Goal: Task Accomplishment & Management: Manage account settings

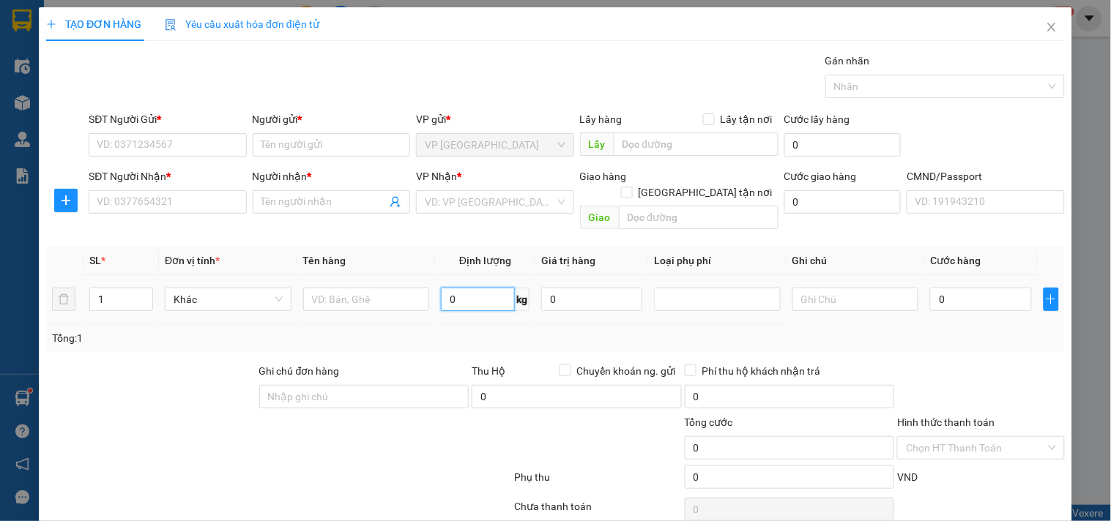
click at [481, 288] on input "0" at bounding box center [478, 299] width 74 height 23
type input "4"
click at [173, 163] on form "SĐT Người Gửi * VD: 0371234567 Người gửi * Tên người gửi VP gửi * VP [GEOGRAPHI…" at bounding box center [555, 173] width 1018 height 124
click at [173, 150] on input "SĐT Người Gửi *" at bounding box center [167, 144] width 157 height 23
click at [110, 145] on input "03564781816" at bounding box center [167, 144] width 157 height 23
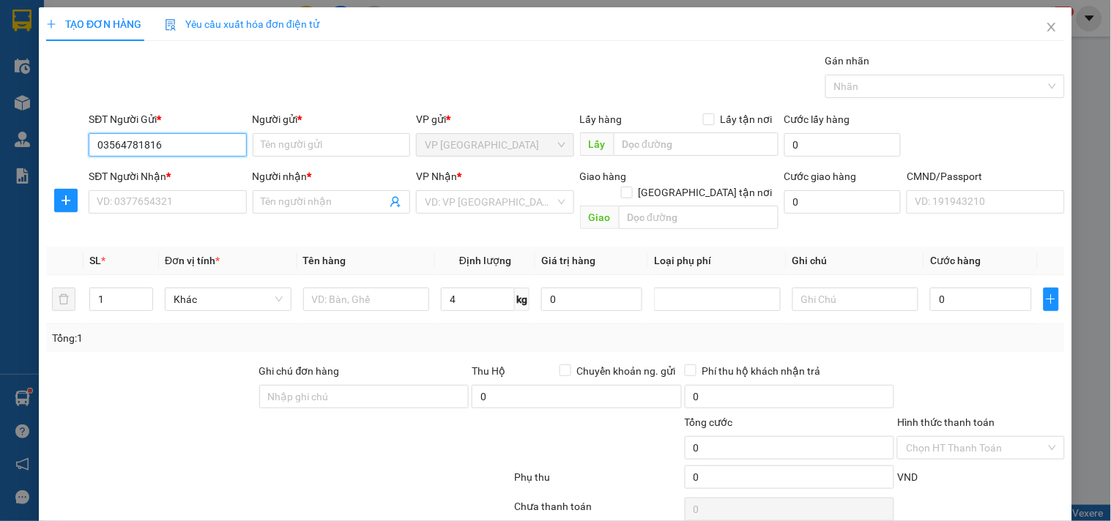
click at [114, 144] on input "03564781816" at bounding box center [167, 144] width 157 height 23
click at [121, 144] on input "03564781816" at bounding box center [167, 144] width 157 height 23
click at [116, 146] on input "03564781816" at bounding box center [167, 144] width 157 height 23
click at [124, 143] on input "03564781816" at bounding box center [167, 144] width 157 height 23
type input "0356781816"
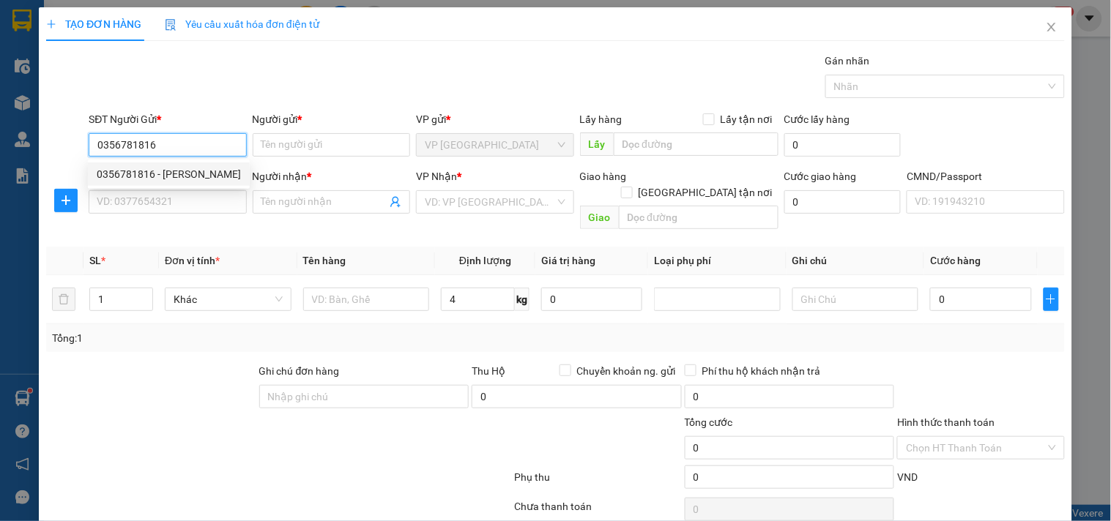
click at [155, 179] on div "0356781816 - [PERSON_NAME]" at bounding box center [169, 174] width 144 height 16
type input "THANH"
type input "0356781816"
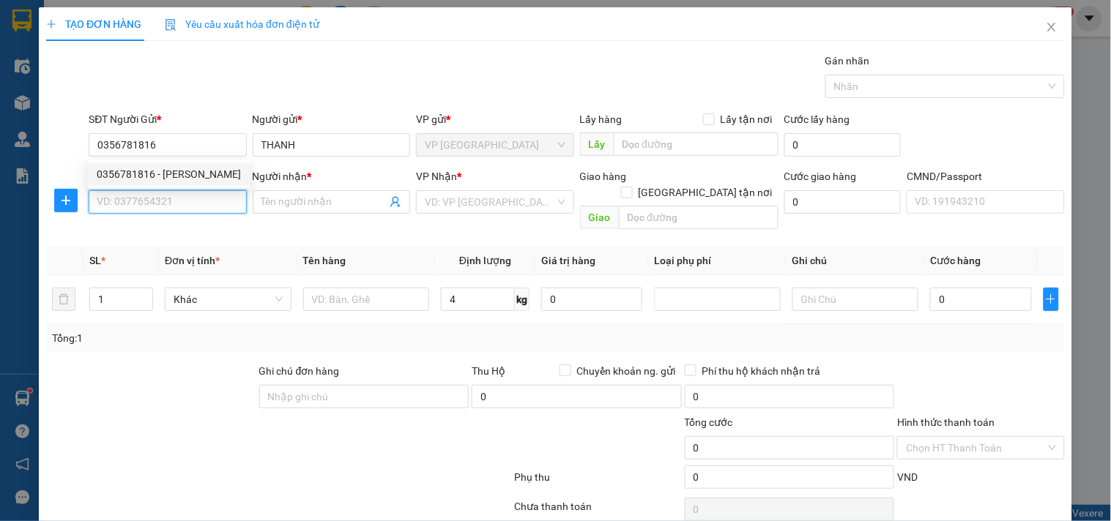
click at [157, 205] on input "SĐT Người Nhận *" at bounding box center [167, 201] width 157 height 23
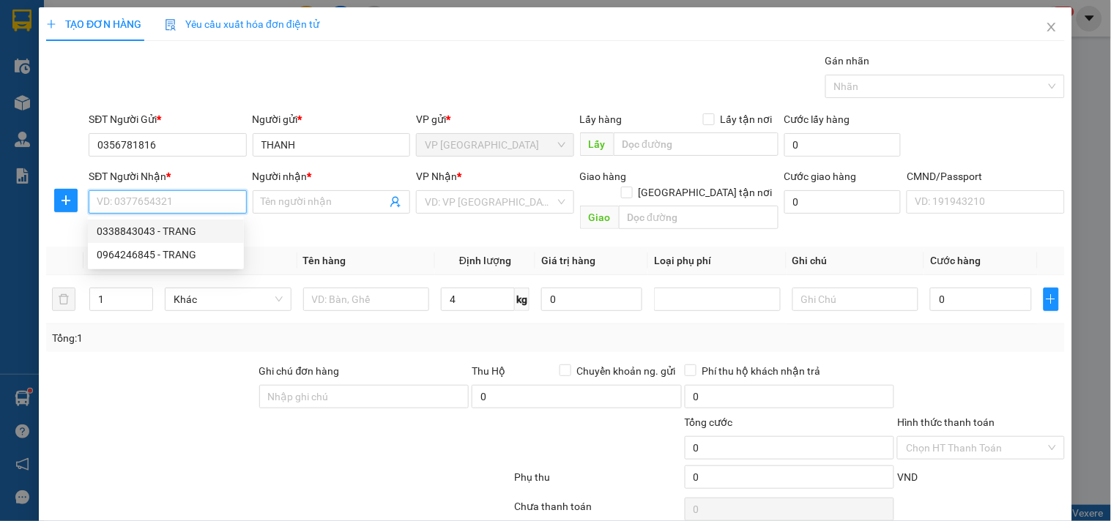
click at [158, 222] on div "0338843043 - TRANG" at bounding box center [166, 231] width 156 height 23
type input "0338843043"
type input "TRANG"
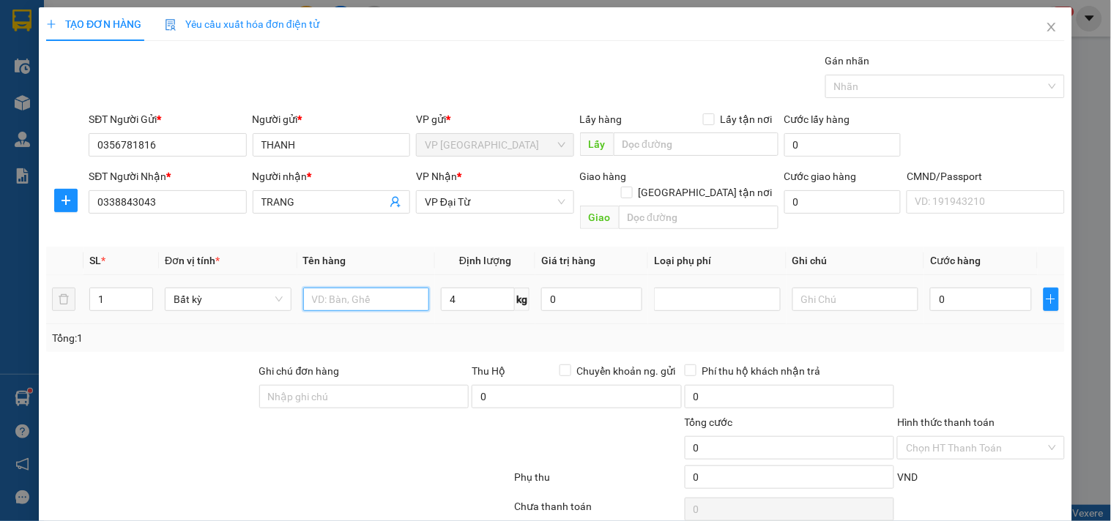
click at [382, 288] on input "text" at bounding box center [366, 299] width 127 height 23
click at [61, 204] on icon "plus" at bounding box center [66, 201] width 12 height 12
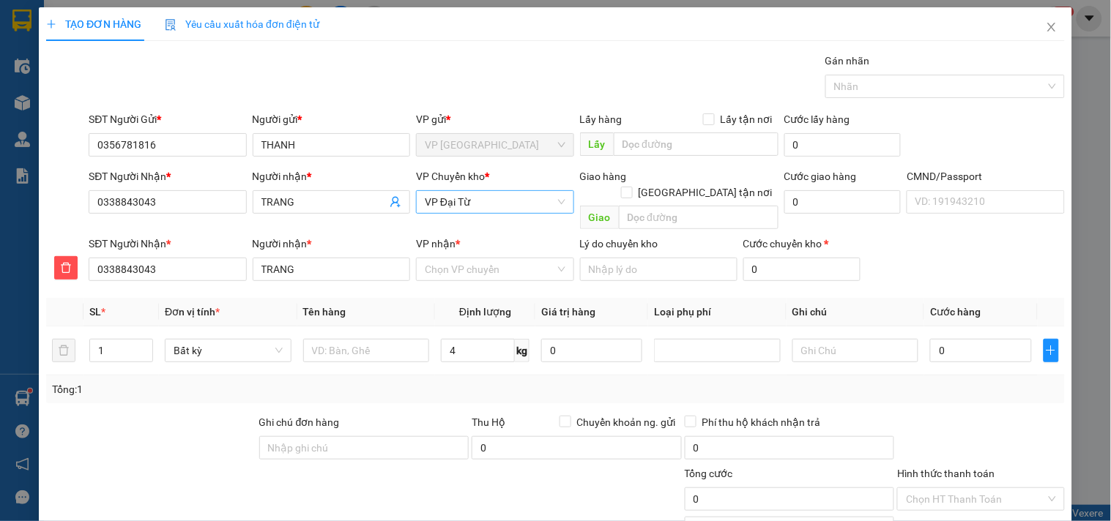
click at [493, 202] on span "VP Đại Từ" at bounding box center [495, 202] width 140 height 22
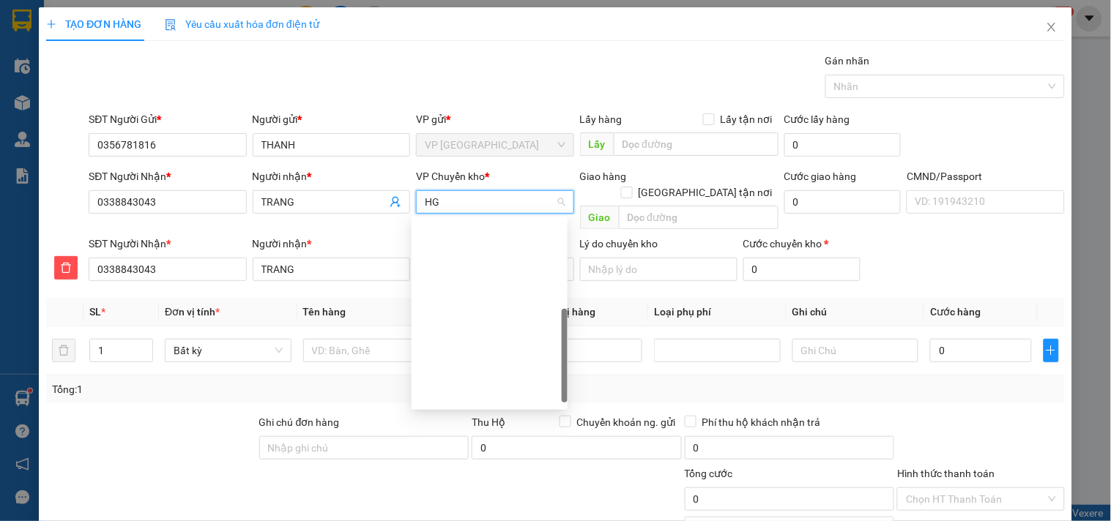
type input "HG"
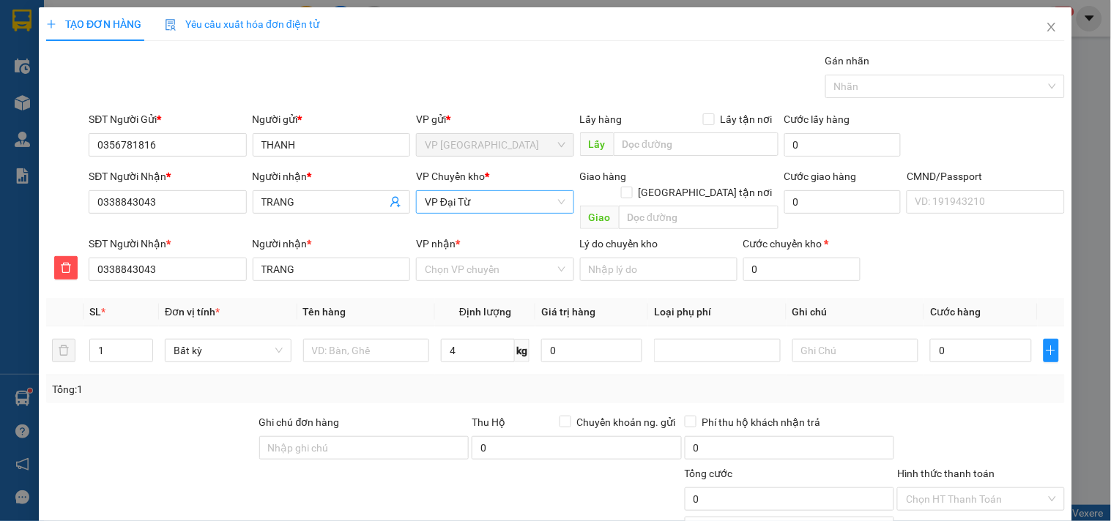
click at [474, 215] on div "VP Chuyển kho * VP Đại Từ" at bounding box center [494, 193] width 157 height 51
click at [464, 201] on span "VP Đại Từ" at bounding box center [495, 202] width 140 height 22
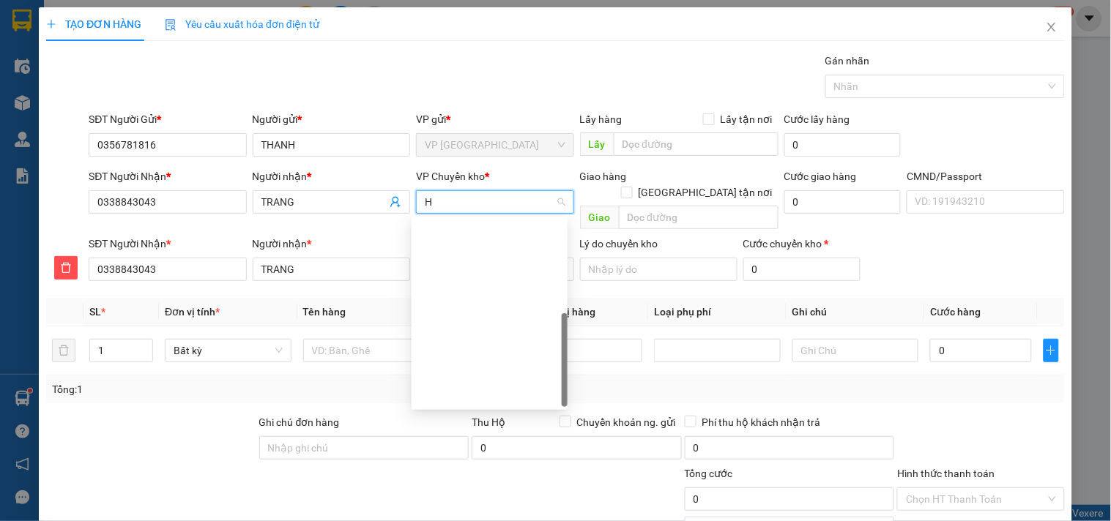
scroll to position [239, 0]
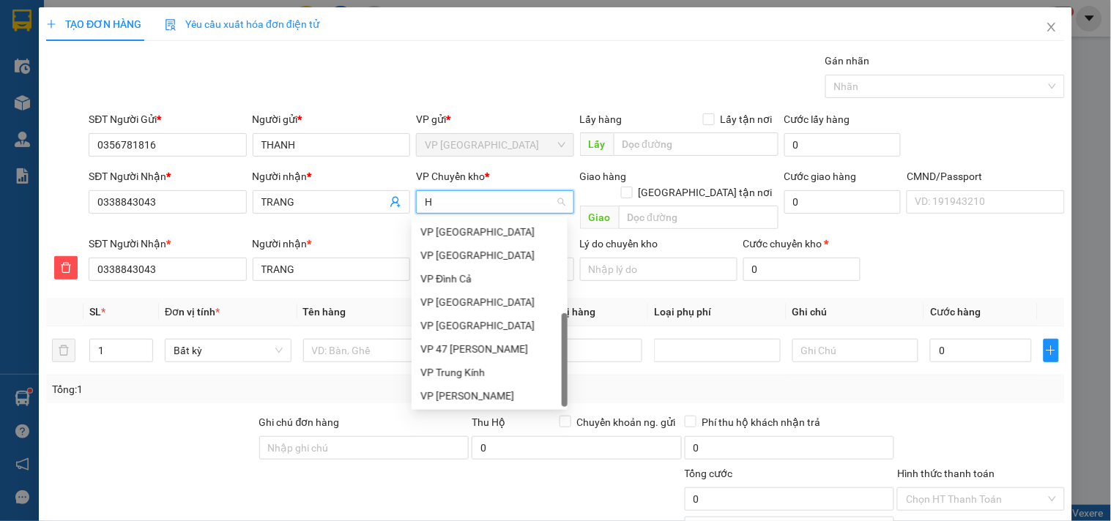
type input "HG"
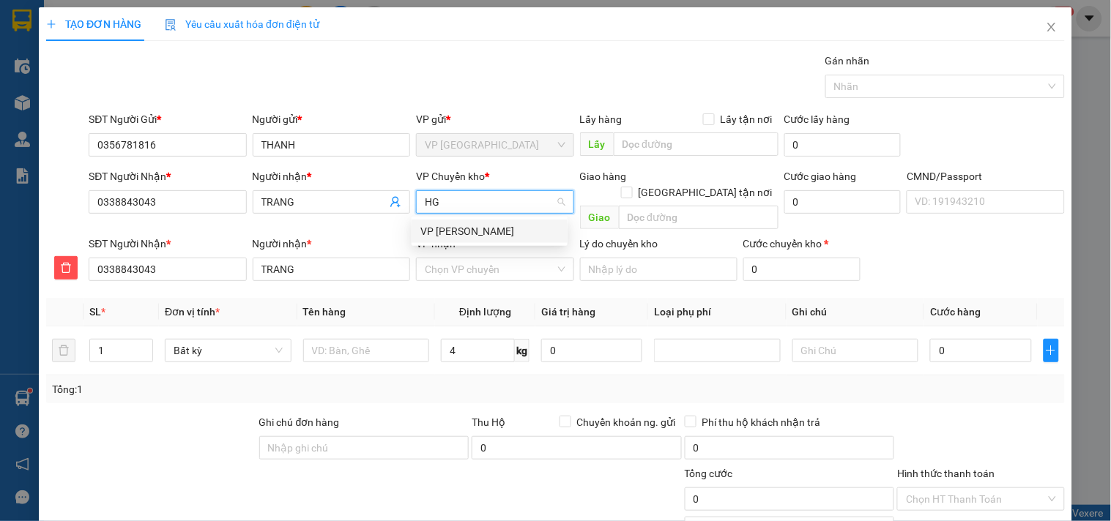
scroll to position [0, 0]
click at [466, 224] on div "VP [PERSON_NAME]" at bounding box center [489, 231] width 138 height 16
click at [466, 258] on input "VP nhận *" at bounding box center [490, 269] width 130 height 22
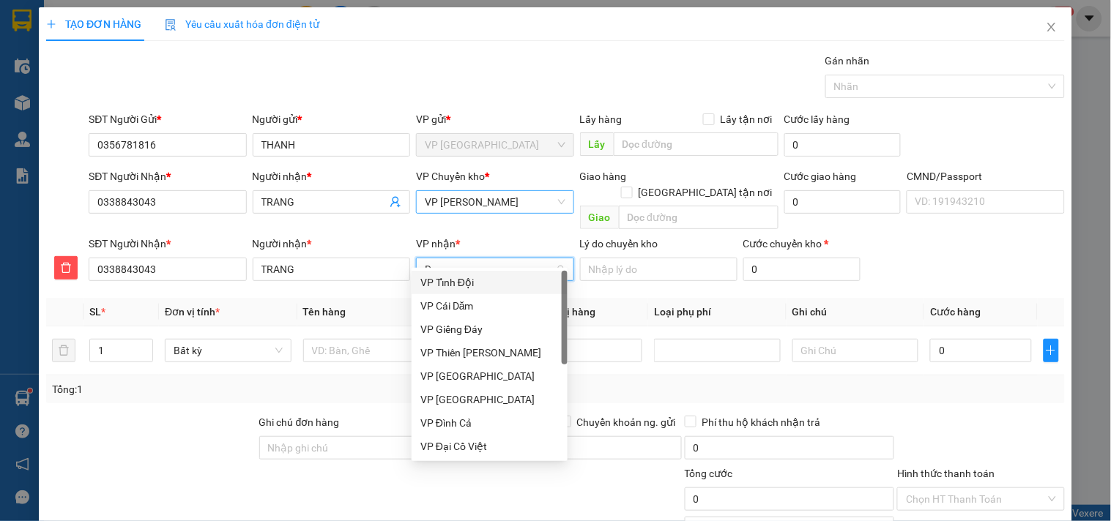
type input "DT"
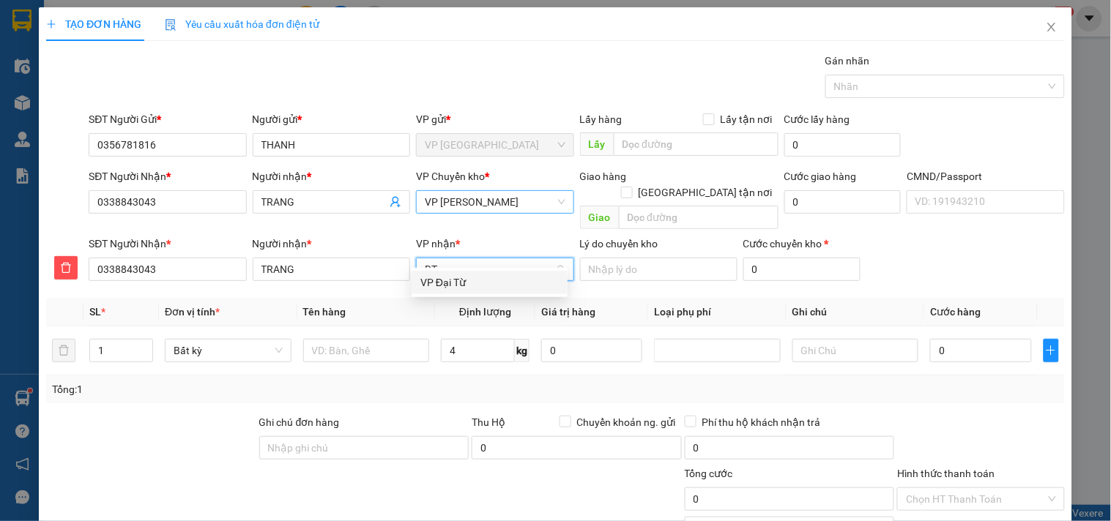
click at [461, 287] on div "VP Đại Từ" at bounding box center [489, 283] width 138 height 16
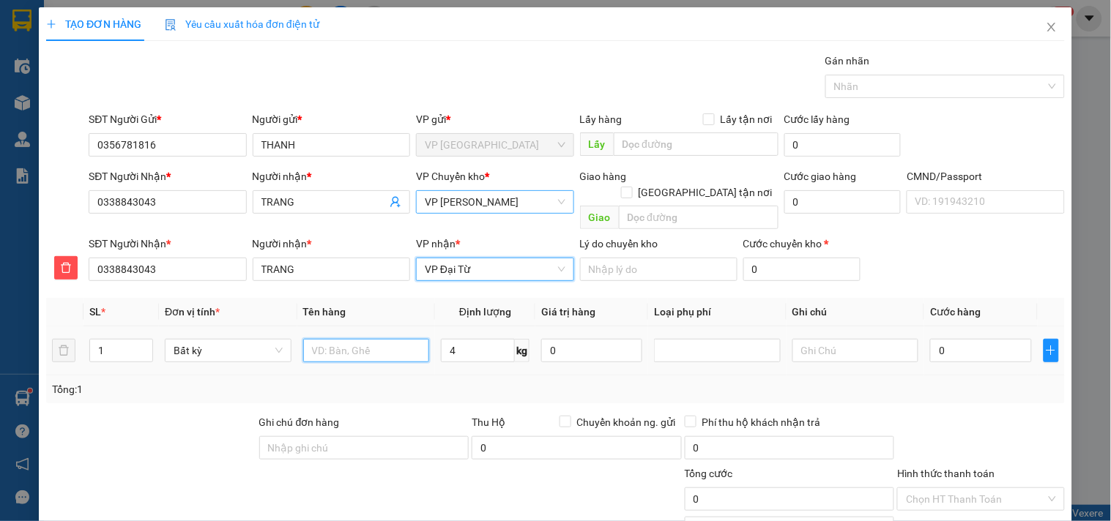
click at [386, 339] on input "text" at bounding box center [366, 350] width 127 height 23
type input "TÚI PK"
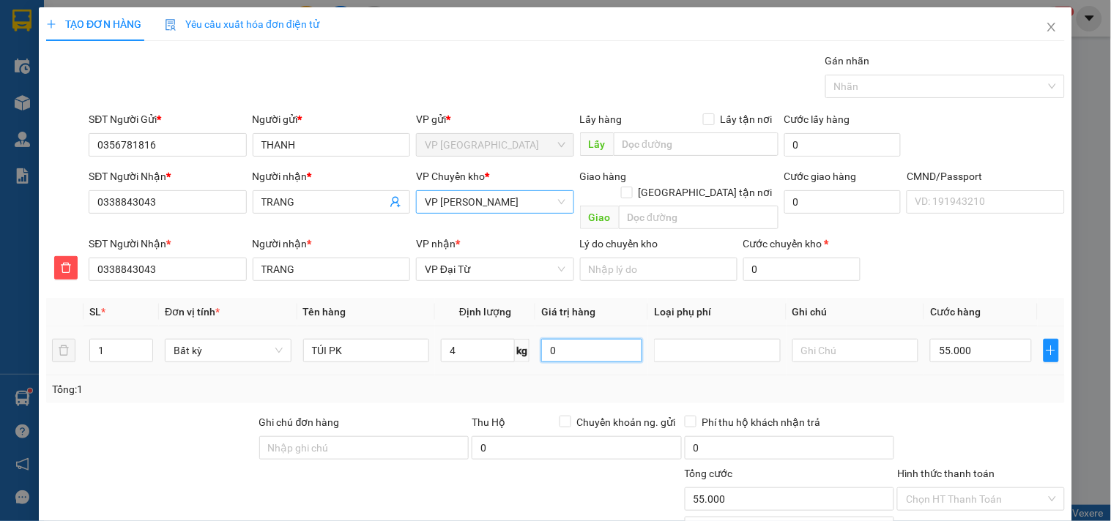
type input "55.000"
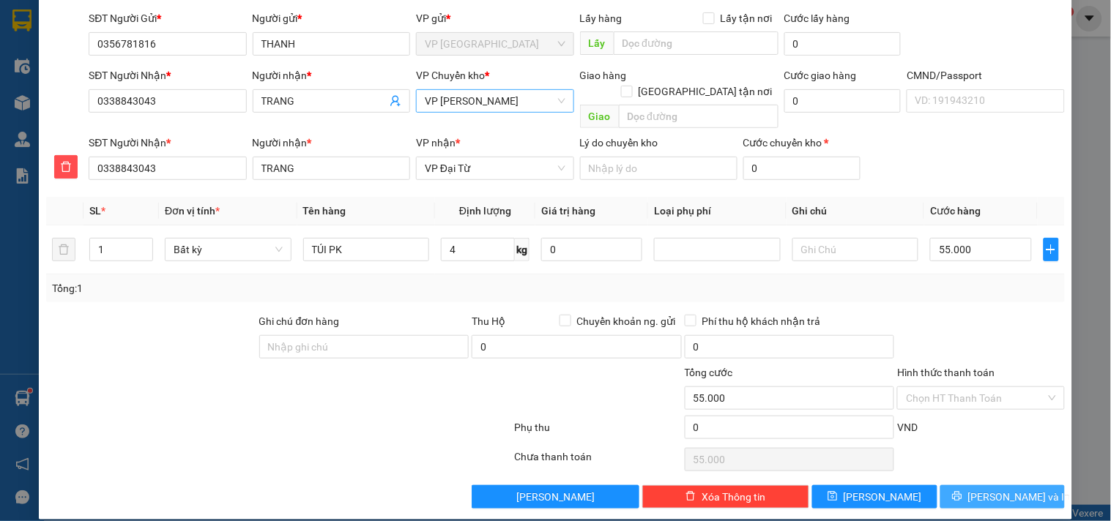
click at [1010, 489] on span "[PERSON_NAME] và In" at bounding box center [1019, 497] width 102 height 16
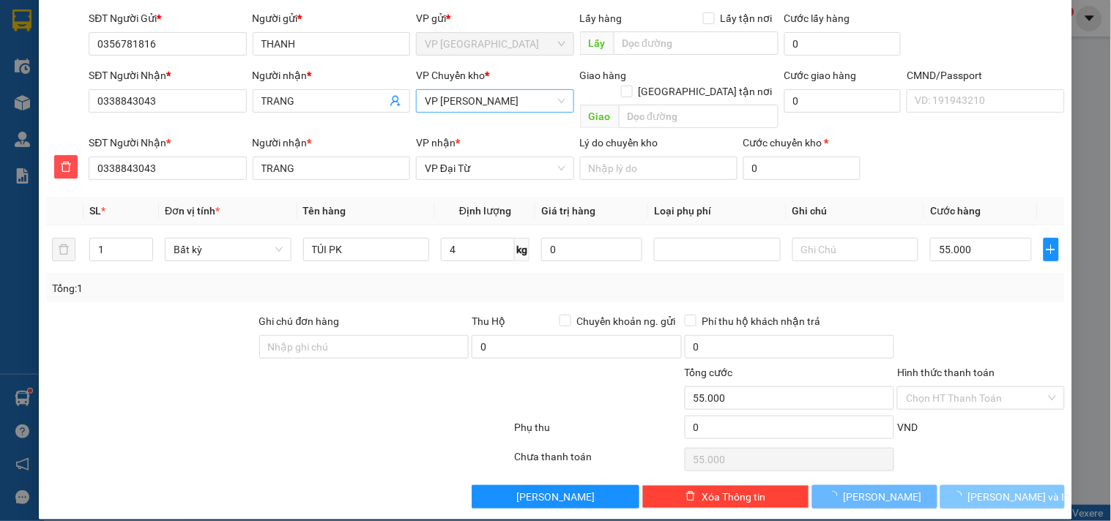
click at [1018, 489] on span "[PERSON_NAME] và In" at bounding box center [1019, 497] width 102 height 16
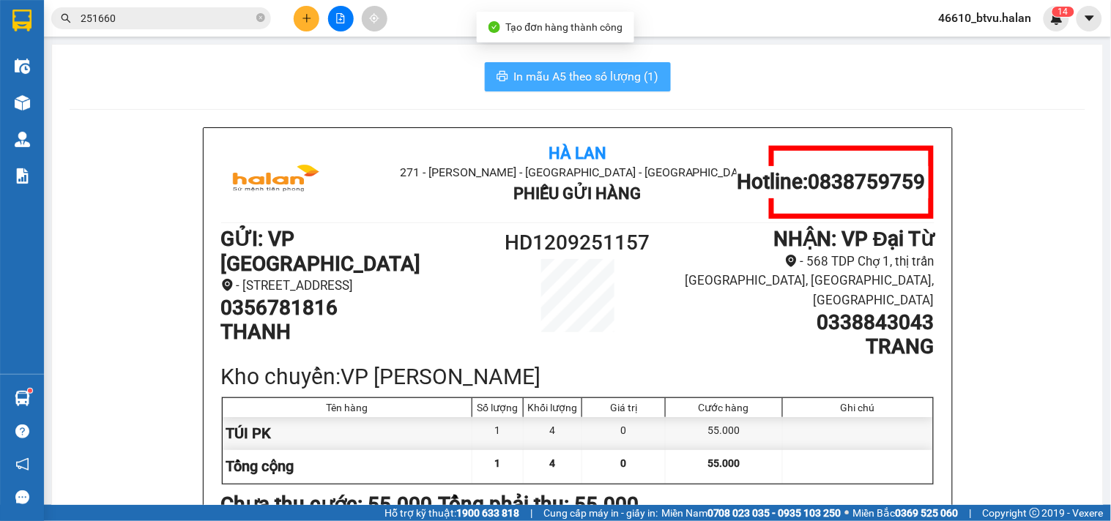
click at [524, 71] on span "In mẫu A5 theo số lượng (1)" at bounding box center [586, 76] width 145 height 18
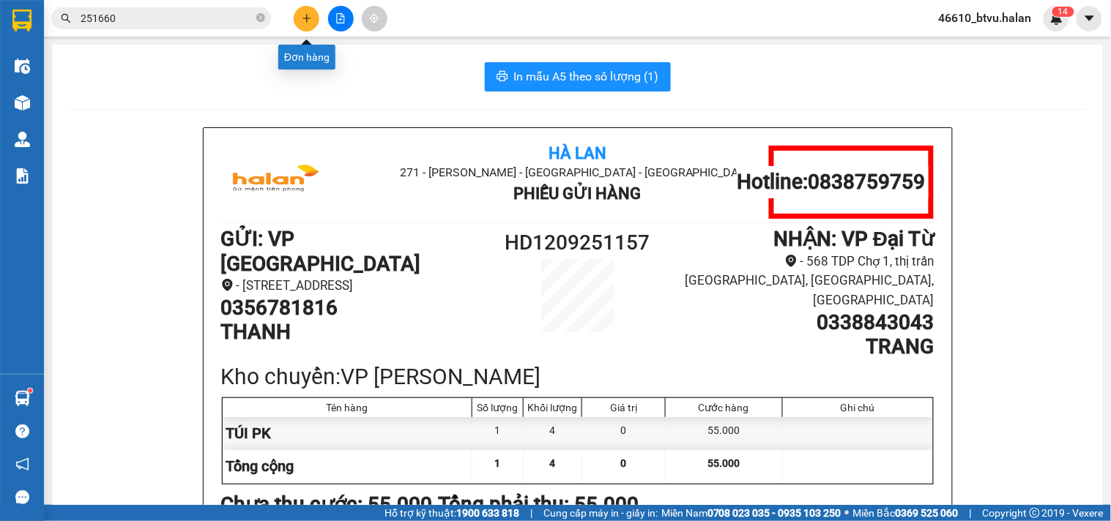
click at [312, 11] on button at bounding box center [307, 19] width 26 height 26
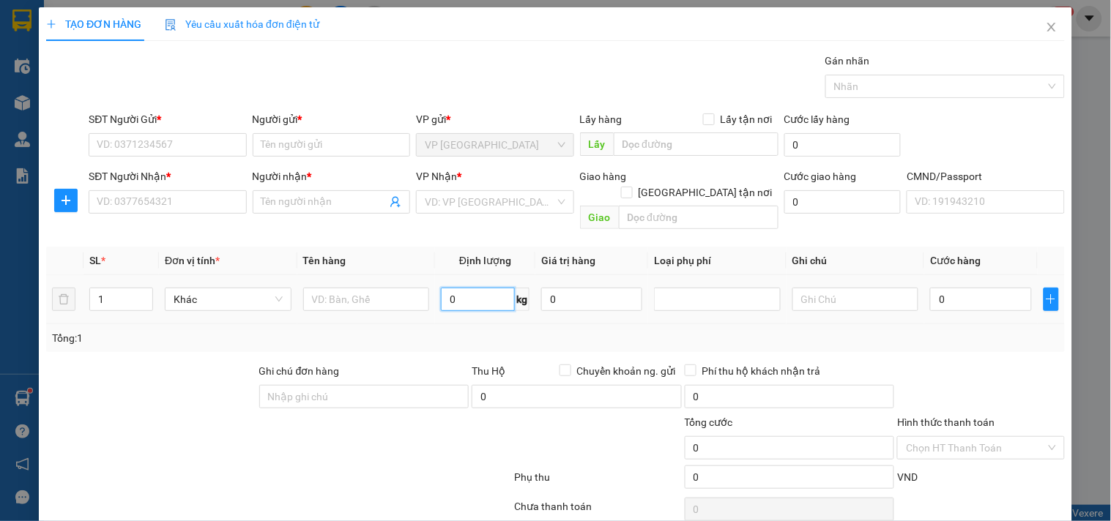
click at [488, 288] on input "0" at bounding box center [478, 299] width 74 height 23
type input "24"
click at [187, 149] on input "SĐT Người Gửi *" at bounding box center [167, 144] width 157 height 23
click at [365, 288] on input "text" at bounding box center [366, 299] width 127 height 23
type input "BỌC [PERSON_NAME]"
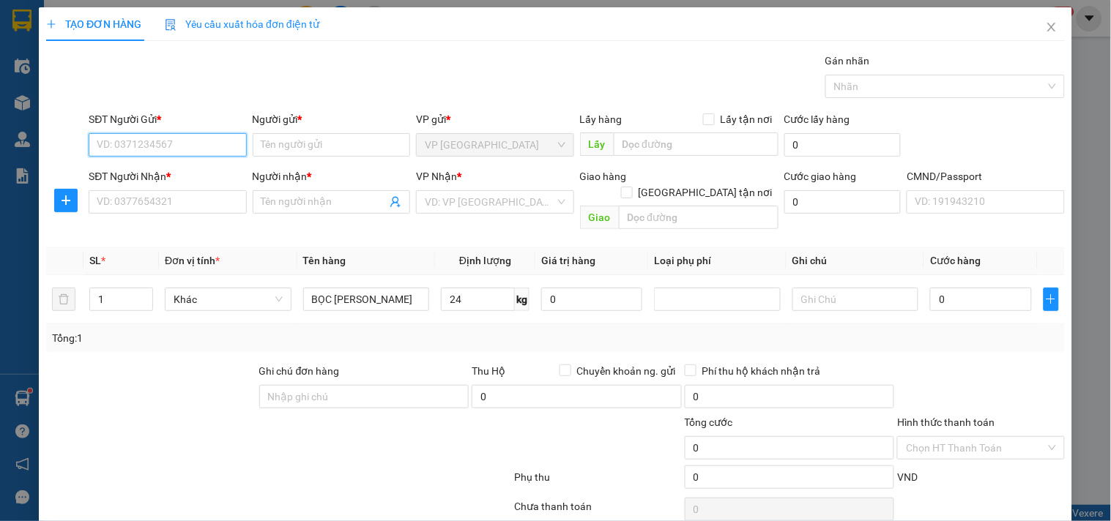
click at [171, 144] on input "SĐT Người Gửi *" at bounding box center [167, 144] width 157 height 23
type input "0973168484"
click at [145, 166] on div "0973168484 - THÁI" at bounding box center [166, 174] width 138 height 16
type input "THÁI"
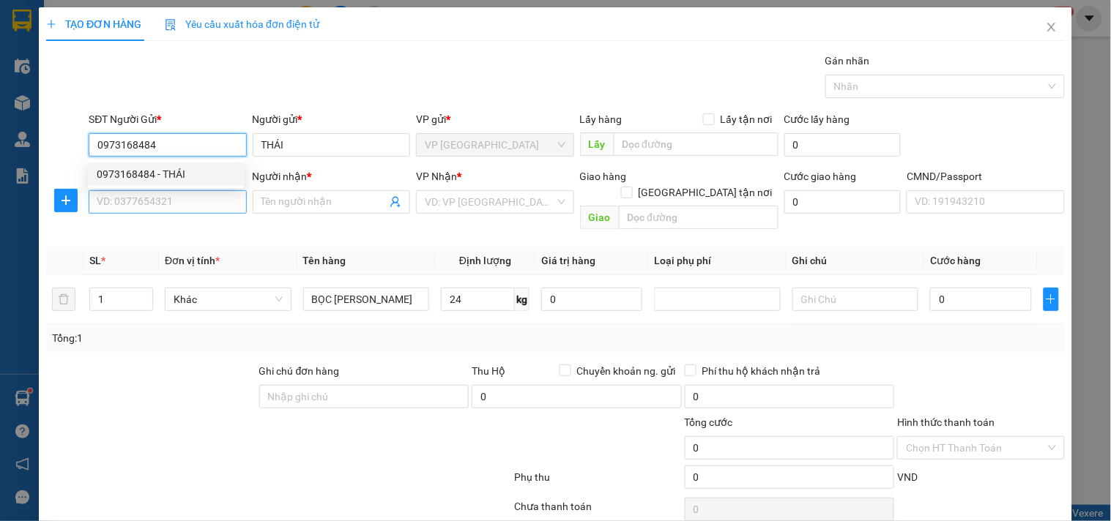
type input "0973168484"
click at [154, 195] on input "SĐT Người Nhận *" at bounding box center [167, 201] width 157 height 23
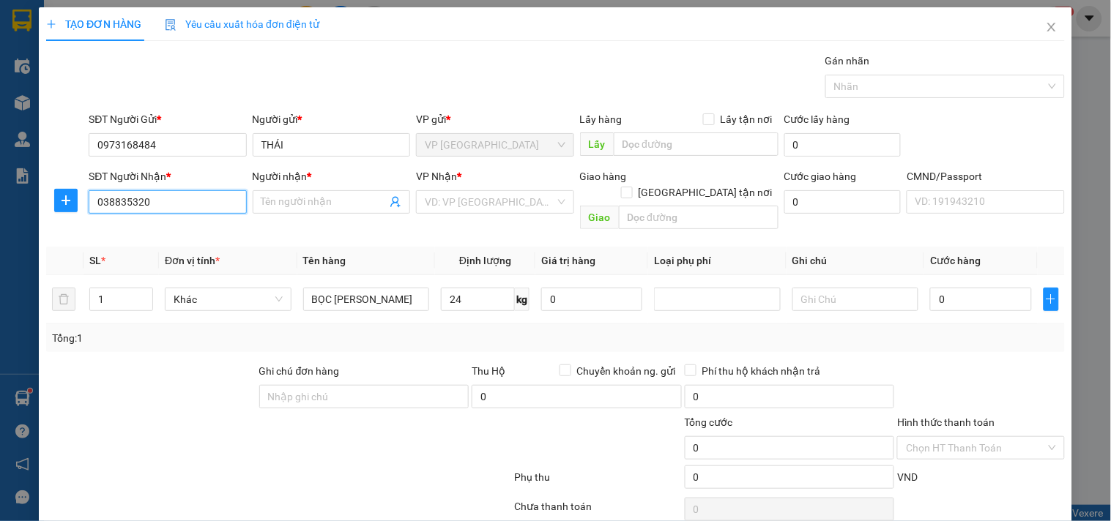
type input "0388353209"
click at [200, 222] on div "0388353209 - VƯỢNG" at bounding box center [166, 231] width 156 height 23
type input "VƯỢNG"
type input "0388353209"
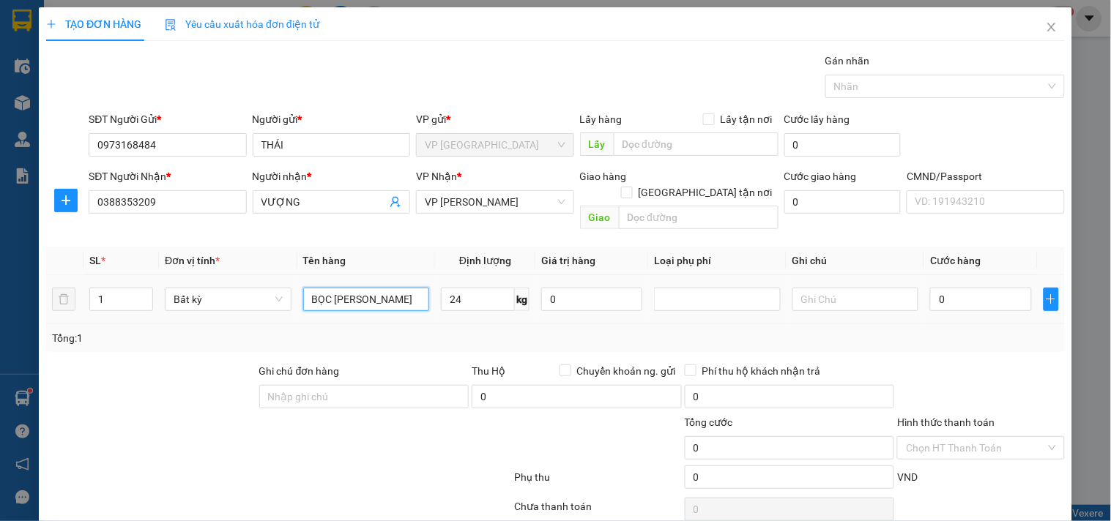
click at [352, 288] on input "BỌC [PERSON_NAME]" at bounding box center [366, 299] width 127 height 23
click at [493, 288] on input "24" at bounding box center [478, 299] width 74 height 23
click at [449, 330] on div "Tổng: 1" at bounding box center [555, 338] width 1007 height 16
type input "65.000"
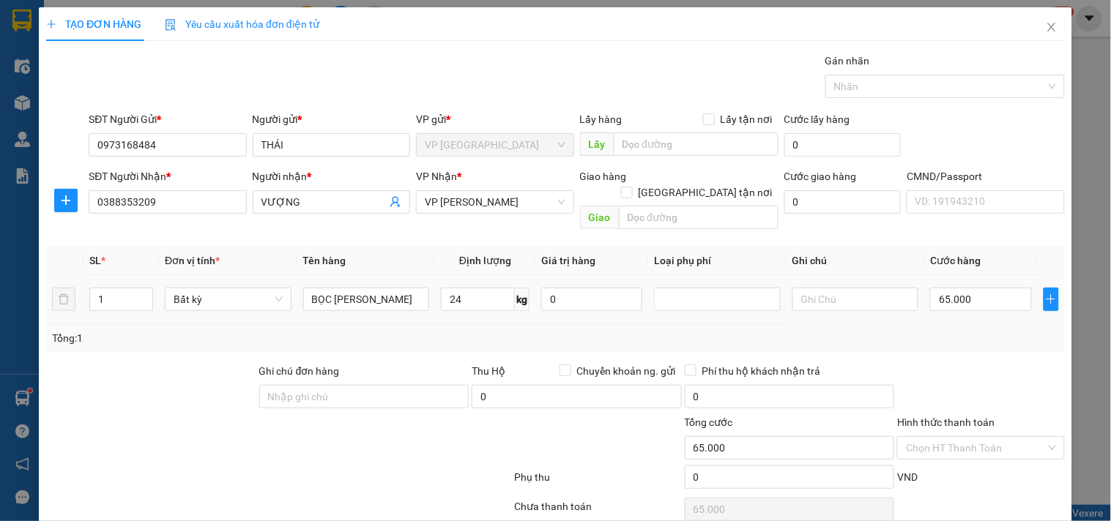
scroll to position [49, 0]
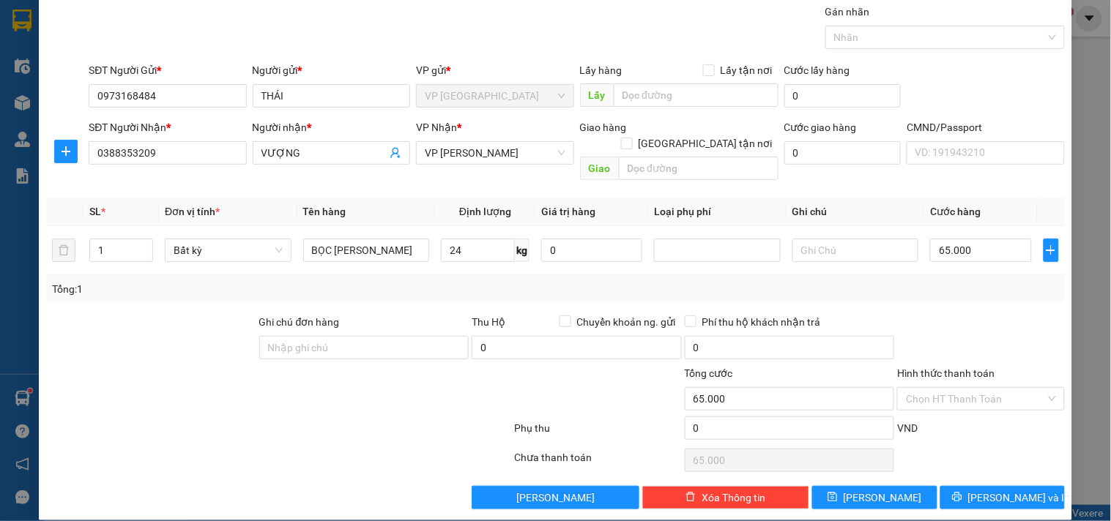
click at [950, 394] on div "Hình thức thanh toán Chọn HT Thanh Toán" at bounding box center [980, 390] width 167 height 51
click at [942, 388] on input "Hình thức thanh toán" at bounding box center [975, 399] width 139 height 22
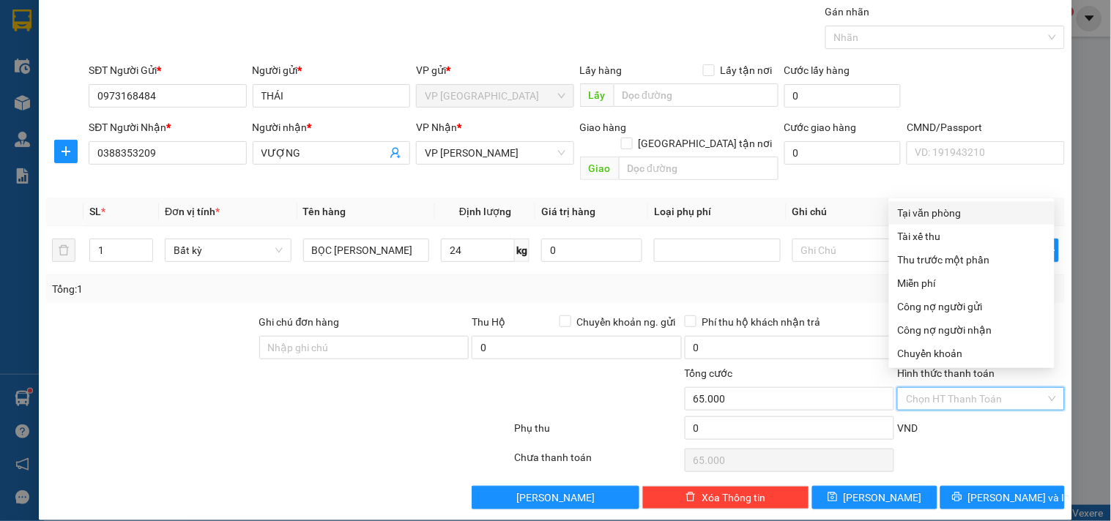
click at [920, 202] on div "Tại văn phòng" at bounding box center [971, 212] width 165 height 23
type input "0"
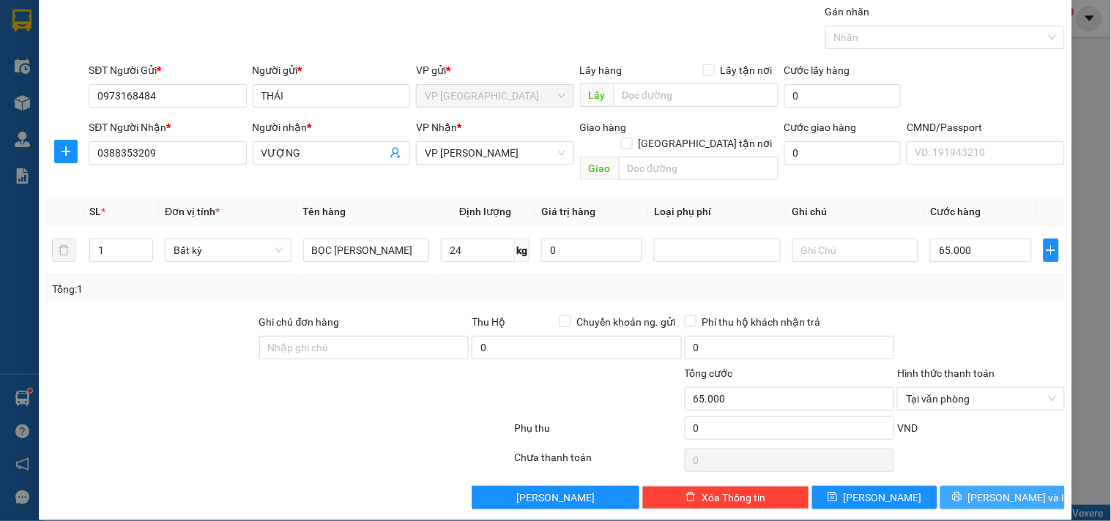
click at [957, 486] on button "[PERSON_NAME] và In" at bounding box center [1002, 497] width 124 height 23
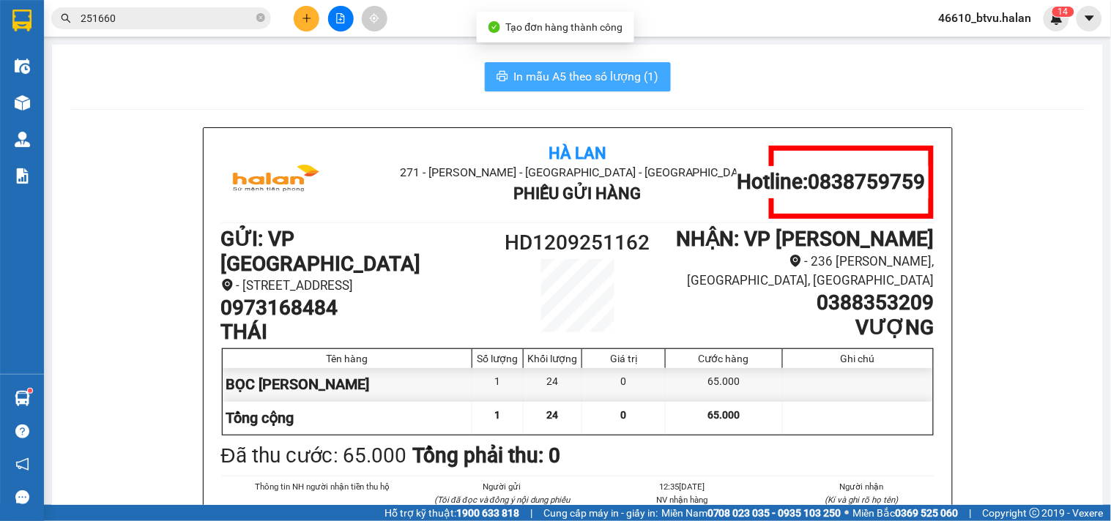
drag, startPoint x: 548, startPoint y: 105, endPoint x: 550, endPoint y: 89, distance: 15.5
click at [550, 89] on button "In mẫu A5 theo số lượng (1)" at bounding box center [578, 76] width 186 height 29
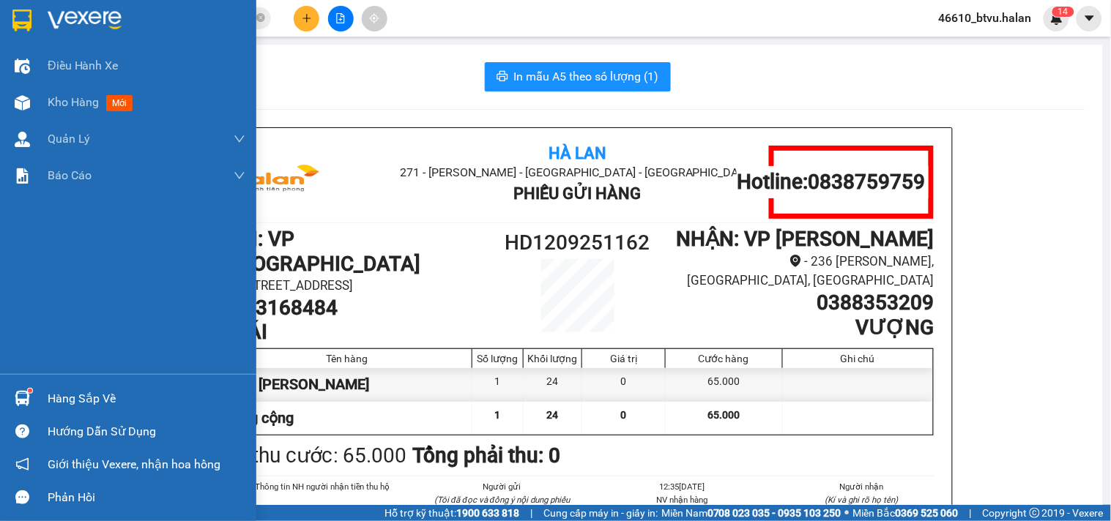
click at [82, 382] on div "Hàng sắp về" at bounding box center [128, 398] width 256 height 33
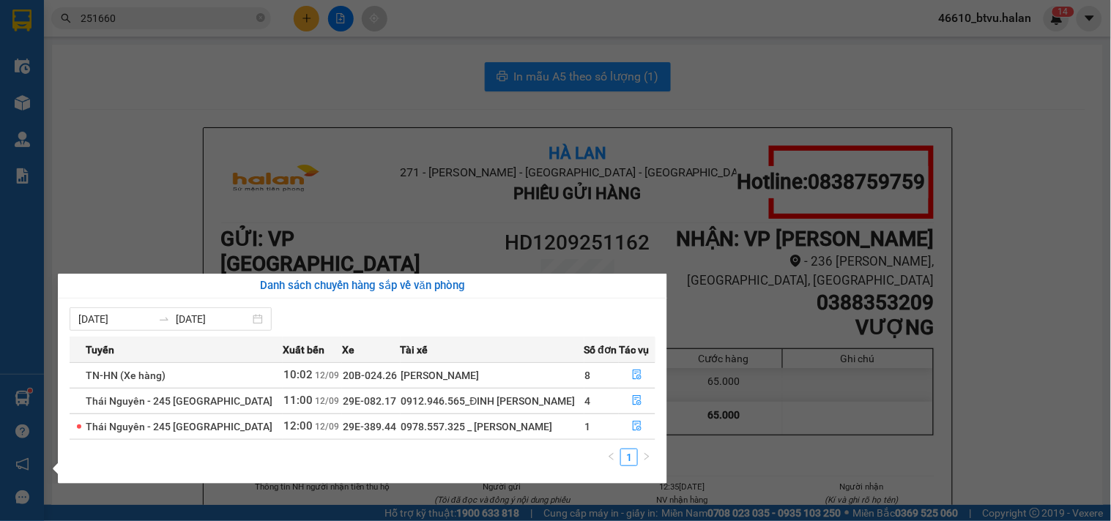
drag, startPoint x: 214, startPoint y: 133, endPoint x: 198, endPoint y: 127, distance: 16.2
click at [212, 133] on section "Kết quả tìm kiếm ( 203 ) Bộ lọc Mã ĐH Trạng thái Món hàng Thu hộ Tổng cước Chưa…" at bounding box center [555, 260] width 1111 height 521
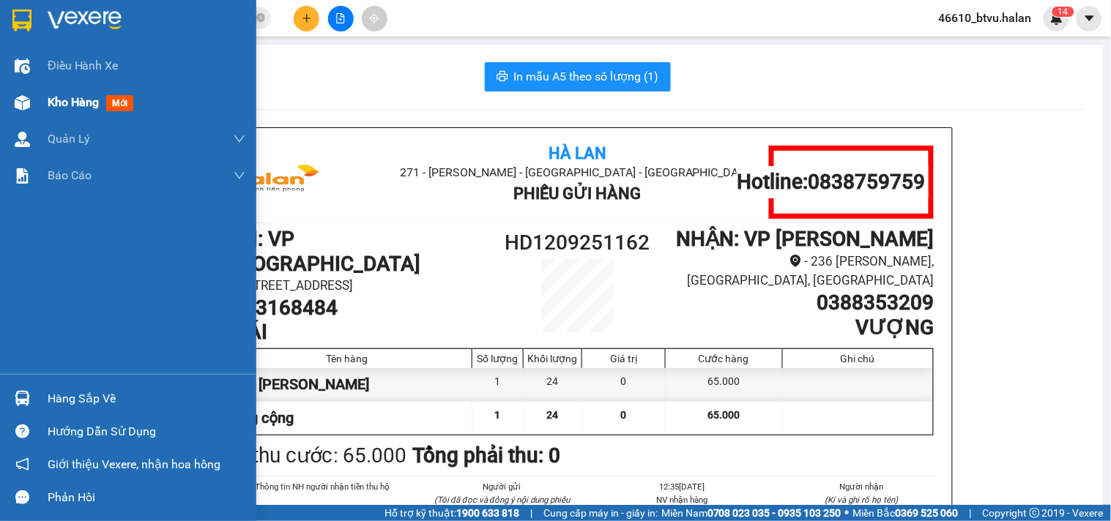
click at [33, 97] on div at bounding box center [23, 103] width 26 height 26
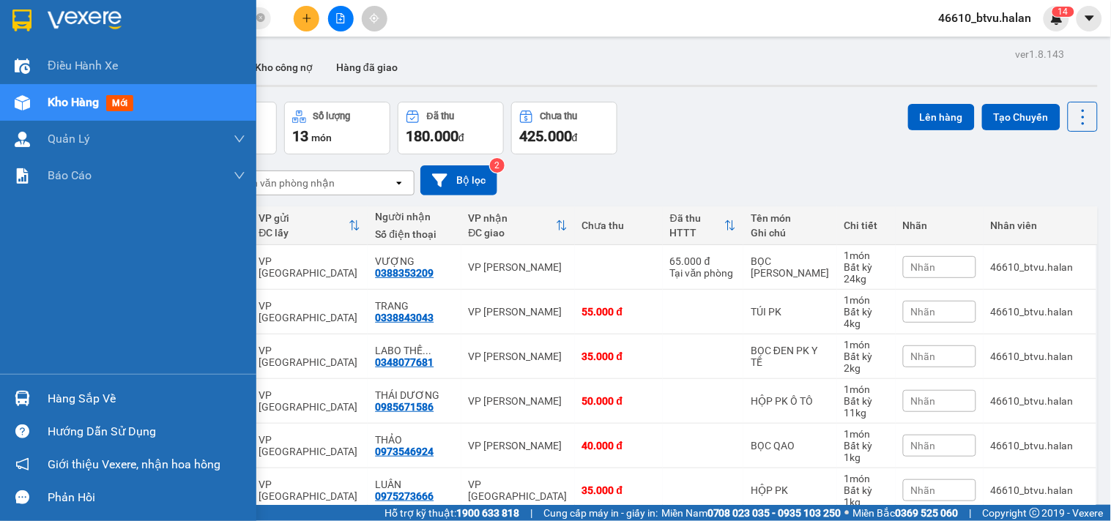
click at [48, 381] on div "Hàng sắp về Hướng dẫn sử dụng Giới thiệu Vexere, nhận hoa hồng Phản hồi" at bounding box center [128, 444] width 256 height 140
click at [49, 384] on div "Hàng sắp về" at bounding box center [128, 398] width 256 height 33
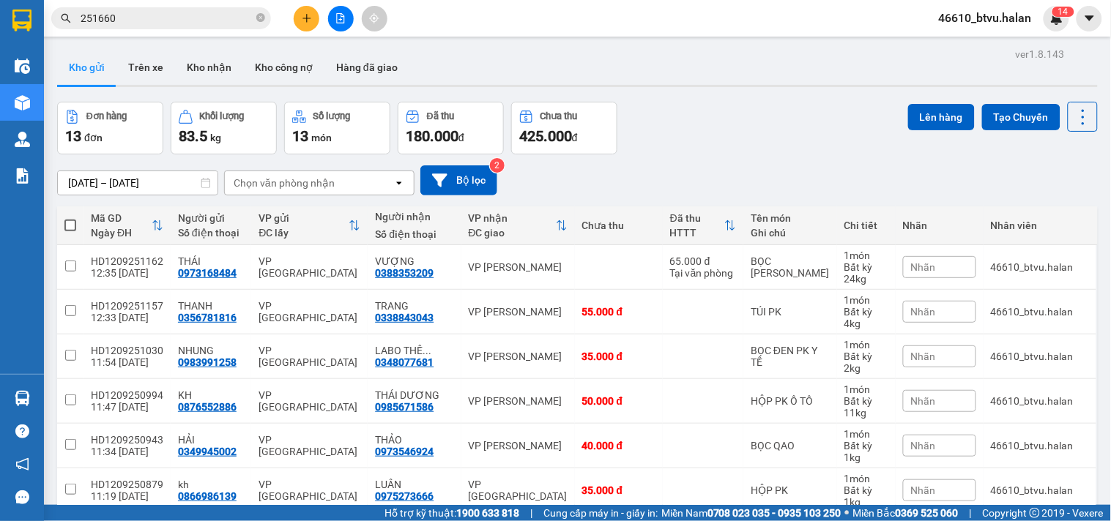
click at [676, 169] on section "Kết quả tìm kiếm ( 203 ) Bộ lọc Mã ĐH Trạng thái Món hàng Thu hộ Tổng cước Chưa…" at bounding box center [555, 260] width 1111 height 521
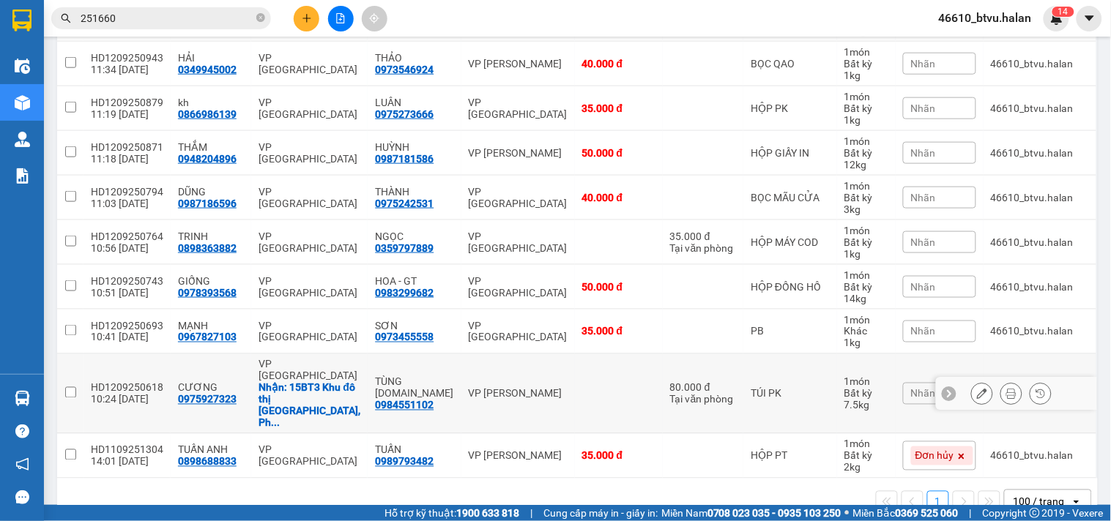
scroll to position [56, 0]
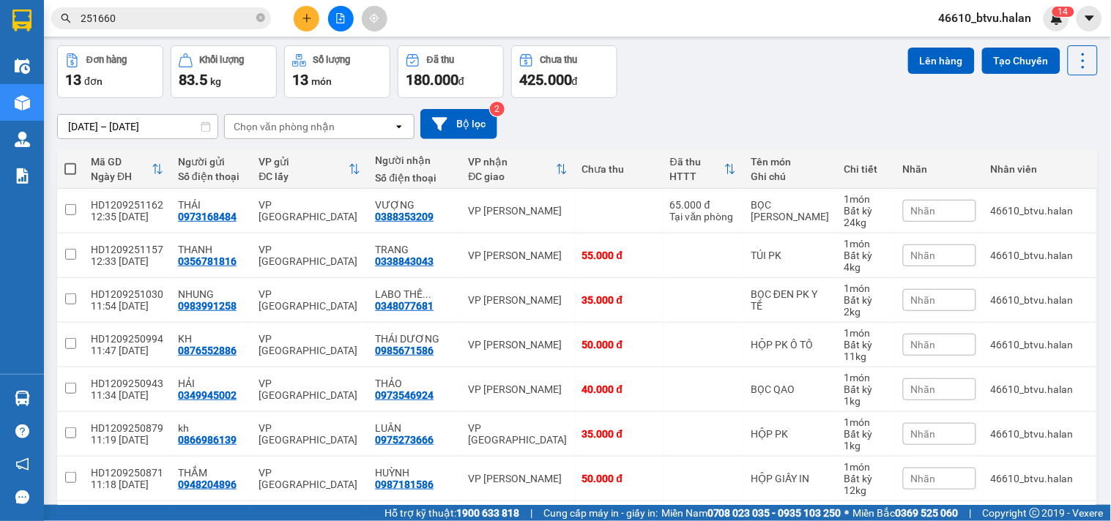
click at [307, 19] on icon "plus" at bounding box center [307, 18] width 10 height 10
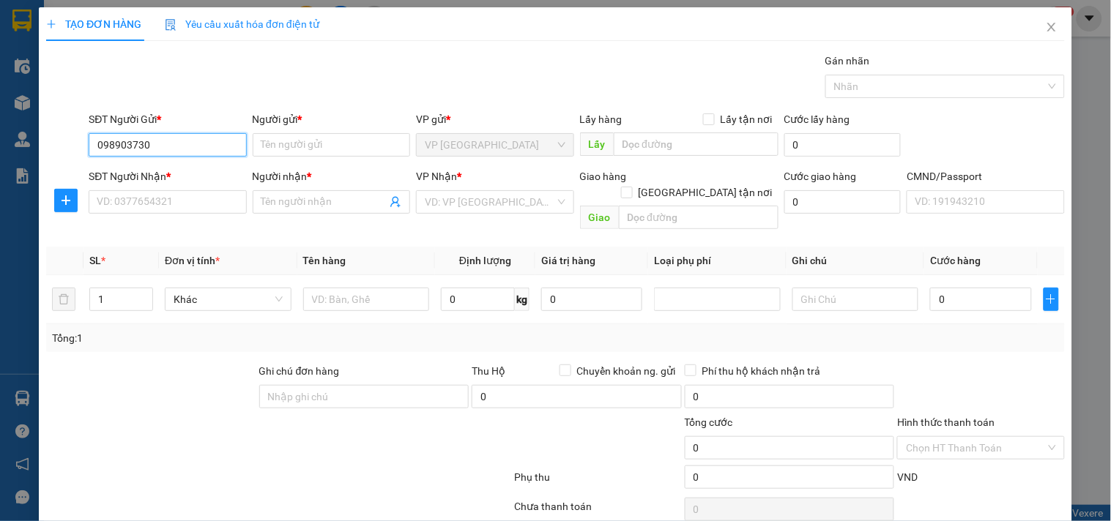
type input "0989037300"
click at [167, 185] on div "0989037300 - HẠNH" at bounding box center [166, 174] width 156 height 23
type input "HẠNH"
type input "0989037300"
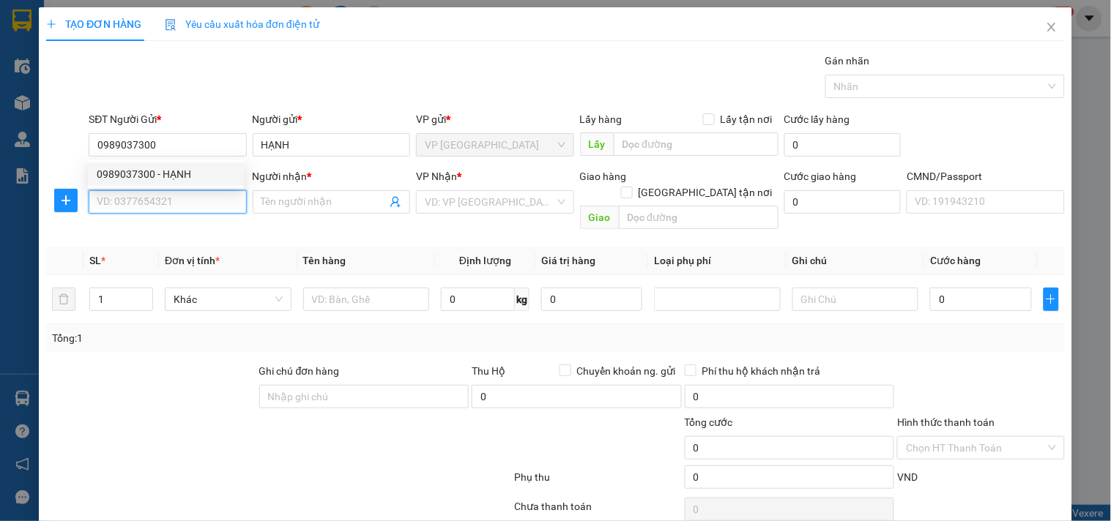
click at [165, 206] on input "SĐT Người Nhận *" at bounding box center [167, 201] width 157 height 23
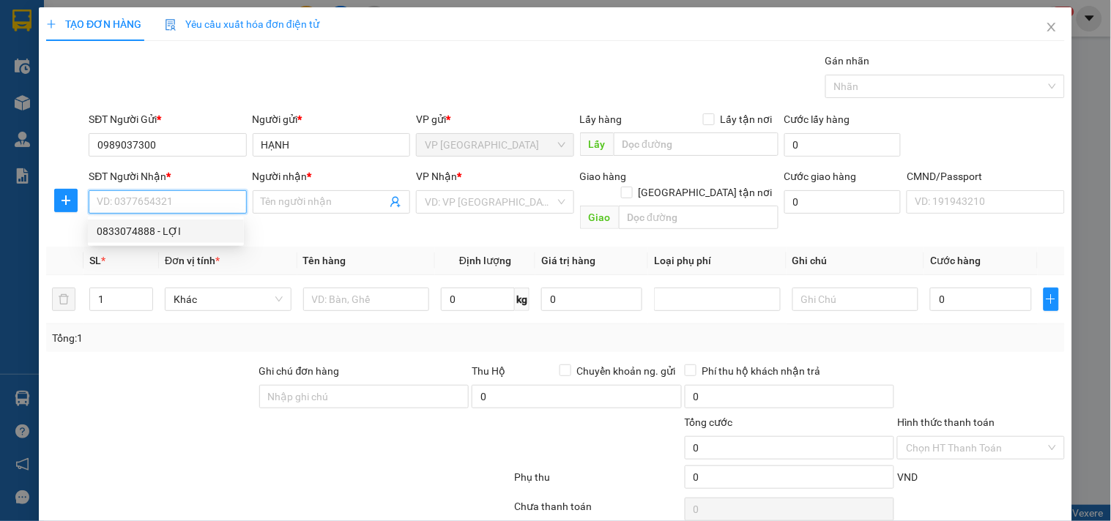
click at [149, 231] on div "0833074888 - LỢI" at bounding box center [166, 231] width 138 height 16
type input "0833074888"
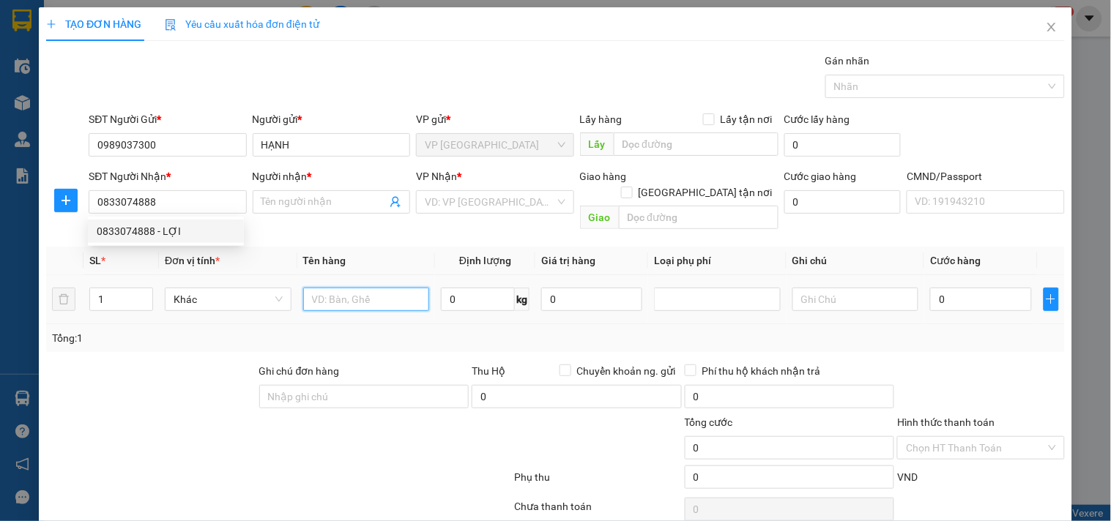
type input "LỢI"
click at [335, 288] on input "text" at bounding box center [366, 299] width 127 height 23
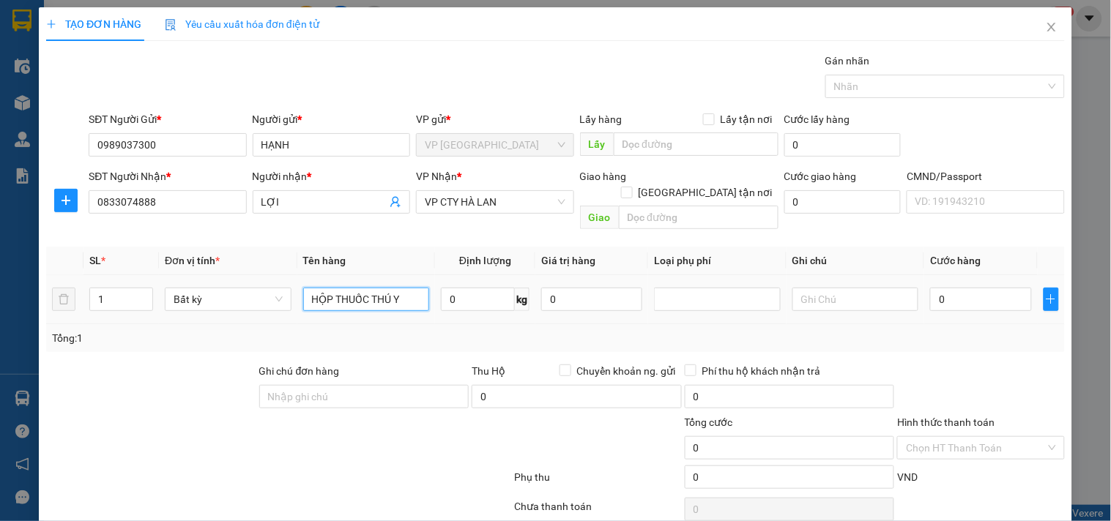
type input "HỘP THUỐC THÚ Y"
type input "8"
type input "40.000"
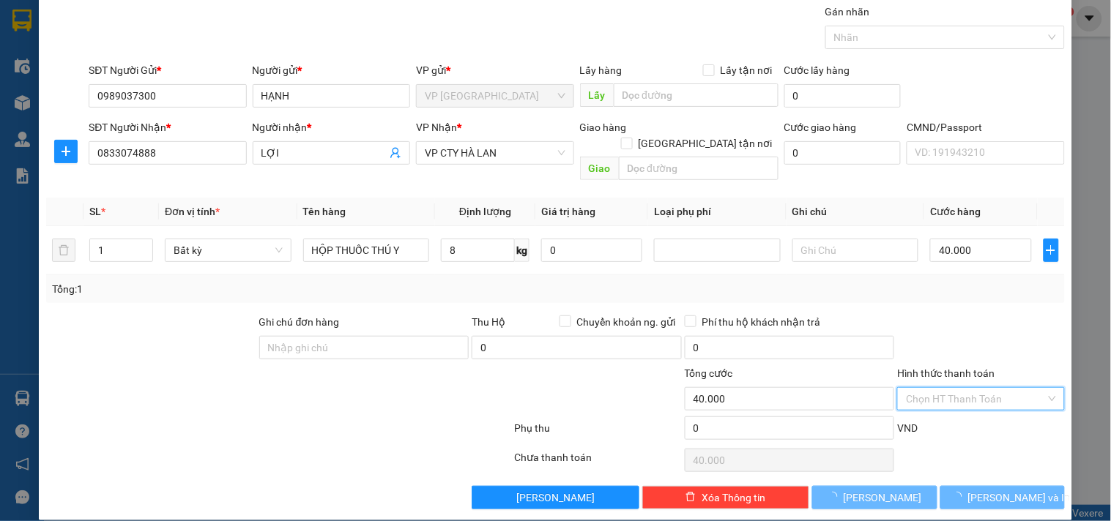
click at [906, 388] on input "Hình thức thanh toán" at bounding box center [975, 399] width 139 height 22
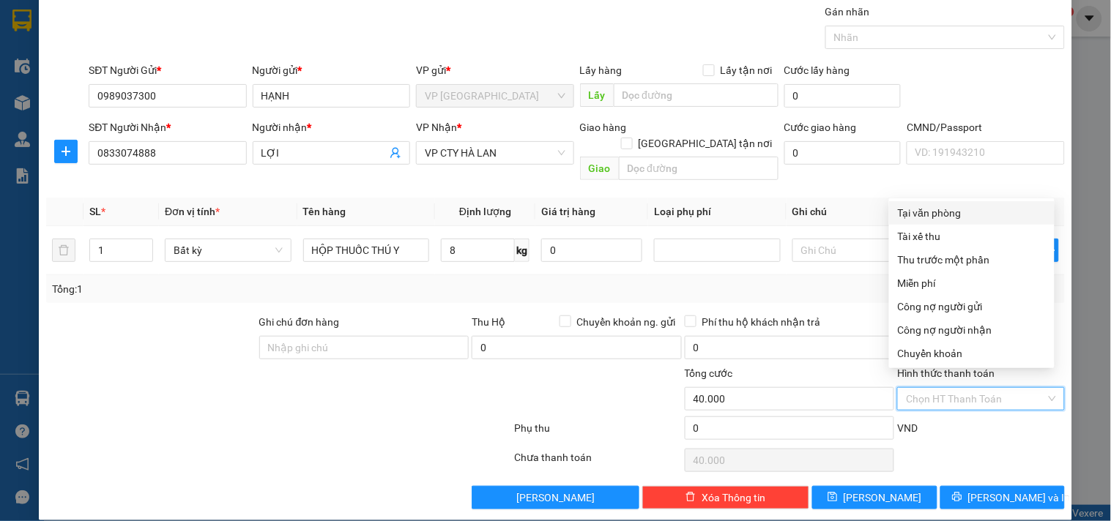
click at [946, 205] on div "Tại văn phòng" at bounding box center [972, 213] width 148 height 16
type input "0"
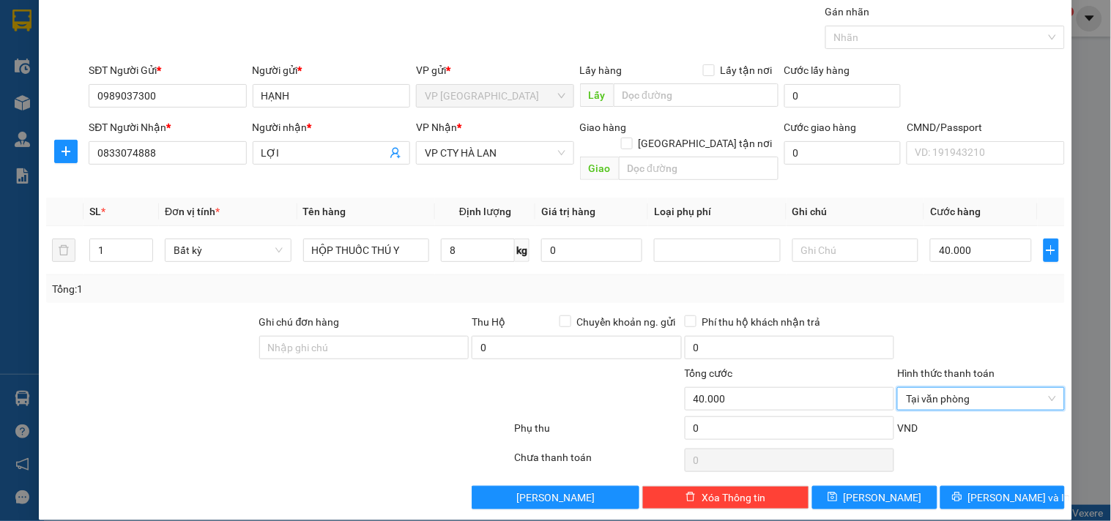
click at [1007, 467] on div "Transit Pickup Surcharge Ids Transit Deliver Surcharge Ids Transit Deliver Surc…" at bounding box center [555, 257] width 1018 height 506
click at [1005, 490] on span "[PERSON_NAME] và In" at bounding box center [1019, 498] width 102 height 16
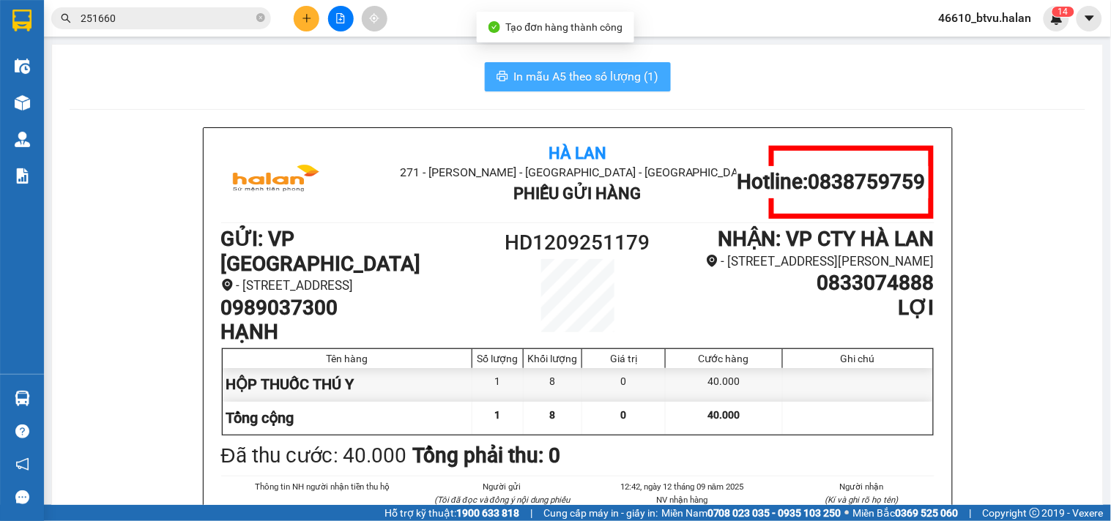
click at [514, 63] on button "In mẫu A5 theo số lượng (1)" at bounding box center [578, 76] width 186 height 29
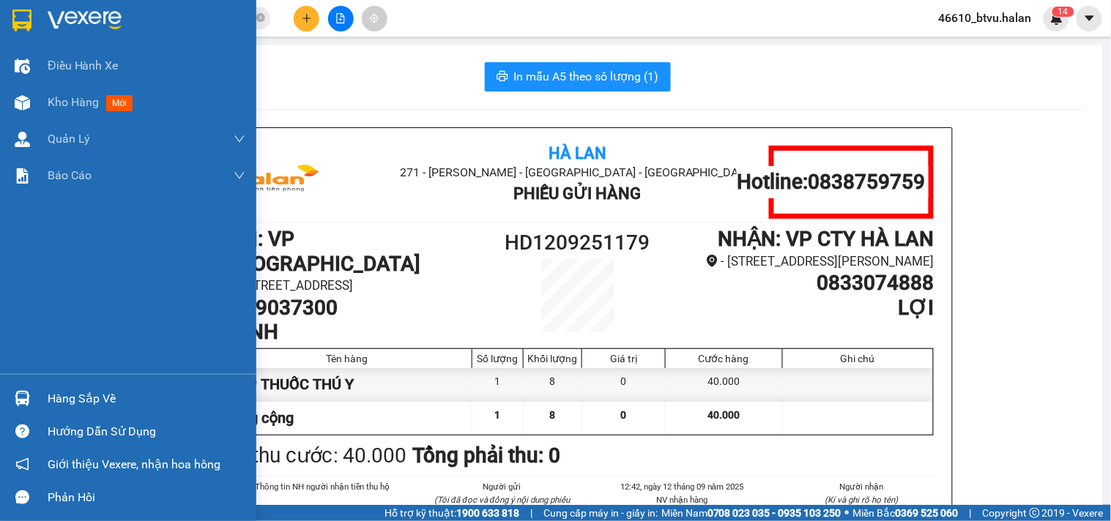
click at [82, 391] on div "Hàng sắp về" at bounding box center [147, 399] width 198 height 22
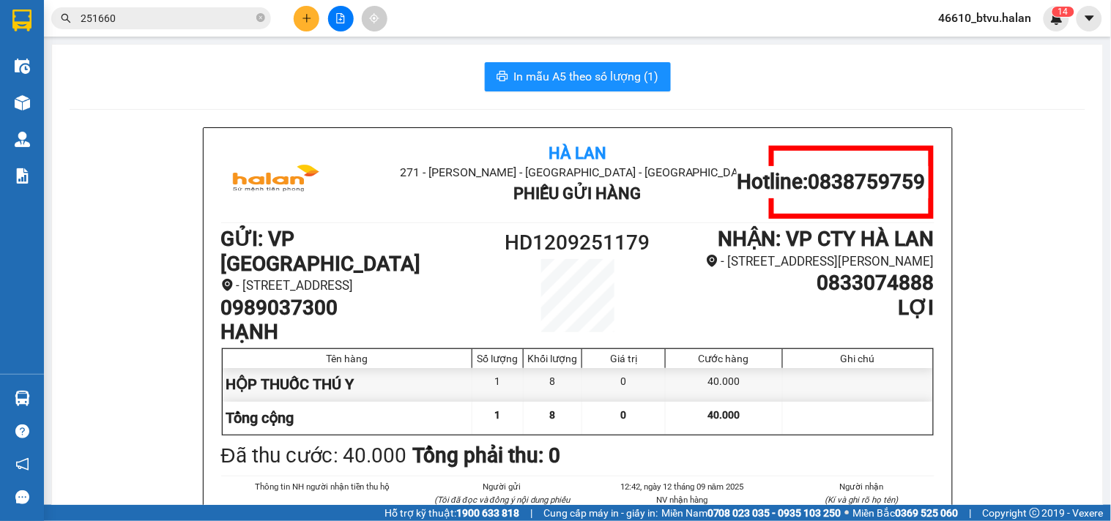
click at [376, 195] on section "Kết quả tìm kiếm ( 203 ) Bộ lọc Mã ĐH Trạng thái Món hàng Thu hộ Tổng cước Chưa…" at bounding box center [555, 260] width 1111 height 521
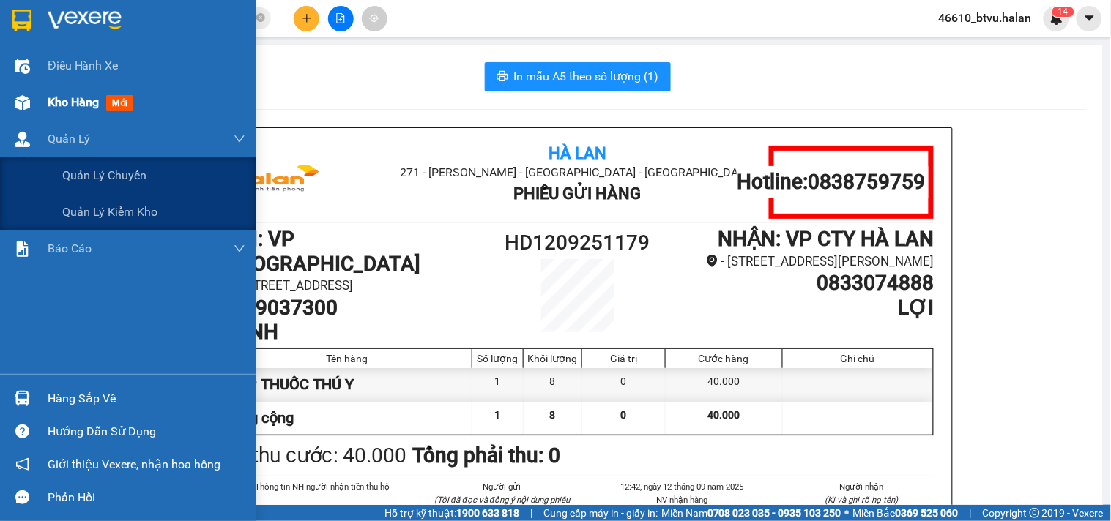
click at [53, 99] on span "Kho hàng" at bounding box center [73, 102] width 51 height 14
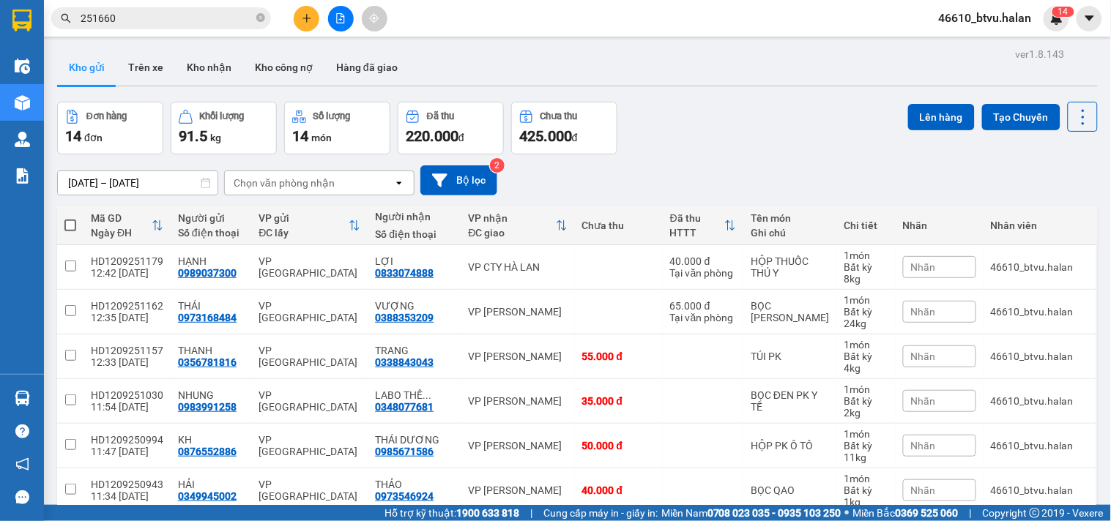
click at [71, 224] on span at bounding box center [70, 226] width 12 height 12
click at [70, 218] on input "checkbox" at bounding box center [70, 218] width 0 height 0
checkbox input "true"
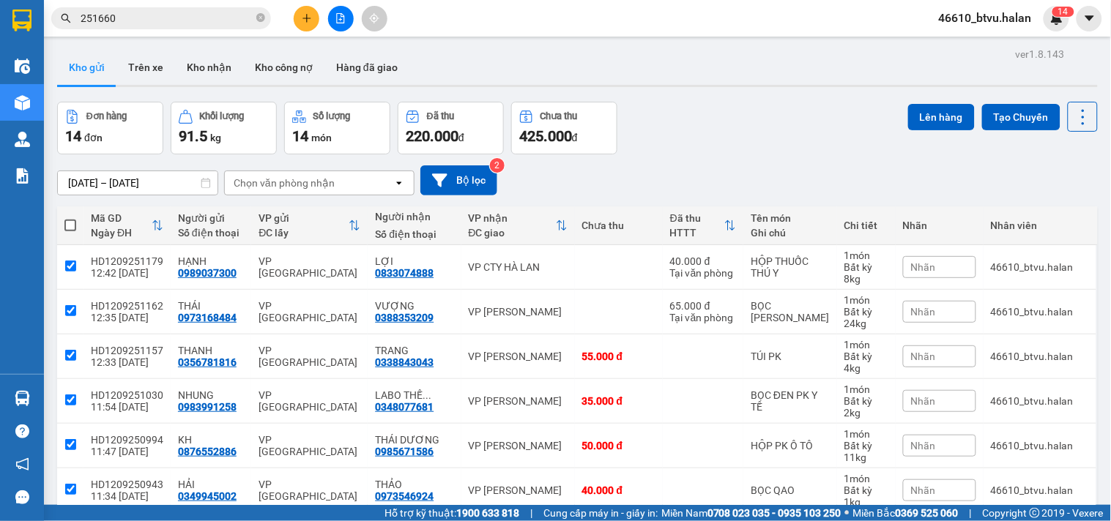
checkbox input "true"
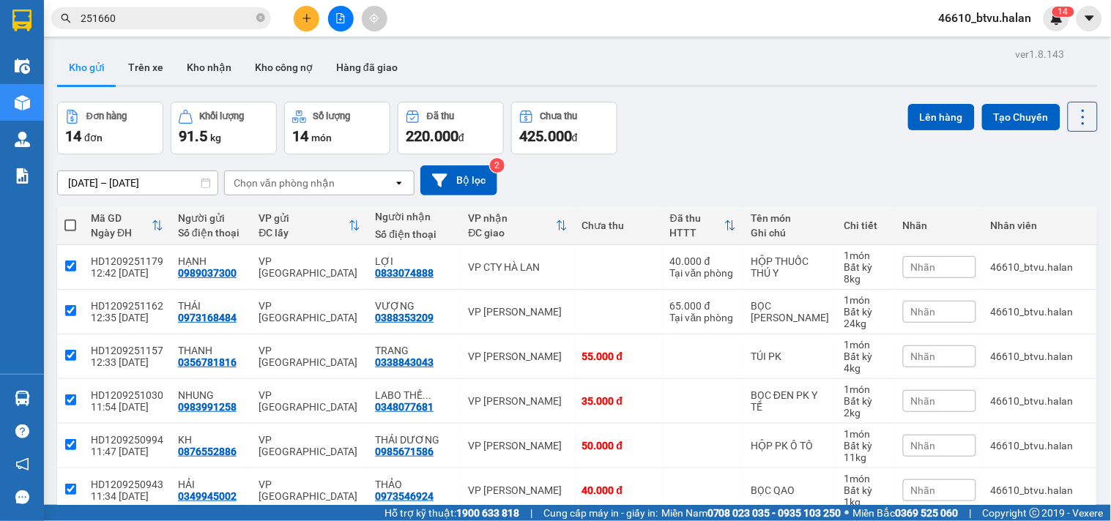
checkbox input "true"
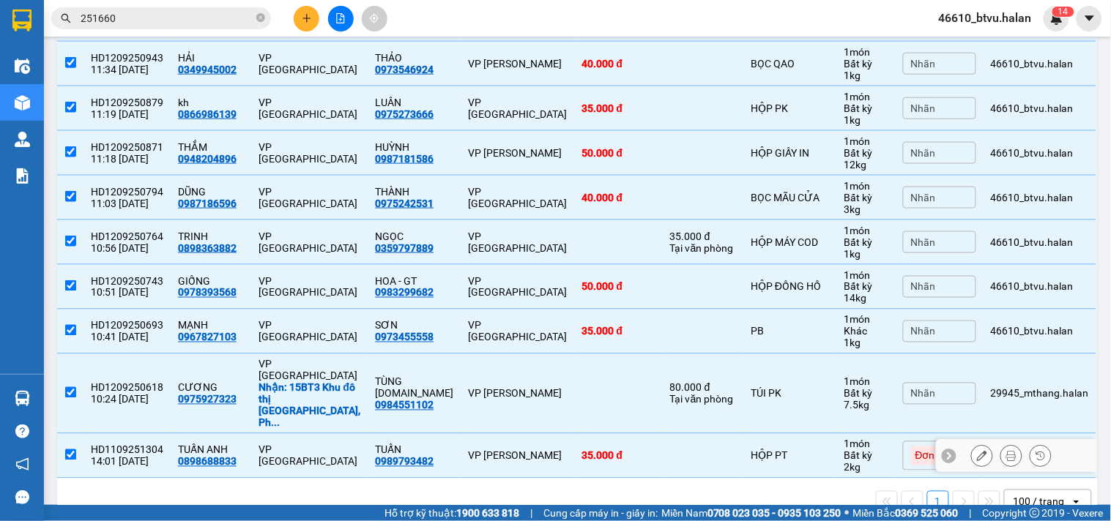
click at [770, 450] on div "HỘP PT" at bounding box center [789, 456] width 78 height 12
checkbox input "false"
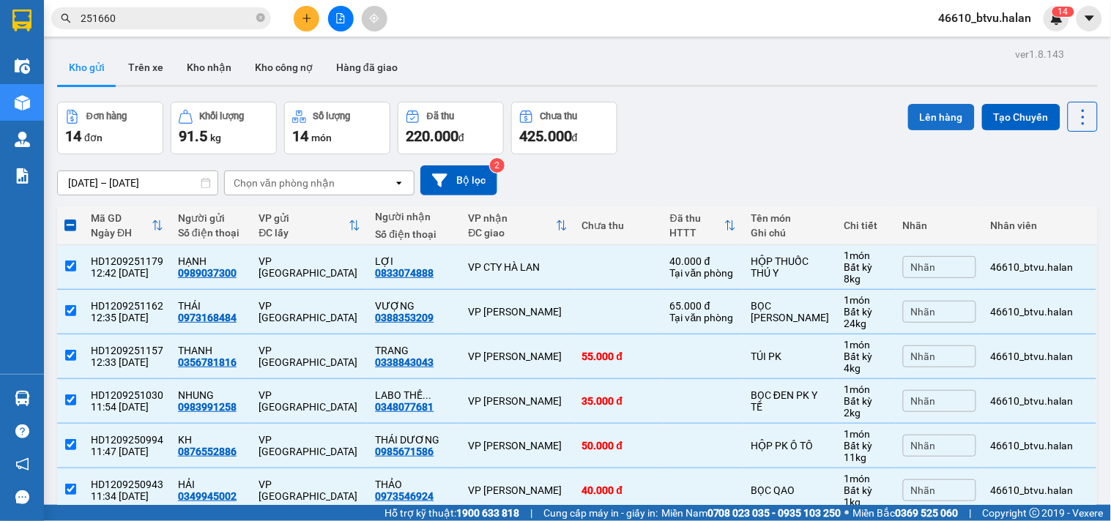
click at [954, 114] on button "Lên hàng" at bounding box center [941, 117] width 67 height 26
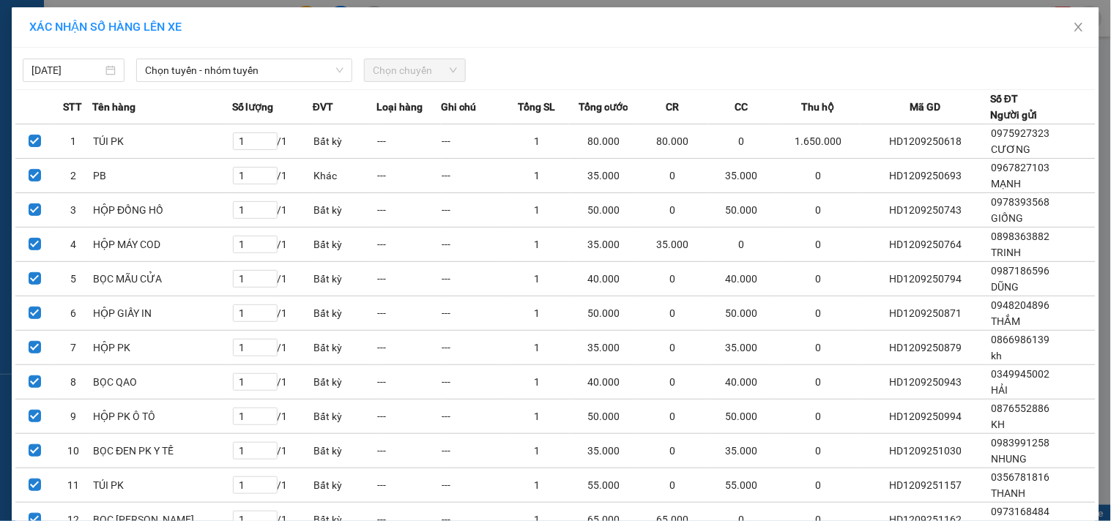
click at [272, 75] on span "Chọn tuyến - nhóm tuyến" at bounding box center [244, 70] width 198 height 22
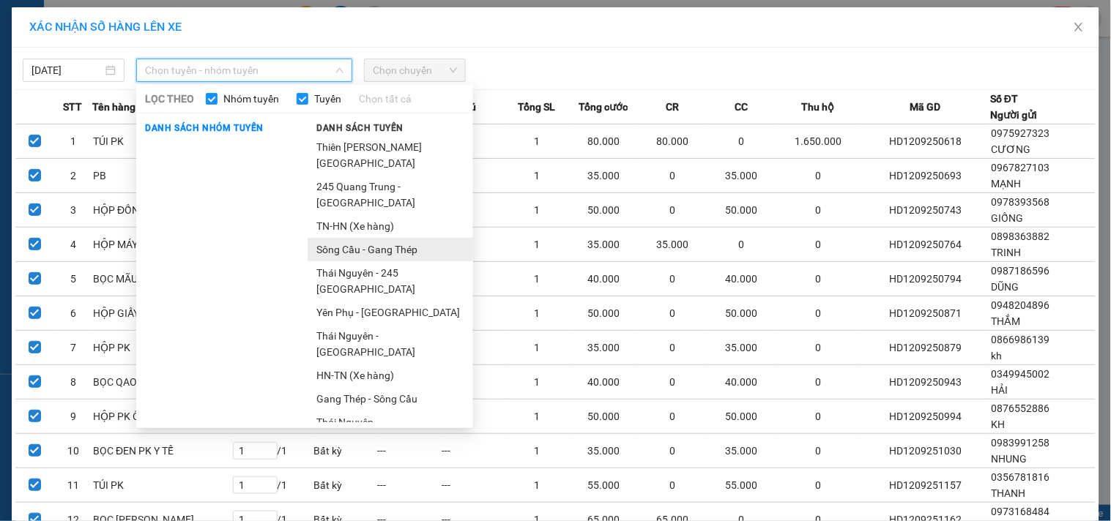
scroll to position [81, 0]
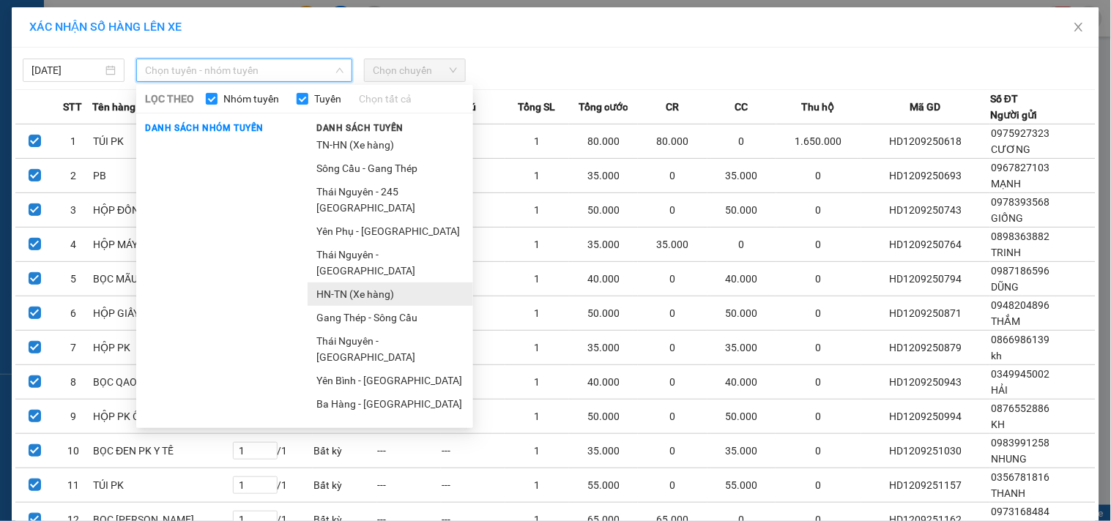
drag, startPoint x: 373, startPoint y: 279, endPoint x: 393, endPoint y: 210, distance: 71.6
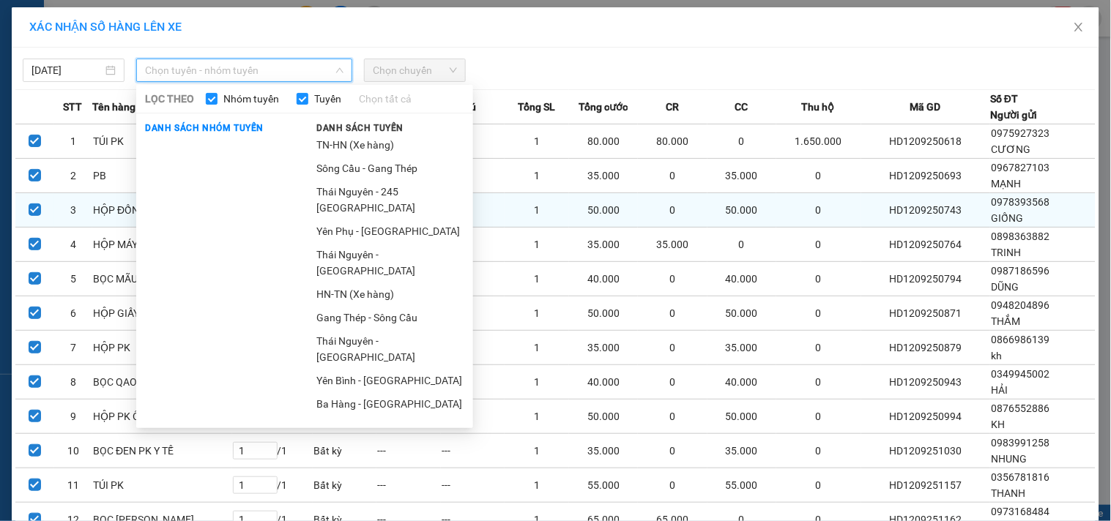
click at [373, 283] on li "HN-TN (Xe hàng)" at bounding box center [389, 294] width 165 height 23
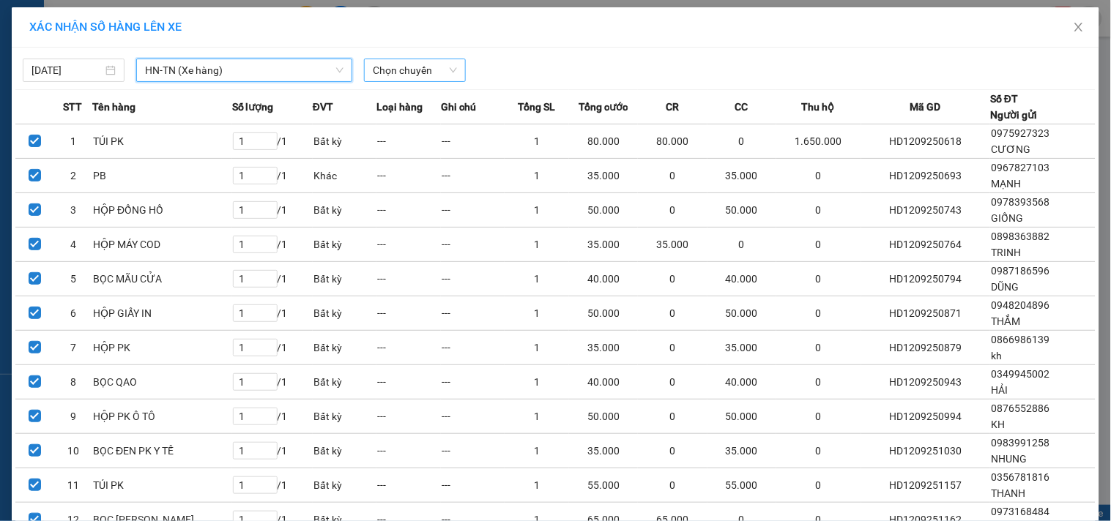
click at [406, 62] on span "Chọn chuyến" at bounding box center [415, 70] width 84 height 22
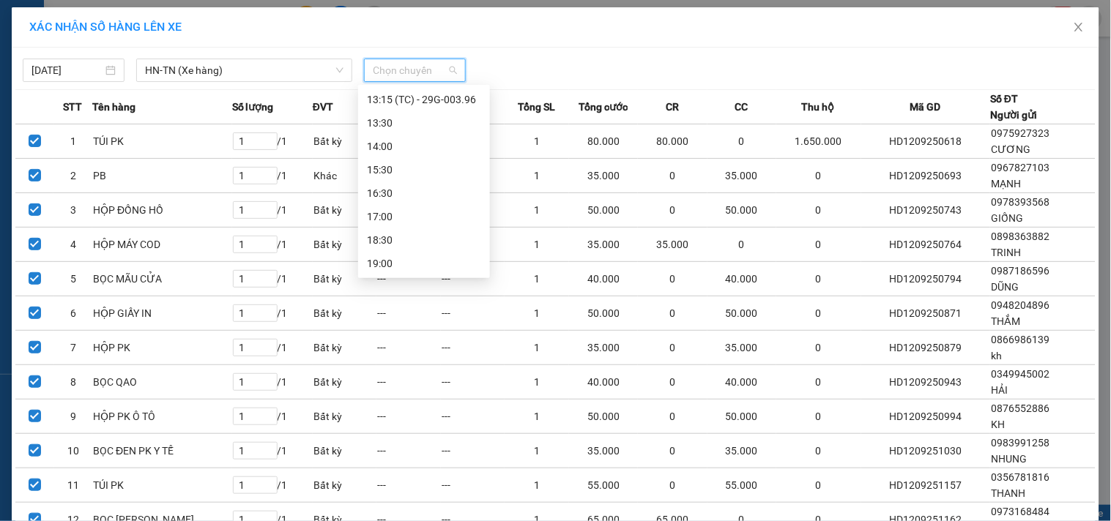
scroll to position [188, 0]
click at [445, 212] on div "12:00 - 20B-024.26" at bounding box center [424, 216] width 114 height 16
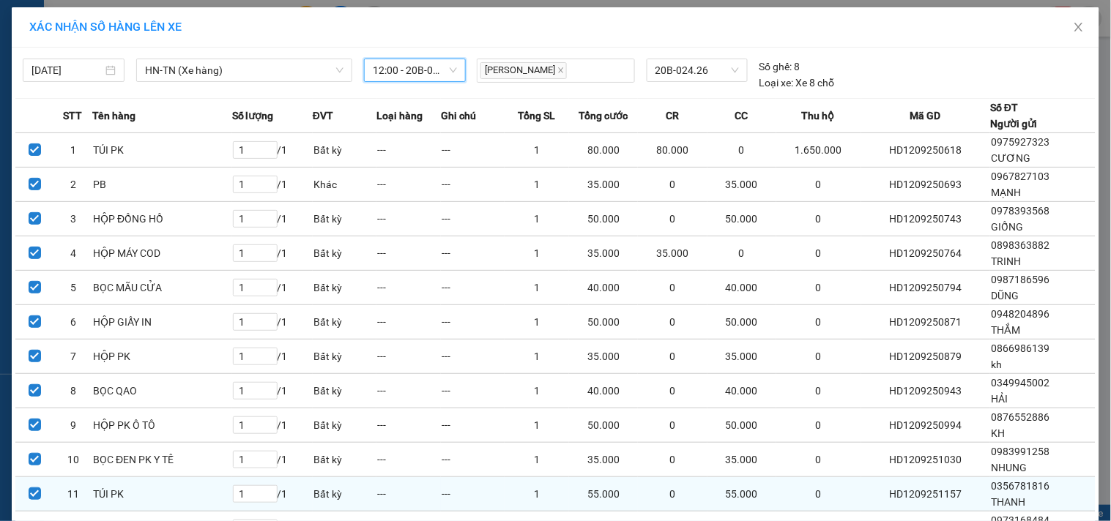
scroll to position [159, 0]
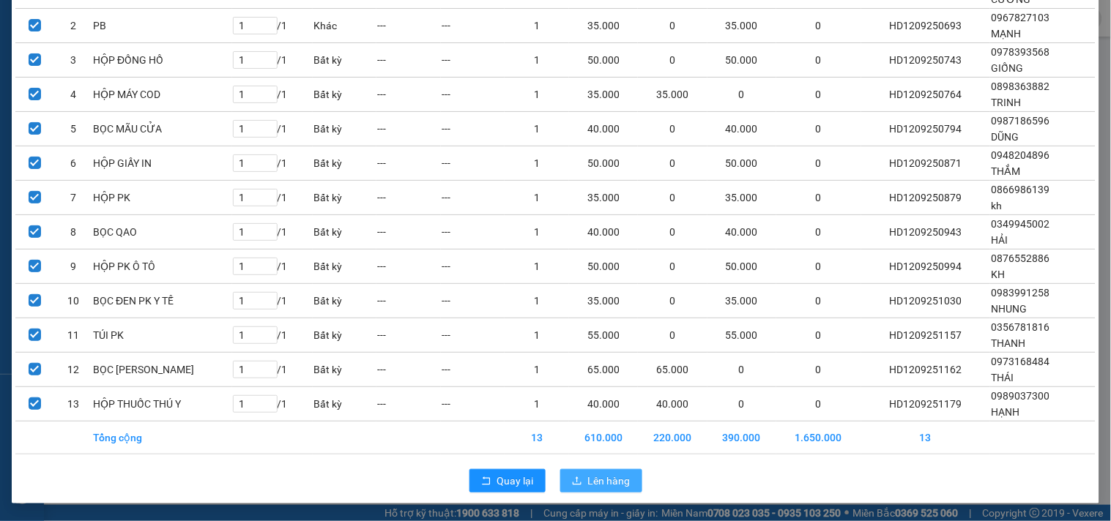
click at [580, 485] on button "Lên hàng" at bounding box center [601, 480] width 82 height 23
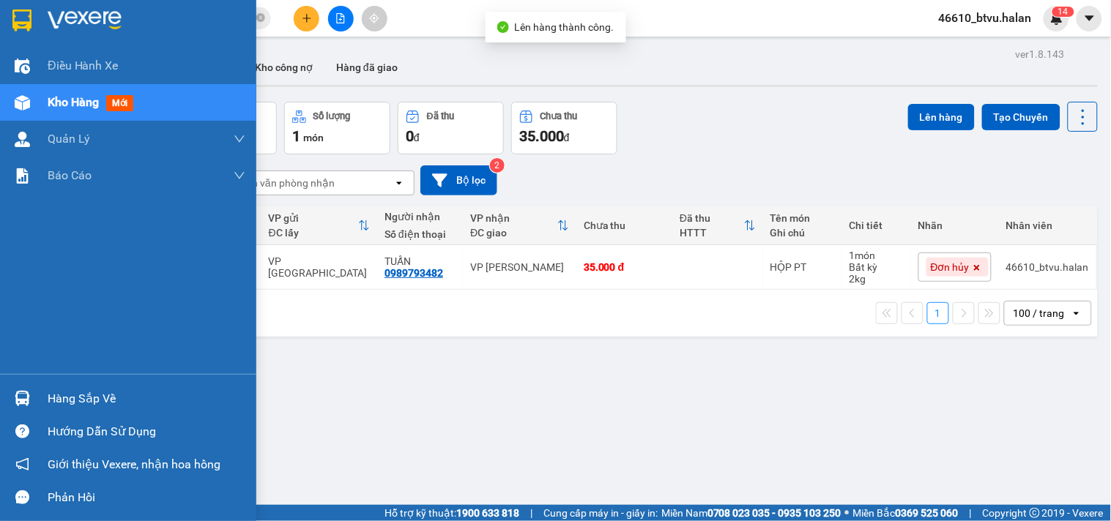
drag, startPoint x: 29, startPoint y: 394, endPoint x: 281, endPoint y: 395, distance: 251.9
click at [29, 395] on img at bounding box center [22, 398] width 15 height 15
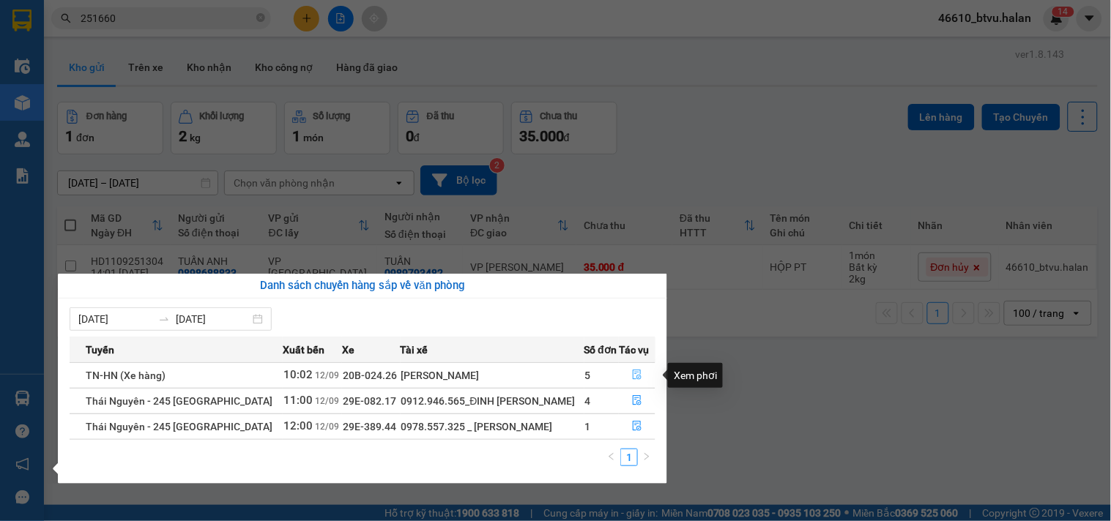
click at [627, 370] on button "button" at bounding box center [636, 375] width 35 height 23
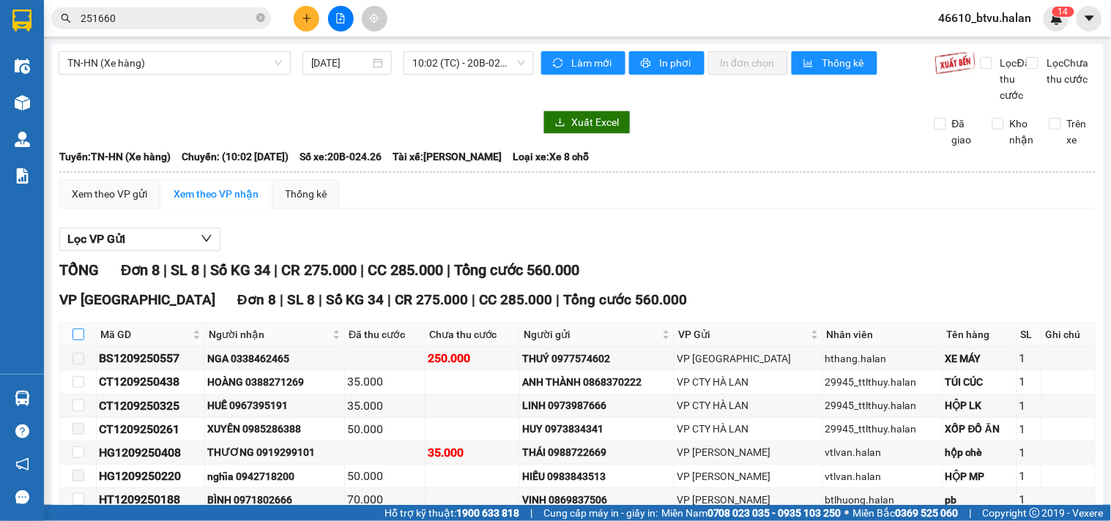
click at [78, 340] on input "checkbox" at bounding box center [78, 335] width 12 height 12
checkbox input "true"
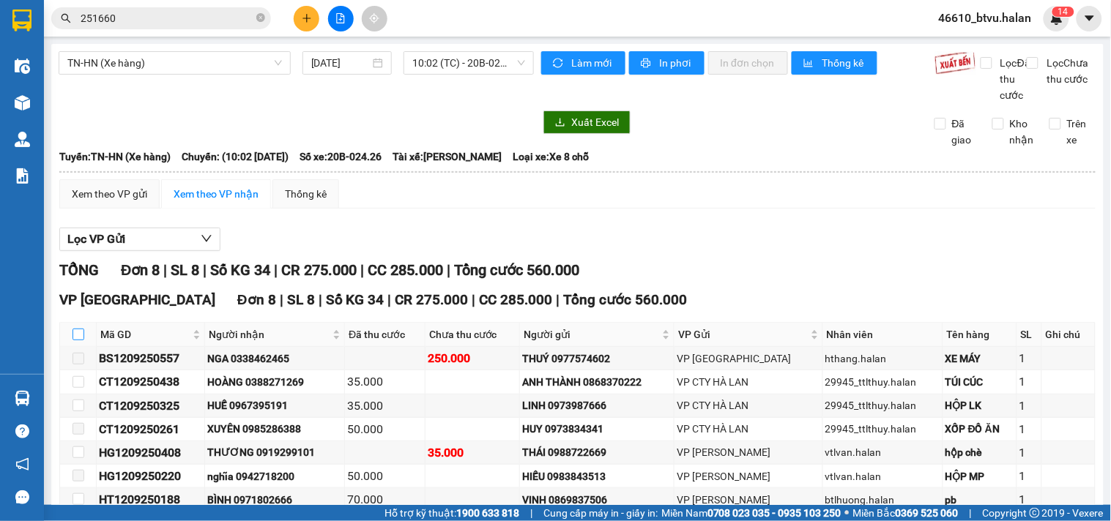
checkbox input "true"
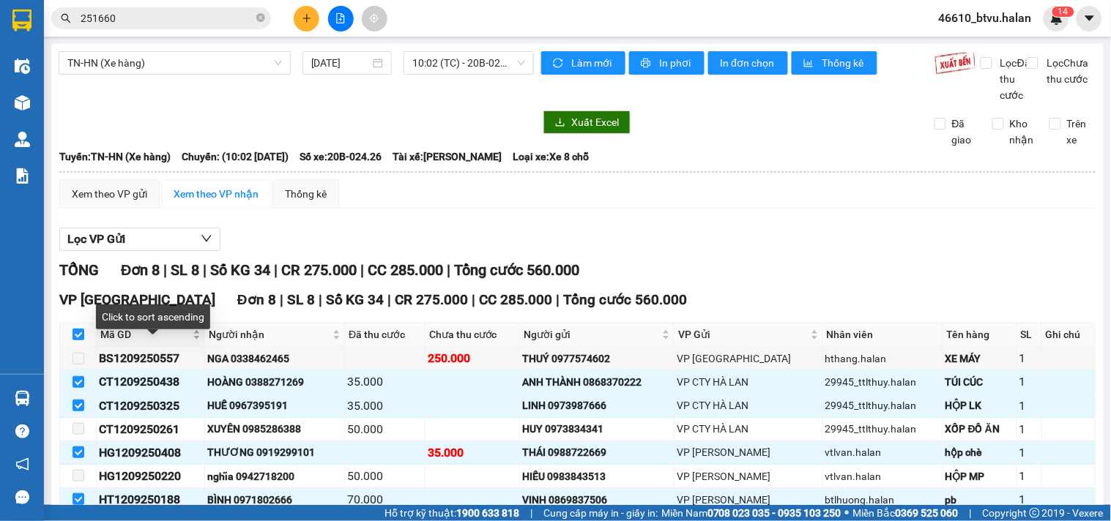
scroll to position [81, 0]
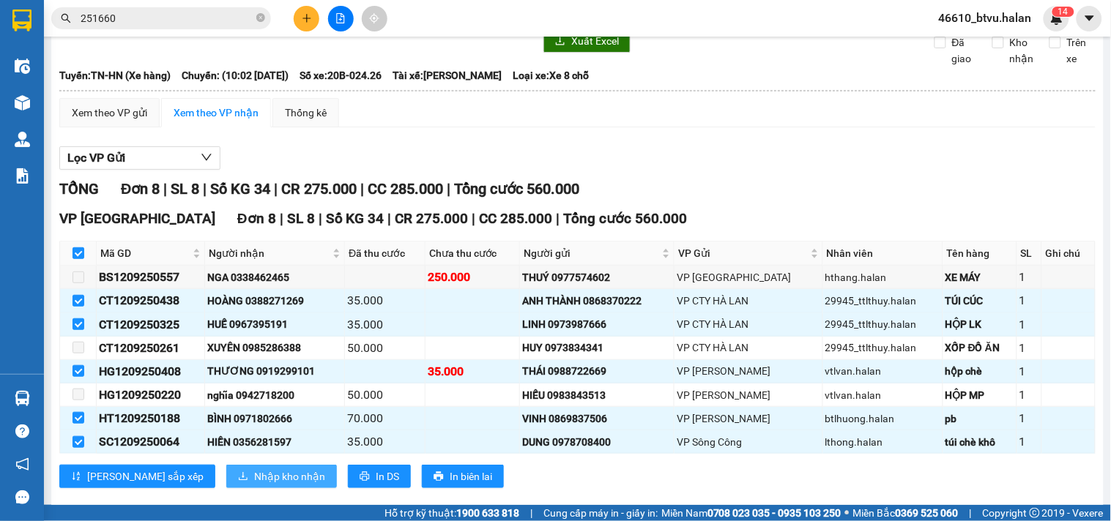
click at [254, 485] on span "Nhập kho nhận" at bounding box center [289, 477] width 71 height 16
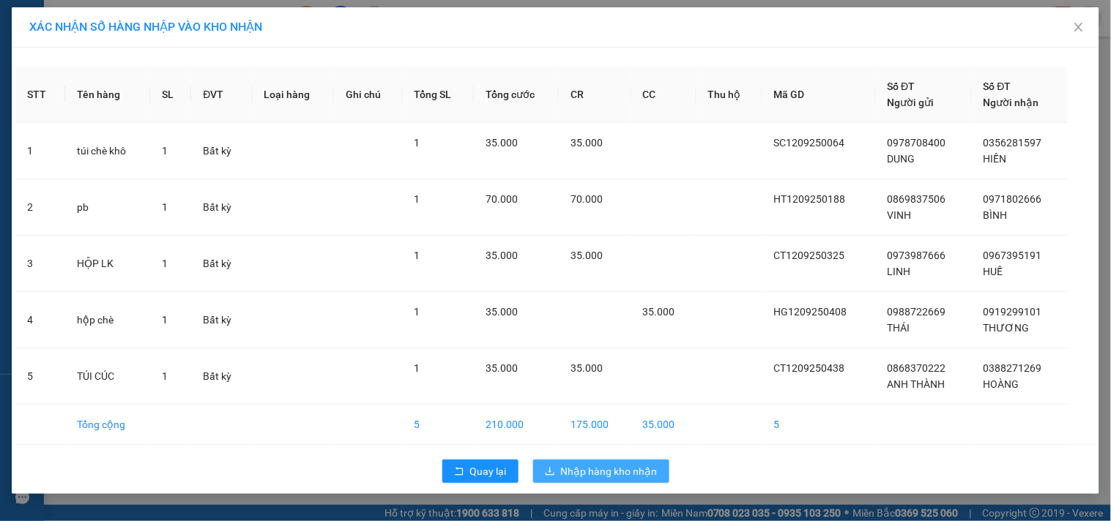
click at [627, 469] on span "Nhập hàng kho nhận" at bounding box center [609, 471] width 97 height 16
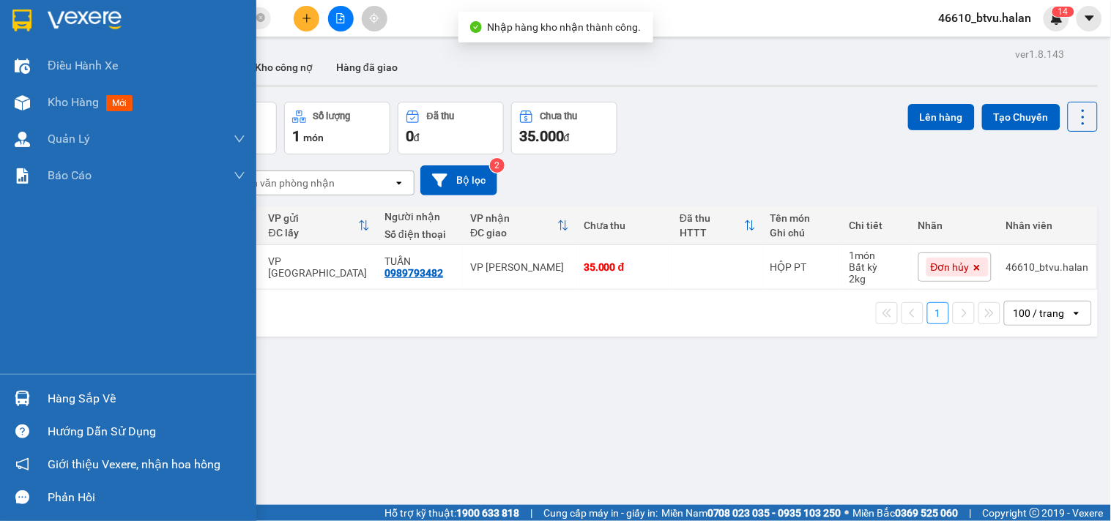
click at [27, 400] on img at bounding box center [22, 398] width 15 height 15
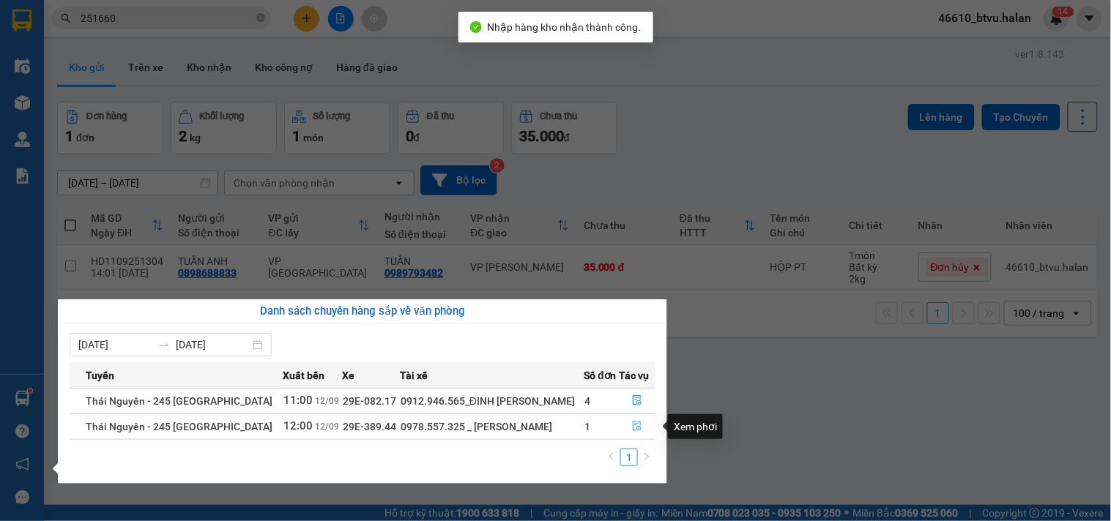
click at [627, 426] on button "button" at bounding box center [636, 426] width 35 height 23
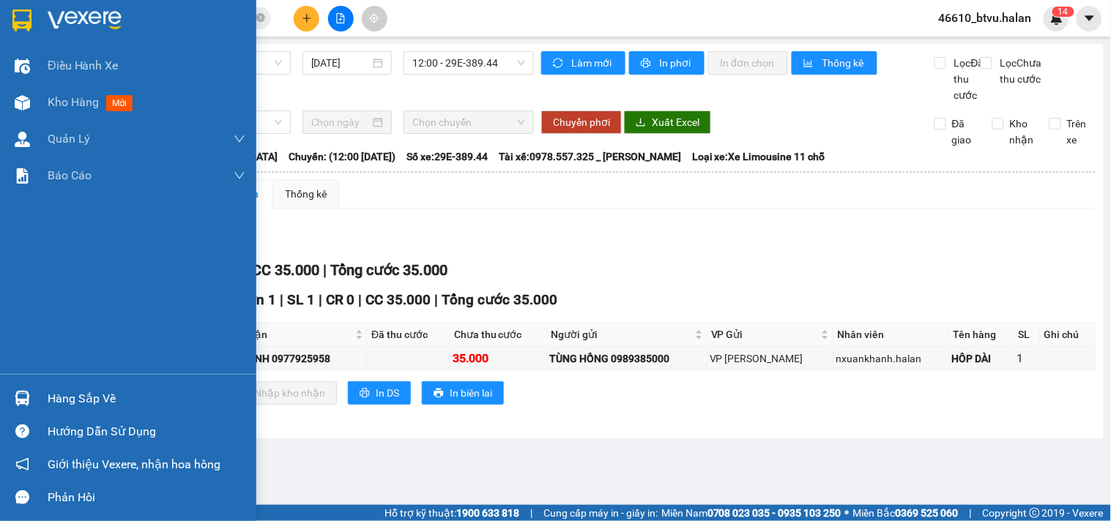
click at [35, 392] on div "Hàng sắp về" at bounding box center [128, 398] width 256 height 33
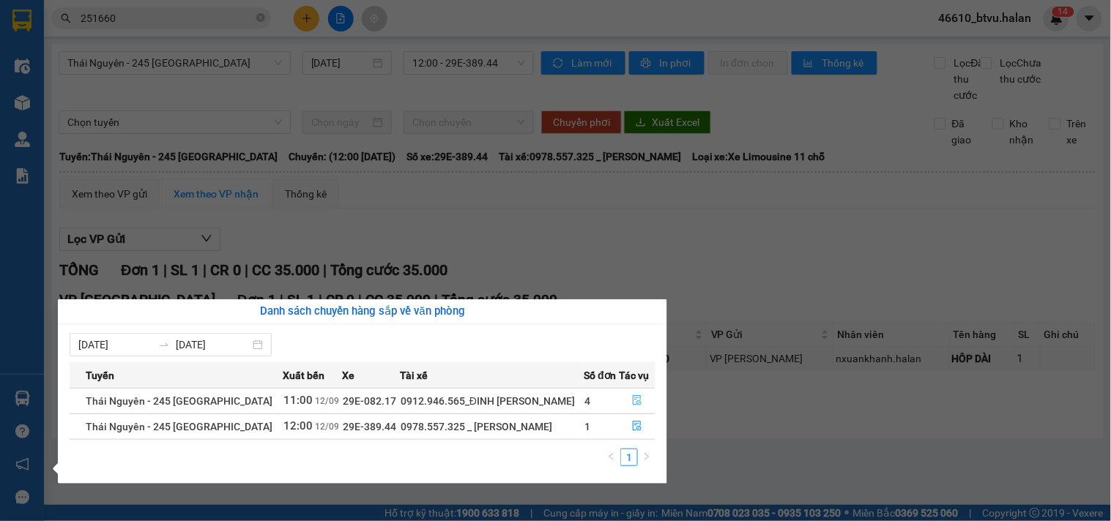
click at [620, 397] on button "button" at bounding box center [636, 400] width 35 height 23
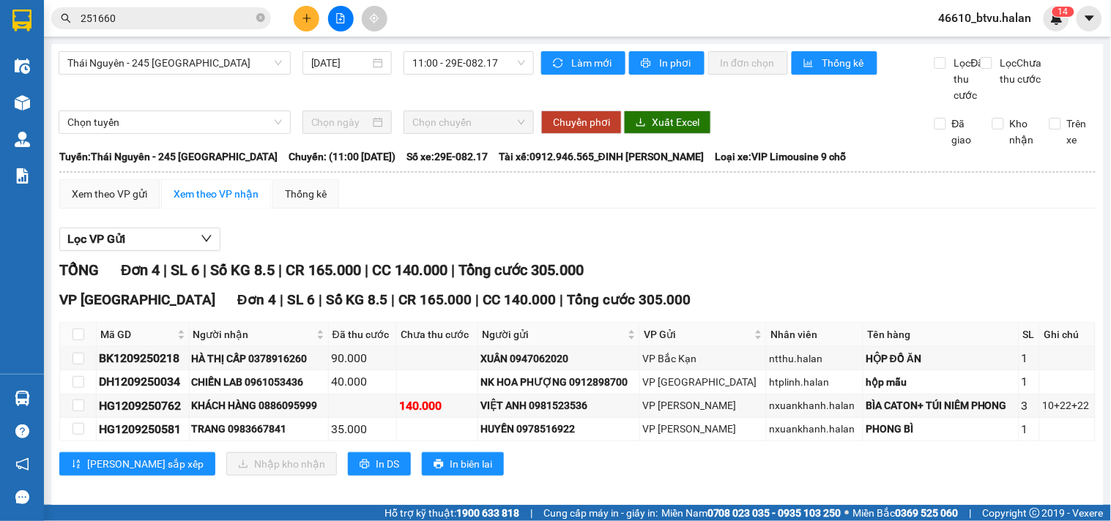
click at [45, 97] on main "[GEOGRAPHIC_DATA] - 245 [GEOGRAPHIC_DATA] [DATE] 11:00 - 29E-082.17 Làm mới In …" at bounding box center [555, 252] width 1111 height 505
drag, startPoint x: 26, startPoint y: 108, endPoint x: 507, endPoint y: 516, distance: 631.2
click at [28, 107] on img at bounding box center [22, 102] width 15 height 15
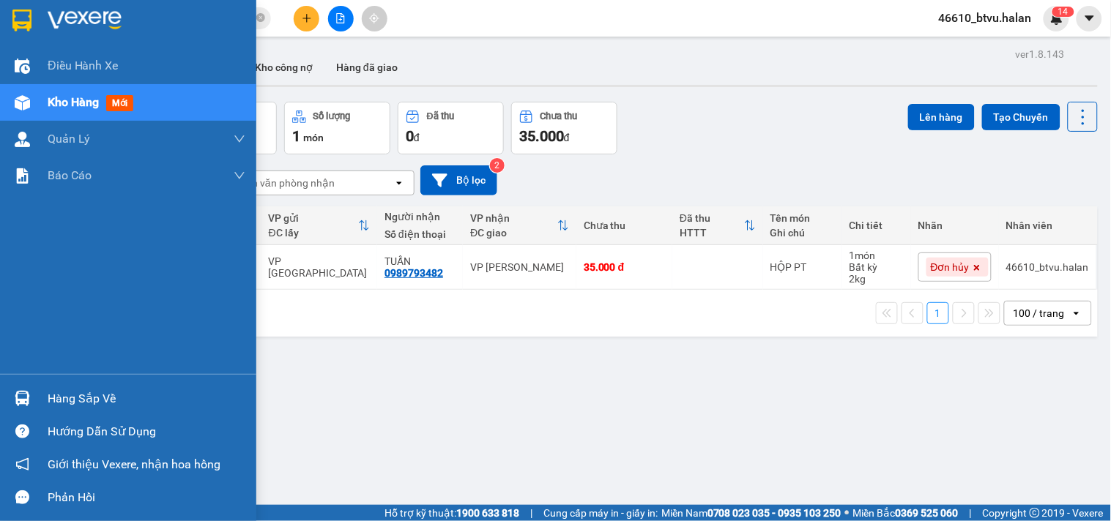
click at [56, 404] on div "Hàng sắp về" at bounding box center [147, 399] width 198 height 22
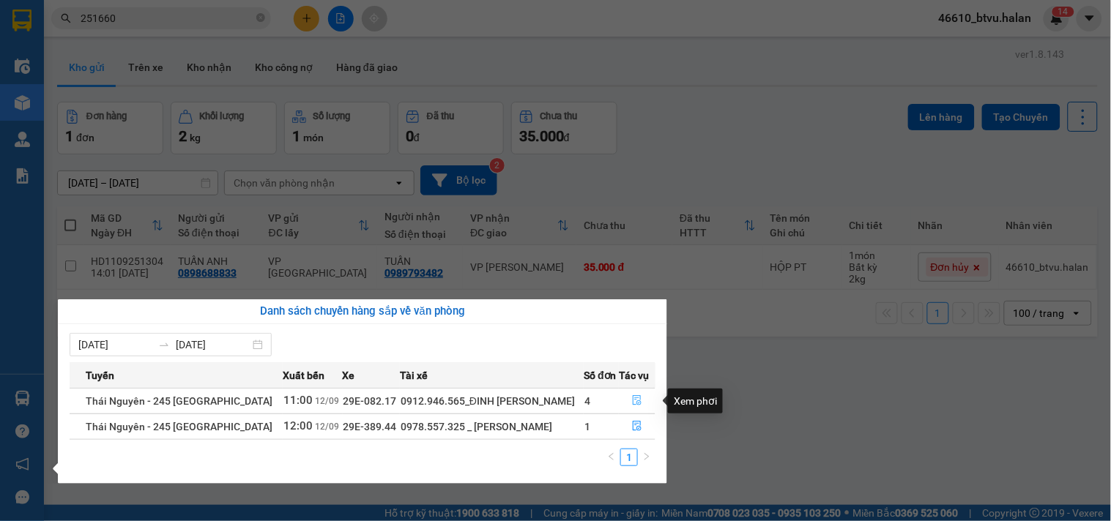
click at [638, 393] on button "button" at bounding box center [636, 400] width 35 height 23
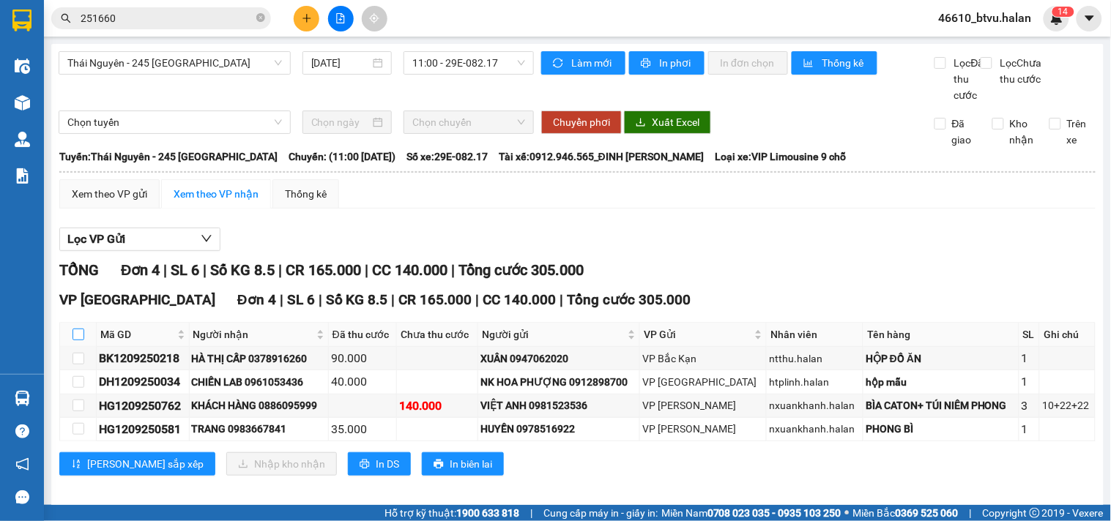
click at [82, 340] on input "checkbox" at bounding box center [78, 335] width 12 height 12
checkbox input "true"
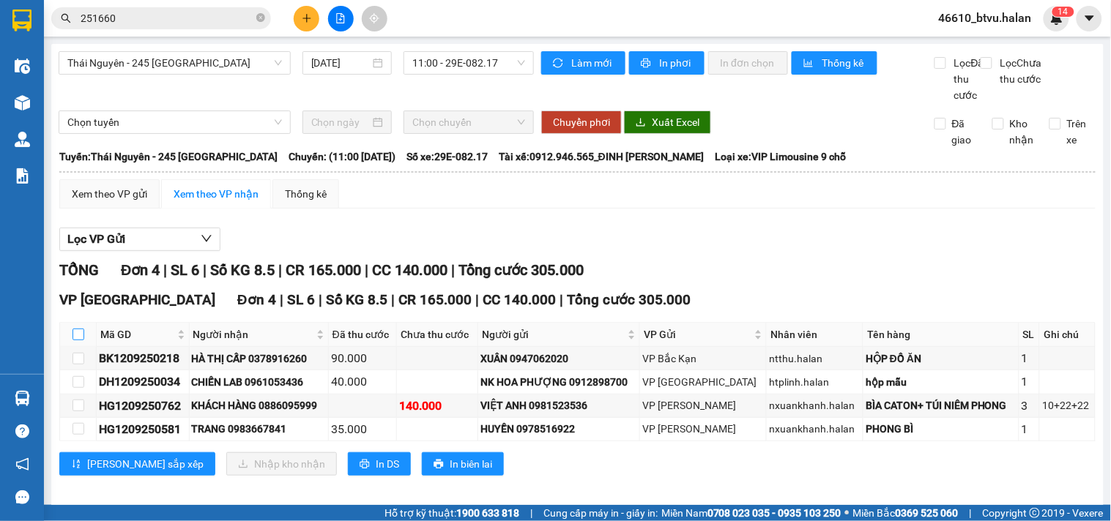
checkbox input "true"
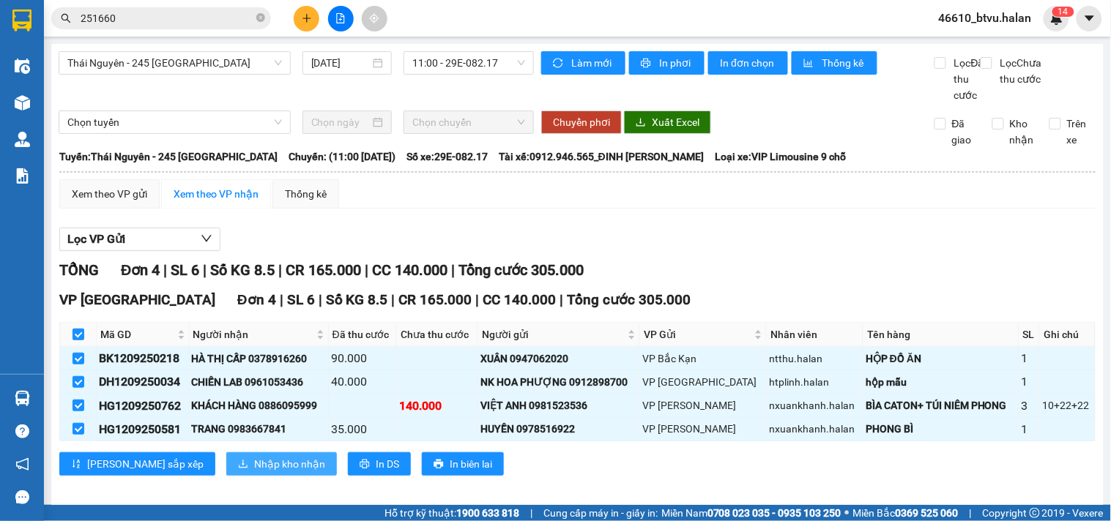
click at [254, 472] on span "Nhập kho nhận" at bounding box center [289, 464] width 71 height 16
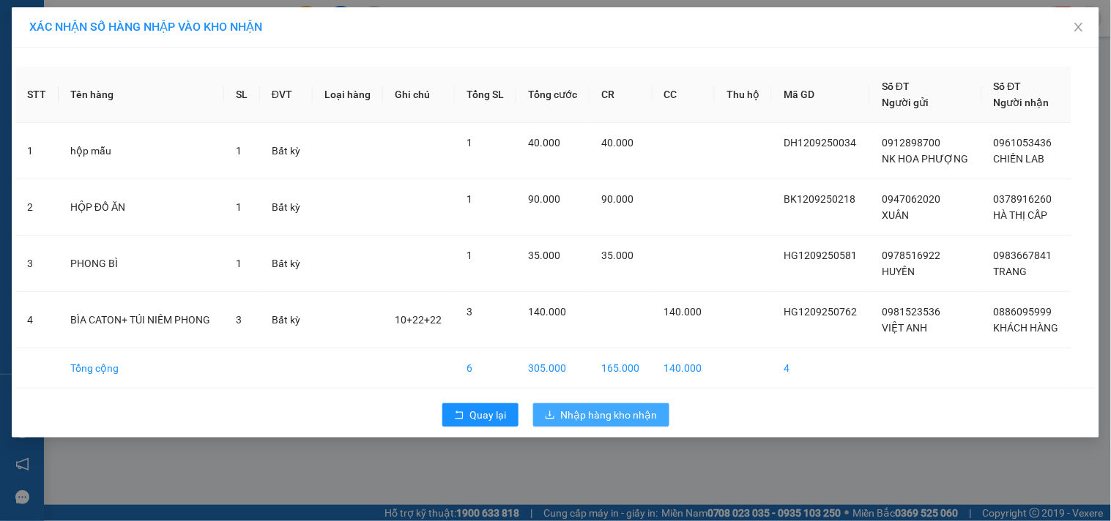
click at [623, 411] on span "Nhập hàng kho nhận" at bounding box center [609, 415] width 97 height 16
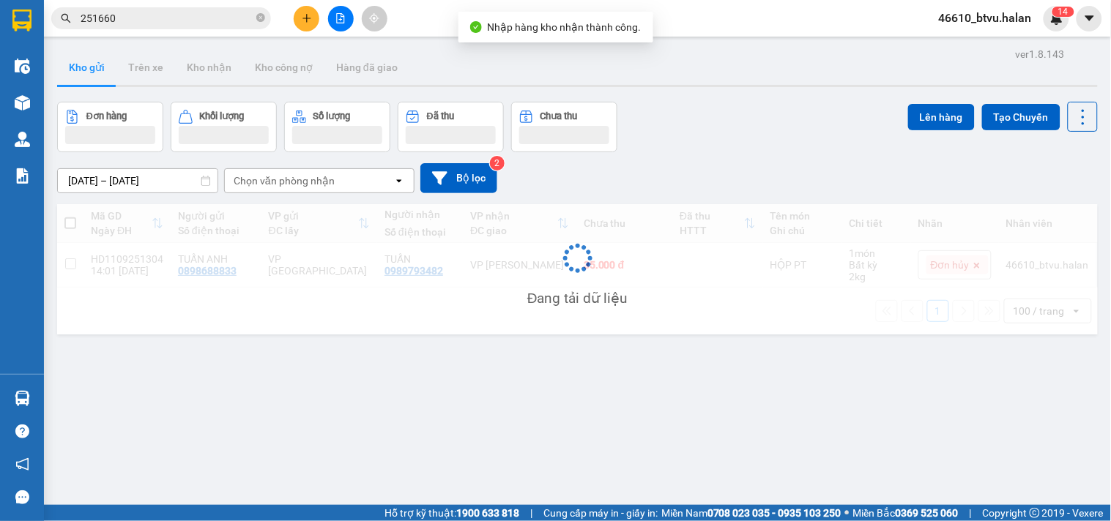
click at [0, 391] on div "Hàng sắp về" at bounding box center [22, 398] width 44 height 33
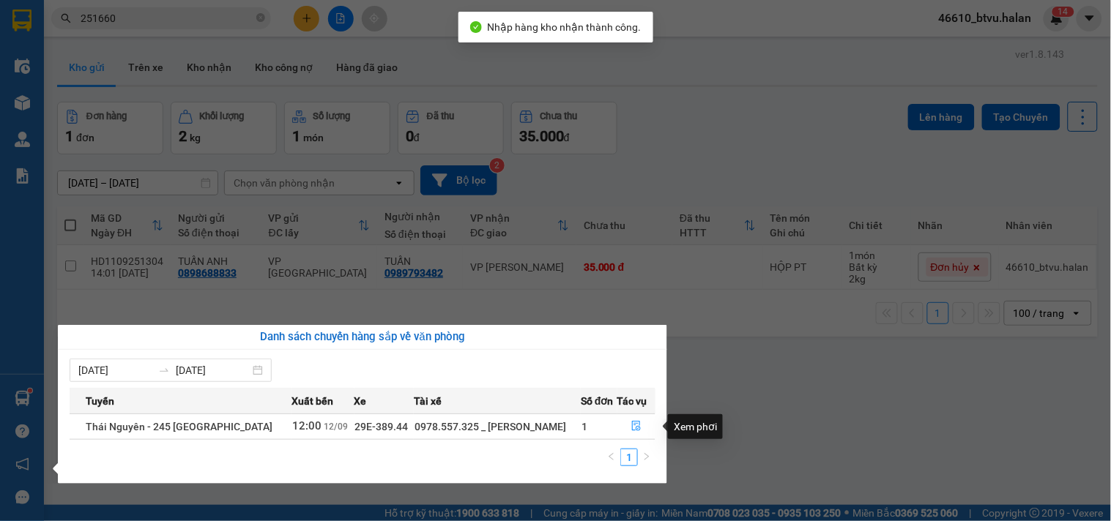
click at [706, 394] on section "Kết quả tìm kiếm ( 203 ) Bộ lọc Mã ĐH Trạng thái Món hàng Thu hộ Tổng cước Chưa…" at bounding box center [555, 260] width 1111 height 521
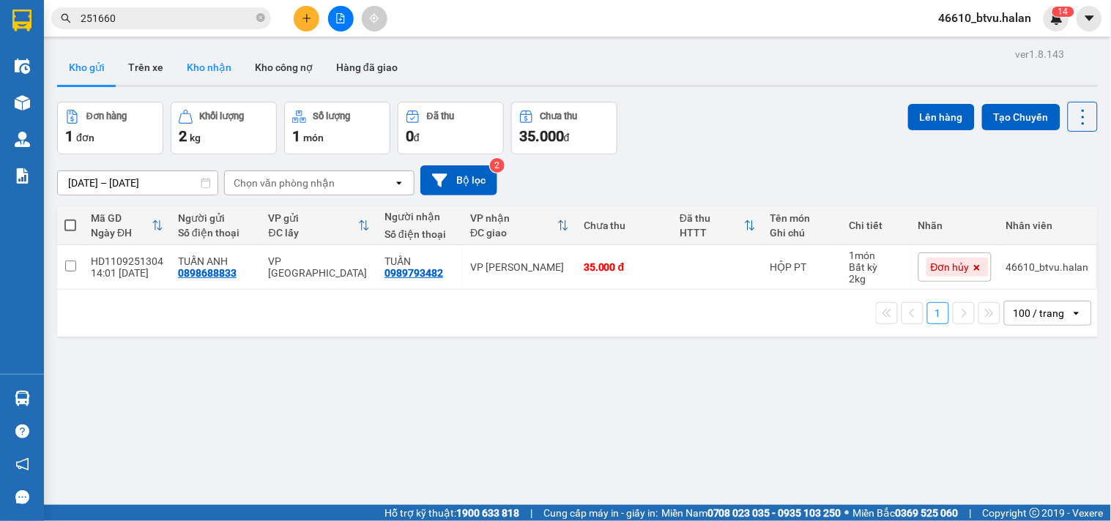
click at [209, 64] on button "Kho nhận" at bounding box center [209, 67] width 68 height 35
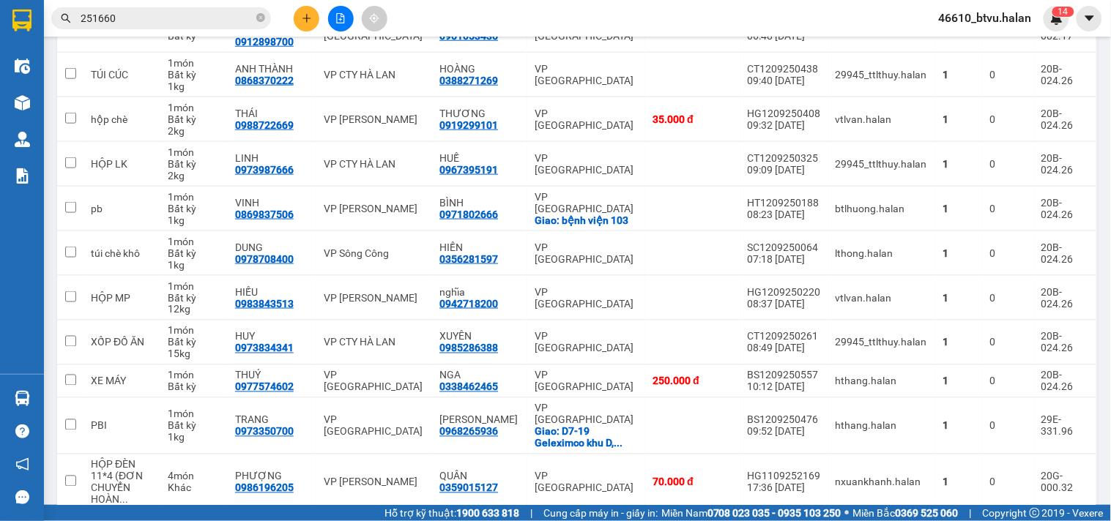
scroll to position [488, 0]
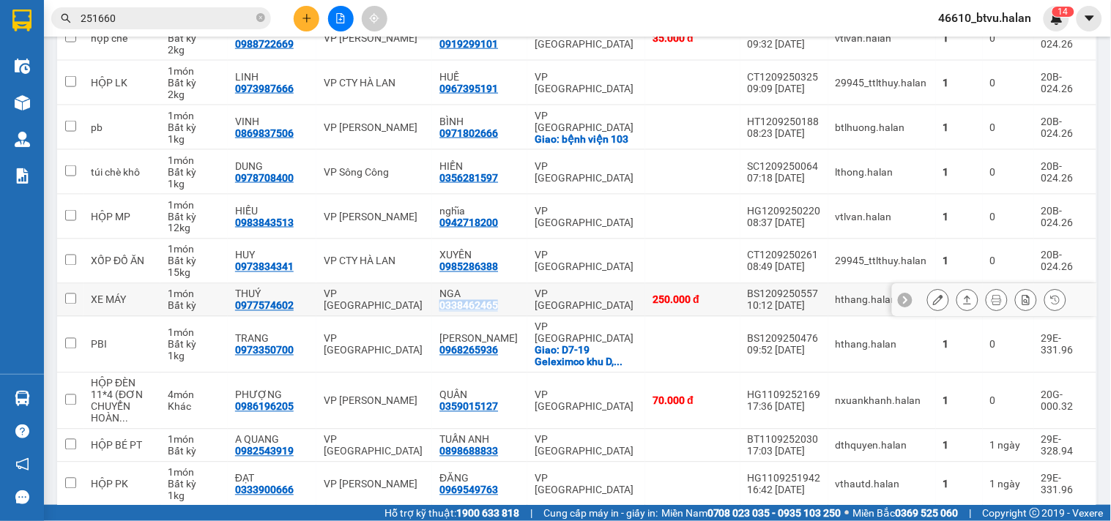
drag, startPoint x: 505, startPoint y: 282, endPoint x: 443, endPoint y: 284, distance: 62.3
click at [443, 284] on td "NGA 0338462465" at bounding box center [479, 300] width 95 height 33
checkbox input "true"
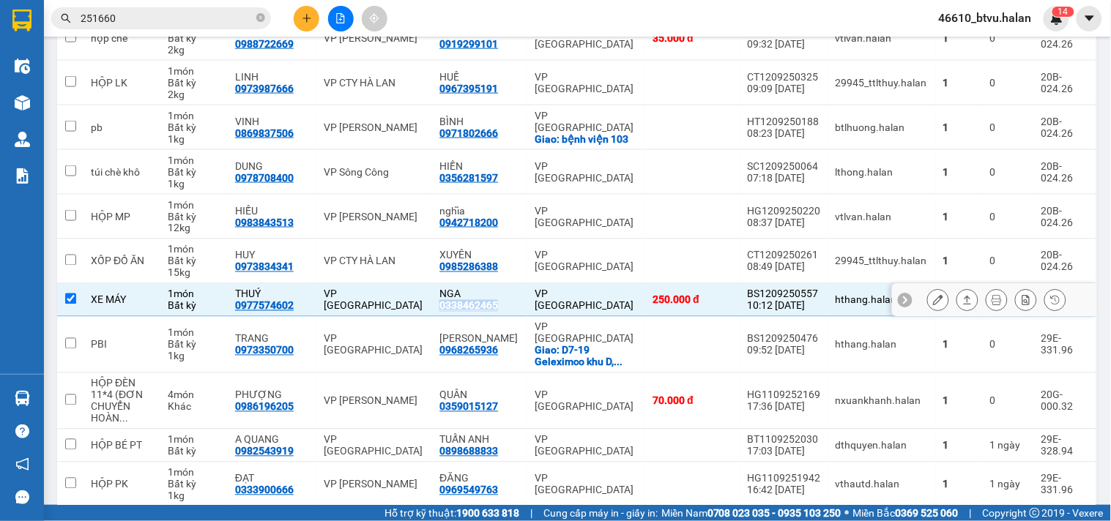
copy div "0338462465"
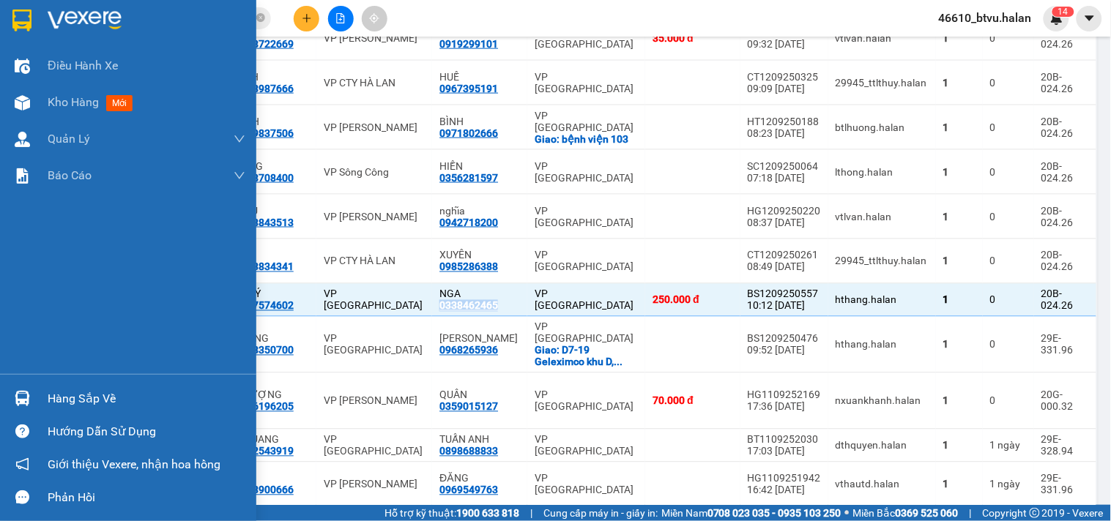
click at [29, 404] on img at bounding box center [22, 398] width 15 height 15
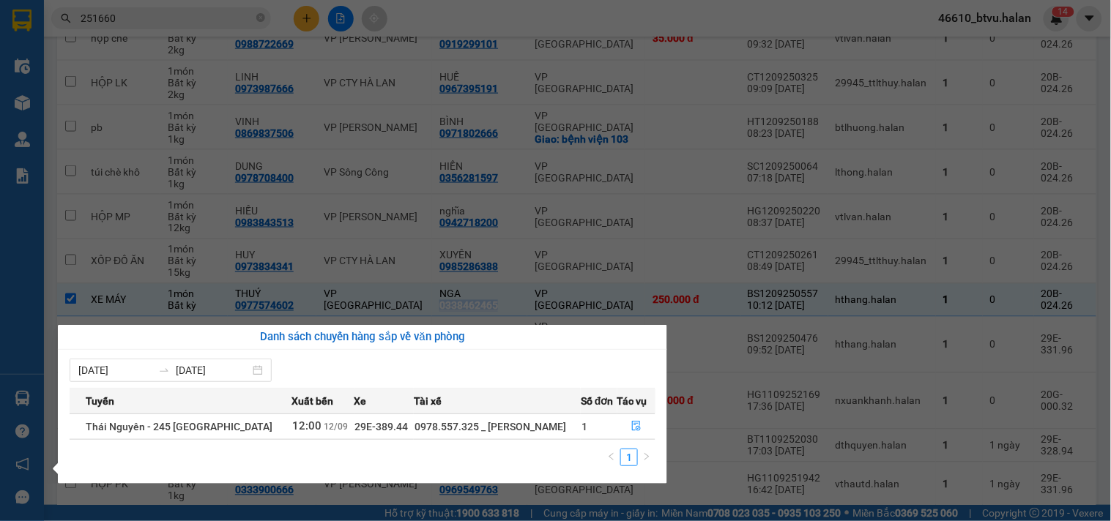
click at [269, 106] on section "Kết quả tìm kiếm ( 203 ) Bộ lọc Mã ĐH Trạng thái Món hàng Thu hộ Tổng cước Chưa…" at bounding box center [555, 260] width 1111 height 521
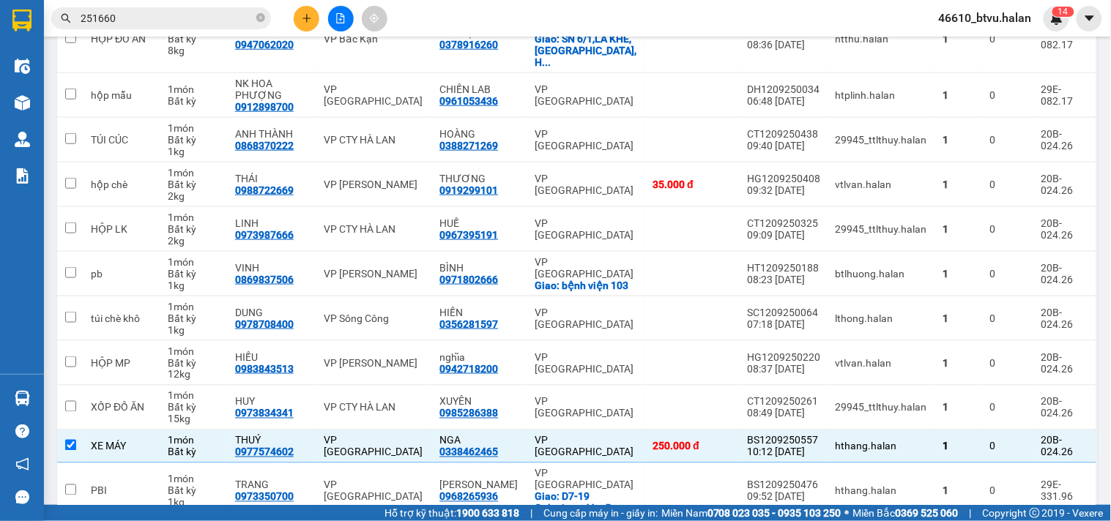
scroll to position [0, 0]
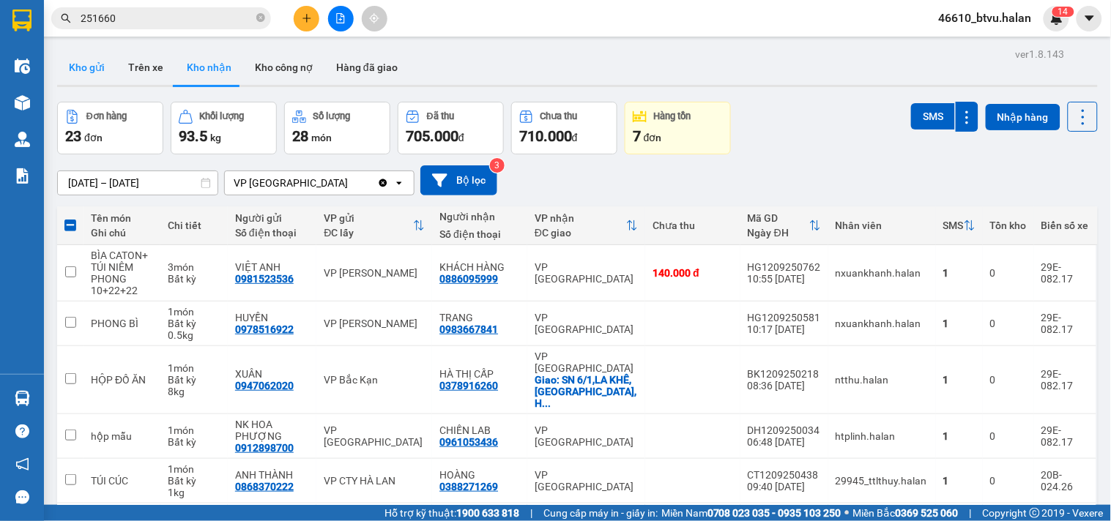
click at [99, 61] on button "Kho gửi" at bounding box center [86, 67] width 59 height 35
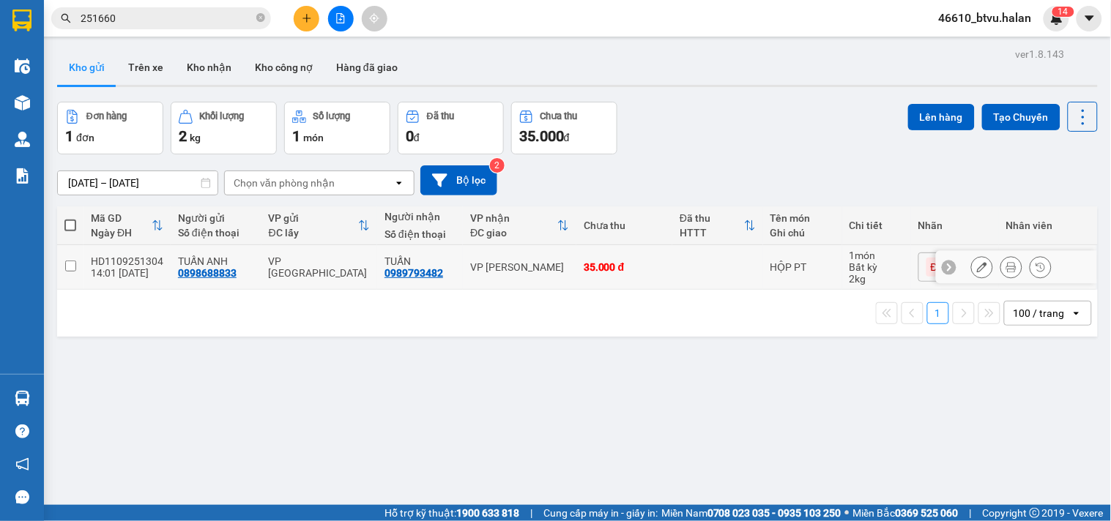
click at [582, 277] on td "35.000 đ" at bounding box center [624, 267] width 96 height 45
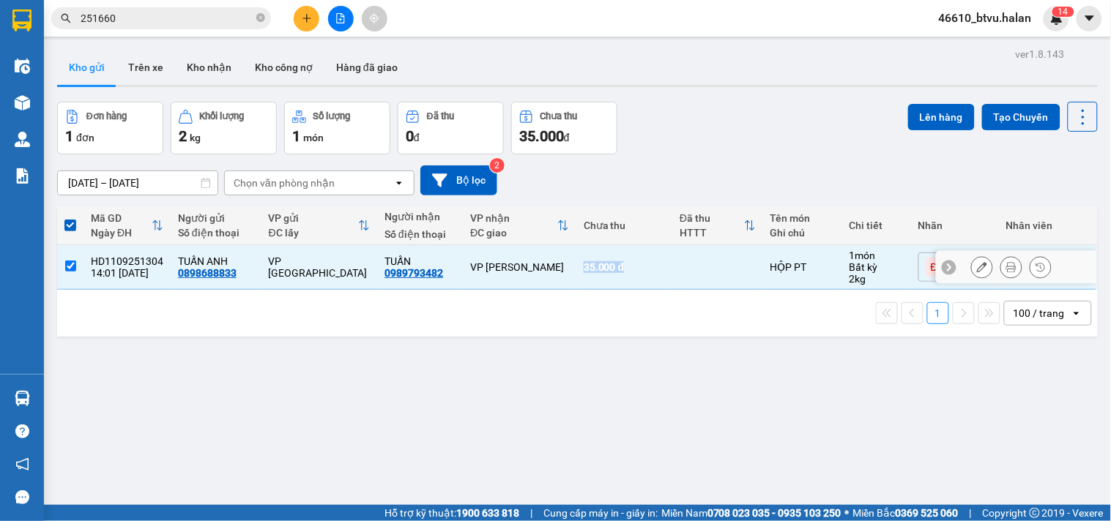
click at [582, 277] on td "35.000 đ" at bounding box center [624, 267] width 96 height 45
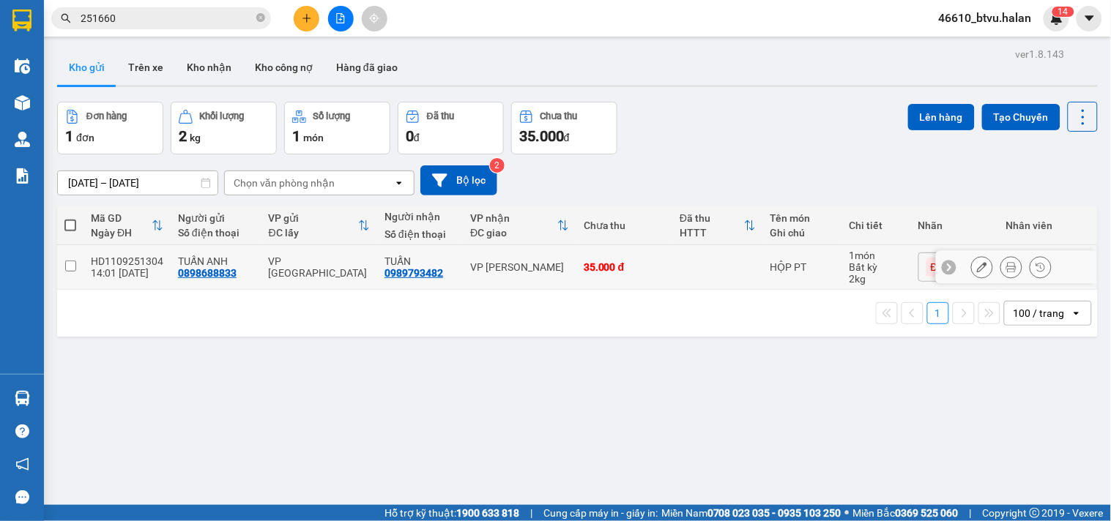
click at [551, 283] on td "VP [PERSON_NAME]" at bounding box center [519, 267] width 113 height 45
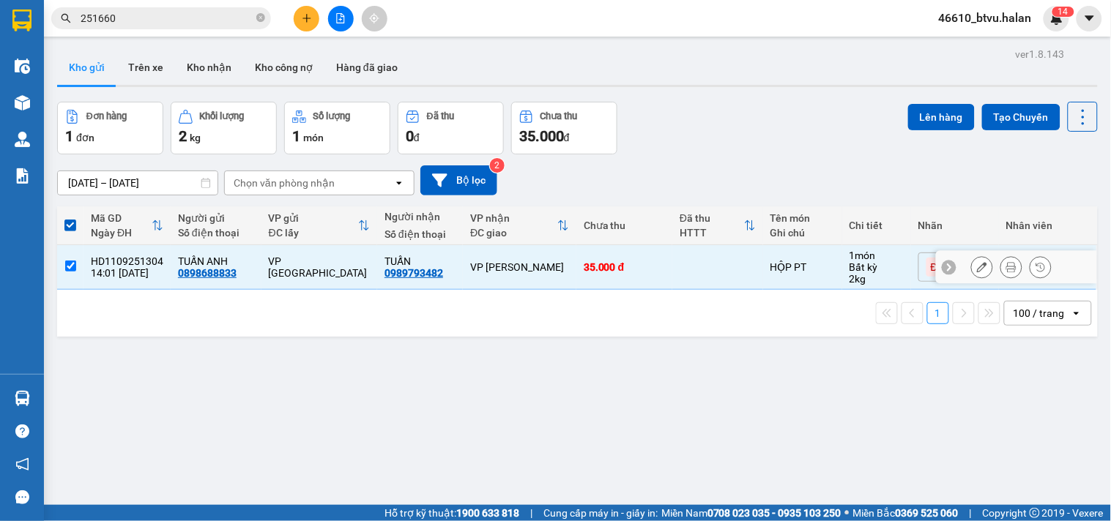
click at [551, 283] on td "VP [PERSON_NAME]" at bounding box center [519, 267] width 113 height 45
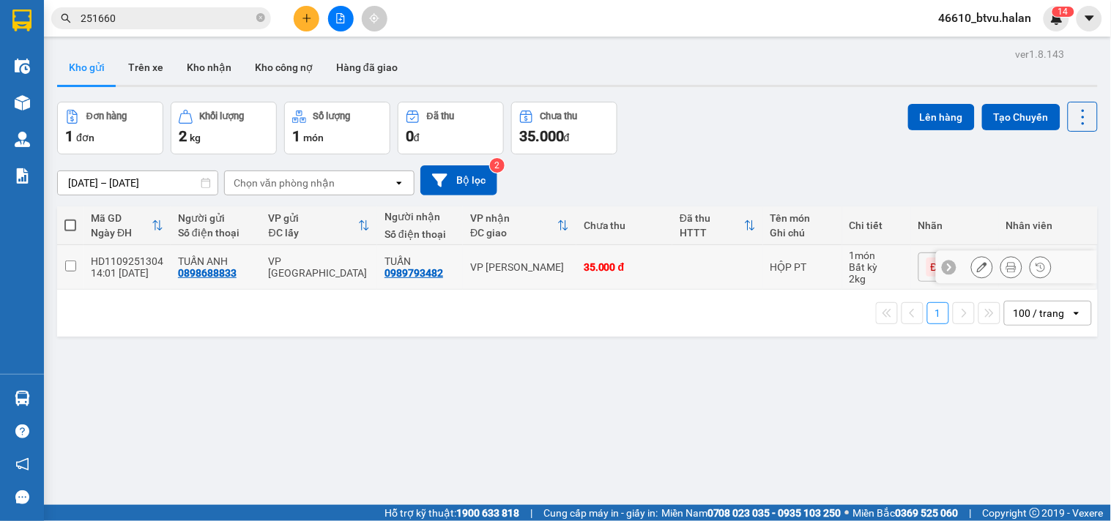
click at [551, 283] on td "VP [PERSON_NAME]" at bounding box center [519, 267] width 113 height 45
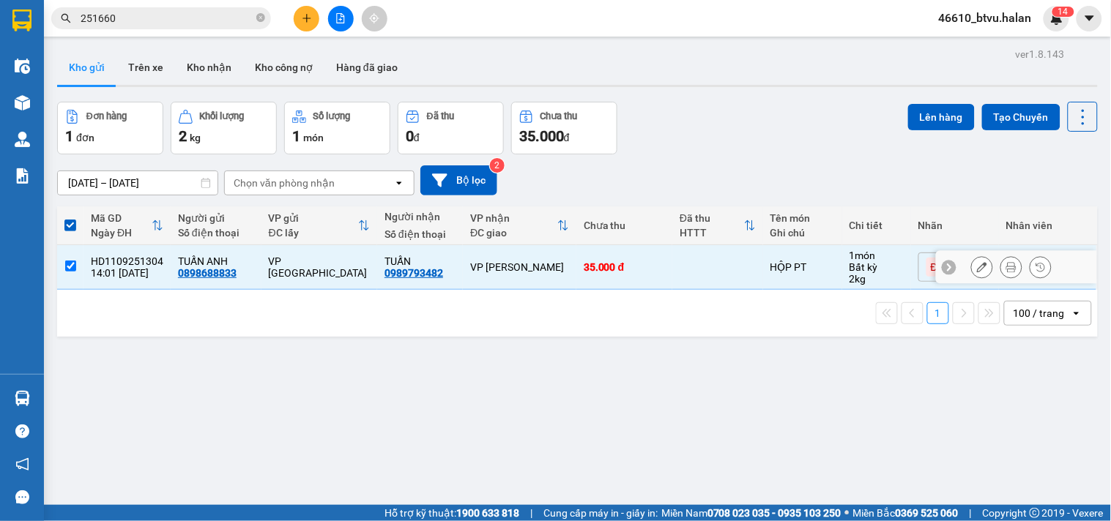
click at [551, 258] on td "VP [PERSON_NAME]" at bounding box center [519, 267] width 113 height 45
checkbox input "false"
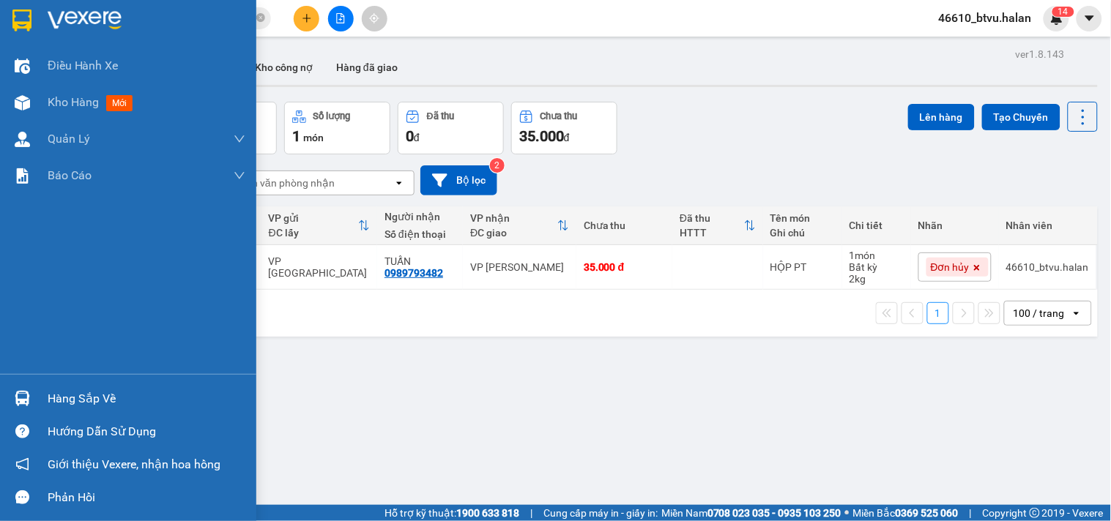
click at [48, 400] on div "Hàng sắp về" at bounding box center [147, 399] width 198 height 22
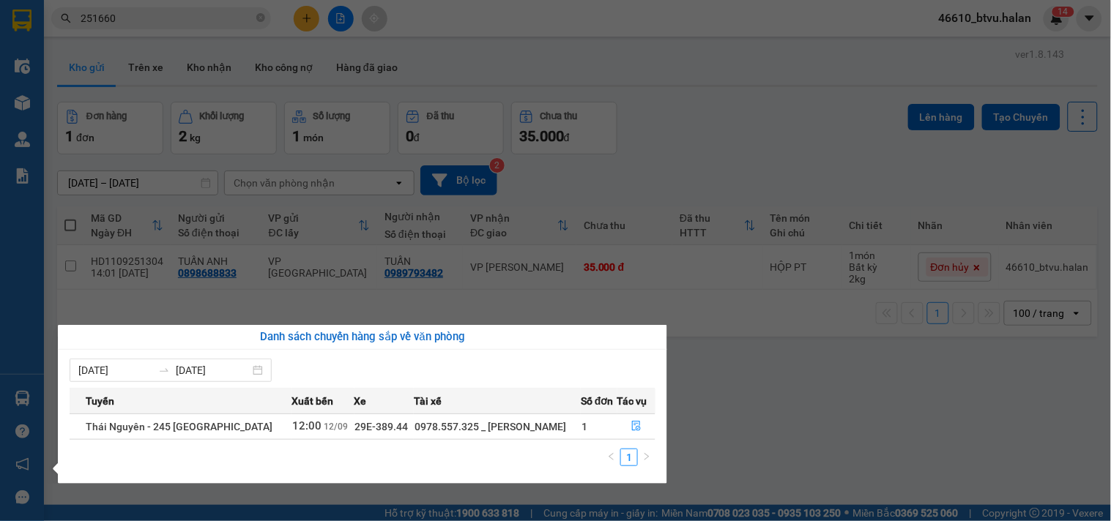
click at [781, 411] on section "Kết quả tìm kiếm ( 203 ) Bộ lọc Mã ĐH Trạng thái Món hàng Thu hộ Tổng cước Chưa…" at bounding box center [555, 260] width 1111 height 521
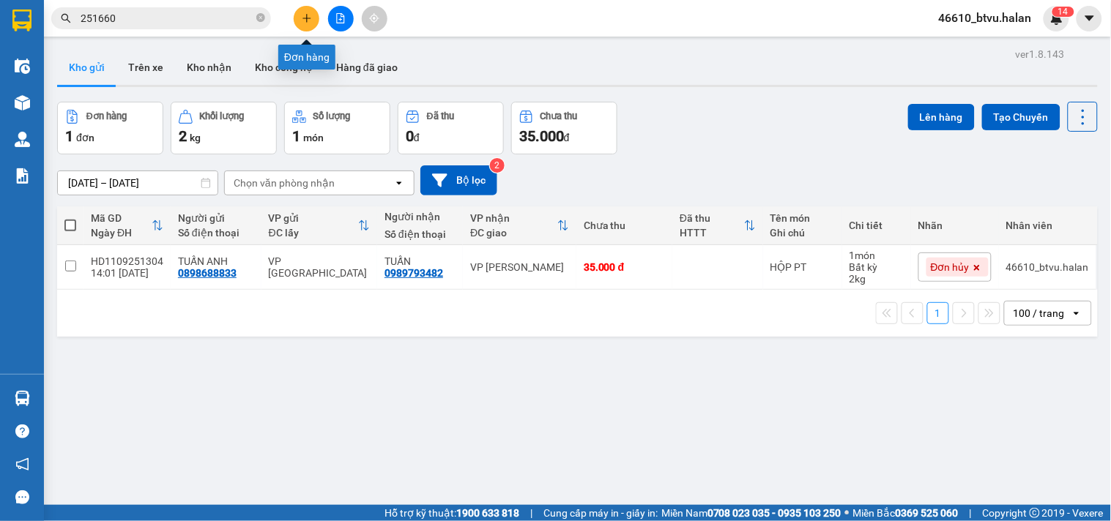
click at [302, 23] on icon "plus" at bounding box center [307, 18] width 10 height 10
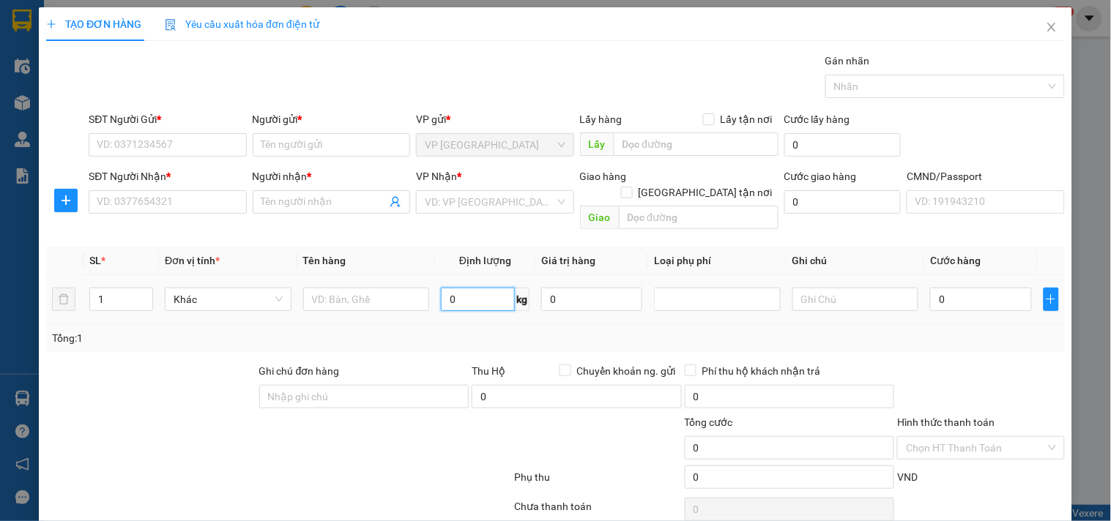
click at [477, 288] on input "0" at bounding box center [478, 299] width 74 height 23
type input "19"
click at [215, 143] on input "SĐT Người Gửi *" at bounding box center [167, 144] width 157 height 23
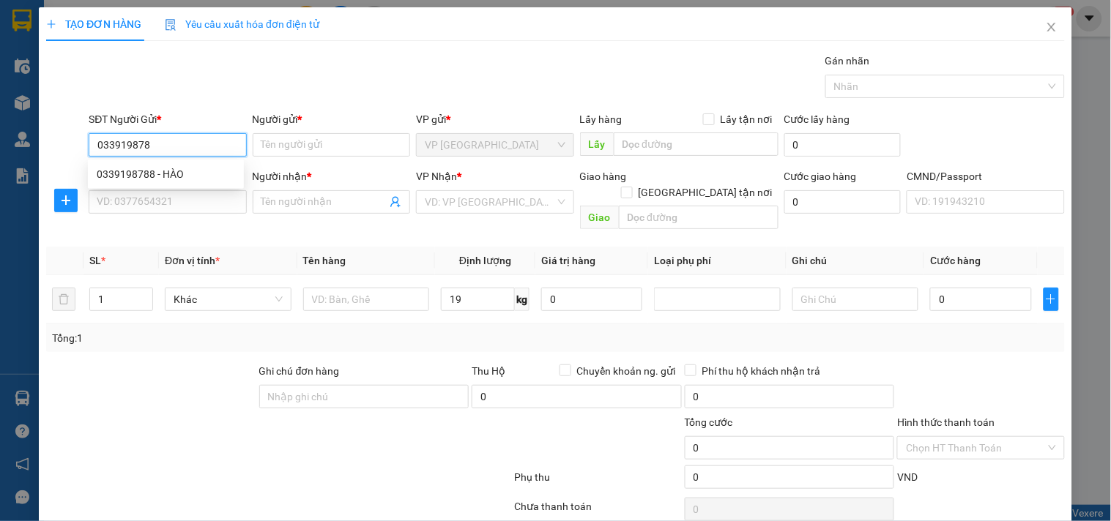
type input "0339198788"
drag, startPoint x: 212, startPoint y: 154, endPoint x: 204, endPoint y: 168, distance: 17.1
click at [206, 163] on body "Kết quả tìm kiếm ( 203 ) Bộ lọc Mã ĐH Trạng thái Món hàng Thu hộ Tổng cước Chưa…" at bounding box center [555, 260] width 1111 height 521
click at [204, 168] on div "0339198788 - HÀO" at bounding box center [166, 174] width 138 height 16
type input "HÀO"
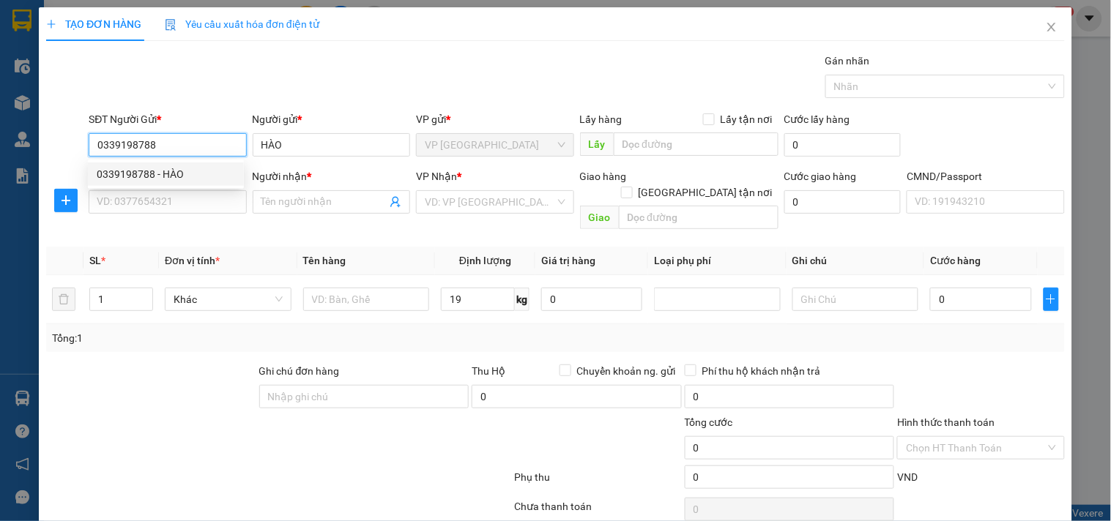
type input "0339198788"
click at [189, 188] on div "SĐT Người Nhận *" at bounding box center [167, 179] width 157 height 22
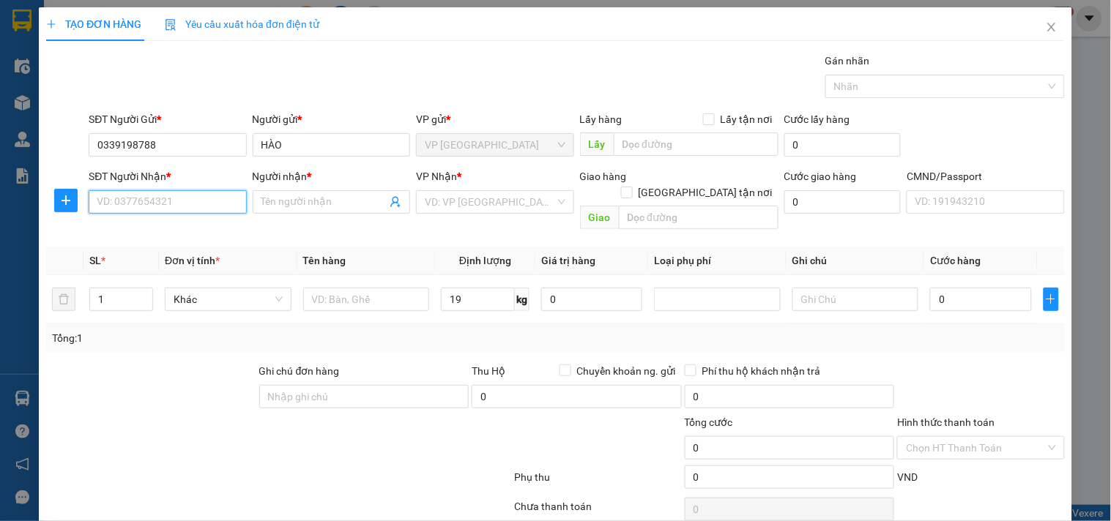
click at [191, 193] on input "SĐT Người Nhận *" at bounding box center [167, 201] width 157 height 23
click at [199, 235] on div "0362078815 - ÁNH" at bounding box center [166, 231] width 138 height 16
type input "0362078815"
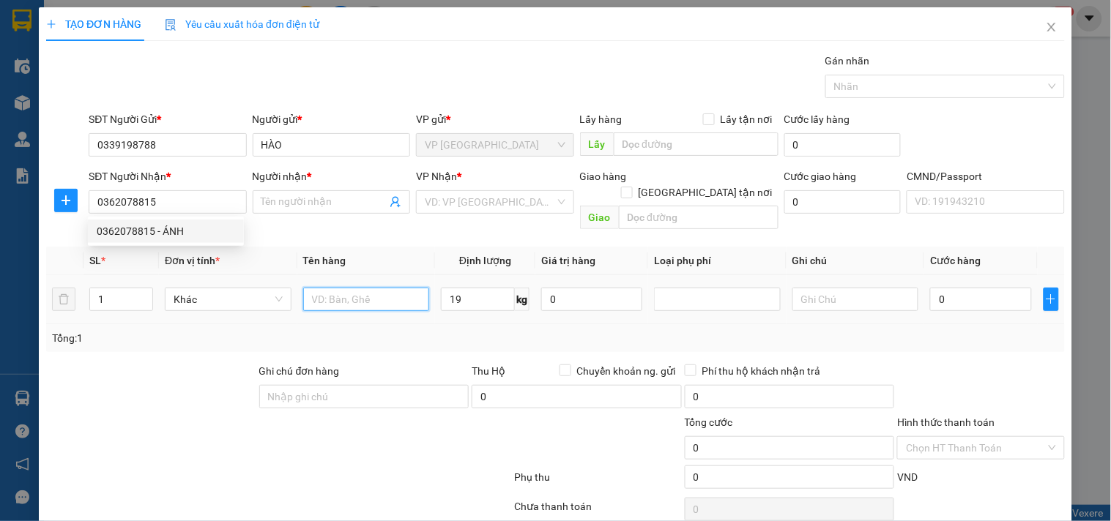
click at [385, 290] on input "text" at bounding box center [366, 299] width 127 height 23
type input "ÁNH"
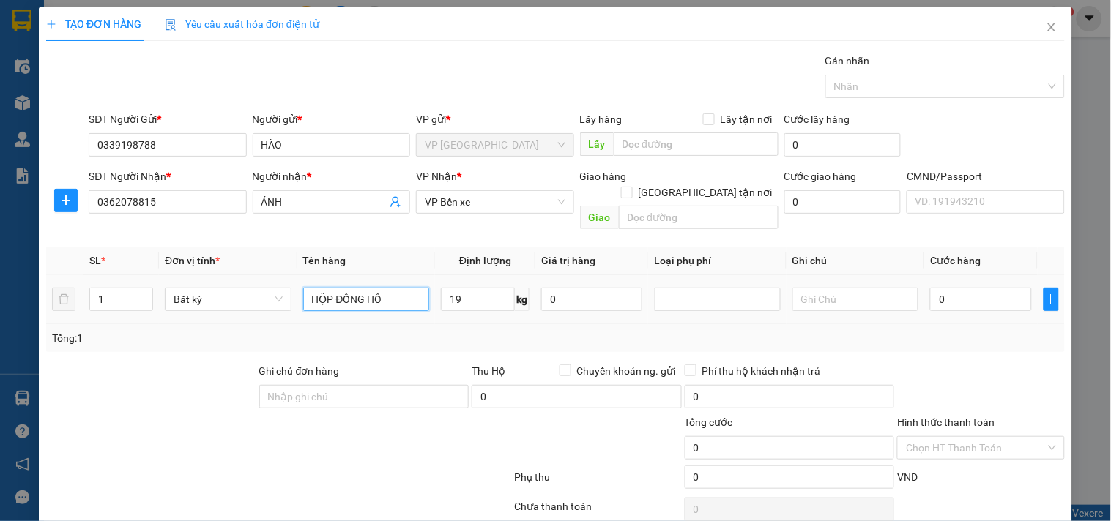
type input "HỘP ĐỒNG HỒ"
type input "60.000"
click at [75, 199] on span "plus" at bounding box center [66, 201] width 22 height 12
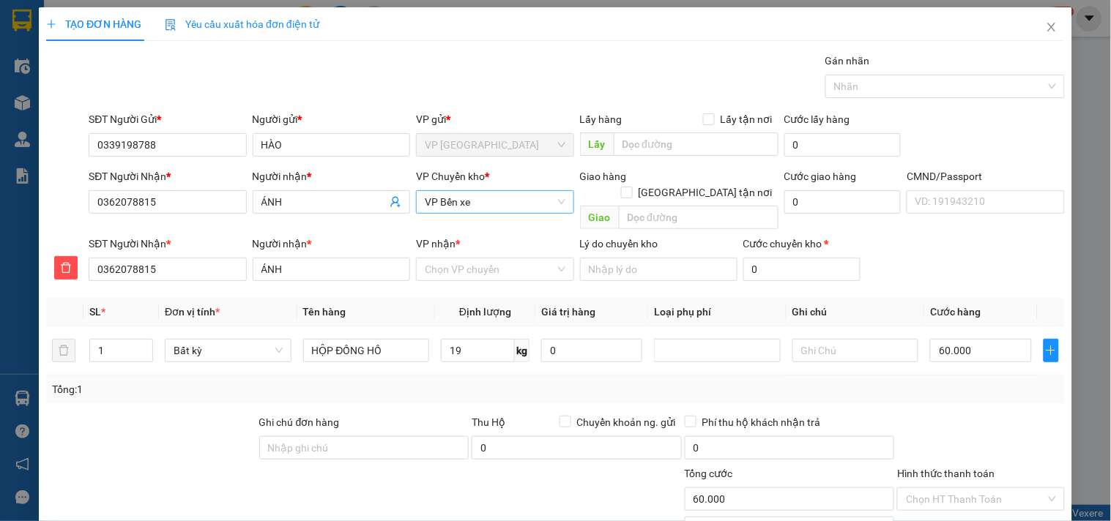
click at [436, 199] on span "VP Bến xe" at bounding box center [495, 202] width 140 height 22
click at [469, 198] on input "GHH" at bounding box center [490, 202] width 130 height 22
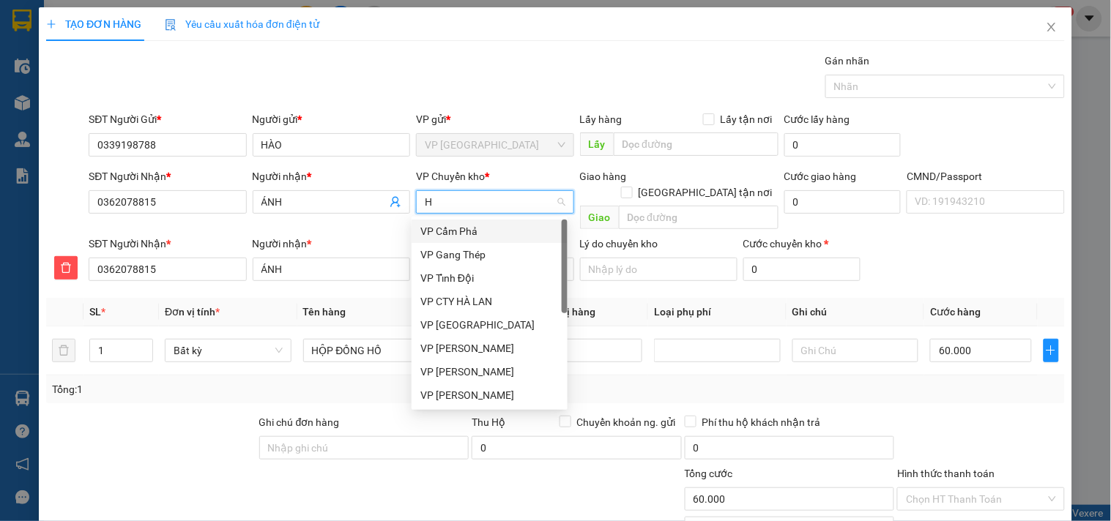
type input "HG"
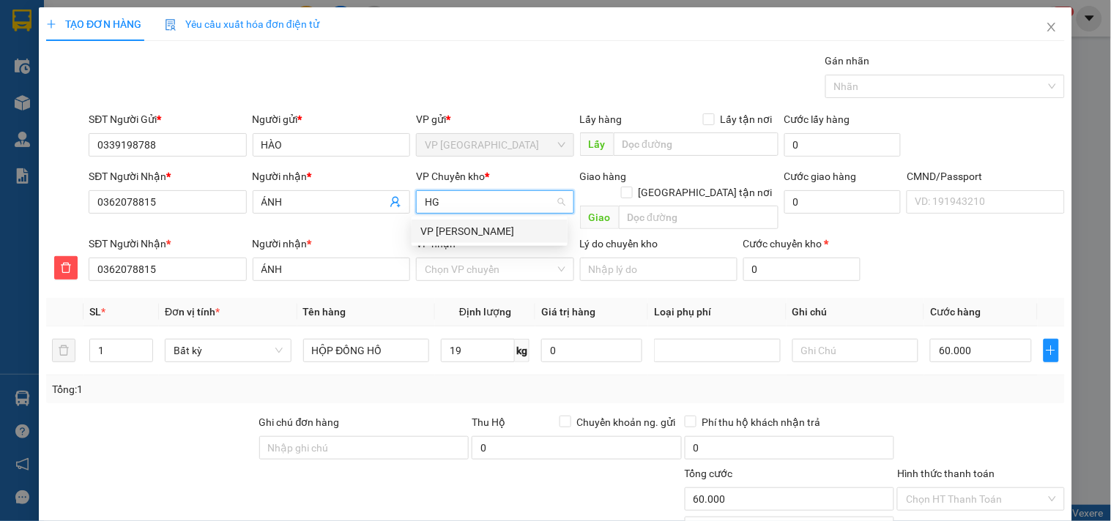
drag, startPoint x: 466, startPoint y: 212, endPoint x: 464, endPoint y: 224, distance: 11.9
click at [466, 215] on div "VP Chuyển kho * HG" at bounding box center [494, 193] width 157 height 51
click at [462, 231] on div "VP [PERSON_NAME]" at bounding box center [489, 231] width 138 height 16
click at [464, 258] on input "VP nhận *" at bounding box center [490, 269] width 130 height 22
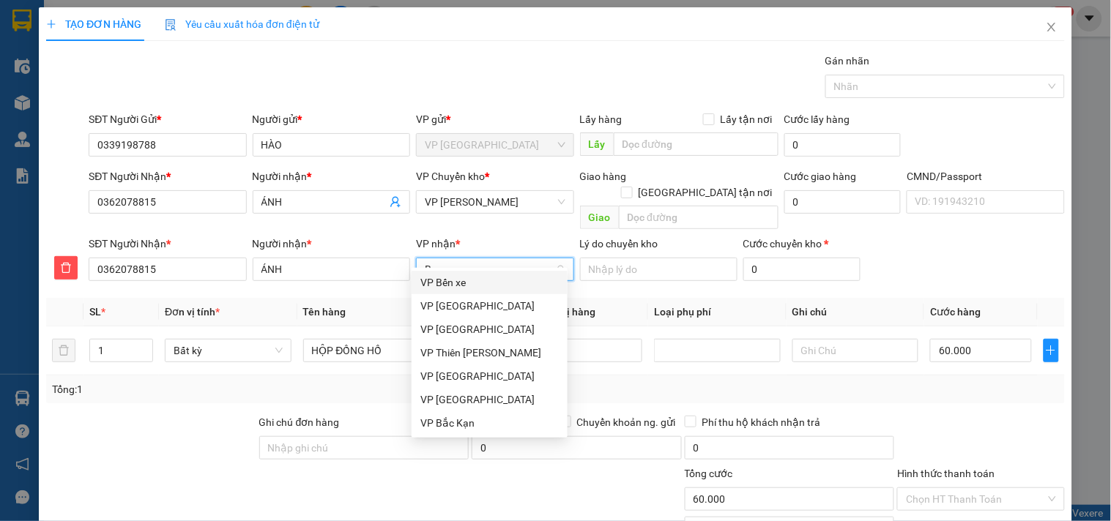
type input "BX"
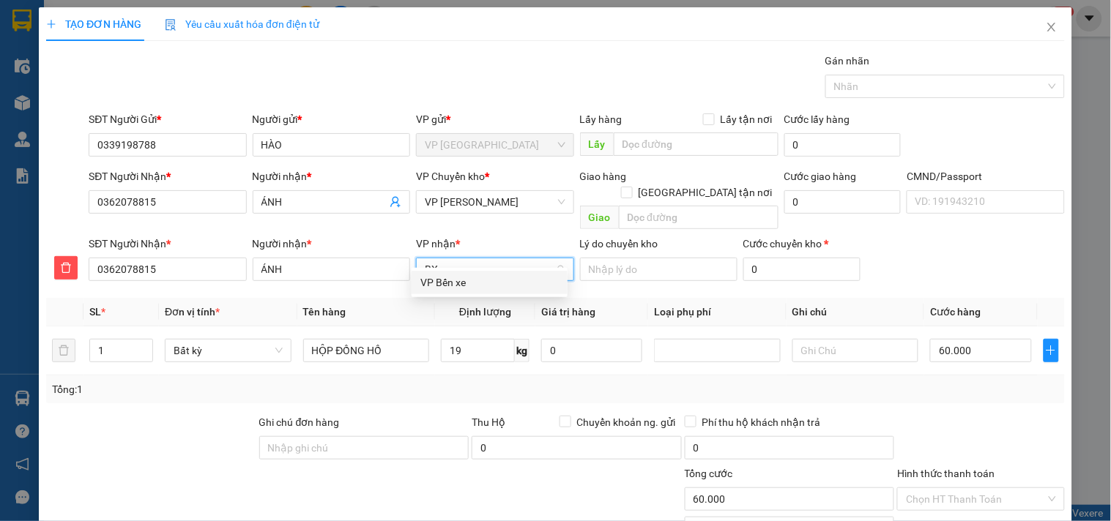
click at [456, 287] on div "VP Bến xe" at bounding box center [489, 283] width 138 height 16
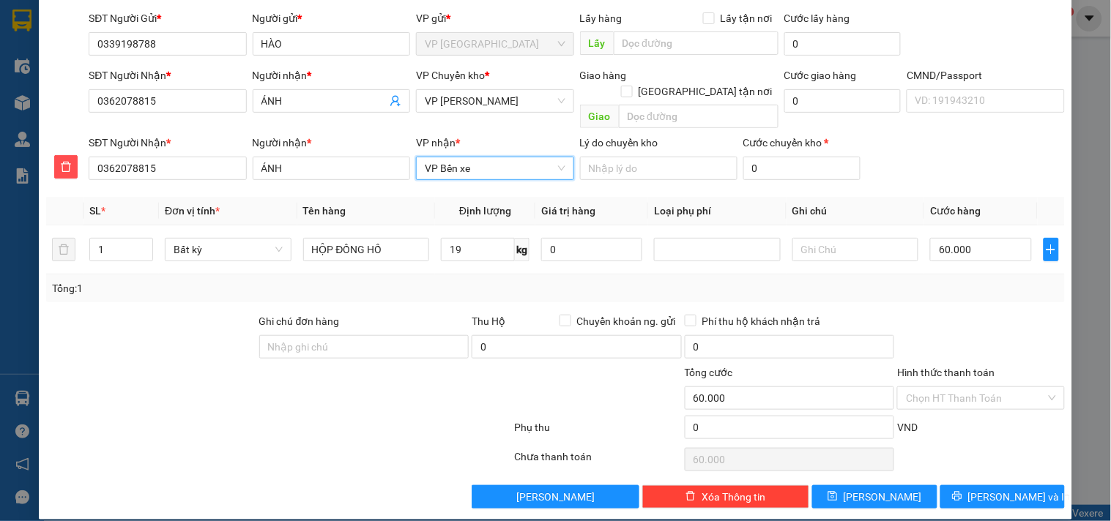
click at [974, 493] on div "TẠO ĐƠN HÀNG Yêu cầu xuất hóa đơn điện tử Transit Pickup Surcharge Ids Transit …" at bounding box center [555, 213] width 1033 height 614
click at [972, 488] on button "[PERSON_NAME] và In" at bounding box center [1002, 496] width 124 height 23
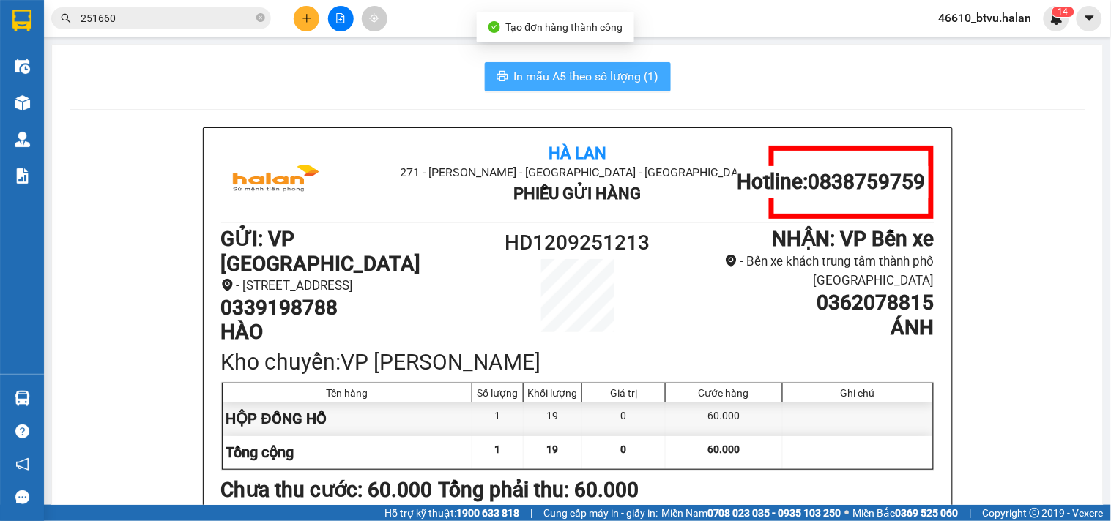
click at [600, 89] on button "In mẫu A5 theo số lượng (1)" at bounding box center [578, 76] width 186 height 29
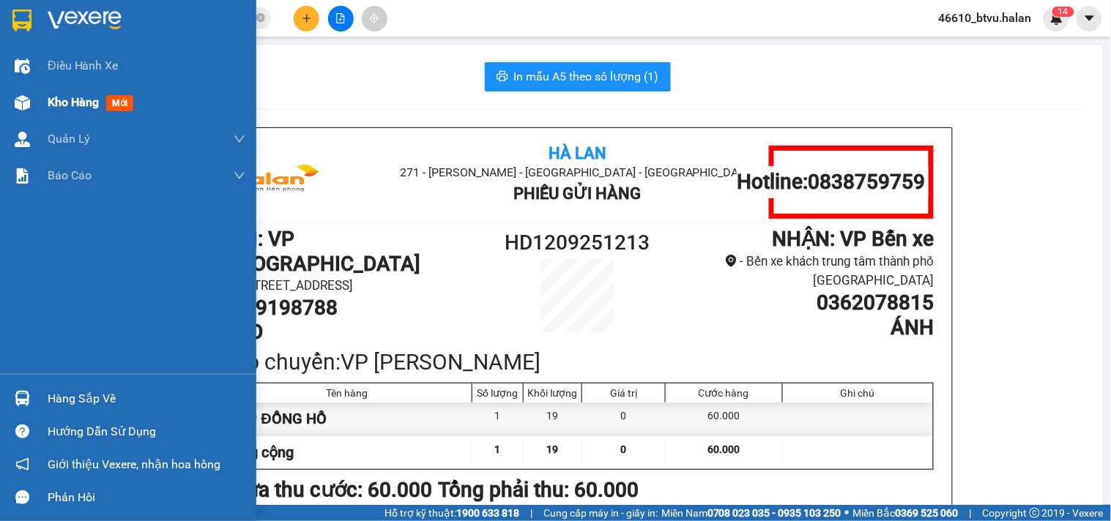
click at [37, 111] on div "Kho hàng mới" at bounding box center [128, 102] width 256 height 37
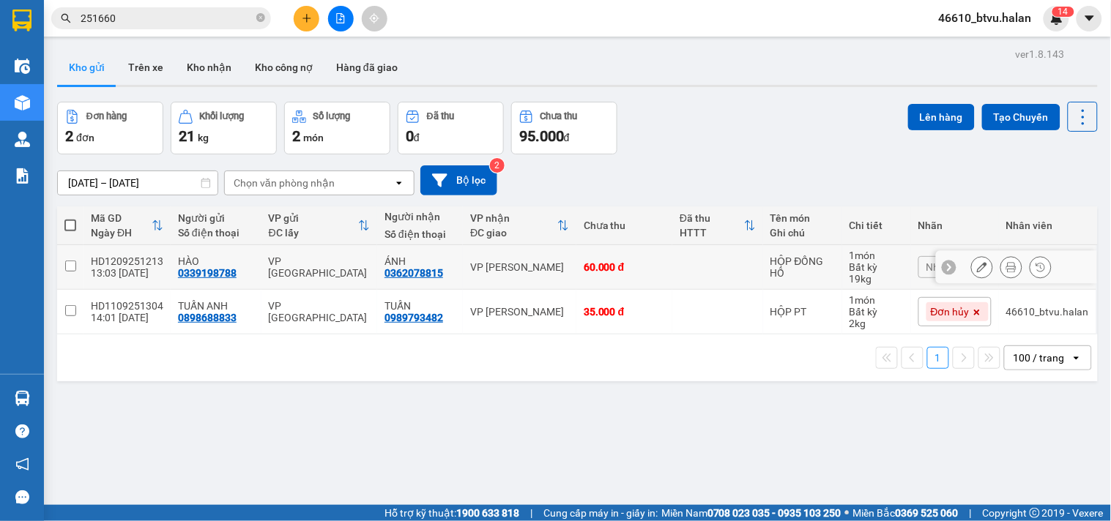
drag, startPoint x: 491, startPoint y: 262, endPoint x: 507, endPoint y: 227, distance: 39.0
click at [491, 261] on div "VP [PERSON_NAME]" at bounding box center [519, 267] width 99 height 12
checkbox input "true"
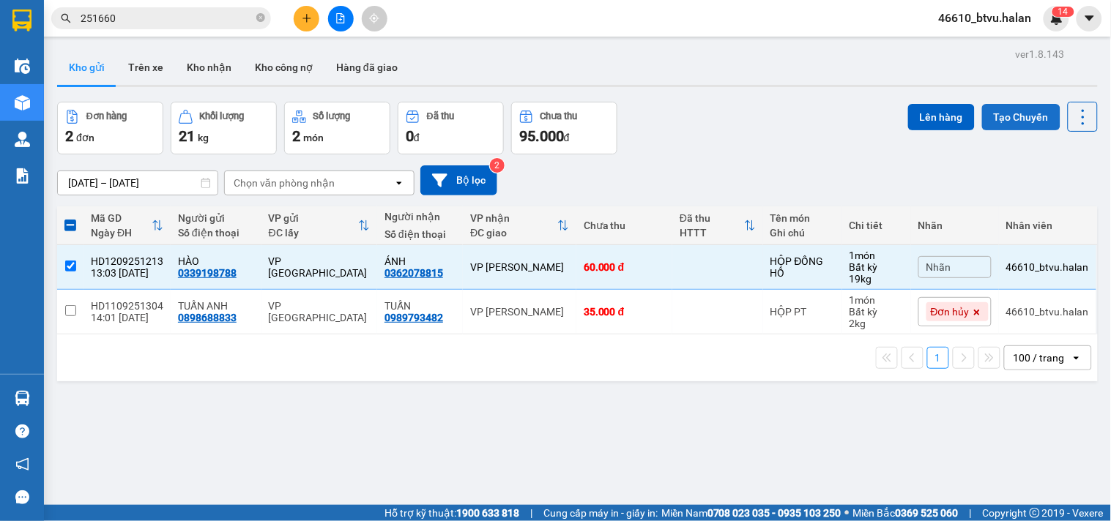
click at [982, 116] on button "Tạo Chuyến" at bounding box center [1021, 117] width 78 height 26
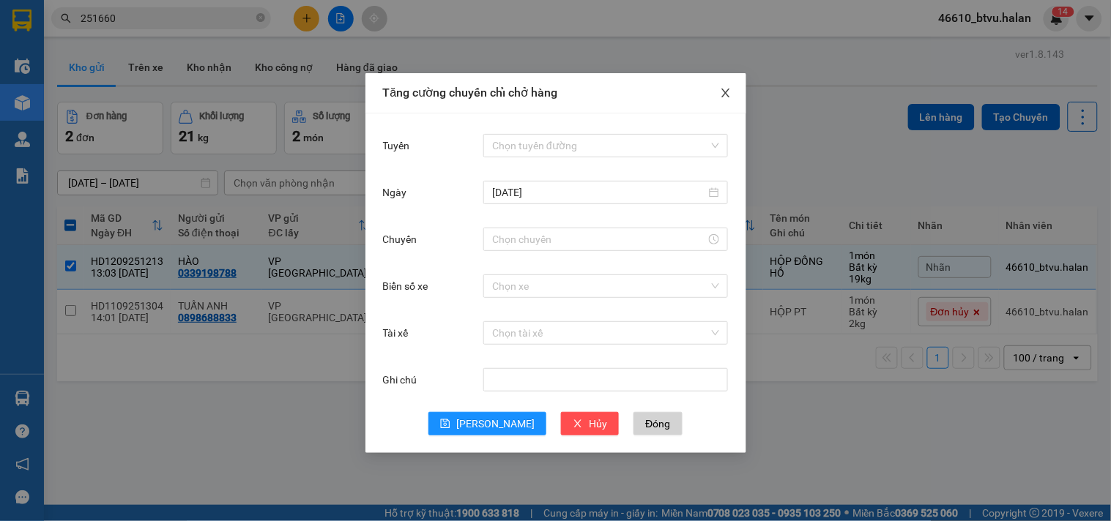
click at [732, 95] on span "Close" at bounding box center [725, 93] width 41 height 41
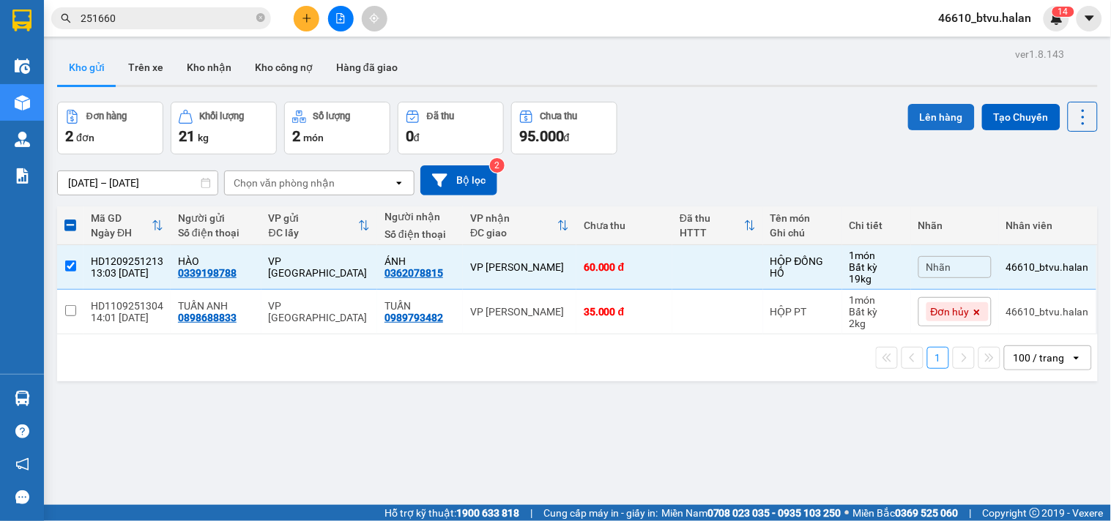
click at [933, 113] on button "Lên hàng" at bounding box center [941, 117] width 67 height 26
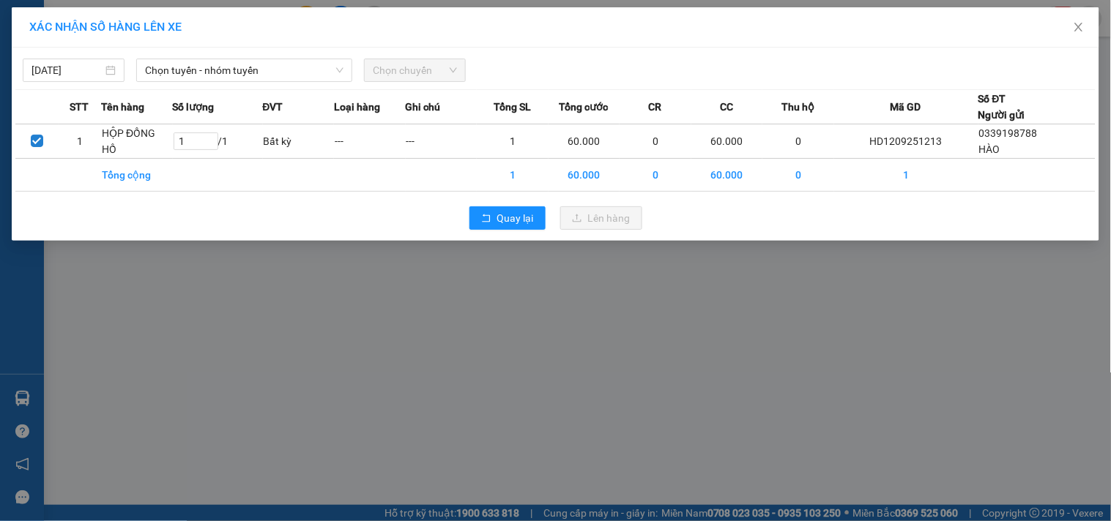
drag, startPoint x: 239, startPoint y: 70, endPoint x: 246, endPoint y: 83, distance: 15.7
click at [239, 70] on span "Chọn tuyến - nhóm tuyến" at bounding box center [244, 70] width 198 height 22
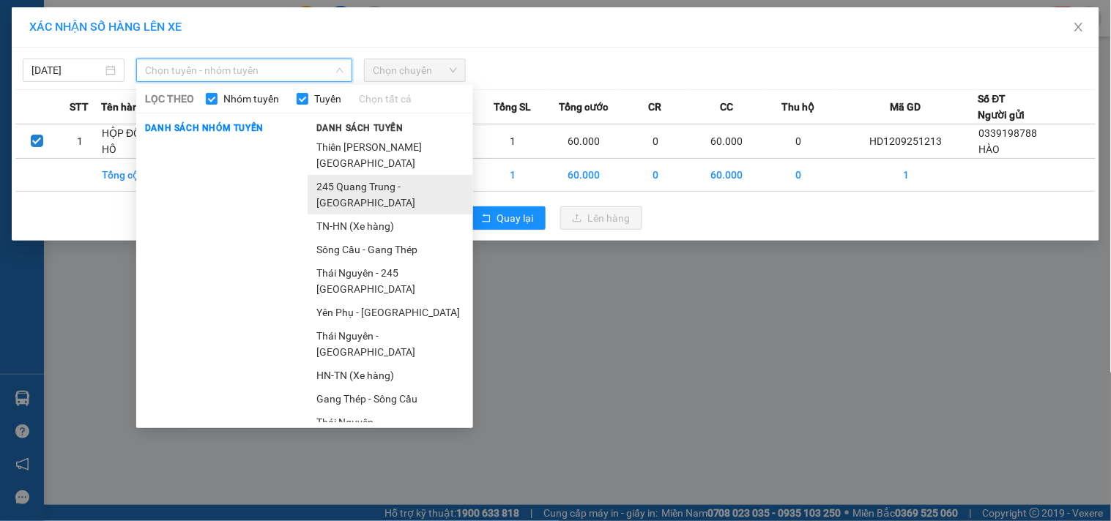
click at [390, 196] on li "245 Quang Trung - [GEOGRAPHIC_DATA]" at bounding box center [389, 195] width 165 height 40
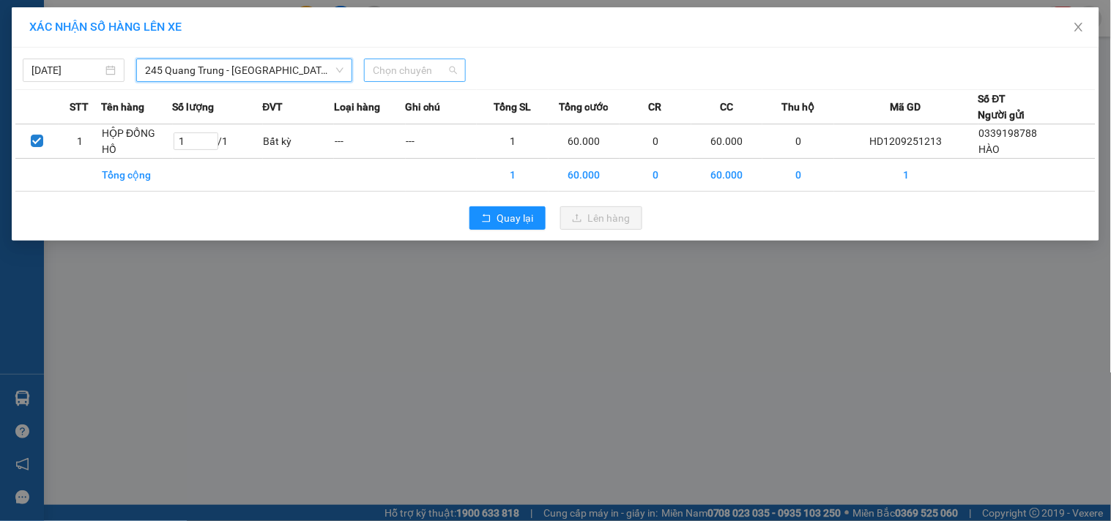
click at [416, 61] on span "Chọn chuyến" at bounding box center [415, 70] width 84 height 22
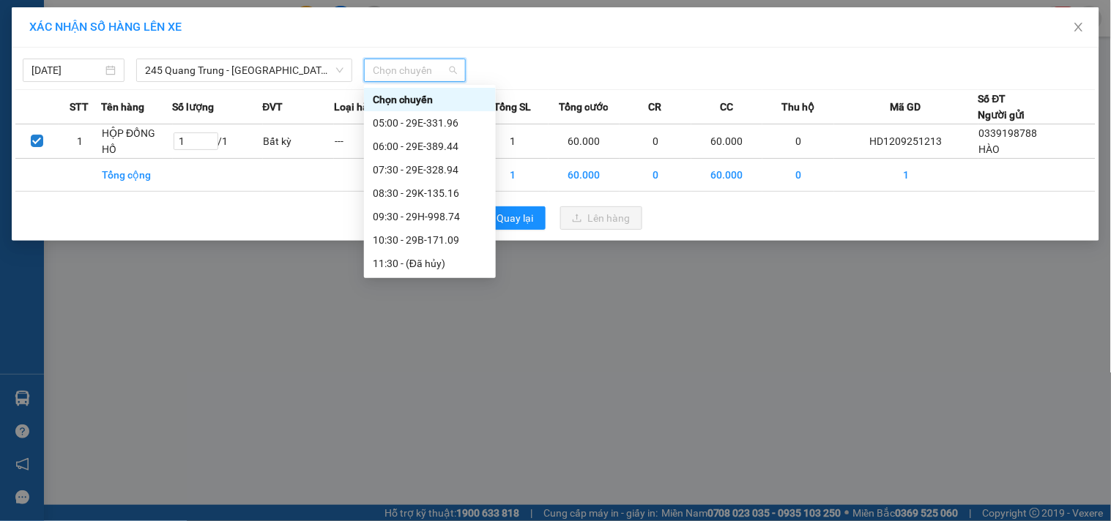
scroll to position [234, 0]
click at [461, 103] on div "13:30 - 29E-082.17" at bounding box center [430, 100] width 114 height 16
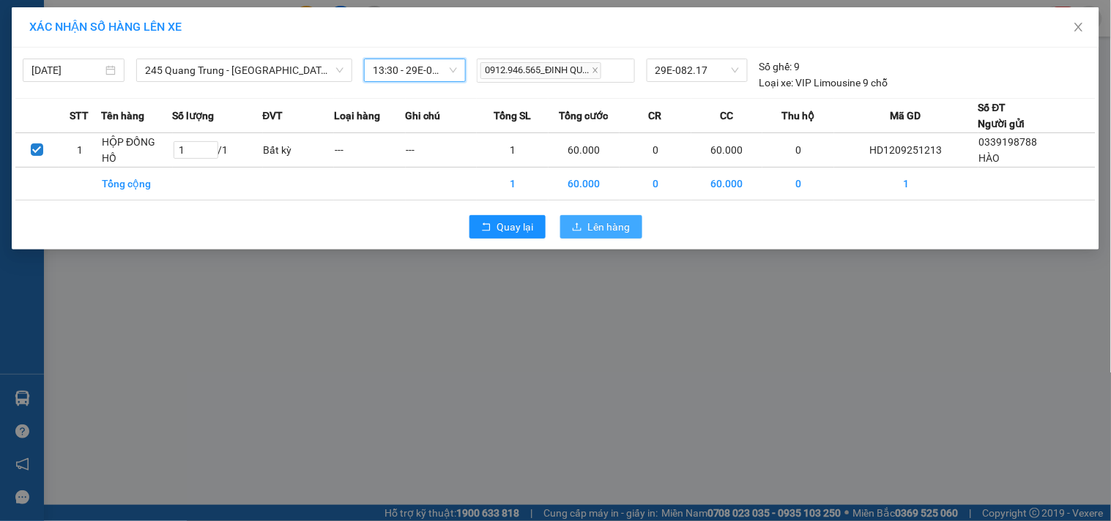
click at [621, 230] on span "Lên hàng" at bounding box center [609, 227] width 42 height 16
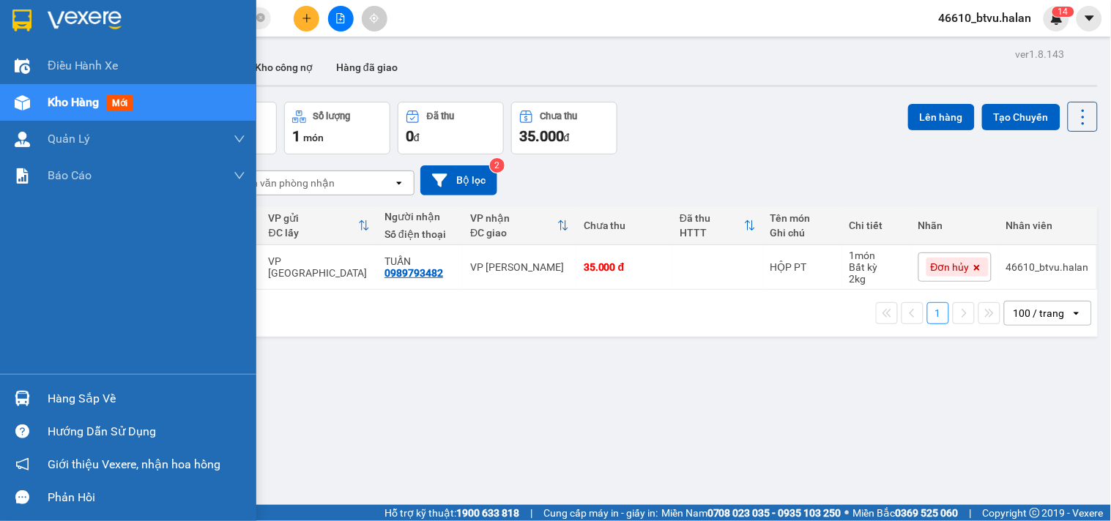
click at [32, 390] on div at bounding box center [23, 399] width 26 height 26
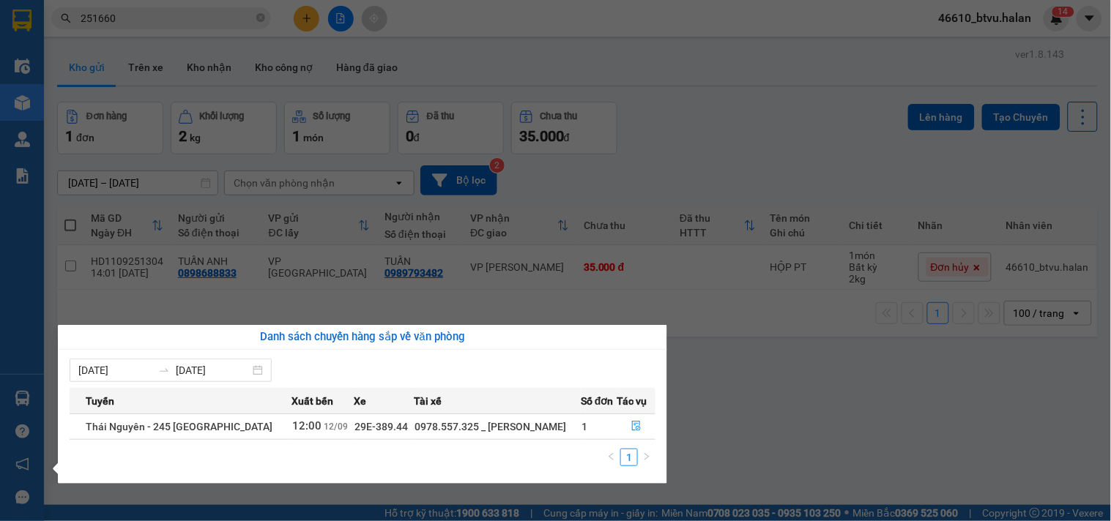
click at [671, 160] on section "Kết quả tìm kiếm ( 203 ) Bộ lọc Mã ĐH Trạng thái Món hàng Thu hộ Tổng cước Chưa…" at bounding box center [555, 260] width 1111 height 521
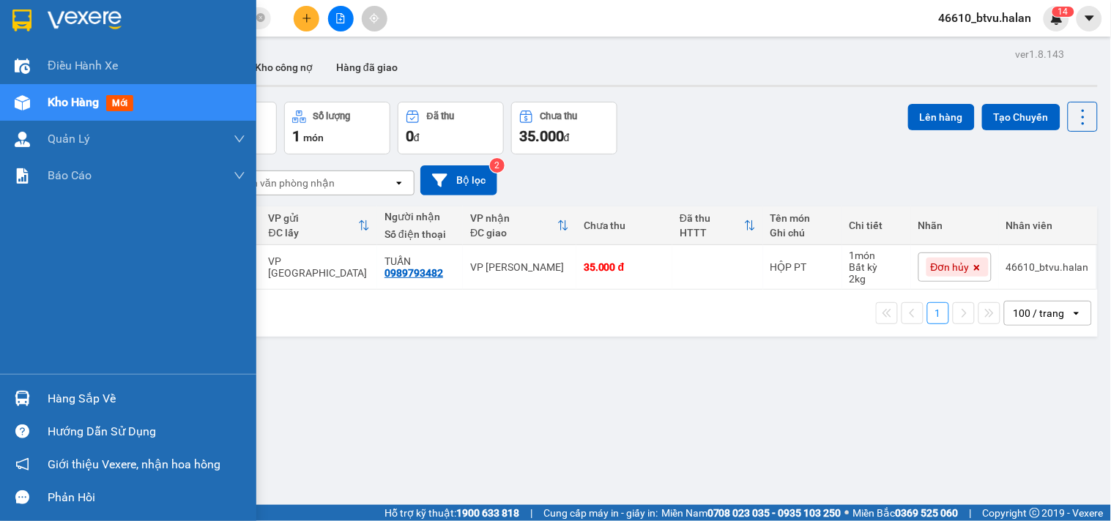
click at [97, 388] on div "Hàng sắp về" at bounding box center [147, 399] width 198 height 22
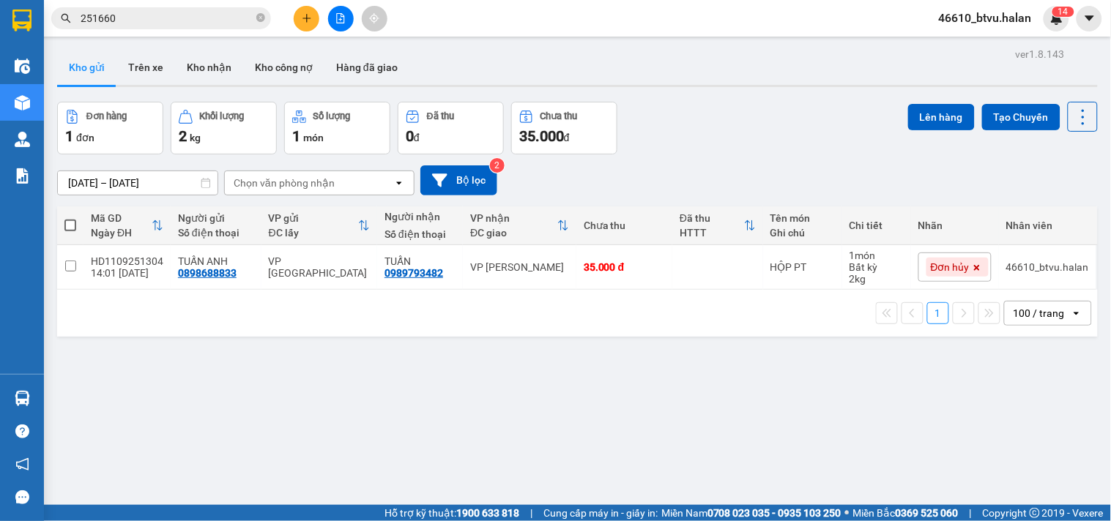
click at [751, 370] on section "Kết quả tìm kiếm ( 203 ) Bộ lọc Mã ĐH Trạng thái Món hàng Thu hộ Tổng cước Chưa…" at bounding box center [555, 260] width 1111 height 521
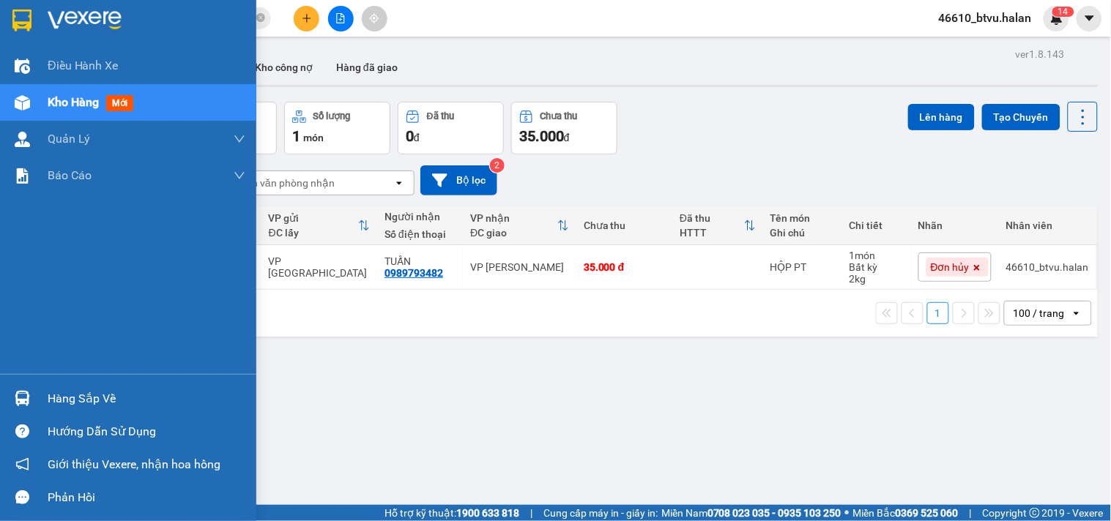
drag, startPoint x: 20, startPoint y: 377, endPoint x: 26, endPoint y: 384, distance: 9.3
click at [20, 379] on div "Hàng sắp về Hướng dẫn sử dụng Giới thiệu Vexere, nhận hoa hồng Phản hồi" at bounding box center [128, 444] width 256 height 140
click at [27, 384] on div "Hàng sắp về" at bounding box center [128, 398] width 256 height 33
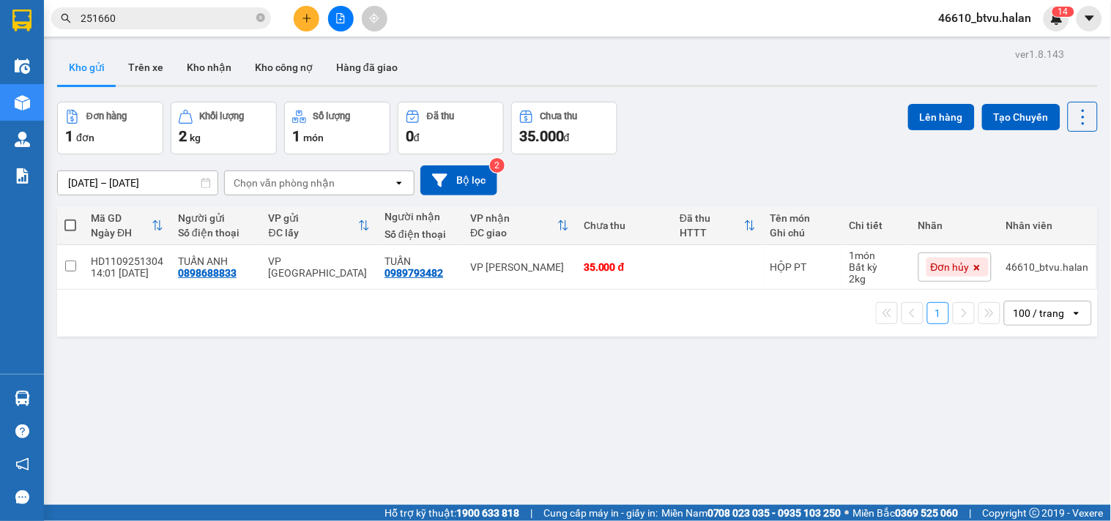
click at [838, 399] on section "Kết quả tìm kiếm ( 203 ) Bộ lọc Mã ĐH Trạng thái Món hàng Thu hộ Tổng cước Chưa…" at bounding box center [555, 260] width 1111 height 521
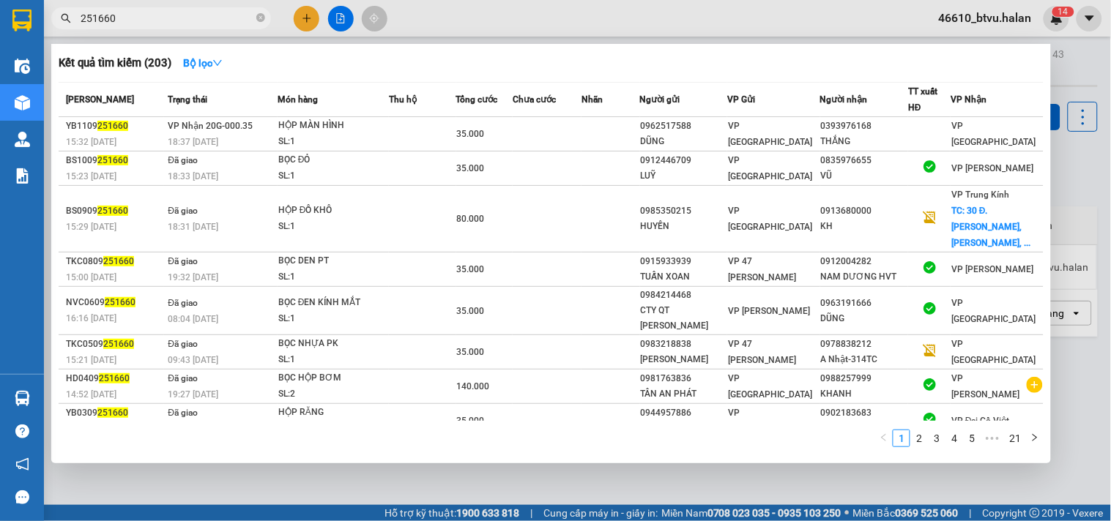
click at [121, 20] on input "251660" at bounding box center [167, 18] width 173 height 16
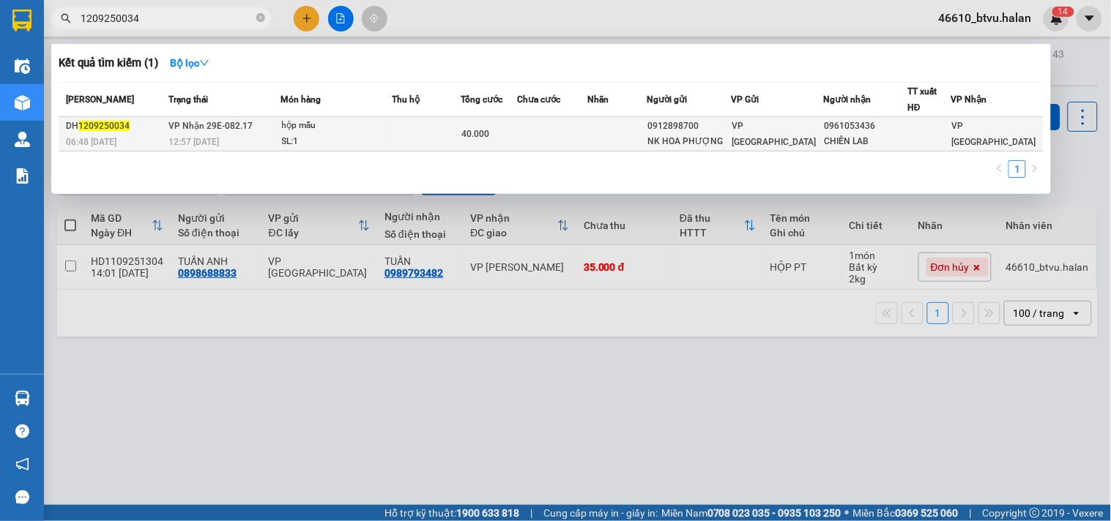
type input "1209250034"
click at [586, 130] on td at bounding box center [552, 134] width 70 height 34
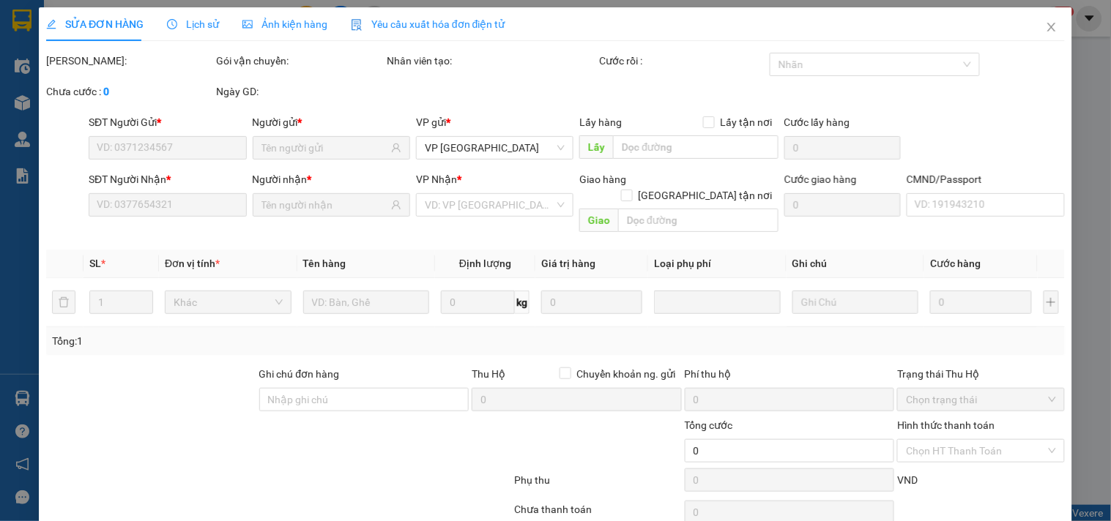
type input "0912898700"
type input "NK HOA PHƯỢNG"
type input "0961053436"
type input "CHIẾN LAB"
type input "40.000"
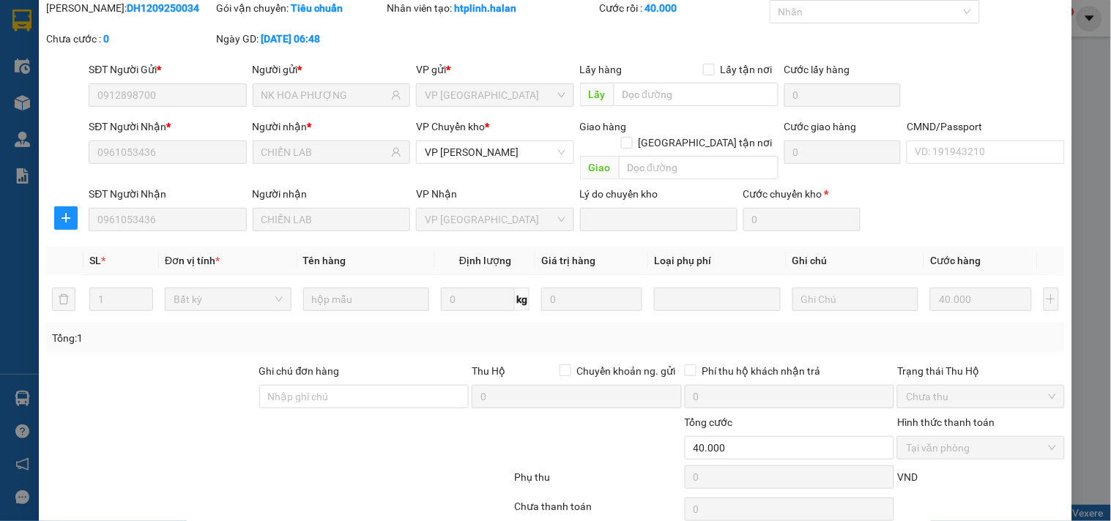
scroll to position [102, 0]
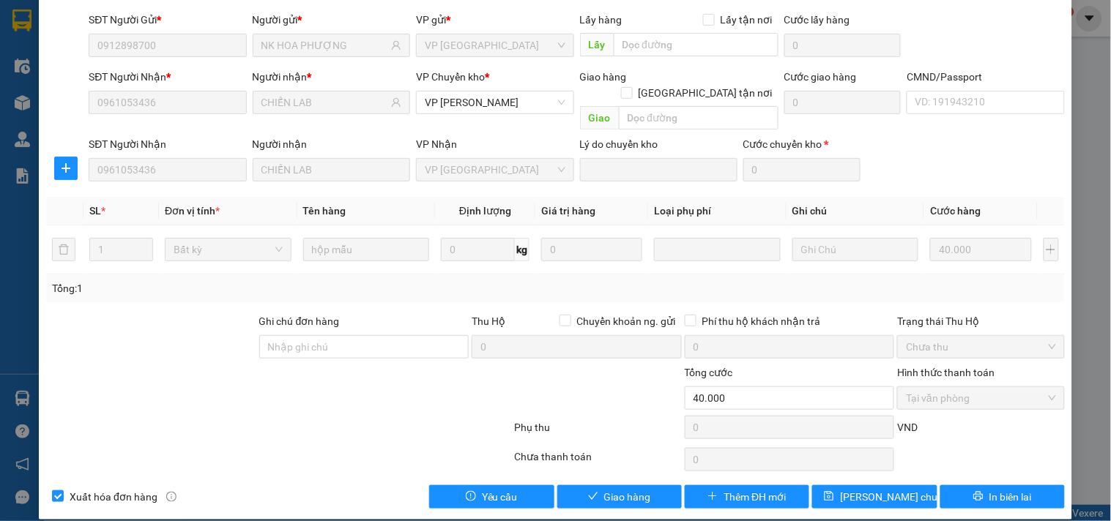
click at [623, 496] on div "SỬA ĐƠN HÀNG Lịch sử Ảnh kiện hàng Yêu cầu xuất hóa đơn điện tử Total Paid Fee …" at bounding box center [555, 212] width 1033 height 615
click at [626, 489] on span "Giao hàng" at bounding box center [627, 497] width 47 height 16
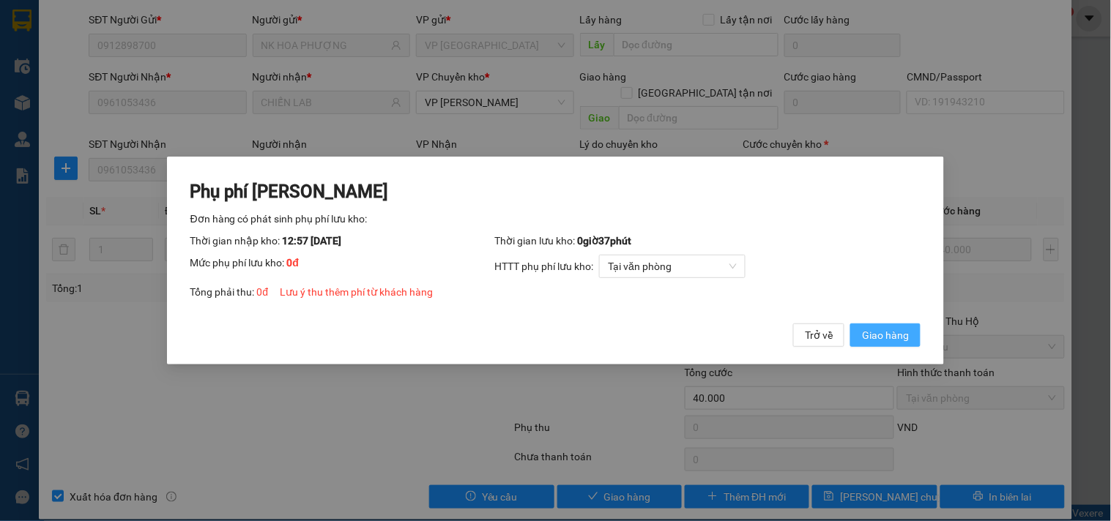
click at [872, 340] on span "Giao hàng" at bounding box center [885, 335] width 47 height 16
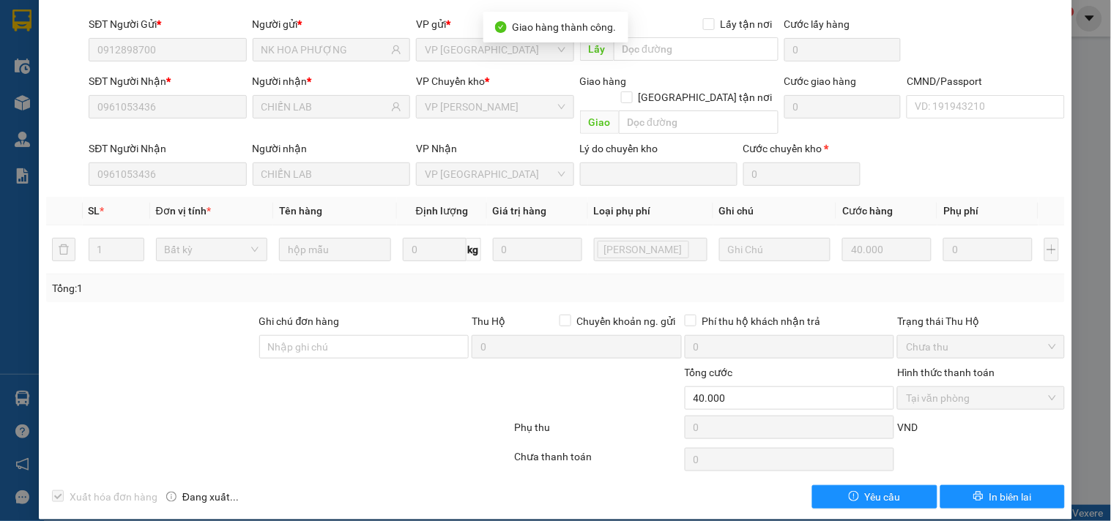
scroll to position [0, 0]
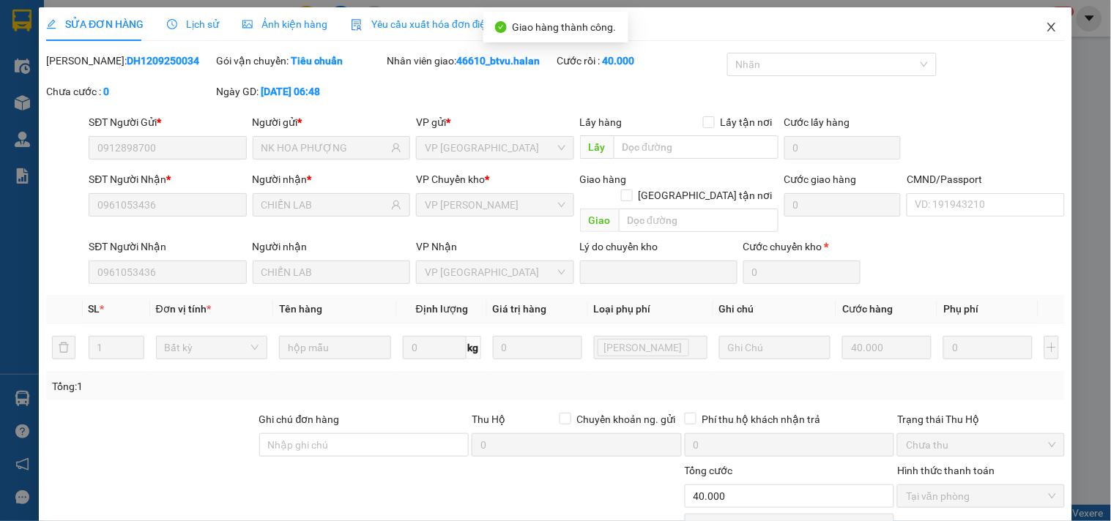
click at [1045, 31] on icon "close" at bounding box center [1051, 27] width 12 height 12
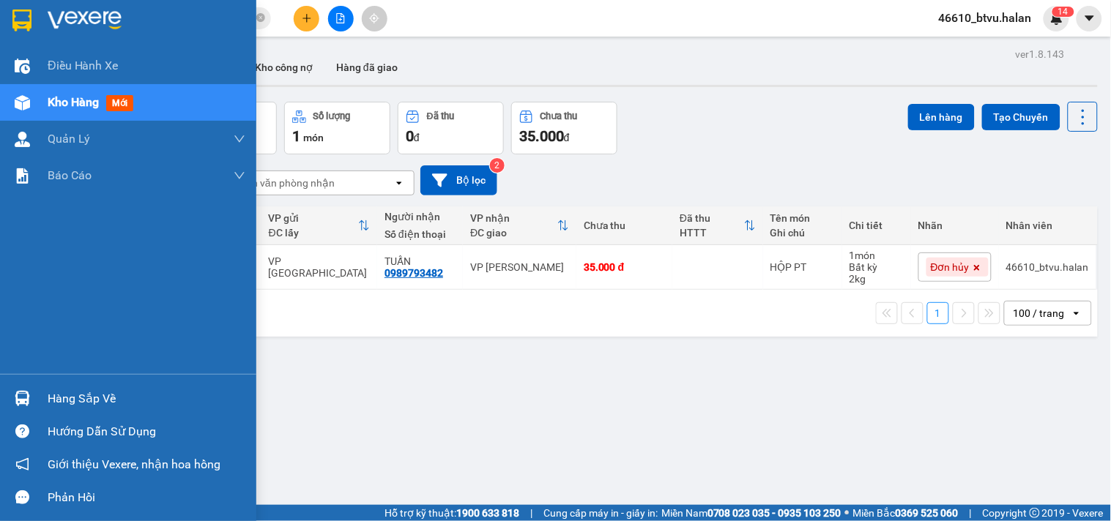
click at [78, 397] on div "Hàng sắp về" at bounding box center [147, 399] width 198 height 22
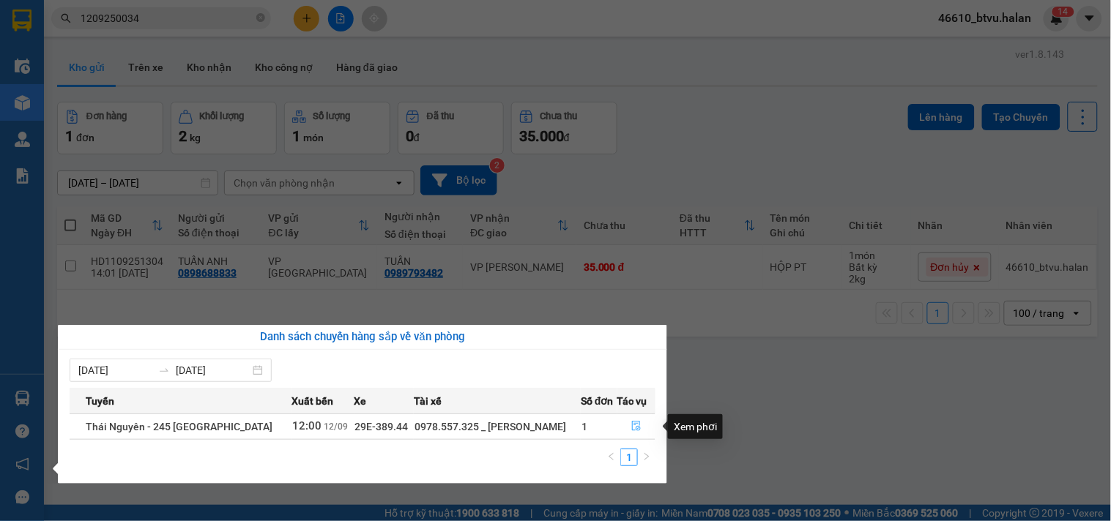
click at [637, 419] on button "button" at bounding box center [636, 426] width 37 height 23
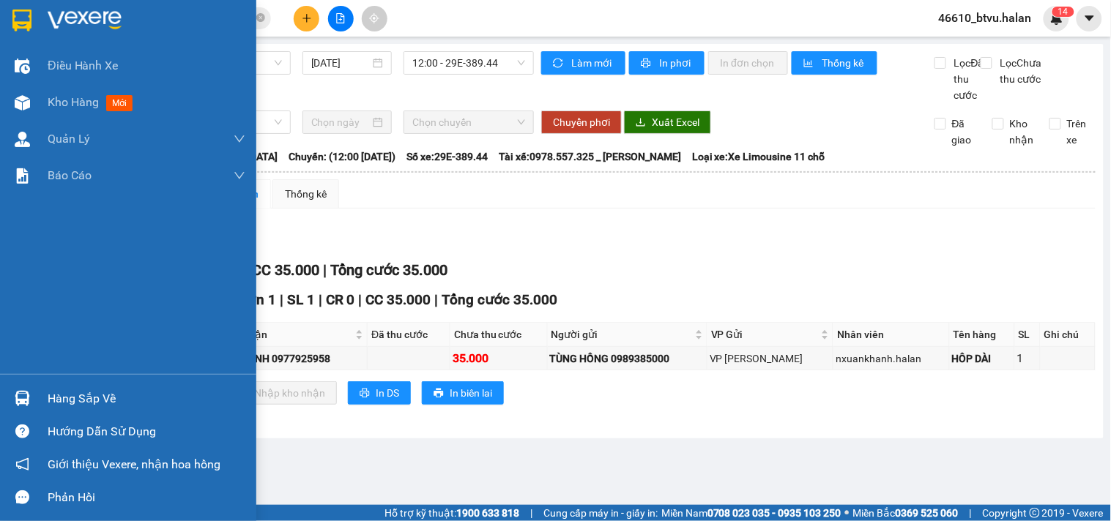
click at [24, 398] on img at bounding box center [22, 398] width 15 height 15
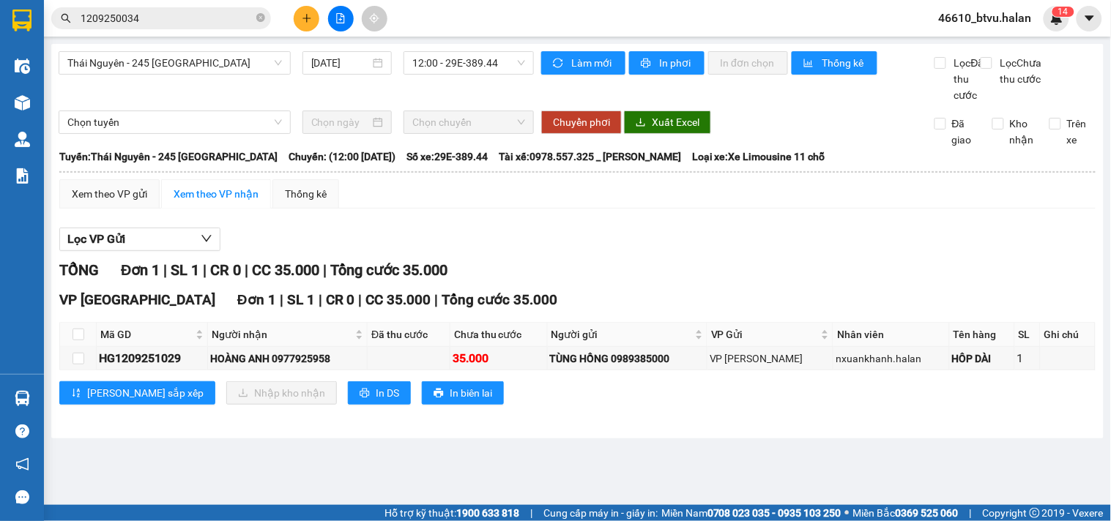
click at [610, 294] on section "Kết quả tìm kiếm ( 1 ) Bộ lọc Mã ĐH Trạng thái Món hàng Thu hộ Tổng cước Chưa c…" at bounding box center [555, 260] width 1111 height 521
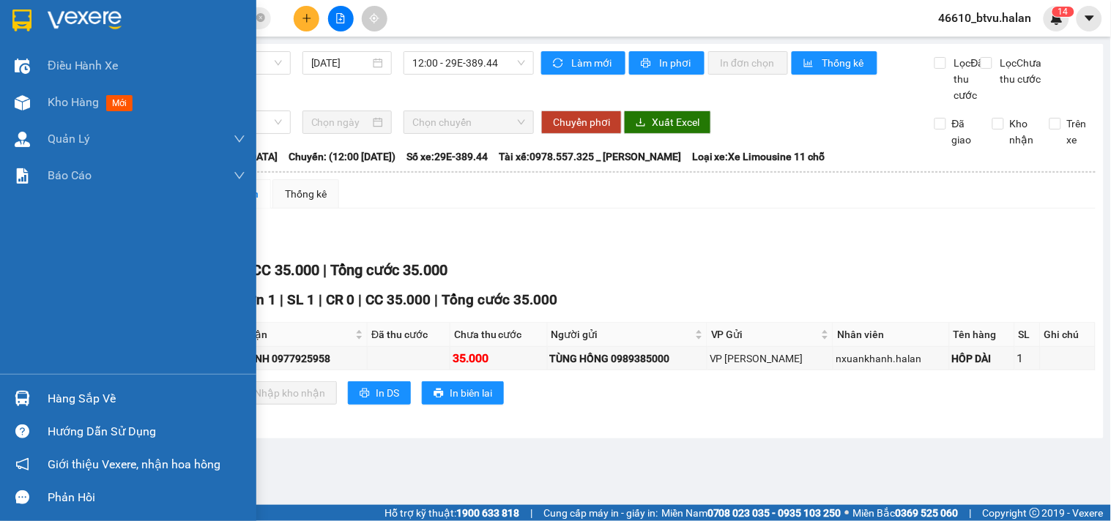
click at [20, 389] on div at bounding box center [23, 399] width 26 height 26
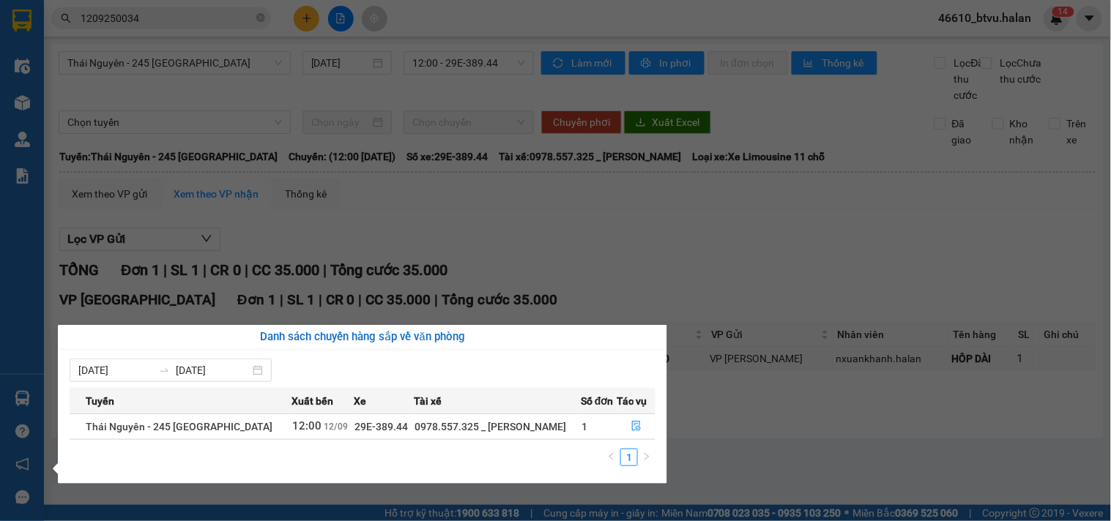
click at [154, 77] on section "Kết quả tìm kiếm ( 1 ) Bộ lọc Mã ĐH Trạng thái Món hàng Thu hộ Tổng cước Chưa c…" at bounding box center [555, 260] width 1111 height 521
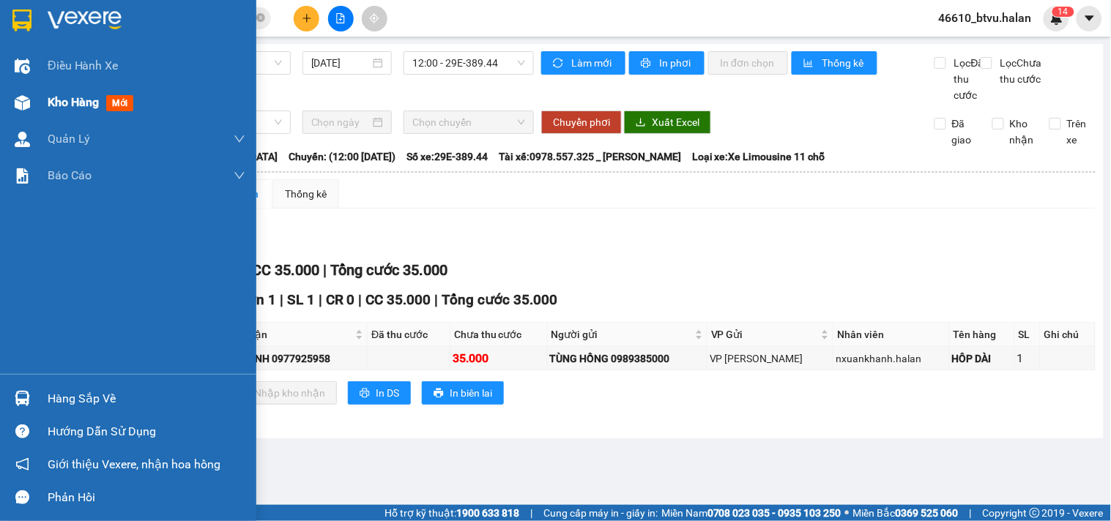
click at [17, 104] on img at bounding box center [22, 102] width 15 height 15
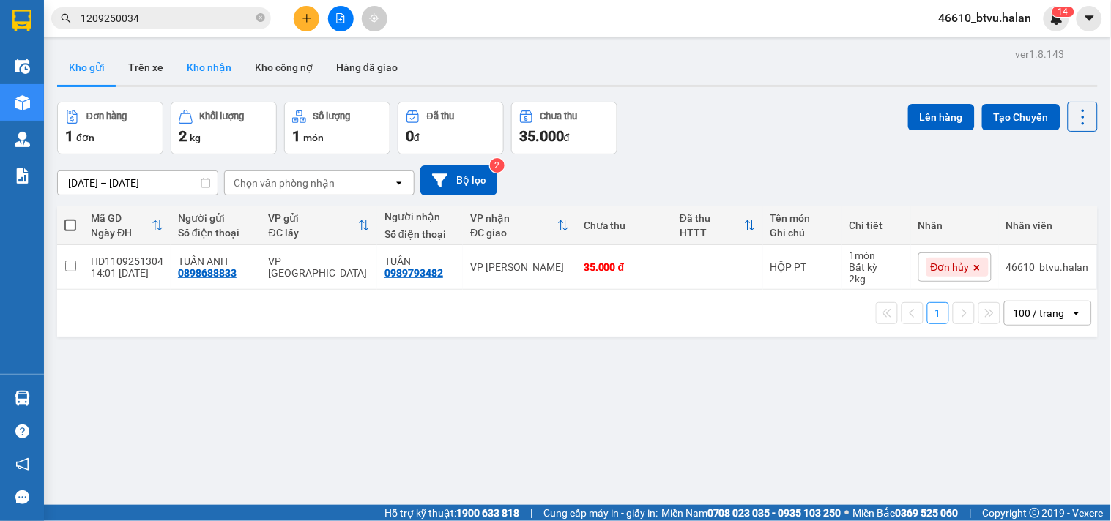
click at [223, 77] on button "Kho nhận" at bounding box center [209, 67] width 68 height 35
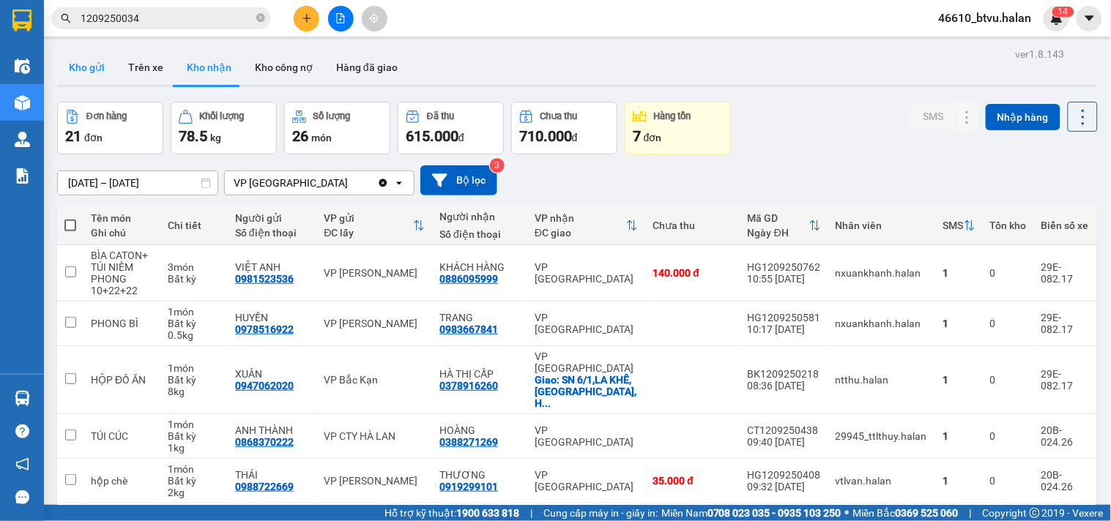
click at [72, 61] on button "Kho gửi" at bounding box center [86, 67] width 59 height 35
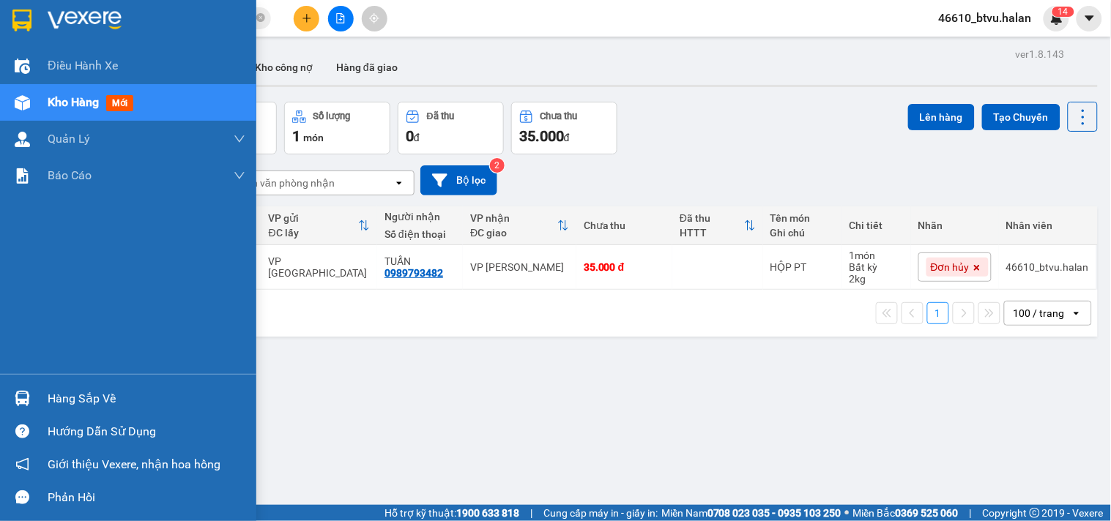
click at [17, 393] on img at bounding box center [22, 398] width 15 height 15
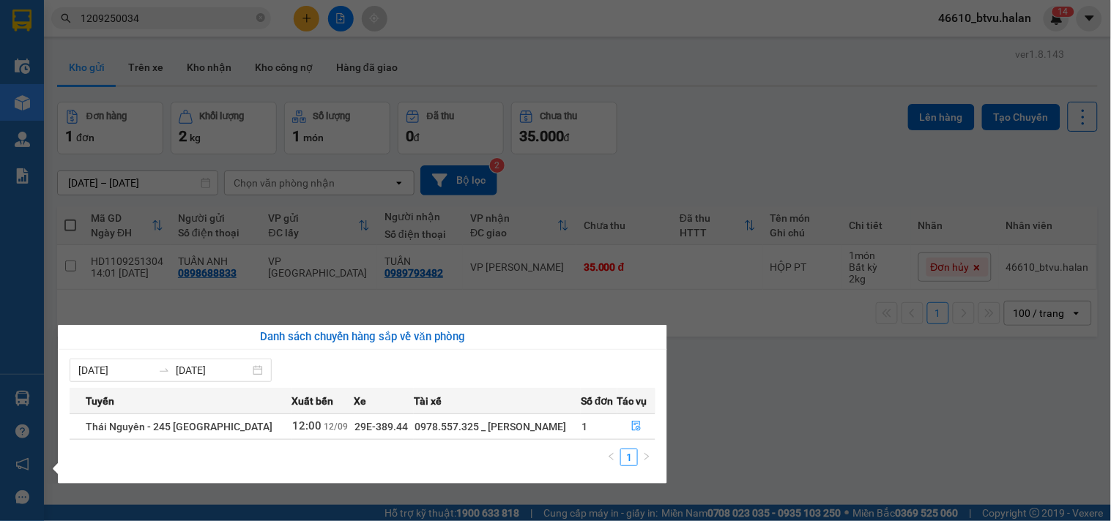
click at [699, 301] on section "Kết quả tìm kiếm ( 1 ) Bộ lọc Mã ĐH Trạng thái Món hàng Thu hộ Tổng cước Chưa c…" at bounding box center [555, 260] width 1111 height 521
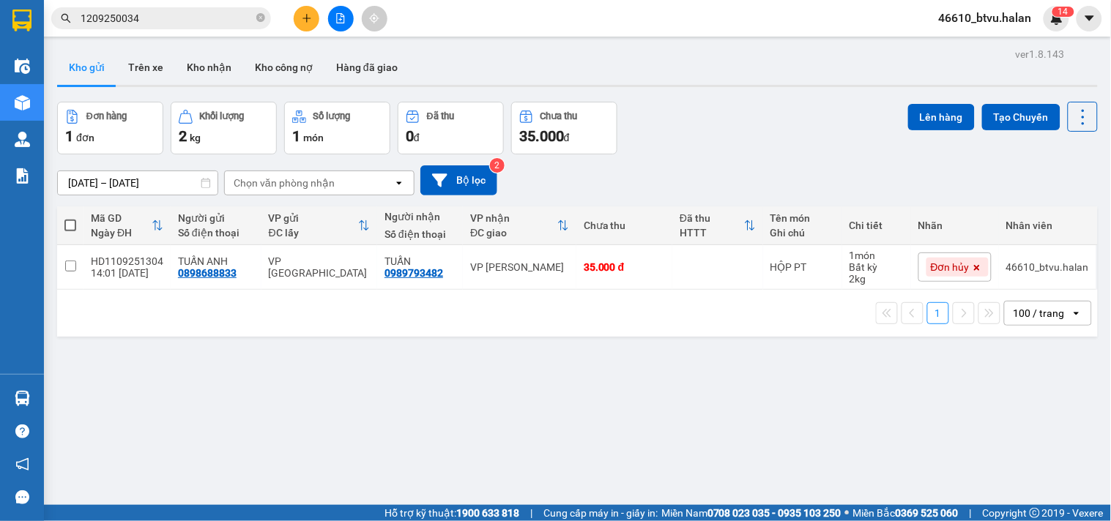
click at [206, 10] on input "1209250034" at bounding box center [167, 18] width 173 height 16
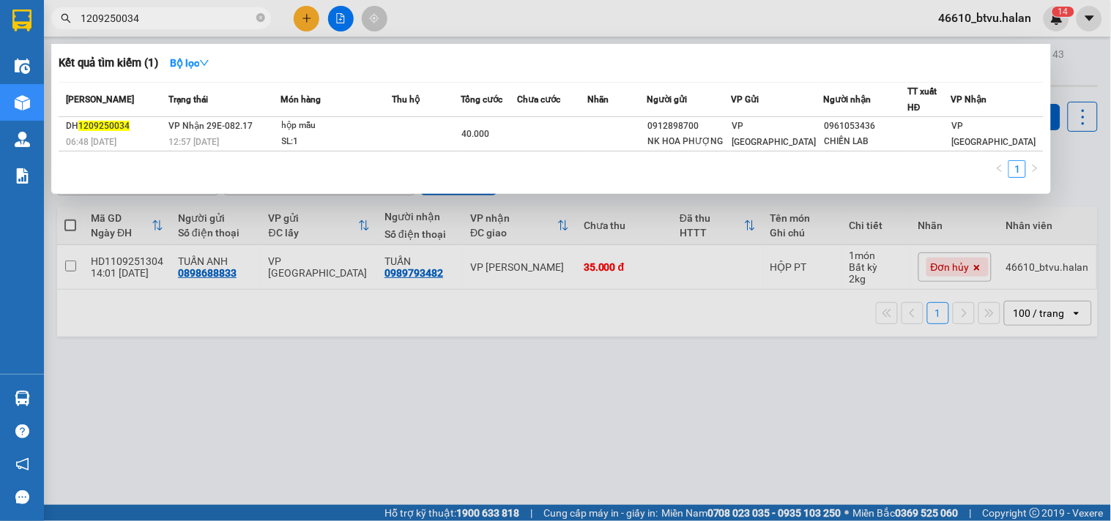
click at [206, 10] on input "1209250034" at bounding box center [167, 18] width 173 height 16
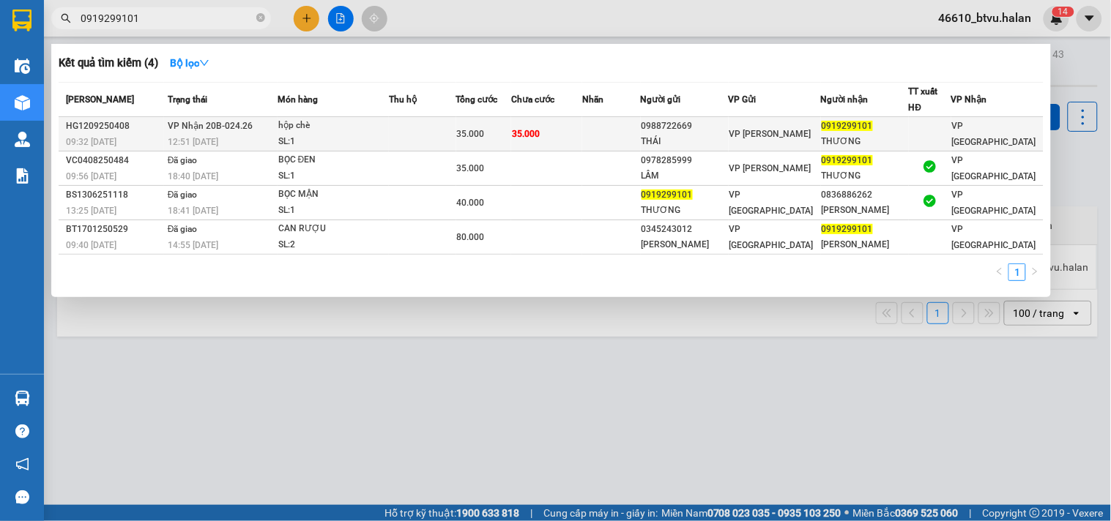
type input "0919299101"
click at [352, 128] on div "hộp chè" at bounding box center [333, 126] width 110 height 16
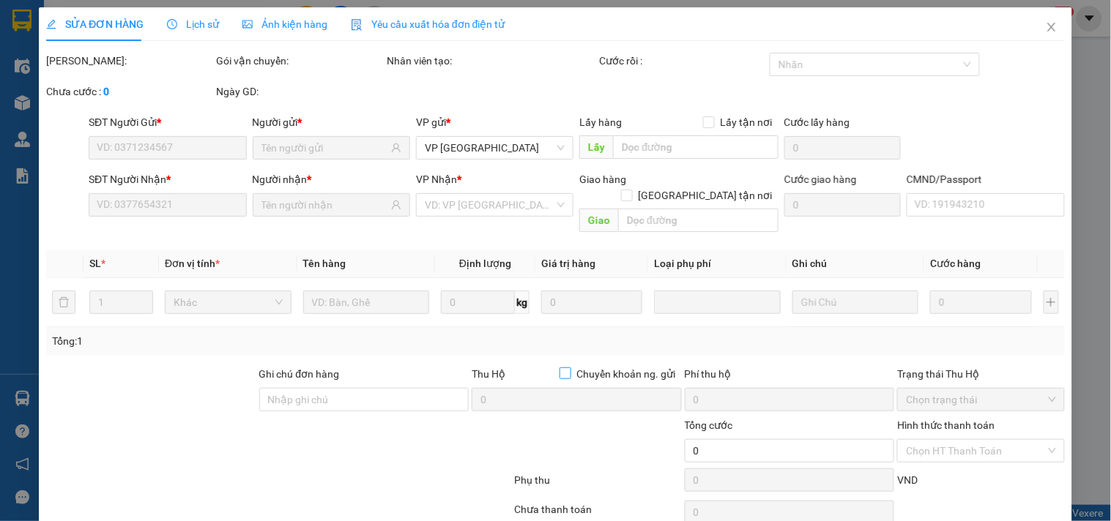
type input "0988722669"
type input "THÁI"
type input "0919299101"
type input "THƯƠNG"
type input "35.000"
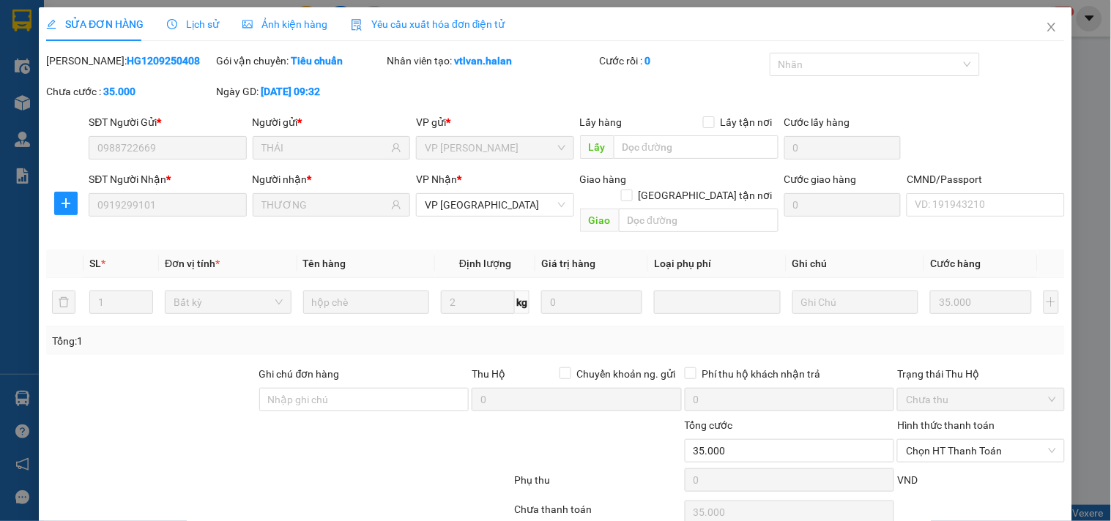
scroll to position [53, 0]
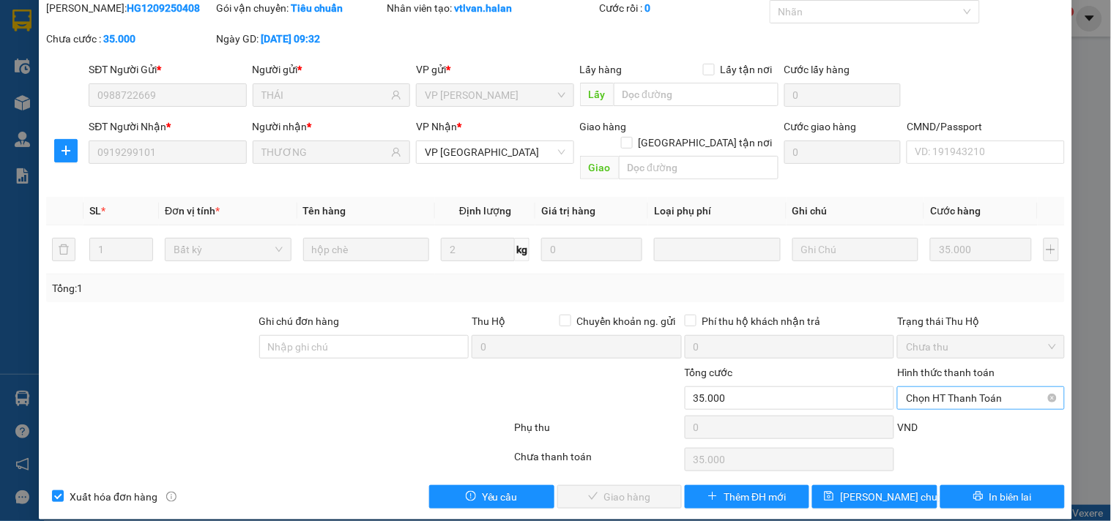
click at [945, 387] on span "Chọn HT Thanh Toán" at bounding box center [980, 398] width 149 height 22
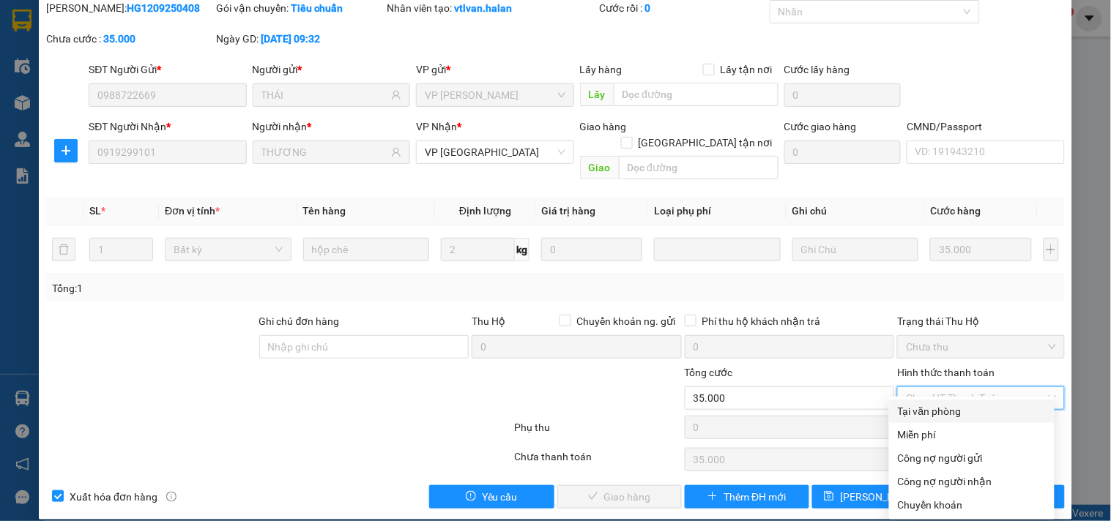
click at [923, 406] on div "Tại văn phòng" at bounding box center [972, 411] width 148 height 16
type input "0"
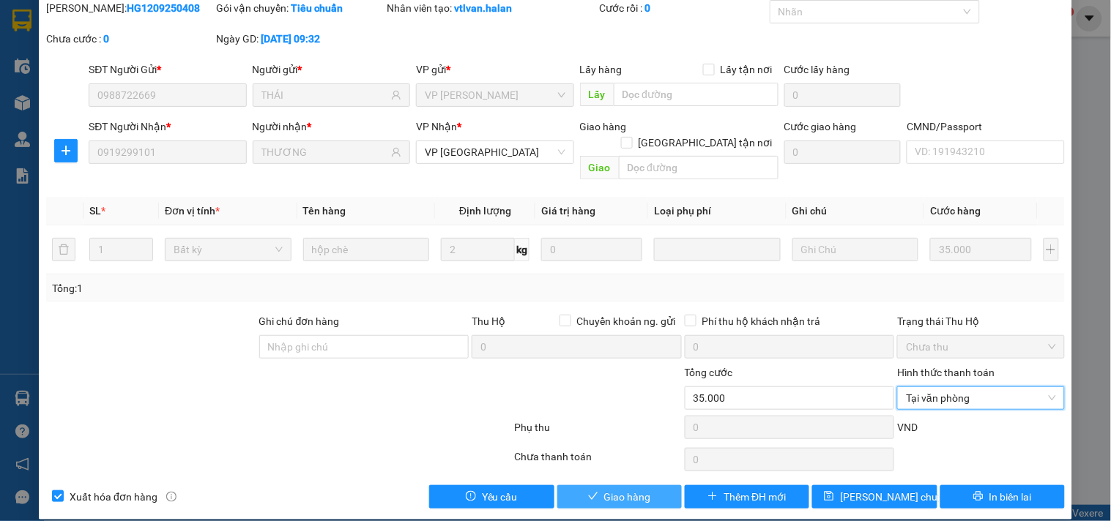
click at [608, 489] on span "Giao hàng" at bounding box center [627, 497] width 47 height 16
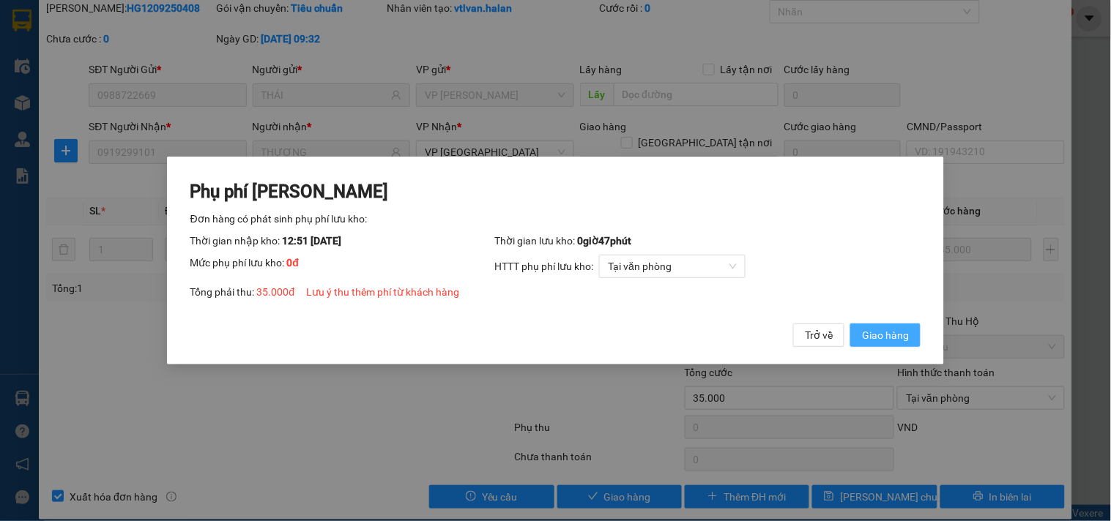
click at [884, 329] on span "Giao hàng" at bounding box center [885, 335] width 47 height 16
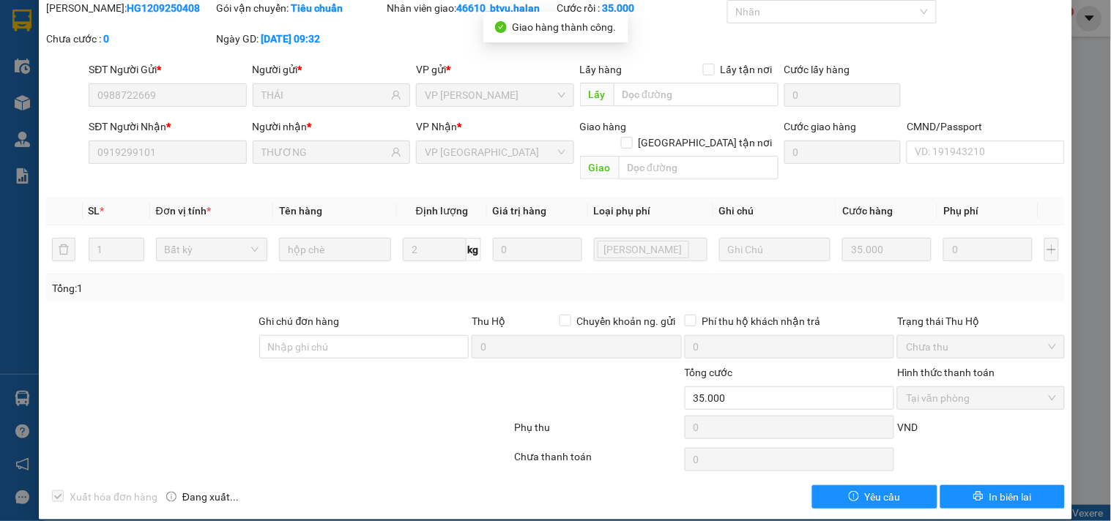
scroll to position [0, 0]
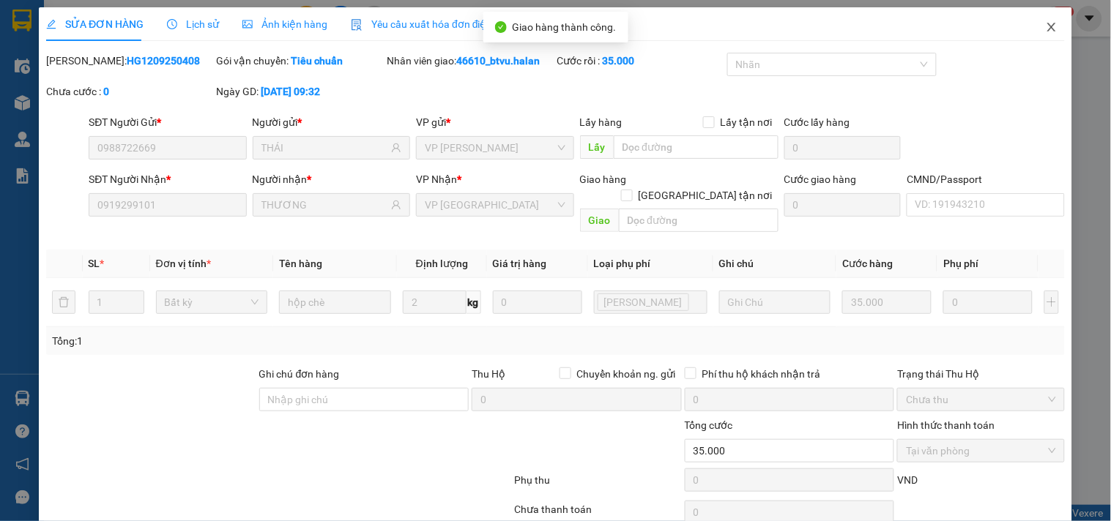
click at [1031, 20] on span "Close" at bounding box center [1051, 27] width 41 height 41
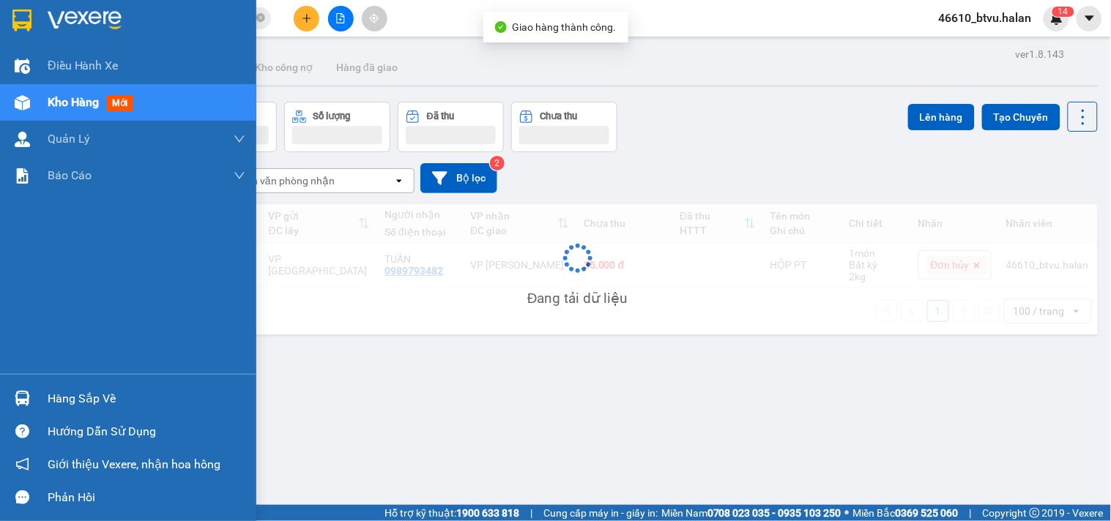
click at [0, 382] on div "Hàng sắp về" at bounding box center [128, 398] width 256 height 33
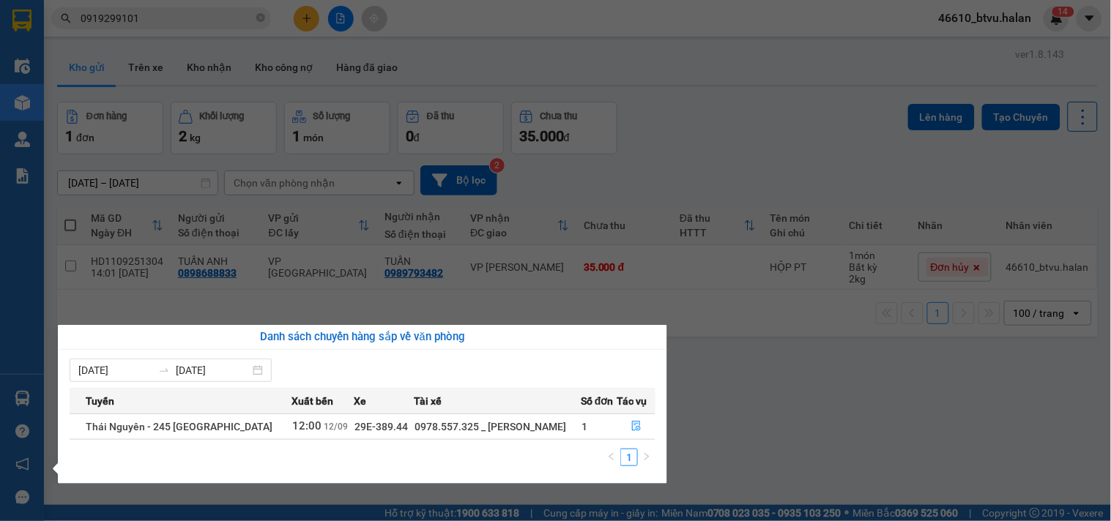
click at [853, 406] on section "Kết quả tìm kiếm ( 4 ) Bộ lọc Mã ĐH Trạng thái Món hàng Thu hộ Tổng cước Chưa c…" at bounding box center [555, 260] width 1111 height 521
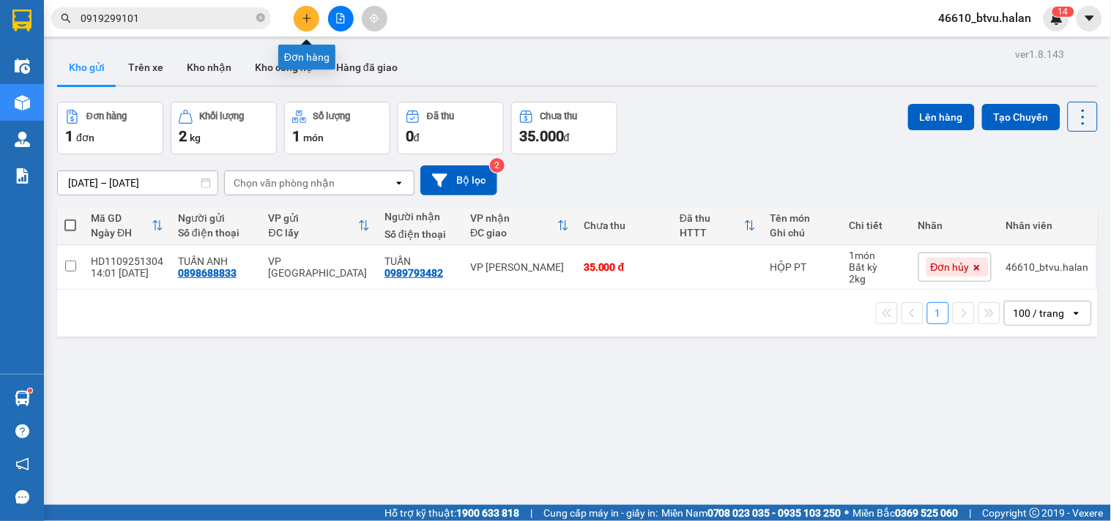
click at [313, 18] on button at bounding box center [307, 19] width 26 height 26
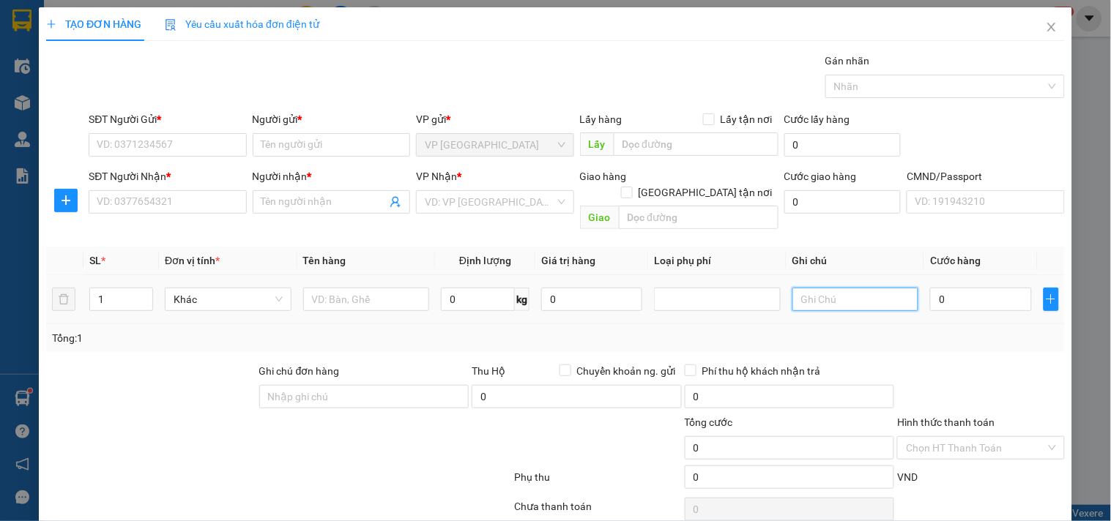
click at [852, 288] on input "text" at bounding box center [855, 299] width 127 height 23
type input "9*2+3"
click at [141, 291] on span "up" at bounding box center [145, 295] width 9 height 9
type input "3"
click at [141, 291] on span "up" at bounding box center [145, 295] width 9 height 9
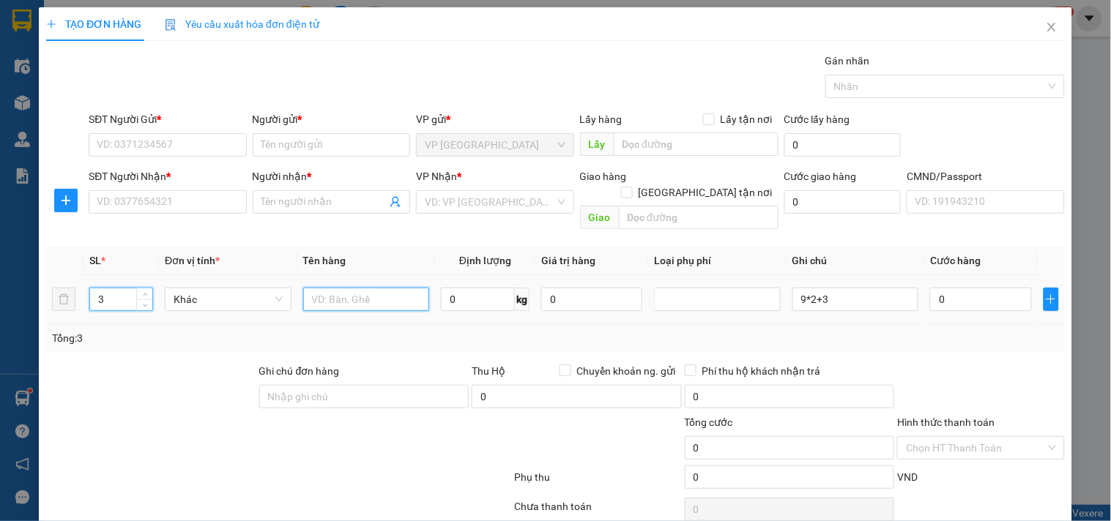
click at [404, 288] on input "text" at bounding box center [366, 299] width 127 height 23
type input "BỌC THANH NHÔM"
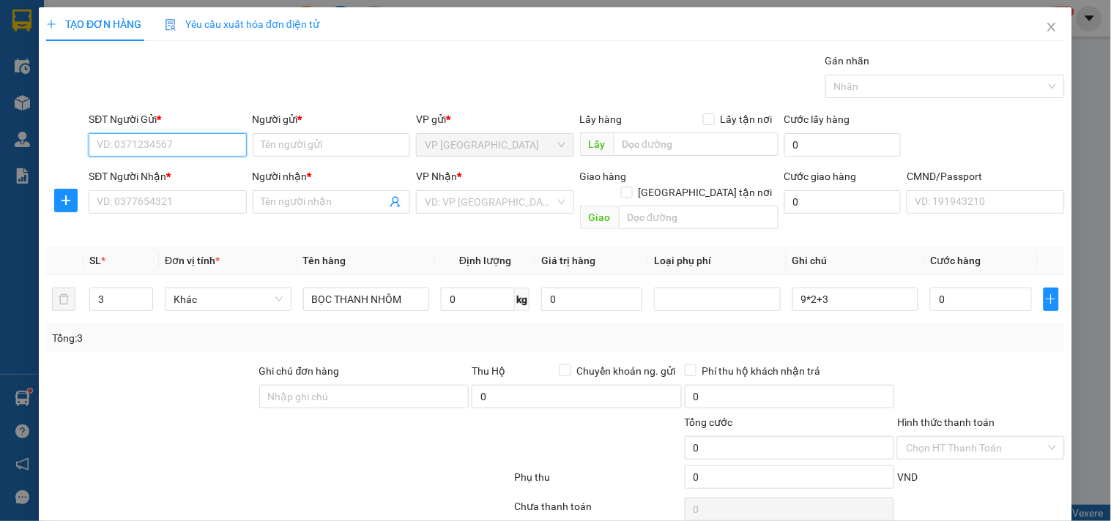
click at [155, 147] on input "SĐT Người Gửi *" at bounding box center [167, 144] width 157 height 23
type input "0865868863"
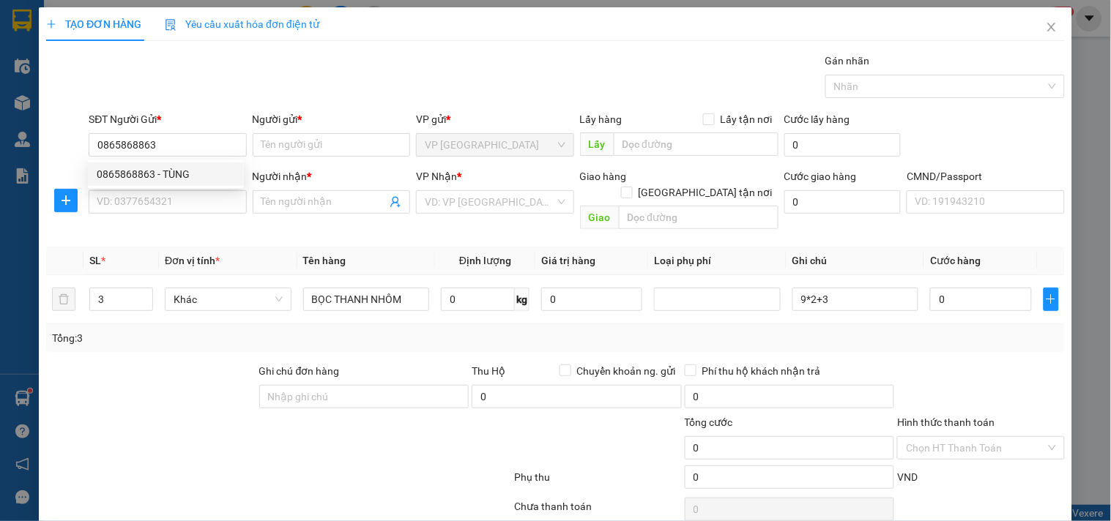
click at [152, 162] on div "0865868863 0865868863 - TÙNG" at bounding box center [166, 174] width 156 height 29
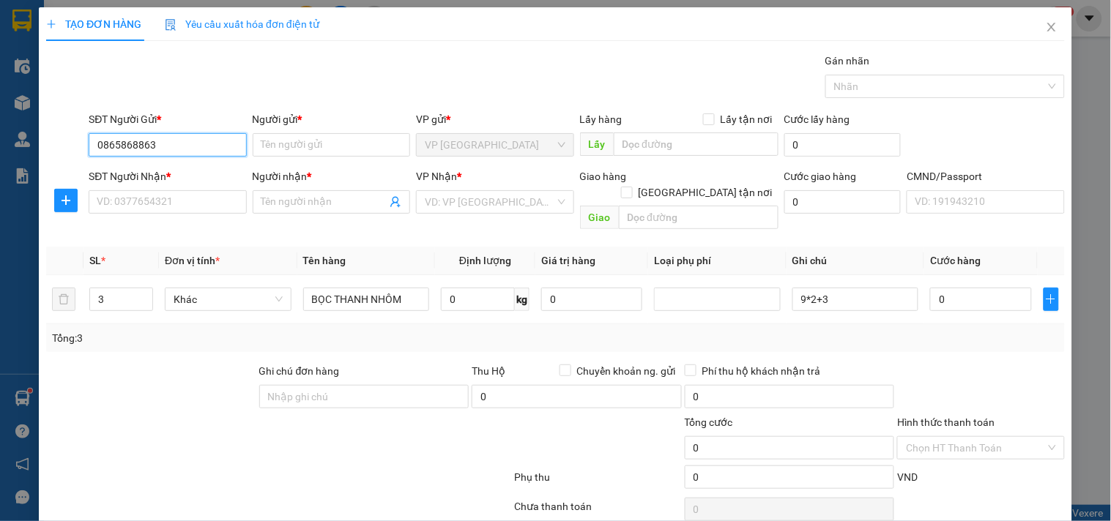
drag, startPoint x: 198, startPoint y: 145, endPoint x: 184, endPoint y: 164, distance: 23.2
click at [195, 147] on input "0865868863" at bounding box center [167, 144] width 157 height 23
click at [176, 173] on div "0865868863 - TÙNG" at bounding box center [166, 174] width 138 height 16
type input "TÙNG"
checkbox input "true"
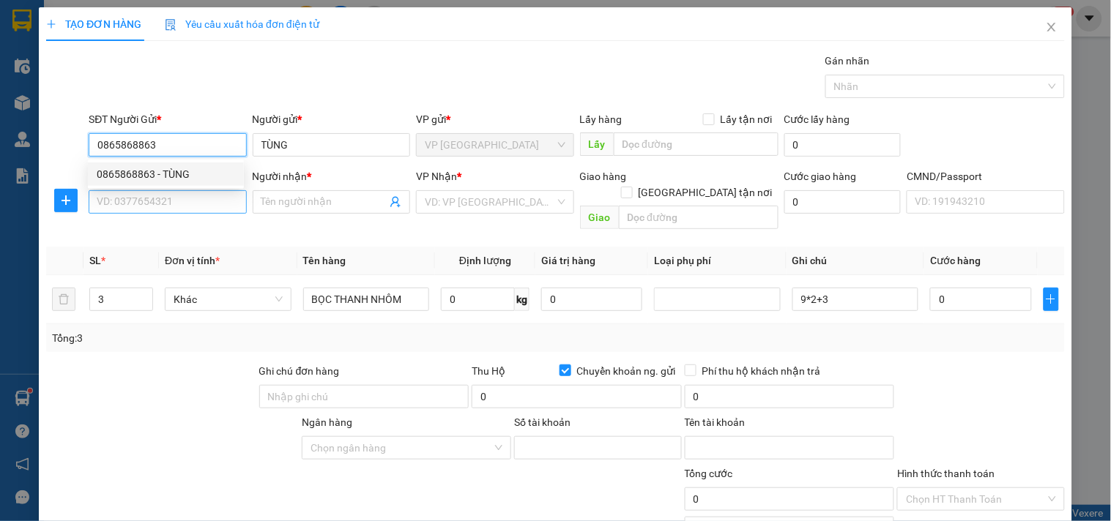
type input "[CREDIT_CARD_NUMBER]"
type input "[PERSON_NAME]"
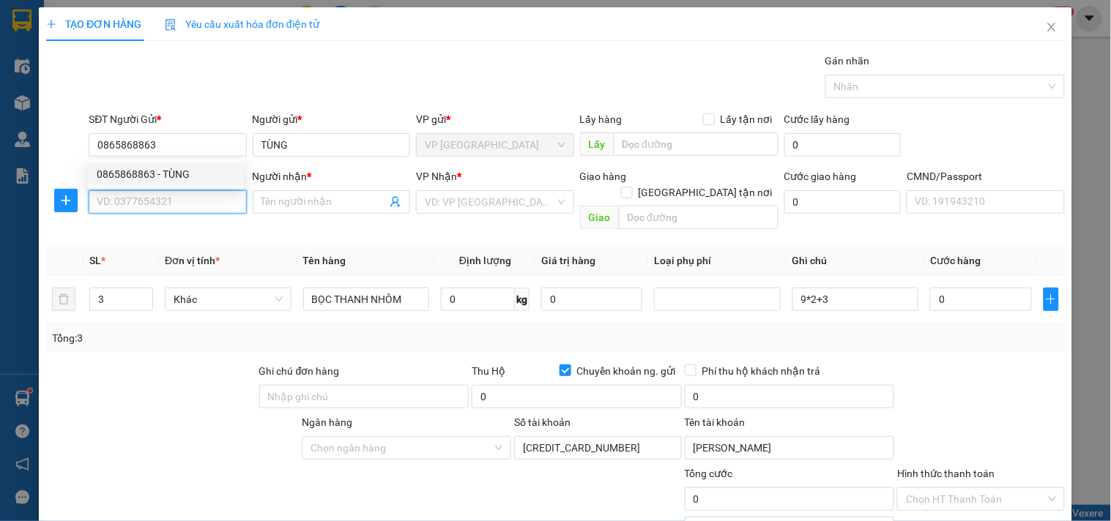
click at [165, 196] on input "SĐT Người Nhận *" at bounding box center [167, 201] width 157 height 23
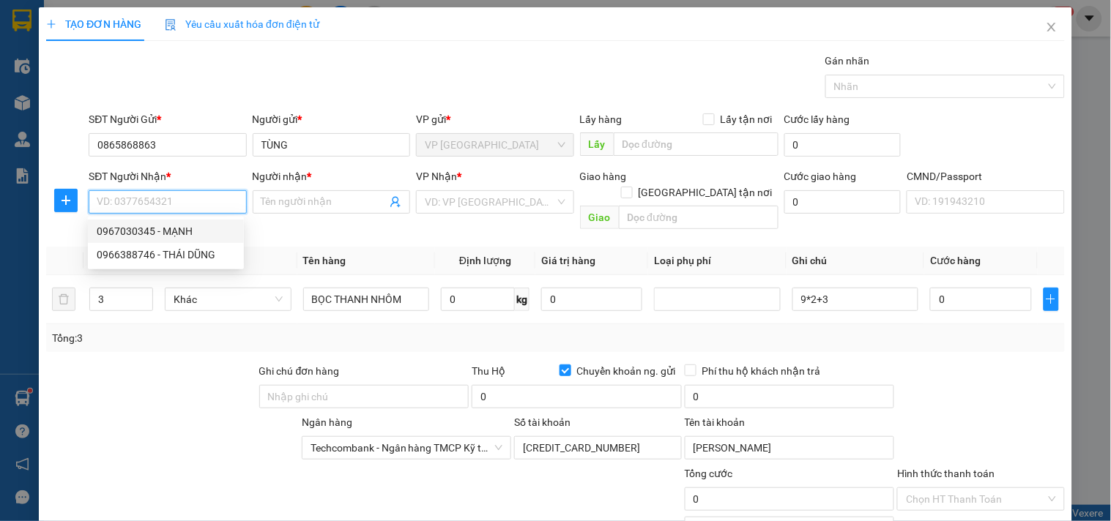
click at [213, 234] on div "0967030345 - MẠNH" at bounding box center [166, 231] width 138 height 16
type input "0967030345"
type input "MẠNH"
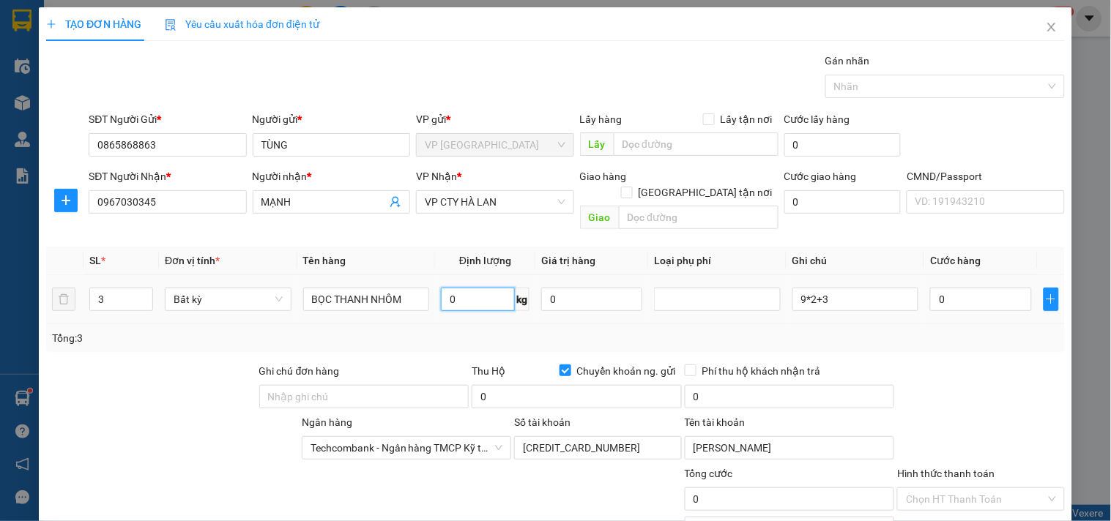
click at [471, 288] on input "0" at bounding box center [478, 299] width 74 height 23
click at [597, 385] on input "0" at bounding box center [576, 396] width 210 height 23
type input "3.940.000"
type input "40.000"
click at [615, 330] on div "Tổng: 3" at bounding box center [555, 338] width 1007 height 16
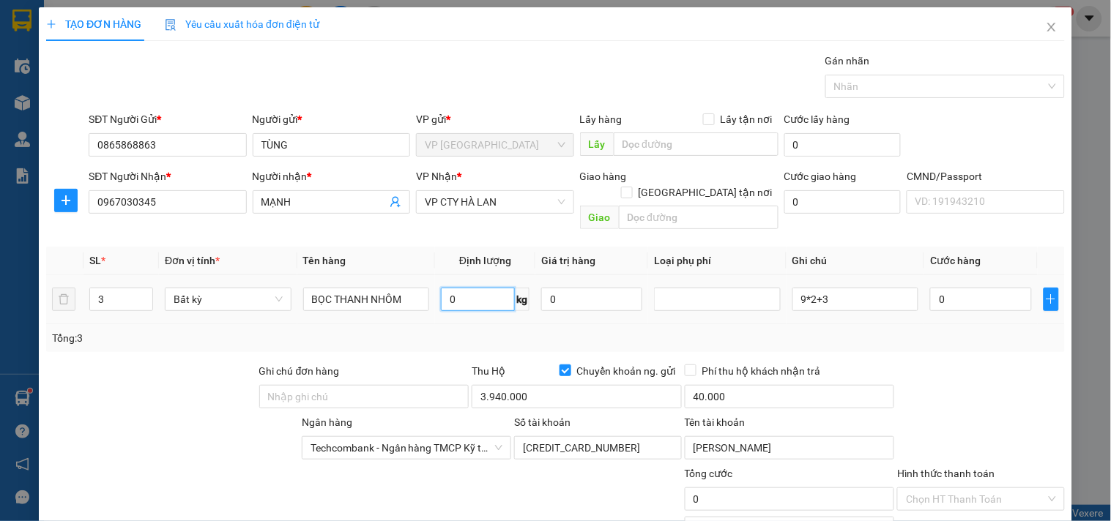
click at [452, 288] on input "0" at bounding box center [478, 299] width 74 height 23
click at [952, 288] on input "0" at bounding box center [980, 299] width 101 height 23
type input "9"
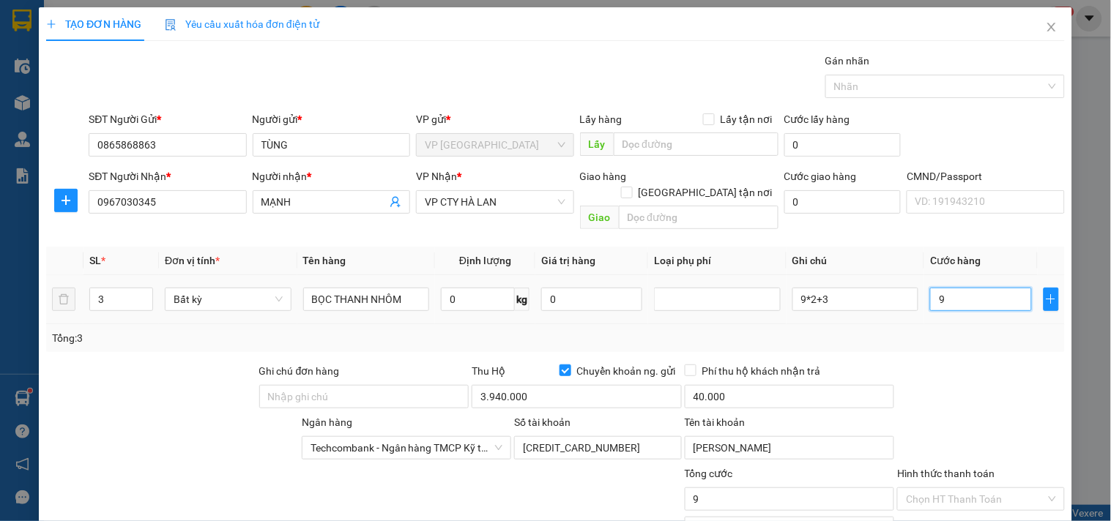
type input "90"
type input "90.000"
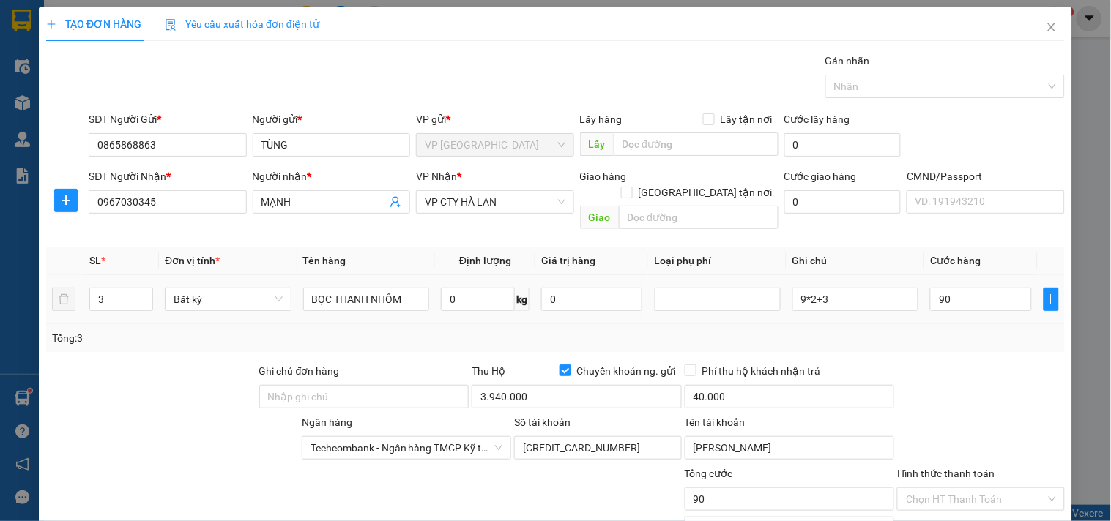
type input "90.000"
click at [966, 324] on div "Tổng: 3" at bounding box center [555, 338] width 1018 height 28
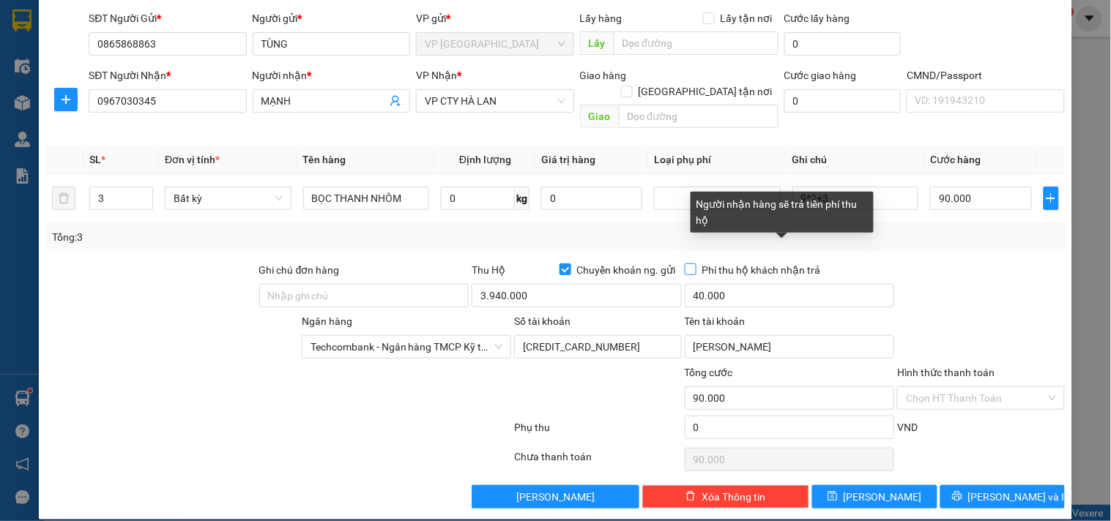
click at [685, 264] on input "Phí thu hộ khách nhận trả" at bounding box center [690, 269] width 10 height 10
checkbox input "true"
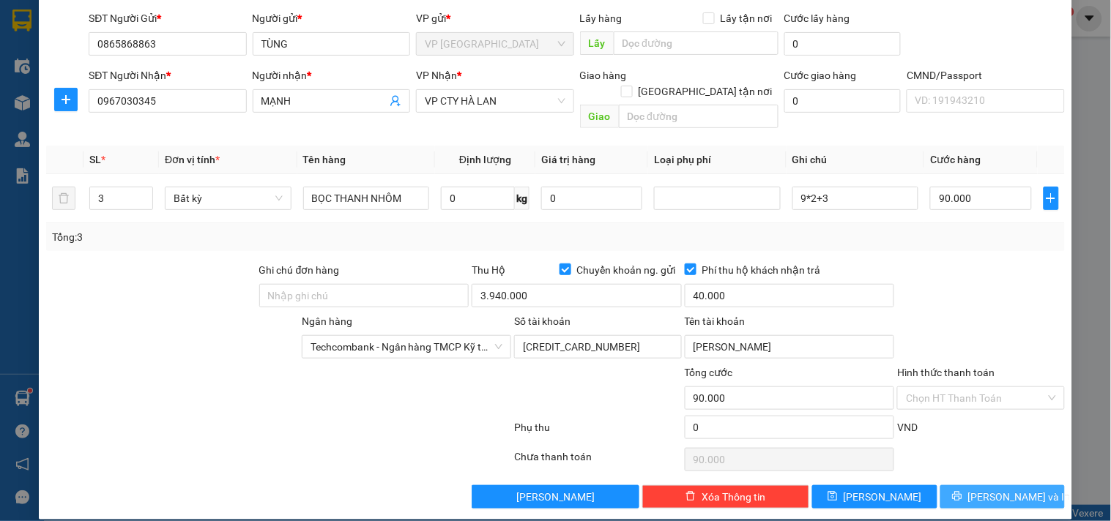
click at [953, 485] on button "[PERSON_NAME] và In" at bounding box center [1002, 496] width 124 height 23
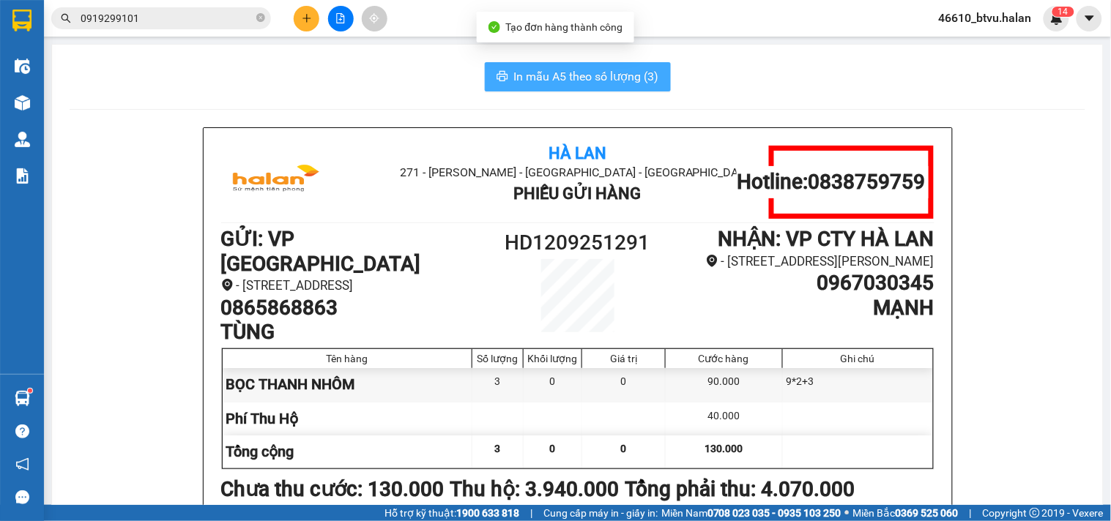
click at [601, 69] on span "In mẫu A5 theo số lượng (3)" at bounding box center [586, 76] width 145 height 18
click at [23, 391] on img at bounding box center [22, 398] width 15 height 15
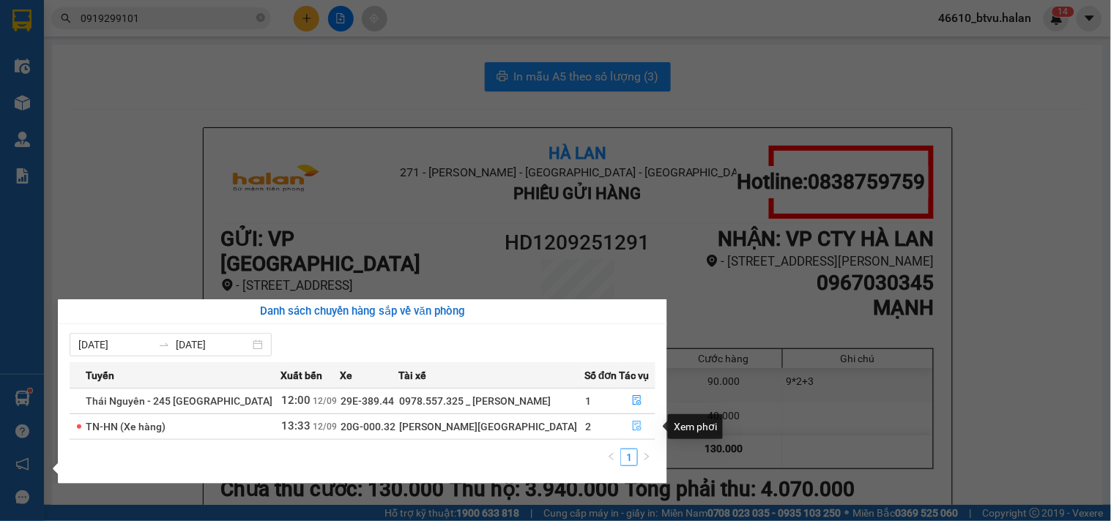
click at [625, 422] on button "button" at bounding box center [636, 426] width 35 height 23
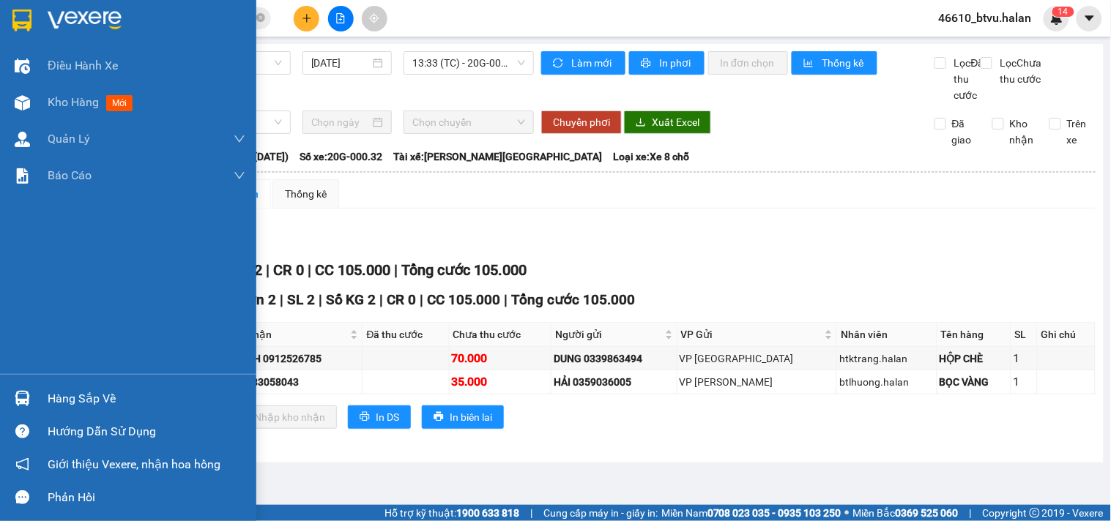
click at [15, 393] on img at bounding box center [22, 398] width 15 height 15
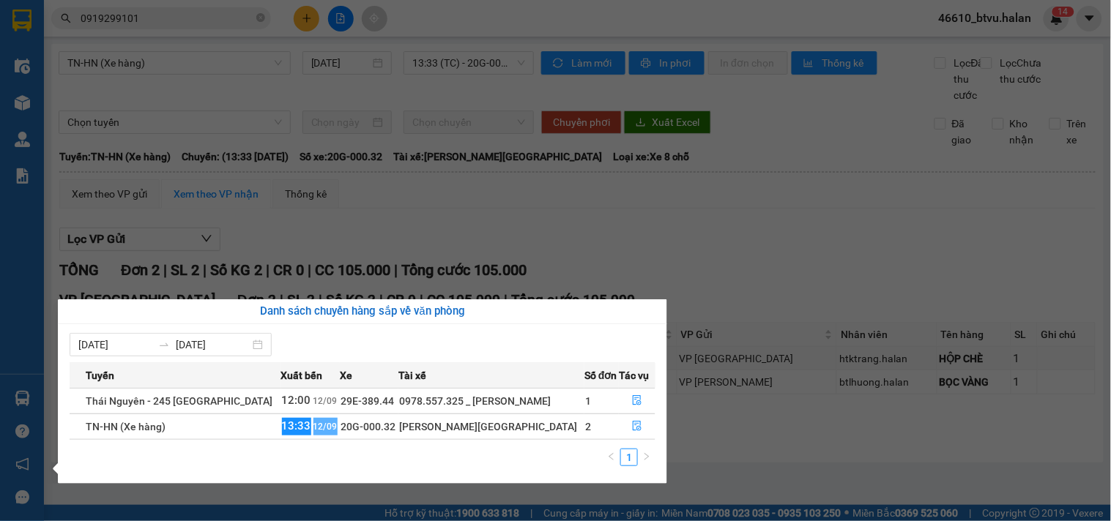
drag, startPoint x: 258, startPoint y: 427, endPoint x: 340, endPoint y: 433, distance: 82.2
click at [335, 433] on tr "TN-HN (Xe hàng) 13:33 [DATE] 20G-000.32 [PERSON_NAME] 2" at bounding box center [363, 427] width 586 height 26
click at [327, 477] on div "[DATE] [DATE] Tuyến Xuất [GEOGRAPHIC_DATA] Số đơn Tác vụ [GEOGRAPHIC_DATA] - 24…" at bounding box center [362, 404] width 609 height 160
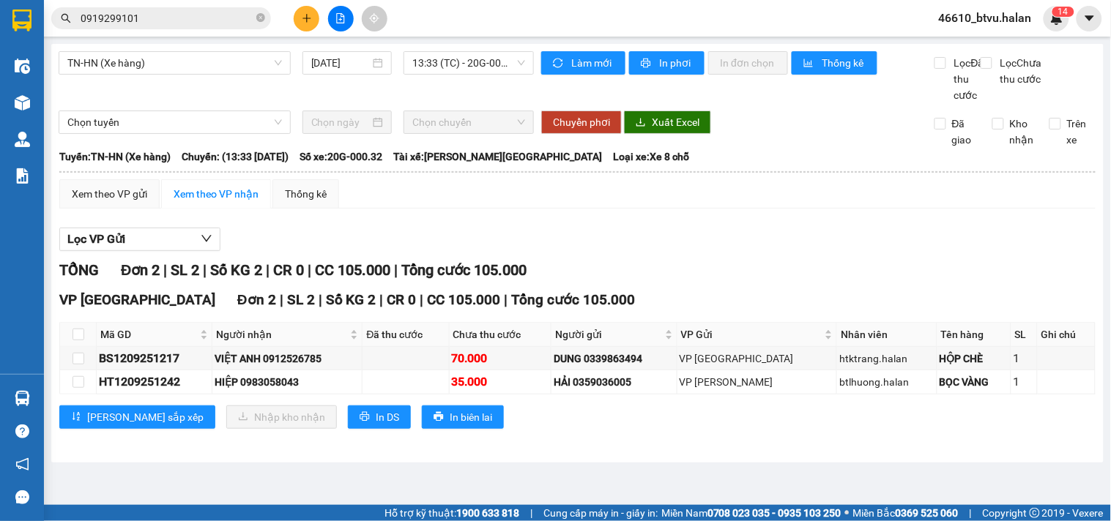
click at [605, 503] on section "Kết quả tìm kiếm ( 4 ) Bộ lọc Mã ĐH Trạng thái Món hàng Thu hộ Tổng cước Chưa c…" at bounding box center [555, 260] width 1111 height 521
click at [181, 20] on input "0919299101" at bounding box center [167, 18] width 173 height 16
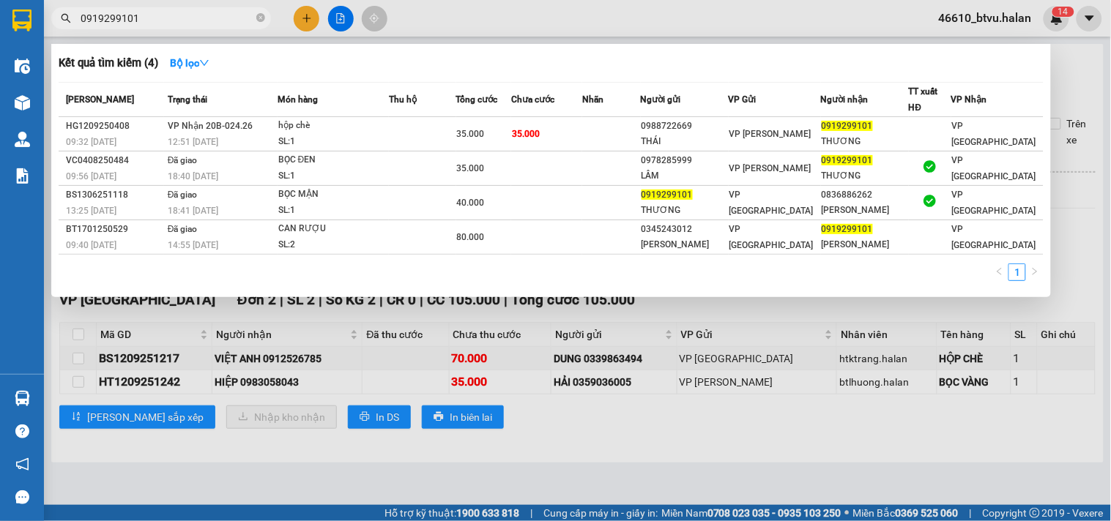
click at [180, 22] on input "0919299101" at bounding box center [167, 18] width 173 height 16
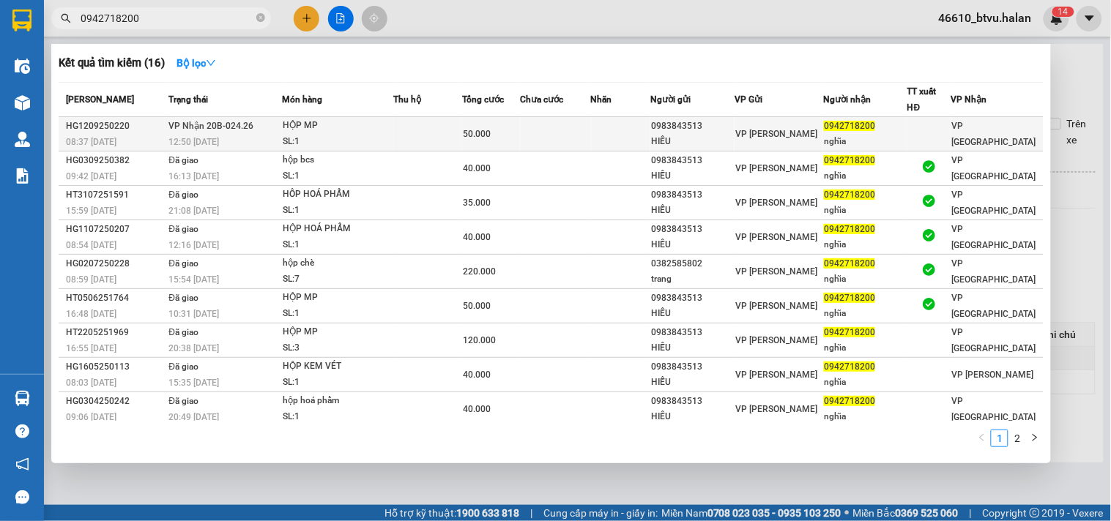
type input "0942718200"
click at [477, 129] on span "50.000" at bounding box center [477, 134] width 28 height 10
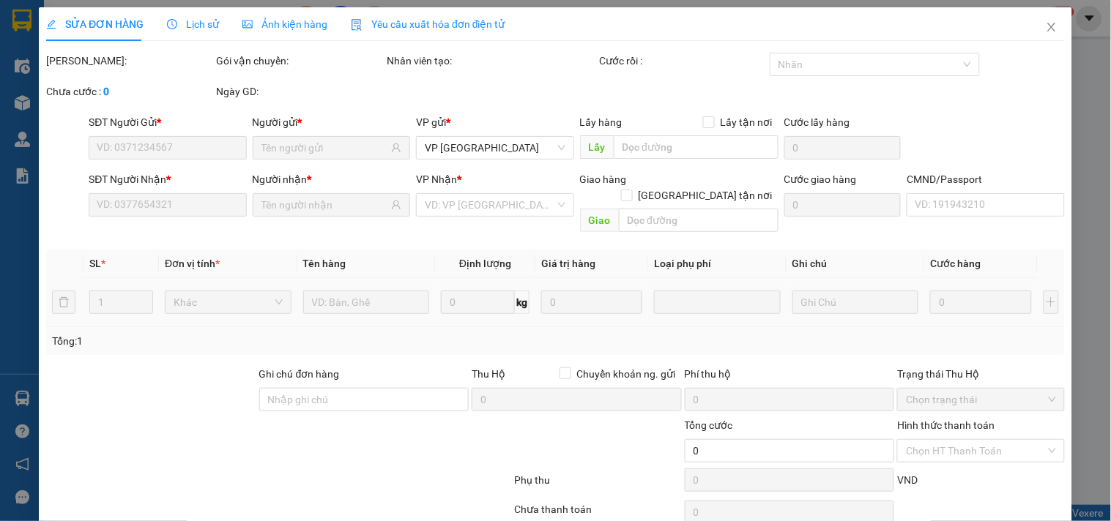
scroll to position [53, 0]
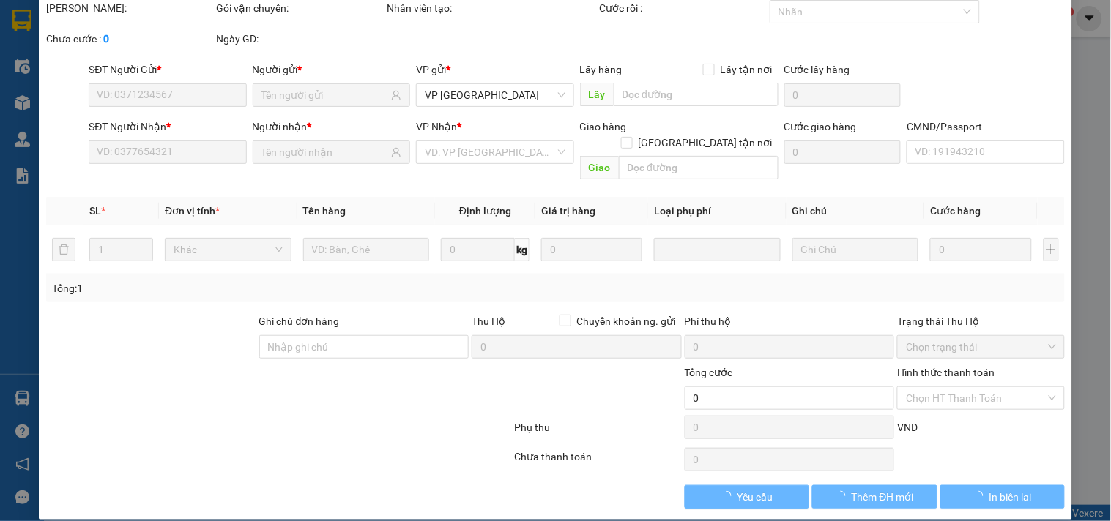
type input "0983843513"
type input "HIẾU"
type input "0942718200"
type input "nghĩa"
type input "50.000"
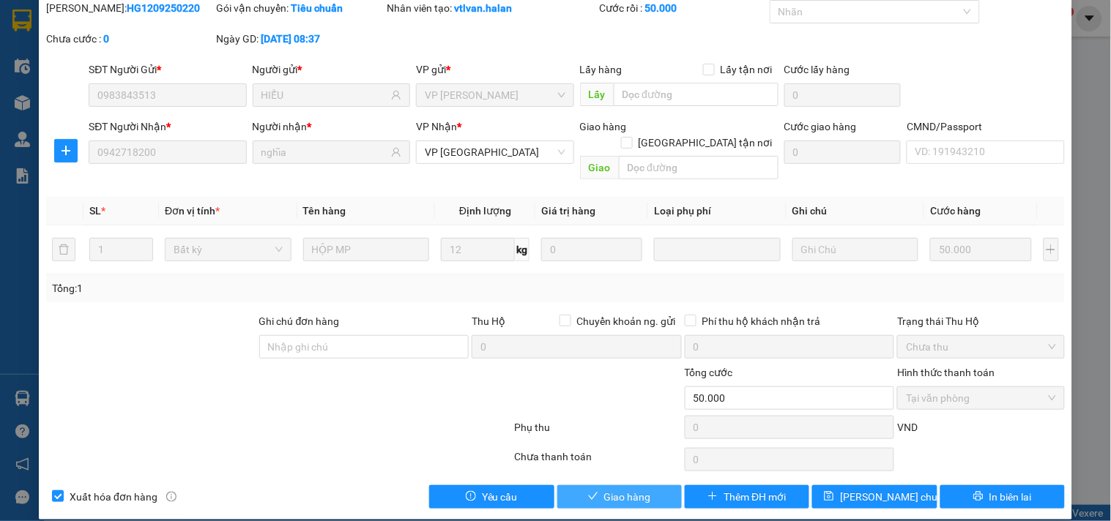
click at [625, 489] on span "Giao hàng" at bounding box center [627, 497] width 47 height 16
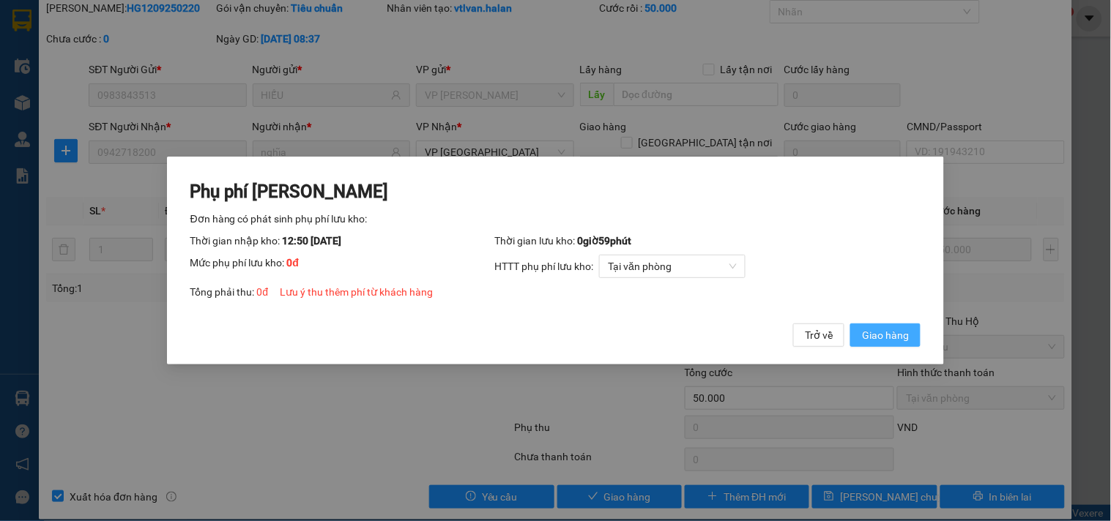
click at [899, 331] on span "Giao hàng" at bounding box center [885, 335] width 47 height 16
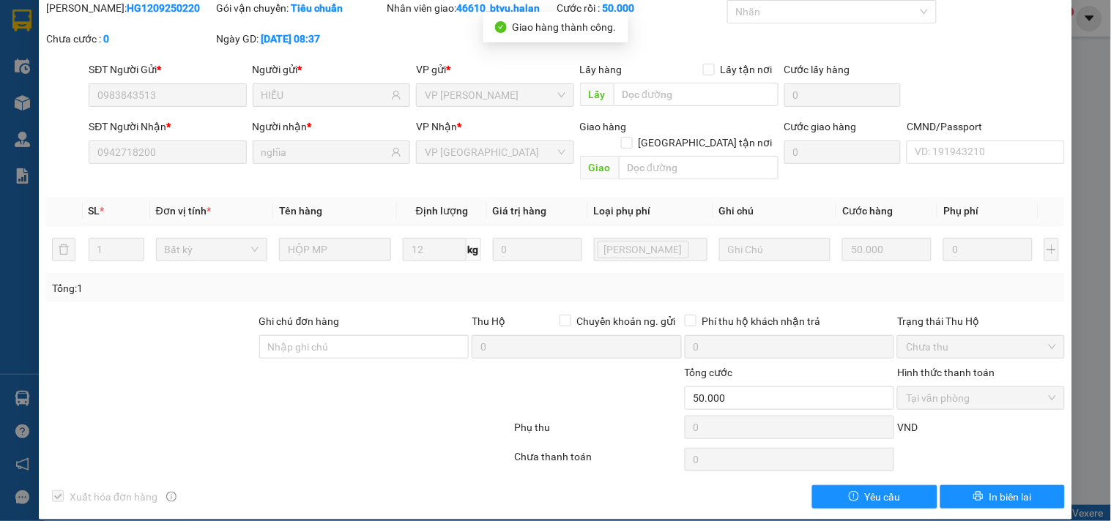
scroll to position [0, 0]
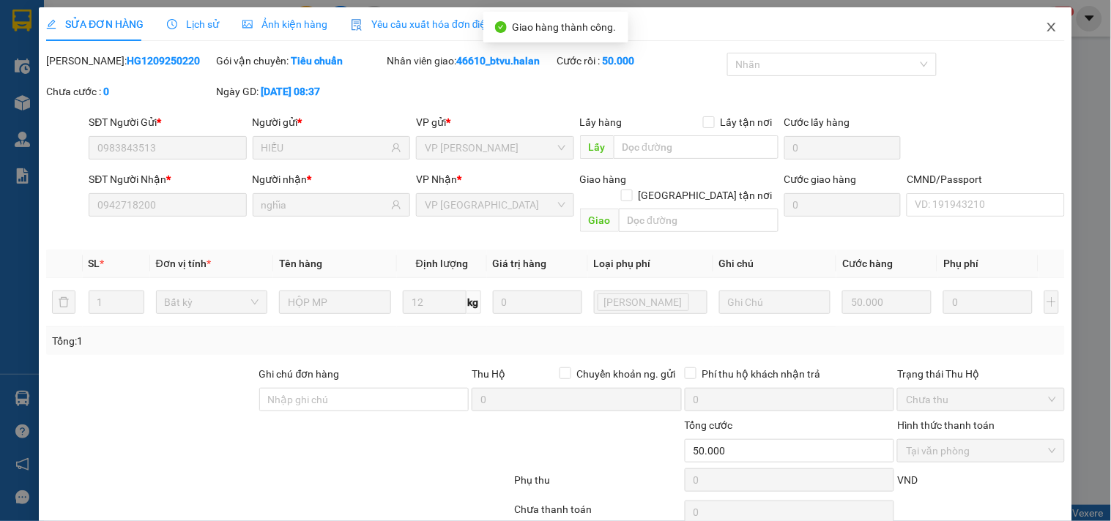
click at [1036, 34] on span "Close" at bounding box center [1051, 27] width 41 height 41
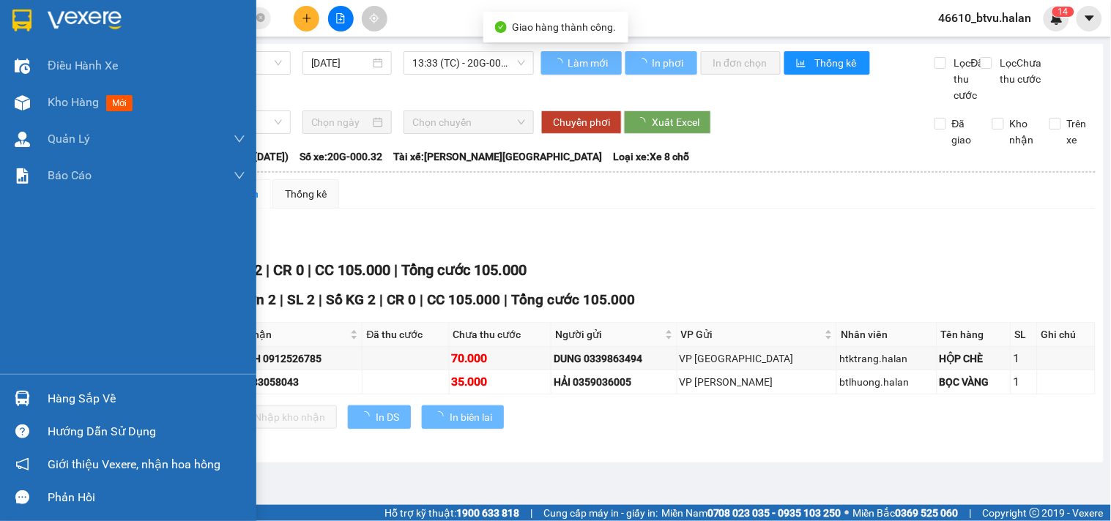
click at [0, 390] on div "Hàng sắp về" at bounding box center [128, 398] width 256 height 33
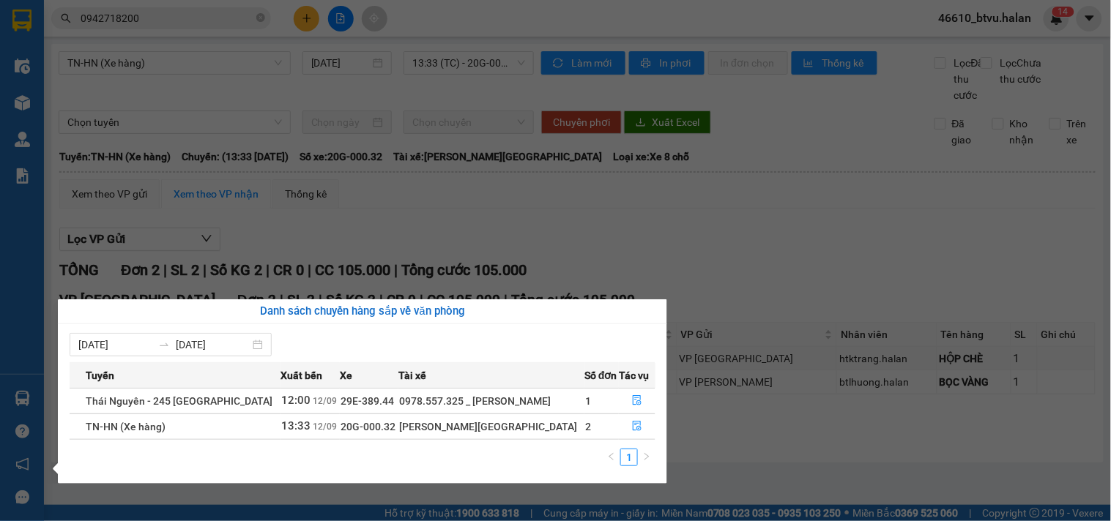
click at [525, 236] on section "Kết quả tìm kiếm ( 16 ) Bộ lọc Mã ĐH Trạng thái Món hàng Thu hộ Tổng cước Chưa …" at bounding box center [555, 260] width 1111 height 521
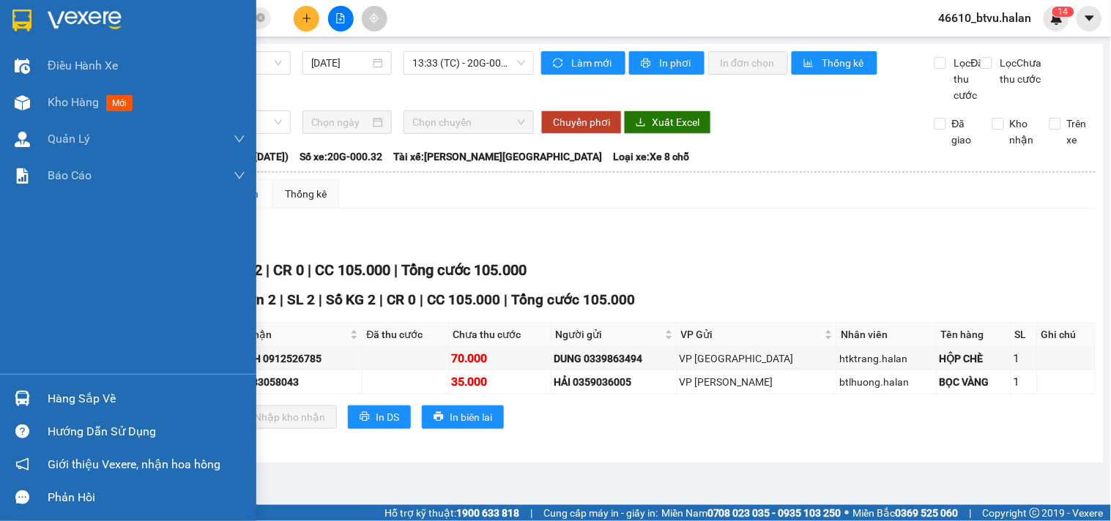
click at [40, 93] on div "Kho hàng mới" at bounding box center [128, 102] width 256 height 37
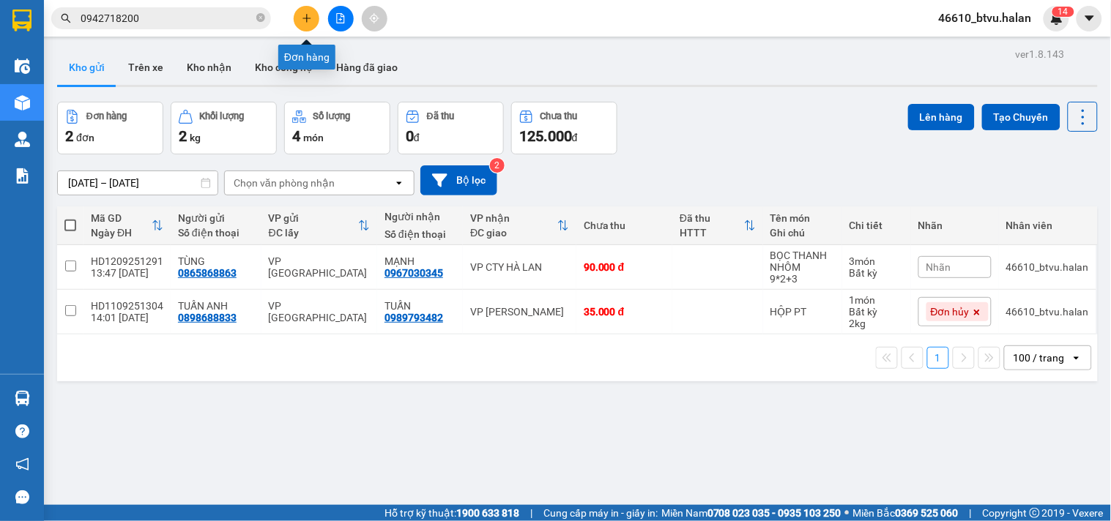
click at [311, 13] on button at bounding box center [307, 19] width 26 height 26
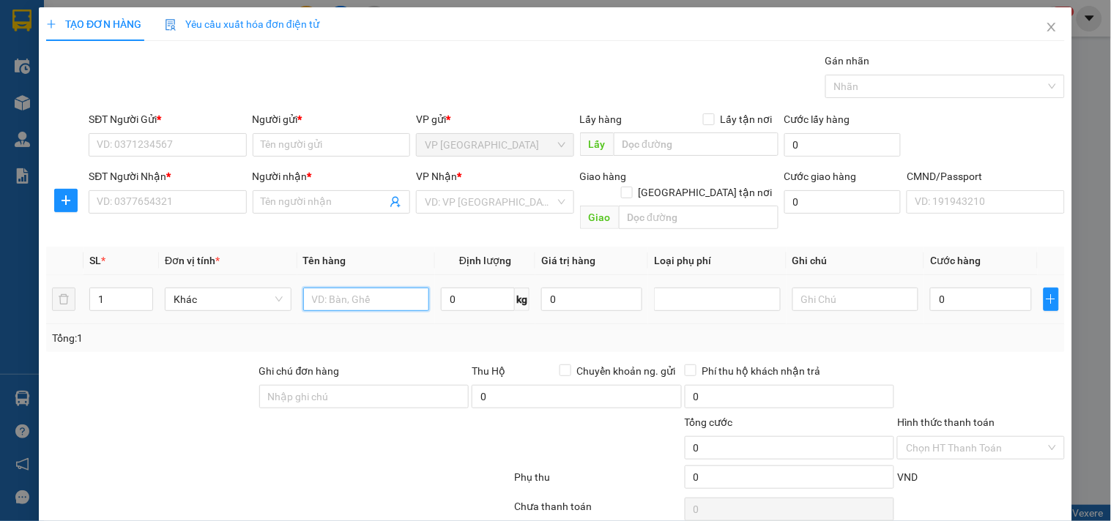
click at [364, 288] on input "text" at bounding box center [366, 299] width 127 height 23
type input "THÙNG"
click at [805, 288] on input "text" at bounding box center [855, 299] width 127 height 23
type input "28*2"
click at [149, 288] on div "1" at bounding box center [121, 299] width 64 height 23
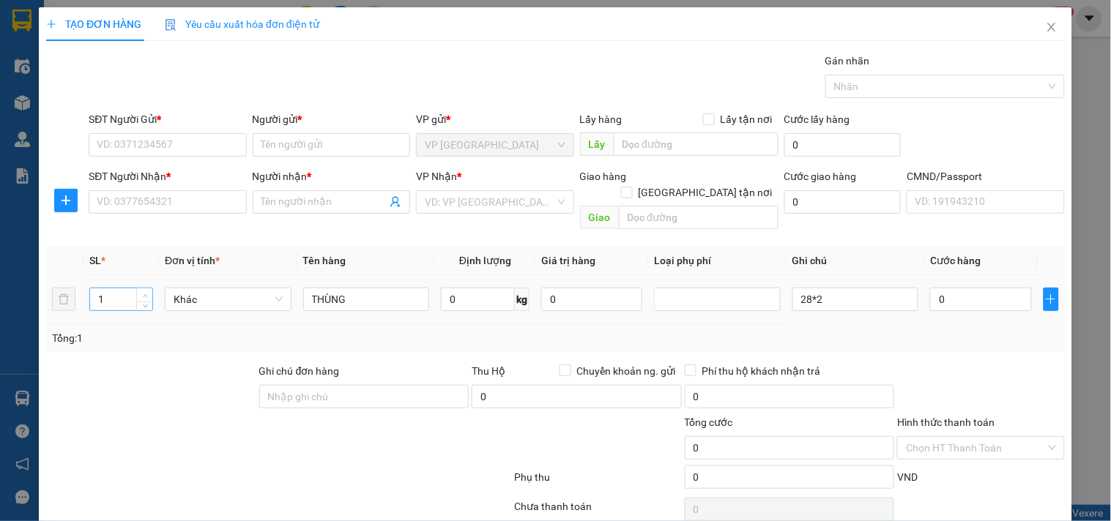
type input "2"
click at [141, 288] on span "Increase Value" at bounding box center [144, 294] width 16 height 13
click at [367, 288] on input "THÙNG" at bounding box center [366, 299] width 127 height 23
type input "THÙNG HẠT GIỐNG"
click at [201, 135] on input "SĐT Người Gửi *" at bounding box center [167, 144] width 157 height 23
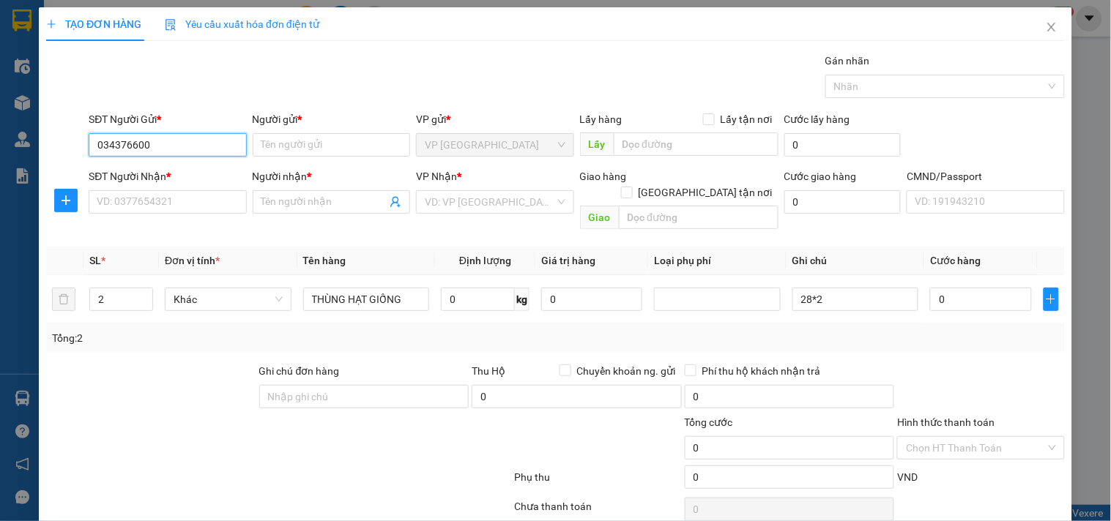
type input "0343766001"
click at [185, 167] on div "0343766001 - THẢO" at bounding box center [166, 174] width 138 height 16
type input "THẢO"
type input "0343766001"
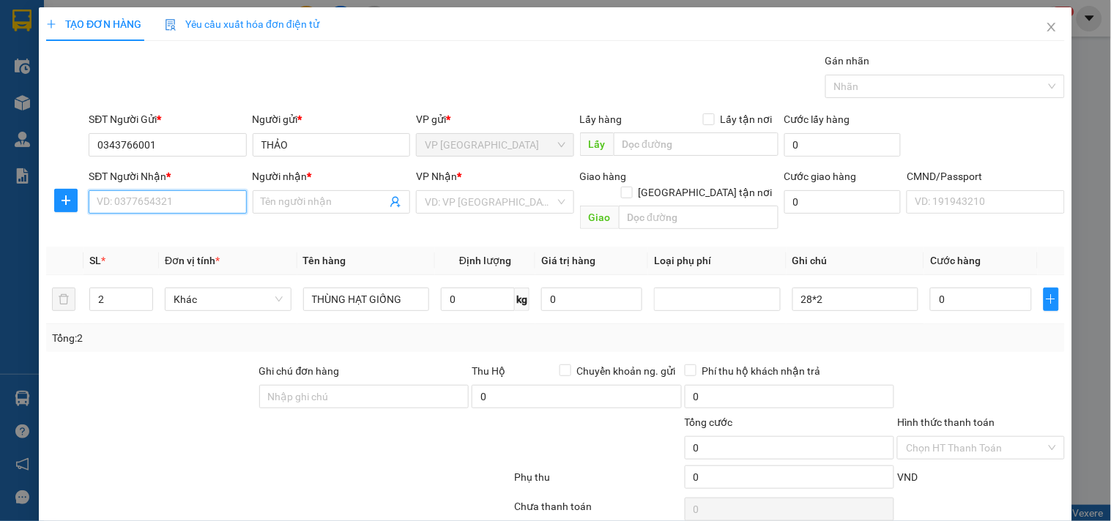
drag, startPoint x: 195, startPoint y: 204, endPoint x: 204, endPoint y: 203, distance: 8.8
click at [196, 205] on input "SĐT Người Nhận *" at bounding box center [167, 201] width 157 height 23
click at [209, 237] on div "0977615898 - [PERSON_NAME]" at bounding box center [169, 231] width 144 height 16
type input "0977615898"
type input "VÂN"
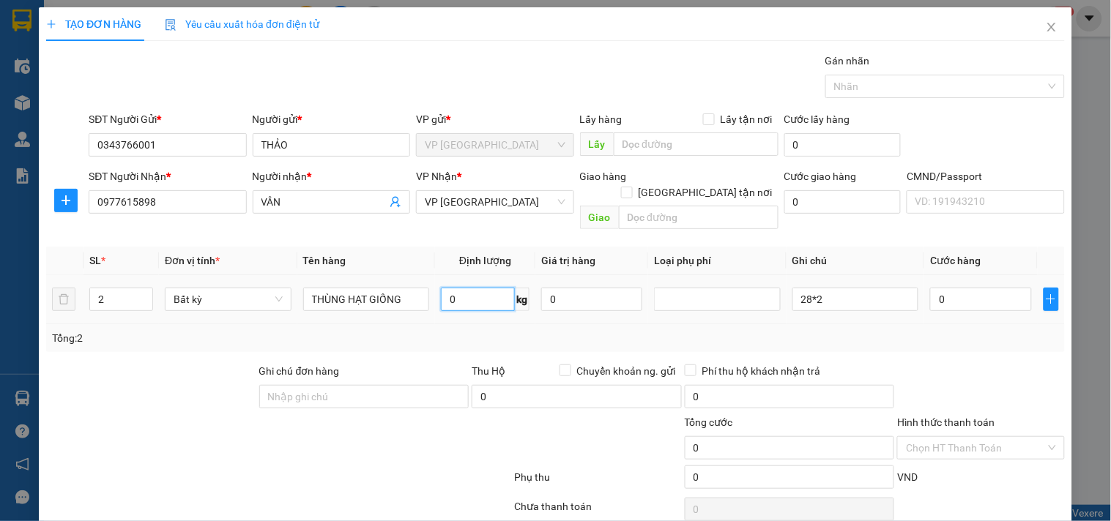
click at [466, 288] on input "0" at bounding box center [478, 299] width 74 height 23
type input "28"
click at [447, 339] on div "Transit Pickup Surcharge Ids Transit Deliver Surcharge Ids Transit Deliver Surc…" at bounding box center [555, 306] width 1018 height 506
type input "65.000"
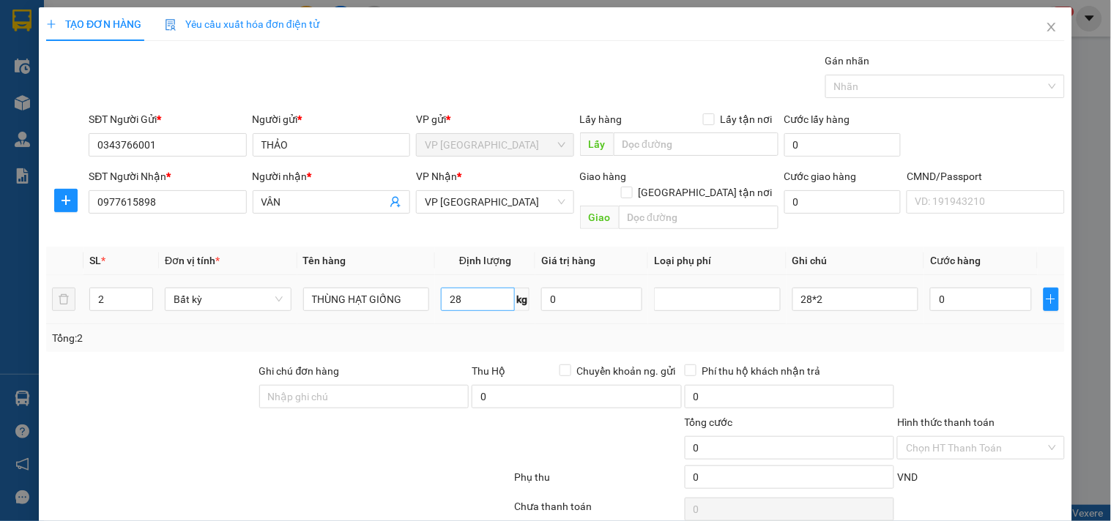
type input "65.000"
click at [469, 288] on input "28" at bounding box center [478, 299] width 74 height 23
type input "0"
drag, startPoint x: 495, startPoint y: 326, endPoint x: 950, endPoint y: 257, distance: 460.6
click at [498, 330] on div "Tổng: 2" at bounding box center [555, 338] width 1007 height 16
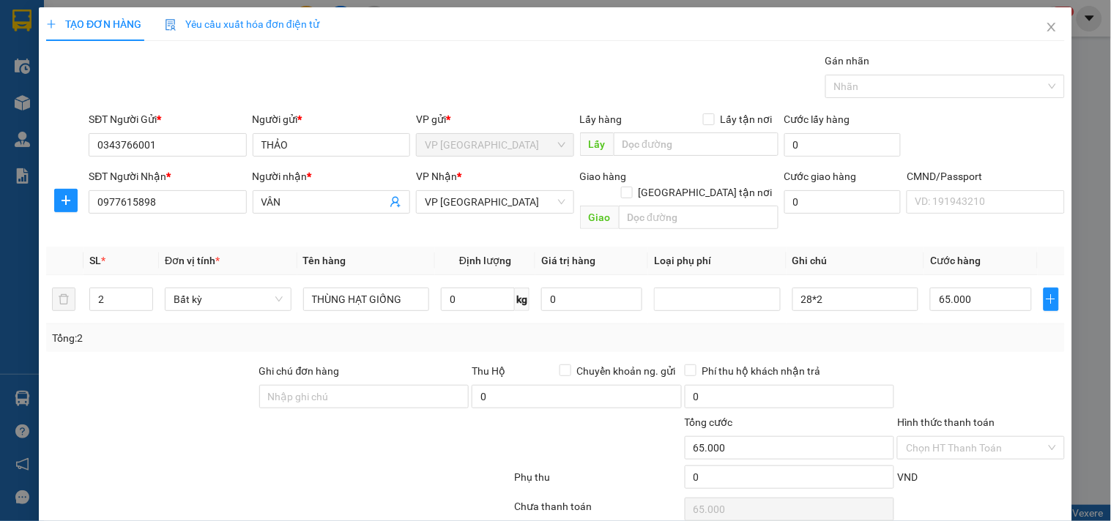
type input "0"
click at [966, 289] on input "0" at bounding box center [980, 299] width 101 height 23
type input "1"
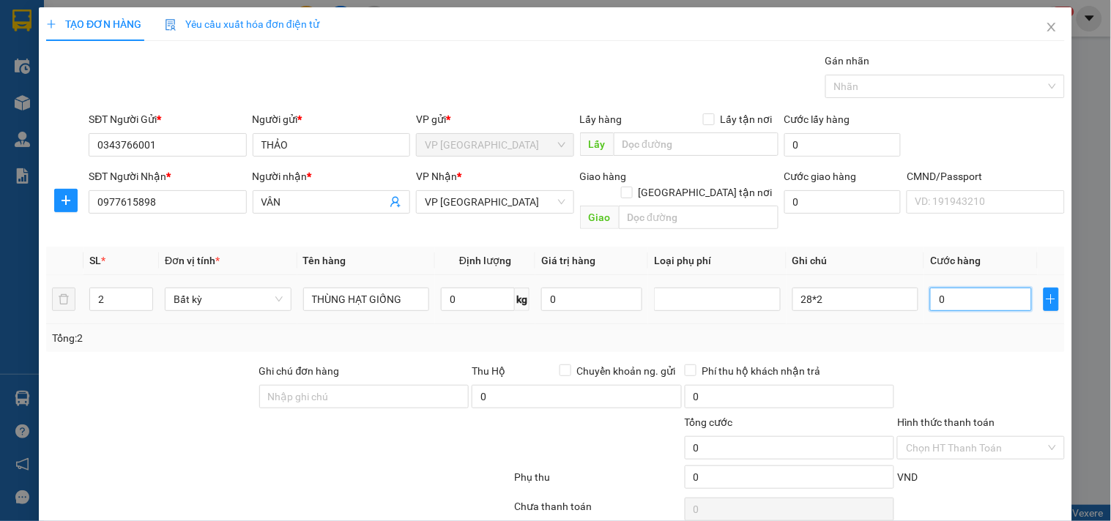
type input "1"
type input "12"
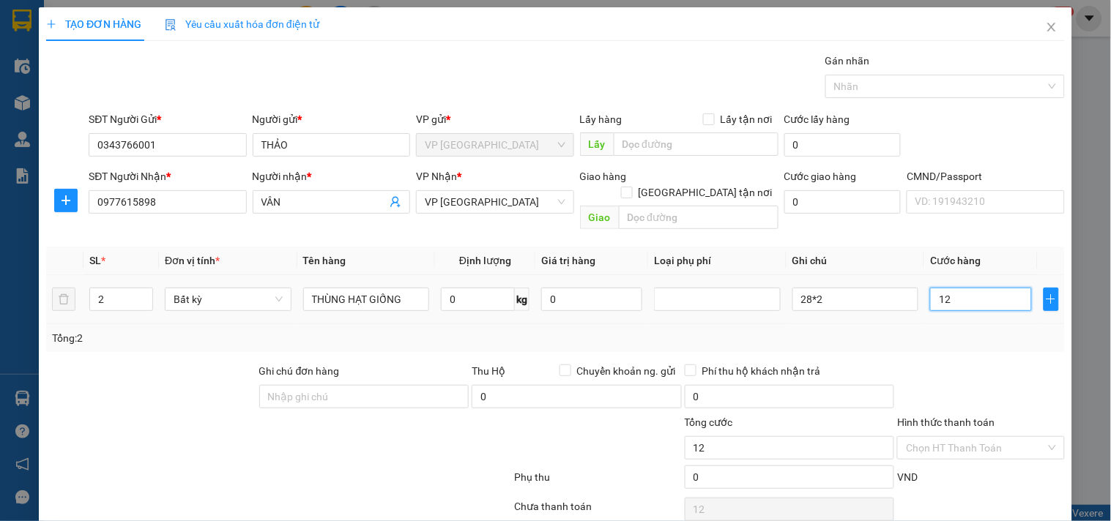
type input "120"
type input "120.000"
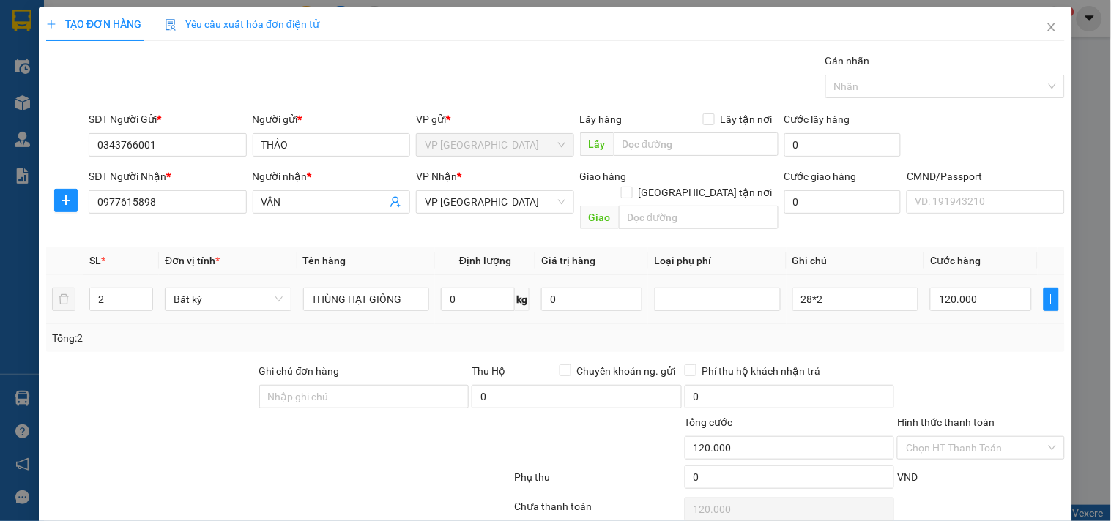
click at [944, 330] on div "Tổng: 2" at bounding box center [555, 338] width 1007 height 16
click at [1000, 437] on input "Hình thức thanh toán" at bounding box center [975, 448] width 139 height 22
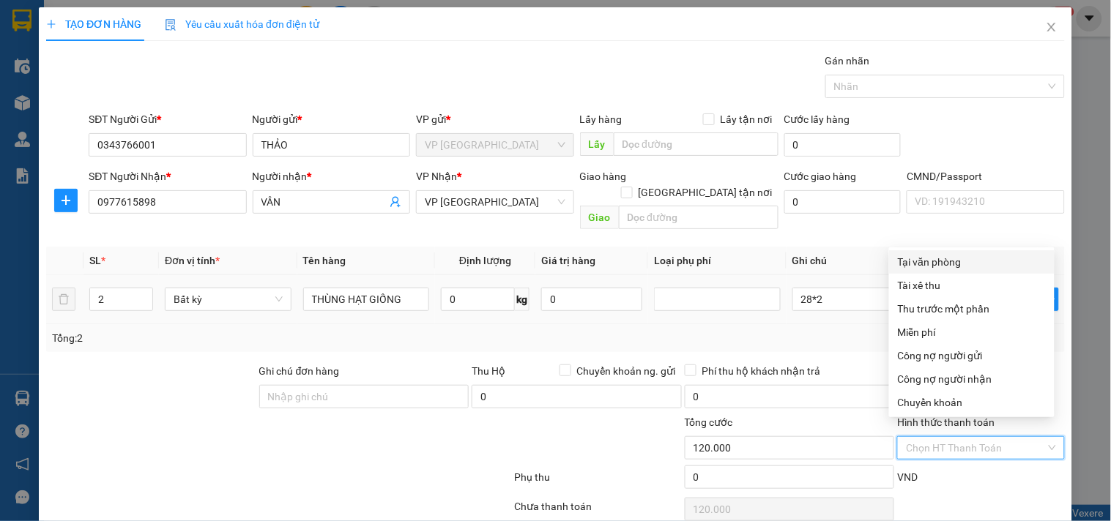
click at [928, 254] on div "Tại văn phòng" at bounding box center [972, 262] width 148 height 16
type input "0"
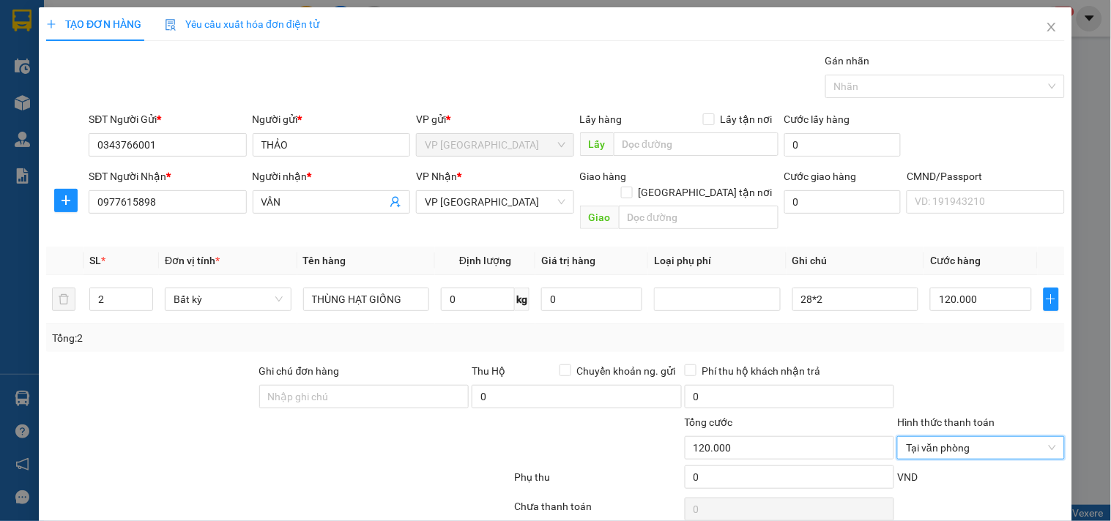
scroll to position [49, 0]
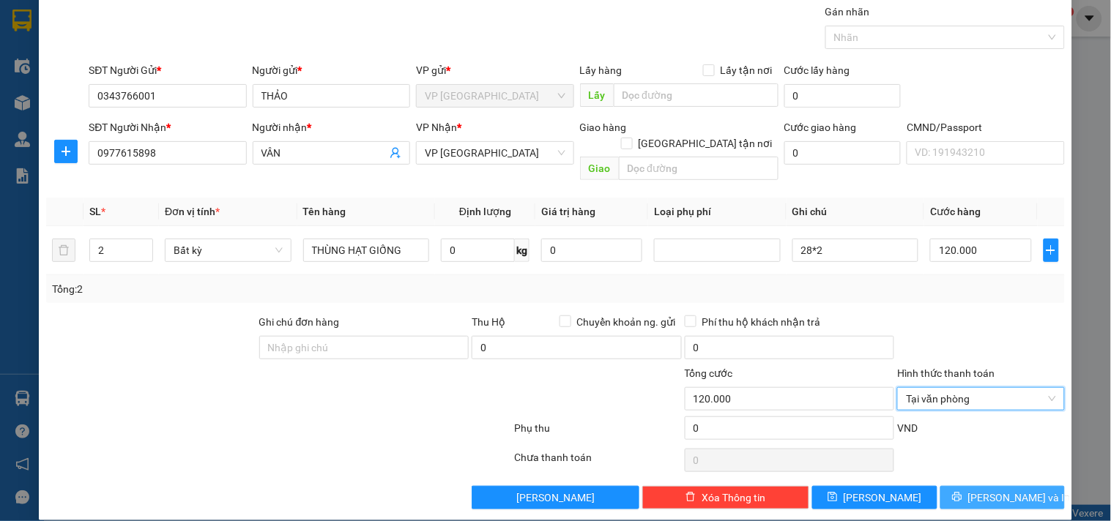
click at [1004, 490] on span "[PERSON_NAME] và In" at bounding box center [1019, 498] width 102 height 16
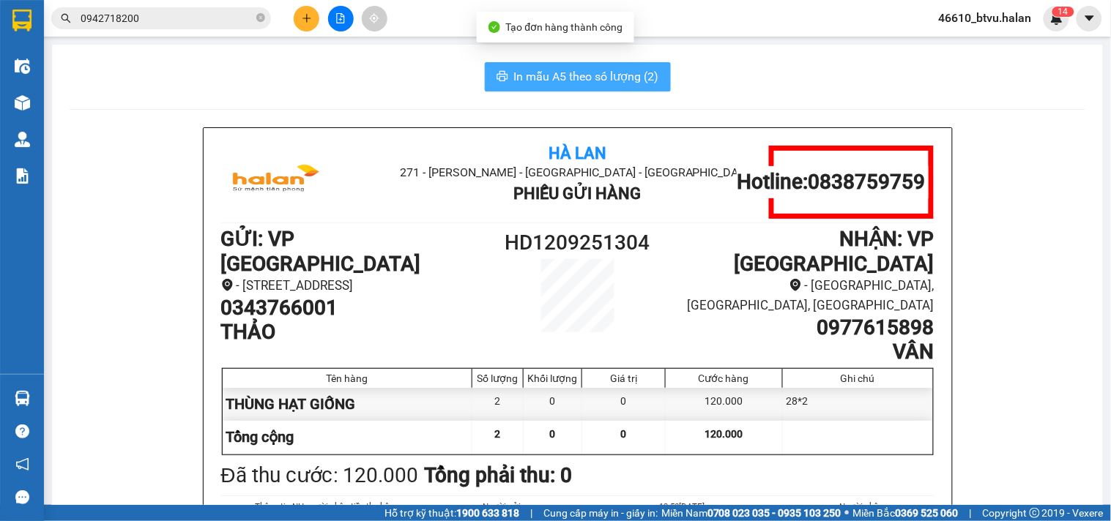
click at [586, 85] on span "In mẫu A5 theo số lượng (2)" at bounding box center [586, 76] width 145 height 18
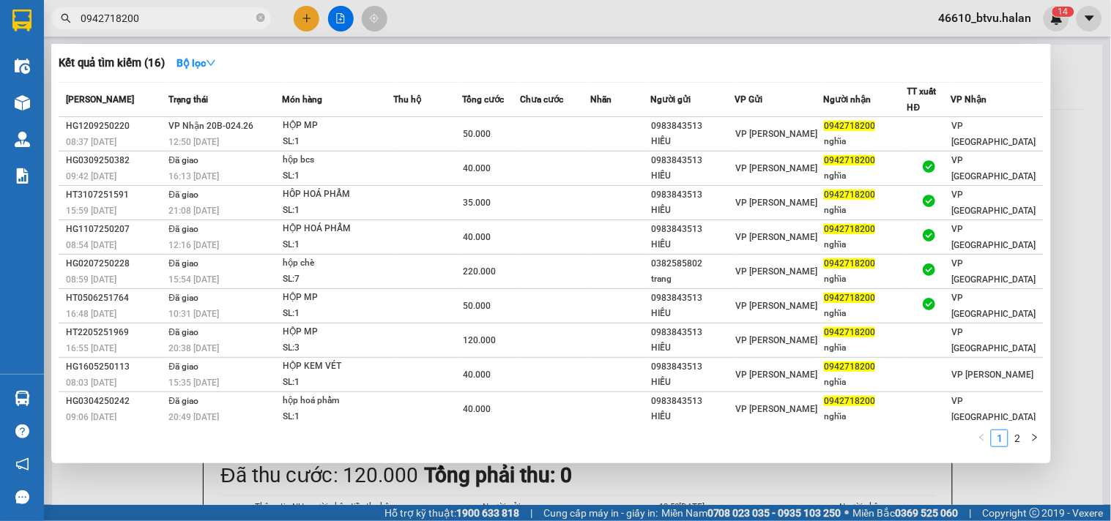
click at [157, 13] on input "0942718200" at bounding box center [167, 18] width 173 height 16
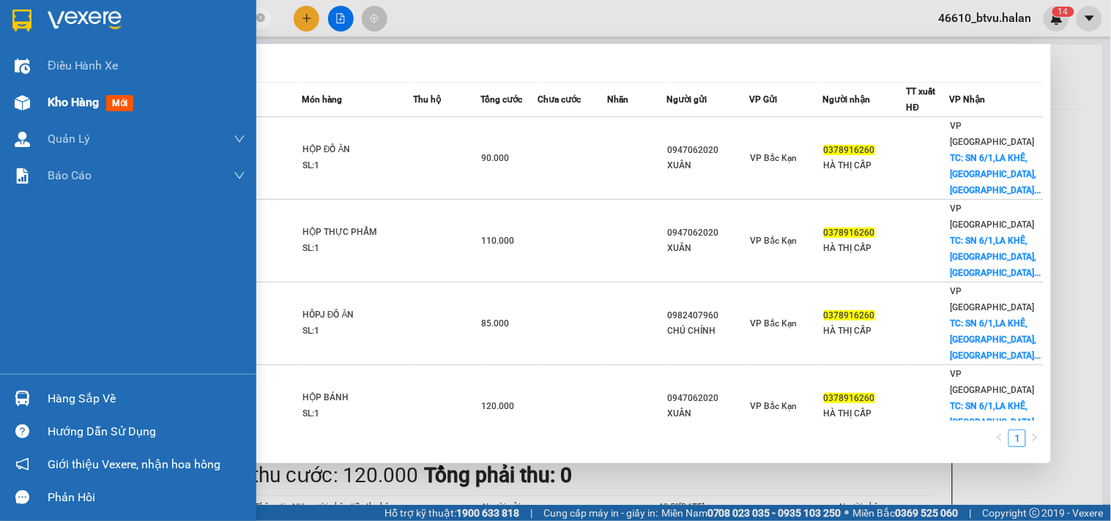
type input "0378916260"
click at [48, 88] on div "Kho hàng mới" at bounding box center [147, 102] width 198 height 37
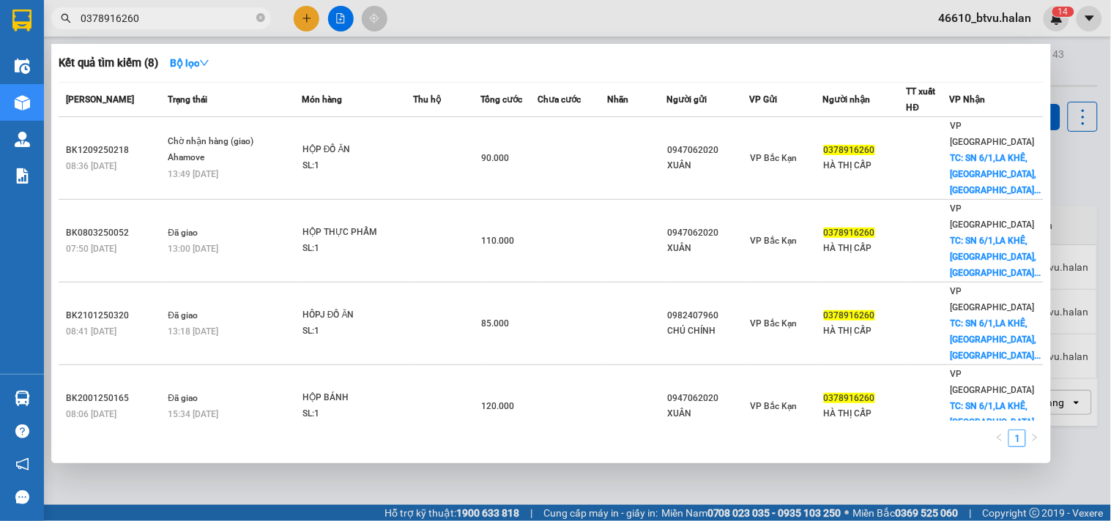
click at [179, 27] on span "0378916260" at bounding box center [161, 18] width 220 height 22
click at [185, 10] on input "0378916260" at bounding box center [167, 18] width 173 height 16
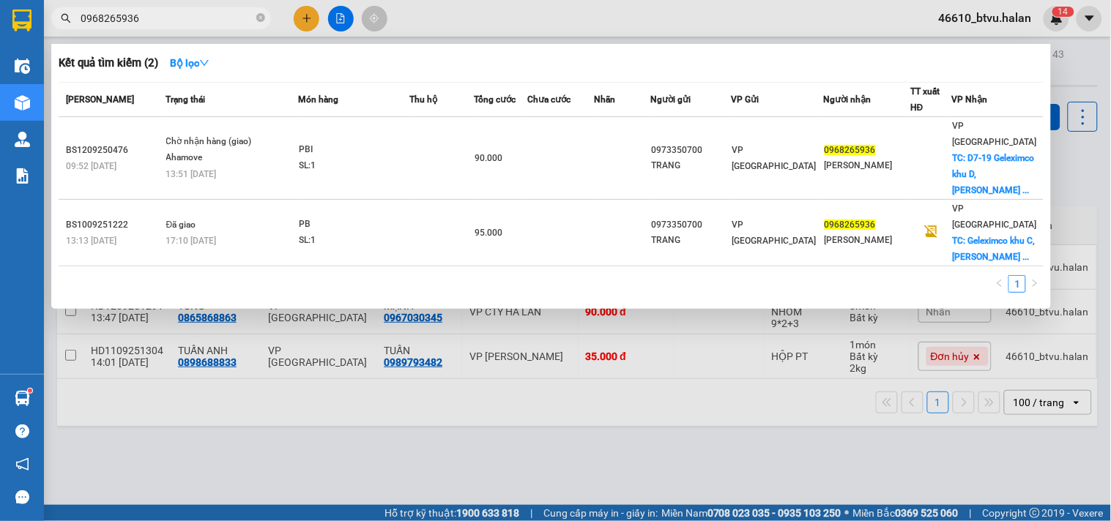
type input "0968265936"
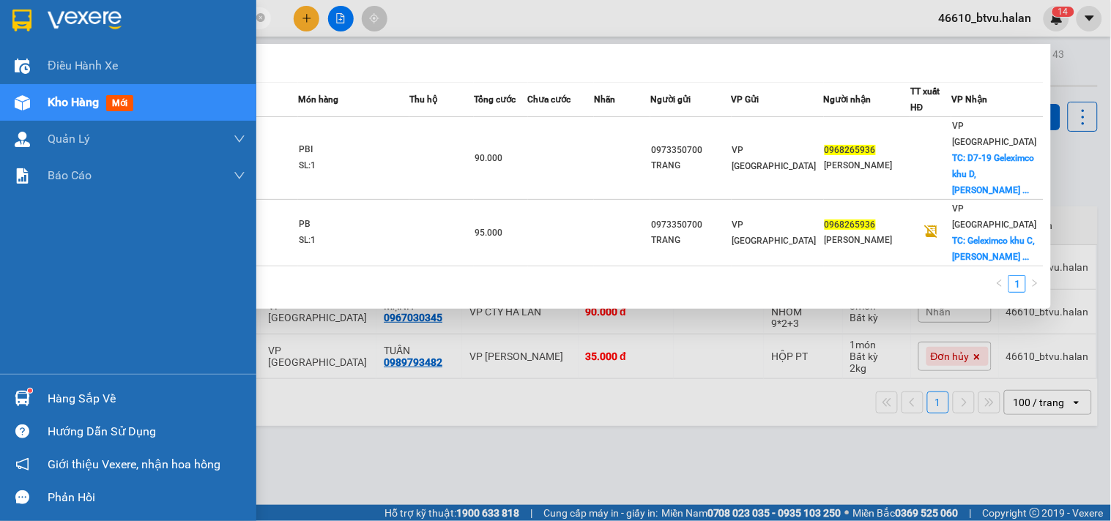
click at [26, 377] on div "Hàng sắp về Hướng dẫn sử dụng Giới thiệu Vexere, nhận hoa hồng Phản hồi" at bounding box center [128, 444] width 256 height 140
click at [28, 388] on div at bounding box center [23, 399] width 26 height 26
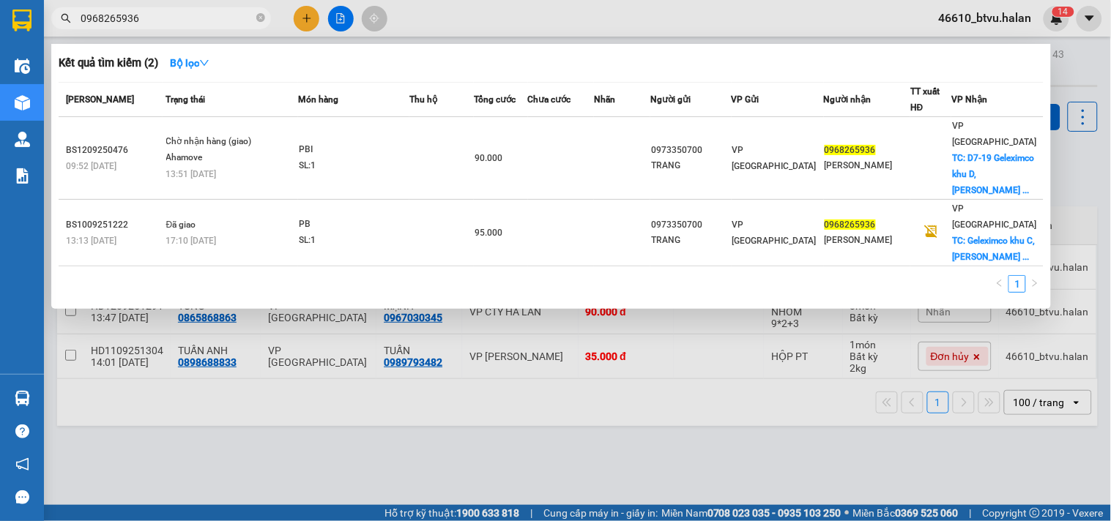
click at [297, 20] on section "Kết quả tìm kiếm ( 2 ) Bộ lọc Mã ĐH Trạng thái Món hàng Thu hộ Tổng cước Chưa c…" at bounding box center [555, 260] width 1111 height 521
click at [297, 20] on div at bounding box center [555, 260] width 1111 height 521
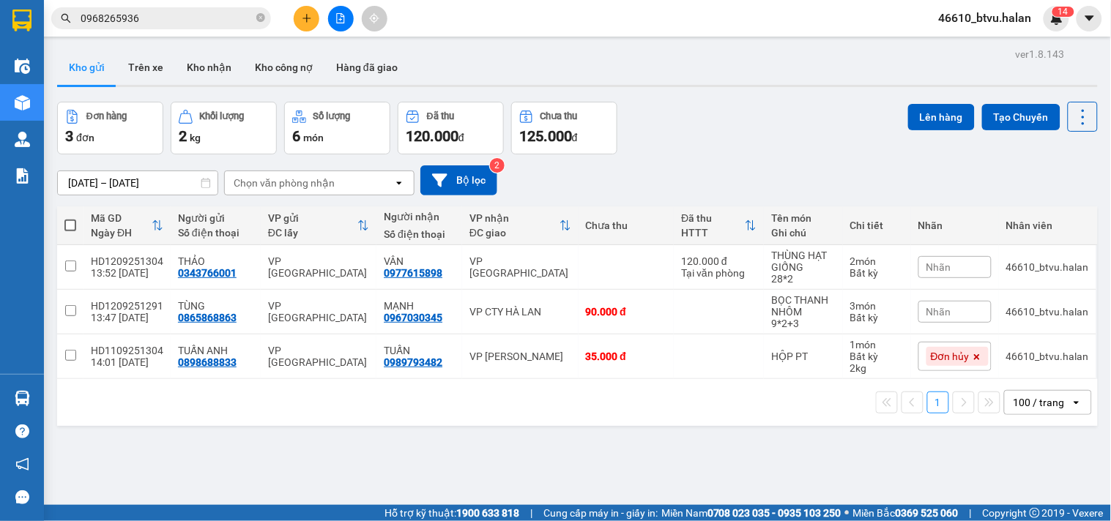
click at [304, 15] on icon "plus" at bounding box center [307, 18] width 10 height 10
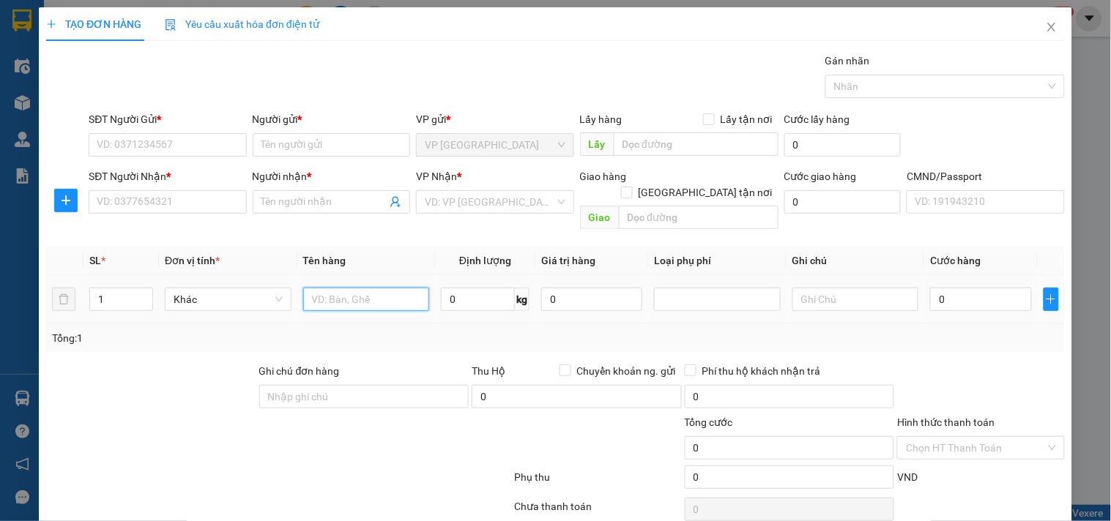
click at [351, 288] on input "text" at bounding box center [366, 299] width 127 height 23
type input "HỘP PK"
type input "4"
click at [162, 149] on input "SĐT Người Gửi *" at bounding box center [167, 144] width 157 height 23
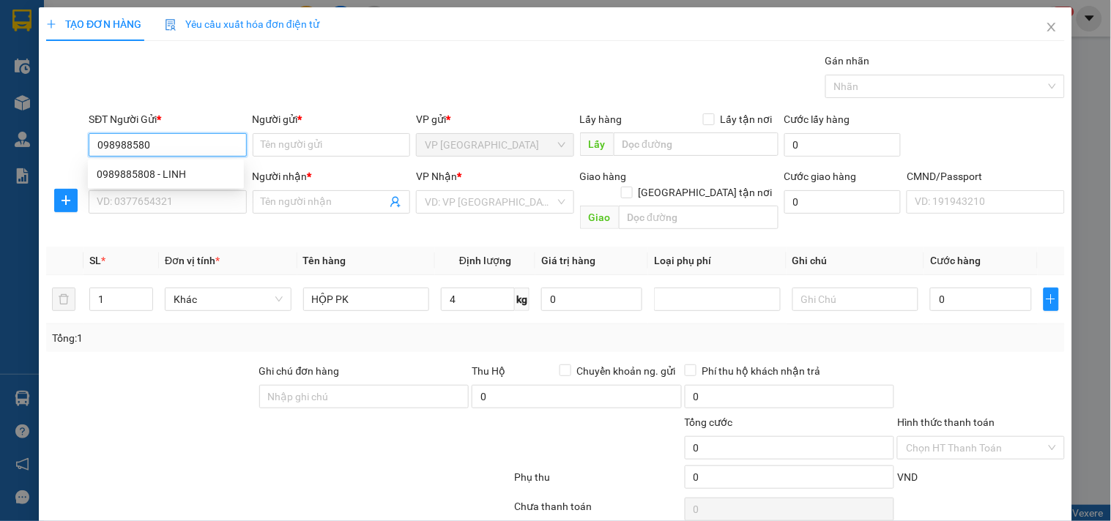
type input "0989885808"
click at [211, 174] on div "0989885808 - LINH" at bounding box center [166, 174] width 138 height 16
type input "LINH"
type input "0989885808"
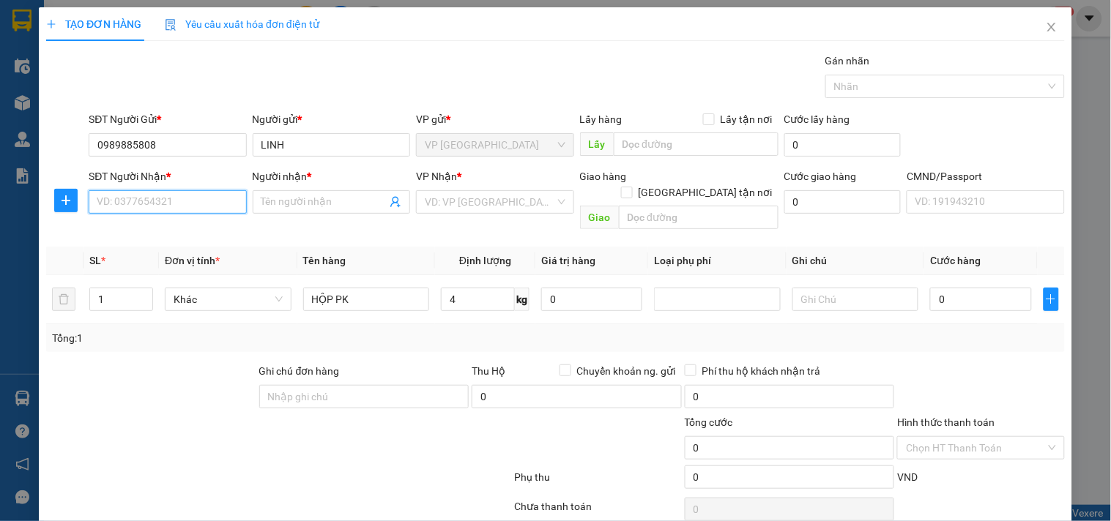
click at [192, 209] on input "SĐT Người Nhận *" at bounding box center [167, 201] width 157 height 23
click at [206, 231] on div "0961498466 - HOÀNG ÁNH - BK" at bounding box center [170, 231] width 146 height 16
type input "0961498466"
type input "[PERSON_NAME] - BK"
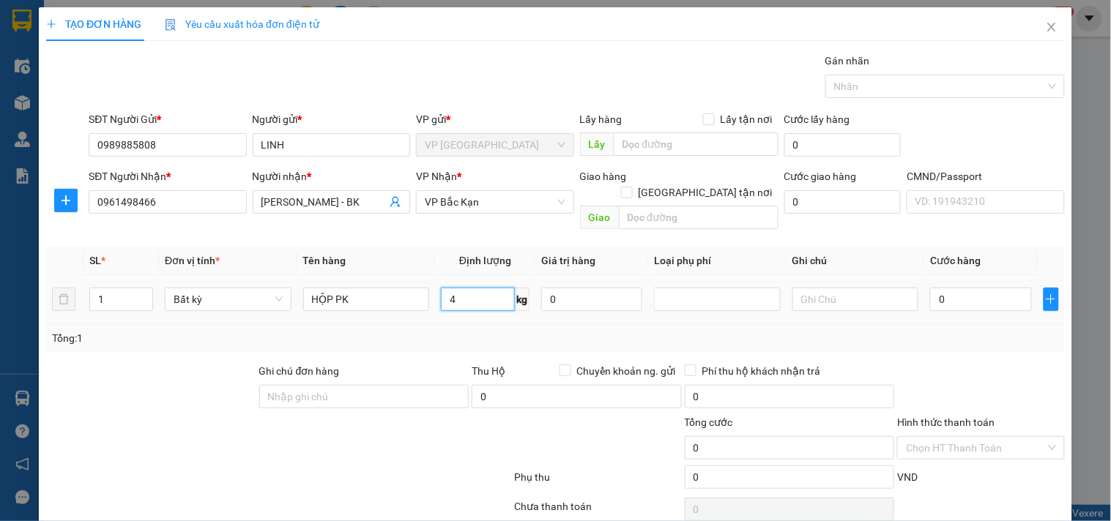
click at [493, 288] on input "4" at bounding box center [478, 299] width 74 height 23
drag, startPoint x: 489, startPoint y: 331, endPoint x: 42, endPoint y: 205, distance: 464.7
click at [477, 331] on div "Tổng: 1" at bounding box center [555, 338] width 1018 height 28
type input "55.000"
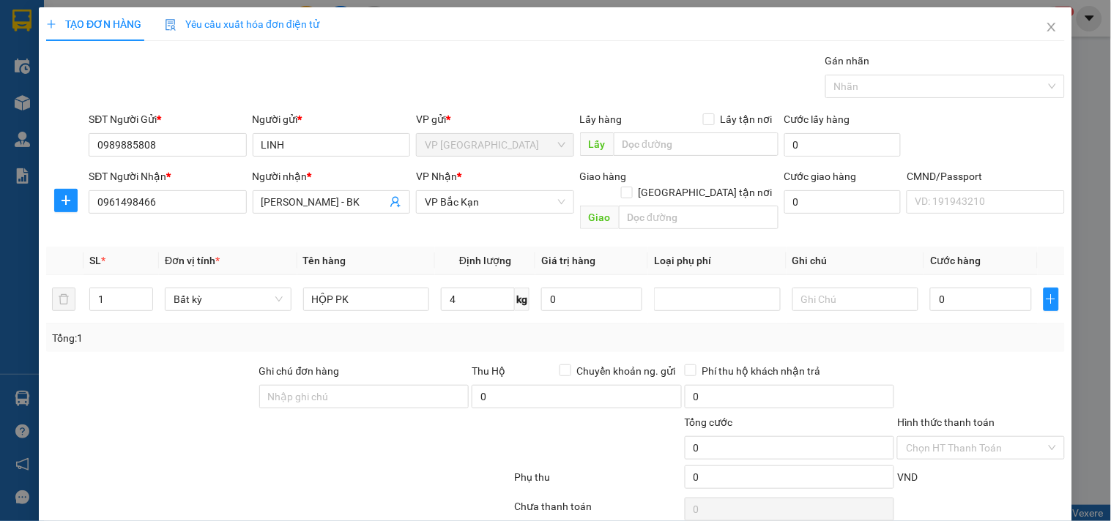
type input "55.000"
click at [55, 202] on span "plus" at bounding box center [66, 201] width 22 height 12
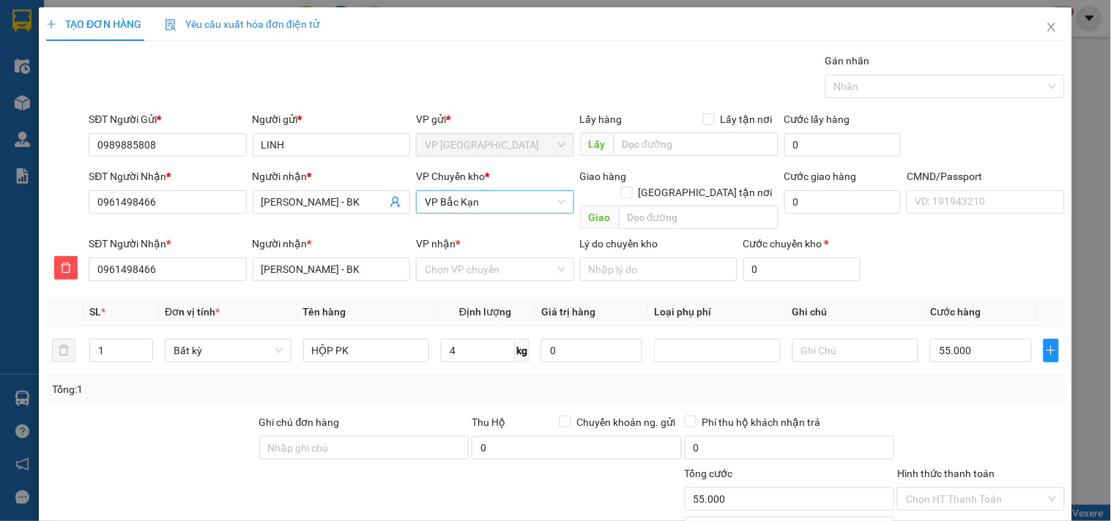
click at [480, 196] on span "VP Bắc Kạn" at bounding box center [495, 202] width 140 height 22
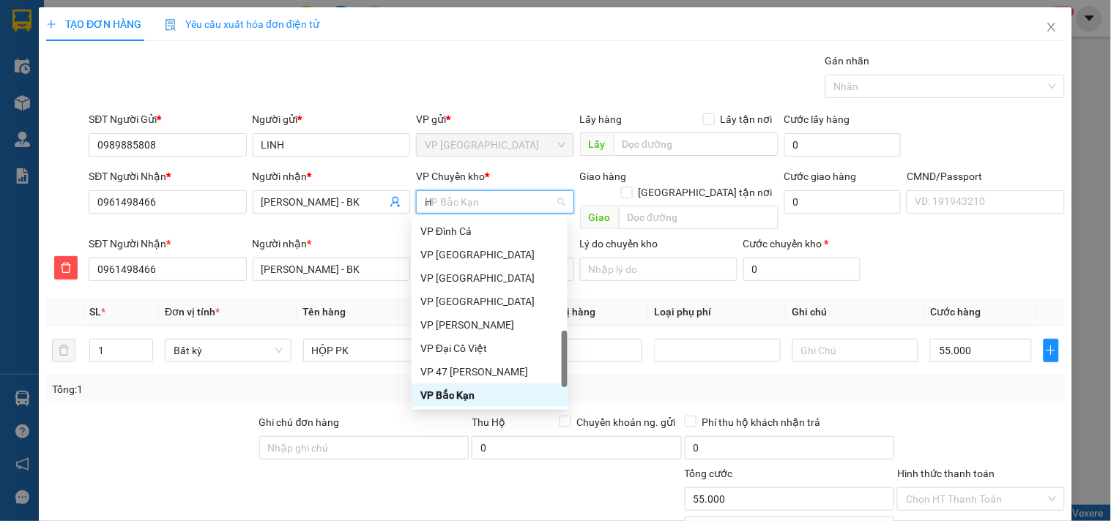
scroll to position [228, 0]
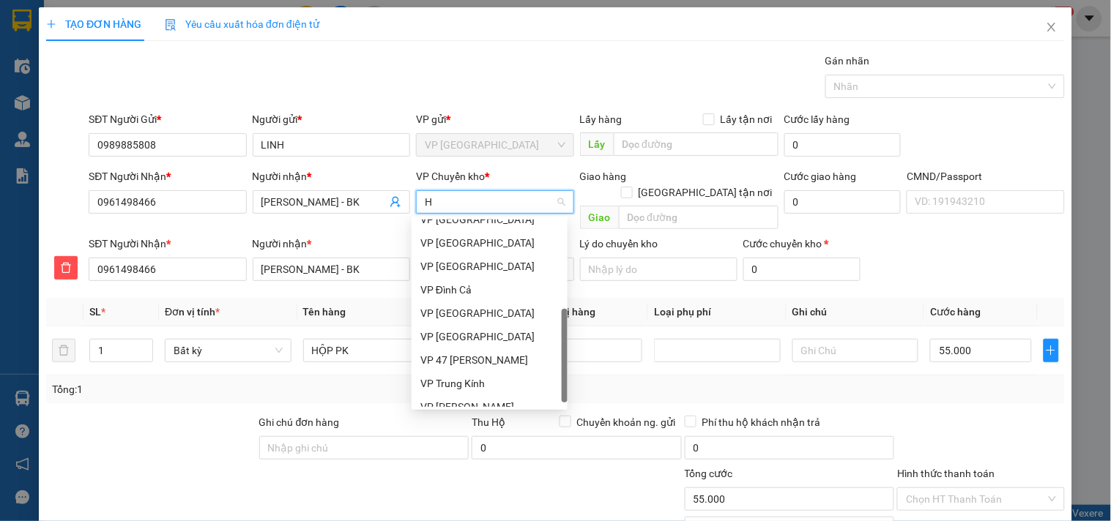
type input "HG"
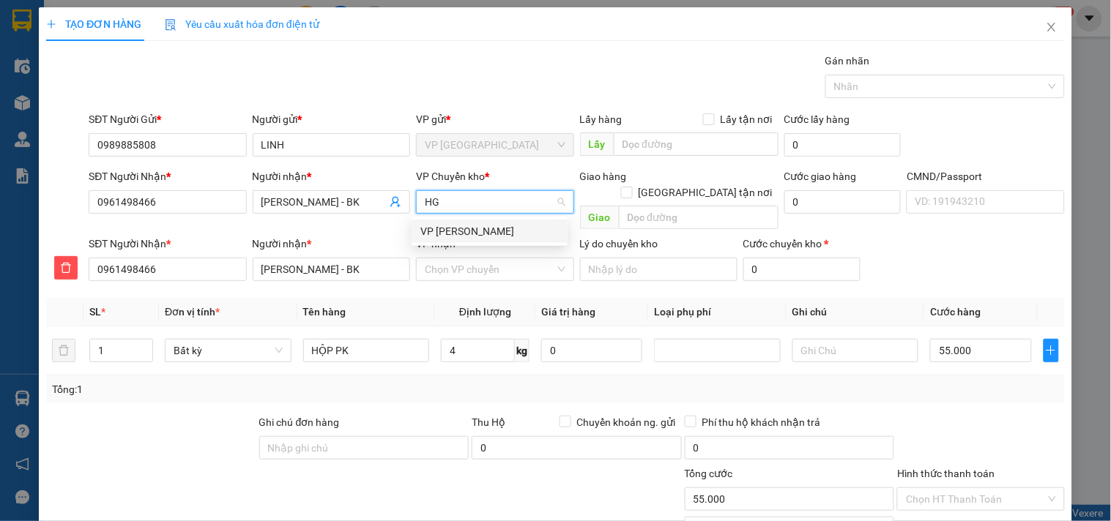
click at [474, 225] on div "VP [PERSON_NAME]" at bounding box center [489, 231] width 138 height 16
click at [479, 258] on input "VP nhận *" at bounding box center [490, 269] width 130 height 22
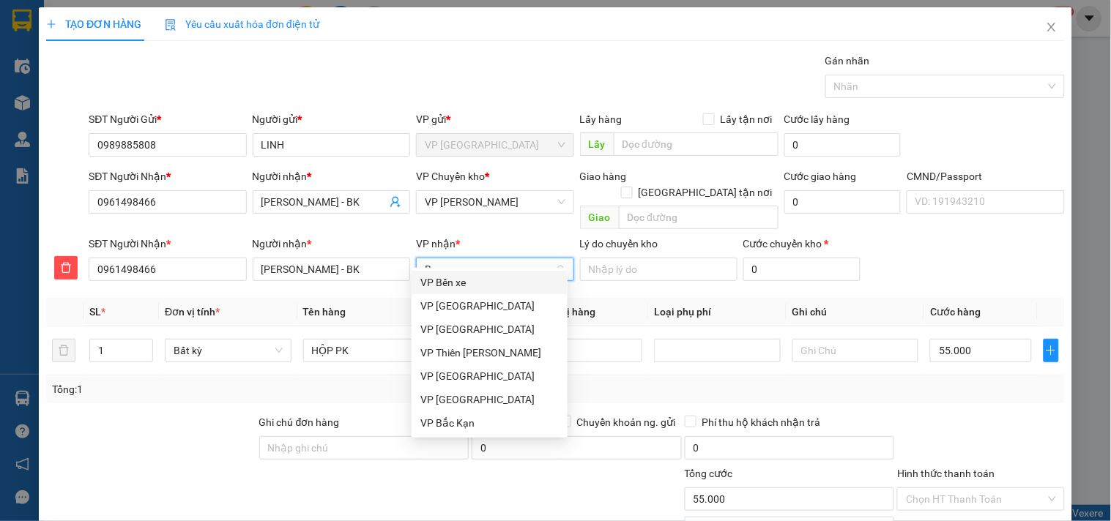
type input "BK"
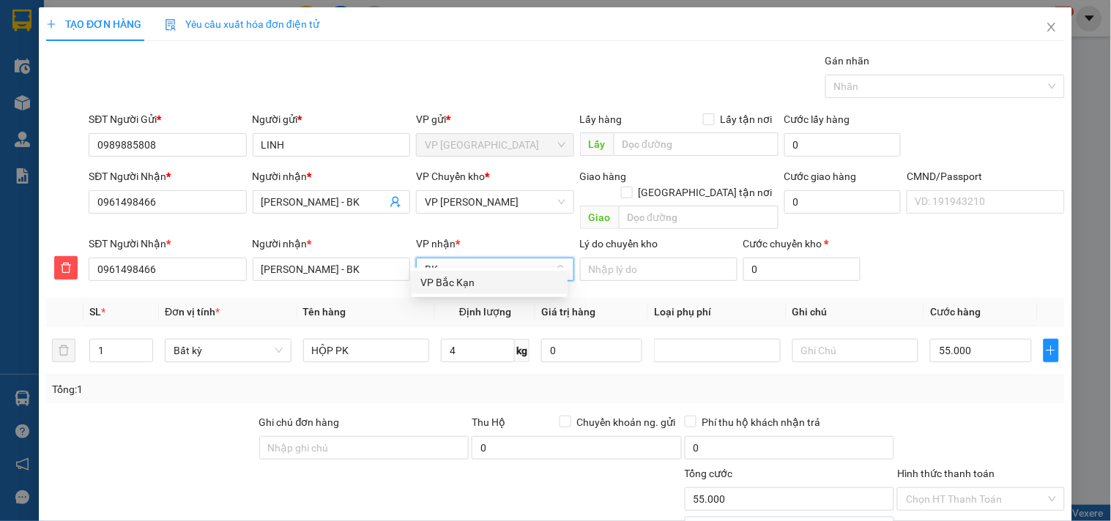
click at [477, 272] on div "VP Bắc Kạn" at bounding box center [489, 282] width 156 height 23
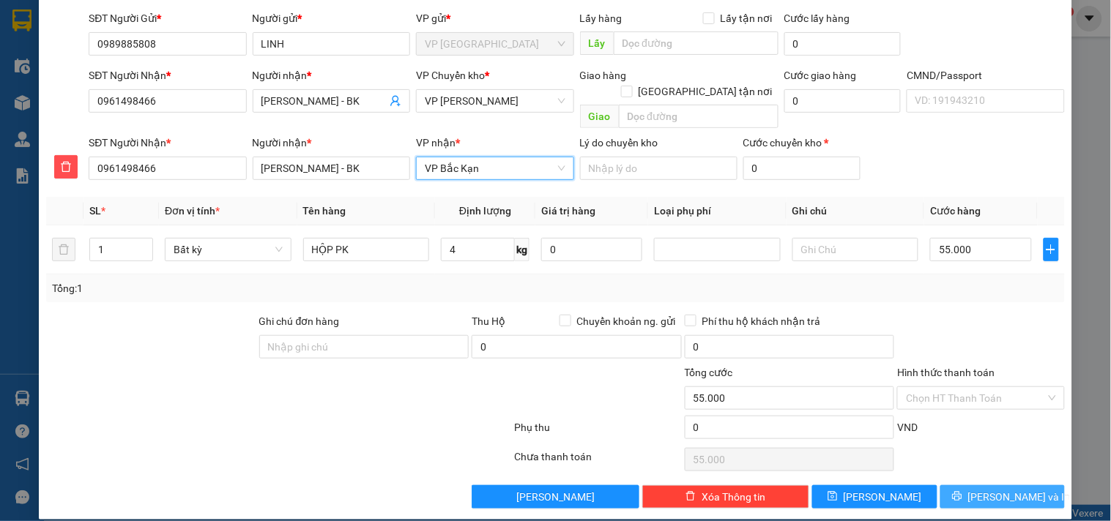
click at [992, 485] on button "[PERSON_NAME] và In" at bounding box center [1002, 496] width 124 height 23
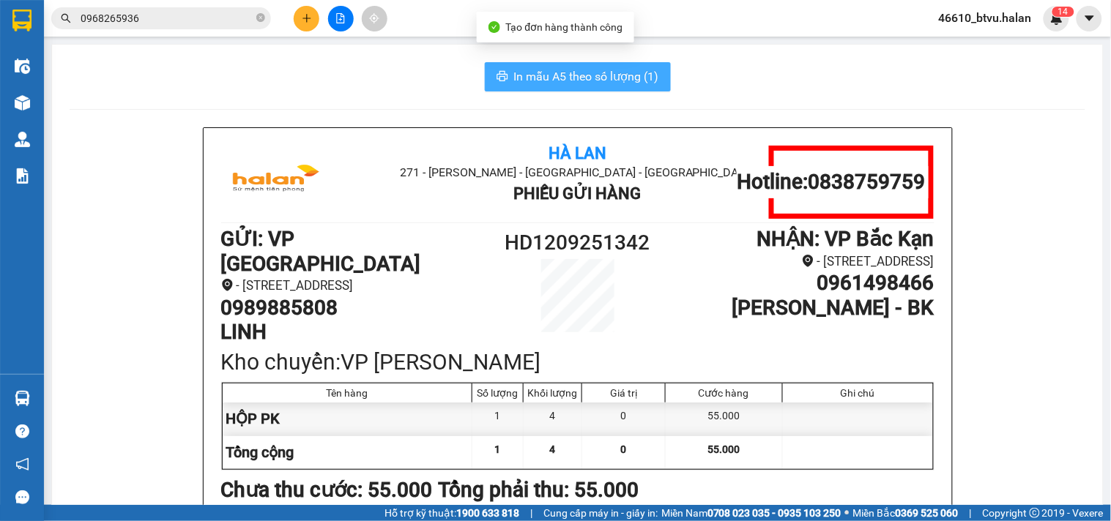
click at [574, 73] on span "In mẫu A5 theo số lượng (1)" at bounding box center [586, 76] width 145 height 18
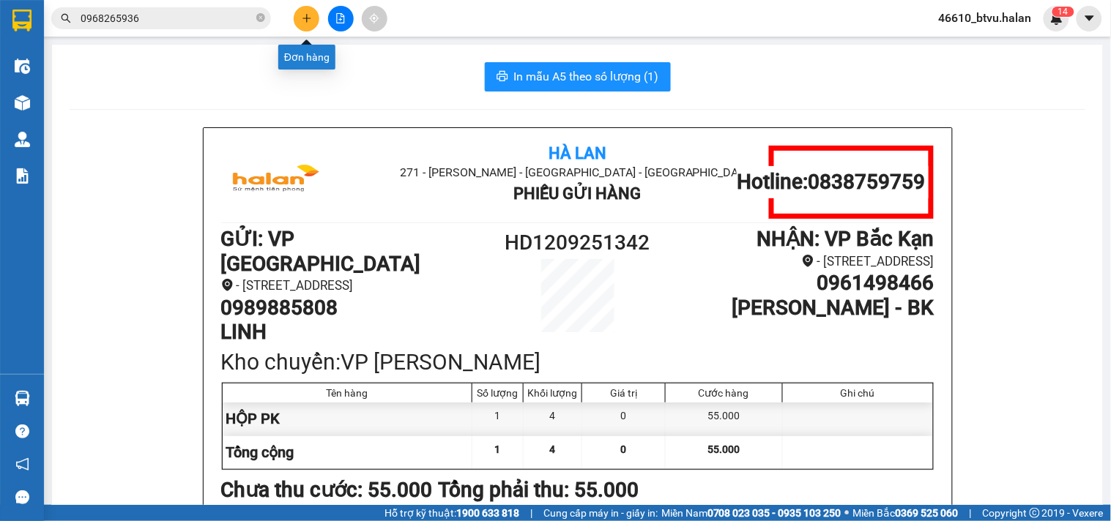
click at [300, 18] on button at bounding box center [307, 19] width 26 height 26
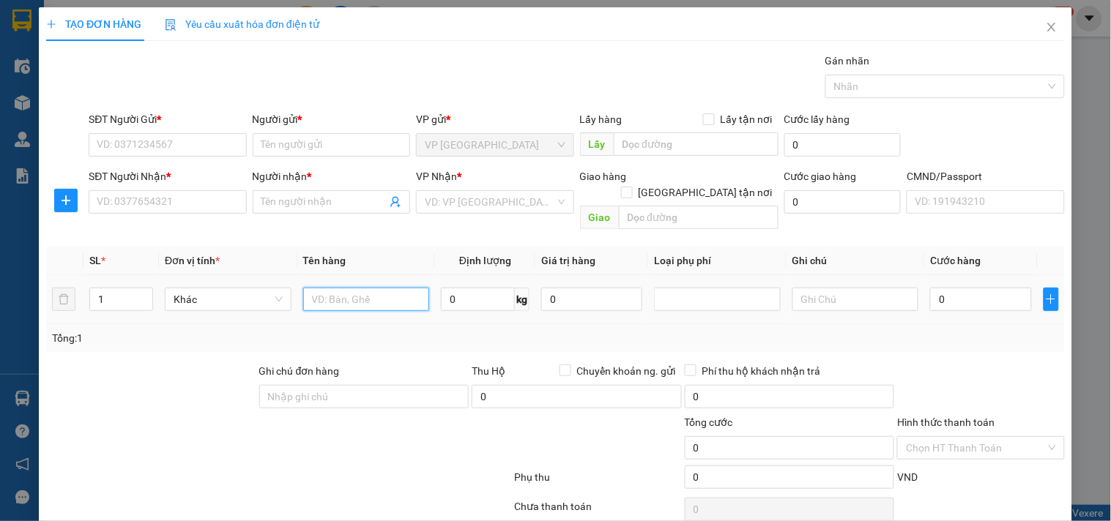
click at [369, 288] on input "text" at bounding box center [366, 299] width 127 height 23
type input "BỌC MÁY BƠM"
type input "6"
click at [182, 152] on input "SĐT Người Gửi *" at bounding box center [167, 144] width 157 height 23
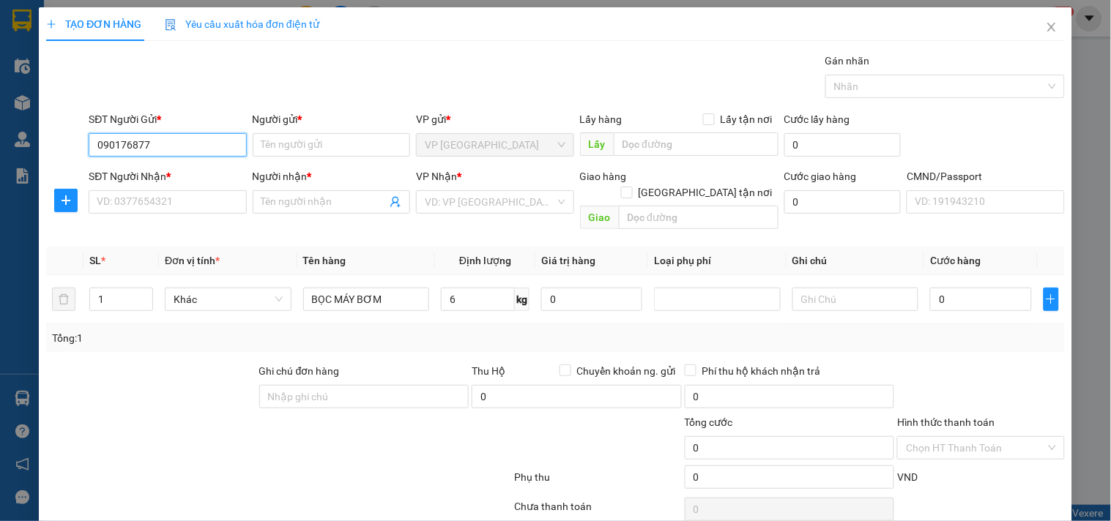
type input "0901768777"
click at [192, 174] on div "0901768777 - CTY LONG MÃ" at bounding box center [166, 174] width 138 height 16
type input "CTY LONG MÃ"
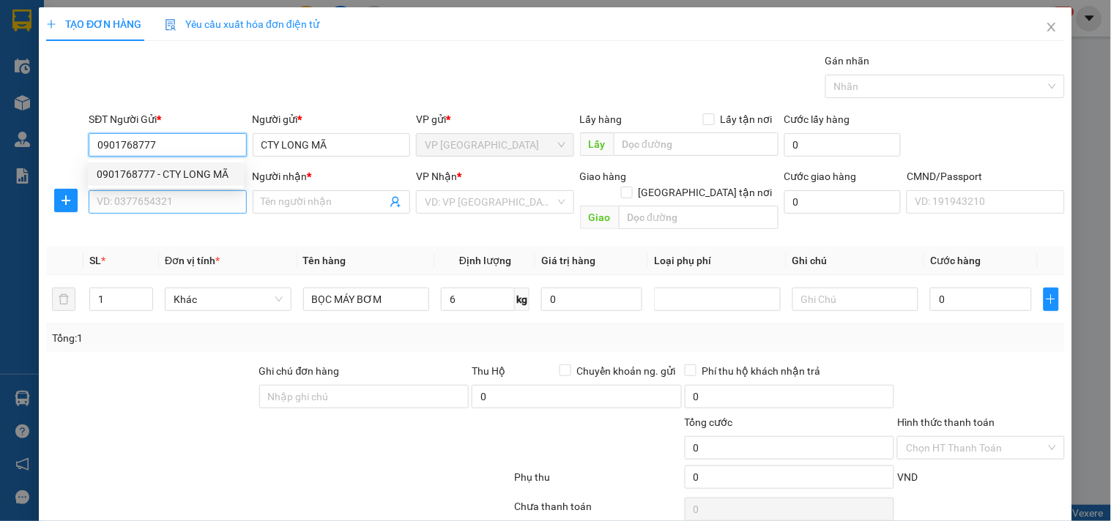
type input "0901768777"
click at [187, 203] on input "SĐT Người Nhận *" at bounding box center [167, 201] width 157 height 23
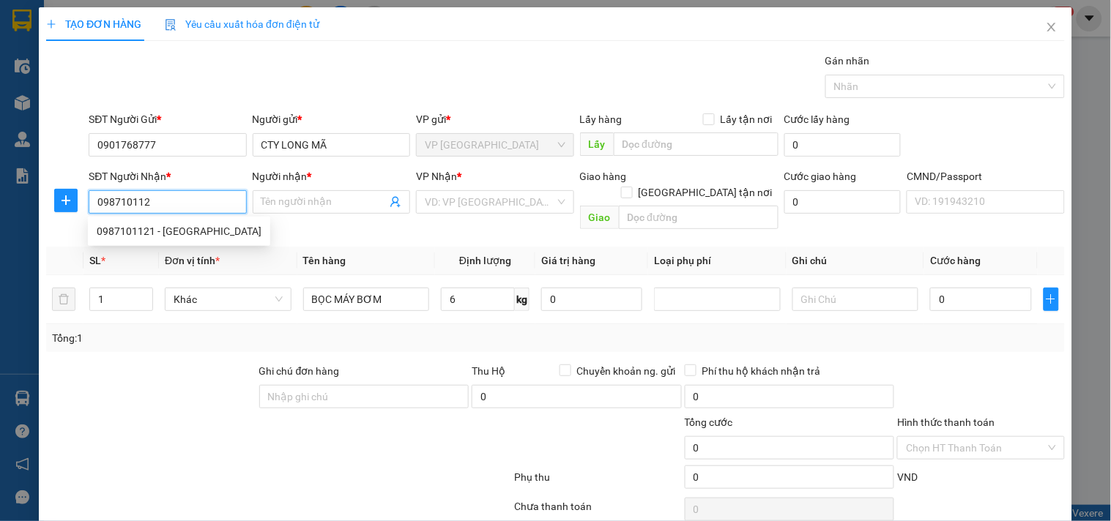
type input "0987101121"
click at [187, 221] on div "0987101121 - [GEOGRAPHIC_DATA]" at bounding box center [179, 231] width 182 height 23
type input "ANH ĐÔNG"
type input "0987101121"
click at [483, 288] on input "6" at bounding box center [478, 299] width 74 height 23
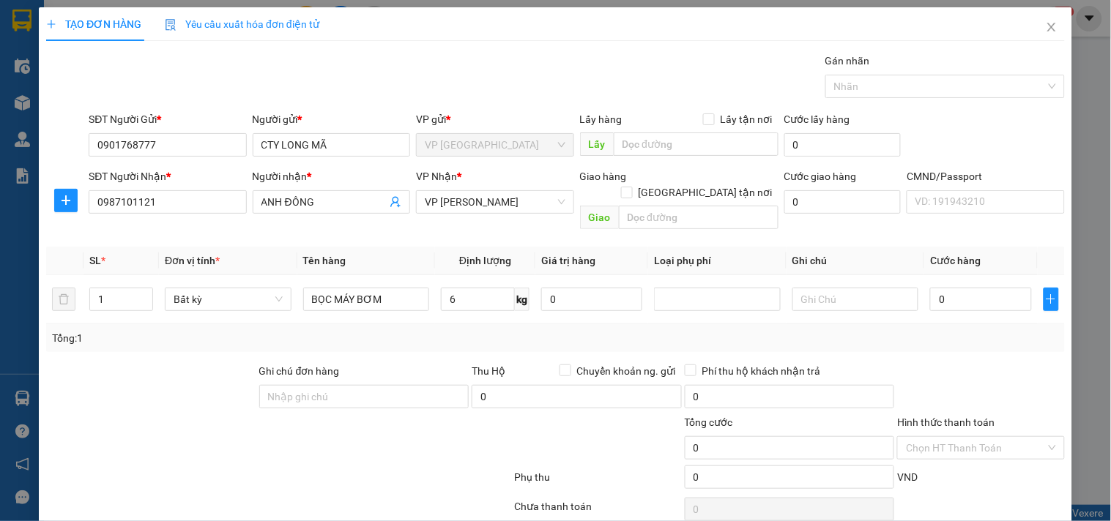
click at [462, 330] on div "Tổng: 1" at bounding box center [555, 338] width 1007 height 16
type input "40.000"
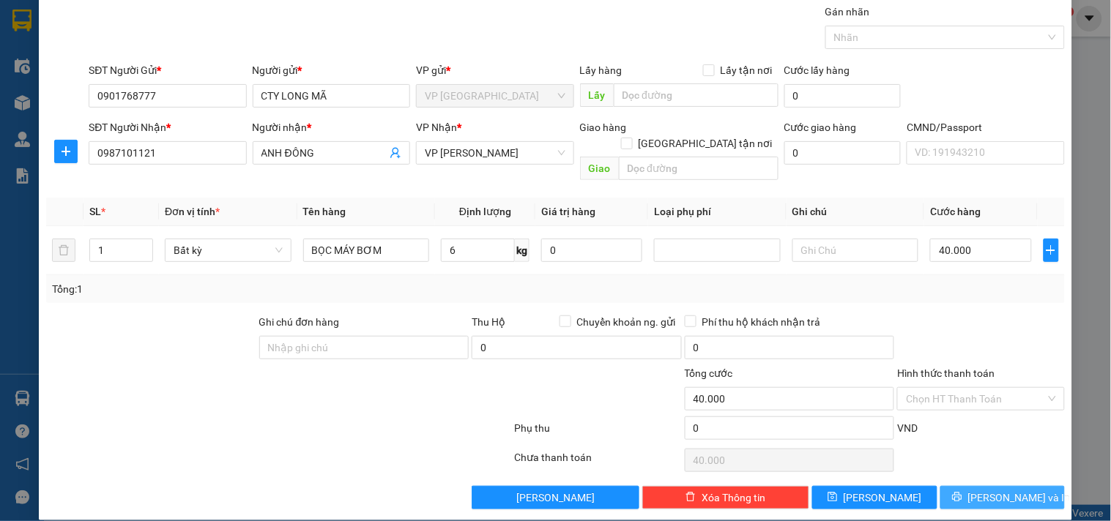
click at [1001, 491] on button "[PERSON_NAME] và In" at bounding box center [1002, 497] width 124 height 23
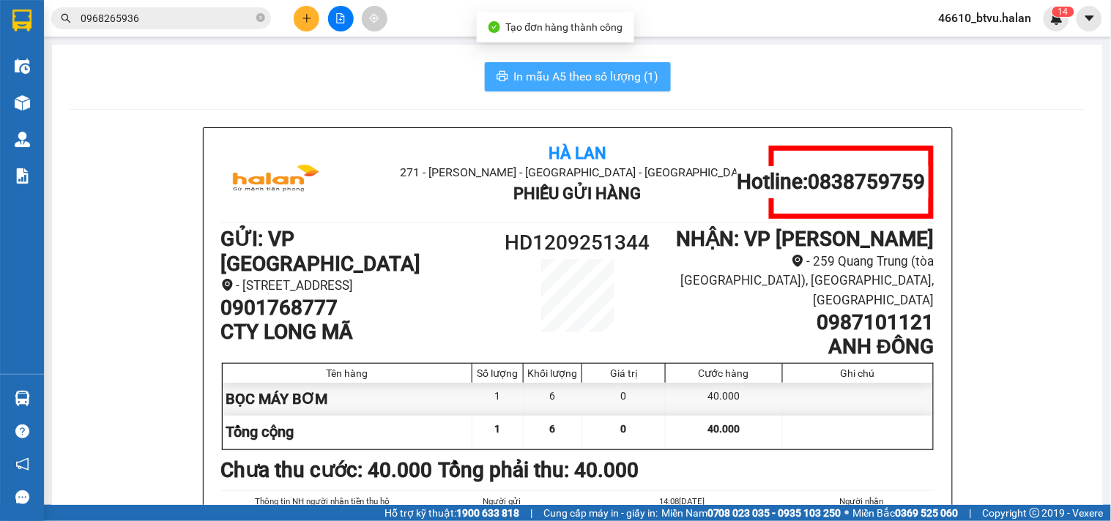
click at [632, 78] on span "In mẫu A5 theo số lượng (1)" at bounding box center [586, 76] width 145 height 18
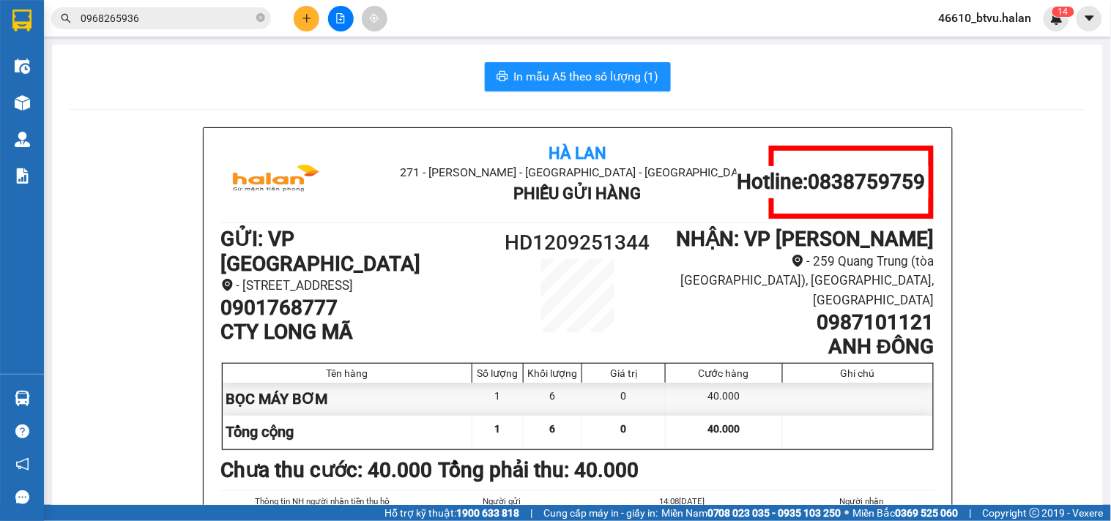
click at [309, 25] on button at bounding box center [307, 19] width 26 height 26
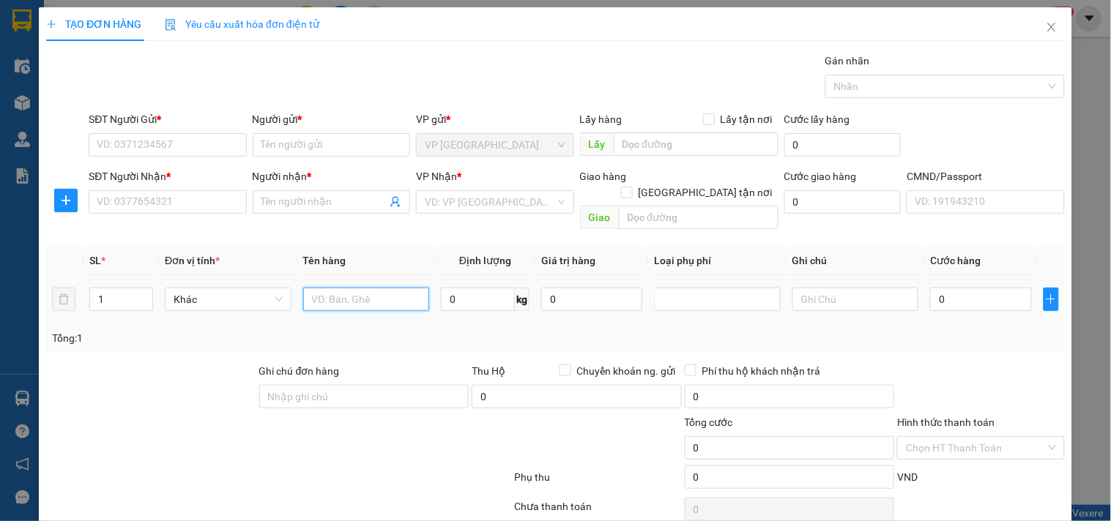
click at [369, 288] on input "text" at bounding box center [366, 299] width 127 height 23
type input "HỘP MÀN HÌNH"
click at [473, 288] on input "0" at bounding box center [478, 299] width 74 height 23
type input "2"
click at [193, 147] on input "SĐT Người Gửi *" at bounding box center [167, 144] width 157 height 23
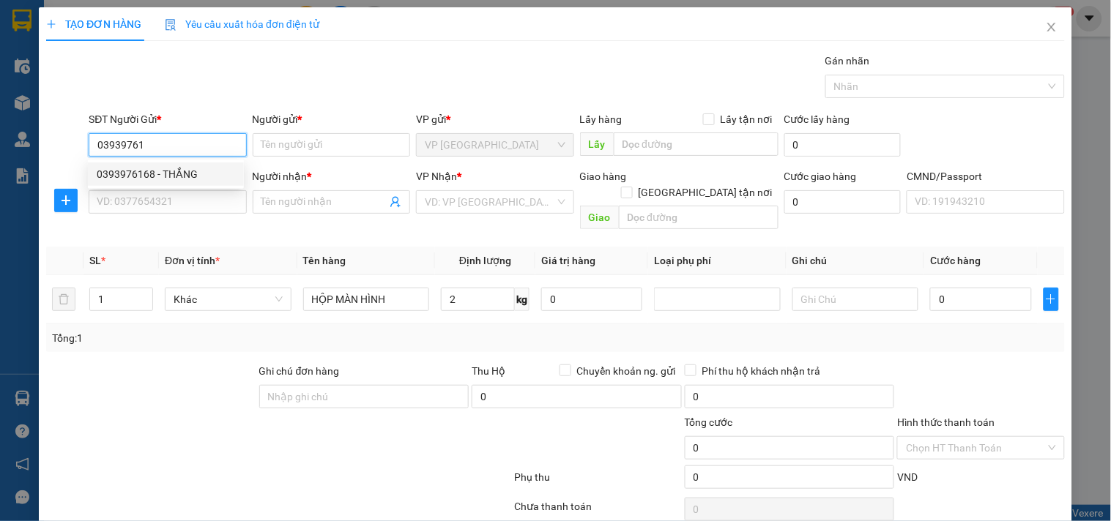
click at [187, 179] on div "0393976168 - THẮNG" at bounding box center [166, 174] width 138 height 16
type input "0393976168"
type input "THẮNG"
type input "0393976168"
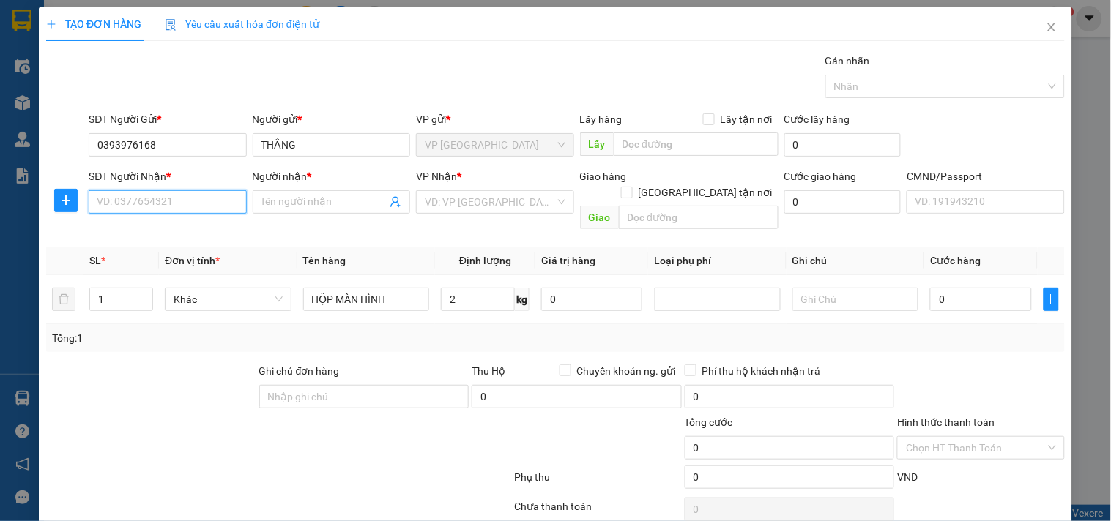
click at [190, 209] on input "SĐT Người Nhận *" at bounding box center [167, 201] width 157 height 23
type input "0962517588"
click at [187, 225] on div "0962517588 - DŨNG" at bounding box center [166, 231] width 138 height 16
type input "DŨNG"
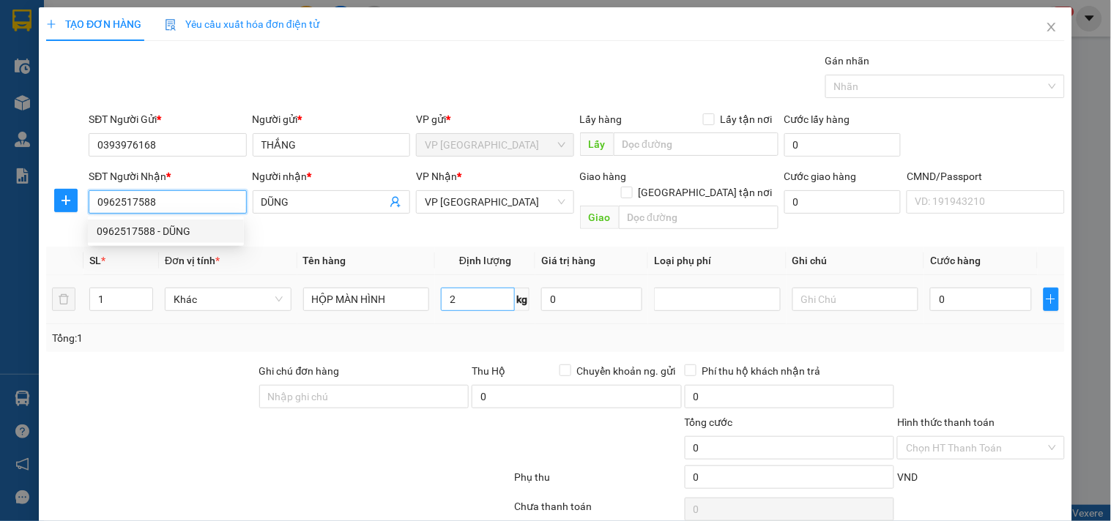
type input "0962517588"
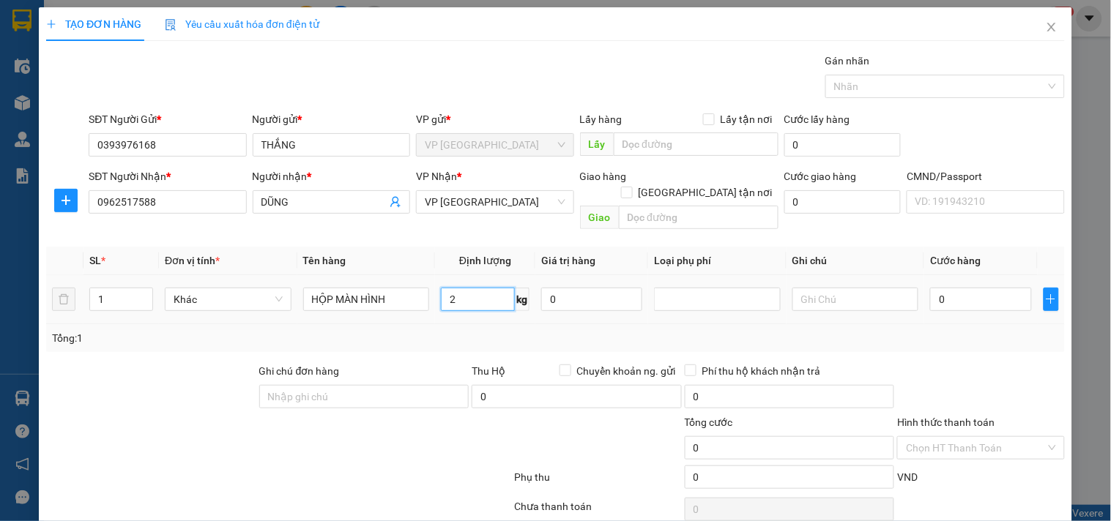
click at [471, 288] on input "2" at bounding box center [478, 299] width 74 height 23
click at [463, 339] on div "Transit Pickup Surcharge Ids Transit Deliver Surcharge Ids Transit Deliver Surc…" at bounding box center [555, 306] width 1018 height 506
click at [1010, 288] on input "0" at bounding box center [980, 299] width 101 height 23
type input "3"
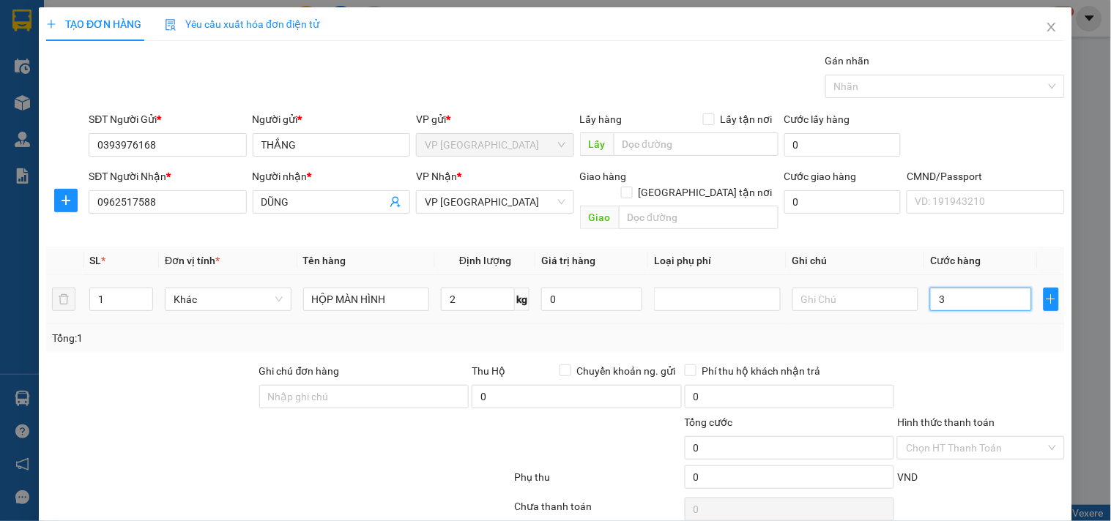
type input "3"
type input "35"
type input "35.000"
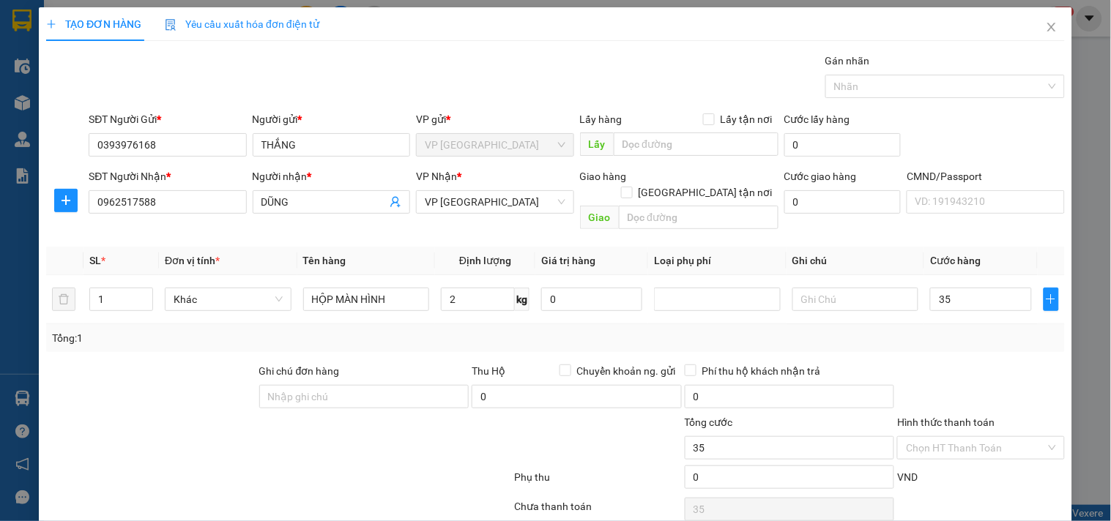
type input "35.000"
click at [966, 338] on div "Transit Pickup Surcharge Ids Transit Deliver Surcharge Ids Transit Deliver Surc…" at bounding box center [555, 306] width 1018 height 506
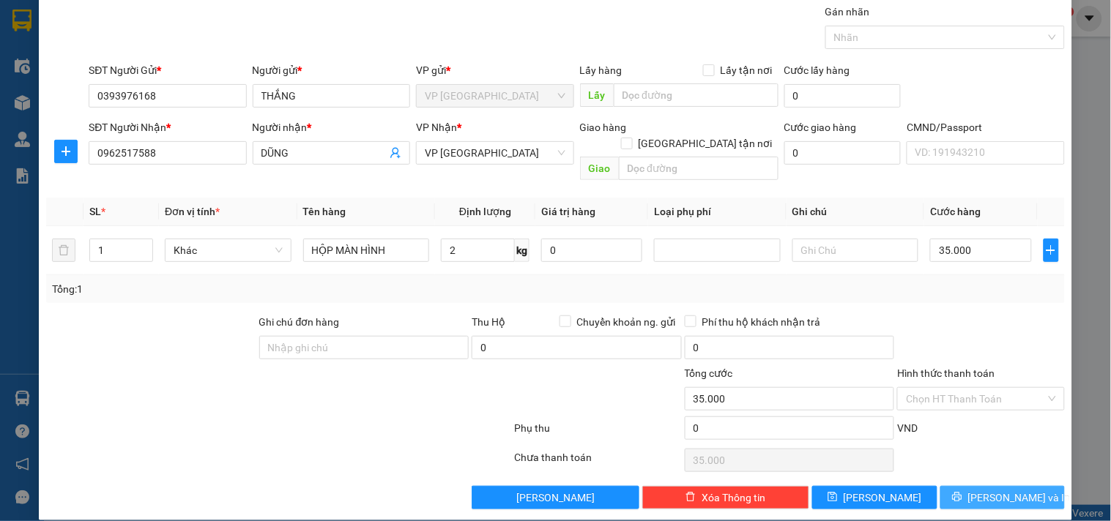
click at [990, 490] on span "[PERSON_NAME] và In" at bounding box center [1019, 498] width 102 height 16
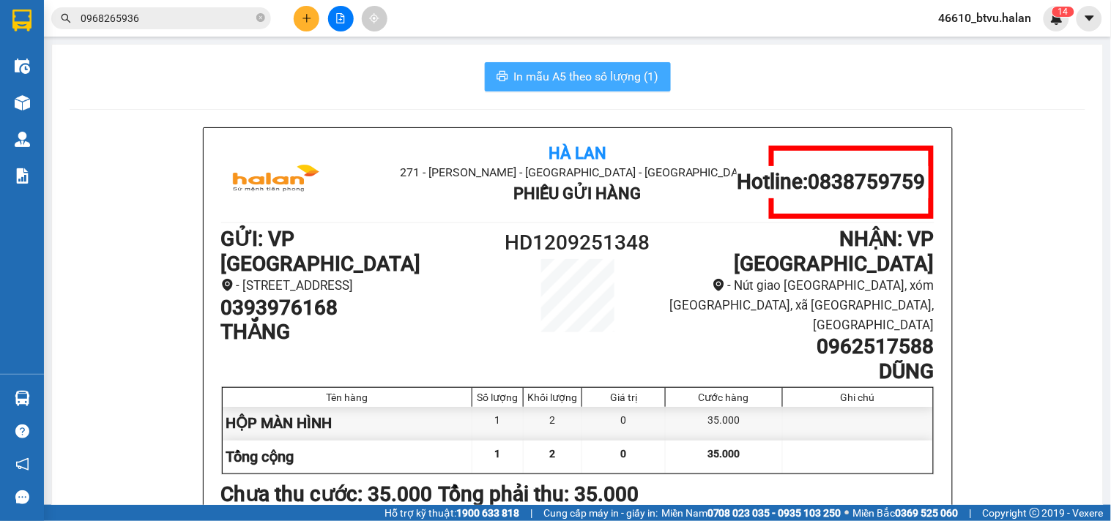
click at [604, 79] on span "In mẫu A5 theo số lượng (1)" at bounding box center [586, 76] width 145 height 18
click at [195, 15] on input "0968265936" at bounding box center [167, 18] width 173 height 16
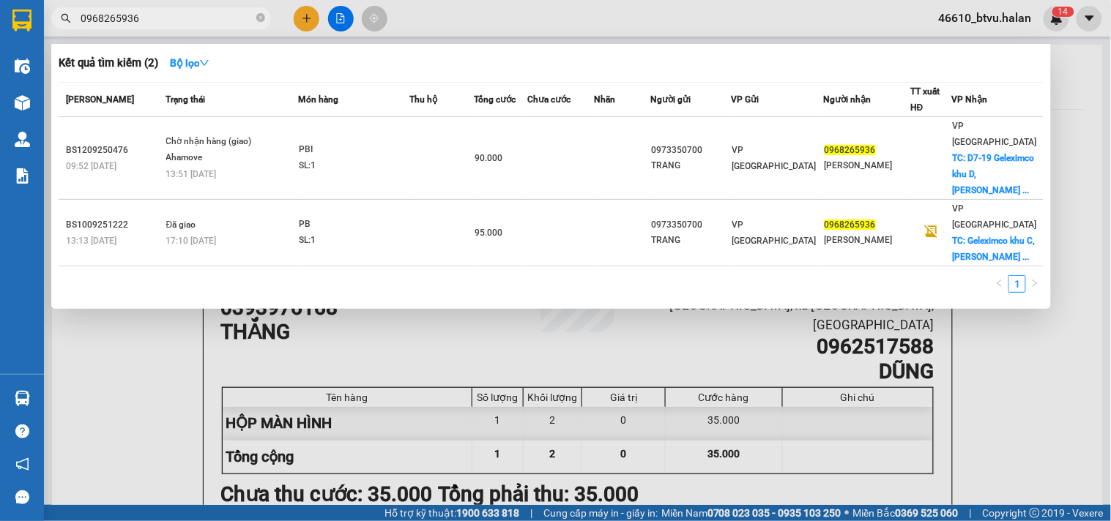
click at [195, 15] on input "0968265936" at bounding box center [167, 18] width 173 height 16
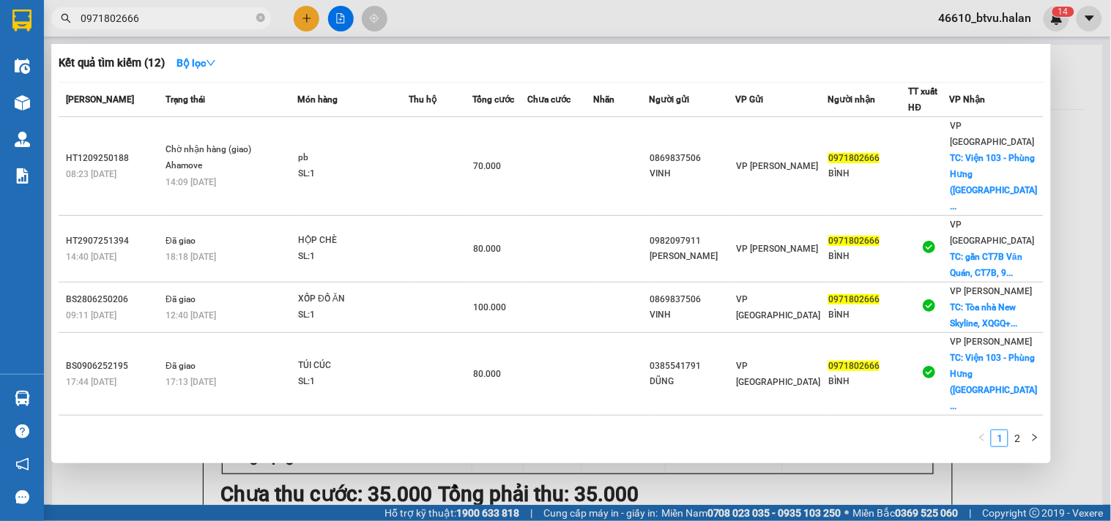
type input "0971802666"
click at [305, 22] on div at bounding box center [555, 260] width 1111 height 521
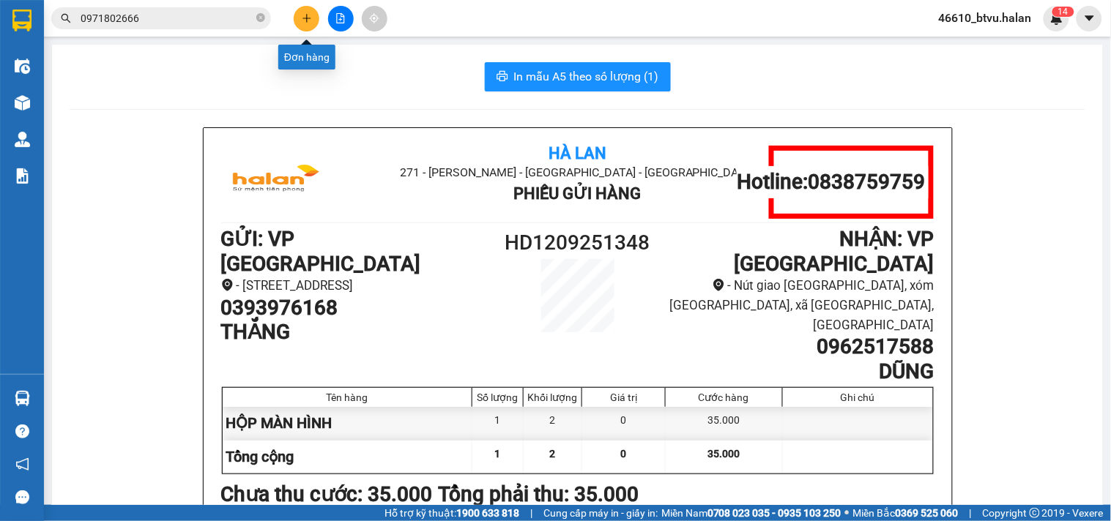
click at [305, 22] on icon "plus" at bounding box center [307, 18] width 10 height 10
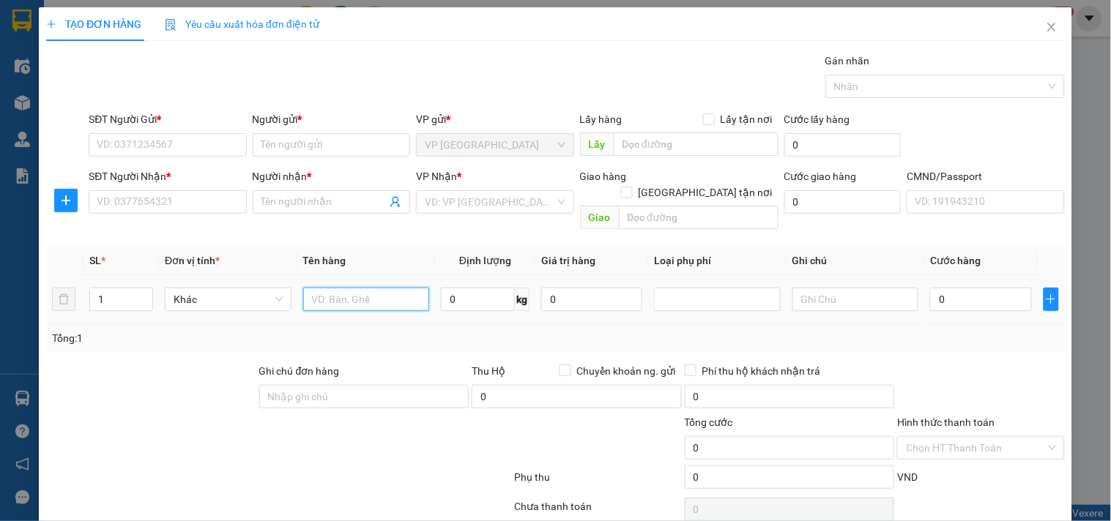
click at [389, 294] on input "text" at bounding box center [366, 299] width 127 height 23
type input "BỌC ĐƯỜNG"
type input "1"
click at [187, 139] on input "SĐT Người Gửi *" at bounding box center [167, 144] width 157 height 23
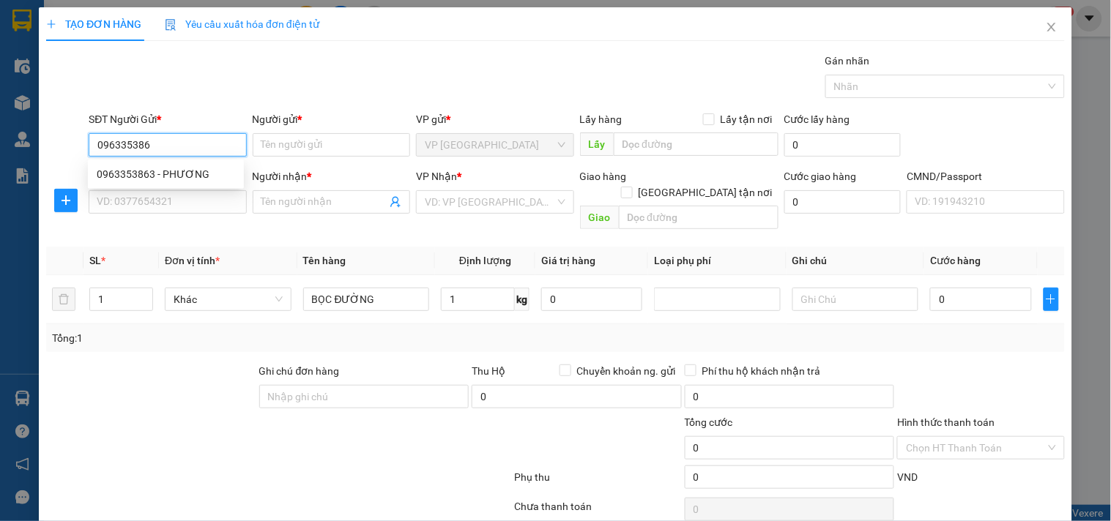
type input "0963353863"
click at [193, 163] on div "0963353863 - PHƯƠNG" at bounding box center [166, 174] width 156 height 23
type input "PHƯƠNG"
type input "0963353863"
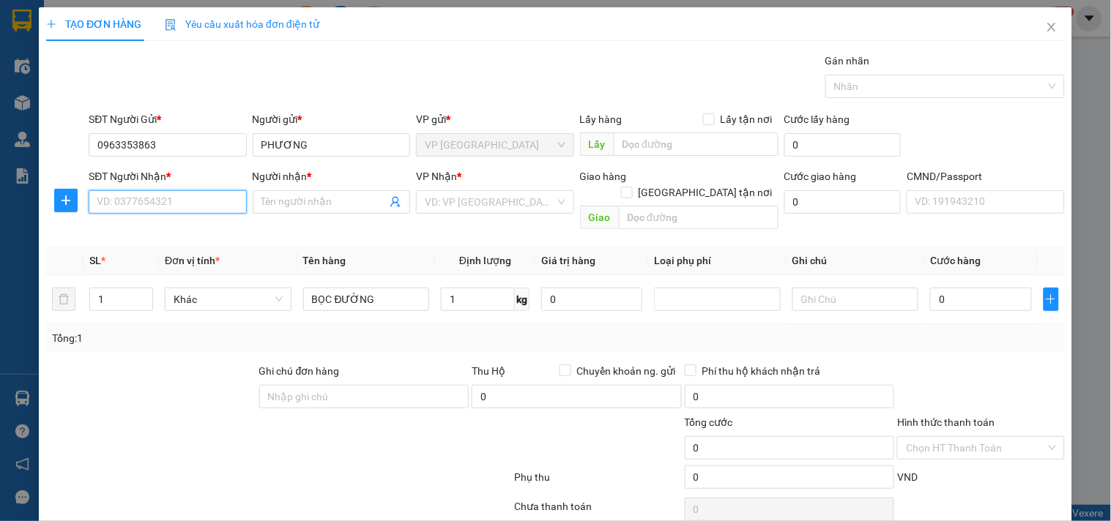
click at [198, 194] on input "SĐT Người Nhận *" at bounding box center [167, 201] width 157 height 23
type input "0945333821"
click at [143, 233] on div "0945333821 - OANH" at bounding box center [166, 231] width 138 height 16
type input "OANH"
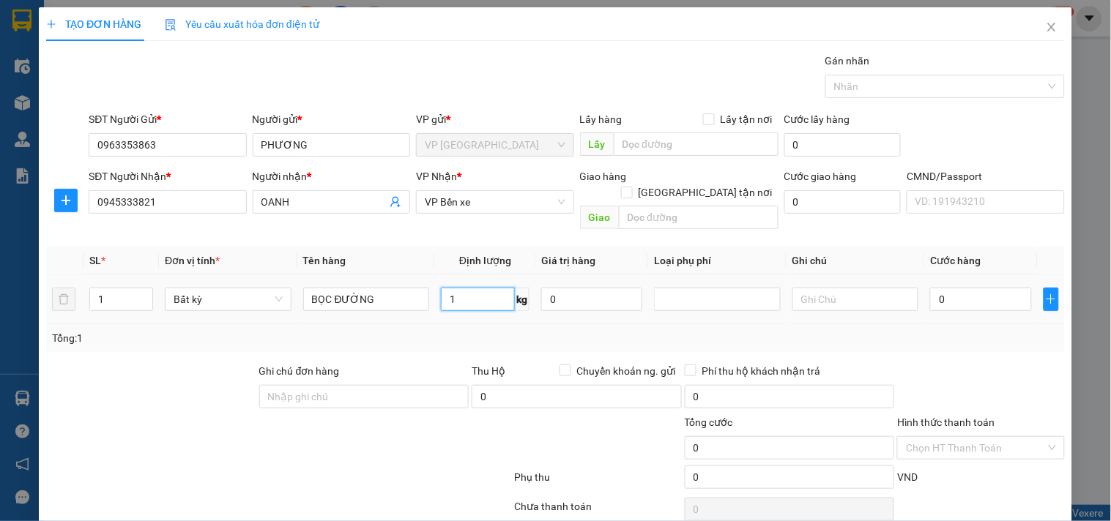
drag, startPoint x: 463, startPoint y: 286, endPoint x: 469, endPoint y: 331, distance: 45.7
click at [463, 288] on input "1" at bounding box center [478, 299] width 74 height 23
click at [471, 365] on span "Thu Hộ" at bounding box center [488, 371] width 34 height 12
click at [64, 207] on button "button" at bounding box center [65, 200] width 23 height 23
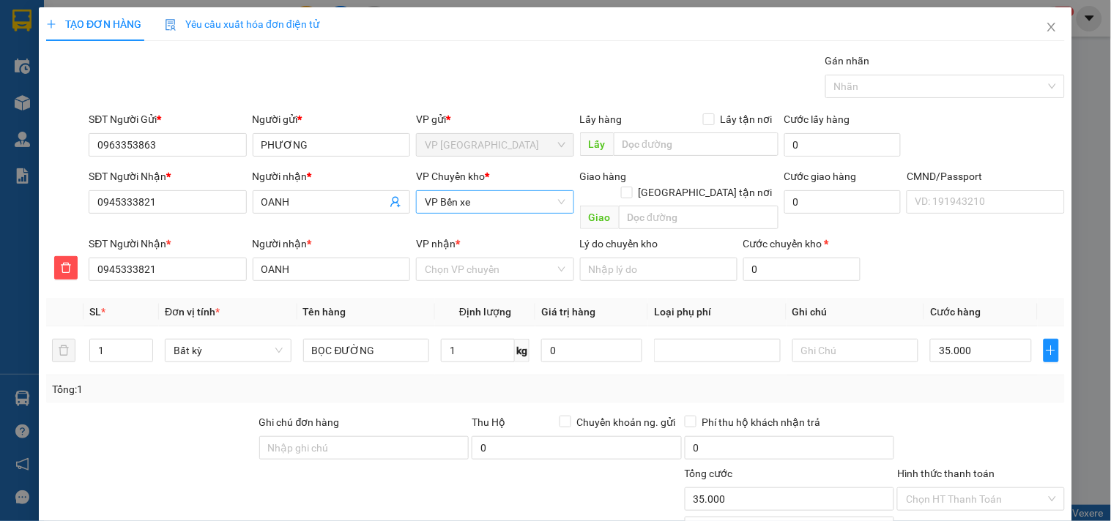
click at [483, 193] on span "VP Bến xe" at bounding box center [495, 202] width 140 height 22
drag, startPoint x: 477, startPoint y: 225, endPoint x: 473, endPoint y: 242, distance: 17.9
click at [476, 231] on div "Trống" at bounding box center [489, 253] width 156 height 67
click at [469, 222] on div "VP [PERSON_NAME]" at bounding box center [489, 231] width 156 height 23
click at [462, 258] on input "VP nhận *" at bounding box center [490, 269] width 130 height 22
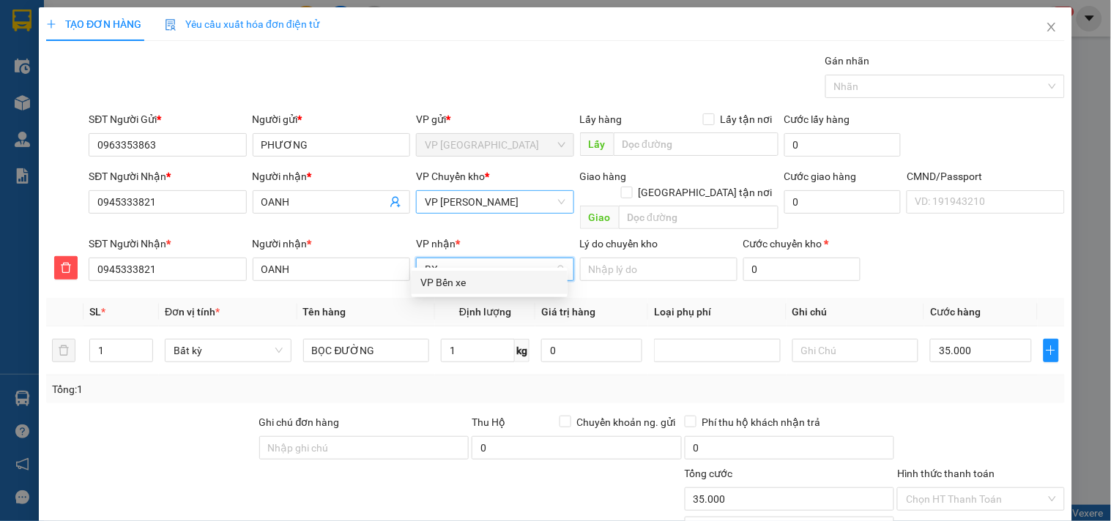
click at [458, 283] on div "VP Bến xe" at bounding box center [489, 283] width 138 height 16
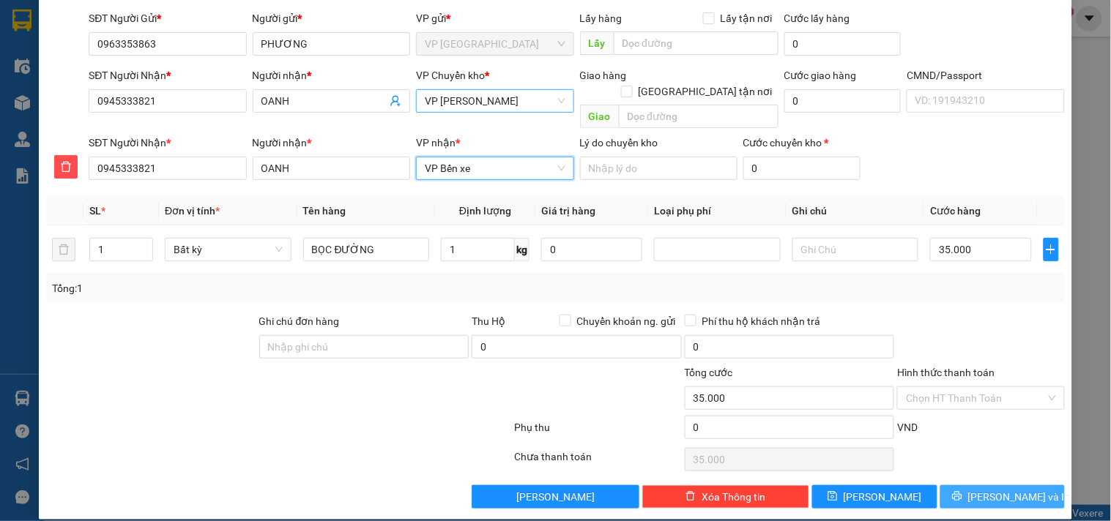
click at [1020, 485] on button "[PERSON_NAME] và In" at bounding box center [1002, 496] width 124 height 23
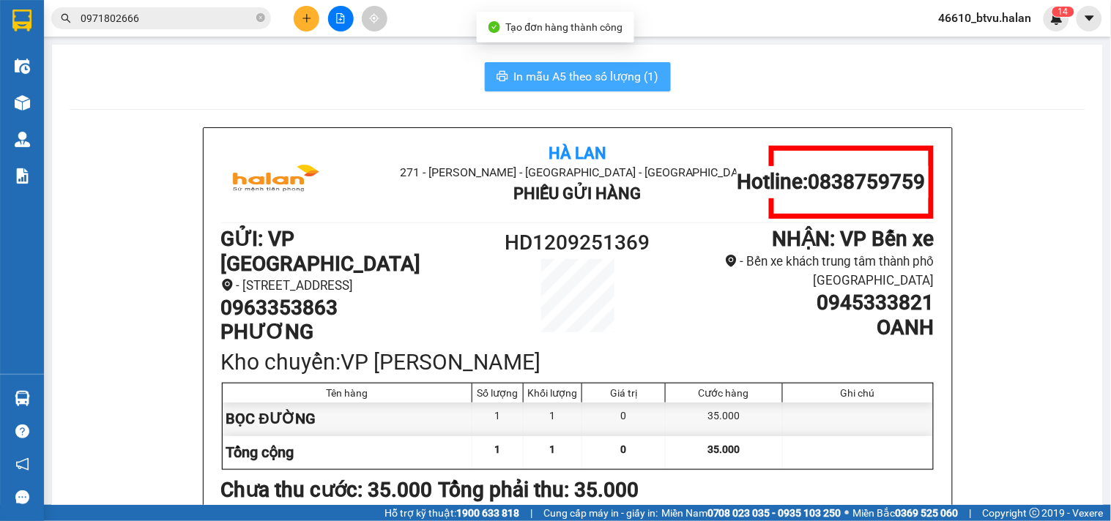
click at [570, 64] on button "In mẫu A5 theo số lượng (1)" at bounding box center [578, 76] width 186 height 29
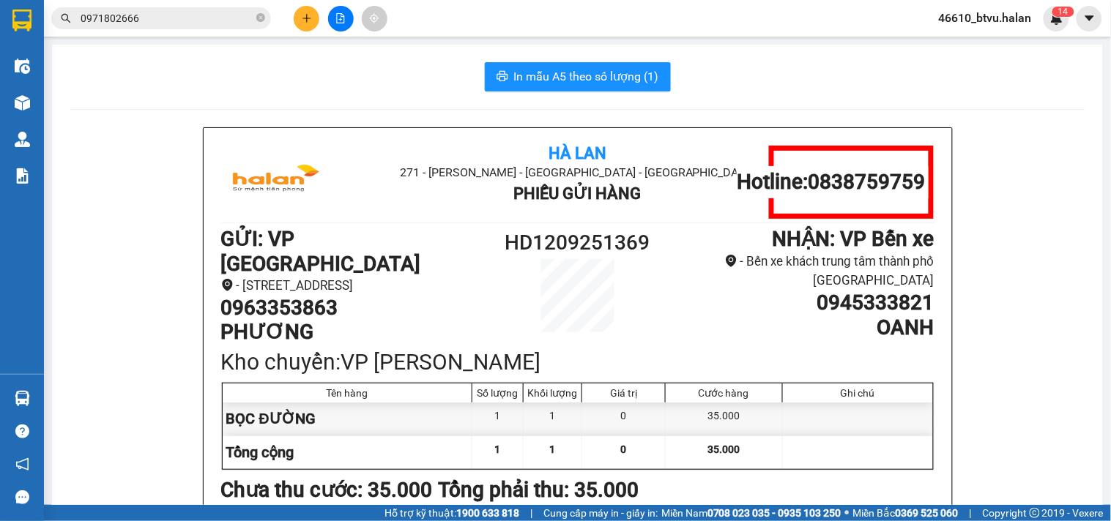
click at [154, 18] on input "0971802666" at bounding box center [167, 18] width 173 height 16
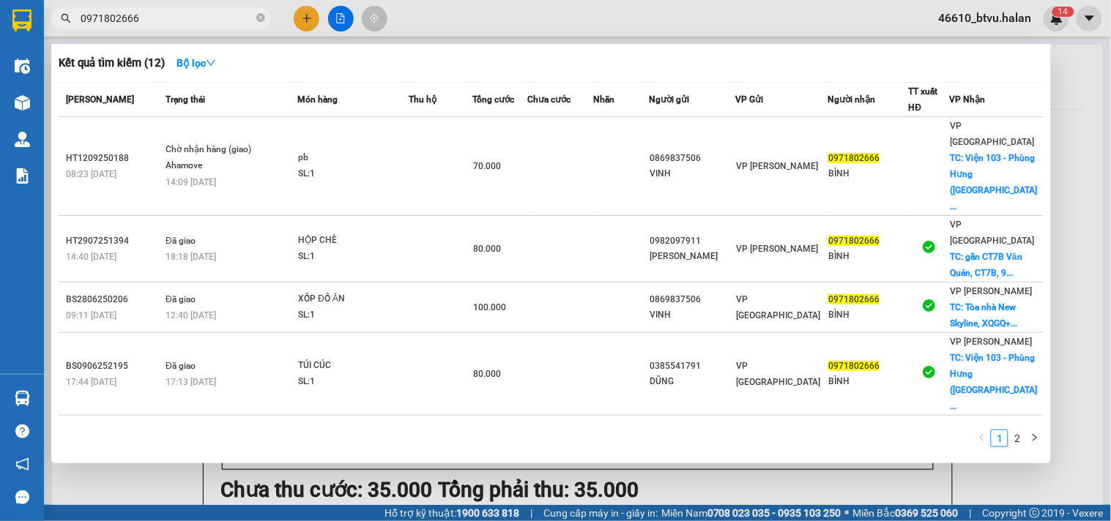
click at [154, 18] on input "0971802666" at bounding box center [167, 18] width 173 height 16
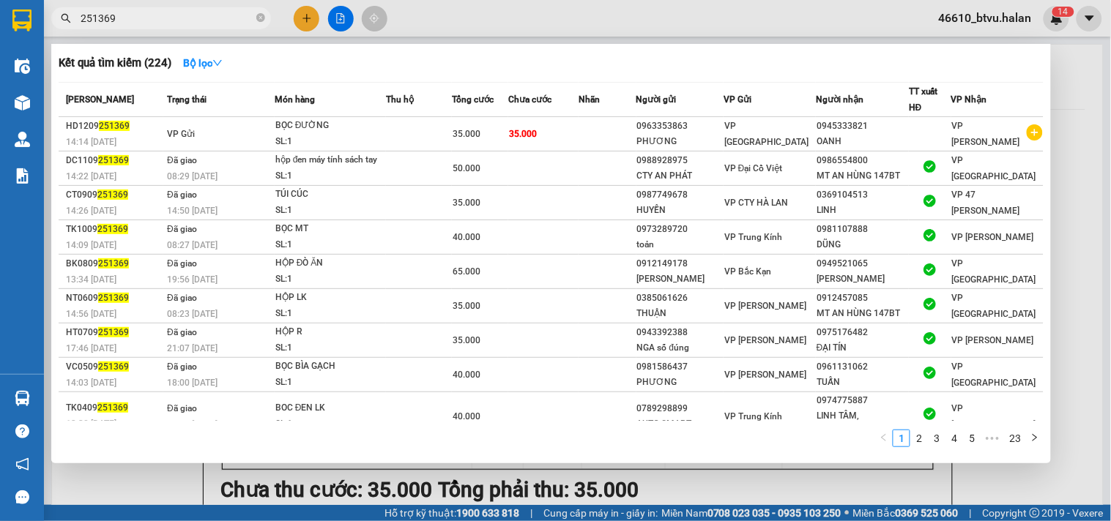
click at [187, 13] on input "251369" at bounding box center [167, 18] width 173 height 16
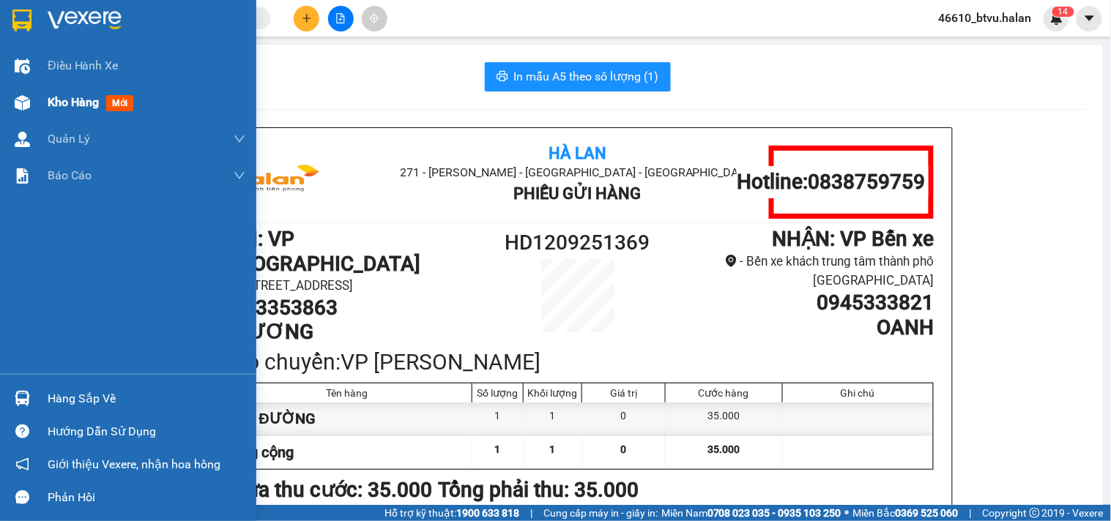
click at [15, 97] on img at bounding box center [22, 102] width 15 height 15
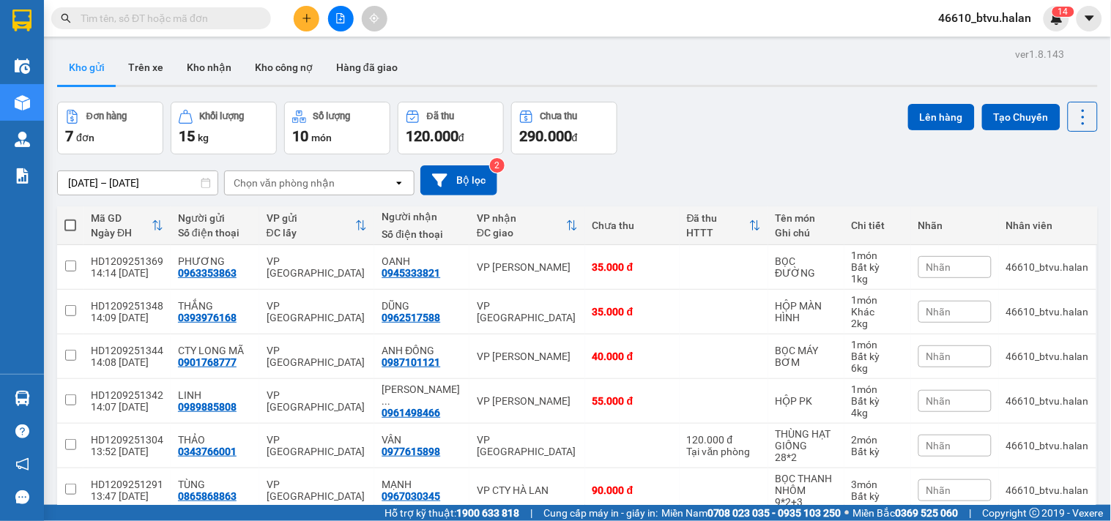
click at [182, 17] on input "text" at bounding box center [167, 18] width 173 height 16
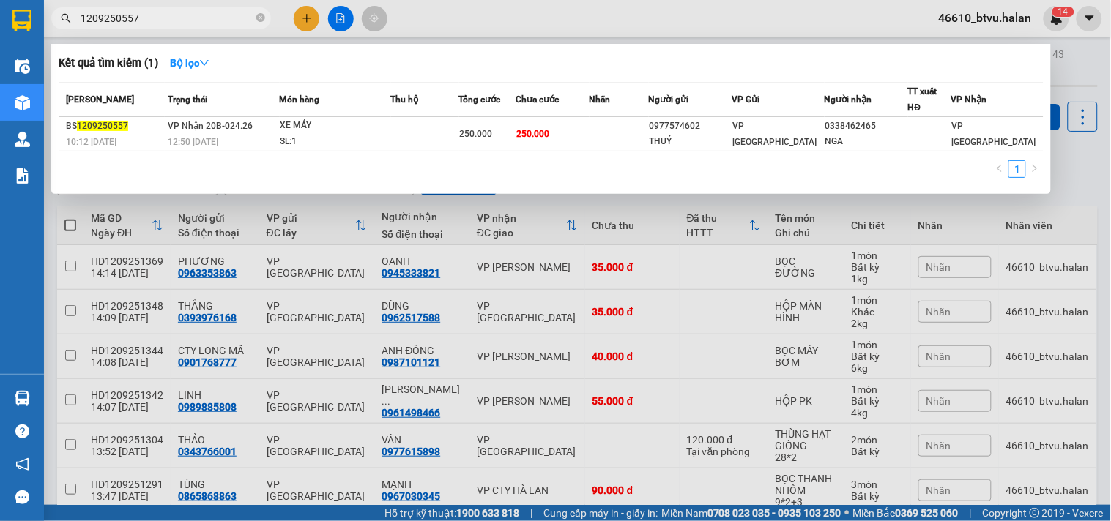
click at [312, 20] on div at bounding box center [555, 260] width 1111 height 521
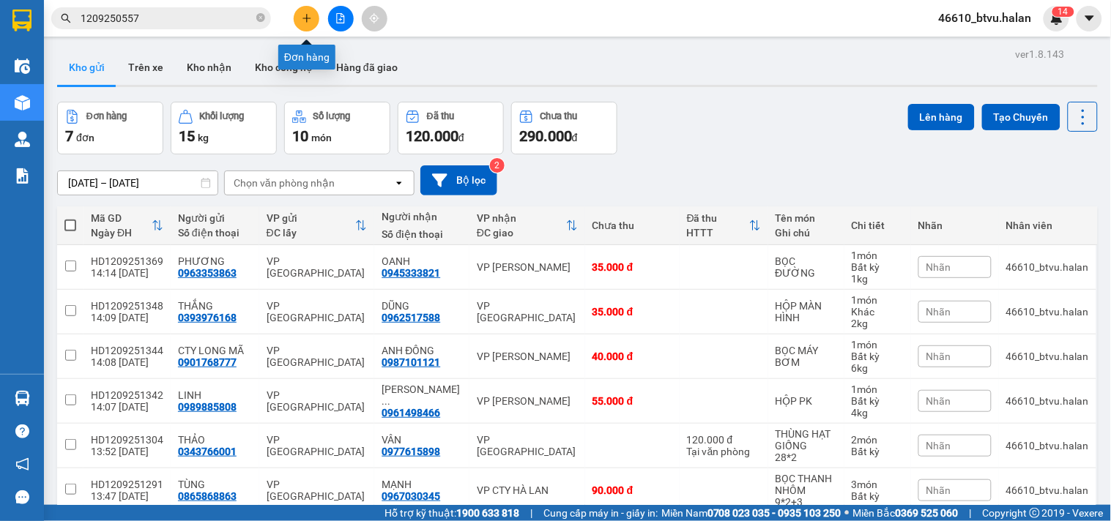
click at [315, 15] on button at bounding box center [307, 19] width 26 height 26
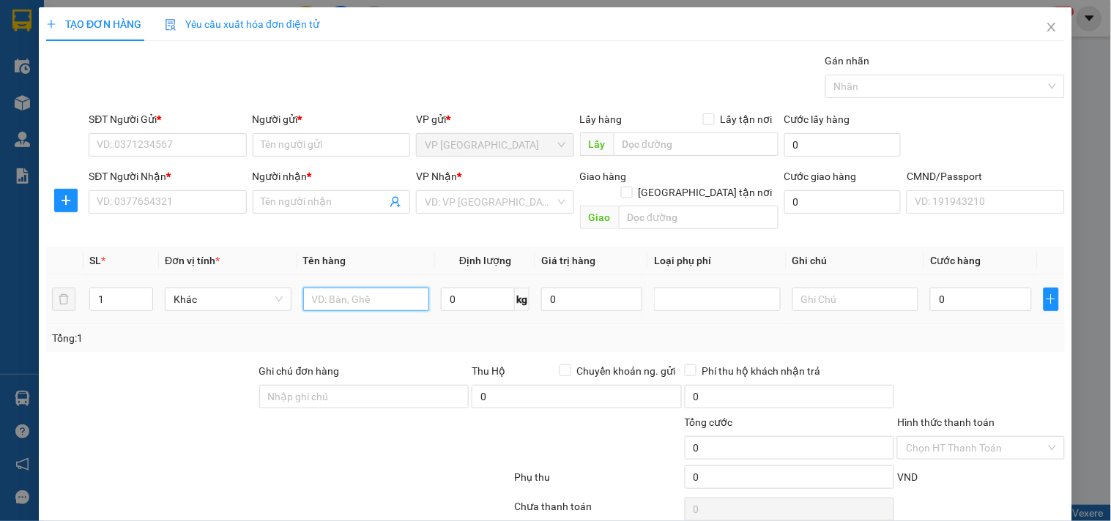
click at [392, 293] on input "text" at bounding box center [366, 299] width 127 height 23
click at [166, 141] on input "SĐT Người Gửi *" at bounding box center [167, 144] width 157 height 23
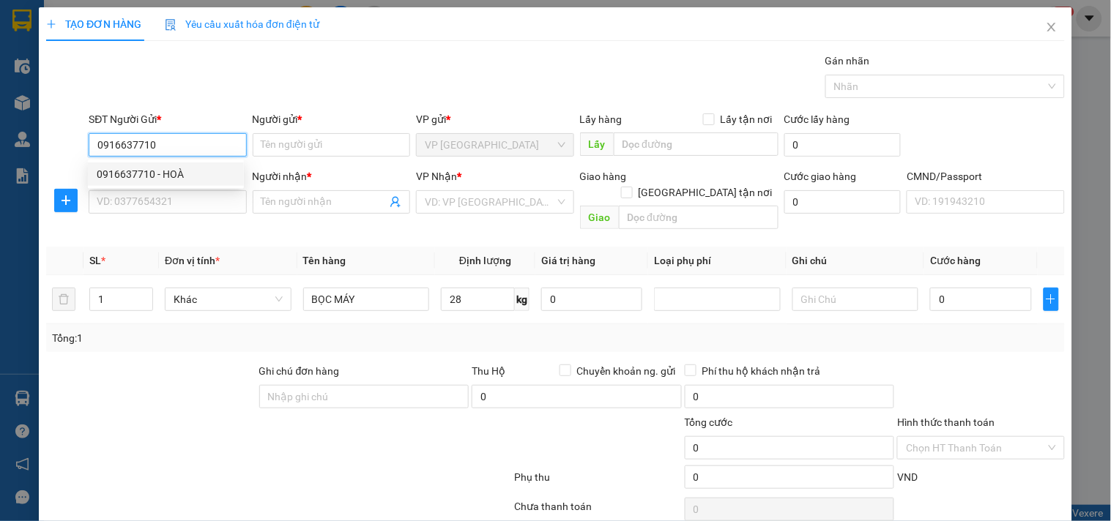
click at [205, 180] on div "0916637710 - HOÀ" at bounding box center [166, 174] width 138 height 16
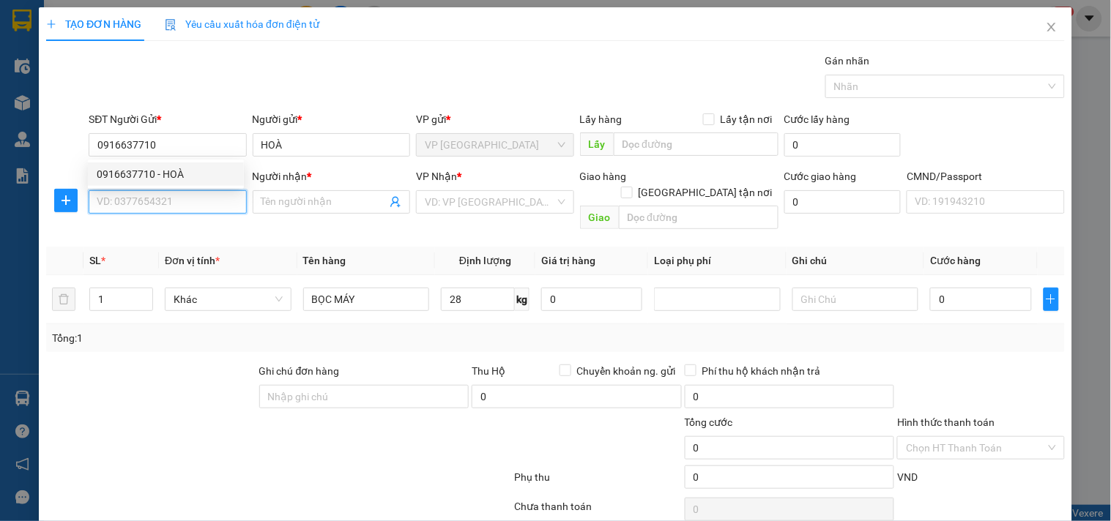
click at [196, 207] on input "SĐT Người Nhận *" at bounding box center [167, 201] width 157 height 23
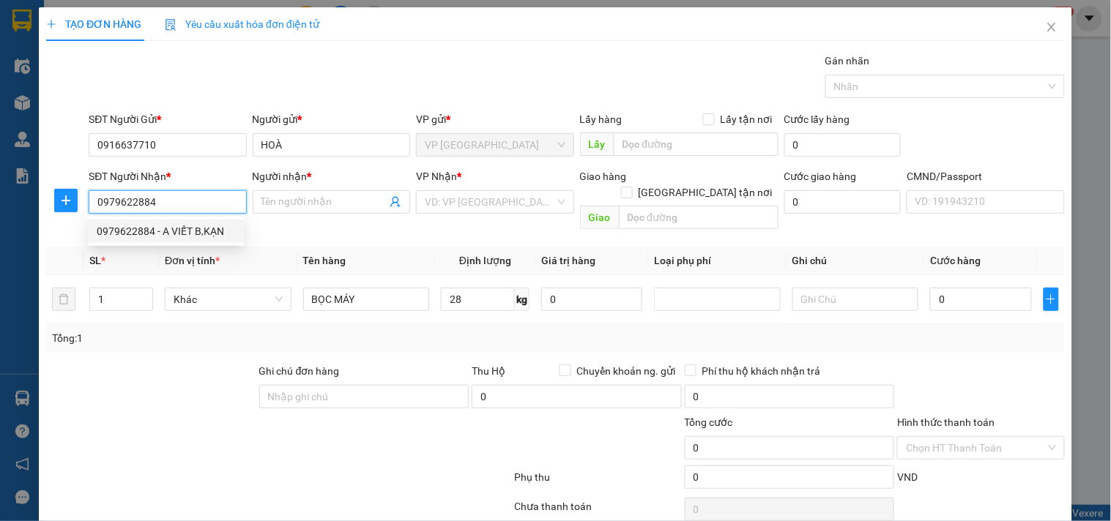
click at [201, 225] on div "0979622884 - A VIẾT B,KẠN" at bounding box center [166, 231] width 138 height 16
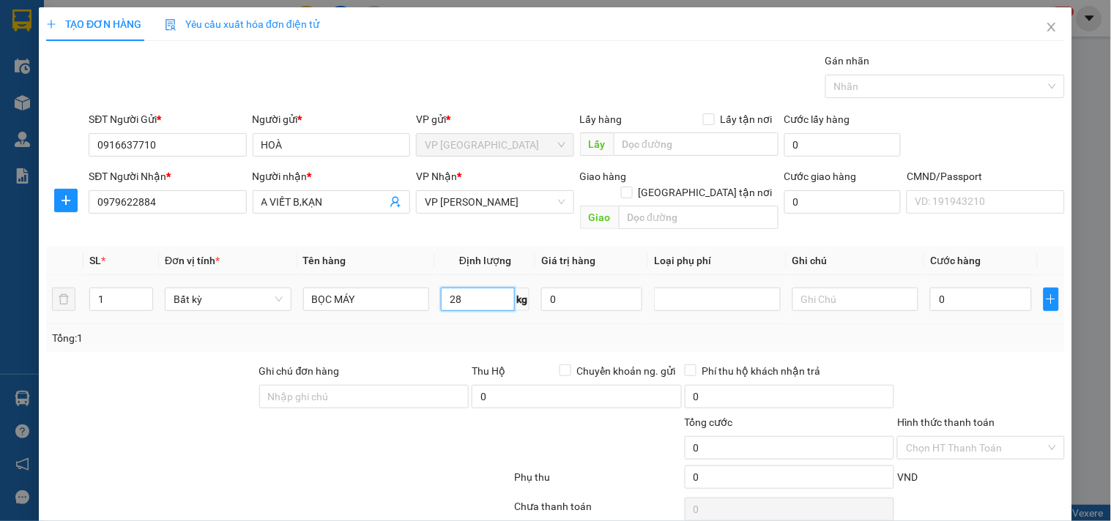
click at [482, 288] on input "28" at bounding box center [478, 299] width 74 height 23
click at [484, 330] on div "Tổng: 1" at bounding box center [555, 338] width 1007 height 16
click at [62, 201] on icon "plus" at bounding box center [65, 200] width 9 height 1
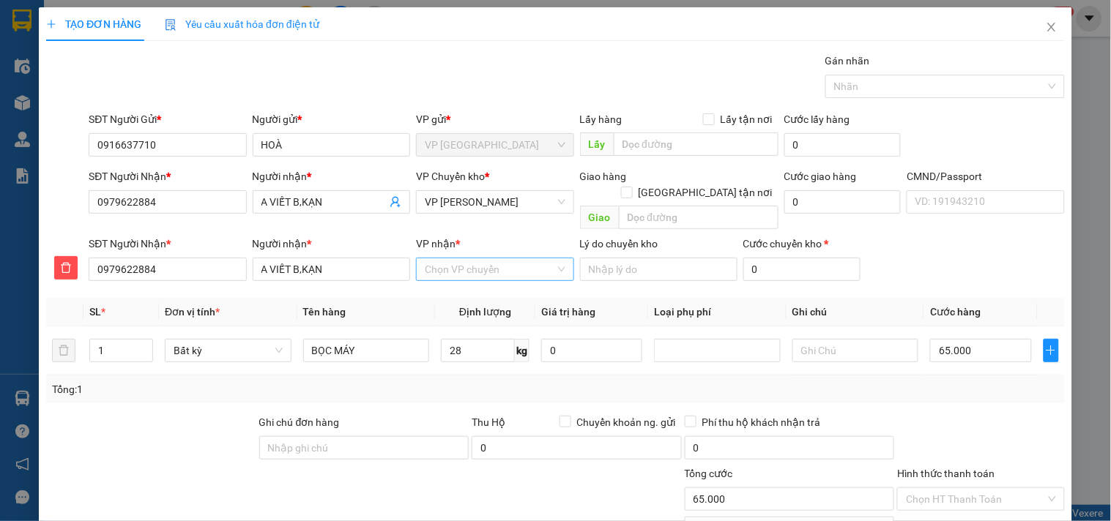
click at [489, 258] on input "VP nhận *" at bounding box center [490, 269] width 130 height 22
click at [510, 281] on div "VP Bắc Kạn" at bounding box center [489, 283] width 138 height 16
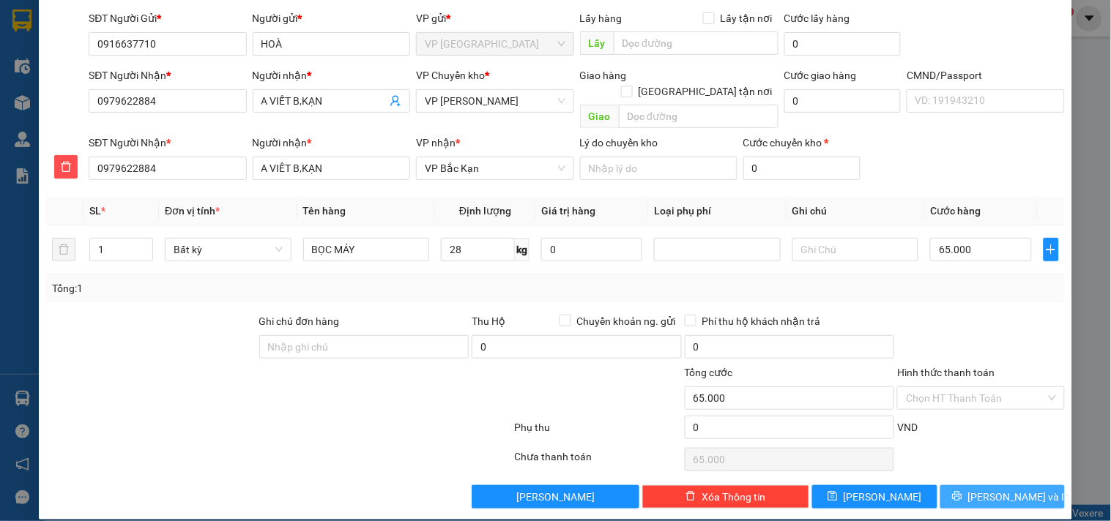
click at [962, 491] on icon "printer" at bounding box center [957, 496] width 10 height 10
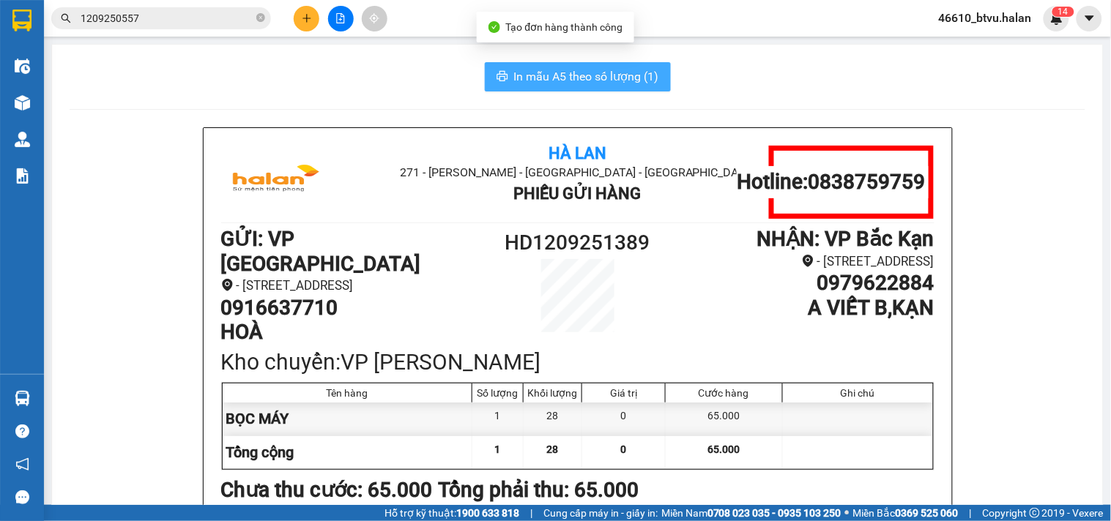
click at [522, 78] on span "In mẫu A5 theo số lượng (1)" at bounding box center [586, 76] width 145 height 18
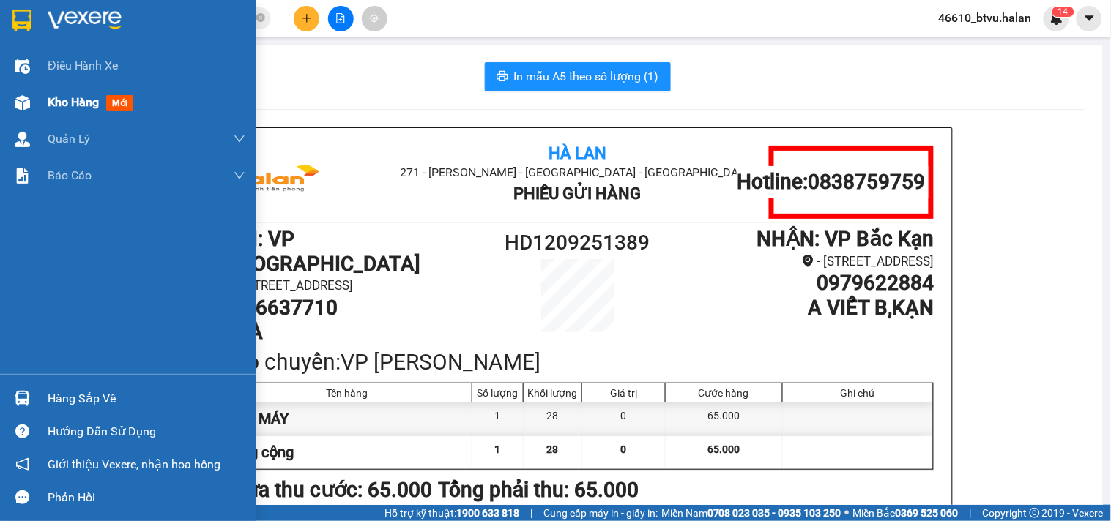
click at [0, 111] on div "Kho hàng mới" at bounding box center [128, 102] width 256 height 37
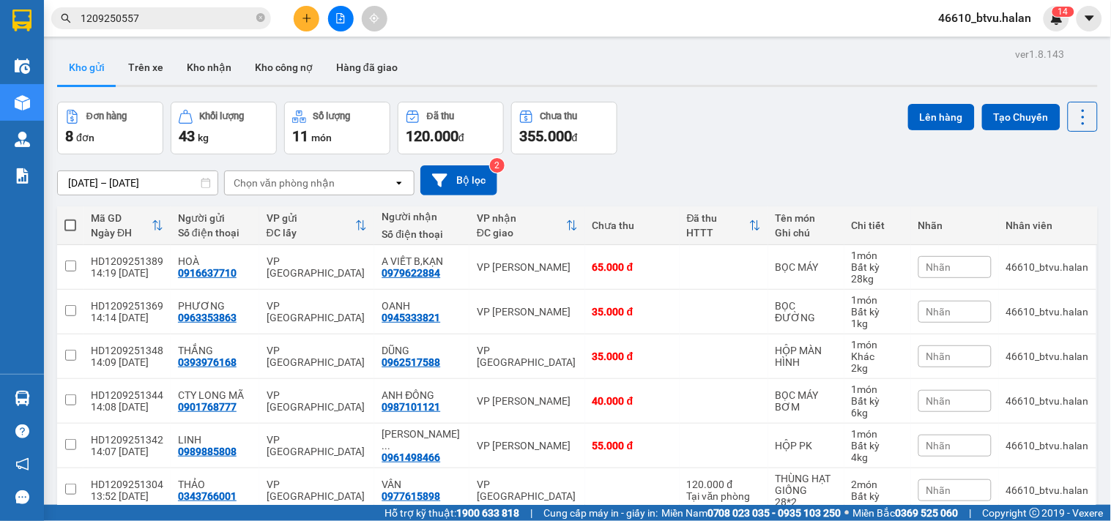
click at [71, 221] on span at bounding box center [70, 226] width 12 height 12
click at [70, 218] on input "checkbox" at bounding box center [70, 218] width 0 height 0
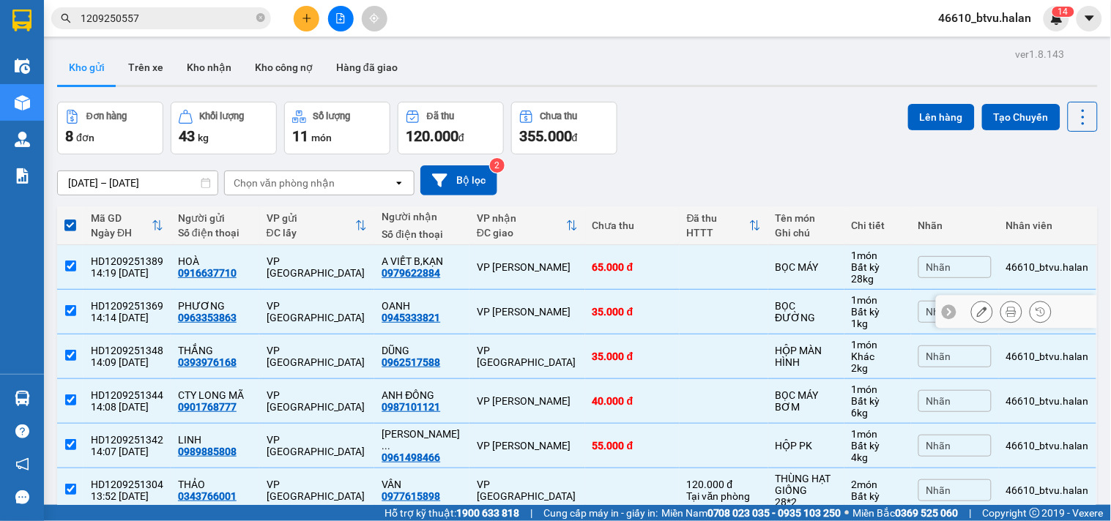
scroll to position [158, 0]
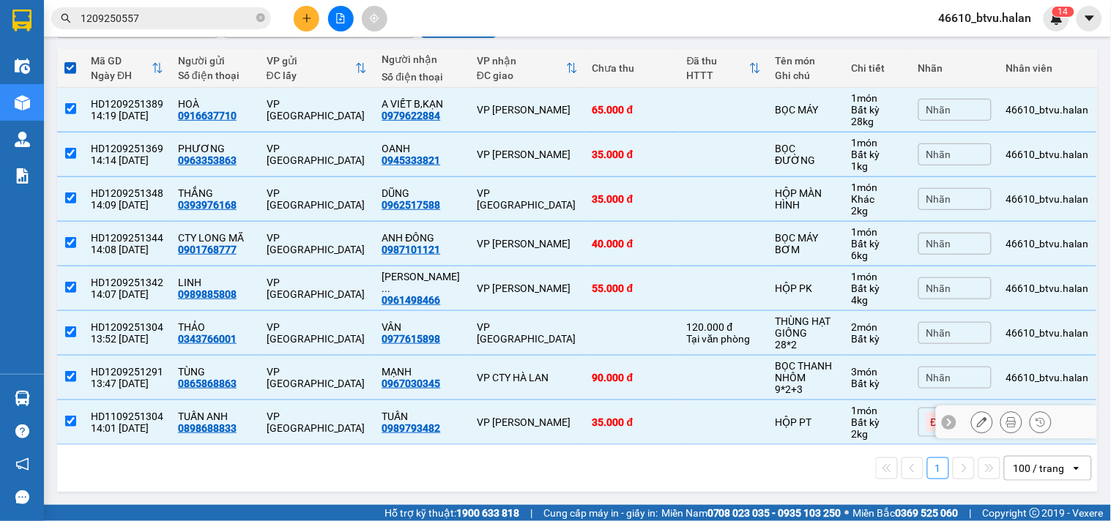
click at [794, 432] on td "HỘP PT" at bounding box center [806, 422] width 76 height 45
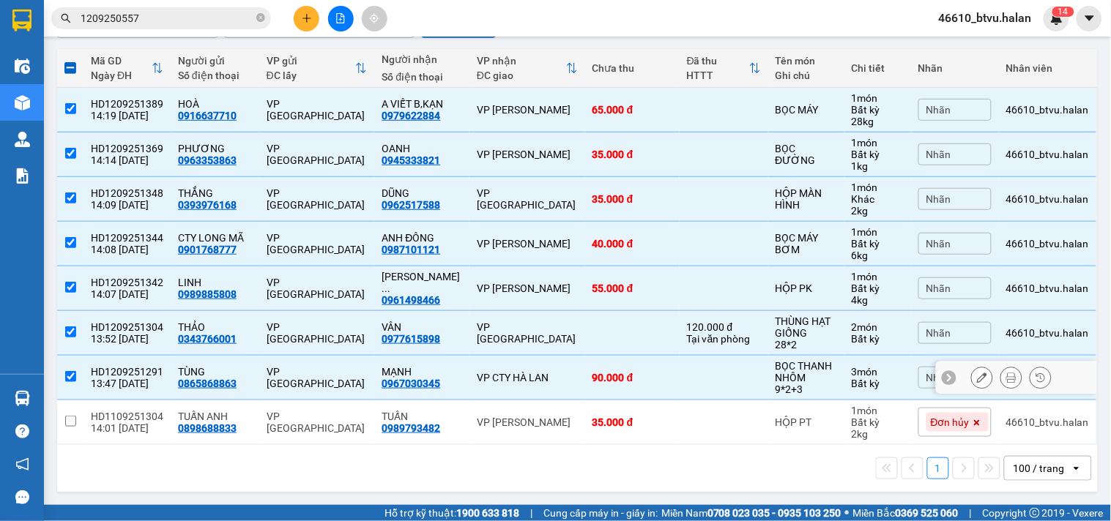
click at [796, 382] on div "BỌC THANH NHÔM" at bounding box center [805, 371] width 61 height 23
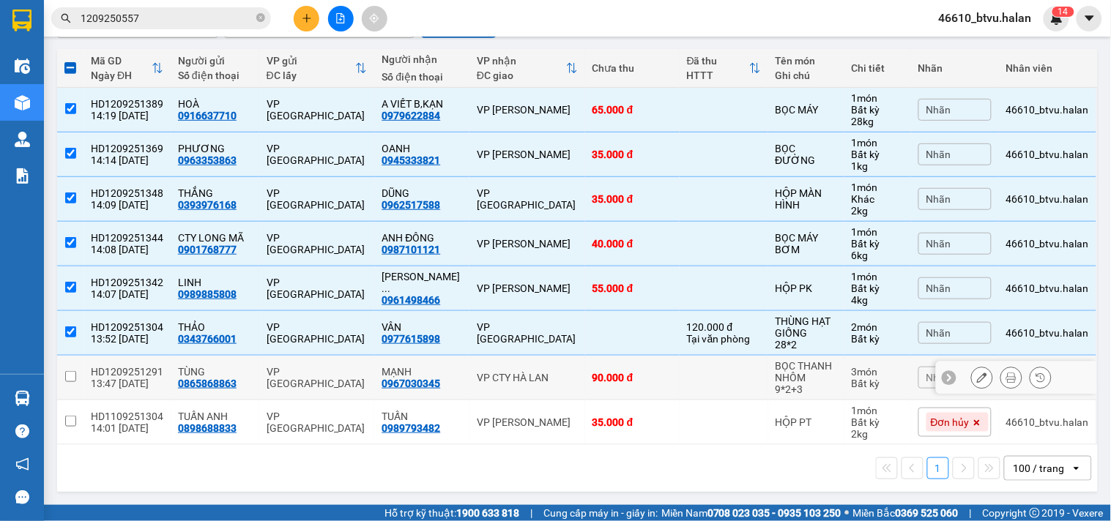
scroll to position [0, 0]
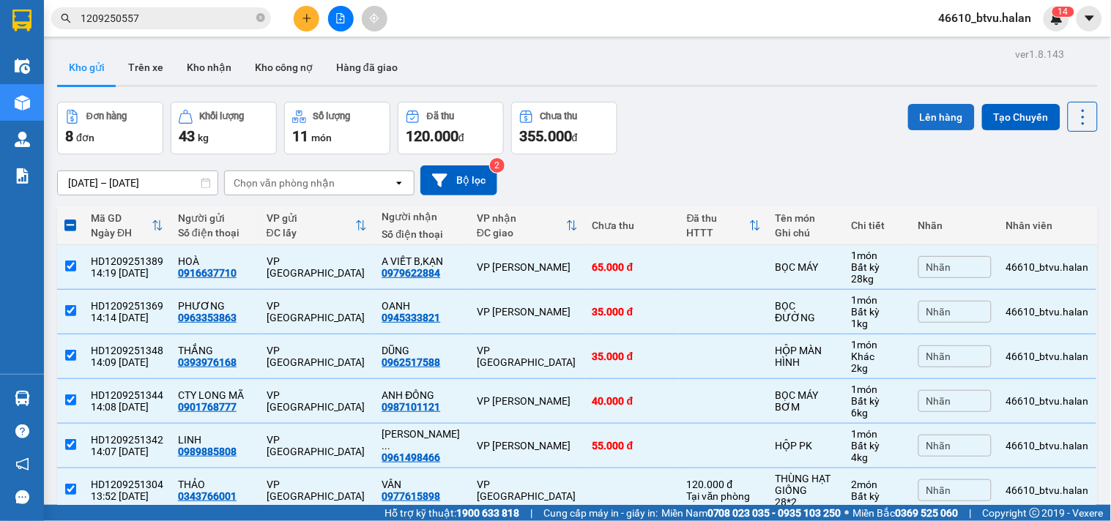
click at [949, 119] on button "Lên hàng" at bounding box center [941, 117] width 67 height 26
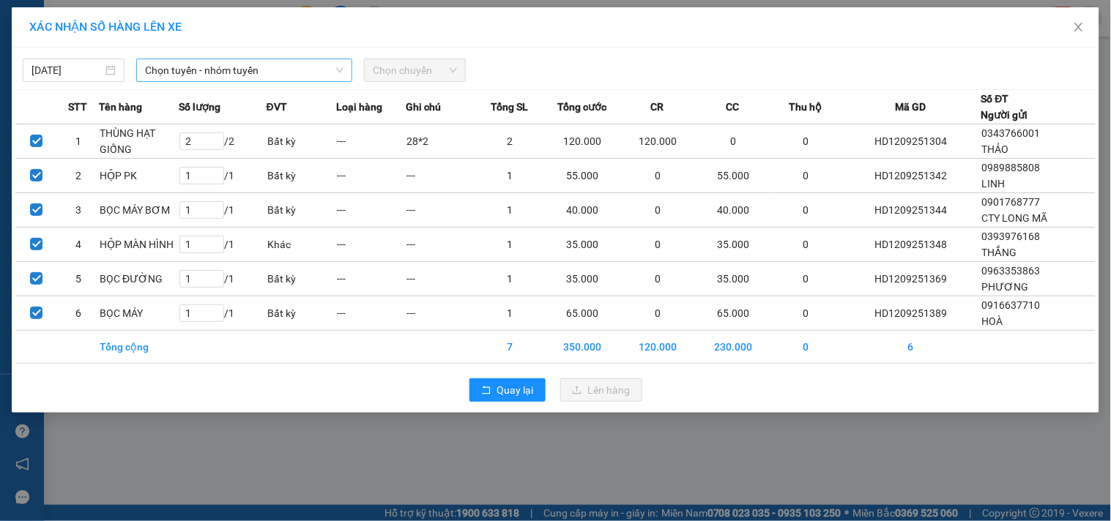
click at [176, 76] on span "Chọn tuyến - nhóm tuyến" at bounding box center [244, 70] width 198 height 22
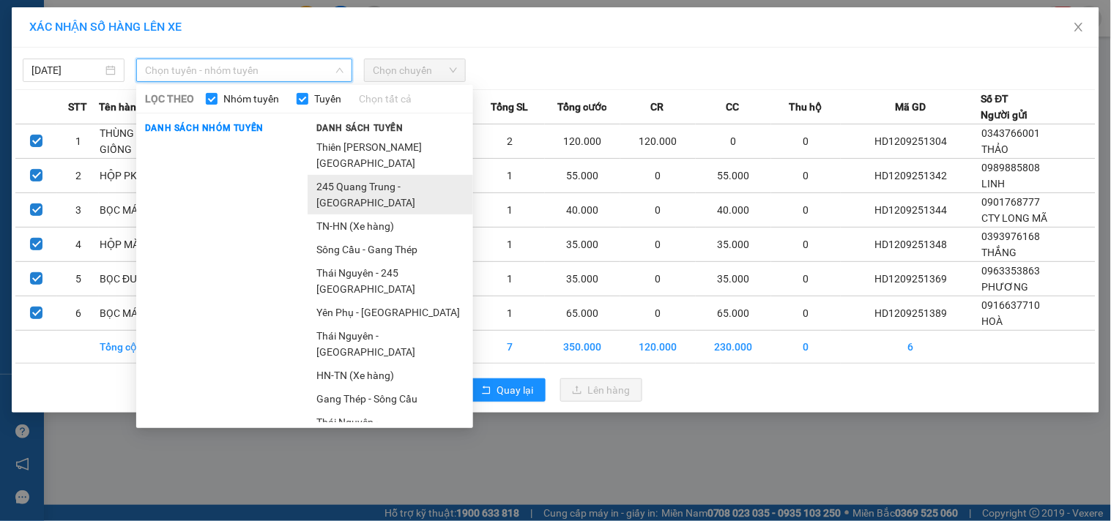
click at [340, 183] on li "245 Quang Trung - [GEOGRAPHIC_DATA]" at bounding box center [389, 195] width 165 height 40
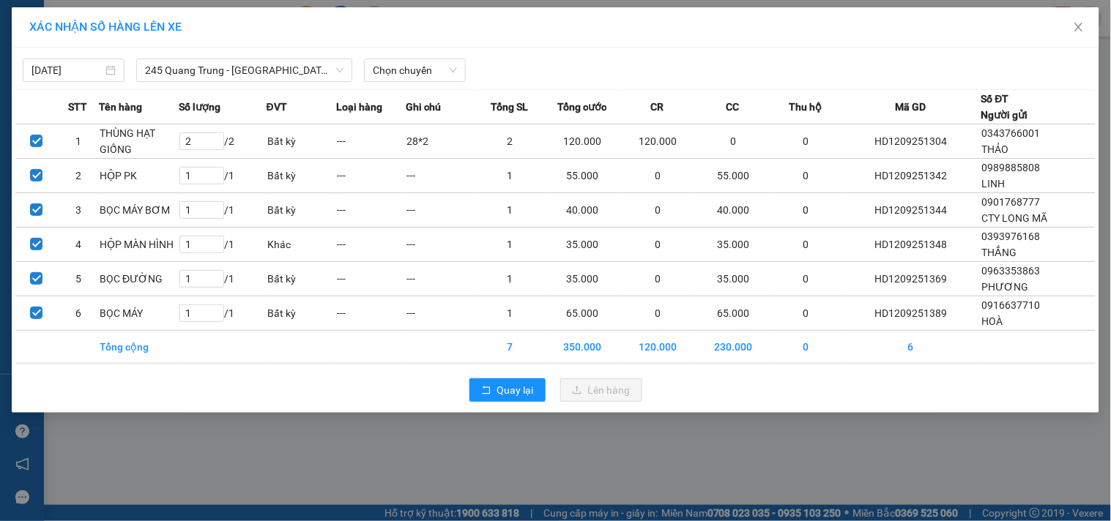
click at [409, 52] on div "[DATE] 245 [GEOGRAPHIC_DATA] - [GEOGRAPHIC_DATA] LỌC THEO Nhóm tuyến Tuyến Chọn…" at bounding box center [555, 66] width 1080 height 31
click at [406, 78] on span "Chọn chuyến" at bounding box center [415, 70] width 84 height 22
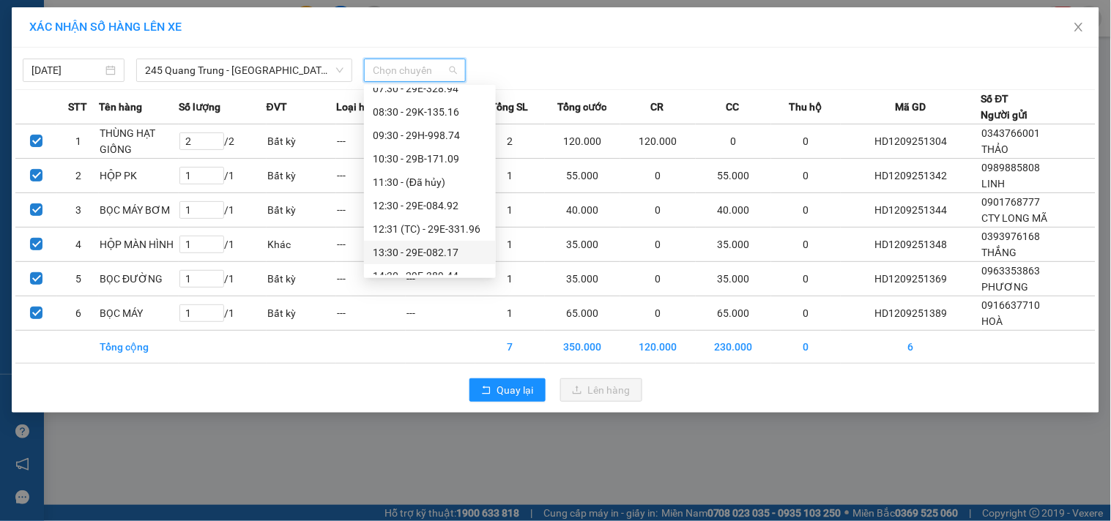
scroll to position [163, 0]
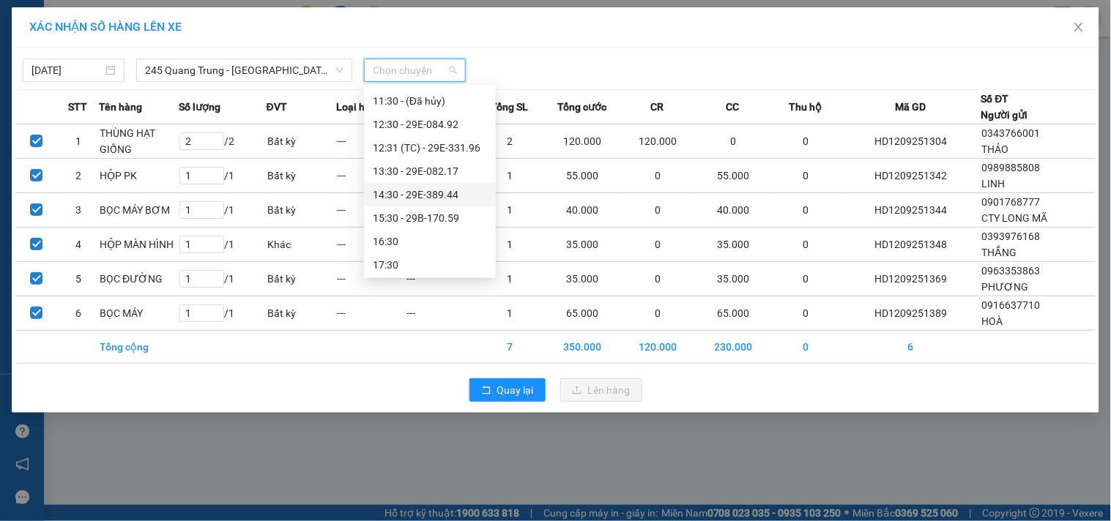
click at [449, 191] on div "14:30 - 29E-389.44" at bounding box center [430, 195] width 114 height 16
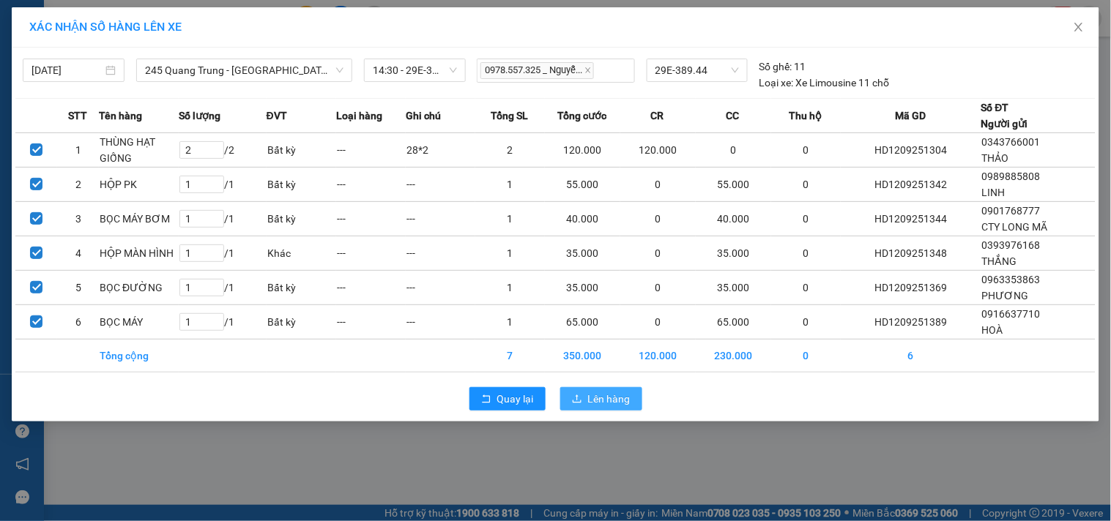
click at [617, 396] on span "Lên hàng" at bounding box center [609, 399] width 42 height 16
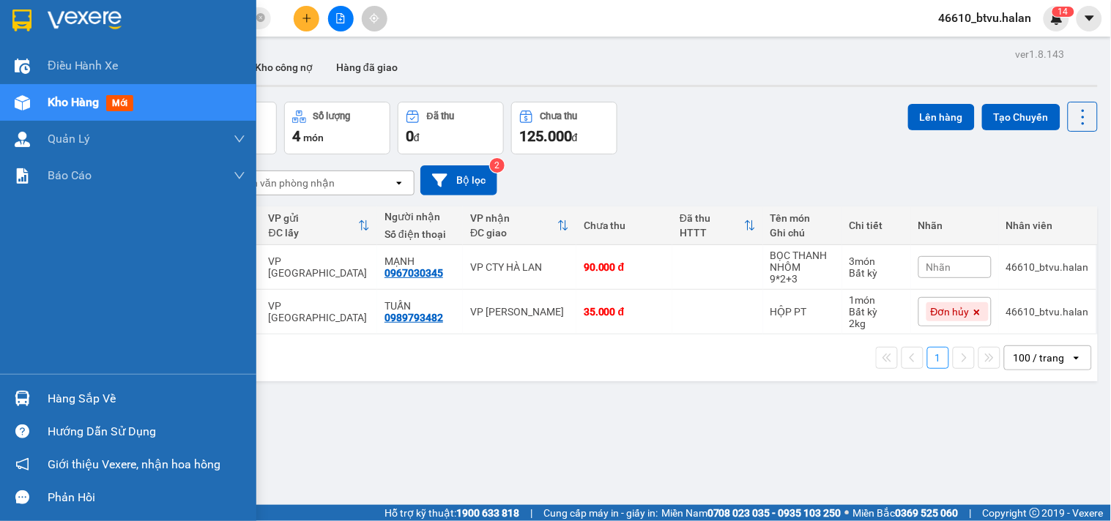
click at [40, 392] on div "Hàng sắp về" at bounding box center [128, 398] width 256 height 33
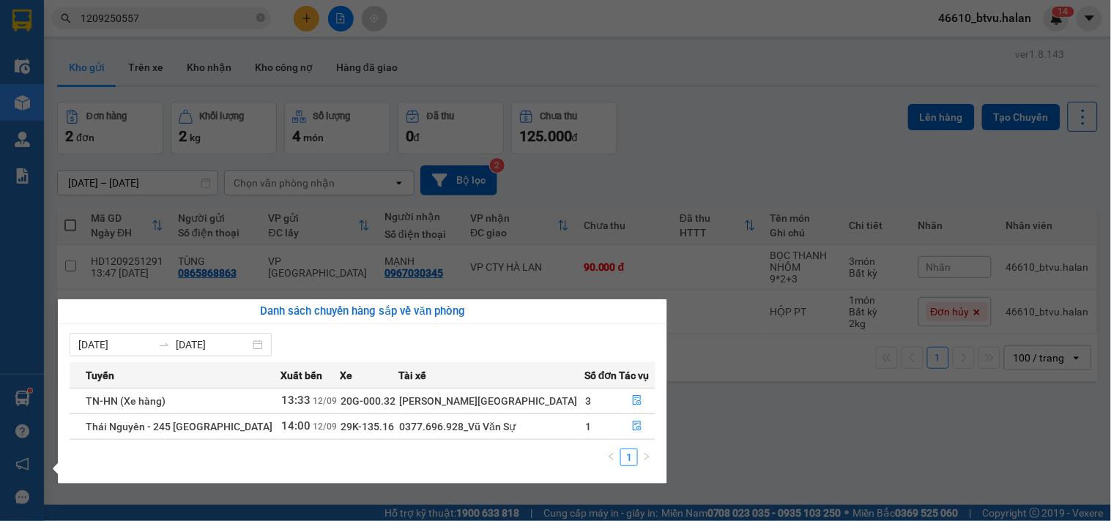
drag, startPoint x: 678, startPoint y: 394, endPoint x: 583, endPoint y: 430, distance: 102.0
click at [676, 394] on section "Kết quả tìm kiếm ( 1 ) Bộ lọc Mã ĐH Trạng thái Món hàng Thu hộ Tổng cước Chưa c…" at bounding box center [555, 260] width 1111 height 521
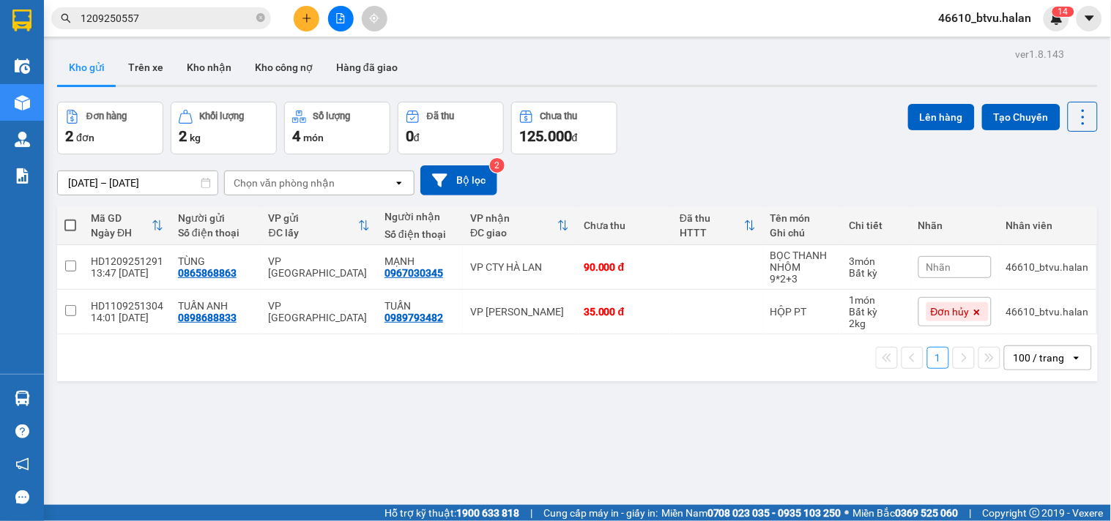
click at [231, 23] on input "1209250557" at bounding box center [167, 18] width 173 height 16
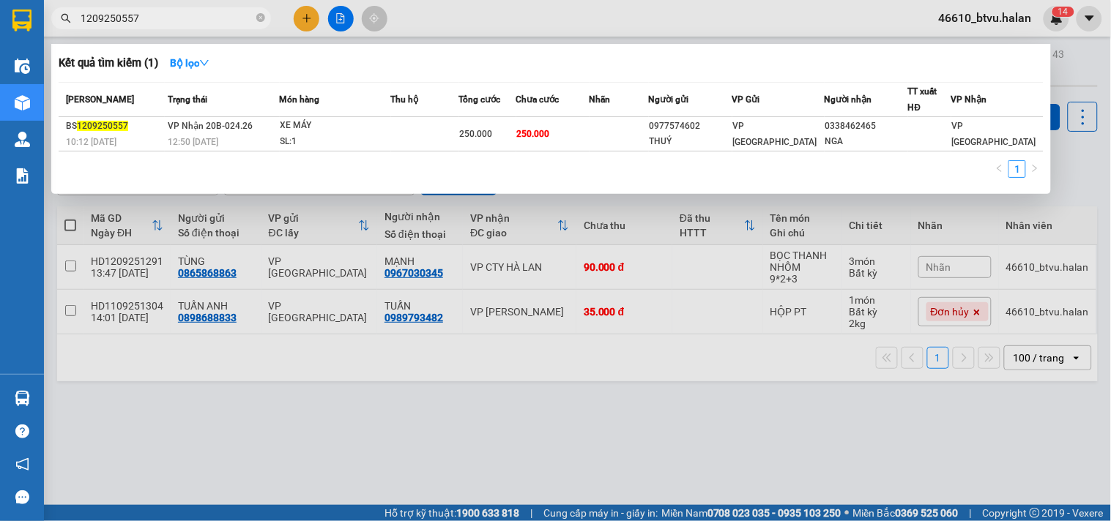
click at [231, 23] on input "1209250557" at bounding box center [167, 18] width 173 height 16
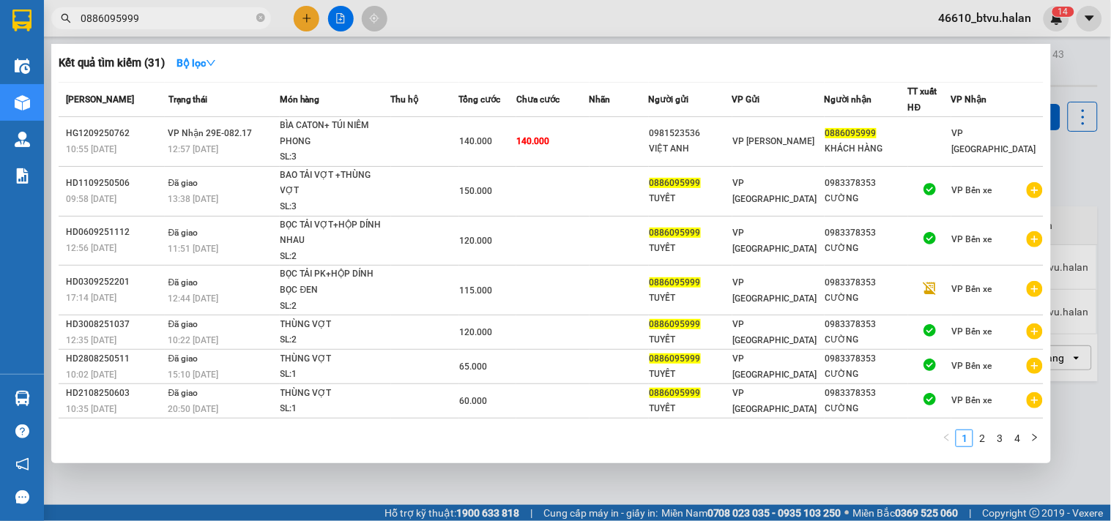
click at [304, 16] on div at bounding box center [555, 260] width 1111 height 521
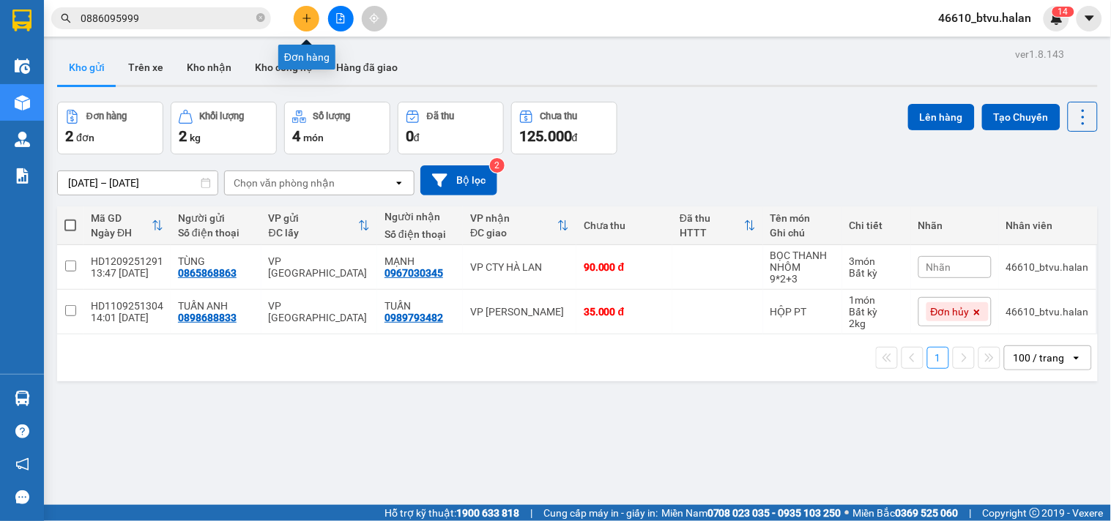
click at [304, 16] on icon "plus" at bounding box center [307, 18] width 10 height 10
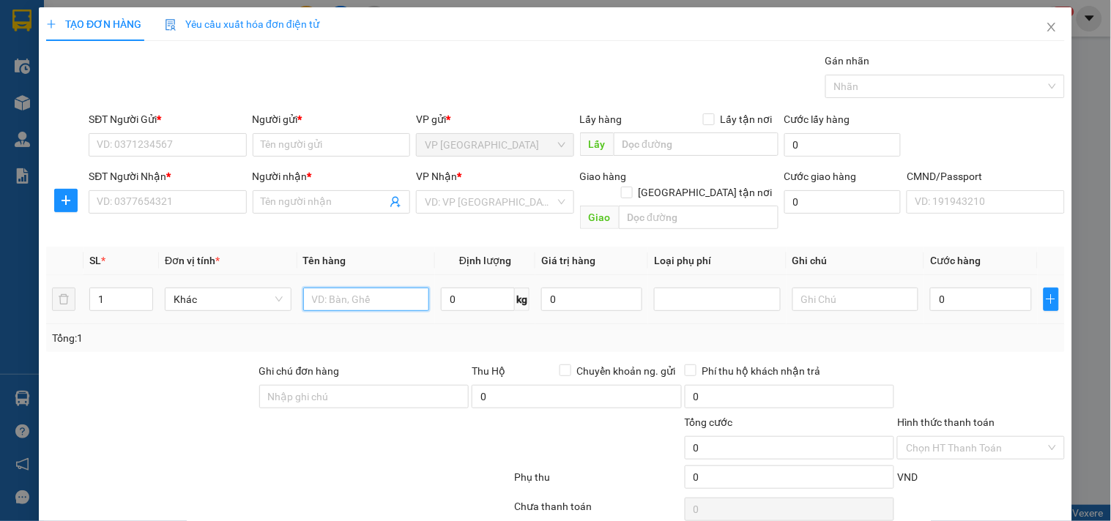
click at [354, 288] on input "text" at bounding box center [366, 299] width 127 height 23
click at [193, 154] on input "SĐT Người Gửi *" at bounding box center [167, 144] width 157 height 23
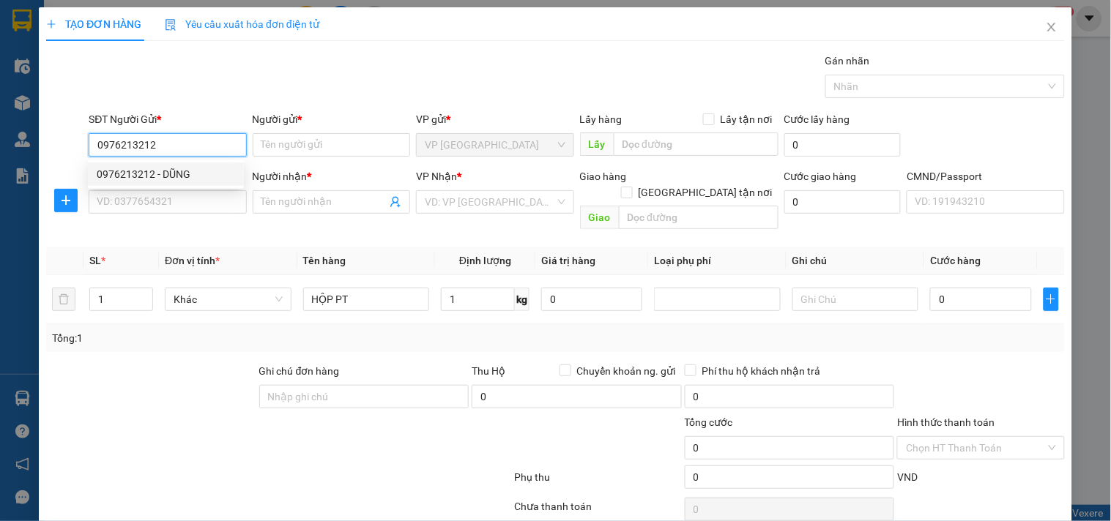
click at [192, 171] on div "0976213212 - DŨNG" at bounding box center [166, 174] width 138 height 16
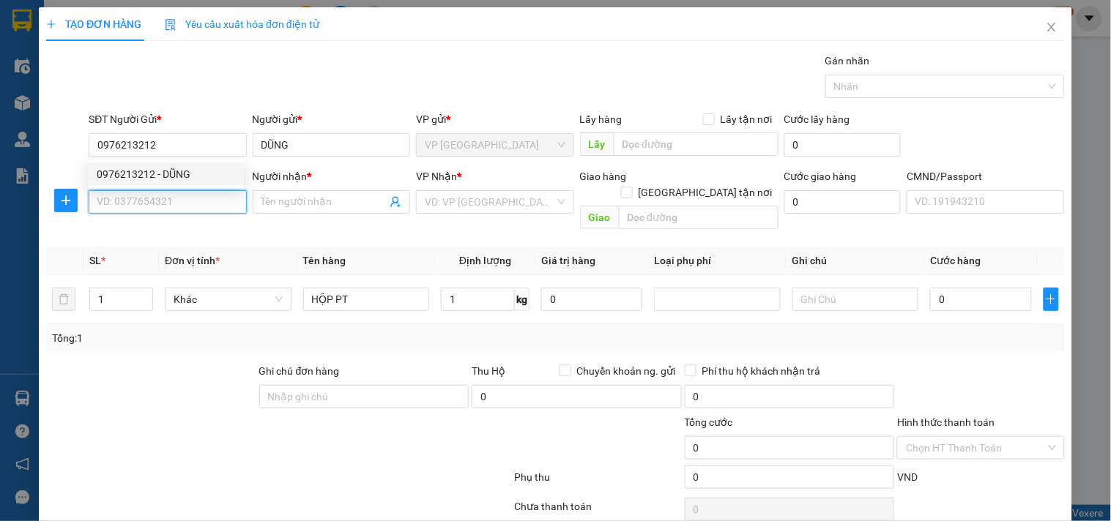
click at [173, 208] on input "SĐT Người Nhận *" at bounding box center [167, 201] width 157 height 23
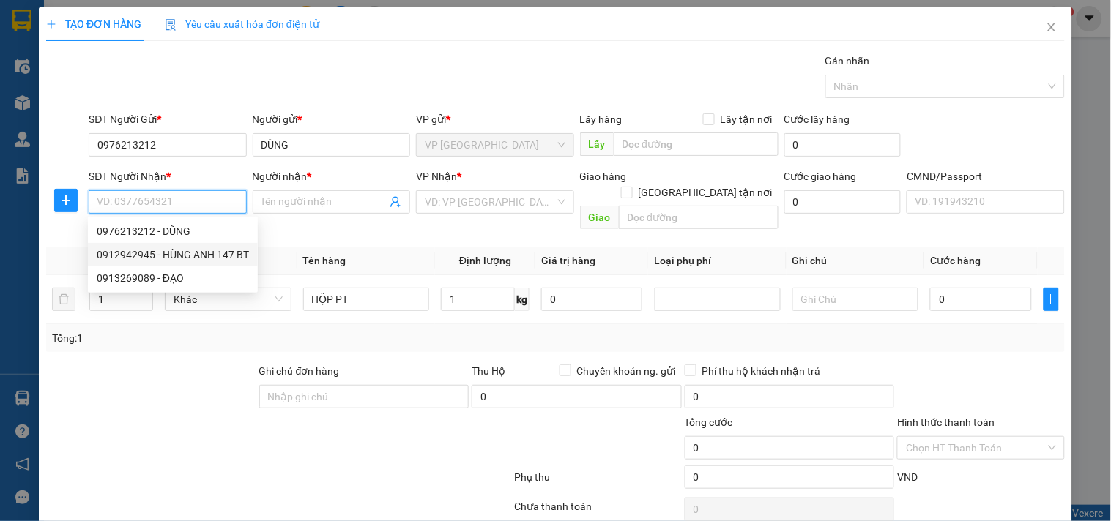
click at [225, 251] on div "0912942945 - HÙNG ANH 147 BT" at bounding box center [173, 255] width 152 height 16
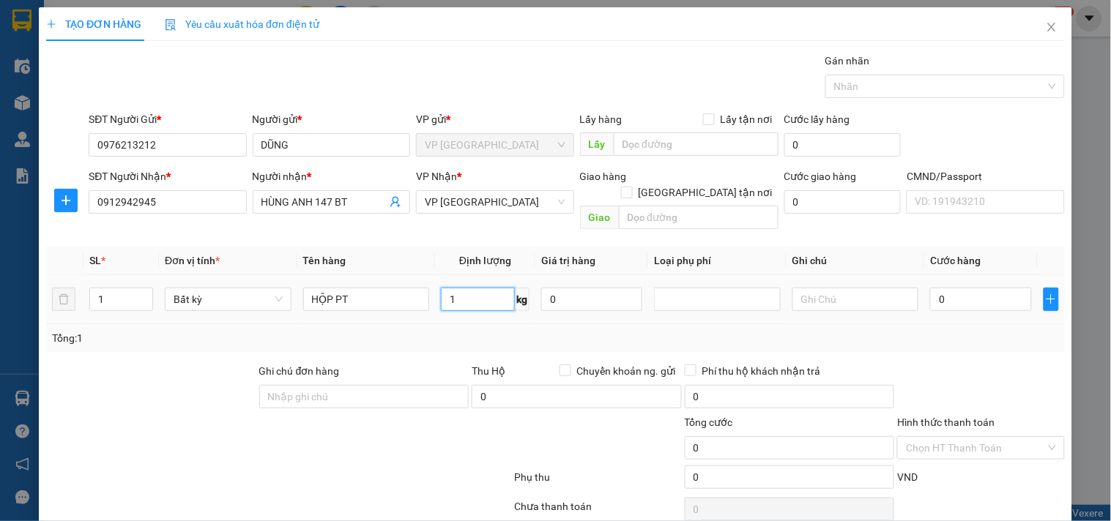
click at [466, 288] on input "1" at bounding box center [478, 299] width 74 height 23
drag, startPoint x: 451, startPoint y: 331, endPoint x: 97, endPoint y: 230, distance: 368.5
click at [450, 332] on div "Tổng: 1" at bounding box center [555, 338] width 1018 height 28
drag, startPoint x: 70, startPoint y: 206, endPoint x: 507, endPoint y: 217, distance: 437.2
click at [72, 206] on button "button" at bounding box center [65, 200] width 23 height 23
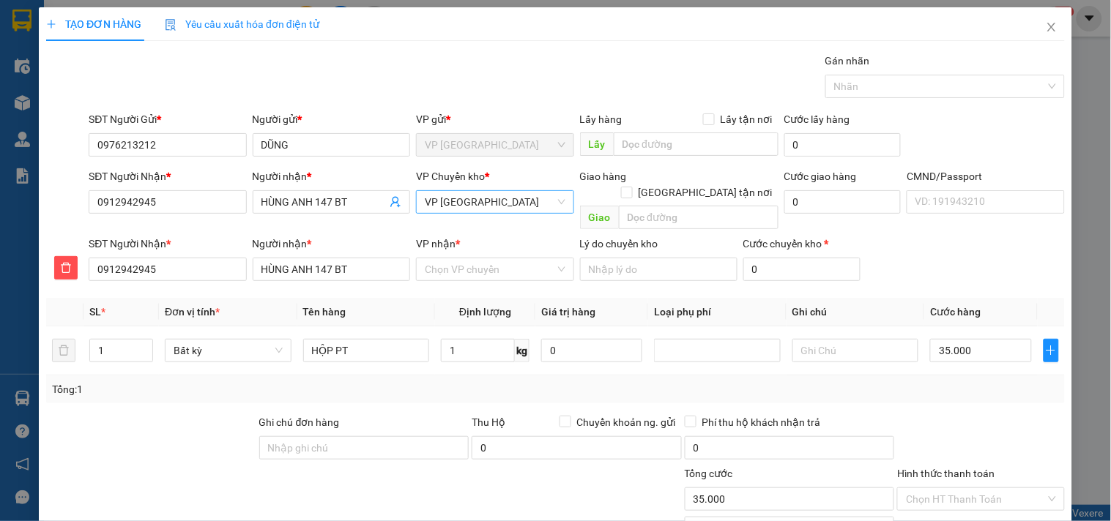
click at [500, 208] on span "VP [GEOGRAPHIC_DATA]" at bounding box center [495, 202] width 140 height 22
drag, startPoint x: 463, startPoint y: 225, endPoint x: 447, endPoint y: 254, distance: 33.4
click at [462, 225] on div "VP [PERSON_NAME]" at bounding box center [489, 231] width 138 height 16
click at [447, 258] on input "VP nhận *" at bounding box center [490, 269] width 130 height 22
drag, startPoint x: 461, startPoint y: 291, endPoint x: 469, endPoint y: 291, distance: 8.1
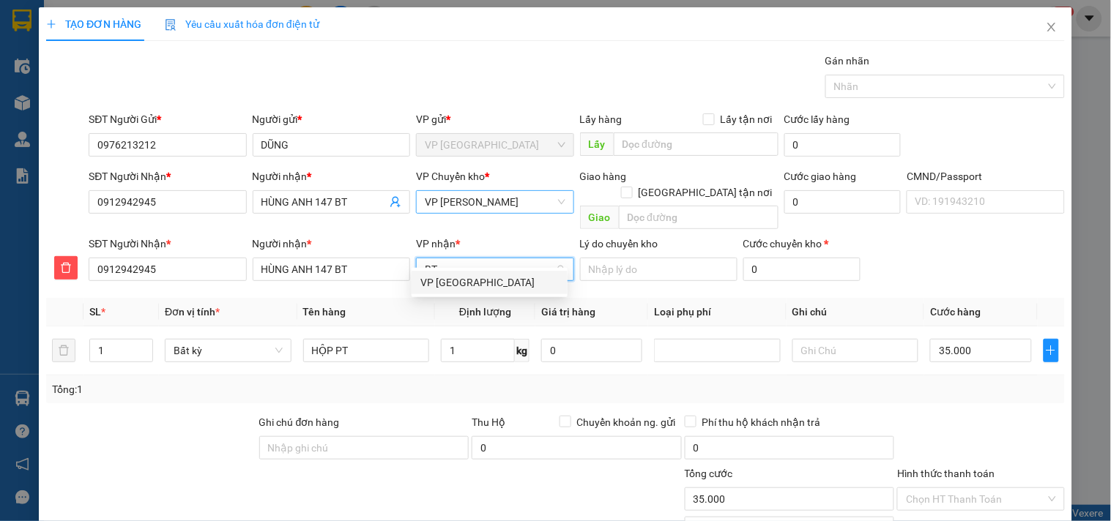
click at [463, 291] on div "VP [GEOGRAPHIC_DATA]" at bounding box center [489, 282] width 156 height 23
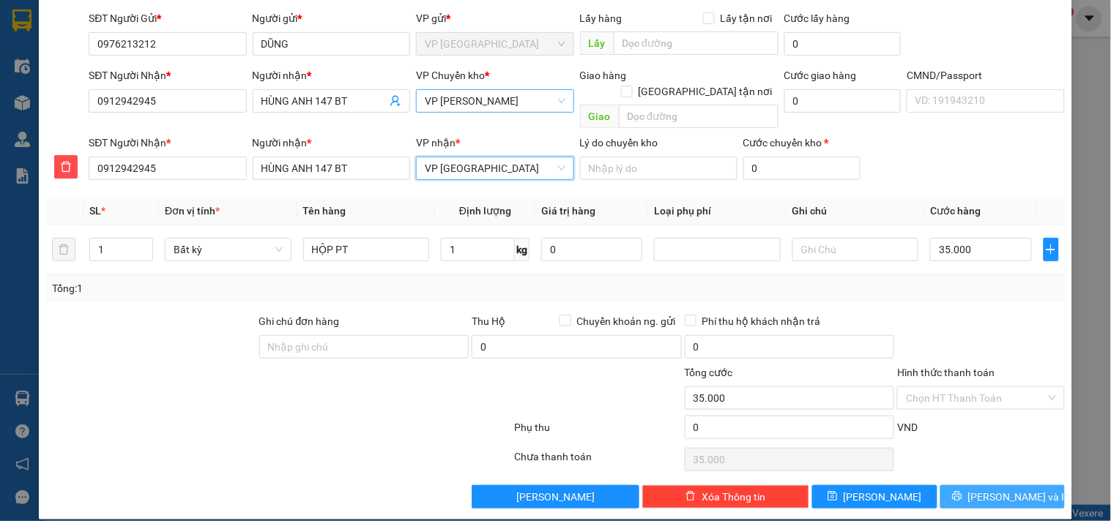
click at [1011, 488] on button "[PERSON_NAME] và In" at bounding box center [1002, 496] width 124 height 23
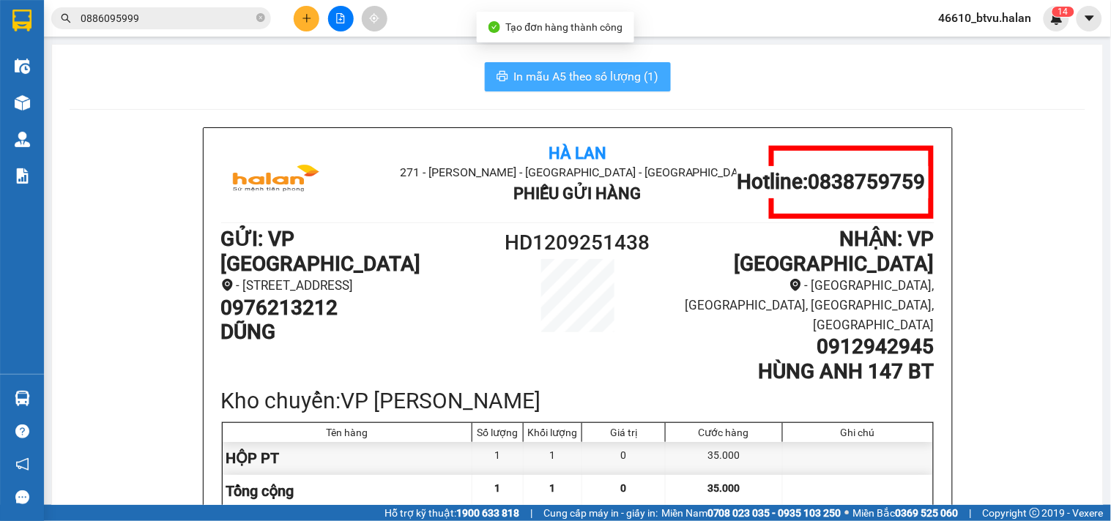
click at [552, 74] on span "In mẫu A5 theo số lượng (1)" at bounding box center [586, 76] width 145 height 18
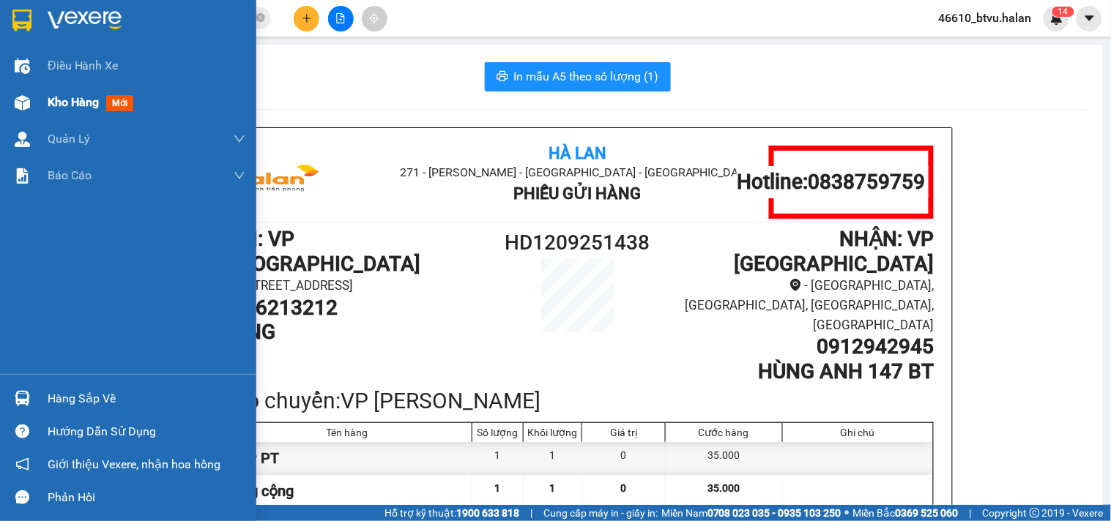
click at [4, 105] on div "Kho hàng mới" at bounding box center [128, 102] width 256 height 37
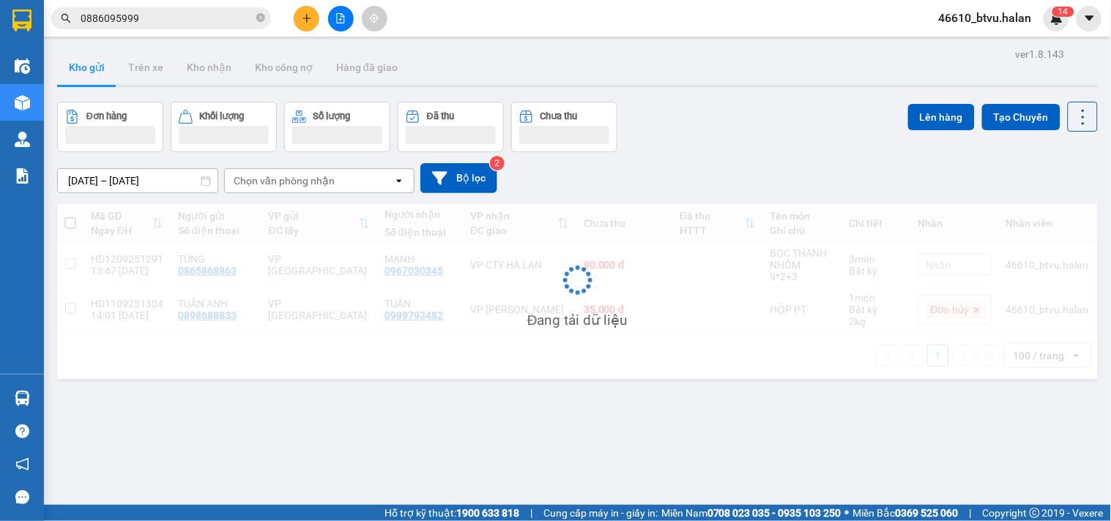
click at [216, 11] on input "0886095999" at bounding box center [167, 18] width 173 height 16
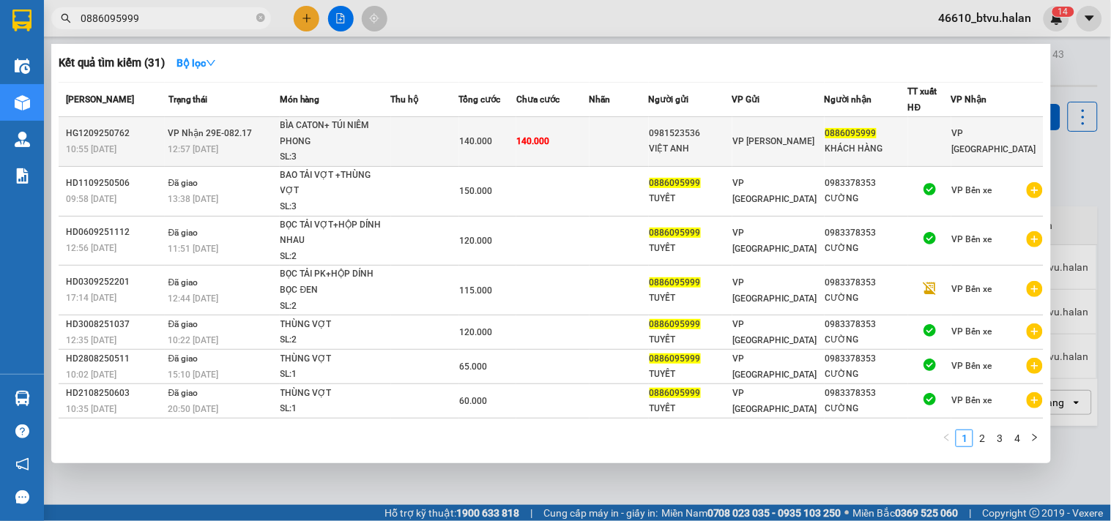
click at [717, 148] on div "VIỆT ANH" at bounding box center [690, 148] width 82 height 15
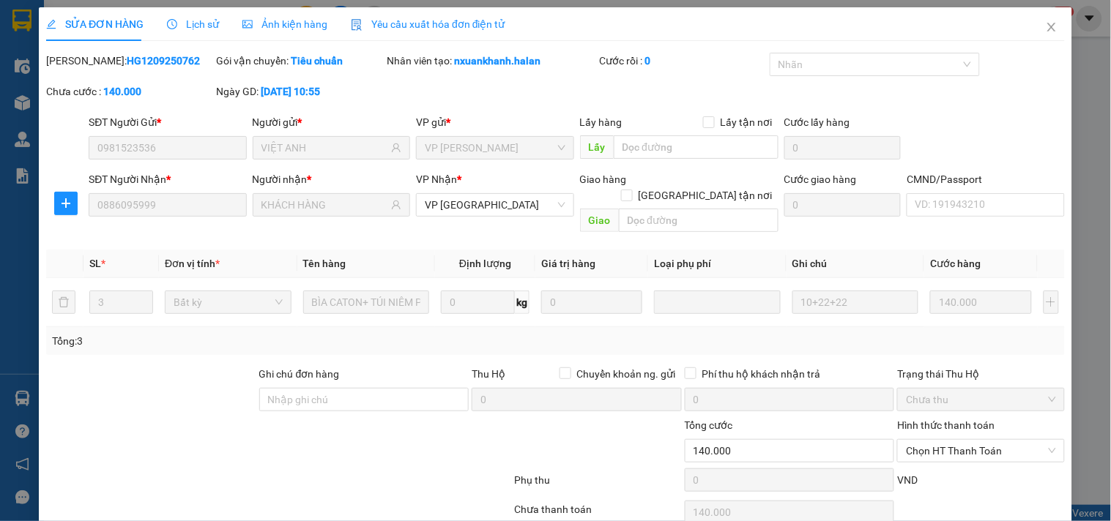
scroll to position [53, 0]
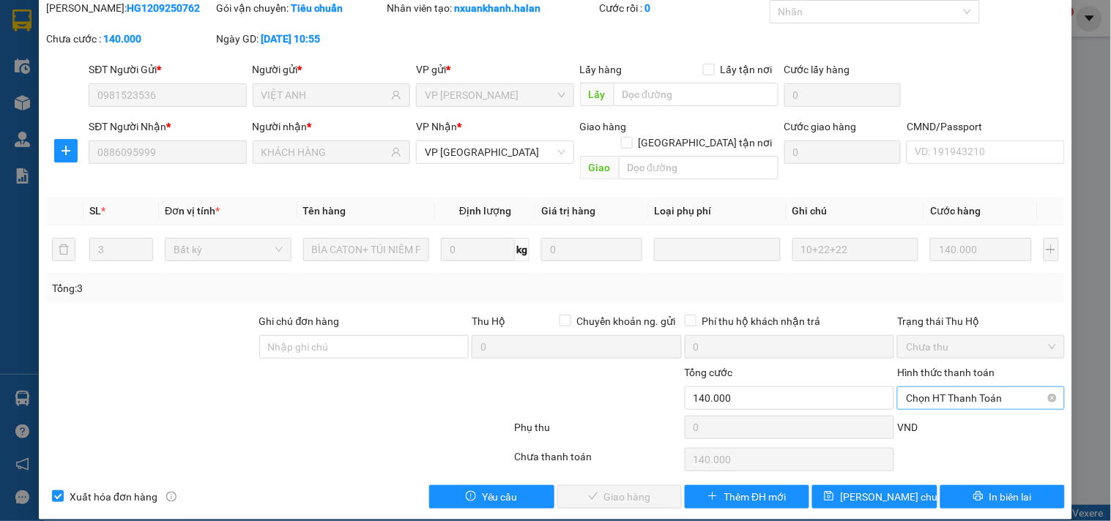
click at [979, 387] on span "Chọn HT Thanh Toán" at bounding box center [980, 398] width 149 height 22
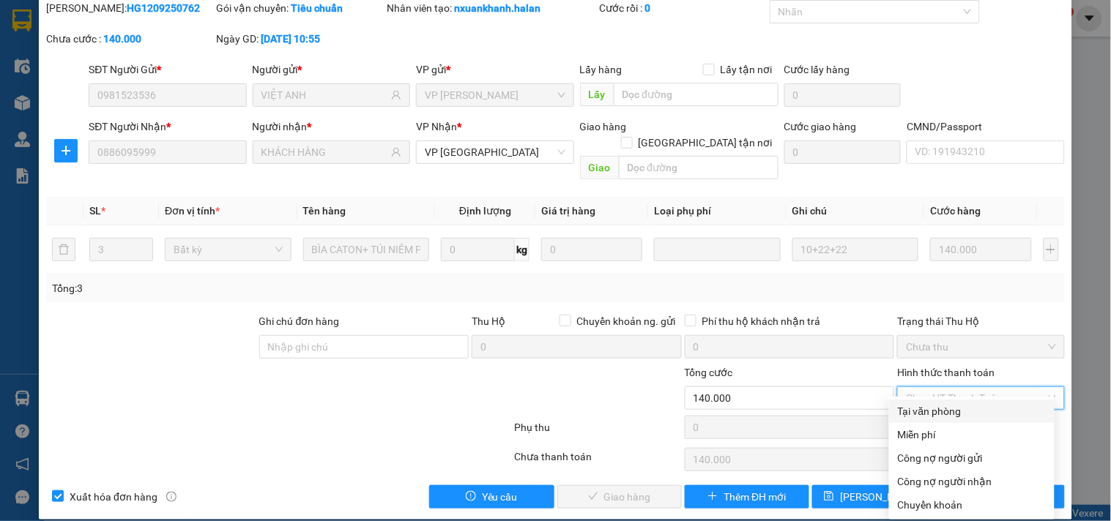
drag, startPoint x: 947, startPoint y: 417, endPoint x: 926, endPoint y: 418, distance: 21.2
click at [947, 416] on div "Tại văn phòng" at bounding box center [972, 411] width 148 height 16
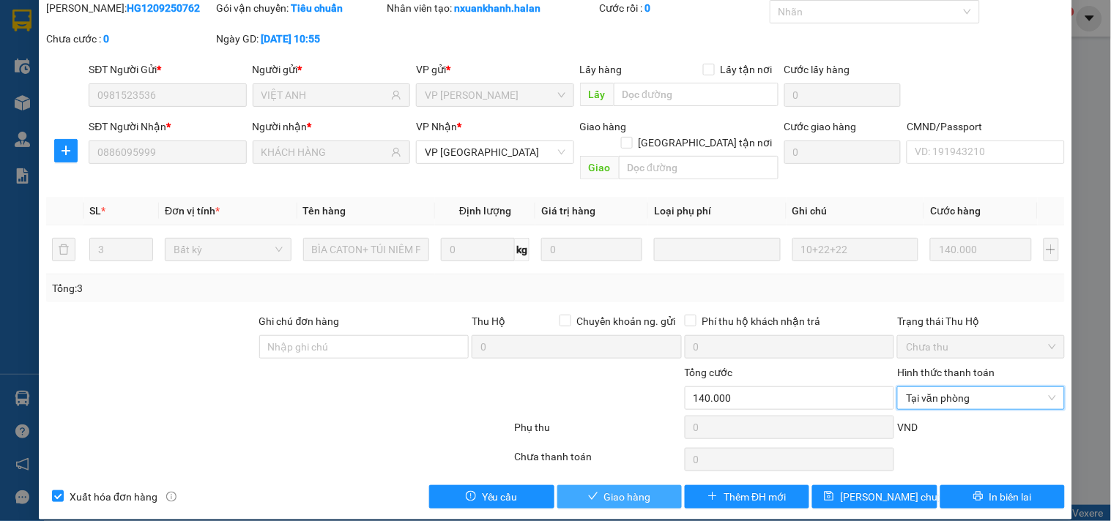
click at [622, 489] on span "Giao hàng" at bounding box center [627, 497] width 47 height 16
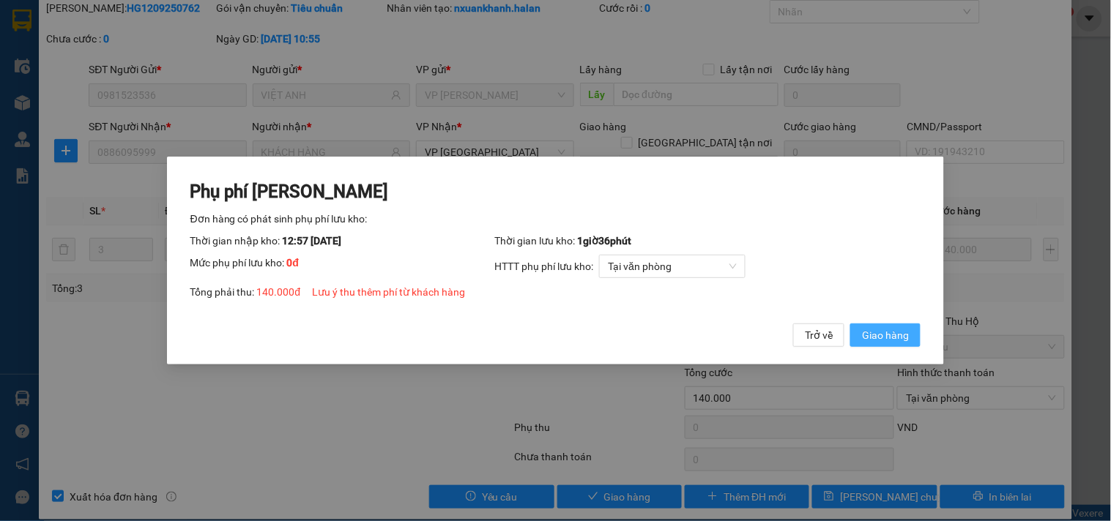
drag, startPoint x: 869, startPoint y: 318, endPoint x: 870, endPoint y: 332, distance: 13.2
click at [871, 324] on div "Phụ phí [PERSON_NAME] hàng có phát sinh phụ phí lưu kho: Thời gian nhập kho: 12…" at bounding box center [555, 263] width 731 height 167
click at [870, 332] on span "Giao hàng" at bounding box center [885, 335] width 47 height 16
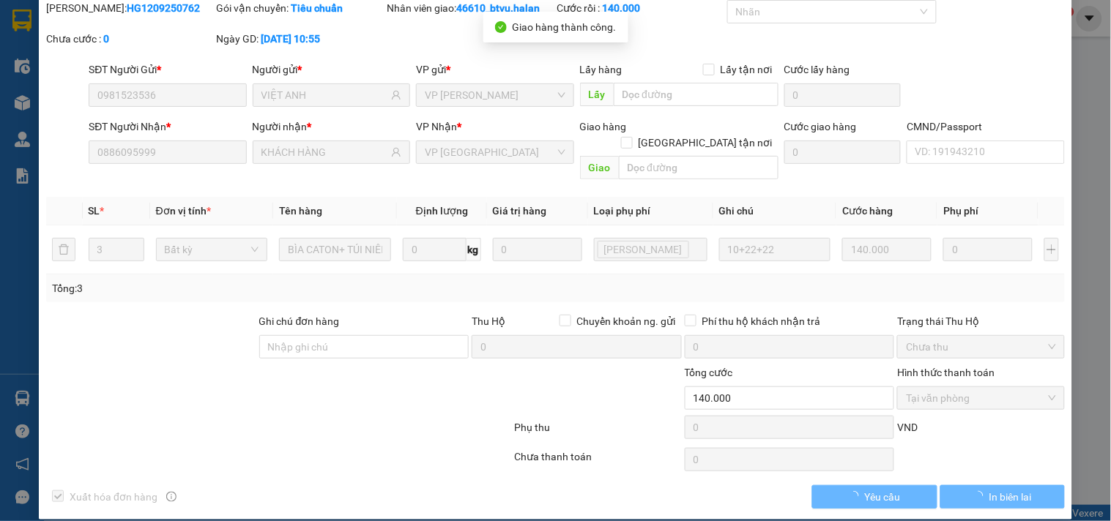
scroll to position [0, 0]
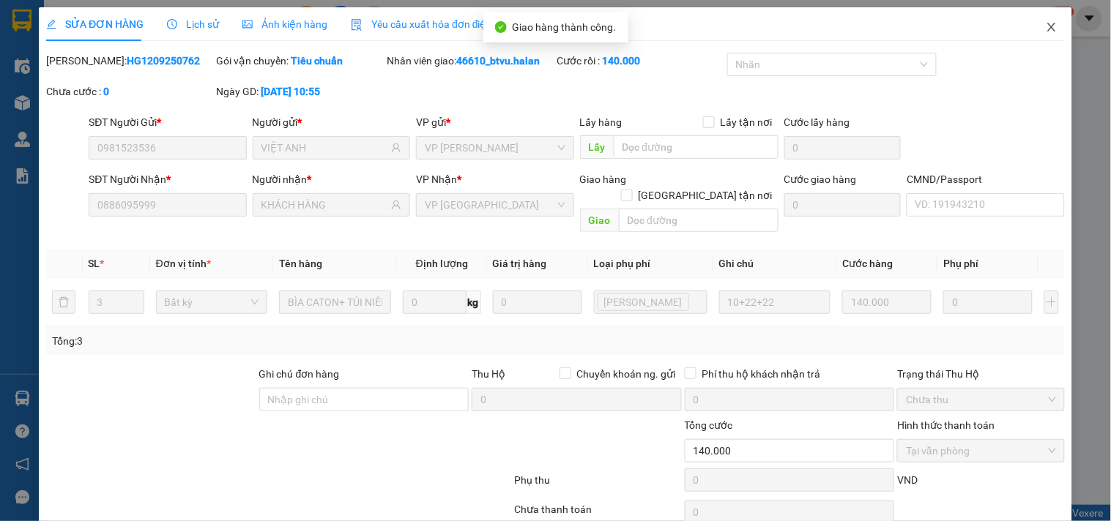
click at [1047, 25] on icon "close" at bounding box center [1051, 27] width 8 height 9
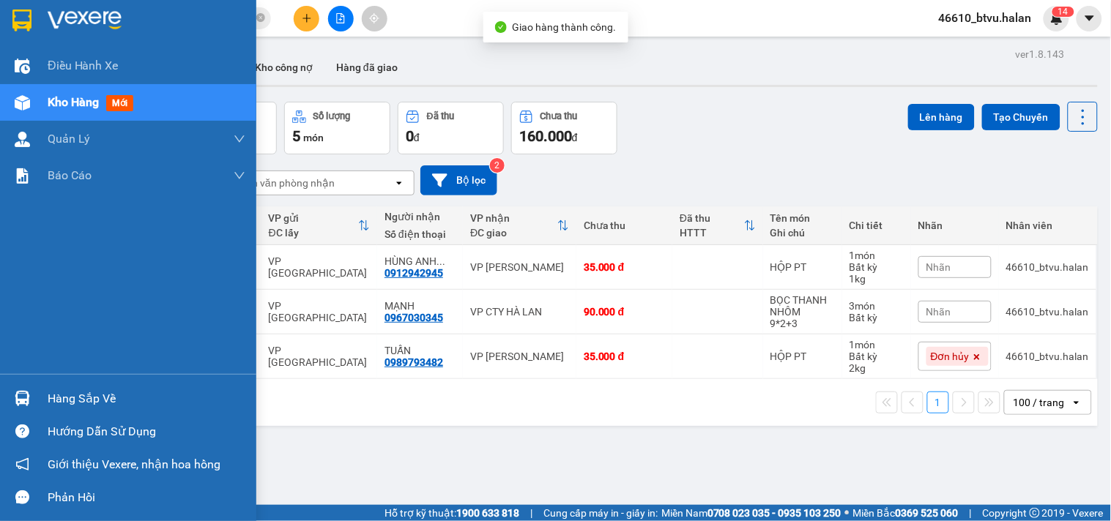
click at [49, 398] on div "Hàng sắp về" at bounding box center [147, 399] width 198 height 22
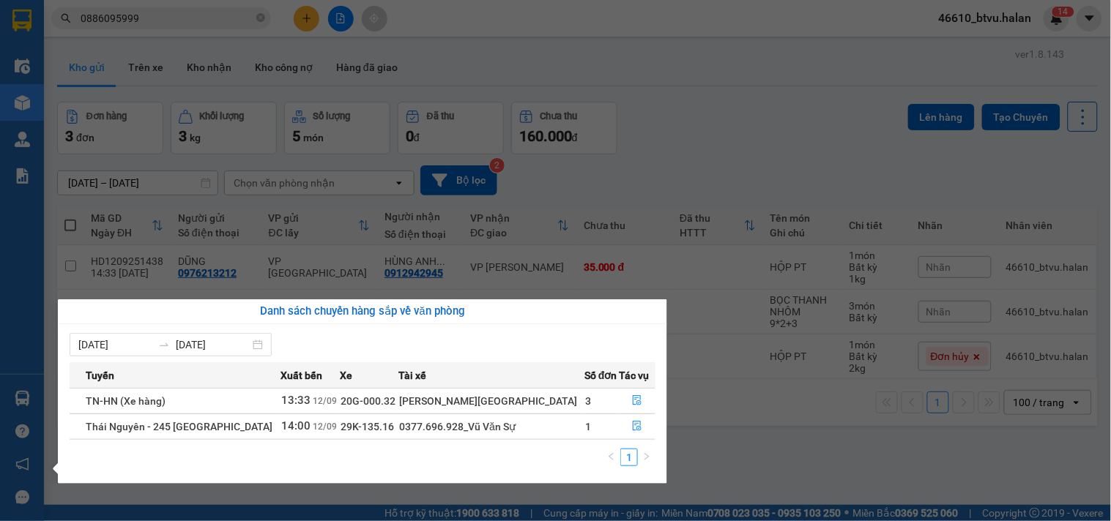
click at [731, 384] on section "Kết quả tìm kiếm ( 31 ) Bộ lọc Mã ĐH Trạng thái Món hàng Thu hộ Tổng cước Chưa …" at bounding box center [555, 260] width 1111 height 521
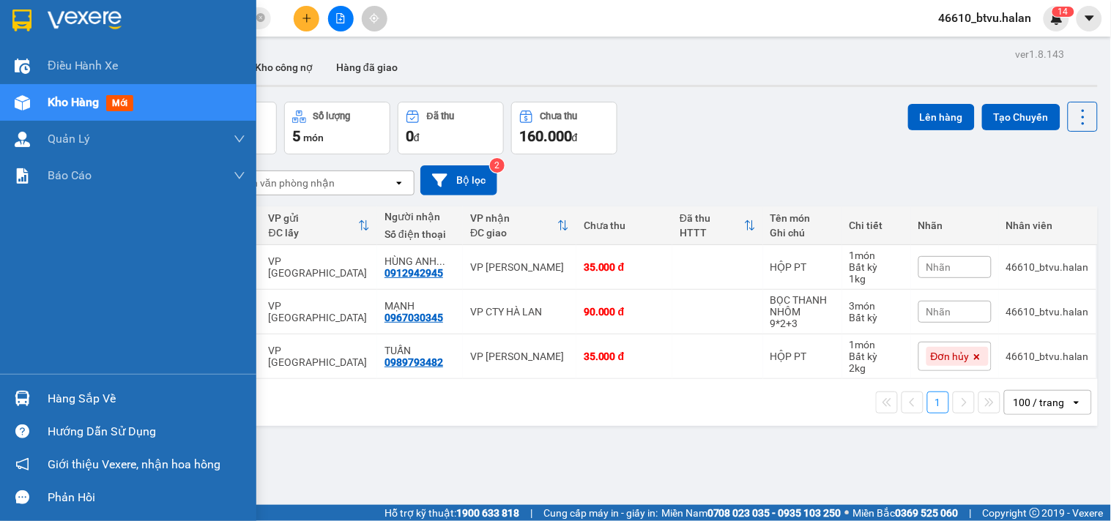
click at [9, 405] on div "Hàng sắp về" at bounding box center [128, 398] width 256 height 33
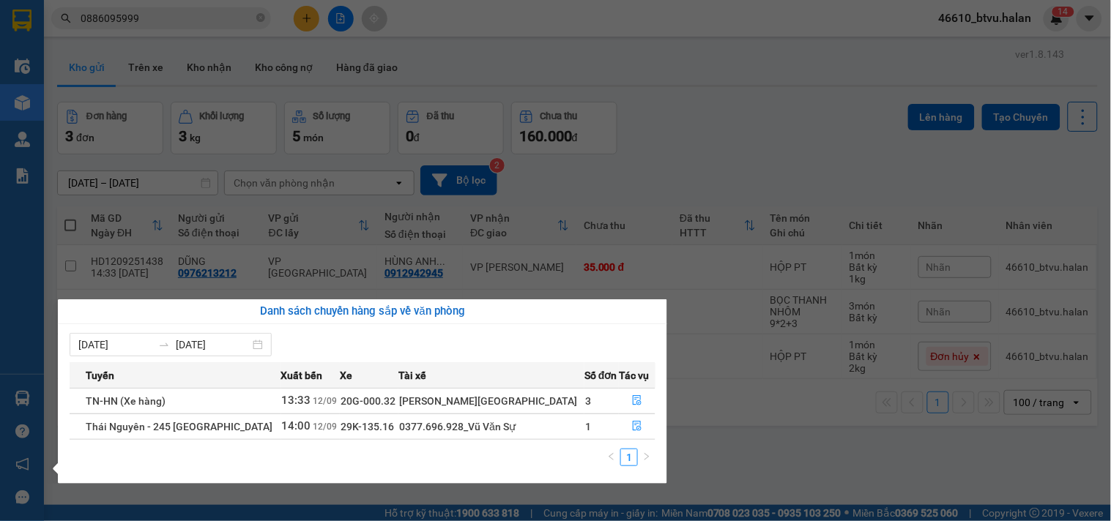
click at [483, 492] on section "Kết quả tìm kiếm ( 31 ) Bộ lọc Mã ĐH Trạng thái Món hàng Thu hộ Tổng cước Chưa …" at bounding box center [555, 260] width 1111 height 521
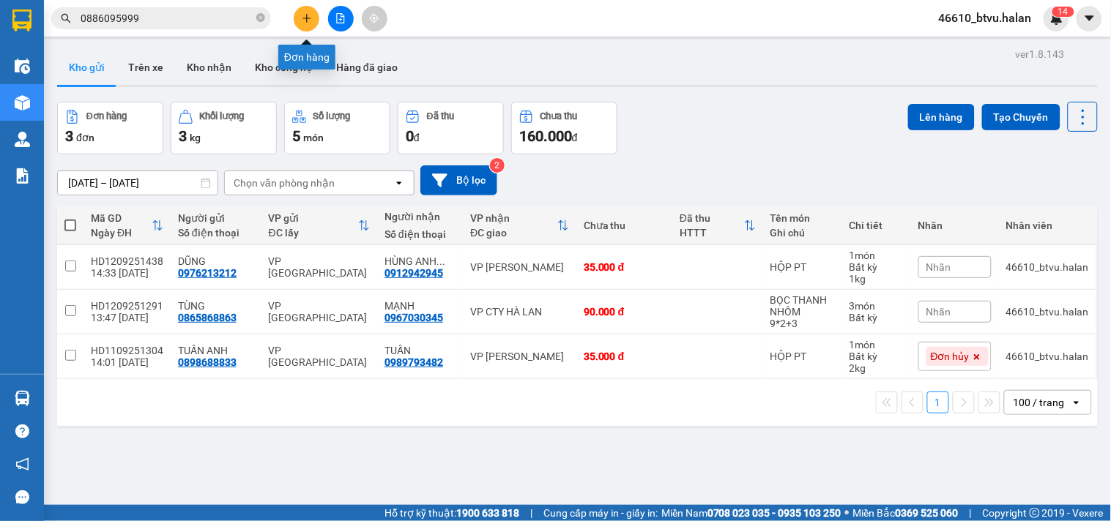
click at [297, 12] on button at bounding box center [307, 19] width 26 height 26
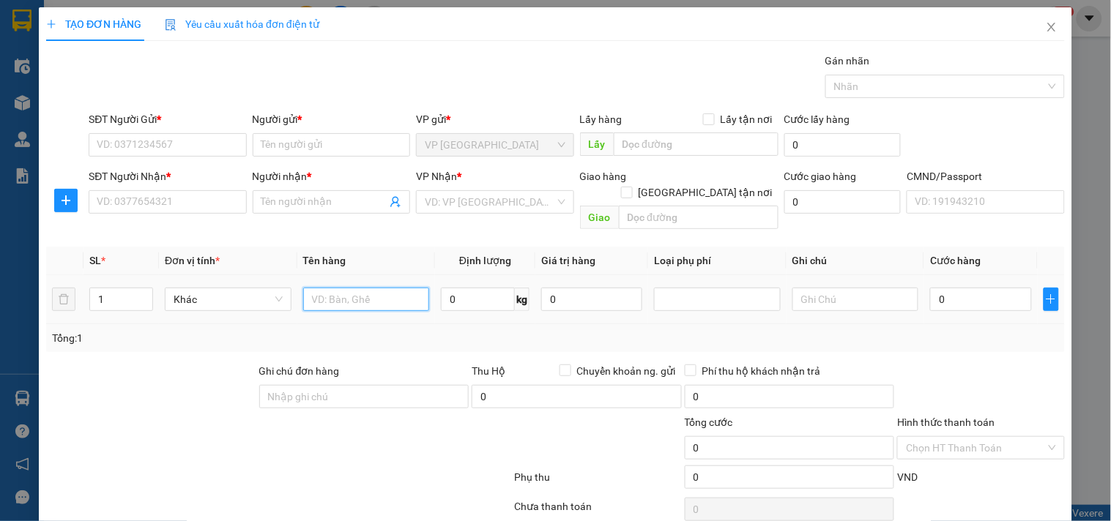
click at [407, 291] on input "text" at bounding box center [366, 299] width 127 height 23
click at [872, 288] on input "text" at bounding box center [855, 299] width 127 height 23
type input "6"
type input "32+"
type input "2"
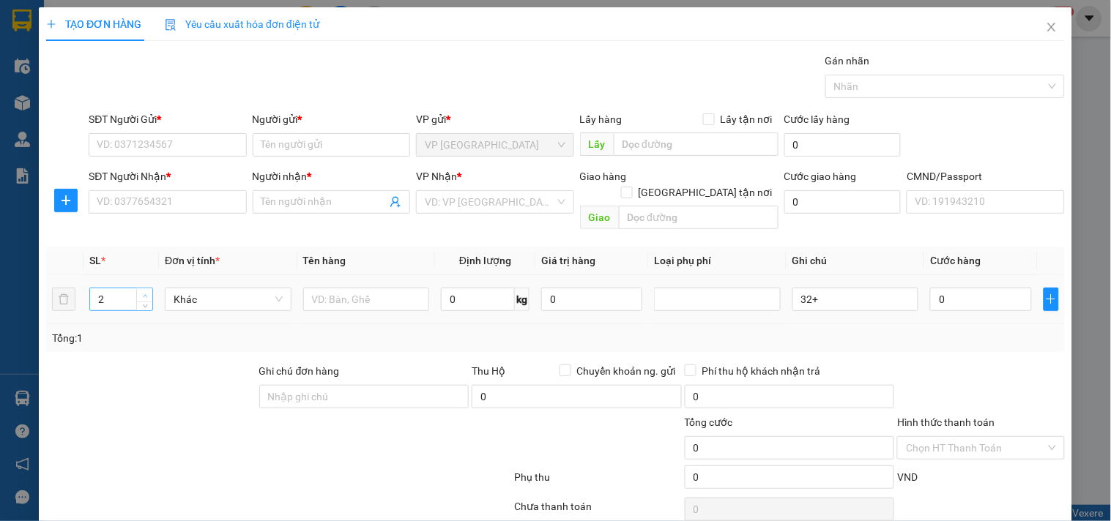
click at [149, 288] on span "Increase Value" at bounding box center [144, 294] width 16 height 13
click at [864, 291] on input "32+" at bounding box center [855, 299] width 127 height 23
type input "32+9"
click at [334, 288] on input "text" at bounding box center [366, 299] width 127 height 23
type input "BỌC HỘP PK"
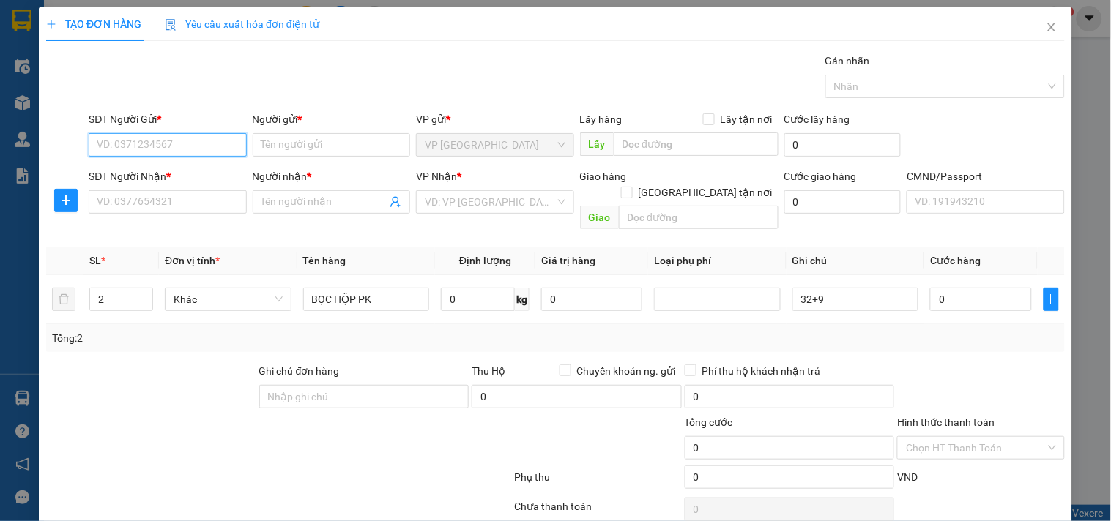
click at [161, 141] on input "SĐT Người Gửi *" at bounding box center [167, 144] width 157 height 23
type input "0865219266"
click at [161, 141] on input "0865219266" at bounding box center [167, 144] width 157 height 23
click at [160, 141] on input "0865219266" at bounding box center [167, 144] width 157 height 23
click at [171, 180] on div "0865219266 - CHỊ THỨC" at bounding box center [166, 174] width 138 height 16
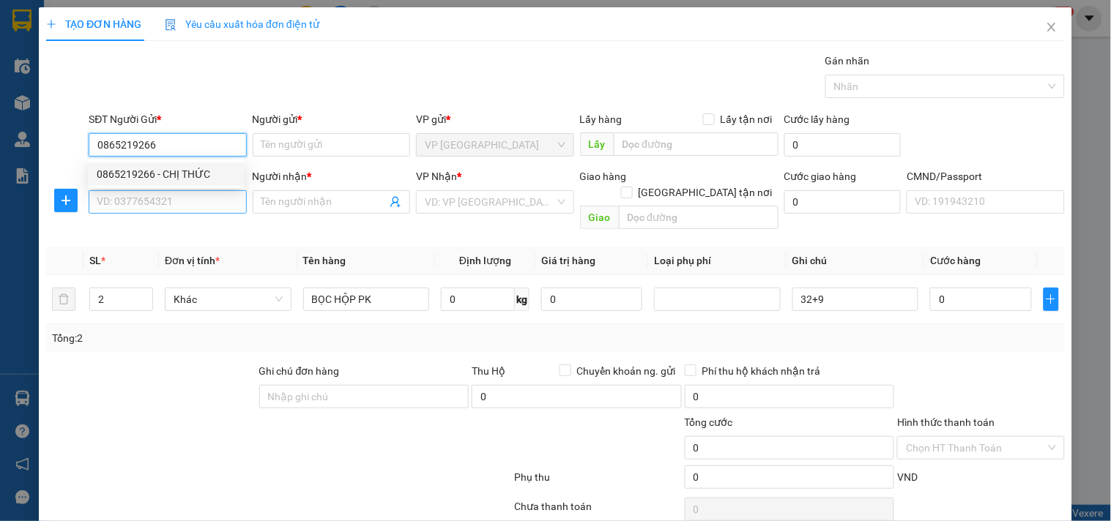
type input "CHỊ THỨC"
type input "0865219266"
click at [176, 201] on input "SĐT Người Nhận *" at bounding box center [167, 201] width 157 height 23
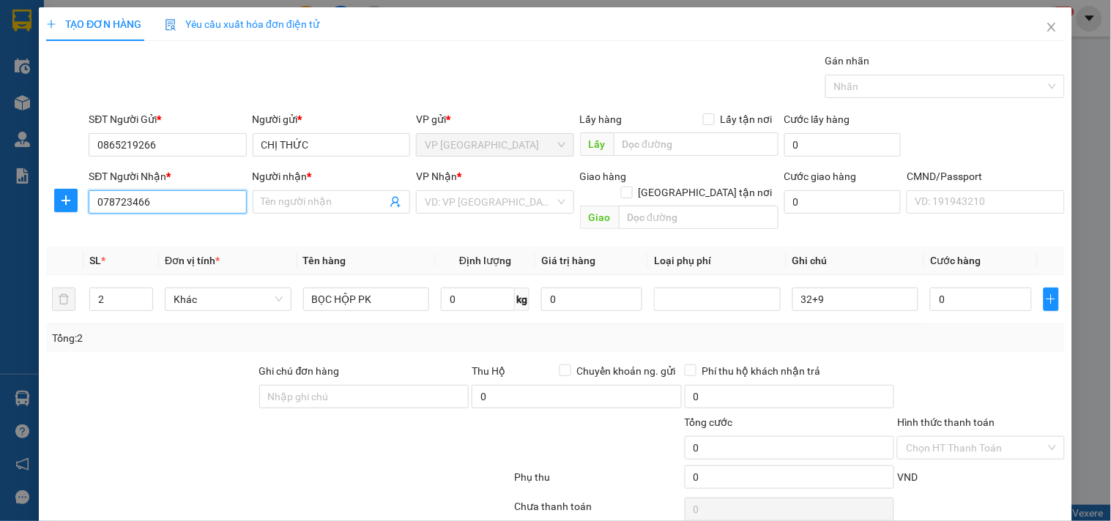
type input "0787234668"
click at [205, 227] on div "0787234668 - YẾN TOÀN" at bounding box center [166, 231] width 138 height 16
type input "YẾN TOÀN"
type input "0787234668"
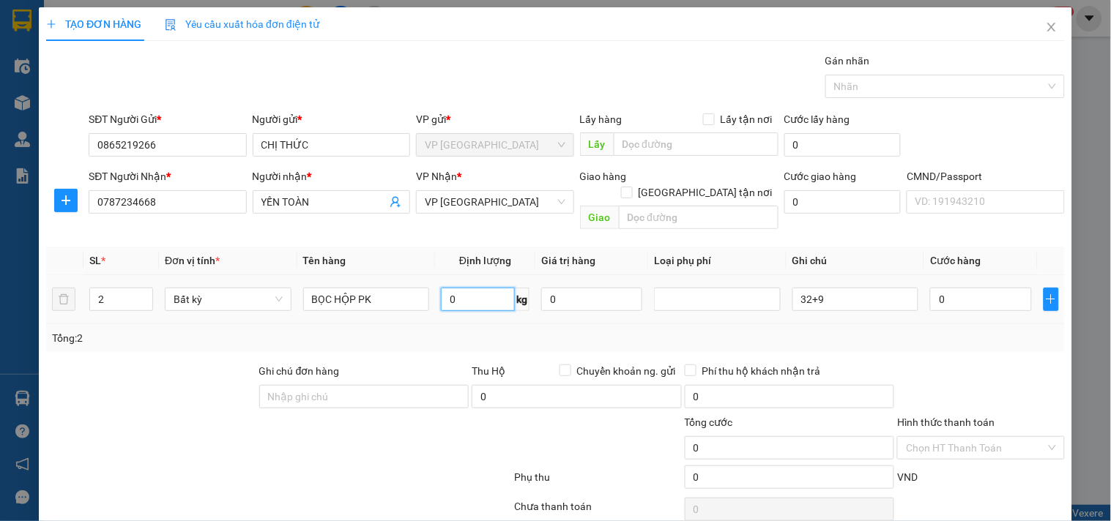
click at [471, 288] on input "0" at bounding box center [478, 299] width 74 height 23
type input "32"
click at [469, 330] on div "Tổng: 2" at bounding box center [555, 338] width 1007 height 16
type input "75.000"
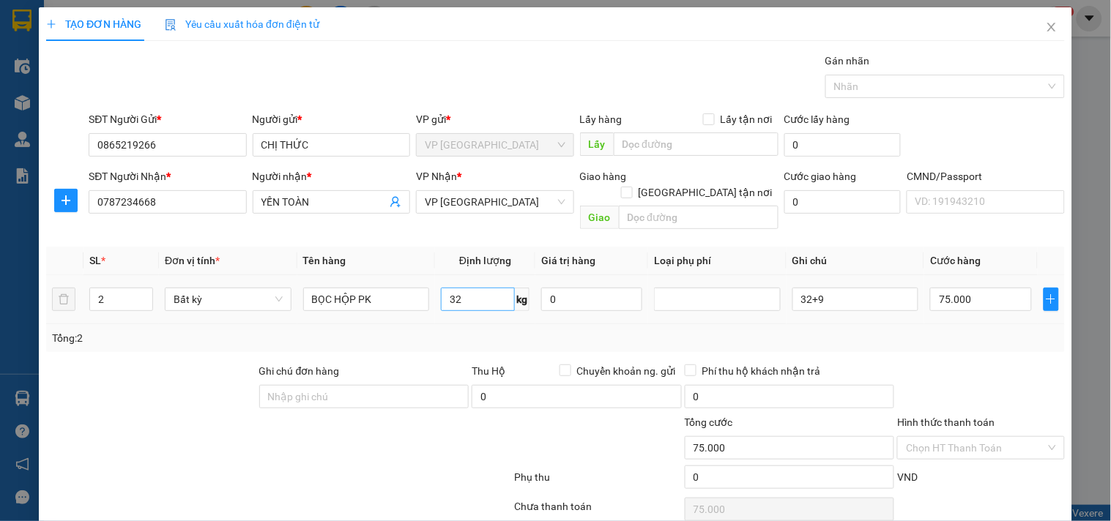
type input "75.000"
click at [482, 288] on input "32" at bounding box center [478, 299] width 74 height 23
type input "9"
drag, startPoint x: 569, startPoint y: 341, endPoint x: 469, endPoint y: 280, distance: 117.3
click at [570, 342] on div "Transit Pickup Surcharge Ids Transit Deliver Surcharge Ids Transit Deliver Surc…" at bounding box center [555, 306] width 1018 height 506
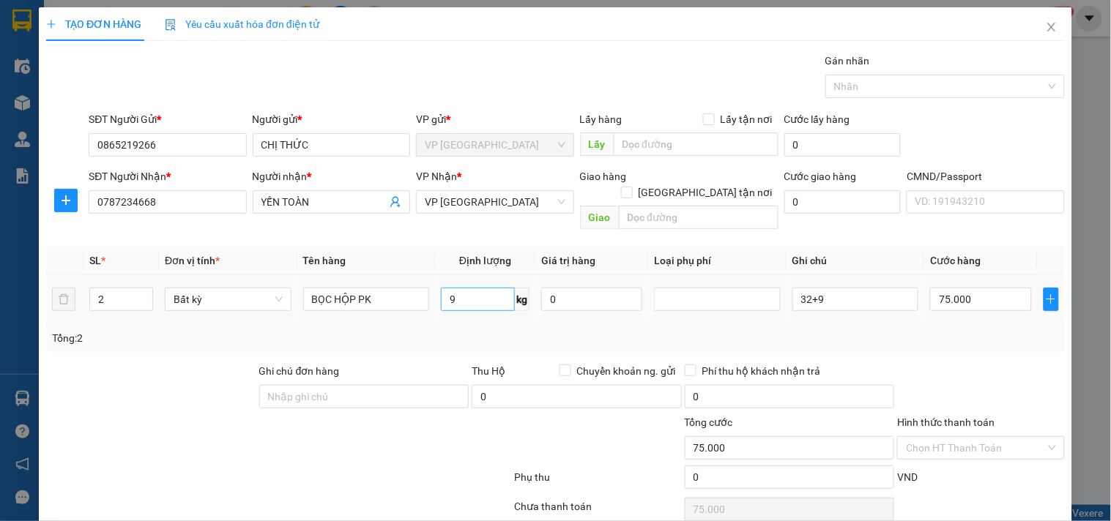
type input "40.000"
click at [469, 288] on input "9" at bounding box center [478, 299] width 74 height 23
type input "0"
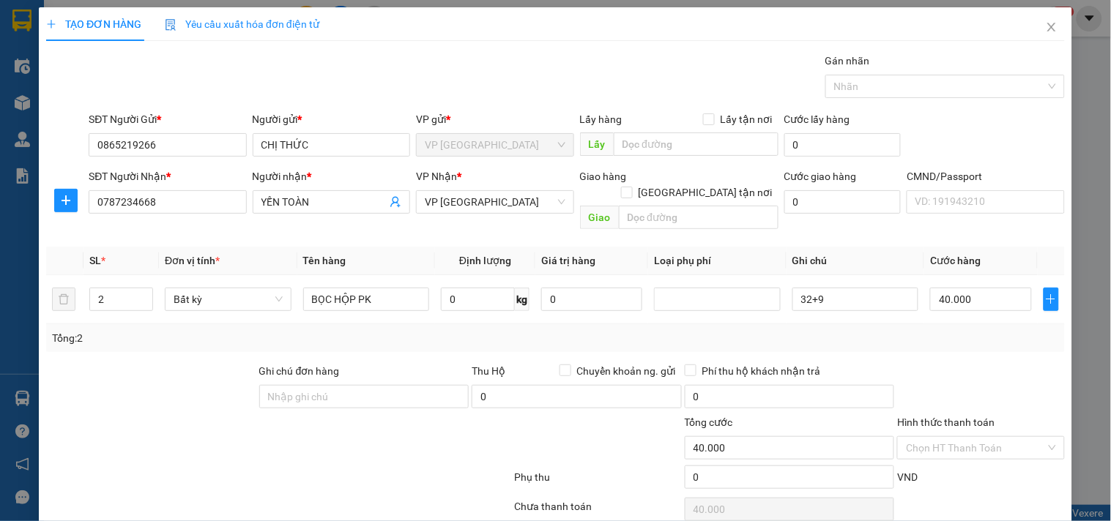
click at [671, 330] on div "Tổng: 2" at bounding box center [555, 338] width 1007 height 16
type input "0"
click at [975, 288] on input "0" at bounding box center [980, 299] width 101 height 23
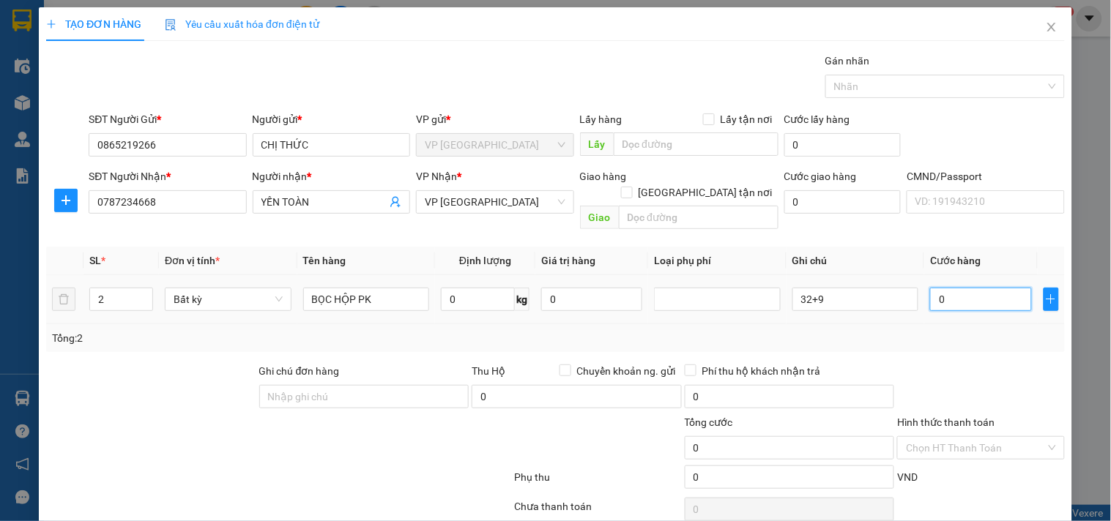
type input "1"
type input "10"
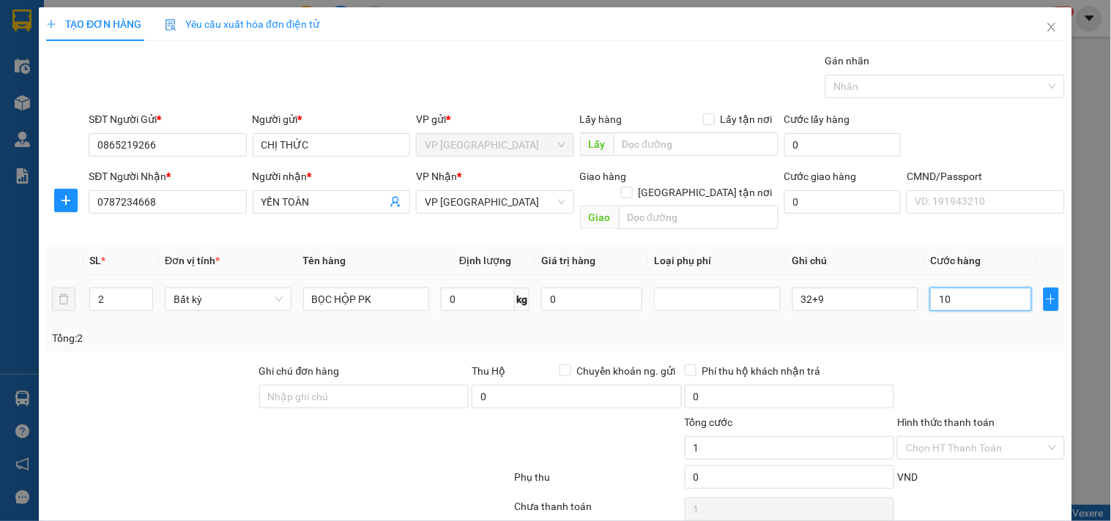
type input "10"
type input "105"
type input "105.000"
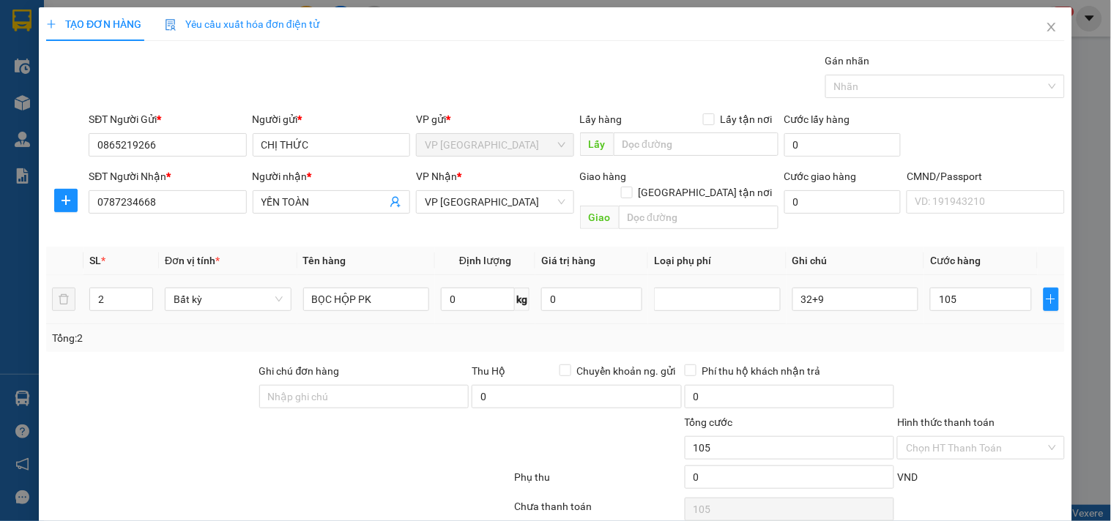
type input "105.000"
click at [950, 330] on div "Tổng: 2" at bounding box center [555, 338] width 1007 height 16
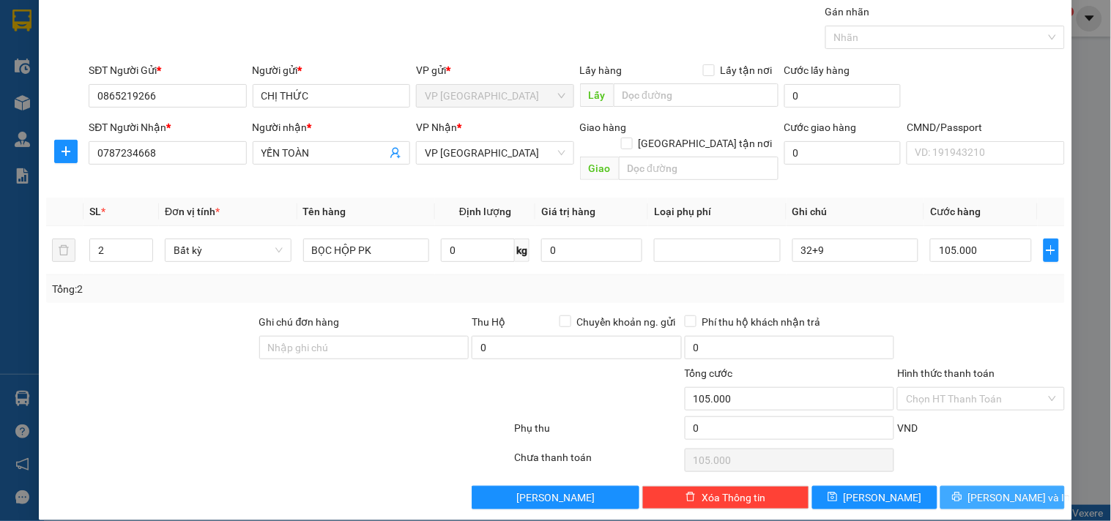
click at [986, 490] on span "[PERSON_NAME] và In" at bounding box center [1019, 498] width 102 height 16
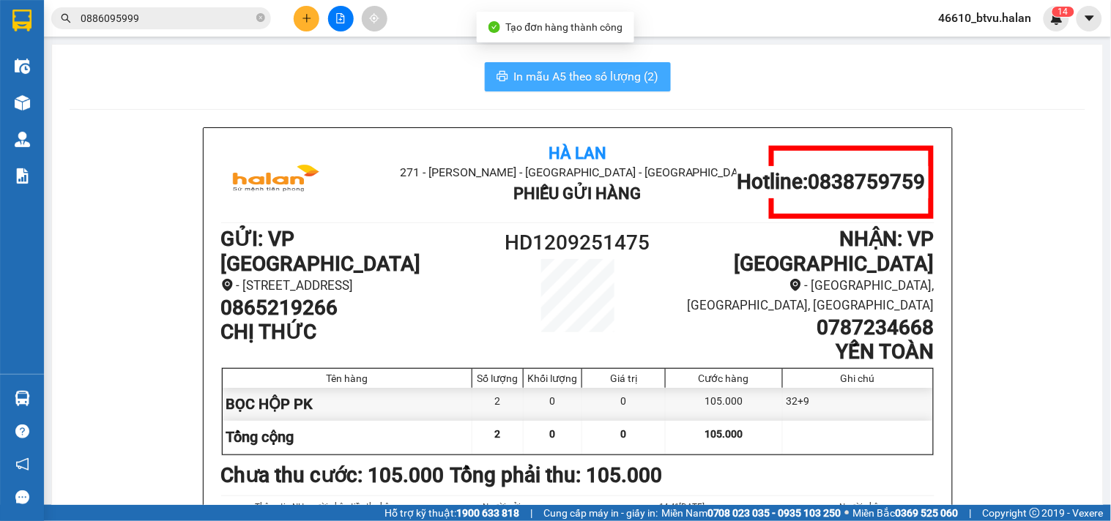
click at [601, 81] on span "In mẫu A5 theo số lượng (2)" at bounding box center [586, 76] width 145 height 18
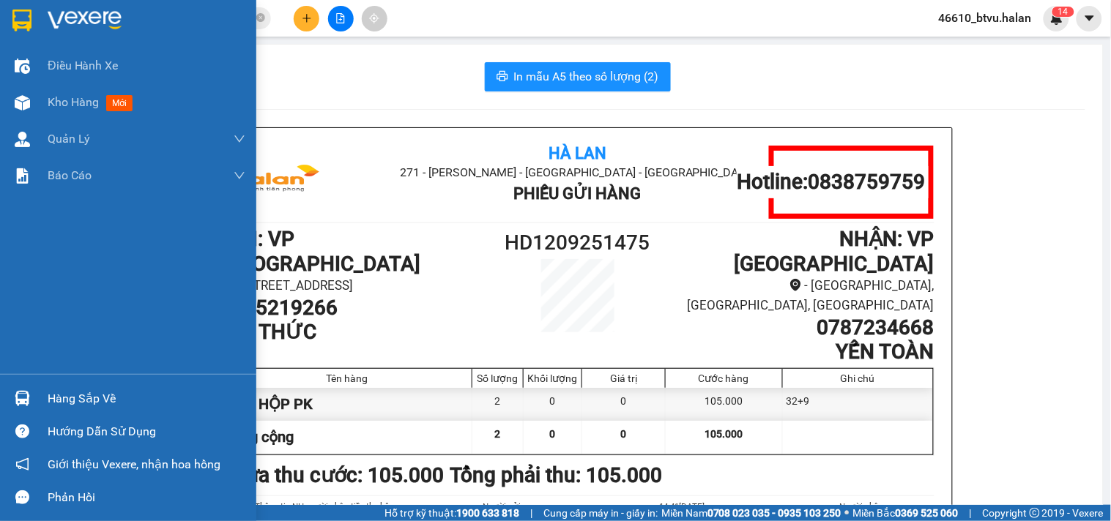
click at [26, 391] on img at bounding box center [22, 398] width 15 height 15
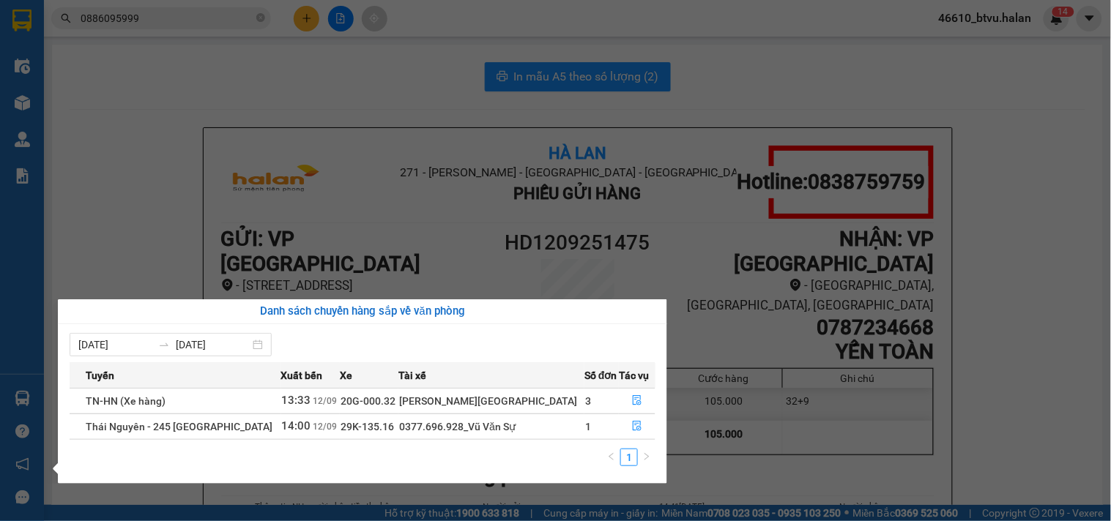
click at [147, 254] on section "Kết quả tìm kiếm ( 31 ) Bộ lọc Mã ĐH Trạng thái Món hàng Thu hộ Tổng cước Chưa …" at bounding box center [555, 260] width 1111 height 521
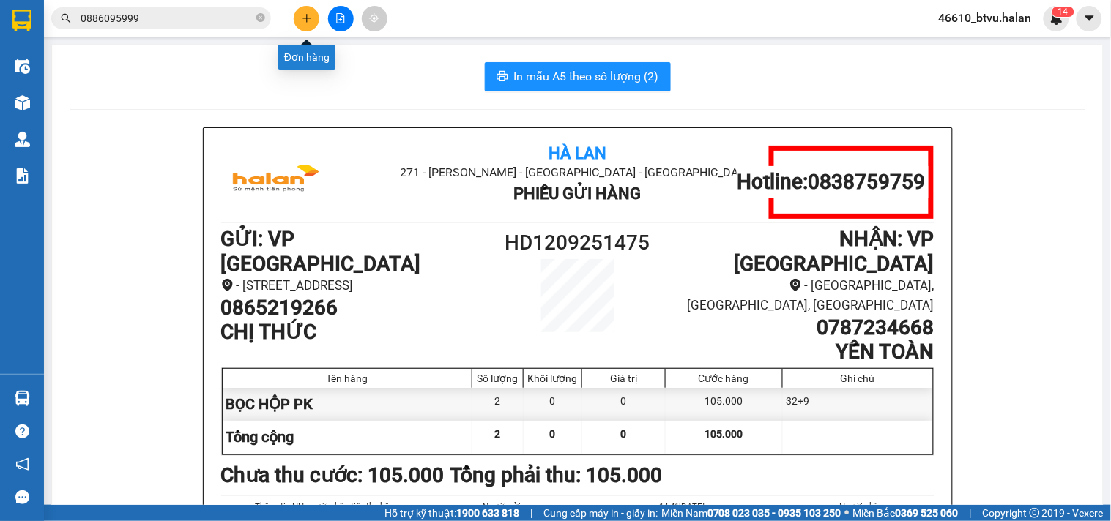
click at [294, 18] on button at bounding box center [307, 19] width 26 height 26
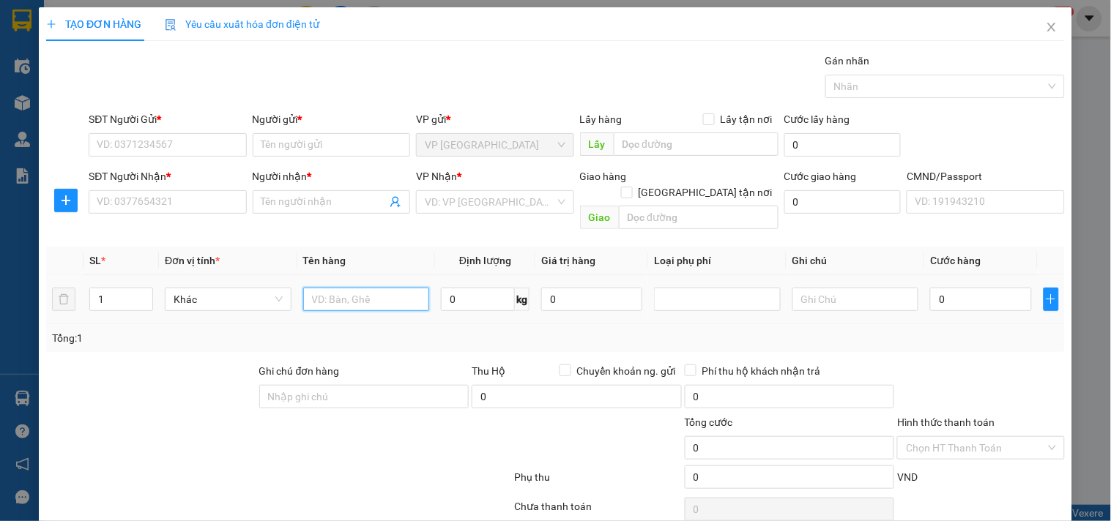
click at [353, 288] on input "text" at bounding box center [366, 299] width 127 height 23
type input "BỌC VÀNG ĐT"
type input "1"
click at [187, 150] on input "SĐT Người Gửi *" at bounding box center [167, 144] width 157 height 23
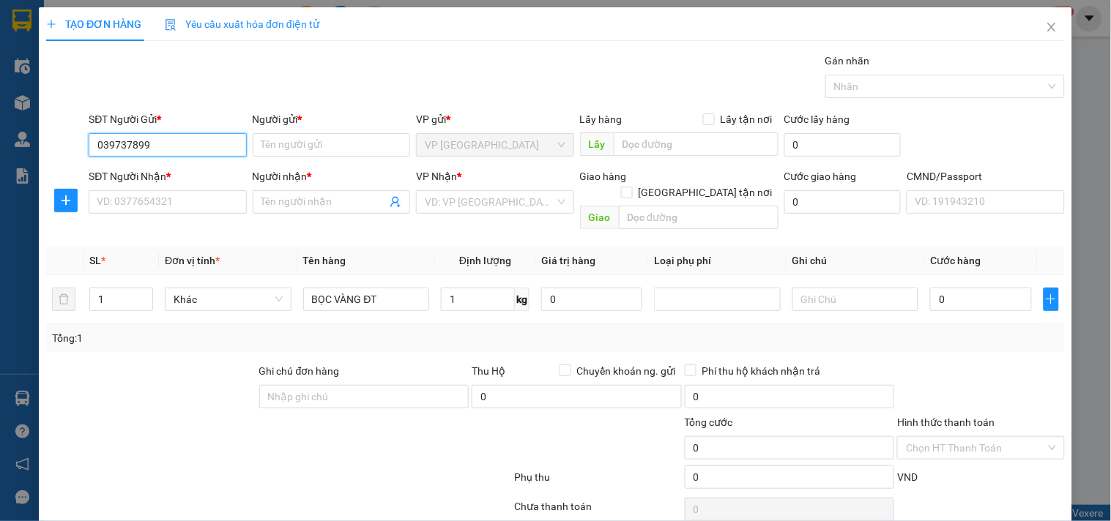
type input "0397378999"
click at [187, 150] on input "0397378999" at bounding box center [167, 144] width 157 height 23
click at [186, 176] on div "0397378999 - HOÀNG LAM" at bounding box center [169, 174] width 144 height 16
type input "HOÀNG LAM"
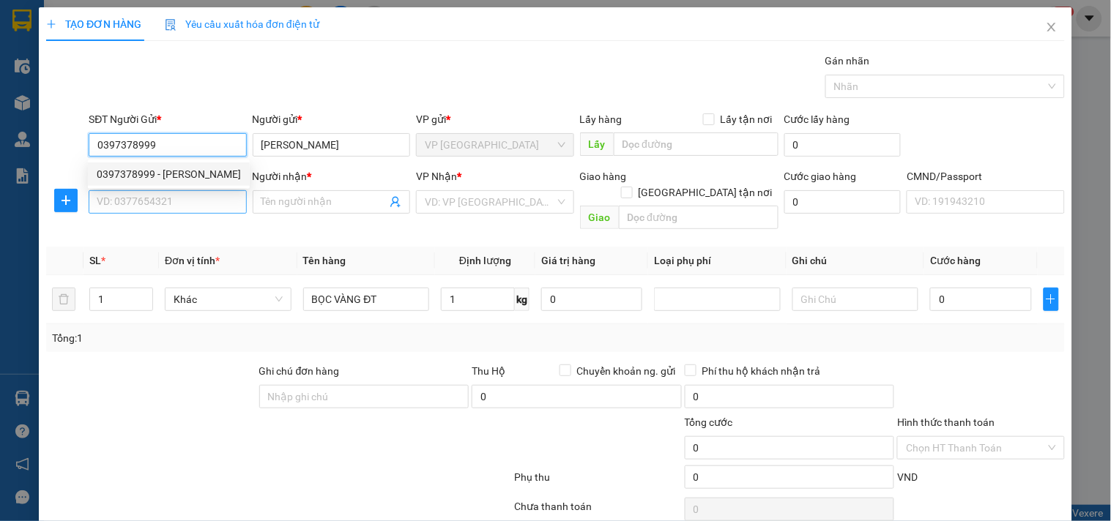
type input "0397378999"
click at [176, 201] on input "SĐT Người Nhận *" at bounding box center [167, 201] width 157 height 23
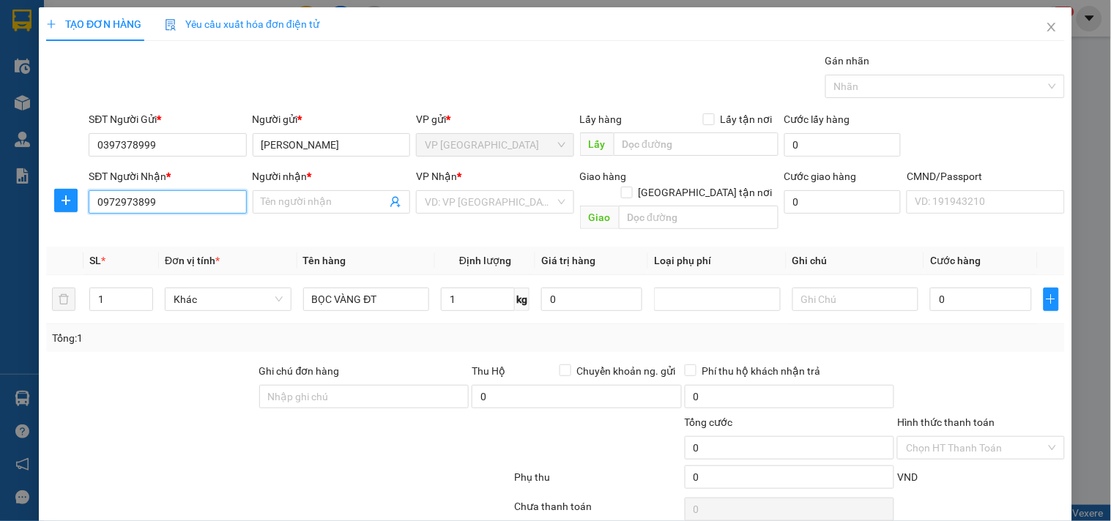
click at [171, 201] on input "0972973899" at bounding box center [167, 201] width 157 height 23
click at [187, 206] on input "0972973899" at bounding box center [167, 201] width 157 height 23
click at [188, 205] on input "0972973899" at bounding box center [167, 201] width 157 height 23
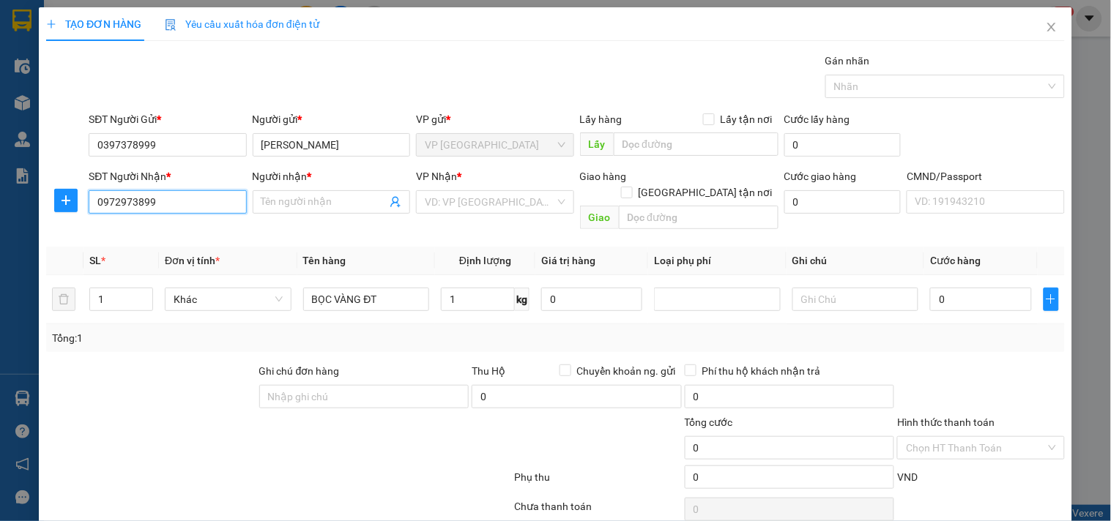
click at [188, 205] on input "0972973899" at bounding box center [167, 201] width 157 height 23
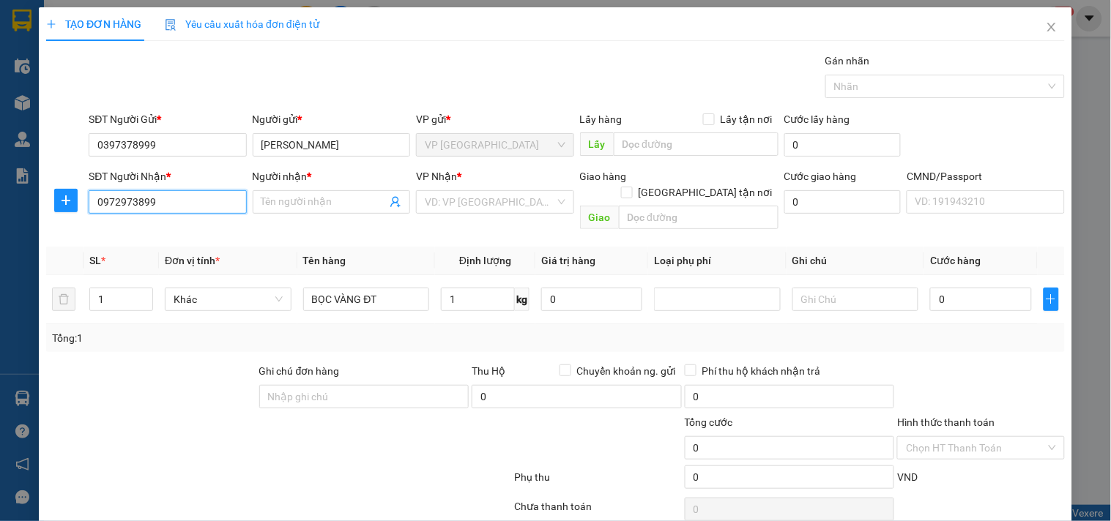
click at [188, 205] on input "0972973899" at bounding box center [167, 201] width 157 height 23
type input "0972973899"
click at [72, 206] on span "plus" at bounding box center [66, 201] width 22 height 12
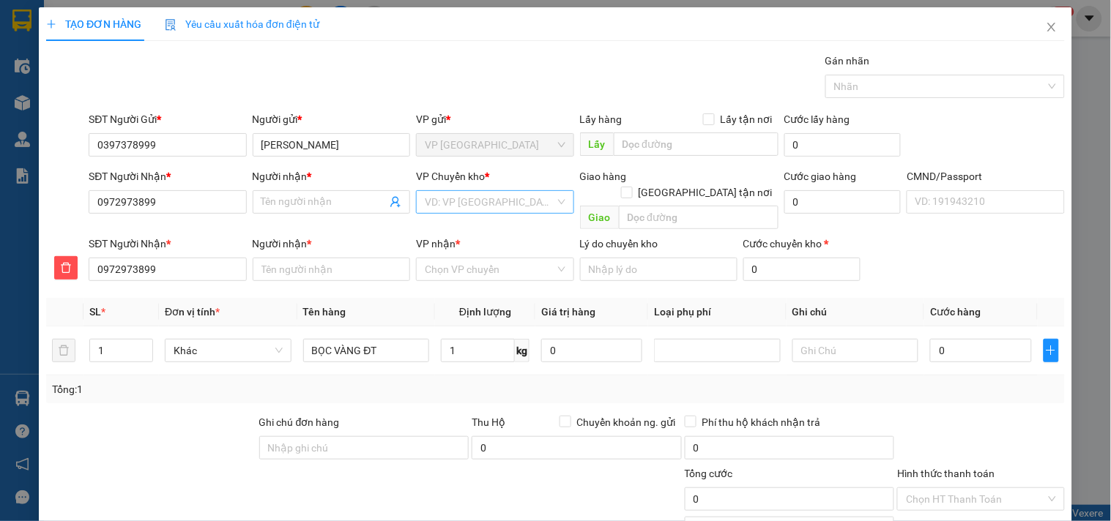
click at [500, 201] on input "search" at bounding box center [490, 202] width 130 height 22
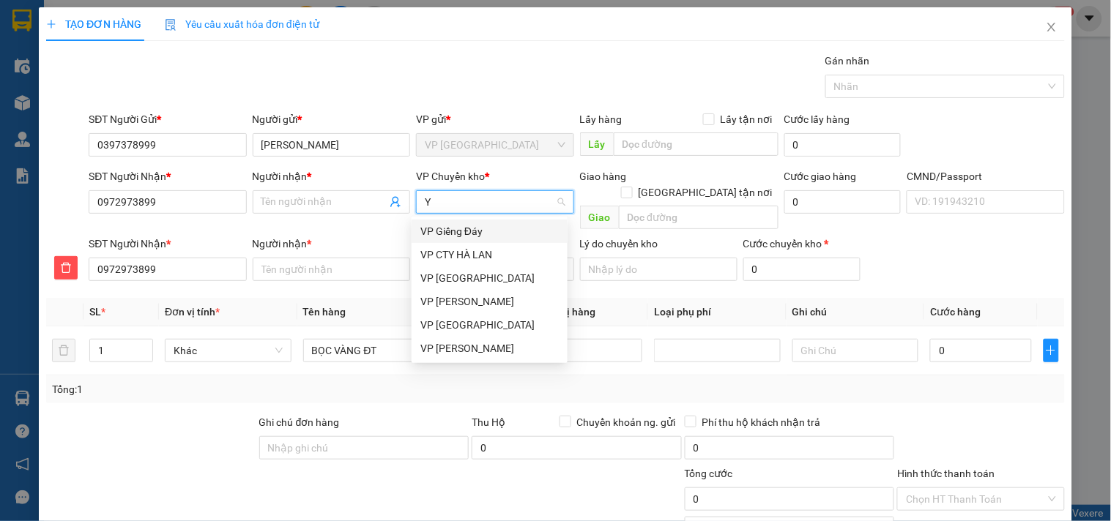
type input "YB"
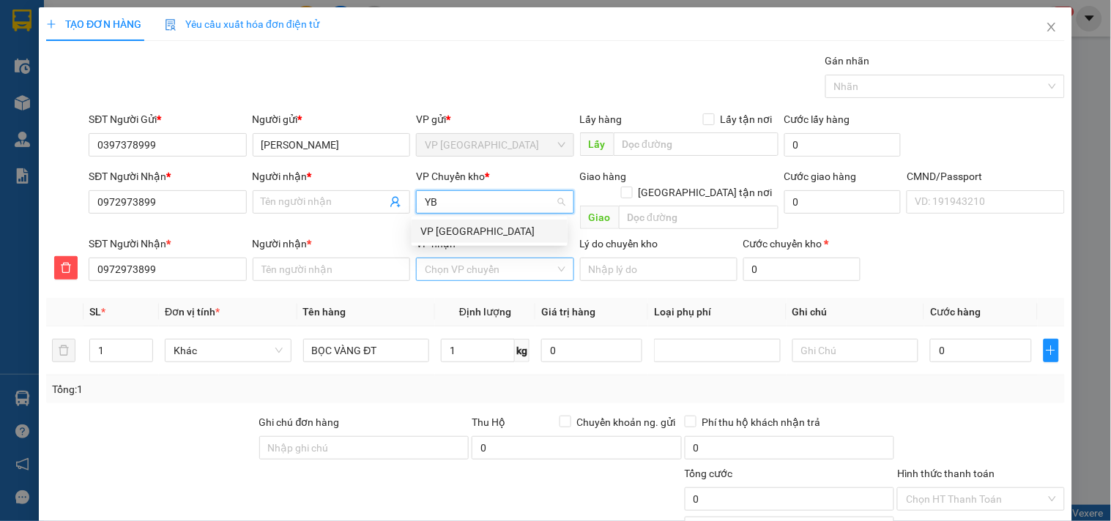
drag, startPoint x: 450, startPoint y: 229, endPoint x: 439, endPoint y: 251, distance: 24.6
click at [447, 236] on div "VP [GEOGRAPHIC_DATA]" at bounding box center [489, 231] width 138 height 16
click at [439, 258] on input "VP nhận *" at bounding box center [490, 269] width 130 height 22
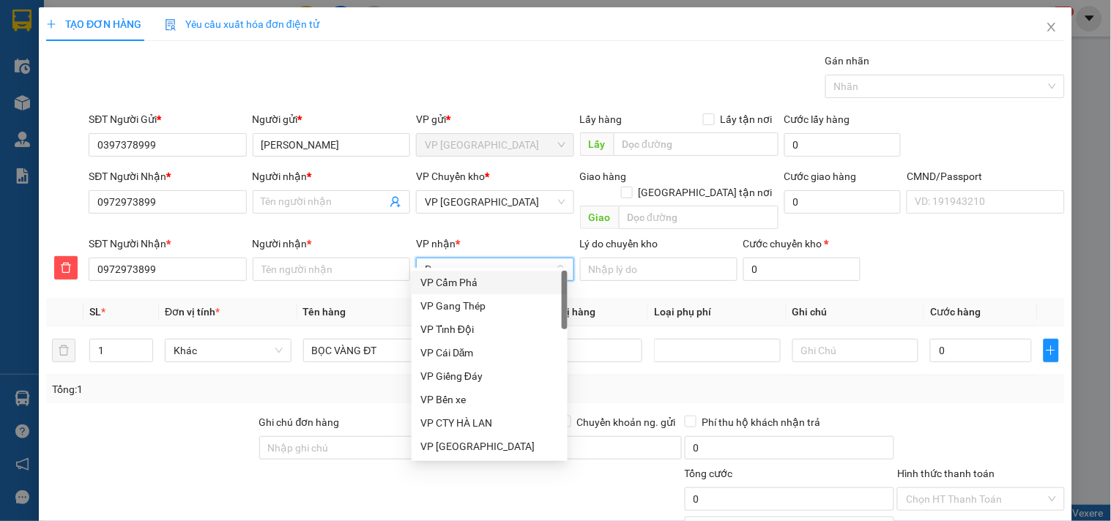
type input "PB"
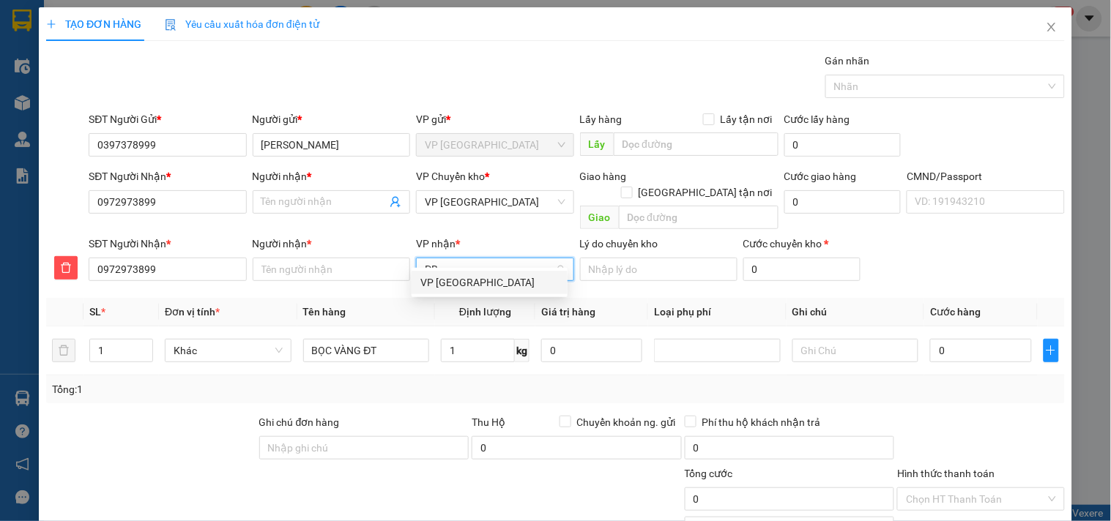
click at [435, 273] on div "VP [GEOGRAPHIC_DATA]" at bounding box center [489, 282] width 156 height 23
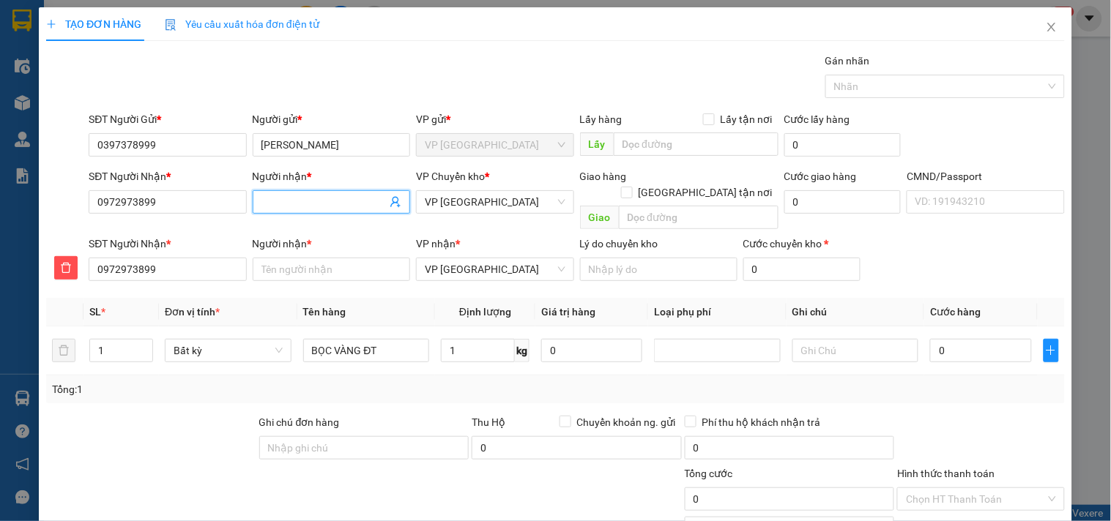
click at [302, 195] on input "Người nhận *" at bounding box center [323, 202] width 125 height 16
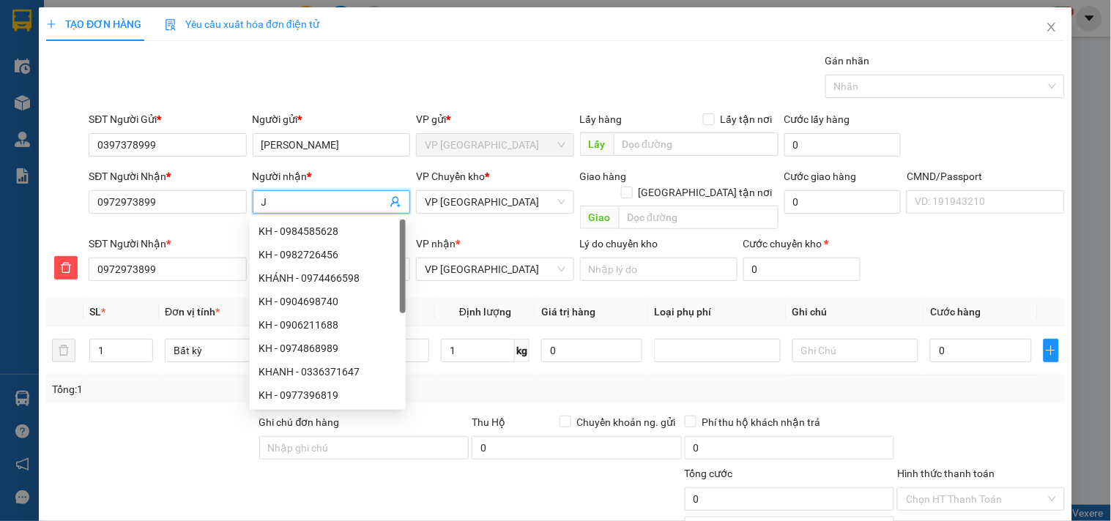
type input "JK"
type input "J"
type input "K"
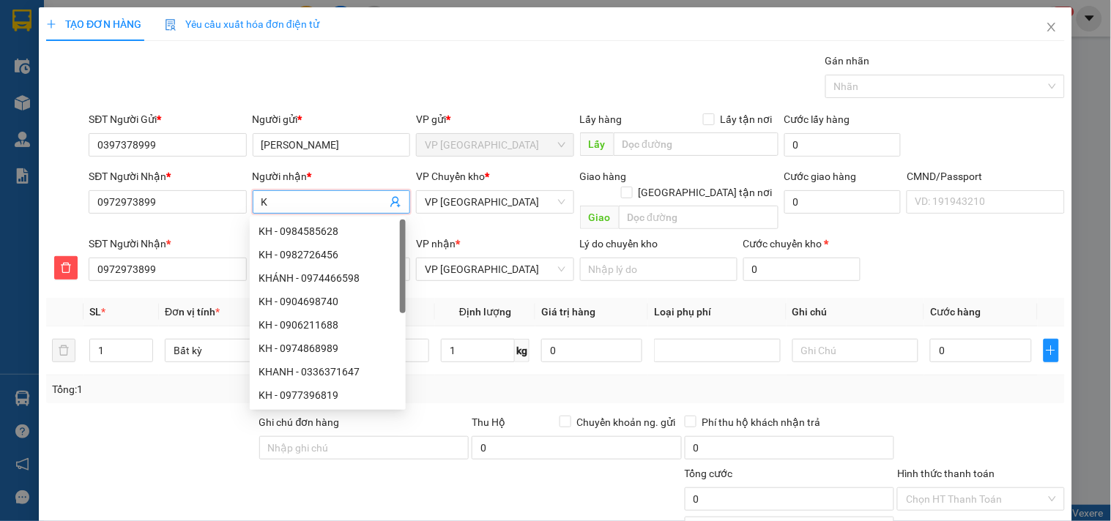
type input "K"
type input "KH"
click at [716, 298] on th "Loại phụ phí" at bounding box center [717, 312] width 138 height 29
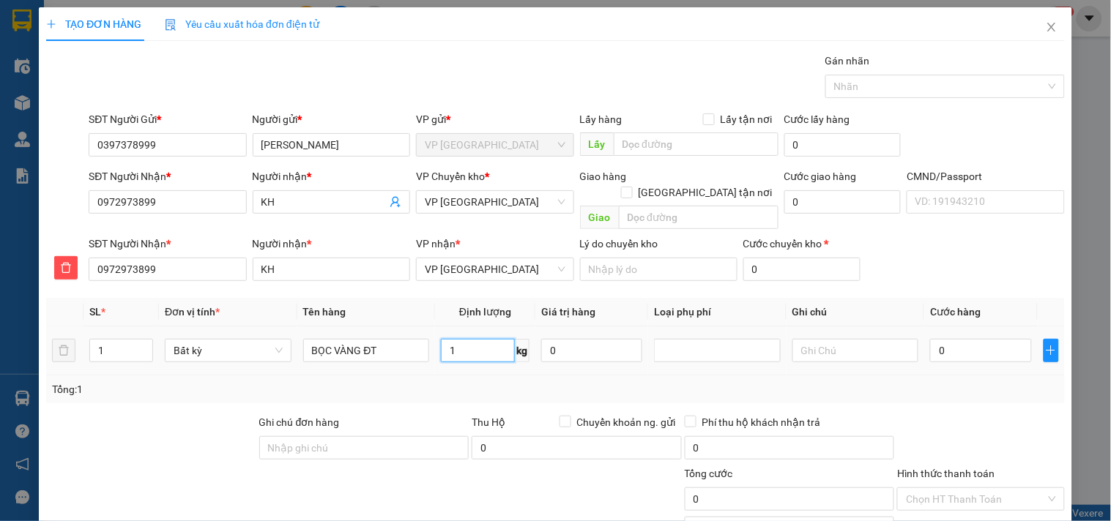
drag, startPoint x: 471, startPoint y: 337, endPoint x: 466, endPoint y: 362, distance: 25.3
click at [470, 339] on input "1" at bounding box center [478, 350] width 74 height 23
click at [1015, 340] on input "0" at bounding box center [980, 350] width 101 height 23
type input "40.000"
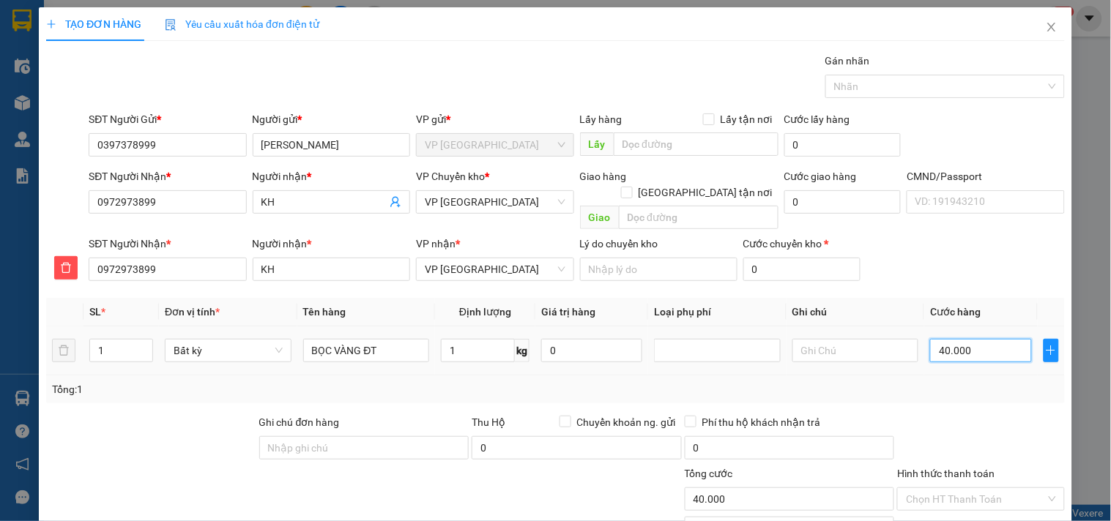
type input "40.000"
type input "400.003"
click at [1015, 339] on input "400.003" at bounding box center [980, 350] width 101 height 23
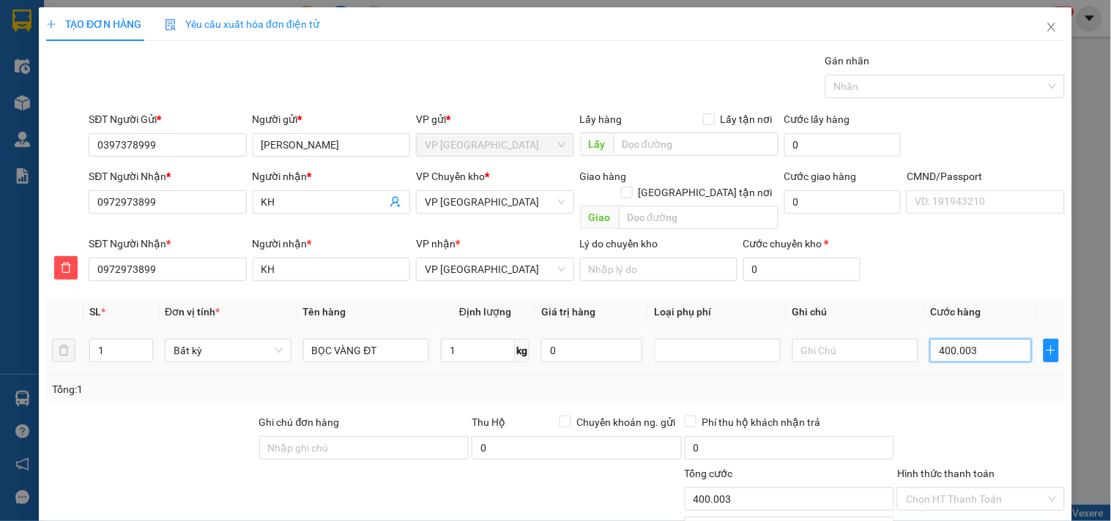
click at [1015, 339] on input "400.003" at bounding box center [980, 350] width 101 height 23
type input "3"
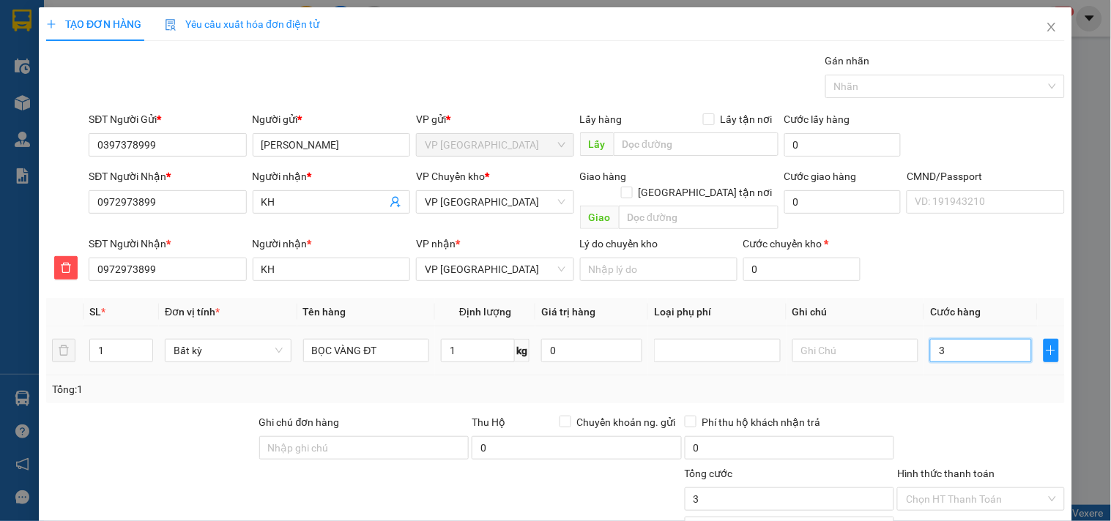
type input "35"
click at [1002, 381] on div "Tổng: 1" at bounding box center [555, 389] width 1007 height 16
type input "35.000"
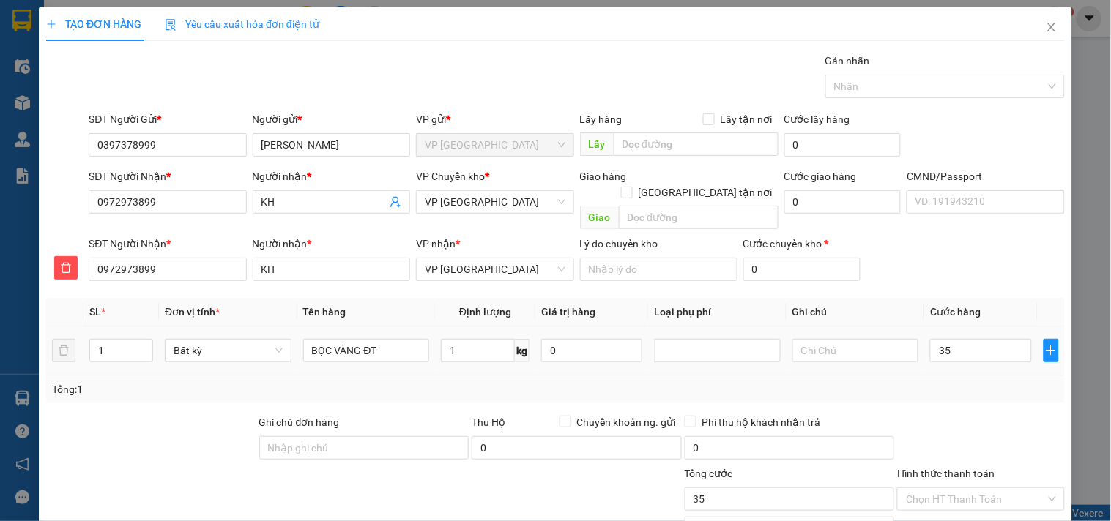
type input "35.000"
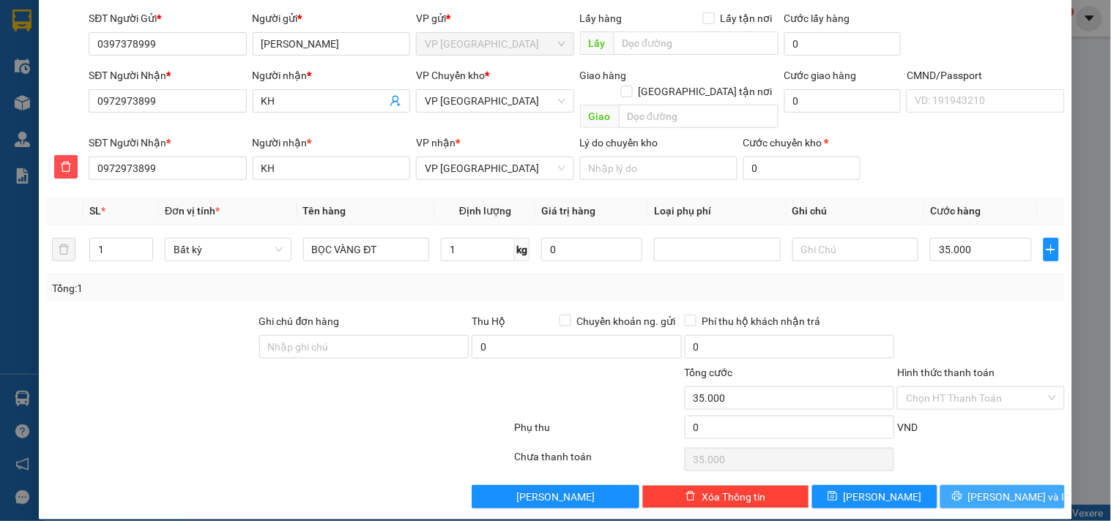
click at [1022, 485] on button "[PERSON_NAME] và In" at bounding box center [1002, 496] width 124 height 23
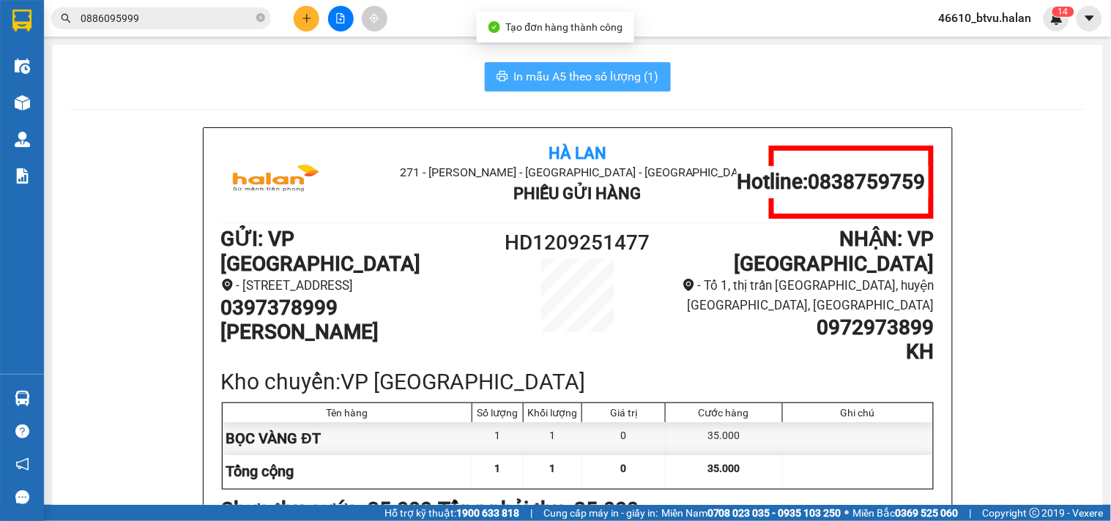
click at [616, 81] on span "In mẫu A5 theo số lượng (1)" at bounding box center [586, 76] width 145 height 18
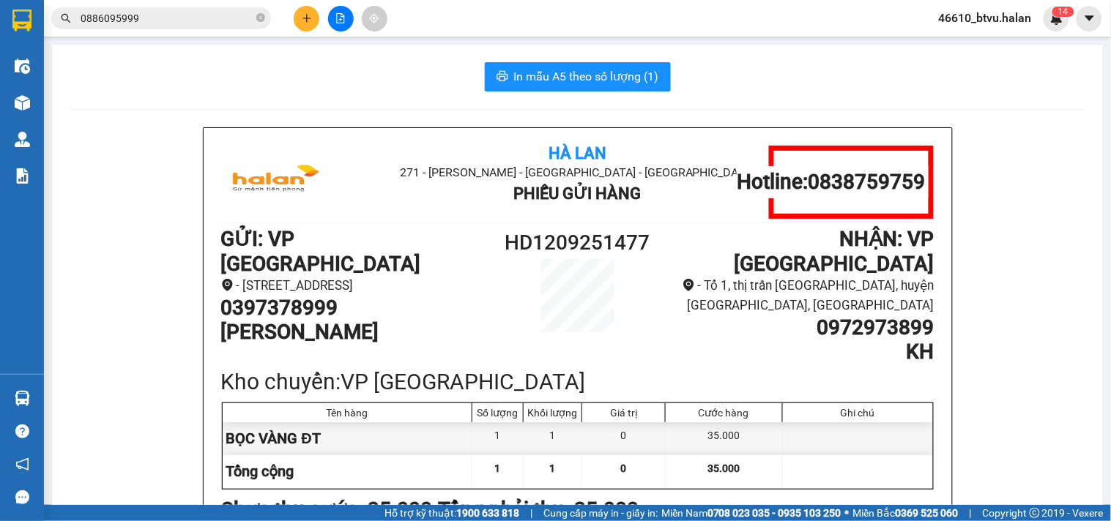
click at [293, 12] on div at bounding box center [341, 19] width 110 height 26
click at [297, 12] on button at bounding box center [307, 19] width 26 height 26
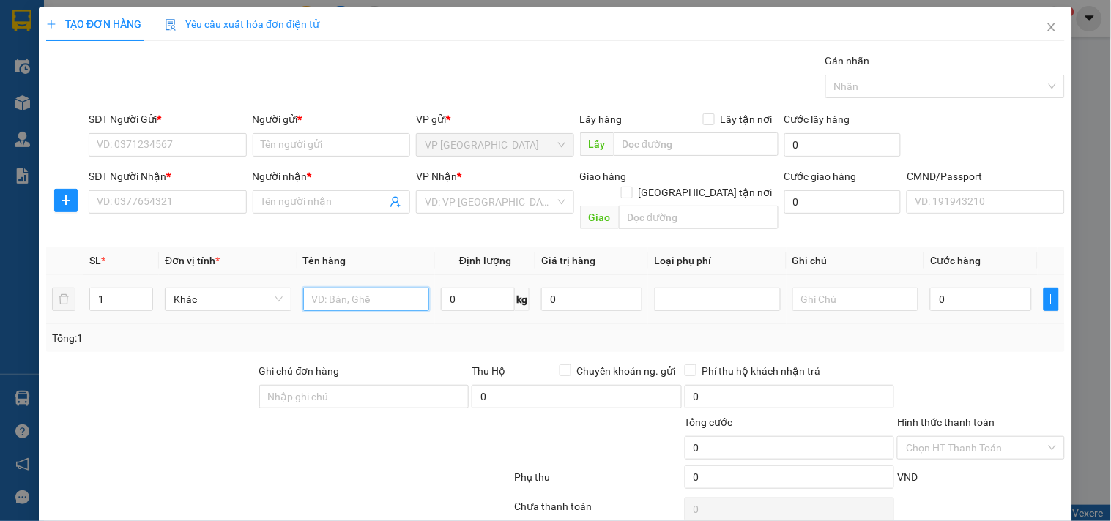
click at [359, 289] on input "text" at bounding box center [366, 299] width 127 height 23
type input "CAN SƠN"
type input "3"
click at [198, 149] on input "SĐT Người Gửi *" at bounding box center [167, 144] width 157 height 23
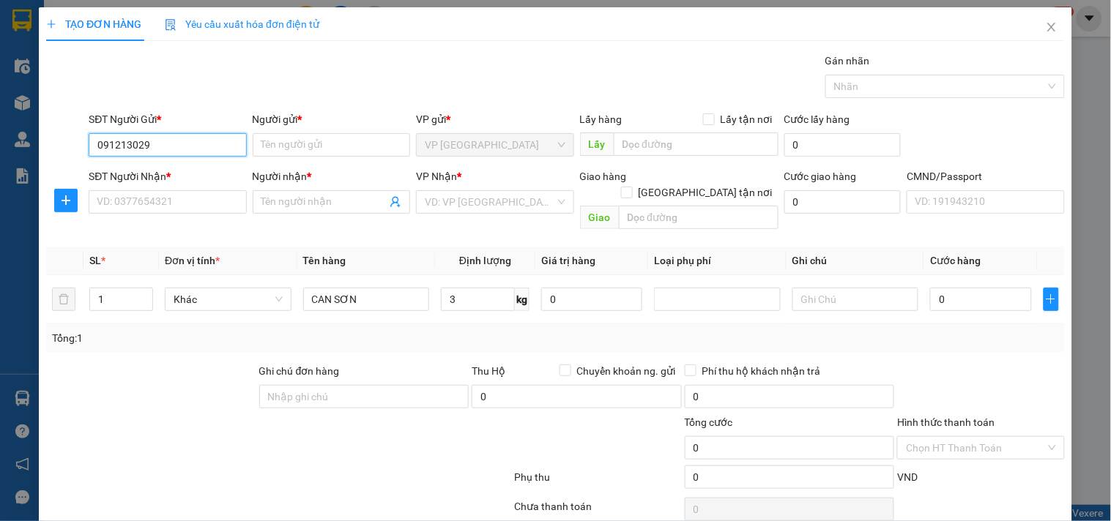
type input "0912130298"
click at [212, 149] on input "0912130298" at bounding box center [167, 144] width 157 height 23
drag, startPoint x: 209, startPoint y: 172, endPoint x: 194, endPoint y: 210, distance: 40.8
click at [206, 178] on div "0912130298 - KH" at bounding box center [166, 174] width 138 height 16
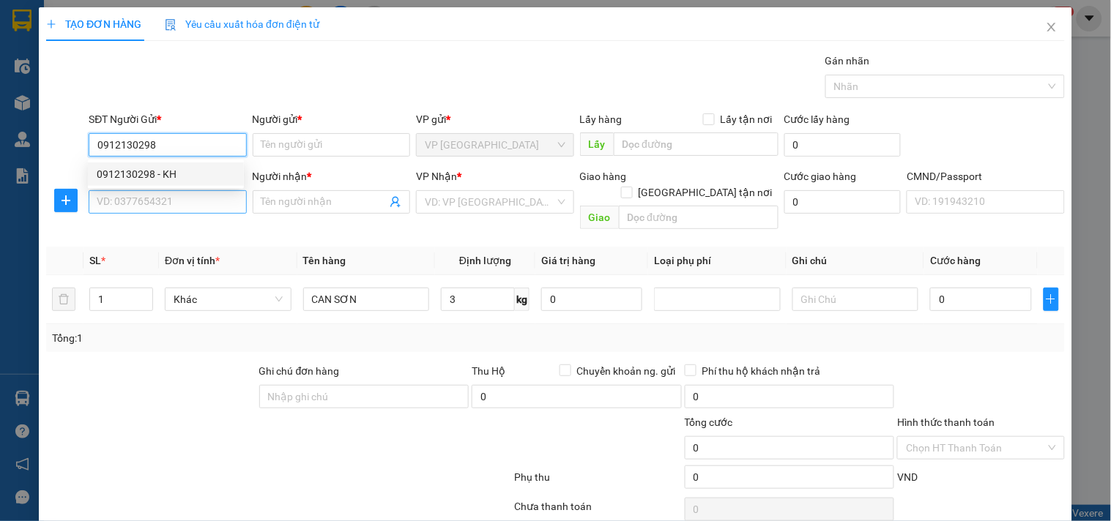
type input "KH"
type input "0912130298"
click at [194, 210] on input "SĐT Người Nhận *" at bounding box center [167, 201] width 157 height 23
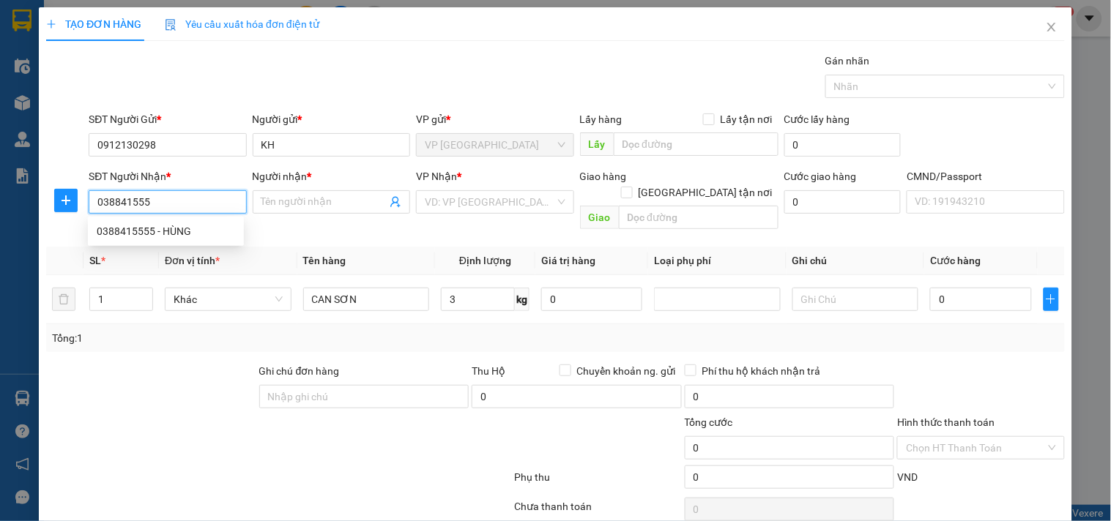
type input "0388415555"
click at [195, 221] on div "0388415555 - HÙNG" at bounding box center [166, 231] width 156 height 23
type input "HÙNG"
type input "0388415555"
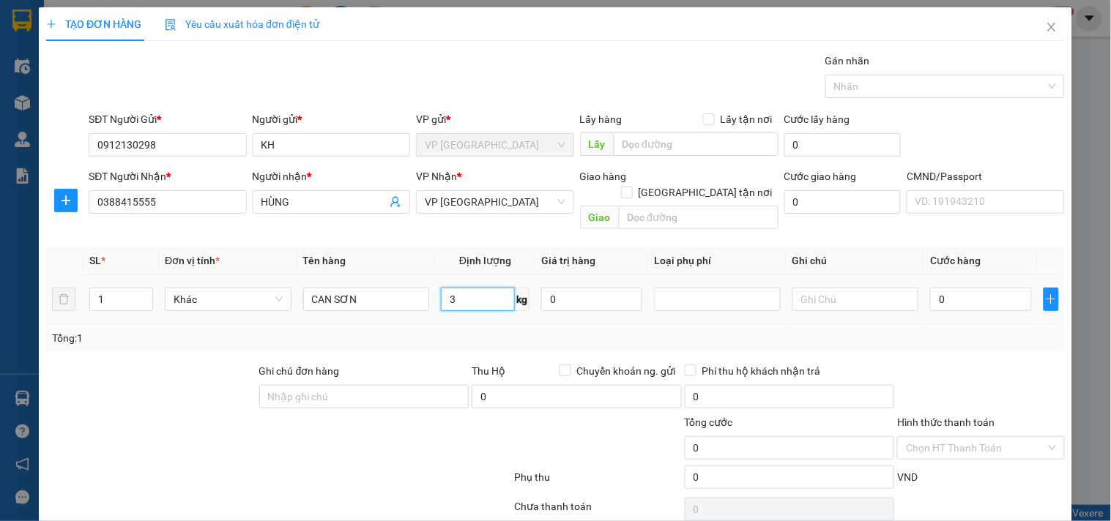
drag, startPoint x: 476, startPoint y: 286, endPoint x: 462, endPoint y: 316, distance: 33.1
click at [476, 288] on input "3" at bounding box center [478, 299] width 74 height 23
click at [461, 330] on div "Tổng: 1" at bounding box center [555, 338] width 1007 height 16
click at [941, 288] on input "0" at bounding box center [980, 299] width 101 height 23
type input "4"
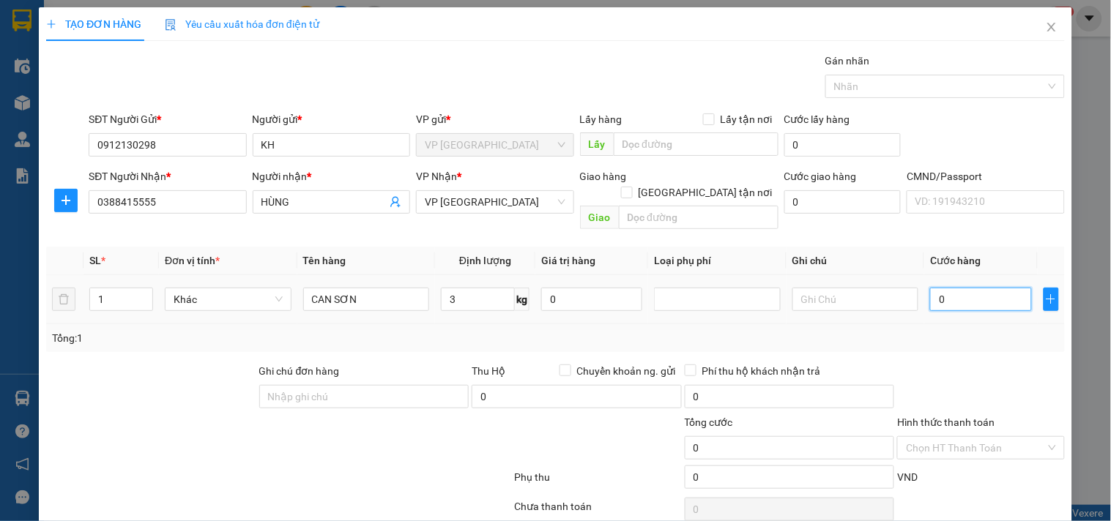
type input "4"
type input "40"
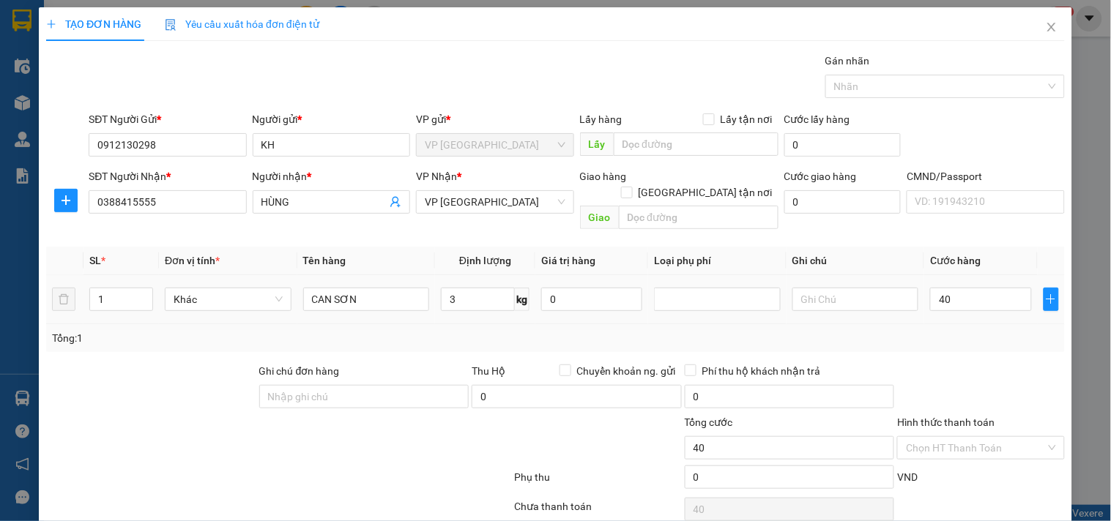
type input "40.000"
click at [939, 330] on div "Tổng: 1" at bounding box center [555, 338] width 1007 height 16
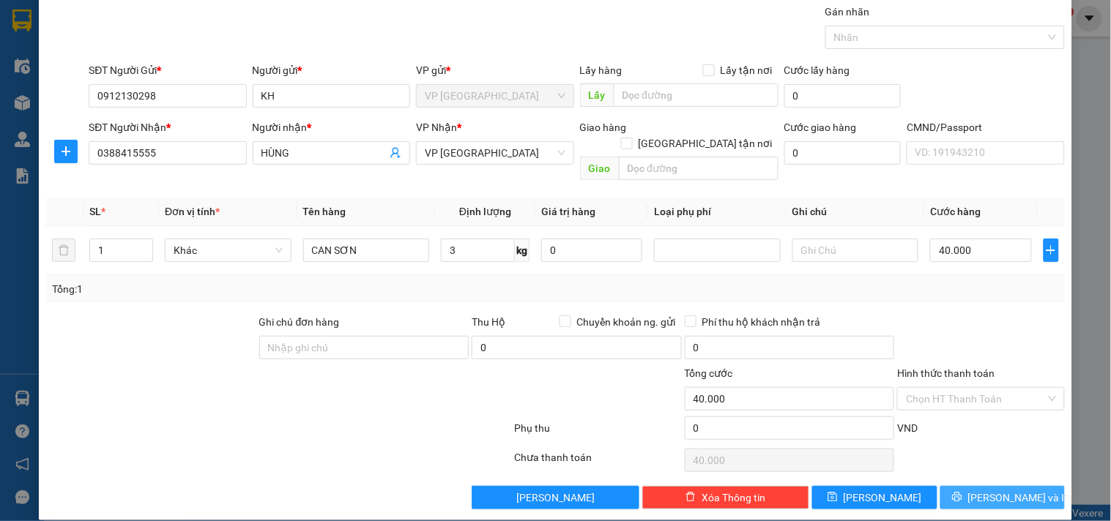
click at [996, 490] on span "[PERSON_NAME] và In" at bounding box center [1019, 498] width 102 height 16
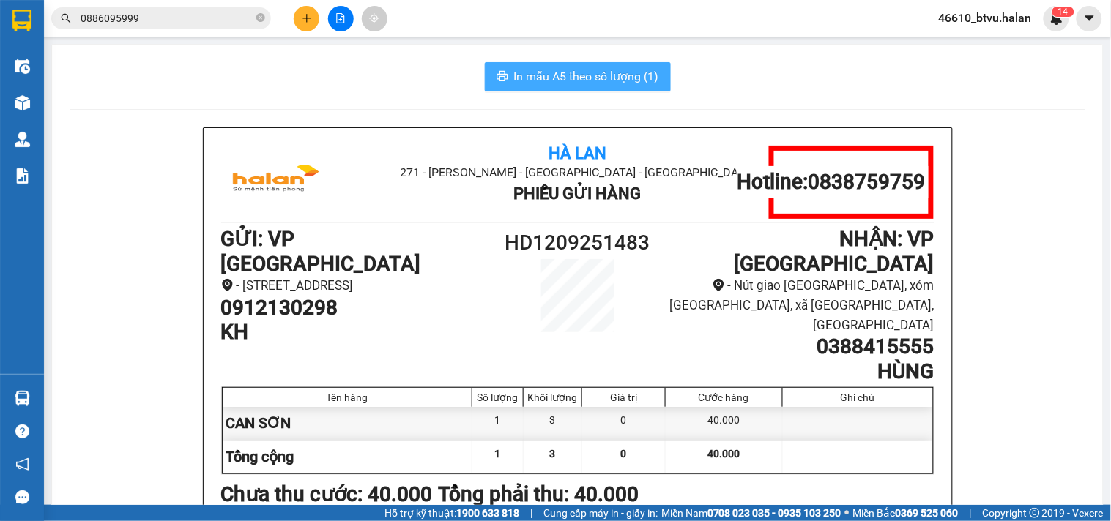
click at [595, 62] on button "In mẫu A5 theo số lượng (1)" at bounding box center [578, 76] width 186 height 29
click at [317, 20] on button at bounding box center [307, 19] width 26 height 26
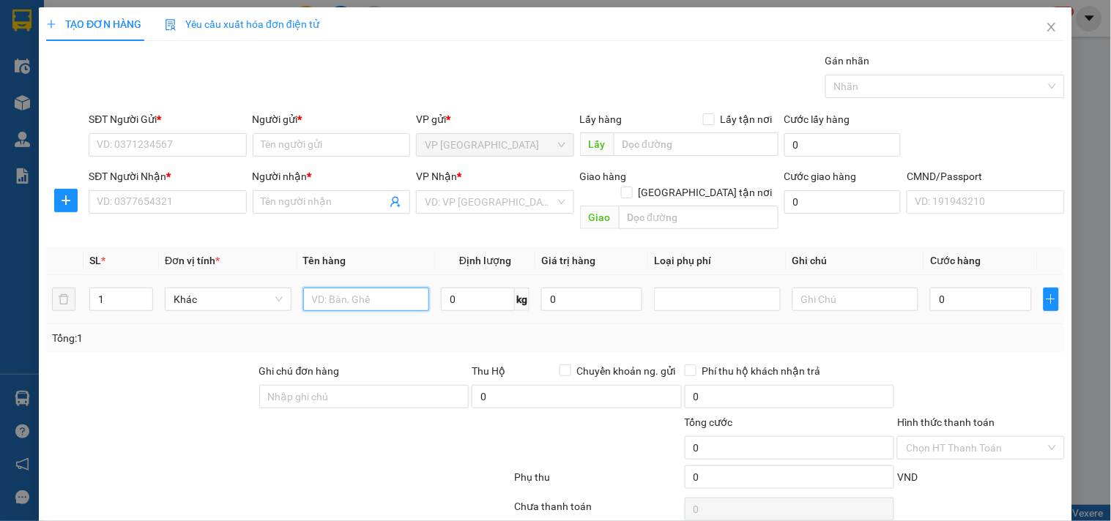
click at [341, 288] on input "text" at bounding box center [366, 299] width 127 height 23
type input "HỘP LK ĐT"
type input "8"
click at [178, 147] on input "SĐT Người Gửi *" at bounding box center [167, 144] width 157 height 23
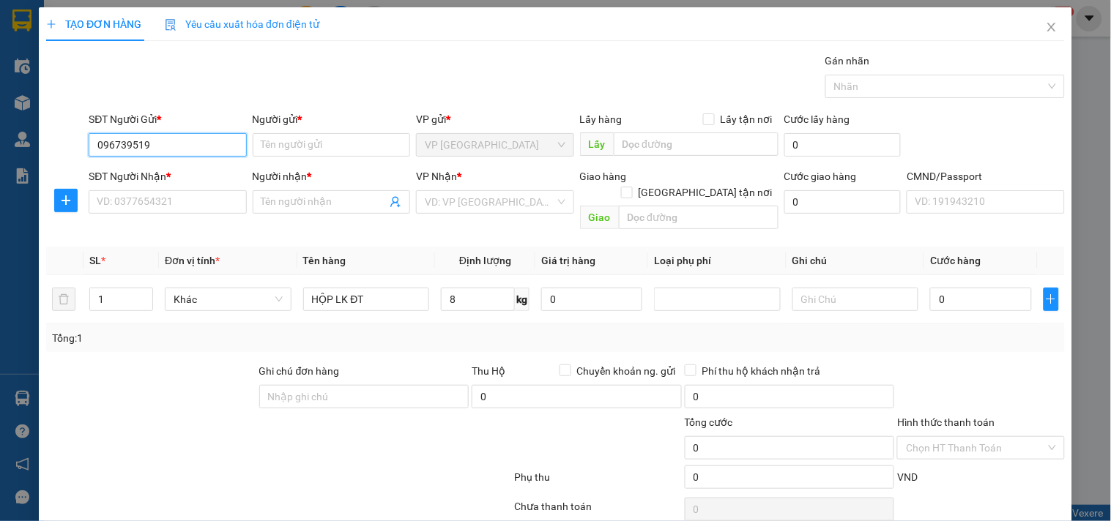
type input "0967395191"
click at [157, 170] on div "0967395191 - HUẾ" at bounding box center [179, 174] width 165 height 16
type input "HUẾ"
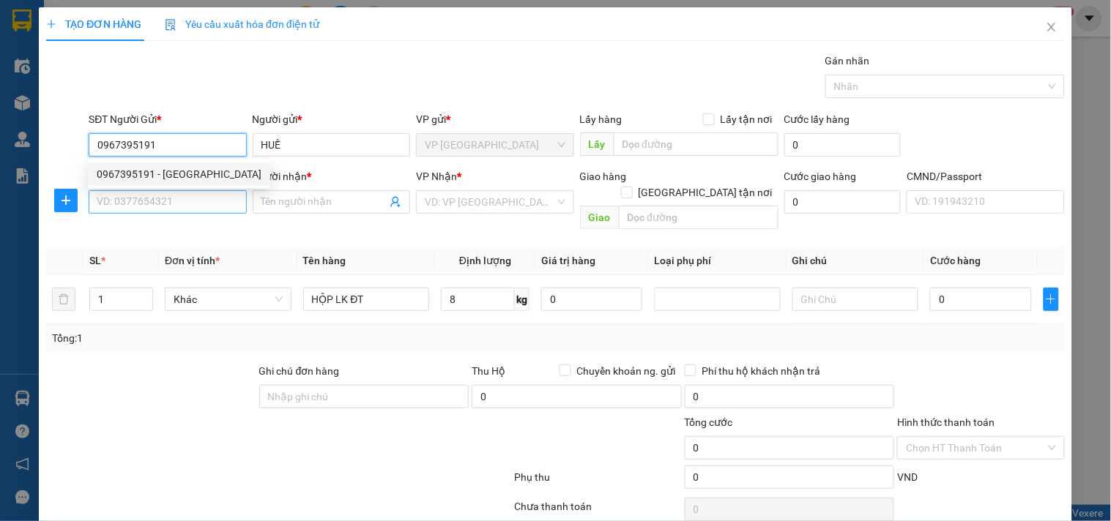
type input "0967395191"
click at [157, 201] on input "SĐT Người Nhận *" at bounding box center [167, 201] width 157 height 23
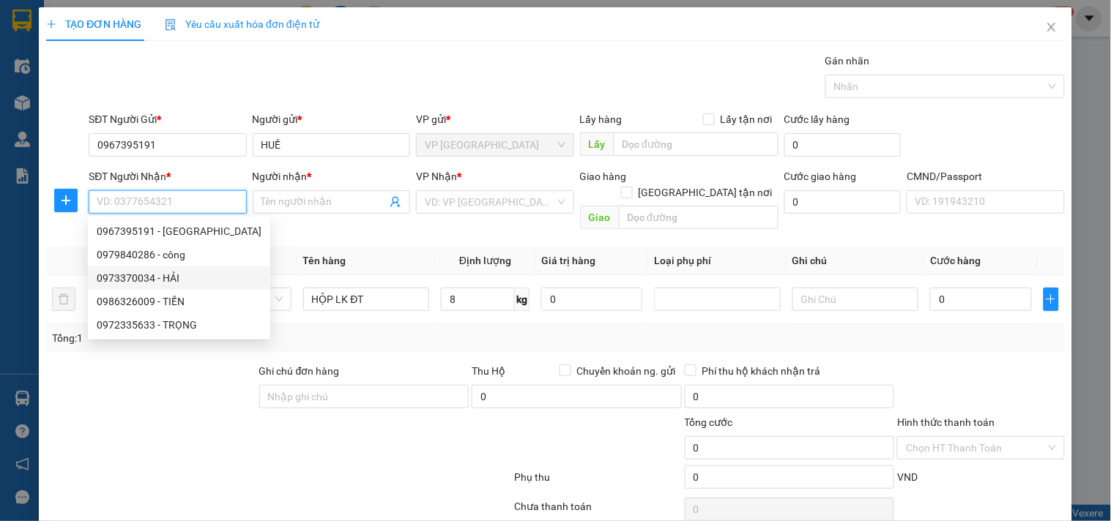
click at [187, 275] on div "0973370034 - HẢI" at bounding box center [179, 278] width 165 height 16
type input "0973370034"
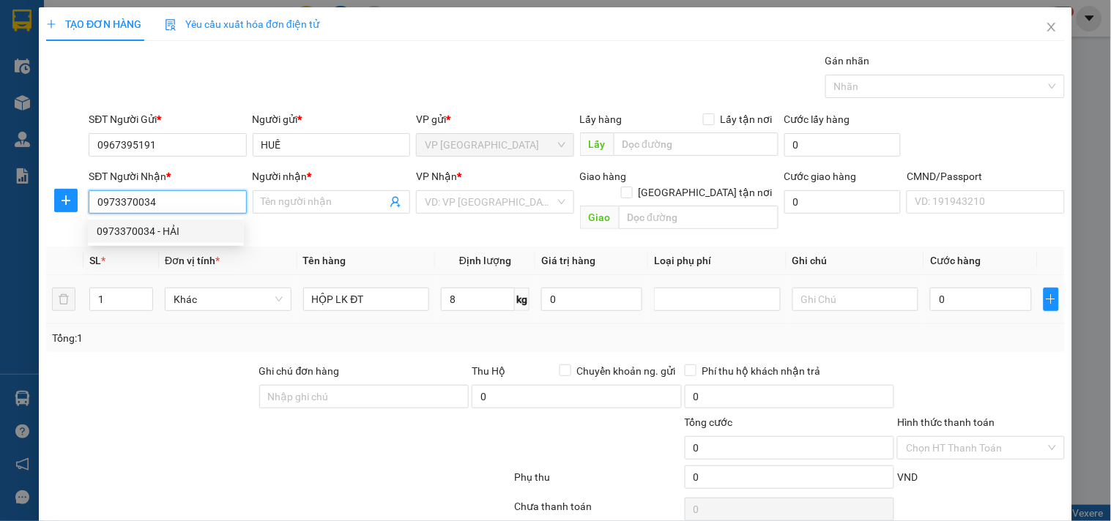
type input "HẢI"
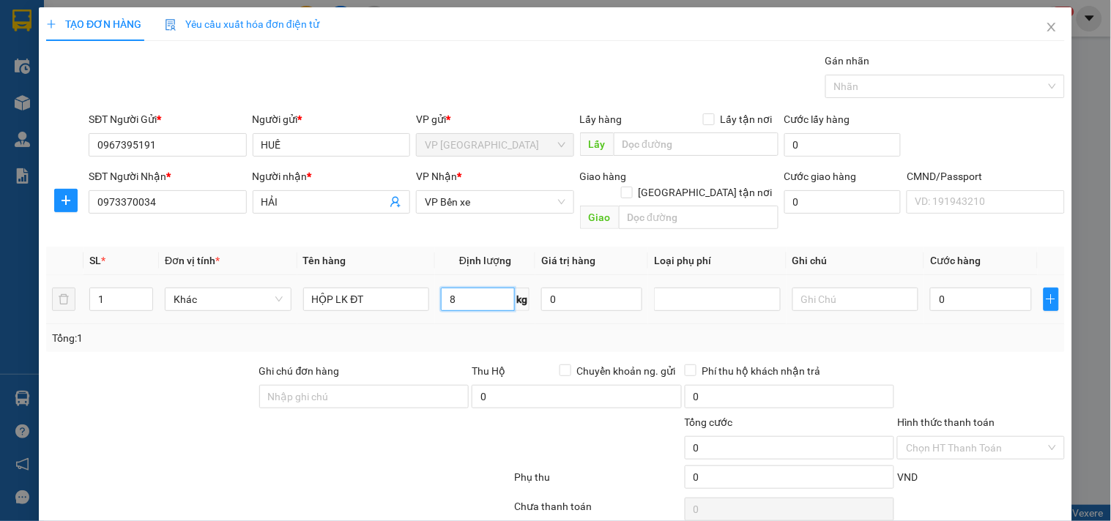
click at [473, 288] on input "8" at bounding box center [478, 299] width 74 height 23
click at [485, 330] on div "Tổng: 1" at bounding box center [555, 338] width 1007 height 16
type input "40.000"
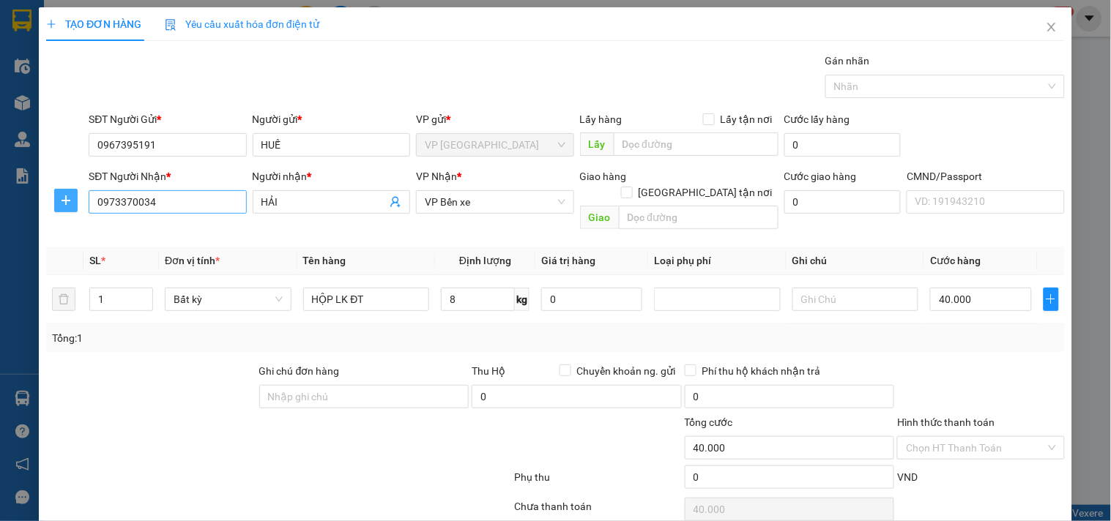
drag, startPoint x: 61, startPoint y: 207, endPoint x: 127, endPoint y: 207, distance: 65.9
click at [67, 207] on button "button" at bounding box center [65, 200] width 23 height 23
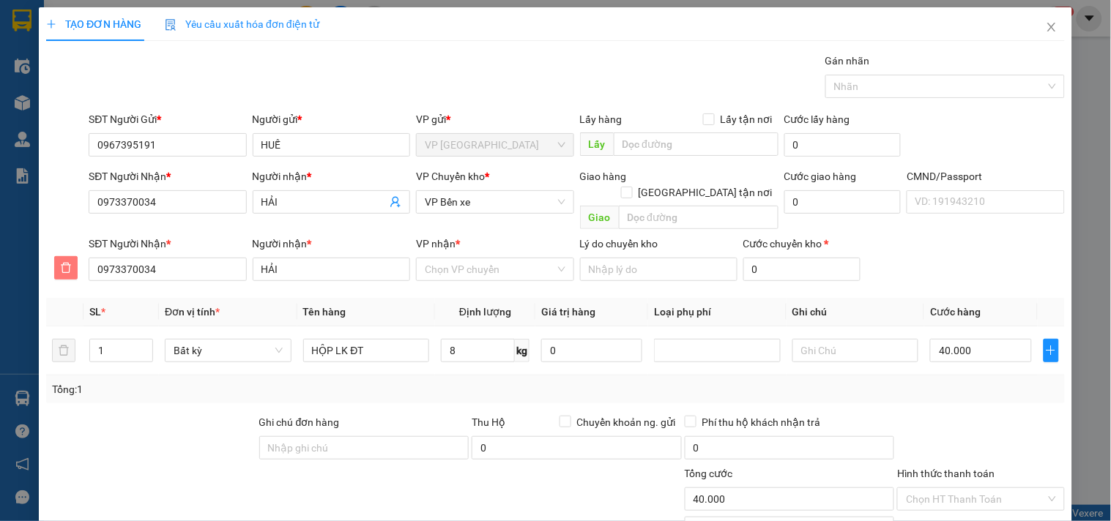
click at [69, 262] on icon "delete" at bounding box center [66, 268] width 12 height 12
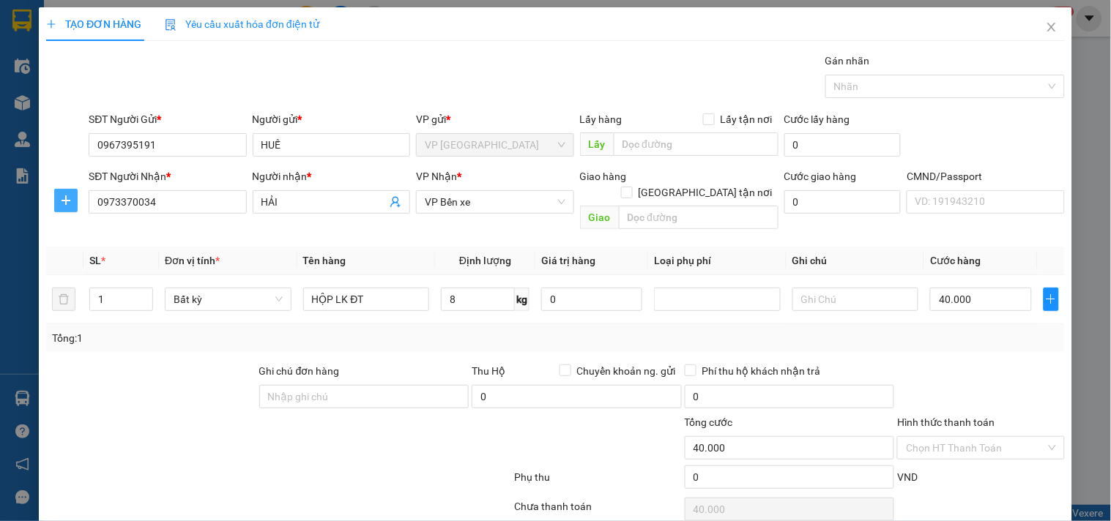
click at [60, 201] on icon "plus" at bounding box center [66, 201] width 12 height 12
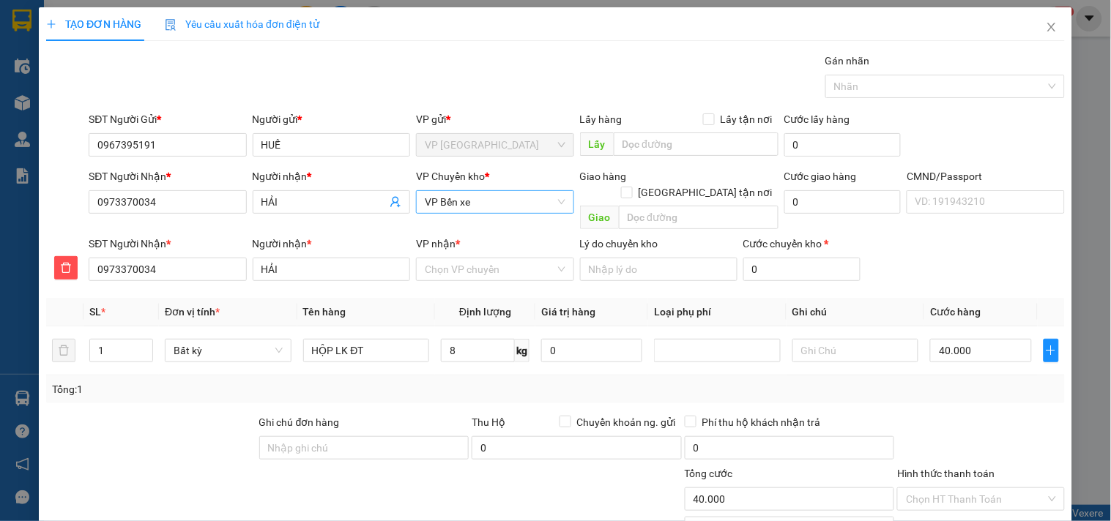
click at [454, 200] on span "VP Bến xe" at bounding box center [495, 202] width 140 height 22
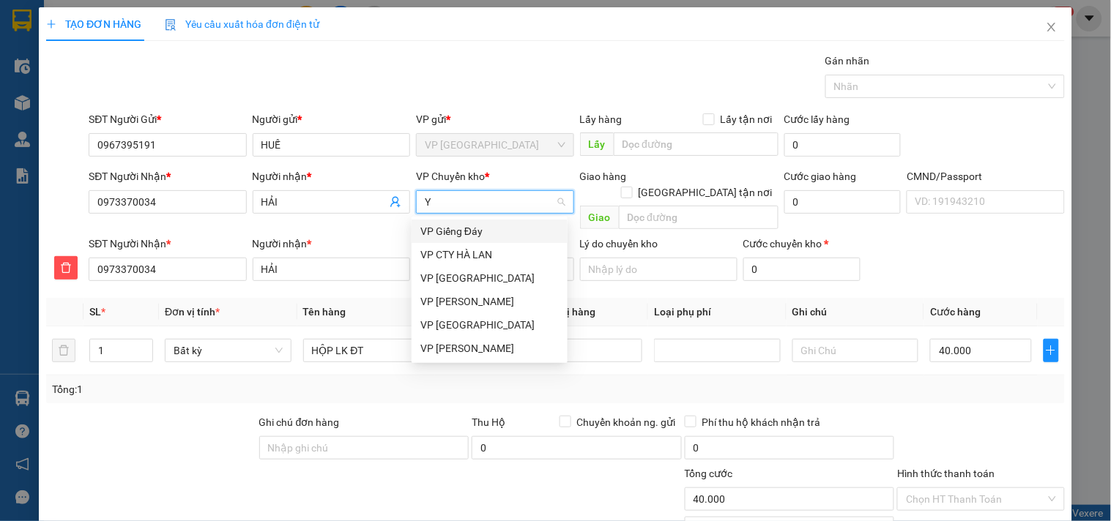
type input "YB"
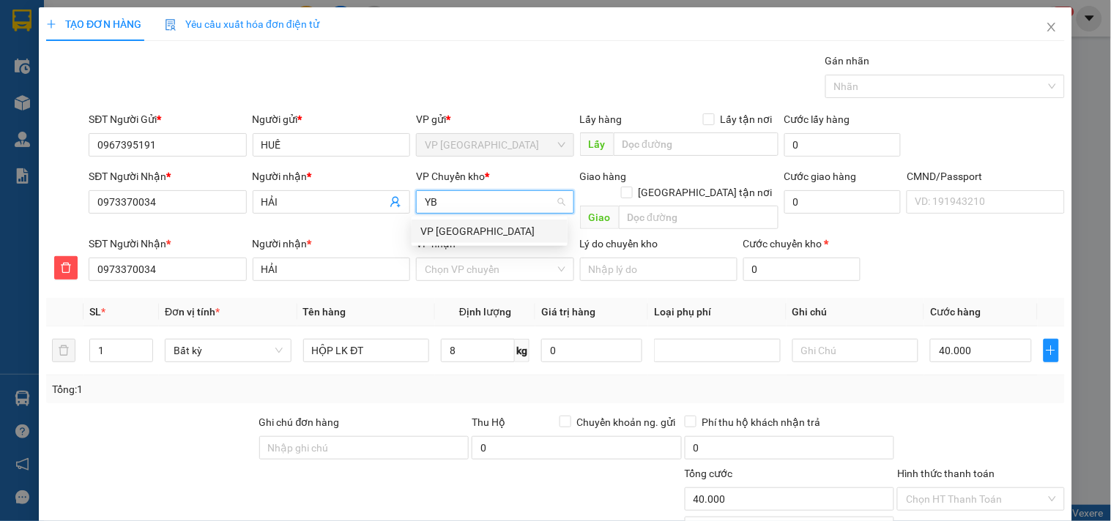
click at [474, 233] on div "VP [GEOGRAPHIC_DATA]" at bounding box center [489, 231] width 138 height 16
click at [471, 258] on input "VP nhận *" at bounding box center [490, 269] width 130 height 22
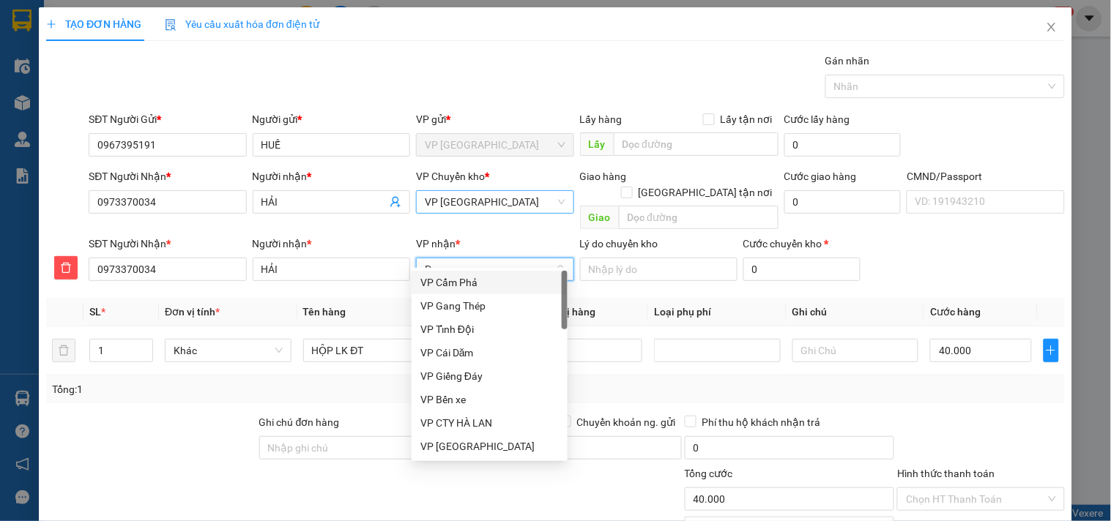
type input "PB"
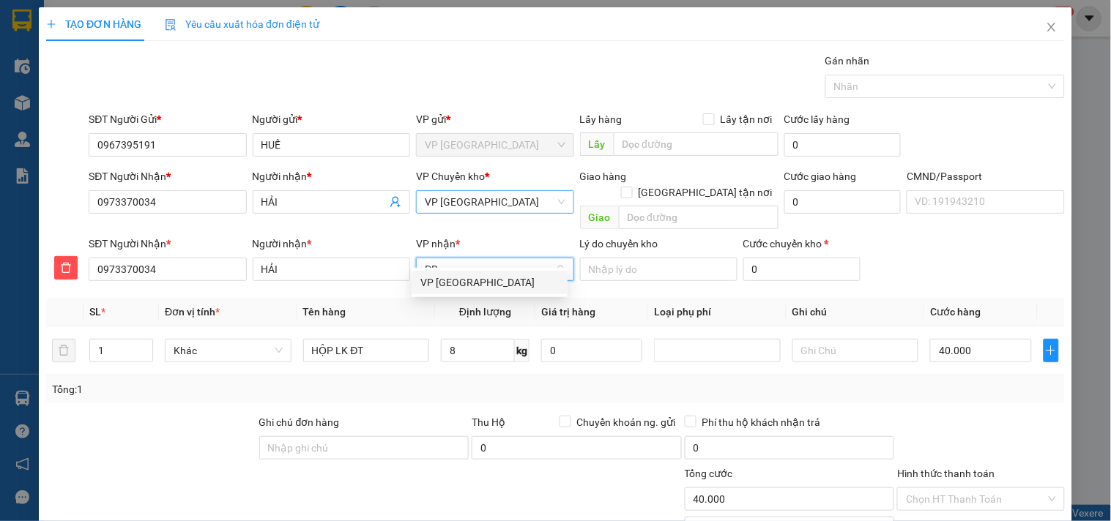
drag, startPoint x: 477, startPoint y: 269, endPoint x: 569, endPoint y: 305, distance: 99.2
click at [481, 280] on div "VP [GEOGRAPHIC_DATA]" at bounding box center [489, 283] width 138 height 16
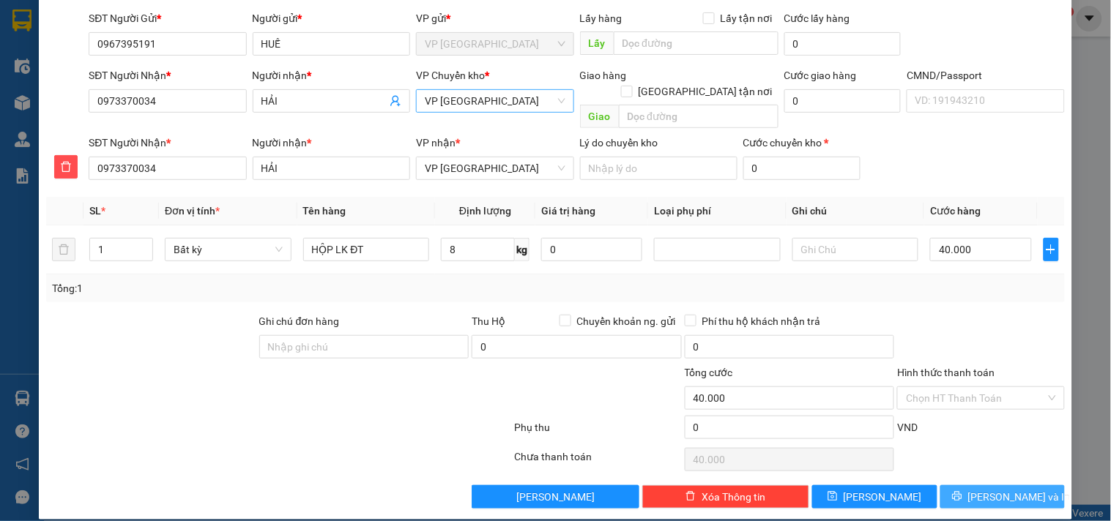
click at [1001, 489] on span "[PERSON_NAME] và In" at bounding box center [1019, 497] width 102 height 16
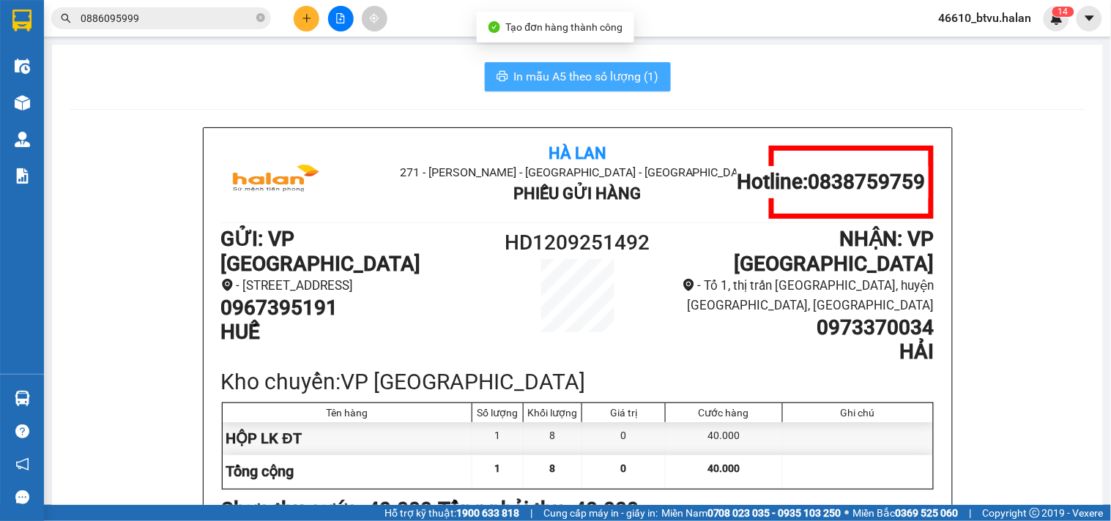
click at [612, 82] on span "In mẫu A5 theo số lượng (1)" at bounding box center [586, 76] width 145 height 18
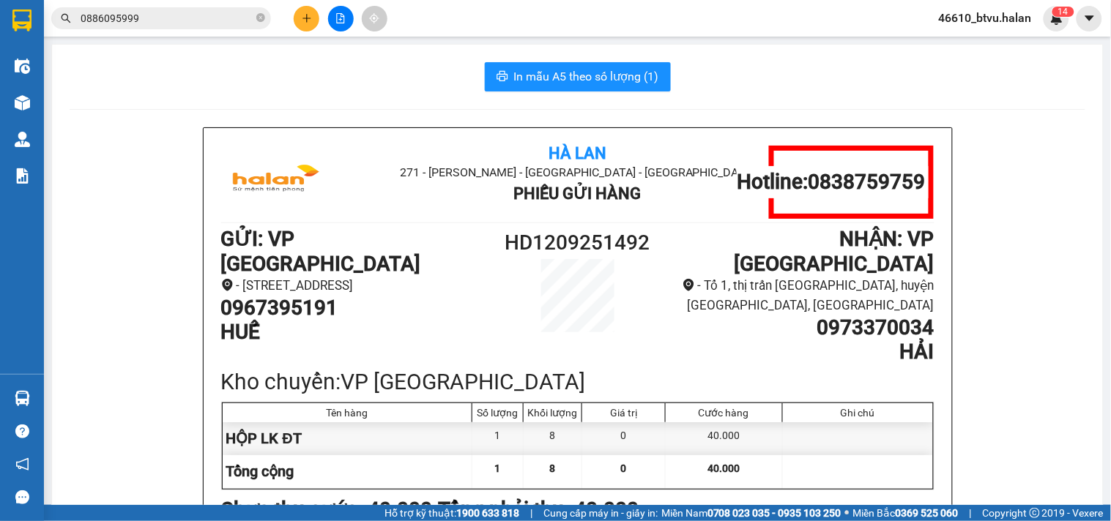
click at [202, 16] on input "0886095999" at bounding box center [167, 18] width 173 height 16
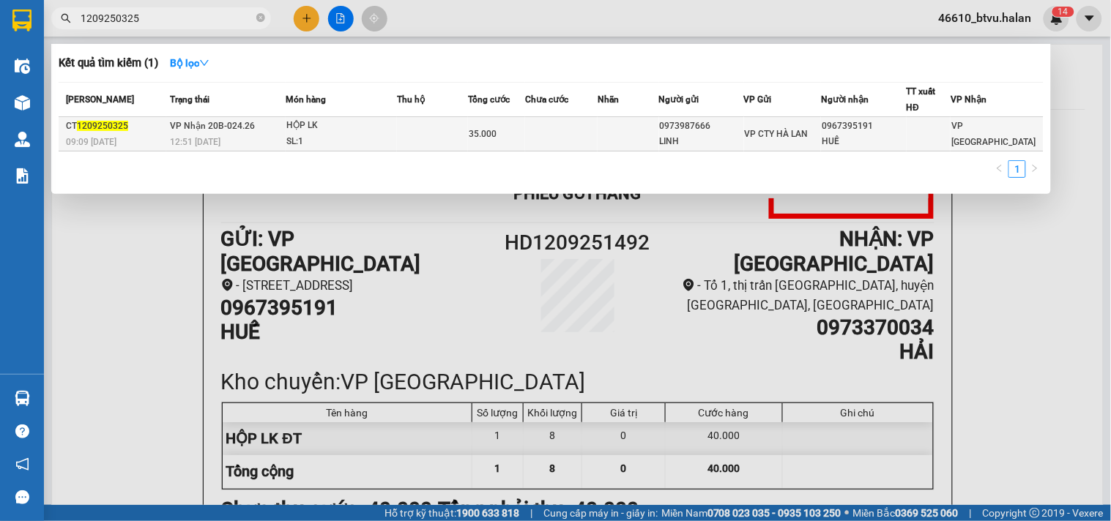
type input "1209250325"
click at [398, 125] on td at bounding box center [432, 134] width 71 height 34
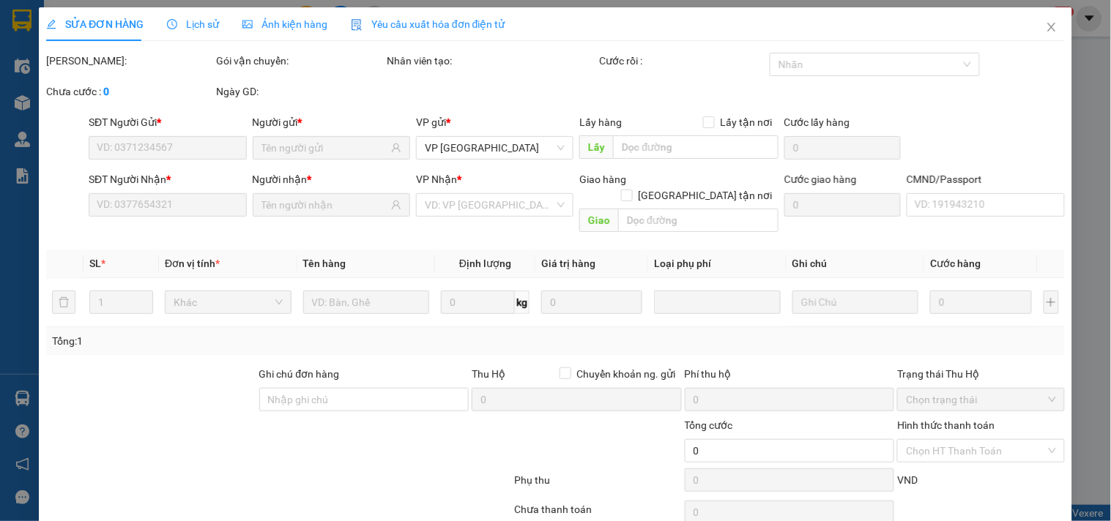
type input "0973987666"
type input "LINH"
type input "0967395191"
type input "HUẾ"
type input "35.000"
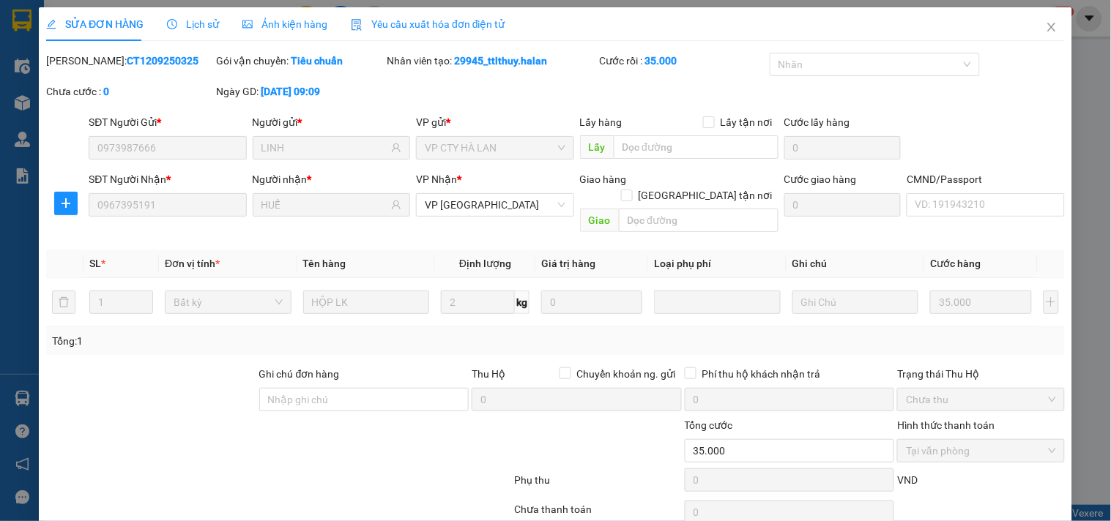
scroll to position [53, 0]
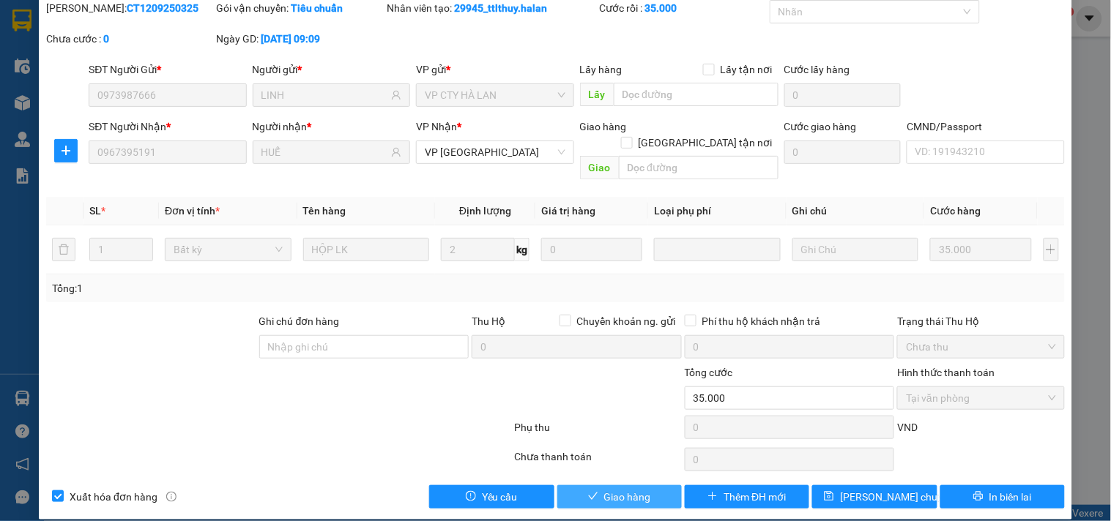
click at [634, 489] on span "Giao hàng" at bounding box center [627, 497] width 47 height 16
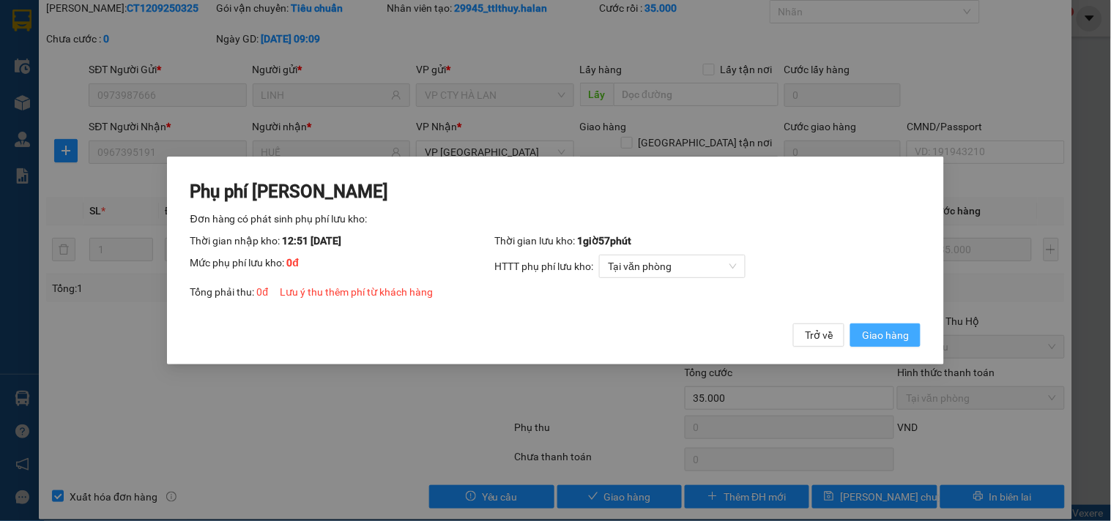
click at [861, 330] on button "Giao hàng" at bounding box center [885, 335] width 70 height 23
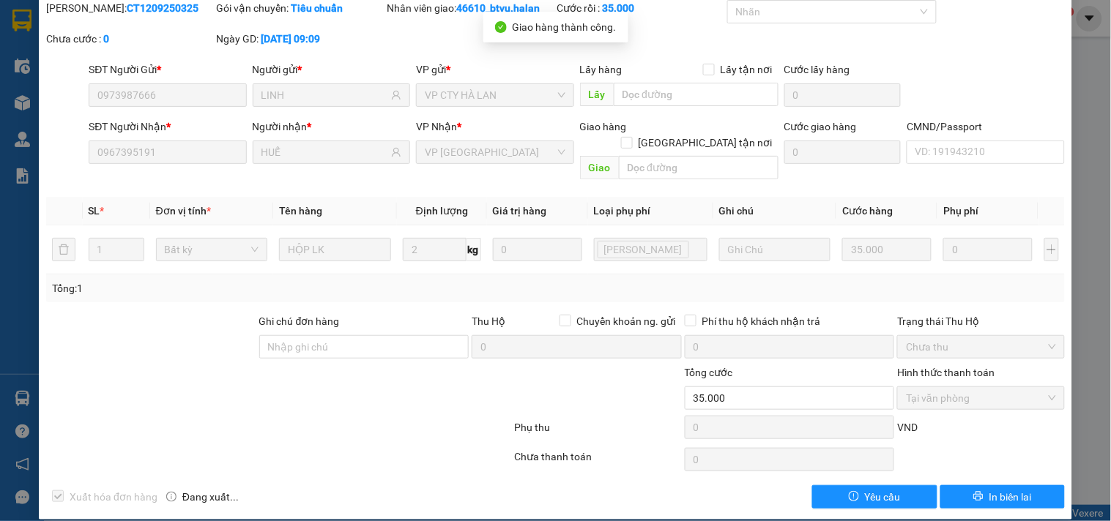
scroll to position [0, 0]
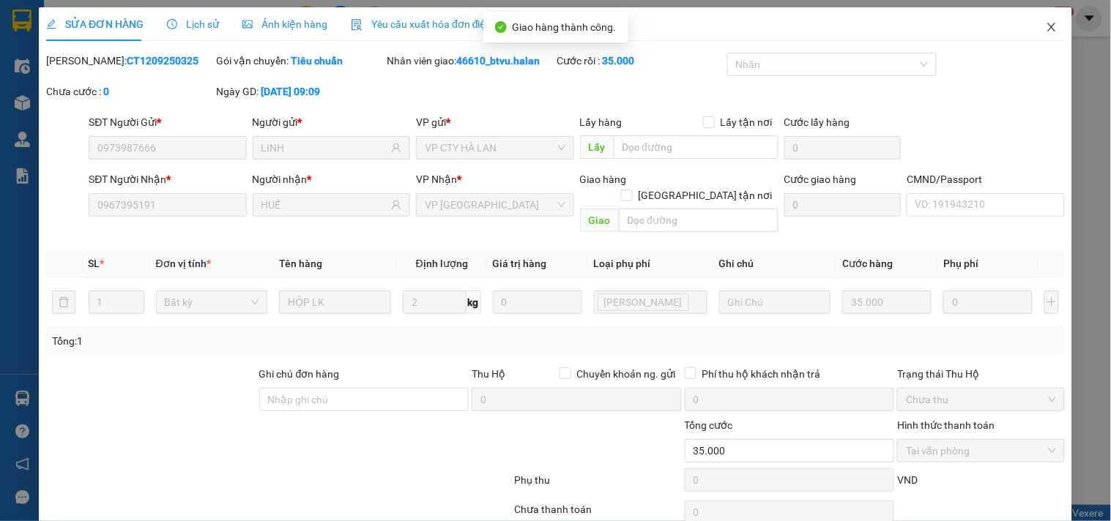
click at [1045, 23] on icon "close" at bounding box center [1051, 27] width 12 height 12
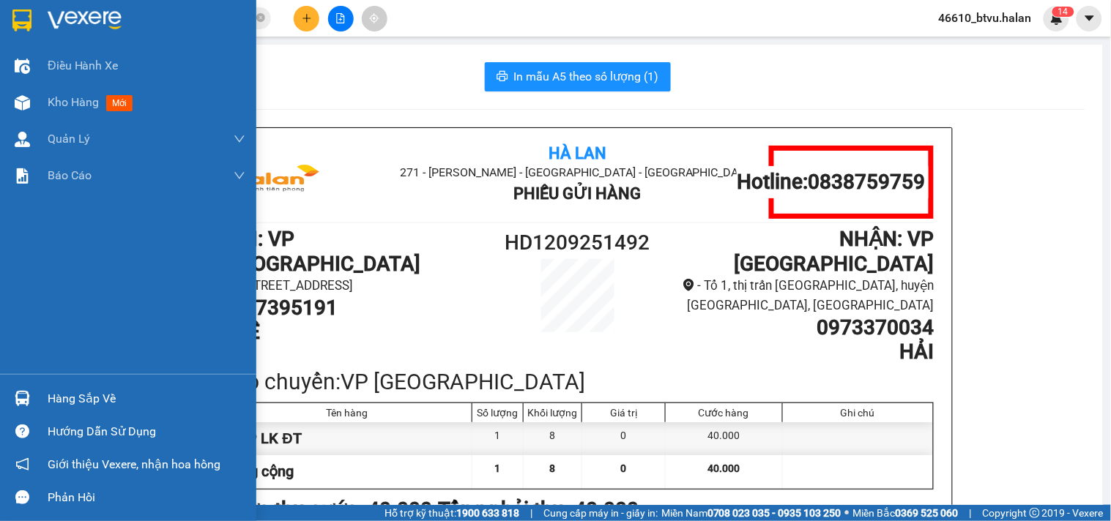
click at [31, 405] on div at bounding box center [23, 399] width 26 height 26
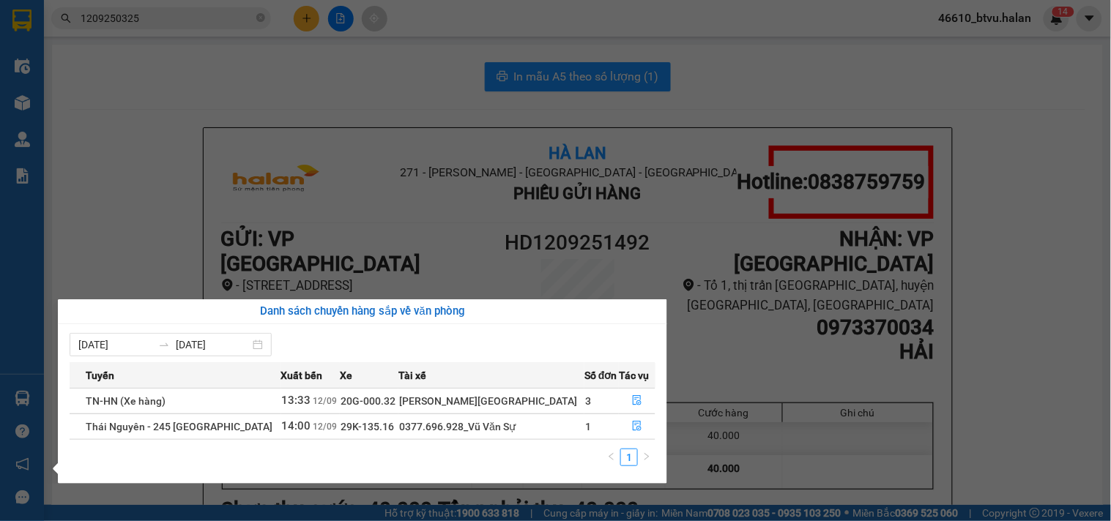
drag, startPoint x: 211, startPoint y: 268, endPoint x: 134, endPoint y: 193, distance: 107.7
click at [211, 266] on section "Kết quả tìm kiếm ( 1 ) Bộ lọc Mã ĐH Trạng thái Món hàng Thu hộ Tổng cước Chưa c…" at bounding box center [555, 260] width 1111 height 521
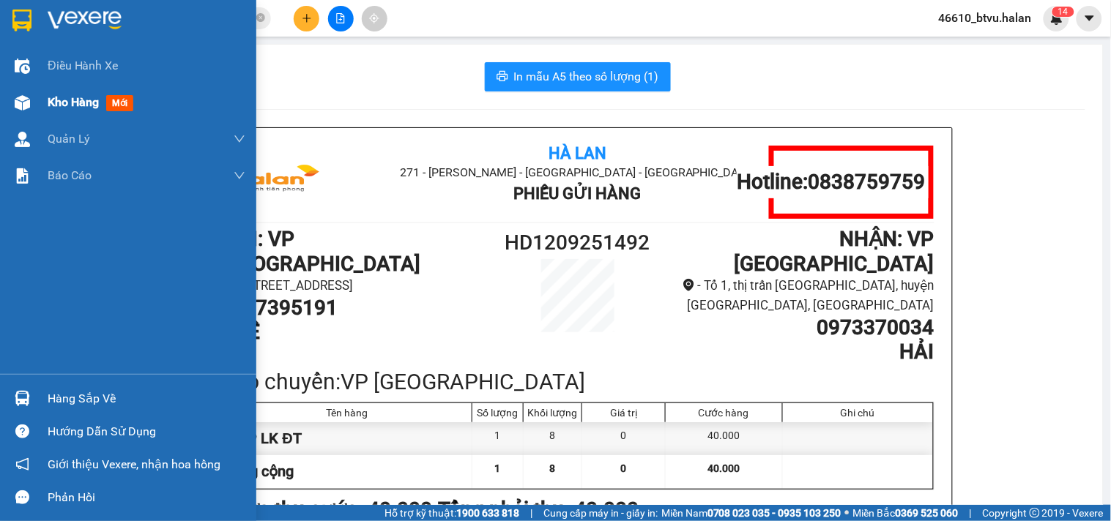
click at [27, 107] on img at bounding box center [22, 102] width 15 height 15
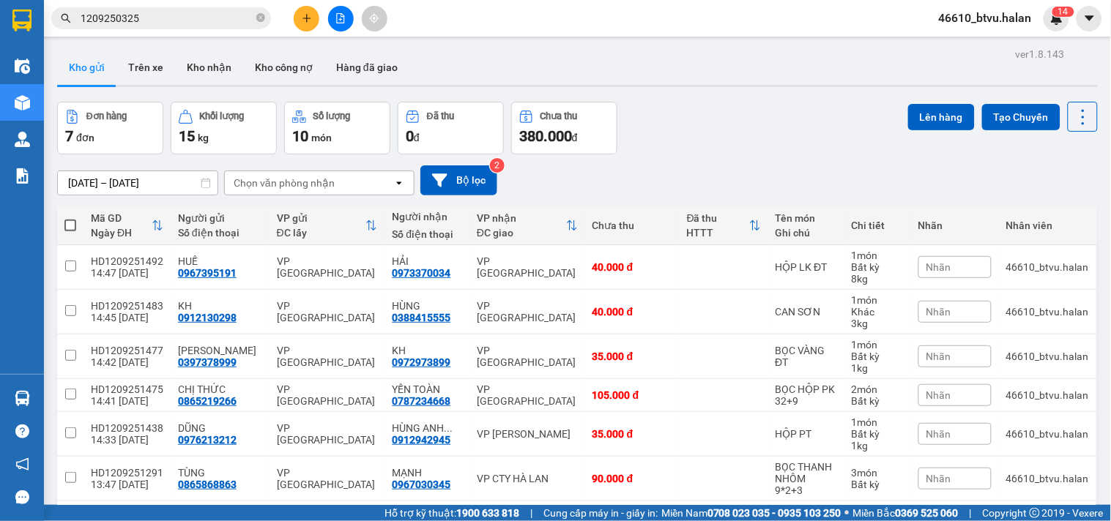
click at [300, 15] on button at bounding box center [307, 19] width 26 height 26
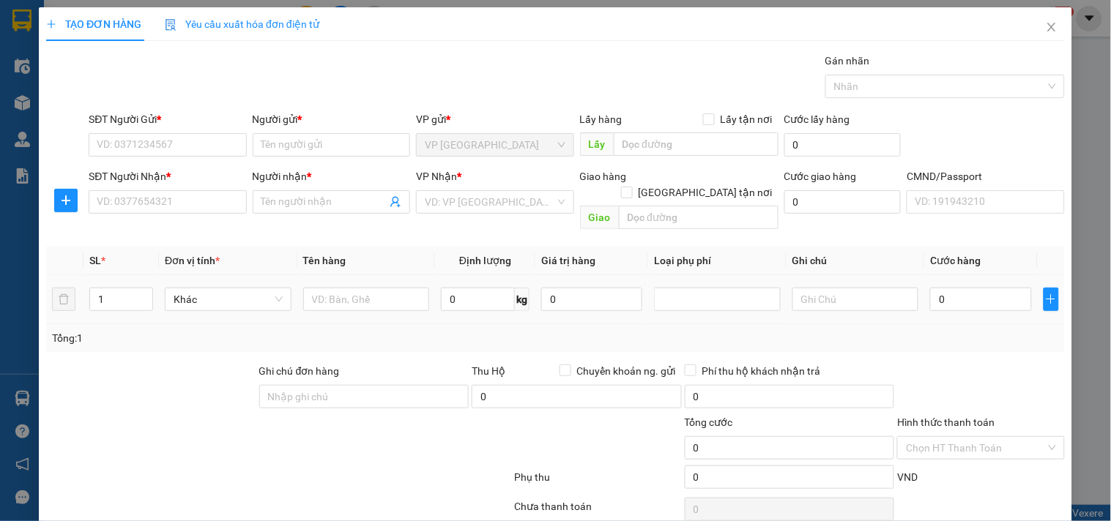
click at [360, 259] on table "SL * Đơn vị tính * Tên hàng Định lượng Giá trị hàng Loại phụ phí Ghi chú Cước h…" at bounding box center [555, 286] width 1018 height 78
click at [353, 288] on input "text" at bounding box center [366, 299] width 127 height 23
type input "T"
type input "HỘP MÁY TÍNH"
type input "3"
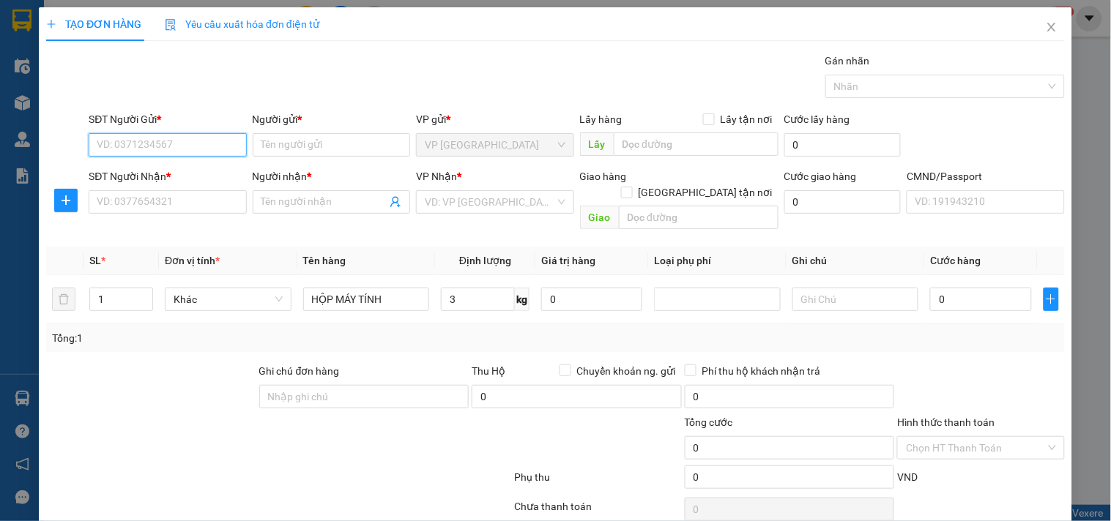
click at [171, 154] on input "SĐT Người Gửi *" at bounding box center [167, 144] width 157 height 23
type input "0989051189"
click at [187, 151] on input "0989051189" at bounding box center [167, 144] width 157 height 23
click at [182, 169] on div "0989051189 - tuấn" at bounding box center [166, 174] width 138 height 16
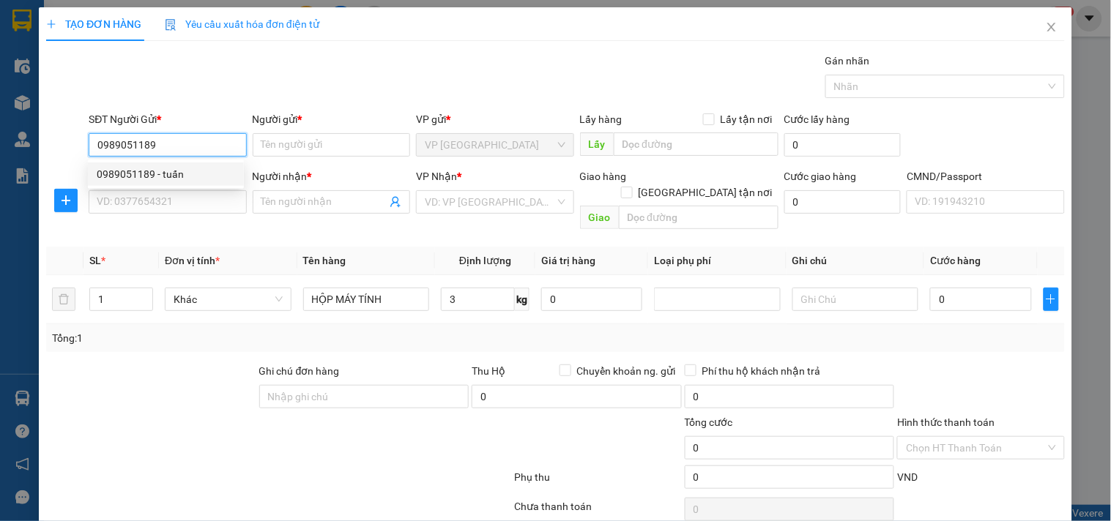
type input "tuấn"
type input "0989051189"
click at [181, 217] on div "SĐT Người Nhận * VD: 0377654321" at bounding box center [167, 193] width 157 height 51
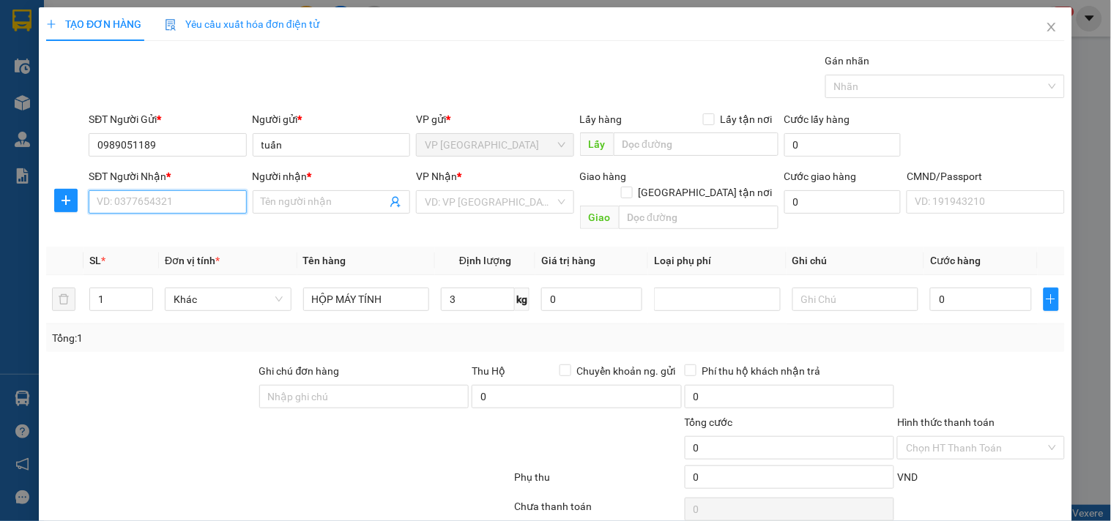
click at [181, 211] on input "SĐT Người Nhận *" at bounding box center [167, 201] width 157 height 23
click at [183, 205] on input "0344516853" at bounding box center [167, 201] width 157 height 23
type input "0344516853"
click at [305, 202] on input "Người nhận *" at bounding box center [323, 202] width 125 height 16
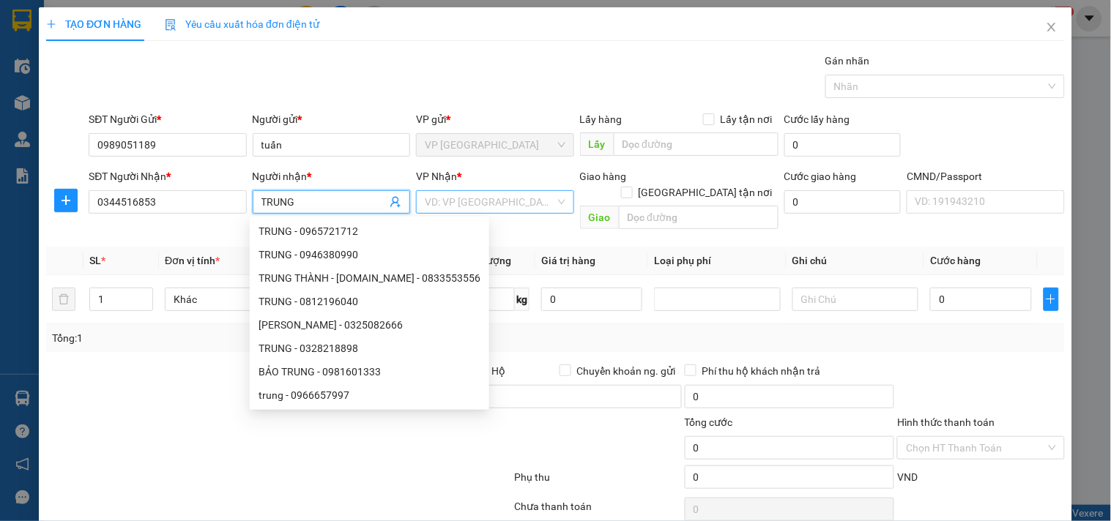
type input "TRUNG"
click at [500, 203] on input "search" at bounding box center [490, 202] width 130 height 22
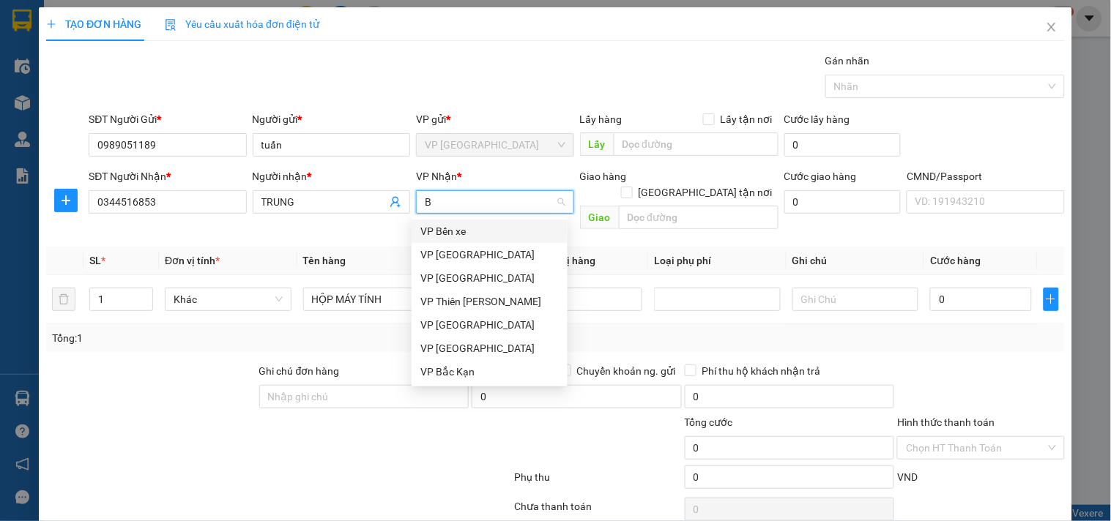
type input "BS"
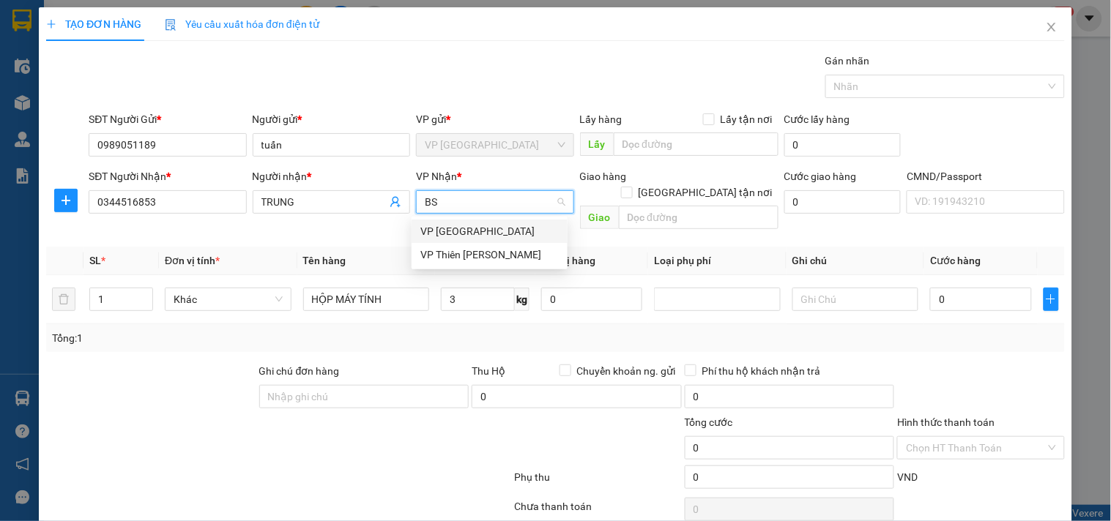
drag, startPoint x: 457, startPoint y: 232, endPoint x: 499, endPoint y: 341, distance: 116.8
click at [458, 232] on div "VP [GEOGRAPHIC_DATA]" at bounding box center [489, 231] width 138 height 16
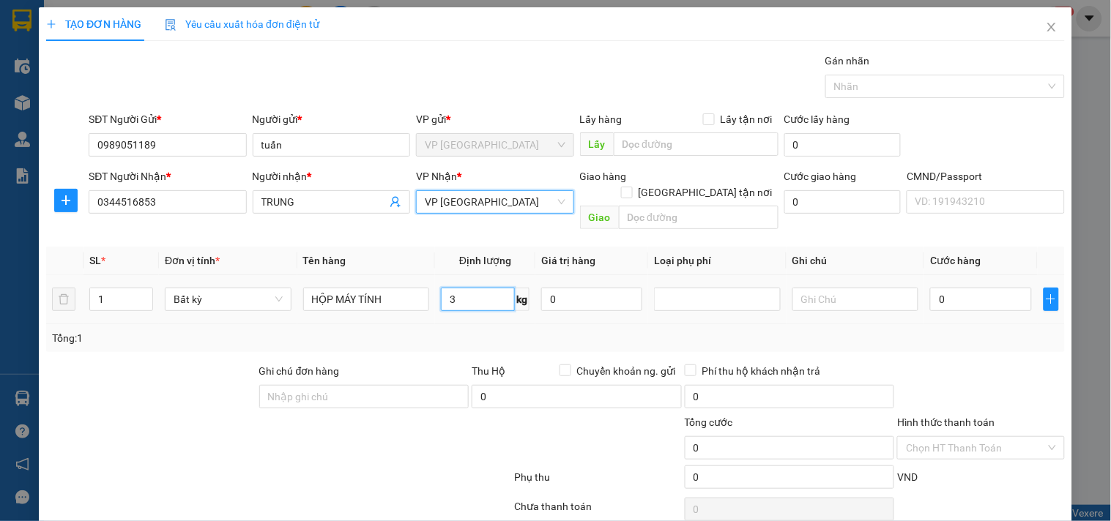
drag, startPoint x: 493, startPoint y: 291, endPoint x: 523, endPoint y: 328, distance: 47.3
click at [493, 291] on input "3" at bounding box center [478, 299] width 74 height 23
click at [480, 334] on div "Tổng: 1" at bounding box center [555, 338] width 1018 height 28
type input "40.000"
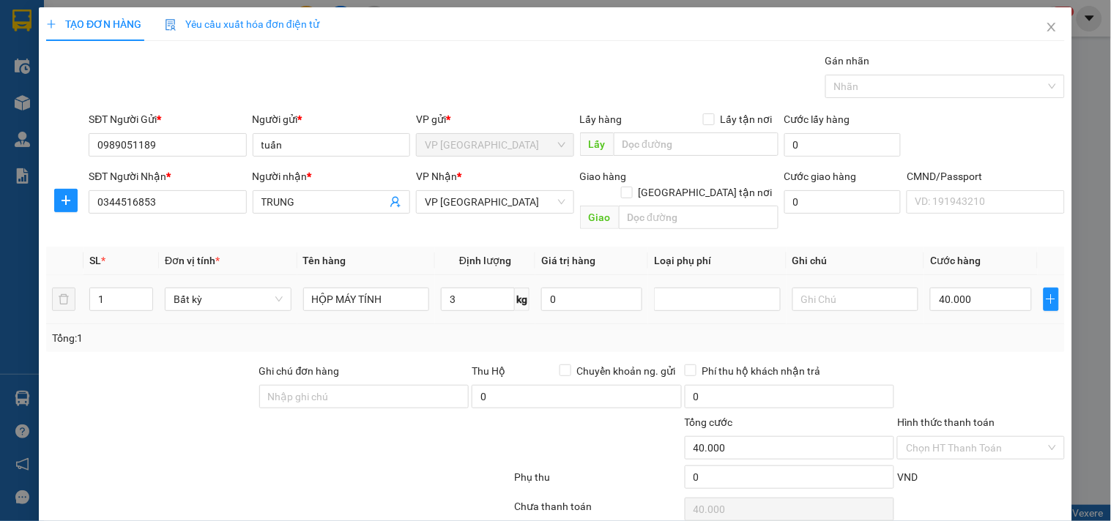
type input "40.000"
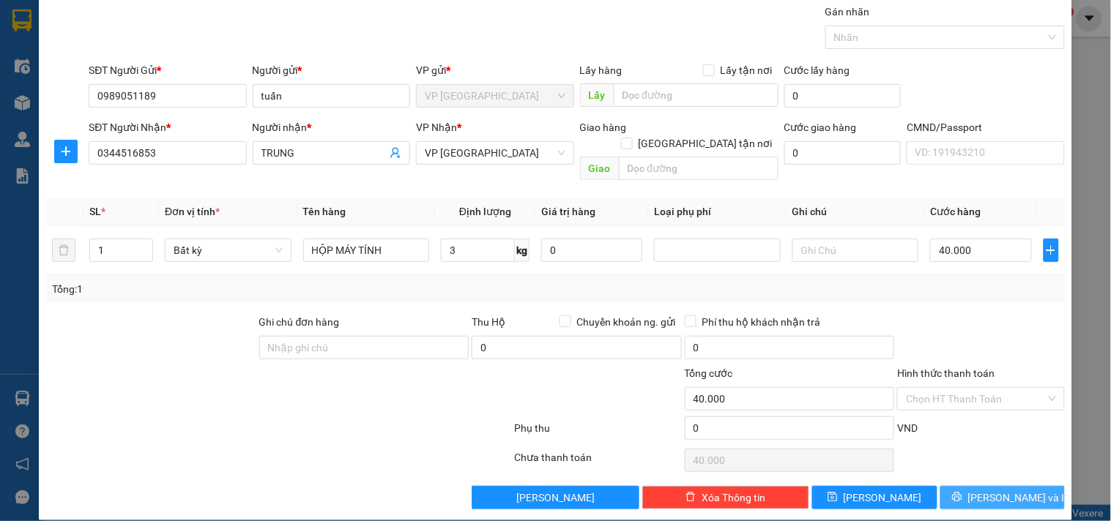
click at [994, 489] on button "[PERSON_NAME] và In" at bounding box center [1002, 497] width 124 height 23
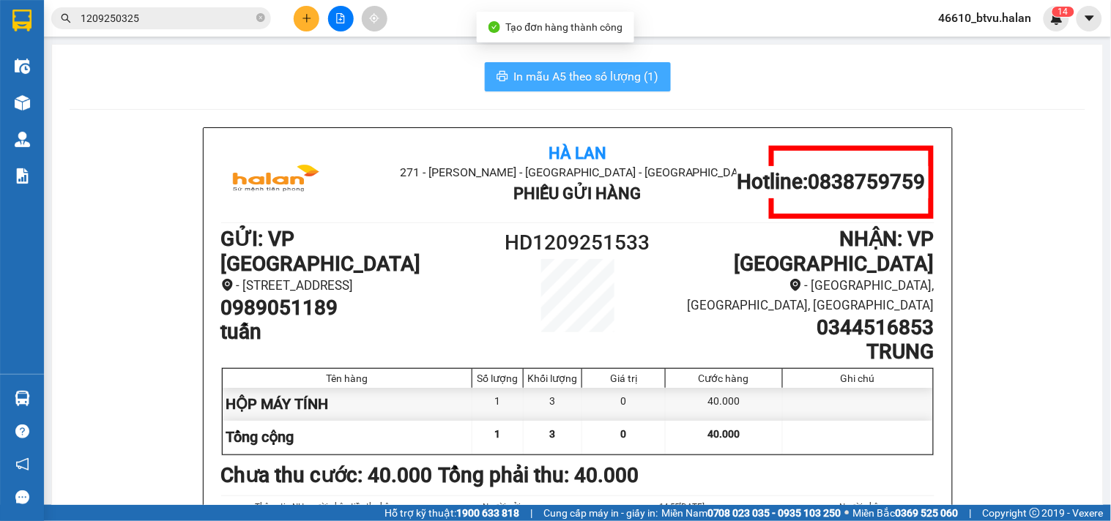
click at [603, 63] on button "In mẫu A5 theo số lượng (1)" at bounding box center [578, 76] width 186 height 29
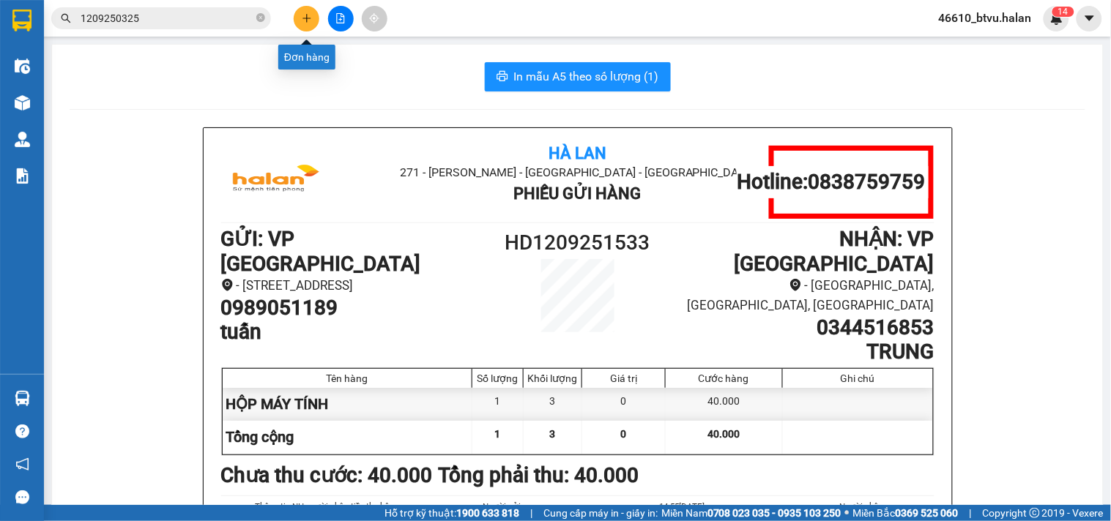
click at [296, 17] on button at bounding box center [307, 19] width 26 height 26
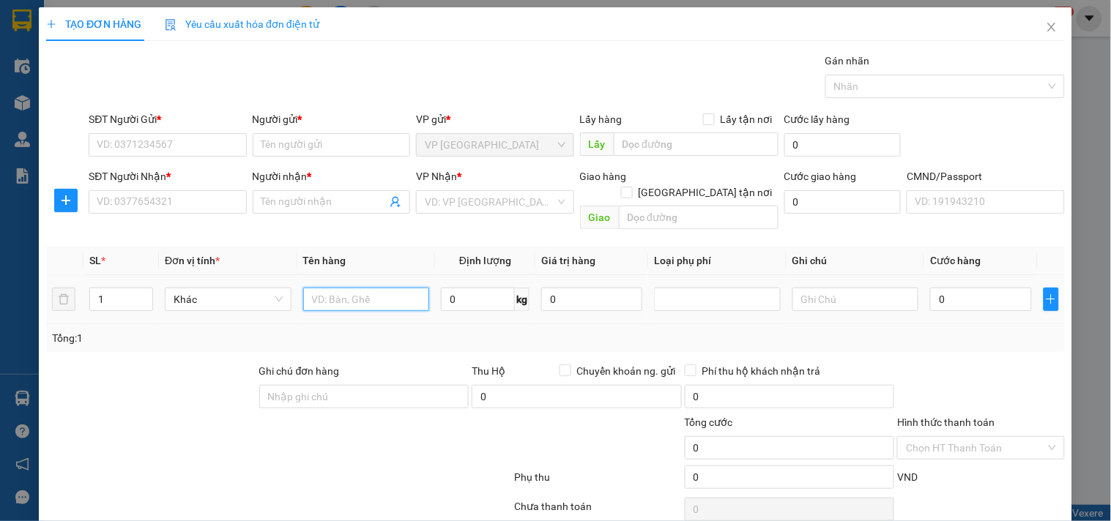
click at [340, 288] on input "text" at bounding box center [366, 299] width 127 height 23
type input "BỌC XANH TL"
click at [195, 144] on input "SĐT Người Gửi *" at bounding box center [167, 144] width 157 height 23
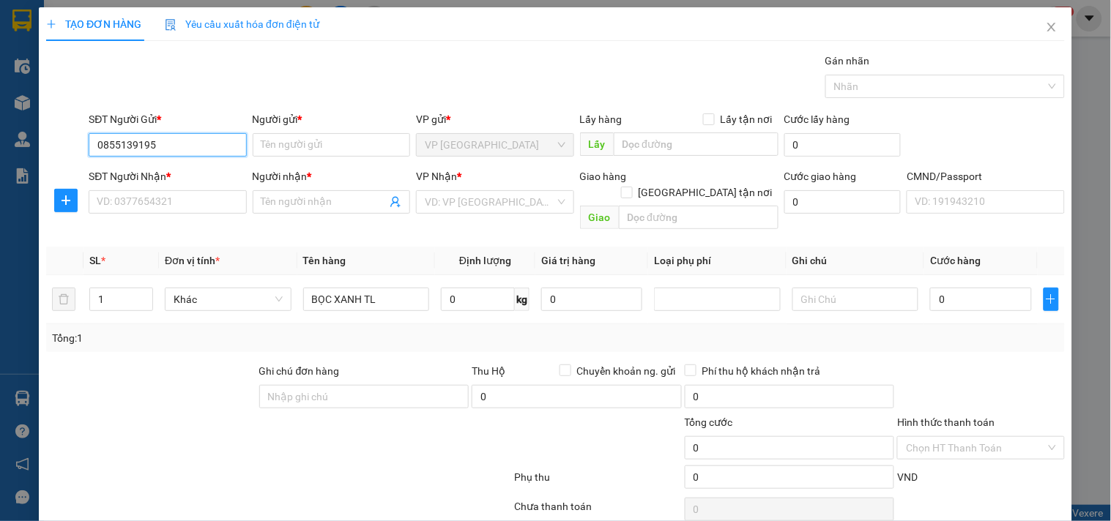
click at [141, 152] on input "0855139195" at bounding box center [167, 144] width 157 height 23
type input "0855139695"
click at [162, 146] on input "0855139695" at bounding box center [167, 144] width 157 height 23
click at [165, 171] on div "0855139695 - LÒ THỊ PHƯƠNG" at bounding box center [169, 174] width 144 height 16
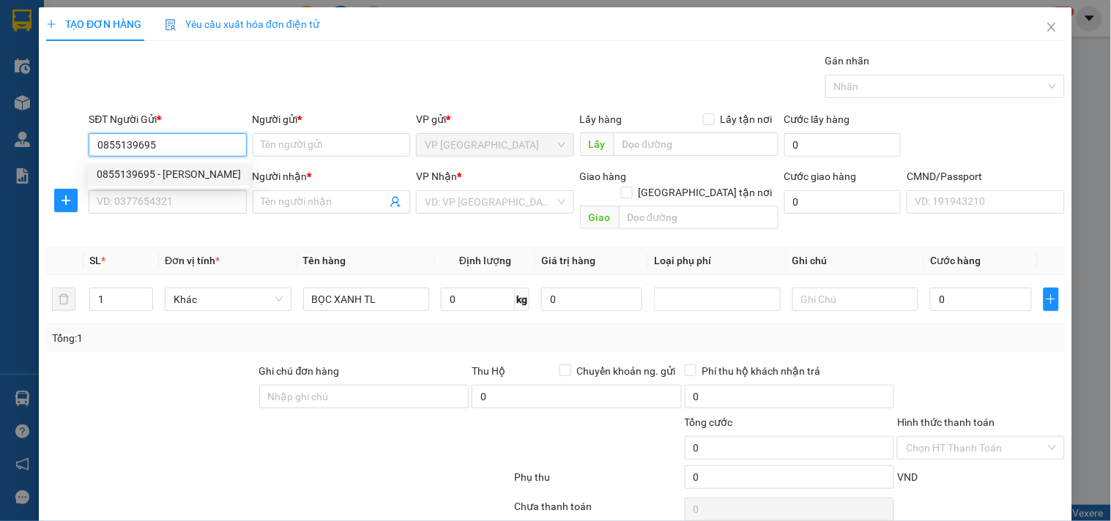
type input "LÒ THỊ PHƯƠNG"
type input "0855139695"
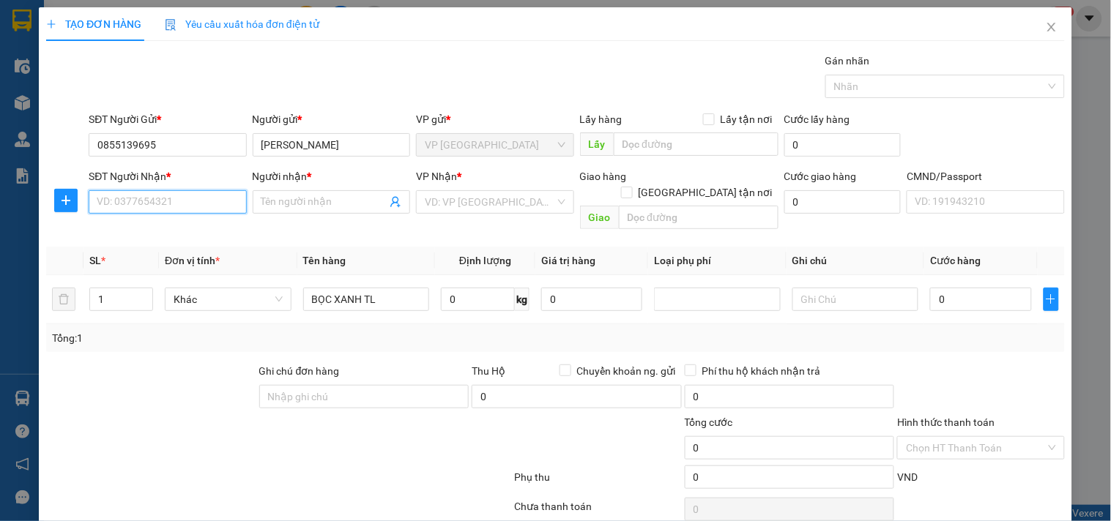
click at [176, 209] on input "SĐT Người Nhận *" at bounding box center [167, 201] width 157 height 23
type input "0327724042"
click at [189, 225] on div "0327724042 - HỨA A THÀNH" at bounding box center [166, 231] width 138 height 16
type input "HỨA A THÀNH"
type input "0327724042"
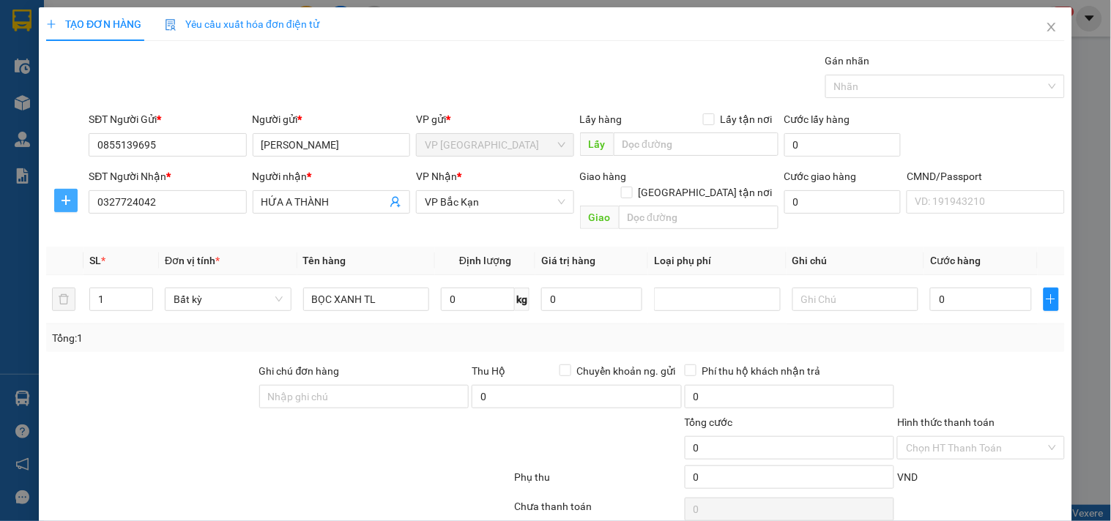
click at [74, 195] on span "plus" at bounding box center [66, 201] width 22 height 12
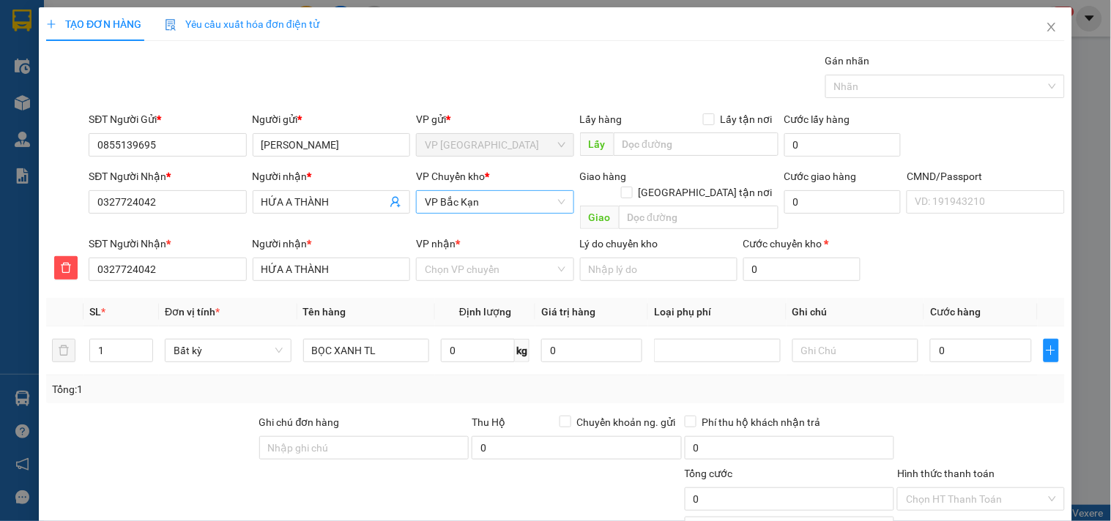
click at [477, 201] on span "VP Bắc Kạn" at bounding box center [495, 202] width 140 height 22
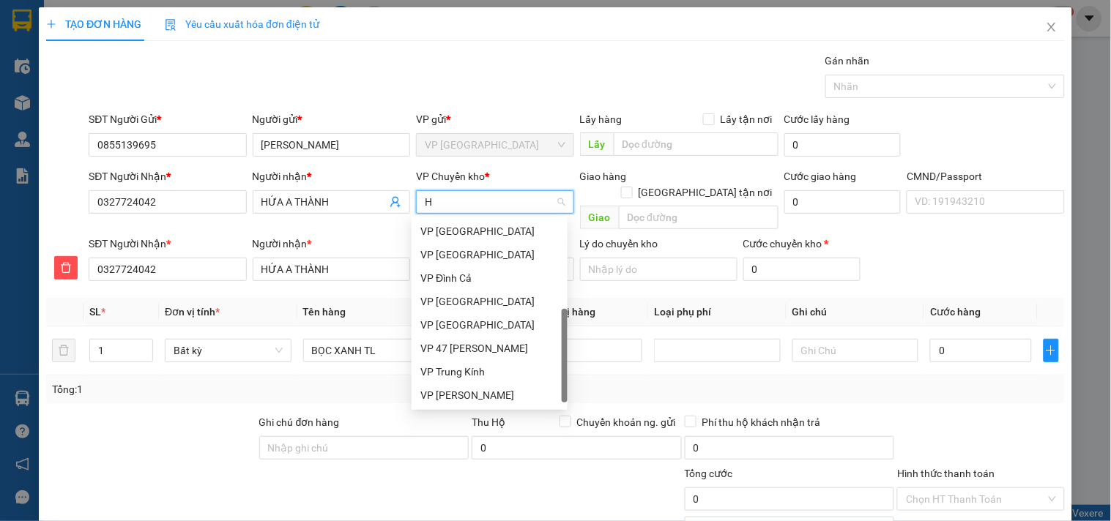
scroll to position [228, 0]
type input "HG"
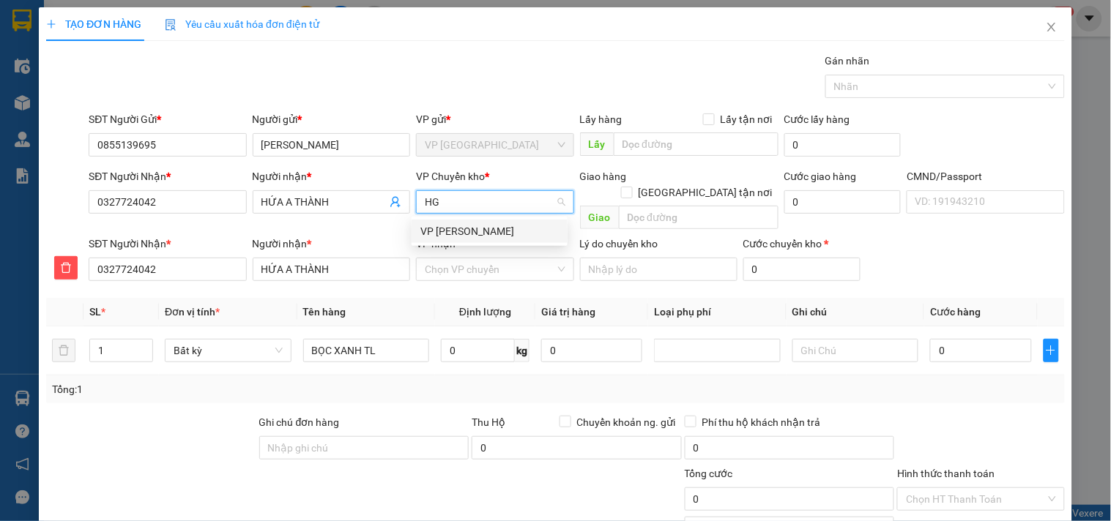
click at [469, 231] on div "VP [PERSON_NAME]" at bounding box center [489, 231] width 138 height 16
click at [463, 264] on input "VP nhận *" at bounding box center [490, 269] width 130 height 22
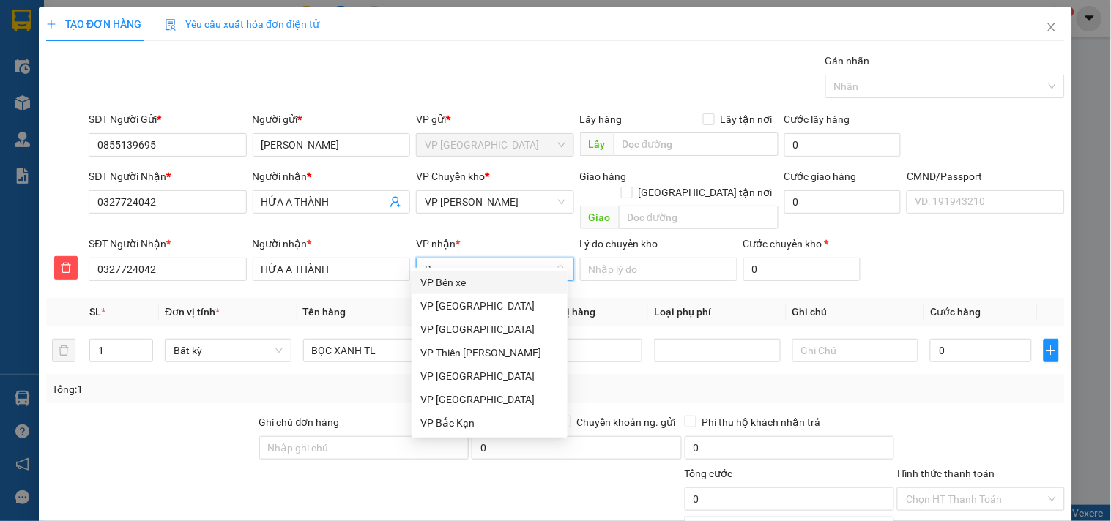
type input "BK"
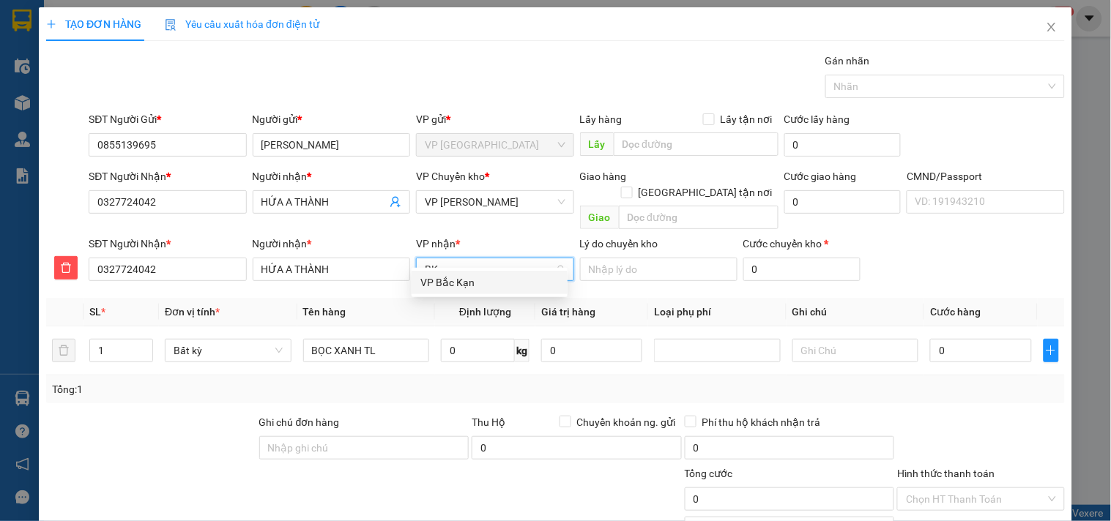
click at [465, 273] on div "VP Bắc Kạn" at bounding box center [489, 282] width 156 height 23
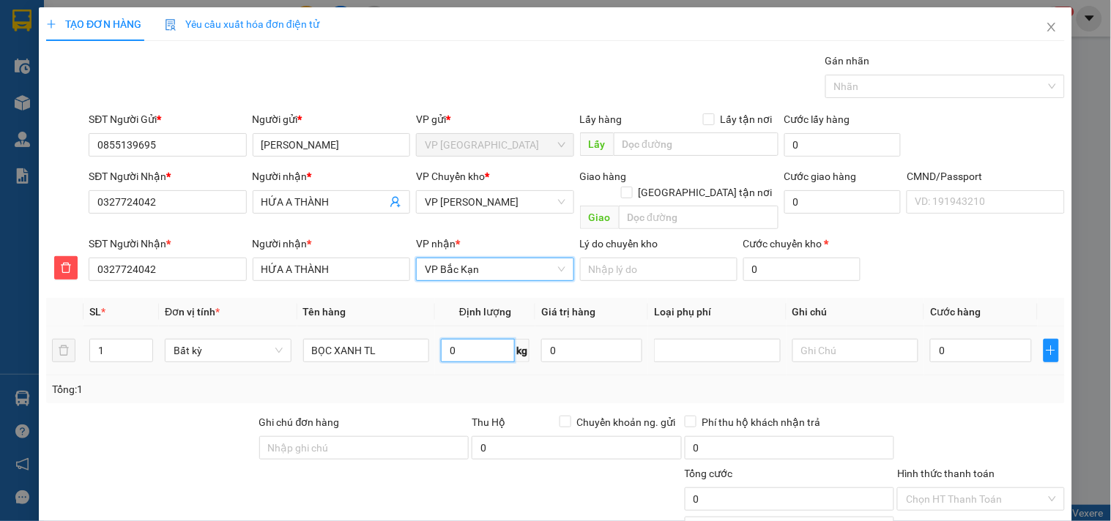
click at [467, 339] on input "0" at bounding box center [478, 350] width 74 height 23
click at [457, 339] on input "21.5" at bounding box center [478, 350] width 74 height 23
type input "2.5"
click at [425, 381] on div "Tổng: 1" at bounding box center [555, 389] width 1007 height 16
type input "55.000"
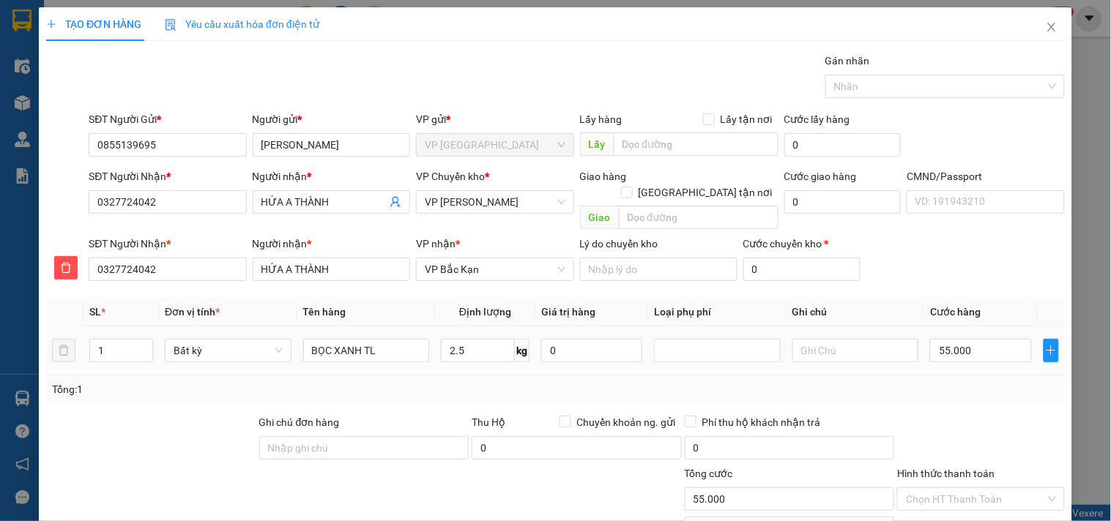
type input "55.000"
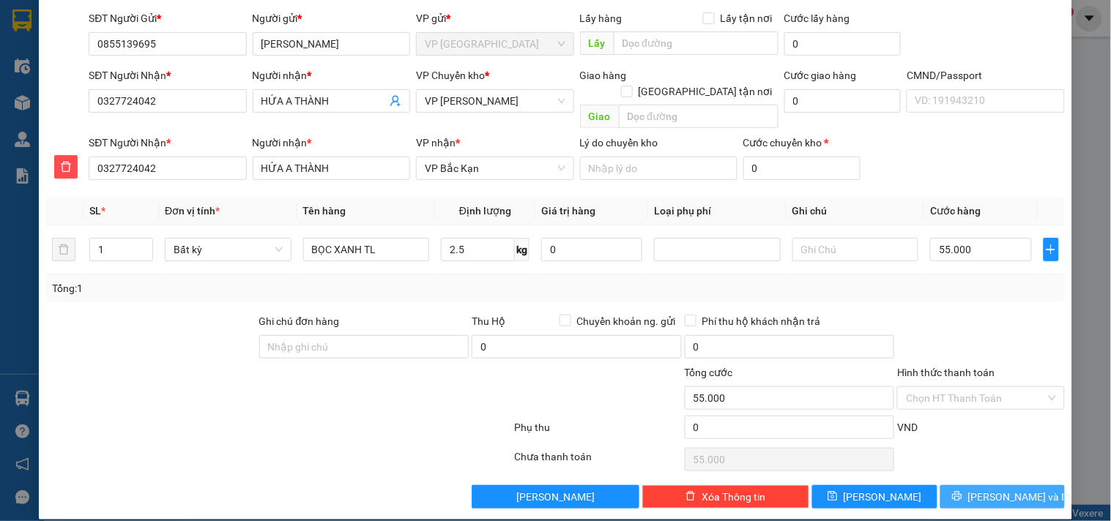
click at [1027, 492] on button "[PERSON_NAME] và In" at bounding box center [1002, 496] width 124 height 23
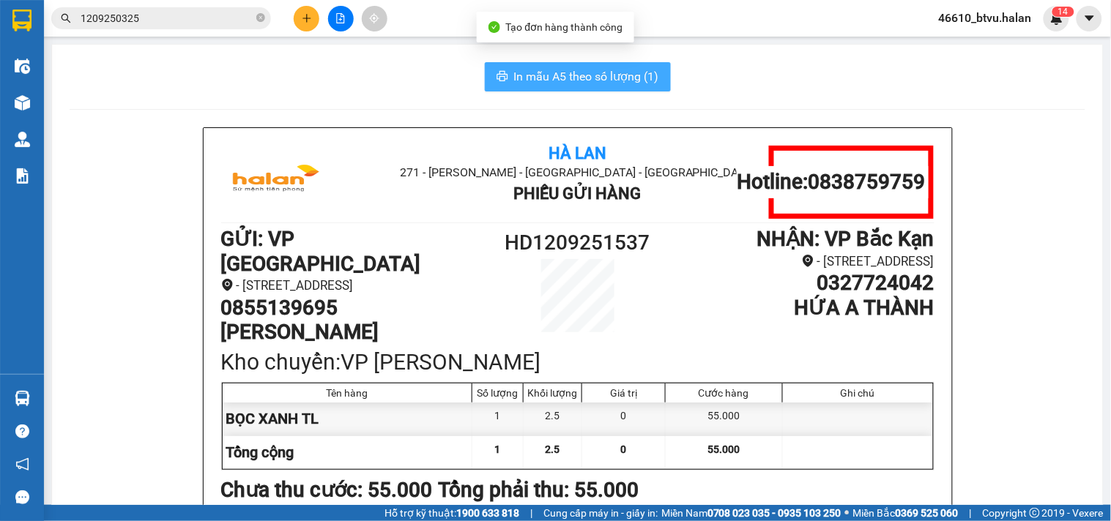
click at [603, 77] on span "In mẫu A5 theo số lượng (1)" at bounding box center [586, 76] width 145 height 18
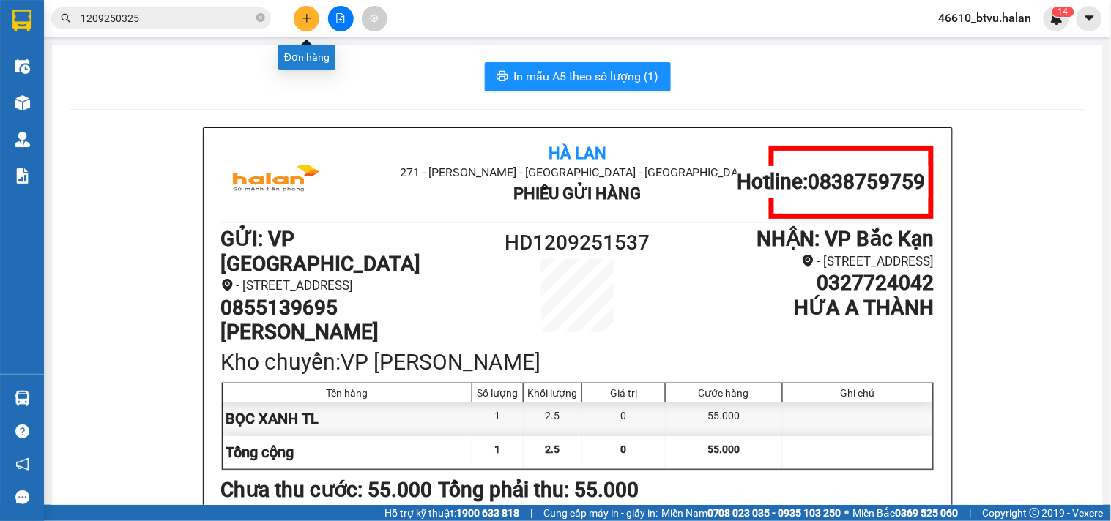
click at [302, 20] on icon "plus" at bounding box center [307, 18] width 10 height 10
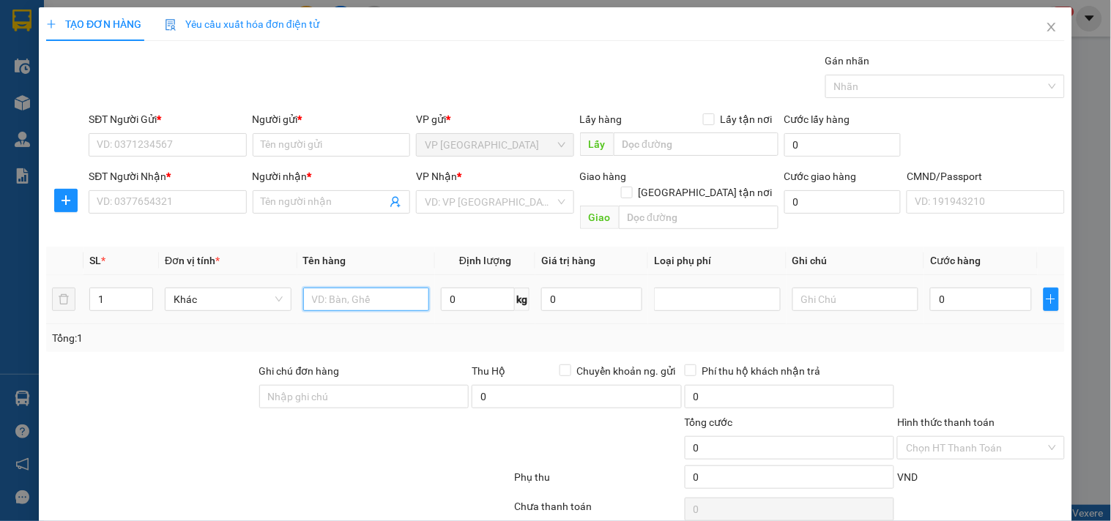
click at [351, 288] on input "text" at bounding box center [366, 299] width 127 height 23
type input "H"
type input "HỘP"
type input "2.2"
click at [332, 288] on input "HỘP" at bounding box center [366, 299] width 127 height 23
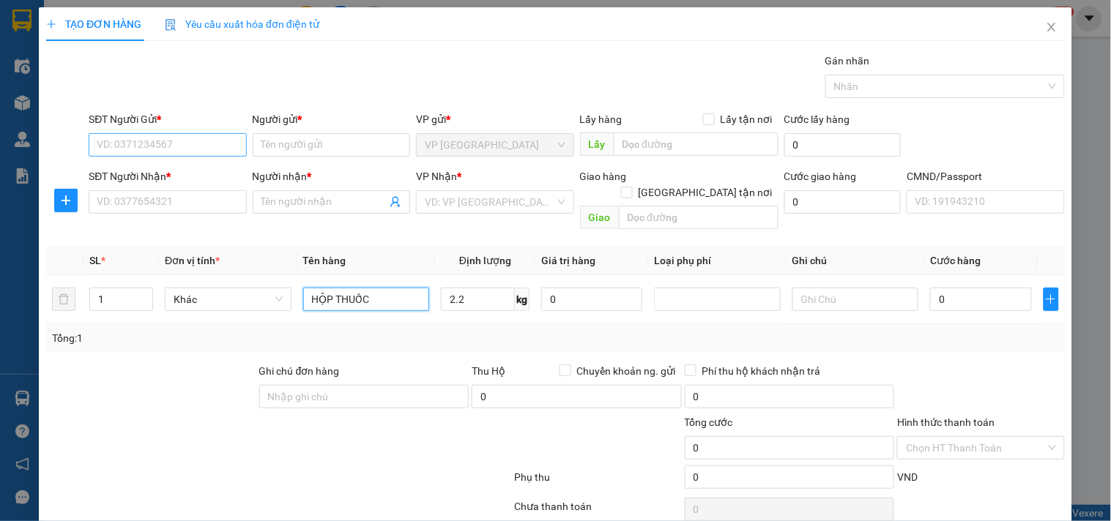
type input "HỘP THUỐC"
click at [201, 149] on input "SĐT Người Gửi *" at bounding box center [167, 144] width 157 height 23
type input "0967472688"
click at [201, 149] on input "0967472688" at bounding box center [167, 144] width 157 height 23
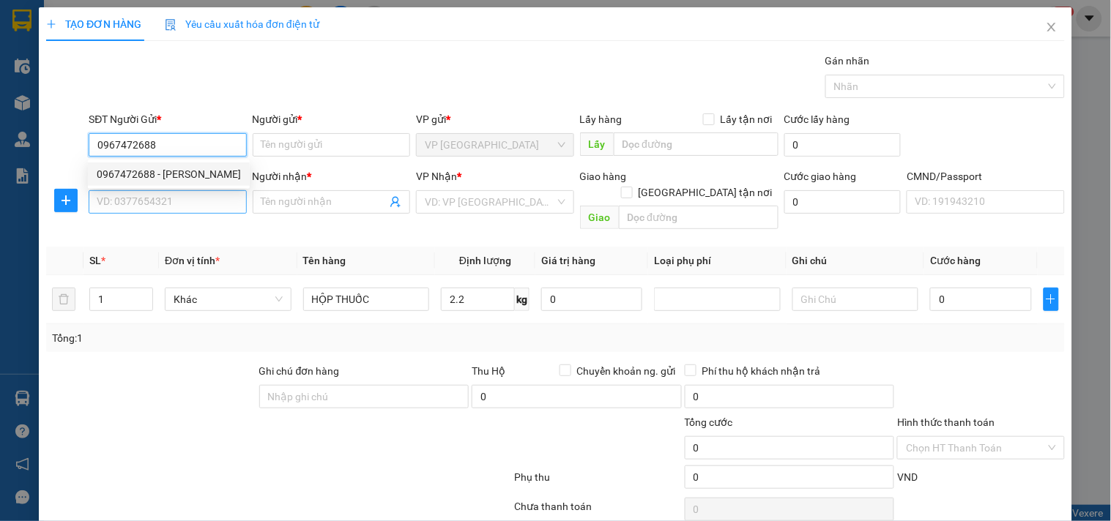
drag, startPoint x: 192, startPoint y: 174, endPoint x: 190, endPoint y: 202, distance: 28.6
click at [192, 174] on div "0967472688 - VĂN QUÁN" at bounding box center [169, 174] width 144 height 16
type input "VĂN QUÁN"
type input "0967472688"
click at [189, 202] on input "SĐT Người Nhận *" at bounding box center [167, 201] width 157 height 23
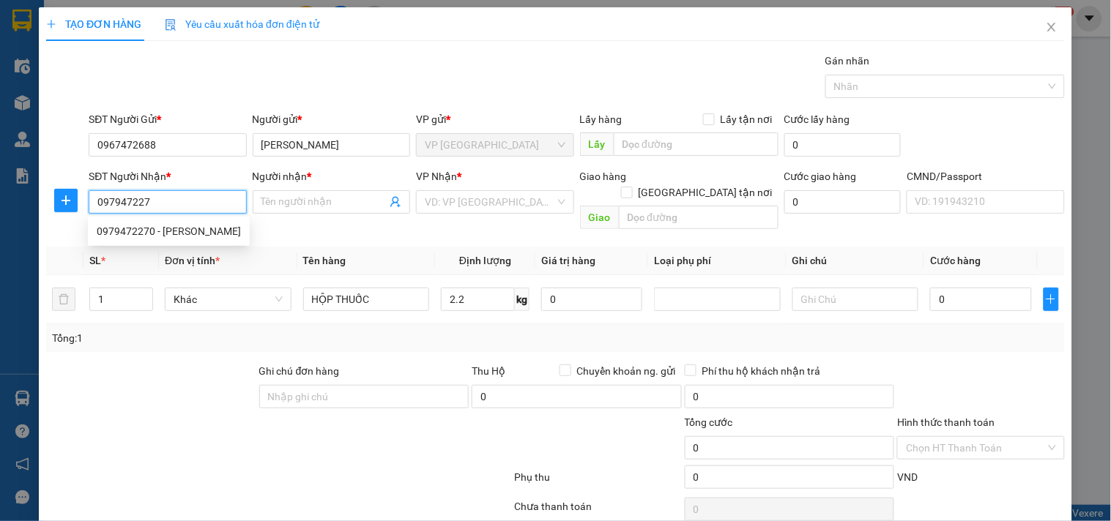
type input "0979472270"
click at [187, 223] on div "0979472270 - LAN" at bounding box center [169, 231] width 144 height 16
type input "LAN"
type input "0979472270"
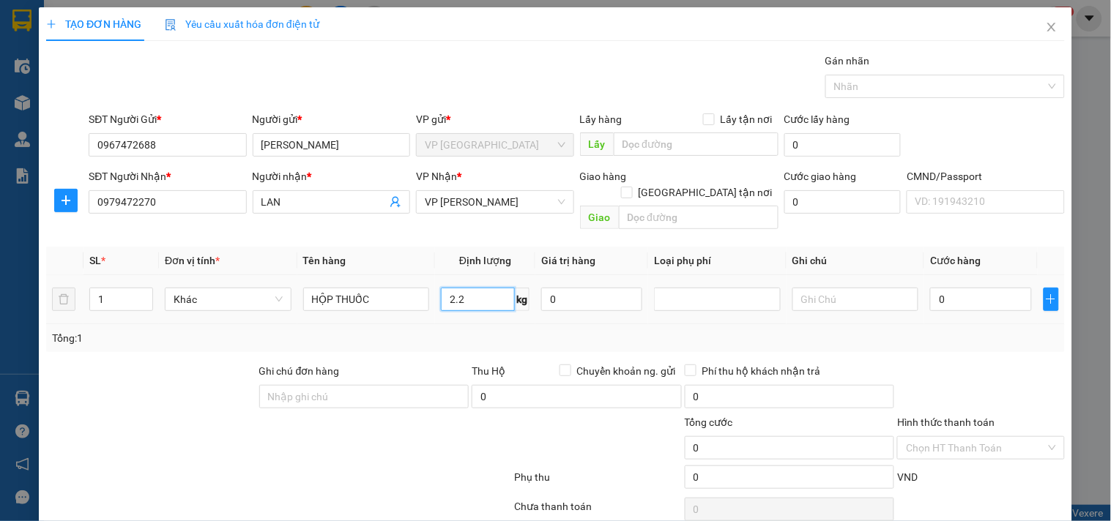
click at [491, 288] on input "2.2" at bounding box center [478, 299] width 74 height 23
click at [476, 330] on div "Tổng: 1" at bounding box center [555, 338] width 1007 height 16
type input "40.000"
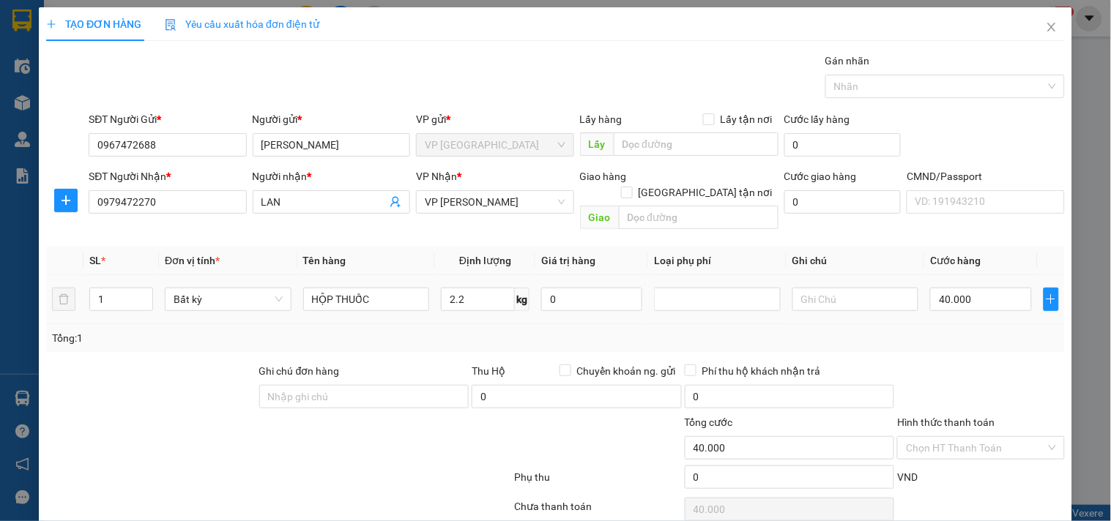
click at [476, 365] on span "Thu Hộ" at bounding box center [488, 371] width 34 height 12
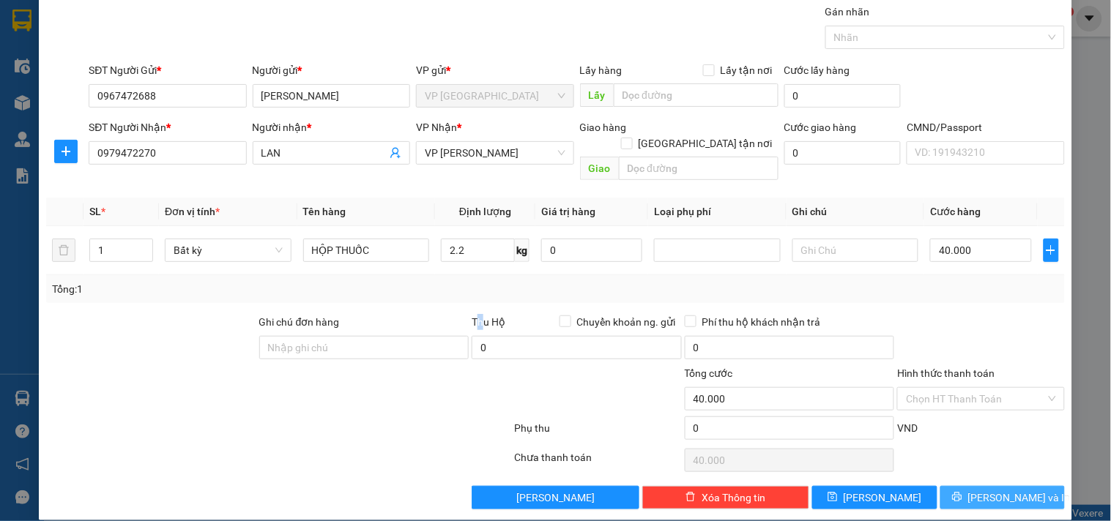
click at [1001, 490] on span "[PERSON_NAME] và In" at bounding box center [1019, 498] width 102 height 16
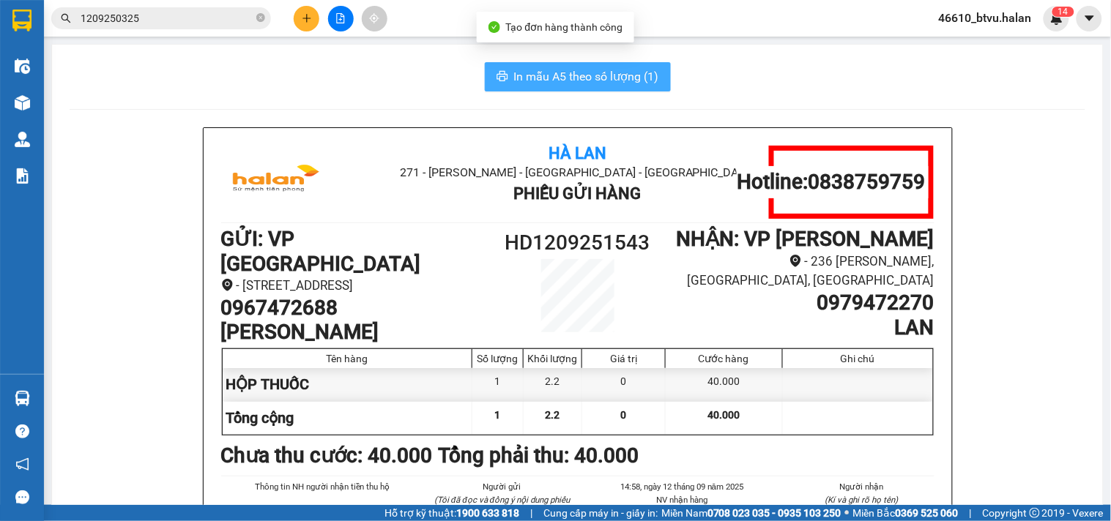
click at [520, 79] on span "In mẫu A5 theo số lượng (1)" at bounding box center [586, 76] width 145 height 18
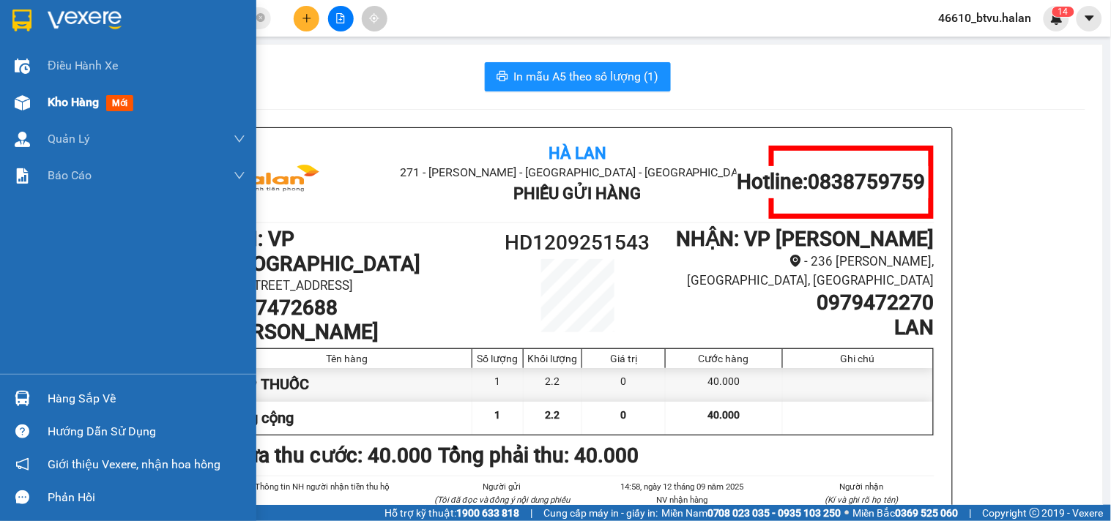
click at [35, 111] on div "Kho hàng mới" at bounding box center [128, 102] width 256 height 37
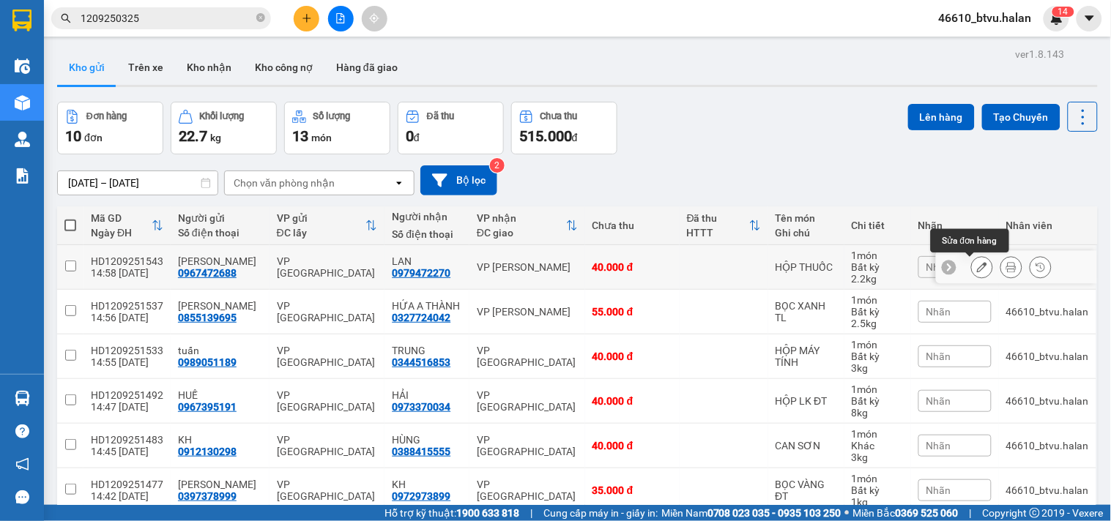
click at [977, 268] on icon at bounding box center [982, 267] width 10 height 10
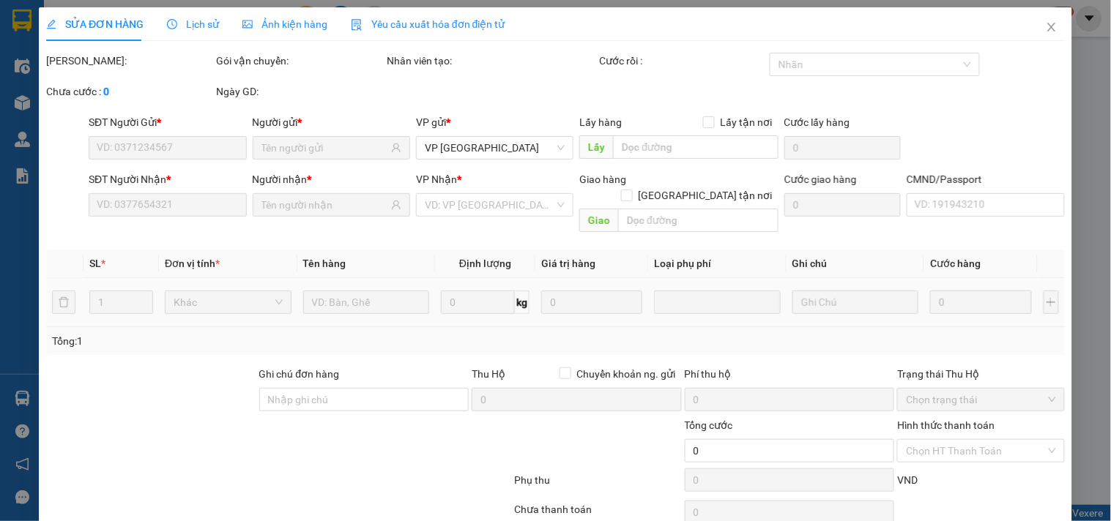
type input "0967472688"
type input "0979472270"
type input "40.000"
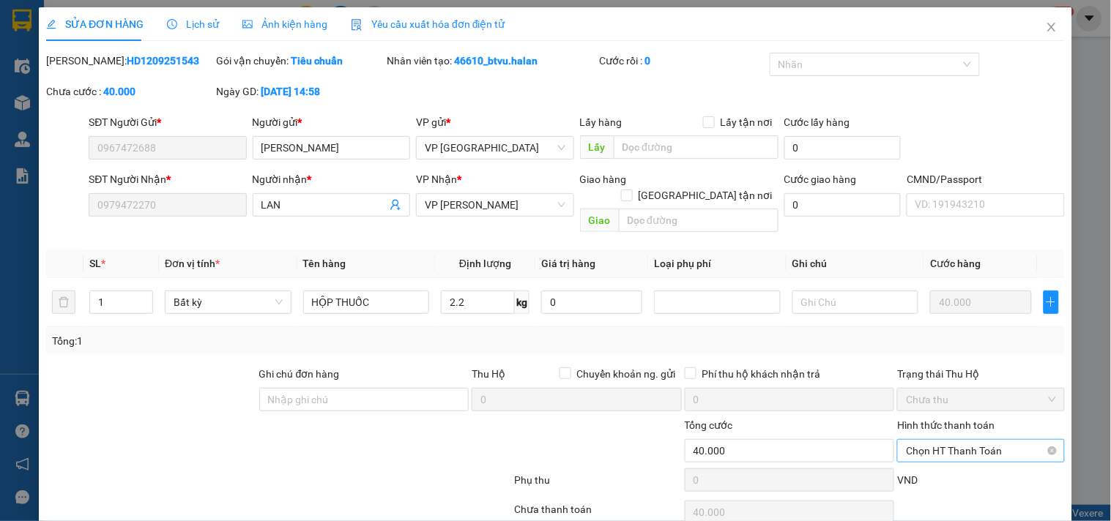
scroll to position [53, 0]
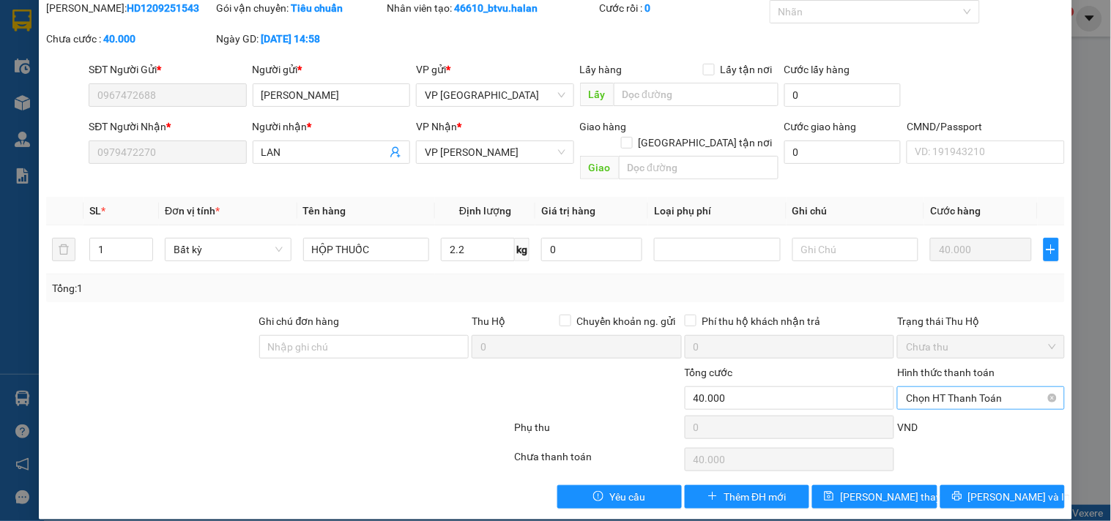
click at [983, 387] on span "Chọn HT Thanh Toán" at bounding box center [980, 398] width 149 height 22
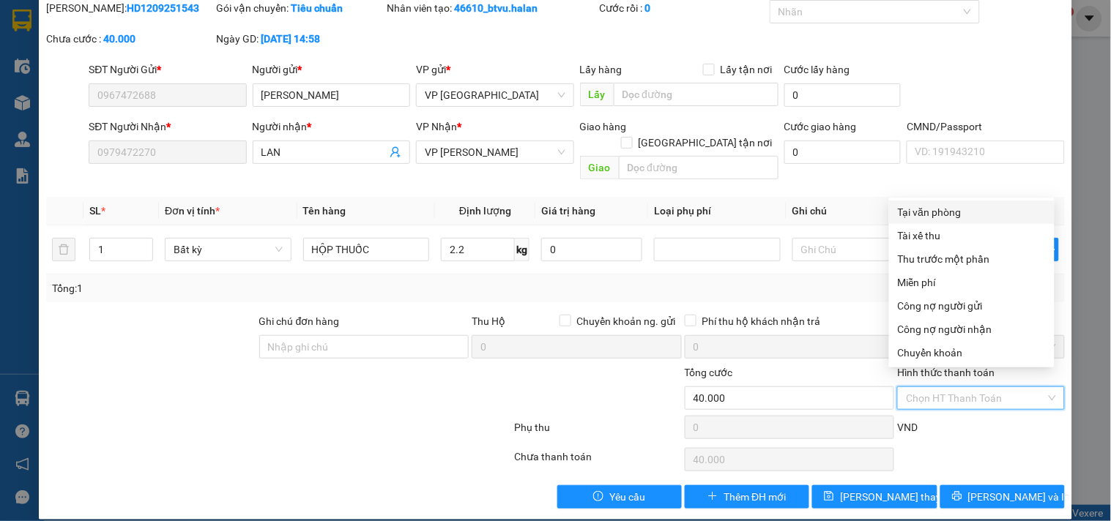
click at [944, 204] on div "Tại văn phòng" at bounding box center [972, 212] width 148 height 16
type input "0"
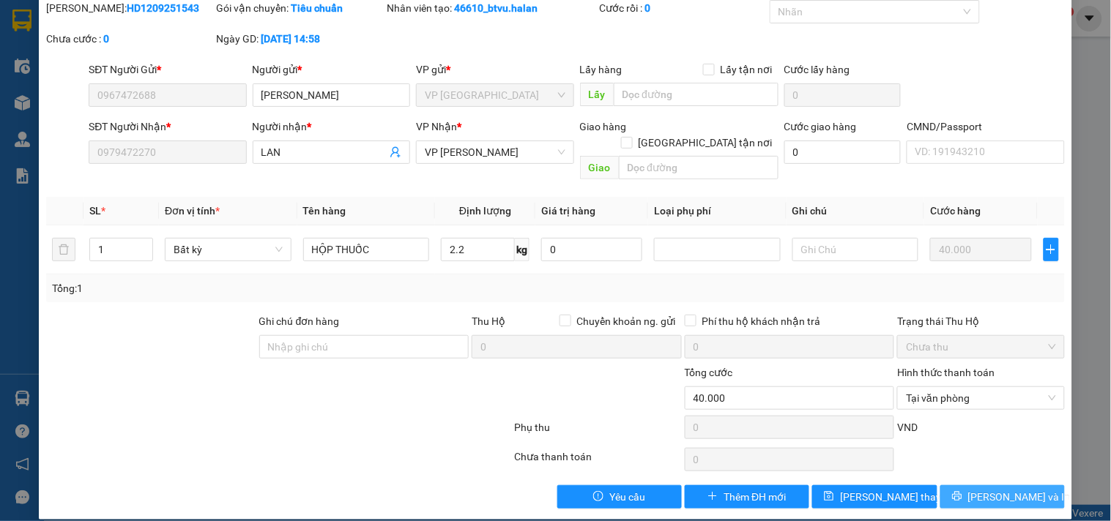
click at [962, 491] on icon "printer" at bounding box center [957, 496] width 10 height 10
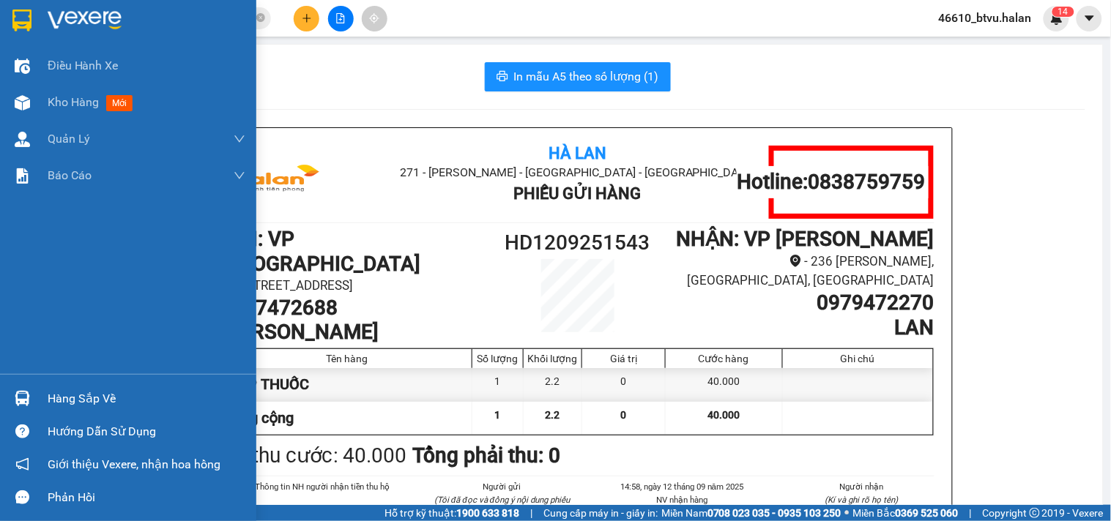
click at [18, 401] on img at bounding box center [22, 398] width 15 height 15
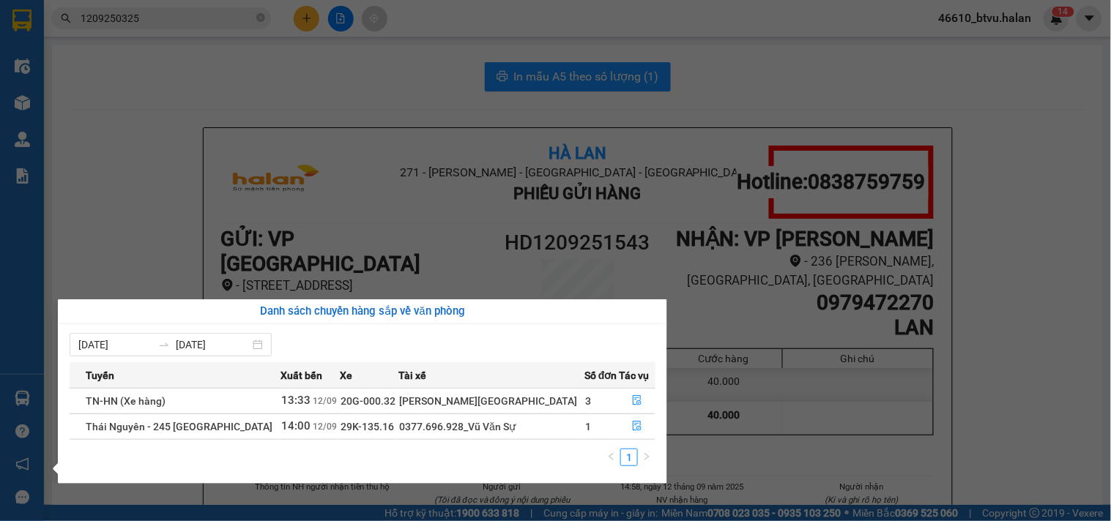
click at [168, 231] on section "Kết quả tìm kiếm ( 1 ) Bộ lọc Mã ĐH Trạng thái Món hàng Thu hộ Tổng cước Chưa c…" at bounding box center [555, 260] width 1111 height 521
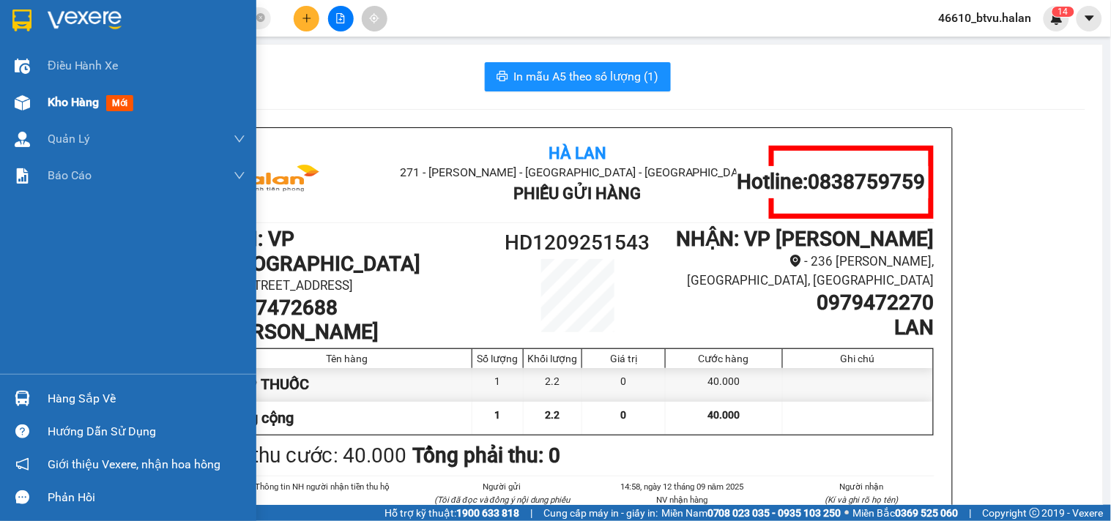
click at [68, 113] on div "Kho hàng mới" at bounding box center [147, 102] width 198 height 37
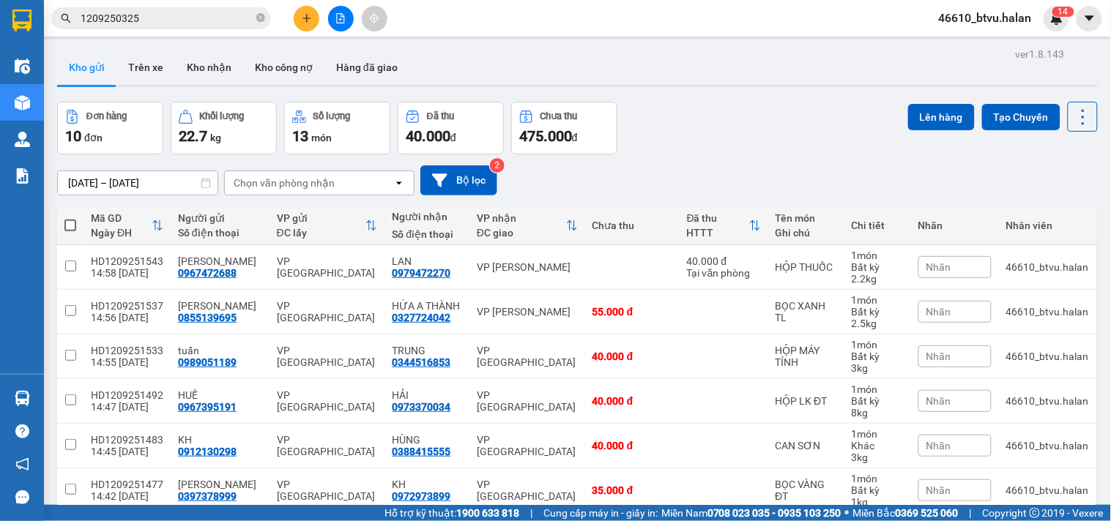
click at [69, 216] on th at bounding box center [70, 225] width 26 height 39
click at [71, 220] on span at bounding box center [70, 226] width 12 height 12
click at [70, 218] on input "checkbox" at bounding box center [70, 218] width 0 height 0
checkbox input "true"
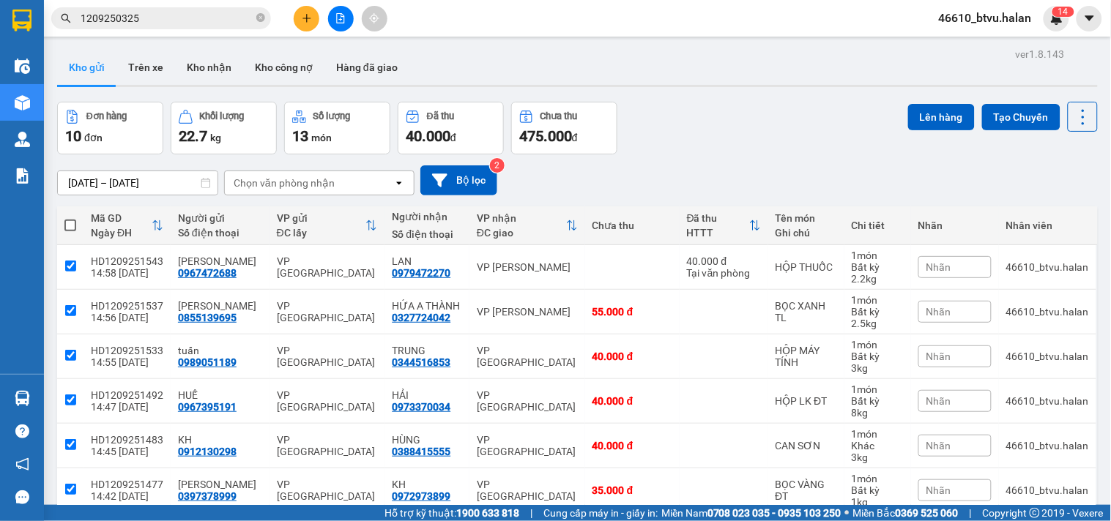
checkbox input "true"
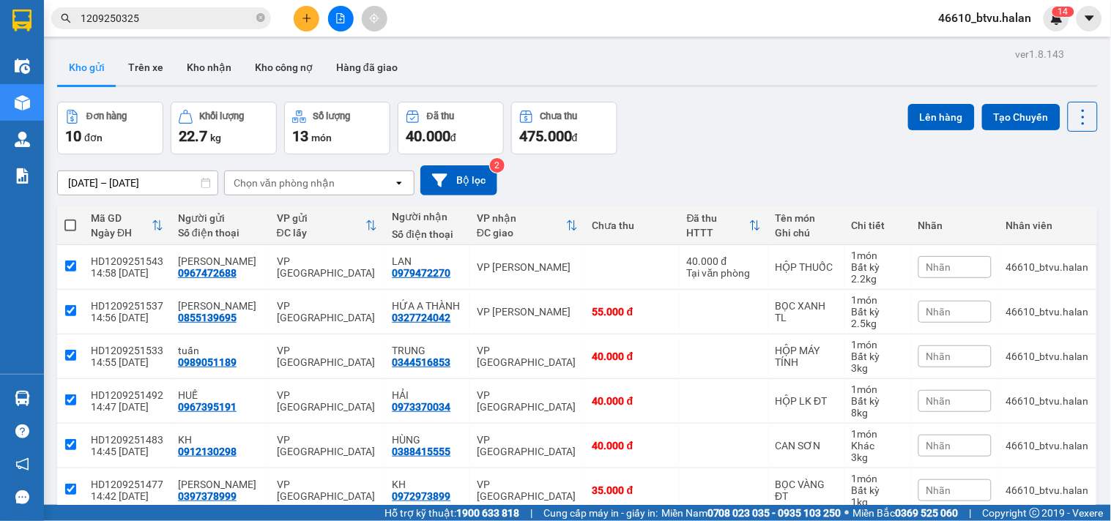
checkbox input "true"
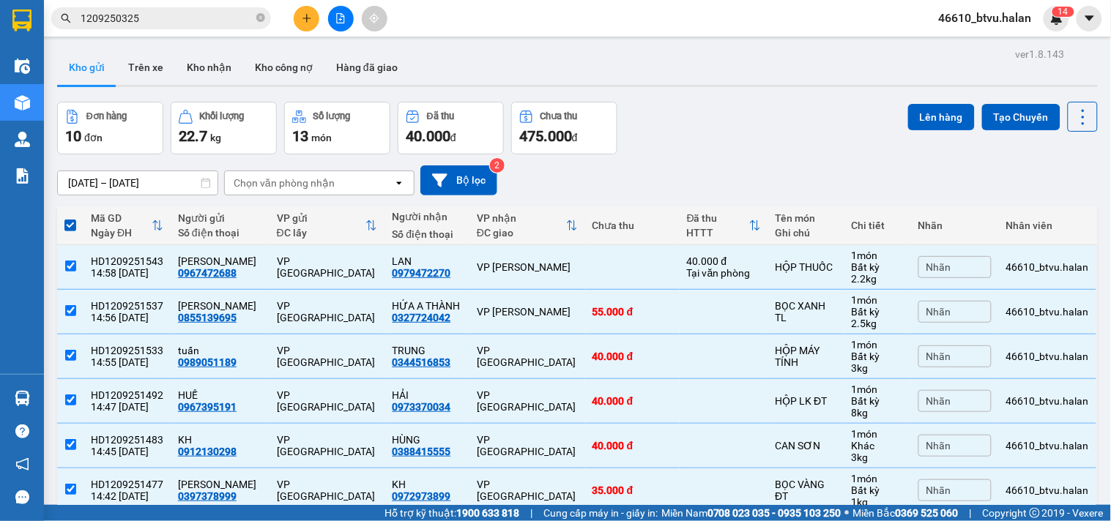
scroll to position [236, 0]
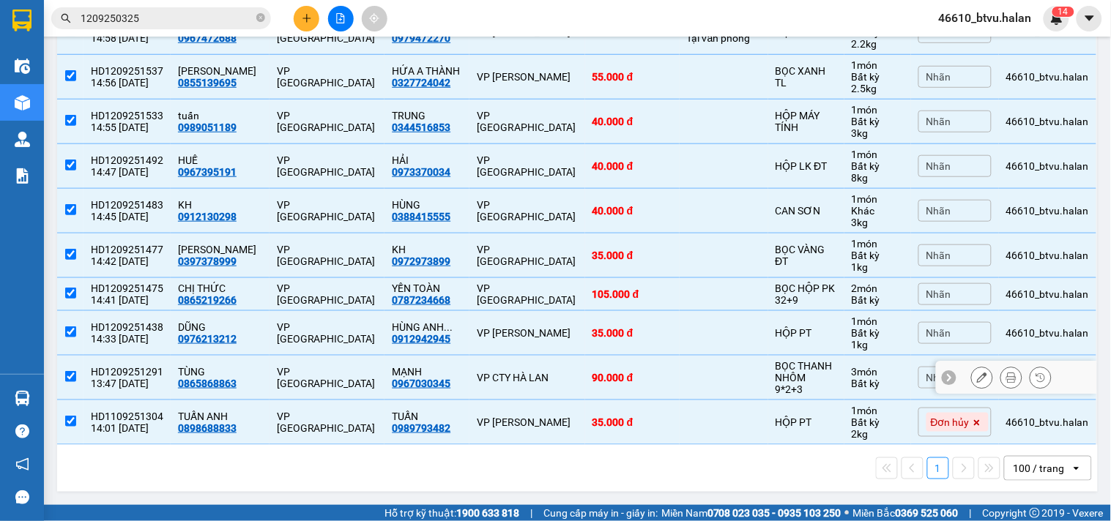
click at [745, 384] on td at bounding box center [723, 378] width 89 height 45
checkbox input "false"
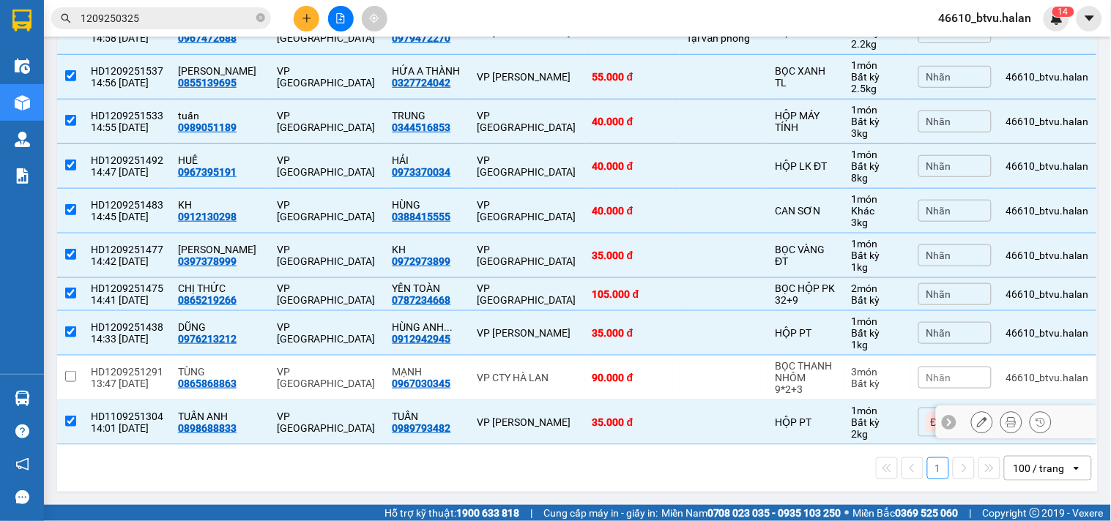
click at [728, 421] on td at bounding box center [723, 422] width 89 height 45
checkbox input "false"
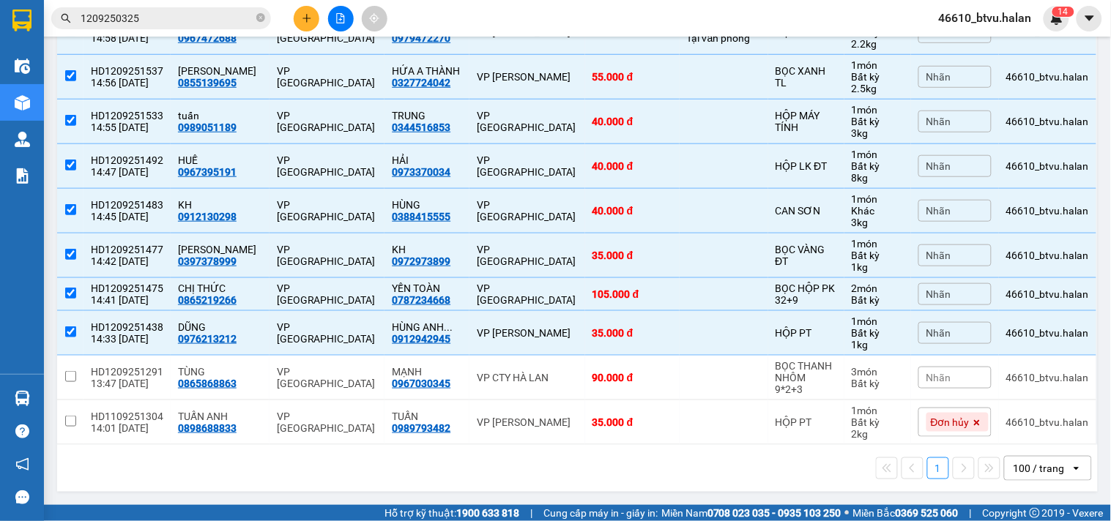
scroll to position [0, 0]
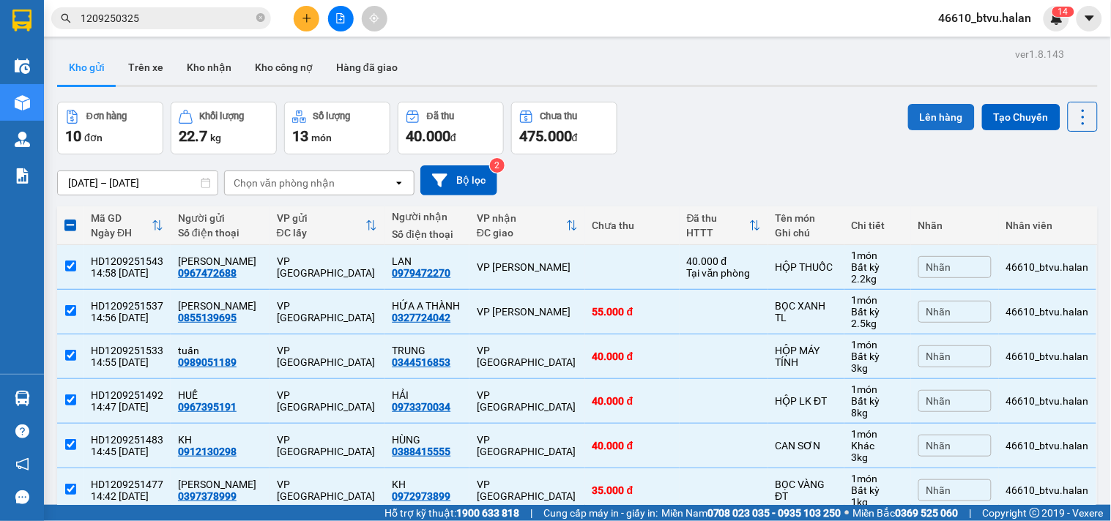
click at [934, 116] on button "Lên hàng" at bounding box center [941, 117] width 67 height 26
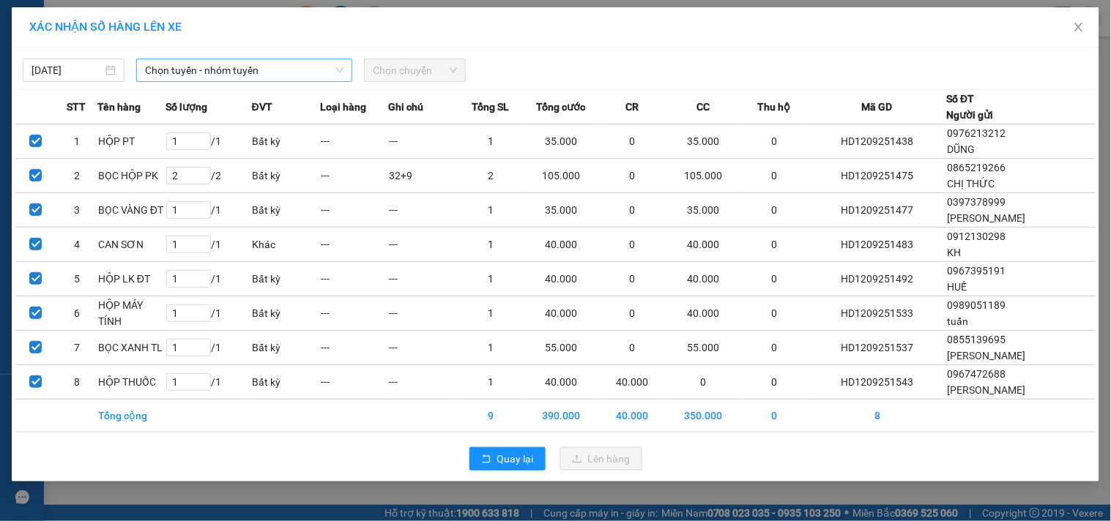
click at [300, 78] on span "Chọn tuyến - nhóm tuyến" at bounding box center [244, 70] width 198 height 22
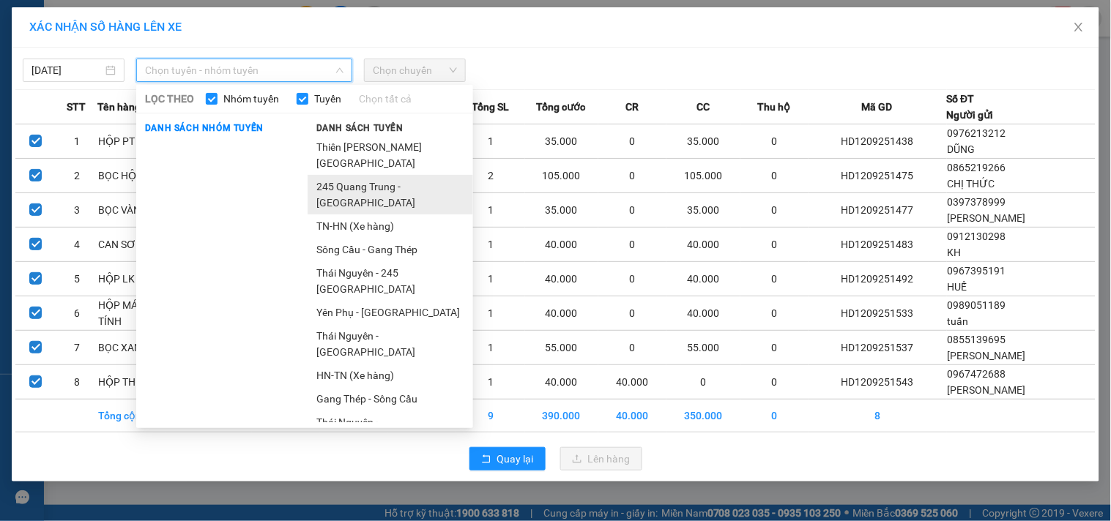
click at [337, 189] on li "245 Quang Trung - [GEOGRAPHIC_DATA]" at bounding box center [389, 195] width 165 height 40
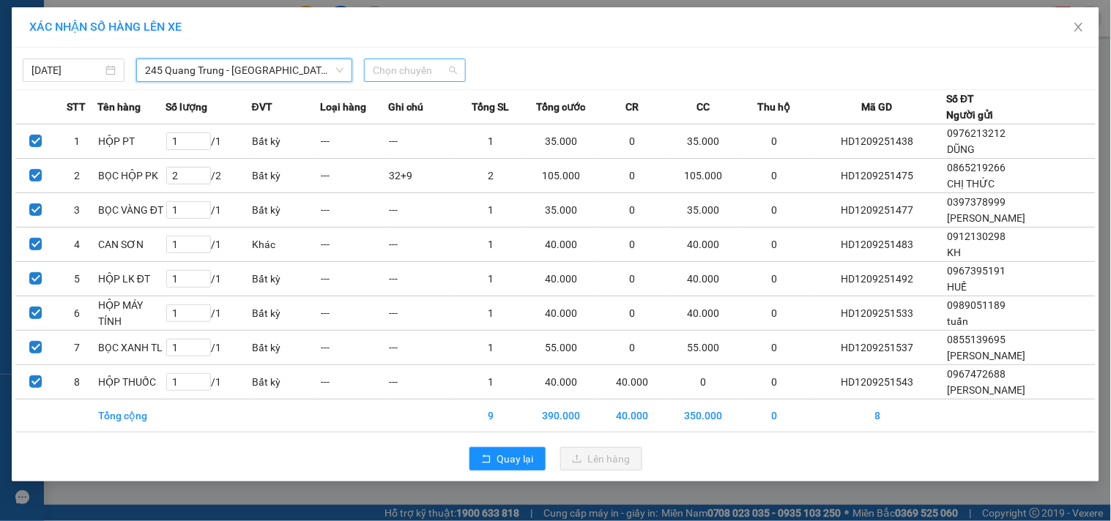
click at [458, 64] on div "Chọn chuyến" at bounding box center [415, 70] width 102 height 23
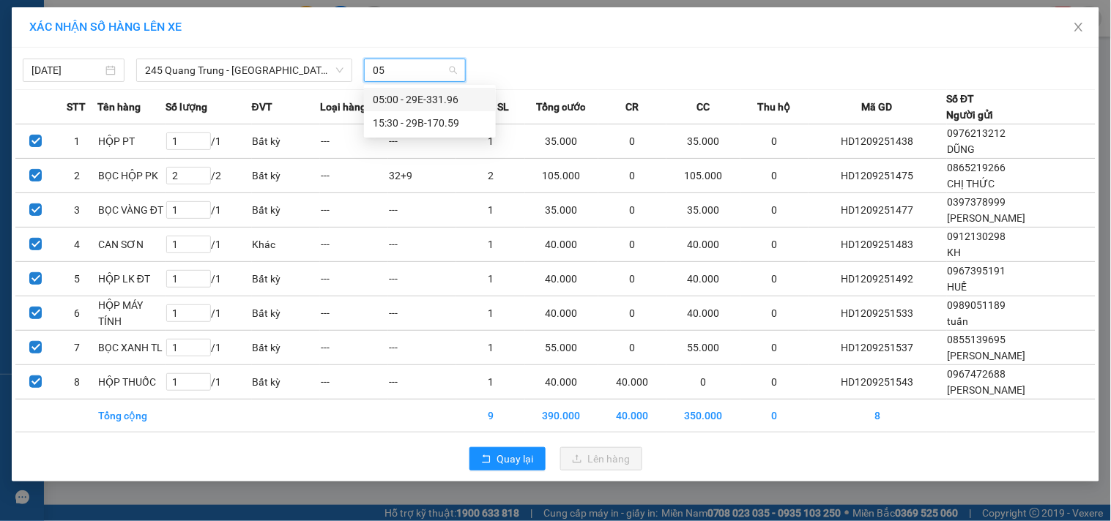
type input "059"
click at [414, 93] on div "15:30 - 29B-170.59" at bounding box center [430, 100] width 114 height 16
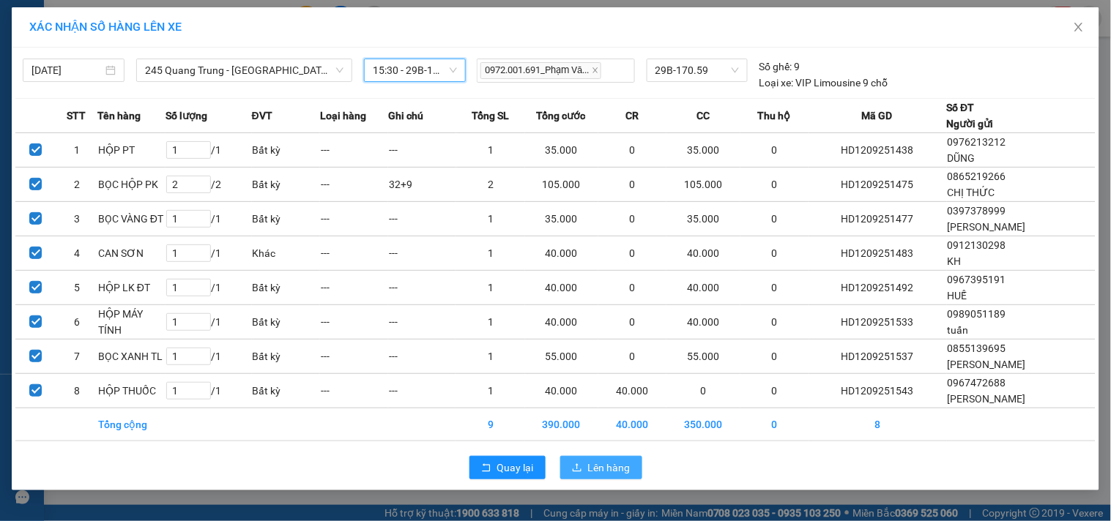
click at [584, 461] on button "Lên hàng" at bounding box center [601, 467] width 82 height 23
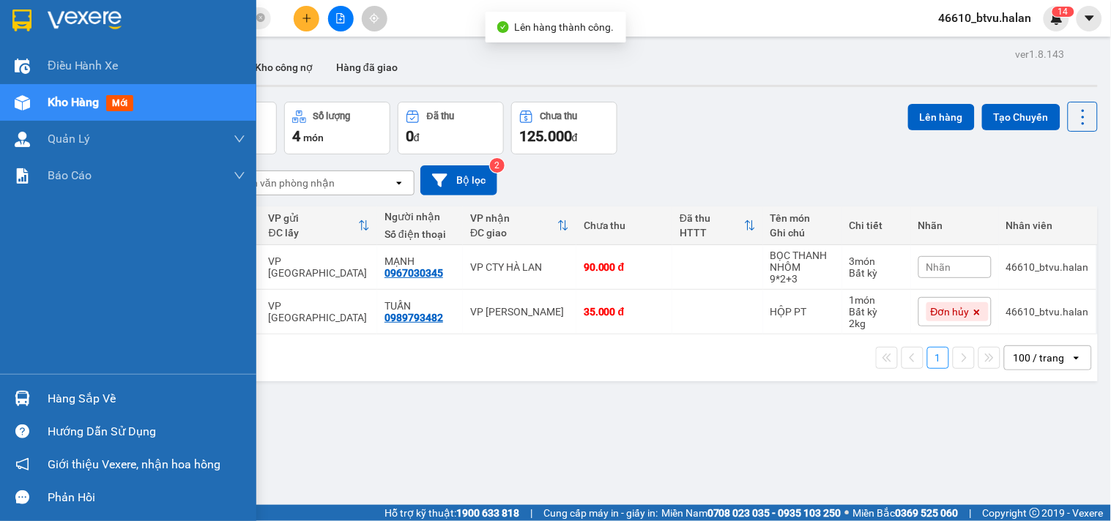
click at [77, 404] on div "Hàng sắp về" at bounding box center [147, 399] width 198 height 22
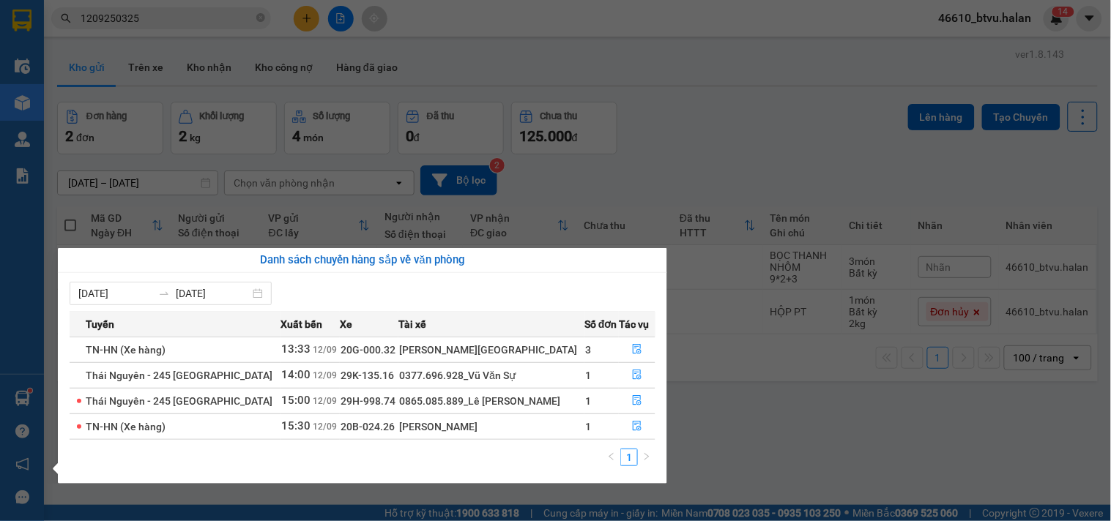
click at [737, 165] on section "Kết quả tìm kiếm ( 1 ) Bộ lọc Mã ĐH Trạng thái Món hàng Thu hộ Tổng cước Chưa c…" at bounding box center [555, 260] width 1111 height 521
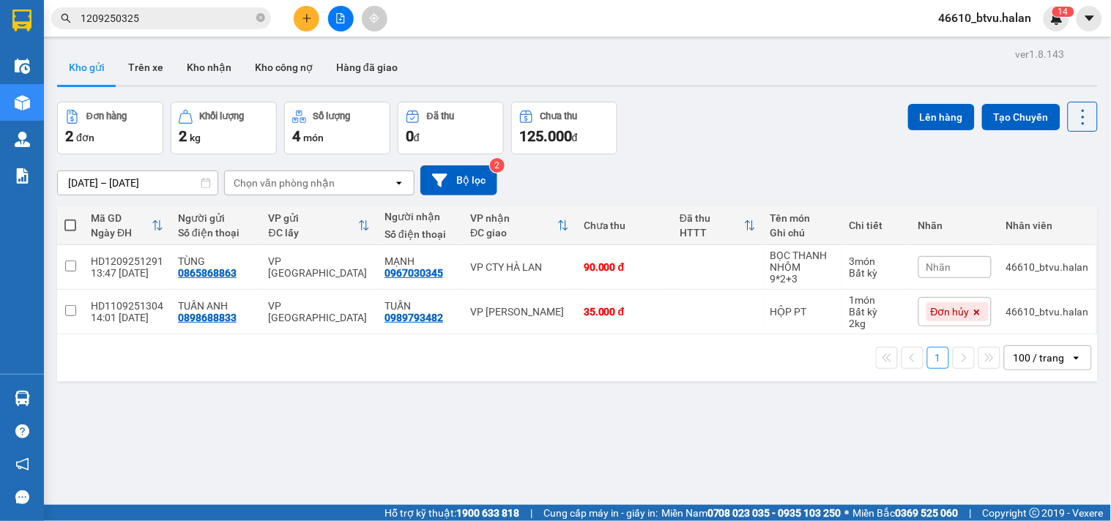
click at [295, 8] on div at bounding box center [341, 19] width 110 height 26
click at [298, 10] on button at bounding box center [307, 19] width 26 height 26
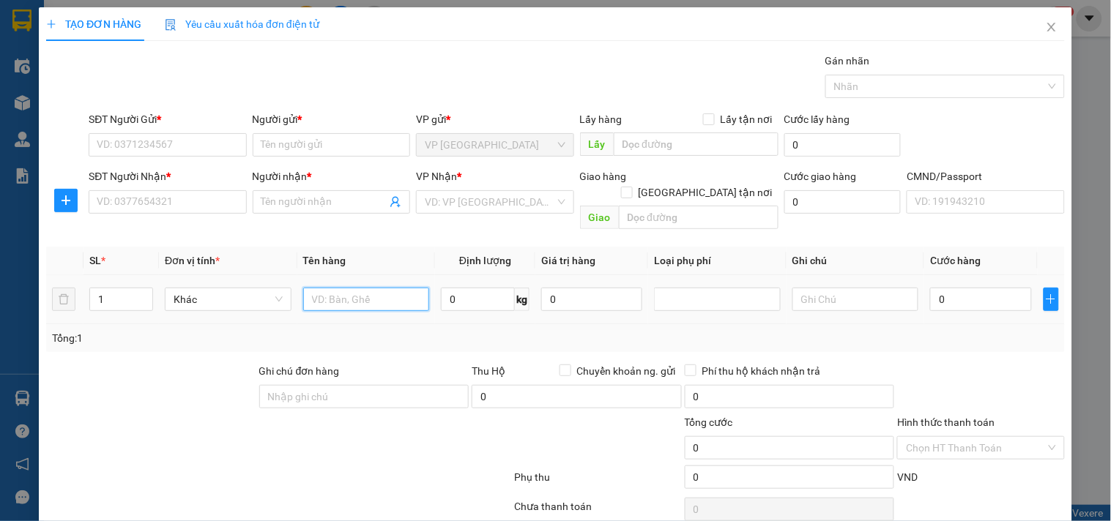
click at [337, 288] on input "text" at bounding box center [366, 299] width 127 height 23
click at [836, 288] on input "text" at bounding box center [855, 299] width 127 height 23
type input "5+8*2+"
click at [144, 294] on icon "up" at bounding box center [145, 296] width 5 height 5
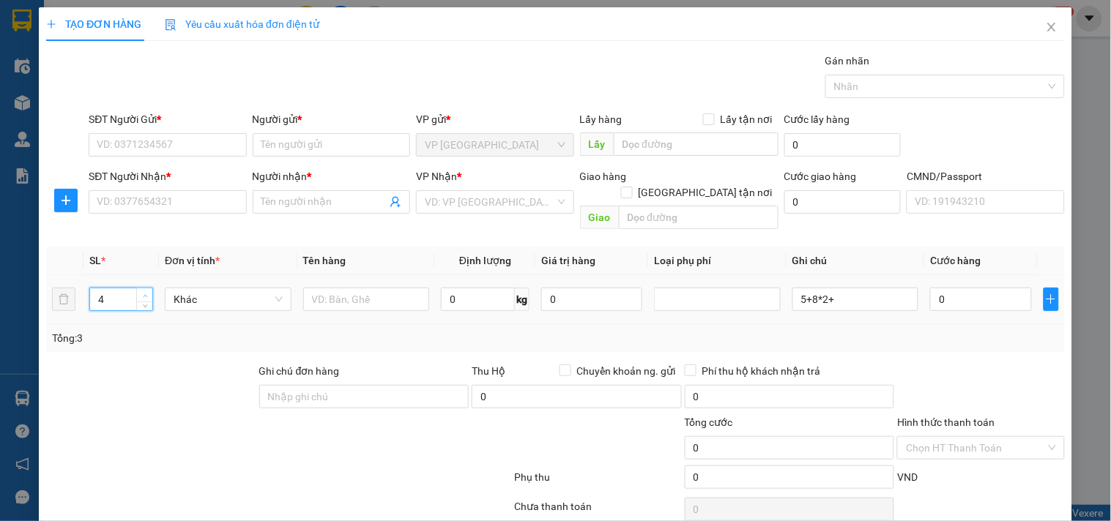
click at [144, 294] on icon "up" at bounding box center [145, 296] width 5 height 5
type input "5"
click at [147, 397] on div at bounding box center [151, 388] width 213 height 51
click at [865, 289] on input "5+8*2+" at bounding box center [855, 299] width 127 height 23
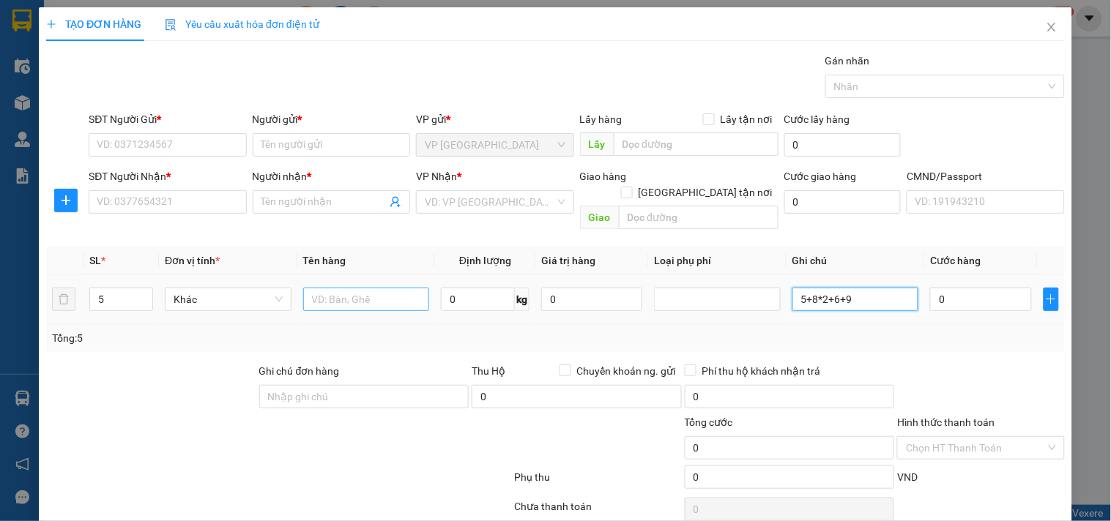
type input "5+8*2+6+9"
click at [340, 291] on input "text" at bounding box center [366, 299] width 127 height 23
type input "THÙNG ĐÈN TRUNG+TẢI XANH PK"
click at [492, 288] on input "0" at bounding box center [478, 299] width 74 height 23
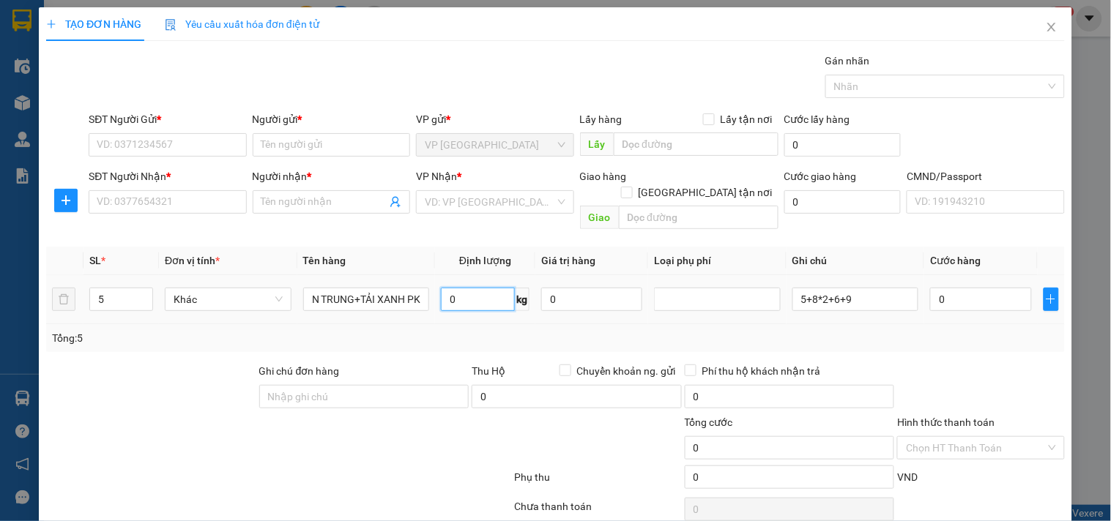
scroll to position [0, 0]
type input "0"
click at [983, 285] on div "0" at bounding box center [980, 299] width 101 height 29
click at [969, 293] on input "0" at bounding box center [980, 299] width 101 height 23
type input "1"
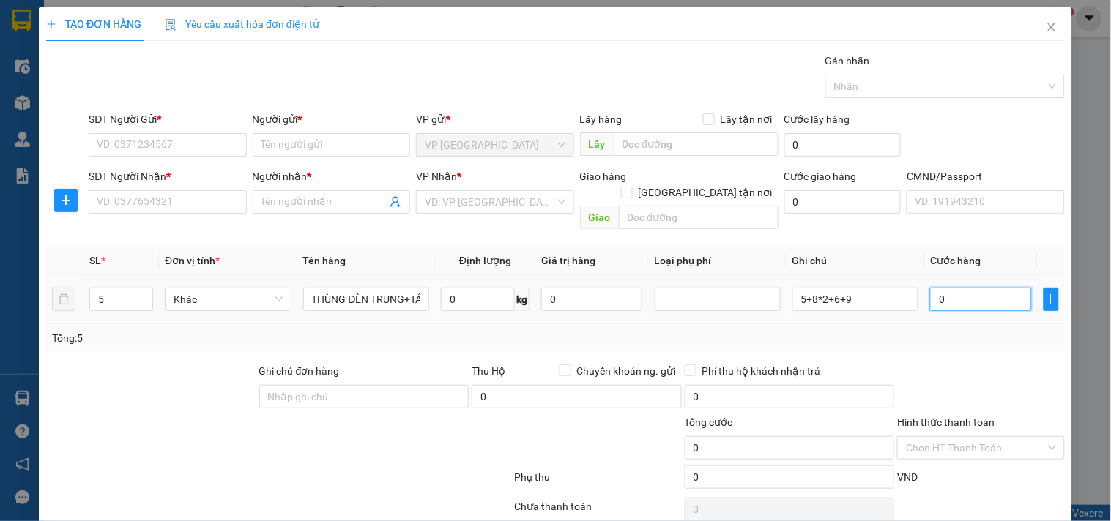
type input "1"
type input "12"
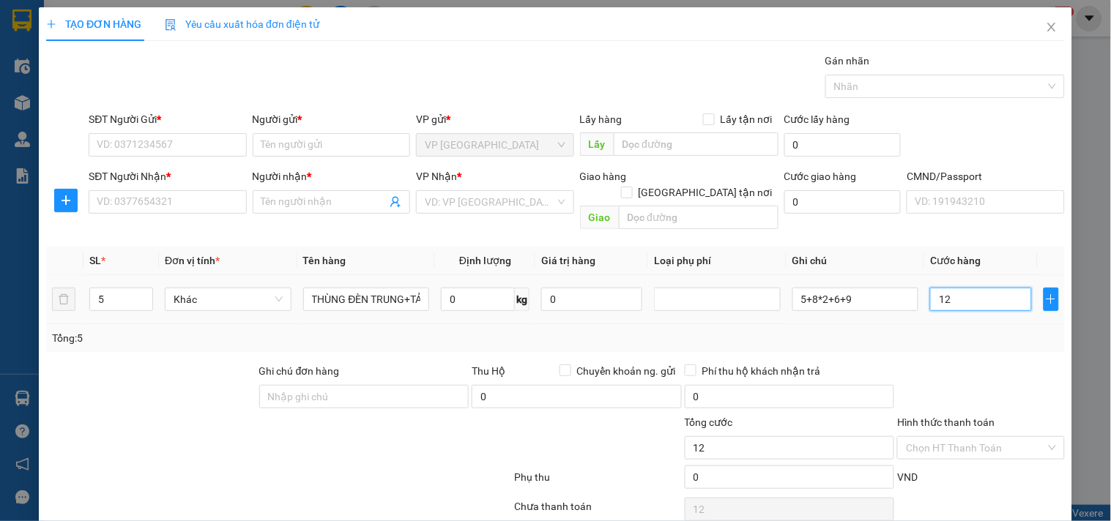
type input "122"
type input "1.225"
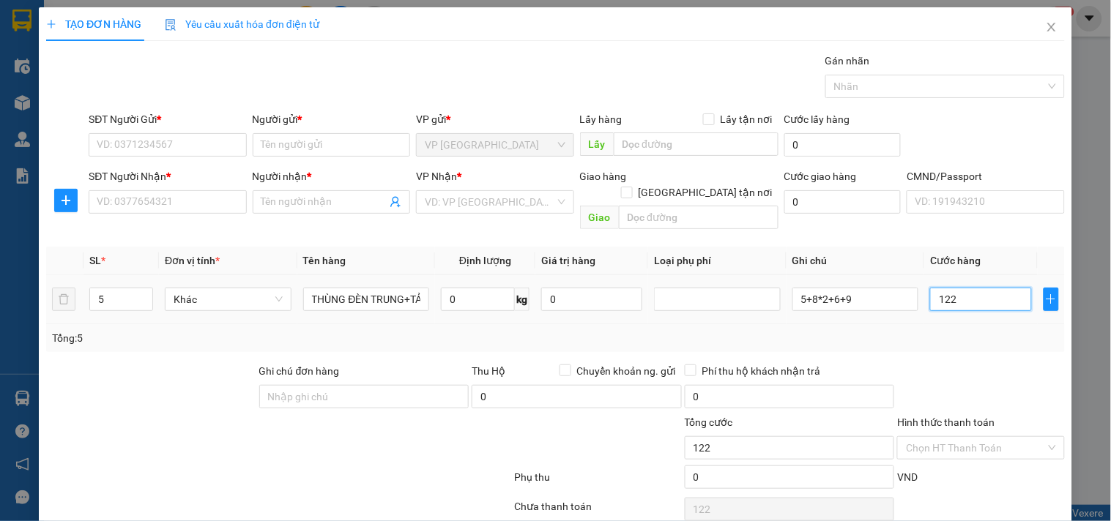
type input "1.225"
type input "122"
type input "122="
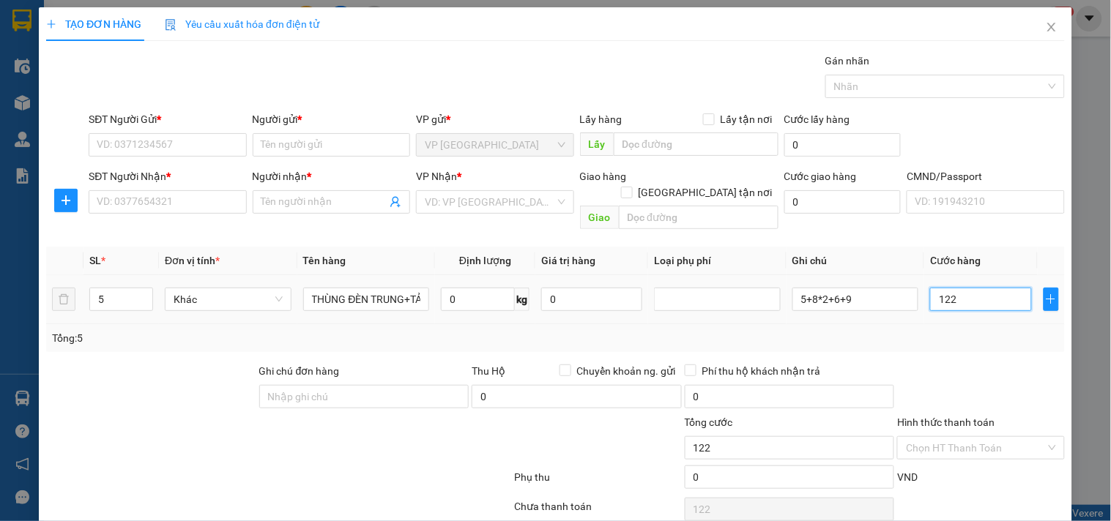
type input "0"
type input "122"
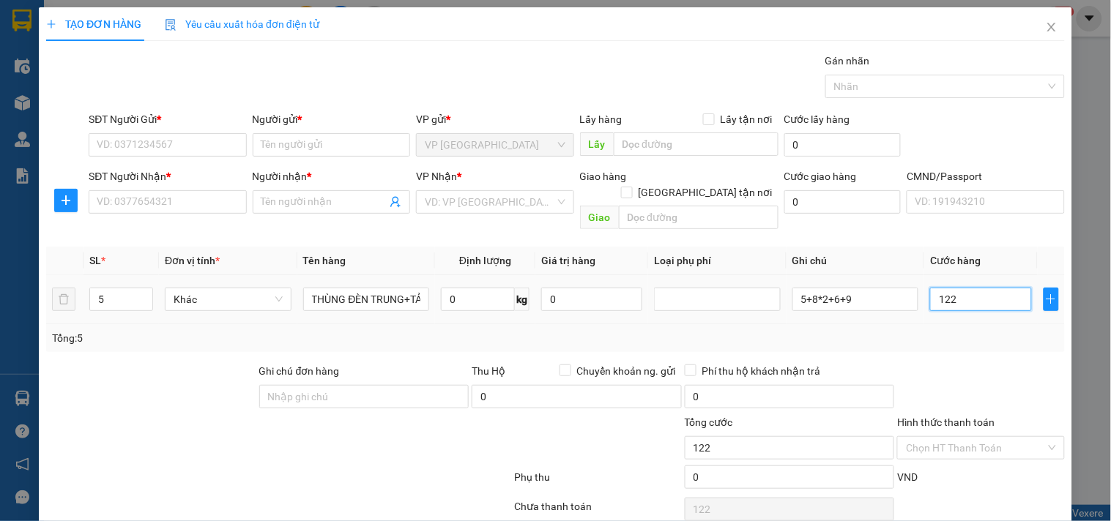
type input "12"
type input "125"
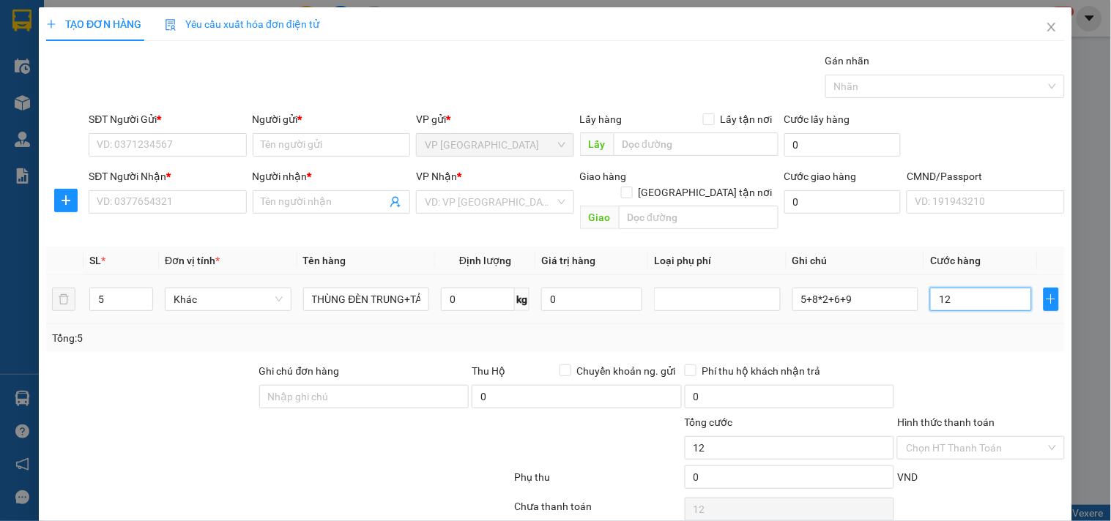
type input "125"
type input "125.000"
click at [950, 324] on div "Tổng: 5" at bounding box center [555, 338] width 1018 height 28
click at [167, 140] on input "SĐT Người Gửi *" at bounding box center [167, 144] width 157 height 23
click at [163, 193] on input "SĐT Người Nhận *" at bounding box center [167, 201] width 157 height 23
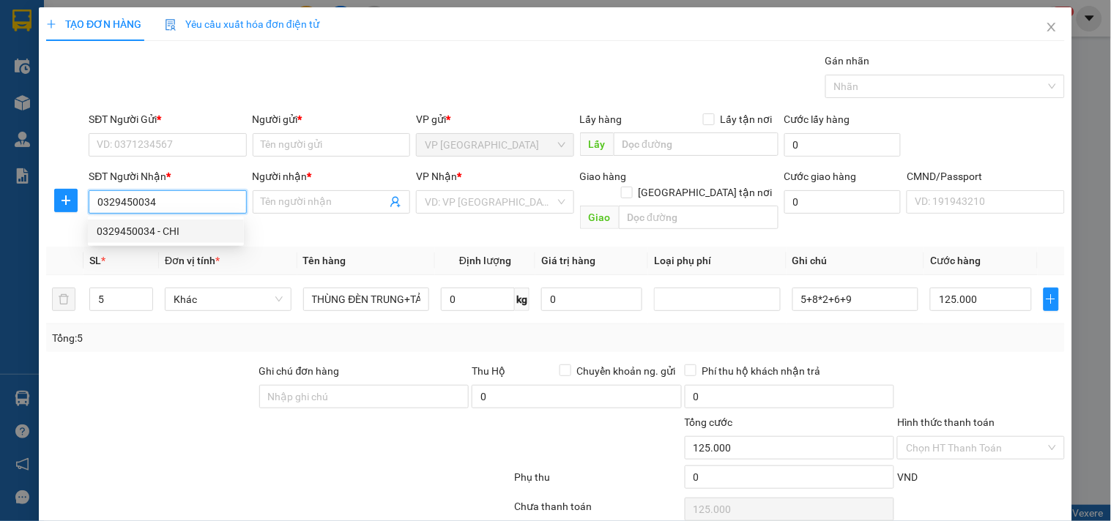
click at [174, 232] on div "0329450034 - CHI" at bounding box center [166, 231] width 138 height 16
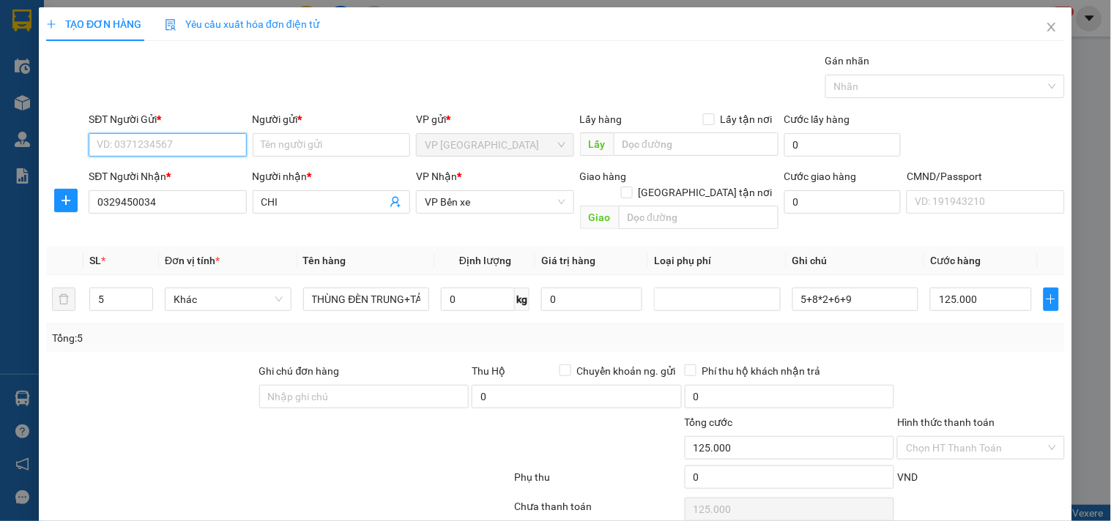
click at [168, 146] on input "SĐT Người Gửi *" at bounding box center [167, 144] width 157 height 23
click at [165, 145] on input "0357720026" at bounding box center [167, 144] width 157 height 23
click at [162, 145] on input "0357720026" at bounding box center [167, 144] width 157 height 23
click at [160, 145] on input "0357720026" at bounding box center [167, 144] width 157 height 23
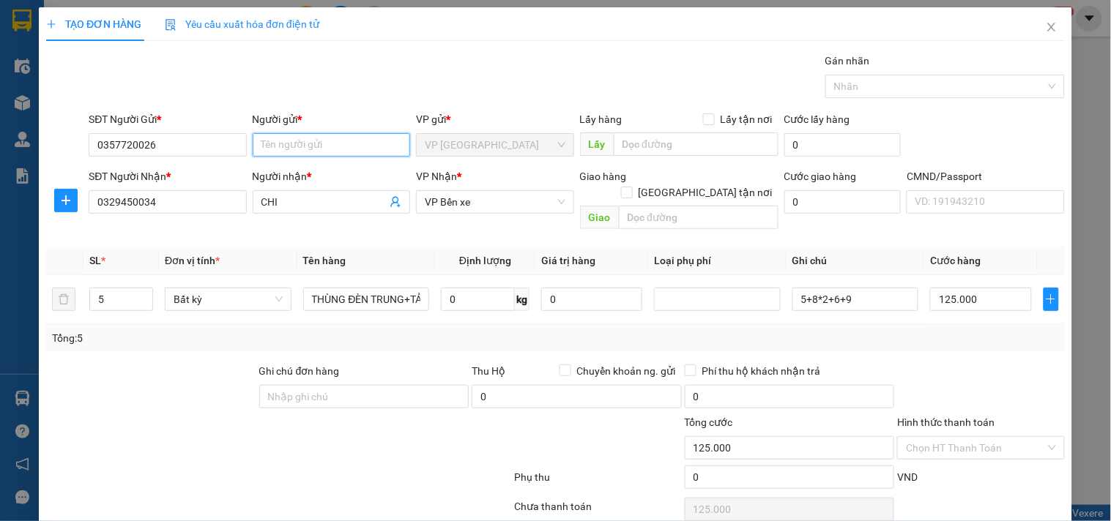
click at [368, 149] on input "Người gửi *" at bounding box center [331, 144] width 157 height 23
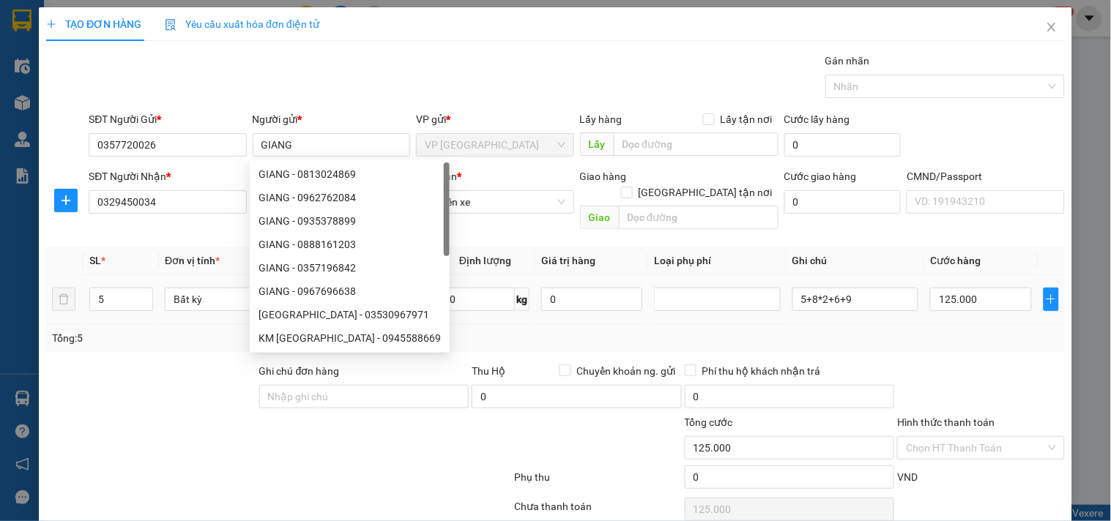
click at [500, 305] on td "0 kg" at bounding box center [485, 299] width 100 height 49
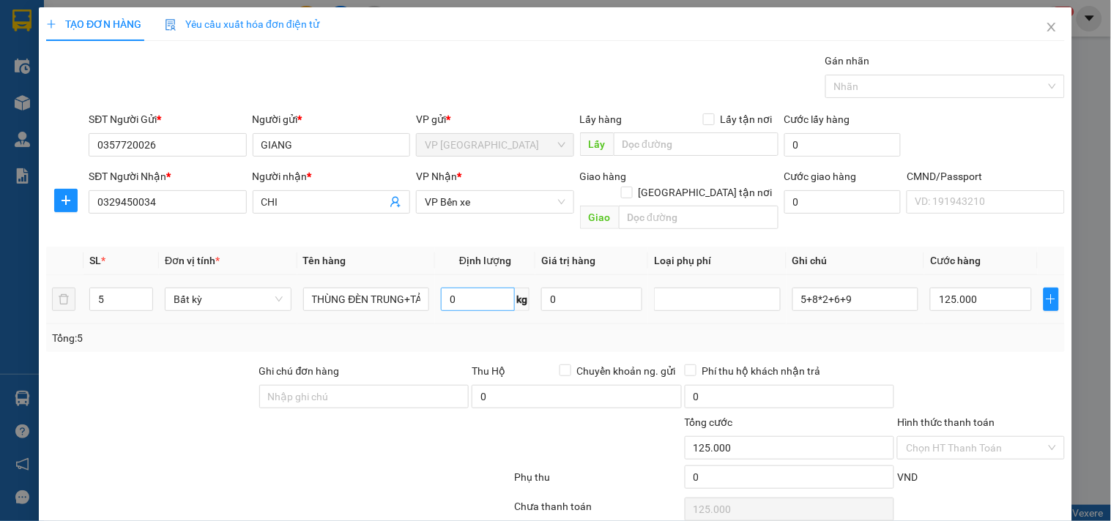
scroll to position [49, 0]
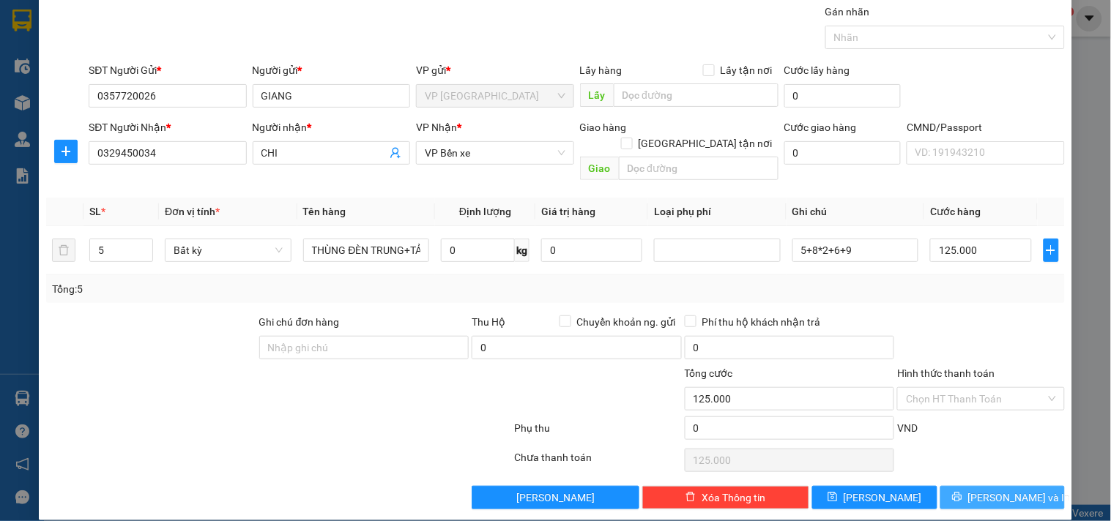
click at [961, 486] on button "[PERSON_NAME] và In" at bounding box center [1002, 497] width 124 height 23
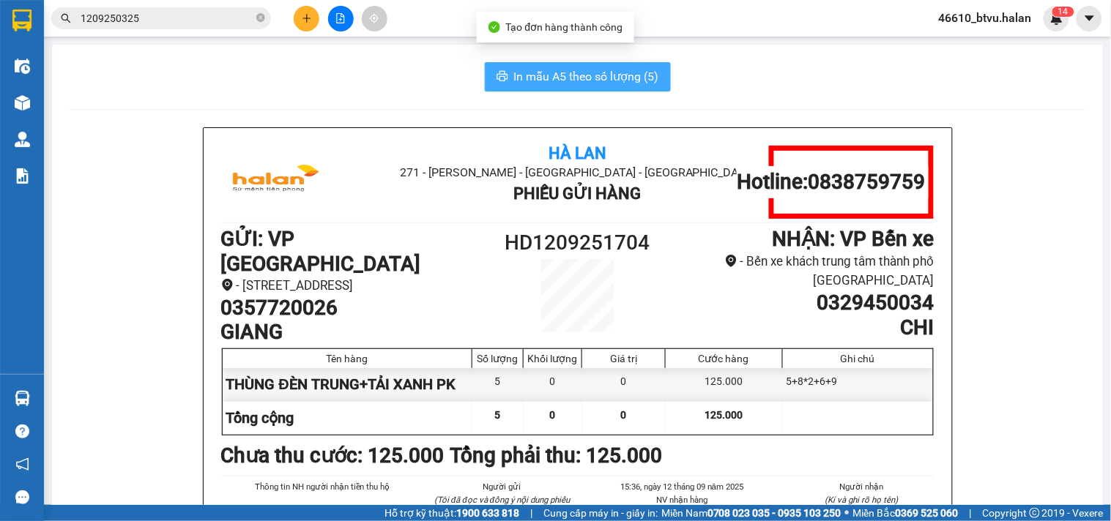
click at [627, 71] on span "In mẫu A5 theo số lượng (5)" at bounding box center [586, 76] width 145 height 18
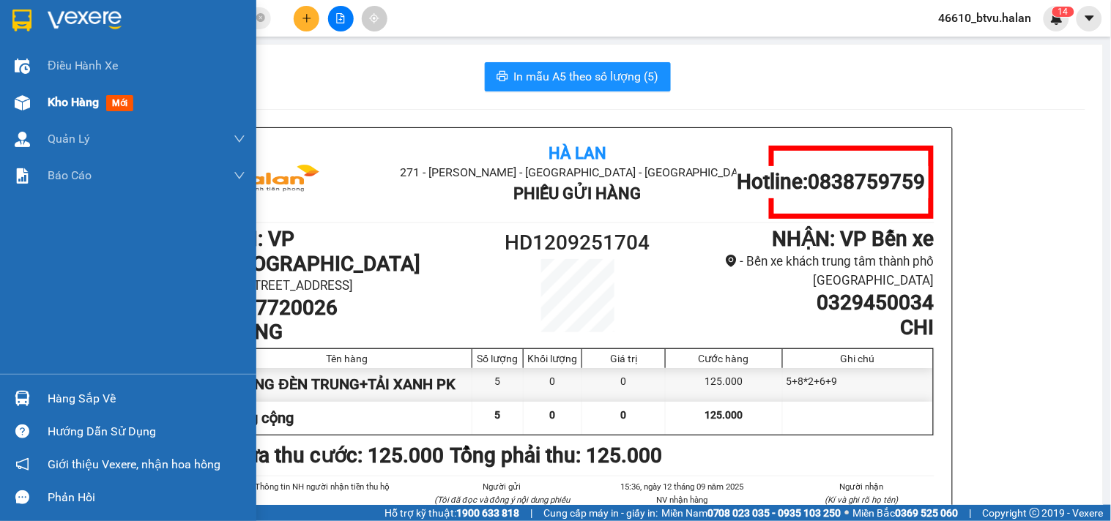
click at [30, 96] on div at bounding box center [23, 103] width 26 height 26
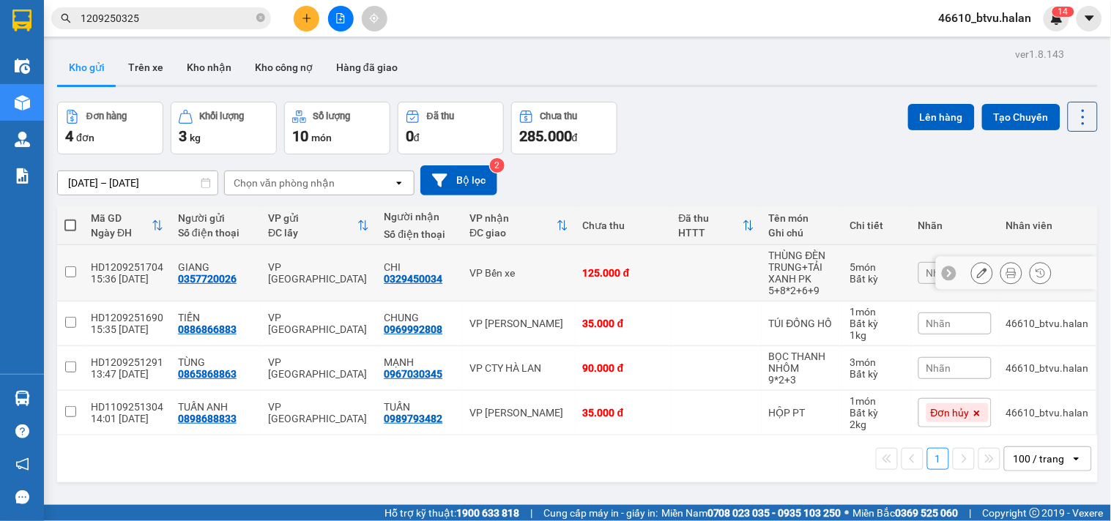
click at [977, 275] on icon at bounding box center [982, 273] width 10 height 10
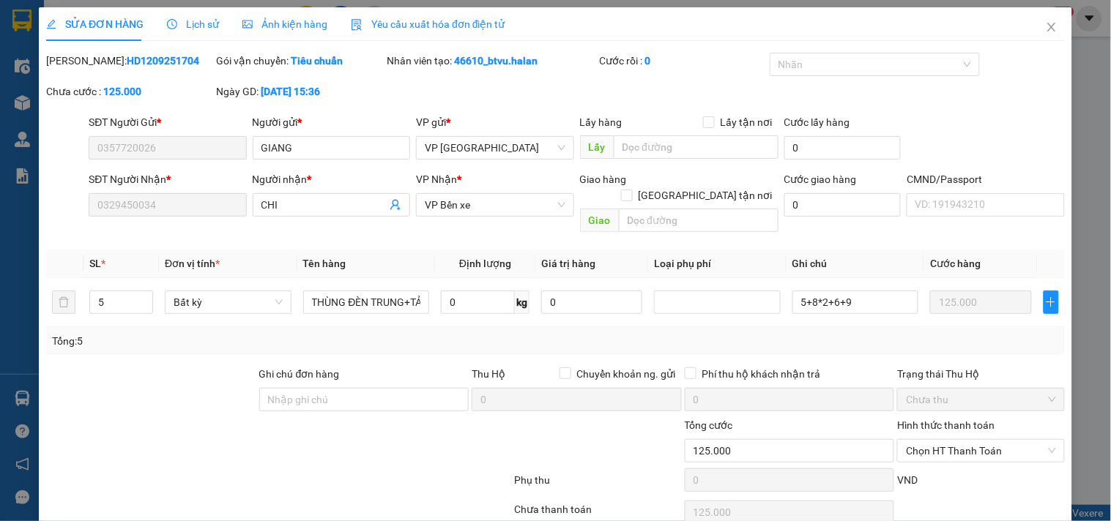
scroll to position [53, 0]
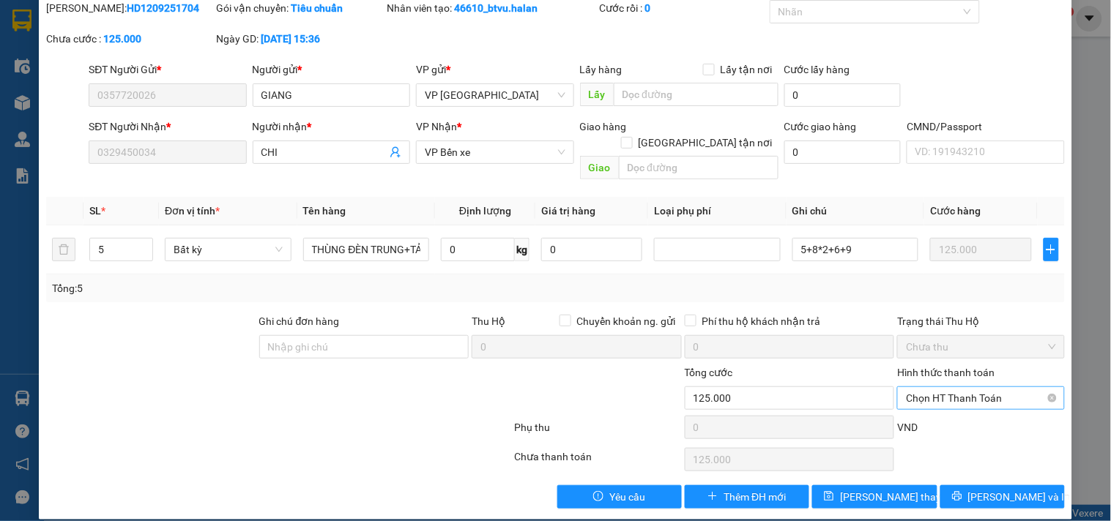
click at [966, 387] on span "Chọn HT Thanh Toán" at bounding box center [980, 398] width 149 height 22
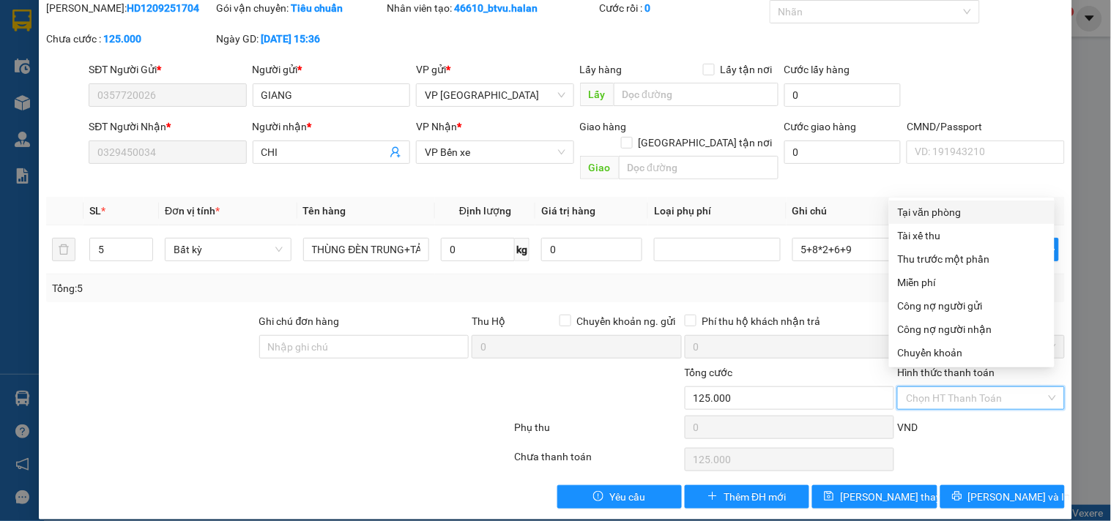
click at [942, 212] on div "Tại văn phòng" at bounding box center [972, 212] width 148 height 16
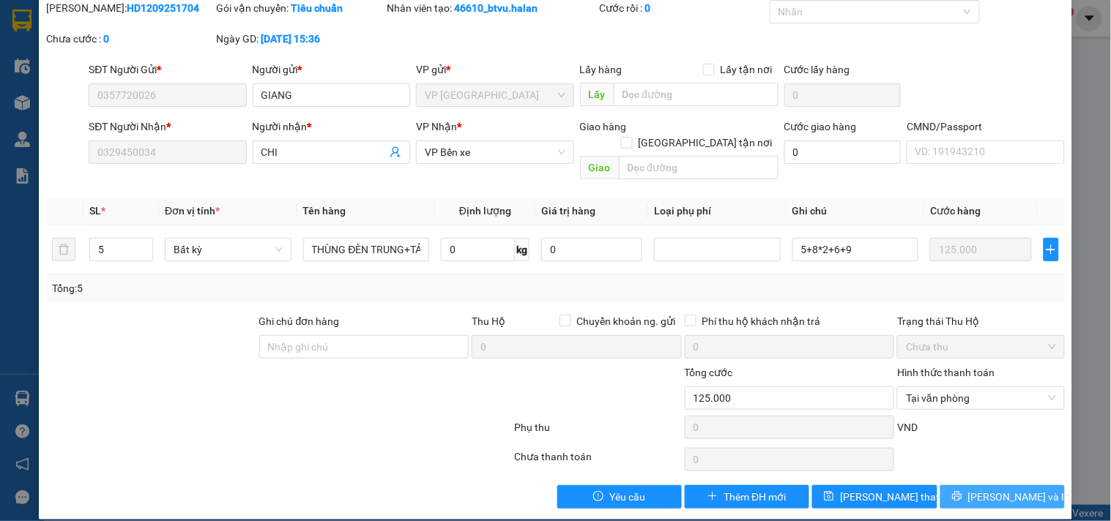
click at [961, 492] on icon "printer" at bounding box center [957, 497] width 10 height 10
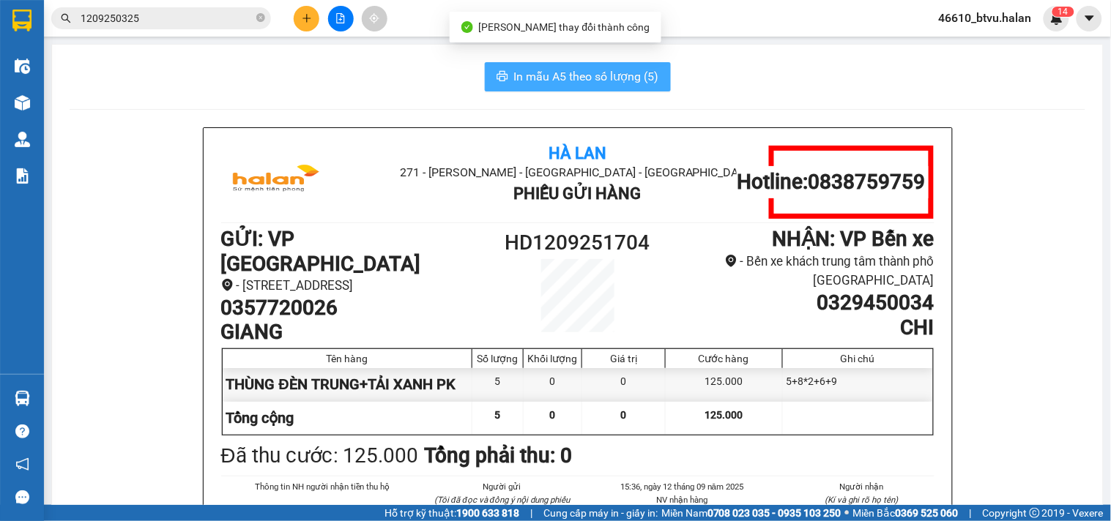
click at [588, 69] on span "In mẫu A5 theo số lượng (5)" at bounding box center [586, 76] width 145 height 18
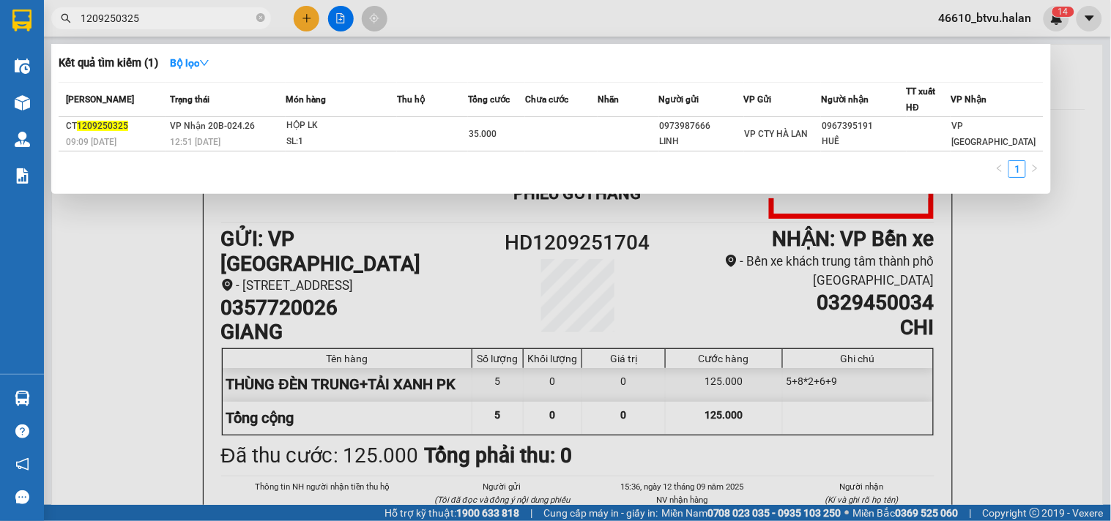
click at [211, 23] on input "1209250325" at bounding box center [167, 18] width 173 height 16
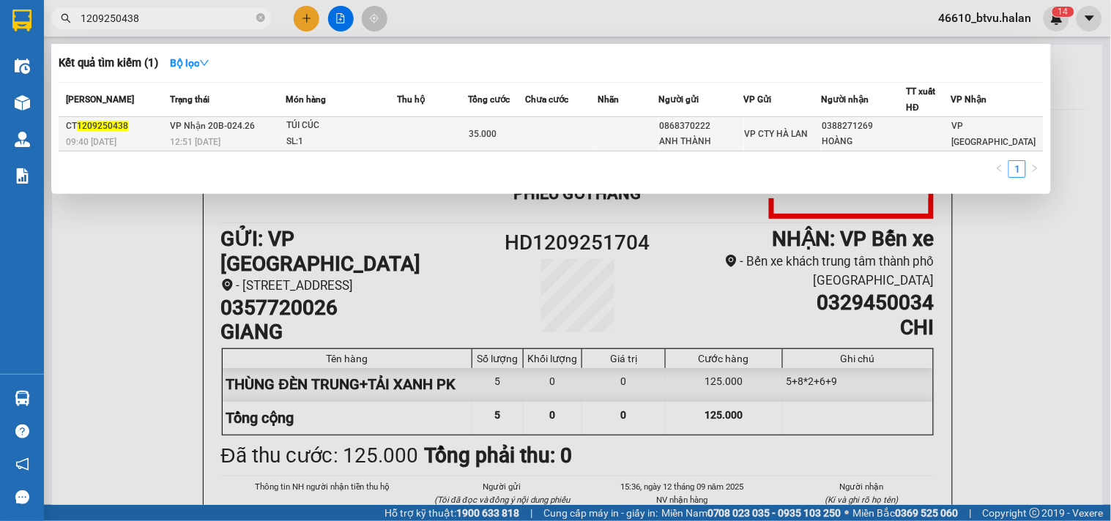
click at [515, 141] on div "35.000" at bounding box center [497, 134] width 56 height 16
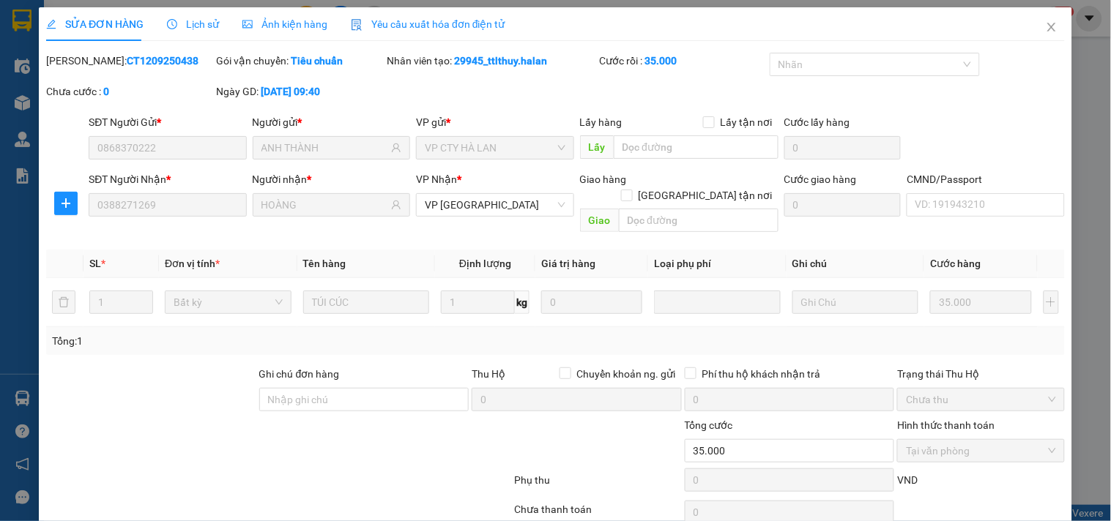
scroll to position [53, 0]
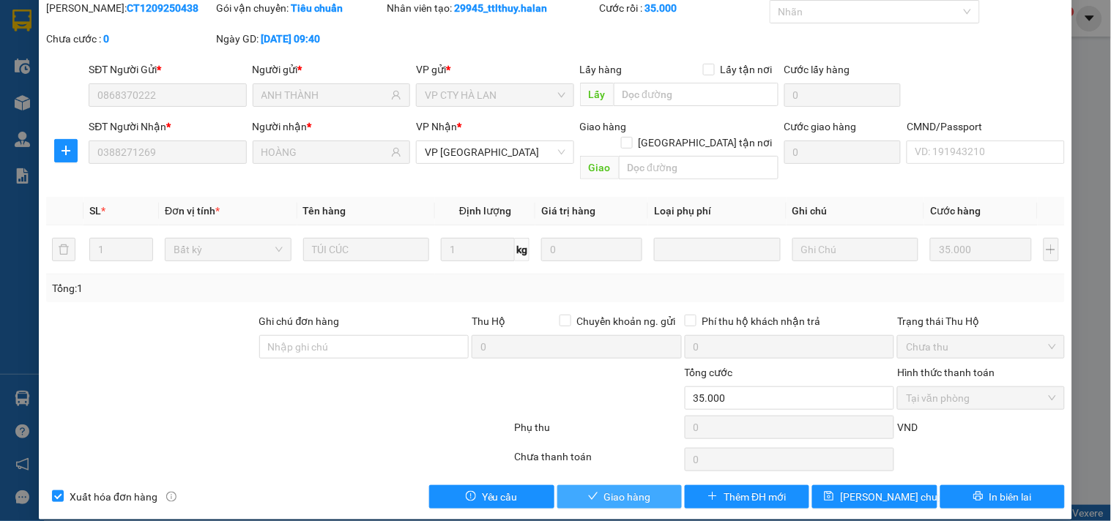
click at [616, 489] on span "Giao hàng" at bounding box center [627, 497] width 47 height 16
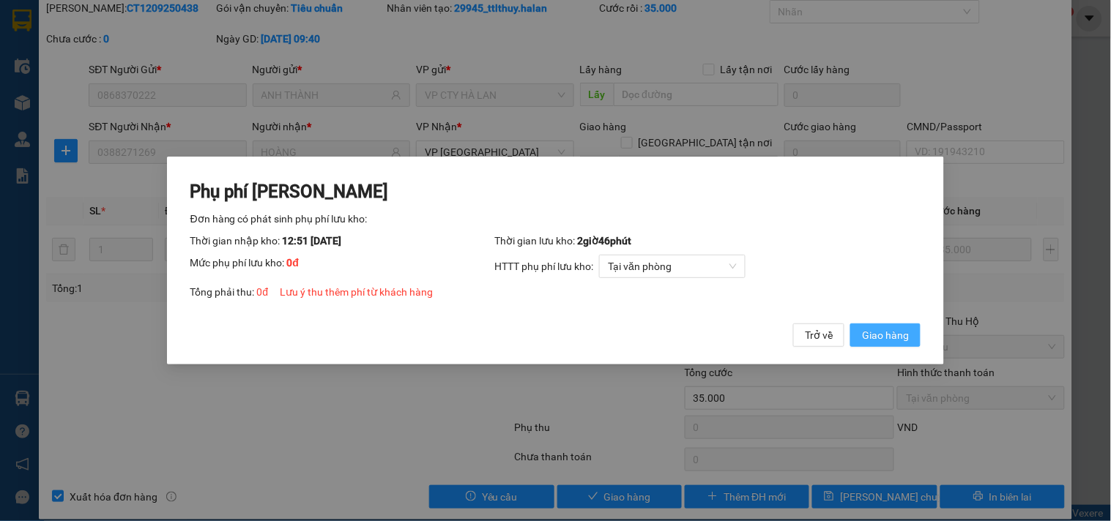
click at [876, 338] on span "Giao hàng" at bounding box center [885, 335] width 47 height 16
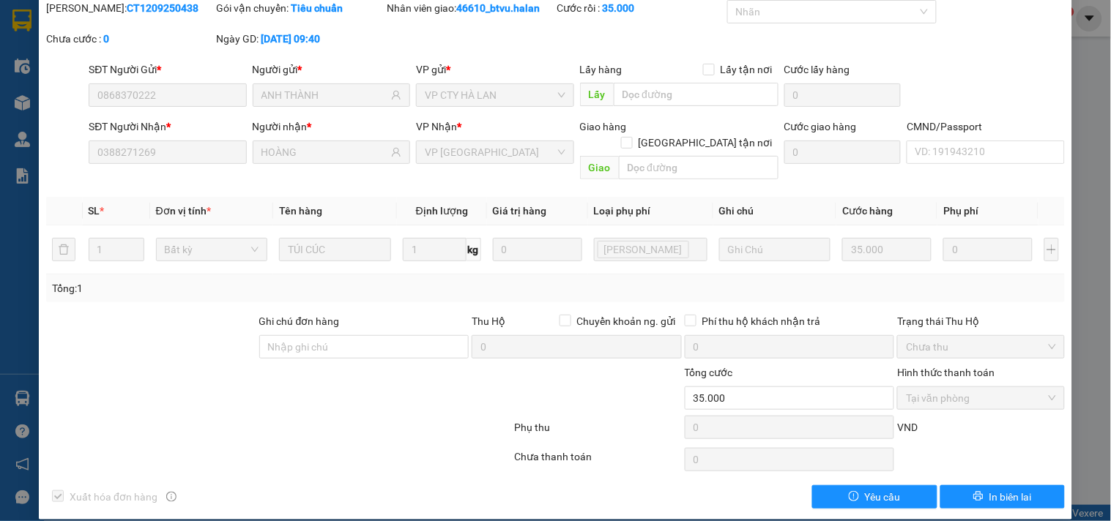
scroll to position [0, 0]
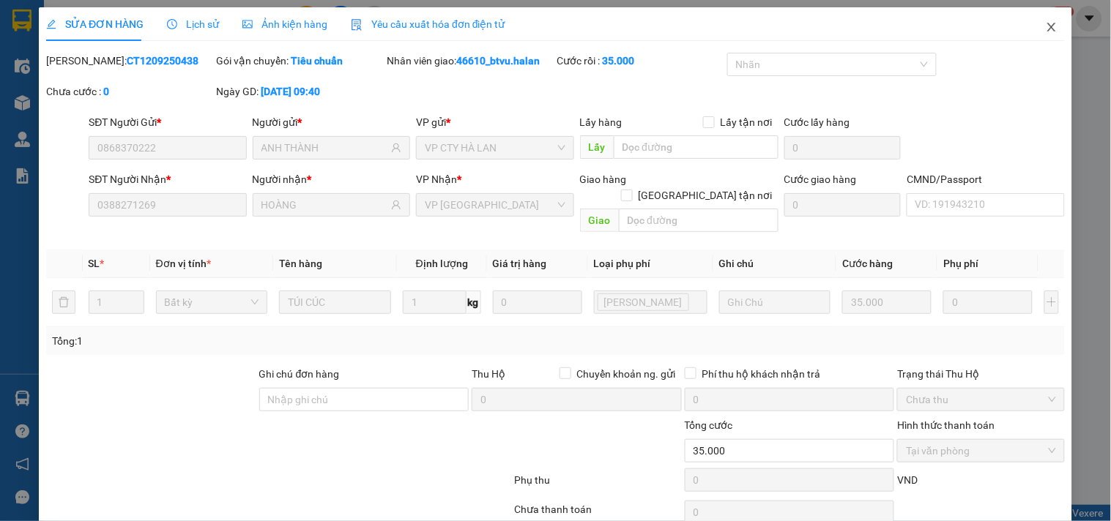
click at [1051, 39] on span "Close" at bounding box center [1051, 27] width 41 height 41
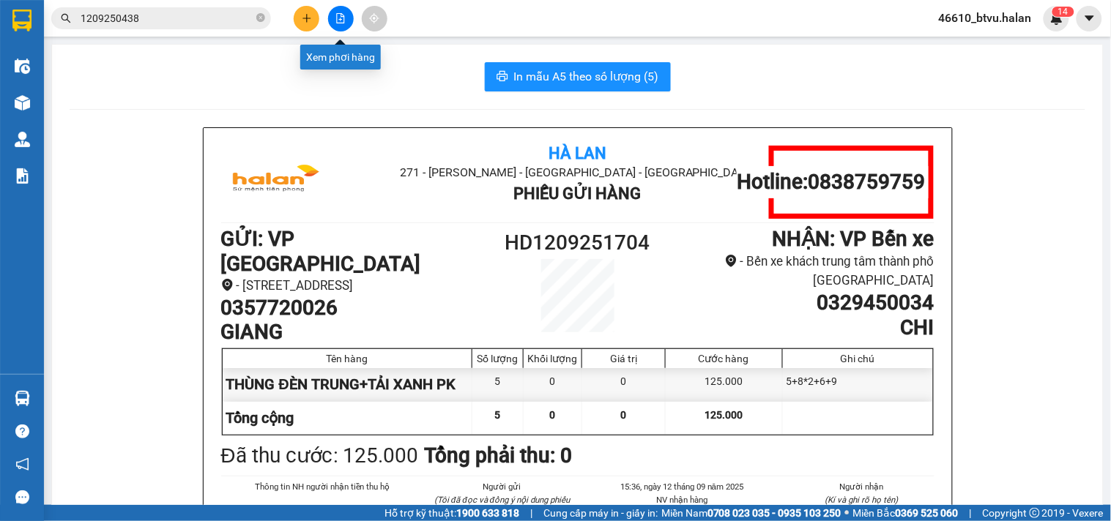
click at [298, 15] on button at bounding box center [307, 19] width 26 height 26
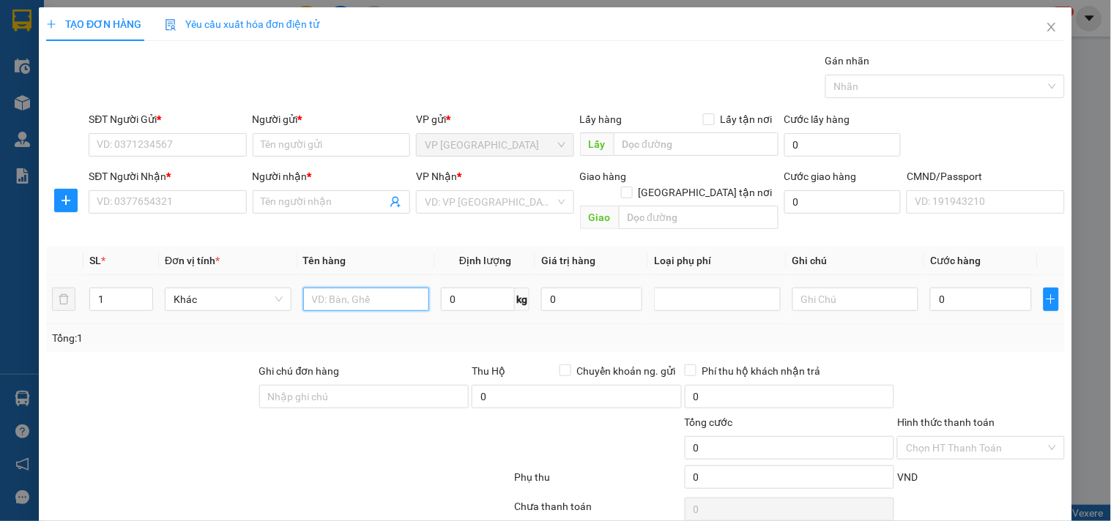
click at [335, 290] on input "text" at bounding box center [366, 299] width 127 height 23
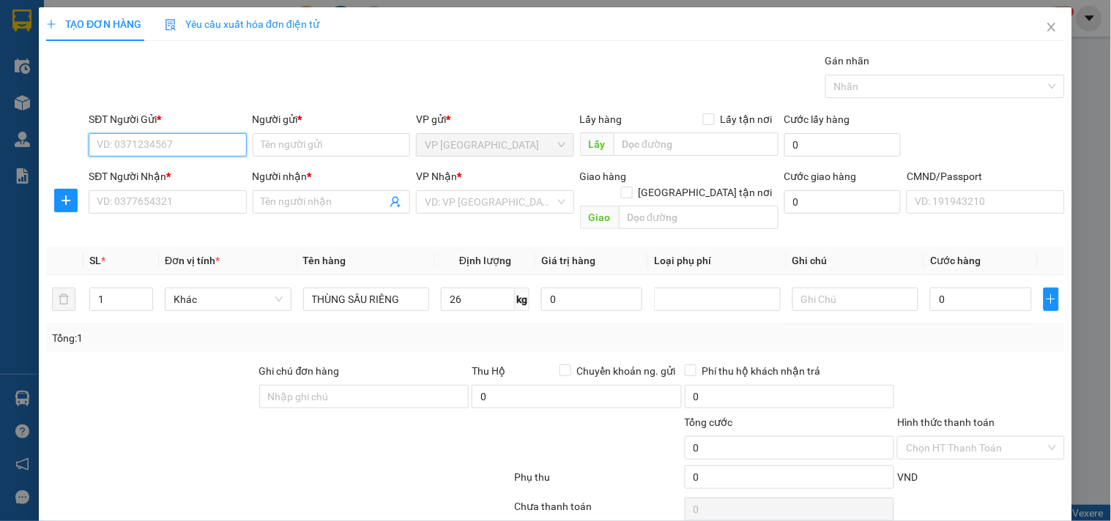
click at [187, 133] on input "SĐT Người Gửi *" at bounding box center [167, 144] width 157 height 23
click at [191, 196] on input "SĐT Người Nhận *" at bounding box center [167, 201] width 157 height 23
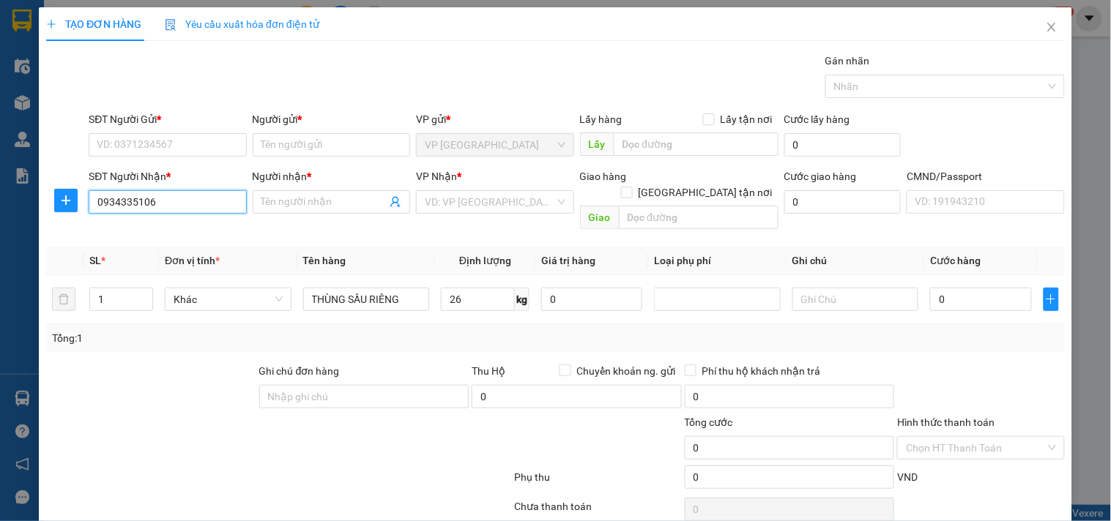
click at [191, 196] on input "0934335106" at bounding box center [167, 201] width 157 height 23
click at [322, 201] on input "Người nhận *" at bounding box center [323, 202] width 125 height 16
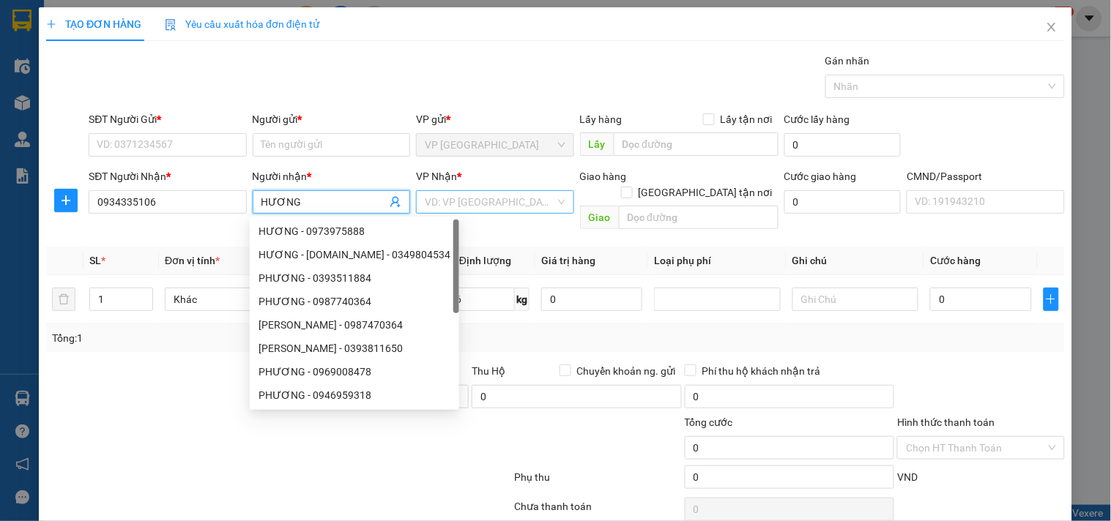
click at [549, 202] on div "VD: VP [GEOGRAPHIC_DATA]" at bounding box center [494, 201] width 157 height 23
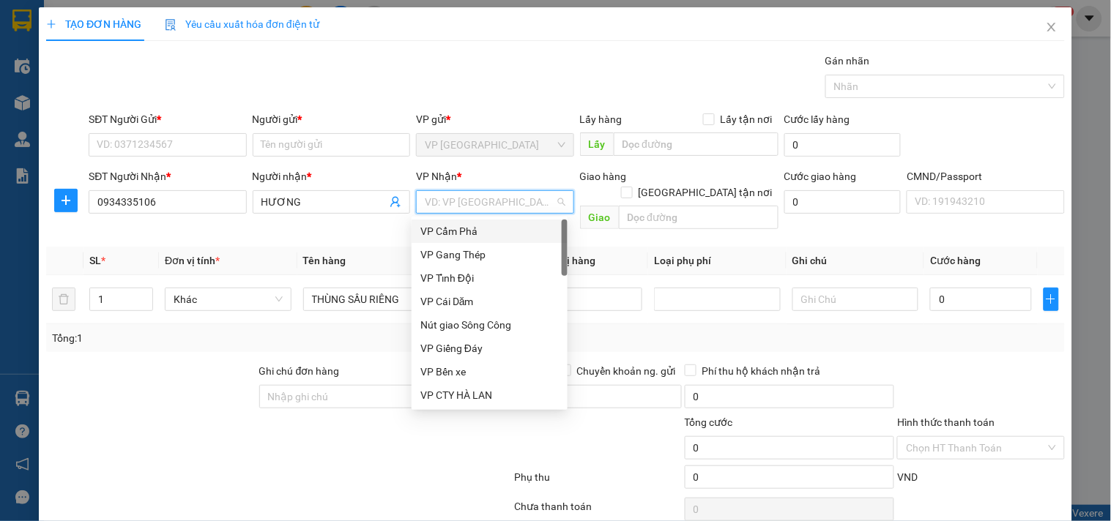
click at [335, 330] on div "Tổng: 1" at bounding box center [241, 338] width 378 height 16
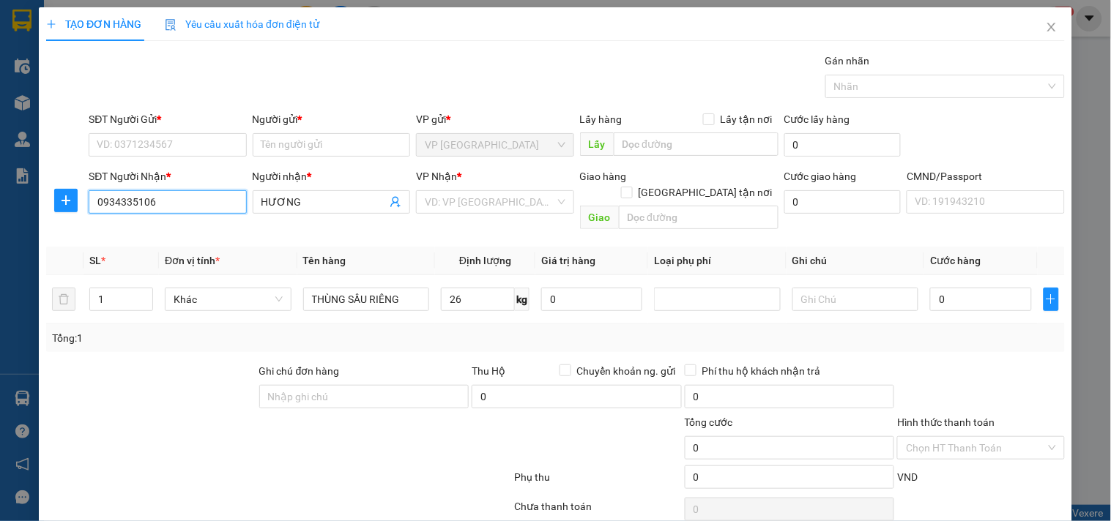
click at [201, 202] on input "0934335106" at bounding box center [167, 201] width 157 height 23
drag, startPoint x: 201, startPoint y: 202, endPoint x: 484, endPoint y: 74, distance: 310.3
click at [484, 74] on div "Gói vận chuyển * Tiêu chuẩn Gán nhãn Nhãn" at bounding box center [577, 78] width 982 height 51
click at [465, 195] on input "search" at bounding box center [490, 202] width 130 height 22
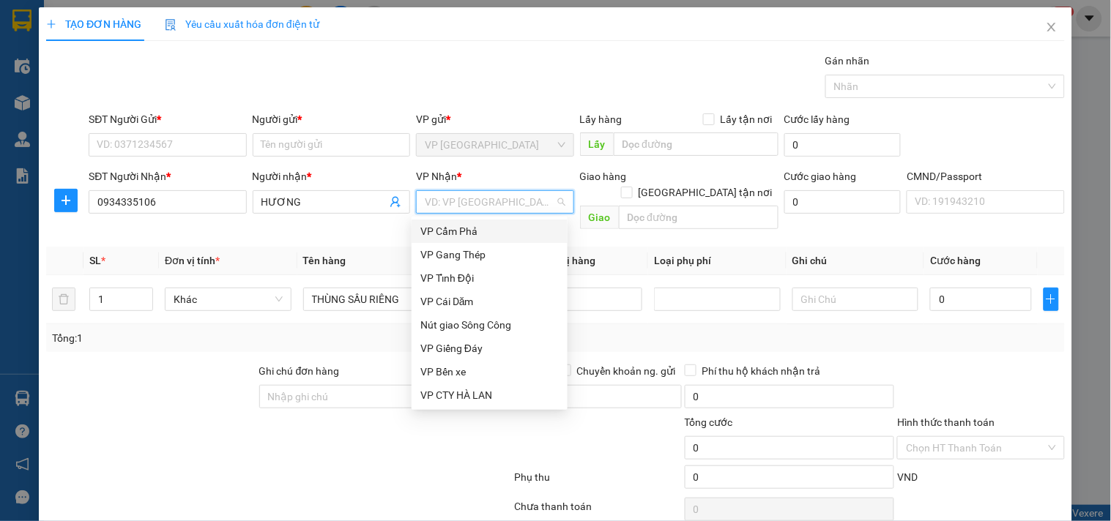
click at [472, 165] on form "SĐT Người Gửi * VD: 0371234567 Người gửi * Tên người gửi VP gửi * VP Hà Đông Lấ…" at bounding box center [555, 173] width 1018 height 124
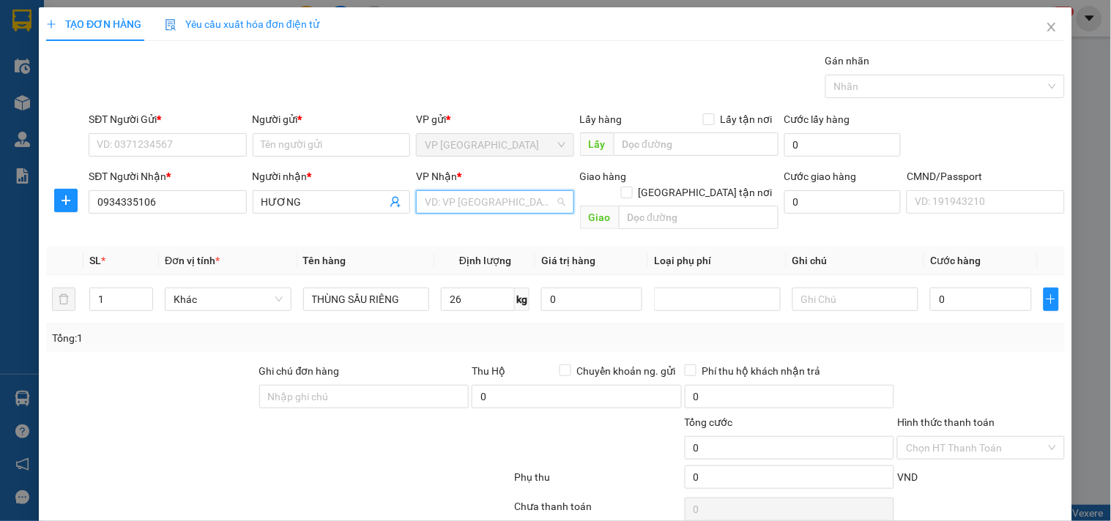
click at [479, 209] on input "search" at bounding box center [490, 202] width 130 height 22
click at [480, 228] on div "VP [PERSON_NAME]" at bounding box center [489, 231] width 138 height 16
click at [470, 297] on div "26 kg" at bounding box center [485, 299] width 89 height 29
click at [493, 288] on input "26" at bounding box center [478, 299] width 74 height 23
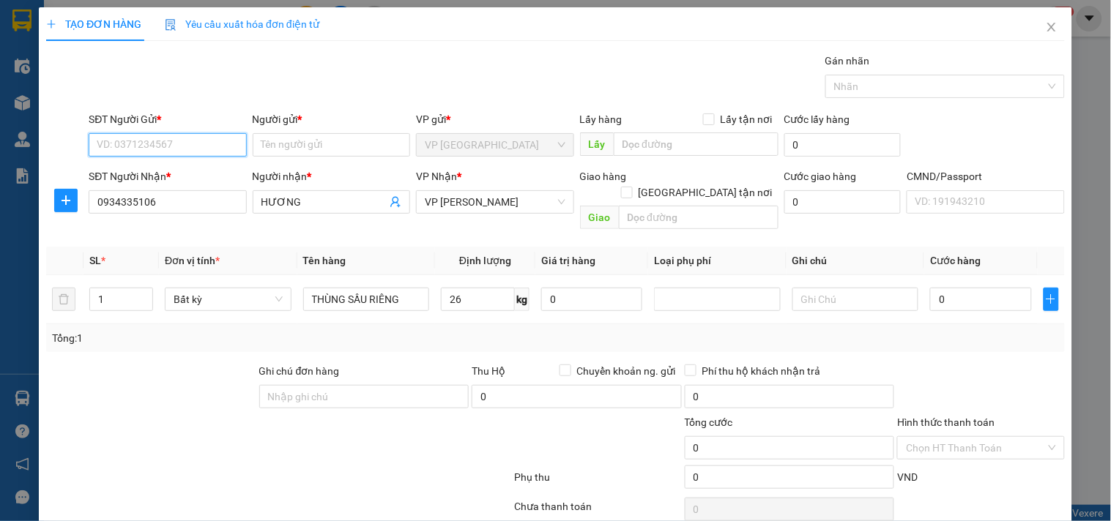
click at [187, 141] on input "SĐT Người Gửi *" at bounding box center [167, 144] width 157 height 23
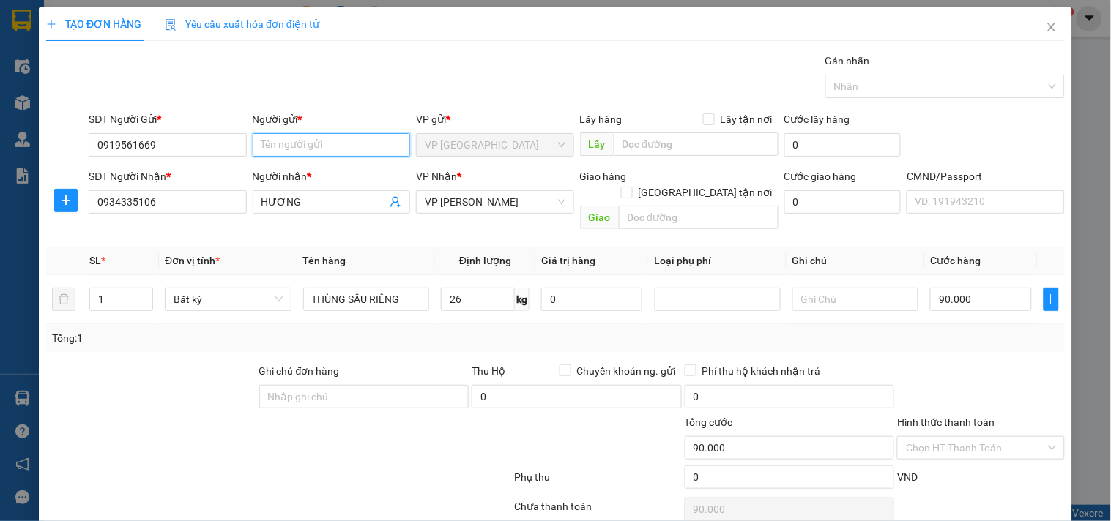
click at [313, 139] on input "Người gửi *" at bounding box center [331, 144] width 157 height 23
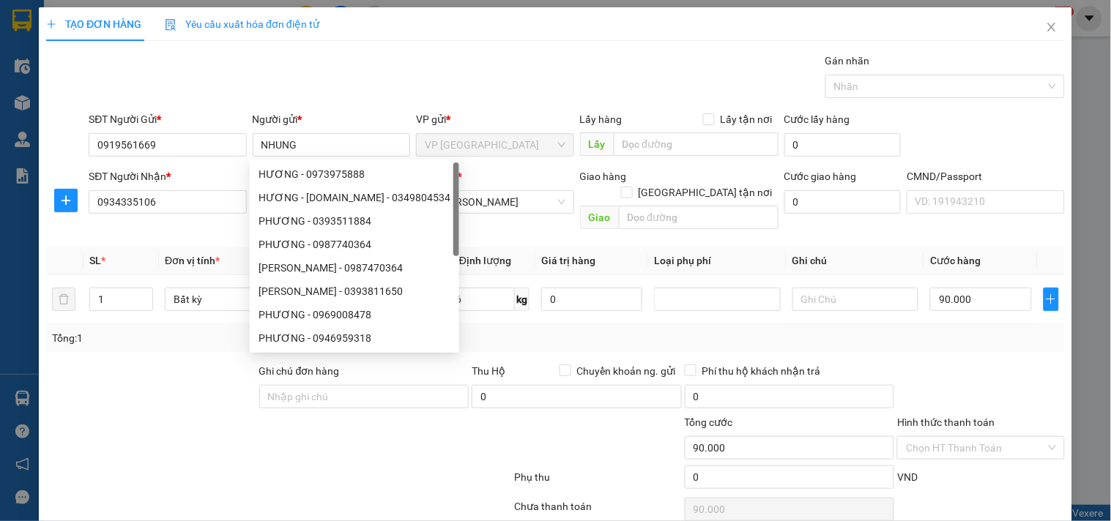
click at [456, 94] on div "Gói vận chuyển * Tiêu chuẩn Gán nhãn Nhãn" at bounding box center [577, 78] width 982 height 51
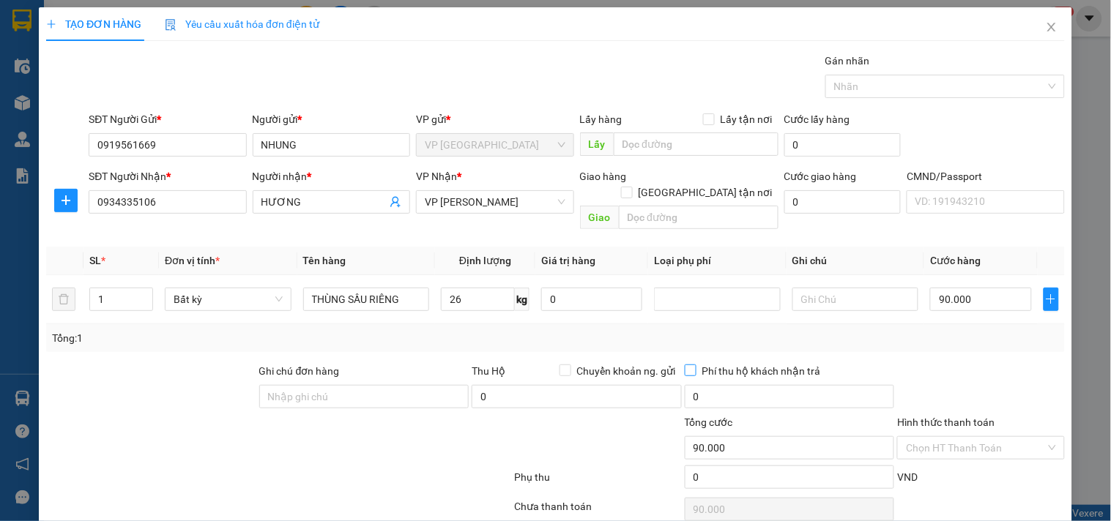
scroll to position [49, 0]
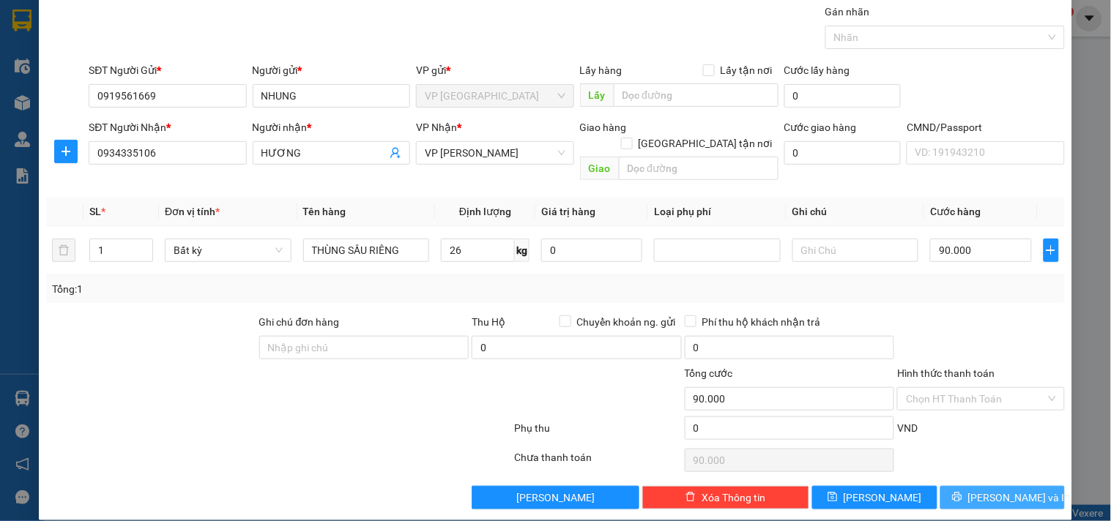
click at [987, 490] on span "[PERSON_NAME] và In" at bounding box center [1019, 498] width 102 height 16
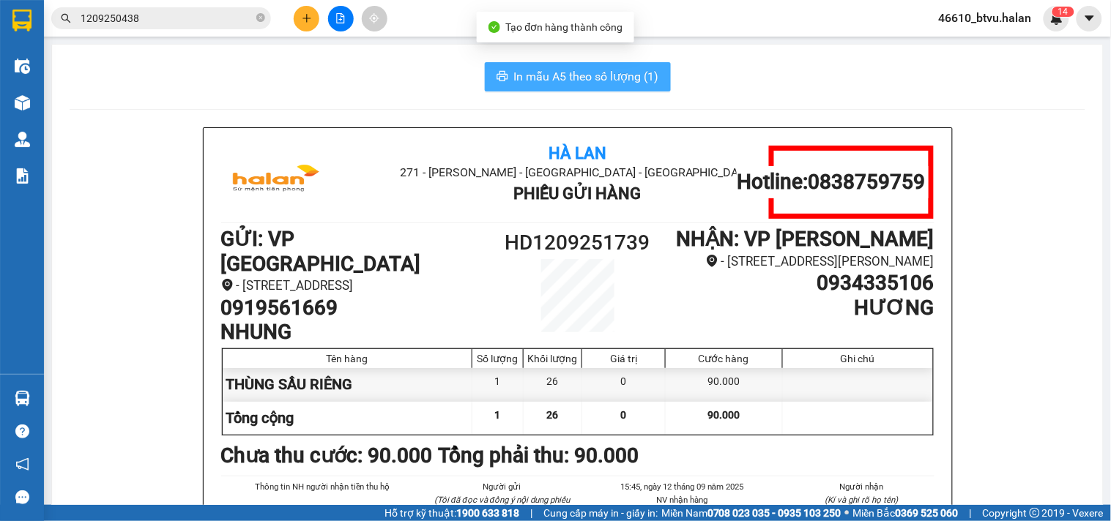
click at [574, 68] on span "In mẫu A5 theo số lượng (1)" at bounding box center [586, 76] width 145 height 18
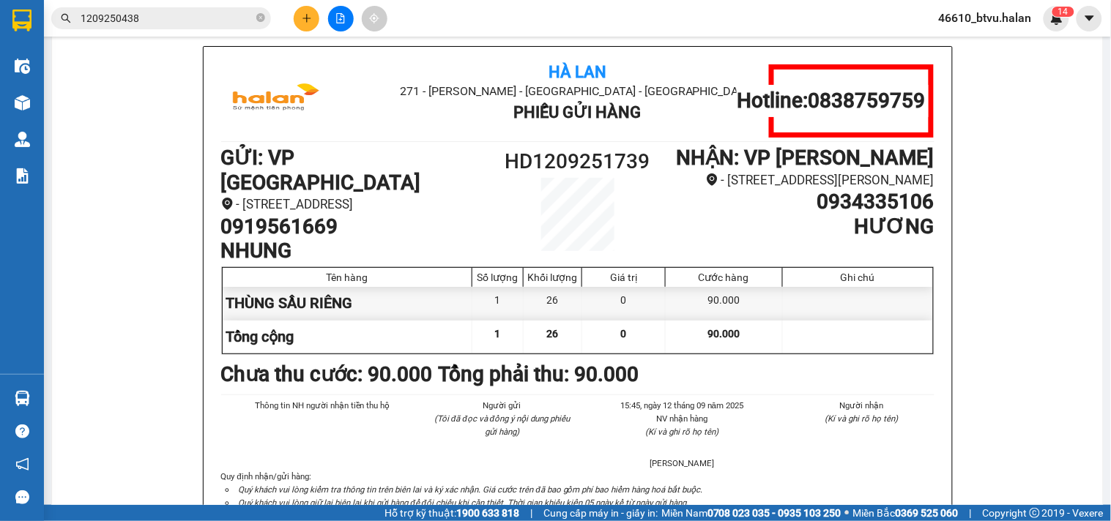
drag, startPoint x: 701, startPoint y: 184, endPoint x: 928, endPoint y: 198, distance: 227.4
click at [928, 198] on div "Hà Lan 271 - Dương Tự Minh - Phường Tân Long - Thái Nguyên Phiếu Gửi Hàng Hotli…" at bounding box center [578, 298] width 748 height 502
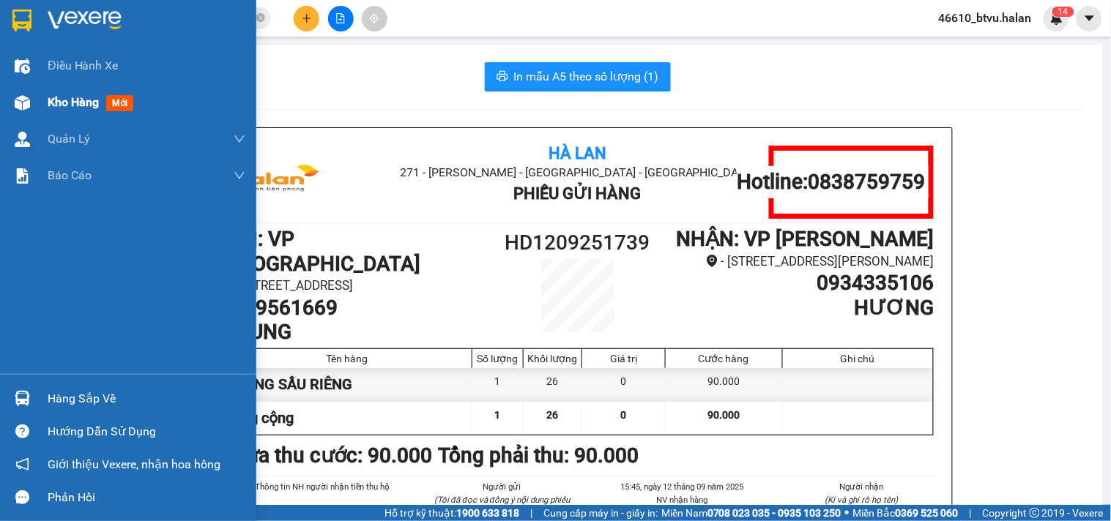
click at [12, 107] on div at bounding box center [23, 103] width 26 height 26
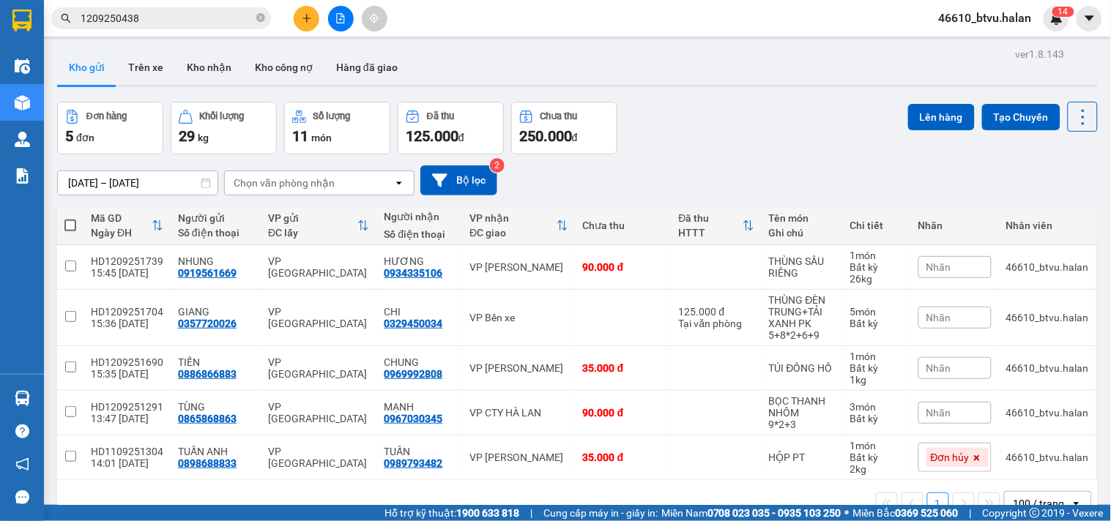
click at [305, 26] on button at bounding box center [307, 19] width 26 height 26
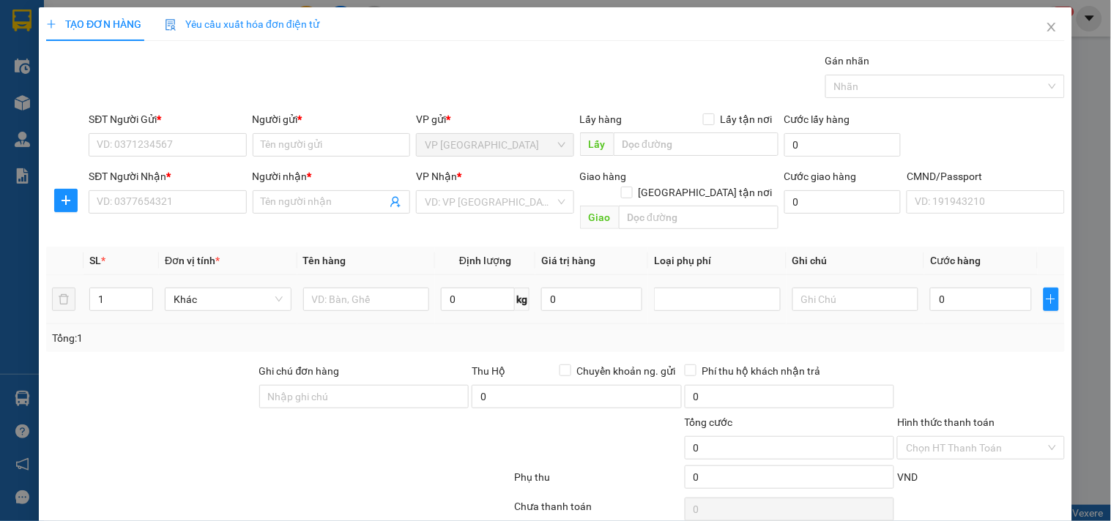
click at [353, 299] on td at bounding box center [366, 299] width 138 height 49
click at [366, 288] on input "text" at bounding box center [366, 299] width 127 height 23
click at [161, 138] on input "SĐT Người Gửi *" at bounding box center [167, 144] width 157 height 23
click at [156, 142] on input "035353" at bounding box center [167, 144] width 157 height 23
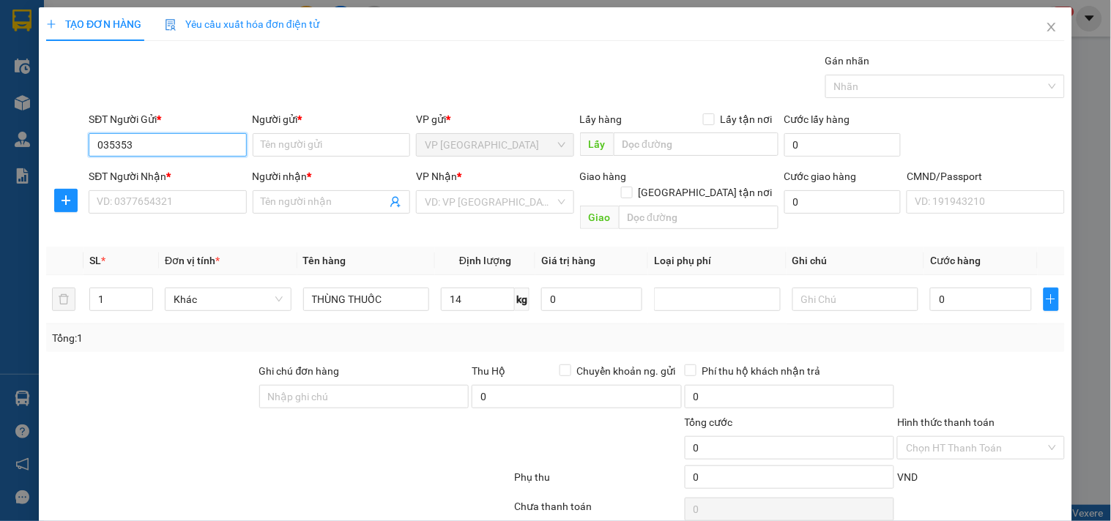
click at [171, 152] on input "035353" at bounding box center [167, 144] width 157 height 23
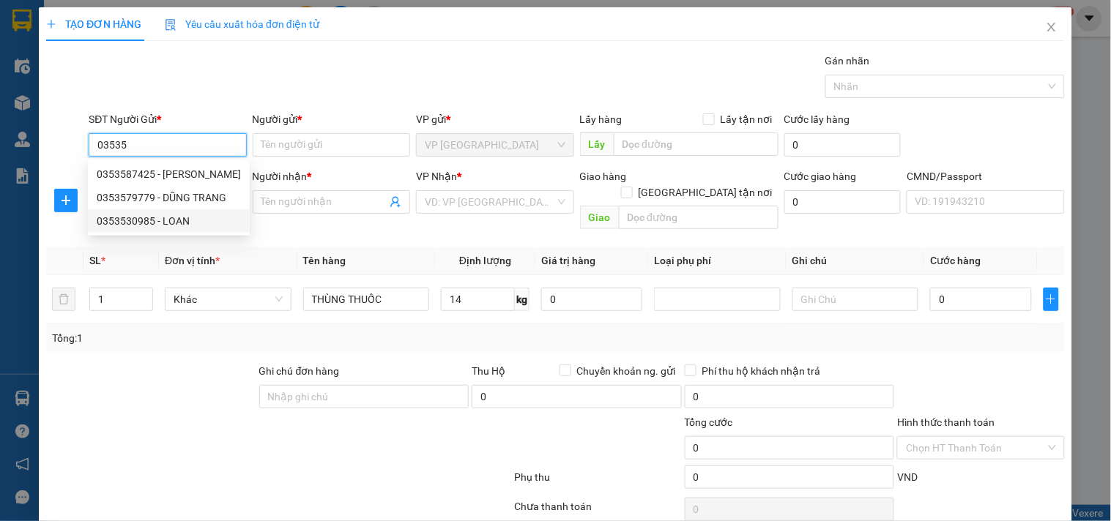
click at [169, 222] on div "0353530985 - LOAN" at bounding box center [169, 221] width 144 height 16
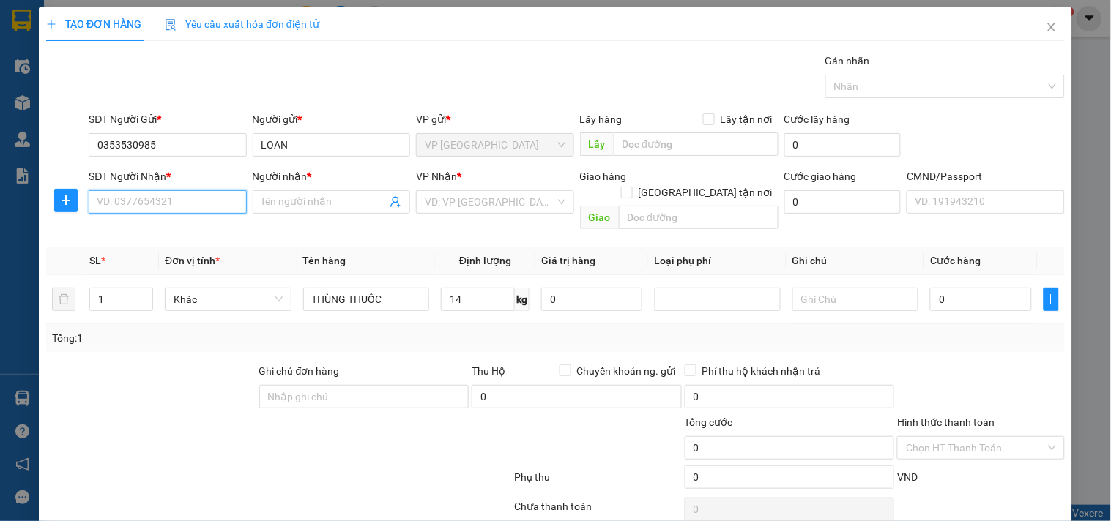
click at [195, 212] on input "SĐT Người Nhận *" at bounding box center [167, 201] width 157 height 23
click at [154, 223] on div "0329045094 - dương" at bounding box center [166, 231] width 138 height 16
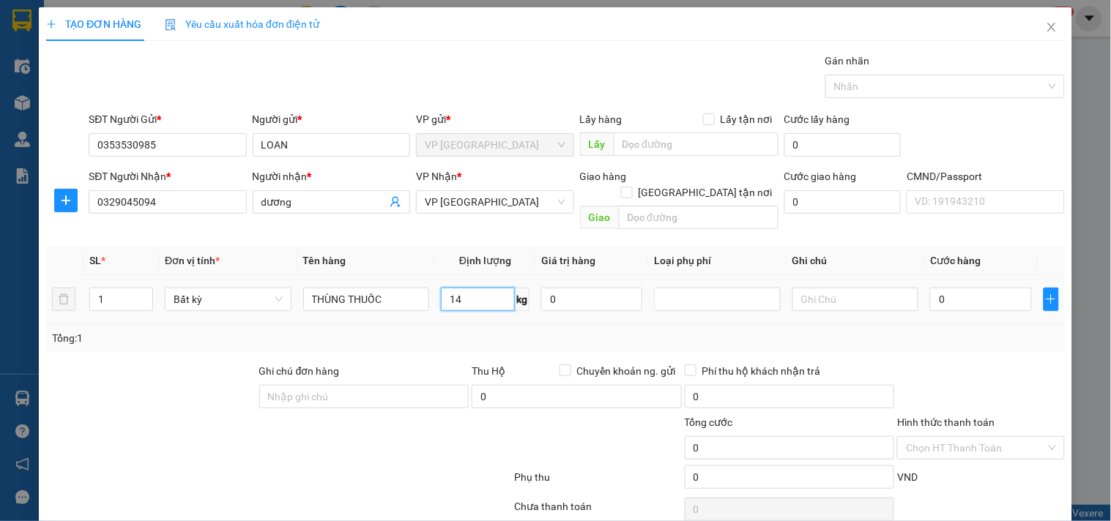
click at [470, 288] on input "14" at bounding box center [478, 299] width 74 height 23
drag, startPoint x: 463, startPoint y: 325, endPoint x: 868, endPoint y: 310, distance: 405.9
click at [463, 330] on div "Tổng: 1" at bounding box center [555, 338] width 1007 height 16
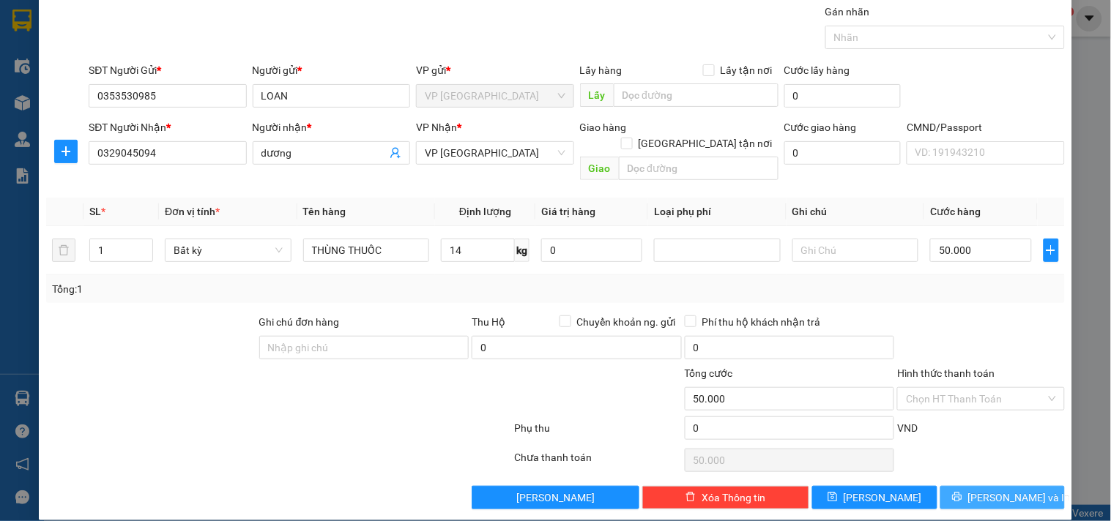
click at [1006, 490] on span "[PERSON_NAME] và In" at bounding box center [1019, 498] width 102 height 16
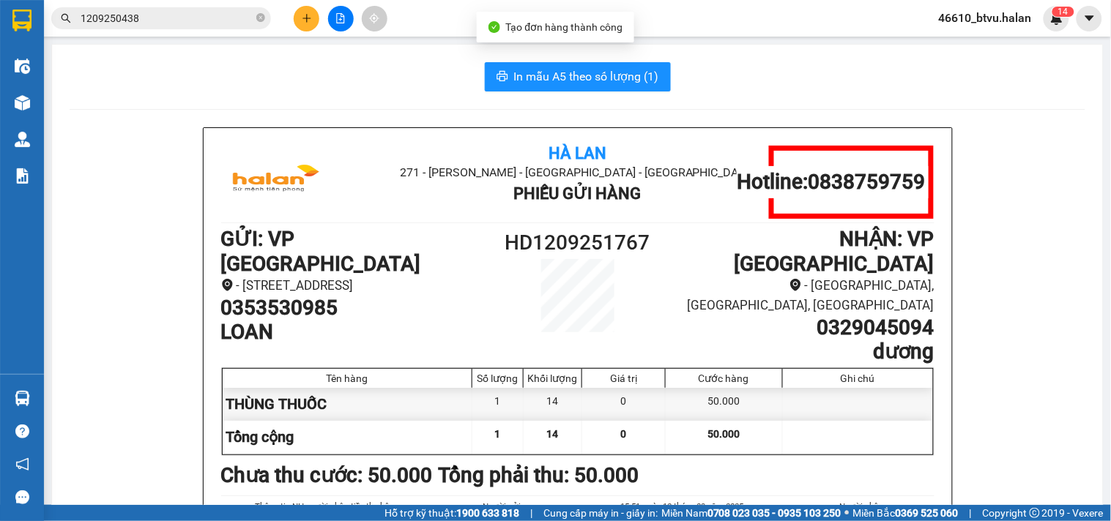
click at [578, 64] on button "In mẫu A5 theo số lượng (1)" at bounding box center [578, 76] width 186 height 29
drag, startPoint x: 279, startPoint y: 298, endPoint x: 187, endPoint y: 245, distance: 106.0
click at [278, 297] on h1 "0353530985" at bounding box center [354, 308] width 267 height 25
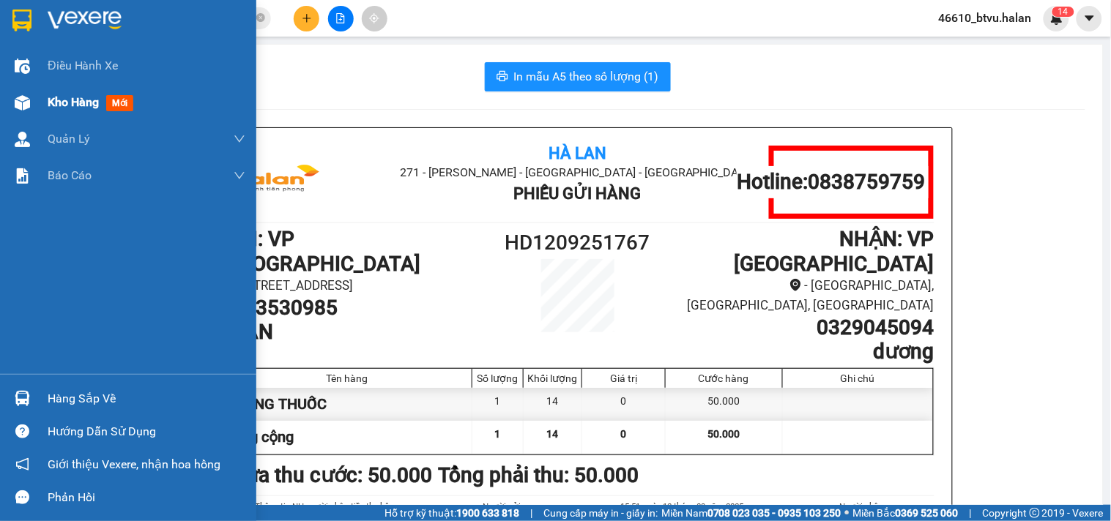
click at [16, 102] on img at bounding box center [22, 102] width 15 height 15
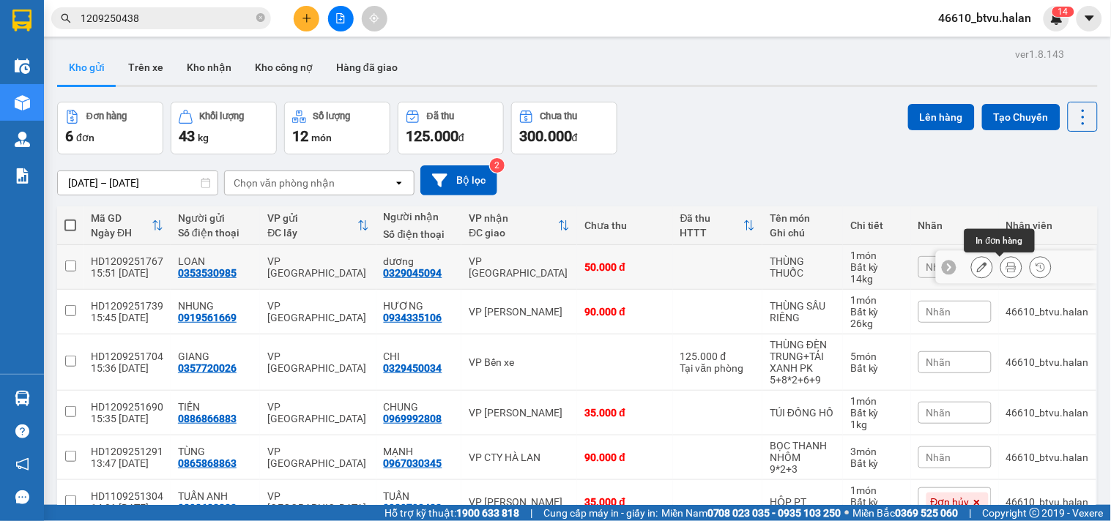
click at [977, 271] on icon at bounding box center [982, 267] width 10 height 10
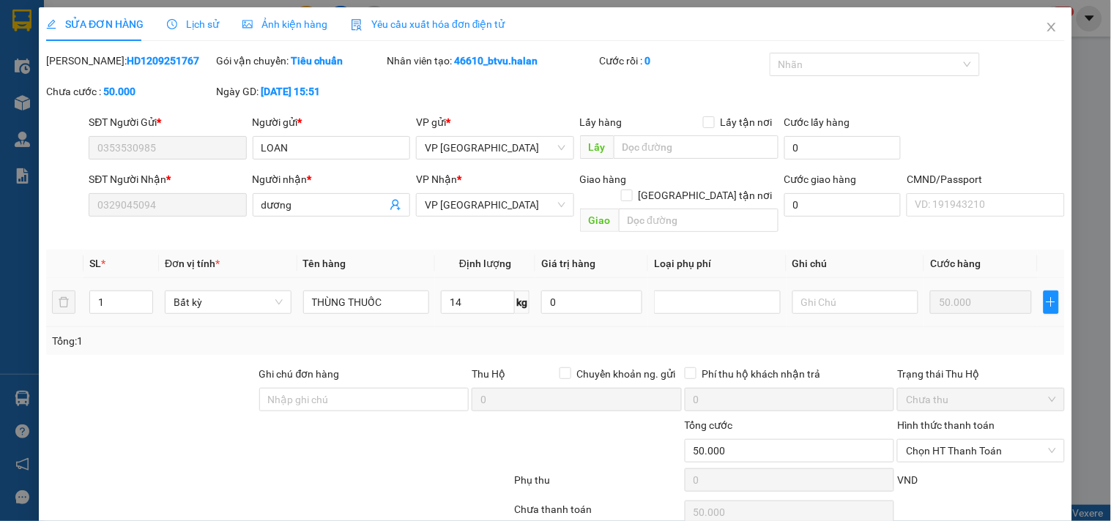
scroll to position [53, 0]
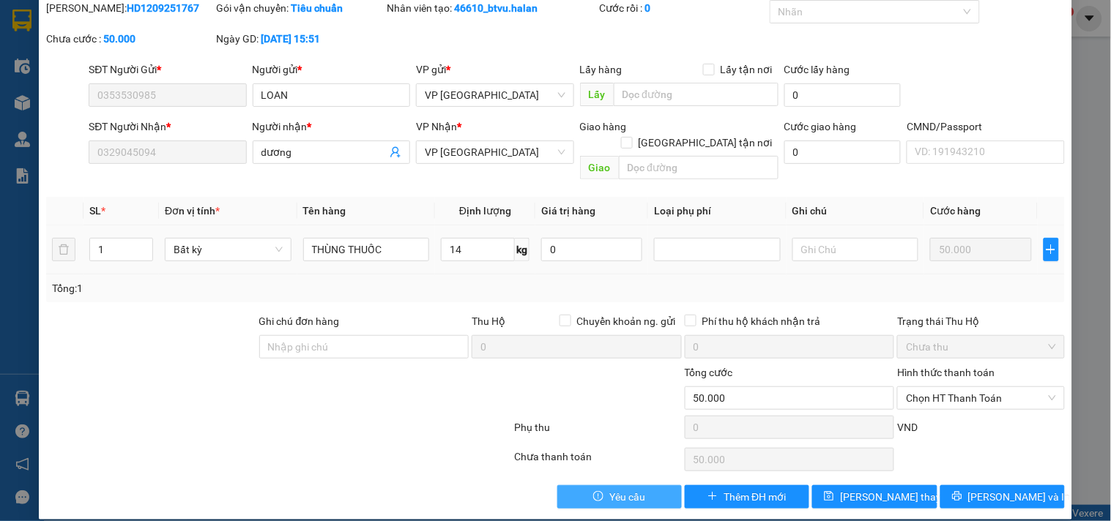
click at [626, 489] on span "Yêu cầu" at bounding box center [627, 497] width 36 height 16
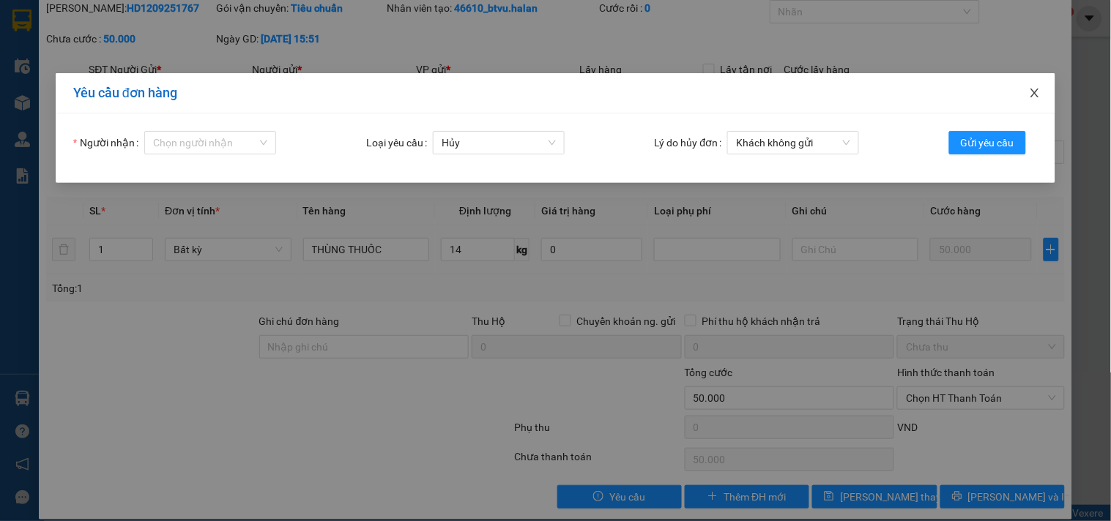
click at [1032, 102] on span "Close" at bounding box center [1034, 93] width 41 height 41
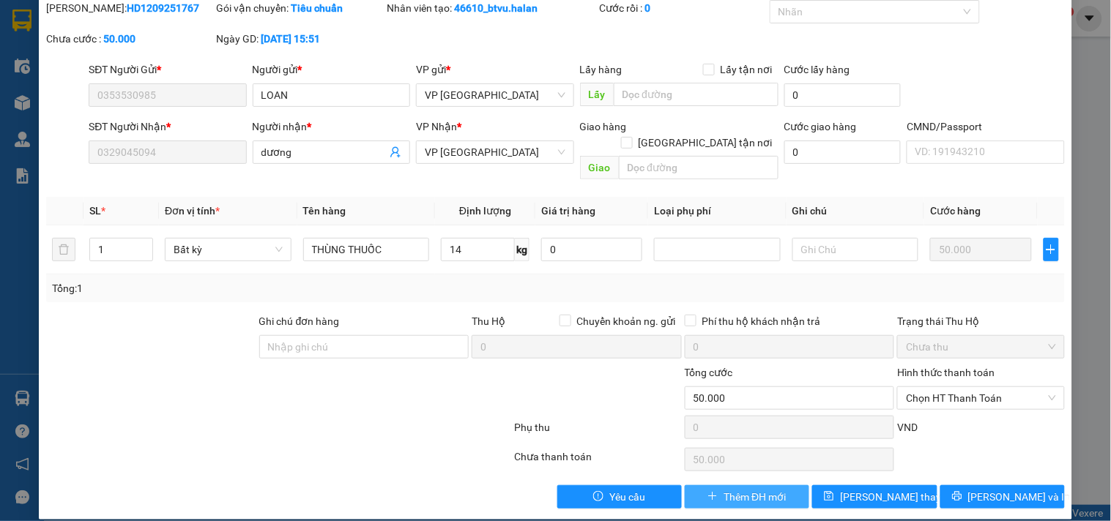
click at [764, 489] on span "Thêm ĐH mới" at bounding box center [754, 497] width 62 height 16
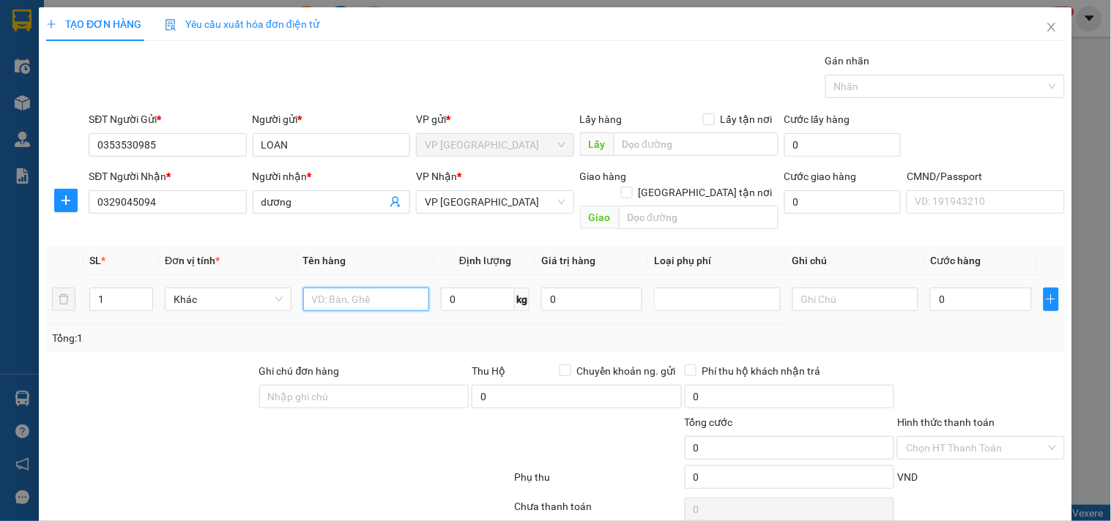
click at [332, 288] on input "text" at bounding box center [366, 299] width 127 height 23
click at [344, 288] on input "THÙNG" at bounding box center [366, 299] width 127 height 23
click at [144, 288] on span "Increase Value" at bounding box center [144, 294] width 16 height 13
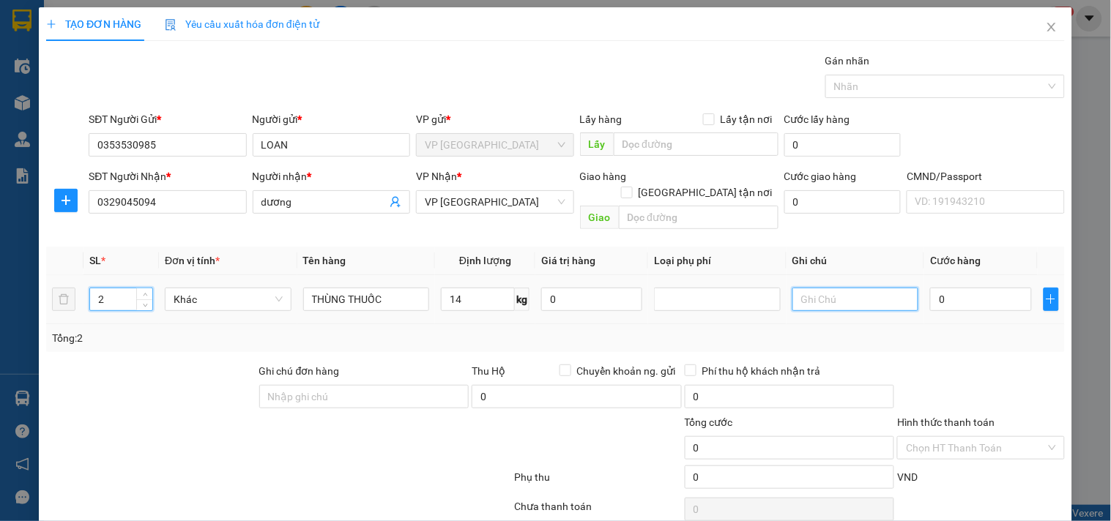
click at [838, 288] on input "text" at bounding box center [855, 299] width 127 height 23
click at [529, 330] on div "Tổng: 2" at bounding box center [555, 338] width 1007 height 16
click at [974, 295] on div "0" at bounding box center [980, 299] width 101 height 29
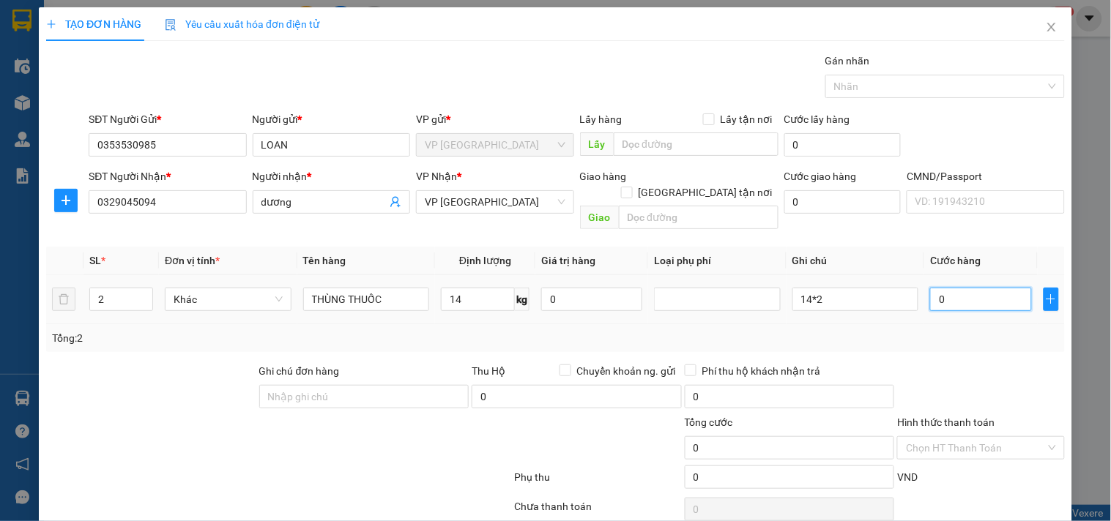
click at [972, 290] on input "0" at bounding box center [980, 299] width 101 height 23
click at [975, 366] on div at bounding box center [980, 388] width 170 height 51
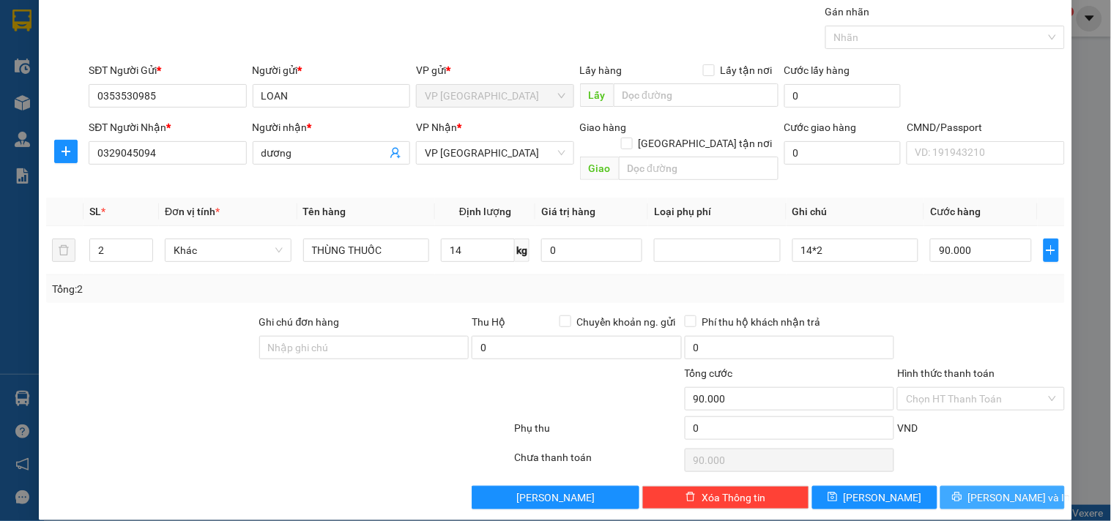
click at [962, 492] on icon "printer" at bounding box center [957, 497] width 10 height 10
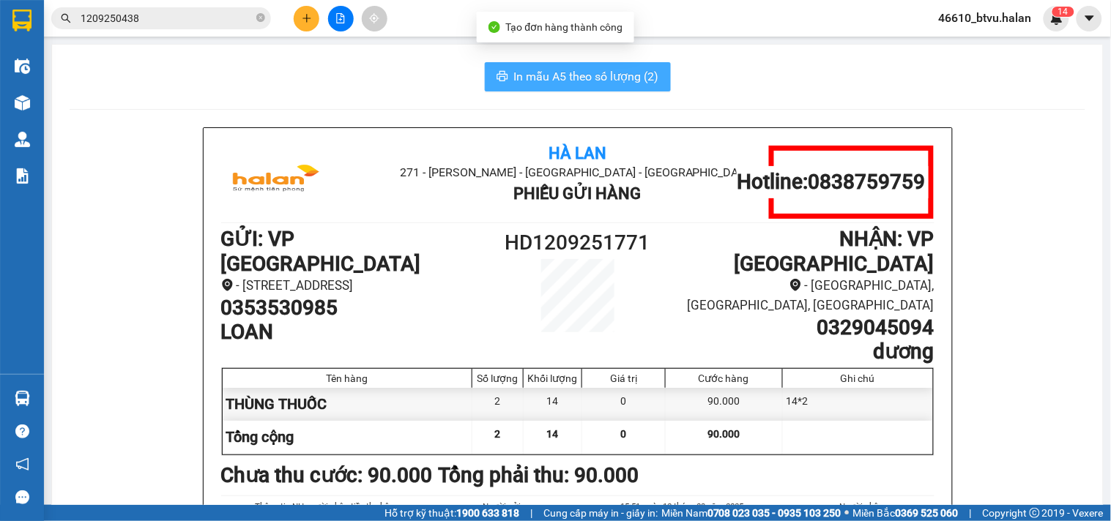
click at [604, 74] on span "In mẫu A5 theo số lượng (2)" at bounding box center [586, 76] width 145 height 18
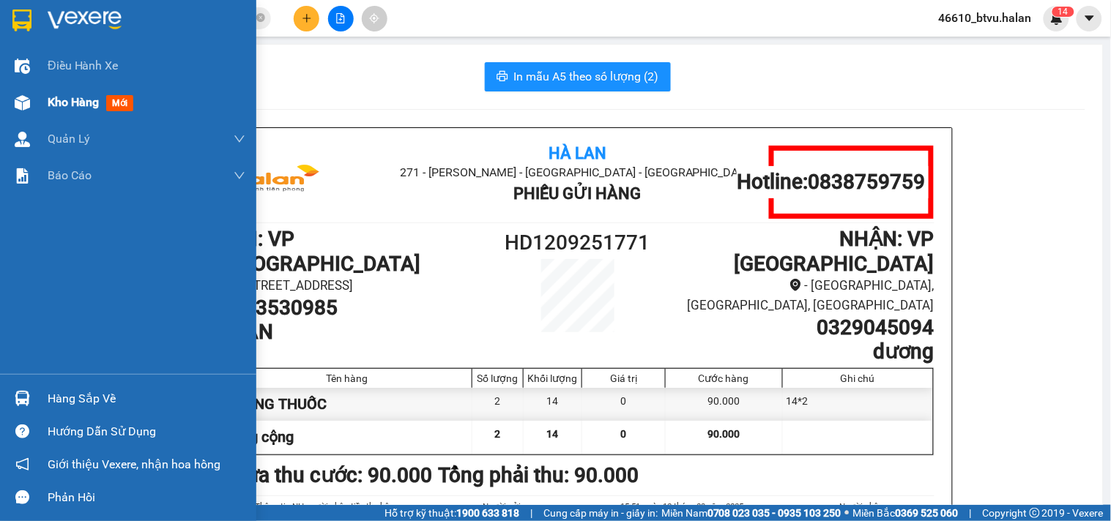
click at [56, 111] on div "Kho hàng mới" at bounding box center [94, 102] width 92 height 18
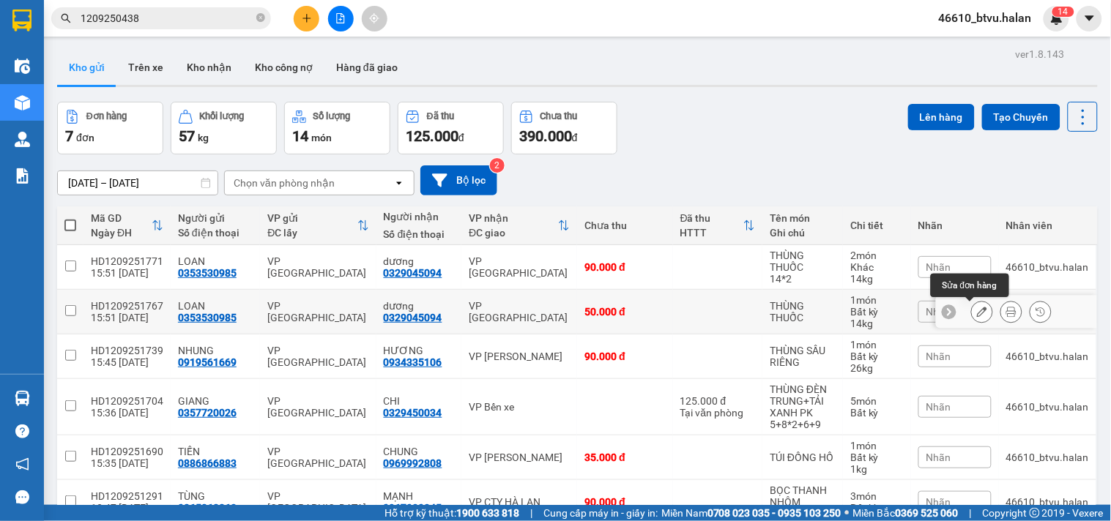
click at [977, 310] on icon at bounding box center [982, 312] width 10 height 10
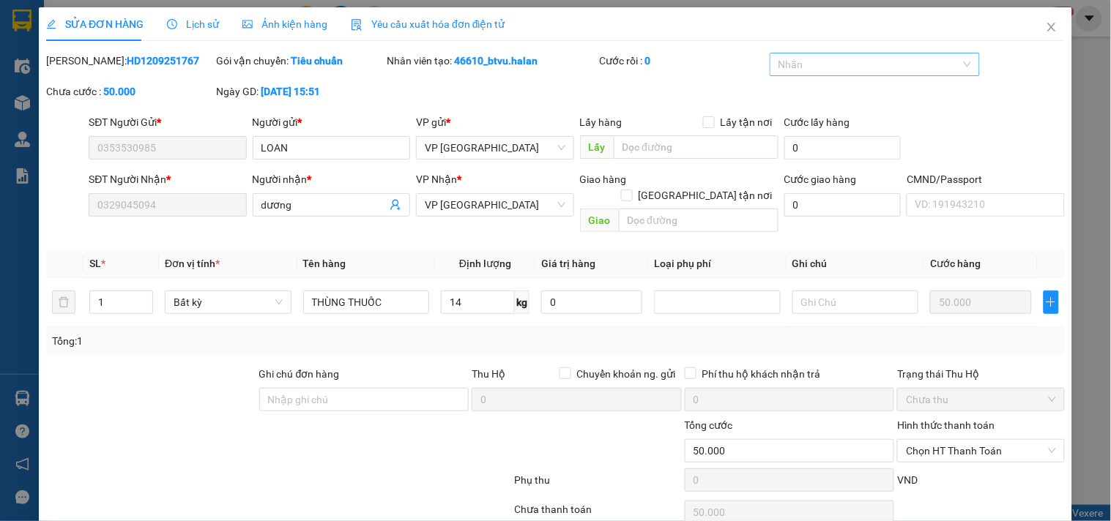
click at [909, 70] on div at bounding box center [867, 65] width 188 height 18
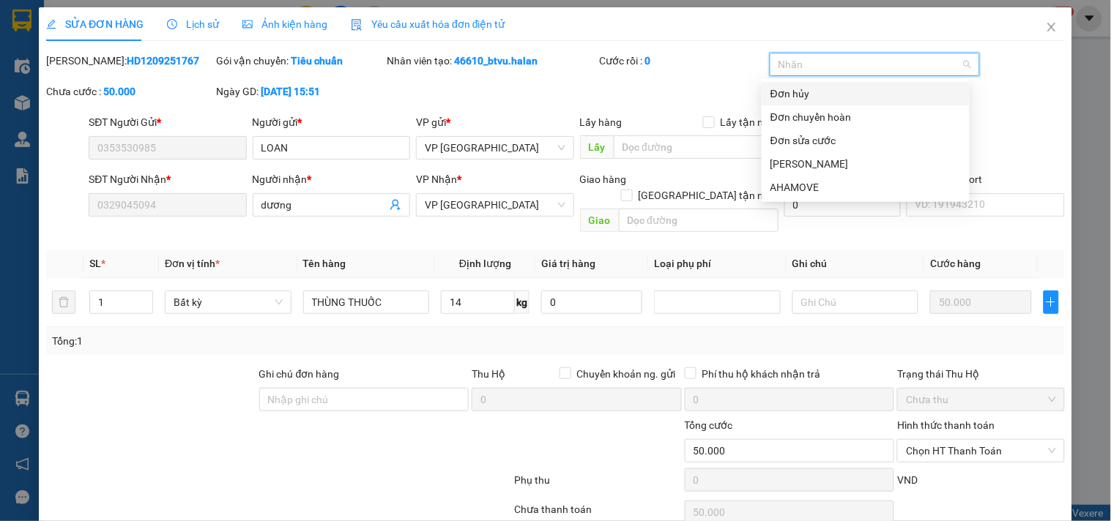
click at [854, 91] on div "Đơn hủy" at bounding box center [865, 94] width 190 height 16
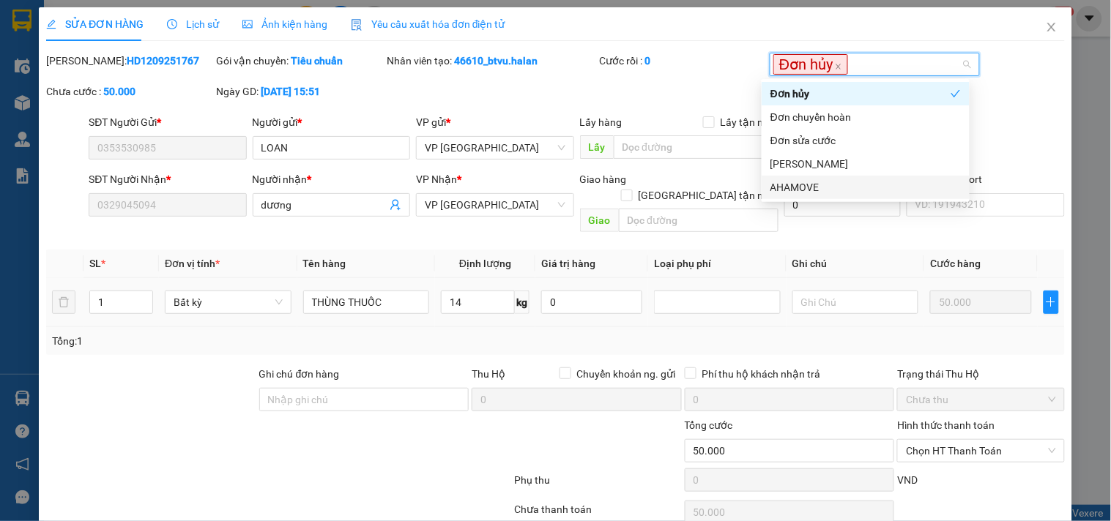
scroll to position [53, 0]
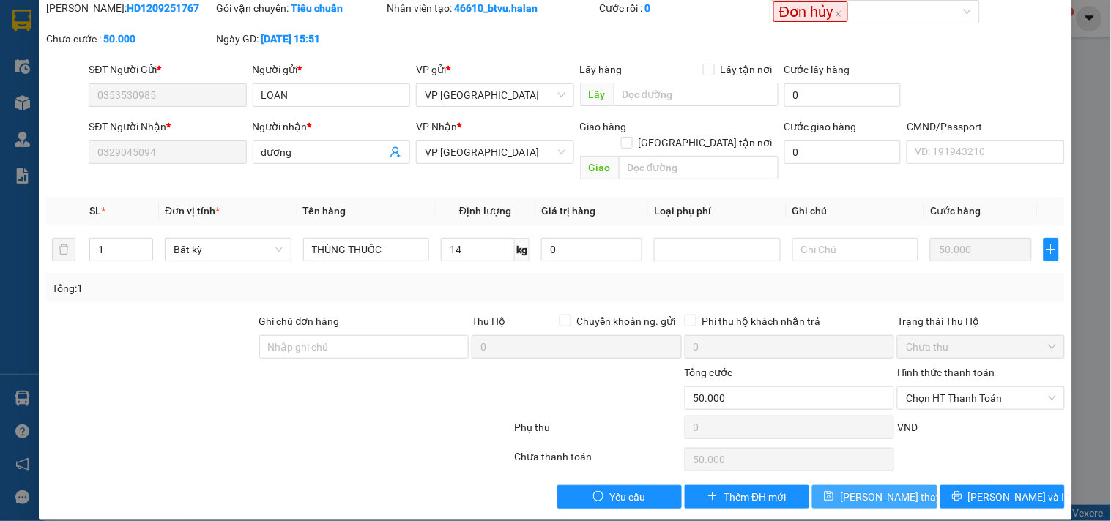
click at [834, 491] on icon "save" at bounding box center [829, 496] width 10 height 10
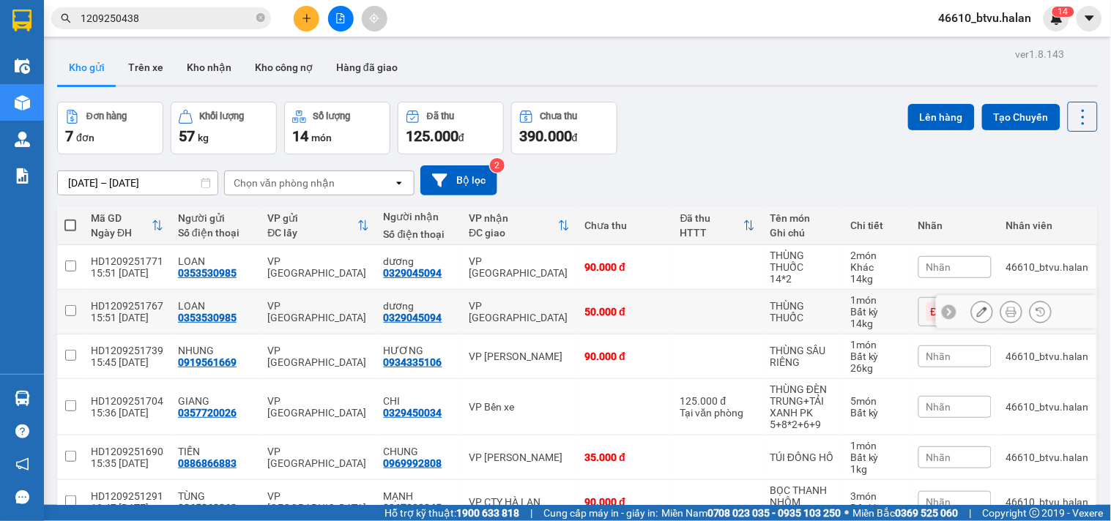
click at [977, 315] on icon at bounding box center [982, 312] width 10 height 10
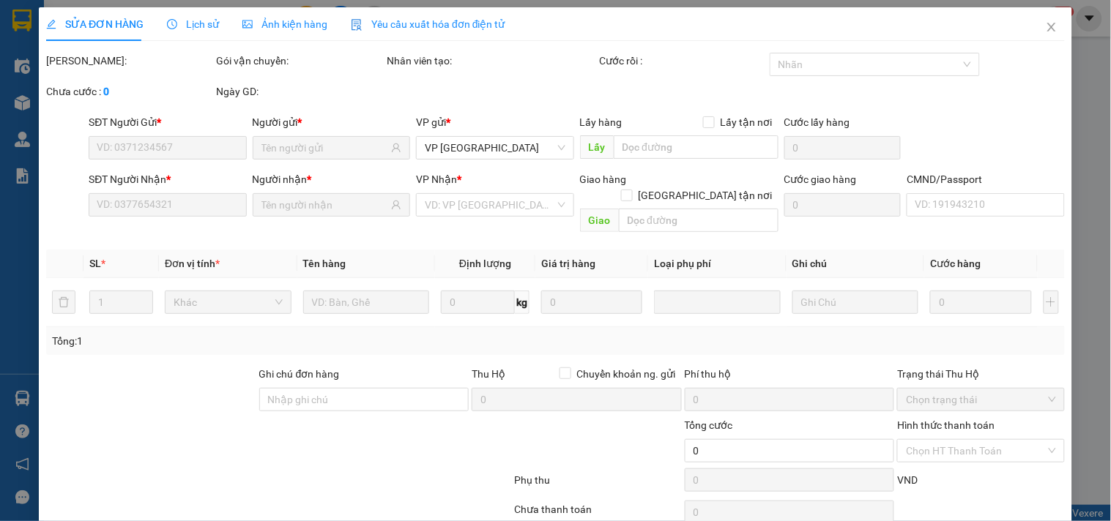
scroll to position [53, 0]
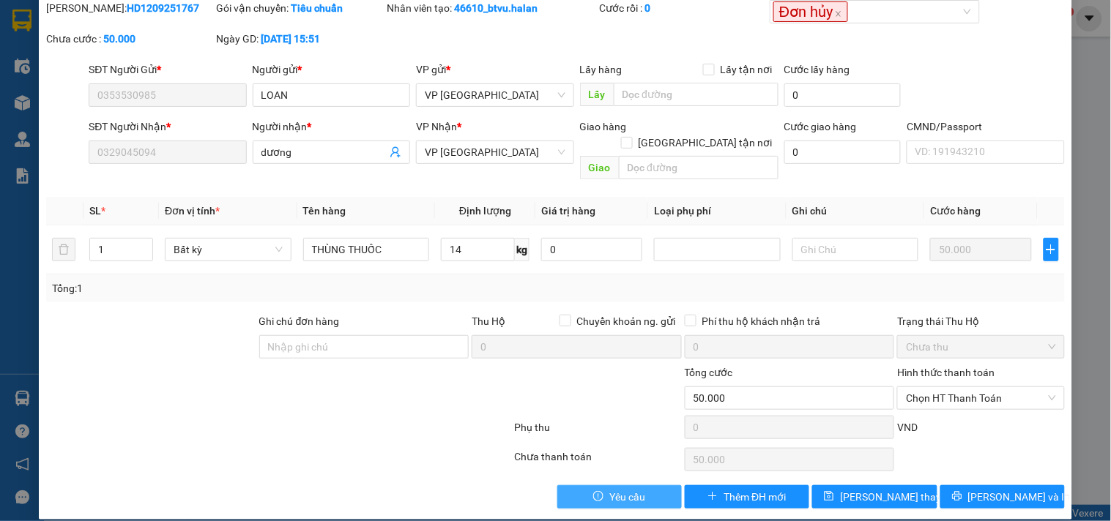
click at [597, 494] on icon "exclamation-circle" at bounding box center [597, 496] width 1 height 5
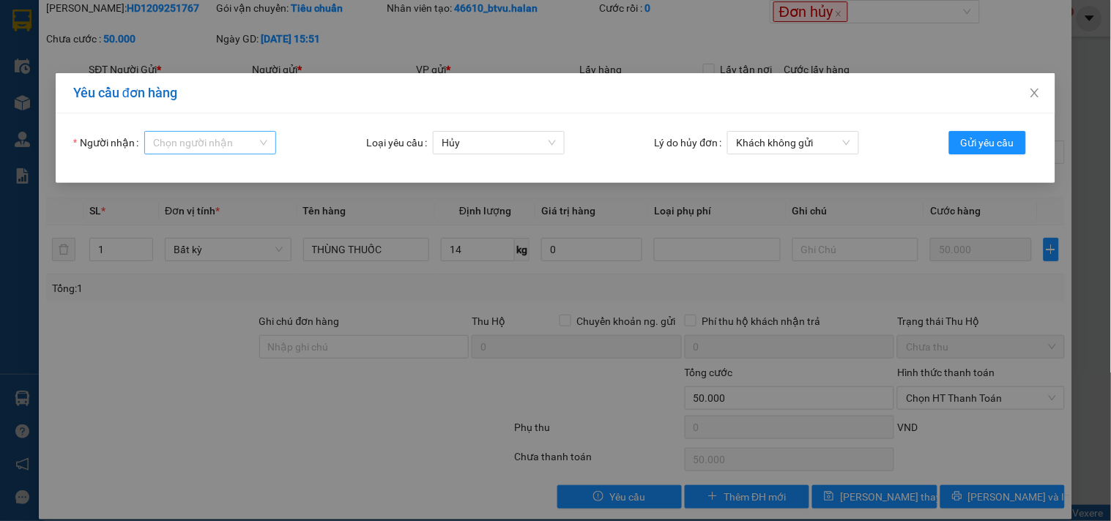
click at [178, 145] on input "Người nhận" at bounding box center [205, 143] width 104 height 22
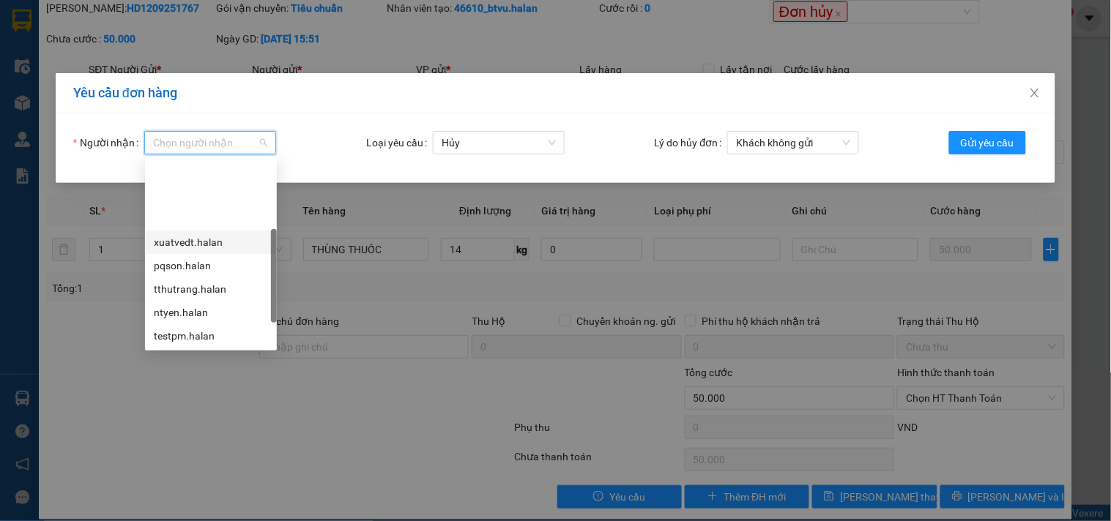
scroll to position [117, 0]
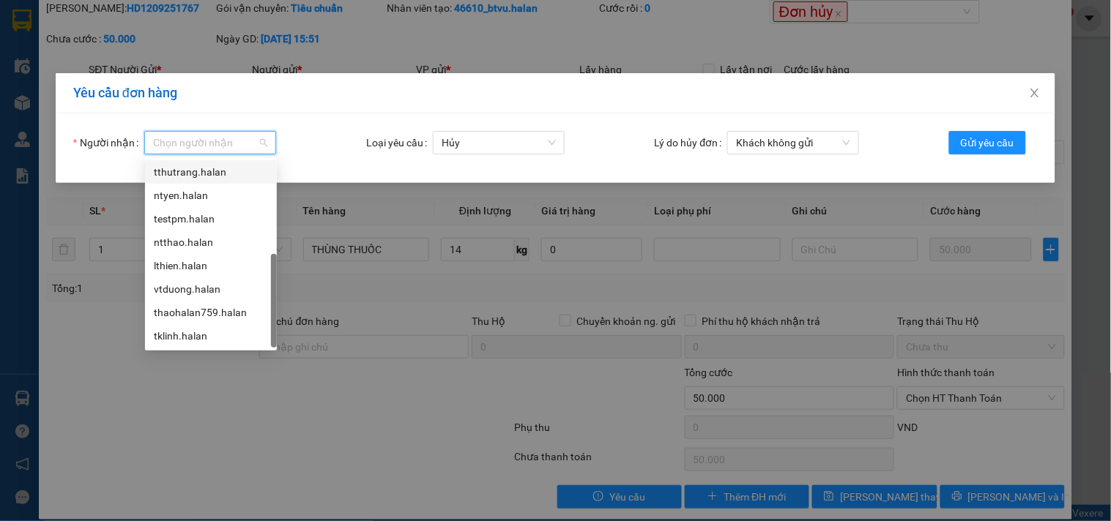
click at [215, 174] on div "tthutrang.halan" at bounding box center [211, 172] width 114 height 16
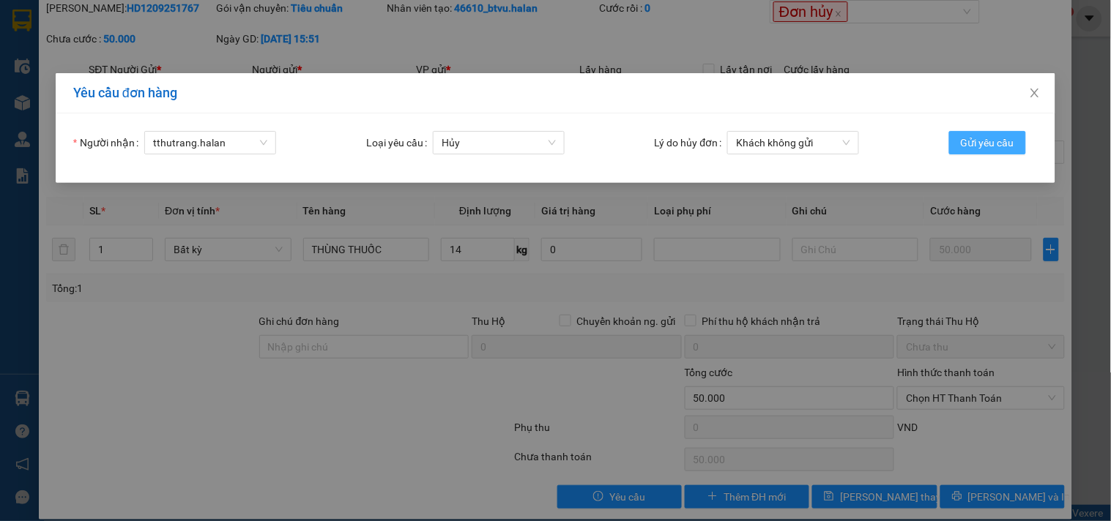
click at [974, 144] on span "Gửi yêu cầu" at bounding box center [987, 143] width 53 height 16
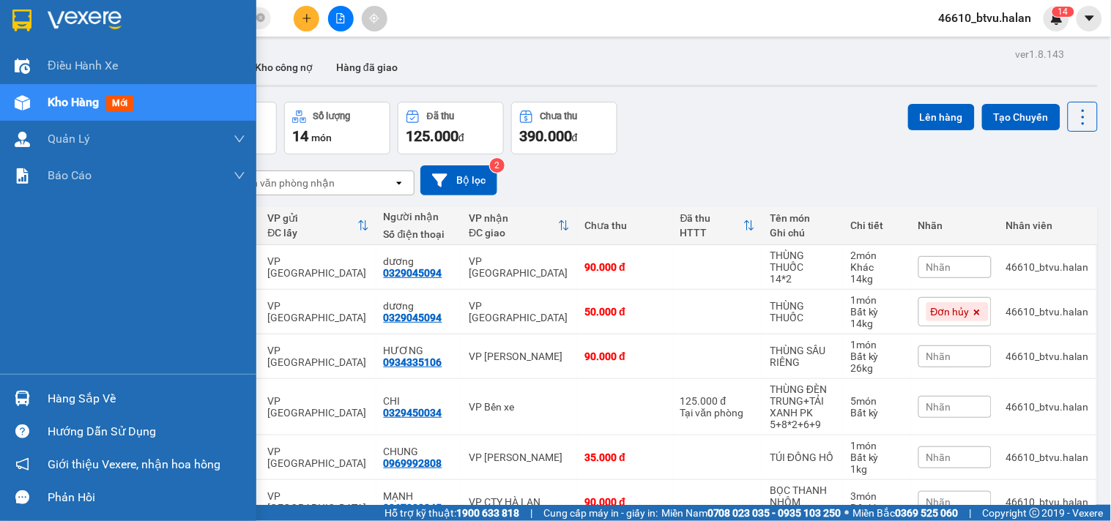
click at [29, 389] on div at bounding box center [23, 399] width 26 height 26
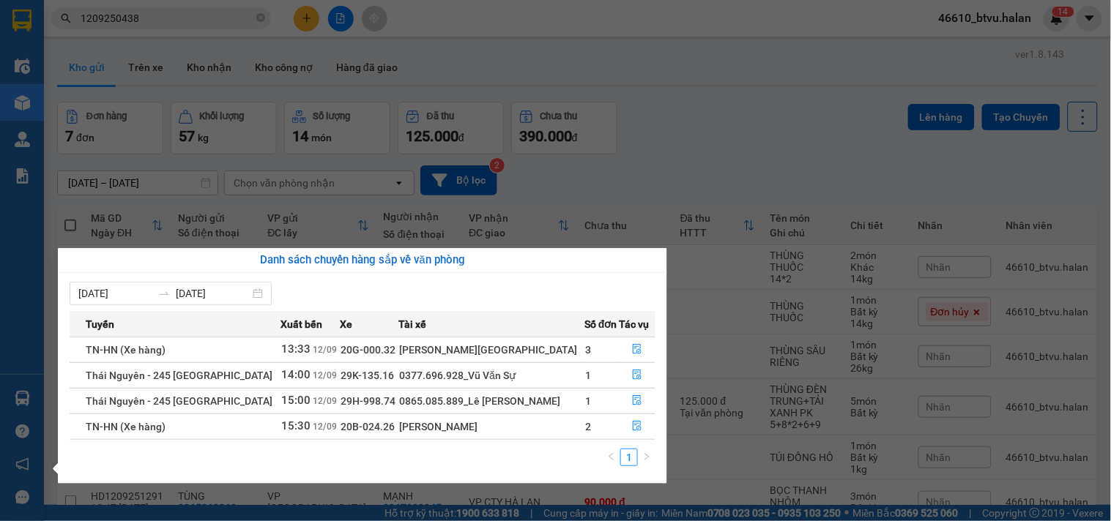
drag, startPoint x: 525, startPoint y: 370, endPoint x: 478, endPoint y: 377, distance: 47.4
click at [488, 377] on div "0377.696.928_Vũ Văn Sự" at bounding box center [491, 376] width 184 height 16
drag, startPoint x: 501, startPoint y: 346, endPoint x: 478, endPoint y: 346, distance: 22.7
click at [478, 346] on div "[PERSON_NAME][GEOGRAPHIC_DATA]" at bounding box center [491, 350] width 184 height 16
drag, startPoint x: 528, startPoint y: 376, endPoint x: 483, endPoint y: 376, distance: 44.7
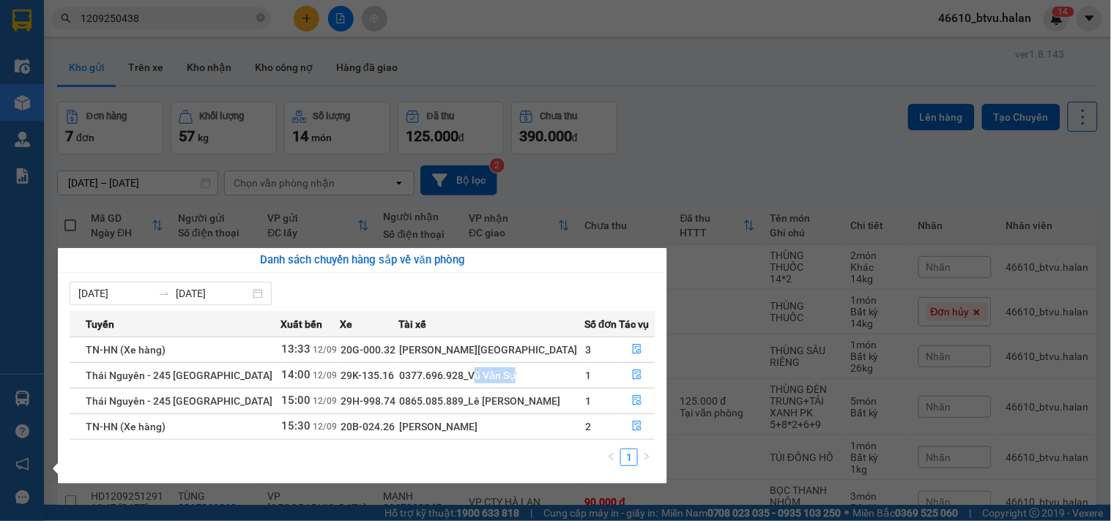
click at [483, 376] on div "0377.696.928_Vũ Văn Sự" at bounding box center [491, 376] width 184 height 16
click at [543, 357] on div "[PERSON_NAME][GEOGRAPHIC_DATA]" at bounding box center [491, 350] width 184 height 16
click at [630, 367] on button "button" at bounding box center [636, 375] width 35 height 23
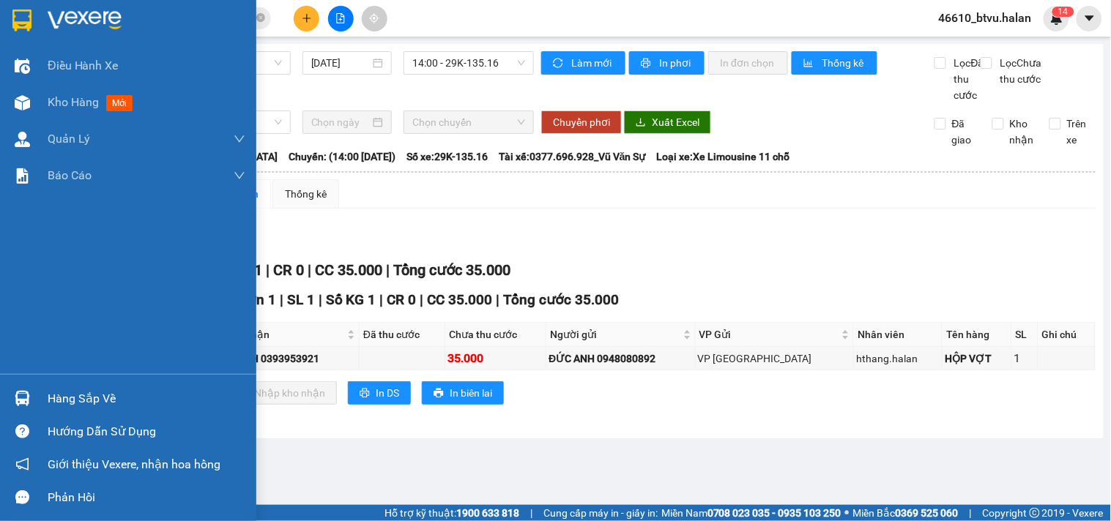
click at [10, 391] on div at bounding box center [23, 399] width 26 height 26
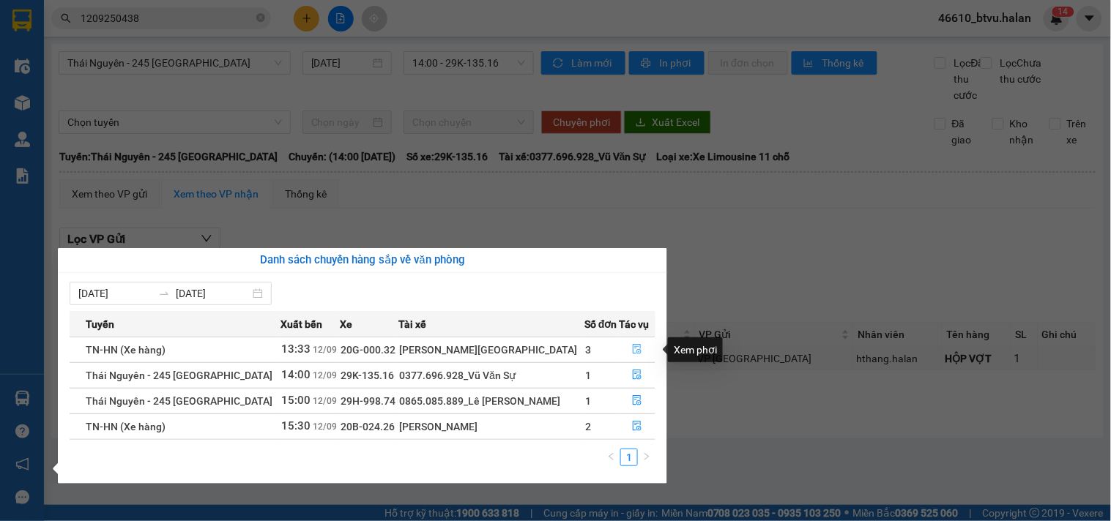
click at [645, 345] on button "button" at bounding box center [636, 349] width 35 height 23
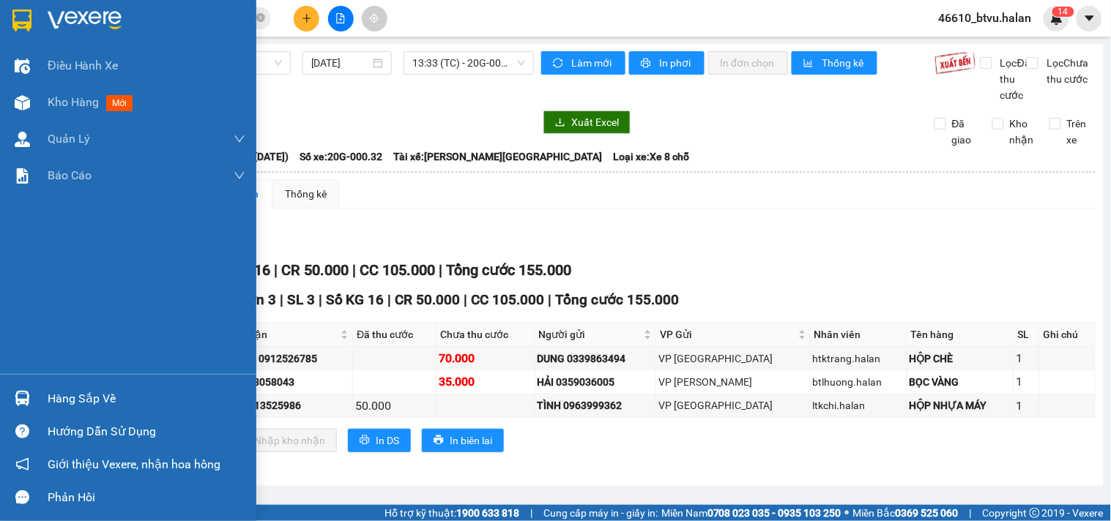
click at [23, 392] on img at bounding box center [22, 398] width 15 height 15
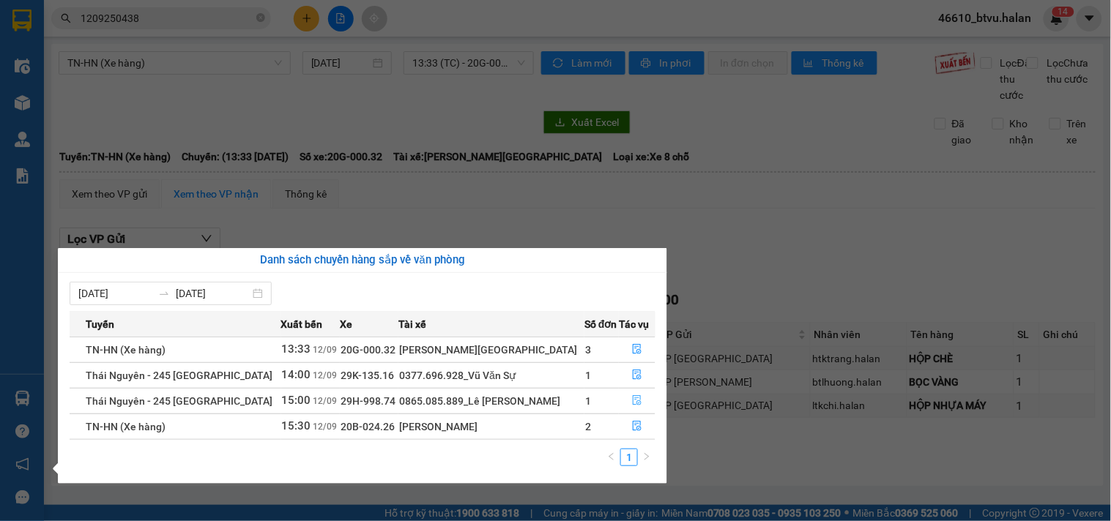
click at [620, 400] on button "button" at bounding box center [636, 400] width 35 height 23
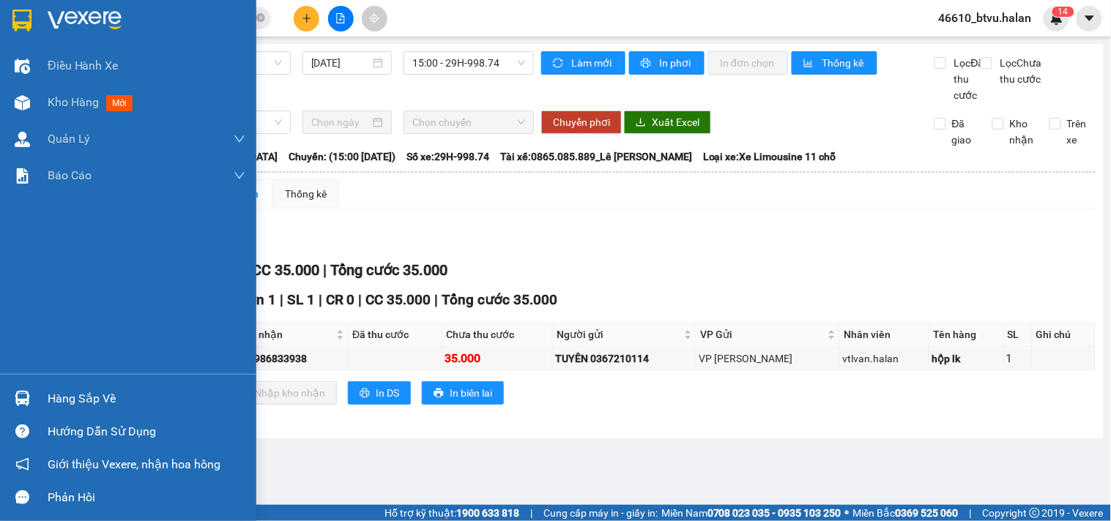
click at [10, 396] on div at bounding box center [23, 399] width 26 height 26
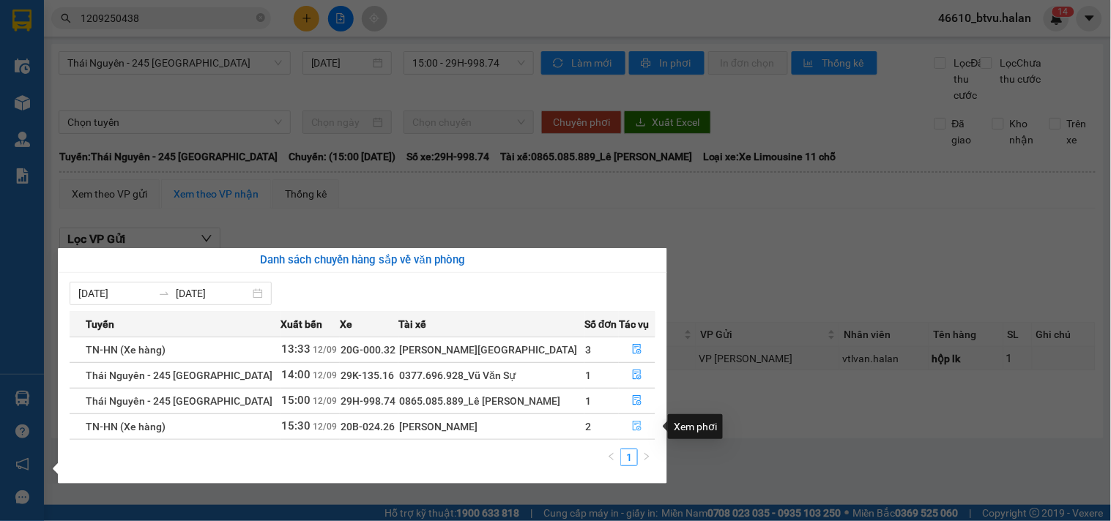
click at [632, 422] on icon "file-done" at bounding box center [637, 426] width 10 height 10
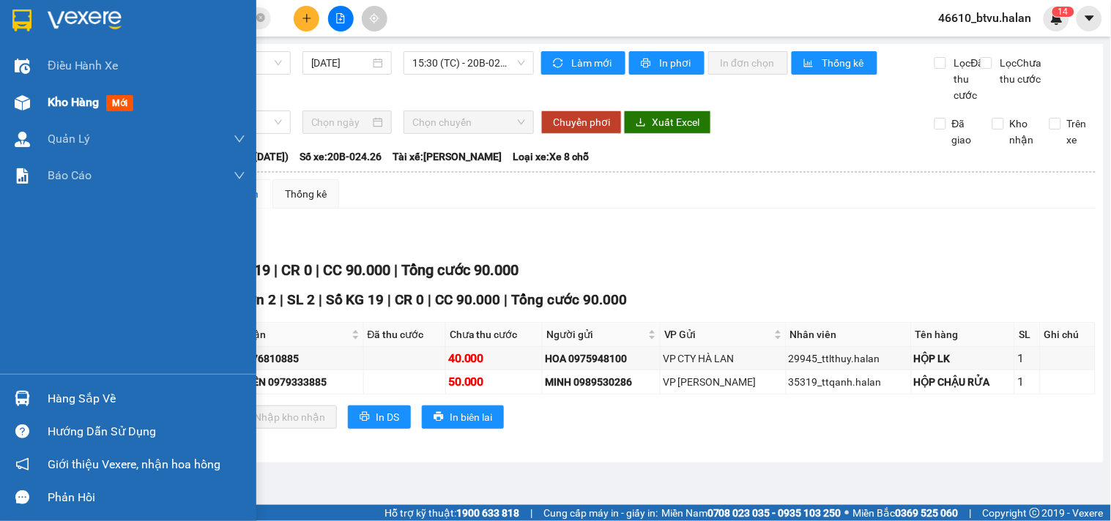
click at [40, 108] on div "Kho hàng mới" at bounding box center [128, 102] width 256 height 37
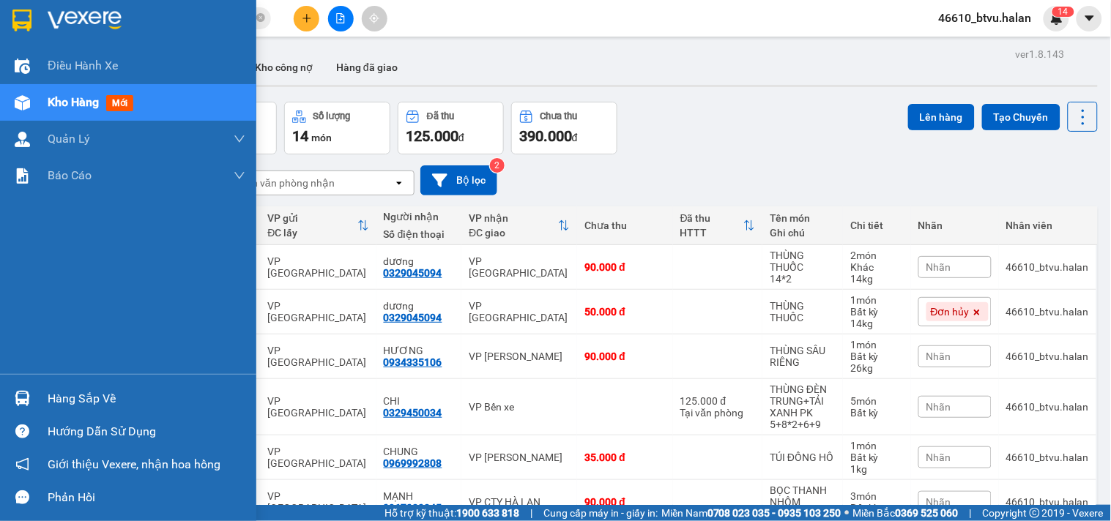
click at [19, 400] on img at bounding box center [22, 398] width 15 height 15
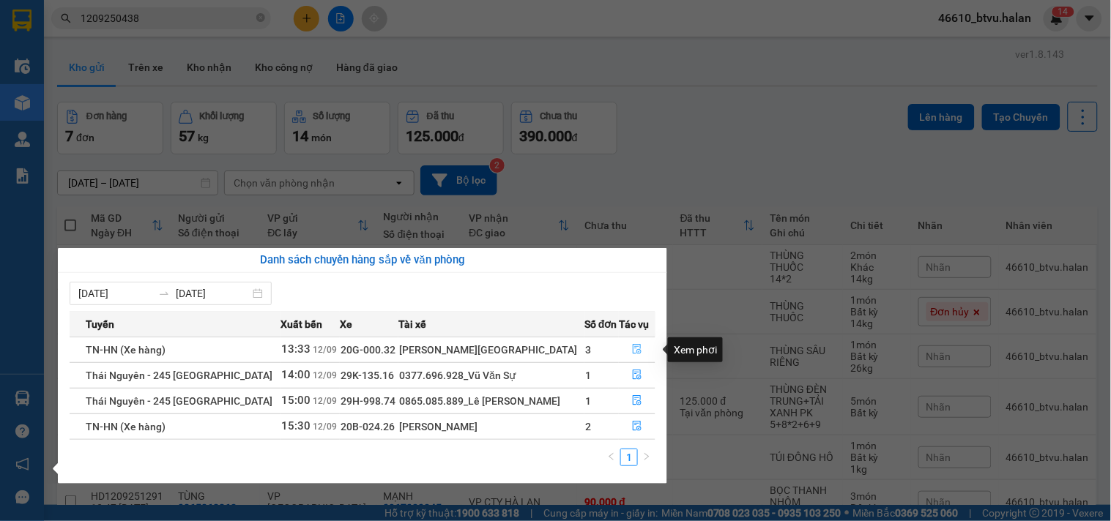
click at [637, 353] on icon "file-done" at bounding box center [637, 349] width 9 height 10
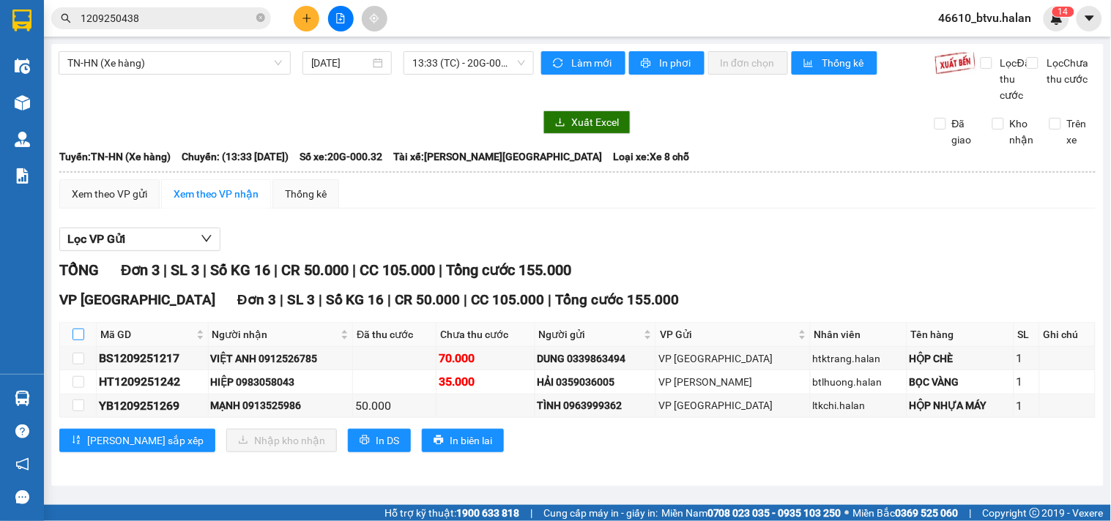
click at [81, 340] on input "checkbox" at bounding box center [78, 335] width 12 height 12
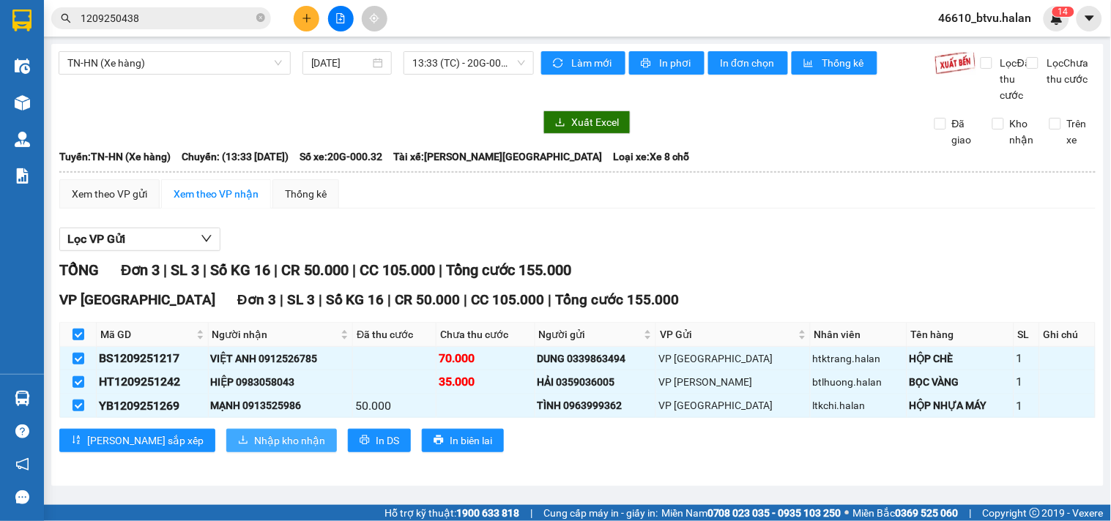
drag, startPoint x: 223, startPoint y: 455, endPoint x: 647, endPoint y: 289, distance: 455.7
click at [647, 289] on div "TỔNG Đơn 3 | SL 3 | Số KG 16 | CR 50.000 | CC 105.000 | Tổng cước 155.000 VP Hà…" at bounding box center [577, 365] width 1036 height 212
click at [254, 449] on span "Nhập kho nhận" at bounding box center [289, 441] width 71 height 16
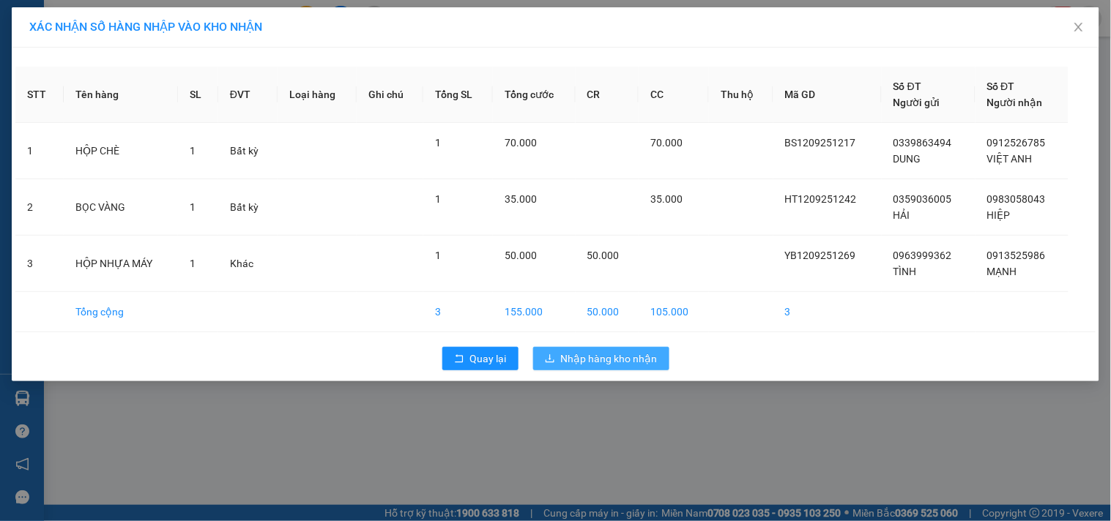
click at [609, 359] on span "Nhập hàng kho nhận" at bounding box center [609, 359] width 97 height 16
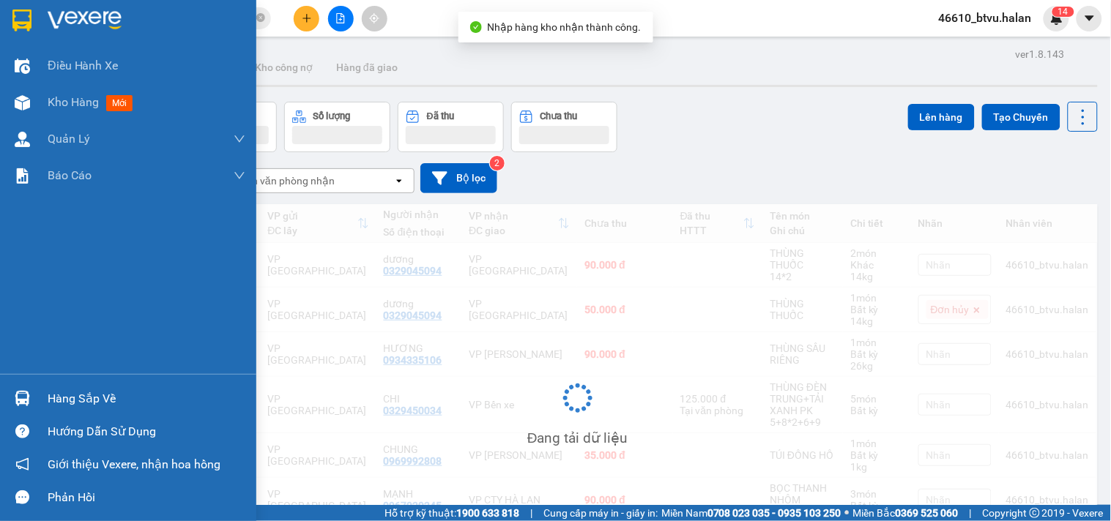
click at [26, 396] on img at bounding box center [22, 398] width 15 height 15
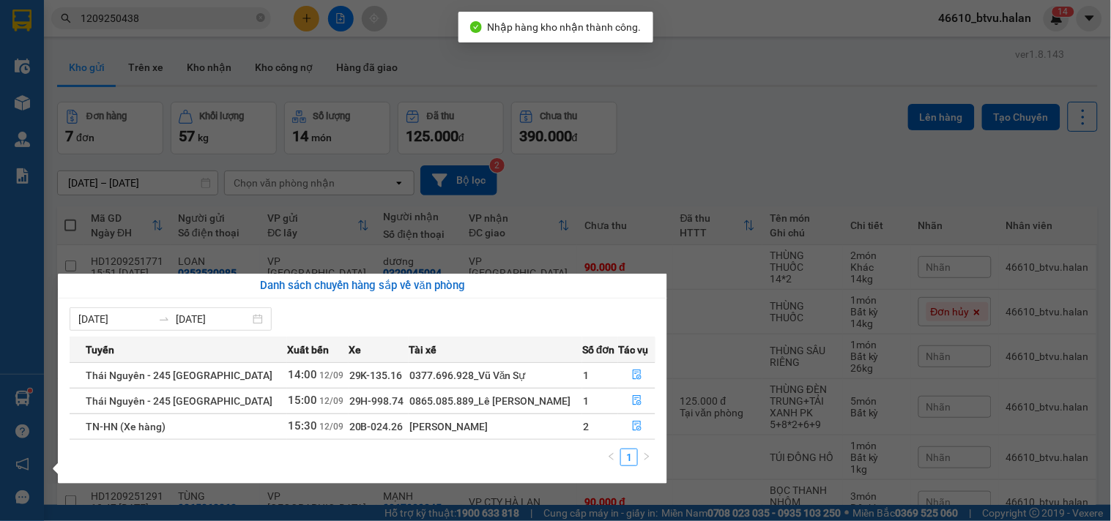
click at [652, 207] on section "Kết quả tìm kiếm ( 1 ) Bộ lọc Mã ĐH Trạng thái Món hàng Thu hộ Tổng cước Chưa c…" at bounding box center [555, 260] width 1111 height 521
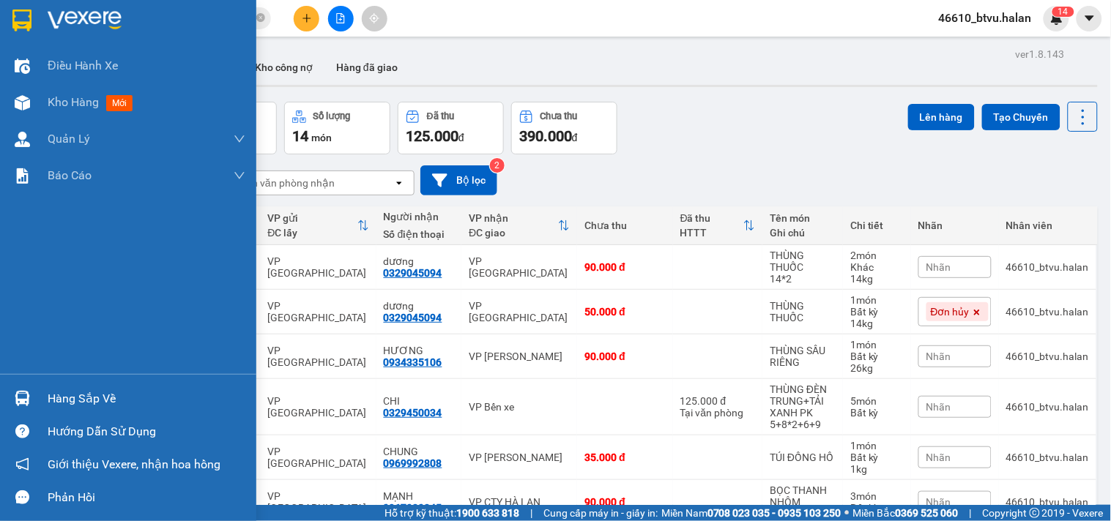
click at [18, 392] on img at bounding box center [22, 398] width 15 height 15
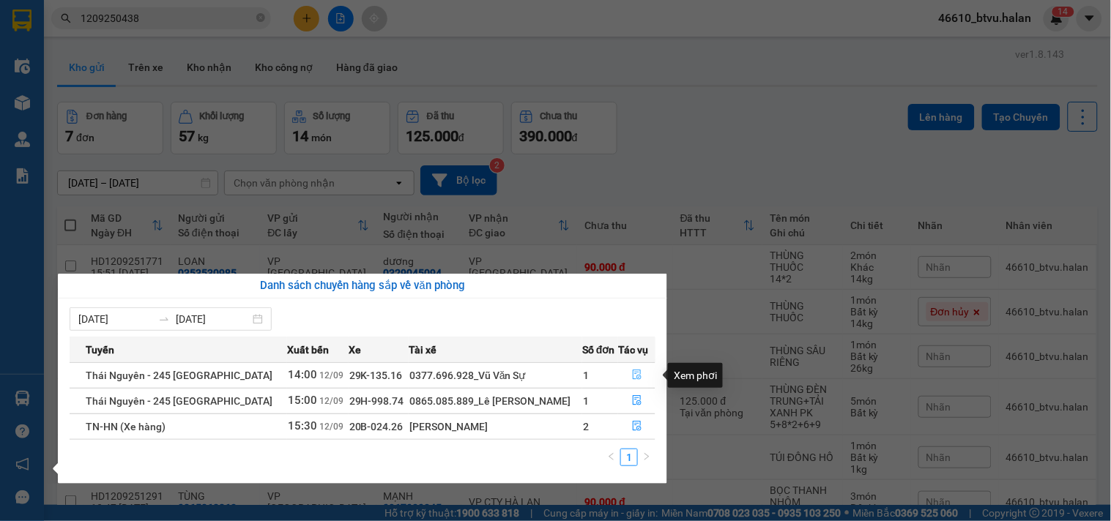
click at [633, 373] on icon "file-done" at bounding box center [637, 375] width 9 height 10
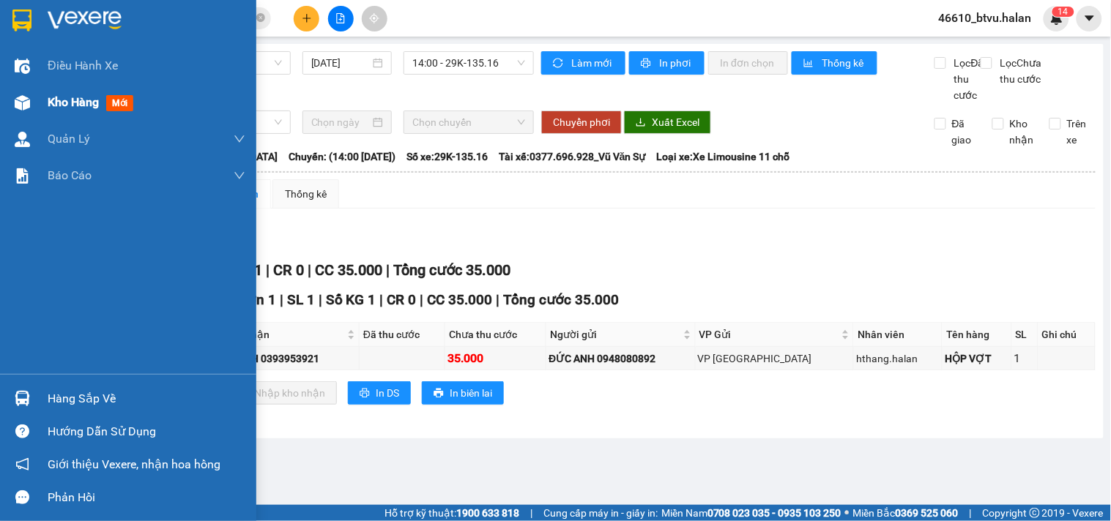
click at [25, 102] on img at bounding box center [22, 102] width 15 height 15
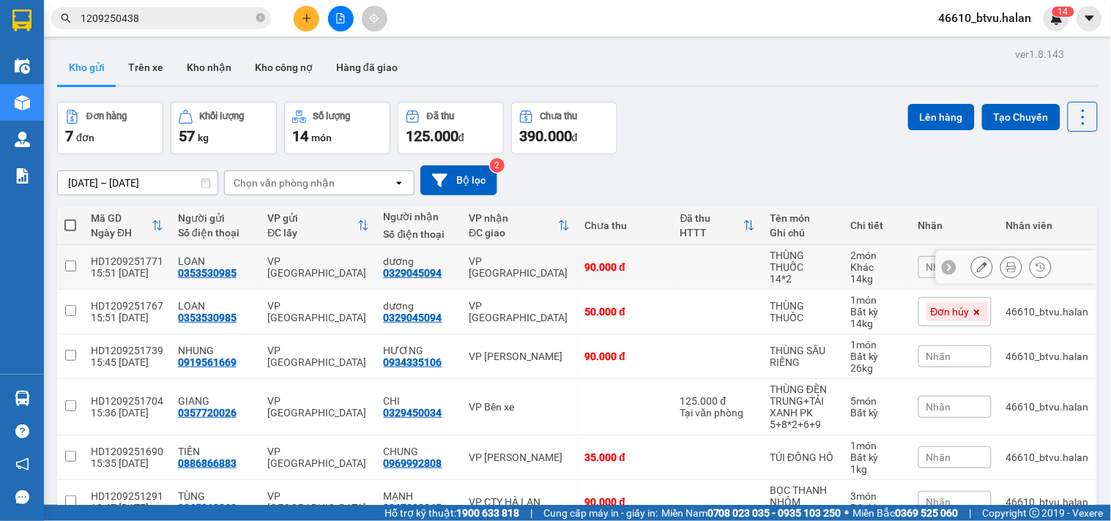
click at [663, 271] on td "90.000 đ" at bounding box center [624, 267] width 95 height 45
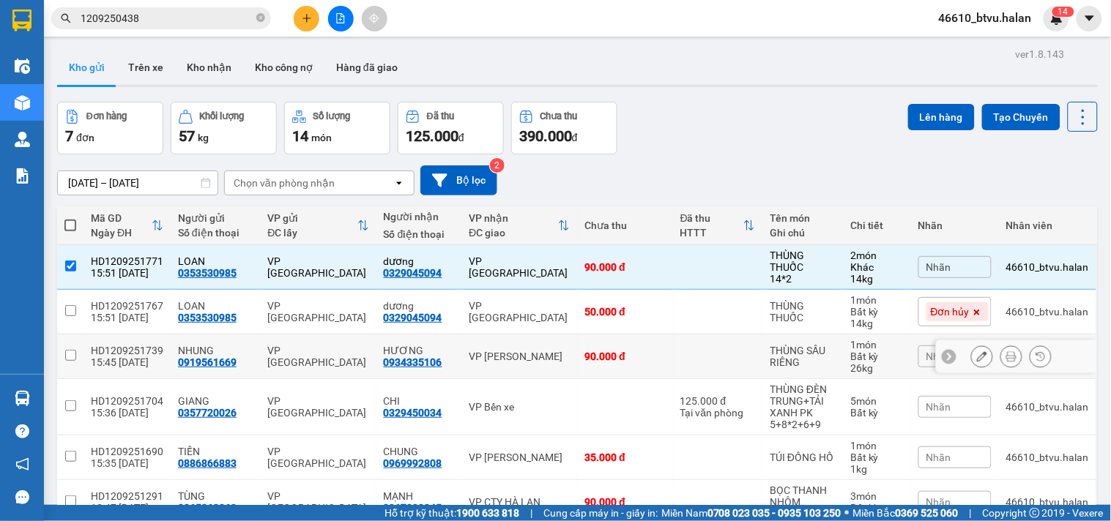
click at [688, 344] on td at bounding box center [717, 357] width 89 height 45
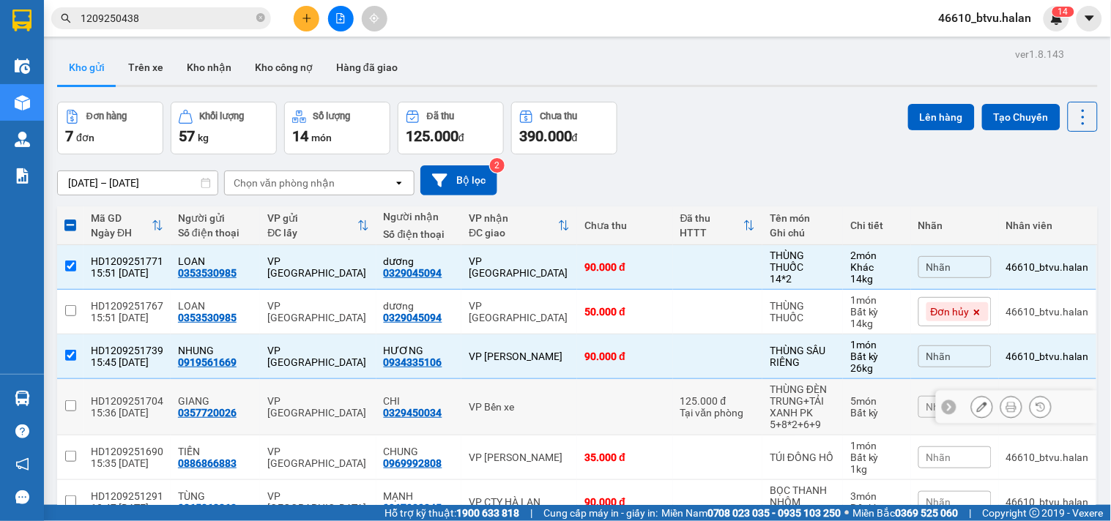
click at [713, 409] on div "Tại văn phòng" at bounding box center [717, 413] width 75 height 12
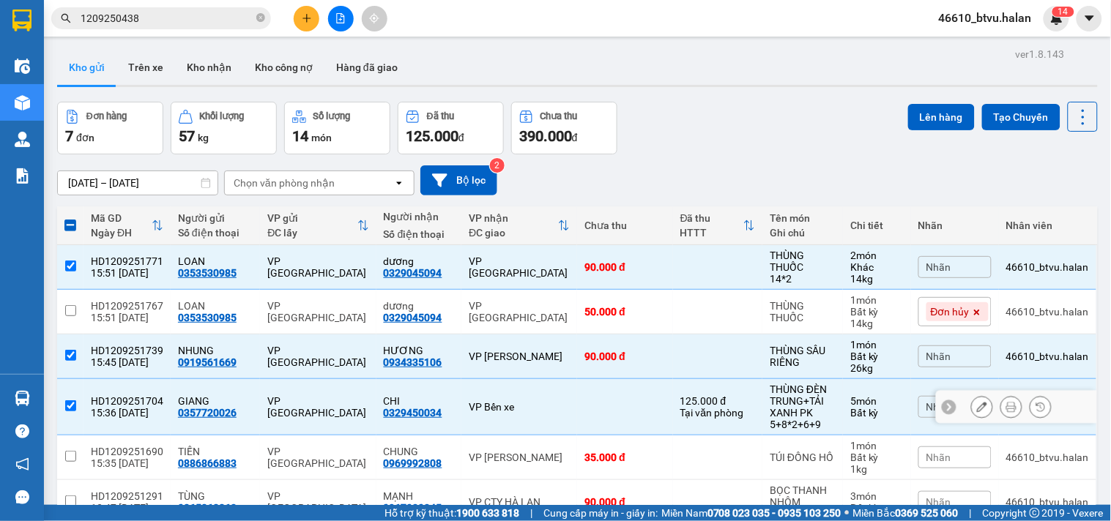
scroll to position [81, 0]
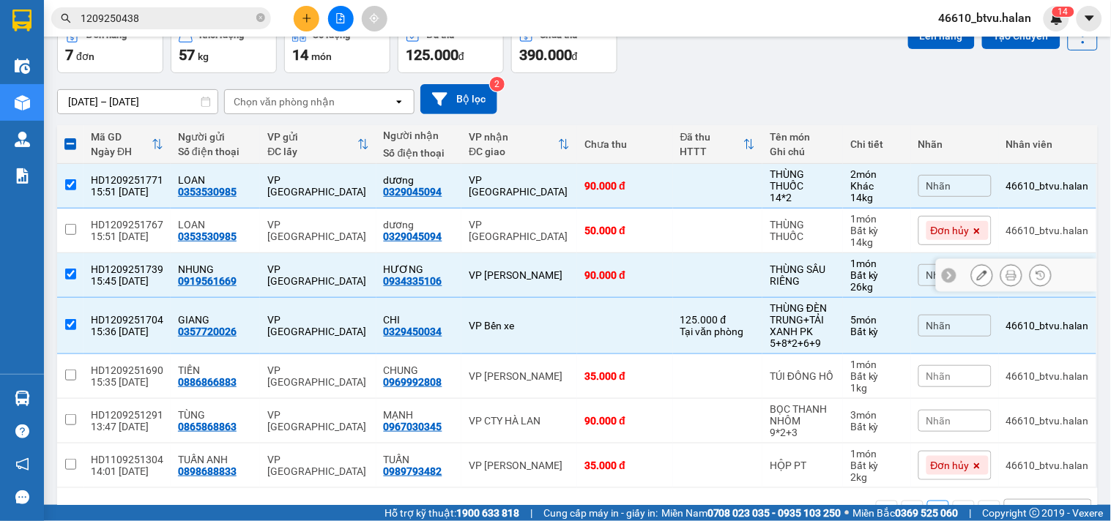
click at [739, 268] on td at bounding box center [717, 275] width 89 height 45
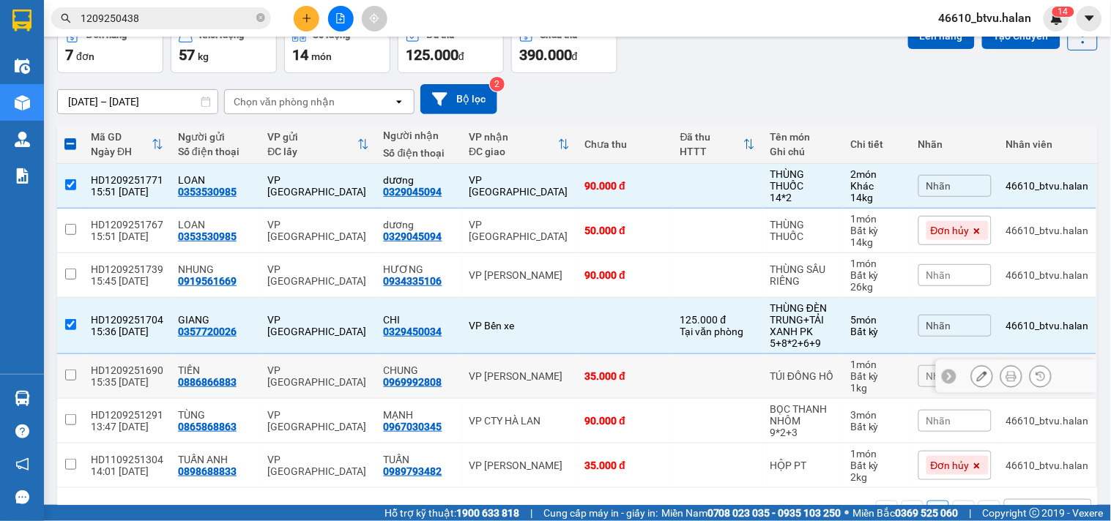
click at [745, 371] on td at bounding box center [717, 376] width 89 height 45
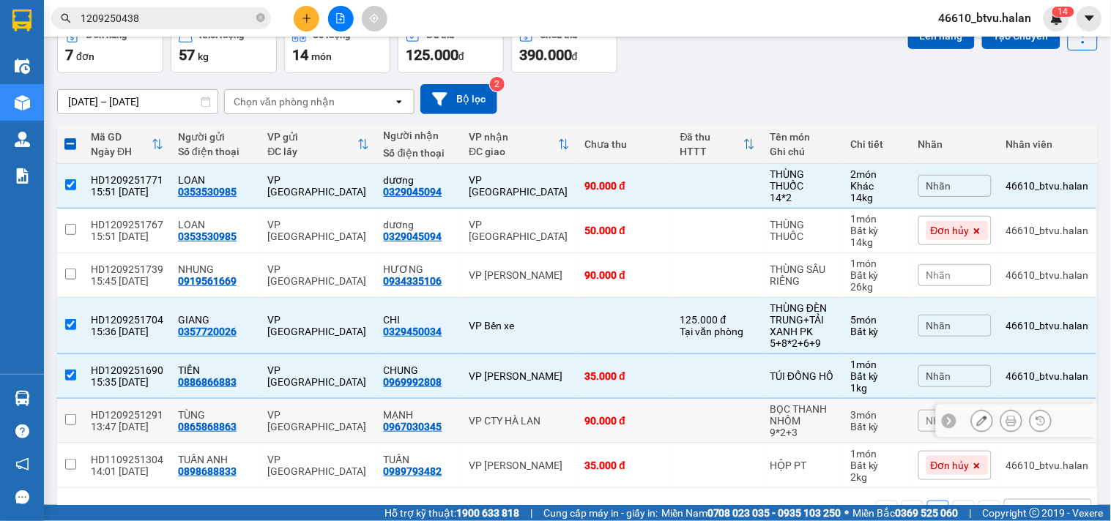
drag, startPoint x: 742, startPoint y: 430, endPoint x: 740, endPoint y: 416, distance: 14.0
click at [741, 430] on td at bounding box center [717, 421] width 89 height 45
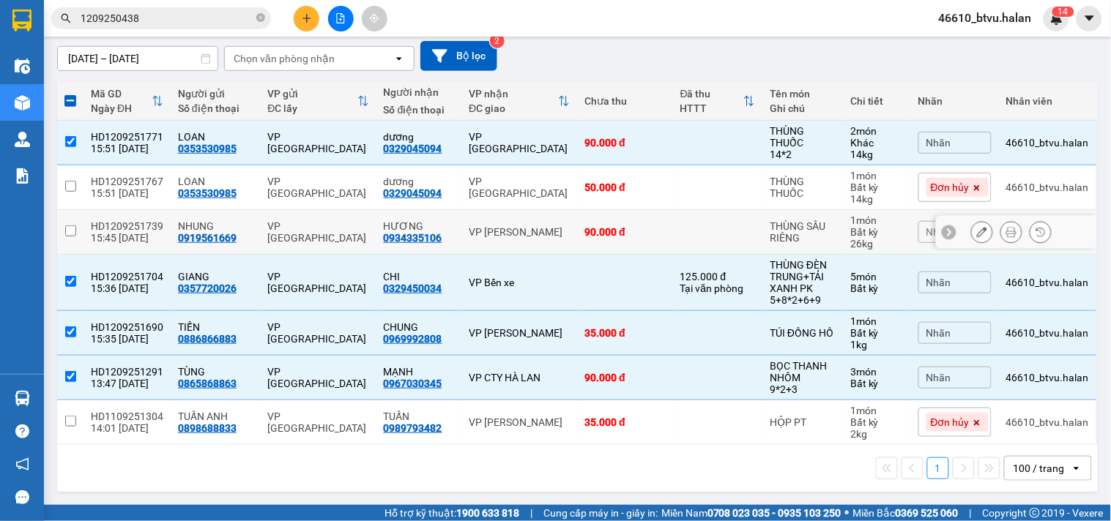
scroll to position [44, 0]
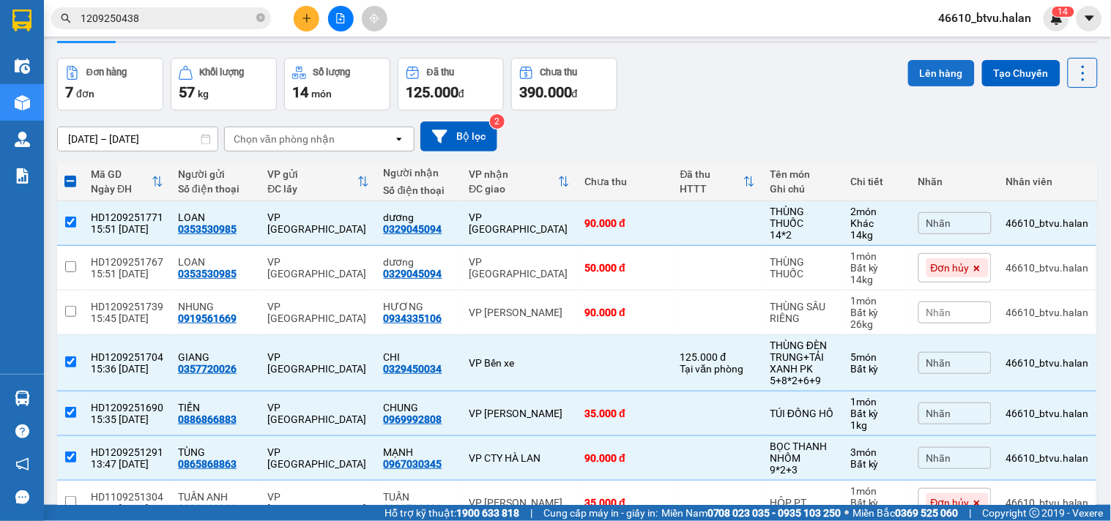
click at [945, 77] on button "Lên hàng" at bounding box center [941, 73] width 67 height 26
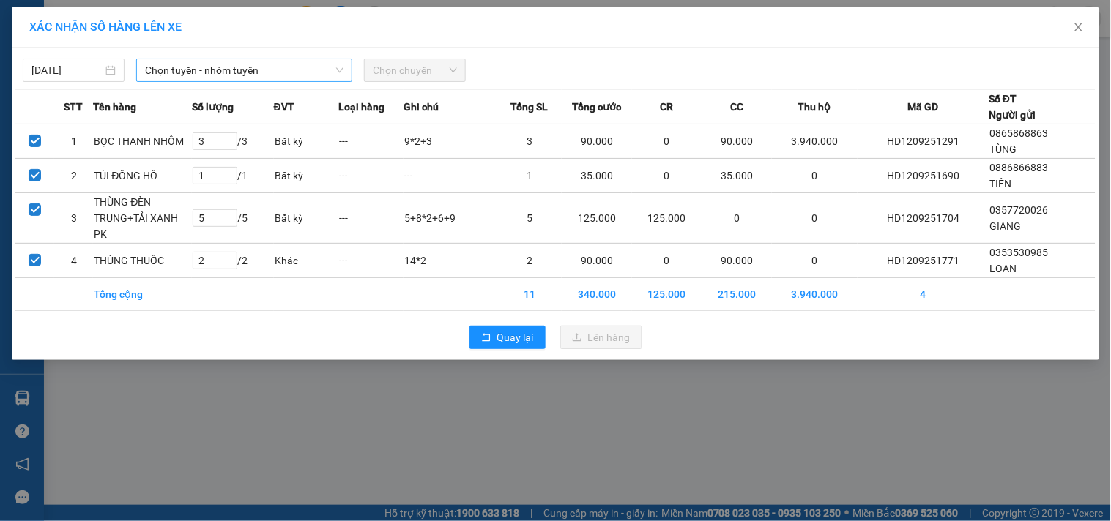
click at [256, 75] on span "Chọn tuyến - nhóm tuyến" at bounding box center [244, 70] width 198 height 22
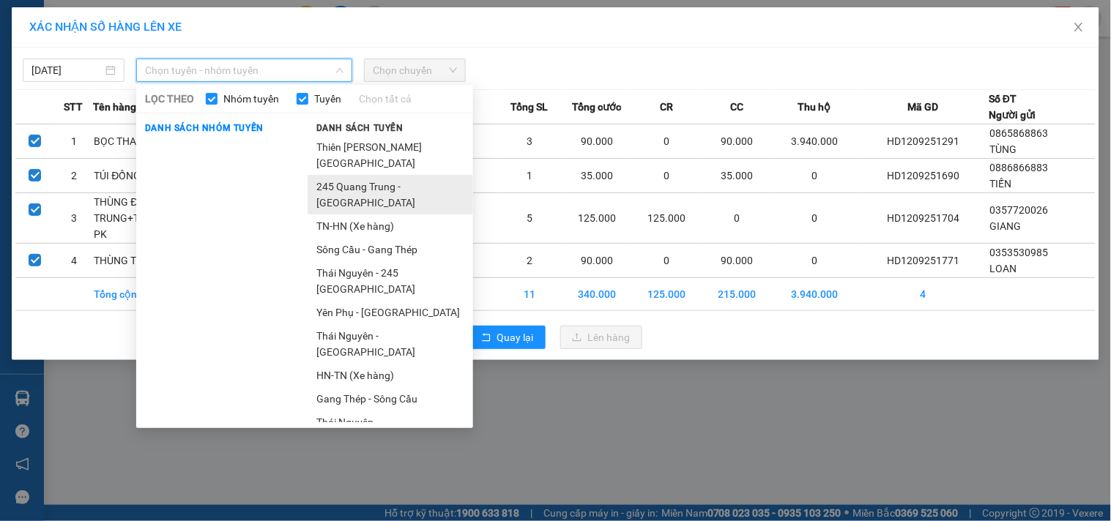
scroll to position [81, 0]
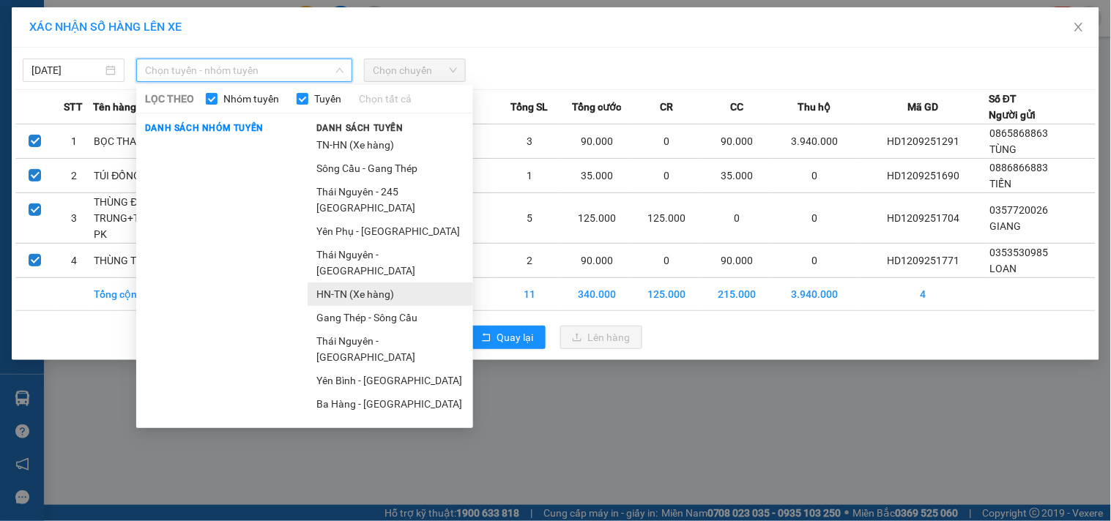
click at [353, 283] on li "HN-TN (Xe hàng)" at bounding box center [389, 294] width 165 height 23
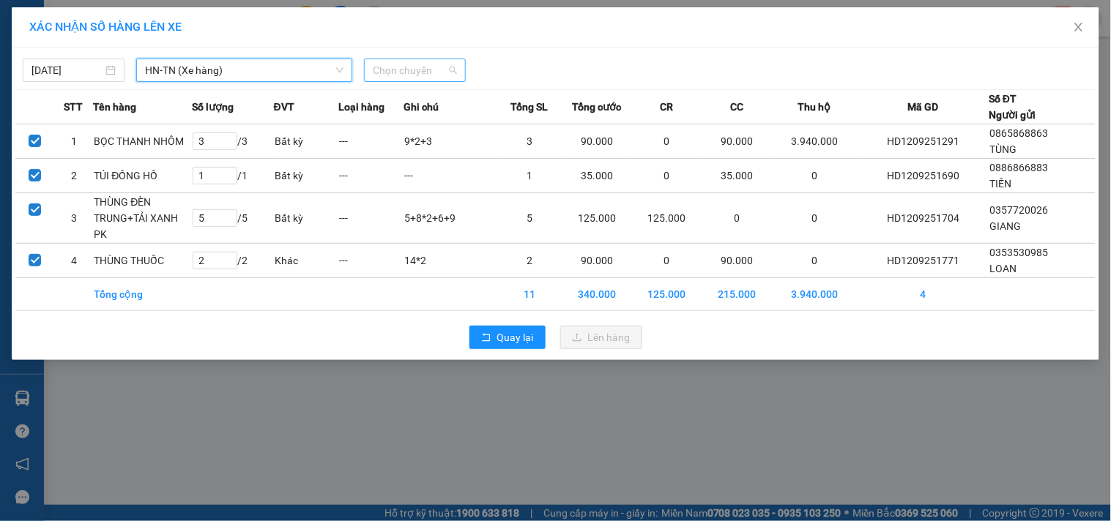
click at [436, 68] on span "Chọn chuyến" at bounding box center [415, 70] width 84 height 22
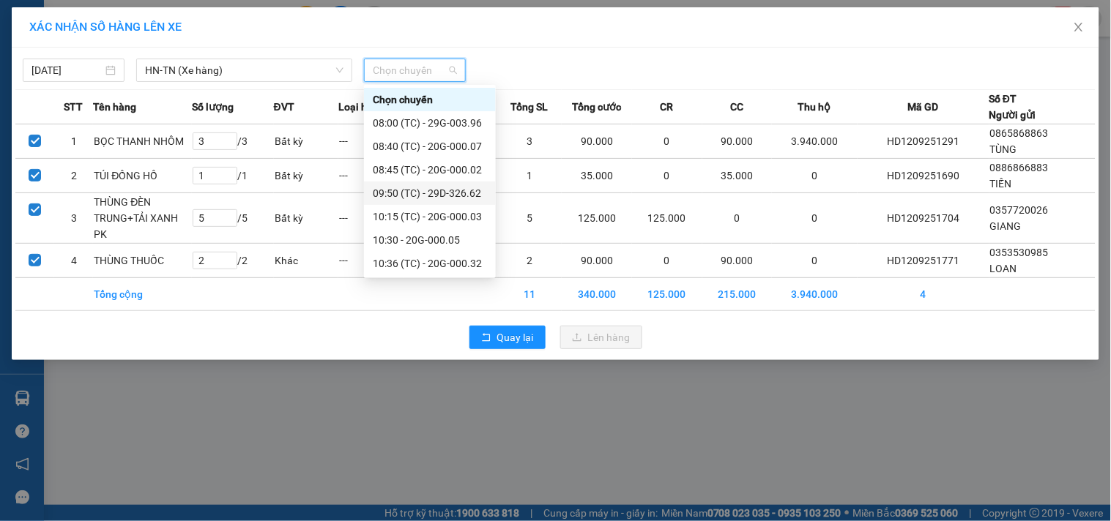
scroll to position [406, 0]
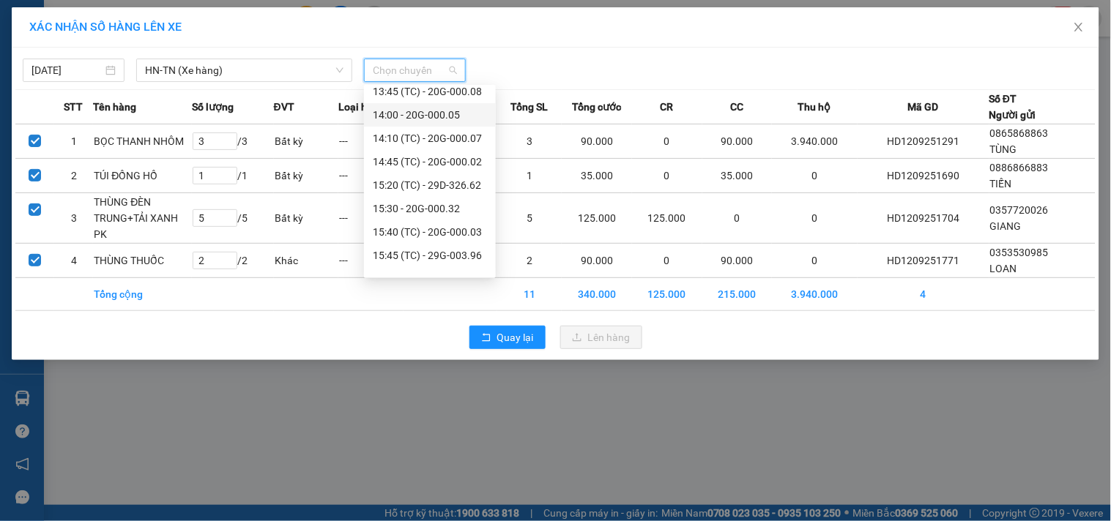
click at [459, 107] on div "14:00 - 20G-000.05" at bounding box center [430, 115] width 114 height 16
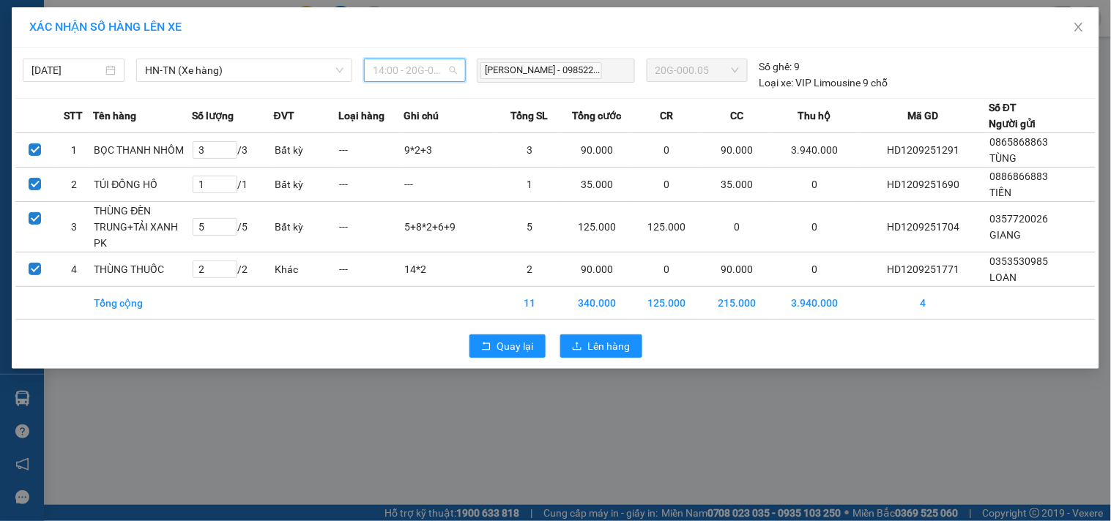
click at [428, 70] on span "14:00 - 20G-000.05" at bounding box center [415, 70] width 84 height 22
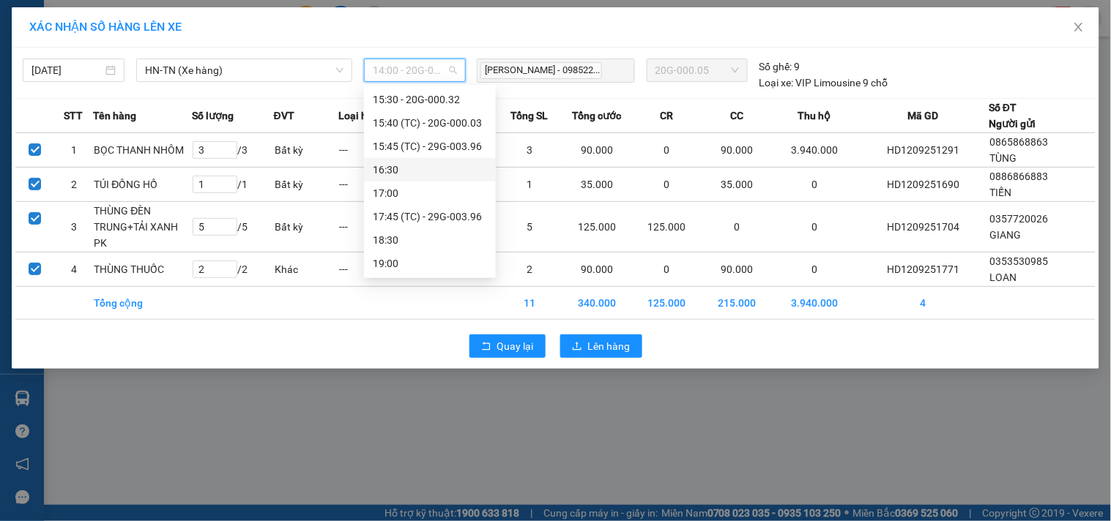
scroll to position [434, 0]
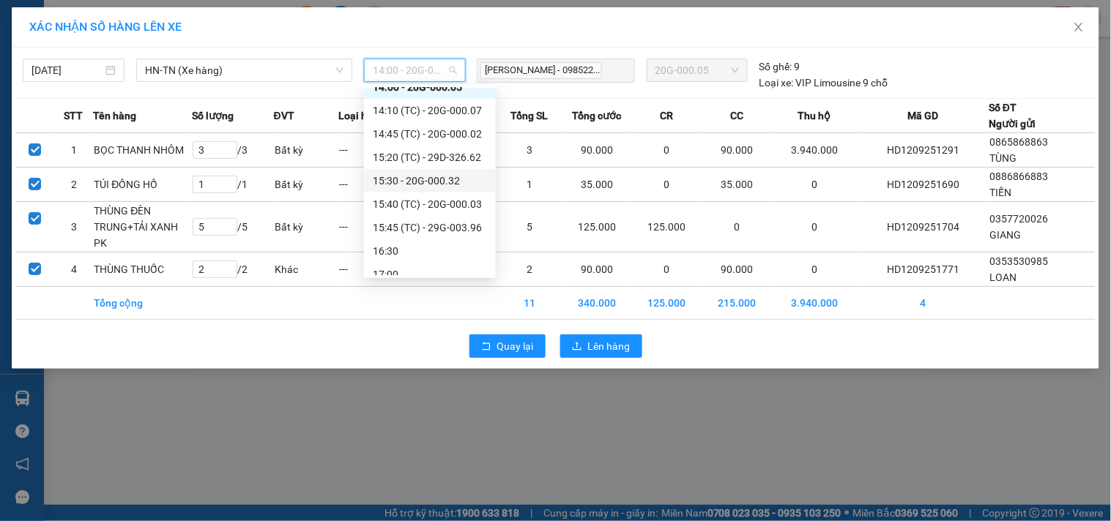
click at [444, 179] on div "15:30 - 20G-000.32" at bounding box center [430, 181] width 114 height 16
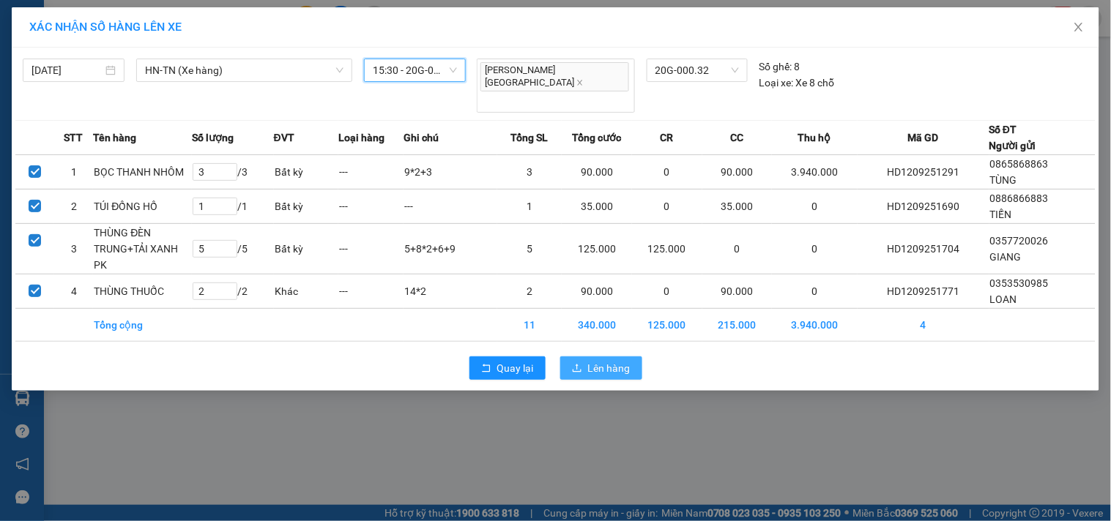
click at [594, 360] on span "Lên hàng" at bounding box center [609, 368] width 42 height 16
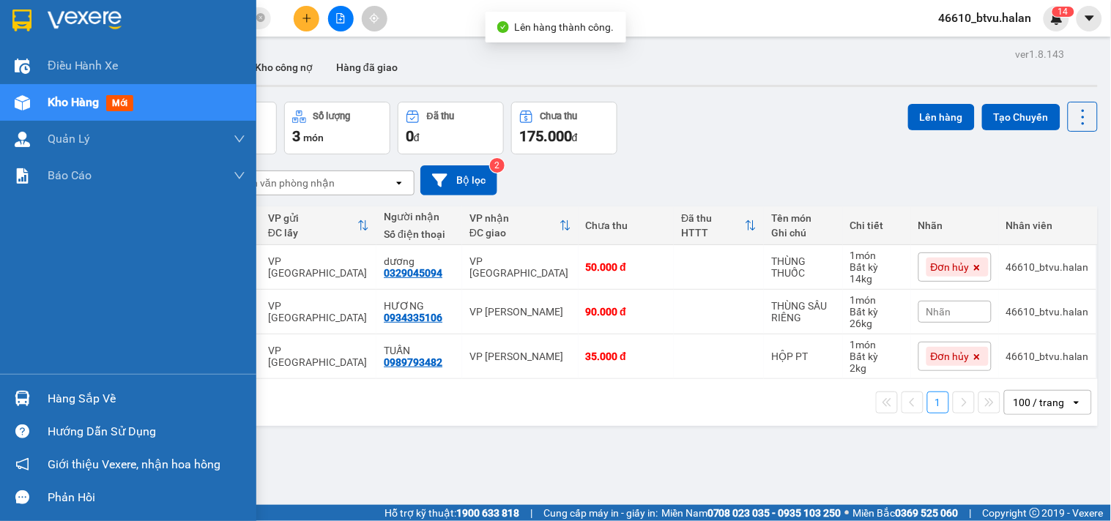
click at [27, 386] on div at bounding box center [23, 399] width 26 height 26
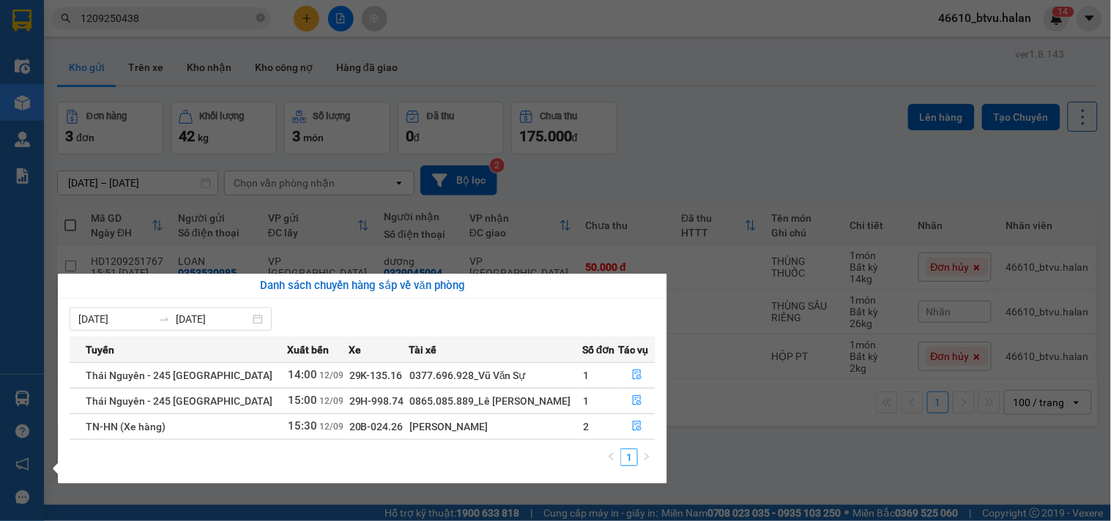
drag, startPoint x: 846, startPoint y: 492, endPoint x: 800, endPoint y: 494, distance: 45.4
click at [846, 491] on section "Kết quả tìm kiếm ( 1 ) Bộ lọc Mã ĐH Trạng thái Món hàng Thu hộ Tổng cước Chưa c…" at bounding box center [555, 260] width 1111 height 521
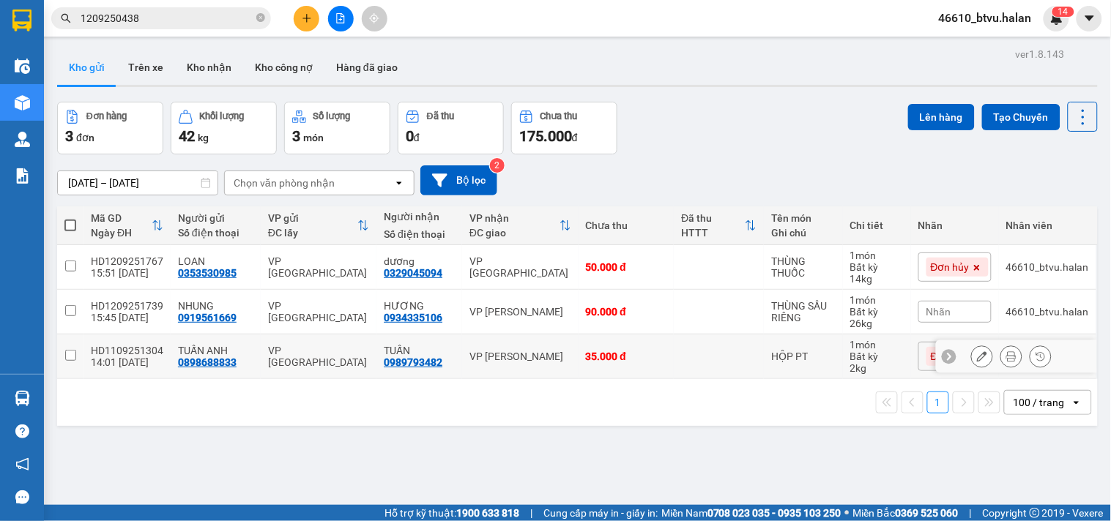
click at [977, 352] on icon at bounding box center [982, 356] width 10 height 10
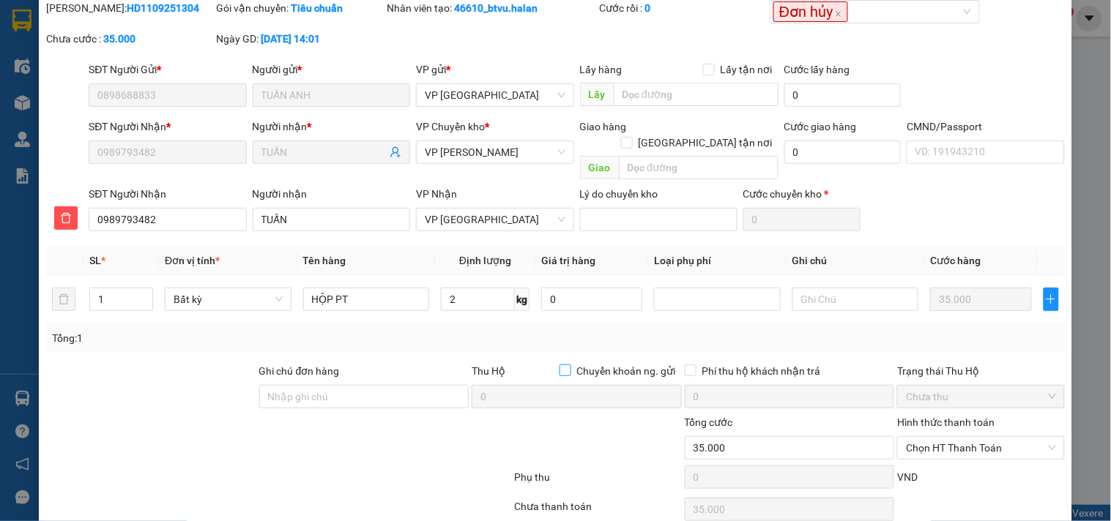
scroll to position [102, 0]
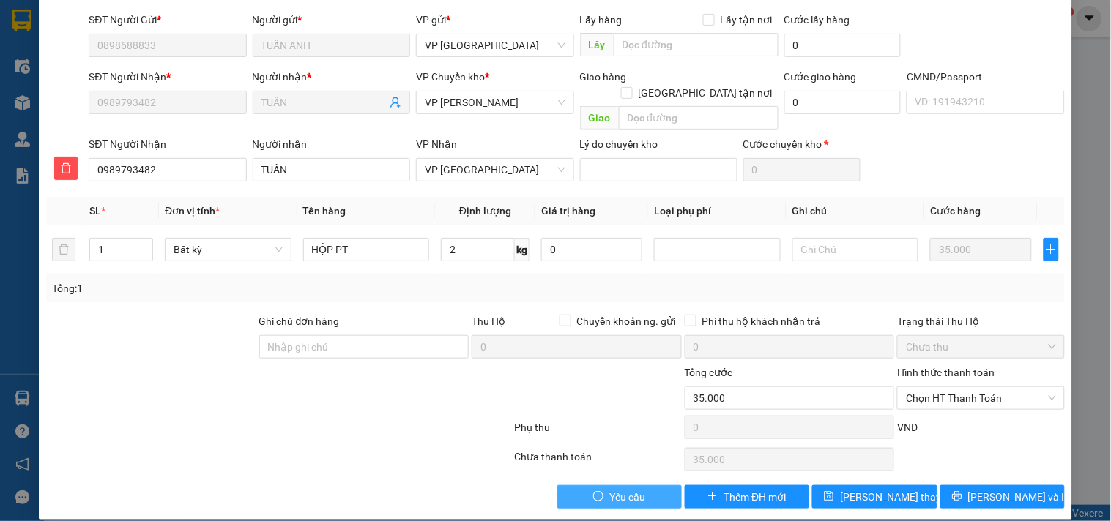
click at [601, 485] on button "Yêu cầu" at bounding box center [619, 496] width 124 height 23
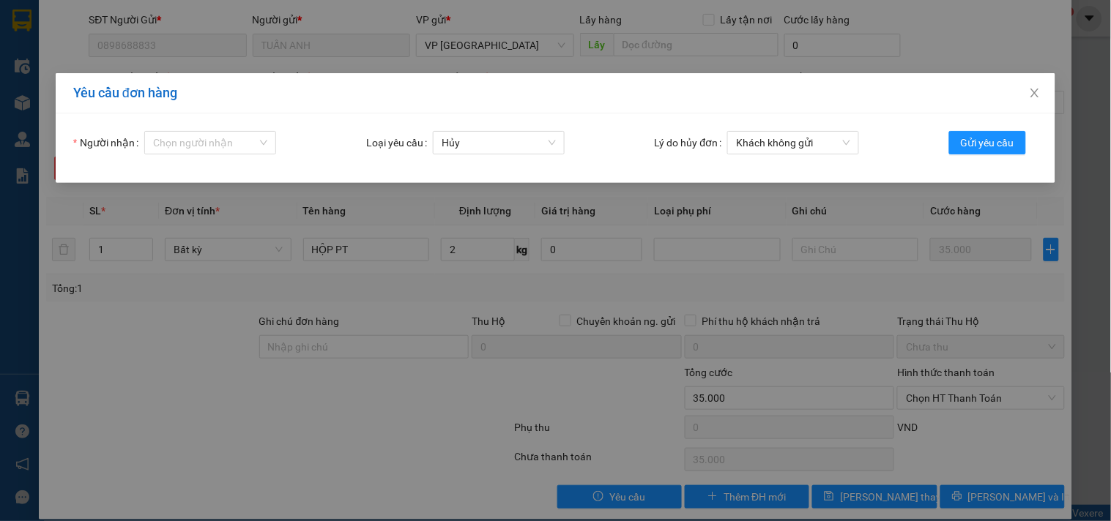
click at [253, 129] on div "Người nhận Chọn người nhận Loại yêu cầu Hủy Lý do hủy đơn Khách không gửi Gửi y…" at bounding box center [555, 148] width 999 height 70
click at [251, 143] on input "Người nhận" at bounding box center [205, 143] width 104 height 22
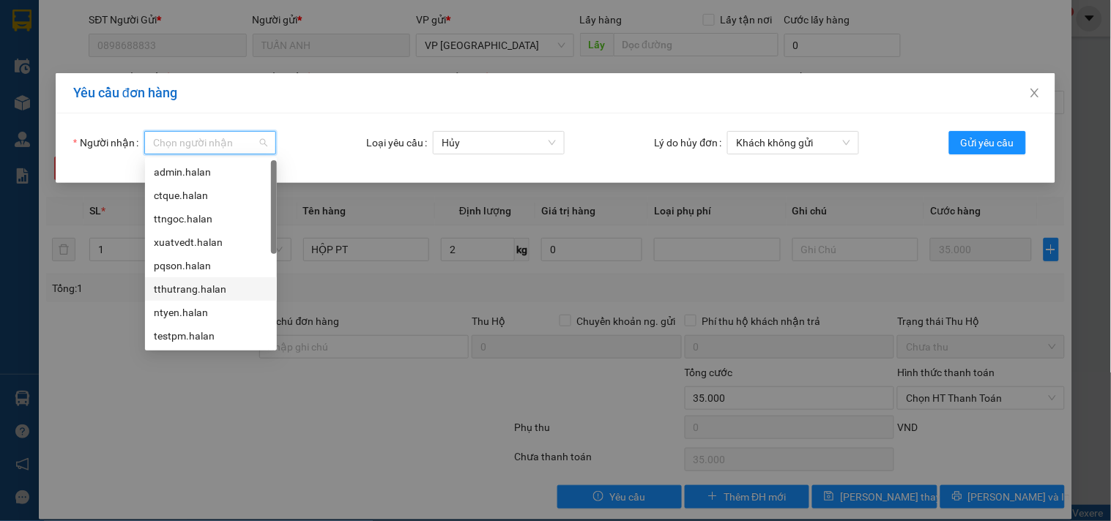
click at [236, 293] on div "tthutrang.halan" at bounding box center [211, 289] width 114 height 16
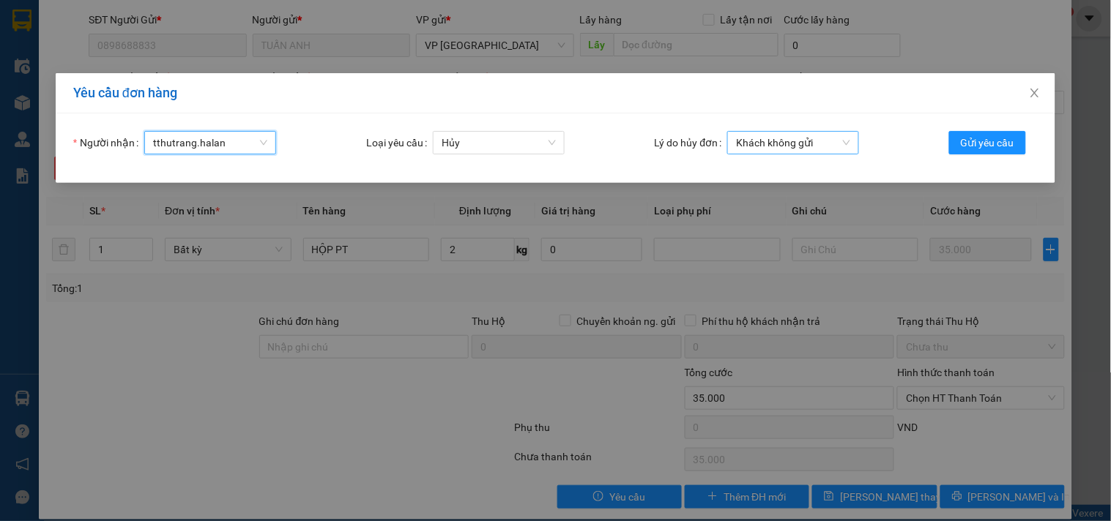
click at [779, 147] on span "Khách không gửi" at bounding box center [793, 143] width 114 height 22
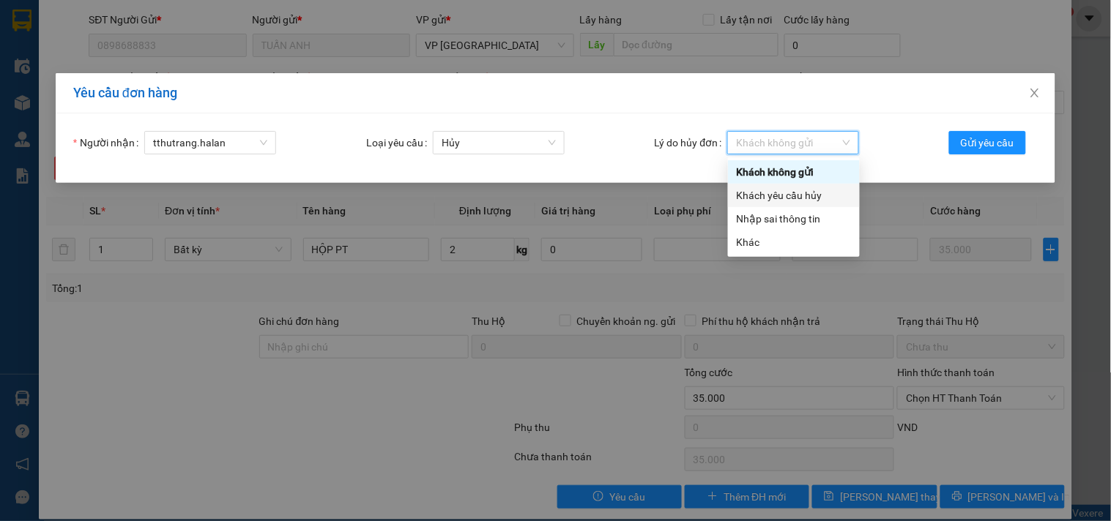
click at [780, 195] on div "Khách yêu cầu hủy" at bounding box center [794, 195] width 114 height 16
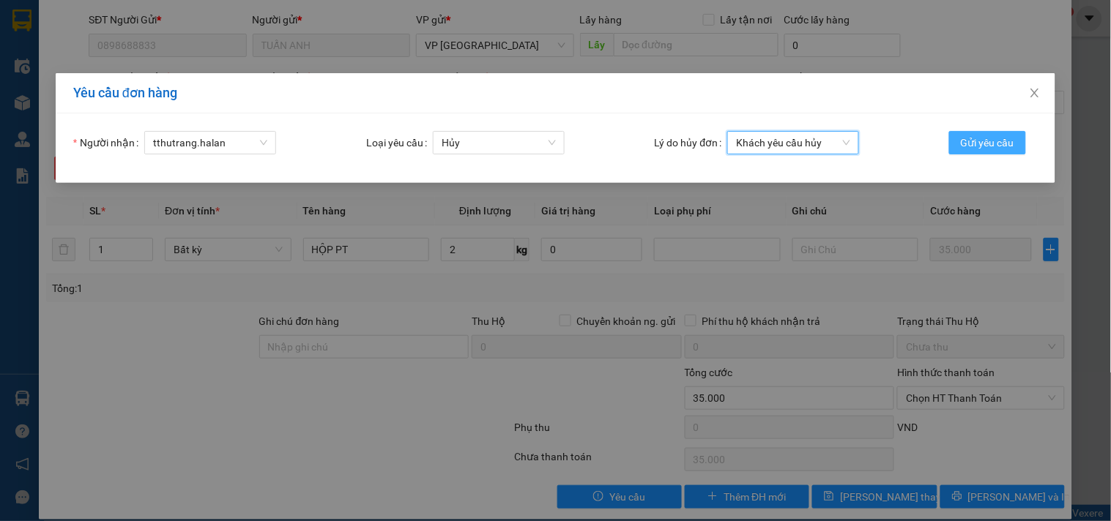
click at [996, 143] on span "Gửi yêu cầu" at bounding box center [987, 143] width 53 height 16
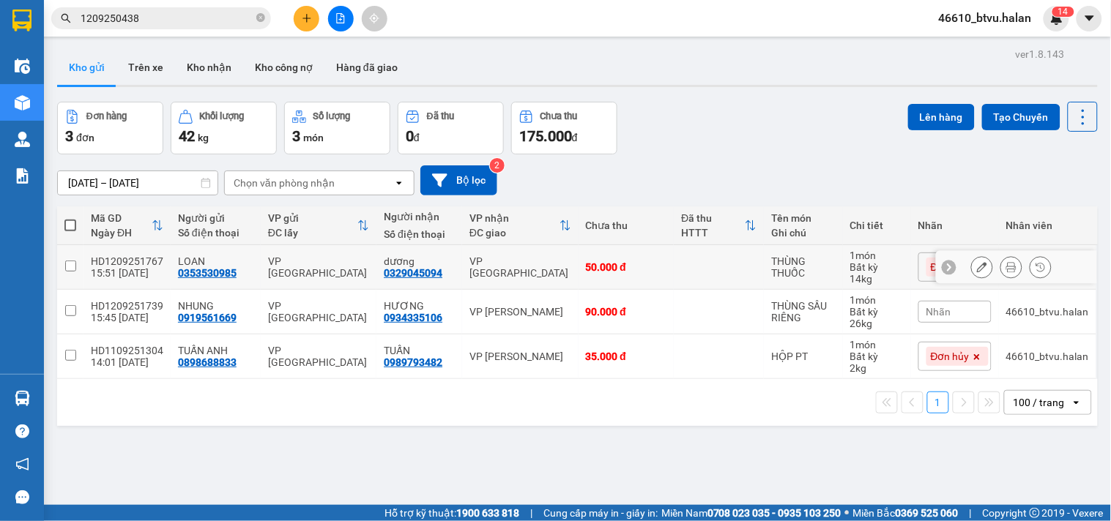
click at [977, 268] on icon at bounding box center [982, 267] width 10 height 10
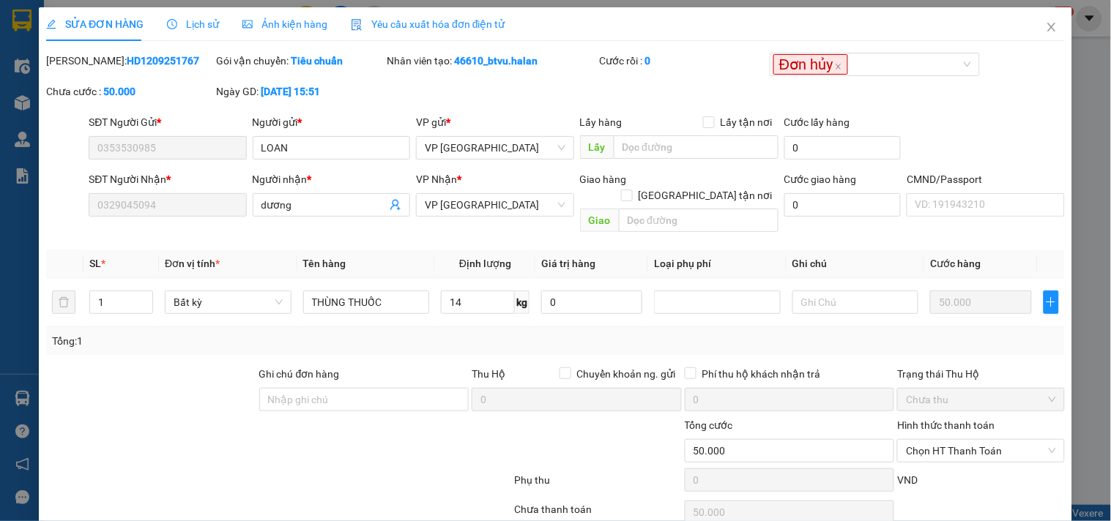
scroll to position [53, 0]
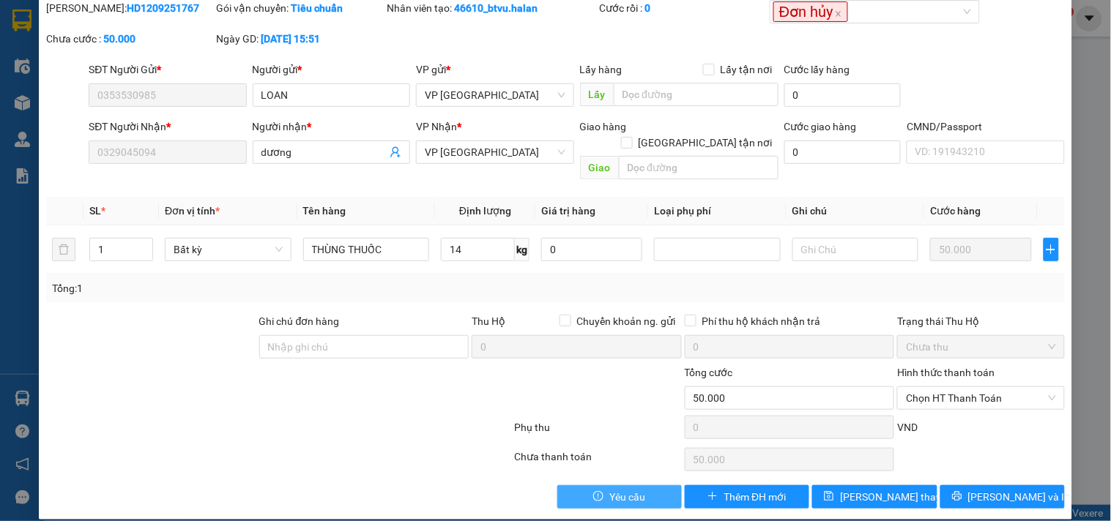
click at [660, 485] on button "Yêu cầu" at bounding box center [619, 496] width 124 height 23
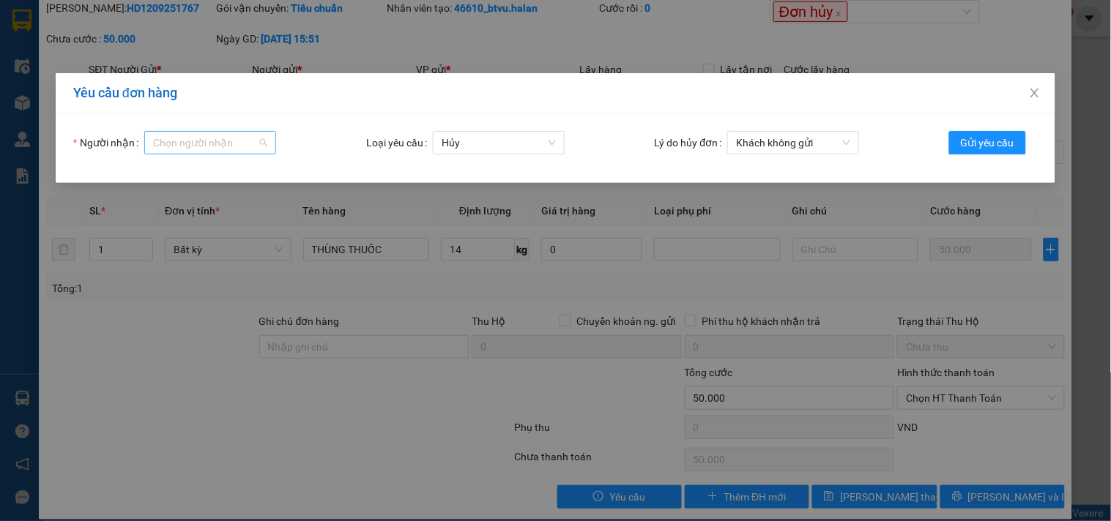
click at [258, 140] on div "Chọn người nhận" at bounding box center [210, 142] width 132 height 23
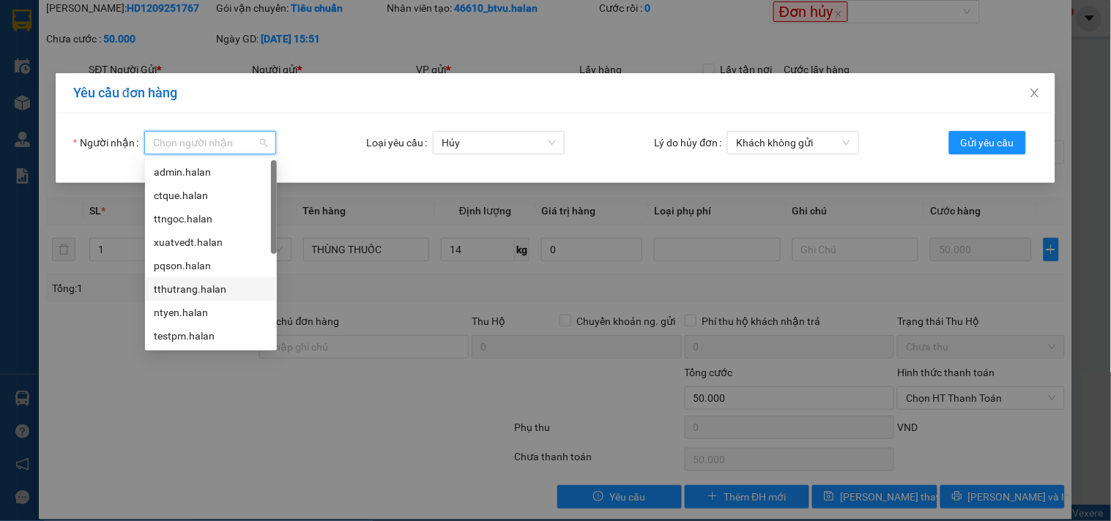
click at [215, 288] on div "tthutrang.halan" at bounding box center [211, 289] width 114 height 16
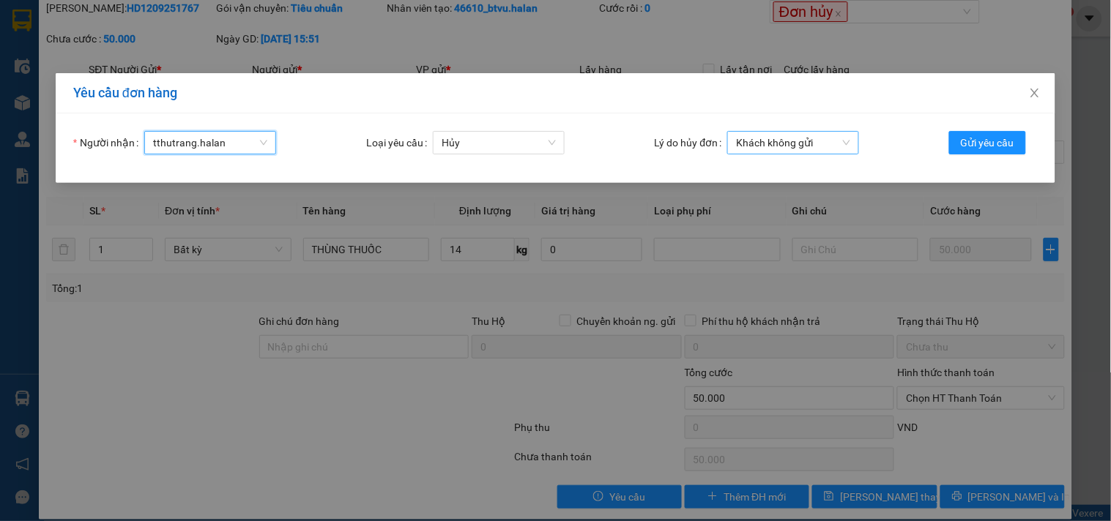
click at [799, 147] on span "Khách không gửi" at bounding box center [793, 143] width 114 height 22
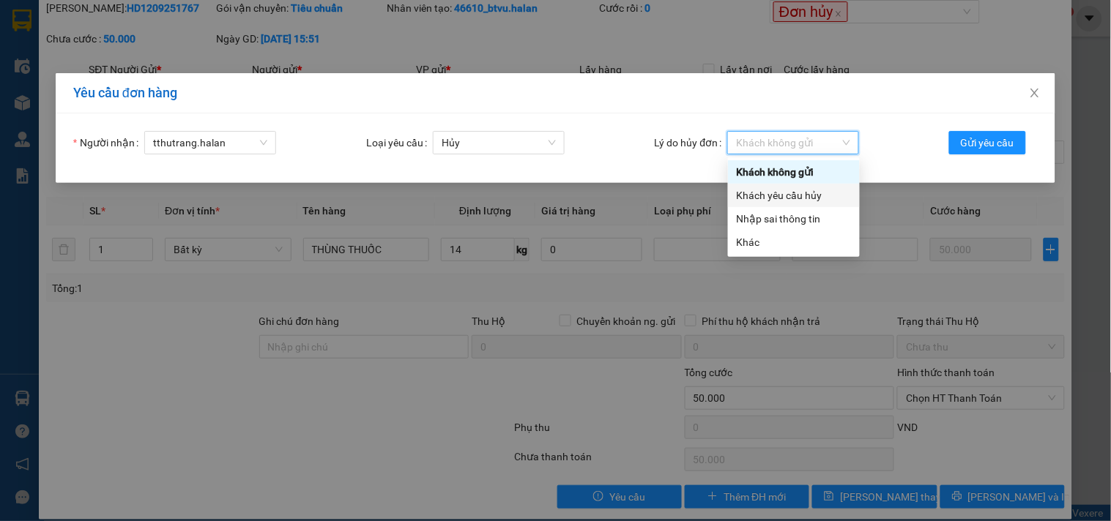
click at [798, 201] on div "Khách yêu cầu hủy" at bounding box center [794, 195] width 114 height 16
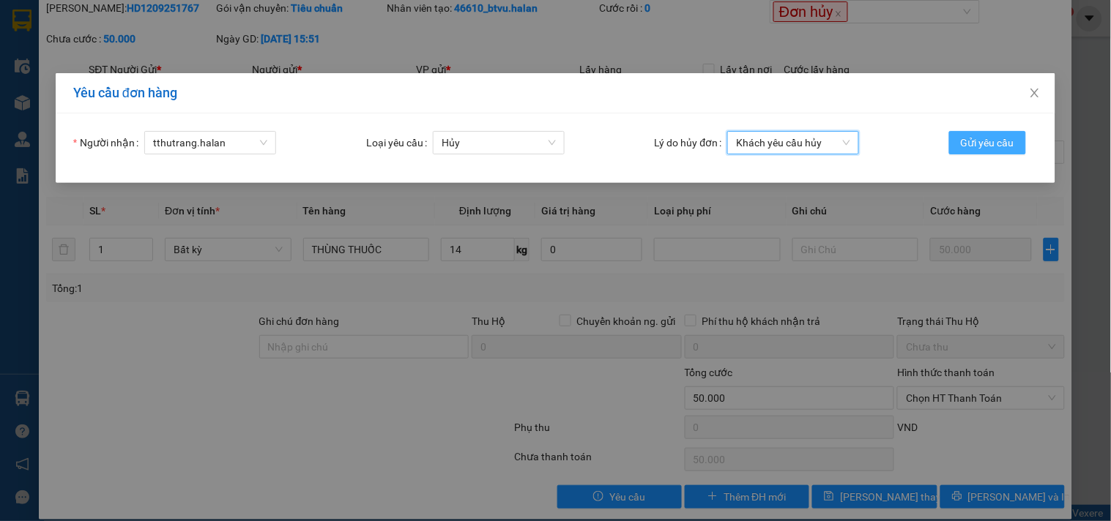
click at [975, 145] on span "Gửi yêu cầu" at bounding box center [987, 143] width 53 height 16
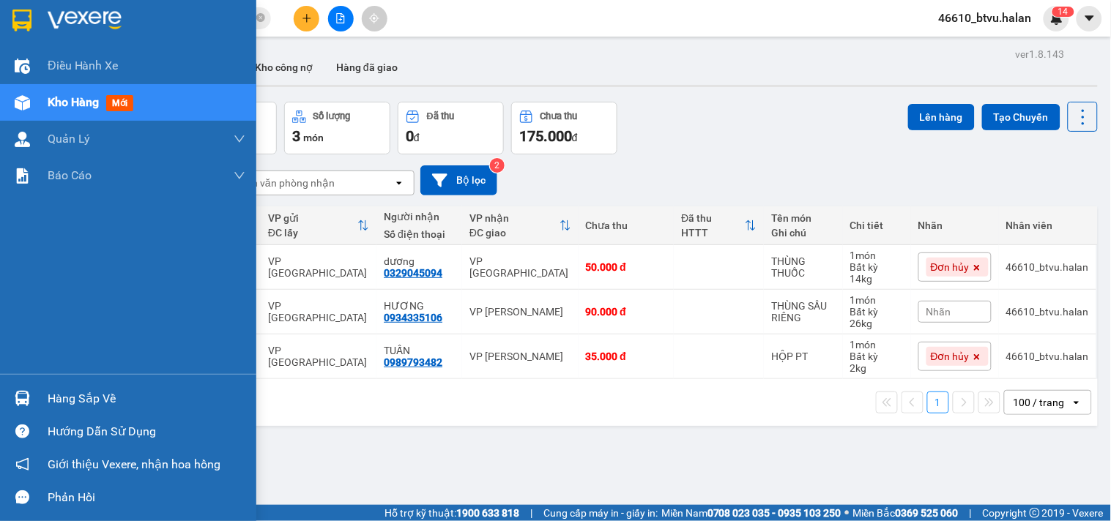
click at [37, 399] on div "Hàng sắp về" at bounding box center [128, 398] width 256 height 33
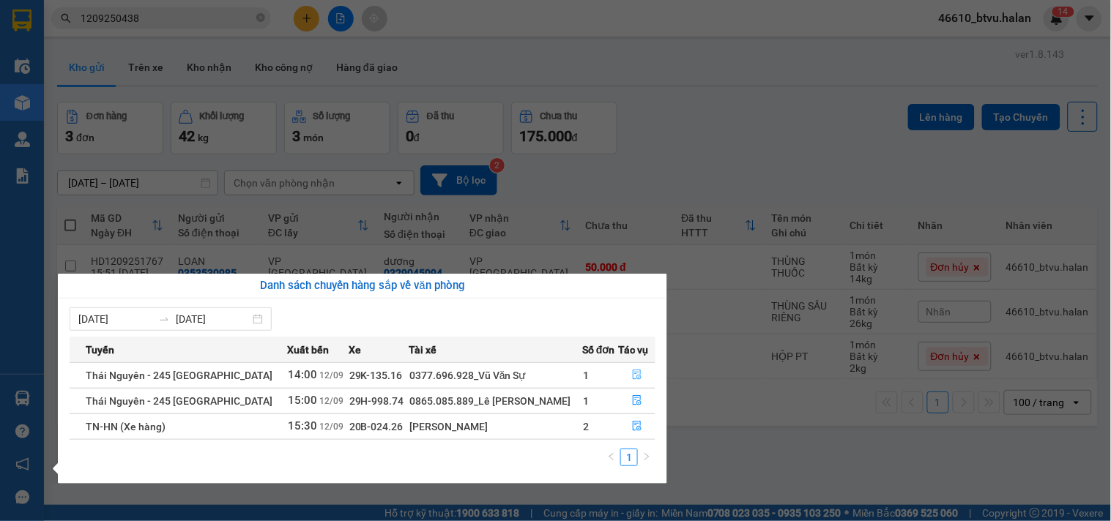
click at [630, 369] on button "button" at bounding box center [637, 375] width 36 height 23
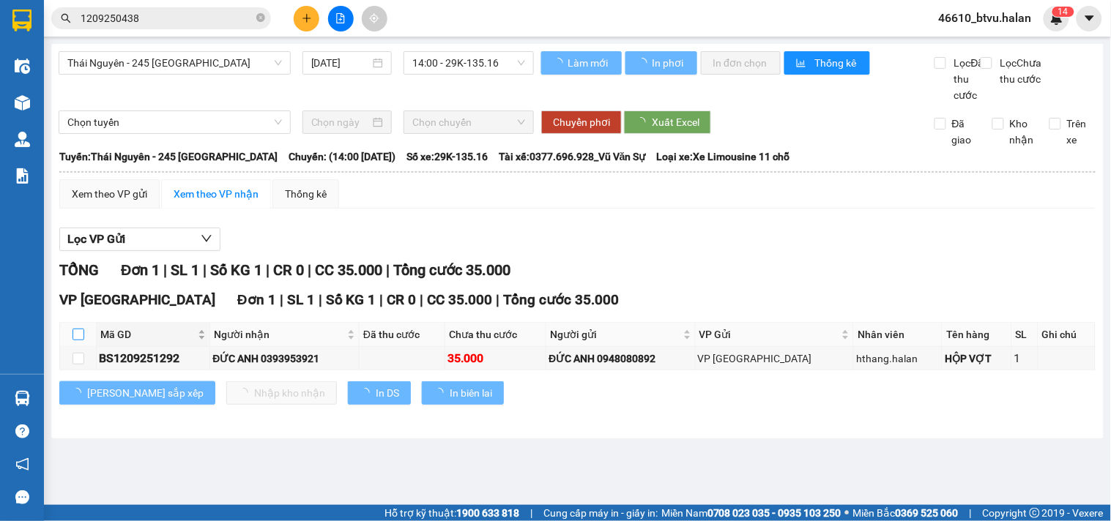
drag, startPoint x: 75, startPoint y: 350, endPoint x: 96, endPoint y: 356, distance: 21.3
click at [77, 340] on input "checkbox" at bounding box center [78, 335] width 12 height 12
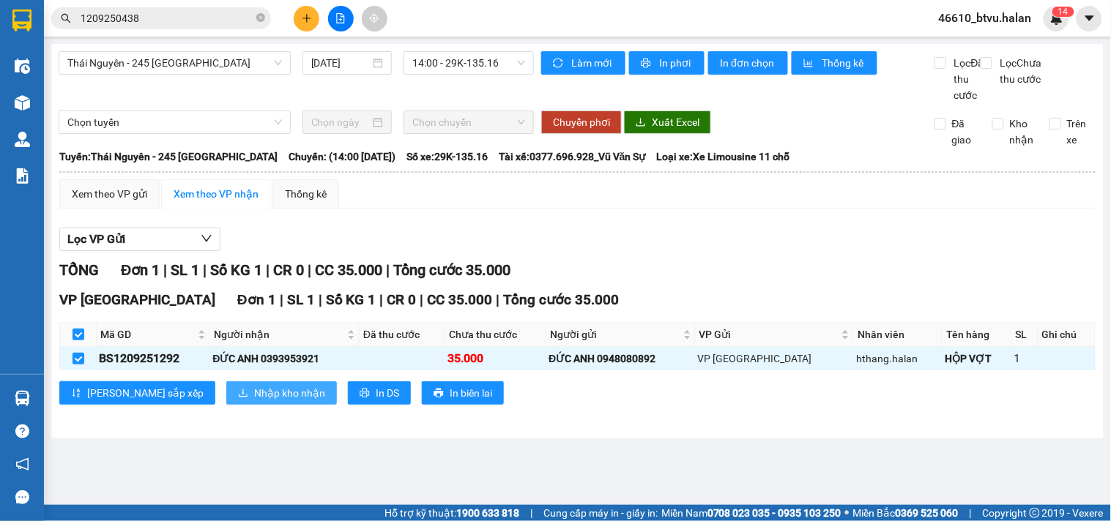
click at [254, 401] on span "Nhập kho nhận" at bounding box center [289, 393] width 71 height 16
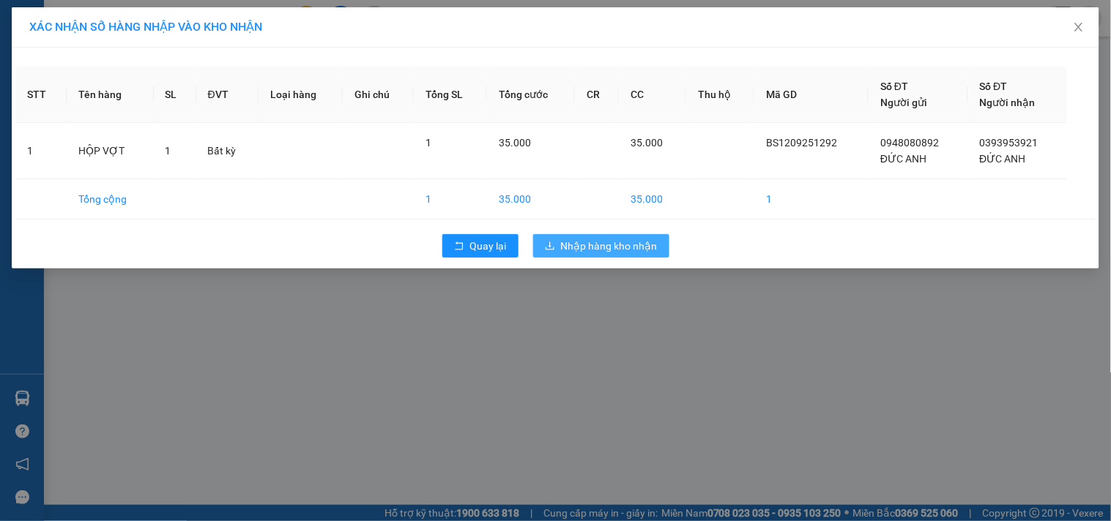
click at [646, 247] on span "Nhập hàng kho nhận" at bounding box center [609, 246] width 97 height 16
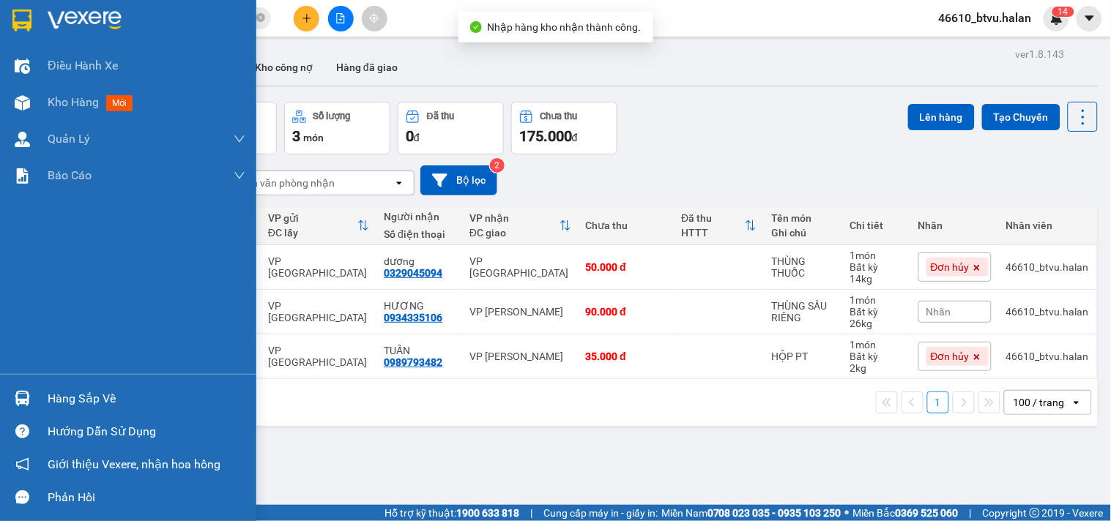
click at [10, 398] on div at bounding box center [23, 399] width 26 height 26
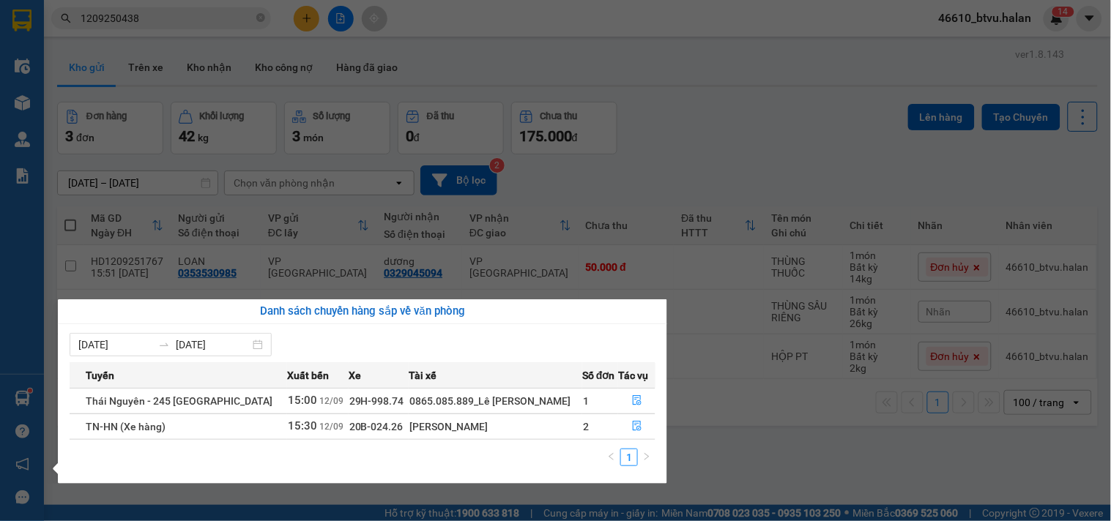
click at [925, 305] on section "Kết quả tìm kiếm ( 1 ) Bộ lọc Mã ĐH Trạng thái Món hàng Thu hộ Tổng cước Chưa c…" at bounding box center [555, 260] width 1111 height 521
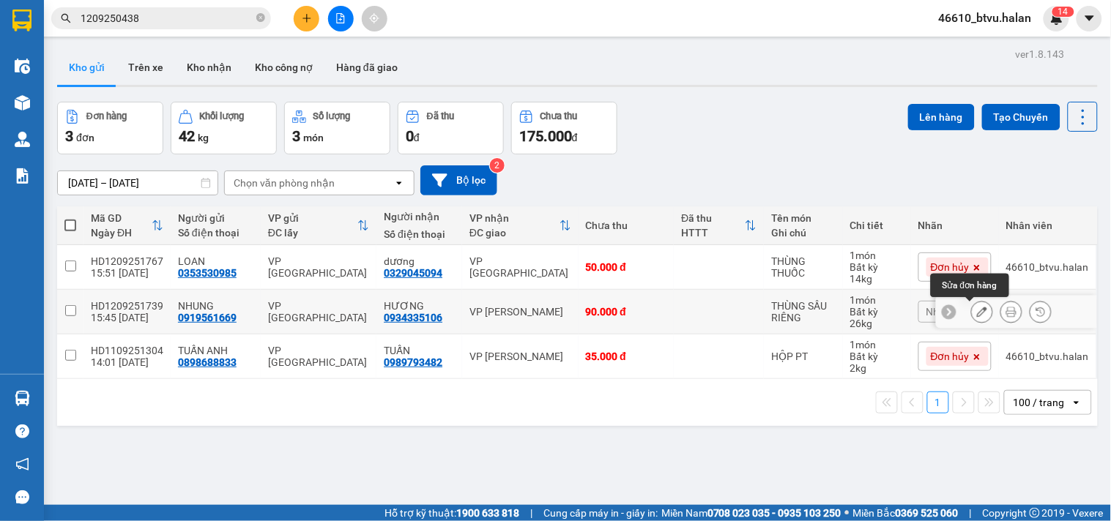
click at [977, 311] on icon at bounding box center [982, 312] width 10 height 10
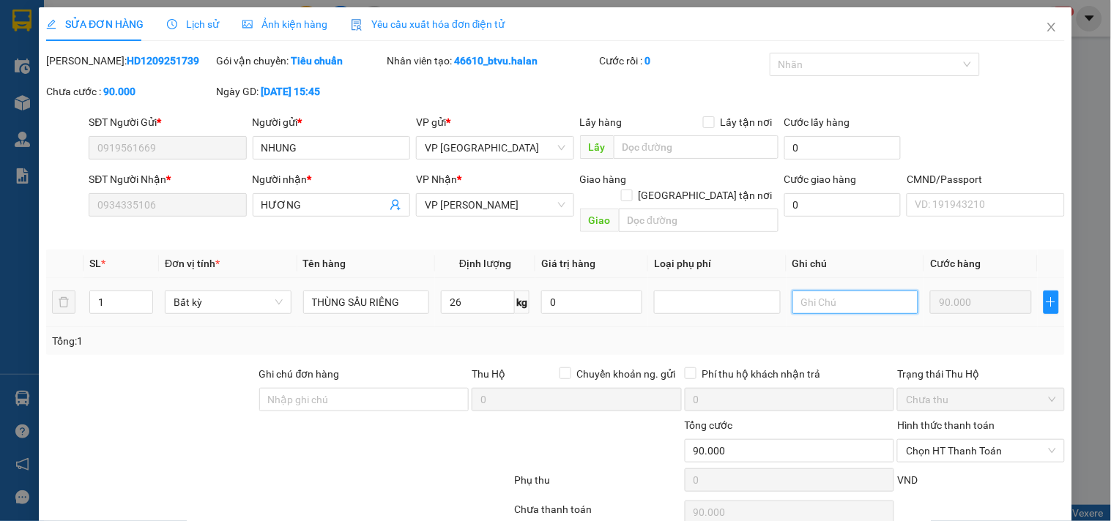
click at [838, 291] on input "text" at bounding box center [855, 302] width 127 height 23
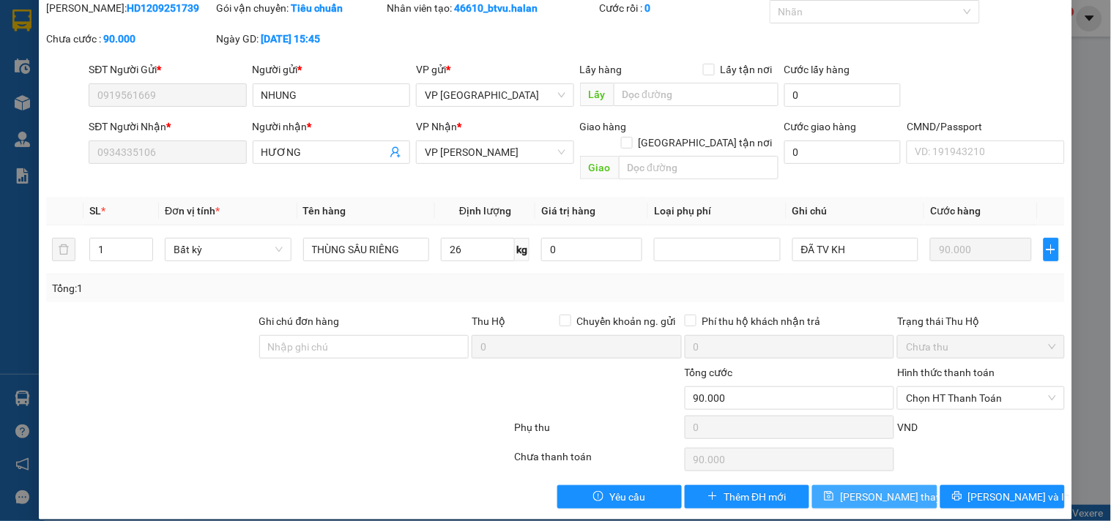
click at [886, 489] on span "Lưu thay đổi" at bounding box center [898, 497] width 117 height 16
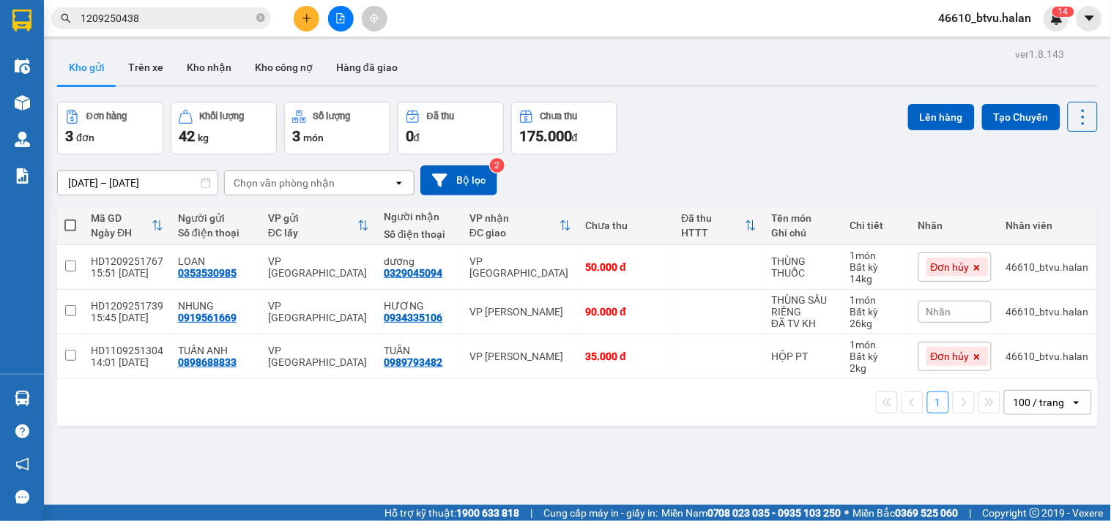
click at [302, 17] on icon "plus" at bounding box center [307, 18] width 10 height 10
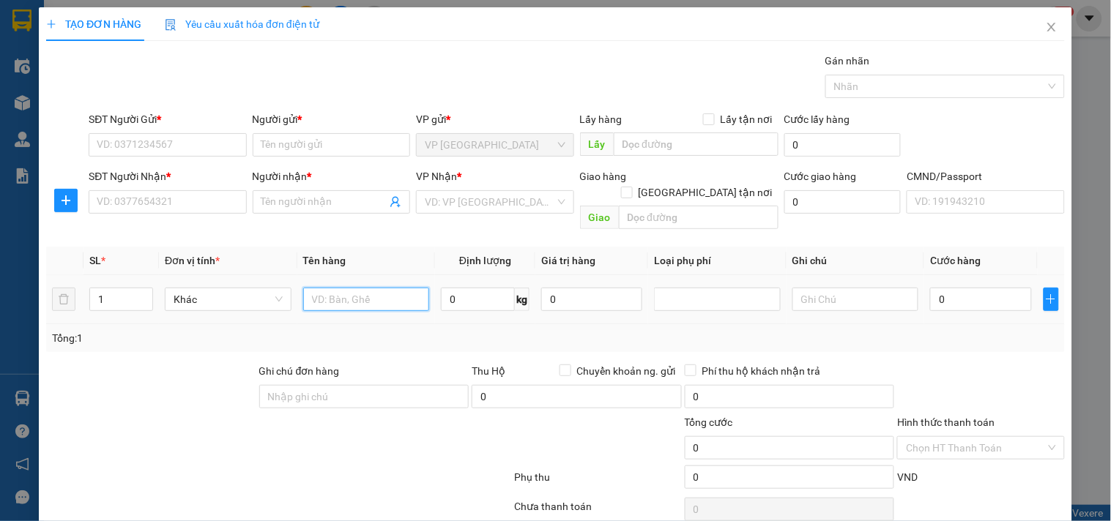
click at [360, 288] on input "text" at bounding box center [366, 299] width 127 height 23
click at [164, 143] on input "SĐT Người Gửi *" at bounding box center [167, 144] width 157 height 23
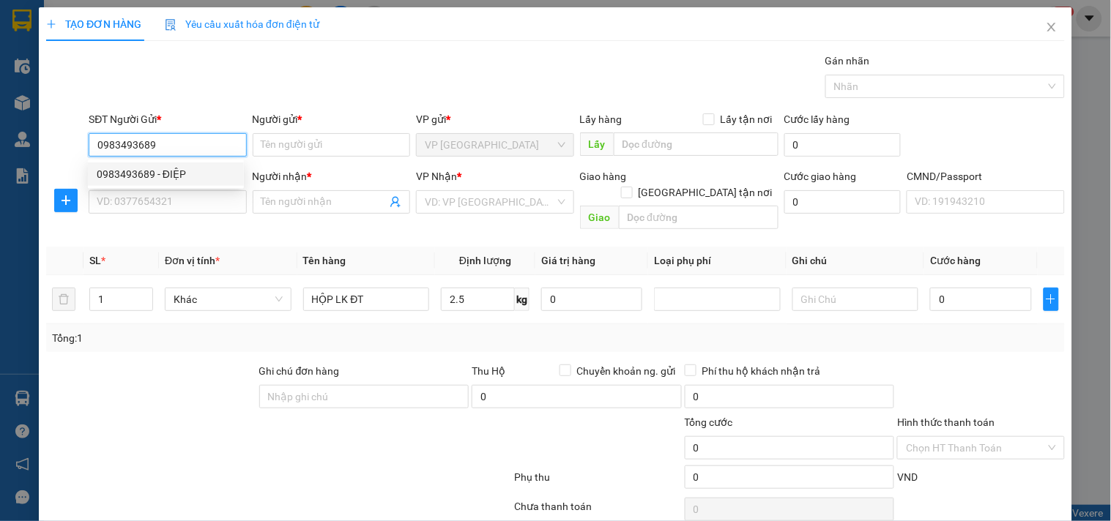
click at [162, 171] on div "0983493689 - ĐIỆP" at bounding box center [166, 174] width 138 height 16
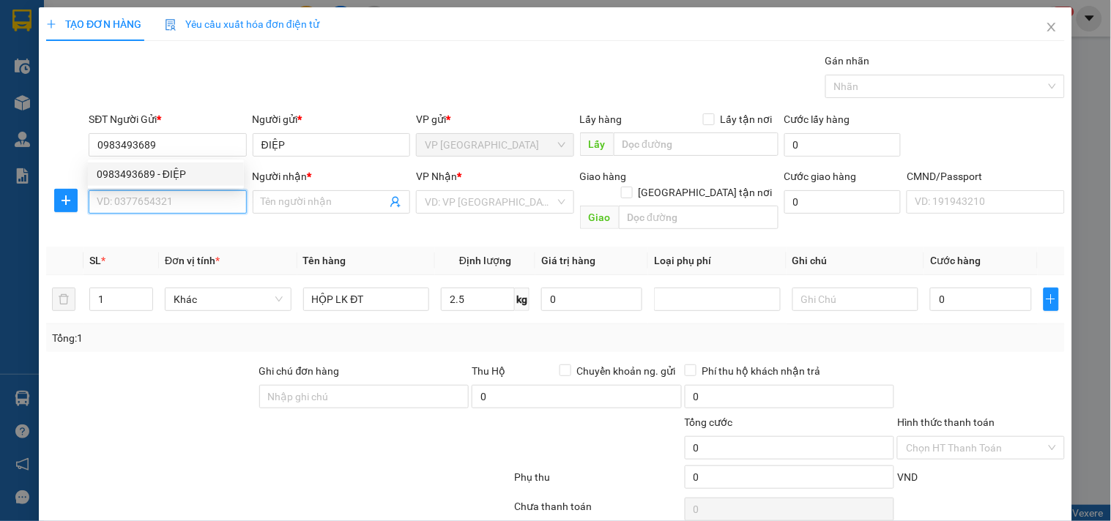
click at [160, 202] on input "SĐT Người Nhận *" at bounding box center [167, 201] width 157 height 23
click at [170, 201] on input "0335209999" at bounding box center [167, 201] width 157 height 23
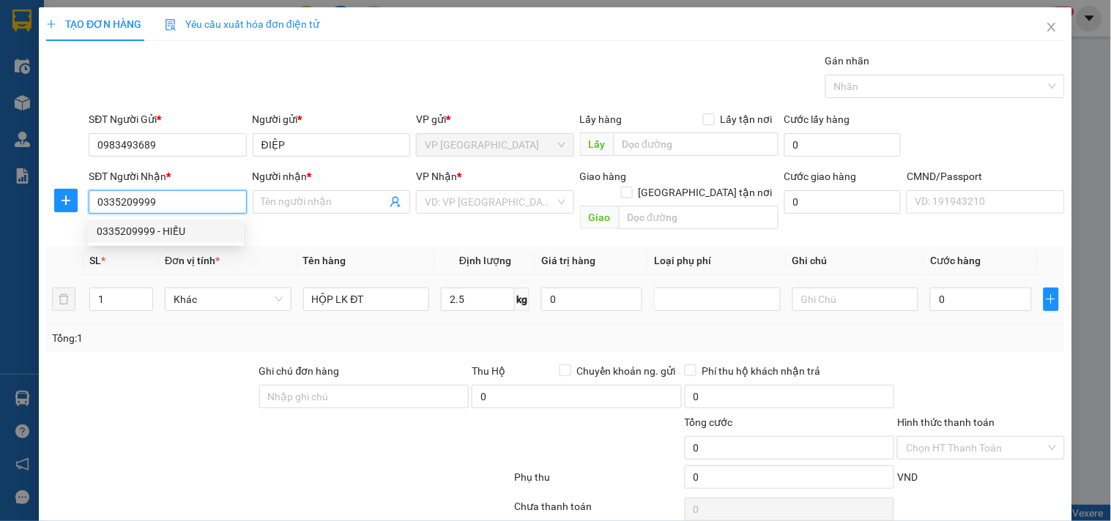
drag, startPoint x: 187, startPoint y: 230, endPoint x: 328, endPoint y: 265, distance: 144.9
click at [188, 231] on div "0335209999 - HIẾU" at bounding box center [166, 231] width 138 height 16
click at [502, 293] on input "2.5" at bounding box center [478, 299] width 74 height 23
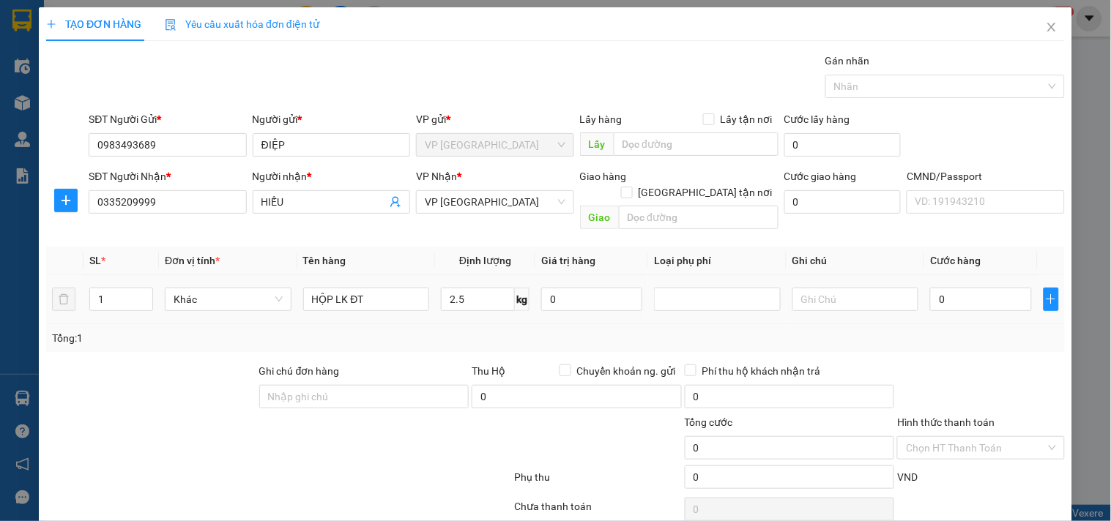
drag, startPoint x: 488, startPoint y: 307, endPoint x: 517, endPoint y: 310, distance: 29.4
click at [488, 309] on div "SL * Đơn vị tính * Tên hàng Định lượng Giá trị hàng Loại phụ phí Ghi chú Cước h…" at bounding box center [555, 299] width 1018 height 105
click at [943, 288] on input "0" at bounding box center [980, 299] width 101 height 23
click at [991, 288] on input "0" at bounding box center [980, 299] width 101 height 23
click at [985, 330] on div "Tổng: 1" at bounding box center [555, 338] width 1007 height 16
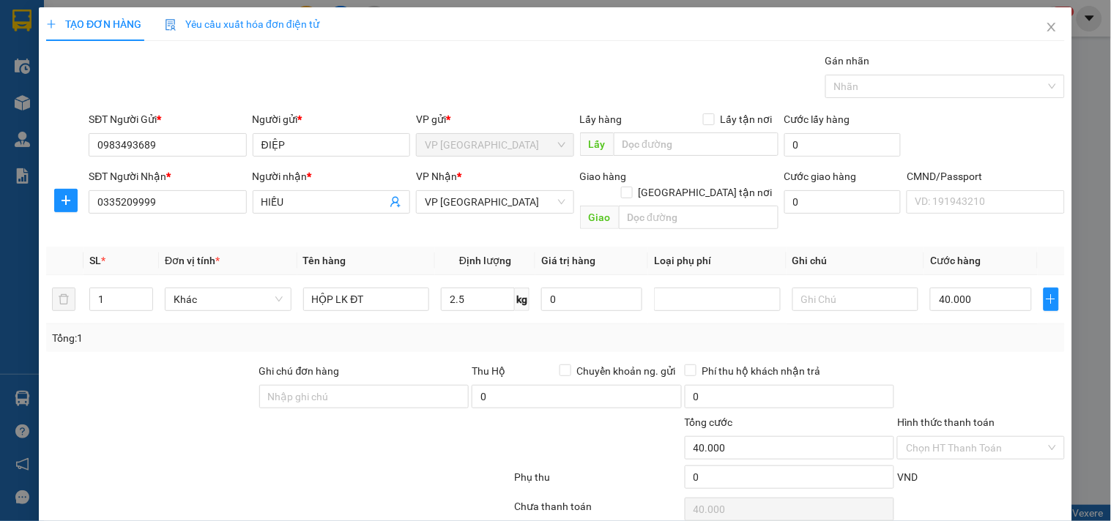
scroll to position [49, 0]
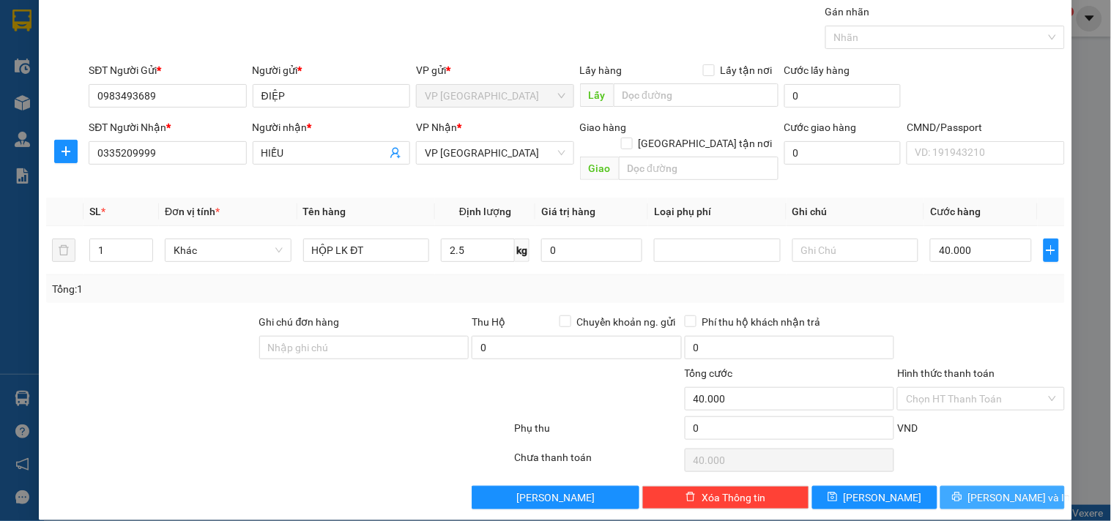
click at [988, 490] on span "[PERSON_NAME] và In" at bounding box center [1019, 498] width 102 height 16
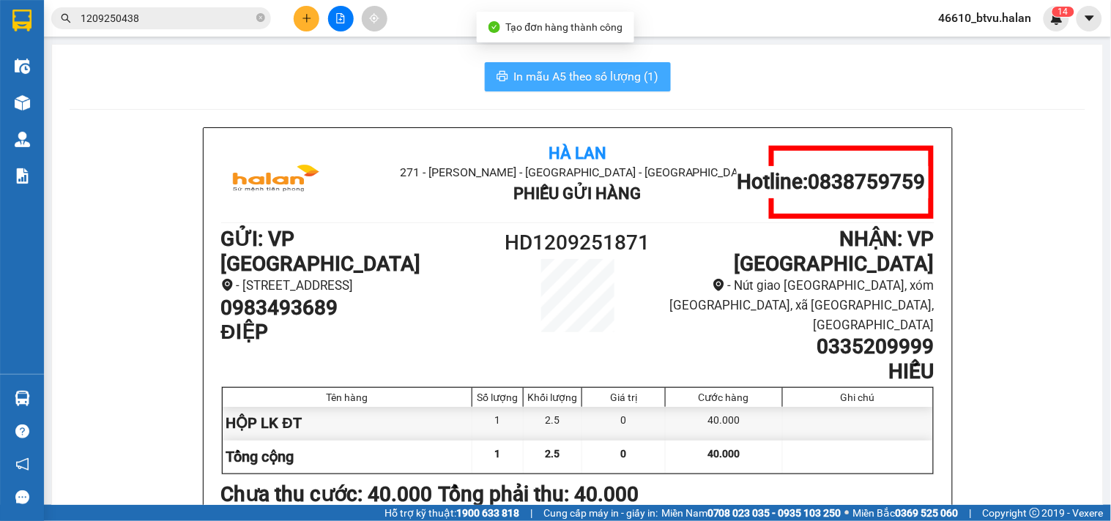
click at [627, 70] on span "In mẫu A5 theo số lượng (1)" at bounding box center [586, 76] width 145 height 18
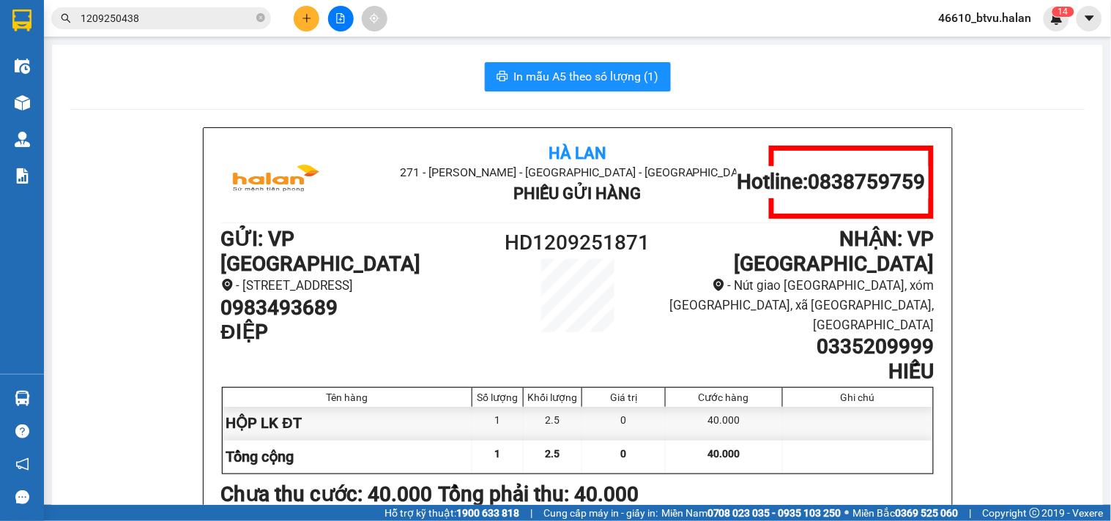
click at [307, 11] on button at bounding box center [307, 19] width 26 height 26
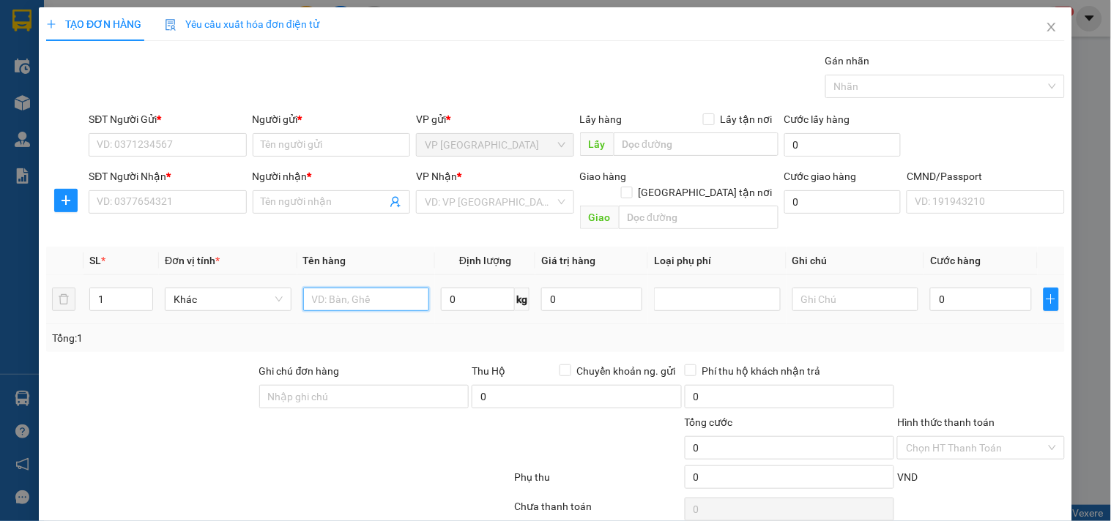
click at [344, 288] on input "text" at bounding box center [366, 299] width 127 height 23
click at [150, 143] on input "SĐT Người Gửi *" at bounding box center [167, 144] width 157 height 23
click at [173, 155] on input "SĐT Người Gửi *" at bounding box center [167, 144] width 157 height 23
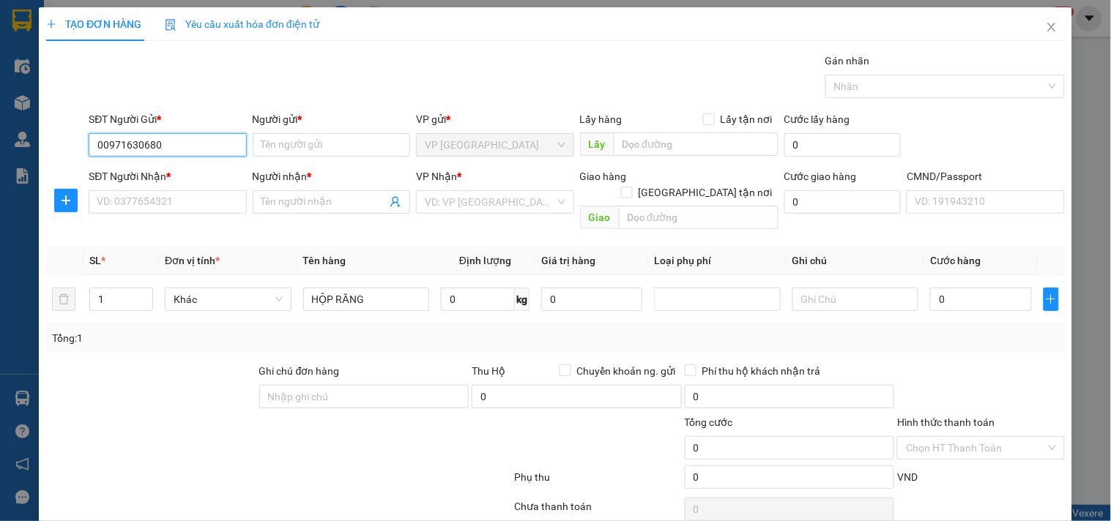
click at [209, 143] on input "00971630680" at bounding box center [167, 144] width 157 height 23
click at [181, 150] on input "0866208369" at bounding box center [167, 144] width 157 height 23
click at [188, 167] on div "0866208369 - NHA KHOA EQ" at bounding box center [166, 174] width 138 height 16
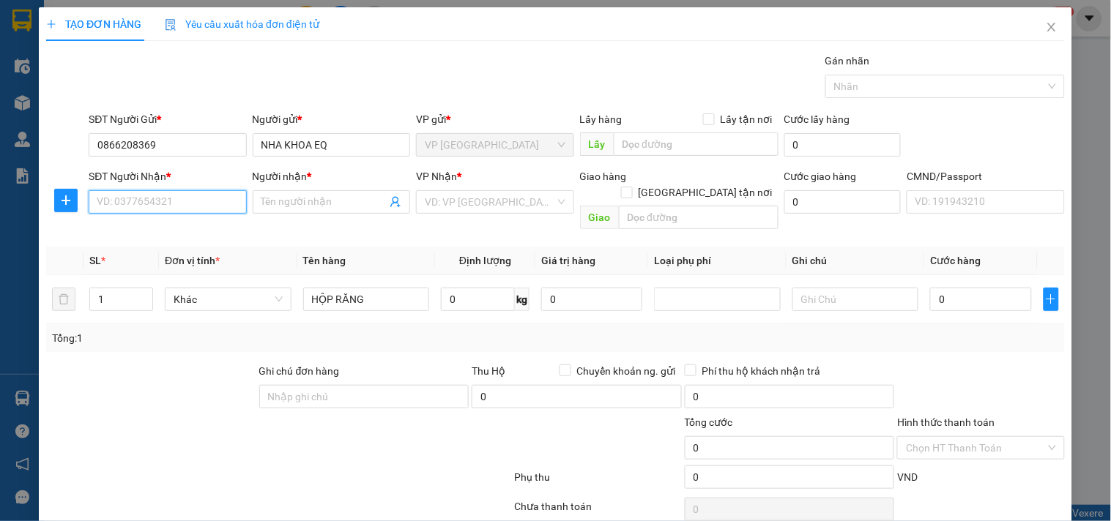
click at [193, 202] on input "SĐT Người Nhận *" at bounding box center [167, 201] width 157 height 23
click at [228, 232] on div "0914642737 - BS THUÝ HOAN" at bounding box center [176, 231] width 159 height 16
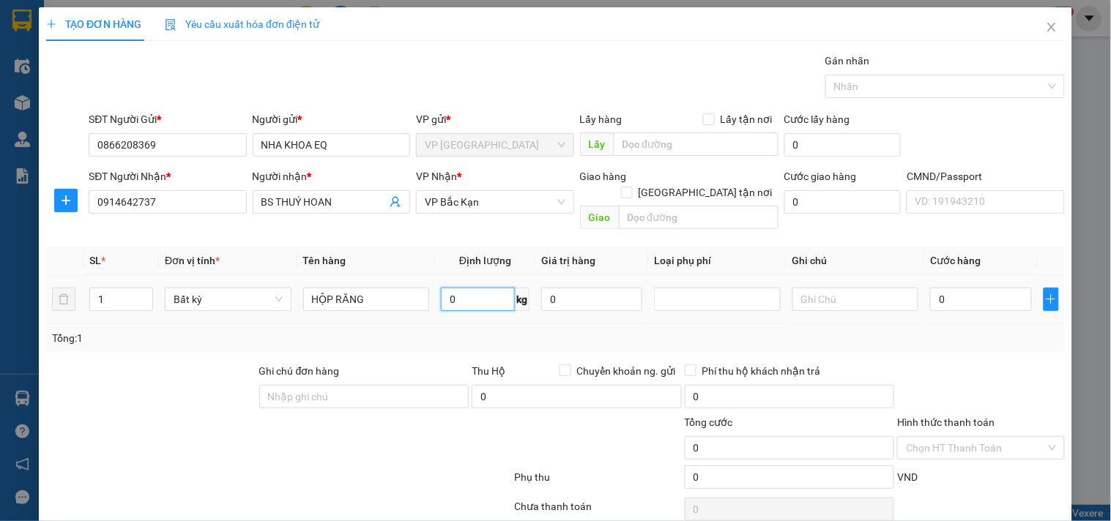
click at [473, 288] on input "0" at bounding box center [478, 299] width 74 height 23
drag, startPoint x: 452, startPoint y: 318, endPoint x: 78, endPoint y: 198, distance: 393.1
click at [449, 330] on div "Tổng: 1" at bounding box center [555, 338] width 1007 height 16
click at [70, 199] on icon "plus" at bounding box center [66, 201] width 12 height 12
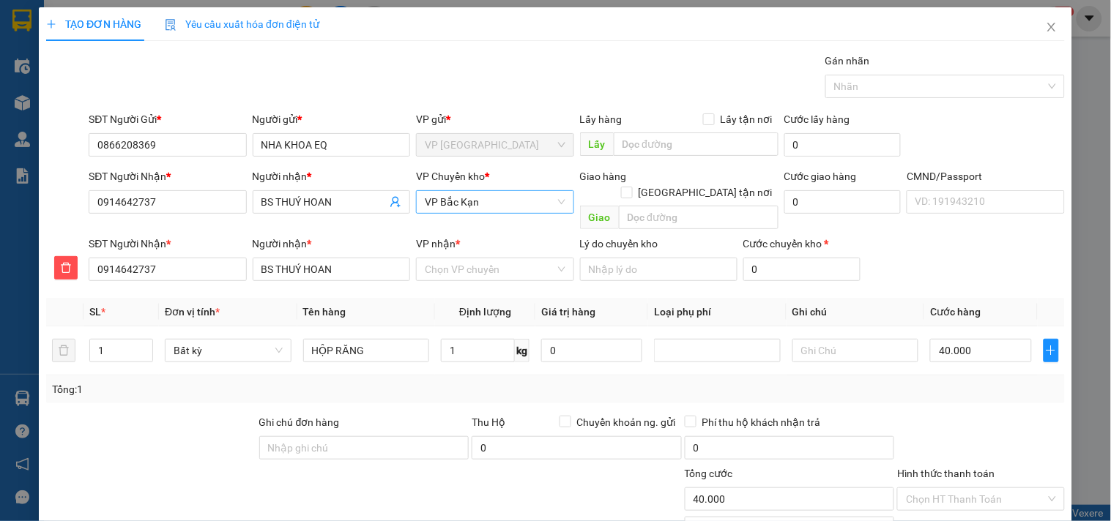
click at [450, 204] on span "VP Bắc Kạn" at bounding box center [495, 202] width 140 height 22
drag, startPoint x: 452, startPoint y: 223, endPoint x: 466, endPoint y: 252, distance: 31.8
click at [454, 224] on div "VP [PERSON_NAME]" at bounding box center [489, 231] width 138 height 16
click at [466, 258] on input "VP nhận *" at bounding box center [490, 269] width 130 height 22
click at [469, 276] on div "VP Bắc Kạn" at bounding box center [489, 283] width 138 height 16
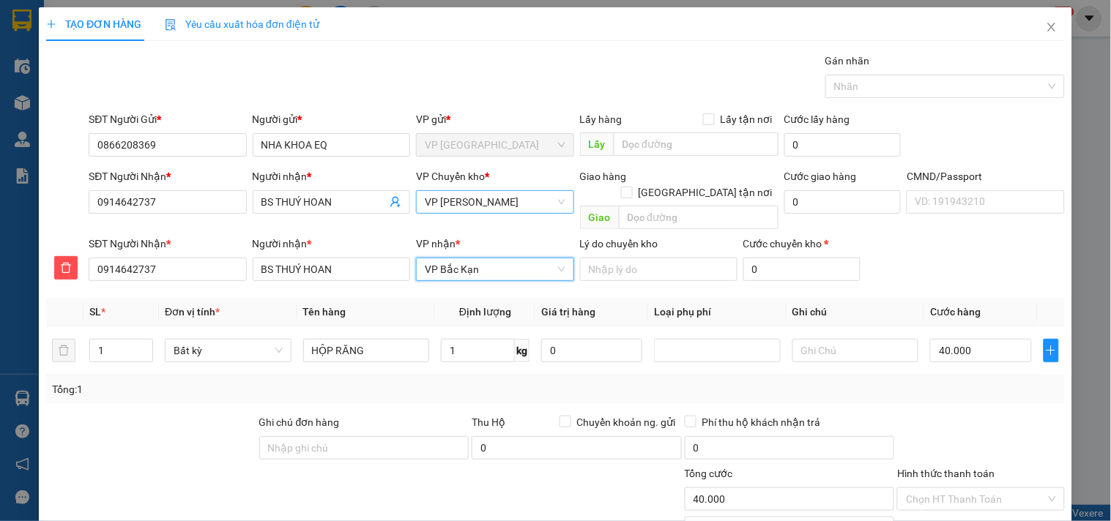
scroll to position [101, 0]
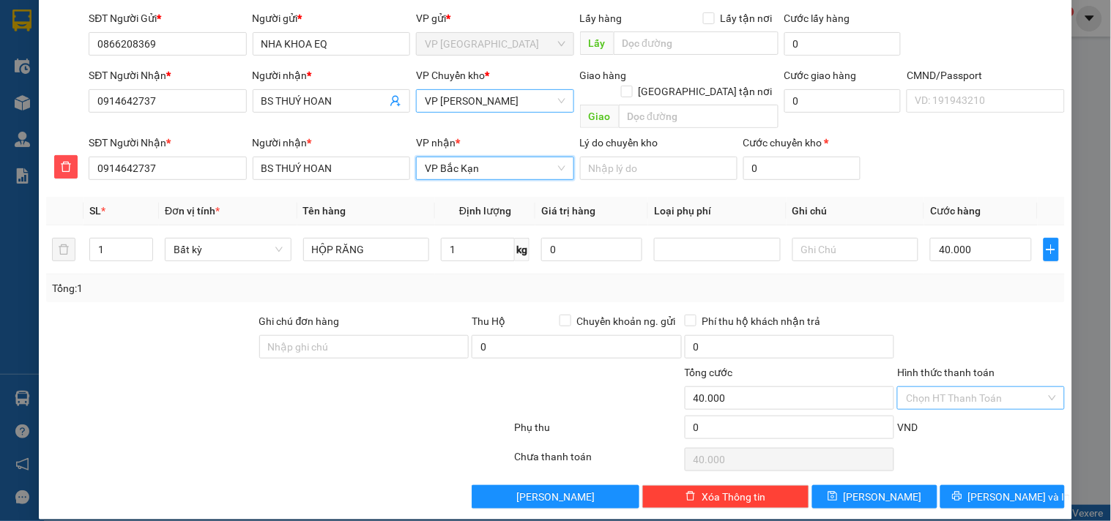
click at [990, 388] on input "Hình thức thanh toán" at bounding box center [975, 398] width 139 height 22
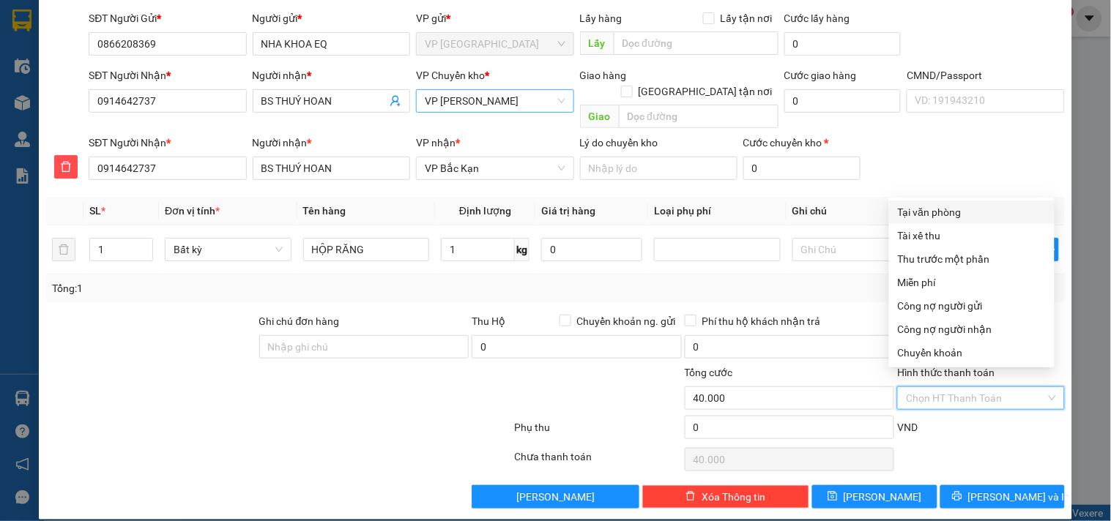
click at [947, 212] on div "Tại văn phòng" at bounding box center [972, 212] width 148 height 16
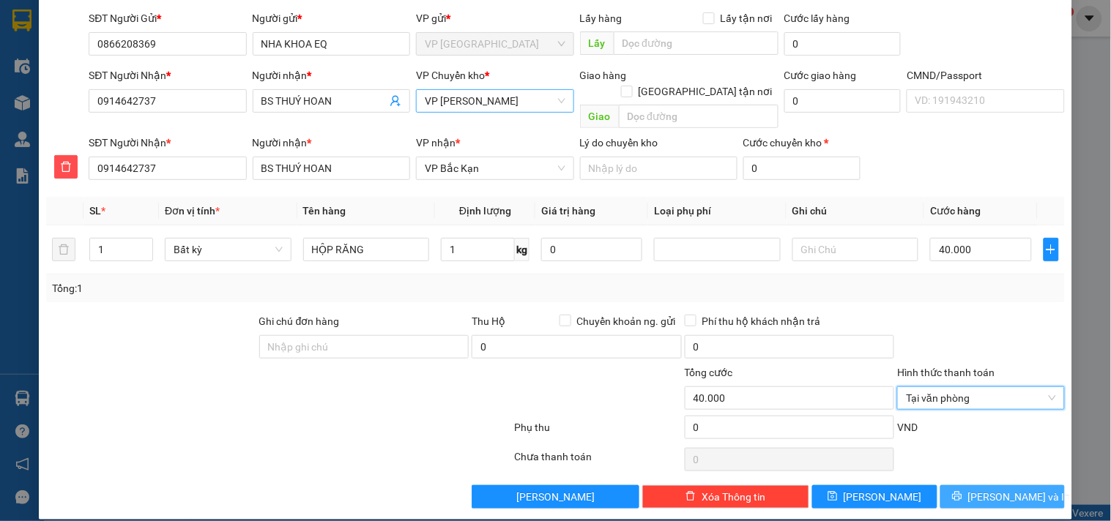
click at [990, 489] on span "[PERSON_NAME] và In" at bounding box center [1019, 497] width 102 height 16
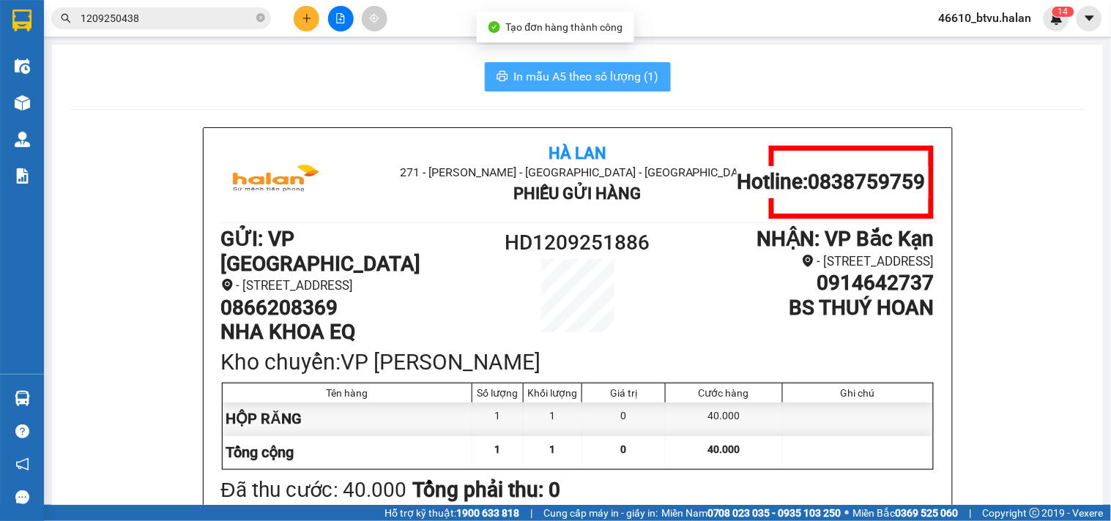
click at [582, 72] on span "In mẫu A5 theo số lượng (1)" at bounding box center [586, 76] width 145 height 18
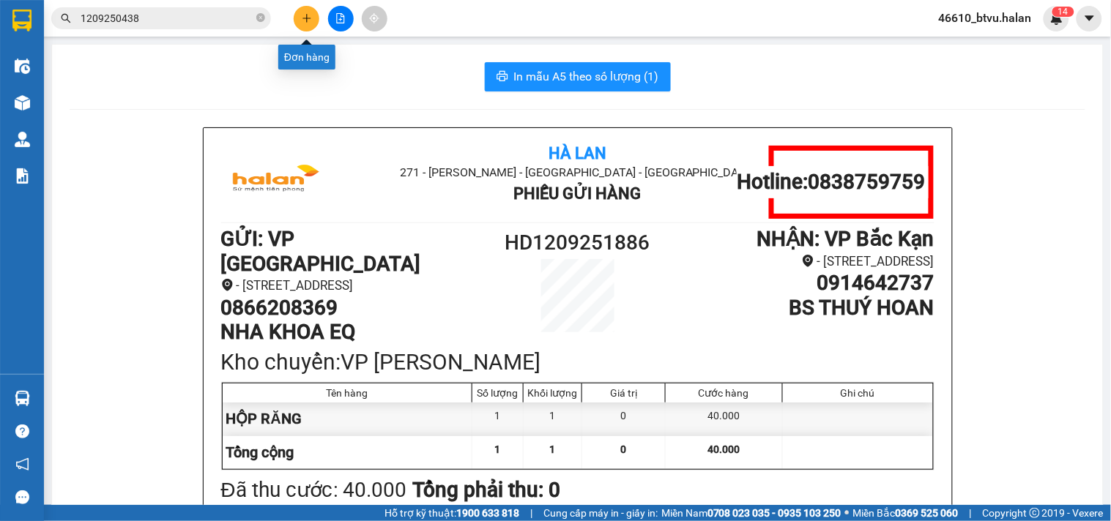
click at [310, 16] on icon "plus" at bounding box center [307, 18] width 10 height 10
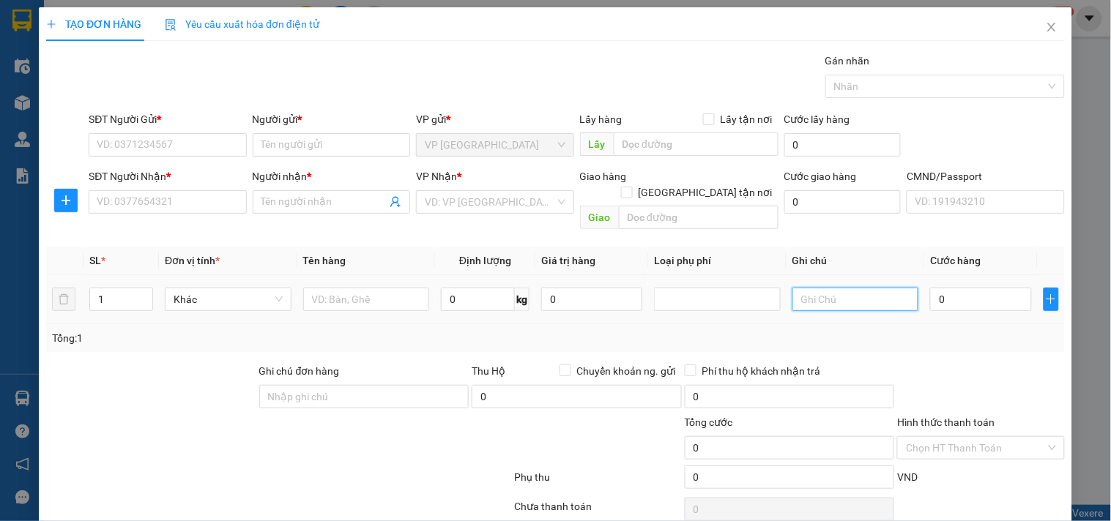
click at [829, 291] on input "text" at bounding box center [855, 299] width 127 height 23
click at [369, 288] on input "text" at bounding box center [366, 299] width 127 height 23
click at [146, 291] on span "up" at bounding box center [145, 295] width 9 height 9
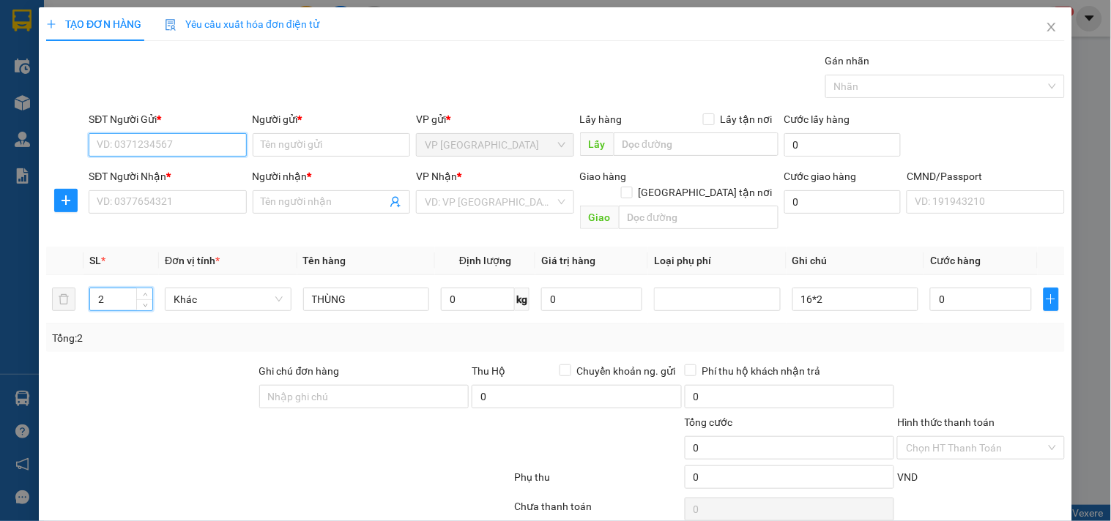
click at [194, 149] on input "SĐT Người Gửi *" at bounding box center [167, 144] width 157 height 23
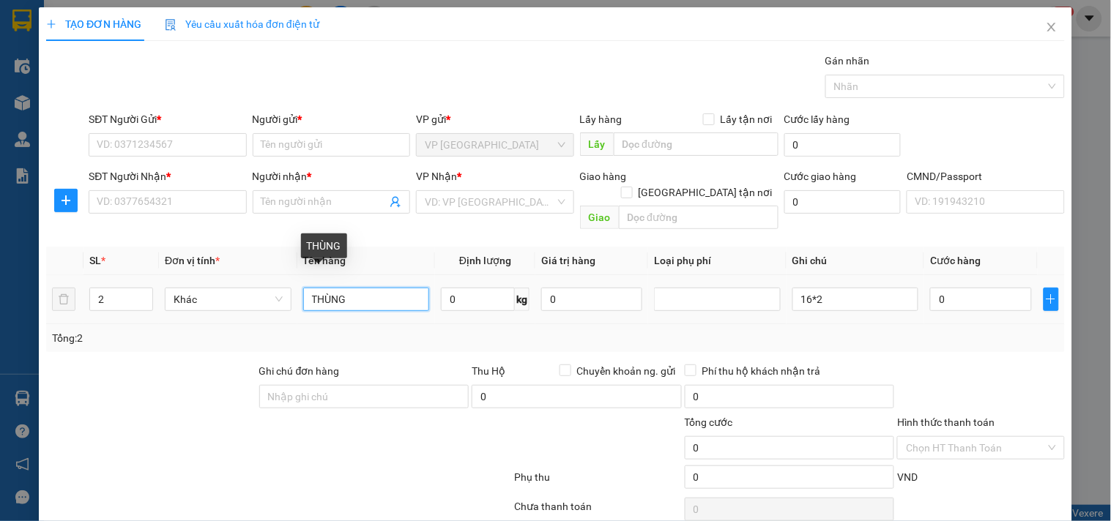
click at [390, 288] on input "THÙNG" at bounding box center [366, 299] width 127 height 23
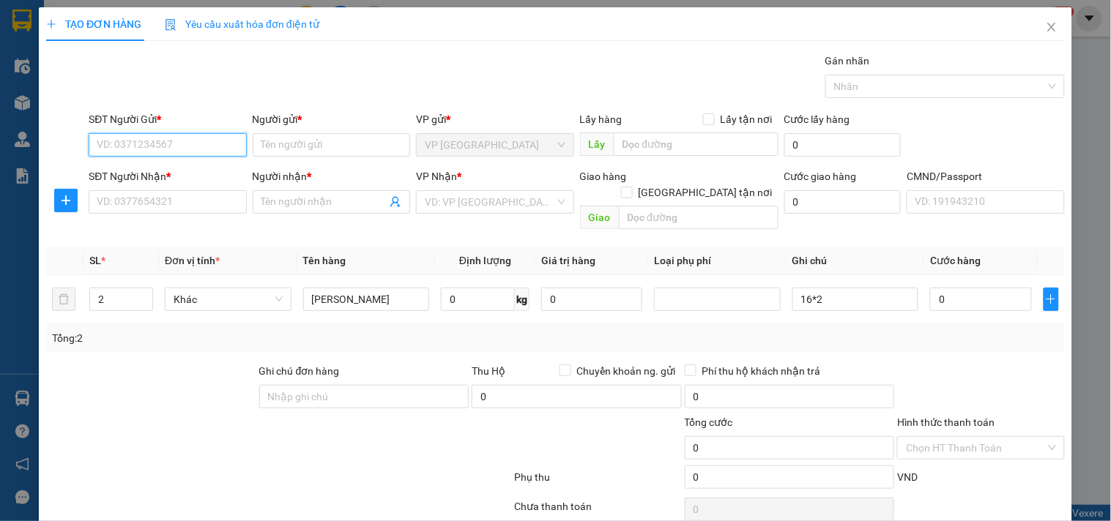
click at [185, 139] on input "SĐT Người Gửi *" at bounding box center [167, 144] width 157 height 23
click at [195, 168] on div "0962668363 - KHÁNH" at bounding box center [166, 174] width 138 height 16
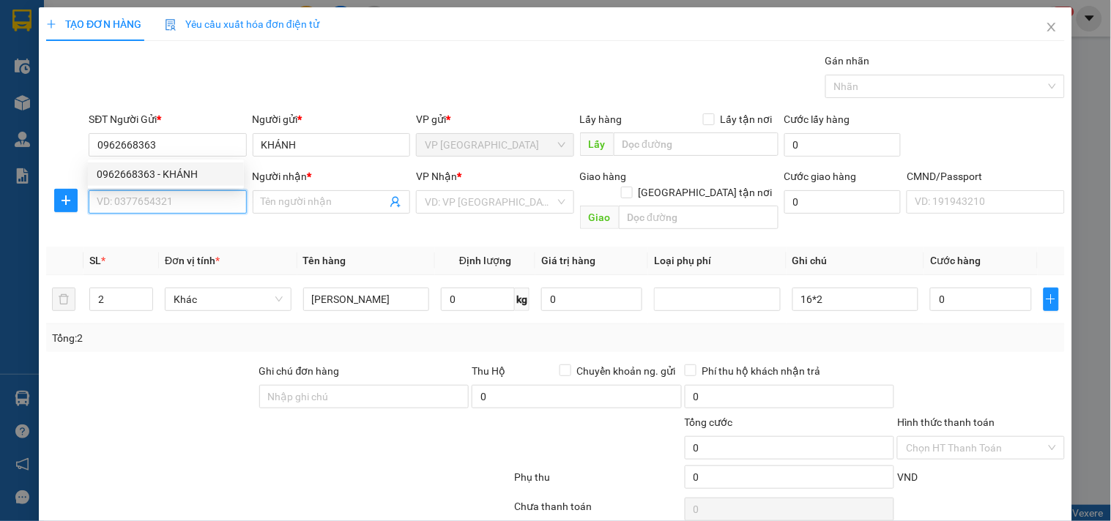
click at [188, 209] on input "SĐT Người Nhận *" at bounding box center [167, 201] width 157 height 23
click at [191, 208] on input "0941564948" at bounding box center [167, 201] width 157 height 23
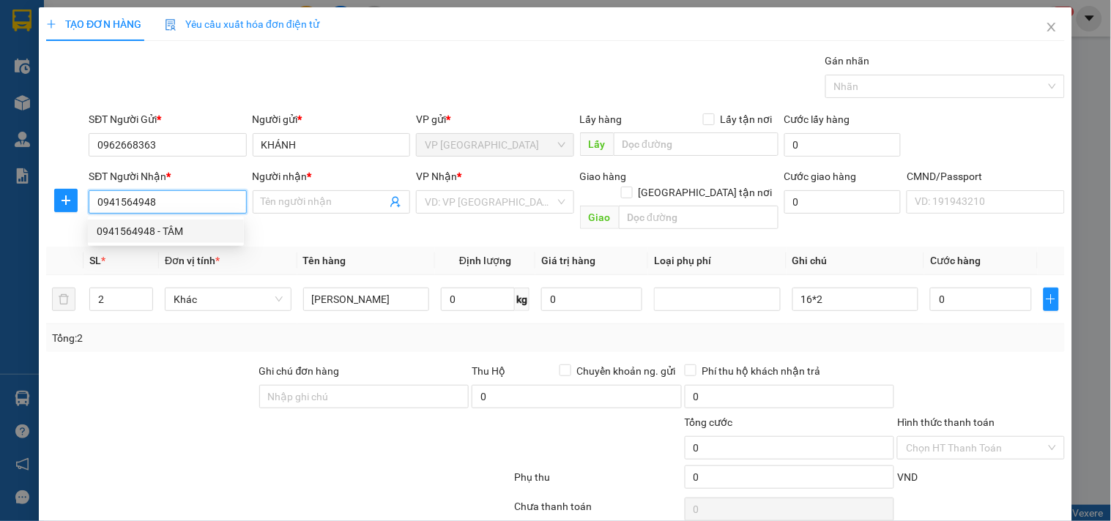
click at [186, 229] on div "0941564948 - TÂM" at bounding box center [166, 231] width 138 height 16
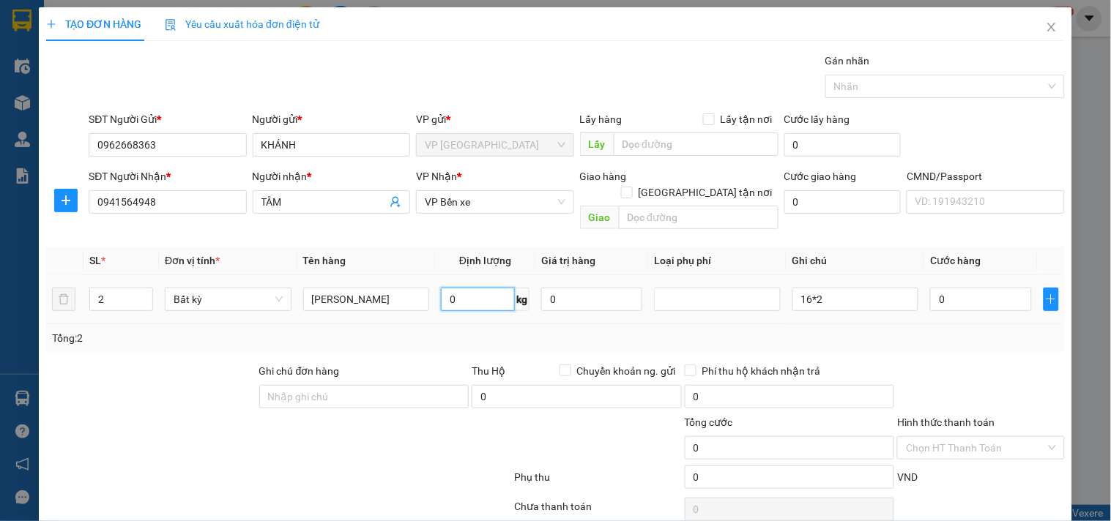
click at [479, 288] on input "0" at bounding box center [478, 299] width 74 height 23
click at [469, 330] on div "Tổng: 2" at bounding box center [555, 338] width 1007 height 16
click at [480, 288] on input "16" at bounding box center [478, 299] width 74 height 23
drag, startPoint x: 450, startPoint y: 325, endPoint x: 471, endPoint y: 323, distance: 21.3
click at [458, 330] on div "Tổng: 2" at bounding box center [555, 338] width 1007 height 16
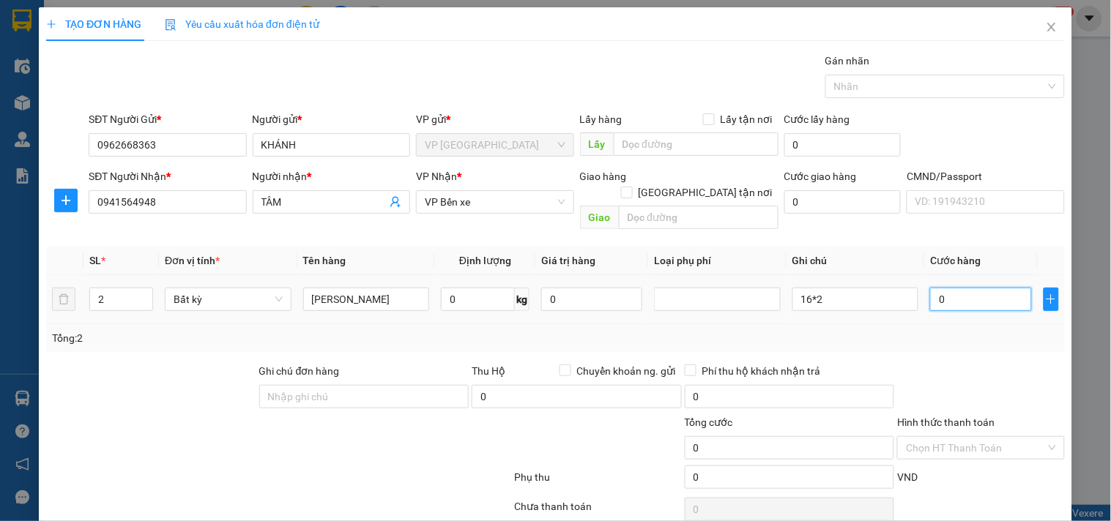
click at [967, 288] on input "0" at bounding box center [980, 299] width 101 height 23
click at [471, 288] on input "0" at bounding box center [478, 299] width 74 height 23
drag, startPoint x: 455, startPoint y: 324, endPoint x: 455, endPoint y: 310, distance: 13.9
click at [455, 330] on div "Tổng: 2" at bounding box center [555, 338] width 1007 height 16
click at [471, 288] on input "16" at bounding box center [478, 299] width 74 height 23
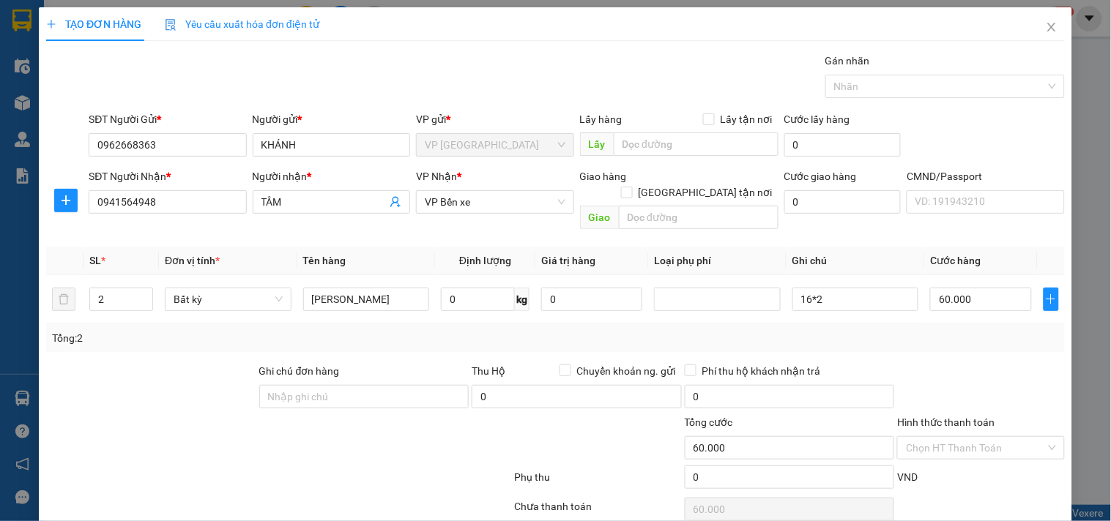
drag, startPoint x: 476, startPoint y: 335, endPoint x: 527, endPoint y: 334, distance: 51.3
click at [481, 335] on div "Tổng: 2" at bounding box center [555, 338] width 1018 height 28
click at [977, 288] on input "60.000" at bounding box center [980, 299] width 101 height 23
drag, startPoint x: 919, startPoint y: 327, endPoint x: 894, endPoint y: 337, distance: 26.6
click at [917, 330] on div "Tổng: 2" at bounding box center [555, 338] width 1018 height 28
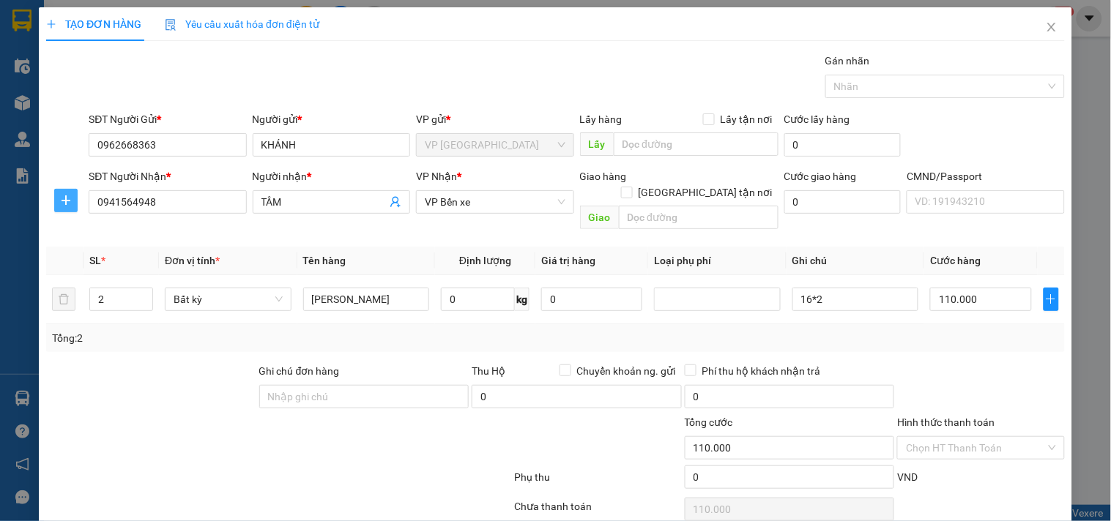
click at [61, 200] on icon "plus" at bounding box center [66, 201] width 12 height 12
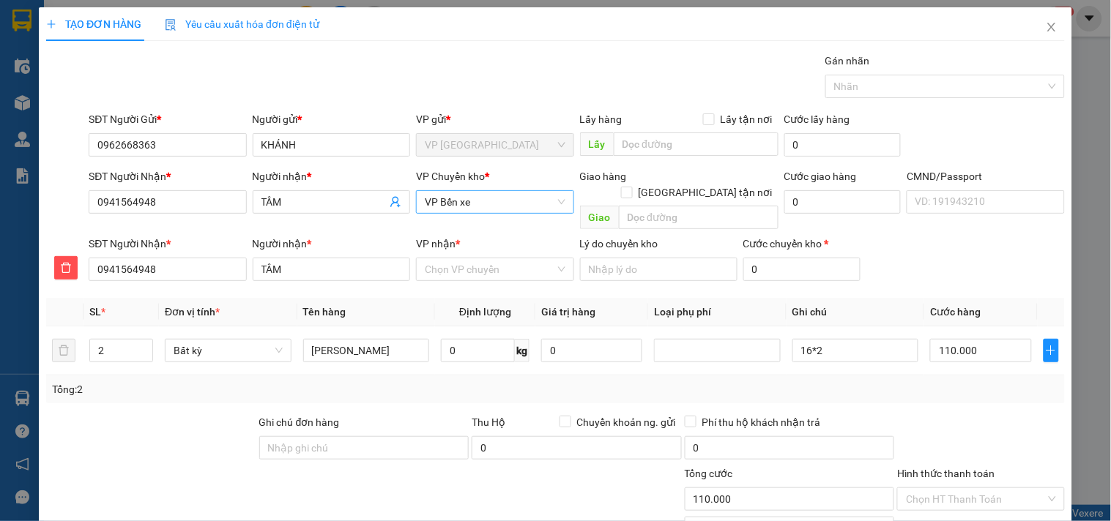
click at [485, 193] on span "VP Bến xe" at bounding box center [495, 202] width 140 height 22
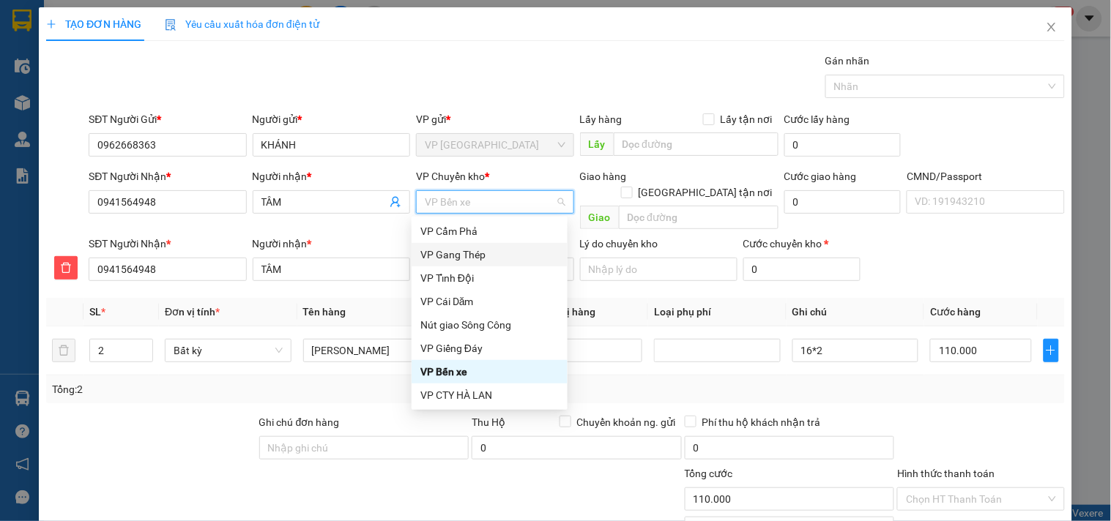
click at [690, 273] on div "Transit Pickup Surcharge Ids Transit Deliver Surcharge Ids Transit Deliver Surc…" at bounding box center [555, 331] width 1018 height 557
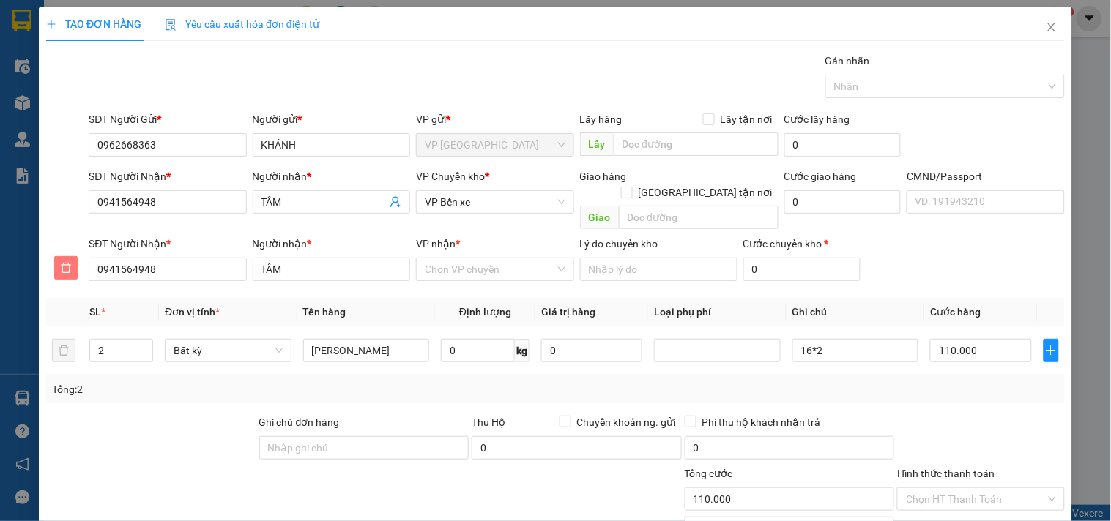
click at [56, 262] on span "delete" at bounding box center [66, 268] width 22 height 12
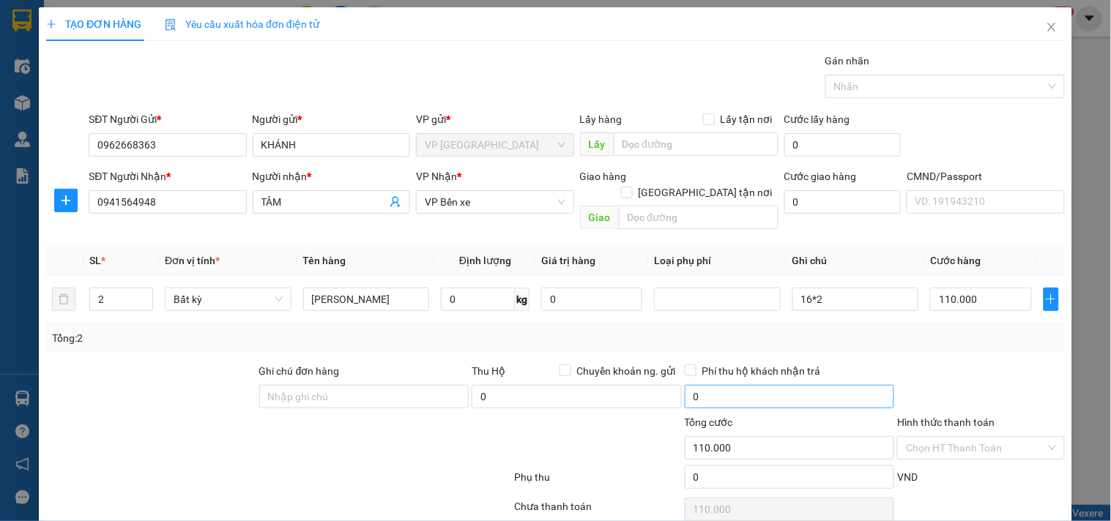
scroll to position [49, 0]
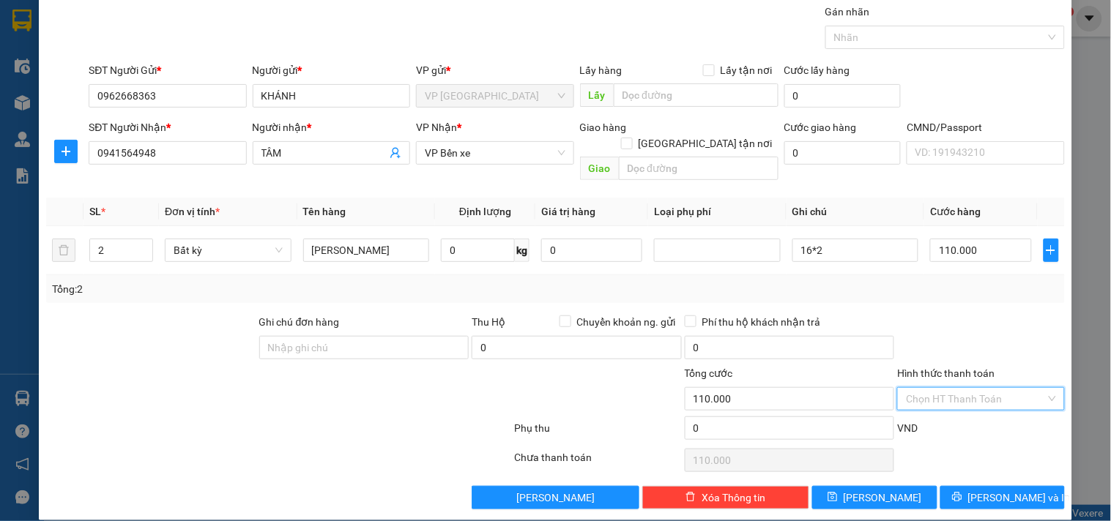
click at [985, 388] on input "Hình thức thanh toán" at bounding box center [975, 399] width 139 height 22
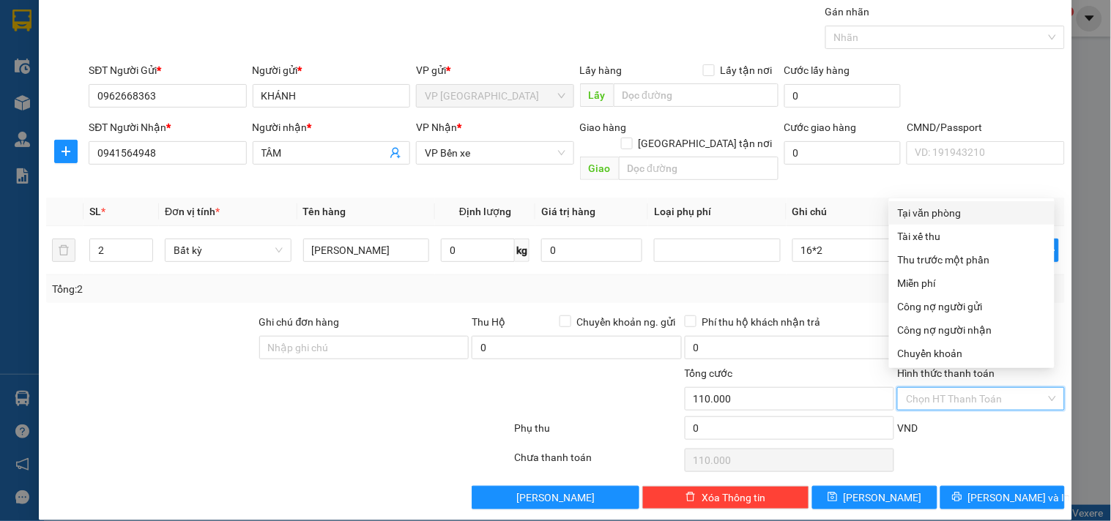
click at [970, 215] on div "Tại văn phòng" at bounding box center [972, 213] width 148 height 16
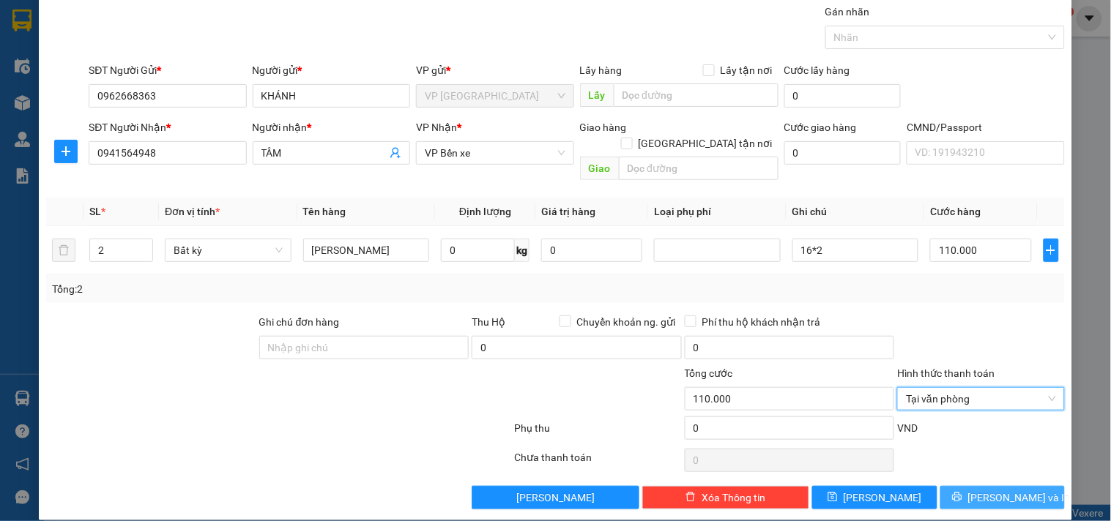
click at [999, 490] on span "[PERSON_NAME] và In" at bounding box center [1019, 498] width 102 height 16
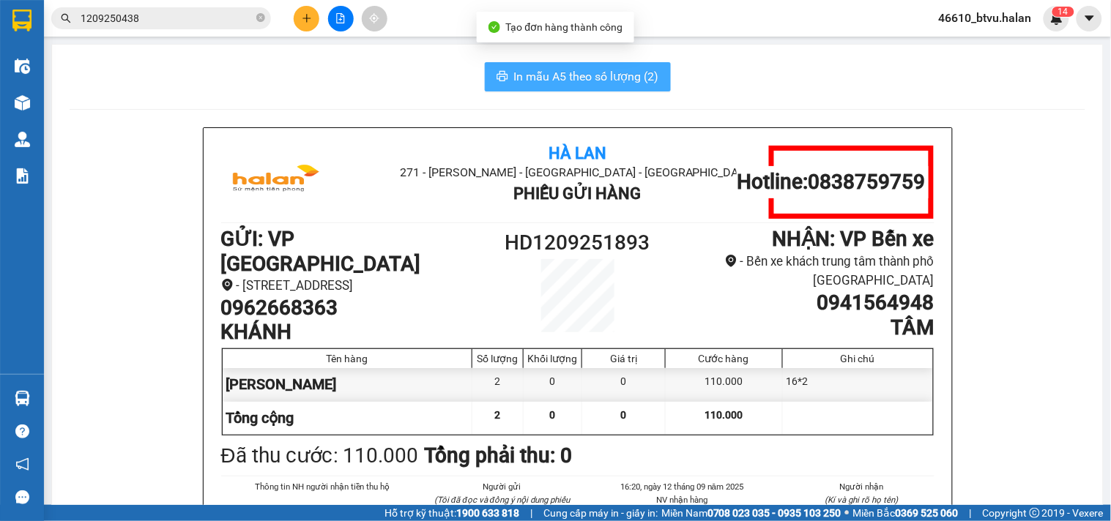
click at [523, 75] on span "In mẫu A5 theo số lượng (2)" at bounding box center [586, 76] width 145 height 18
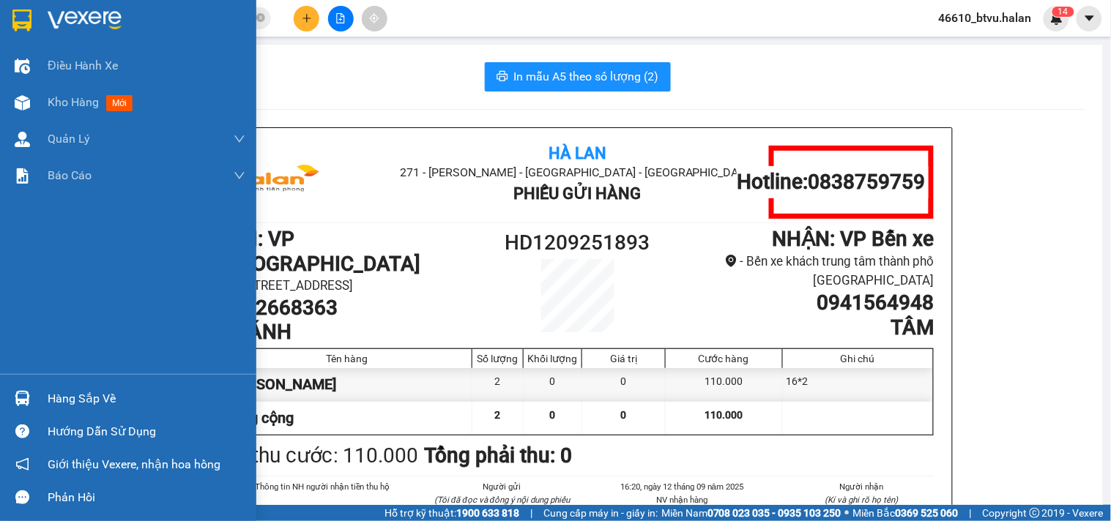
click at [4, 400] on div "Hàng sắp về" at bounding box center [128, 398] width 256 height 33
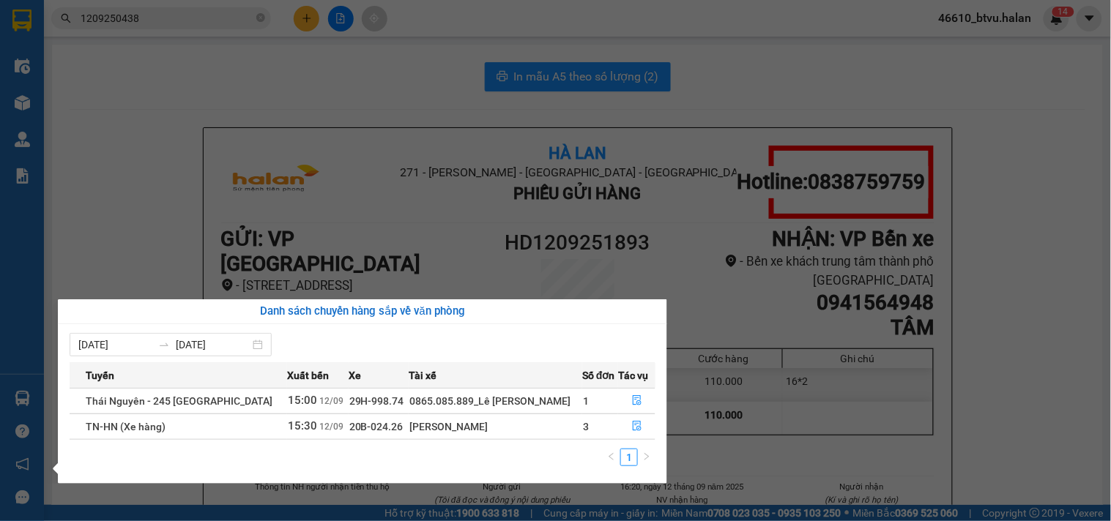
click at [195, 20] on section "Kết quả tìm kiếm ( 1 ) Bộ lọc Mã ĐH Trạng thái Món hàng Thu hộ Tổng cước Chưa c…" at bounding box center [555, 260] width 1111 height 521
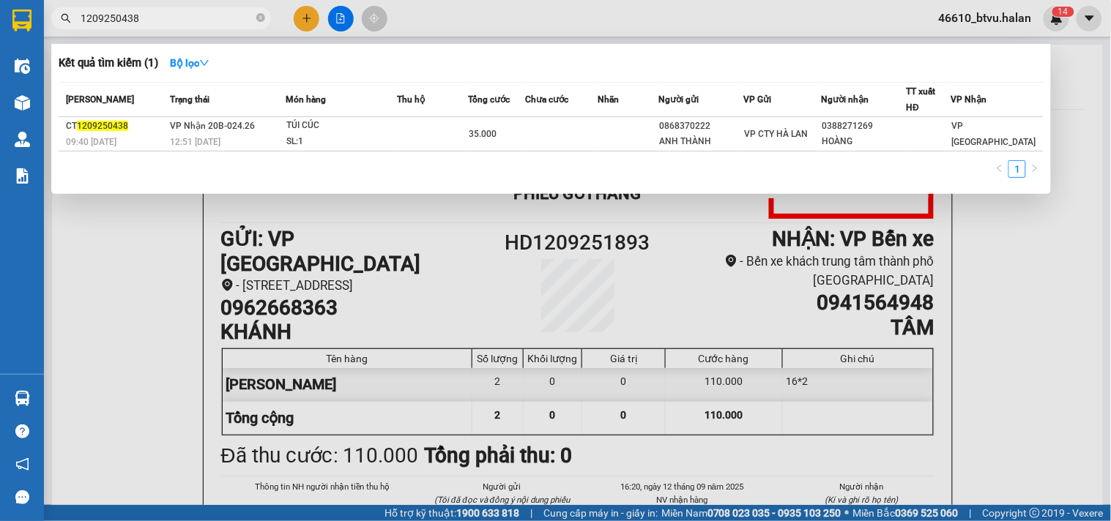
click at [195, 20] on input "1209250438" at bounding box center [167, 18] width 173 height 16
click at [301, 13] on div at bounding box center [555, 260] width 1111 height 521
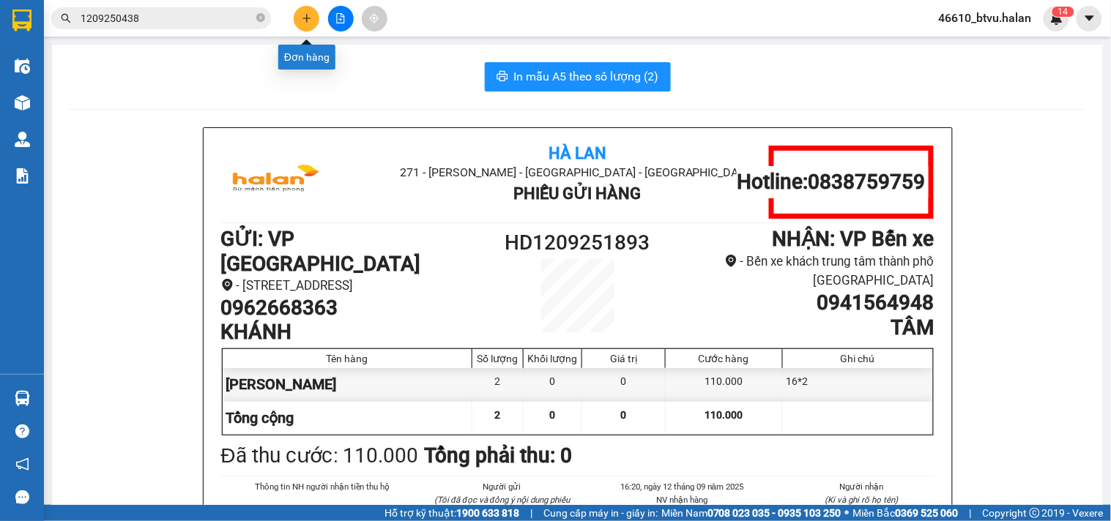
click at [302, 13] on icon "plus" at bounding box center [307, 18] width 10 height 10
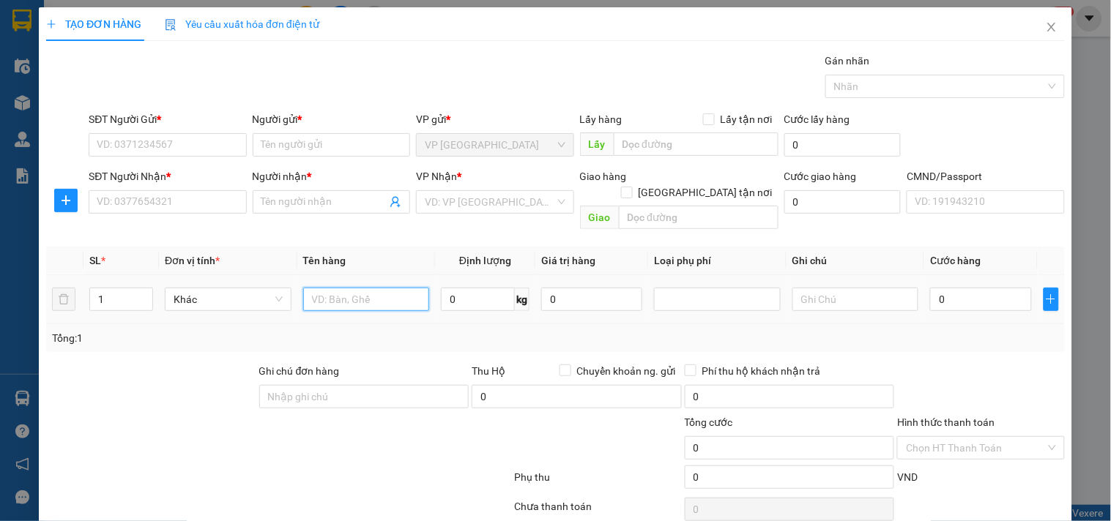
click at [382, 288] on input "text" at bounding box center [366, 299] width 127 height 23
click at [206, 149] on input "SĐT Người Gửi *" at bounding box center [167, 144] width 157 height 23
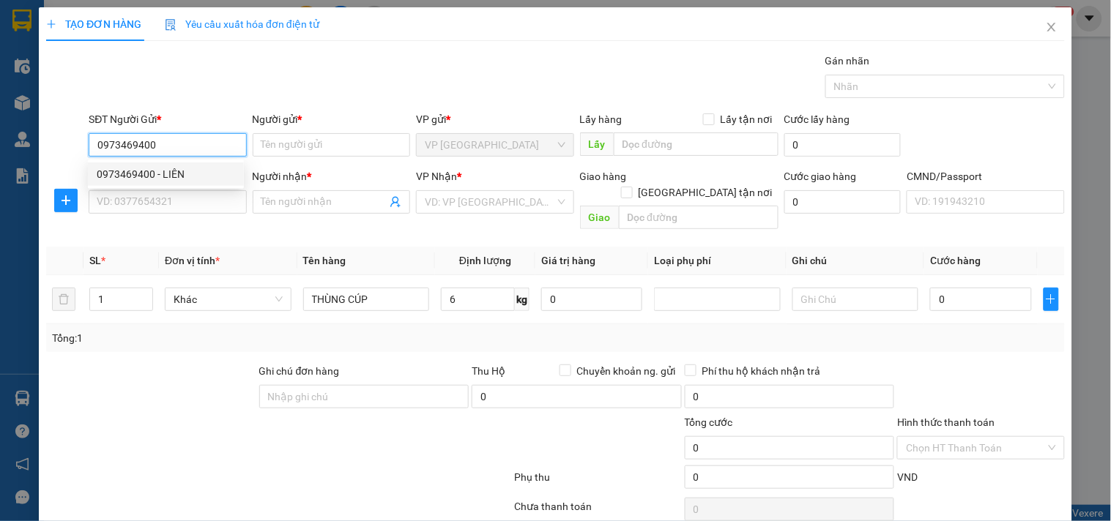
click at [187, 174] on div "0973469400 - LIÊN" at bounding box center [166, 174] width 138 height 16
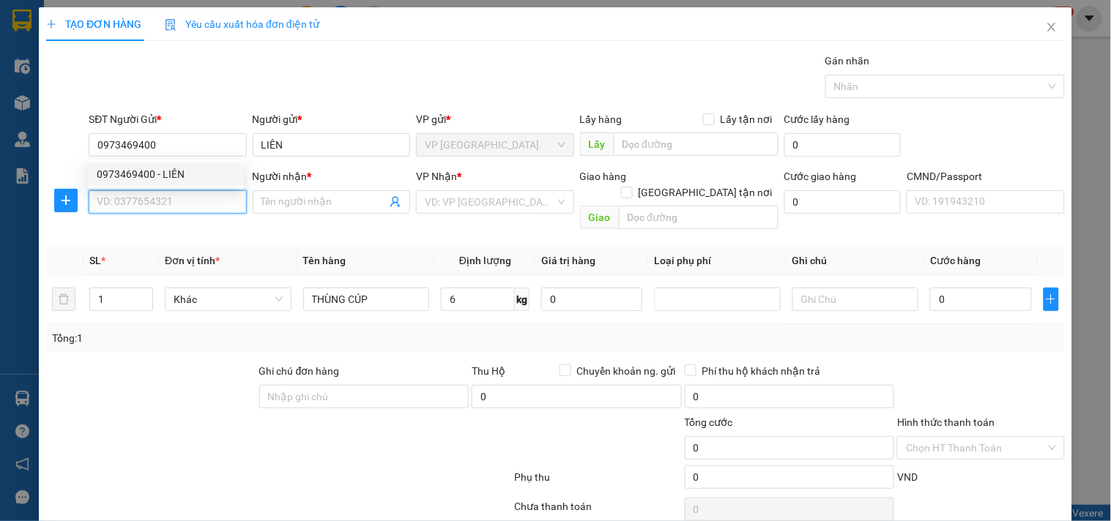
click at [180, 211] on input "SĐT Người Nhận *" at bounding box center [167, 201] width 157 height 23
click at [178, 211] on input "0985469555" at bounding box center [167, 201] width 157 height 23
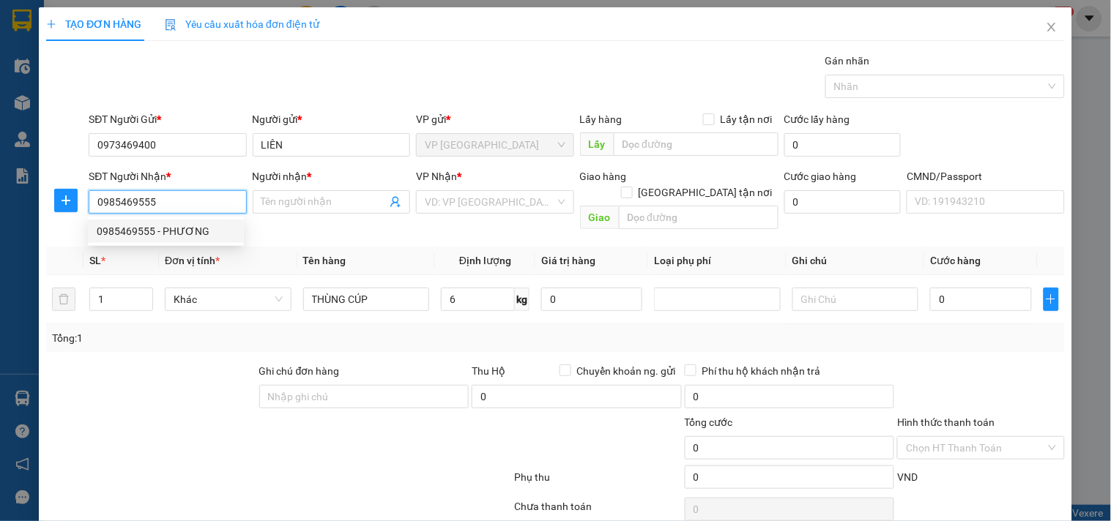
click at [178, 228] on div "0985469555 - PHƯƠNG" at bounding box center [166, 231] width 138 height 16
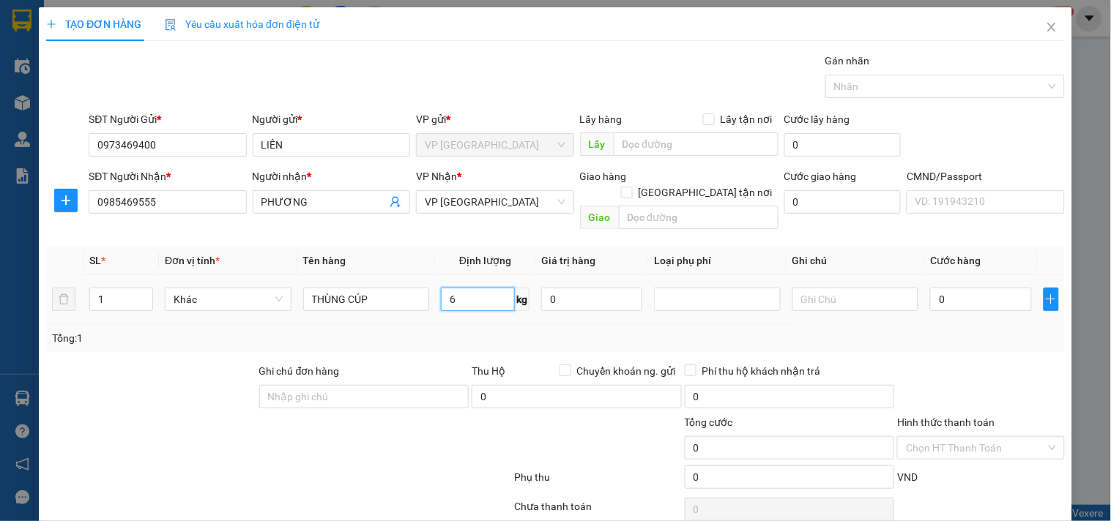
click at [474, 288] on input "6" at bounding box center [478, 299] width 74 height 23
click at [485, 339] on div "Transit Pickup Surcharge Ids Transit Deliver Surcharge Ids Transit Deliver Surc…" at bounding box center [555, 306] width 1018 height 506
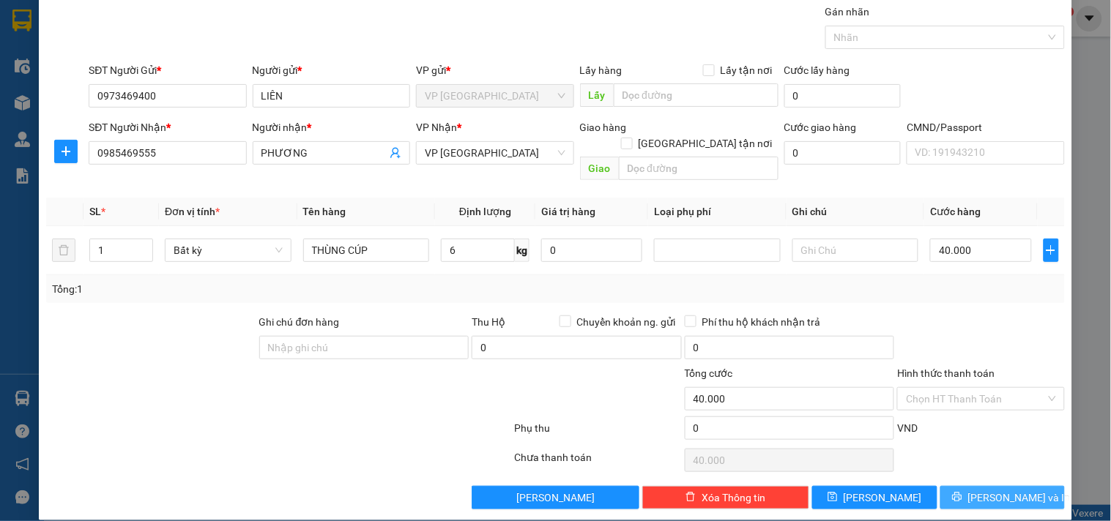
click at [1026, 486] on button "[PERSON_NAME] và In" at bounding box center [1002, 497] width 124 height 23
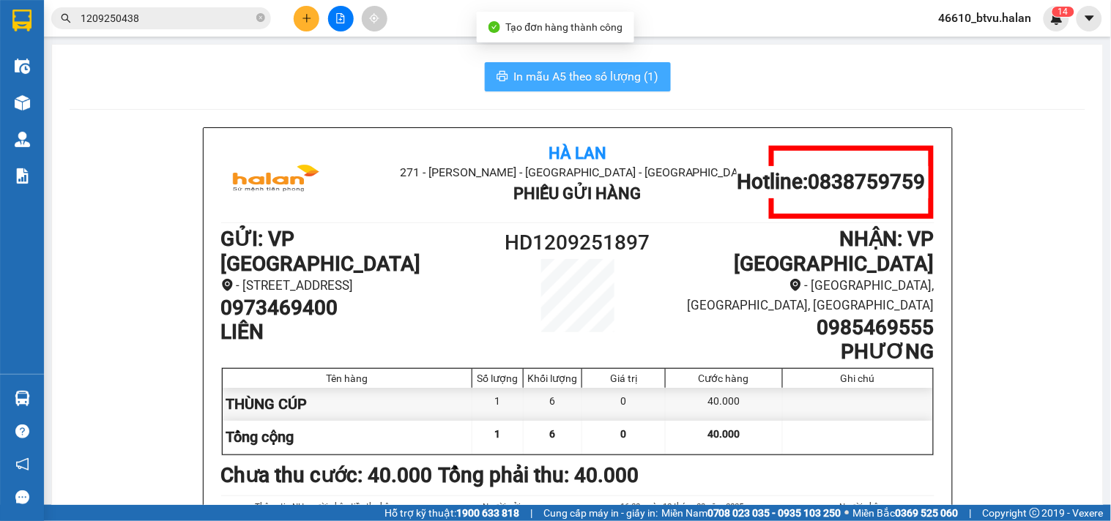
click at [565, 81] on span "In mẫu A5 theo số lượng (1)" at bounding box center [586, 76] width 145 height 18
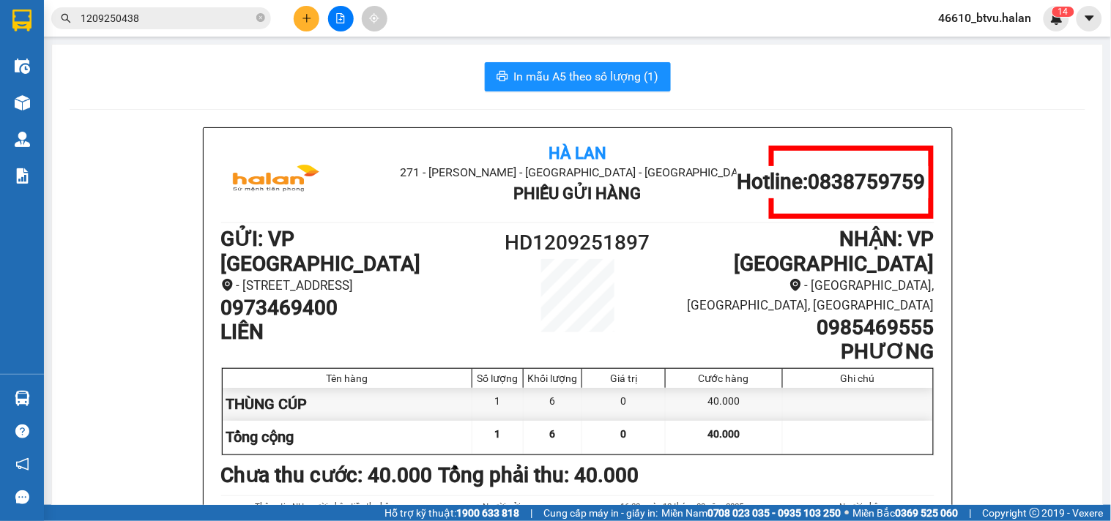
click at [162, 11] on input "1209250438" at bounding box center [167, 18] width 173 height 16
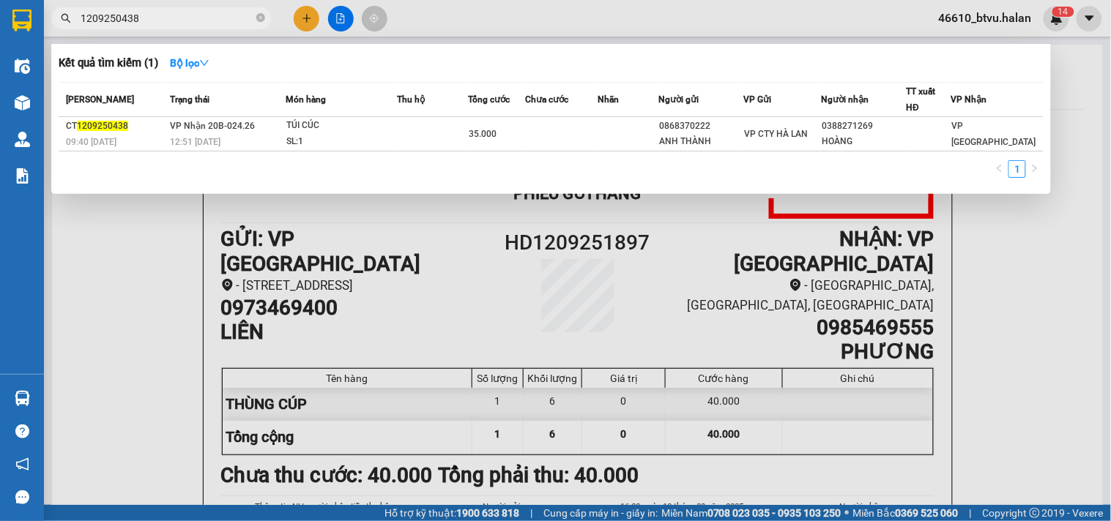
click at [162, 11] on input "1209250438" at bounding box center [167, 18] width 173 height 16
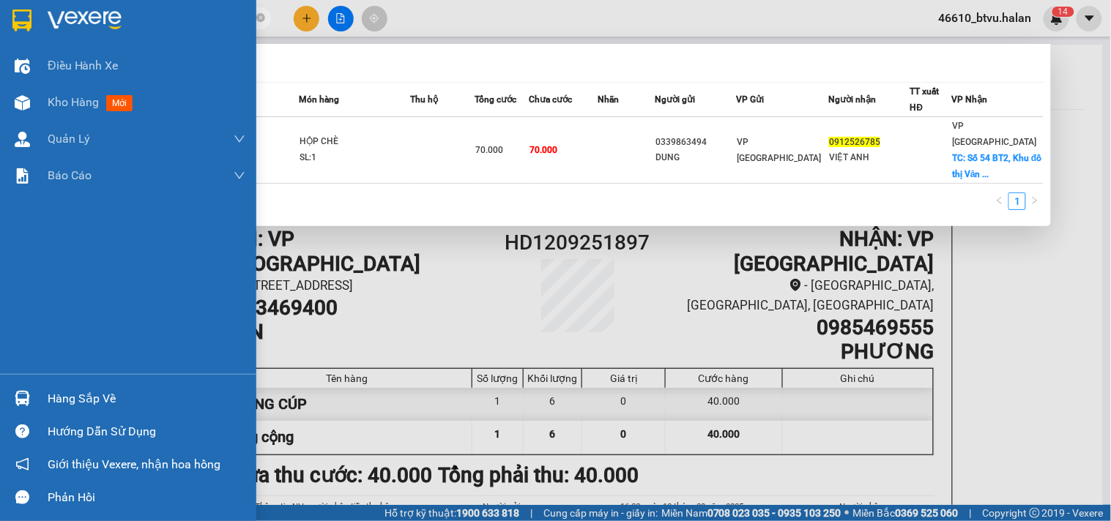
click at [10, 389] on div at bounding box center [23, 399] width 26 height 26
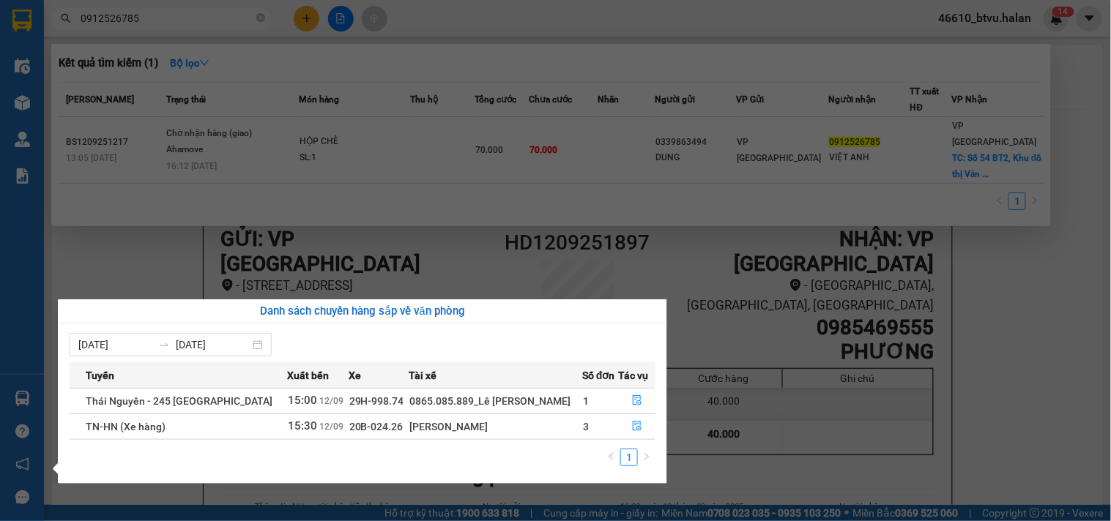
click at [259, 261] on section "Kết quả tìm kiếm ( 1 ) Bộ lọc Mã ĐH Trạng thái Món hàng Thu hộ Tổng cước Chưa c…" at bounding box center [555, 260] width 1111 height 521
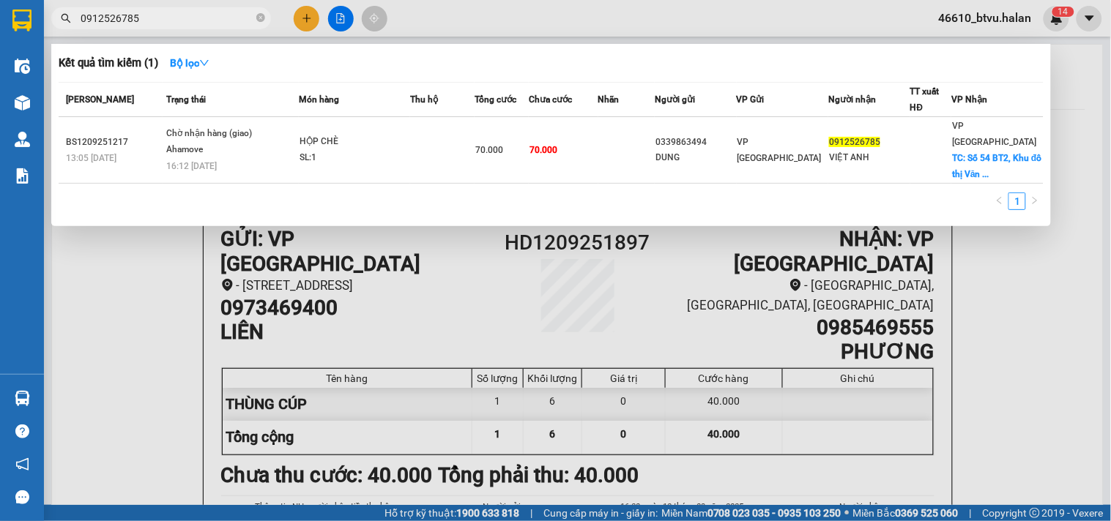
click at [108, 250] on div at bounding box center [555, 260] width 1111 height 521
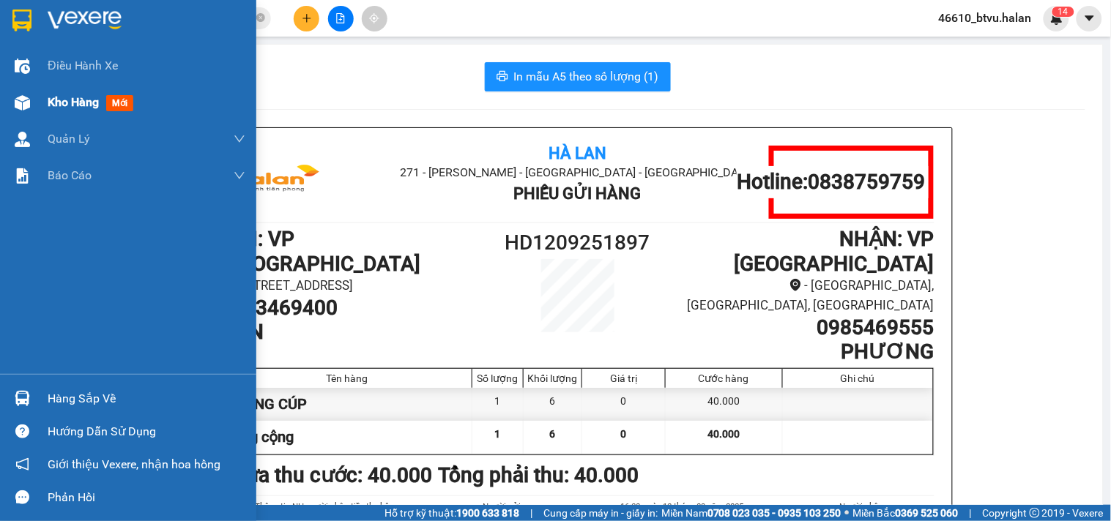
click at [34, 90] on div "Kho hàng mới" at bounding box center [128, 102] width 256 height 37
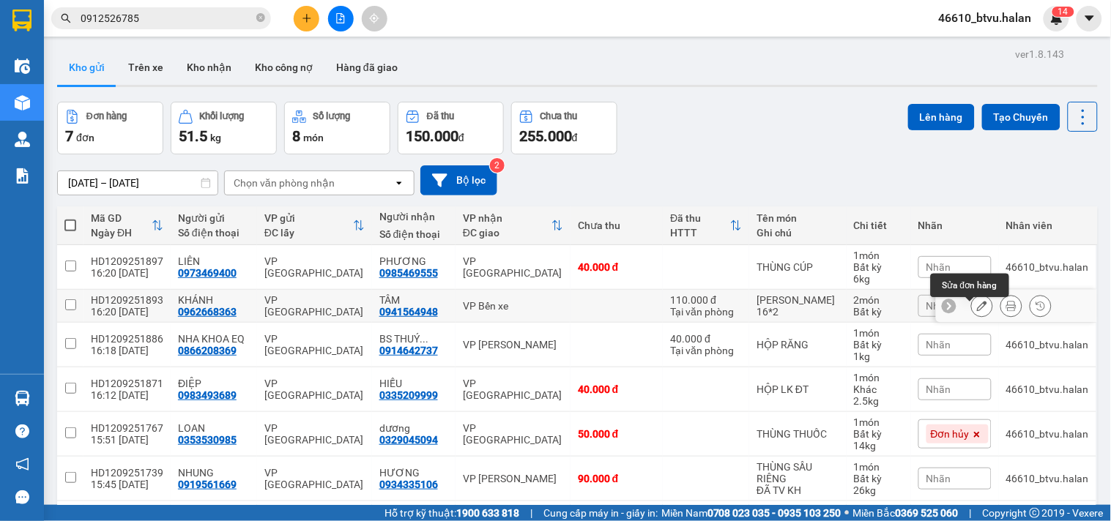
click at [972, 310] on button at bounding box center [982, 307] width 20 height 26
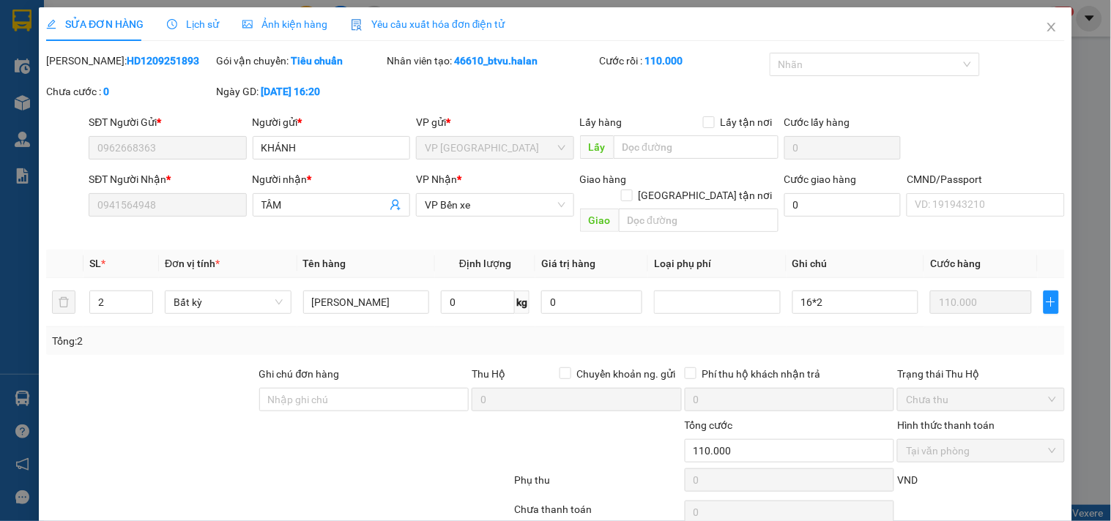
click at [479, 208] on span "VP Bến xe" at bounding box center [495, 205] width 140 height 22
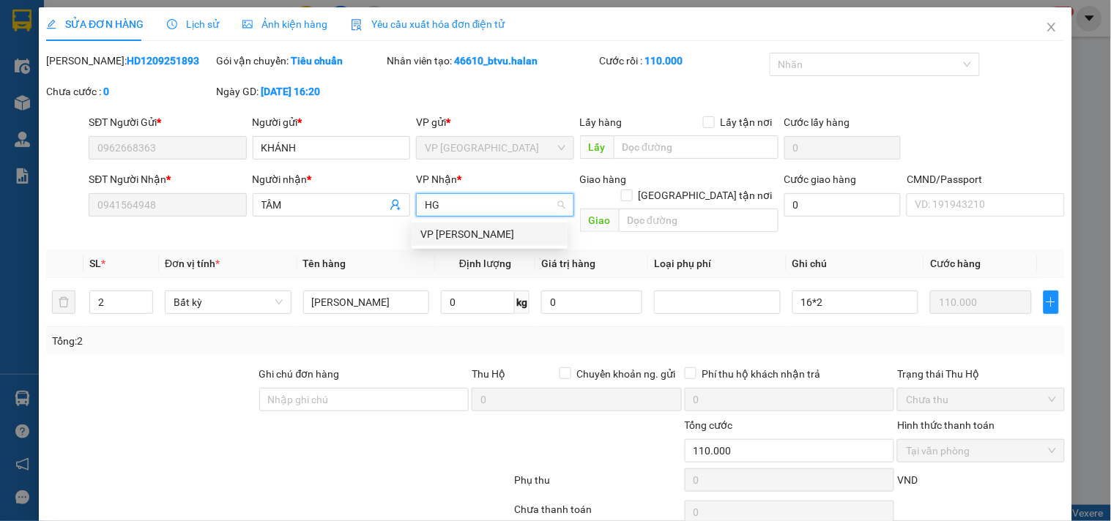
click at [450, 230] on div "VP [PERSON_NAME]" at bounding box center [489, 234] width 138 height 16
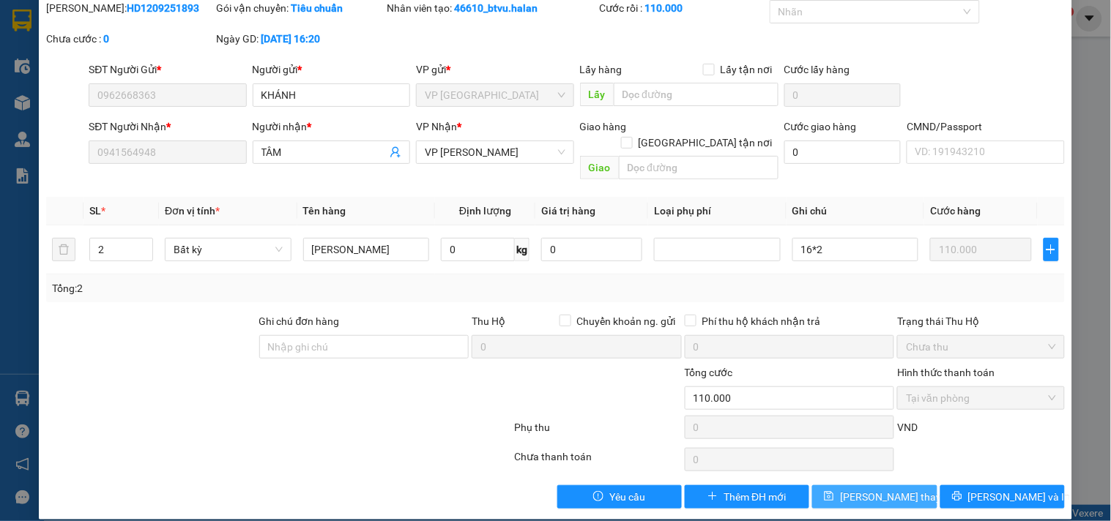
click at [897, 489] on span "Lưu thay đổi" at bounding box center [898, 497] width 117 height 16
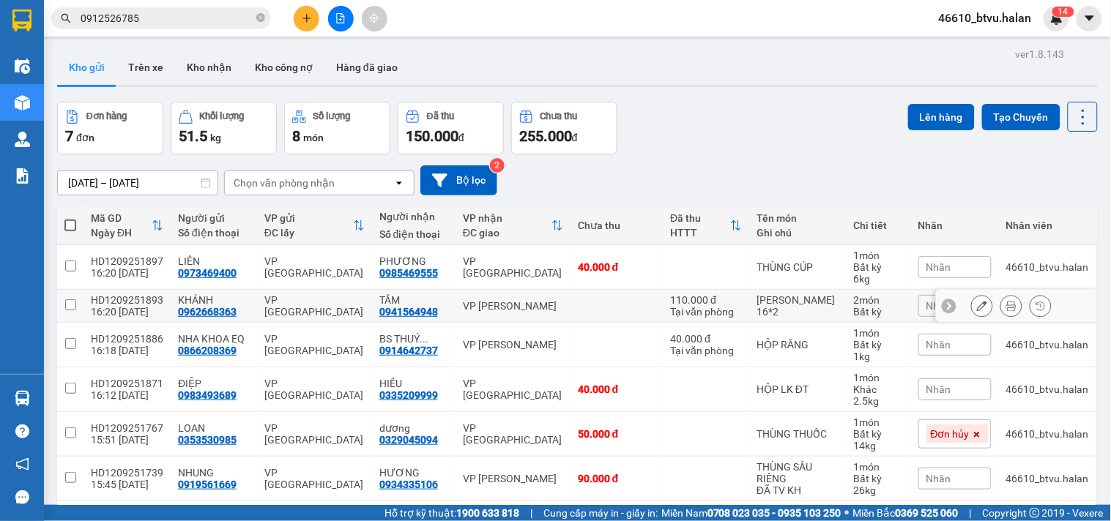
click at [975, 319] on button at bounding box center [982, 307] width 20 height 26
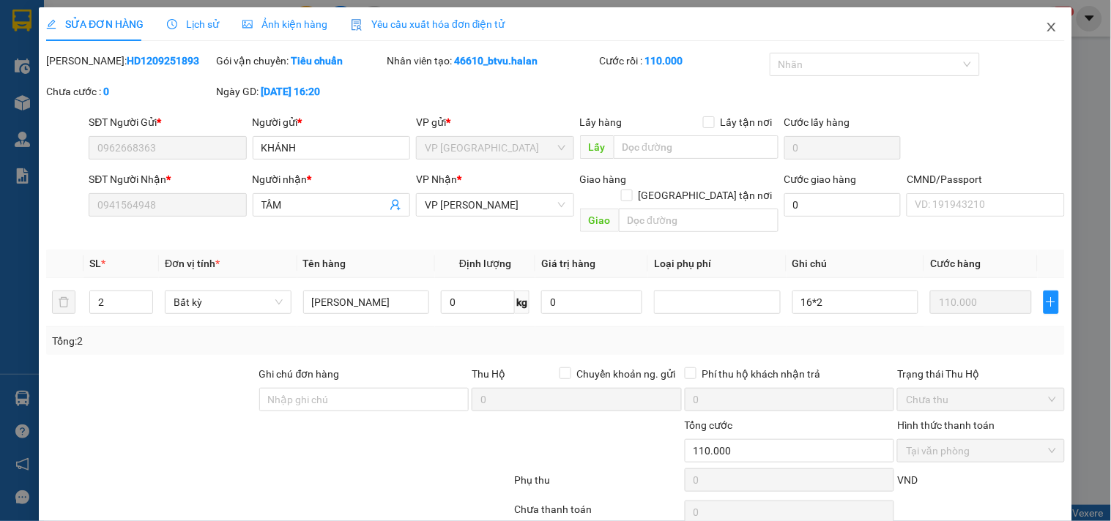
click at [1031, 25] on span "Close" at bounding box center [1051, 27] width 41 height 41
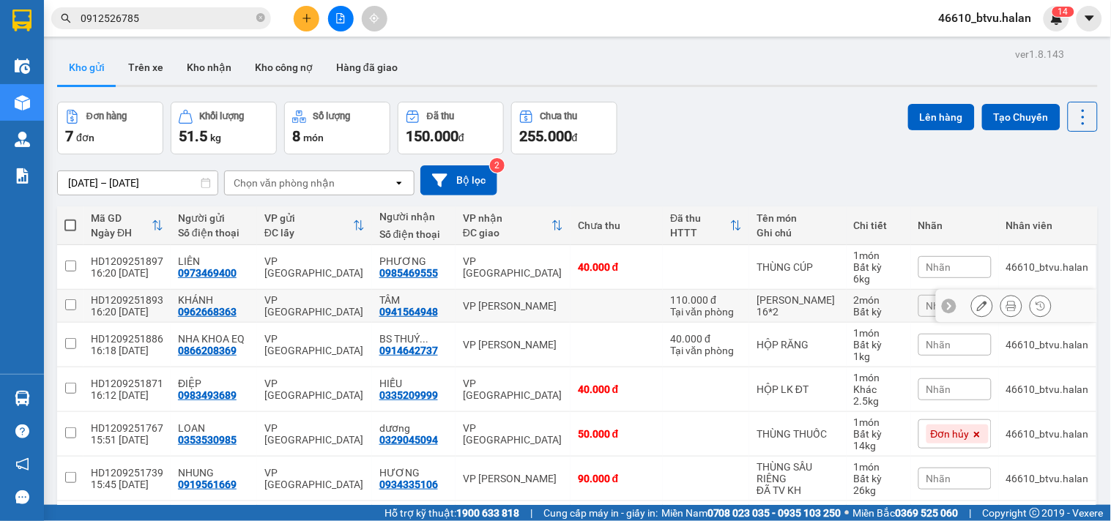
click at [1006, 310] on icon at bounding box center [1011, 306] width 10 height 10
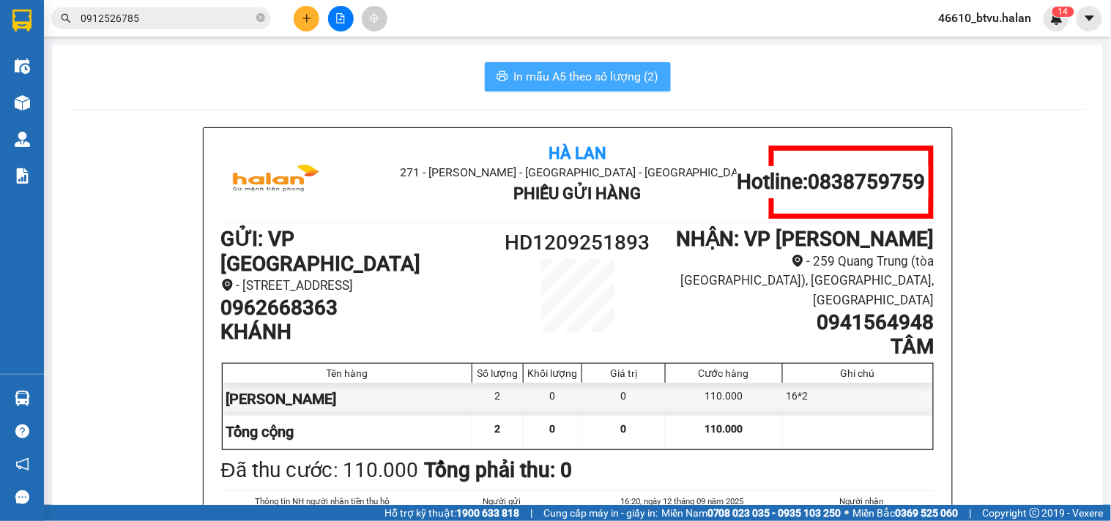
click at [608, 82] on span "In mẫu A5 theo số lượng (2)" at bounding box center [586, 76] width 145 height 18
click at [295, 10] on button at bounding box center [307, 19] width 26 height 26
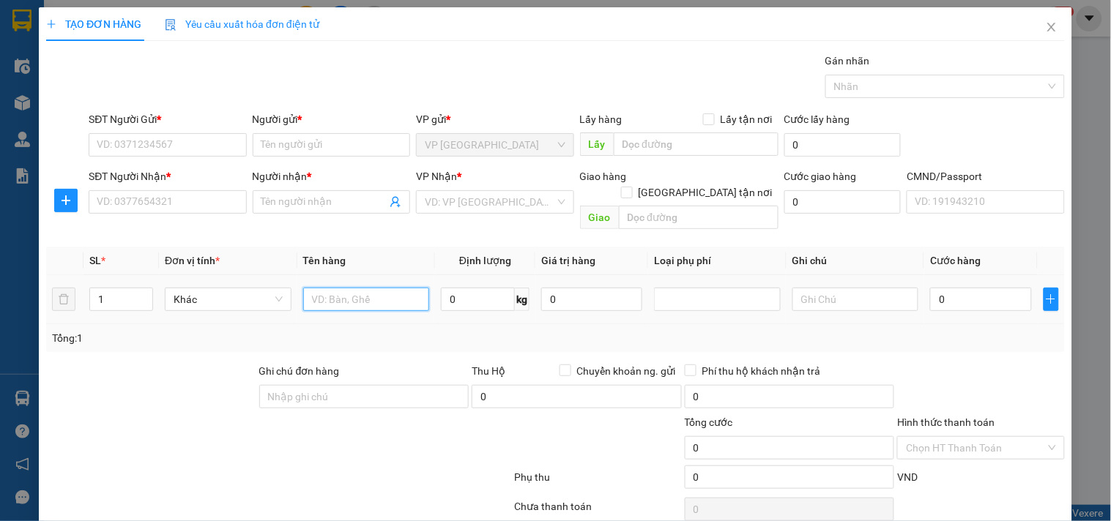
click at [351, 288] on input "text" at bounding box center [366, 299] width 127 height 23
type input "PB GT"
type input "1"
click at [176, 142] on input "SĐT Người Gửi *" at bounding box center [167, 144] width 157 height 23
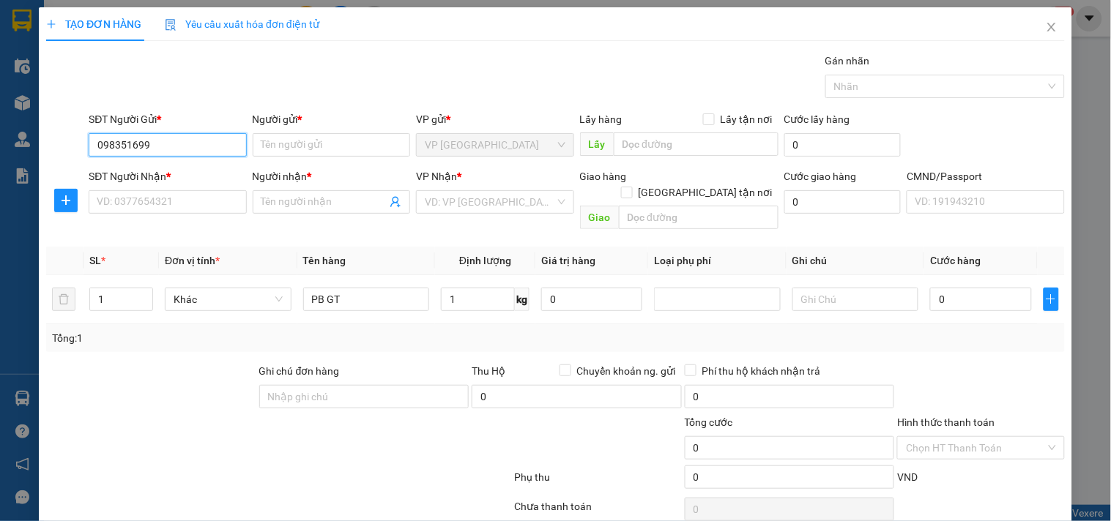
type input "0983516991"
click at [176, 143] on input "0983516991" at bounding box center [167, 144] width 157 height 23
click at [176, 180] on div "0983516991 - BÌNH" at bounding box center [166, 174] width 138 height 16
type input "BÌNH"
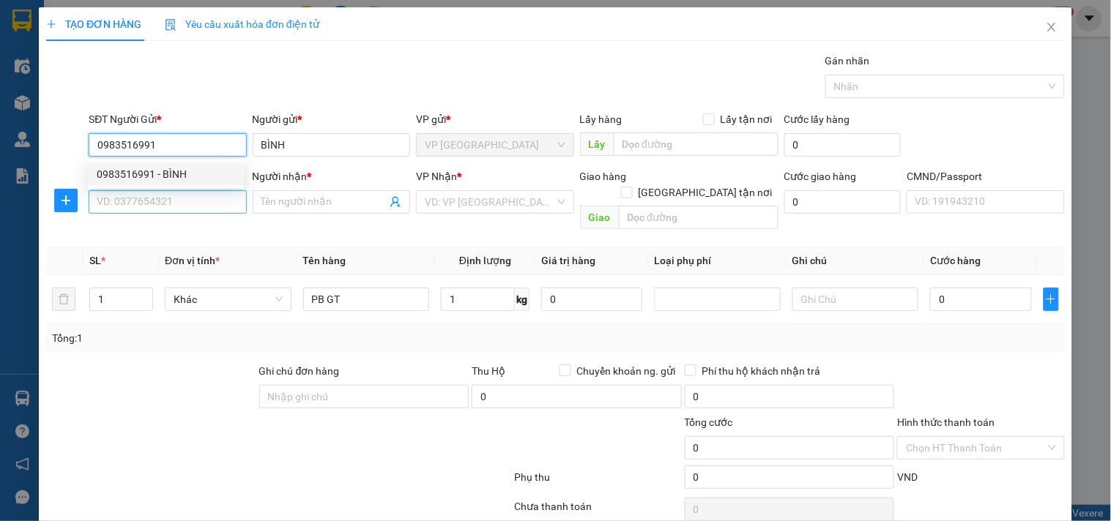
type input "0983516991"
click at [176, 201] on input "SĐT Người Nhận *" at bounding box center [167, 201] width 157 height 23
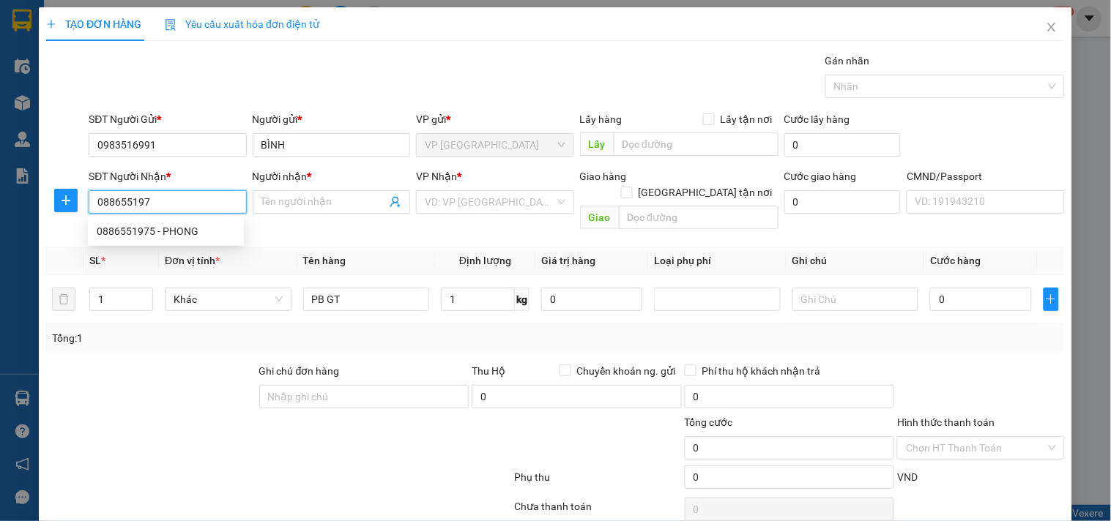
type input "0886551975"
click at [178, 227] on div "0886551975 - PHONG" at bounding box center [166, 231] width 138 height 16
type input "PHONG"
type input "0886551975"
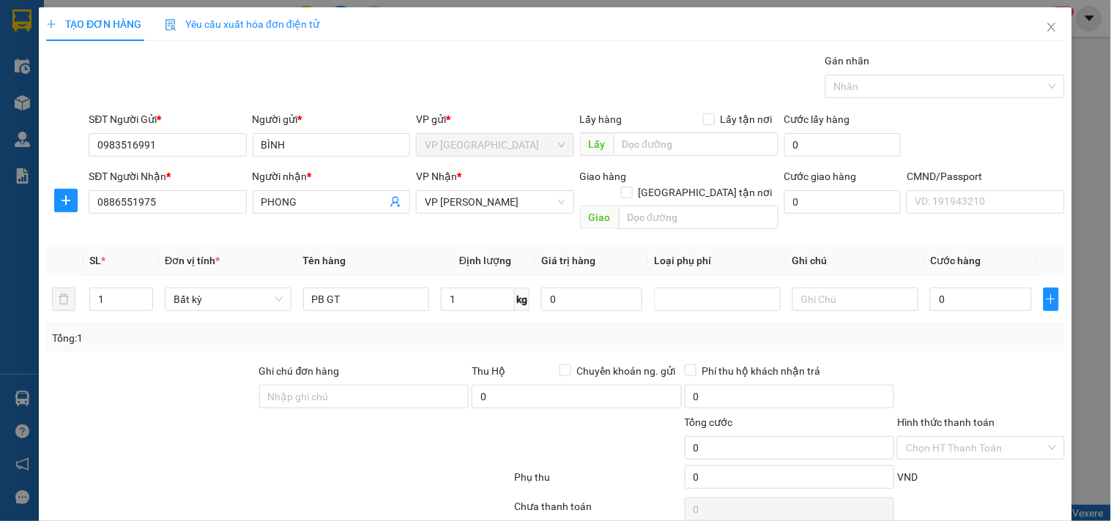
drag, startPoint x: 441, startPoint y: 332, endPoint x: 130, endPoint y: 229, distance: 326.9
click at [437, 332] on div "Tổng: 1" at bounding box center [555, 338] width 1018 height 28
type input "35.000"
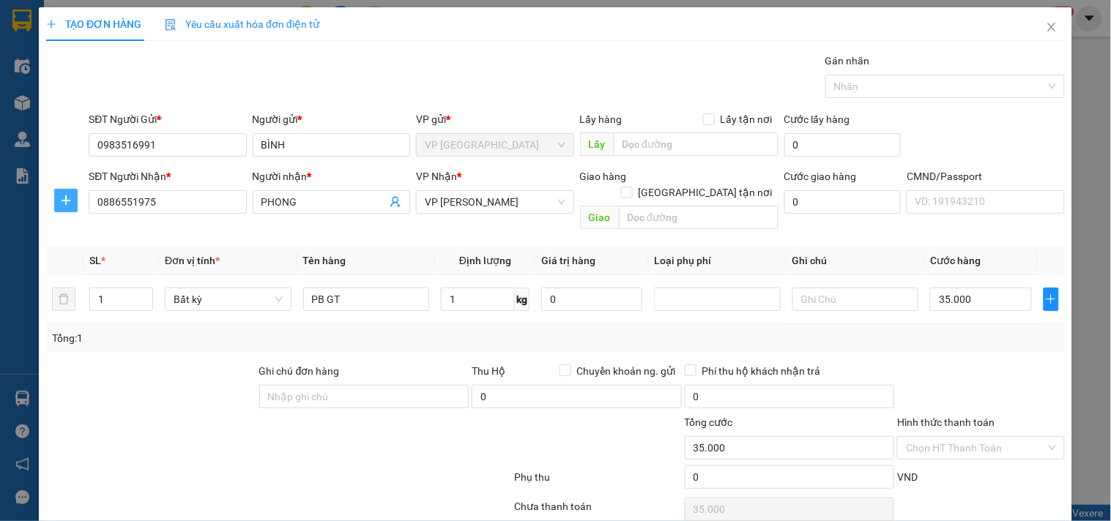
click at [56, 191] on button "button" at bounding box center [65, 200] width 23 height 23
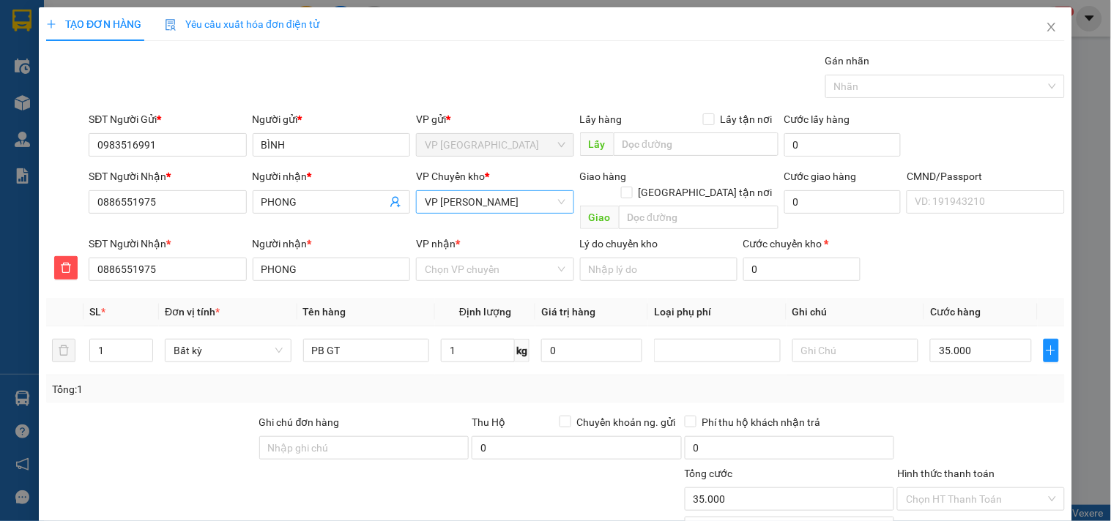
click at [454, 201] on span "VP [PERSON_NAME]" at bounding box center [495, 202] width 140 height 22
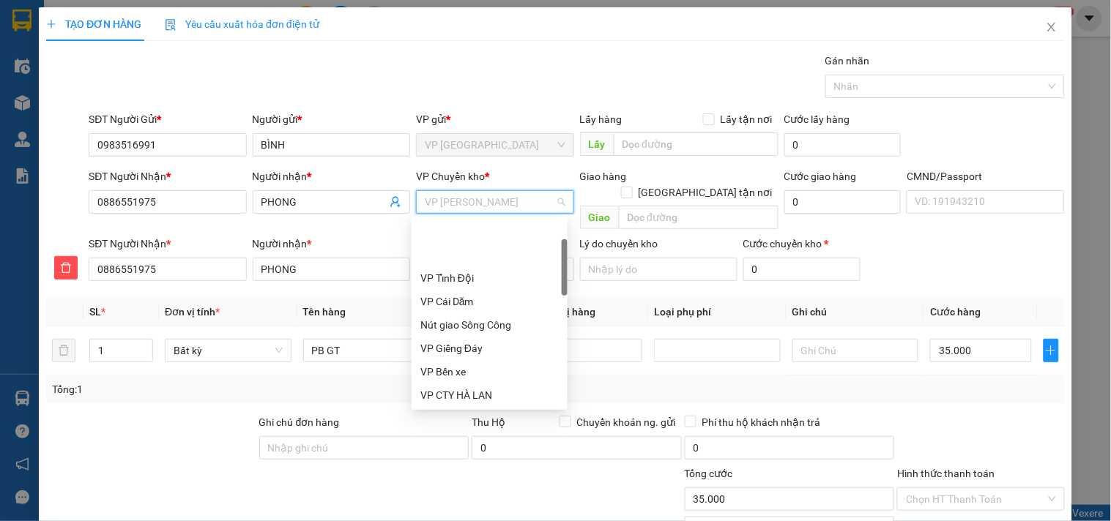
scroll to position [70, 0]
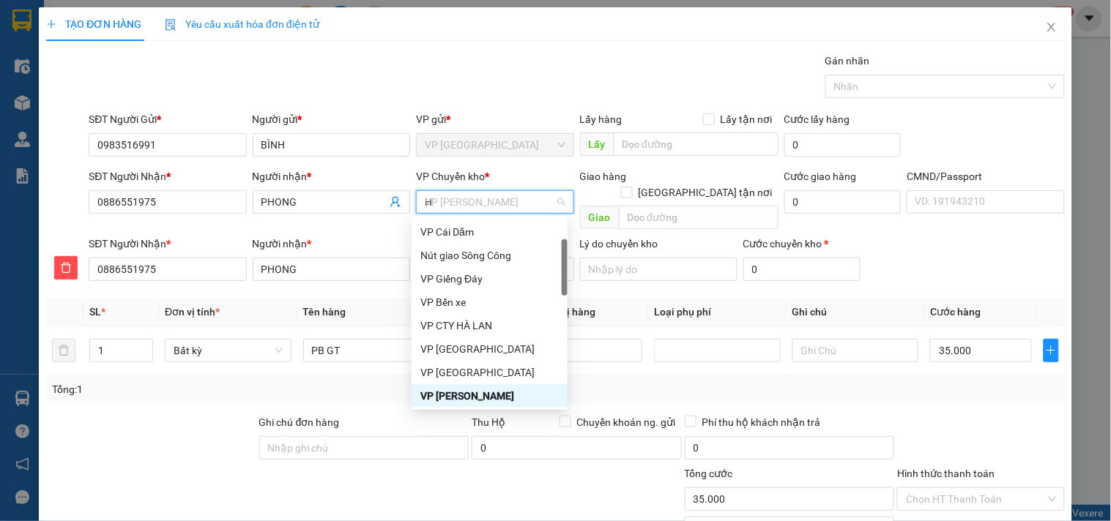
type input "HG"
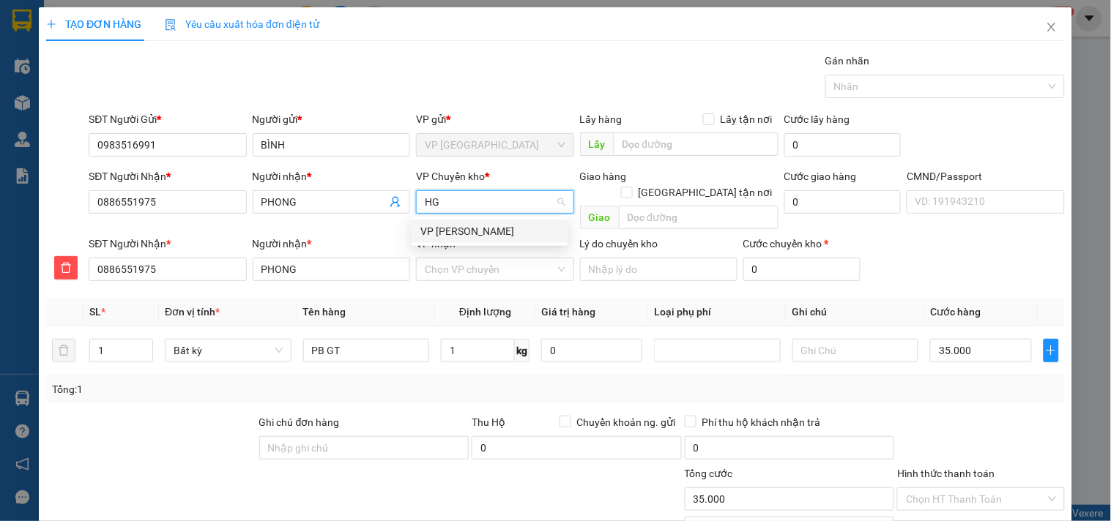
scroll to position [0, 0]
drag, startPoint x: 466, startPoint y: 233, endPoint x: 469, endPoint y: 255, distance: 22.3
click at [466, 236] on div "VP [PERSON_NAME]" at bounding box center [489, 231] width 138 height 16
click at [469, 258] on input "VP nhận *" at bounding box center [490, 269] width 130 height 22
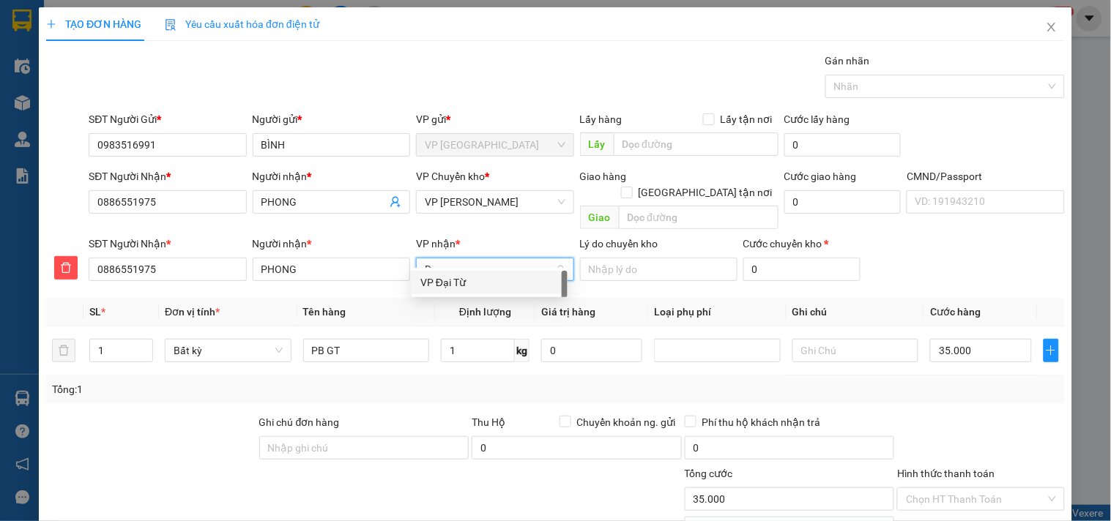
type input "DT"
click at [480, 282] on div "VP Đại Từ" at bounding box center [489, 283] width 138 height 16
click at [494, 381] on div "Tổng: 1" at bounding box center [555, 389] width 1007 height 16
type input "40.000"
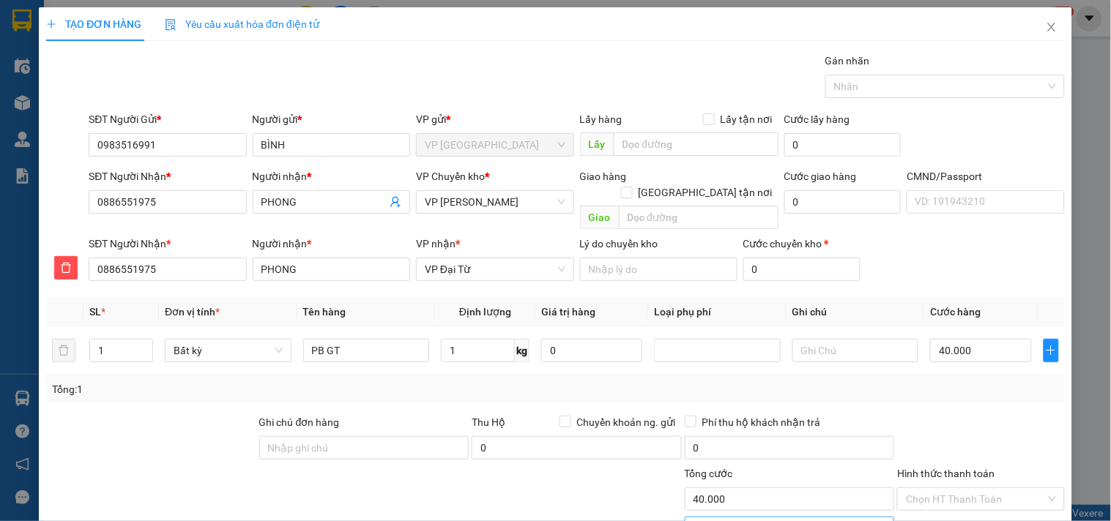
scroll to position [101, 0]
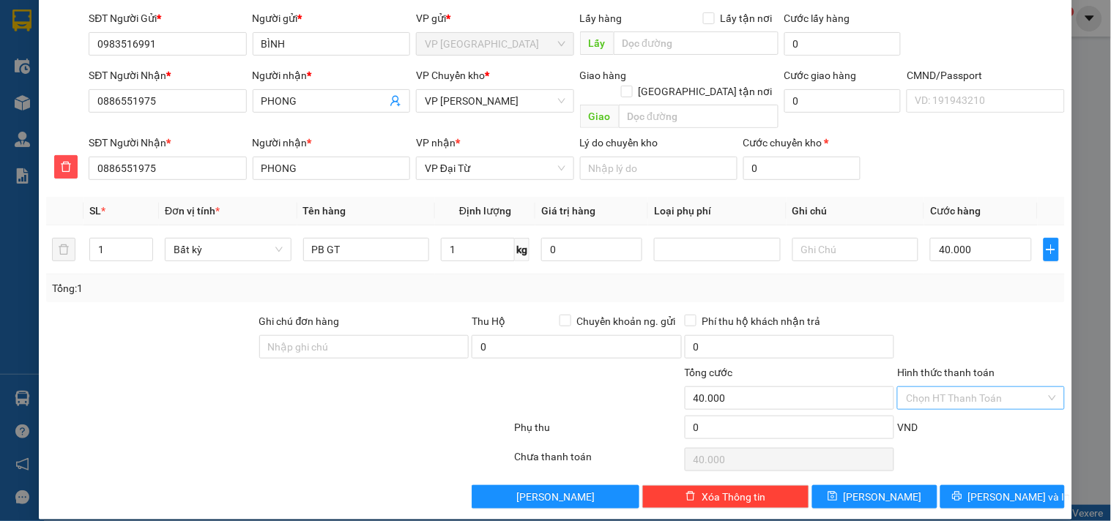
click at [964, 387] on input "Hình thức thanh toán" at bounding box center [975, 398] width 139 height 22
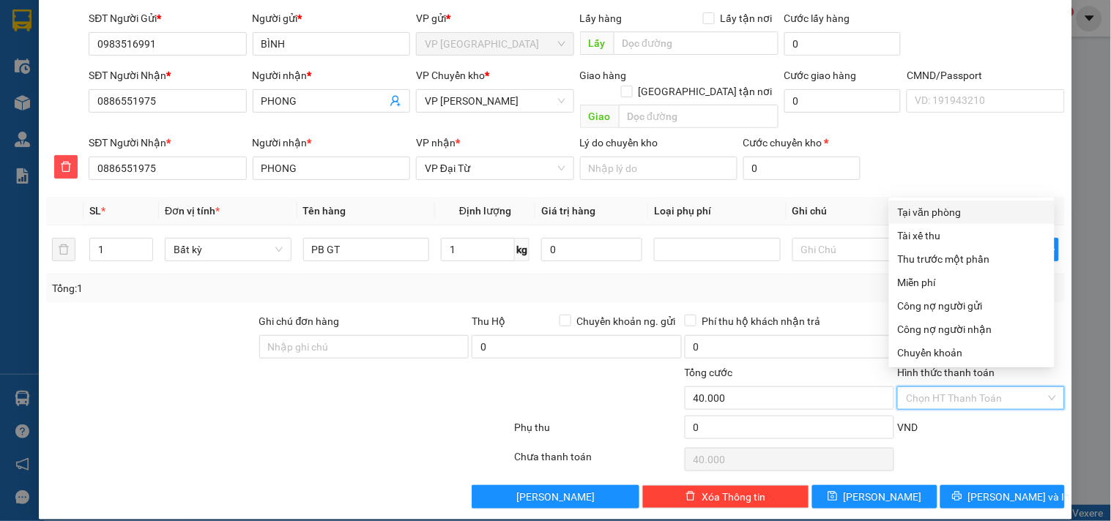
click at [935, 214] on div "Tại văn phòng" at bounding box center [972, 212] width 148 height 16
type input "0"
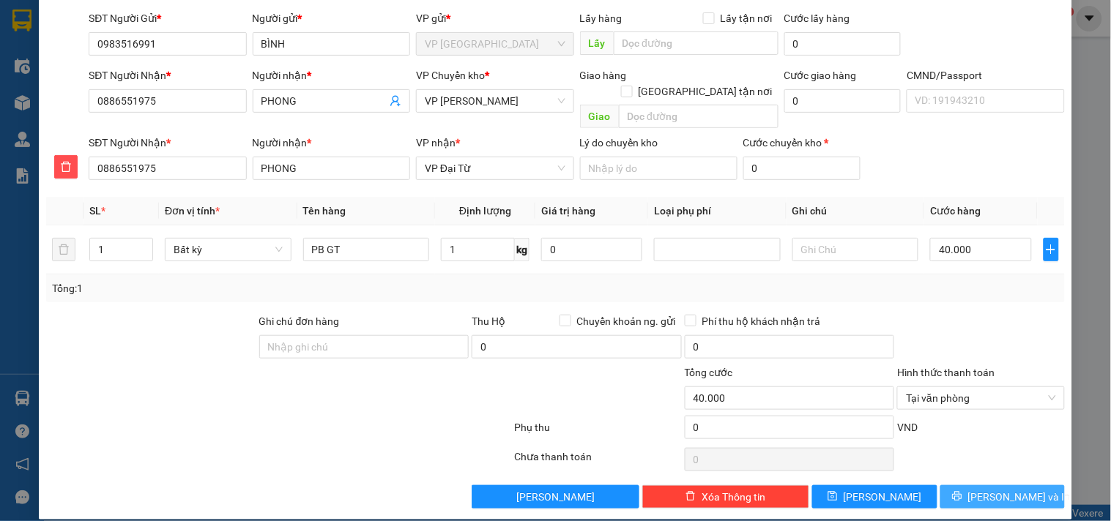
click at [1020, 485] on button "[PERSON_NAME] và In" at bounding box center [1002, 496] width 124 height 23
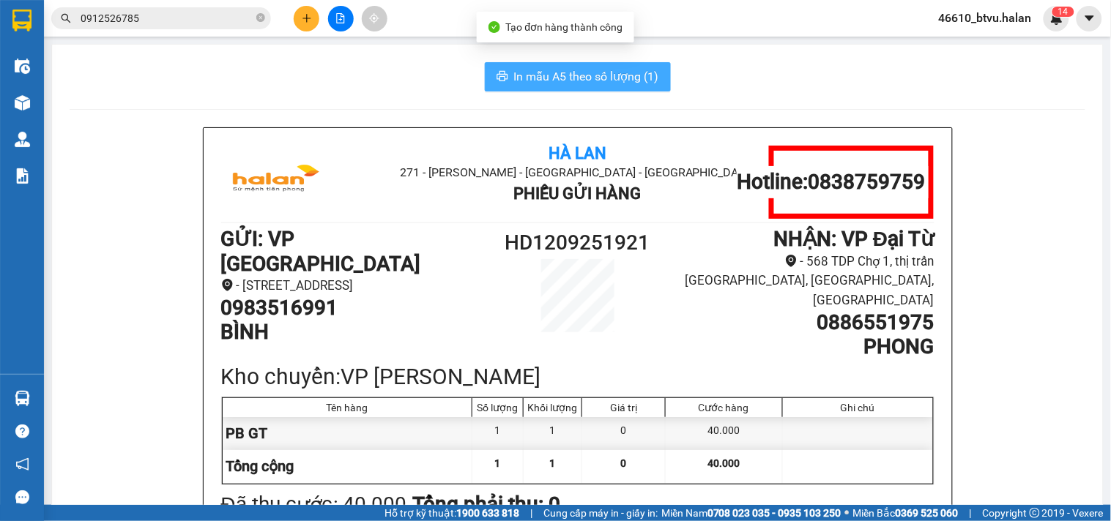
drag, startPoint x: 581, startPoint y: 63, endPoint x: 587, endPoint y: 75, distance: 13.1
click at [583, 67] on button "In mẫu A5 theo số lượng (1)" at bounding box center [578, 76] width 186 height 29
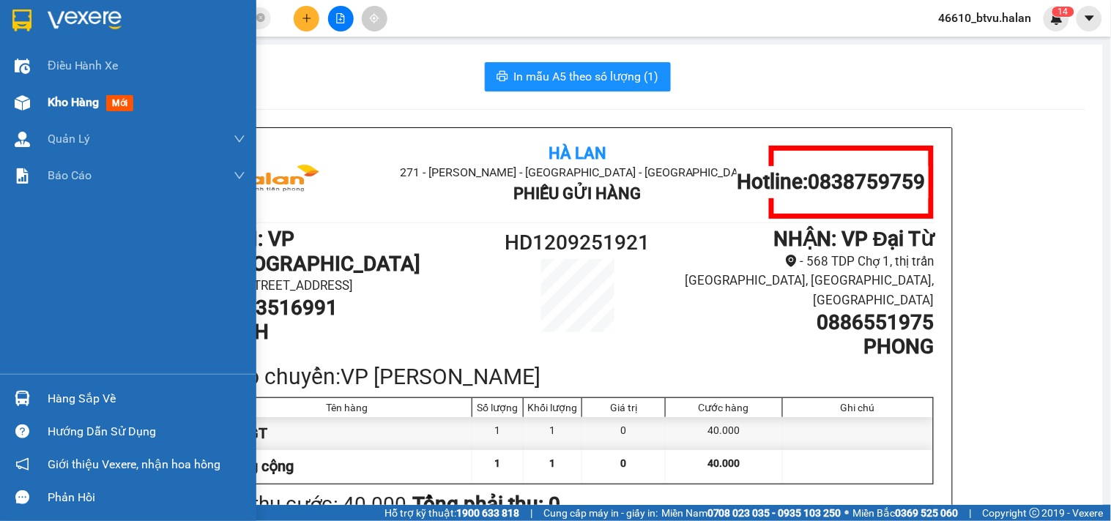
click at [40, 105] on div "Kho hàng mới" at bounding box center [128, 102] width 256 height 37
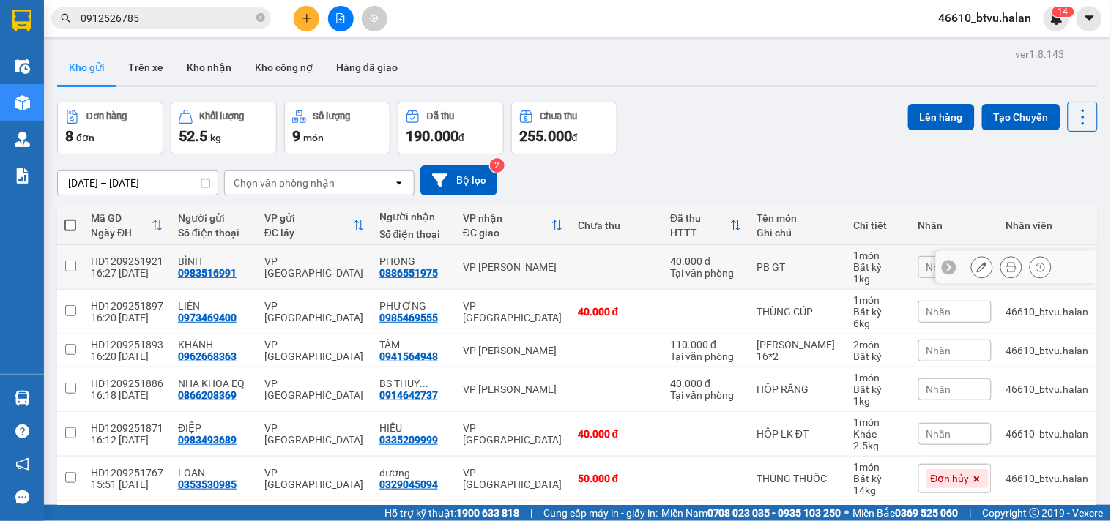
drag, startPoint x: 544, startPoint y: 260, endPoint x: 552, endPoint y: 297, distance: 38.2
click at [544, 262] on td "VP [PERSON_NAME]" at bounding box center [512, 267] width 115 height 45
checkbox input "true"
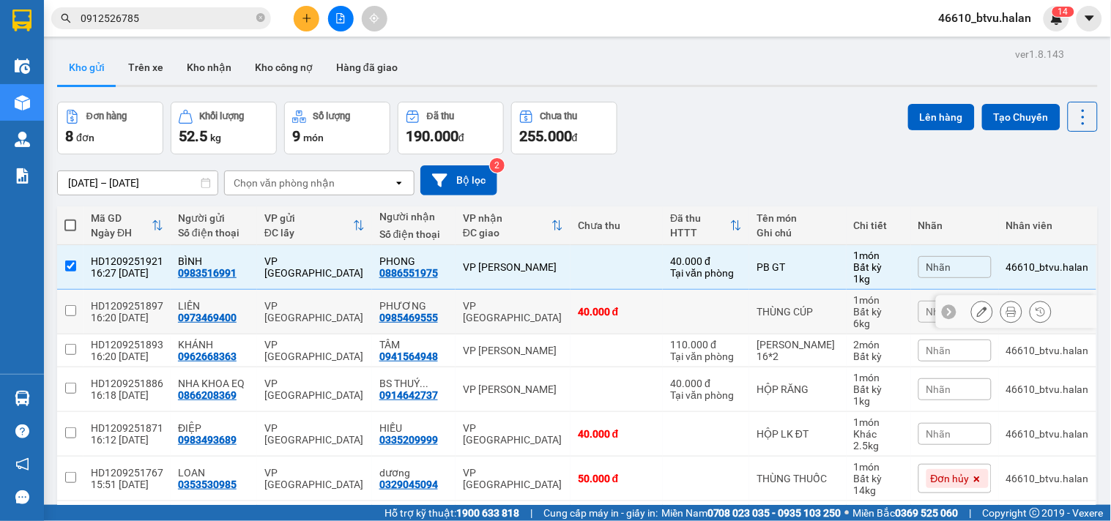
click at [553, 297] on td "VP [GEOGRAPHIC_DATA]" at bounding box center [512, 312] width 115 height 45
checkbox input "true"
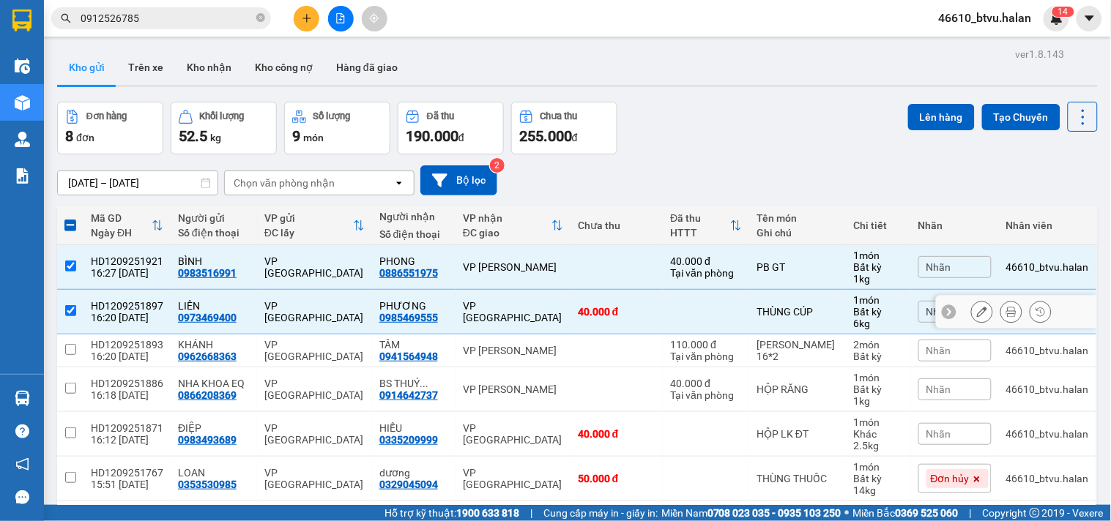
click at [562, 337] on td "VP [PERSON_NAME]" at bounding box center [512, 351] width 115 height 33
checkbox input "true"
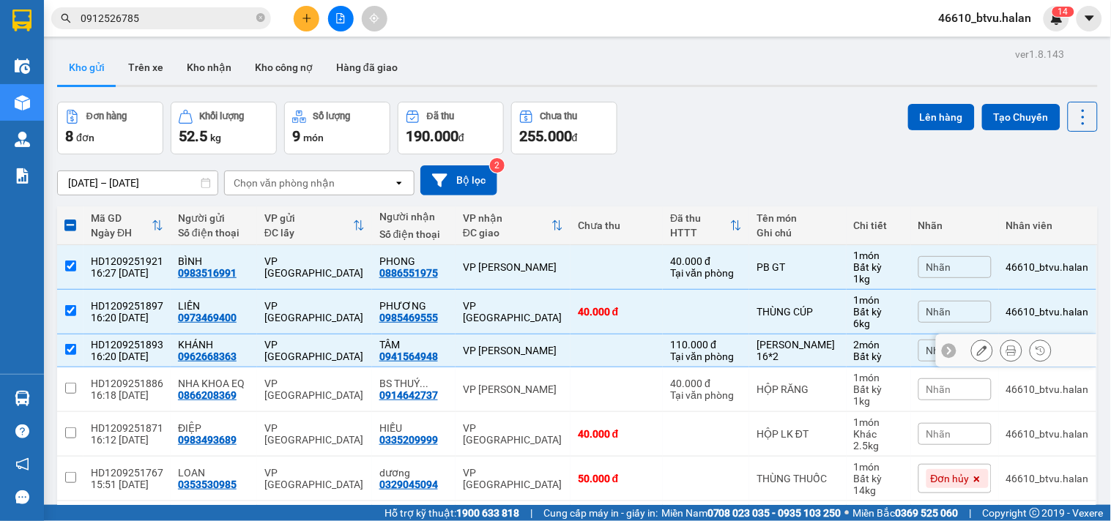
scroll to position [81, 0]
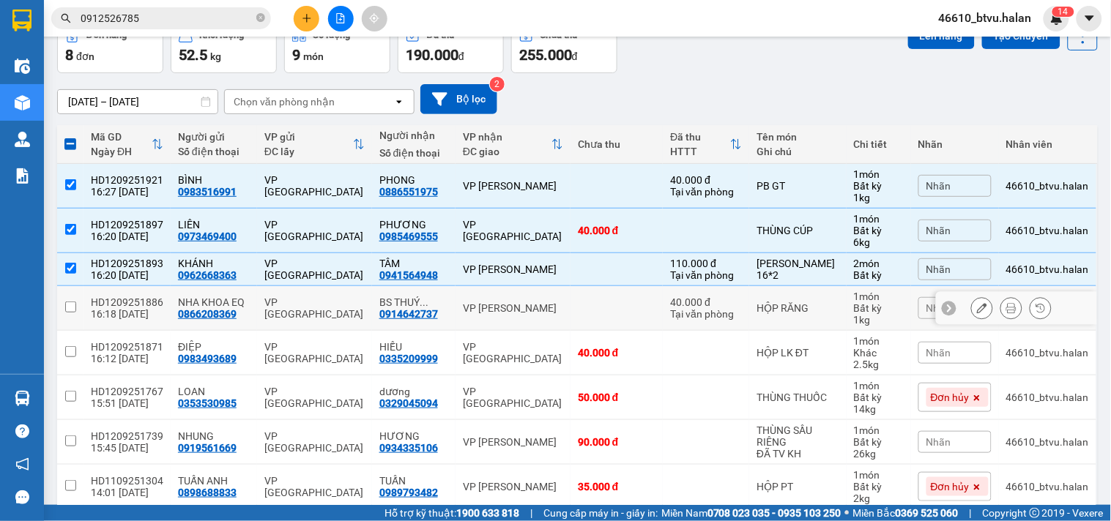
click at [579, 318] on td at bounding box center [616, 308] width 93 height 45
checkbox input "true"
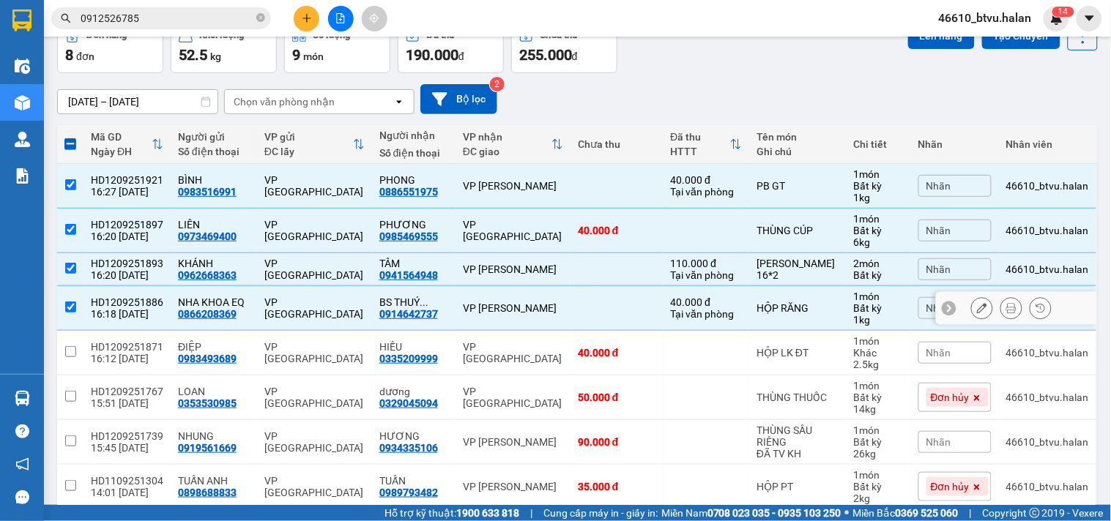
scroll to position [158, 0]
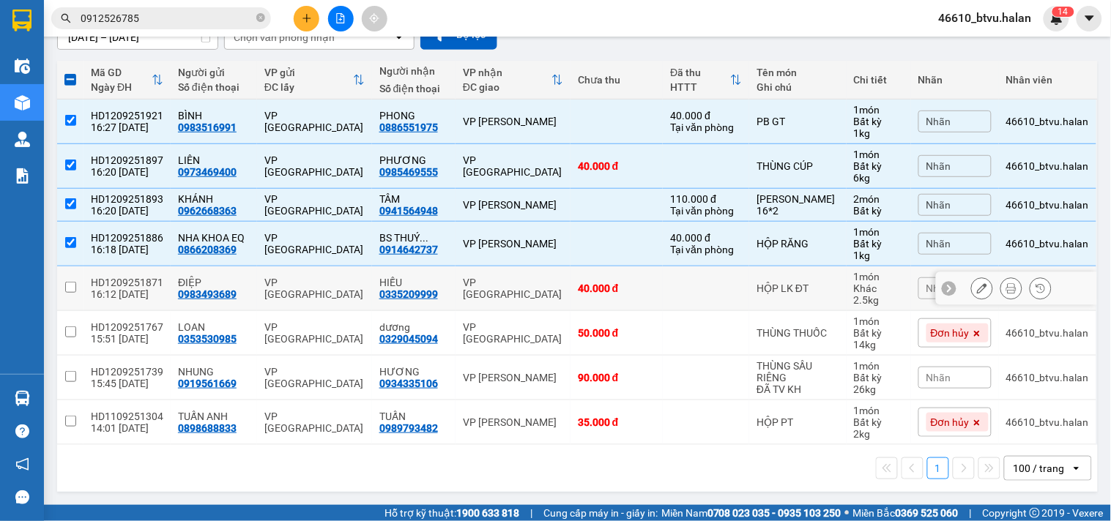
click at [723, 288] on td at bounding box center [706, 288] width 86 height 45
checkbox input "true"
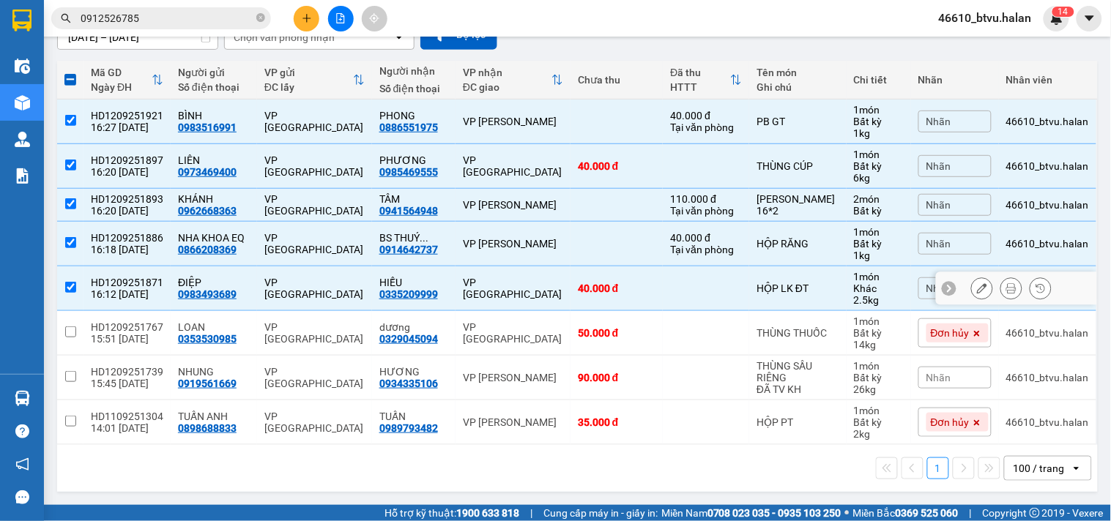
scroll to position [0, 0]
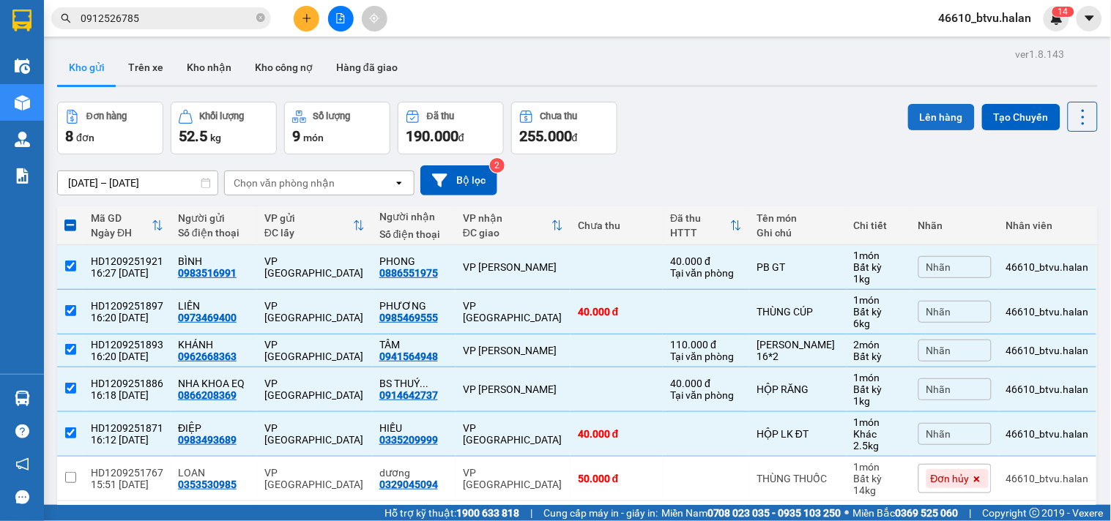
click at [917, 117] on button "Lên hàng" at bounding box center [941, 117] width 67 height 26
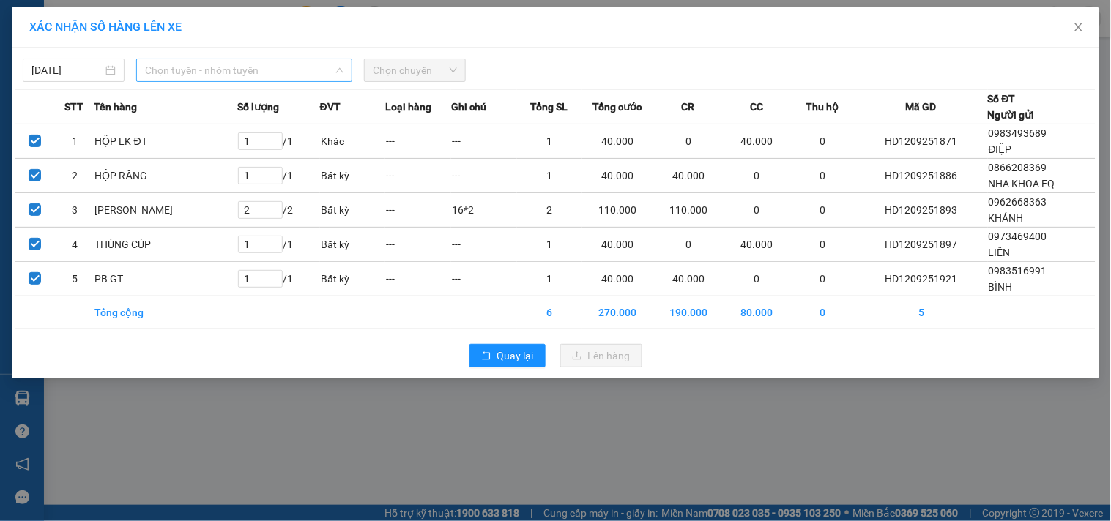
click at [283, 68] on span "Chọn tuyến - nhóm tuyến" at bounding box center [244, 70] width 198 height 22
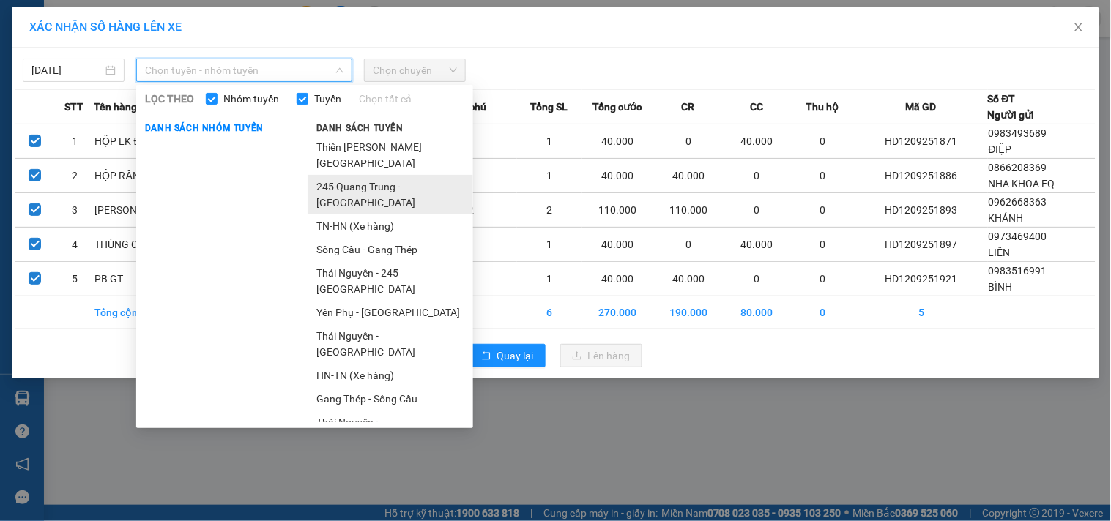
drag, startPoint x: 335, startPoint y: 191, endPoint x: 368, endPoint y: 141, distance: 60.3
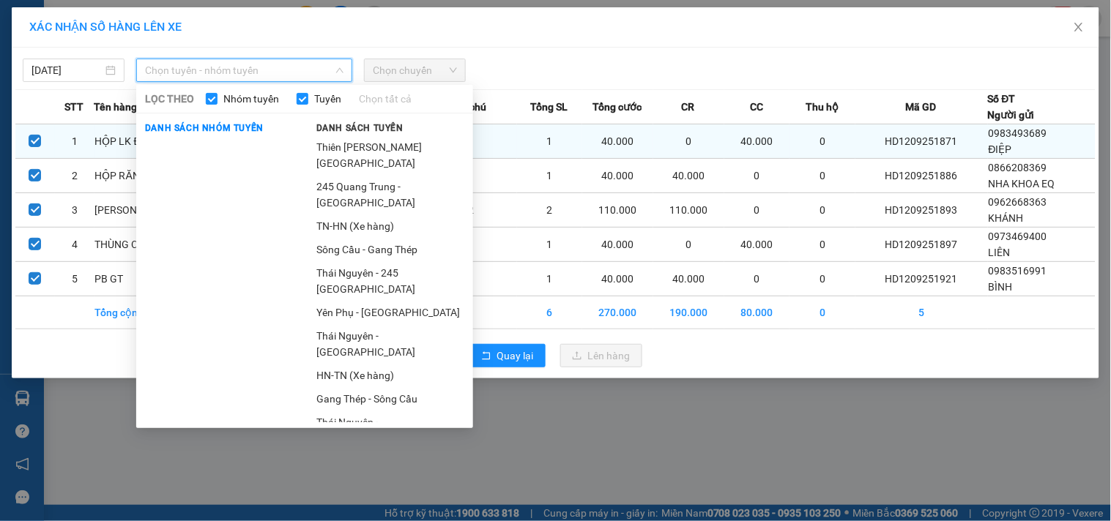
click at [335, 190] on li "245 Quang Trung - [GEOGRAPHIC_DATA]" at bounding box center [389, 195] width 165 height 40
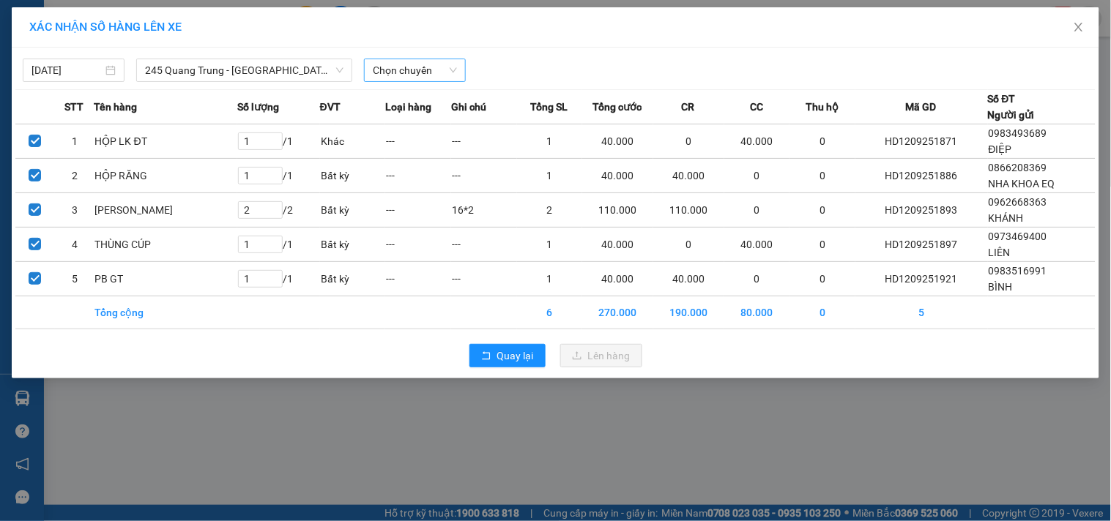
drag, startPoint x: 413, startPoint y: 53, endPoint x: 414, endPoint y: 61, distance: 7.4
click at [414, 55] on div "[DATE] 245 [GEOGRAPHIC_DATA] - [GEOGRAPHIC_DATA] LỌC THEO Nhóm tuyến Tuyến Chọn…" at bounding box center [555, 66] width 1080 height 31
click at [416, 69] on span "Chọn chuyến" at bounding box center [415, 70] width 84 height 22
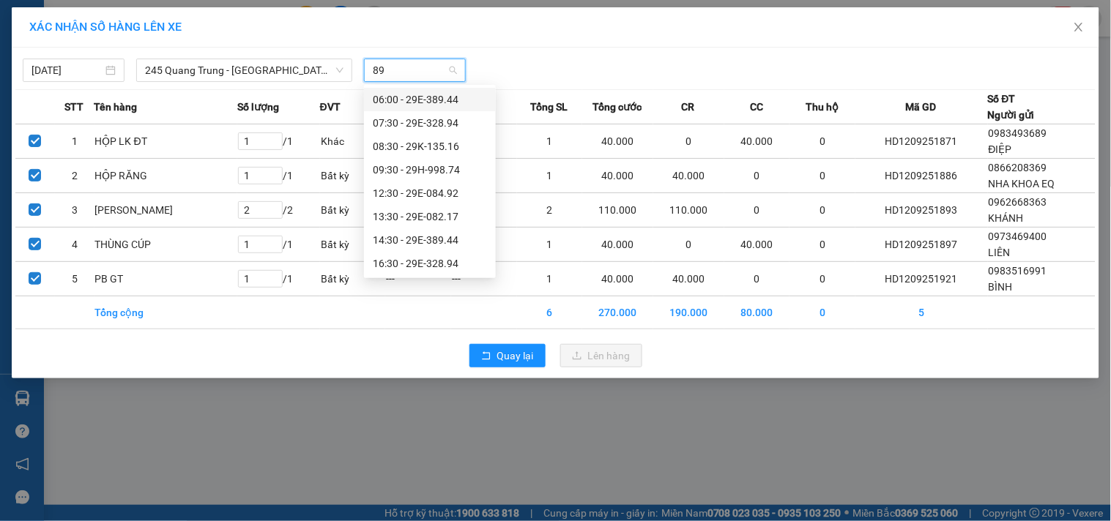
type input "894"
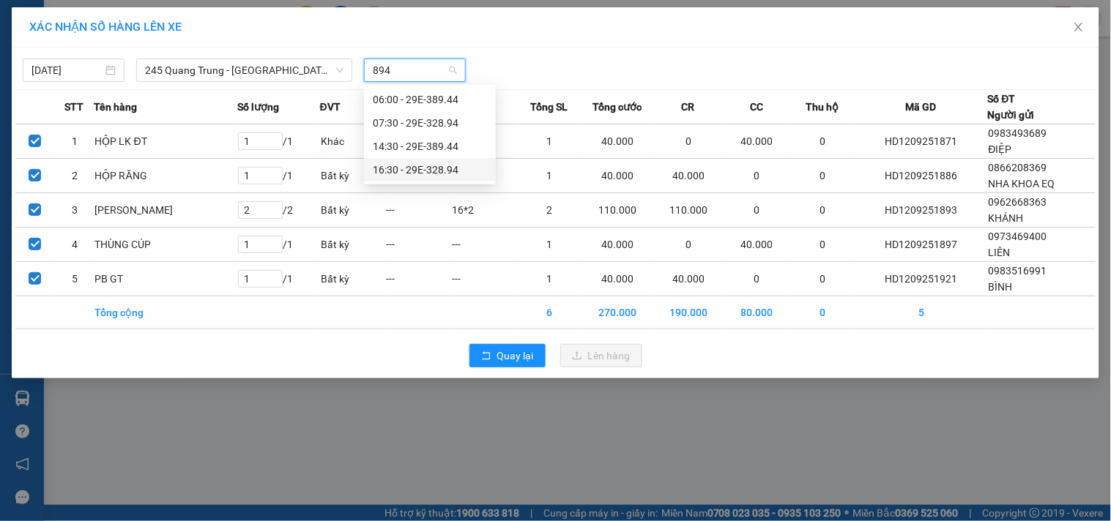
click at [470, 163] on div "16:30 - 29E-328.94" at bounding box center [430, 170] width 114 height 16
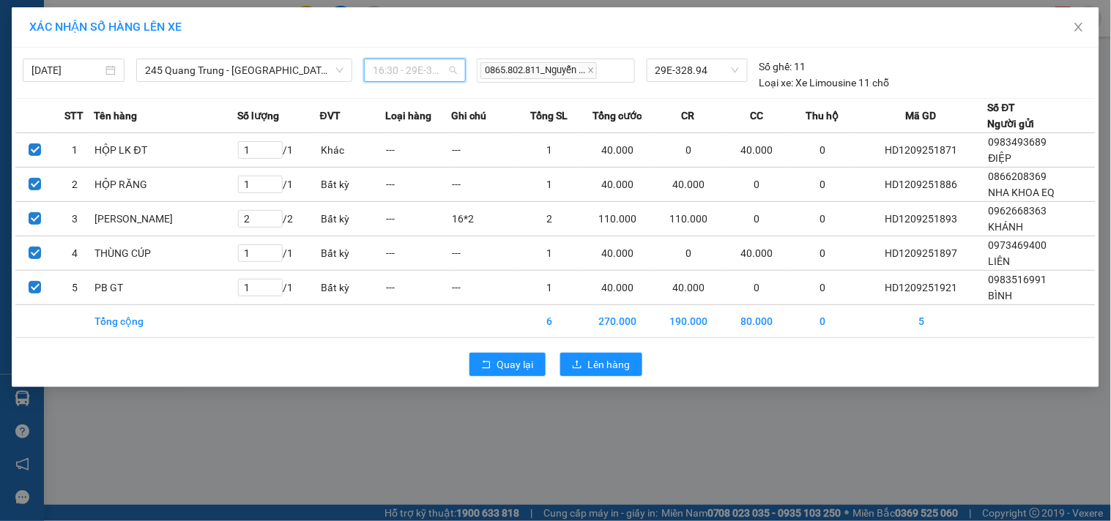
click at [427, 76] on span "16:30 - 29E-328.94" at bounding box center [415, 70] width 84 height 22
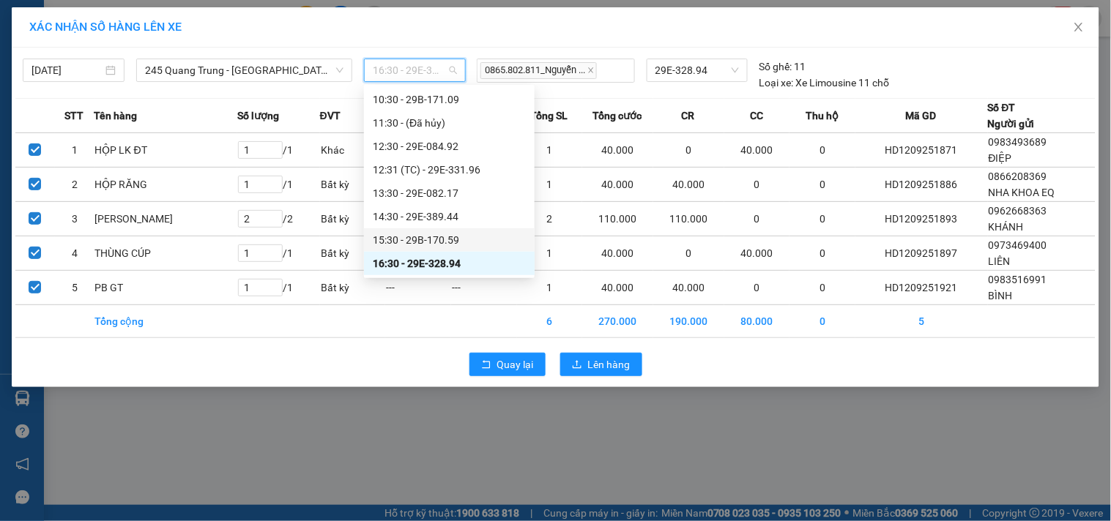
scroll to position [305, 0]
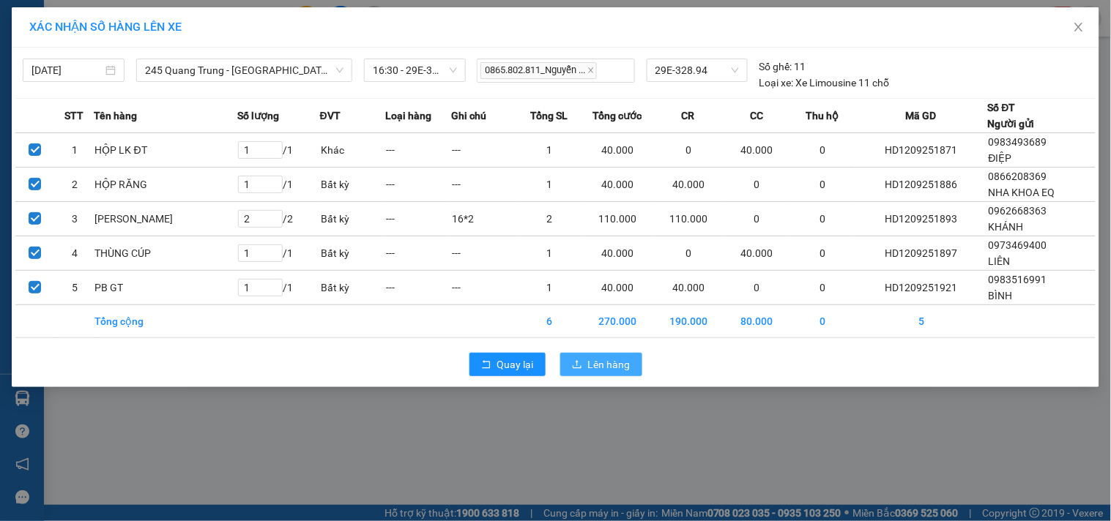
click at [608, 366] on span "Lên hàng" at bounding box center [609, 365] width 42 height 16
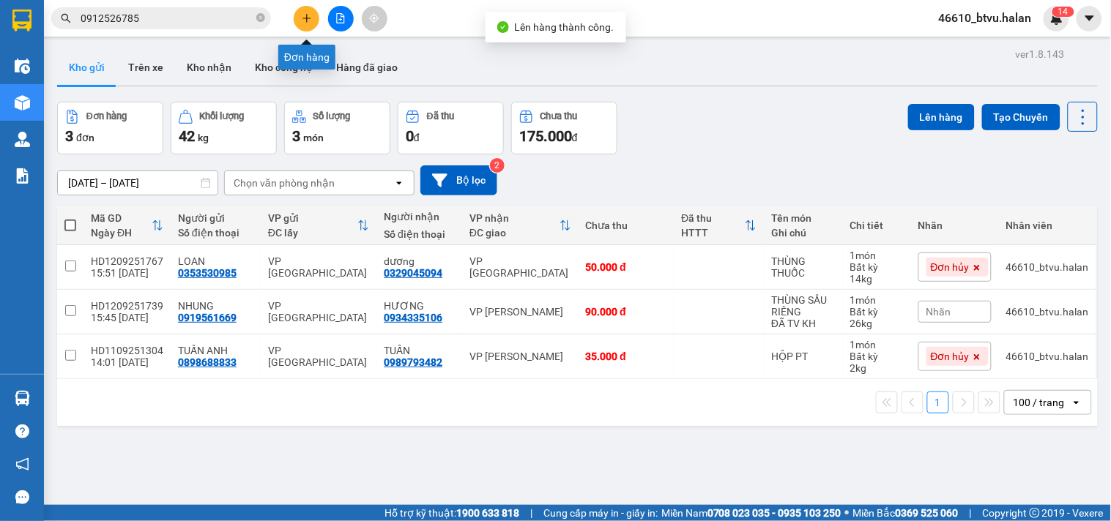
click at [309, 18] on icon "plus" at bounding box center [306, 18] width 8 height 1
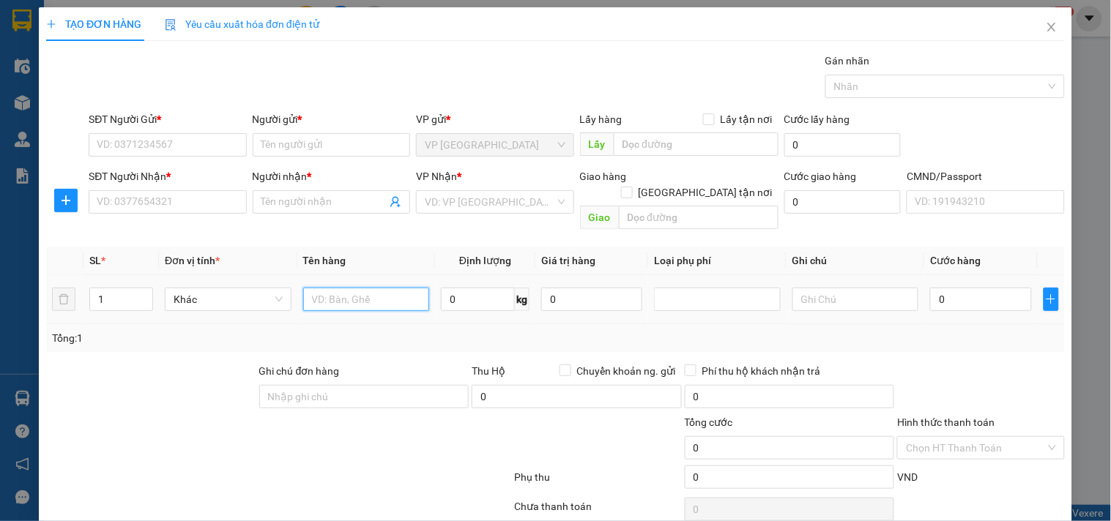
click at [367, 288] on input "text" at bounding box center [366, 299] width 127 height 23
type input "R"
type input "THÙNG"
type input "14"
click at [384, 288] on input "THÙNG" at bounding box center [366, 299] width 127 height 23
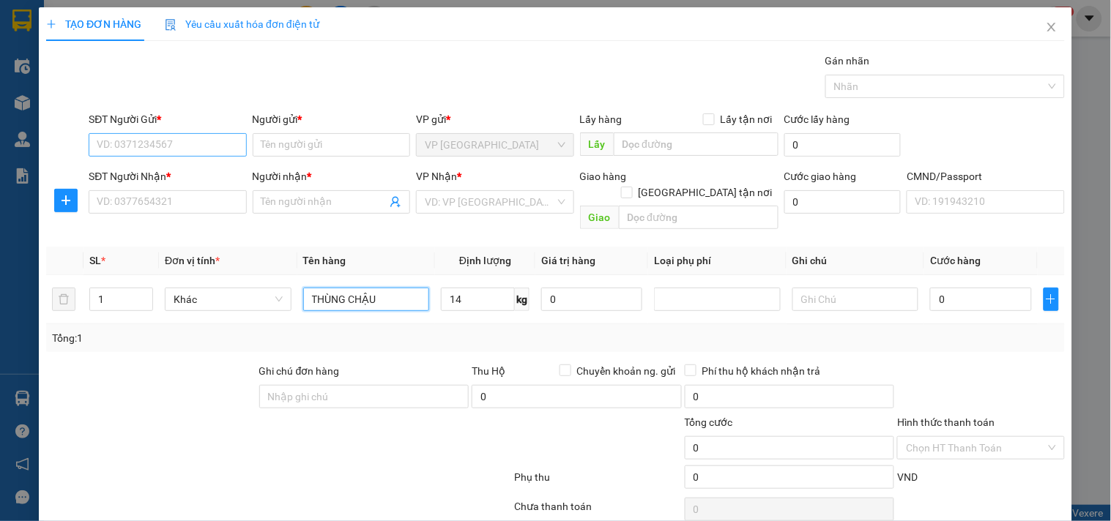
type input "THÙNG CHẬU"
click at [194, 146] on input "SĐT Người Gửi *" at bounding box center [167, 144] width 157 height 23
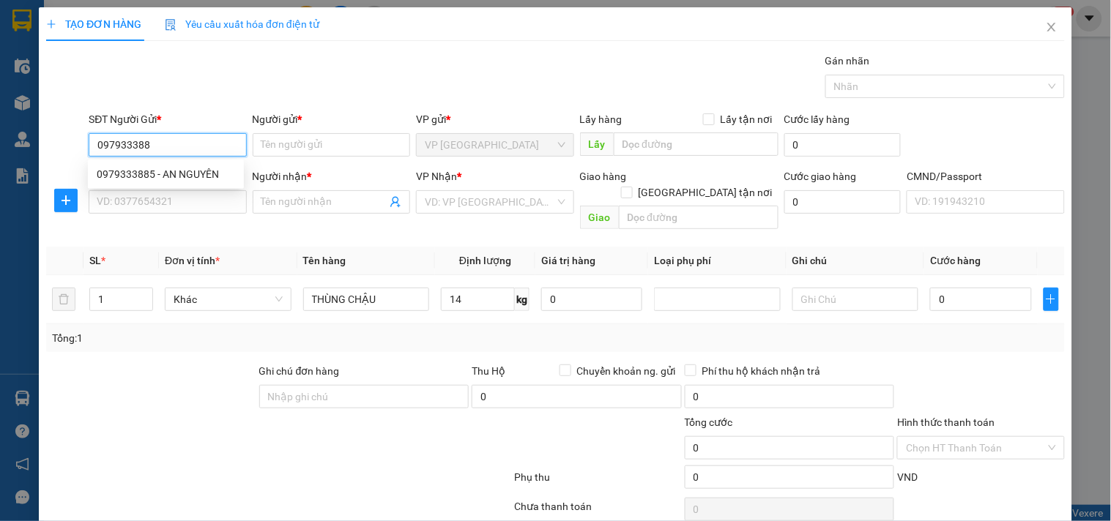
type input "0979333885"
click at [195, 179] on div "0979333885 - AN NGUYÊN" at bounding box center [166, 174] width 138 height 16
type input "AN NGUYÊN"
type input "0979333885"
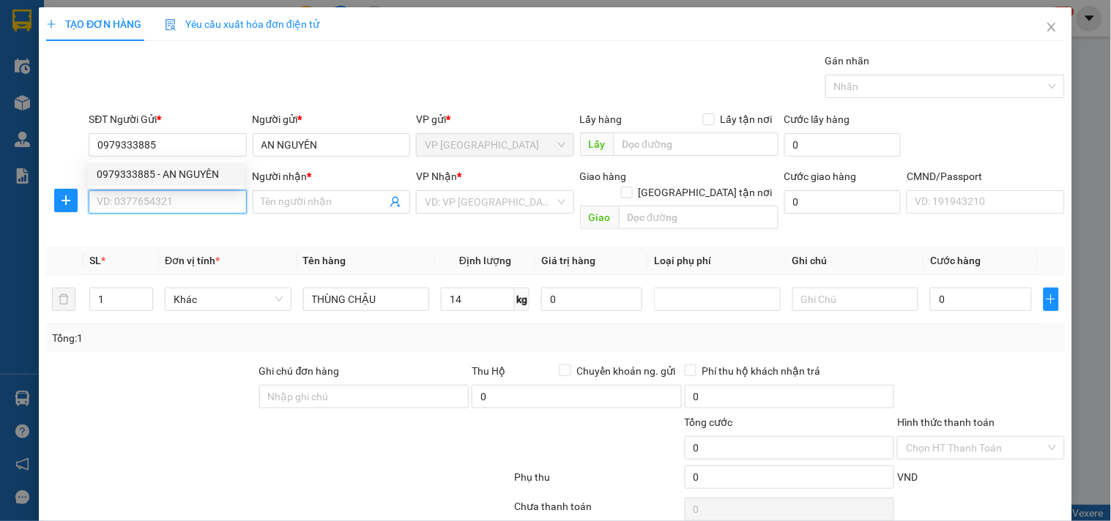
click at [195, 201] on input "SĐT Người Nhận *" at bounding box center [167, 201] width 157 height 23
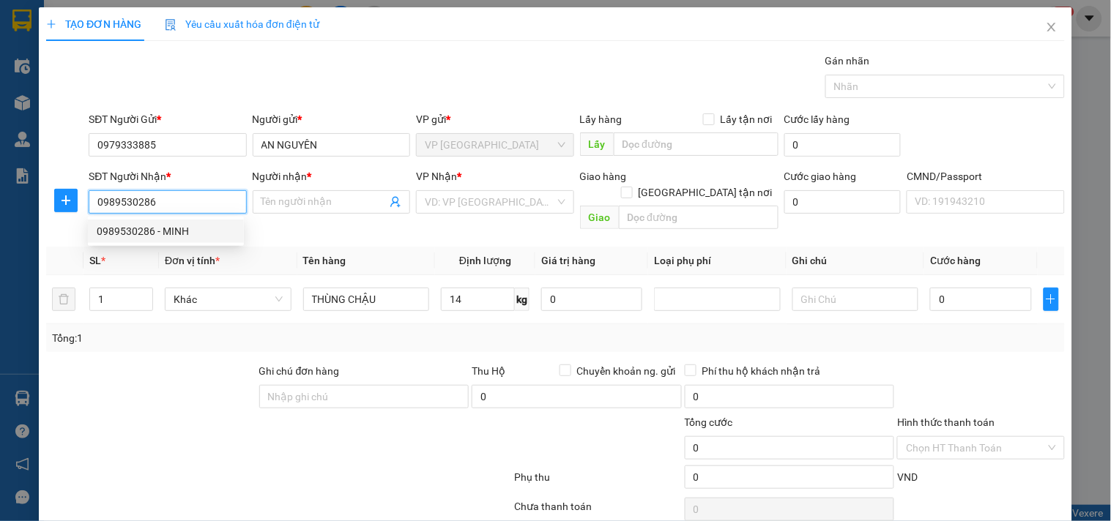
type input "0989530286"
click at [240, 239] on body "Kết quả tìm kiếm ( 1 ) Bộ lọc Mã ĐH Trạng thái Món hàng Thu hộ Tổng cước Chưa c…" at bounding box center [555, 260] width 1111 height 521
click at [221, 208] on input "0989530286" at bounding box center [167, 201] width 157 height 23
click at [220, 221] on div "0989530286 - MINH" at bounding box center [166, 231] width 156 height 23
type input "MINH"
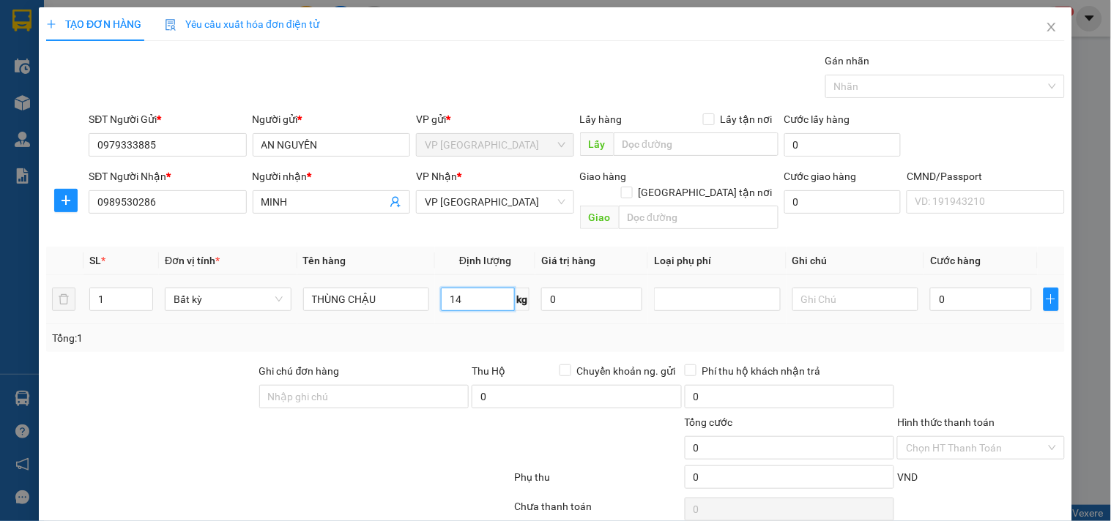
click at [463, 288] on input "14" at bounding box center [478, 299] width 74 height 23
click at [488, 341] on div "Transit Pickup Surcharge Ids Transit Deliver Surcharge Ids Transit Deliver Surc…" at bounding box center [555, 306] width 1018 height 506
type input "50.000"
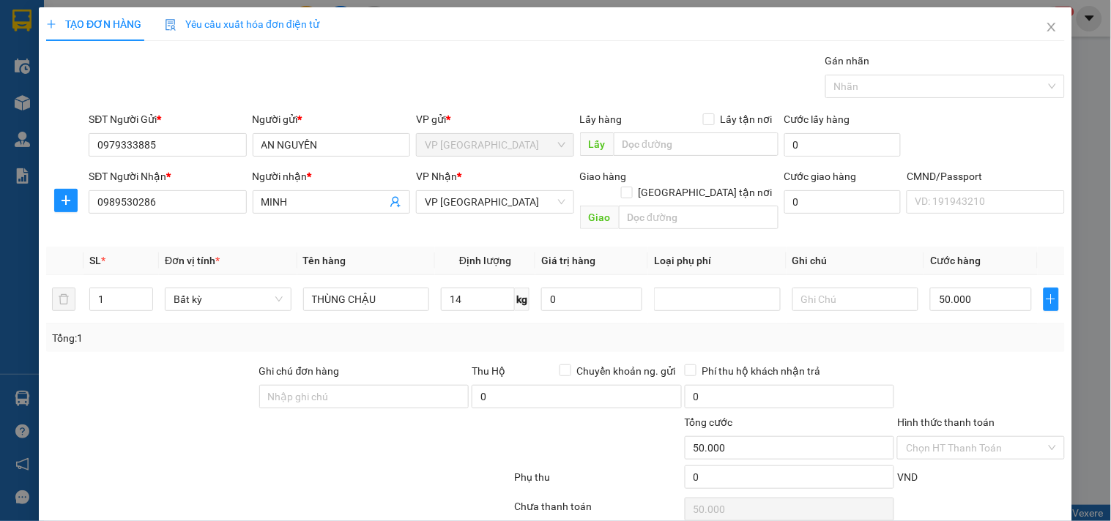
scroll to position [49, 0]
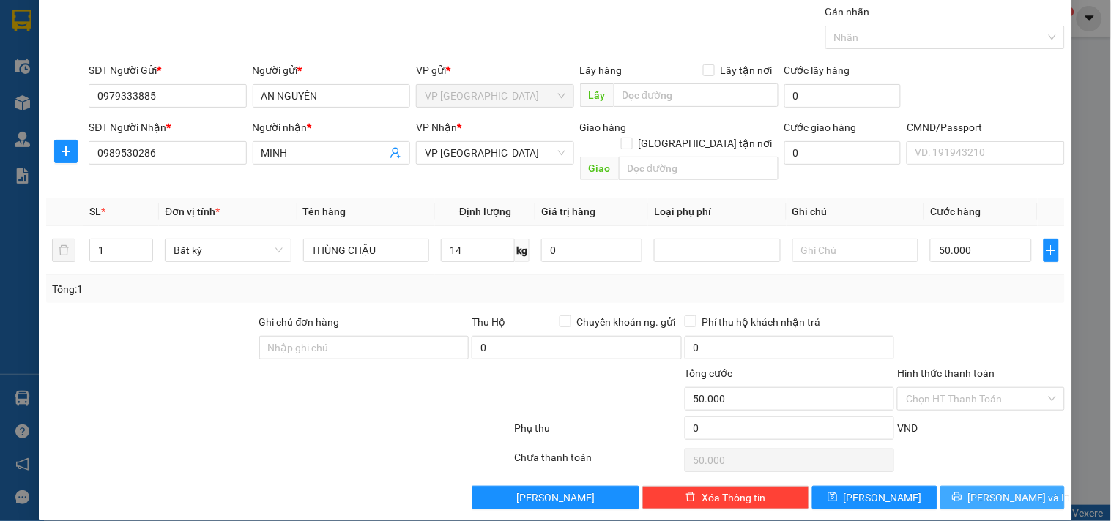
click at [961, 486] on button "[PERSON_NAME] và In" at bounding box center [1002, 497] width 124 height 23
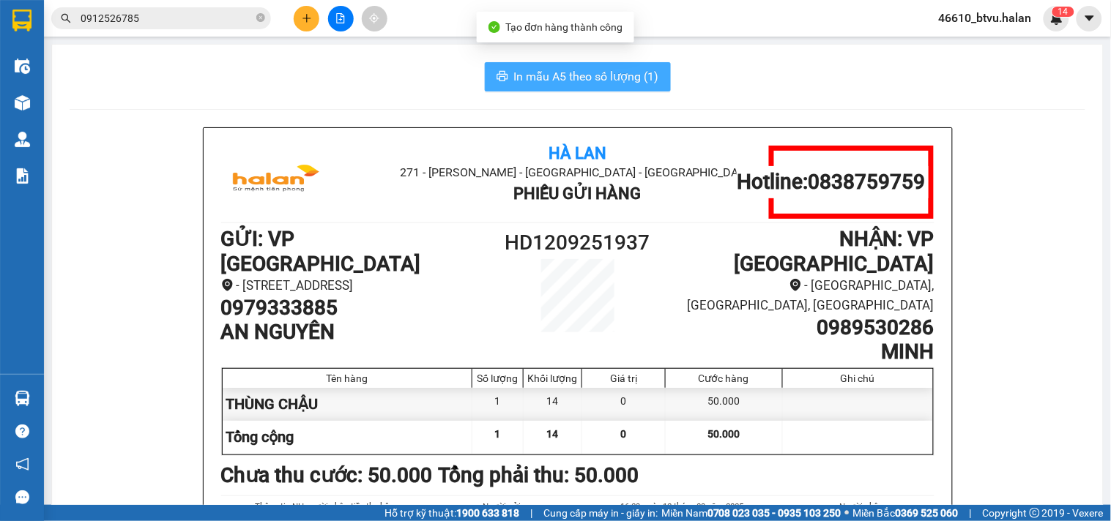
click at [574, 71] on span "In mẫu A5 theo số lượng (1)" at bounding box center [586, 76] width 145 height 18
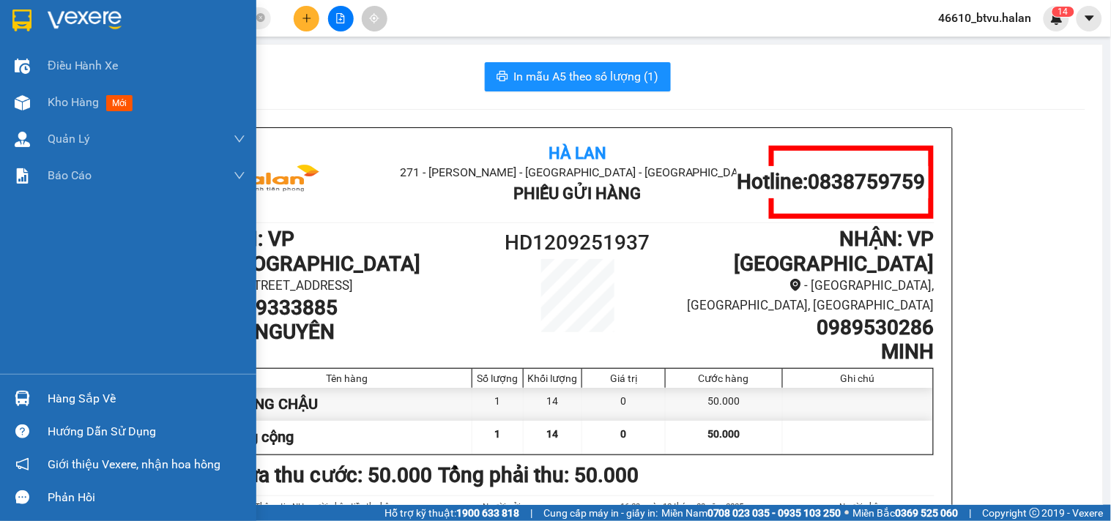
click at [26, 398] on img at bounding box center [22, 398] width 15 height 15
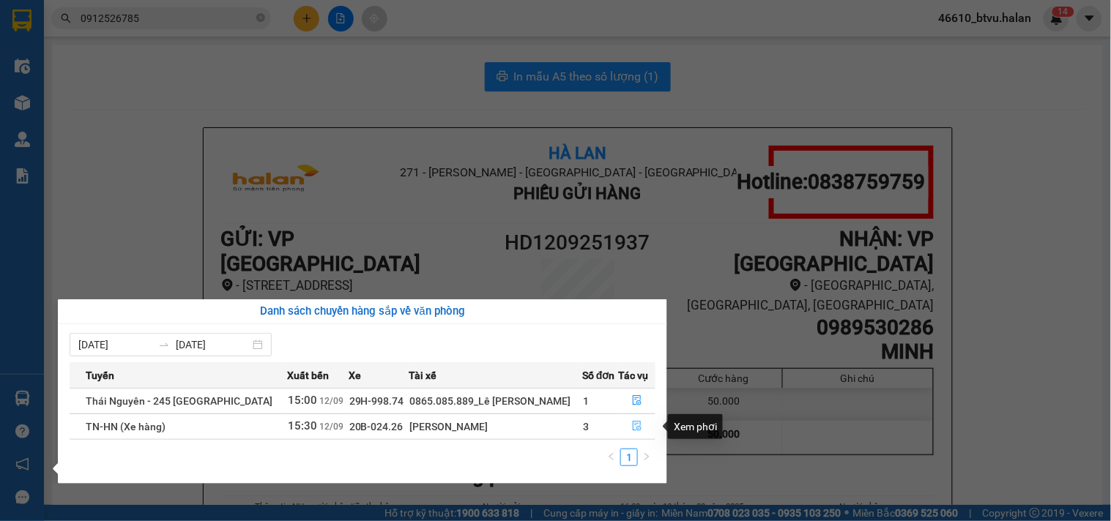
click at [635, 422] on icon "file-done" at bounding box center [637, 426] width 9 height 10
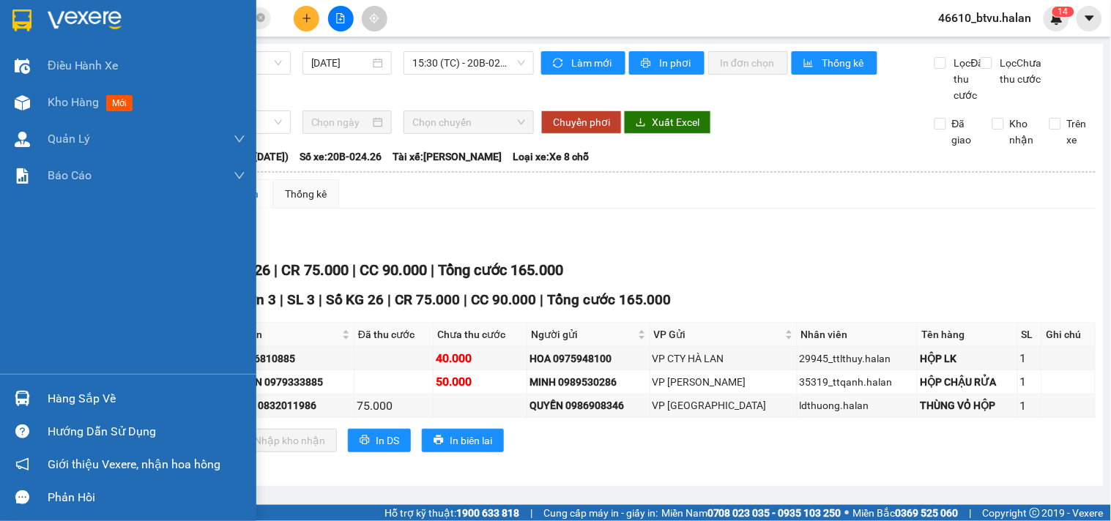
click at [40, 404] on div "Hàng sắp về" at bounding box center [128, 398] width 256 height 33
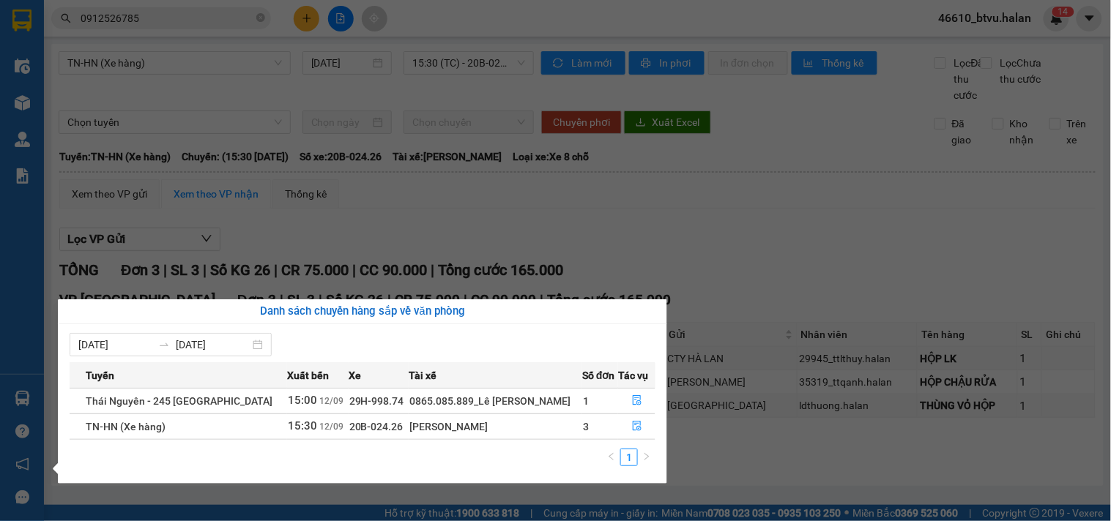
click at [593, 238] on section "Kết quả tìm kiếm ( 1 ) Bộ lọc Mã ĐH Trạng thái Món hàng Thu hộ Tổng cước Chưa c…" at bounding box center [555, 260] width 1111 height 521
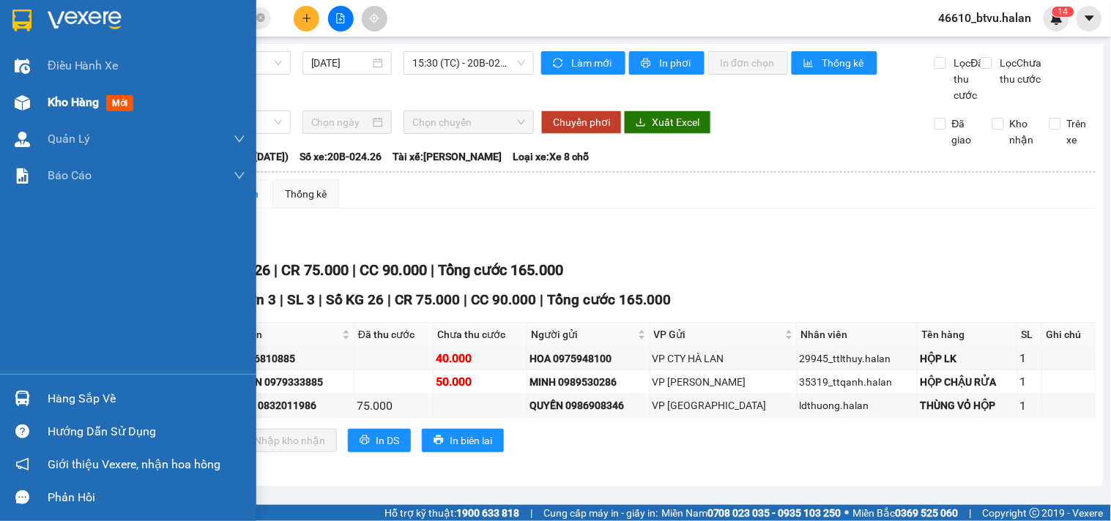
click at [10, 107] on div at bounding box center [23, 103] width 26 height 26
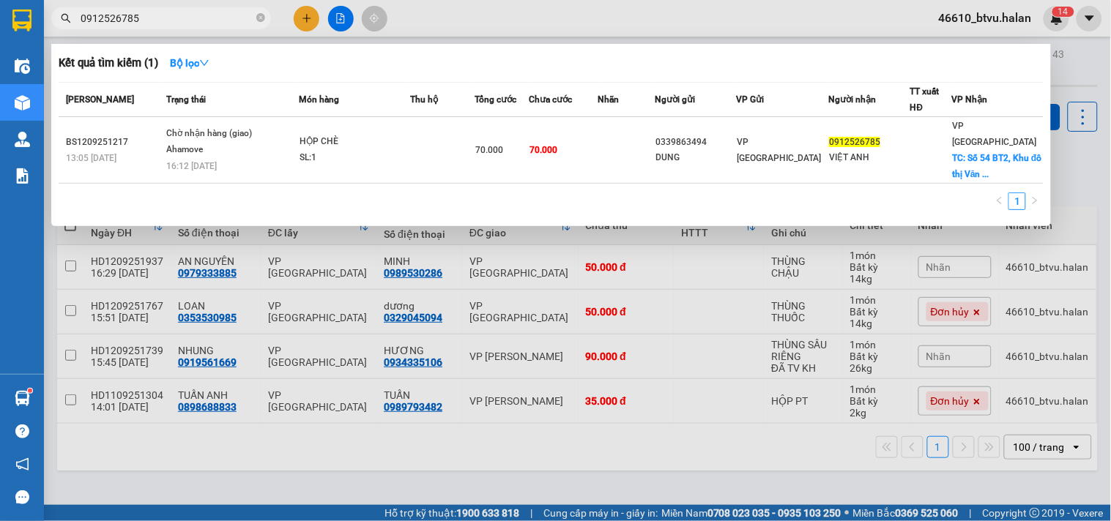
click at [187, 18] on input "0912526785" at bounding box center [167, 18] width 173 height 16
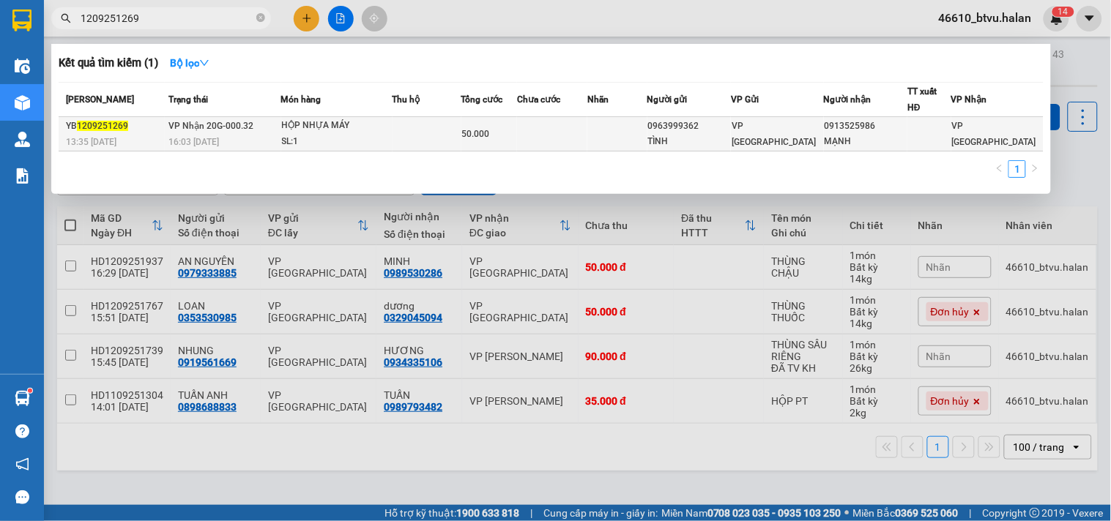
type input "1209251269"
click at [422, 130] on td at bounding box center [426, 134] width 69 height 34
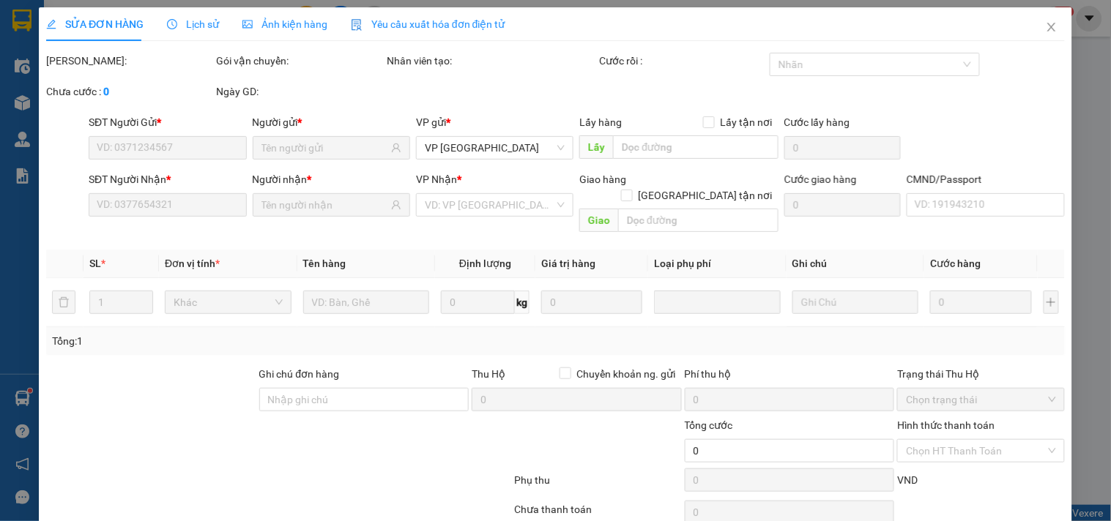
type input "0963999362"
type input "TÌNH"
type input "0913525986"
type input "MẠNH"
type input "50.000"
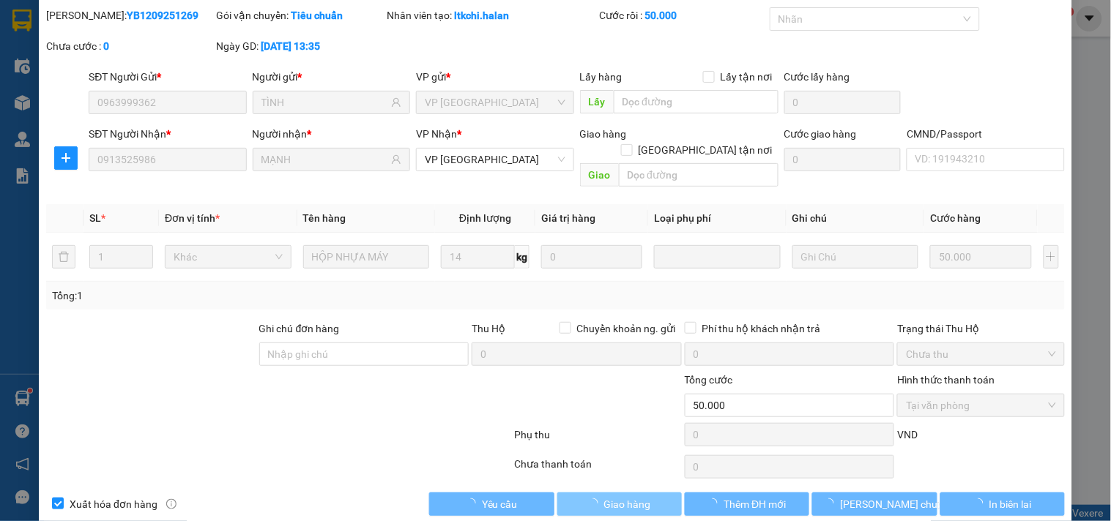
scroll to position [53, 0]
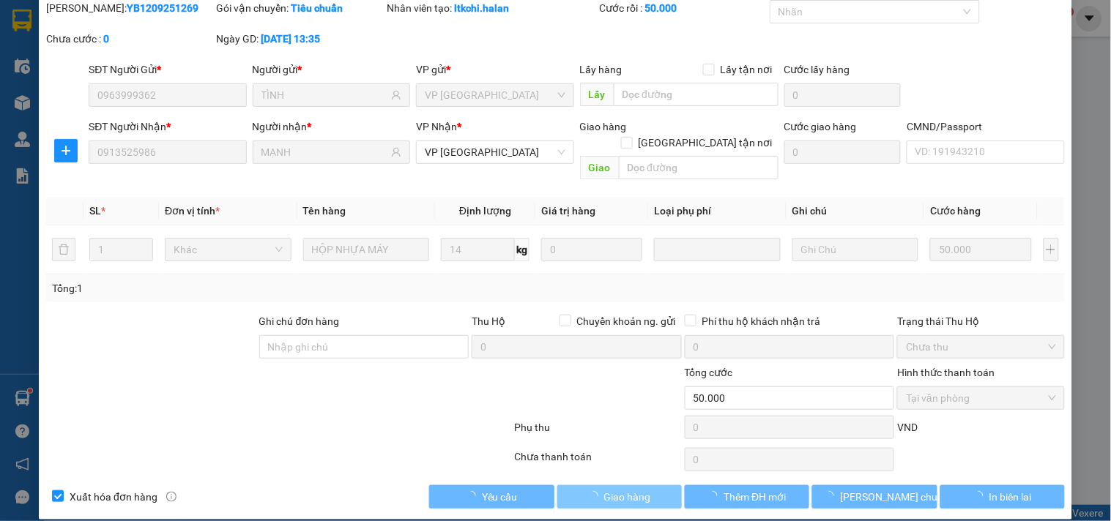
click at [640, 489] on span "Giao hàng" at bounding box center [627, 497] width 47 height 16
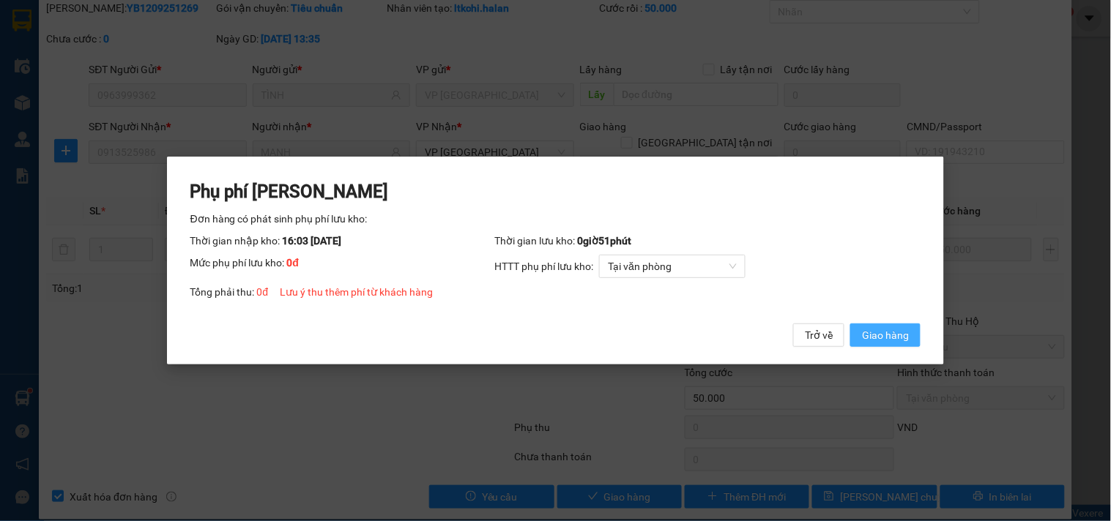
click at [881, 334] on span "Giao hàng" at bounding box center [885, 335] width 47 height 16
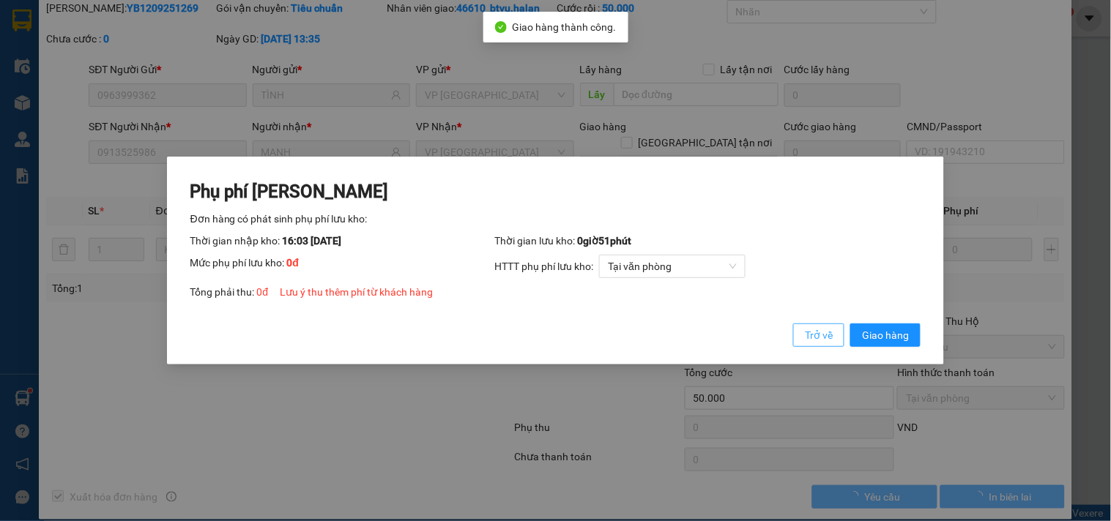
click at [813, 338] on span "Trở về" at bounding box center [819, 335] width 28 height 16
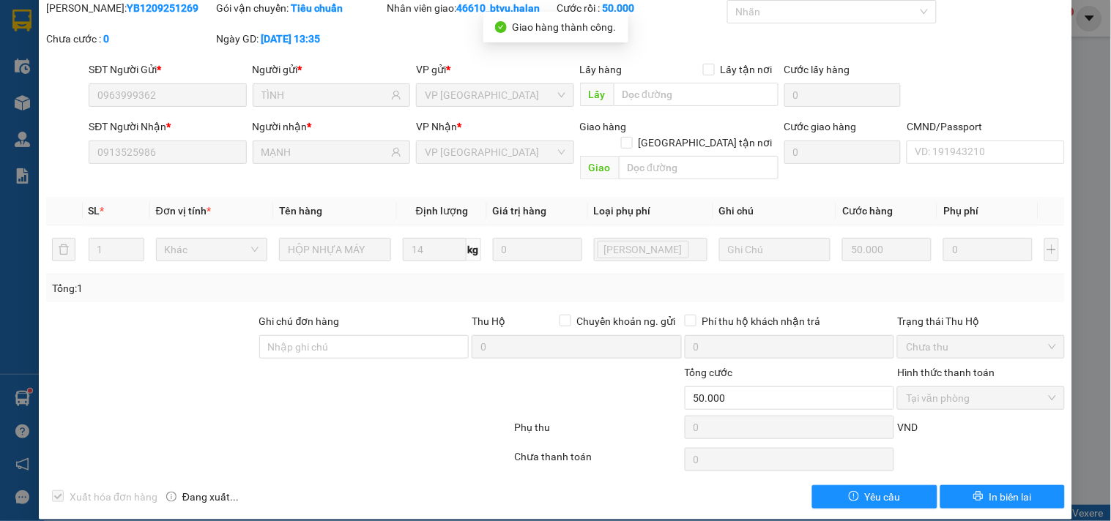
scroll to position [0, 0]
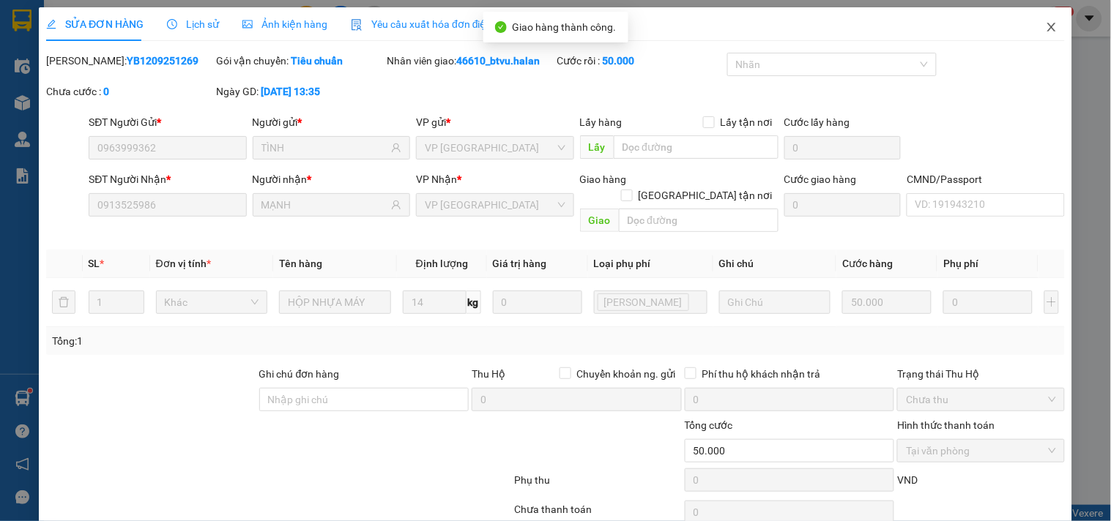
click at [1031, 27] on span "Close" at bounding box center [1051, 27] width 41 height 41
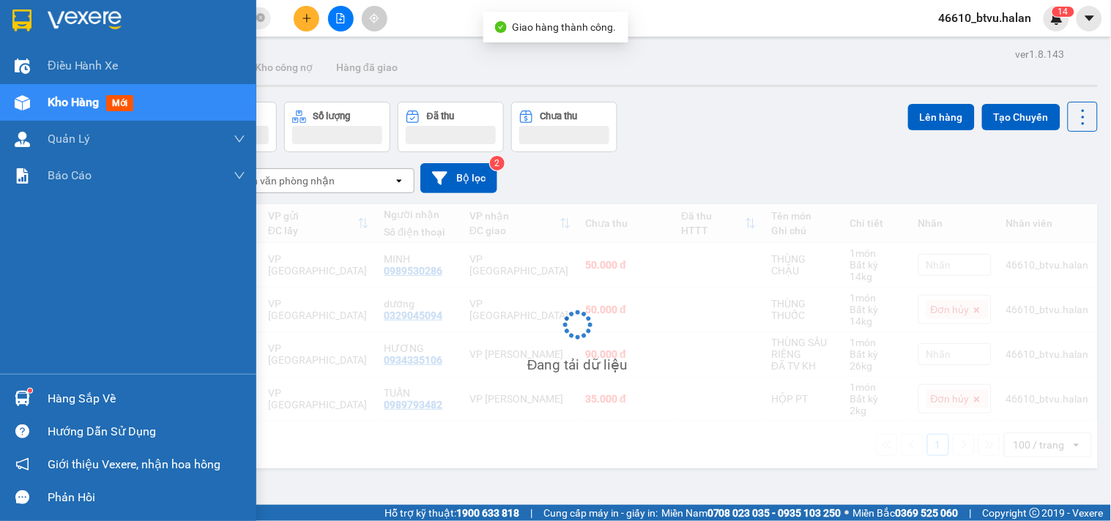
click at [0, 397] on div "Hàng sắp về" at bounding box center [128, 398] width 256 height 33
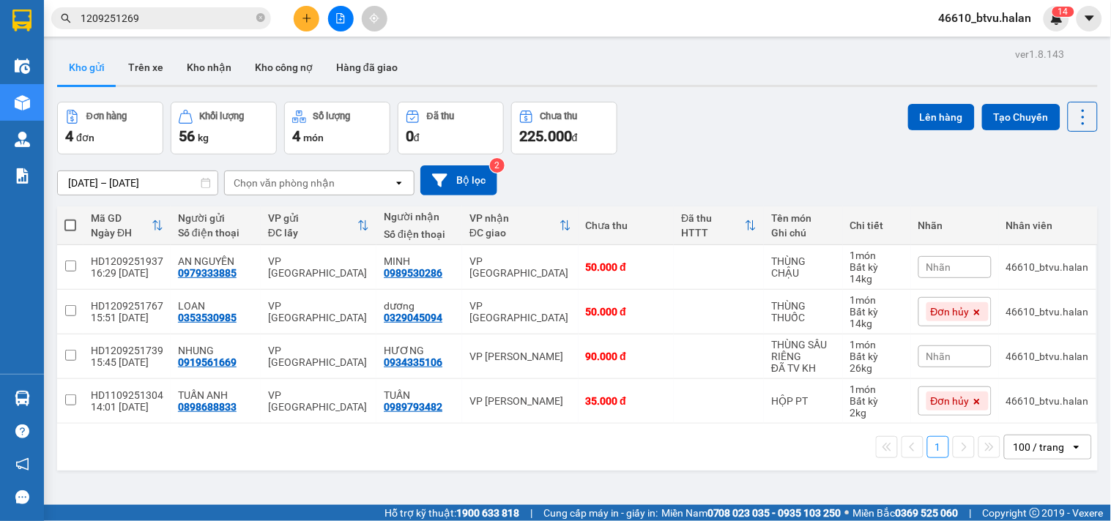
drag, startPoint x: 289, startPoint y: 20, endPoint x: 300, endPoint y: 18, distance: 11.1
click at [290, 20] on section "Kết quả tìm kiếm ( 1 ) Bộ lọc Mã ĐH Trạng thái Món hàng Thu hộ Tổng cước Chưa c…" at bounding box center [555, 260] width 1111 height 521
click at [300, 18] on button at bounding box center [307, 19] width 26 height 26
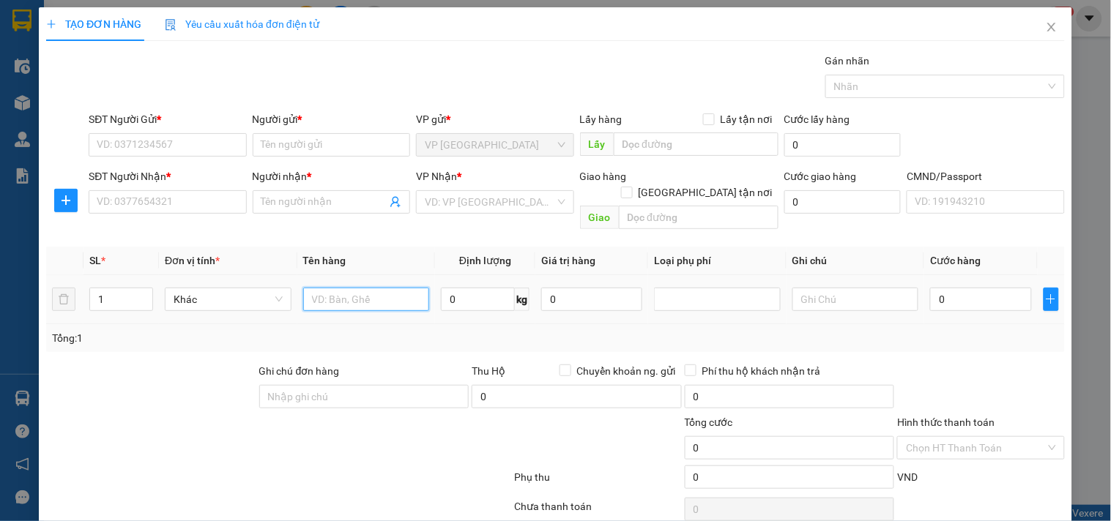
click at [340, 291] on input "text" at bounding box center [366, 299] width 127 height 23
type input "HỘP ĐỒNG HỒ"
type input "1"
click at [201, 145] on input "SĐT Người Gửi *" at bounding box center [167, 144] width 157 height 23
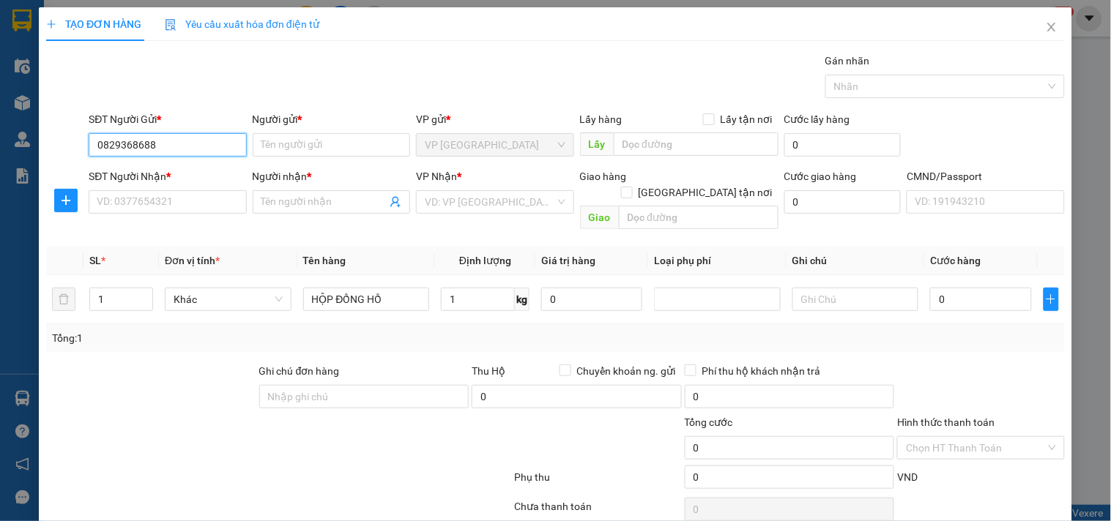
click at [202, 143] on input "0829368688" at bounding box center [167, 144] width 157 height 23
type input "0829368688"
click at [310, 147] on input "Người gửi *" at bounding box center [331, 144] width 157 height 23
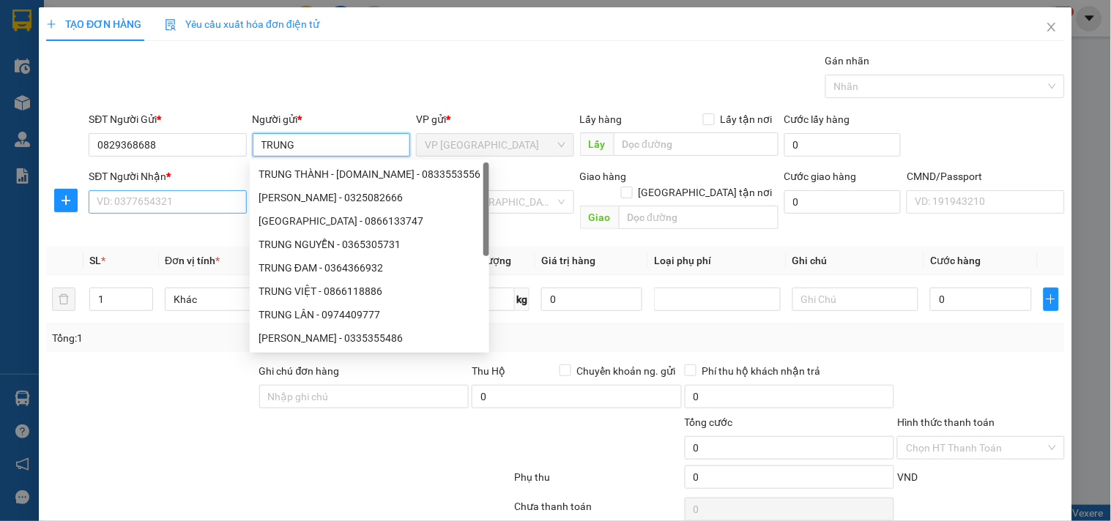
type input "TRUNG"
click at [174, 200] on input "SĐT Người Nhận *" at bounding box center [167, 201] width 157 height 23
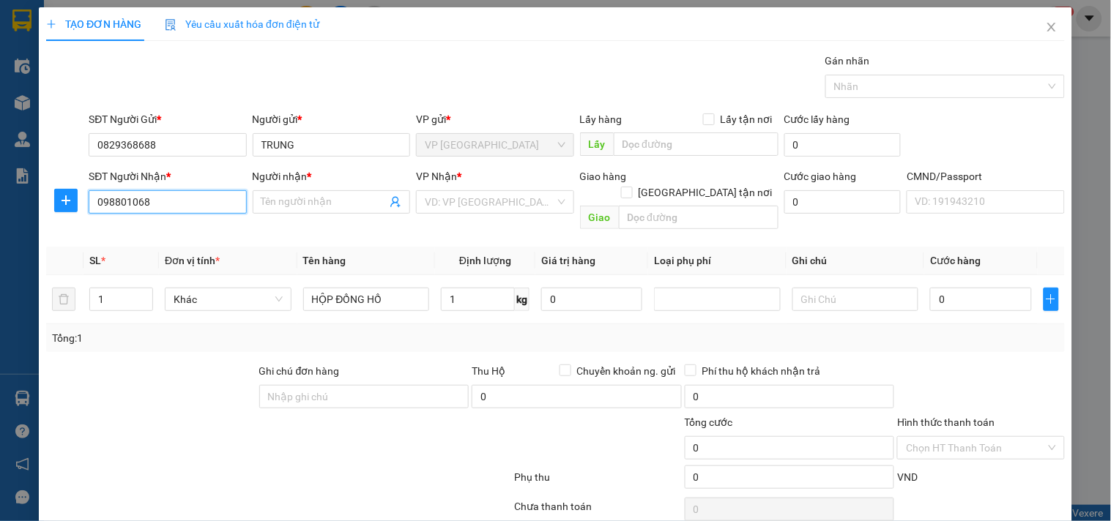
type input "0988010688"
click at [166, 232] on div "0988010688 - a thịnh" at bounding box center [166, 231] width 138 height 16
type input "a thịnh"
type input "0988010688"
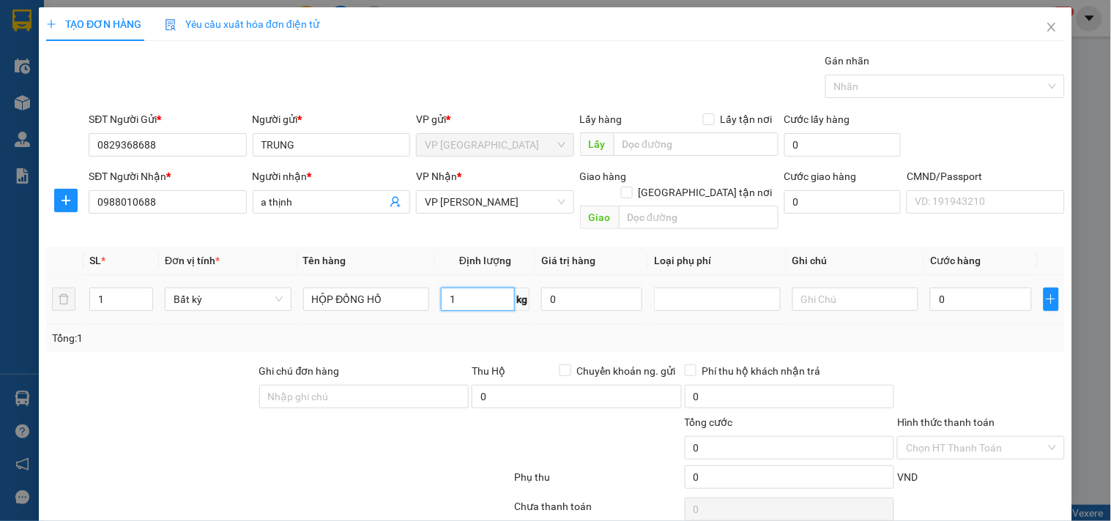
click at [463, 288] on input "1" at bounding box center [478, 299] width 74 height 23
click at [466, 331] on div "Tổng: 1" at bounding box center [555, 338] width 1018 height 28
type input "35.000"
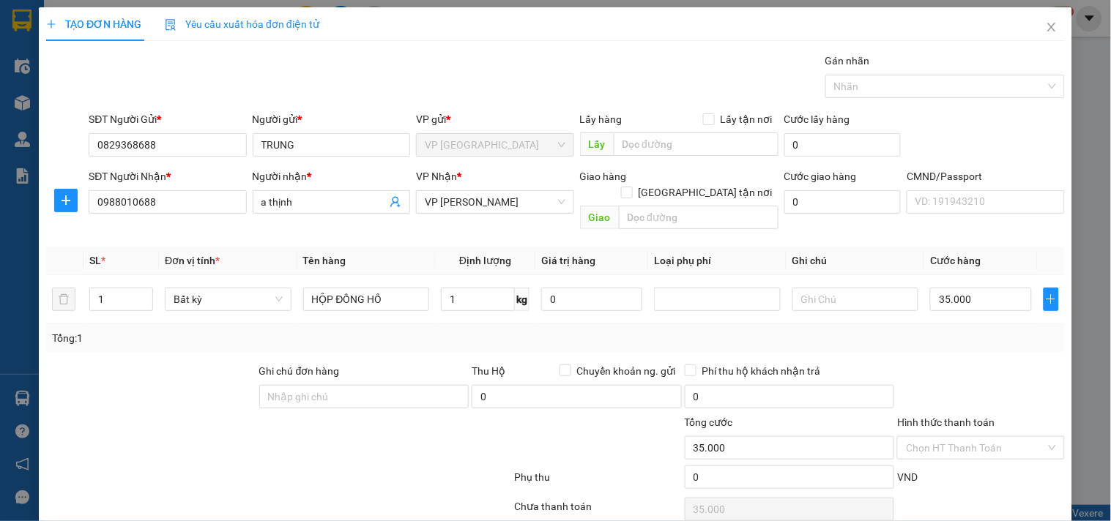
scroll to position [49, 0]
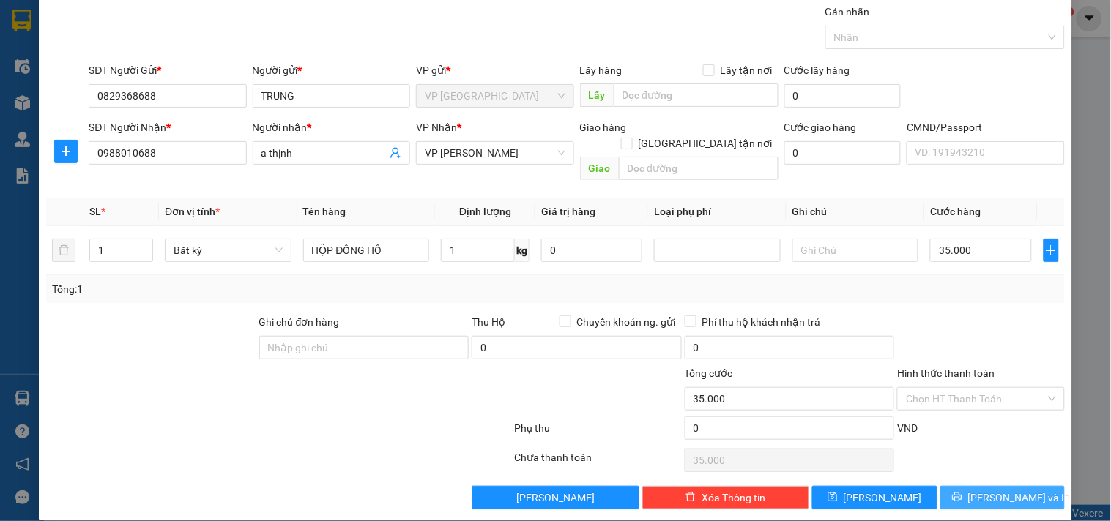
click at [988, 490] on span "[PERSON_NAME] và In" at bounding box center [1019, 498] width 102 height 16
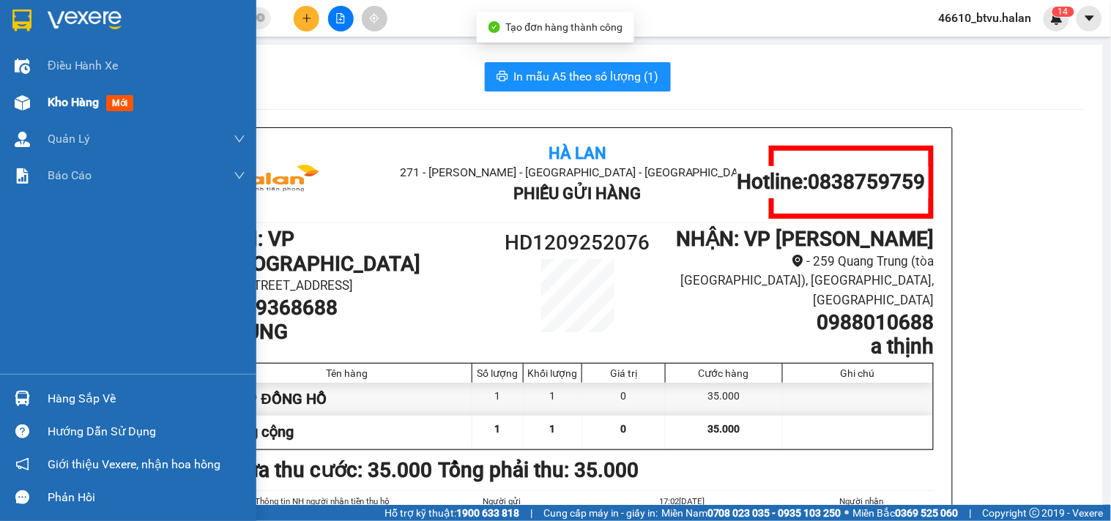
click at [0, 86] on div "Kho hàng mới" at bounding box center [128, 102] width 256 height 37
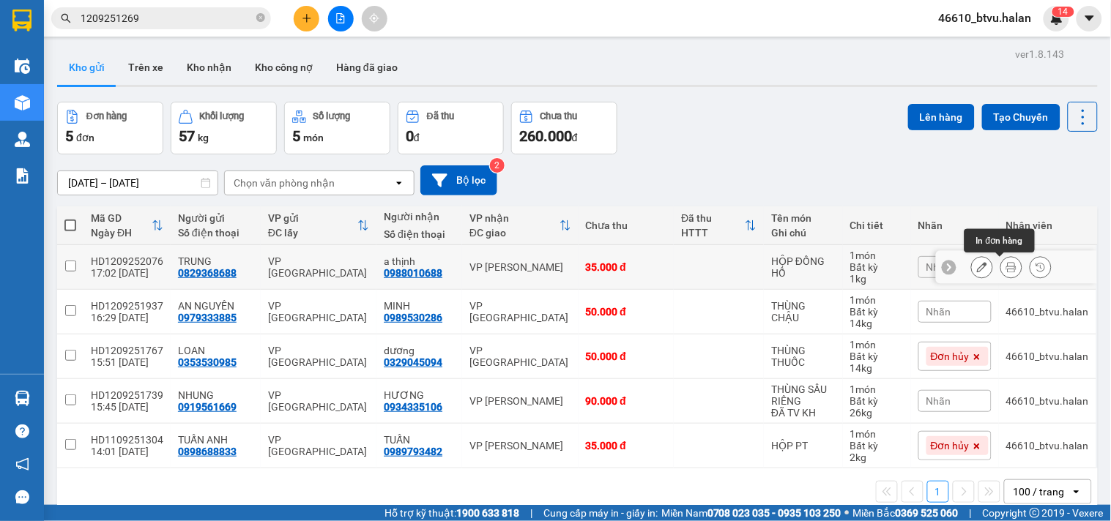
click at [977, 271] on icon at bounding box center [982, 267] width 10 height 10
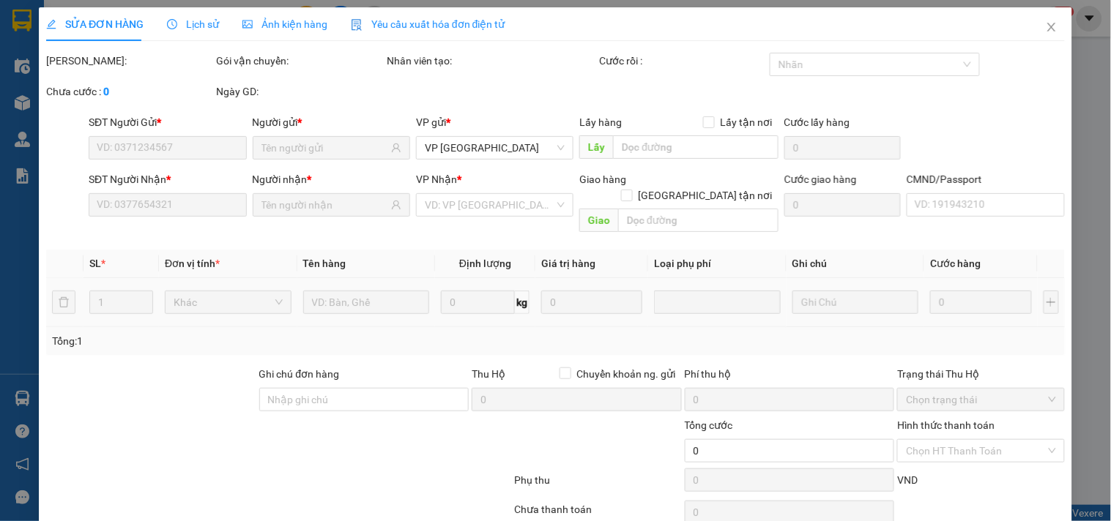
type input "0829368688"
type input "0988010688"
type input "35.000"
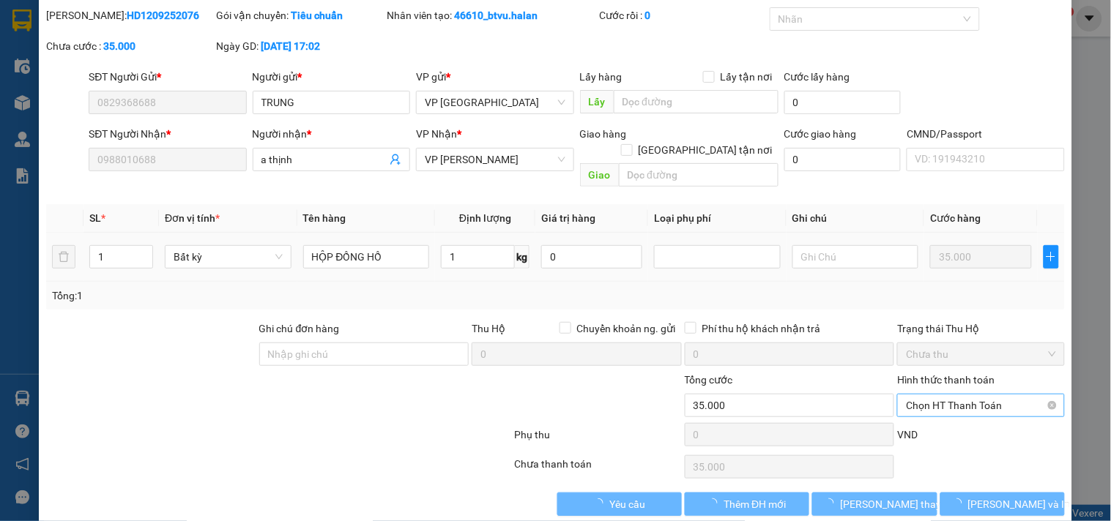
scroll to position [53, 0]
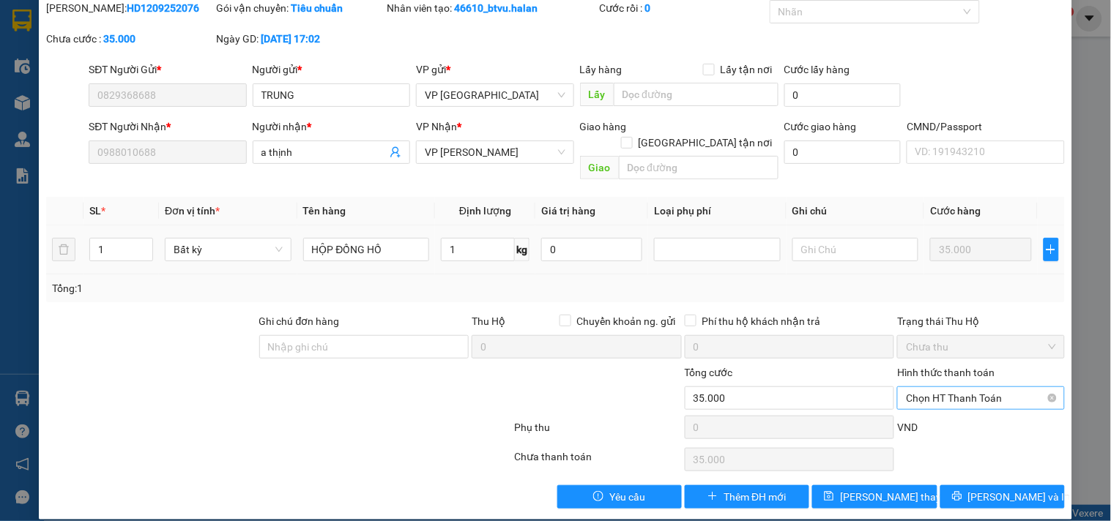
drag, startPoint x: 960, startPoint y: 379, endPoint x: 954, endPoint y: 369, distance: 11.2
click at [961, 387] on span "Chọn HT Thanh Toán" at bounding box center [980, 398] width 149 height 22
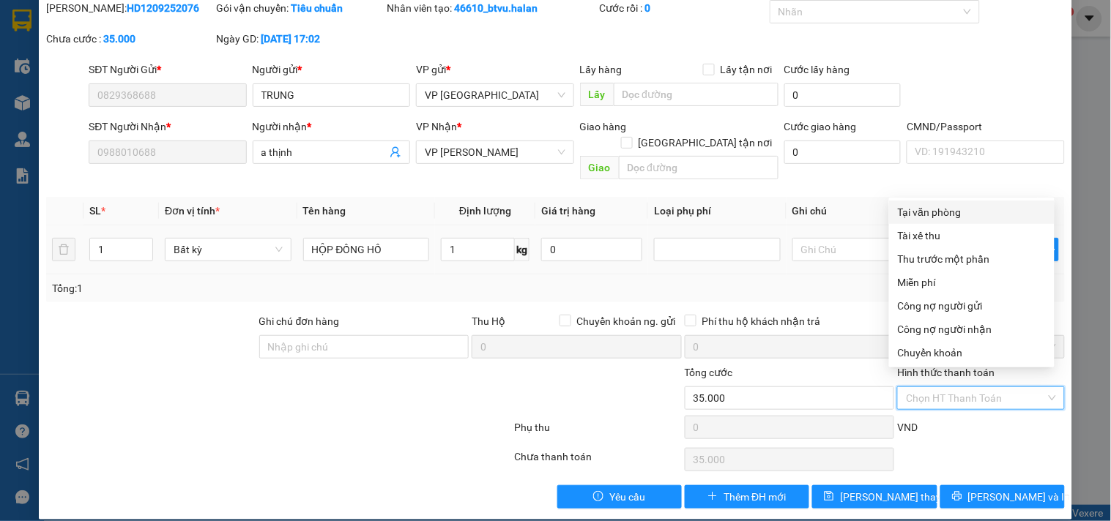
click at [928, 213] on div "Tại văn phòng" at bounding box center [972, 212] width 148 height 16
type input "0"
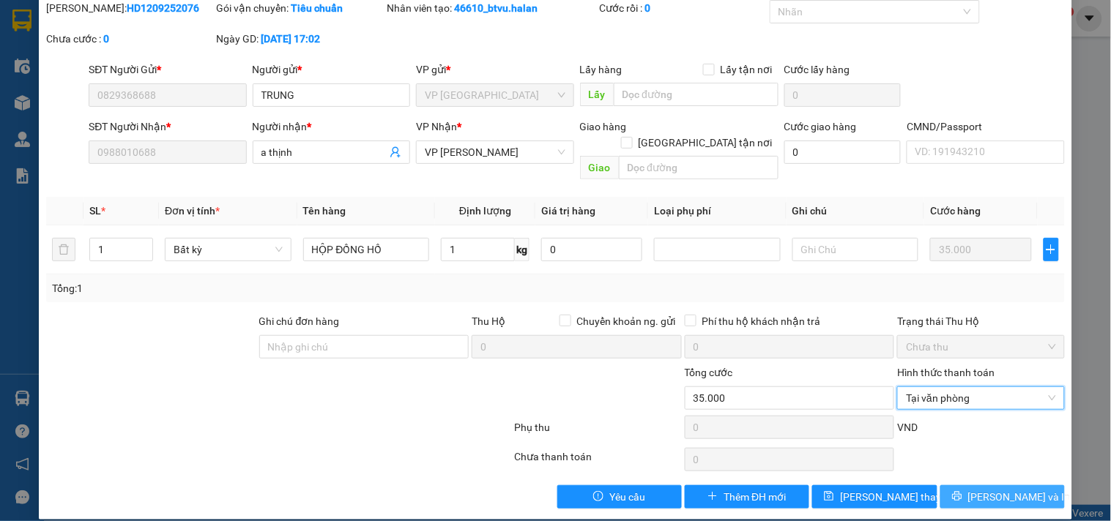
click at [986, 489] on span "[PERSON_NAME] và In" at bounding box center [1019, 497] width 102 height 16
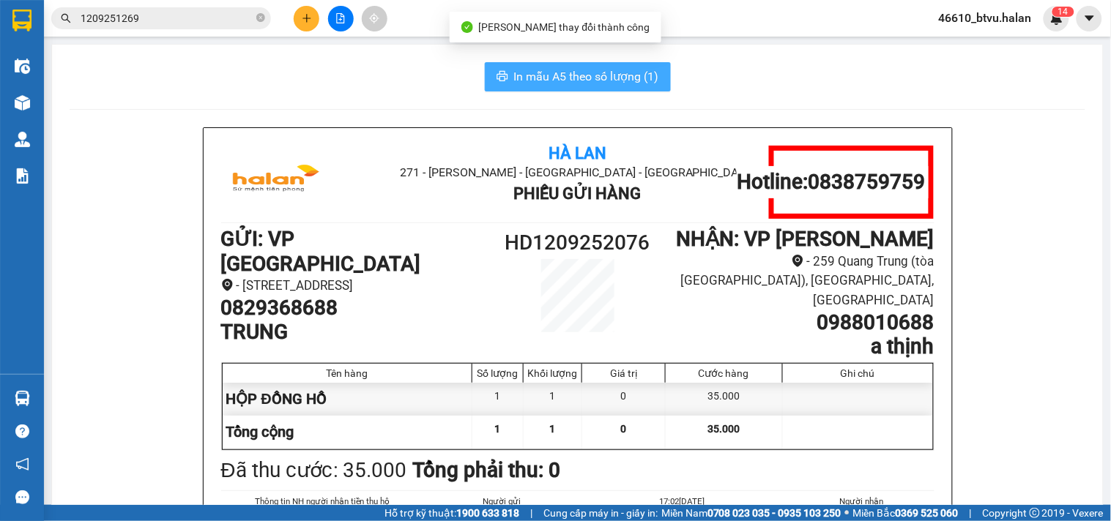
click at [606, 74] on span "In mẫu A5 theo số lượng (1)" at bounding box center [586, 76] width 145 height 18
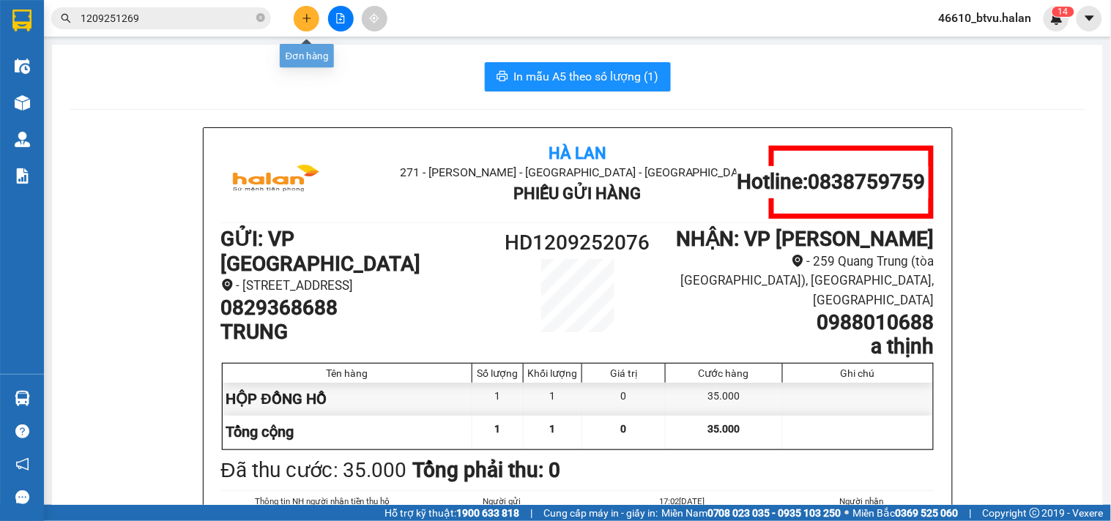
click at [299, 13] on button at bounding box center [307, 19] width 26 height 26
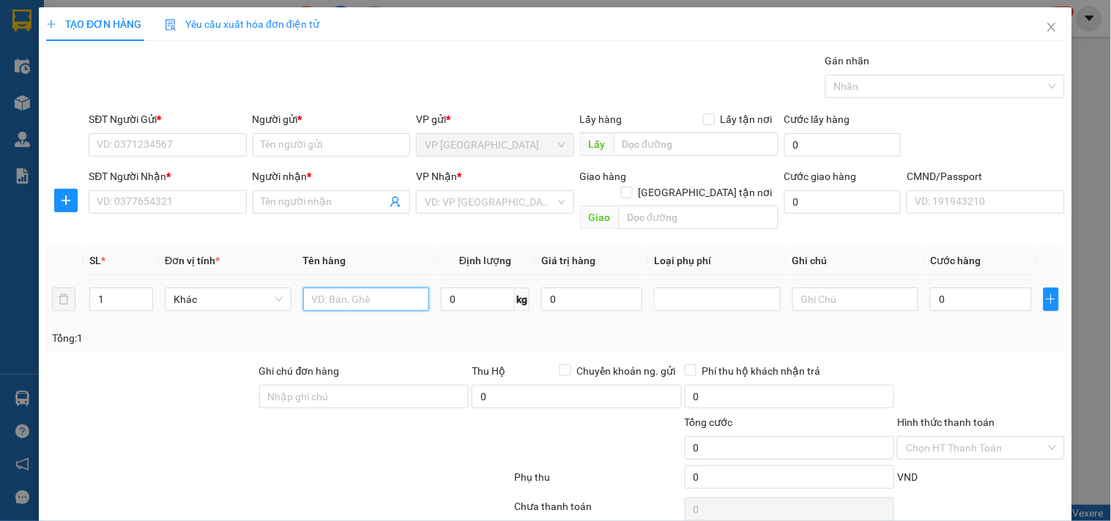
click at [352, 288] on input "text" at bounding box center [366, 299] width 127 height 23
type input "TÚI CÚC GT"
type input "1"
click at [193, 137] on input "SĐT Người Gửi *" at bounding box center [167, 144] width 157 height 23
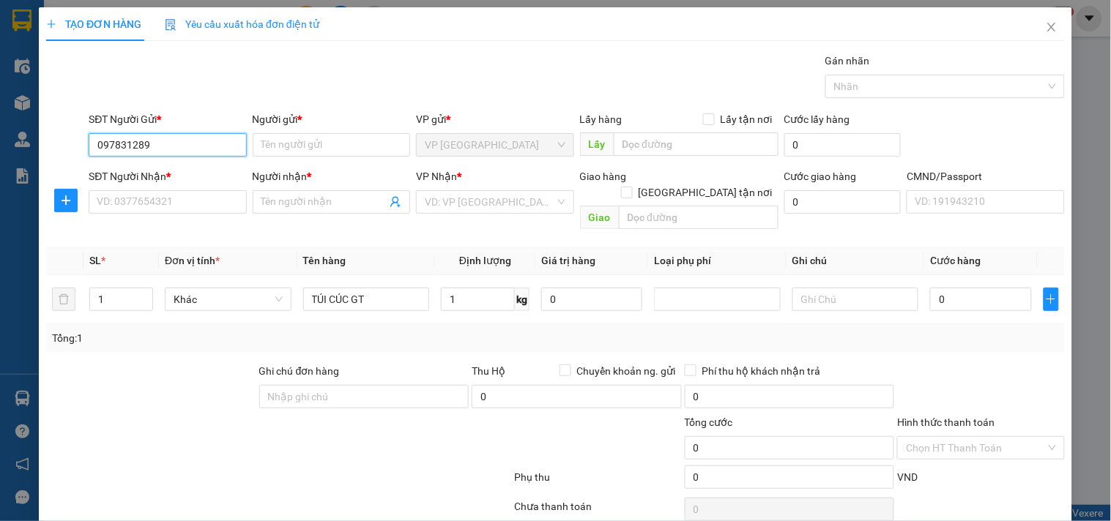
type input "0978312899"
click at [193, 137] on input "0978312899" at bounding box center [167, 144] width 157 height 23
drag, startPoint x: 189, startPoint y: 172, endPoint x: 189, endPoint y: 188, distance: 16.1
click at [188, 174] on div "0978312899 - THUỶ" at bounding box center [166, 174] width 138 height 16
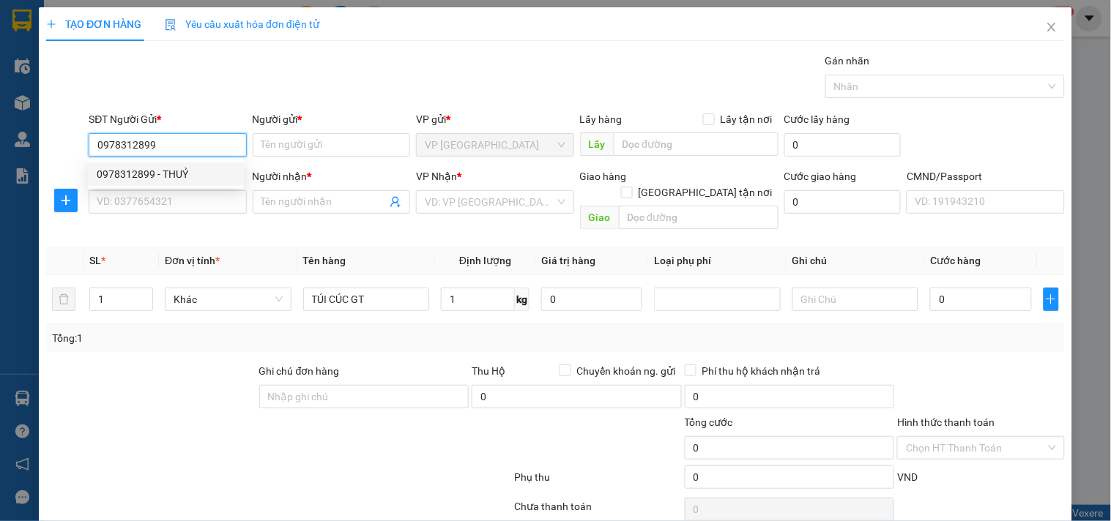
type input "THUỶ"
type input "025090018596"
type input "0978312899"
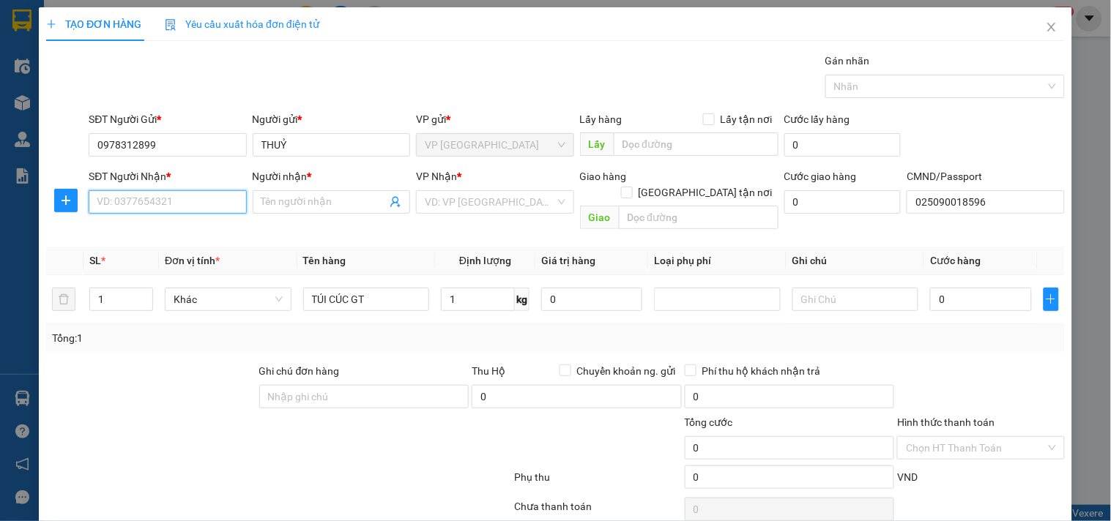
click at [191, 195] on input "SĐT Người Nhận *" at bounding box center [167, 201] width 157 height 23
click at [204, 229] on div "0983203346 - ÁNH" at bounding box center [166, 231] width 138 height 16
type input "0983203346"
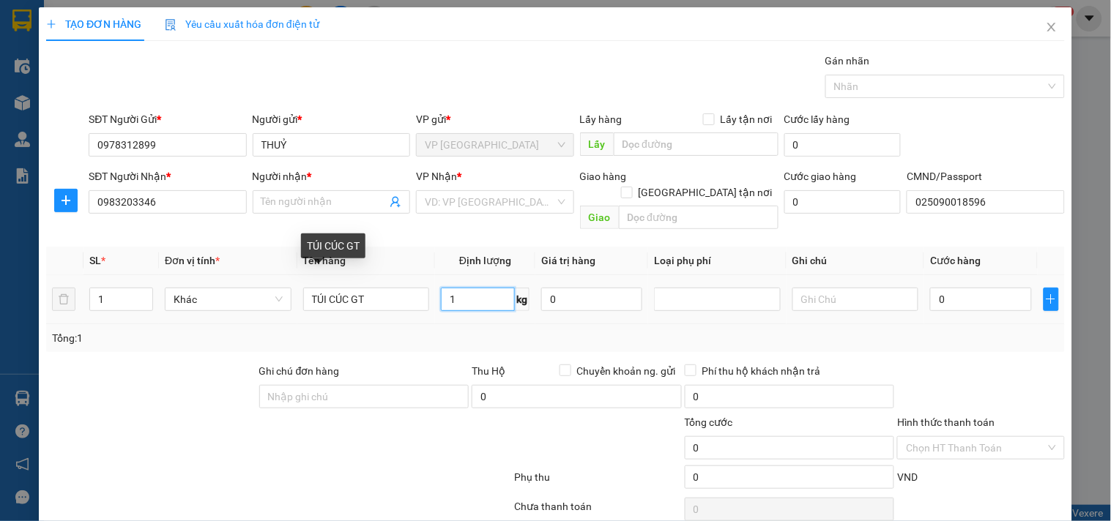
click at [470, 291] on input "1" at bounding box center [478, 299] width 74 height 23
type input "ÁNH"
click at [474, 324] on div "Tổng: 1" at bounding box center [555, 338] width 1018 height 28
type input "35.000"
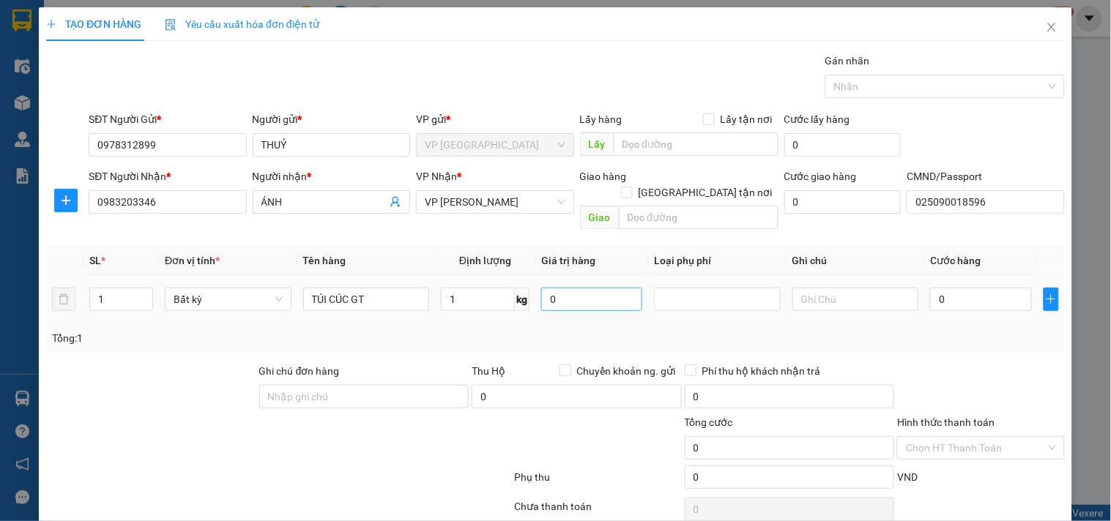
type input "35.000"
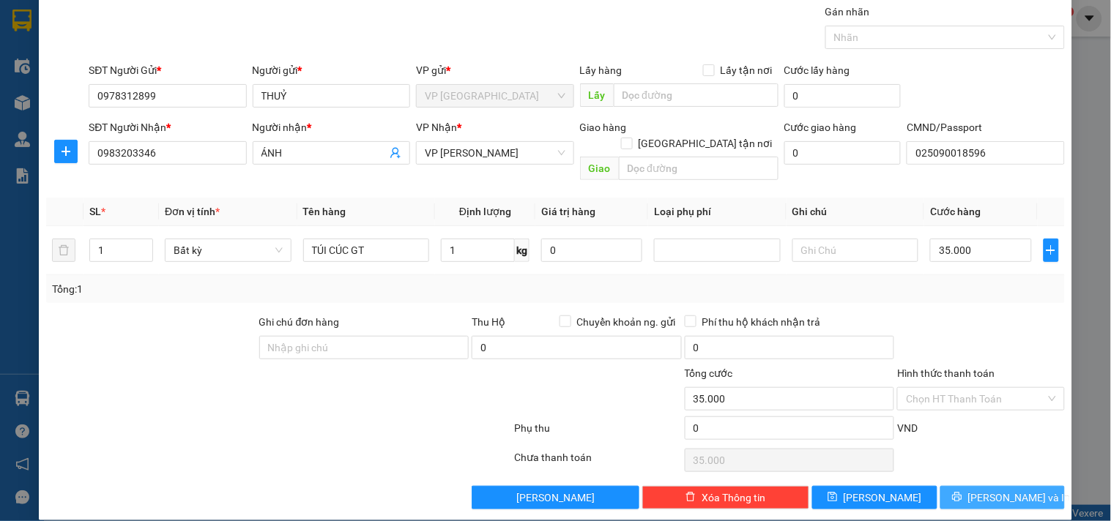
drag, startPoint x: 993, startPoint y: 485, endPoint x: 974, endPoint y: 469, distance: 25.4
click at [991, 490] on span "[PERSON_NAME] và In" at bounding box center [1019, 498] width 102 height 16
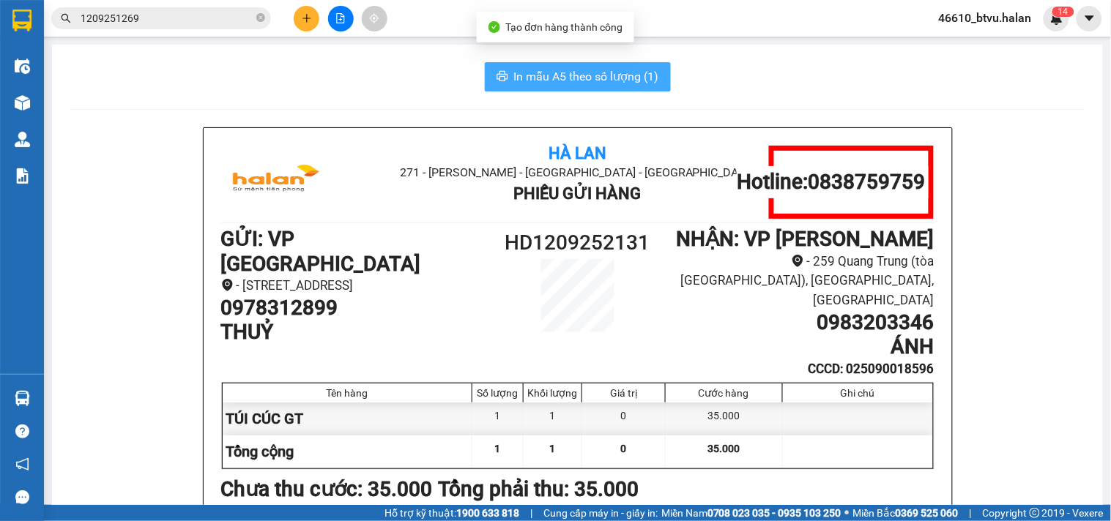
click at [584, 79] on span "In mẫu A5 theo số lượng (1)" at bounding box center [586, 76] width 145 height 18
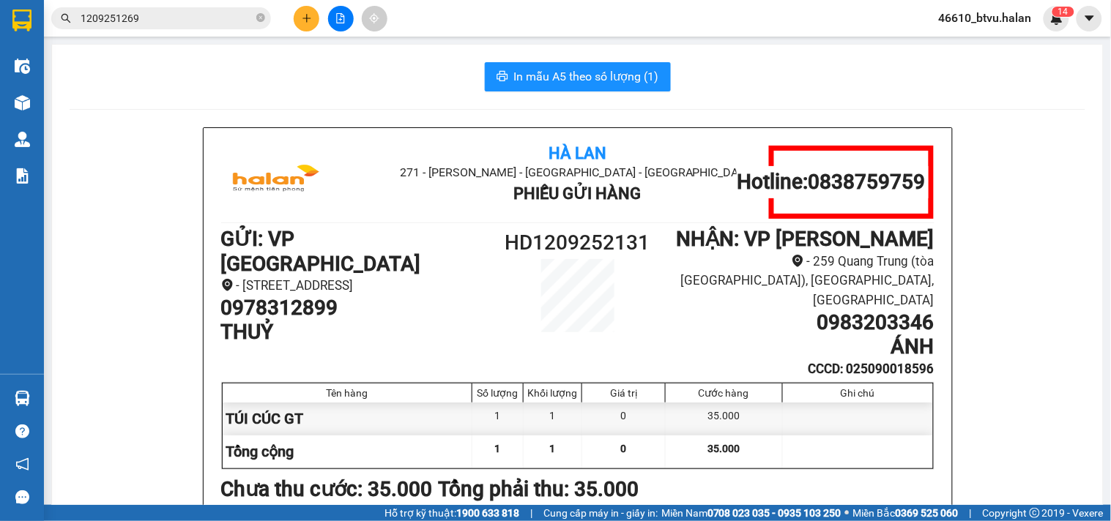
click at [307, 20] on icon "plus" at bounding box center [307, 18] width 10 height 10
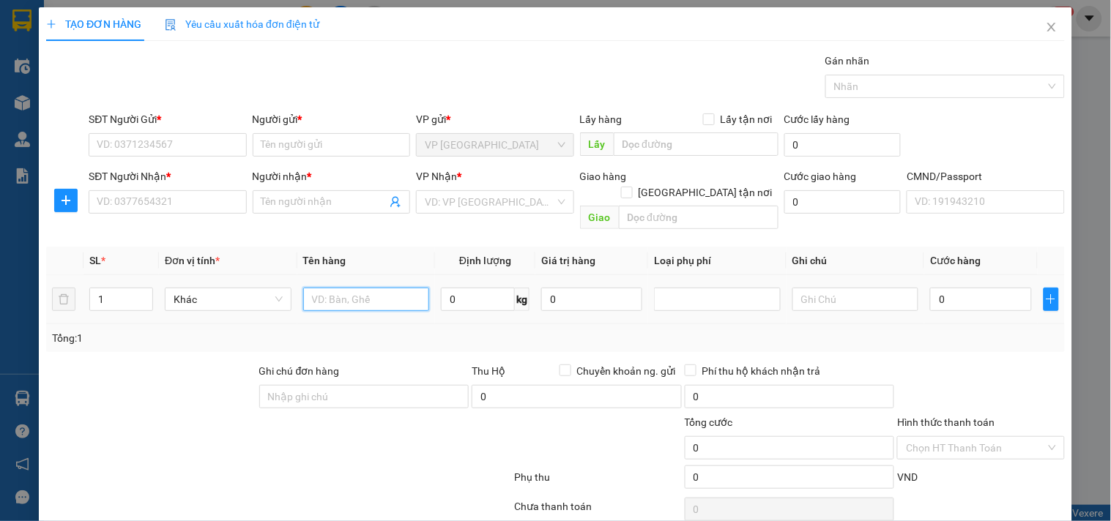
click at [384, 288] on input "text" at bounding box center [366, 299] width 127 height 23
type input "BỌC PK MAY"
type input "1"
click at [205, 149] on input "SĐT Người Gửi *" at bounding box center [167, 144] width 157 height 23
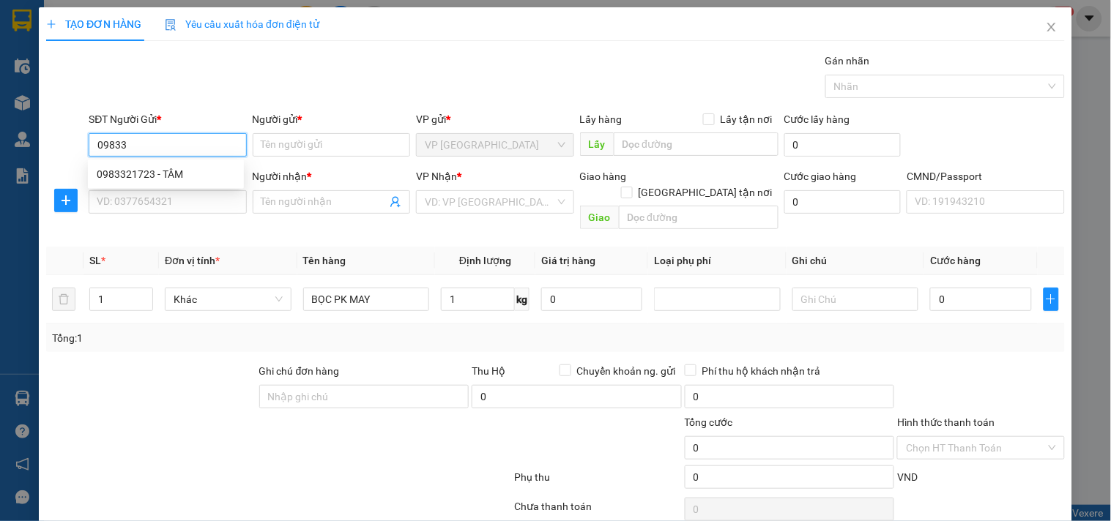
type input "098334"
click at [211, 147] on input "098334" at bounding box center [167, 144] width 157 height 23
type input "0945301196"
click at [214, 147] on input "0945301196" at bounding box center [167, 144] width 157 height 23
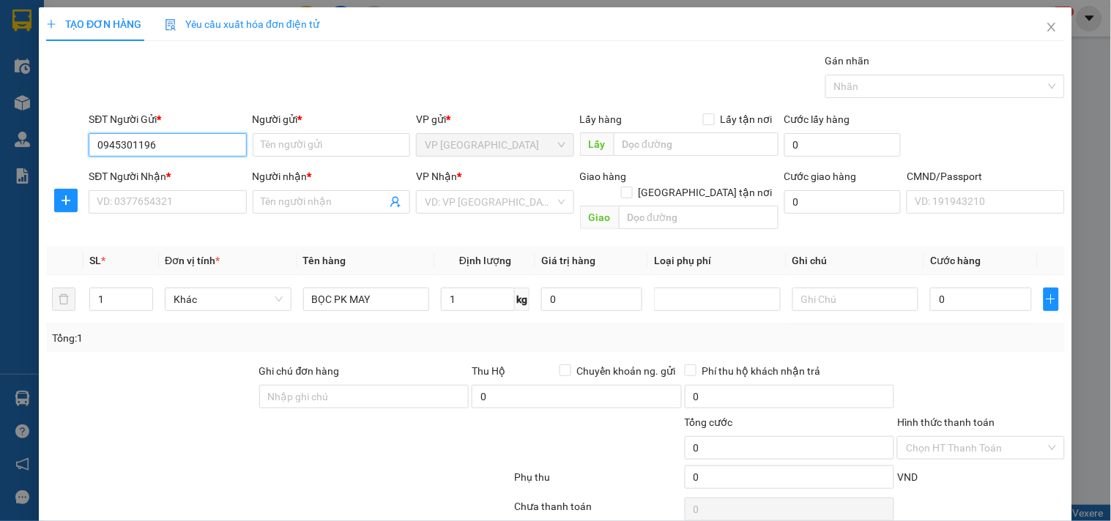
click at [214, 147] on input "0945301196" at bounding box center [167, 144] width 157 height 23
drag, startPoint x: 193, startPoint y: 176, endPoint x: 184, endPoint y: 198, distance: 24.6
click at [193, 178] on div "0945301196 - ÁNH" at bounding box center [166, 174] width 138 height 16
type input "ÁNH"
type input "0945301196"
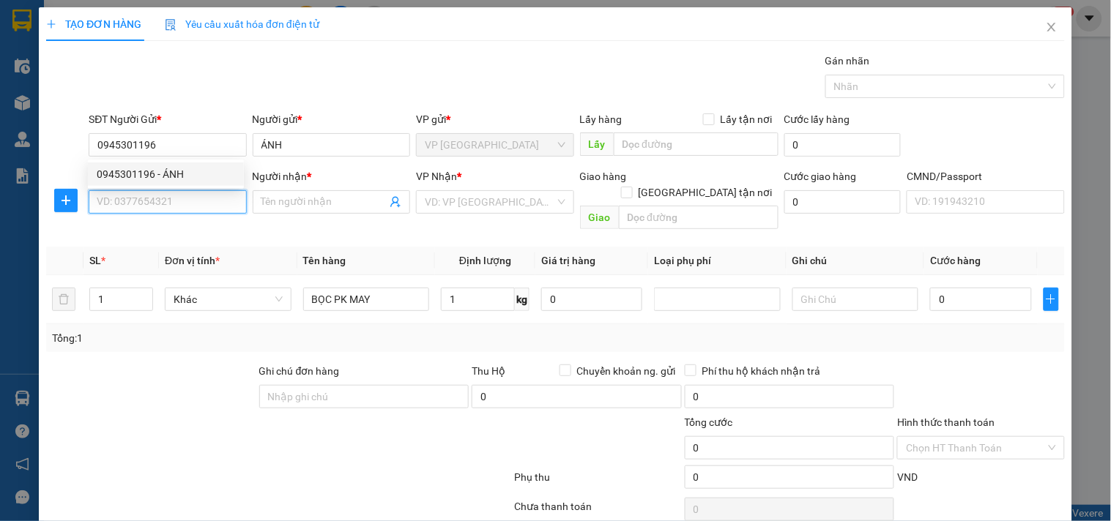
click at [184, 198] on input "SĐT Người Nhận *" at bounding box center [167, 201] width 157 height 23
type input "0983483526"
click at [184, 198] on input "0983483526" at bounding box center [167, 201] width 157 height 23
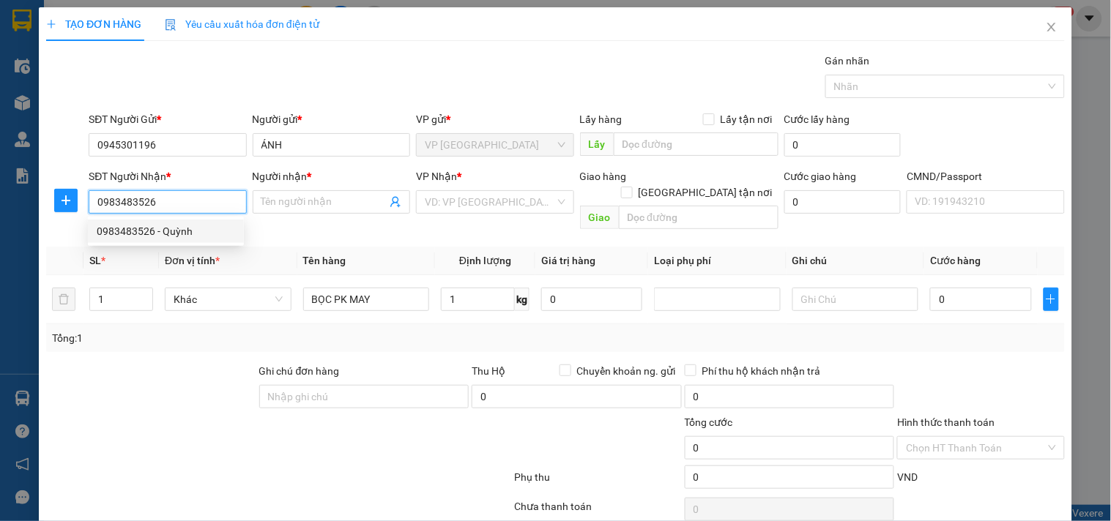
click at [184, 198] on input "0983483526" at bounding box center [167, 201] width 157 height 23
drag, startPoint x: 187, startPoint y: 232, endPoint x: 238, endPoint y: 245, distance: 52.9
click at [187, 232] on div "0983483526 - Quỳnh" at bounding box center [166, 231] width 138 height 16
type input "Quỳnh"
type input "0983483526"
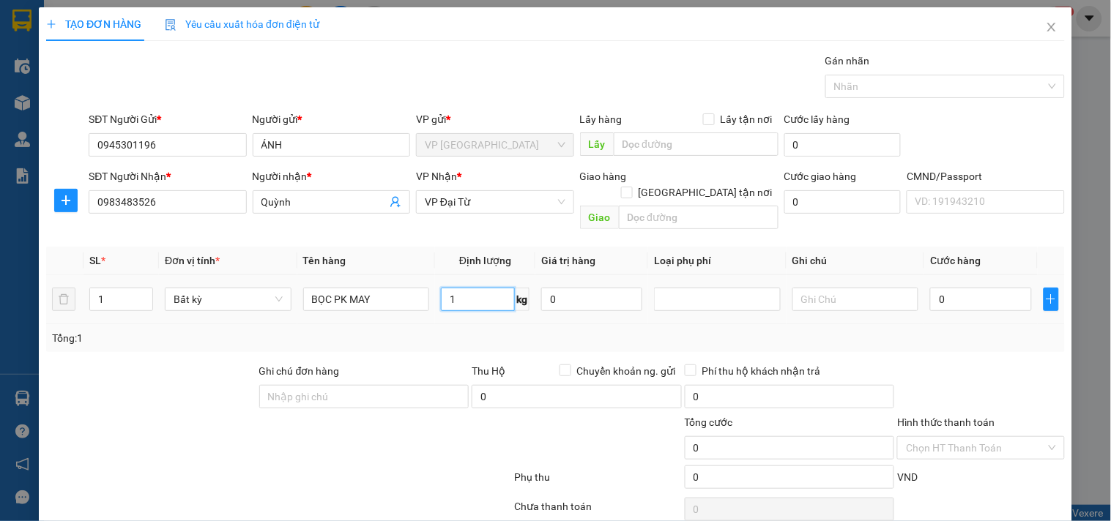
drag, startPoint x: 466, startPoint y: 281, endPoint x: 485, endPoint y: 327, distance: 49.2
click at [467, 288] on input "1" at bounding box center [478, 299] width 74 height 23
click at [488, 330] on div "Tổng: 1" at bounding box center [555, 338] width 1007 height 16
type input "40.000"
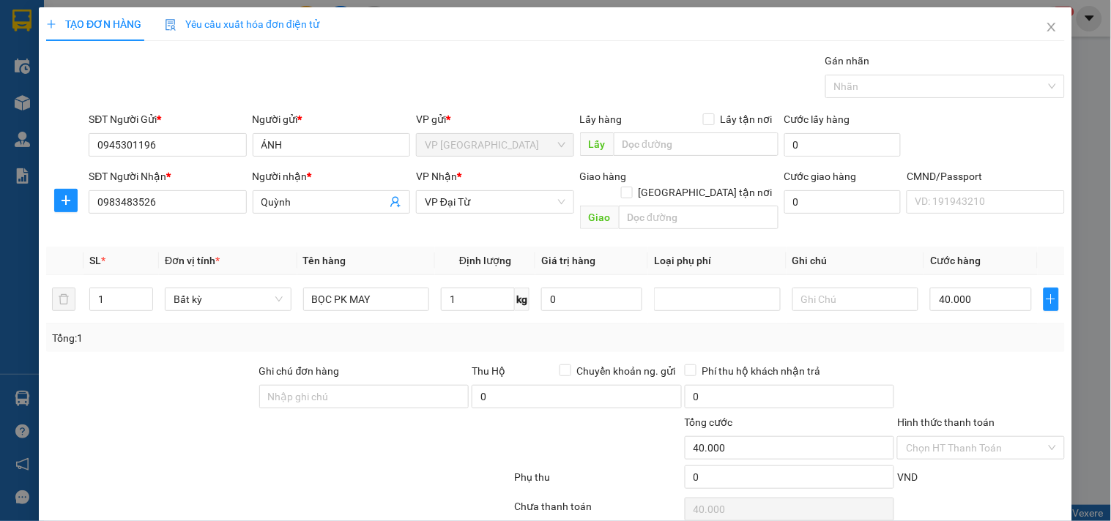
type input "40.000"
drag, startPoint x: 69, startPoint y: 200, endPoint x: 199, endPoint y: 210, distance: 130.7
click at [75, 200] on span "plus" at bounding box center [66, 201] width 22 height 12
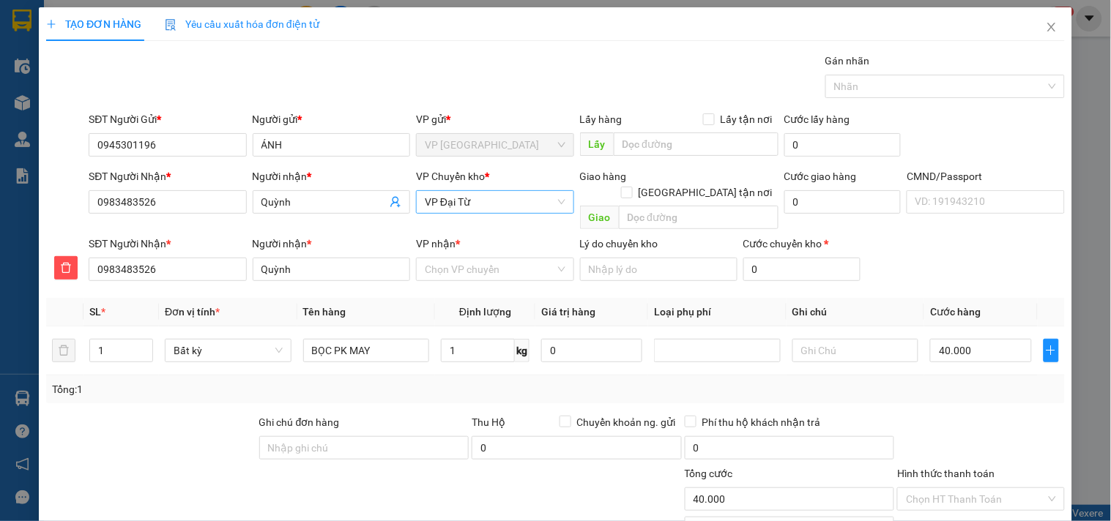
click at [469, 200] on span "VP Đại Từ" at bounding box center [495, 202] width 140 height 22
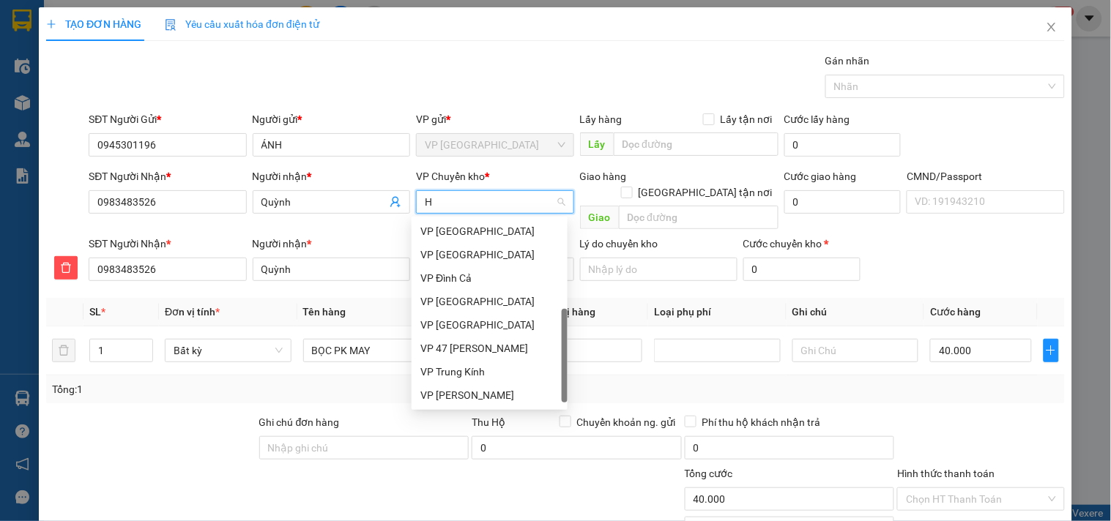
scroll to position [228, 0]
type input "HG"
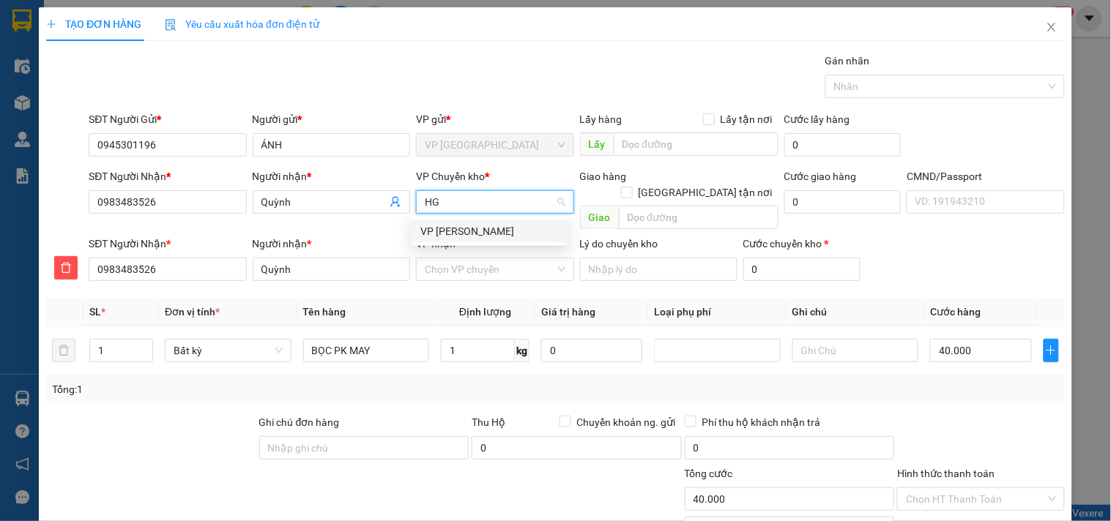
scroll to position [0, 0]
drag, startPoint x: 455, startPoint y: 228, endPoint x: 458, endPoint y: 250, distance: 22.3
click at [455, 231] on div "VP [PERSON_NAME]" at bounding box center [489, 231] width 138 height 16
click at [459, 258] on input "VP nhận *" at bounding box center [490, 269] width 130 height 22
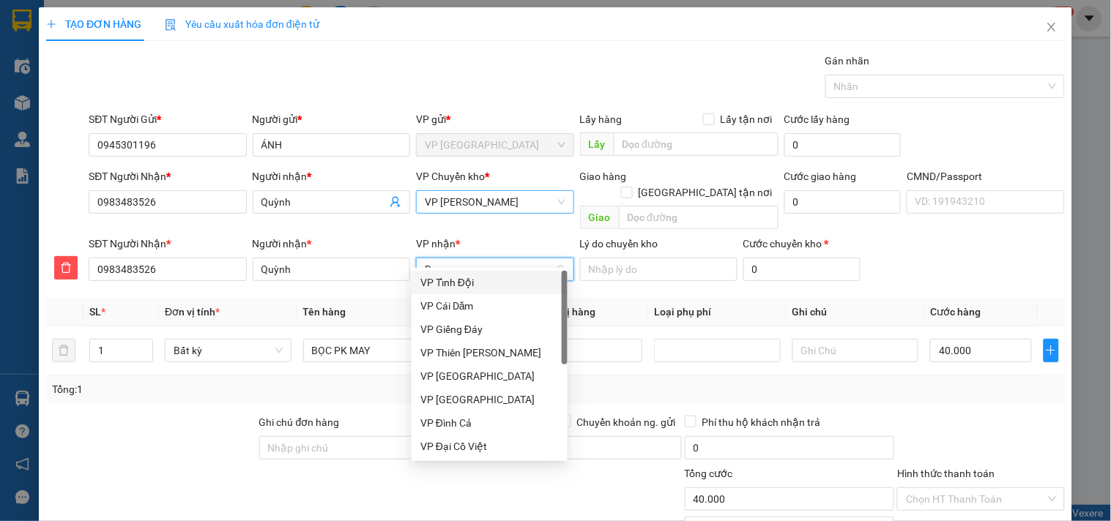
type input "DT"
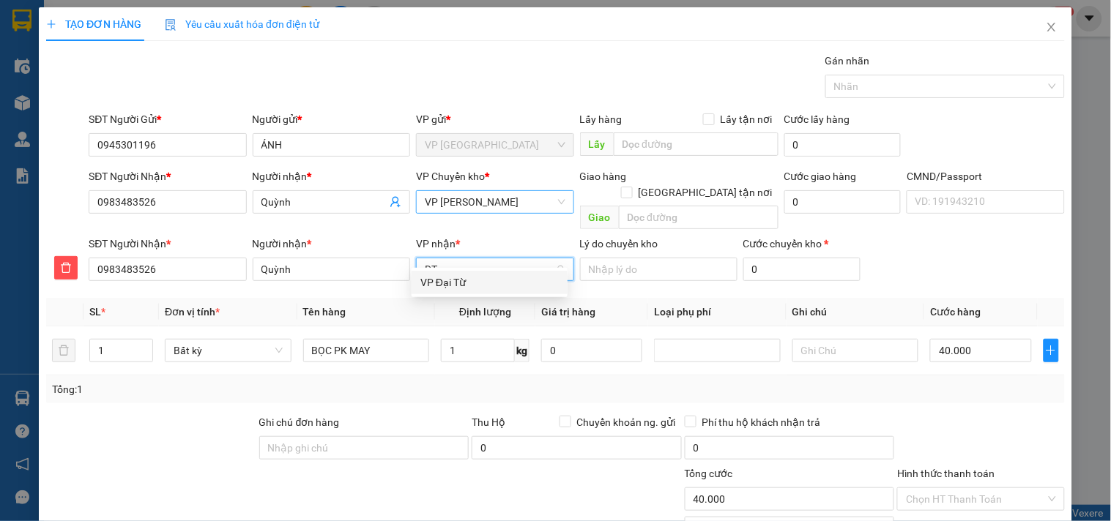
click at [481, 276] on div "VP Đại Từ" at bounding box center [489, 283] width 138 height 16
click at [485, 343] on input "1" at bounding box center [478, 350] width 74 height 23
click at [485, 417] on span "Thu Hộ" at bounding box center [488, 423] width 34 height 12
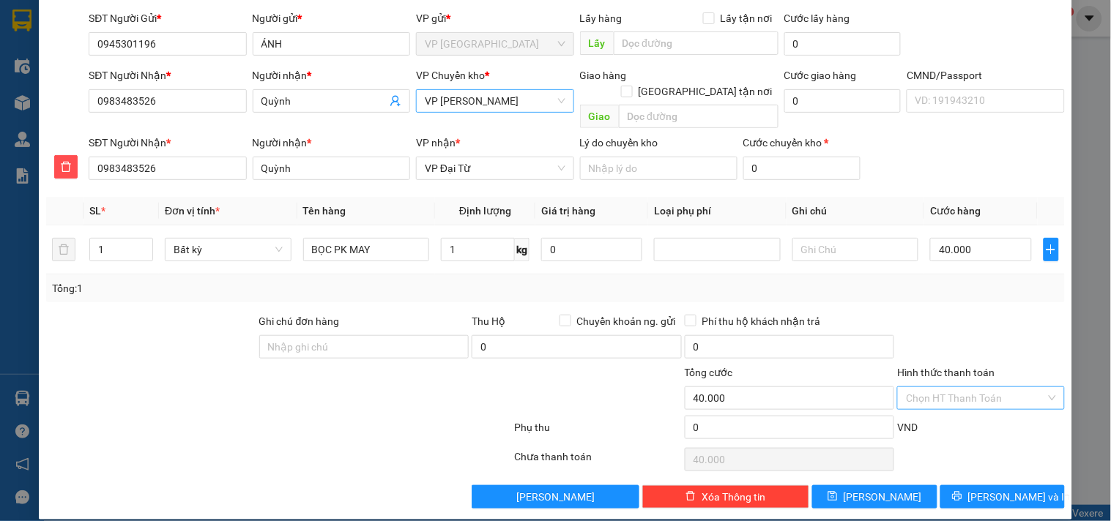
click at [975, 387] on input "Hình thức thanh toán" at bounding box center [975, 398] width 139 height 22
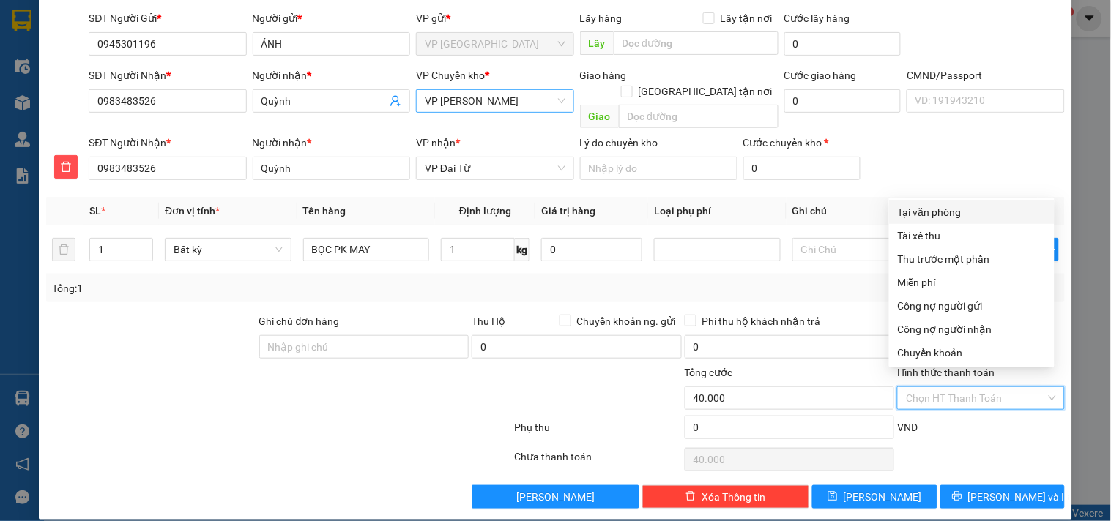
click at [969, 212] on div "Tại văn phòng" at bounding box center [972, 212] width 148 height 16
type input "0"
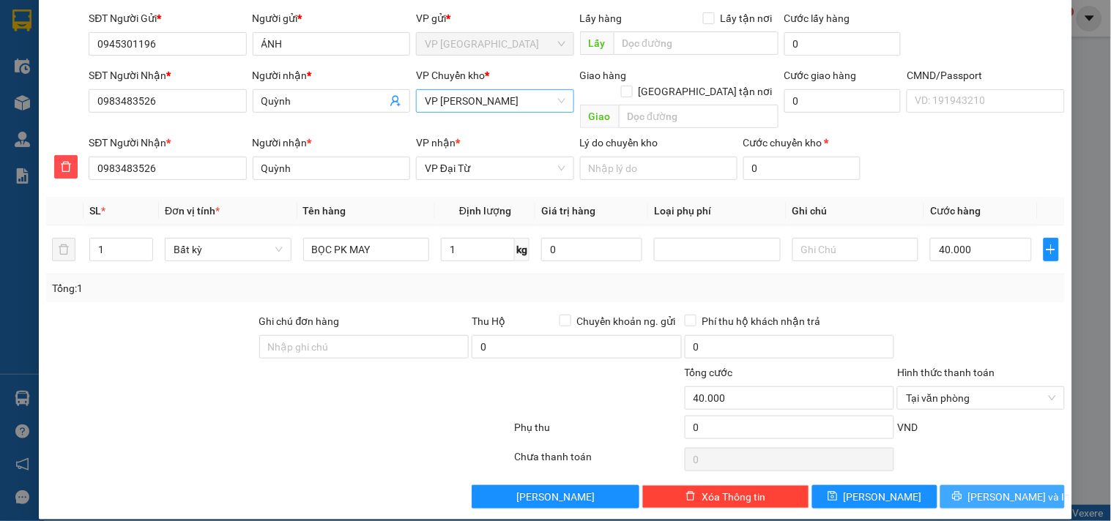
click at [990, 489] on span "[PERSON_NAME] và In" at bounding box center [1019, 497] width 102 height 16
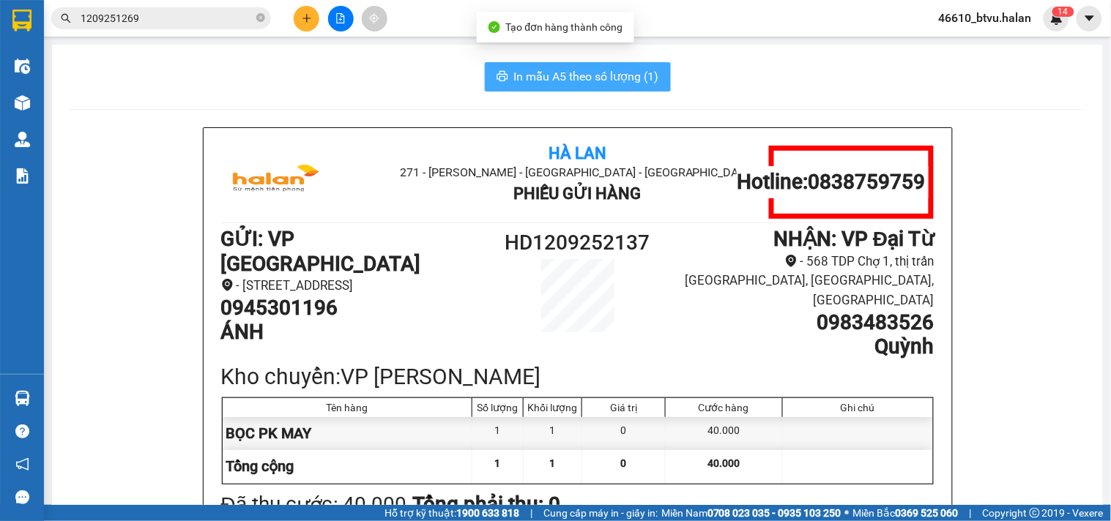
click at [594, 72] on span "In mẫu A5 theo số lượng (1)" at bounding box center [586, 76] width 145 height 18
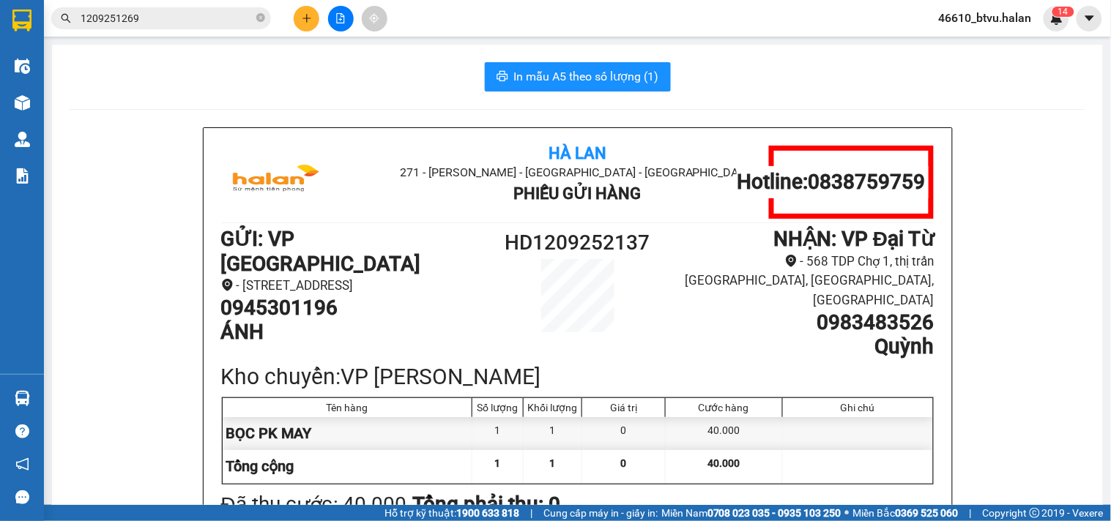
click at [311, 23] on icon "plus" at bounding box center [307, 18] width 10 height 10
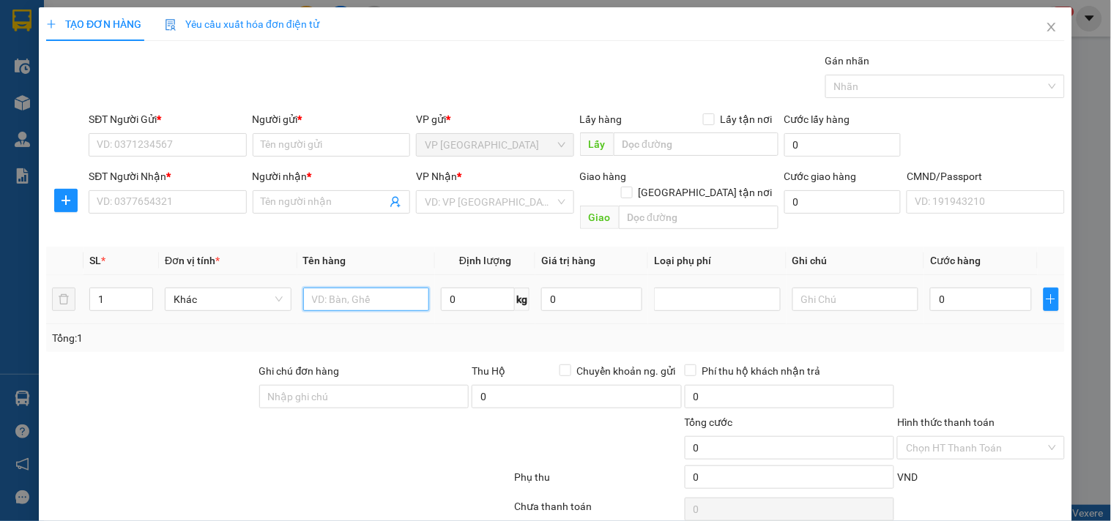
click at [374, 288] on input "text" at bounding box center [366, 299] width 127 height 23
click at [176, 141] on input "SĐT Người Gửi *" at bounding box center [167, 144] width 157 height 23
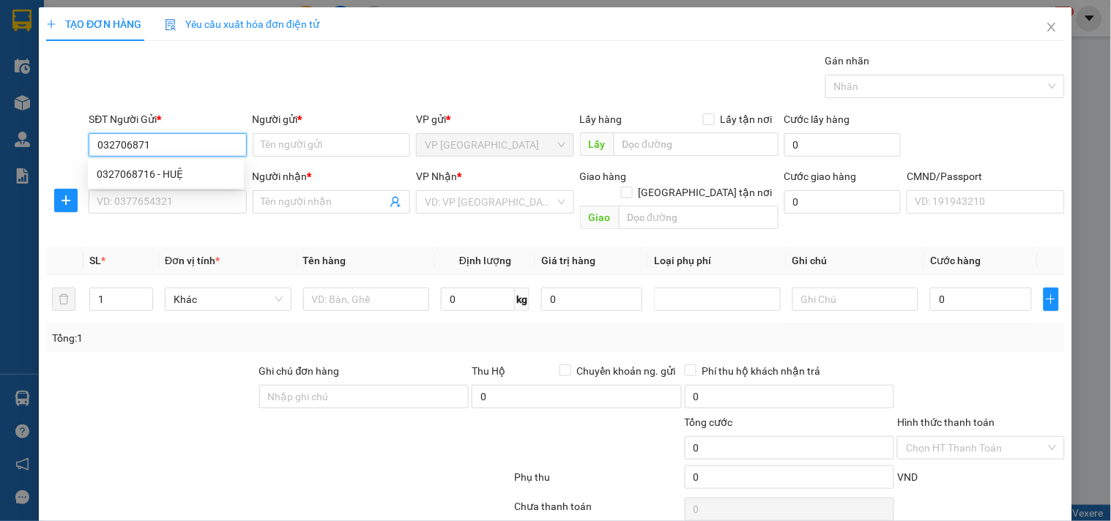
type input "0327068716"
click at [179, 173] on div "0327068716 - HUỆ" at bounding box center [166, 174] width 138 height 16
type input "HUỆ"
type input "0327068716"
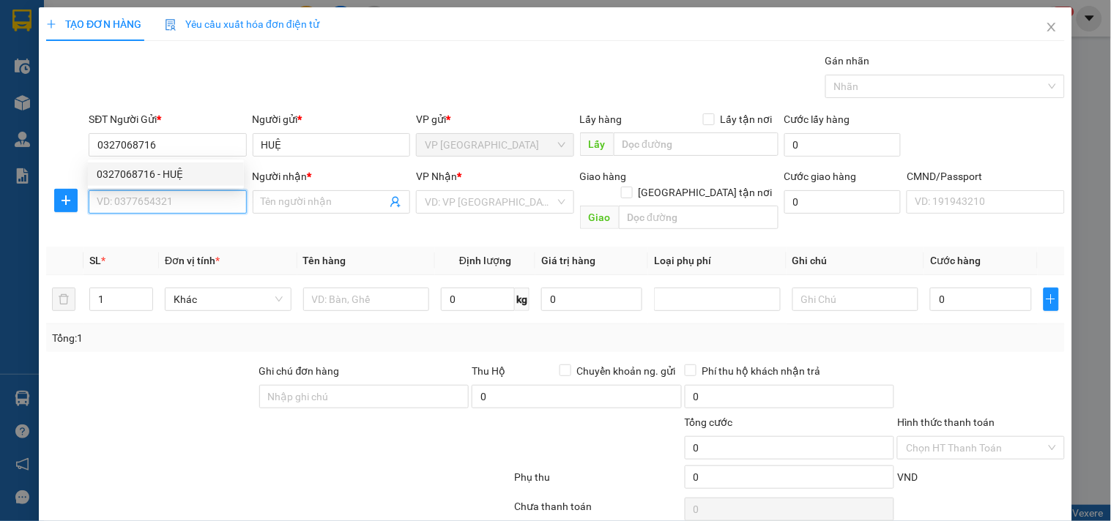
click at [183, 206] on input "SĐT Người Nhận *" at bounding box center [167, 201] width 157 height 23
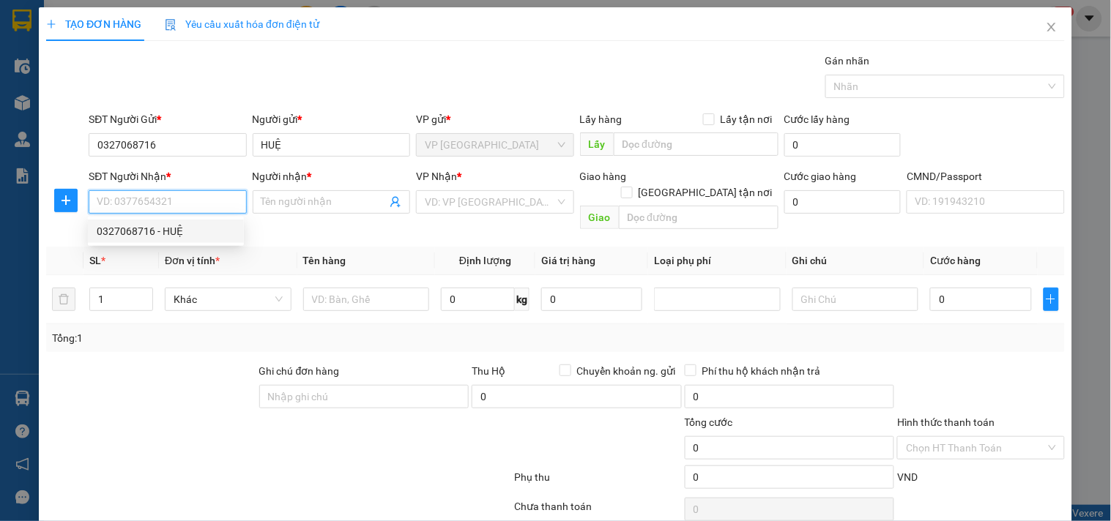
click at [211, 224] on div "0327068716 - HUỆ" at bounding box center [166, 231] width 138 height 16
type input "0327068716"
type input "HUỆ"
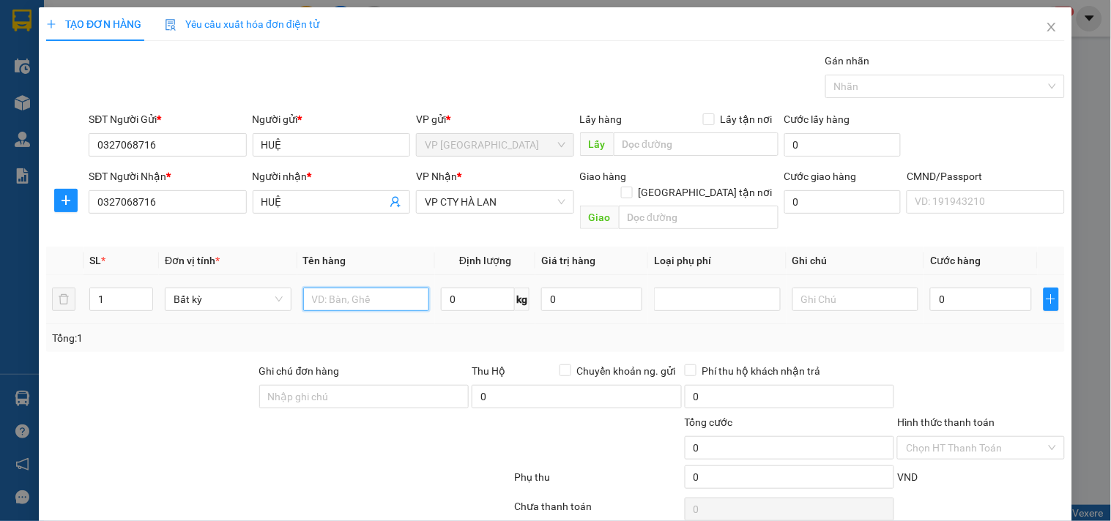
click at [369, 291] on input "text" at bounding box center [366, 299] width 127 height 23
type input "THÙNG ĐỒ GIA DỤNG BIẾT ĐI"
click at [948, 289] on input "0" at bounding box center [980, 299] width 101 height 23
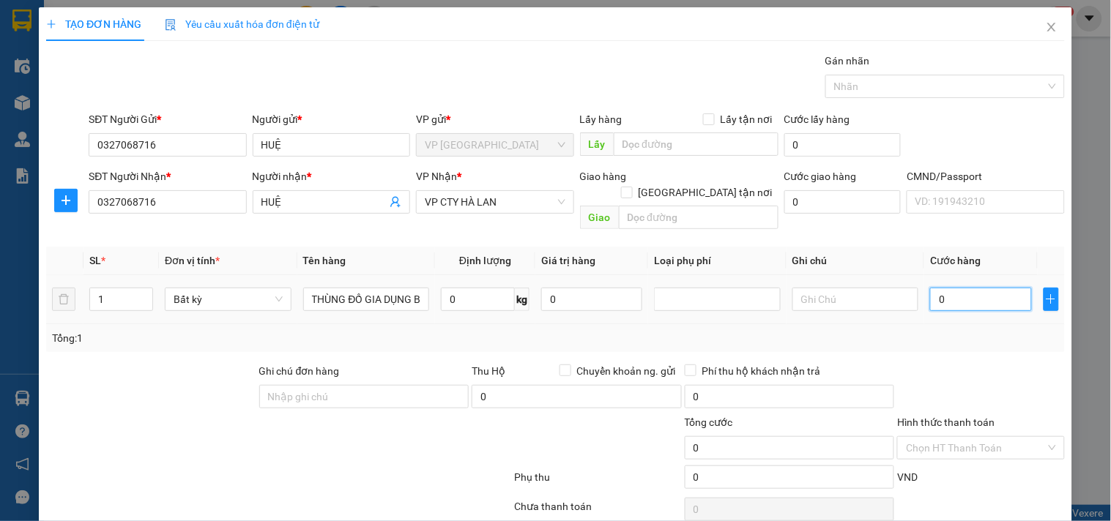
type input "1"
type input "10"
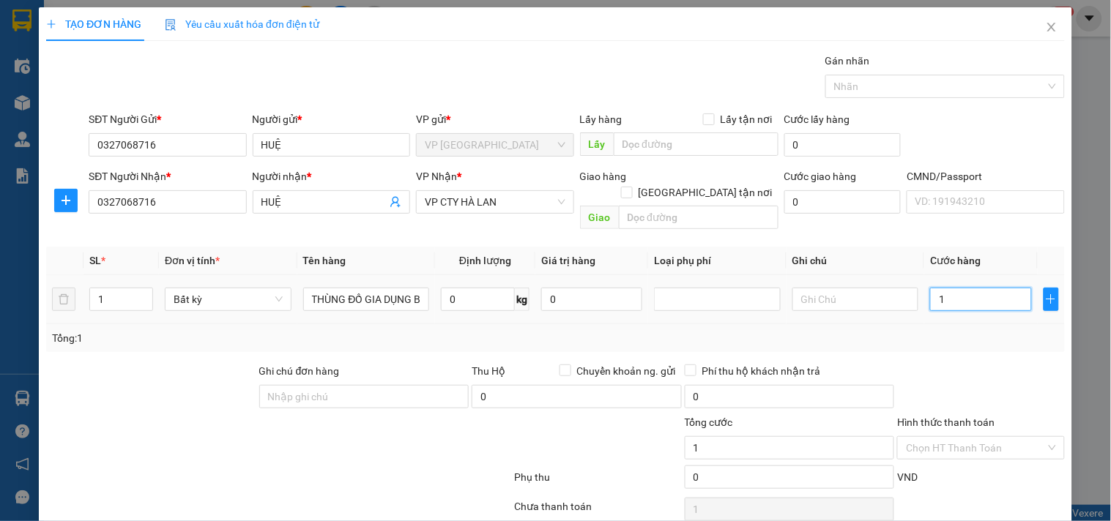
type input "10"
type input "100"
click at [943, 307] on td "100" at bounding box center [980, 299] width 113 height 49
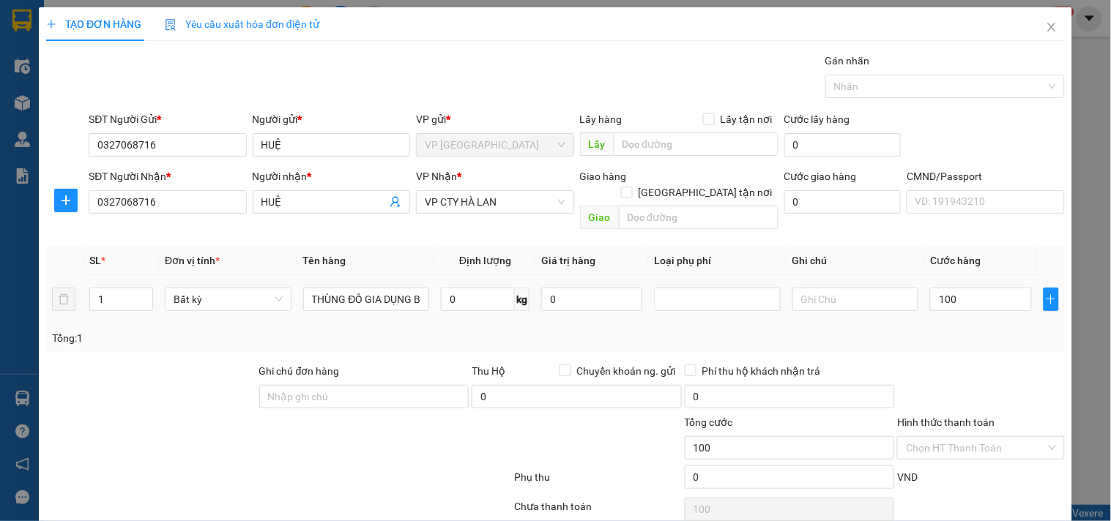
type input "100.000"
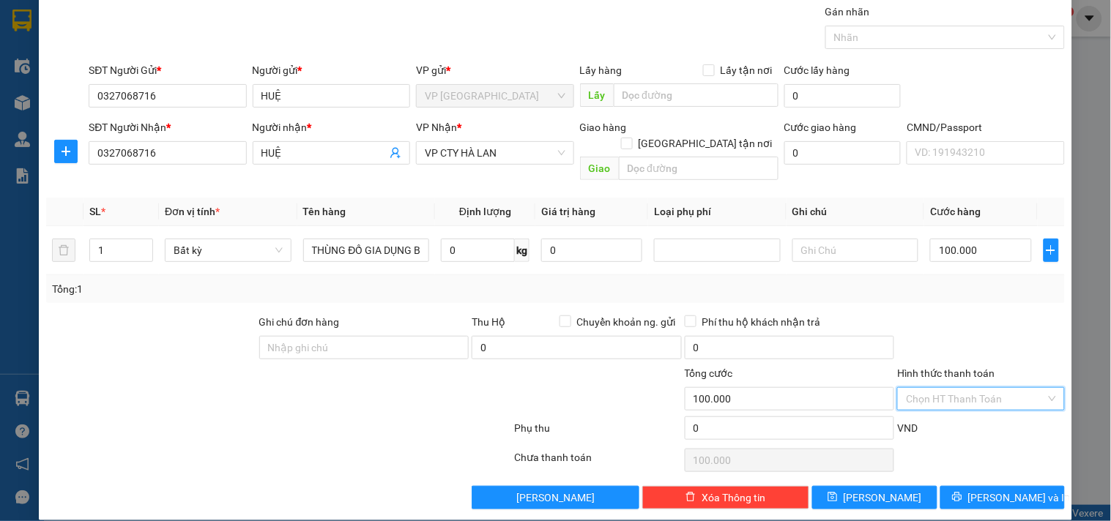
click at [966, 388] on input "Hình thức thanh toán" at bounding box center [975, 399] width 139 height 22
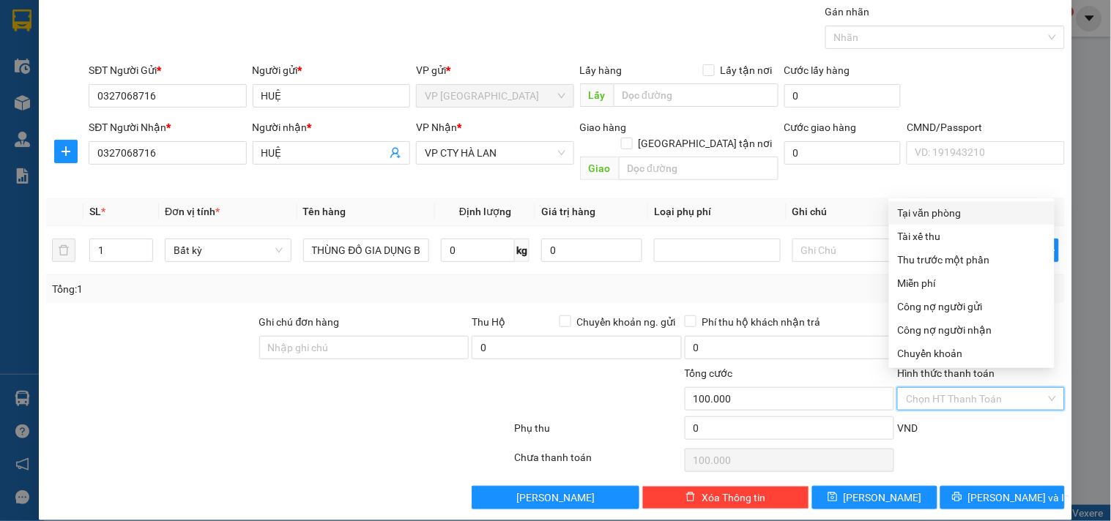
click at [956, 216] on div "Tại văn phòng" at bounding box center [972, 213] width 148 height 16
type input "0"
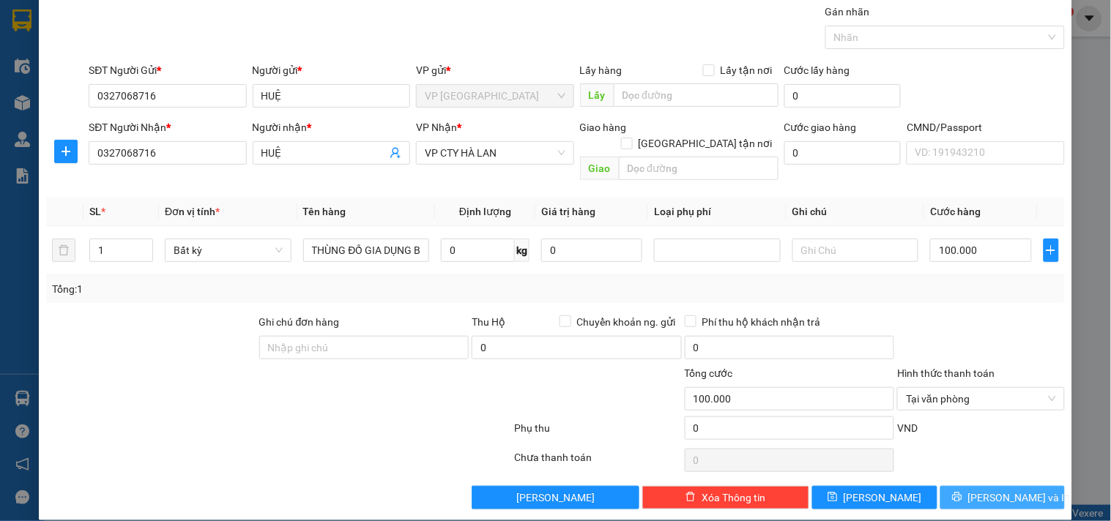
click at [1002, 490] on span "[PERSON_NAME] và In" at bounding box center [1019, 498] width 102 height 16
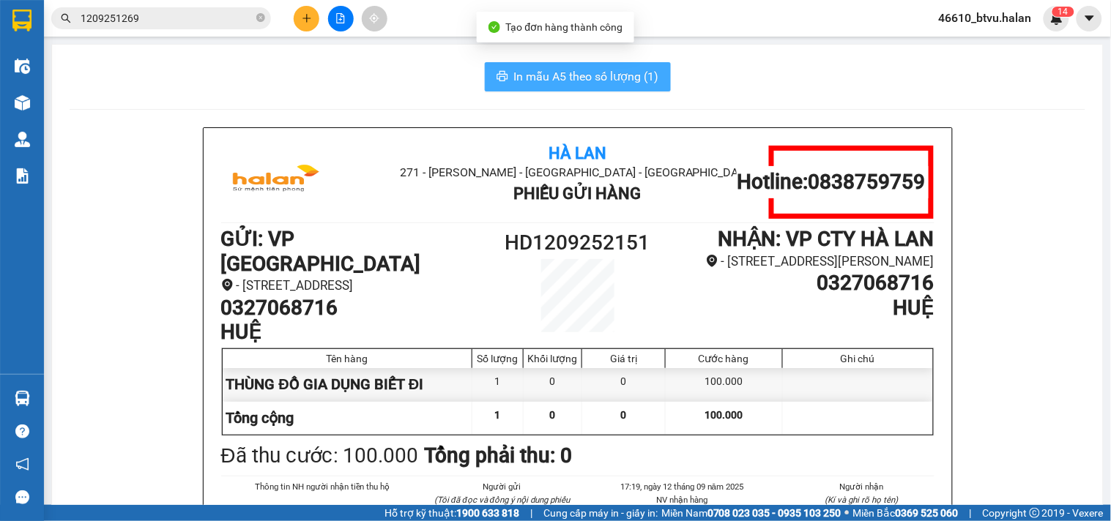
click at [564, 78] on span "In mẫu A5 theo số lượng (1)" at bounding box center [586, 76] width 145 height 18
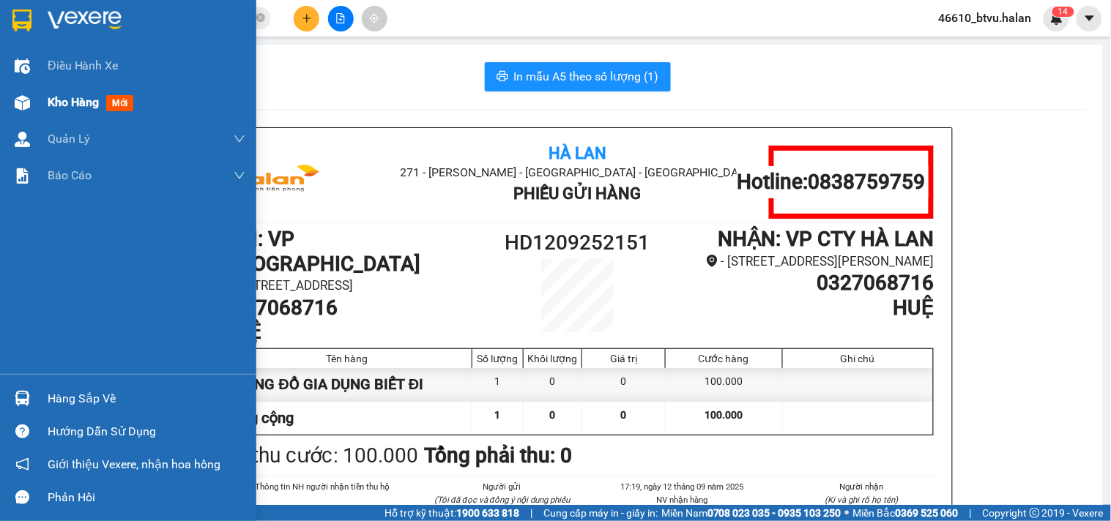
click at [31, 98] on div at bounding box center [23, 103] width 26 height 26
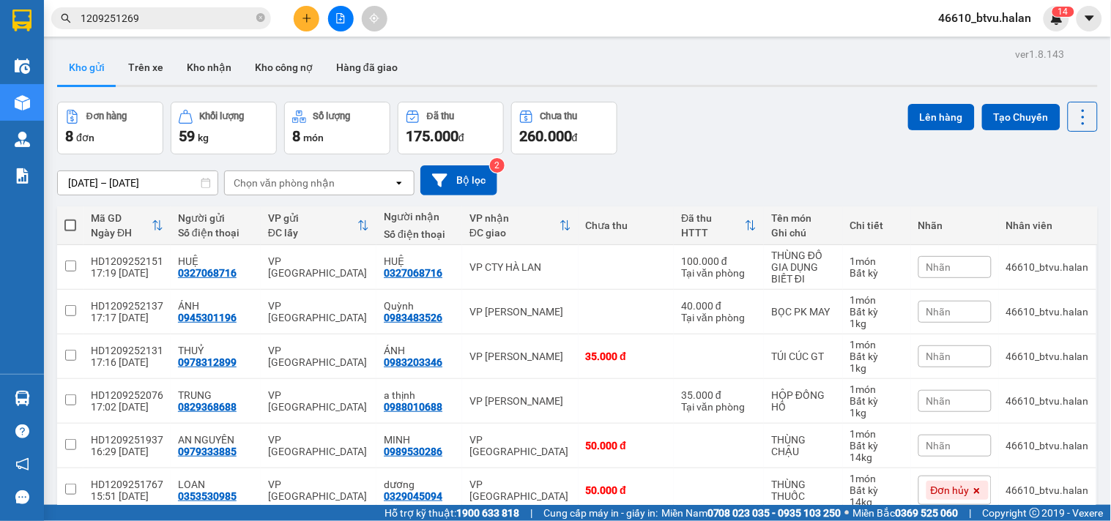
click at [201, 26] on span "1209251269" at bounding box center [161, 18] width 220 height 22
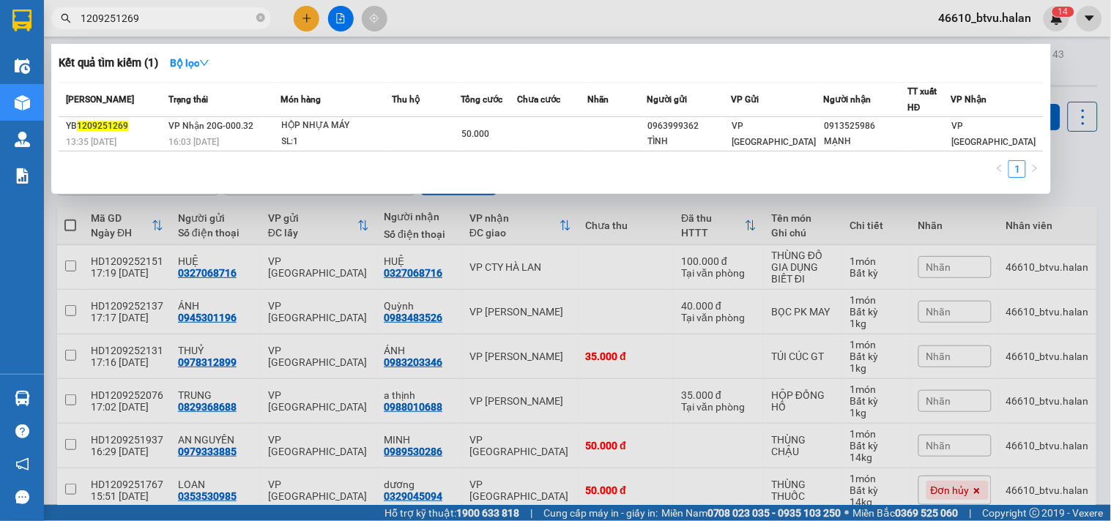
click at [201, 25] on input "1209251269" at bounding box center [167, 18] width 173 height 16
type input "1209251029"
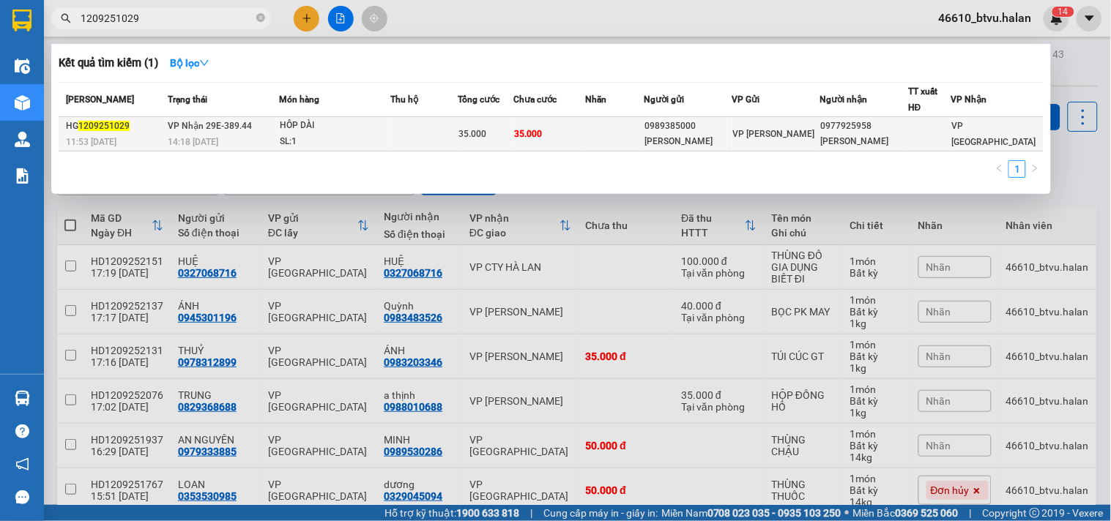
click at [549, 148] on td "35.000" at bounding box center [549, 134] width 72 height 34
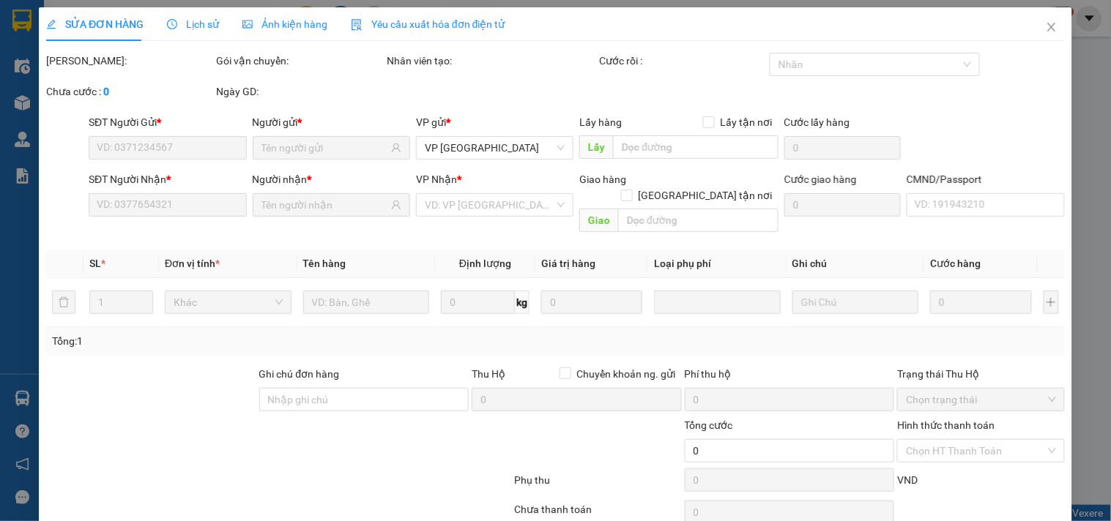
type input "0989385000"
type input "TÙNG HỒNG"
type input "0977925958"
type input "HOÀNG ANH"
type input "35.000"
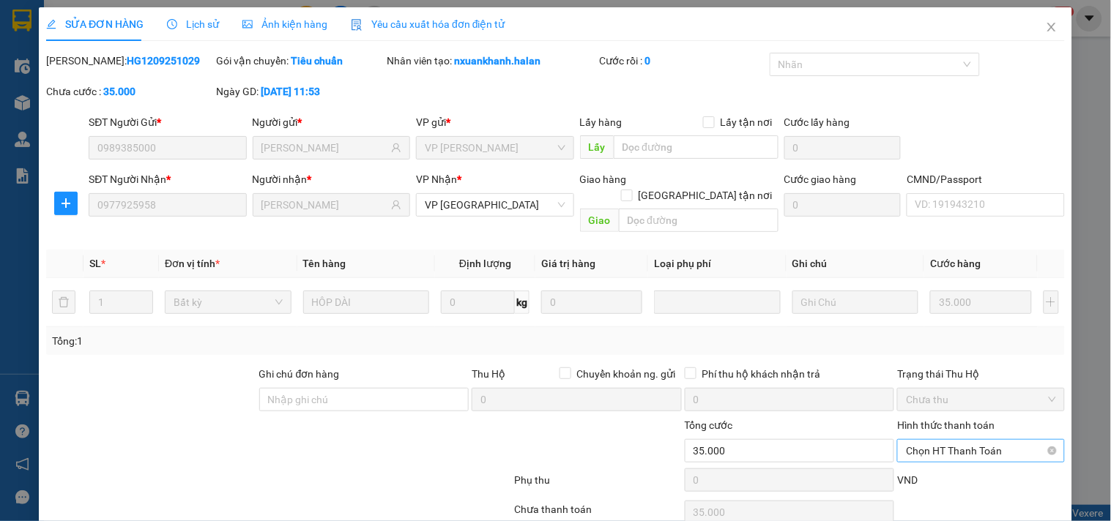
scroll to position [53, 0]
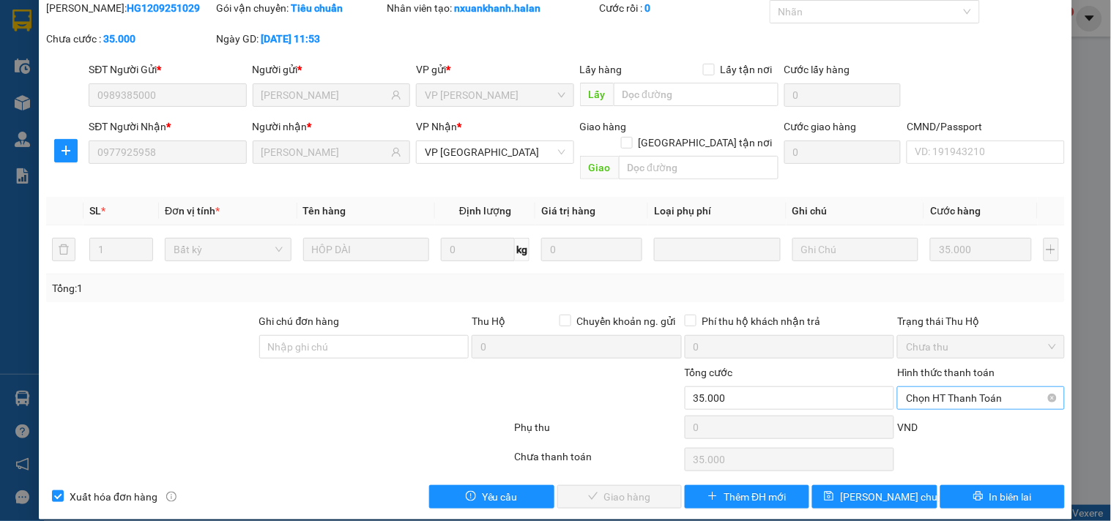
drag, startPoint x: 915, startPoint y: 381, endPoint x: 920, endPoint y: 388, distance: 8.5
click at [915, 387] on span "Chọn HT Thanh Toán" at bounding box center [980, 398] width 149 height 22
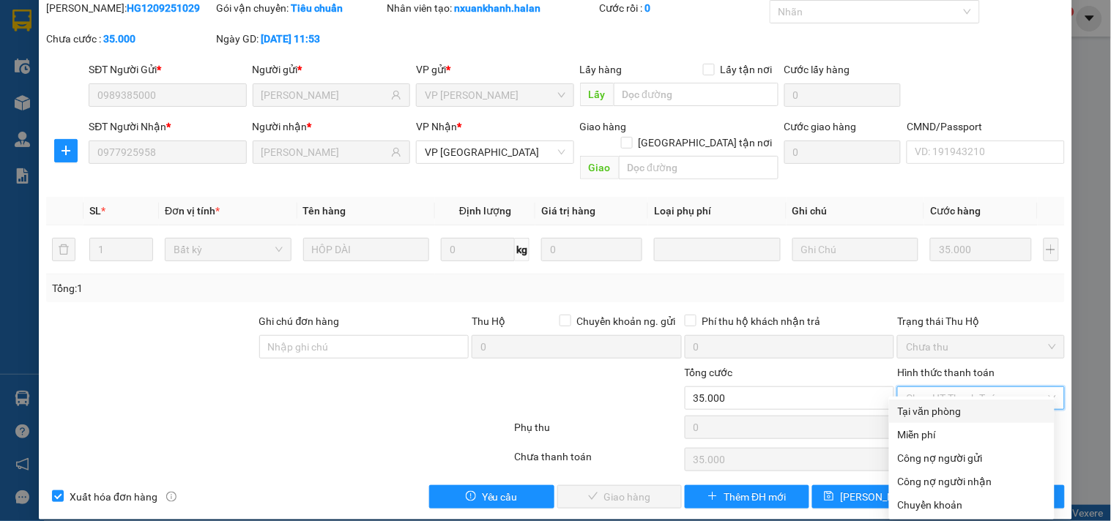
click at [928, 410] on div "Tại văn phòng" at bounding box center [972, 411] width 148 height 16
type input "0"
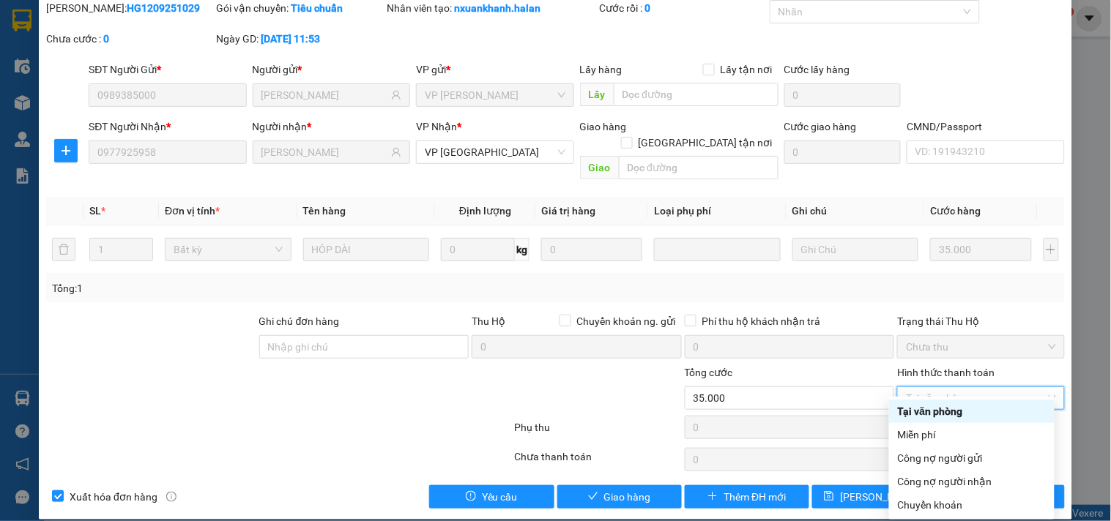
click at [963, 406] on div "Tại văn phòng" at bounding box center [972, 411] width 148 height 16
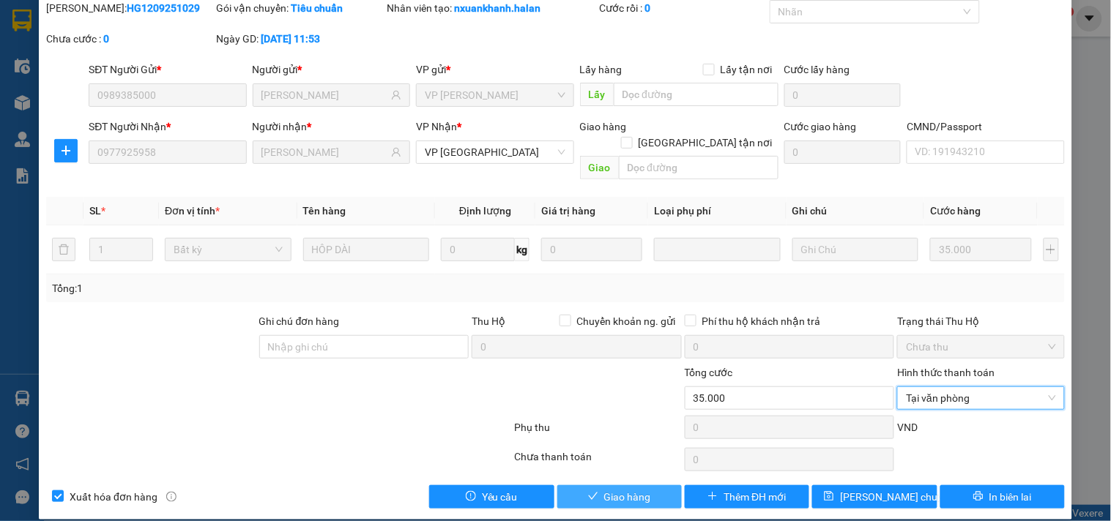
click at [616, 489] on span "Giao hàng" at bounding box center [627, 497] width 47 height 16
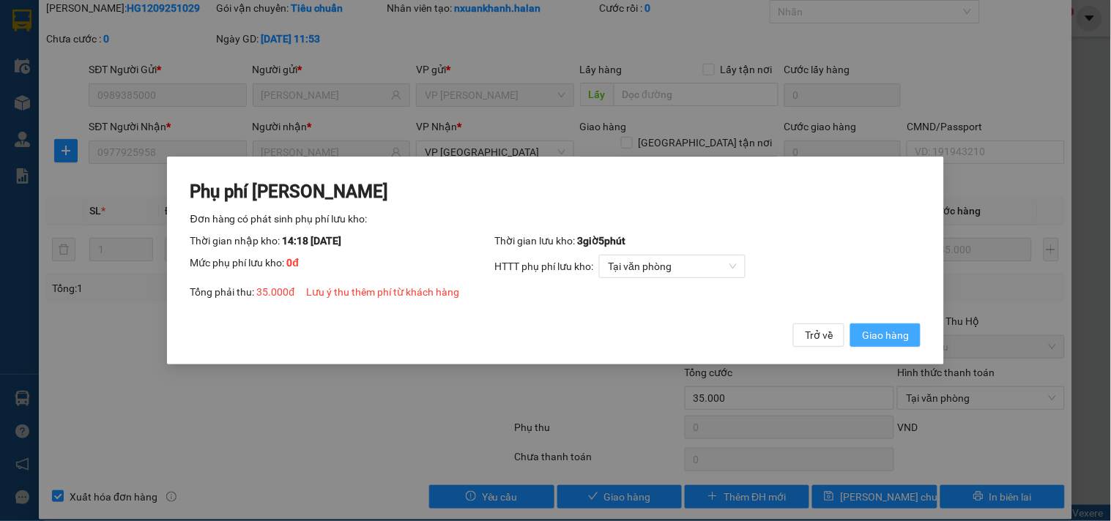
click at [879, 330] on span "Giao hàng" at bounding box center [885, 335] width 47 height 16
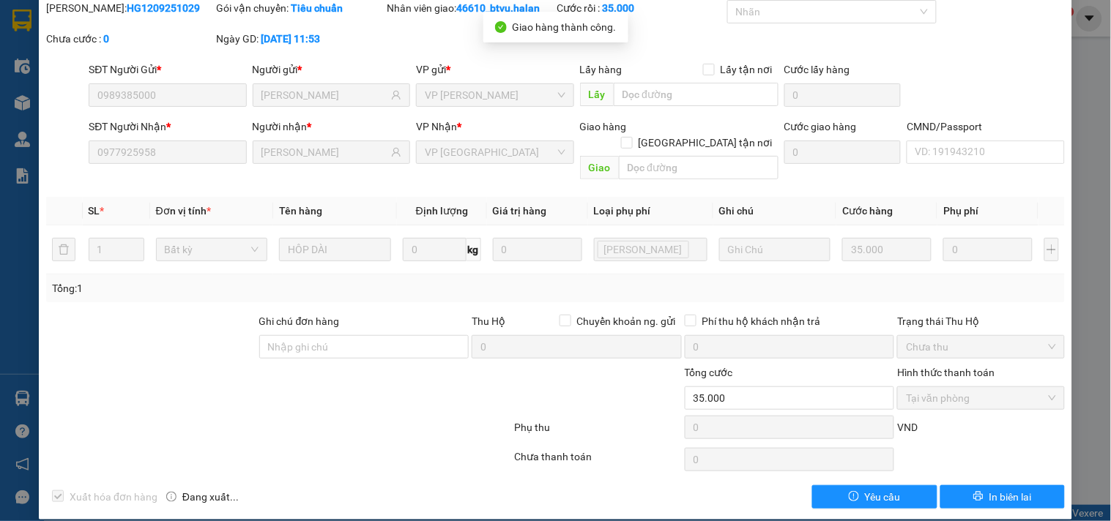
scroll to position [0, 0]
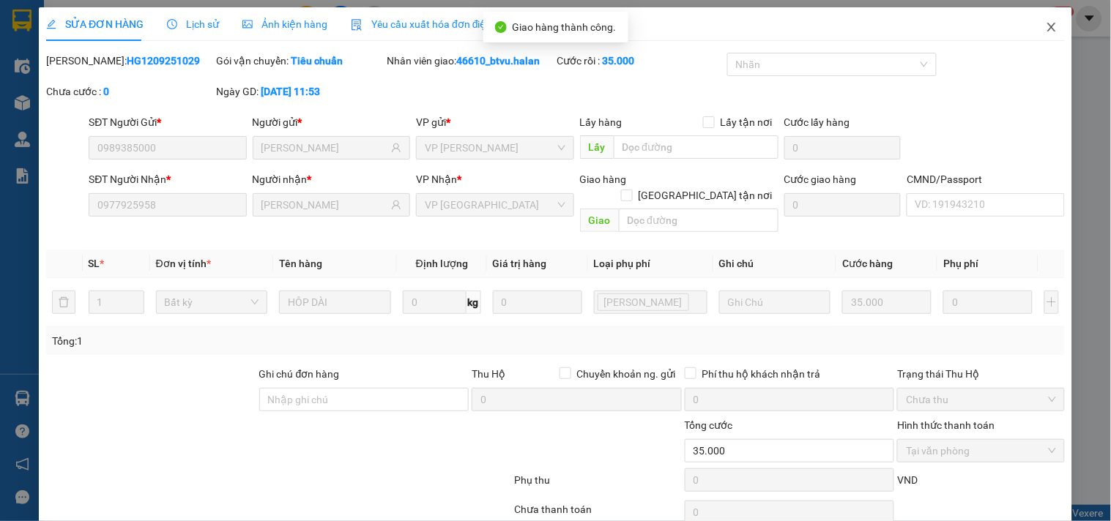
click at [1035, 34] on span "Close" at bounding box center [1051, 27] width 41 height 41
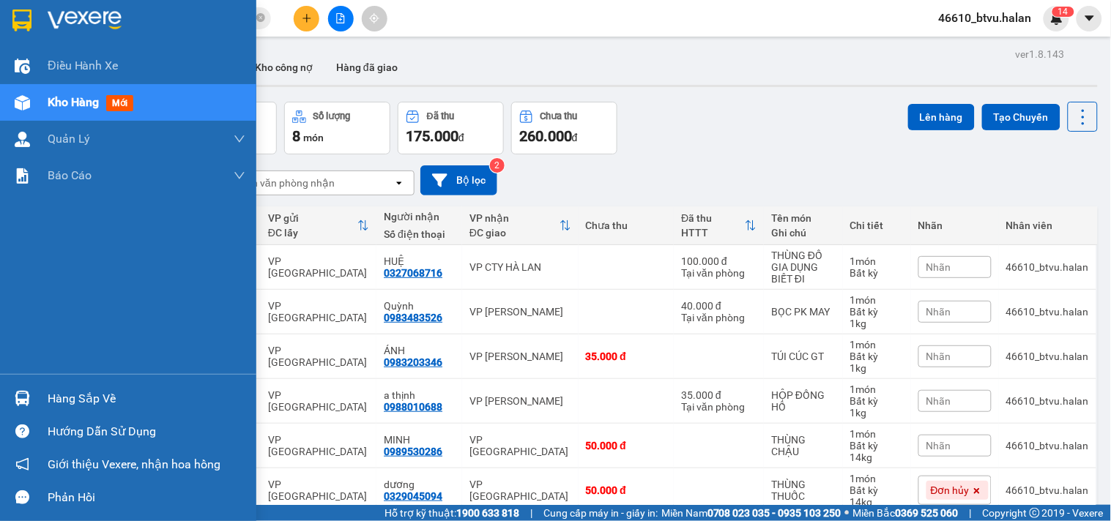
click at [17, 413] on div "Hàng sắp về" at bounding box center [128, 398] width 256 height 33
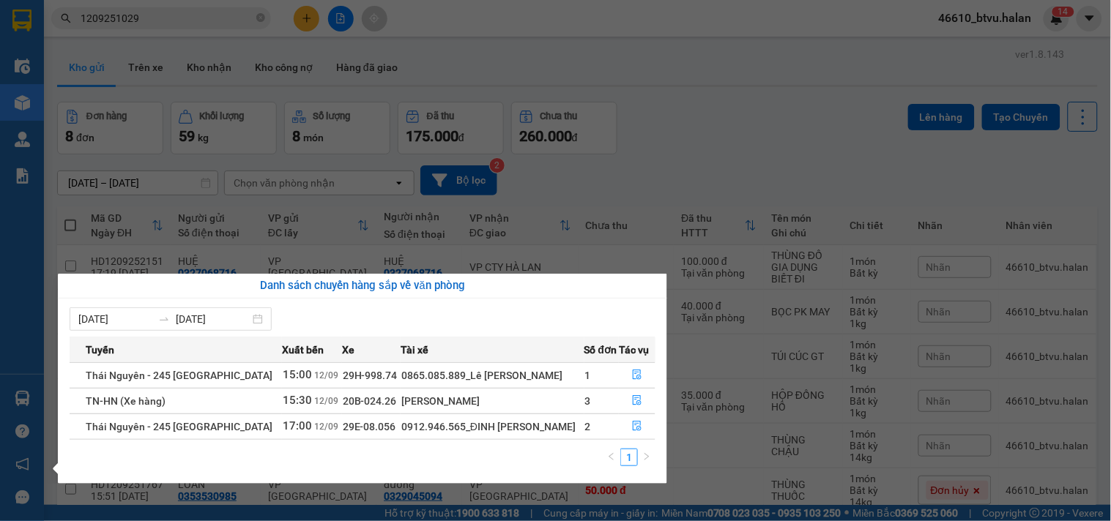
click at [0, 111] on div "Điều hành xe Kho hàng mới Quản Lý Quản lý chuyến Quản lý kiểm kho Báo cáo 12. T…" at bounding box center [22, 260] width 44 height 521
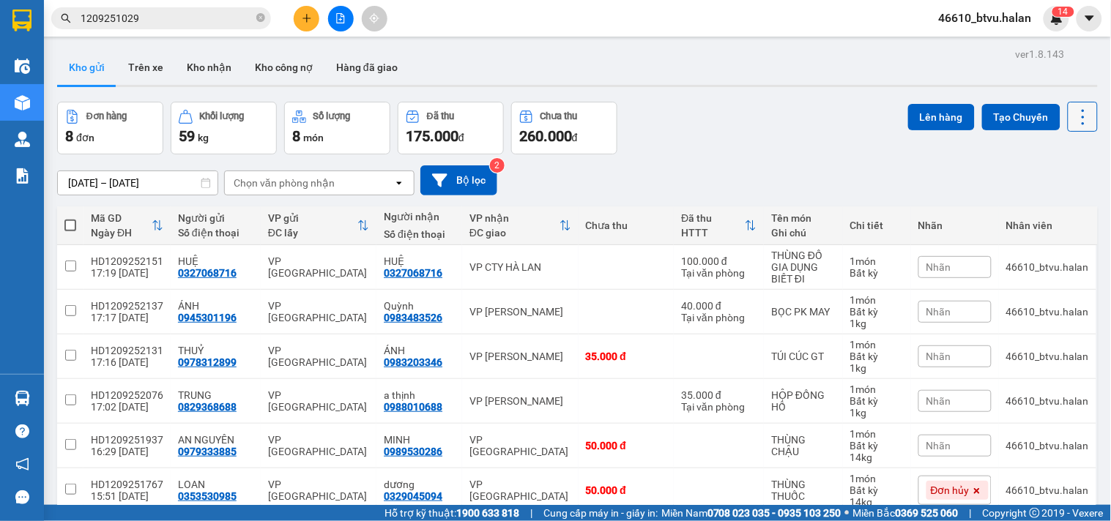
click at [1073, 114] on icon at bounding box center [1083, 117] width 20 height 20
drag, startPoint x: 1044, startPoint y: 206, endPoint x: 1027, endPoint y: 204, distance: 17.1
click at [1043, 206] on span "Làm mới" at bounding box center [1049, 209] width 40 height 15
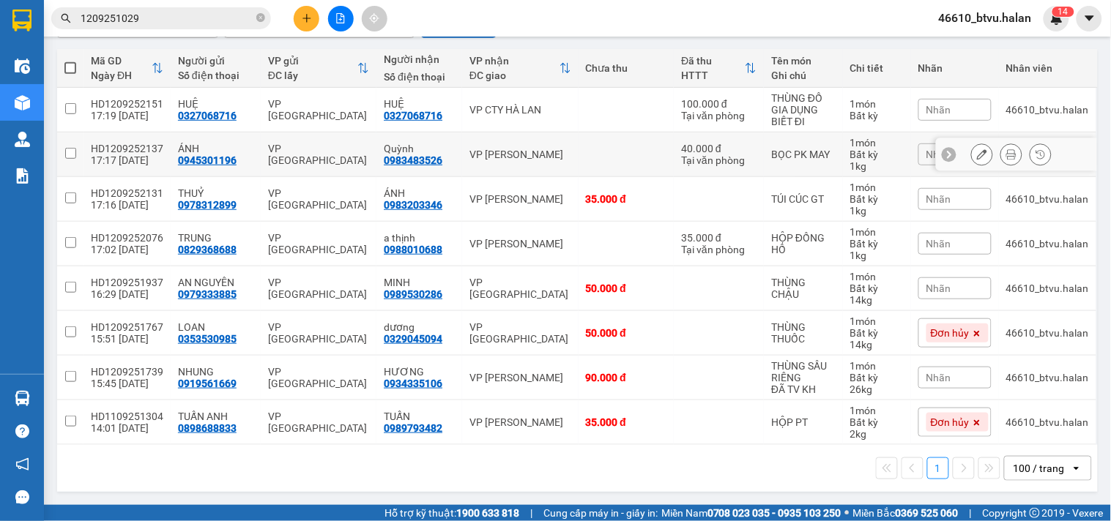
click at [590, 154] on td at bounding box center [626, 155] width 96 height 45
checkbox input "true"
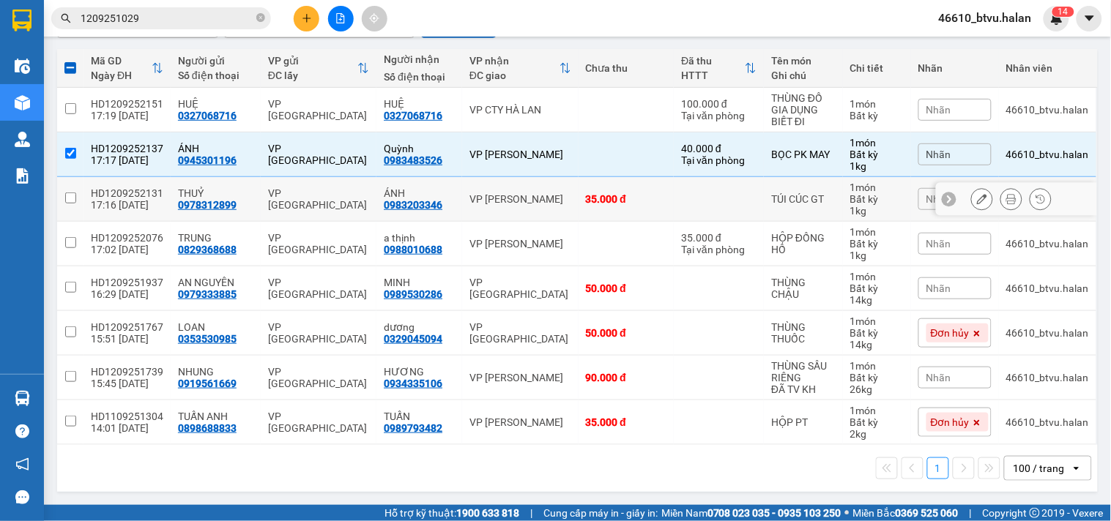
click at [618, 193] on div "35.000 đ" at bounding box center [626, 199] width 81 height 12
checkbox input "true"
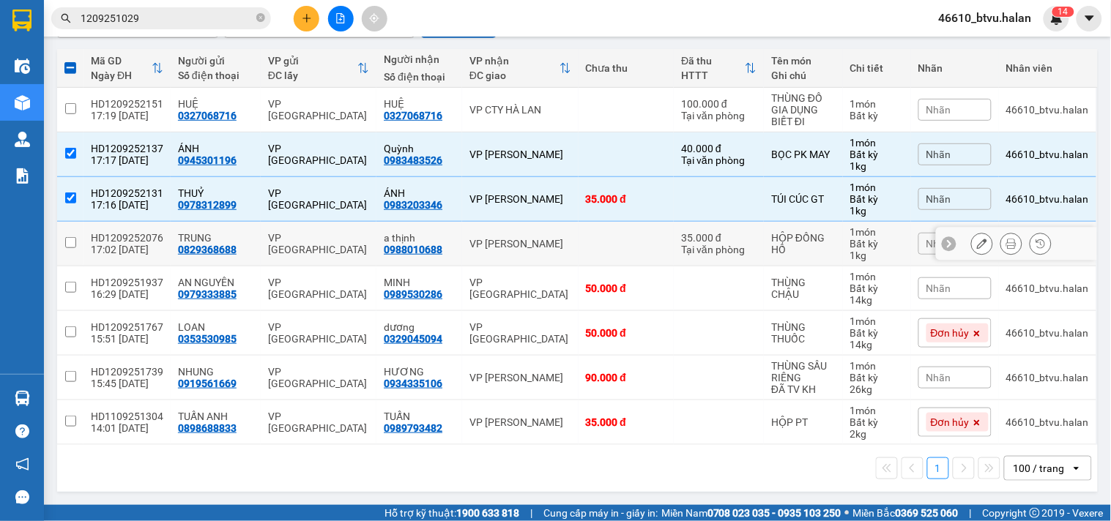
click at [703, 237] on div "35.000 đ" at bounding box center [718, 238] width 75 height 12
checkbox input "true"
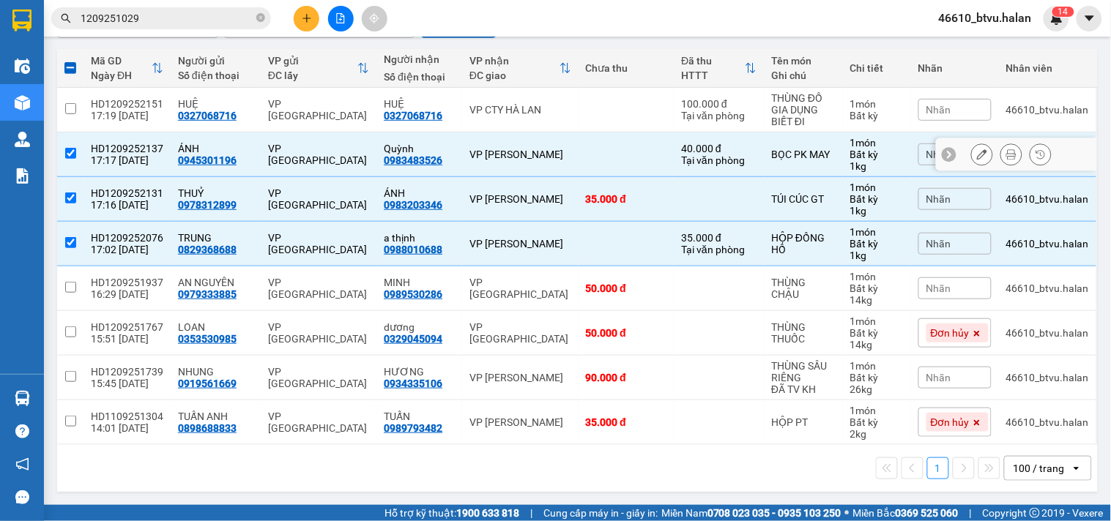
scroll to position [0, 0]
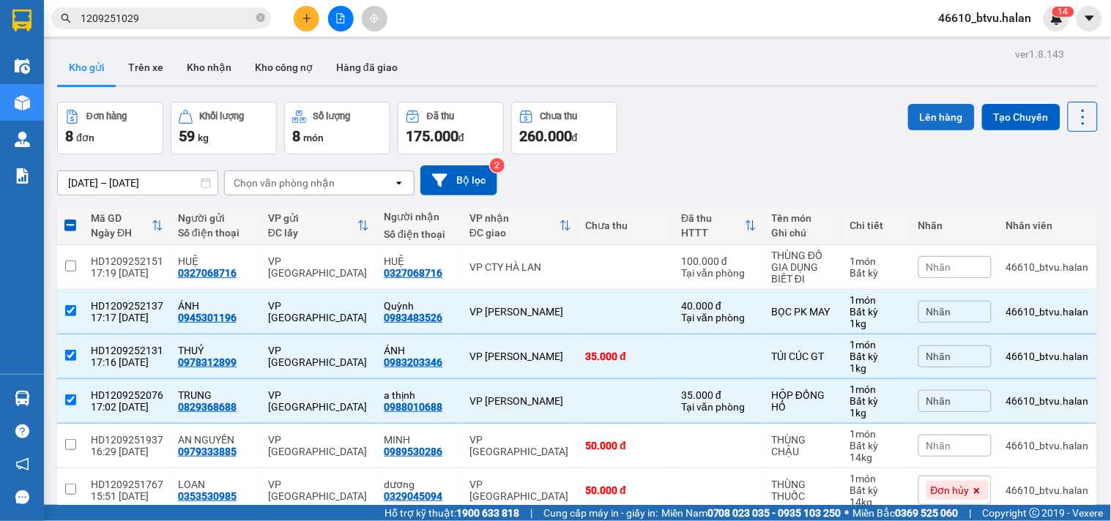
click at [931, 105] on button "Lên hàng" at bounding box center [941, 117] width 67 height 26
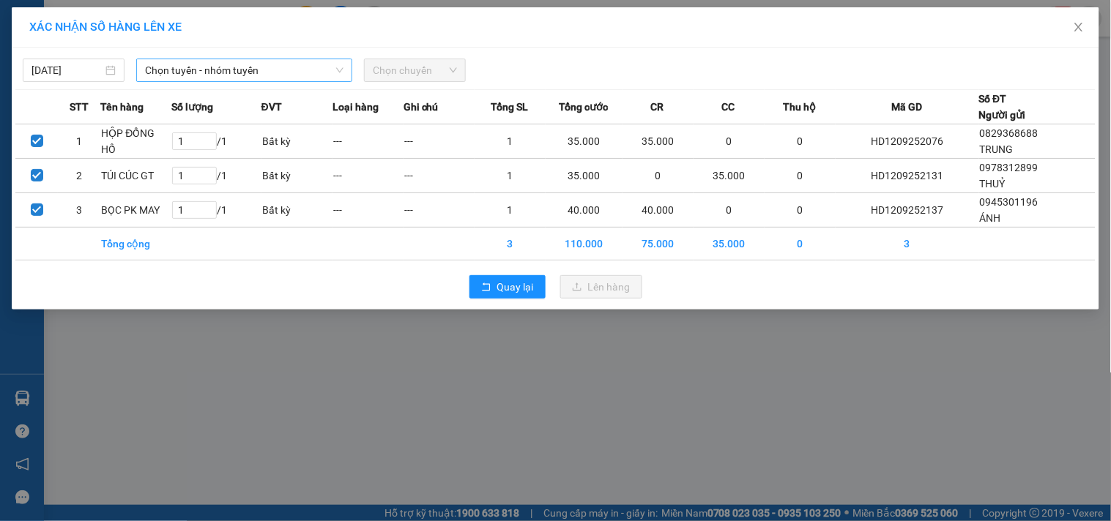
click at [316, 73] on span "Chọn tuyến - nhóm tuyến" at bounding box center [244, 70] width 198 height 22
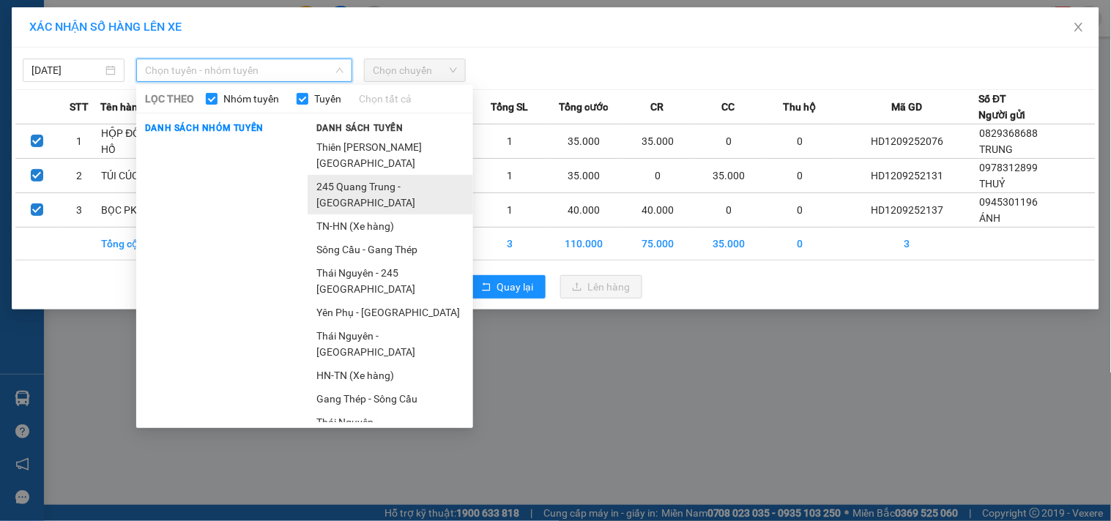
click at [360, 195] on li "245 Quang Trung - [GEOGRAPHIC_DATA]" at bounding box center [389, 195] width 165 height 40
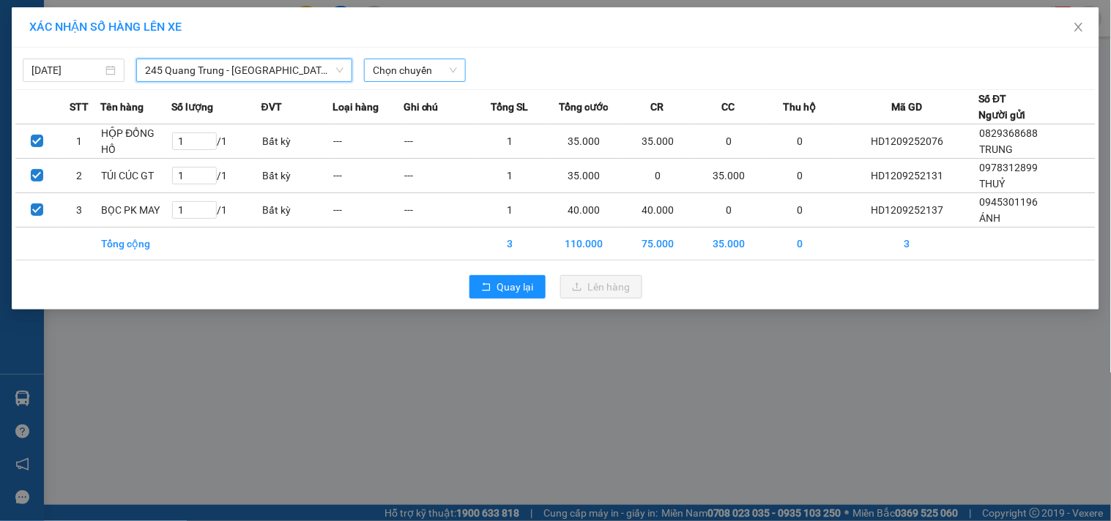
click at [417, 63] on span "Chọn chuyến" at bounding box center [415, 70] width 84 height 22
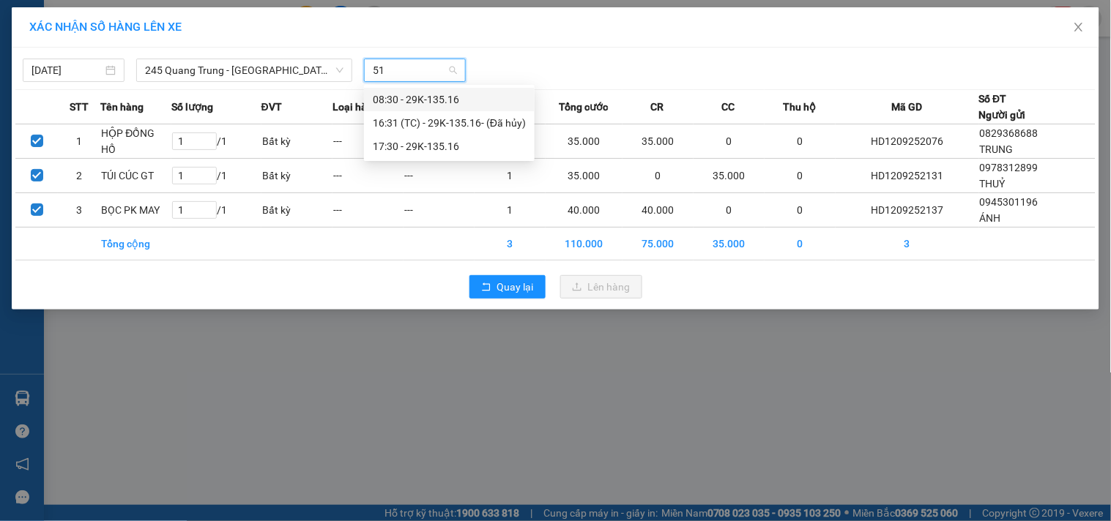
type input "516"
click at [441, 144] on div "17:30 - 29K-135.16" at bounding box center [449, 146] width 153 height 16
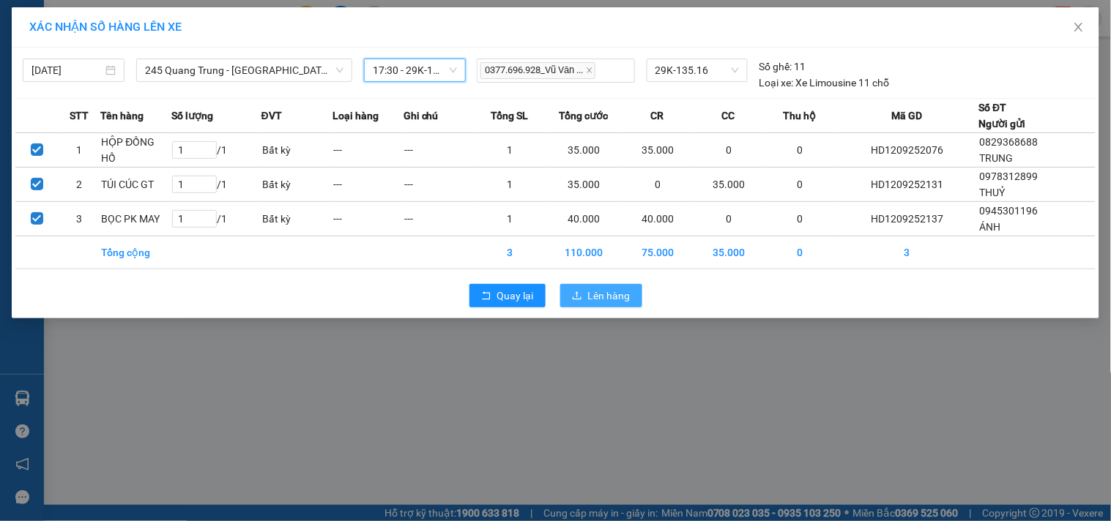
click at [600, 302] on span "Lên hàng" at bounding box center [609, 296] width 42 height 16
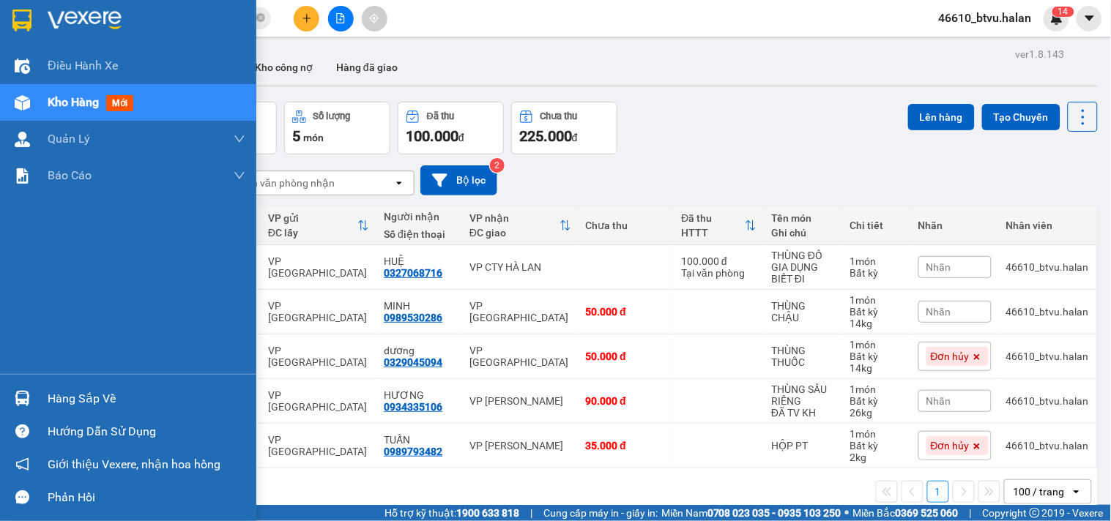
click at [22, 384] on div "Hàng sắp về" at bounding box center [128, 398] width 256 height 33
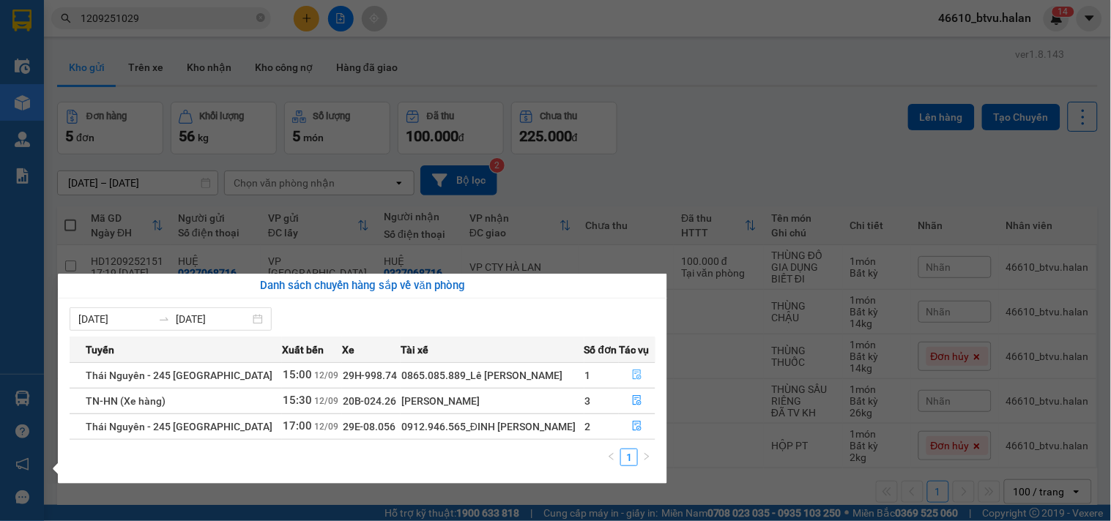
click at [627, 370] on button "button" at bounding box center [636, 375] width 35 height 23
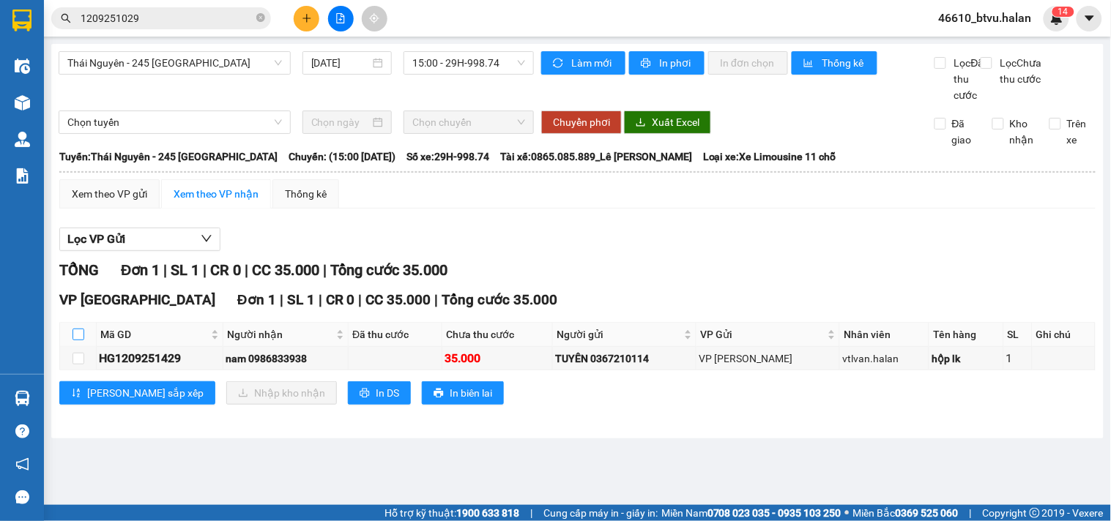
click at [83, 340] on input "checkbox" at bounding box center [78, 335] width 12 height 12
checkbox input "true"
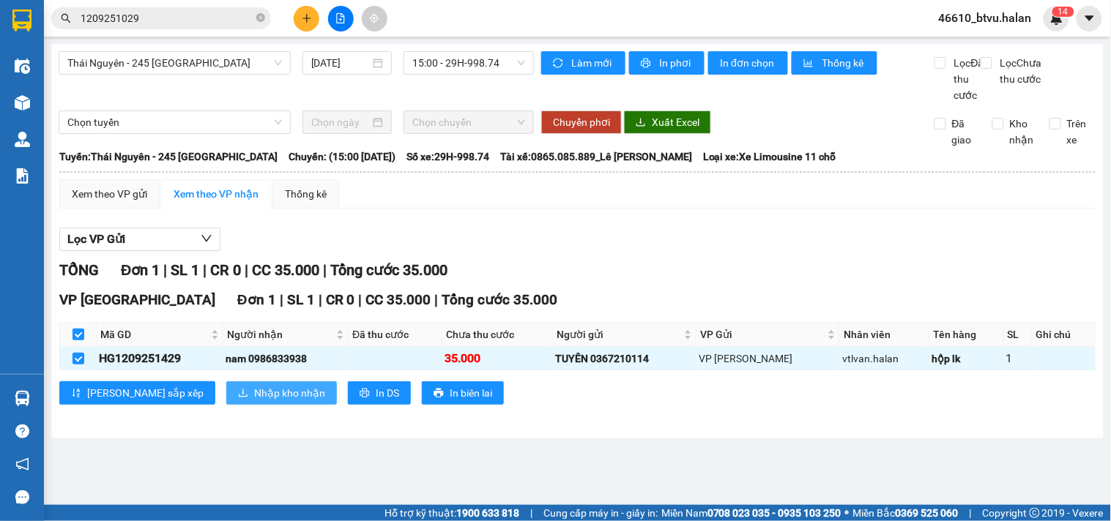
click at [226, 398] on button "Nhập kho nhận" at bounding box center [281, 392] width 111 height 23
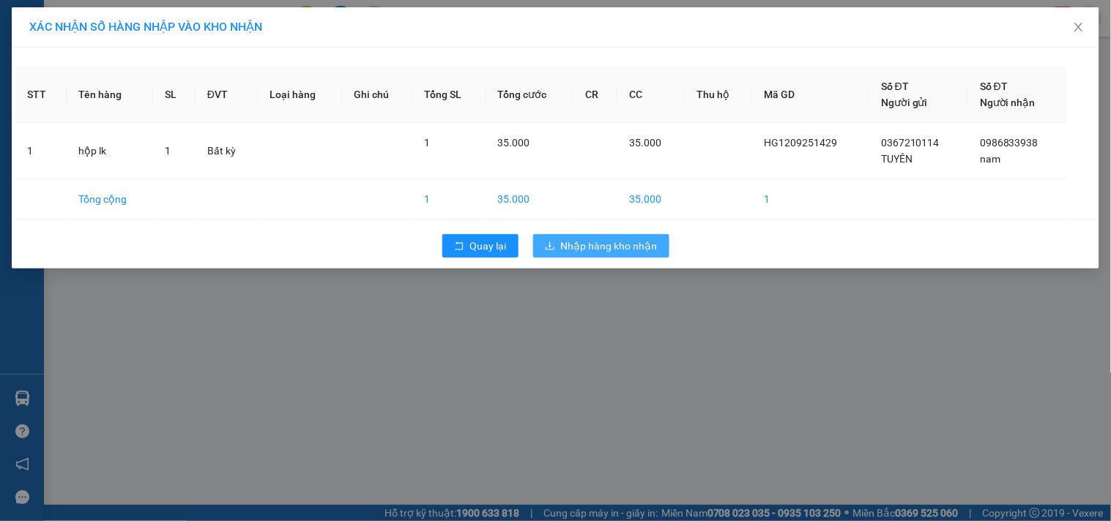
click at [619, 234] on button "Nhập hàng kho nhận" at bounding box center [601, 245] width 136 height 23
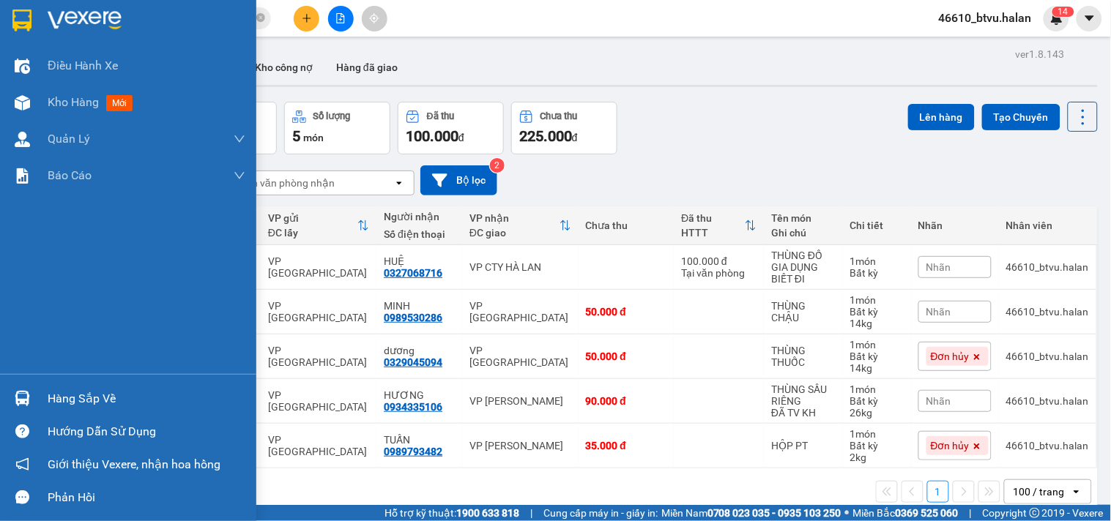
click at [0, 389] on div "Hàng sắp về" at bounding box center [128, 398] width 256 height 33
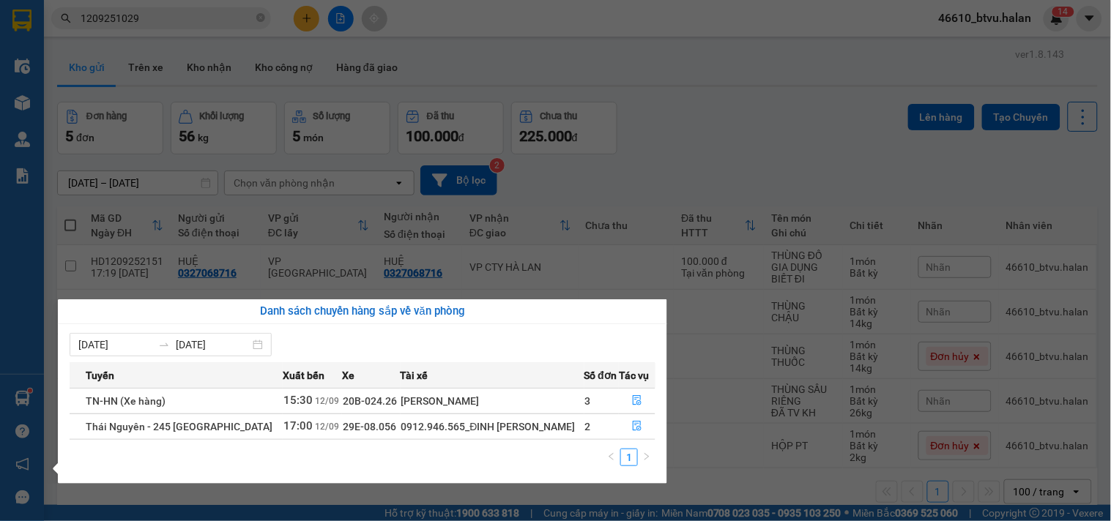
drag, startPoint x: 752, startPoint y: 156, endPoint x: 727, endPoint y: 151, distance: 25.4
click at [753, 156] on section "Kết quả tìm kiếm ( 1 ) Bộ lọc Mã ĐH Trạng thái Món hàng Thu hộ Tổng cước Chưa c…" at bounding box center [555, 260] width 1111 height 521
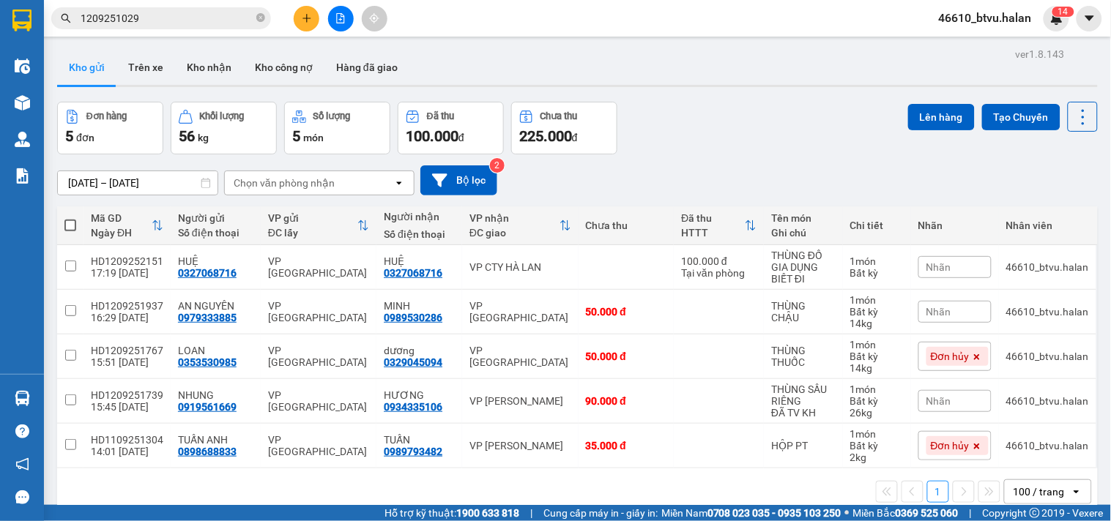
click at [295, 12] on button at bounding box center [307, 19] width 26 height 26
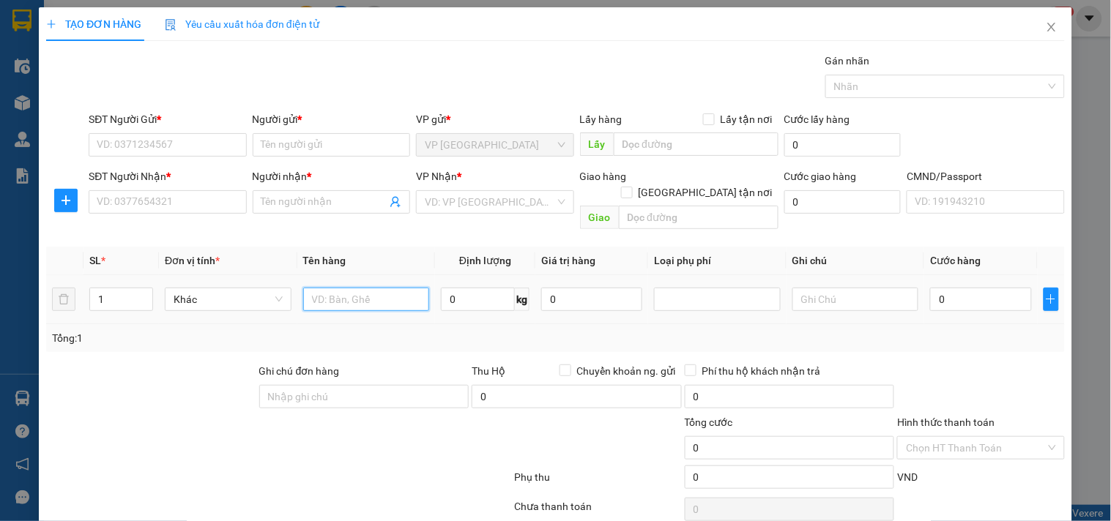
click at [398, 294] on input "text" at bounding box center [366, 299] width 127 height 23
type input "PB GT"
type input "1"
click at [157, 130] on div "SĐT Người Gửi *" at bounding box center [167, 122] width 157 height 22
click at [158, 135] on input "SĐT Người Gửi *" at bounding box center [167, 144] width 157 height 23
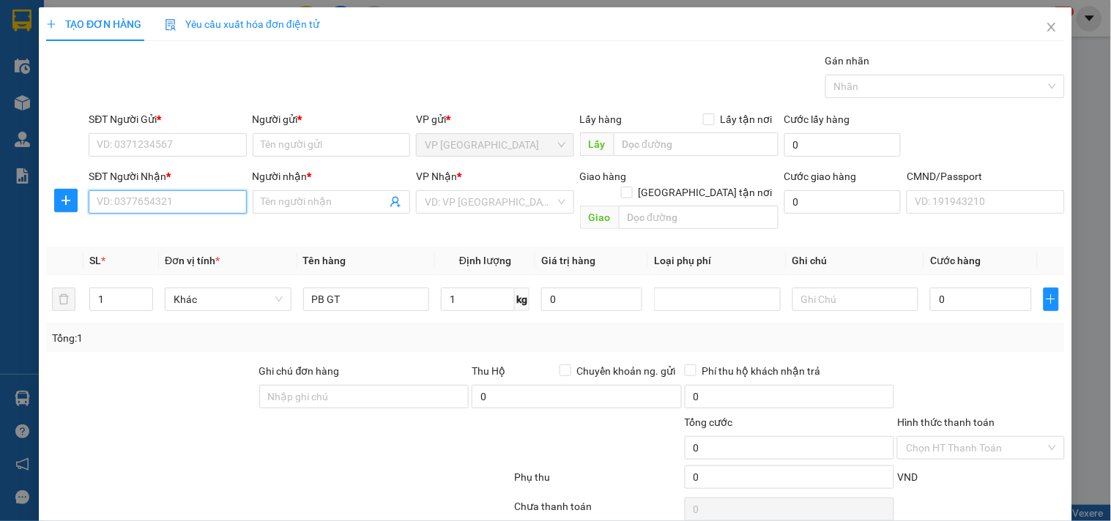
click at [178, 206] on input "SĐT Người Nhận *" at bounding box center [167, 201] width 157 height 23
type input "0968575392"
click at [180, 209] on input "0968575392" at bounding box center [167, 201] width 157 height 23
click at [177, 236] on div "0968575392 - Khải" at bounding box center [166, 231] width 138 height 16
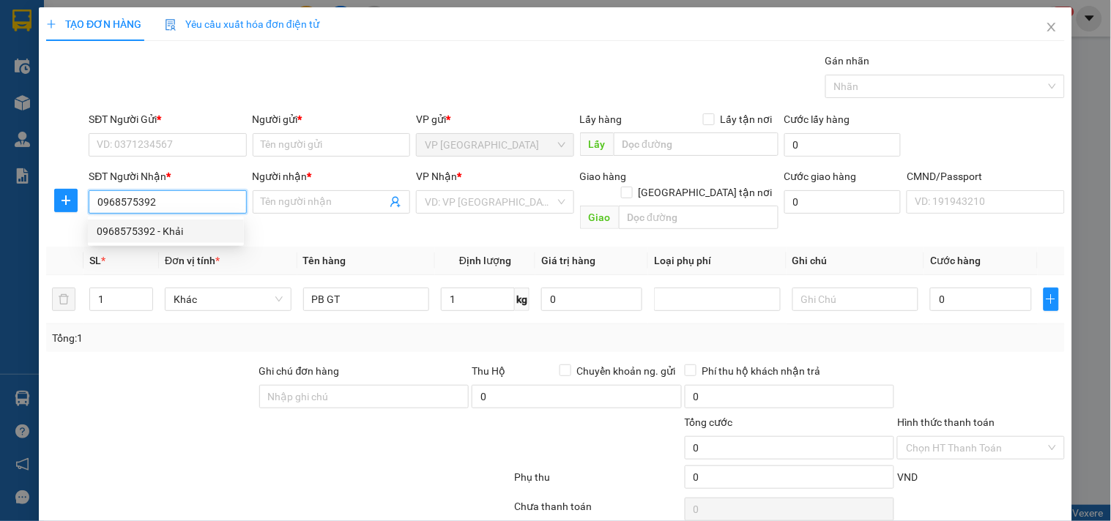
type input "Khải"
type input "0968575392"
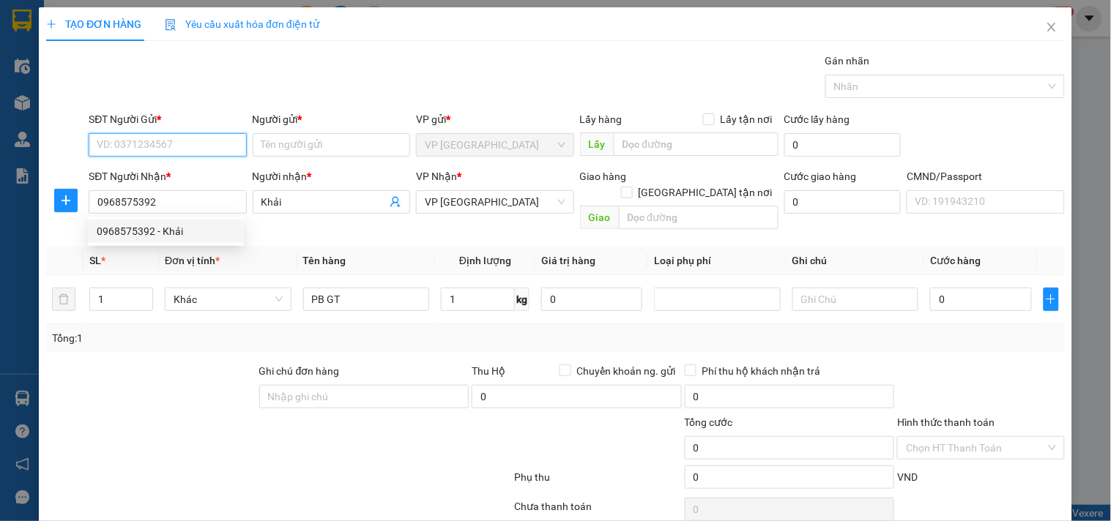
click at [199, 147] on input "SĐT Người Gửi *" at bounding box center [167, 144] width 157 height 23
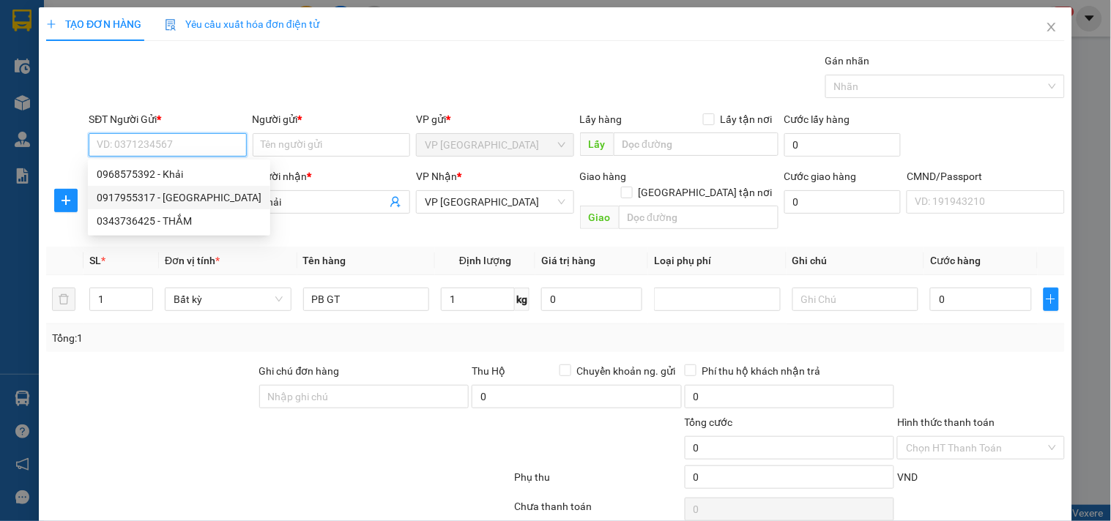
click at [201, 199] on div "0917955317 - Khánh LY" at bounding box center [179, 198] width 165 height 16
type input "0917955317"
type input "Khánh LY"
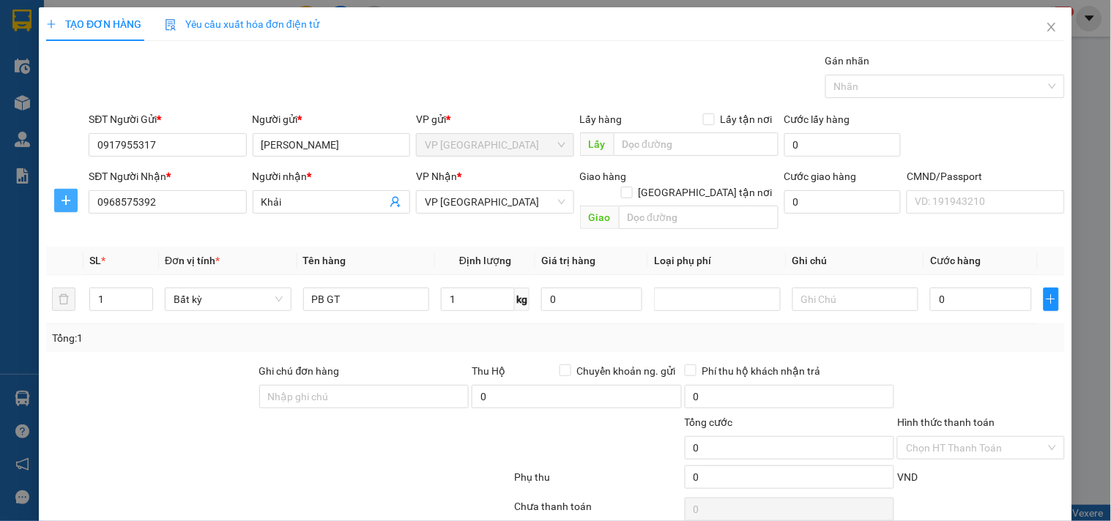
click at [69, 209] on button "button" at bounding box center [65, 200] width 23 height 23
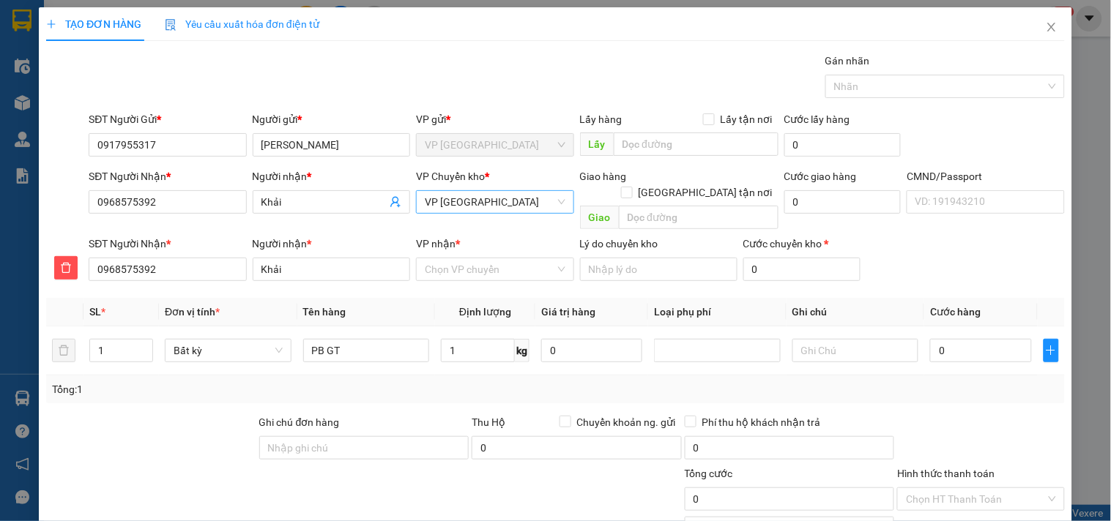
click at [481, 204] on span "VP [GEOGRAPHIC_DATA]" at bounding box center [495, 202] width 140 height 22
type input "YB"
click at [476, 245] on body "Kết quả tìm kiếm ( 1 ) Bộ lọc Mã ĐH Trạng thái Món hàng Thu hộ Tổng cước Chưa c…" at bounding box center [555, 260] width 1111 height 521
click at [474, 202] on span "VP [GEOGRAPHIC_DATA]" at bounding box center [495, 202] width 140 height 22
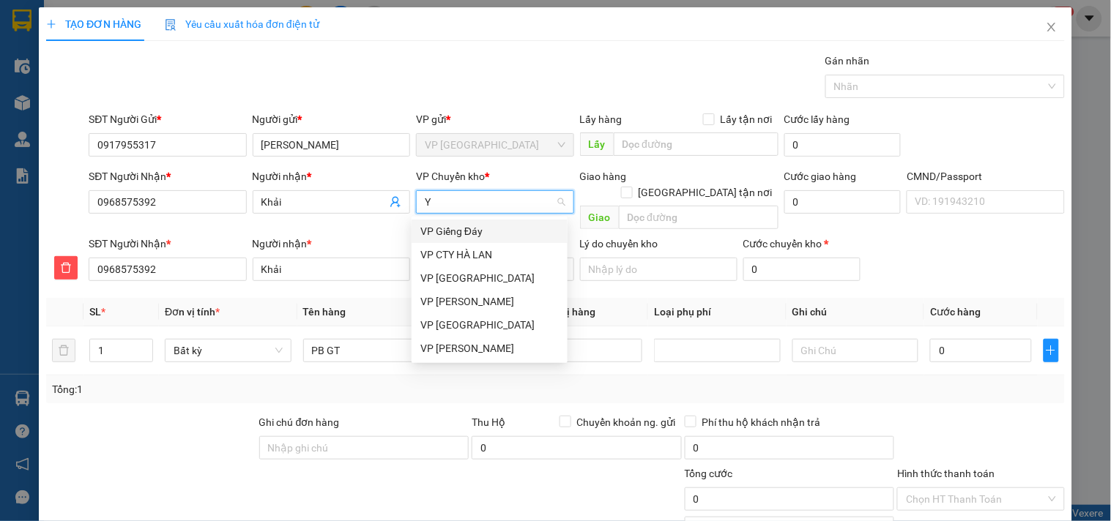
type input "YB"
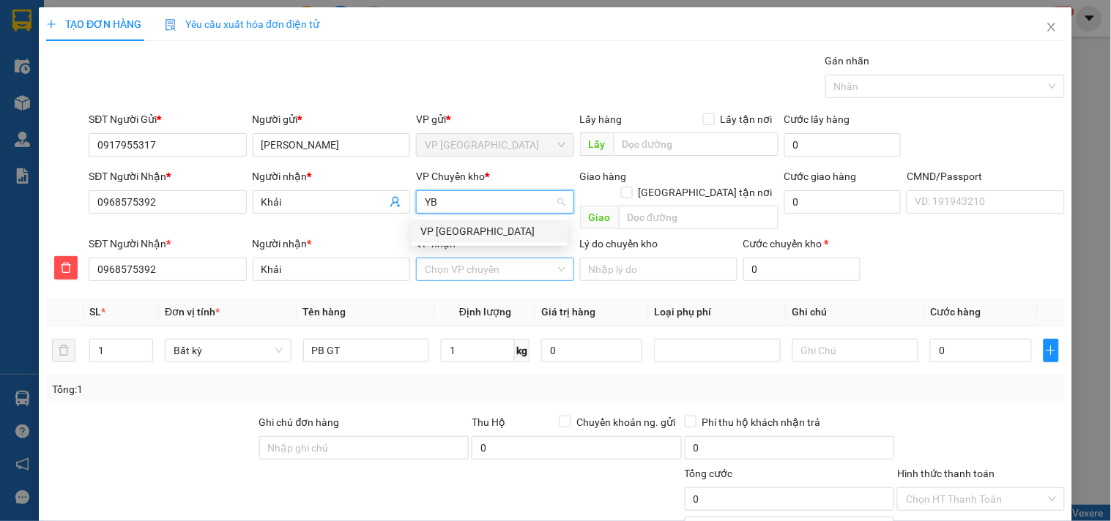
drag, startPoint x: 471, startPoint y: 230, endPoint x: 465, endPoint y: 258, distance: 28.6
click at [471, 233] on div "VP [GEOGRAPHIC_DATA]" at bounding box center [489, 231] width 138 height 16
click at [464, 260] on input "VP nhận *" at bounding box center [490, 269] width 130 height 22
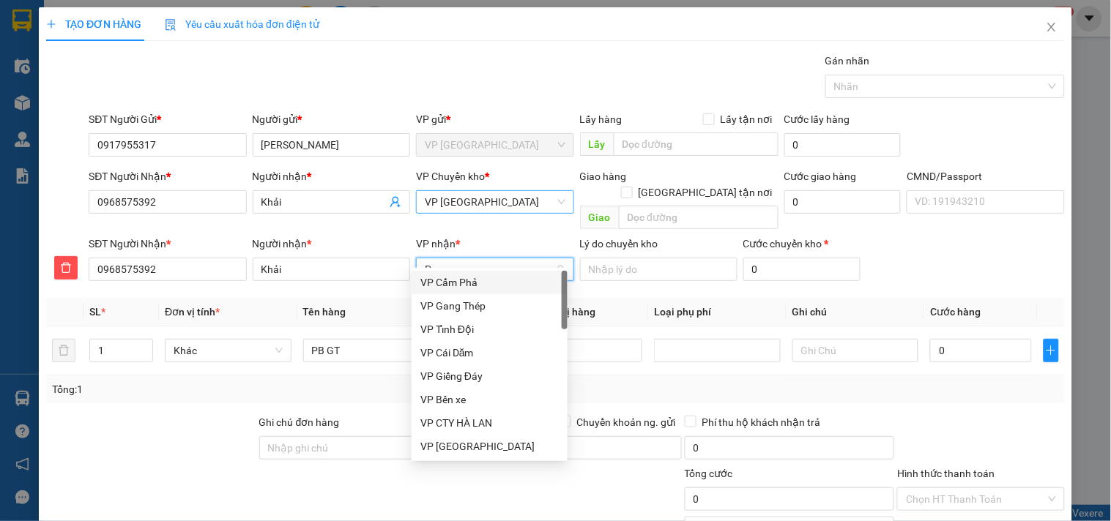
type input "PB"
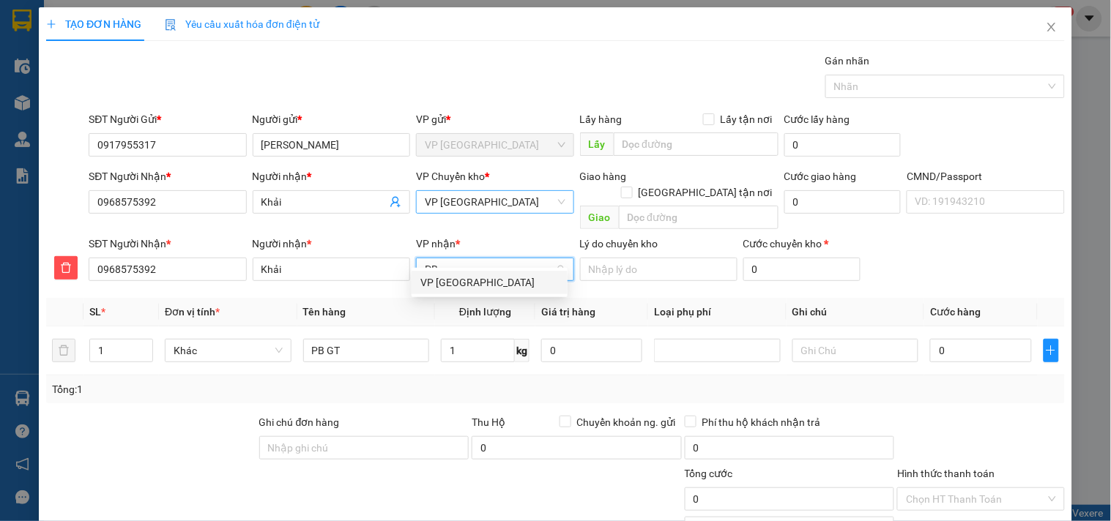
click at [459, 275] on div "VP [GEOGRAPHIC_DATA]" at bounding box center [489, 283] width 138 height 16
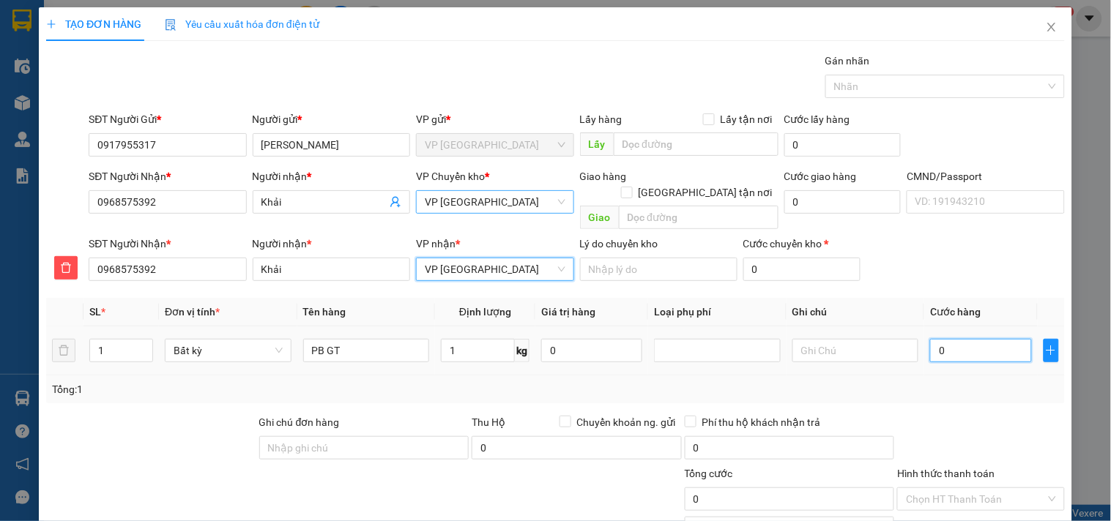
click at [952, 339] on input "0" at bounding box center [980, 350] width 101 height 23
type input "3"
type input "35"
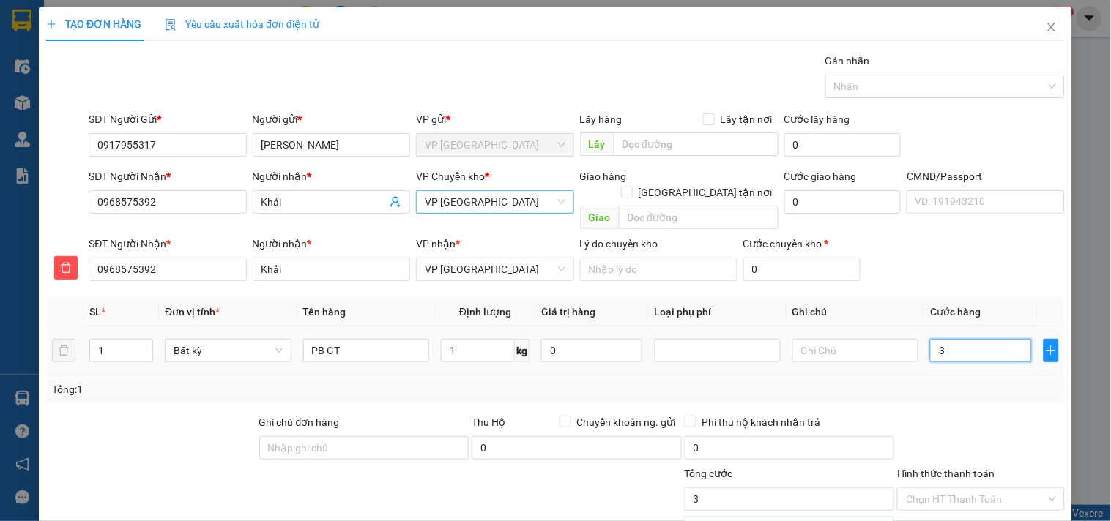
type input "35"
type input "35.000"
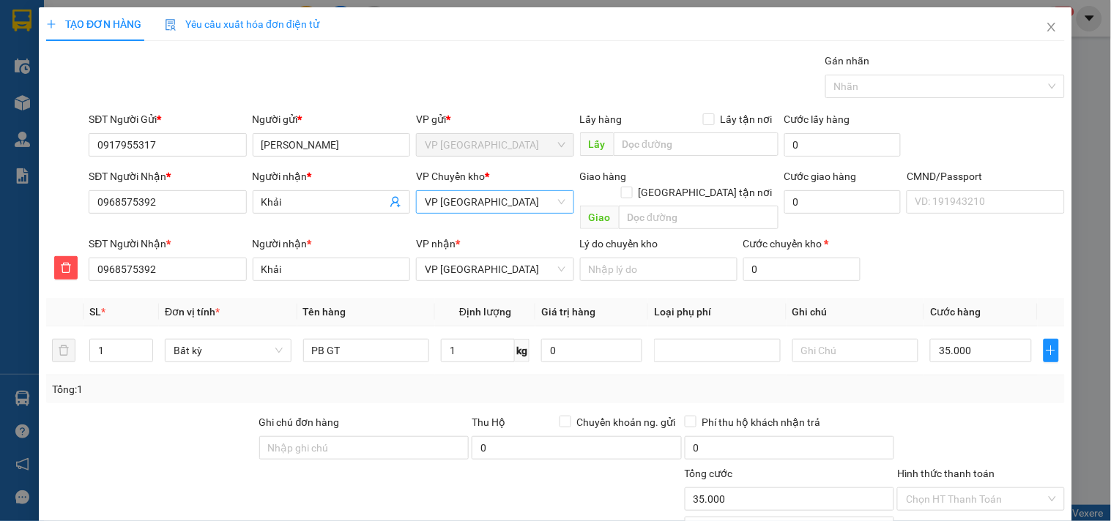
drag, startPoint x: 936, startPoint y: 382, endPoint x: 898, endPoint y: 362, distance: 42.2
click at [935, 382] on div "Tổng: 1" at bounding box center [555, 390] width 1018 height 28
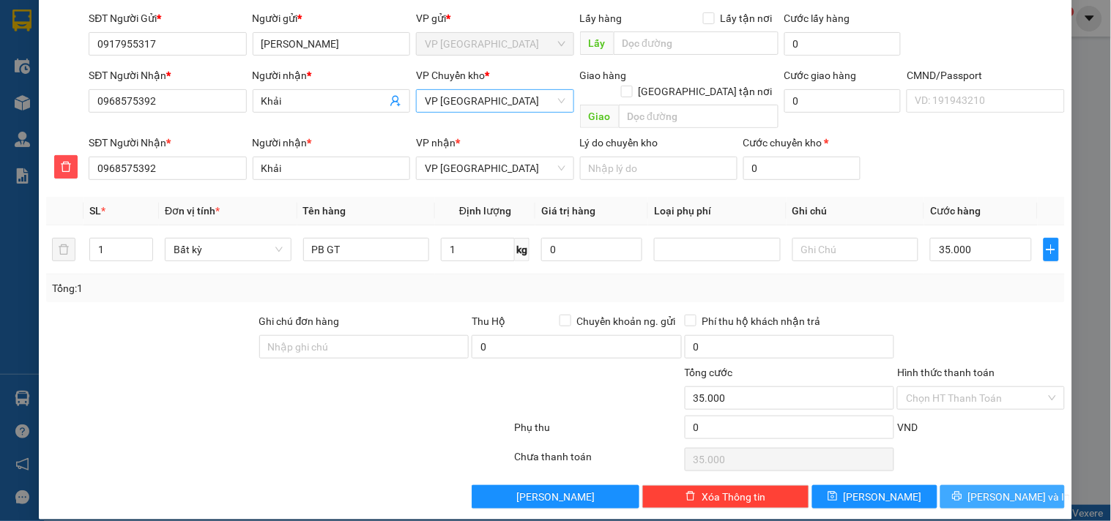
click at [960, 485] on button "[PERSON_NAME] và In" at bounding box center [1002, 496] width 124 height 23
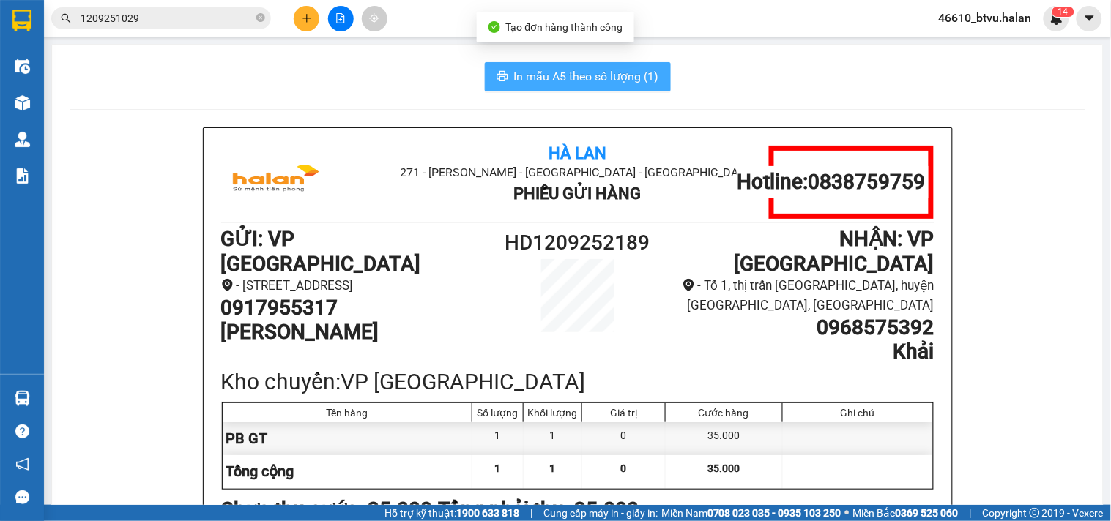
click at [577, 83] on span "In mẫu A5 theo số lượng (1)" at bounding box center [586, 76] width 145 height 18
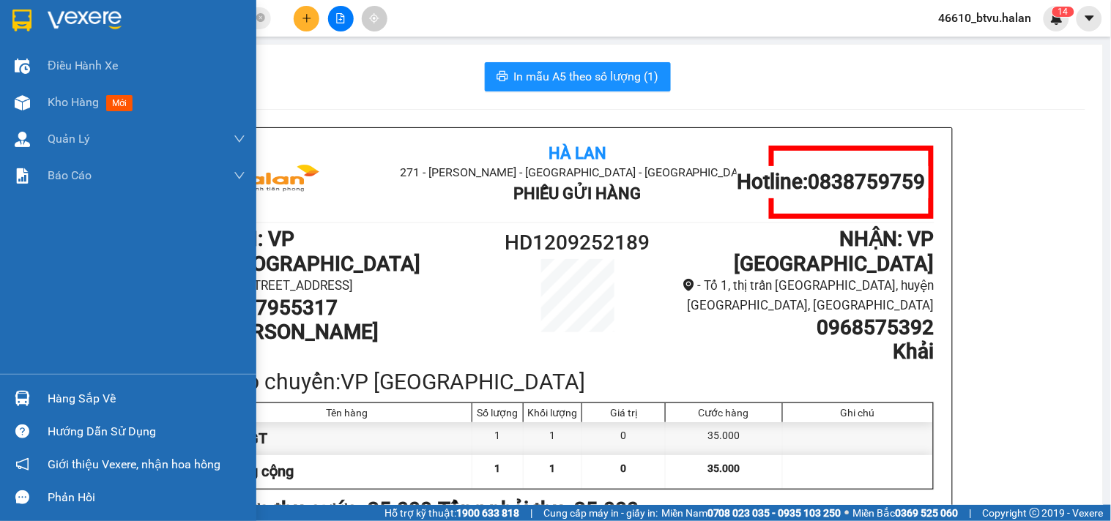
click at [0, 394] on div "Hàng sắp về" at bounding box center [128, 398] width 256 height 33
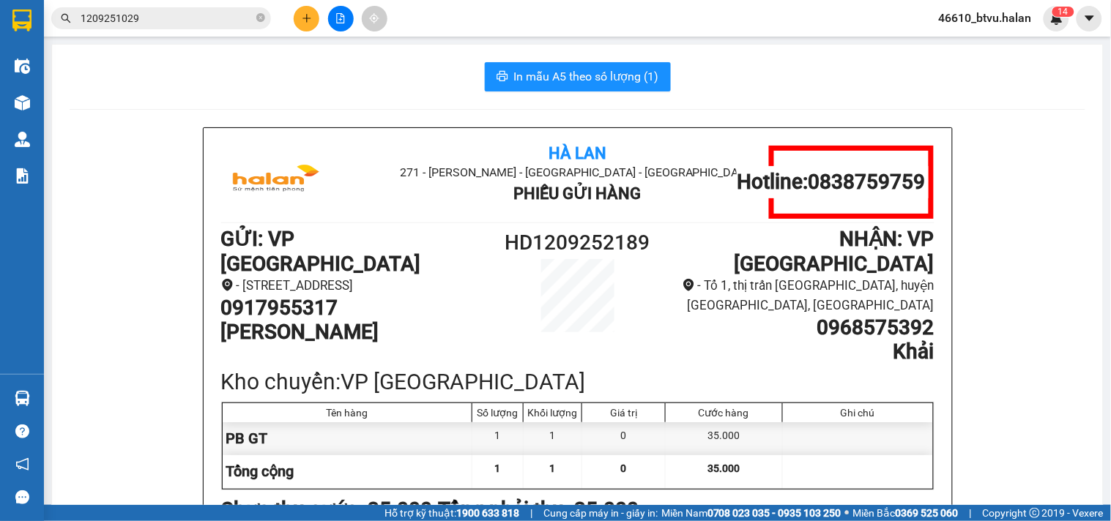
click at [169, 225] on section "Kết quả tìm kiếm ( 1 ) Bộ lọc Mã ĐH Trạng thái Món hàng Thu hộ Tổng cước Chưa c…" at bounding box center [555, 260] width 1111 height 521
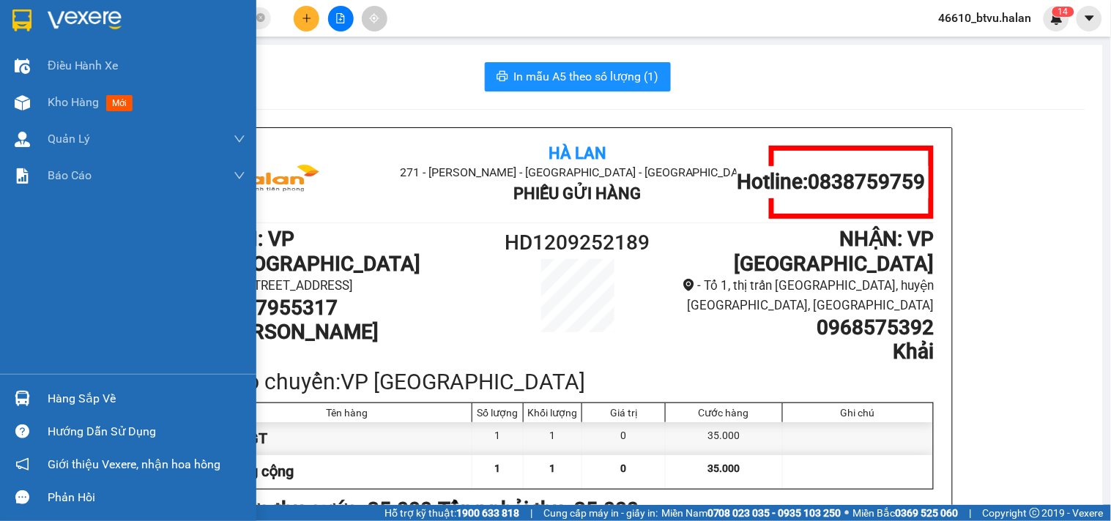
click at [26, 395] on img at bounding box center [22, 398] width 15 height 15
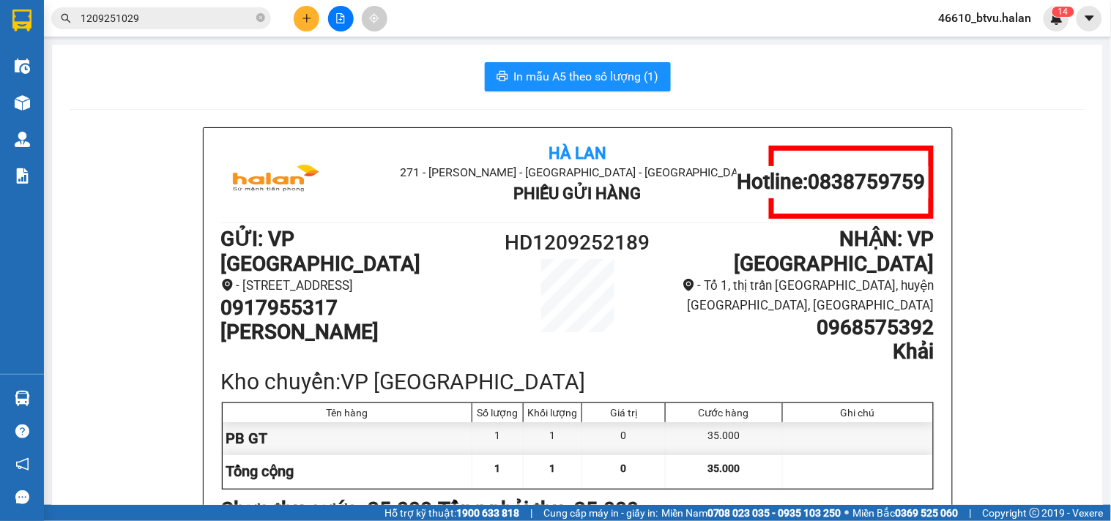
click at [232, 207] on section "Kết quả tìm kiếm ( 1 ) Bộ lọc Mã ĐH Trạng thái Món hàng Thu hộ Tổng cước Chưa c…" at bounding box center [555, 260] width 1111 height 521
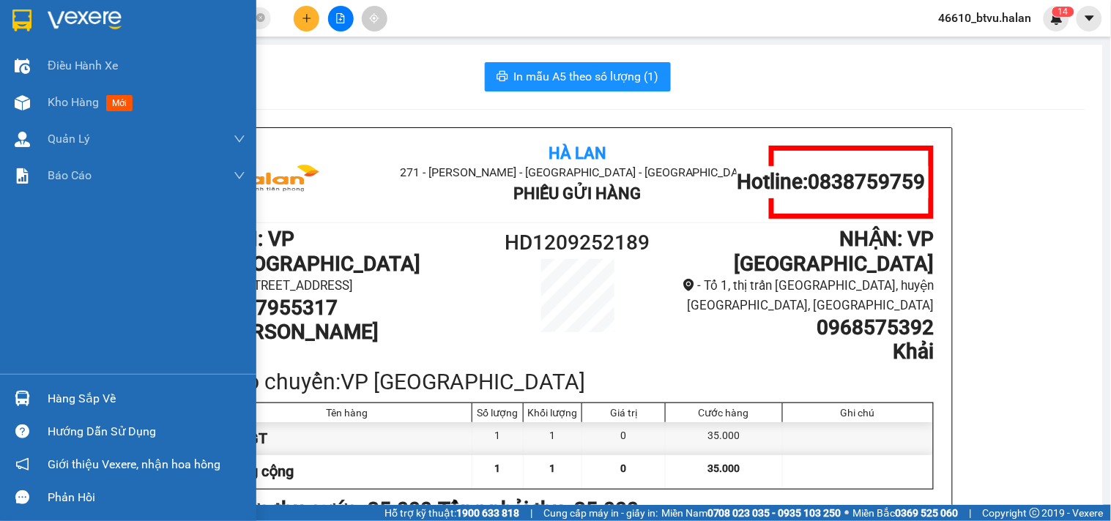
click at [11, 393] on div at bounding box center [23, 399] width 26 height 26
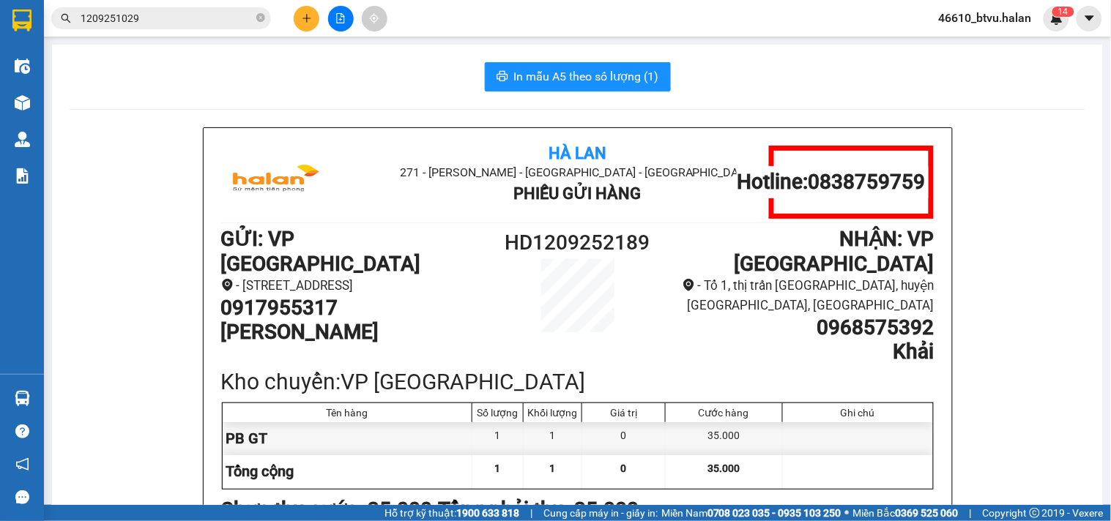
click at [118, 225] on section "Kết quả tìm kiếm ( 1 ) Bộ lọc Mã ĐH Trạng thái Món hàng Thu hộ Tổng cước Chưa c…" at bounding box center [555, 260] width 1111 height 521
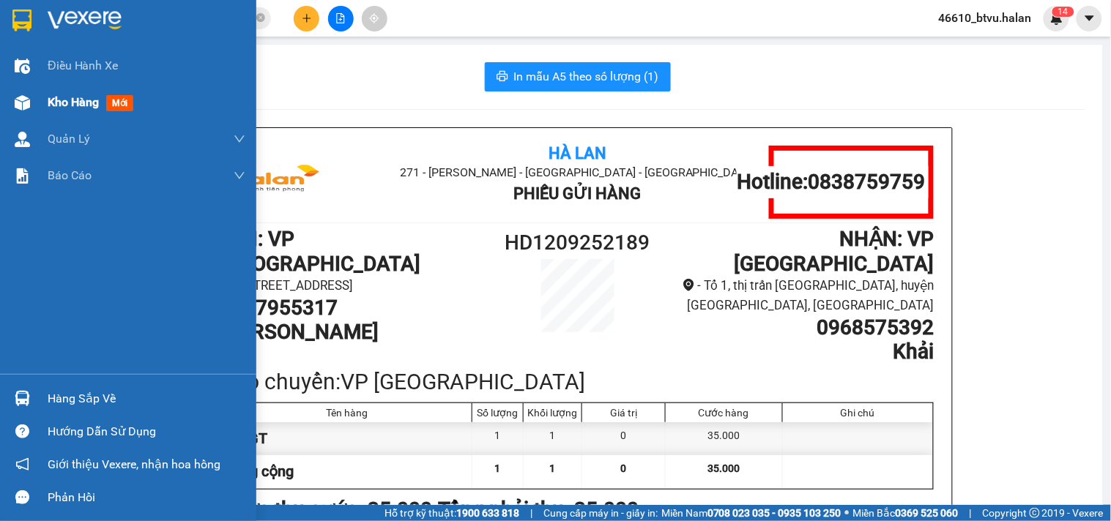
click at [18, 113] on div at bounding box center [23, 103] width 26 height 26
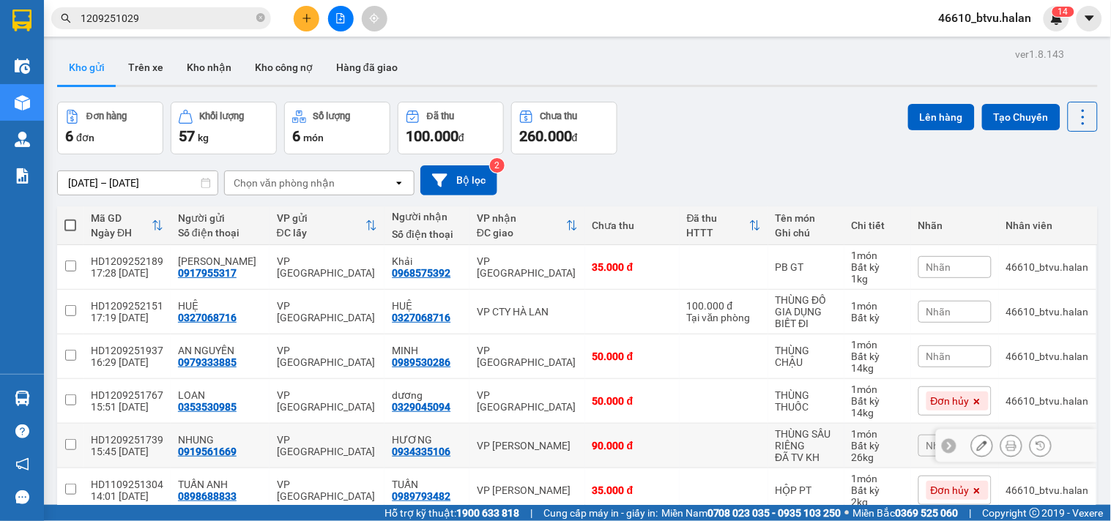
scroll to position [69, 0]
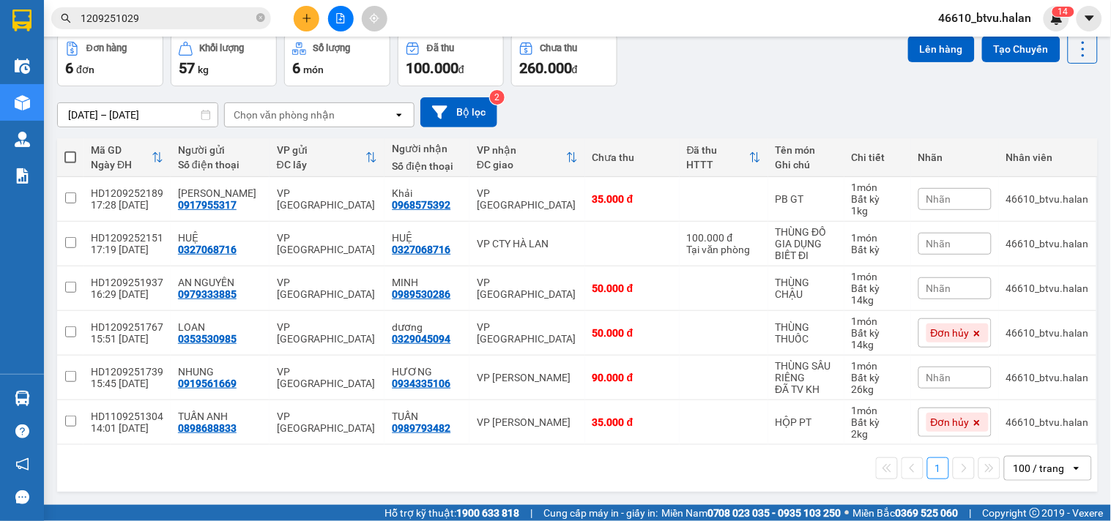
click at [782, 108] on div "30/07/2025 – 12/09/2025 Press the down arrow key to interact with the calendar …" at bounding box center [577, 112] width 1040 height 30
click at [299, 15] on button at bounding box center [307, 19] width 26 height 26
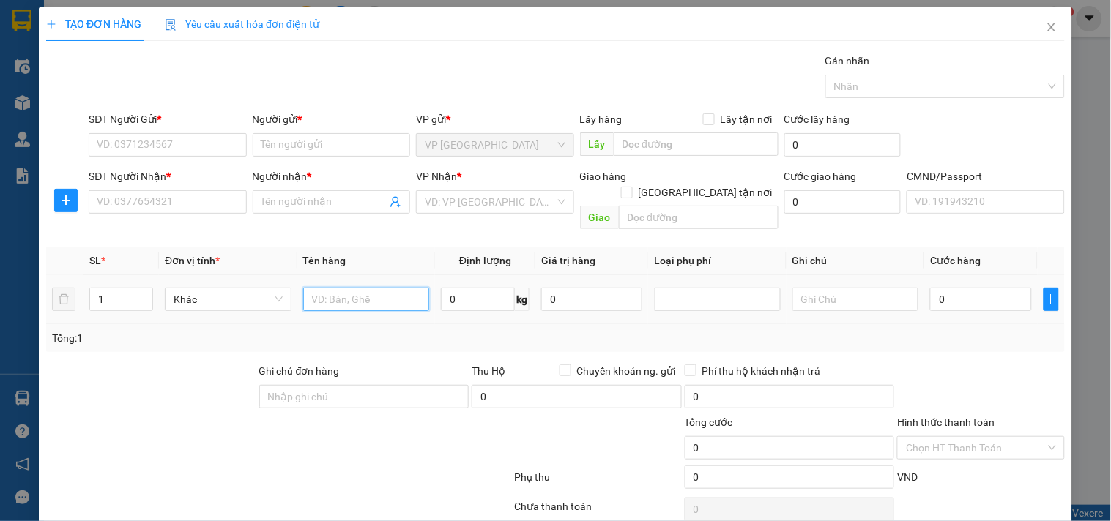
click at [372, 288] on input "text" at bounding box center [366, 299] width 127 height 23
type input "BỌC BÌA LÓT CHUỘT"
type input "1"
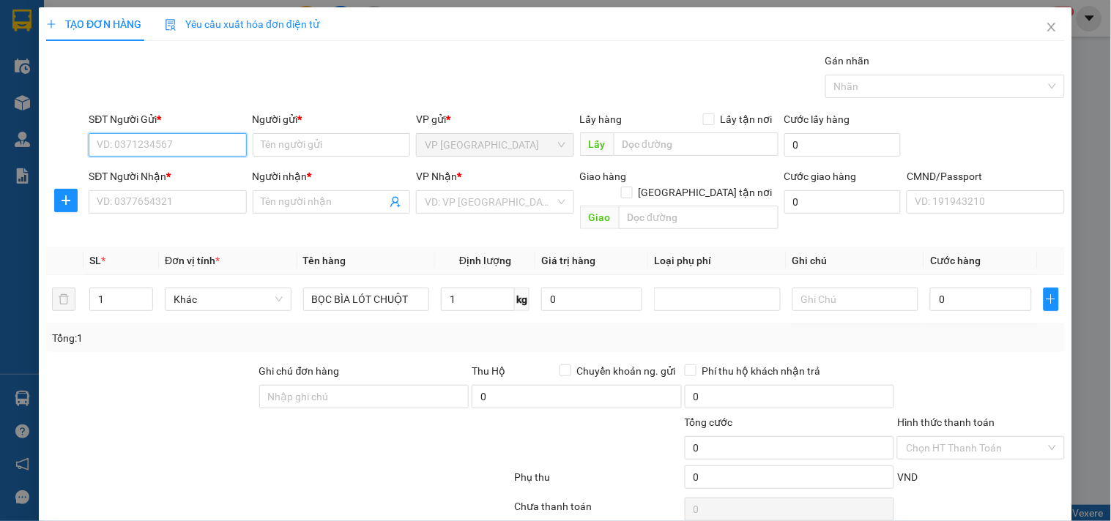
click at [181, 146] on input "SĐT Người Gửi *" at bounding box center [167, 144] width 157 height 23
click at [207, 146] on input "0977925958" at bounding box center [167, 144] width 157 height 23
type input "0977925958"
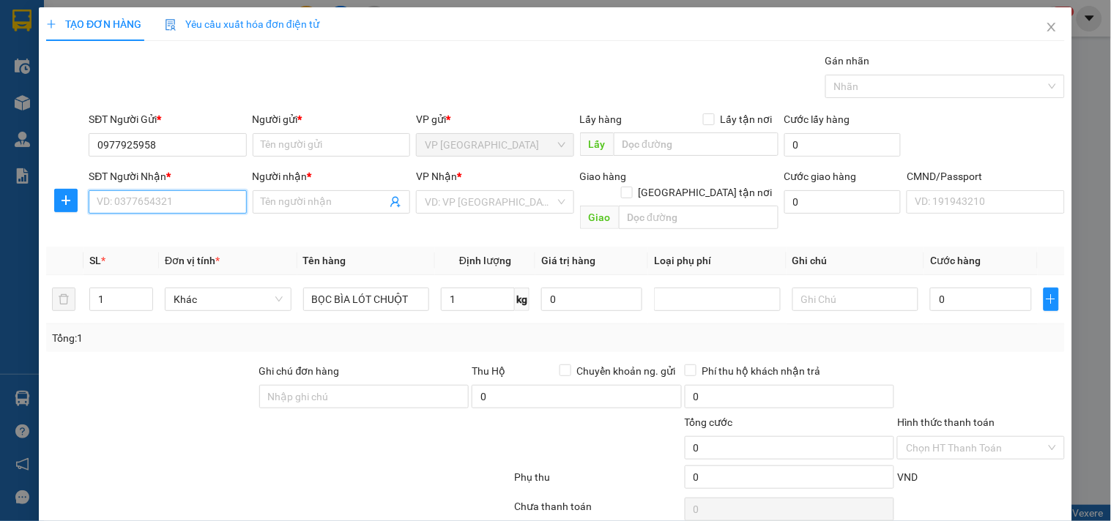
click at [232, 199] on input "SĐT Người Nhận *" at bounding box center [167, 201] width 157 height 23
type input "0989385000"
click at [185, 229] on div "0989385000 - TÙNG HỒNG" at bounding box center [169, 231] width 144 height 16
type input "TÙNG HỒNG"
type input "0989385000"
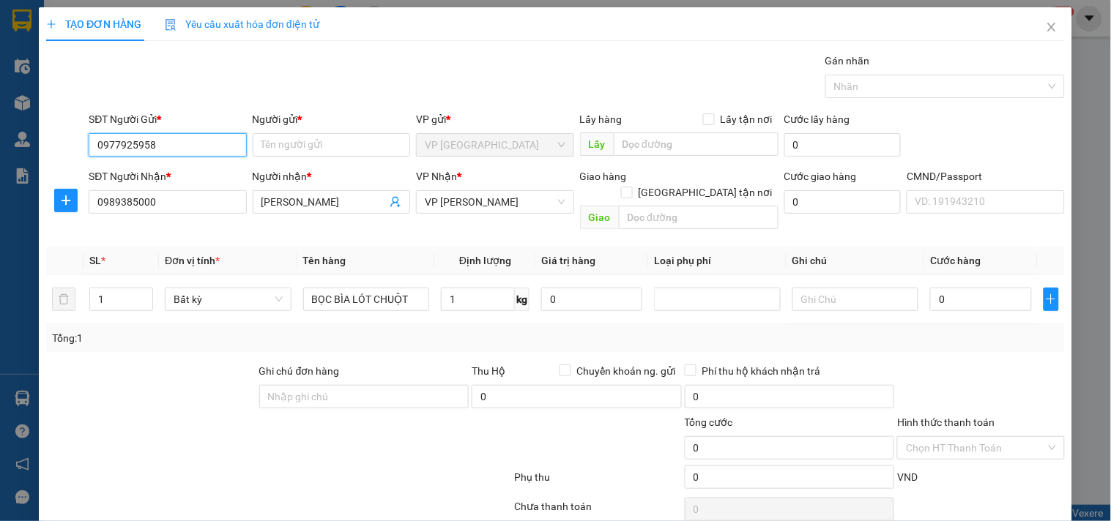
click at [193, 143] on input "0977925958" at bounding box center [167, 144] width 157 height 23
click at [276, 144] on input "Người gửi *" at bounding box center [331, 144] width 157 height 23
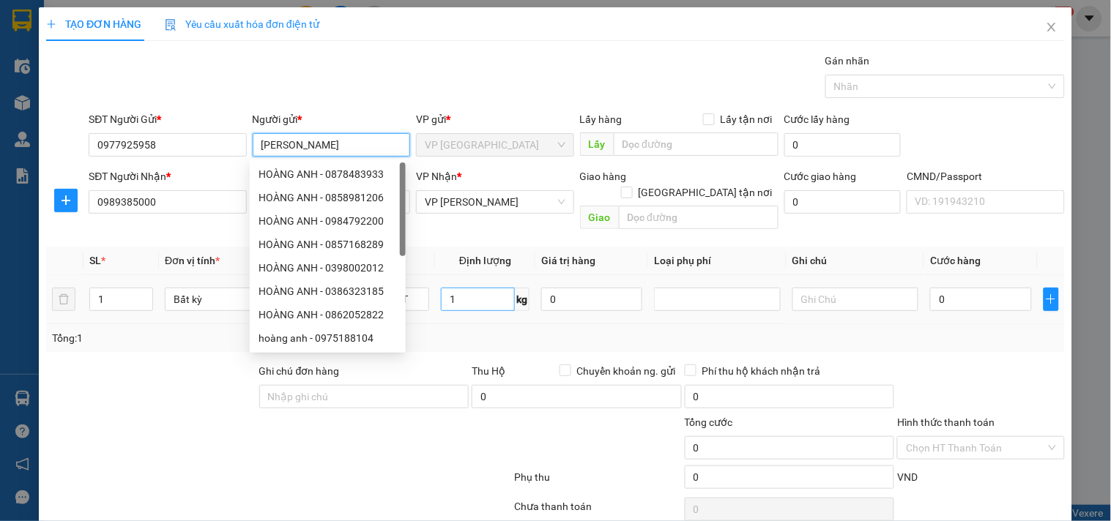
type input "HOÀNG ANH"
drag, startPoint x: 462, startPoint y: 313, endPoint x: 741, endPoint y: 283, distance: 280.6
click at [463, 324] on div "Tổng: 1" at bounding box center [555, 338] width 1018 height 28
type input "35.000"
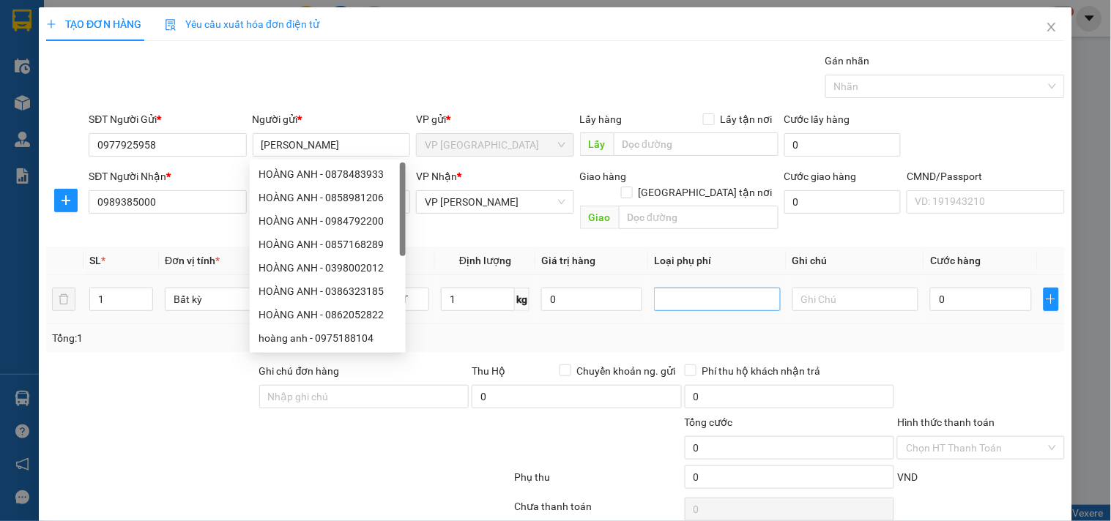
type input "35.000"
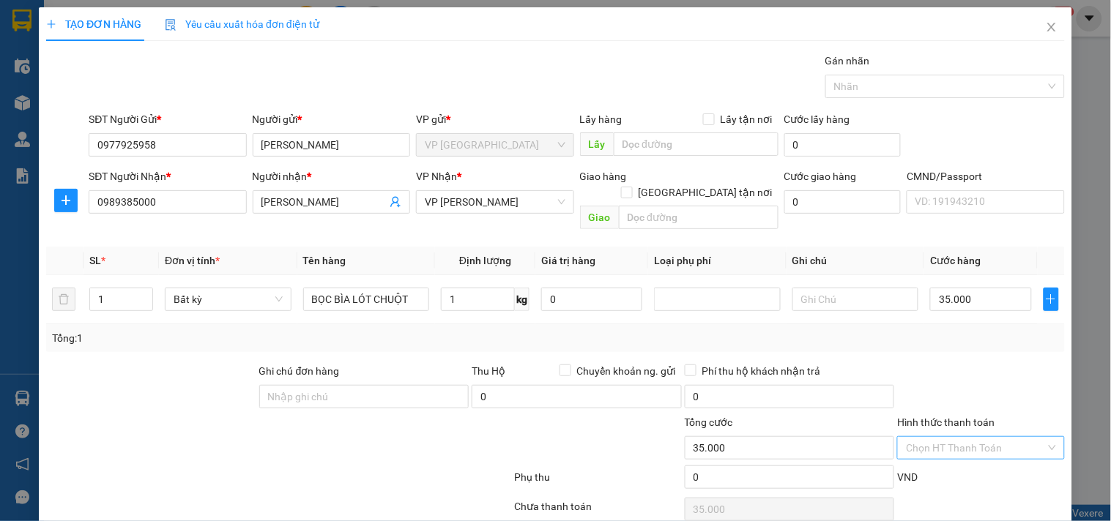
scroll to position [49, 0]
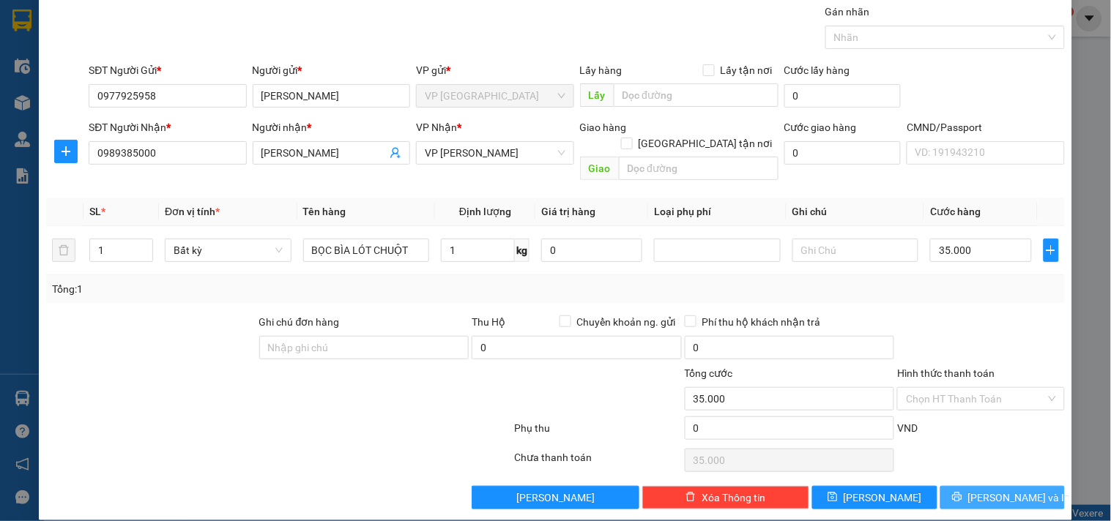
click at [962, 492] on icon "printer" at bounding box center [957, 497] width 10 height 10
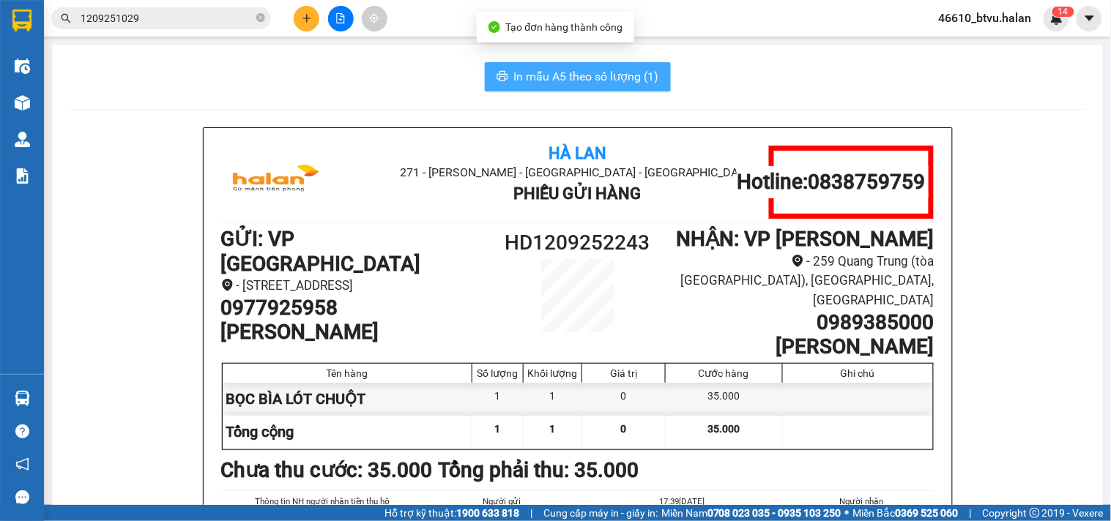
click at [544, 82] on span "In mẫu A5 theo số lượng (1)" at bounding box center [586, 76] width 145 height 18
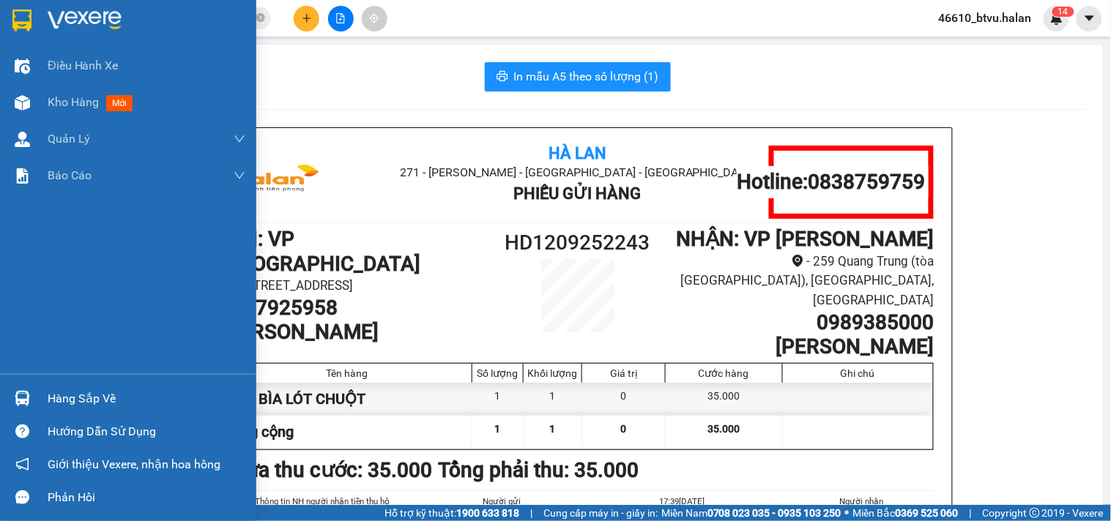
click at [17, 403] on img at bounding box center [22, 398] width 15 height 15
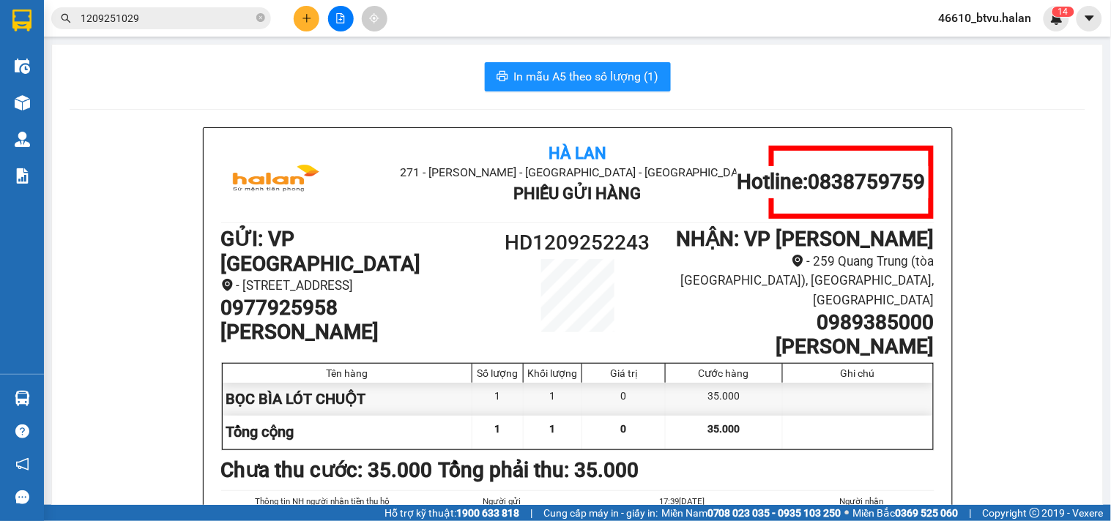
click at [105, 217] on section "Kết quả tìm kiếm ( 1 ) Bộ lọc Mã ĐH Trạng thái Món hàng Thu hộ Tổng cước Chưa c…" at bounding box center [555, 260] width 1111 height 521
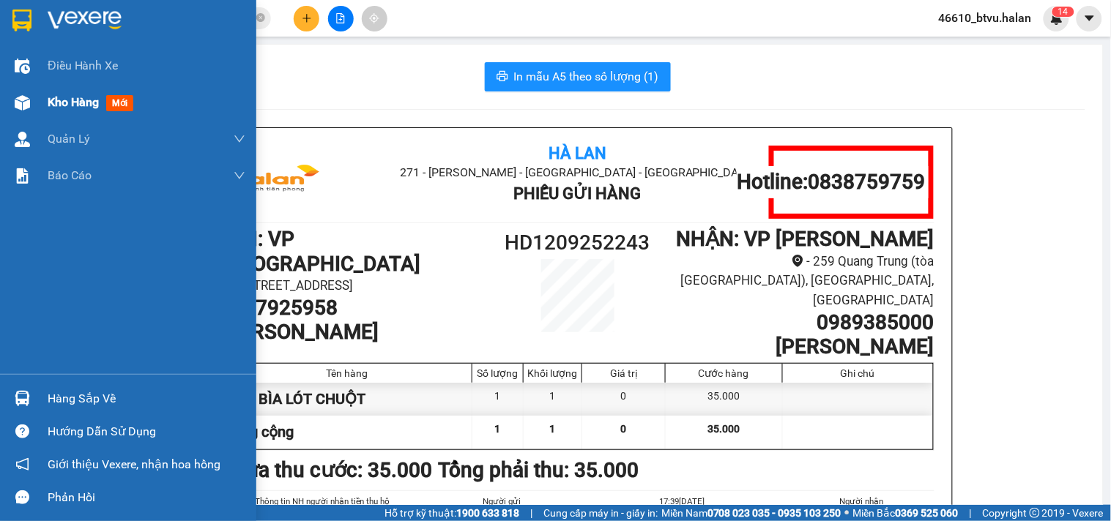
click at [20, 106] on img at bounding box center [22, 102] width 15 height 15
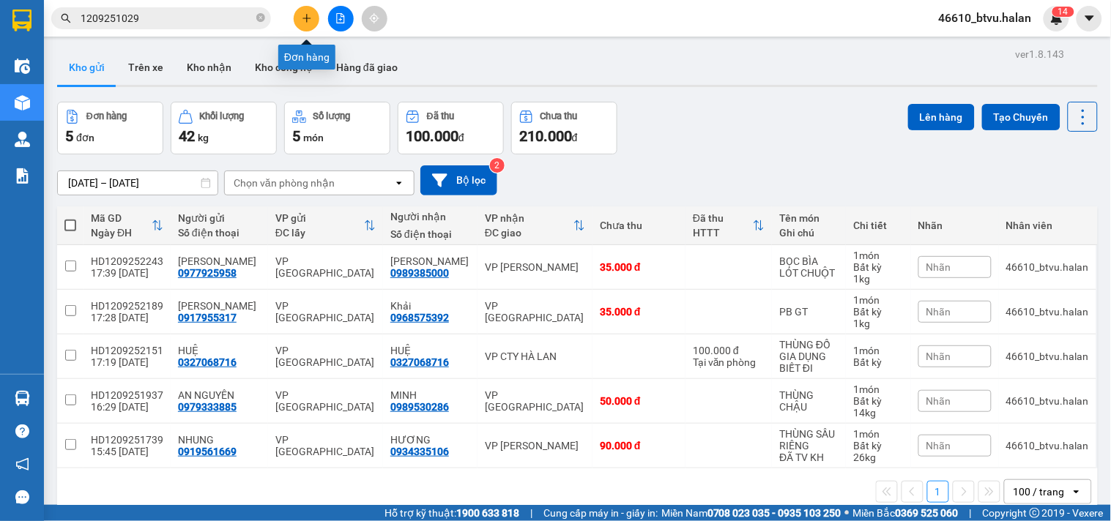
click at [303, 25] on button at bounding box center [307, 19] width 26 height 26
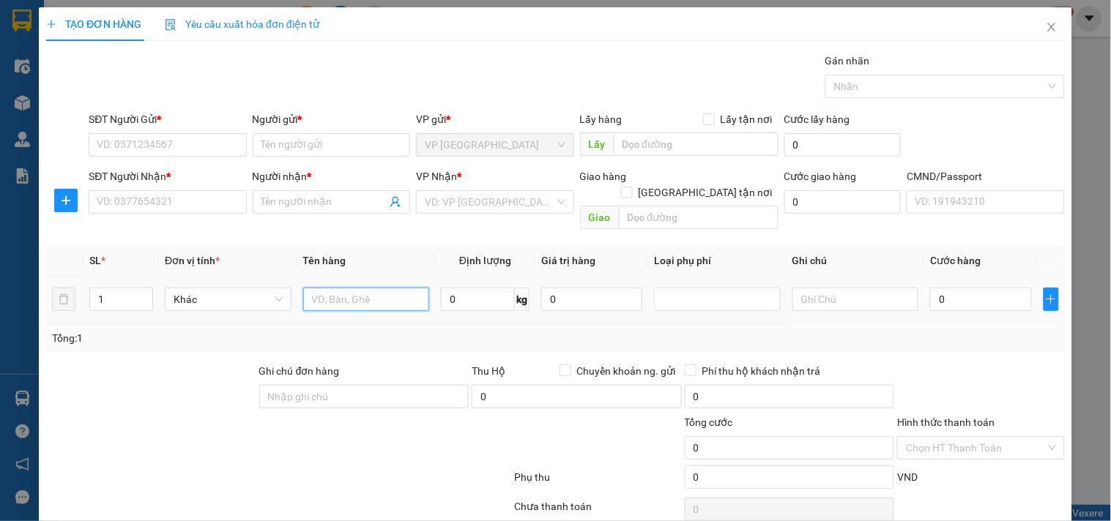
click at [351, 288] on input "text" at bounding box center [366, 299] width 127 height 23
type input "HỘP CÚP"
type input "2"
click at [217, 150] on input "SĐT Người Gửi *" at bounding box center [167, 144] width 157 height 23
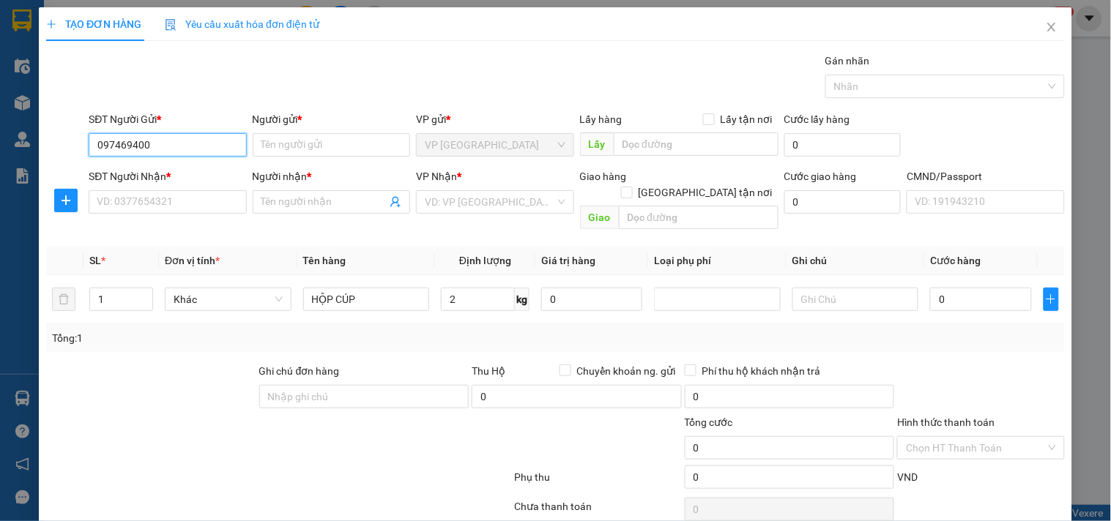
click at [217, 150] on input "097469400" at bounding box center [167, 144] width 157 height 23
click at [117, 143] on input "097469400" at bounding box center [167, 144] width 157 height 23
click at [113, 144] on input "097469400" at bounding box center [167, 144] width 157 height 23
type input "0973469400"
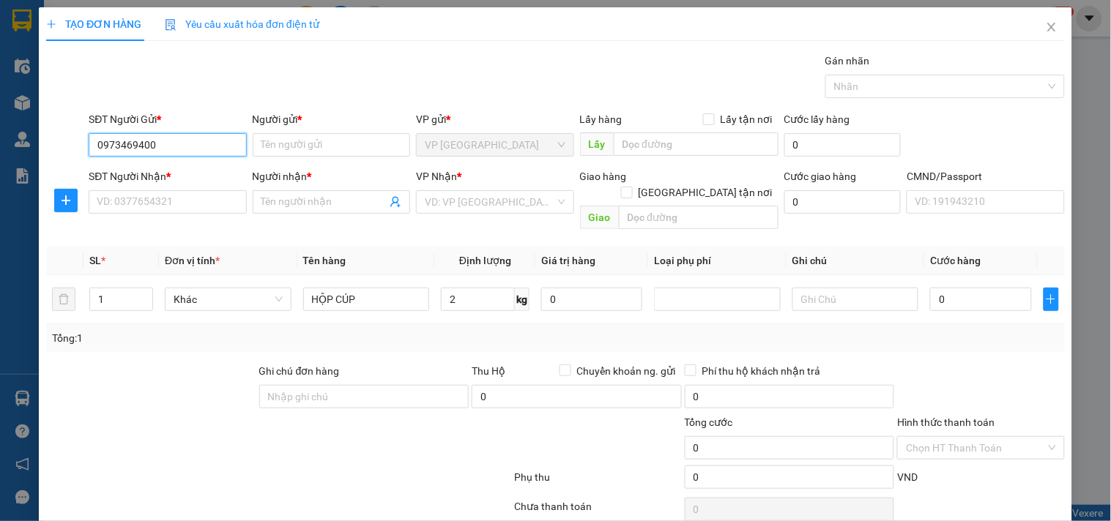
click at [174, 141] on input "0973469400" at bounding box center [167, 144] width 157 height 23
drag, startPoint x: 174, startPoint y: 167, endPoint x: 171, endPoint y: 182, distance: 15.1
click at [174, 168] on div "0973469400 - LIÊN" at bounding box center [166, 174] width 138 height 16
type input "LIÊN"
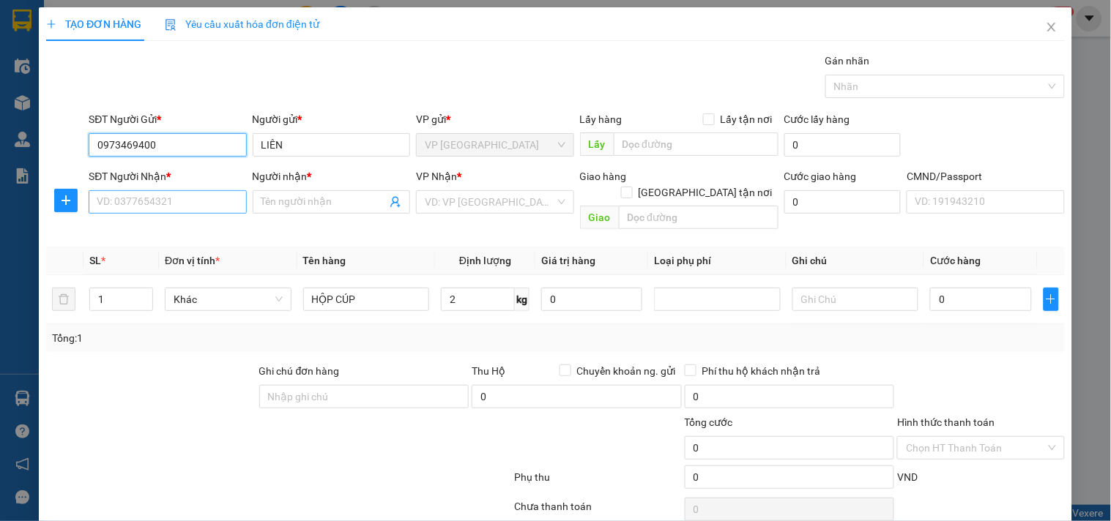
type input "0973469400"
click at [164, 203] on input "SĐT Người Nhận *" at bounding box center [167, 201] width 157 height 23
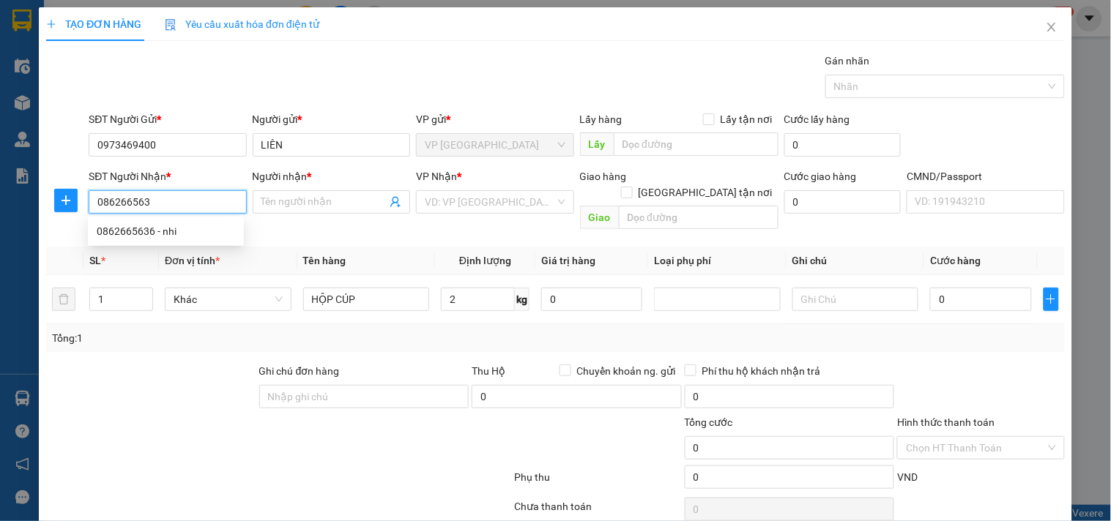
type input "0862665636"
drag, startPoint x: 168, startPoint y: 229, endPoint x: 265, endPoint y: 258, distance: 100.8
click at [170, 230] on div "0862665636 - nhi" at bounding box center [166, 231] width 138 height 16
type input "nhi"
type input "0862665636"
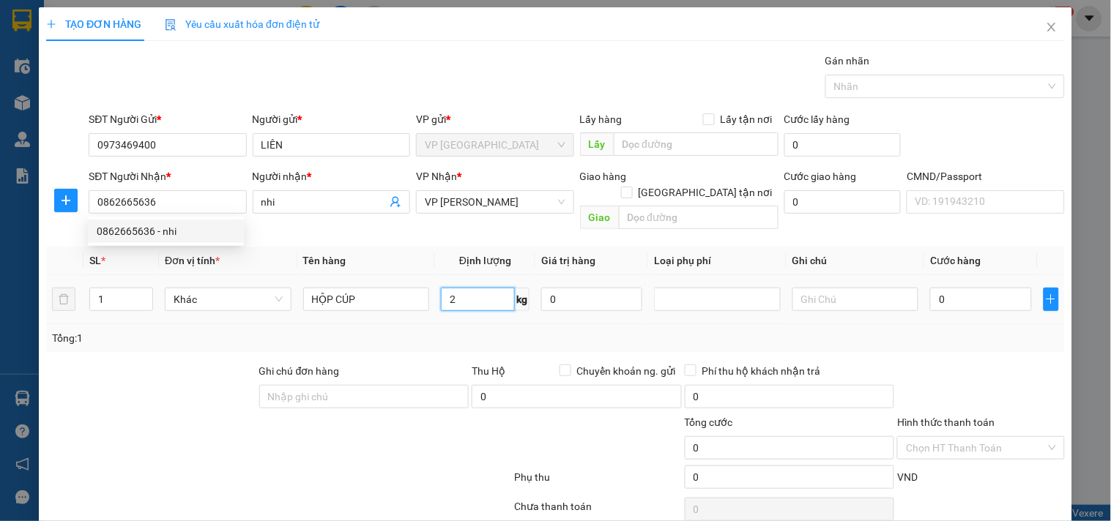
click at [452, 289] on input "2" at bounding box center [478, 299] width 74 height 23
click at [461, 339] on div "Transit Pickup Surcharge Ids Transit Deliver Surcharge Ids Transit Deliver Surc…" at bounding box center [555, 306] width 1018 height 506
type input "35.000"
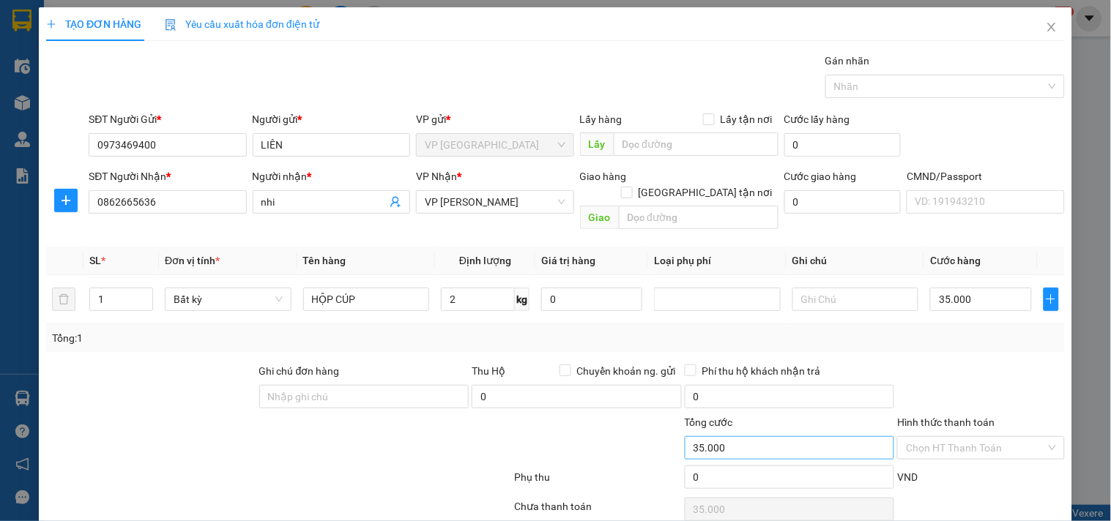
scroll to position [49, 0]
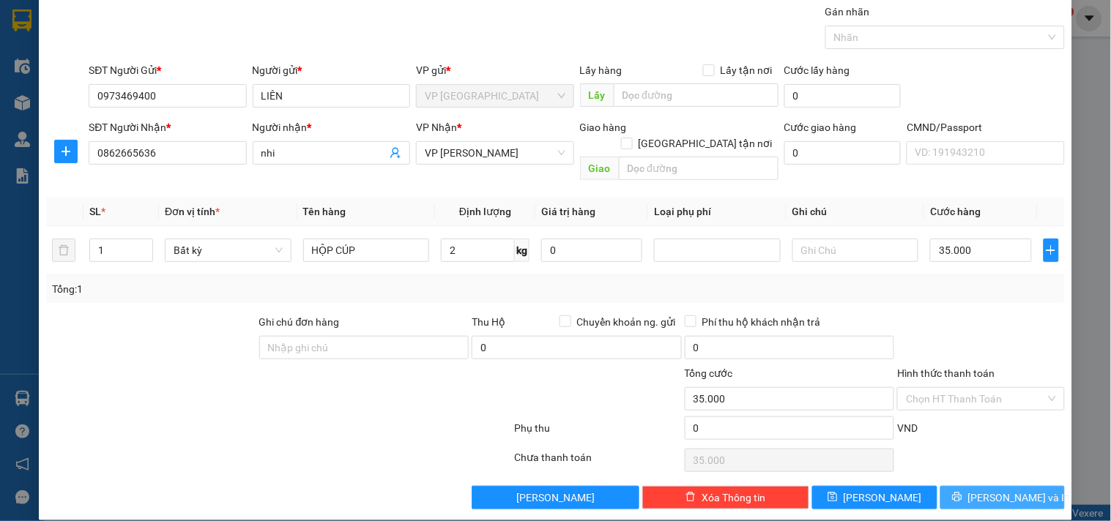
click at [978, 490] on span "[PERSON_NAME] và In" at bounding box center [1019, 498] width 102 height 16
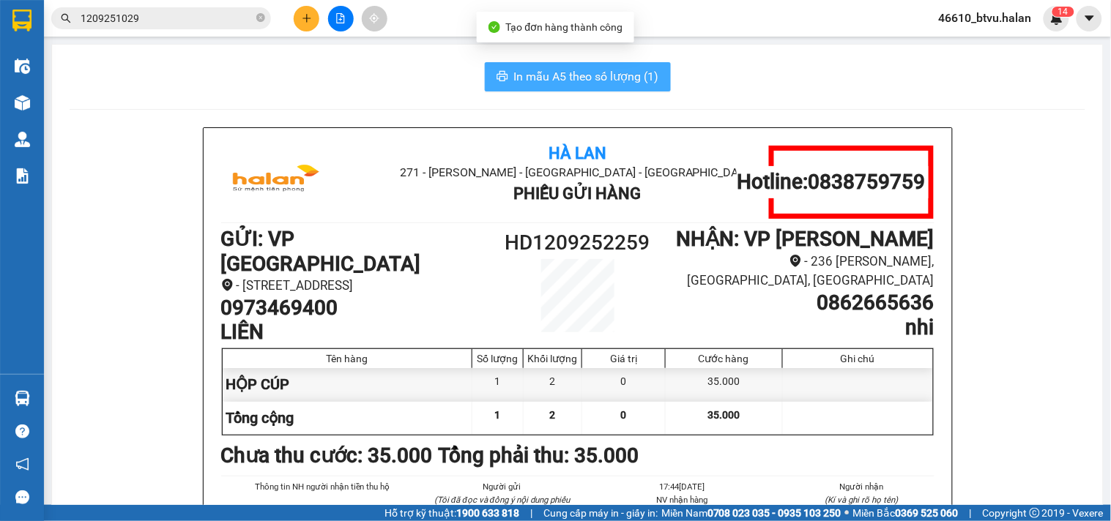
click at [566, 70] on span "In mẫu A5 theo số lượng (1)" at bounding box center [586, 76] width 145 height 18
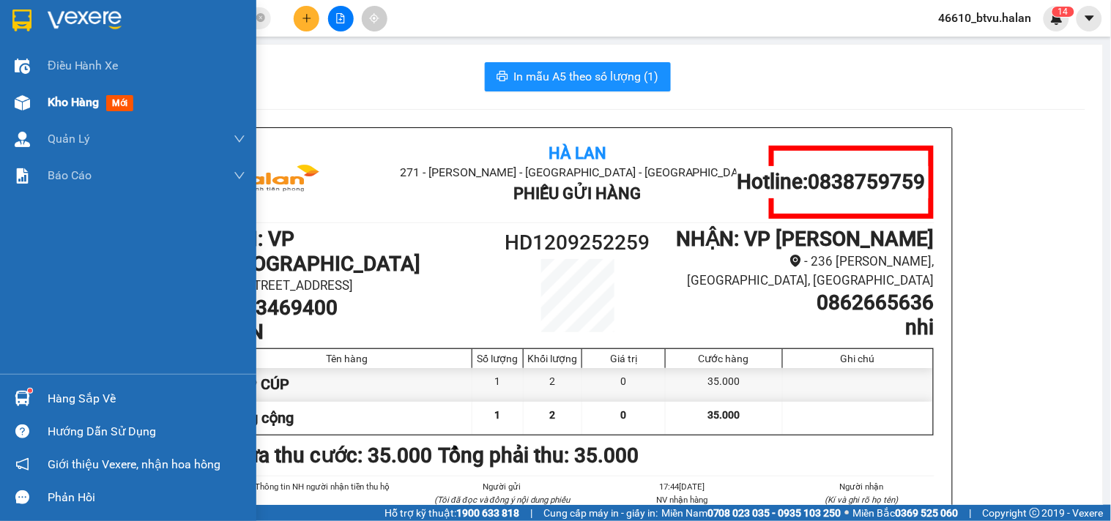
click at [12, 111] on div at bounding box center [23, 103] width 26 height 26
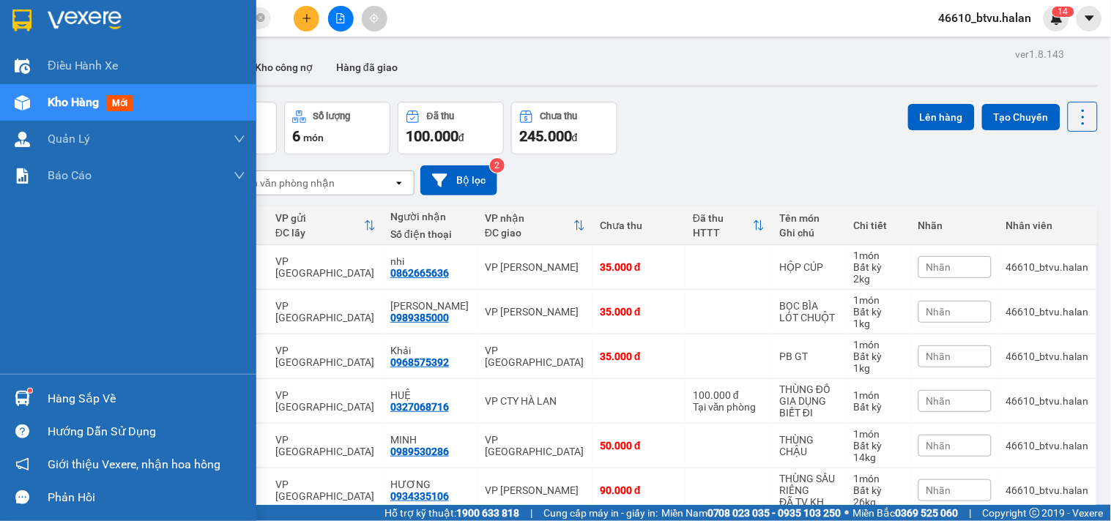
click at [1, 396] on div "Hàng sắp về" at bounding box center [128, 398] width 256 height 33
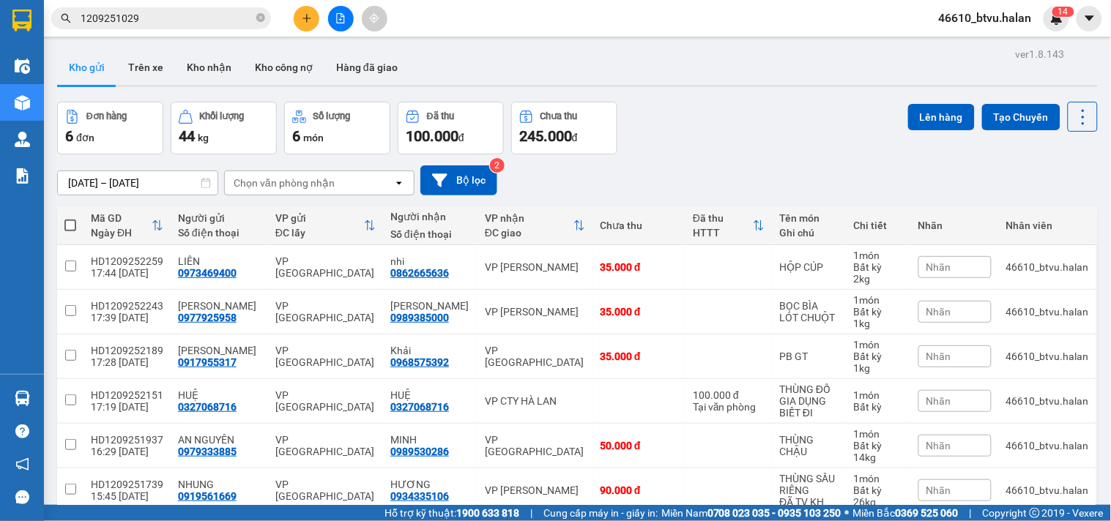
click at [653, 174] on section "Kết quả tìm kiếm ( 1 ) Bộ lọc Mã ĐH Trạng thái Món hàng Thu hộ Tổng cước Chưa c…" at bounding box center [555, 260] width 1111 height 521
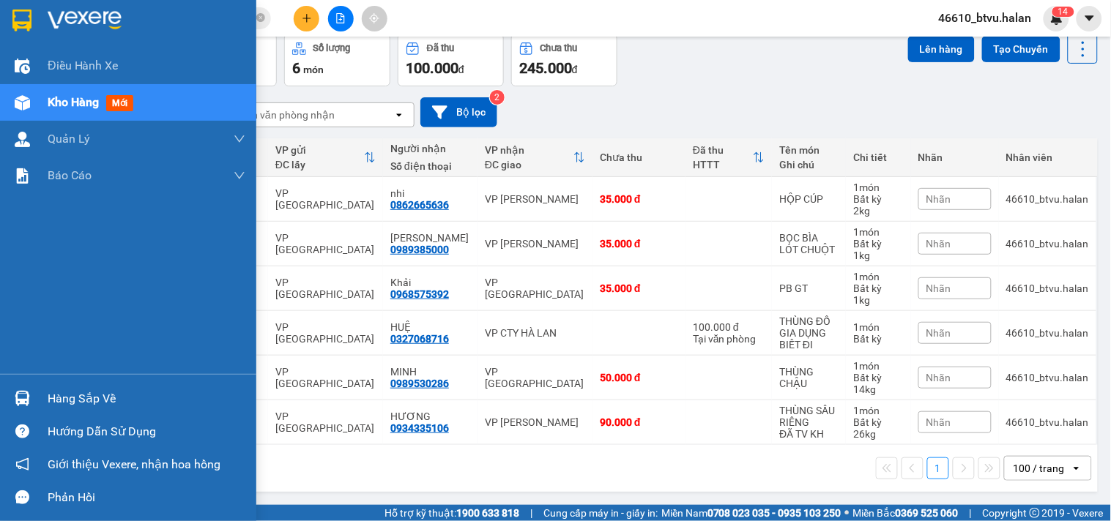
click at [5, 389] on div "Hàng sắp về" at bounding box center [128, 398] width 256 height 33
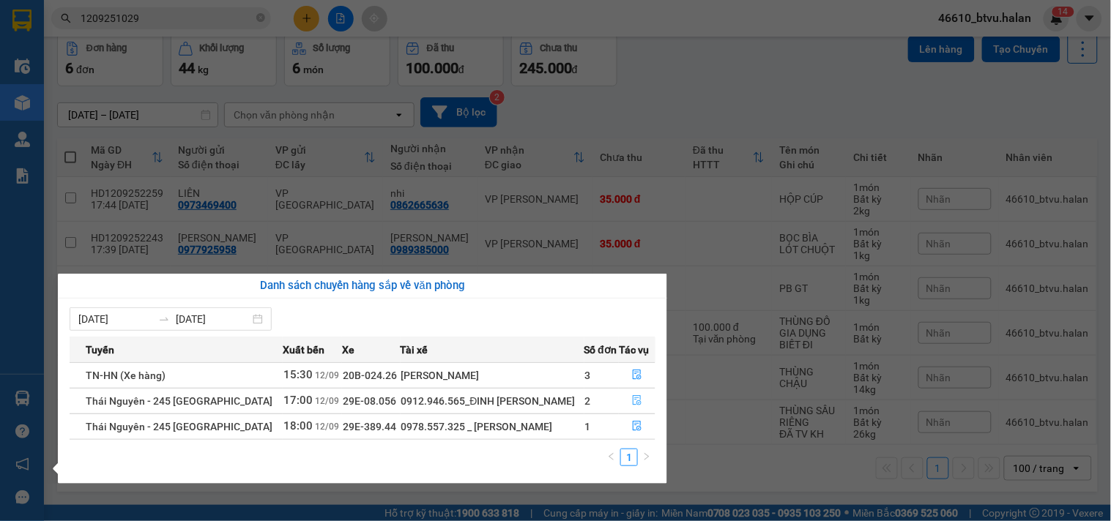
click at [641, 398] on button "button" at bounding box center [636, 400] width 35 height 23
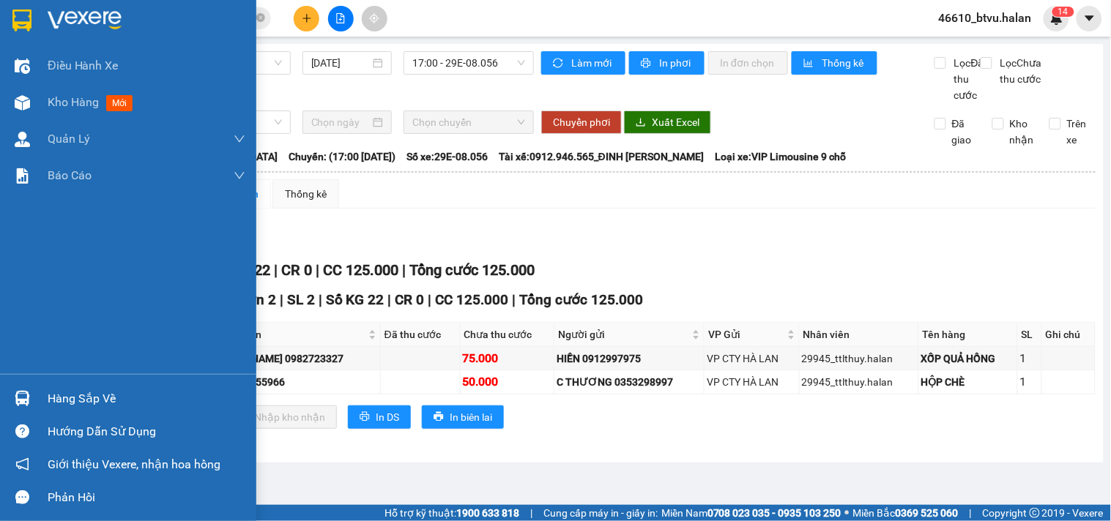
click at [0, 392] on div "Hàng sắp về" at bounding box center [128, 398] width 256 height 33
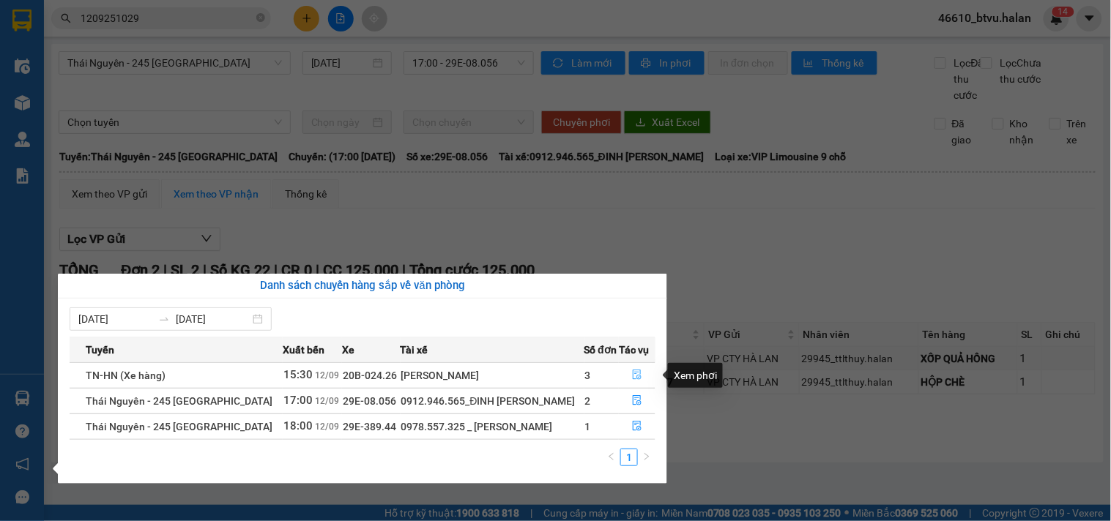
click at [643, 376] on button "button" at bounding box center [636, 375] width 35 height 23
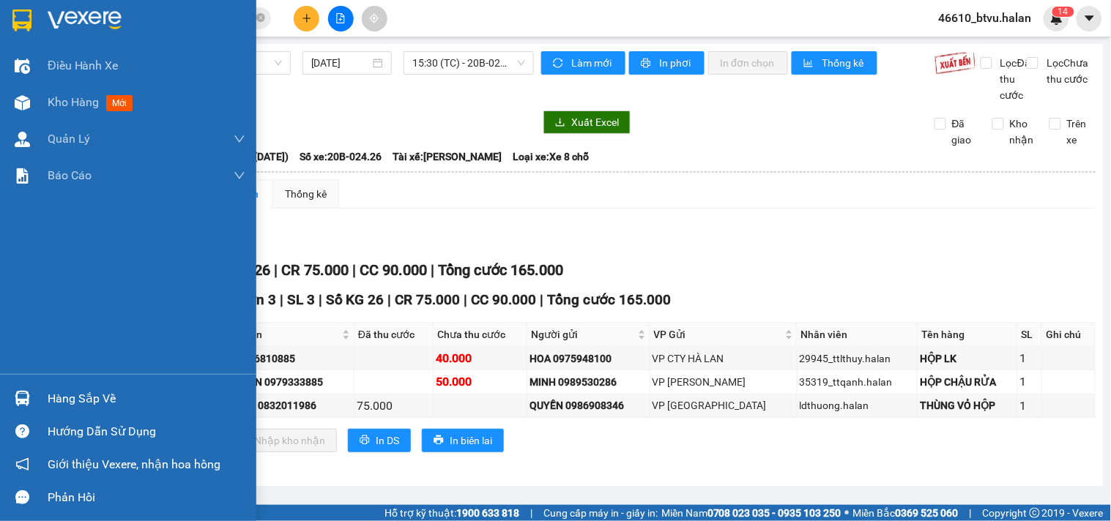
click at [25, 400] on img at bounding box center [22, 398] width 15 height 15
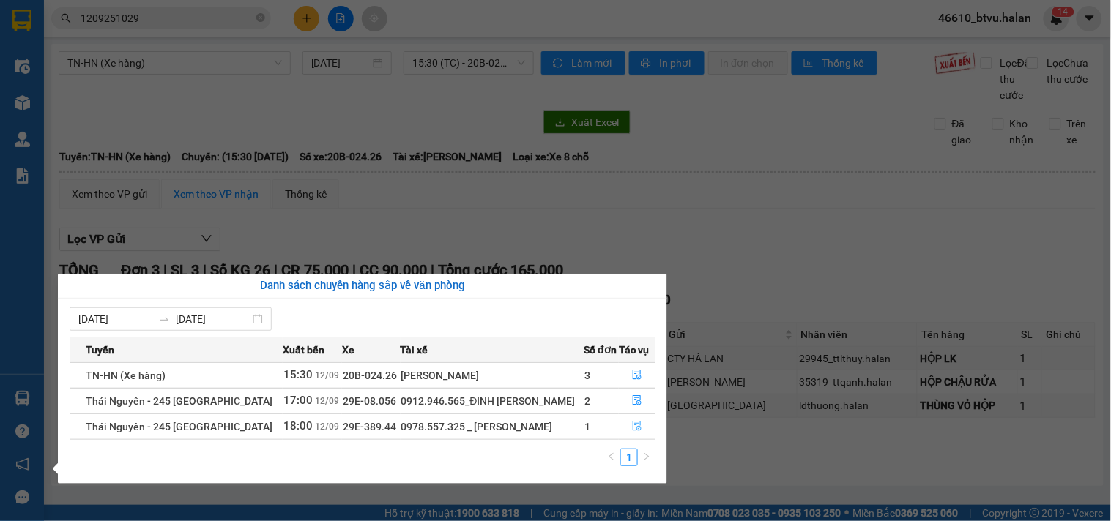
click at [635, 420] on button "button" at bounding box center [636, 426] width 35 height 23
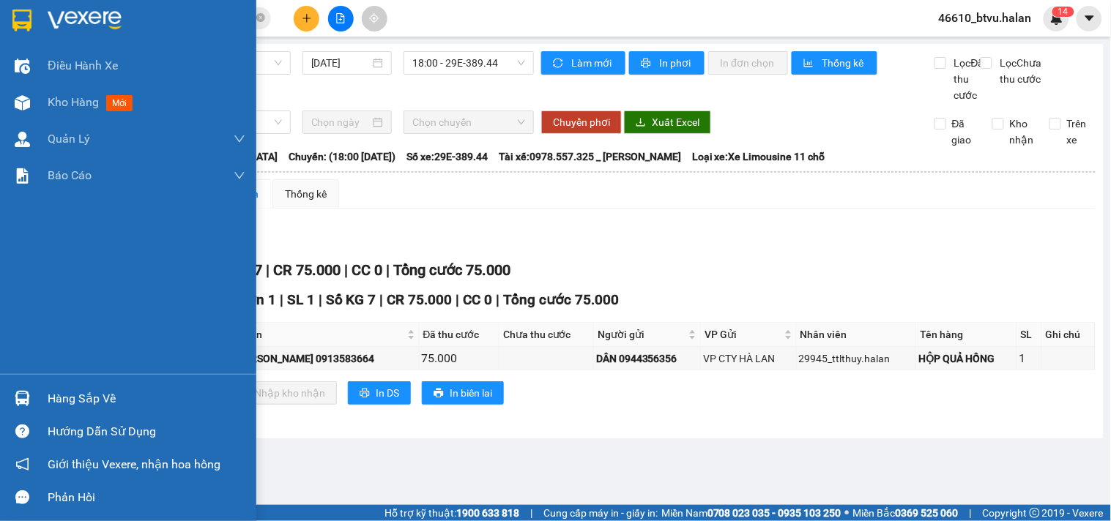
drag, startPoint x: 7, startPoint y: 396, endPoint x: 48, endPoint y: 403, distance: 40.8
click at [8, 396] on div "Hàng sắp về" at bounding box center [128, 398] width 256 height 33
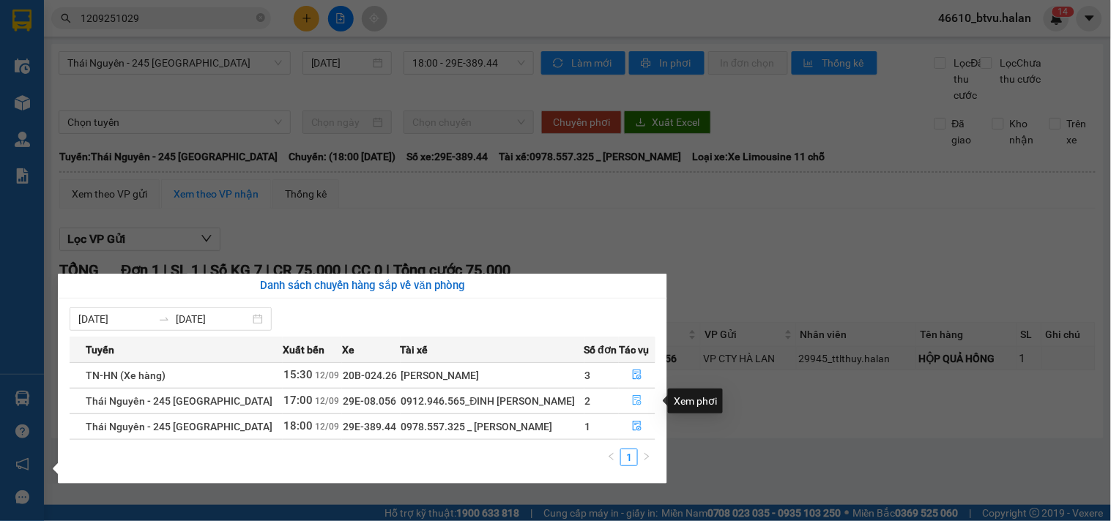
click at [641, 400] on button "button" at bounding box center [636, 400] width 35 height 23
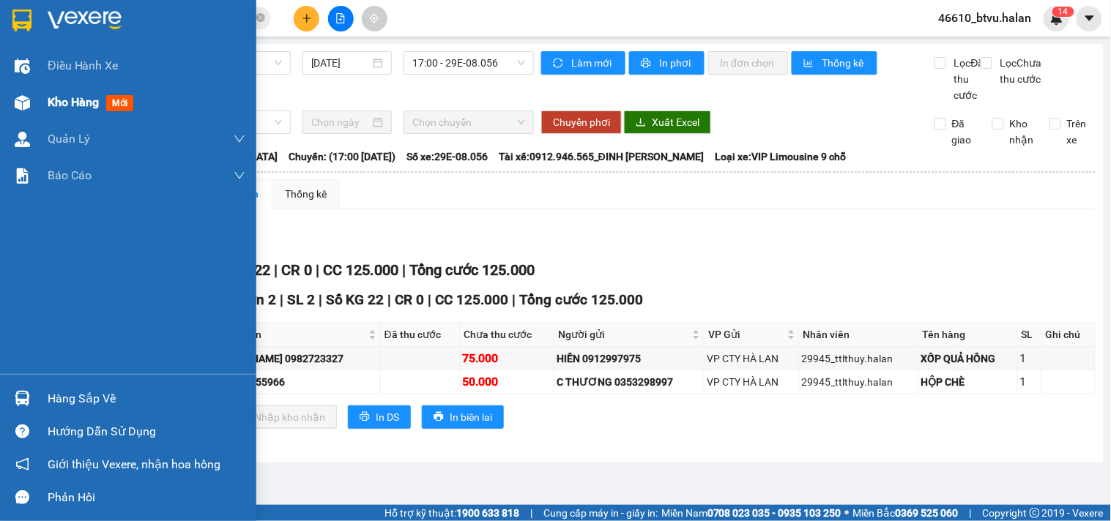
click at [30, 100] on div at bounding box center [23, 103] width 26 height 26
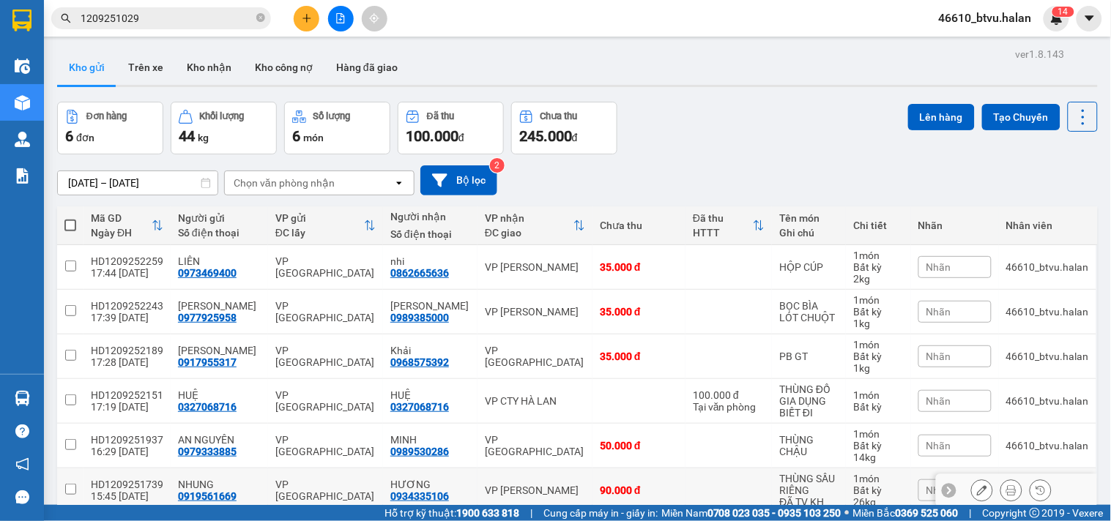
scroll to position [69, 0]
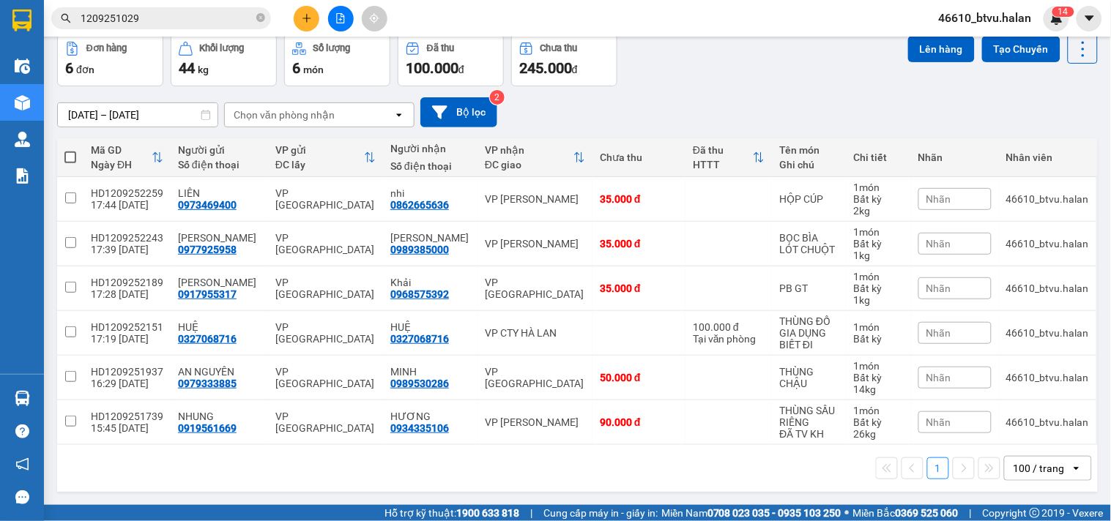
click at [160, 23] on input "1209251029" at bounding box center [167, 18] width 173 height 16
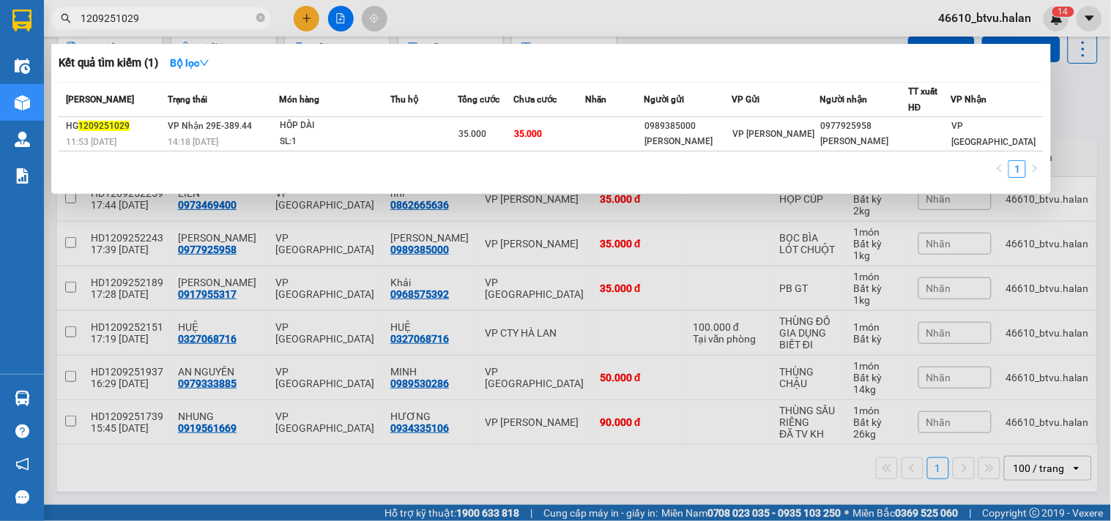
click at [161, 20] on input "1209251029" at bounding box center [167, 18] width 173 height 16
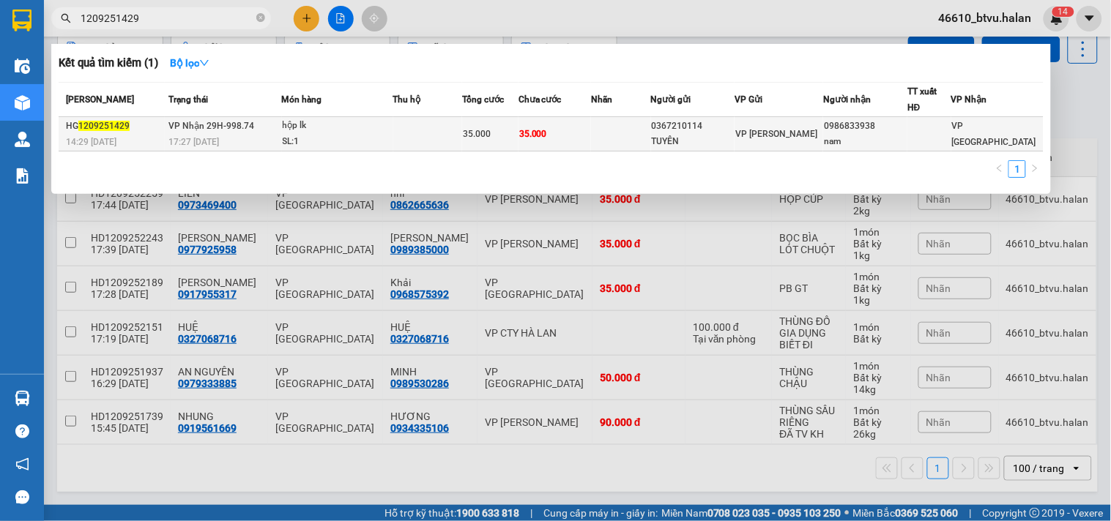
type input "1209251429"
click at [430, 127] on td at bounding box center [427, 134] width 69 height 34
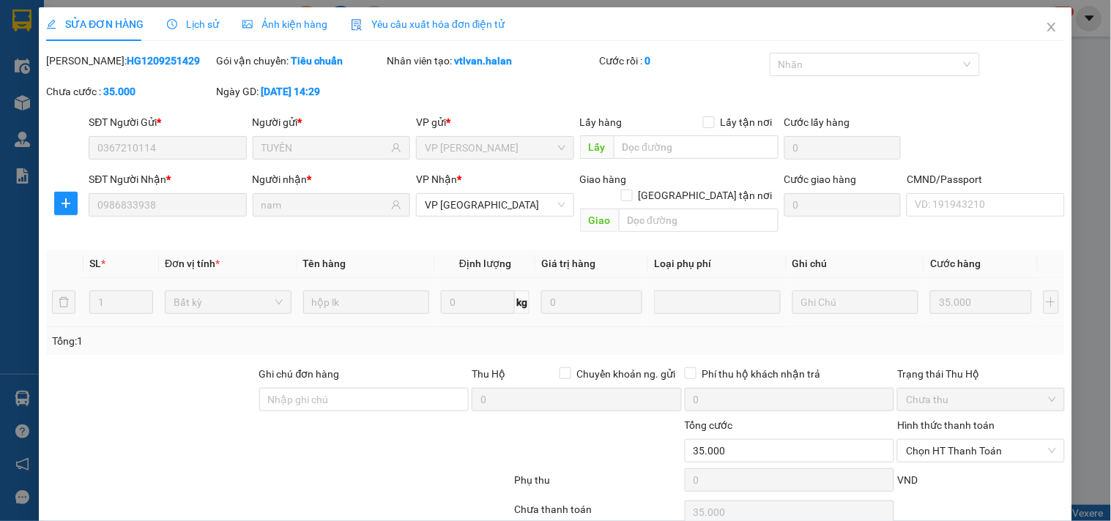
type input "0367210114"
type input "TUYÊN"
type input "0986833938"
type input "nam"
type input "35.000"
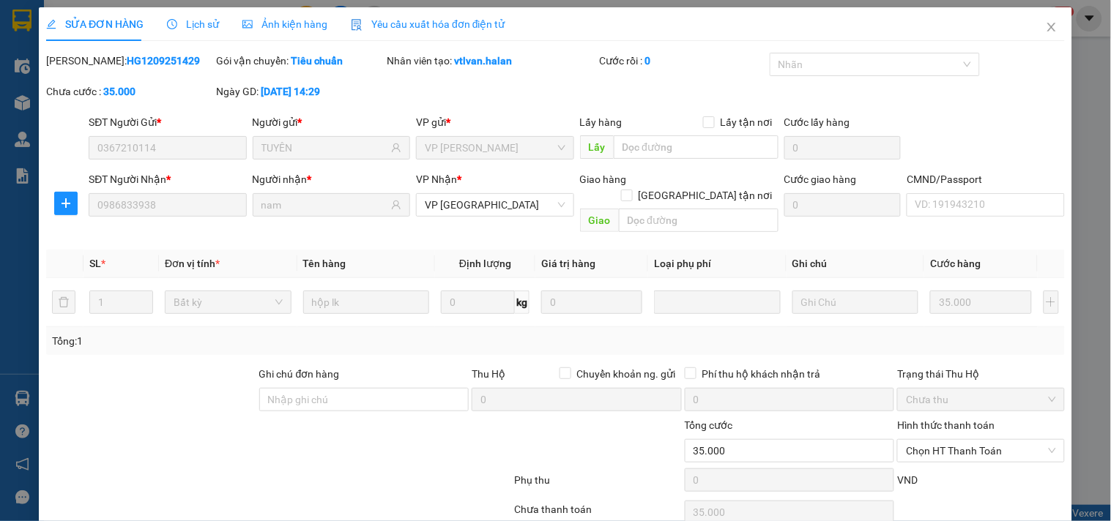
scroll to position [53, 0]
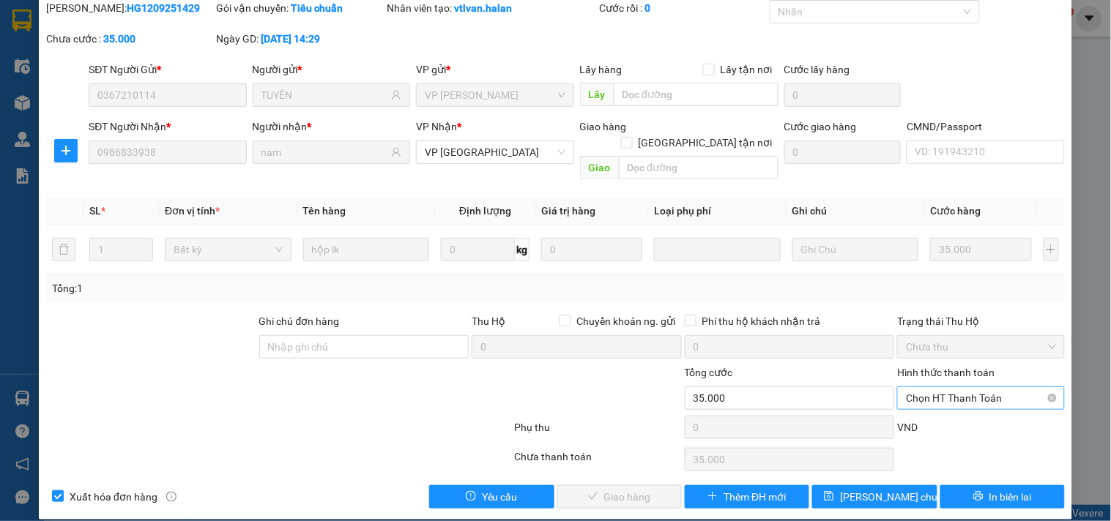
click at [942, 387] on span "Chọn HT Thanh Toán" at bounding box center [980, 398] width 149 height 22
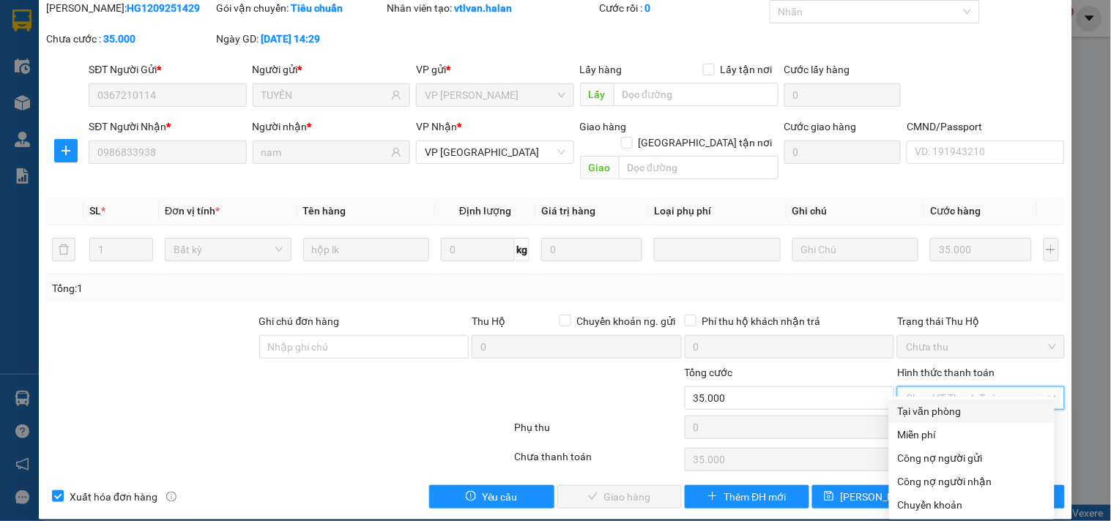
click at [943, 401] on div "Tại văn phòng" at bounding box center [971, 411] width 165 height 23
type input "0"
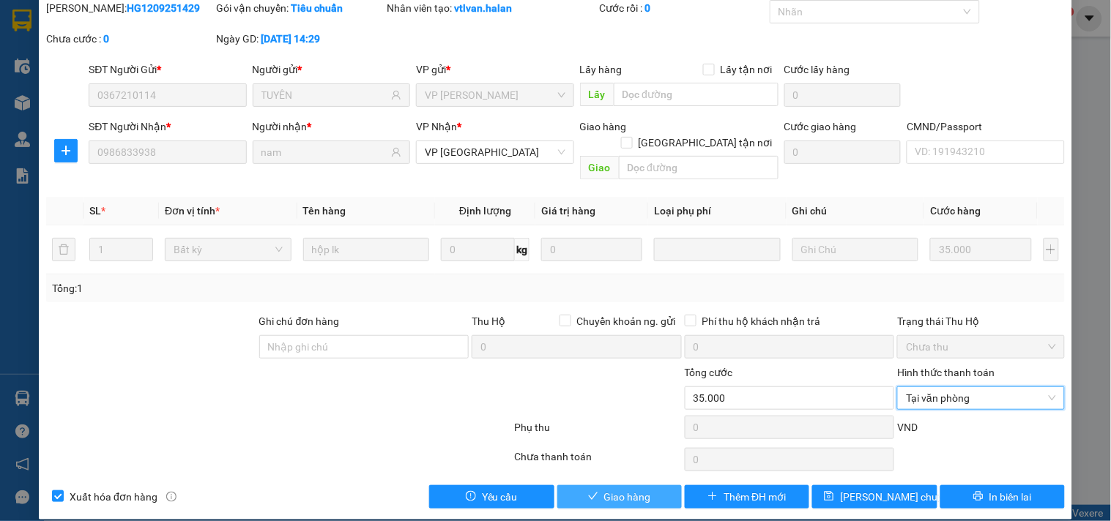
click at [609, 489] on span "Giao hàng" at bounding box center [627, 497] width 47 height 16
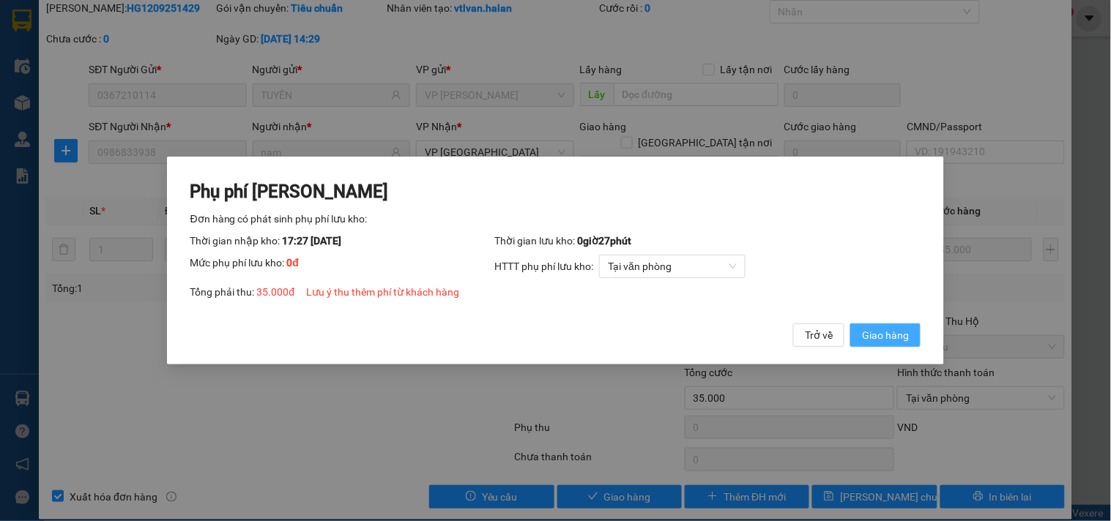
click at [884, 334] on span "Giao hàng" at bounding box center [885, 335] width 47 height 16
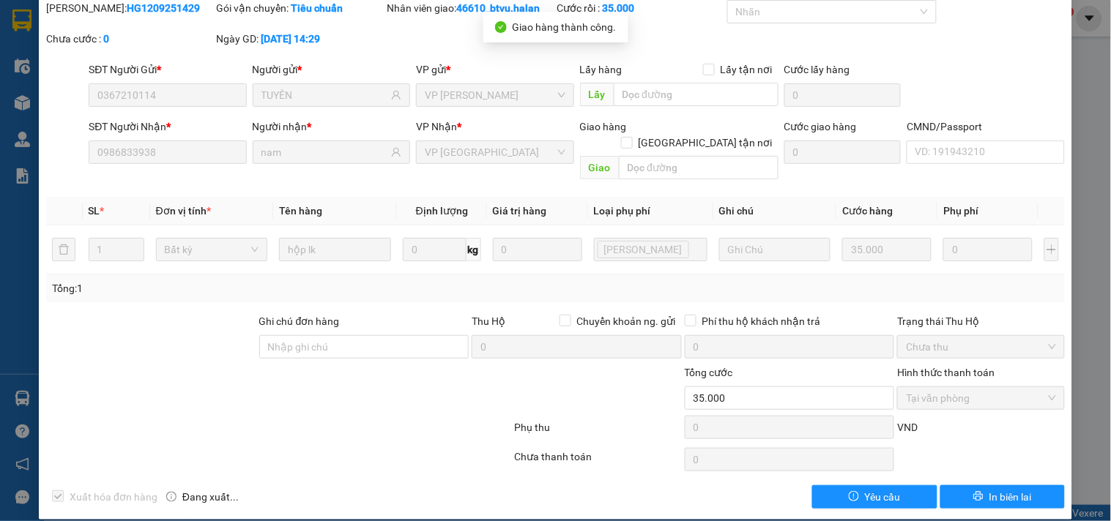
scroll to position [0, 0]
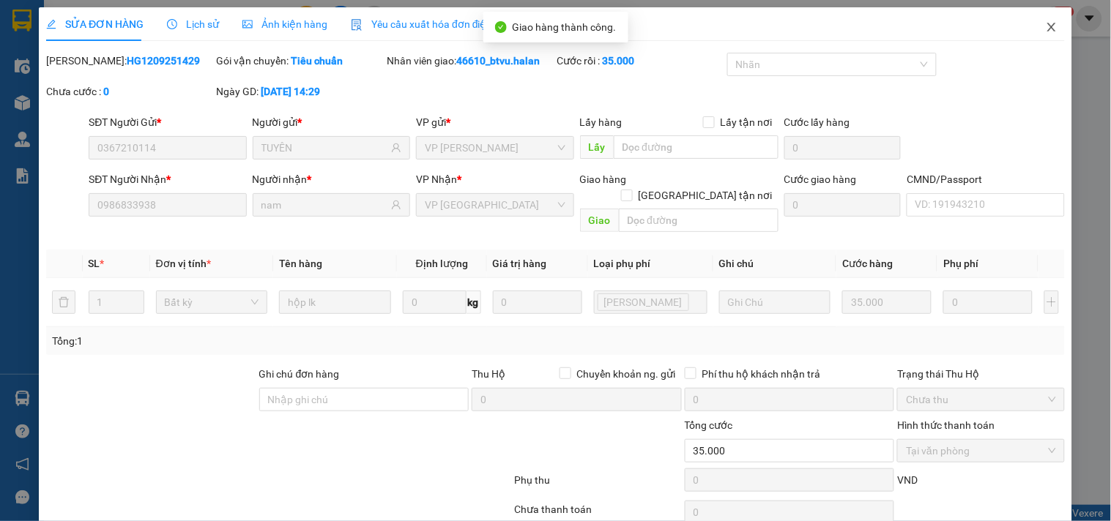
click at [1031, 26] on span "Close" at bounding box center [1051, 27] width 41 height 41
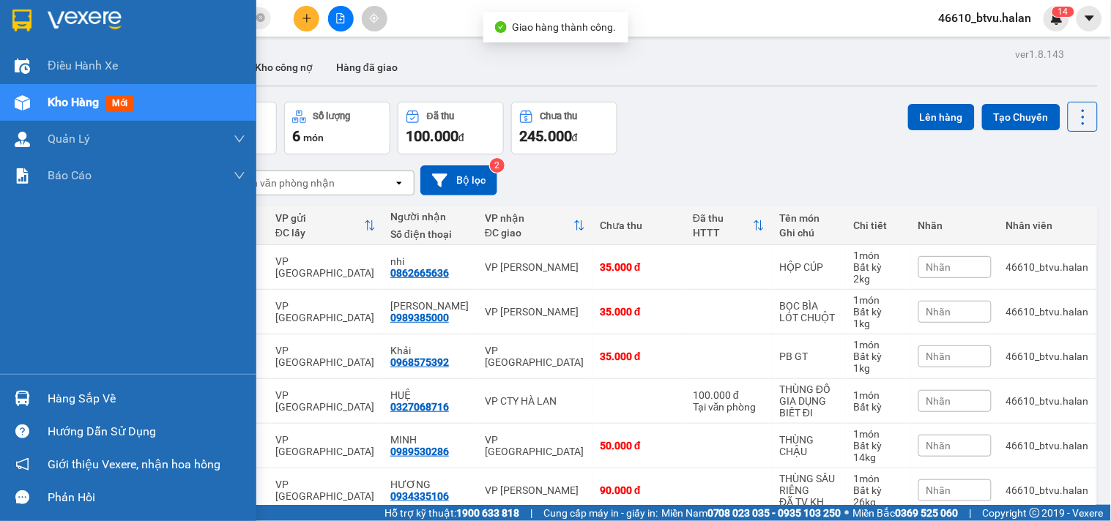
click at [45, 389] on div "Hàng sắp về" at bounding box center [128, 398] width 256 height 33
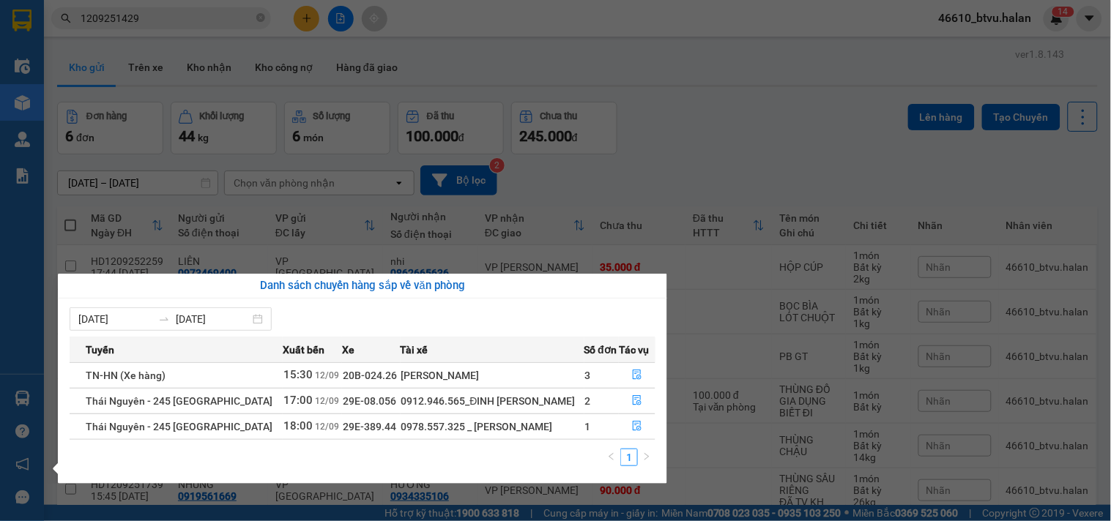
click at [20, 108] on div "Điều hành xe Kho hàng mới Quản Lý Quản lý chuyến Quản lý kiểm kho Báo cáo 12. T…" at bounding box center [22, 260] width 44 height 521
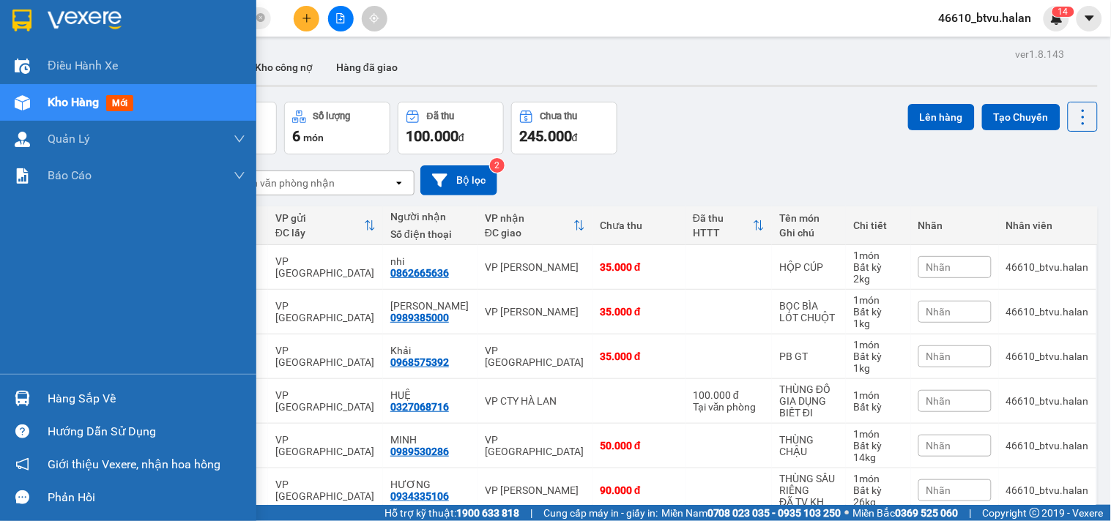
click at [20, 108] on img at bounding box center [22, 102] width 15 height 15
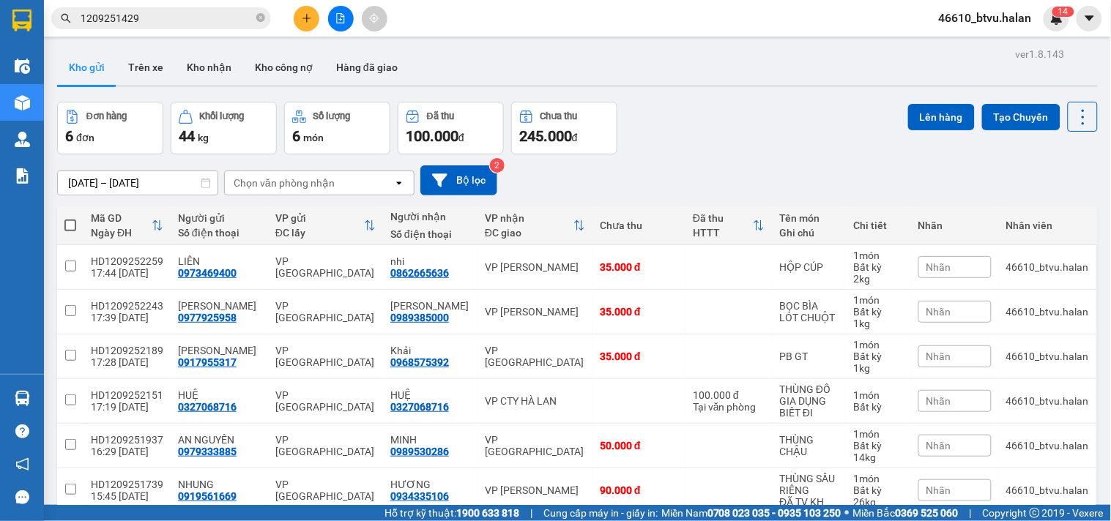
click at [308, 15] on icon "plus" at bounding box center [307, 18] width 10 height 10
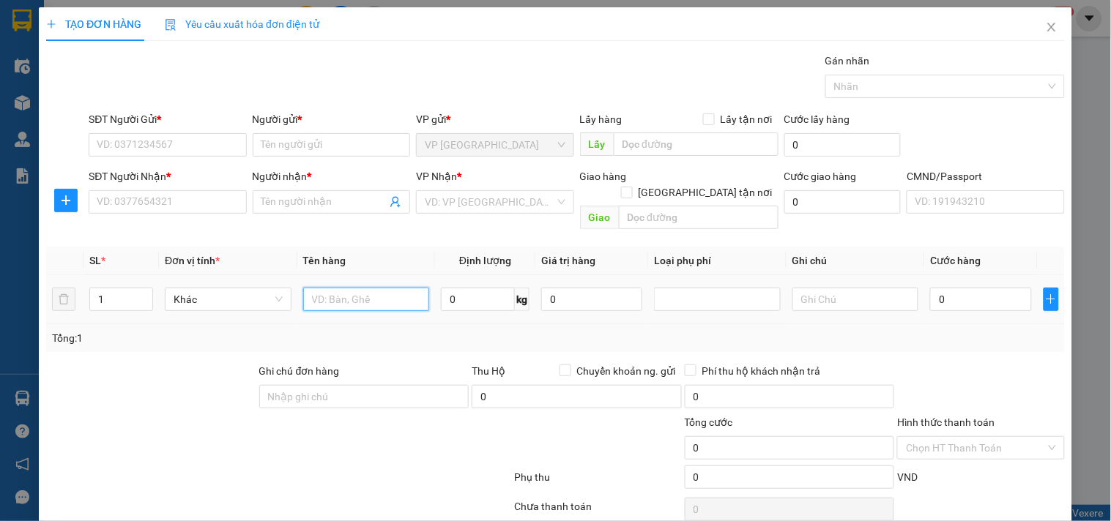
click at [392, 295] on input "text" at bounding box center [366, 299] width 127 height 23
type input "BỌC ĐEN LK ĐT"
type input "2"
click at [166, 141] on input "SĐT Người Gửi *" at bounding box center [167, 144] width 157 height 23
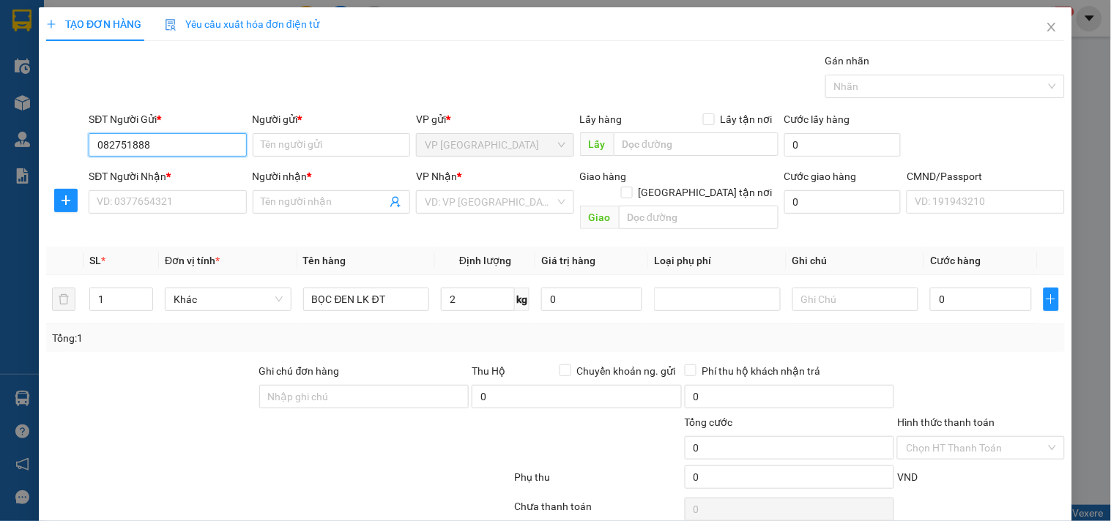
type input "0827518888"
click at [166, 141] on input "0827518888" at bounding box center [167, 144] width 157 height 23
click at [165, 170] on div "0827518888 - DUẨN" at bounding box center [166, 174] width 138 height 16
type input "DUẨN"
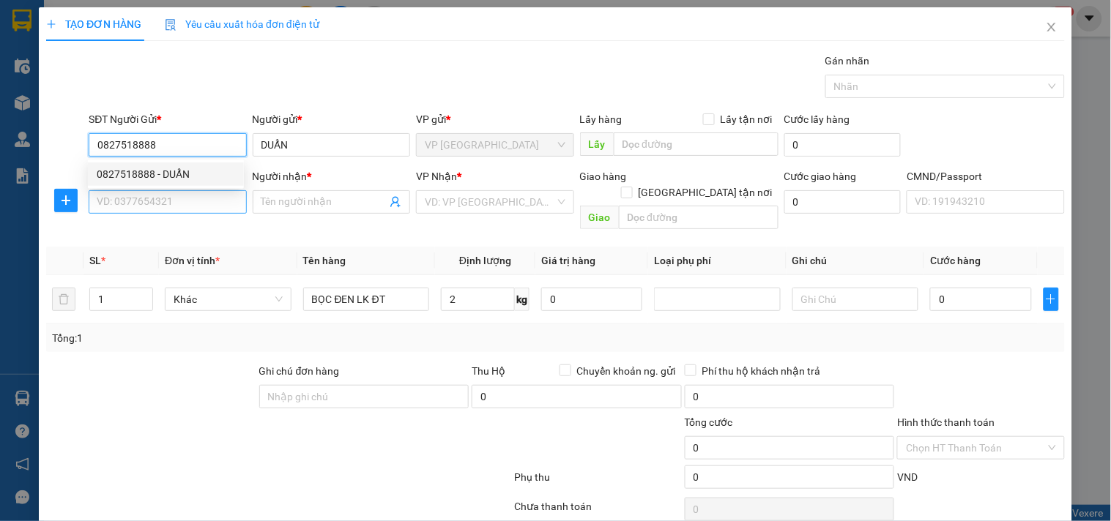
type input "0827518888"
click at [167, 198] on input "SĐT Người Nhận *" at bounding box center [167, 201] width 157 height 23
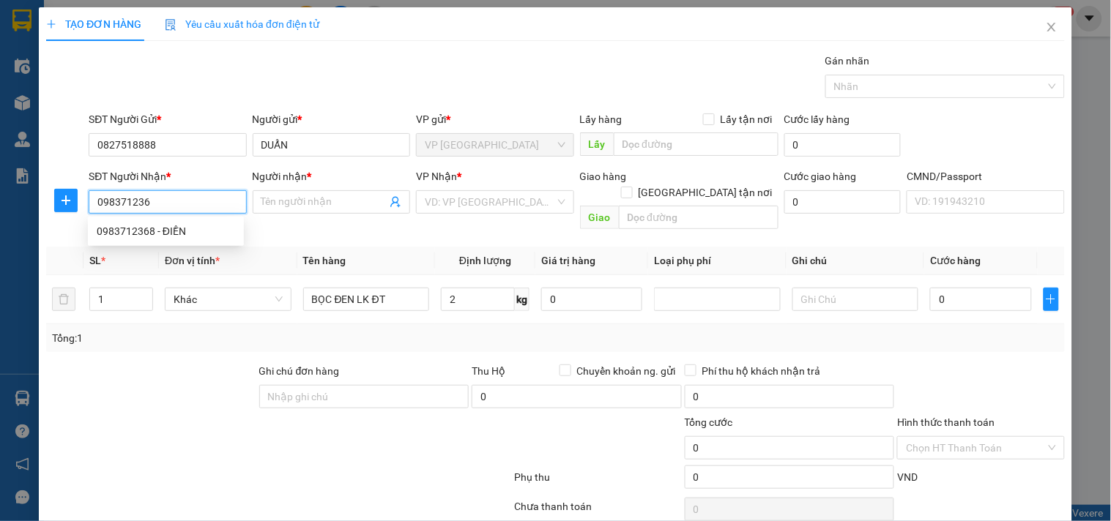
type input "0983712368"
click at [171, 232] on div "0983712368 - ĐIỀN" at bounding box center [166, 231] width 138 height 16
type input "ĐIỀN"
type input "0983712368"
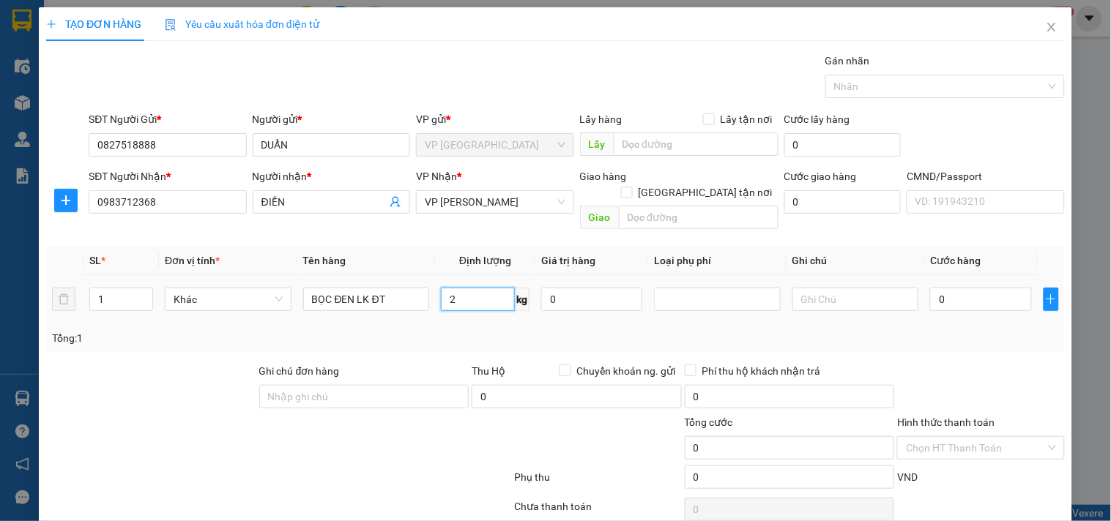
click at [474, 288] on input "2" at bounding box center [478, 299] width 74 height 23
click at [469, 330] on div "Tổng: 1" at bounding box center [555, 338] width 1007 height 16
type input "35.000"
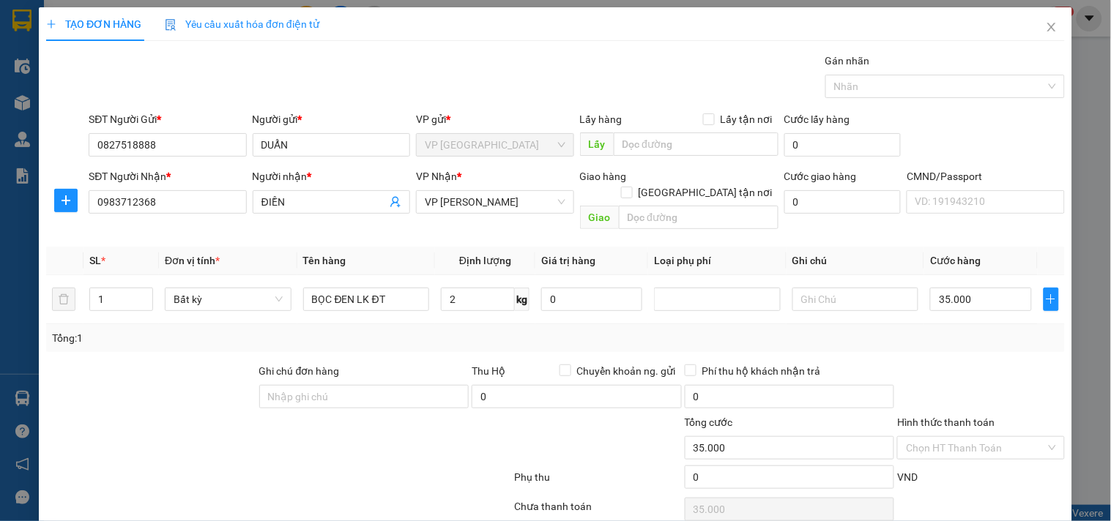
scroll to position [49, 0]
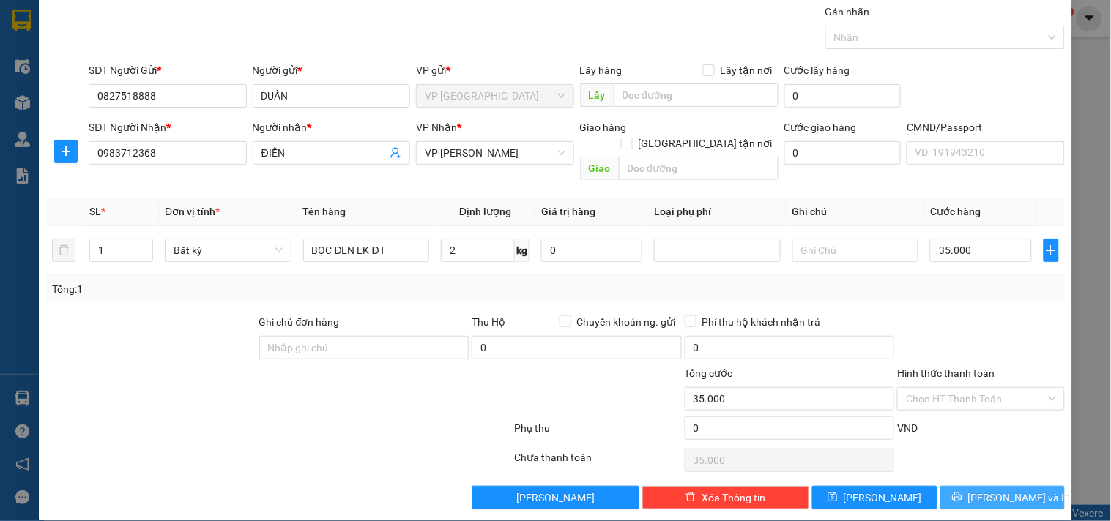
click at [1018, 490] on span "[PERSON_NAME] và In" at bounding box center [1019, 498] width 102 height 16
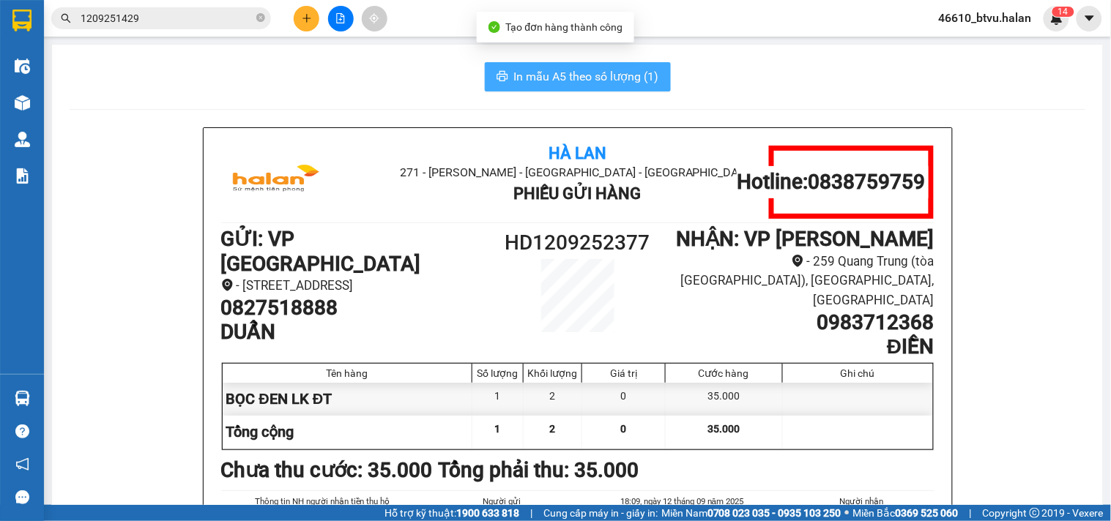
click at [540, 73] on span "In mẫu A5 theo số lượng (1)" at bounding box center [586, 76] width 145 height 18
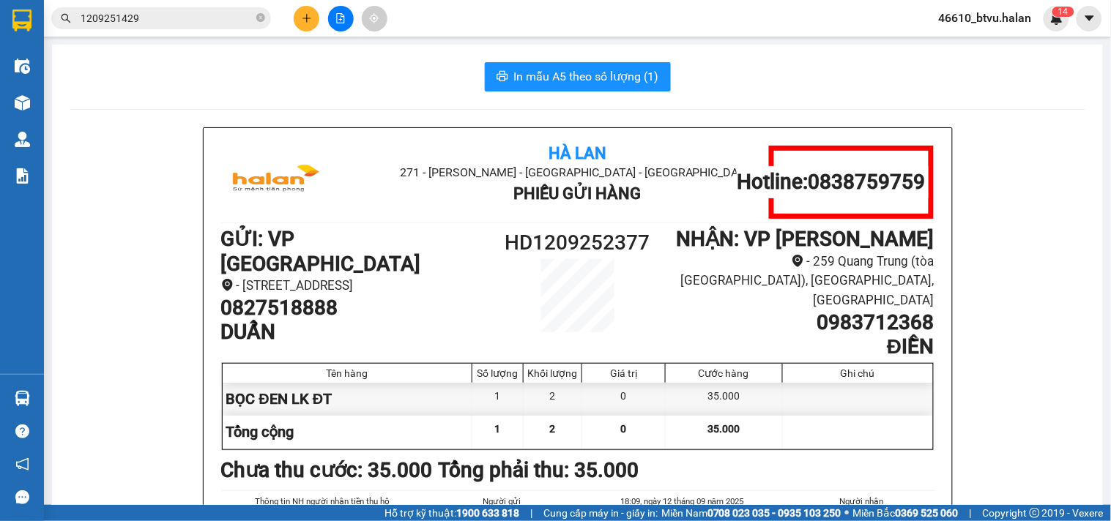
click at [150, 17] on input "1209251429" at bounding box center [167, 18] width 173 height 16
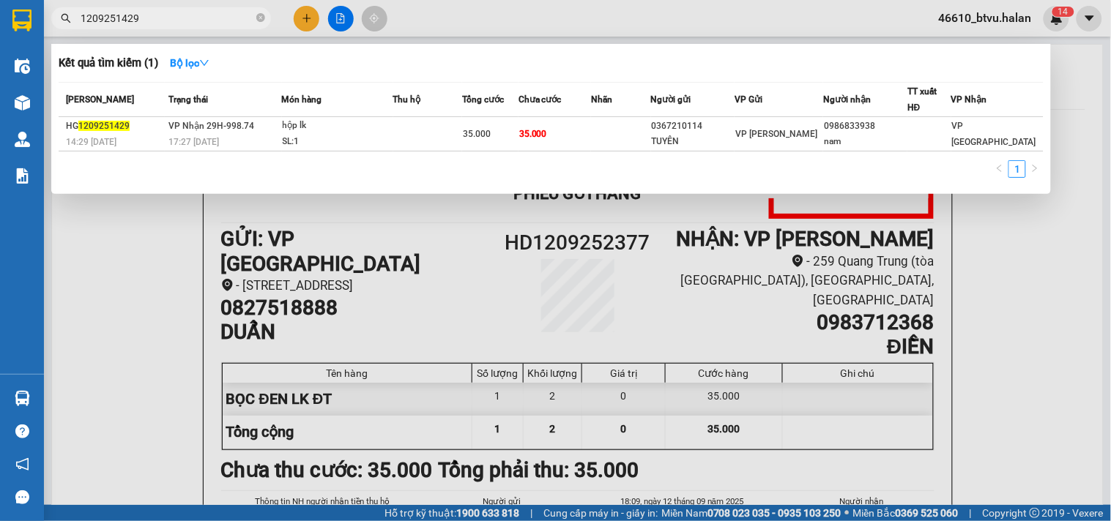
click at [150, 17] on input "1209251429" at bounding box center [167, 18] width 173 height 16
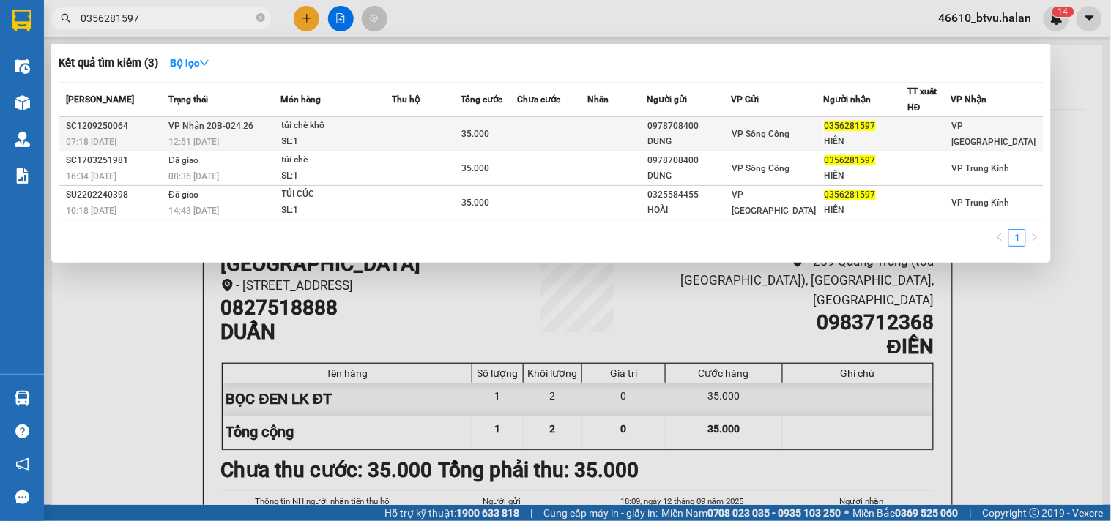
type input "0356281597"
click at [288, 120] on td "túi chè khô SL: 1" at bounding box center [336, 134] width 111 height 34
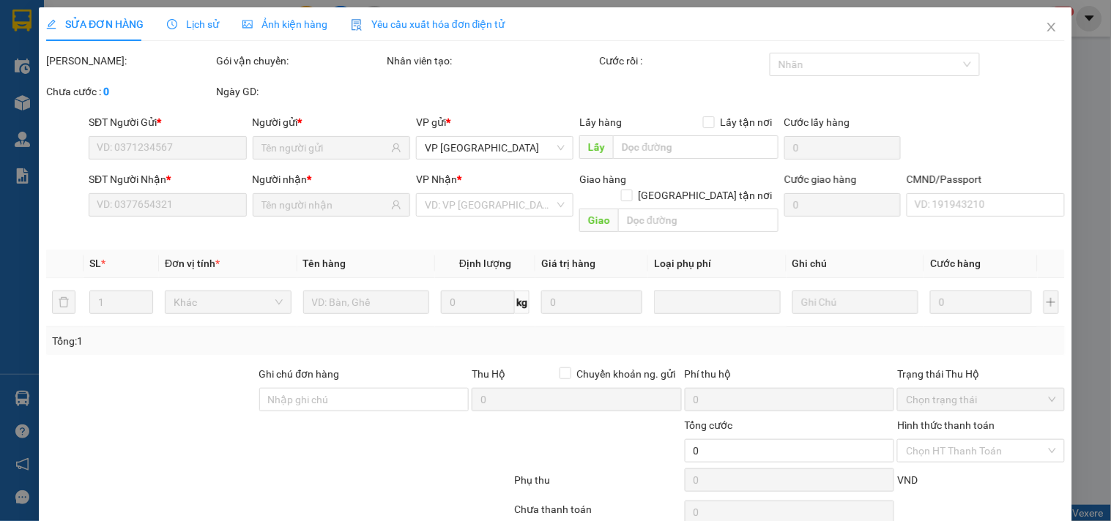
type input "0978708400"
type input "DUNG"
type input "0356281597"
type input "HIỀN"
type input "35.000"
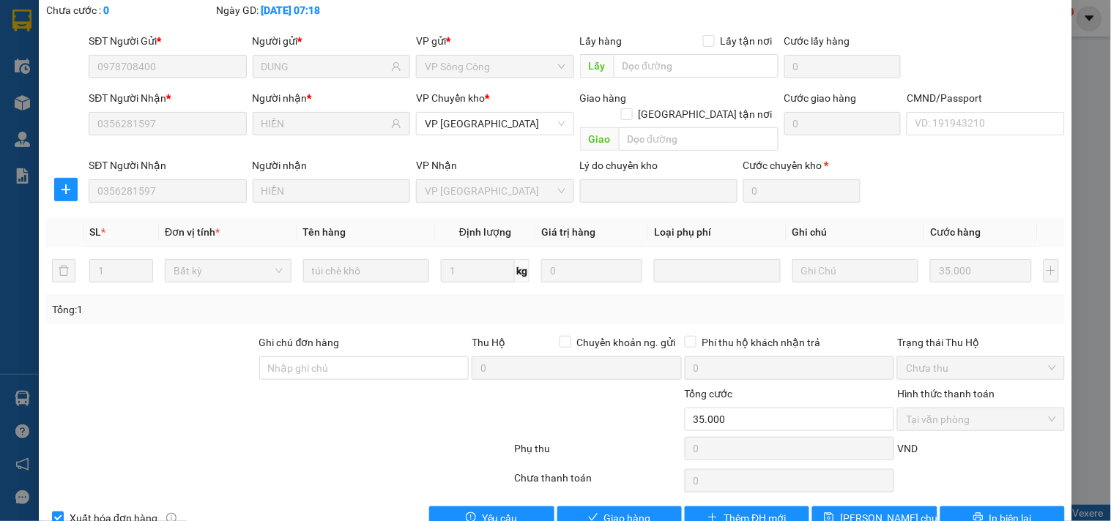
scroll to position [102, 0]
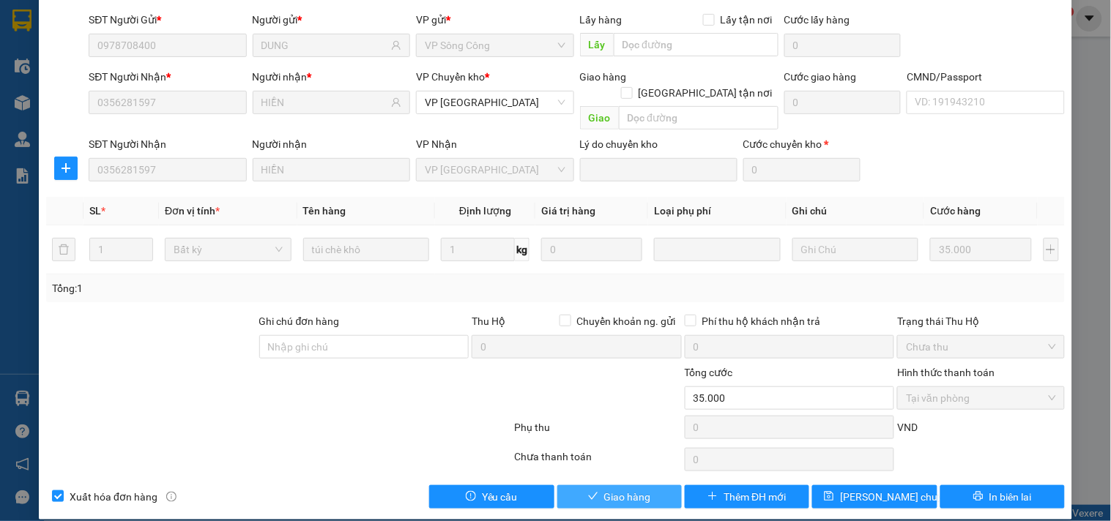
click at [638, 491] on button "Giao hàng" at bounding box center [619, 496] width 124 height 23
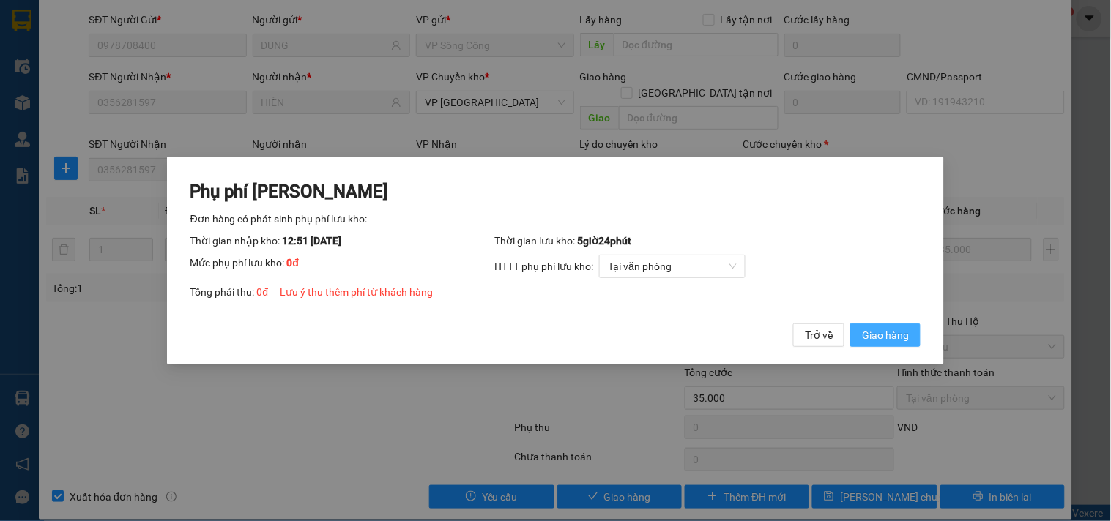
click at [867, 328] on span "Giao hàng" at bounding box center [885, 335] width 47 height 16
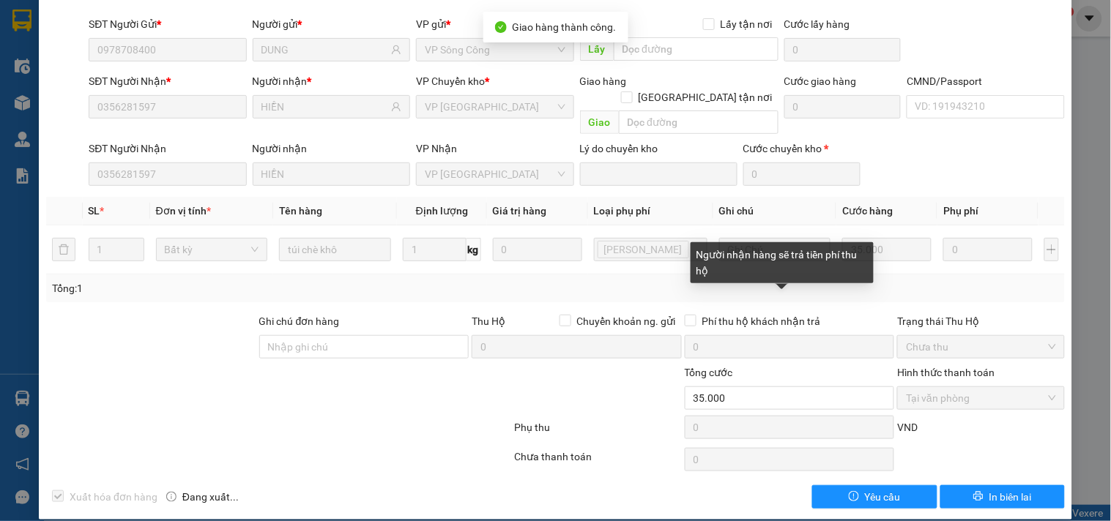
scroll to position [0, 0]
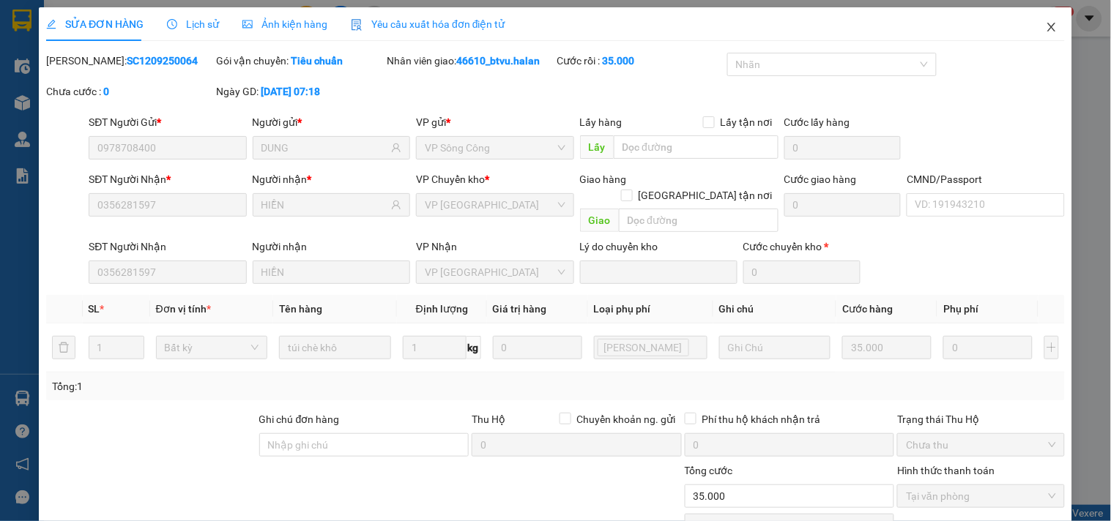
click at [1031, 31] on span "Close" at bounding box center [1051, 27] width 41 height 41
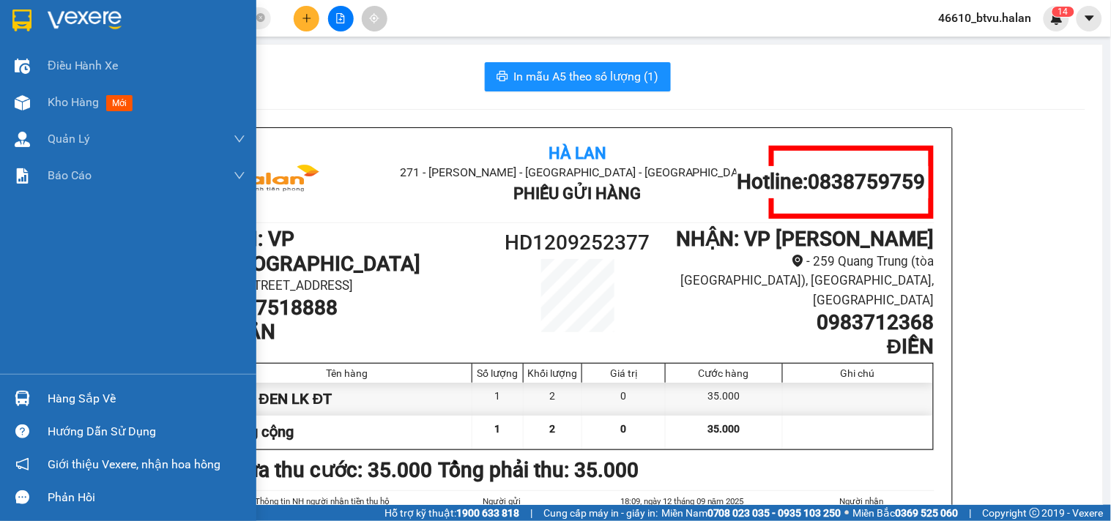
click at [16, 392] on img at bounding box center [22, 398] width 15 height 15
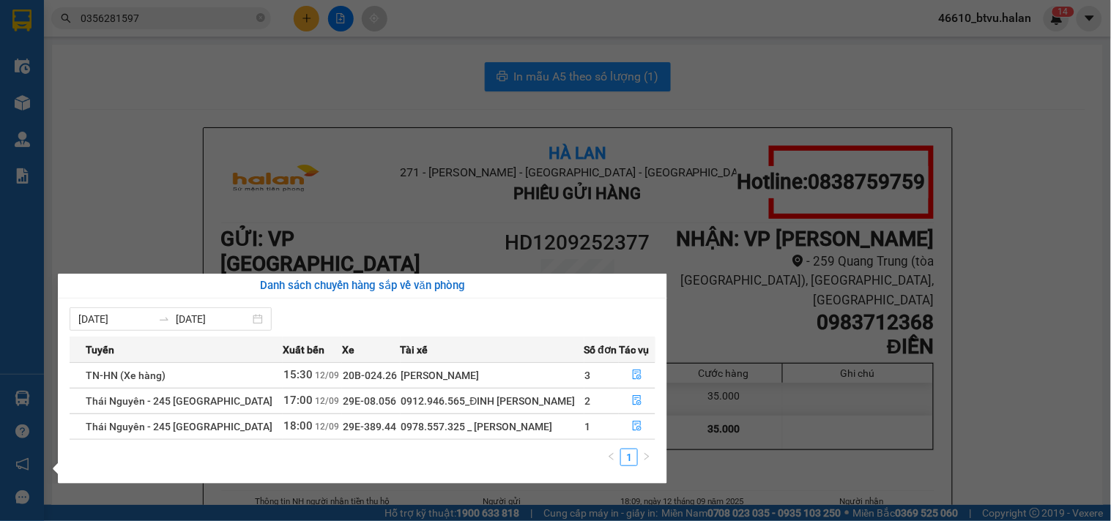
click at [222, 161] on section "Kết quả tìm kiếm ( 3 ) Bộ lọc Mã ĐH Trạng thái Món hàng Thu hộ Tổng cước Chưa c…" at bounding box center [555, 260] width 1111 height 521
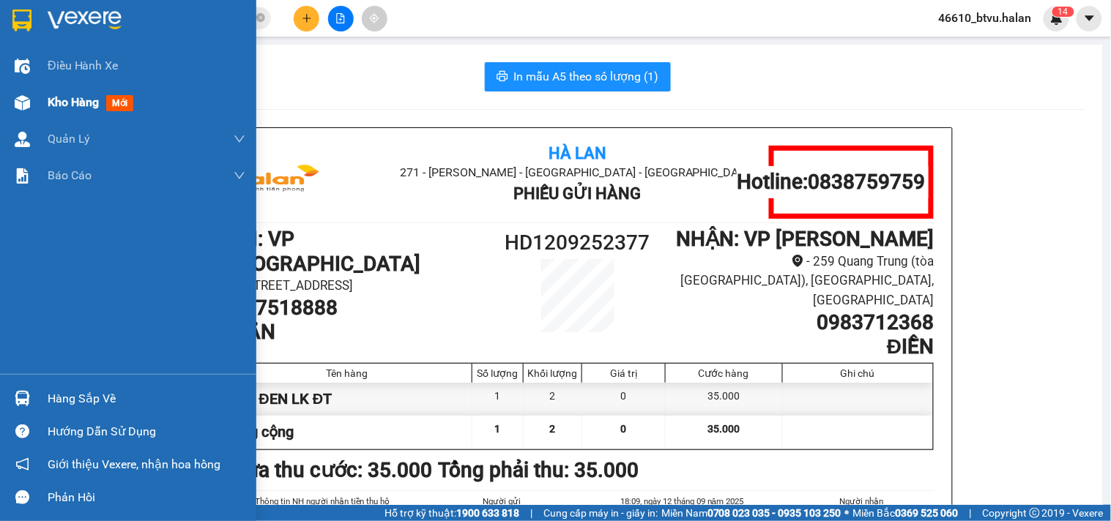
click at [17, 106] on img at bounding box center [22, 102] width 15 height 15
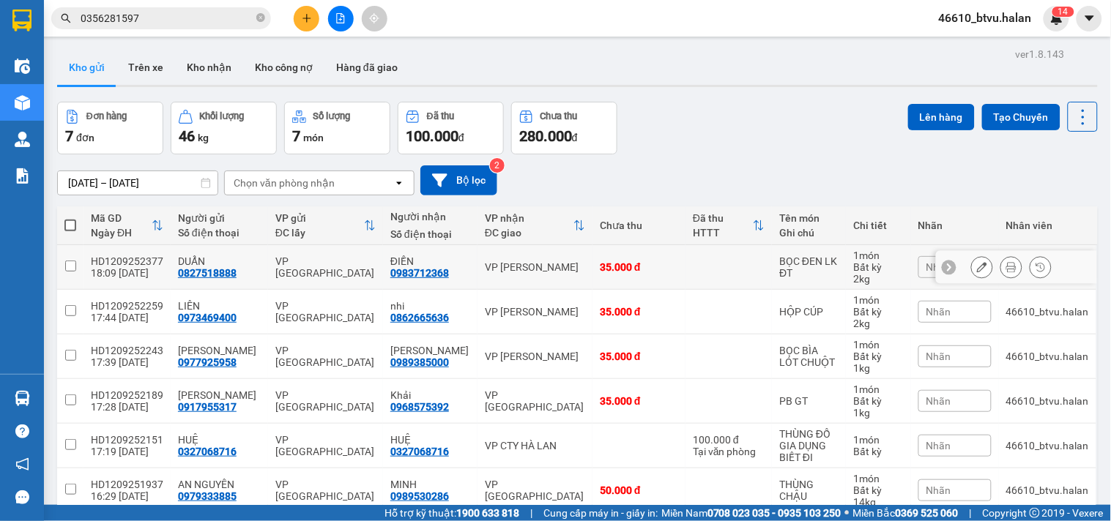
click at [715, 277] on td at bounding box center [728, 267] width 86 height 45
checkbox input "true"
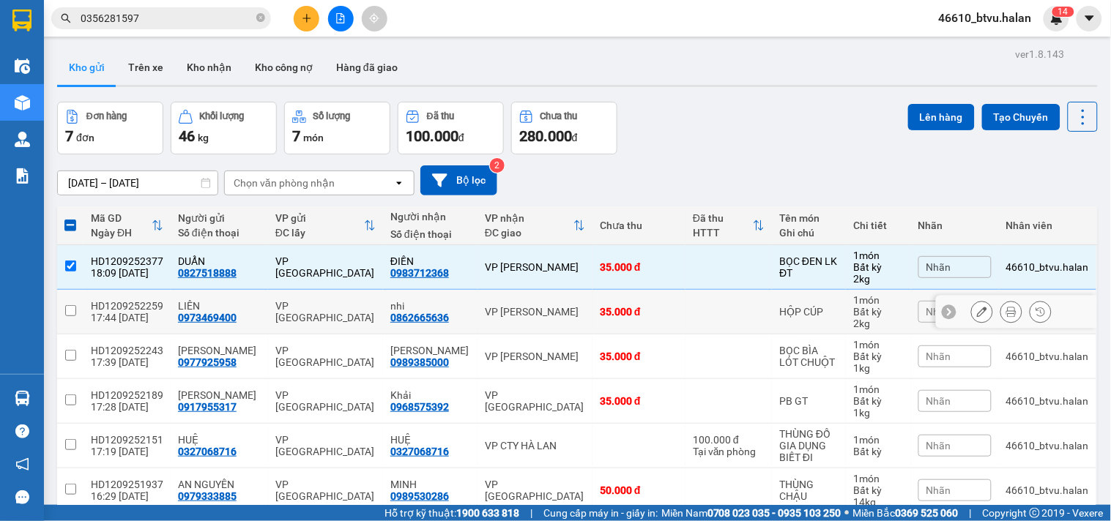
click at [701, 315] on td at bounding box center [728, 312] width 86 height 45
checkbox input "true"
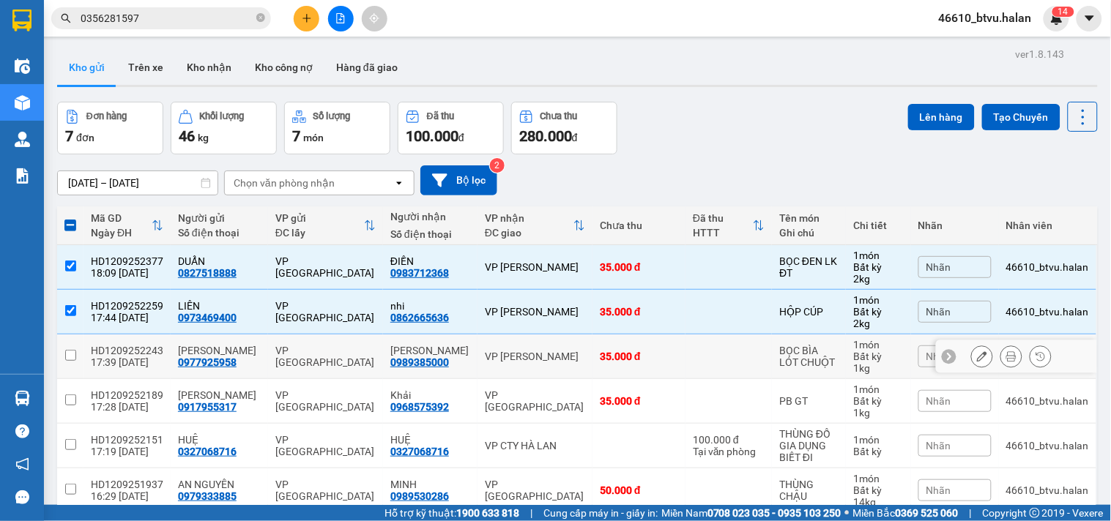
click at [685, 359] on td at bounding box center [728, 357] width 86 height 45
checkbox input "true"
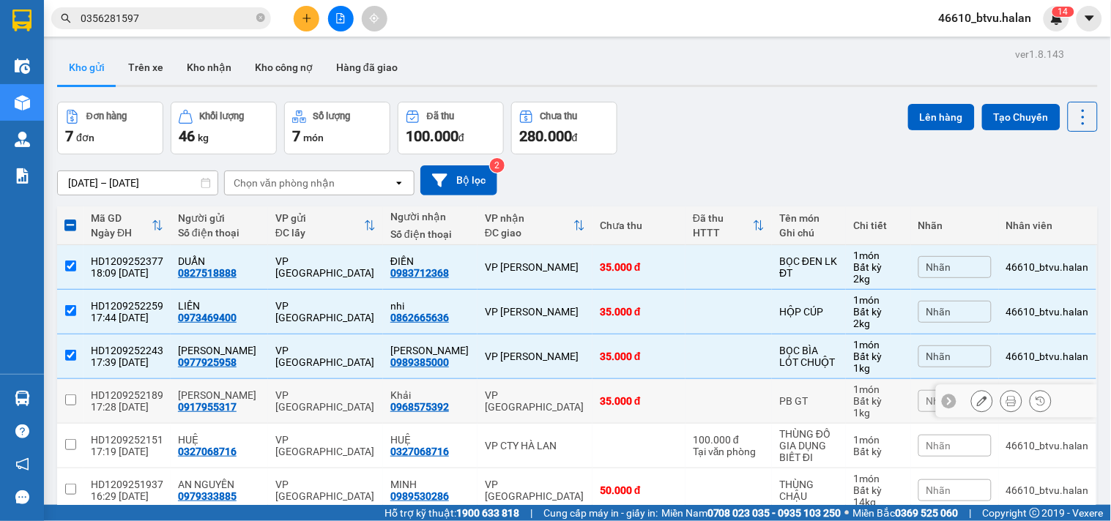
scroll to position [81, 0]
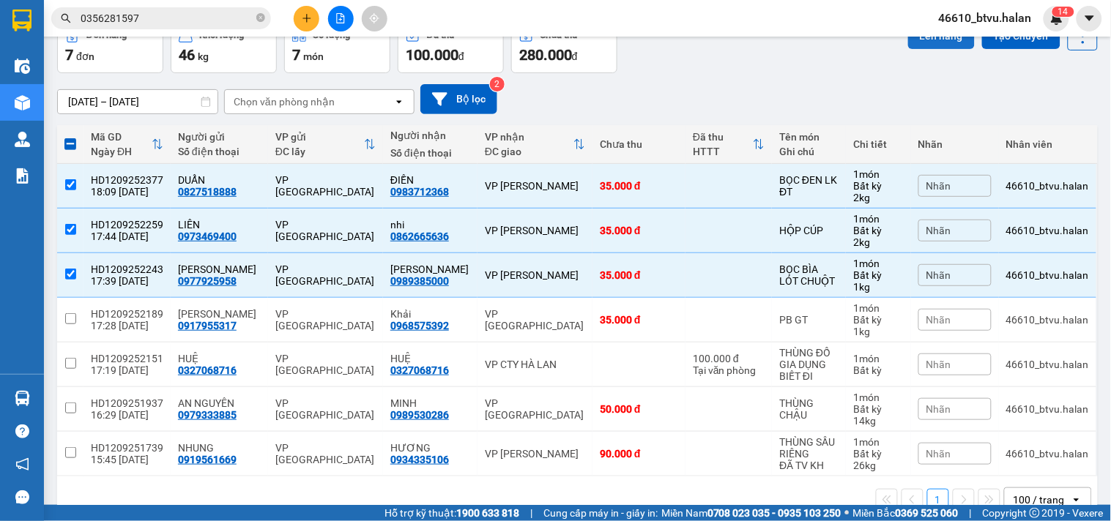
click at [918, 37] on button "Lên hàng" at bounding box center [941, 36] width 67 height 26
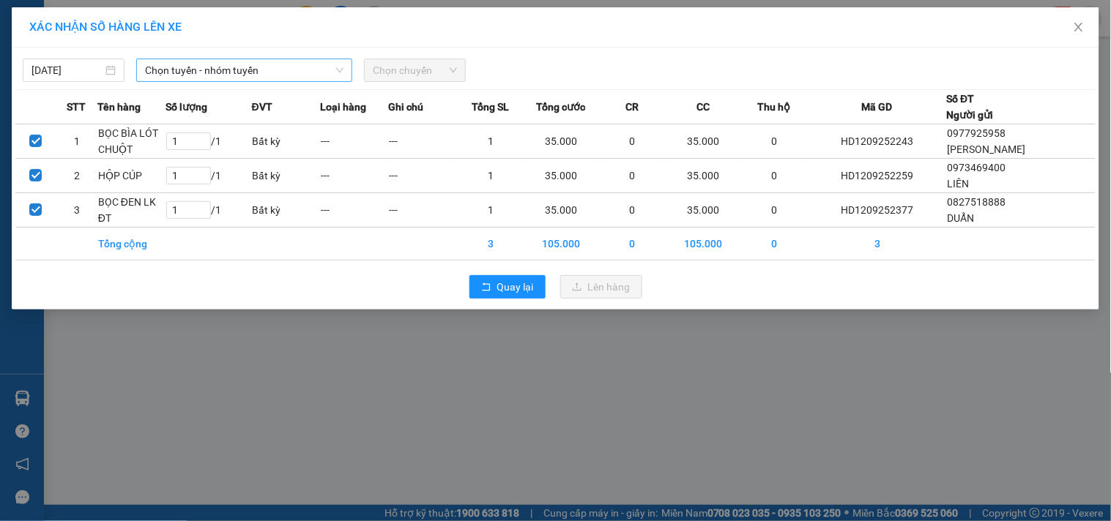
click at [233, 67] on span "Chọn tuyến - nhóm tuyến" at bounding box center [244, 70] width 198 height 22
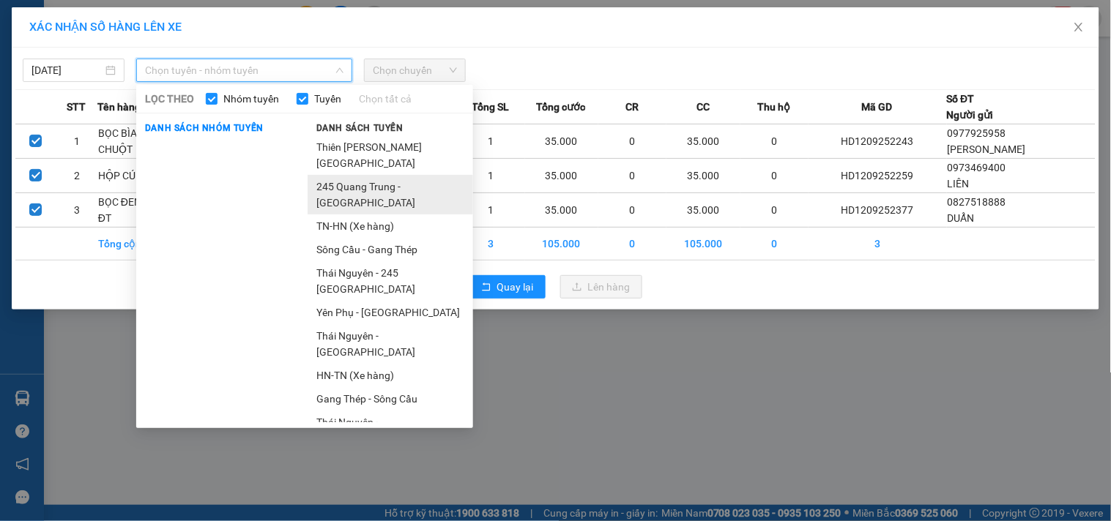
click at [392, 199] on li "245 Quang Trung - [GEOGRAPHIC_DATA]" at bounding box center [389, 195] width 165 height 40
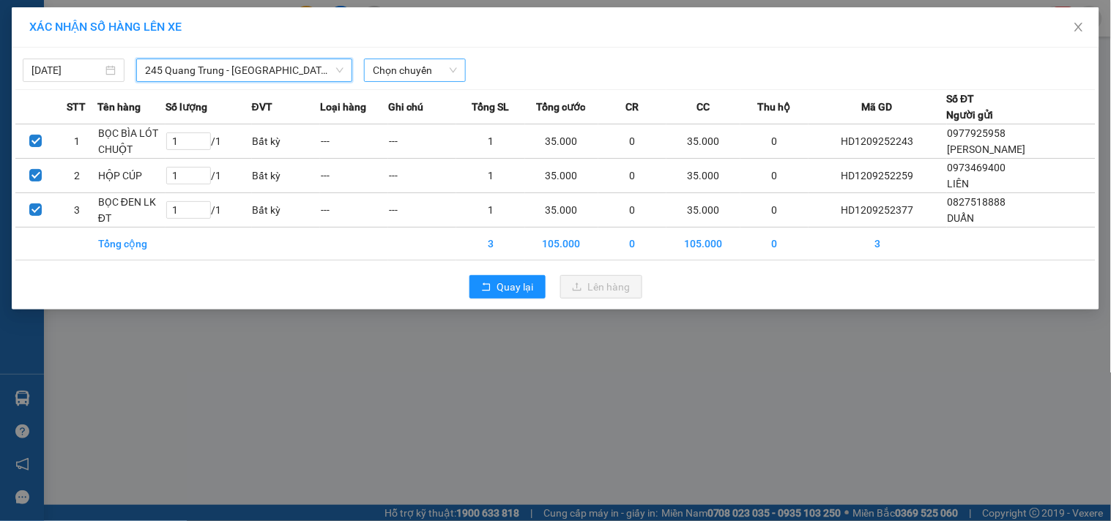
click at [428, 75] on span "Chọn chuyến" at bounding box center [415, 70] width 84 height 22
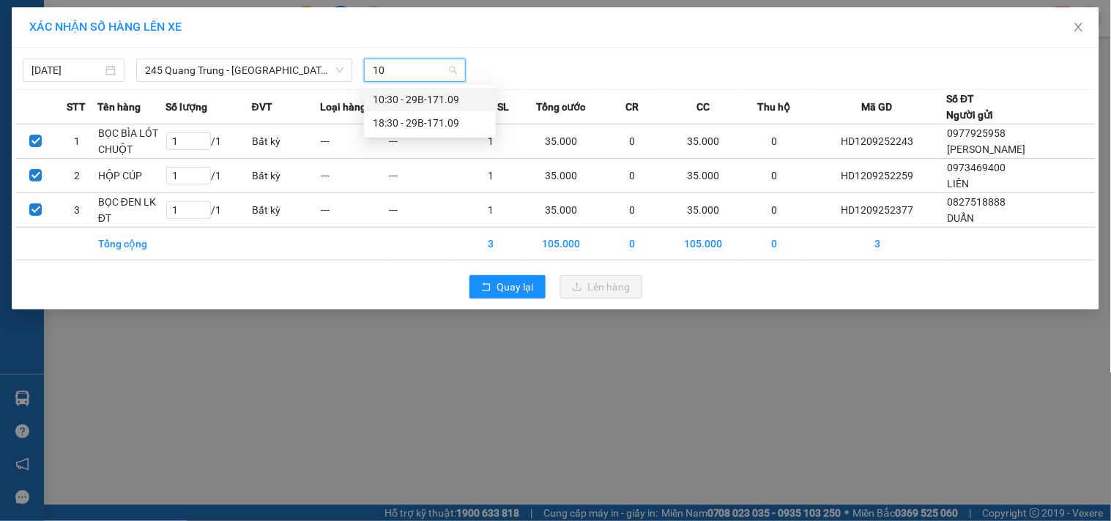
type input "109"
click at [427, 122] on div "18:30 - 29B-171.09" at bounding box center [430, 123] width 114 height 16
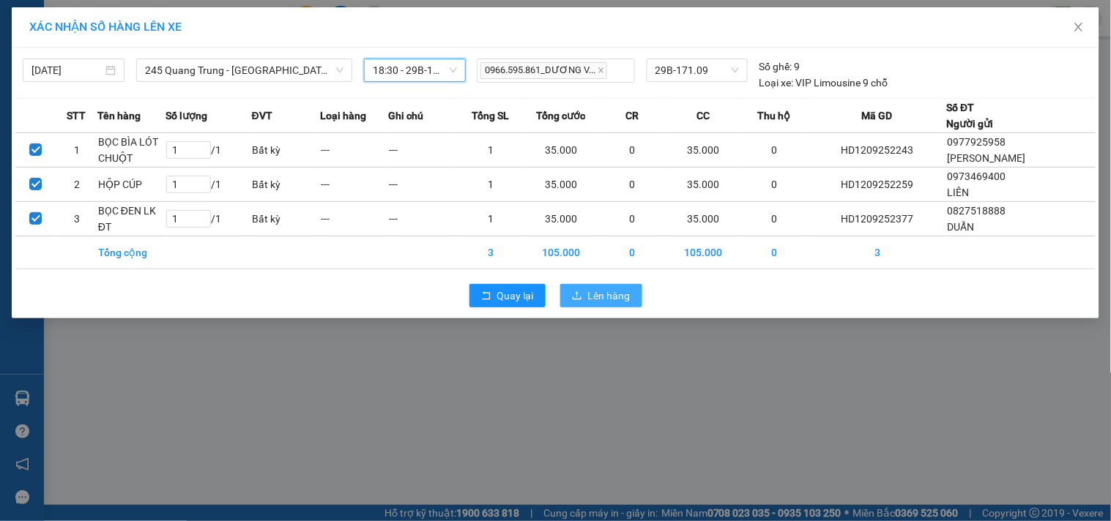
click at [597, 293] on span "Lên hàng" at bounding box center [609, 296] width 42 height 16
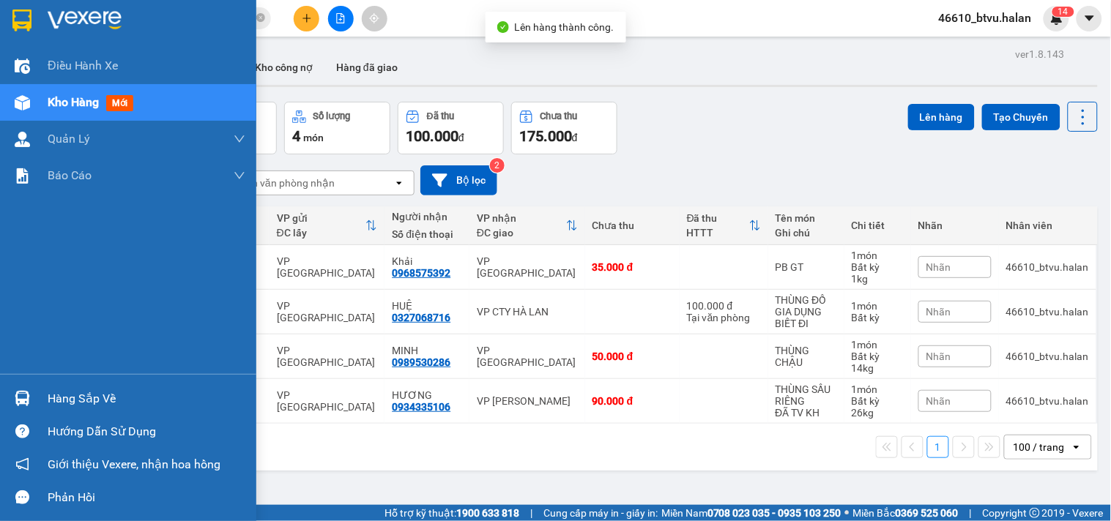
click at [38, 398] on div "Hàng sắp về" at bounding box center [128, 398] width 256 height 33
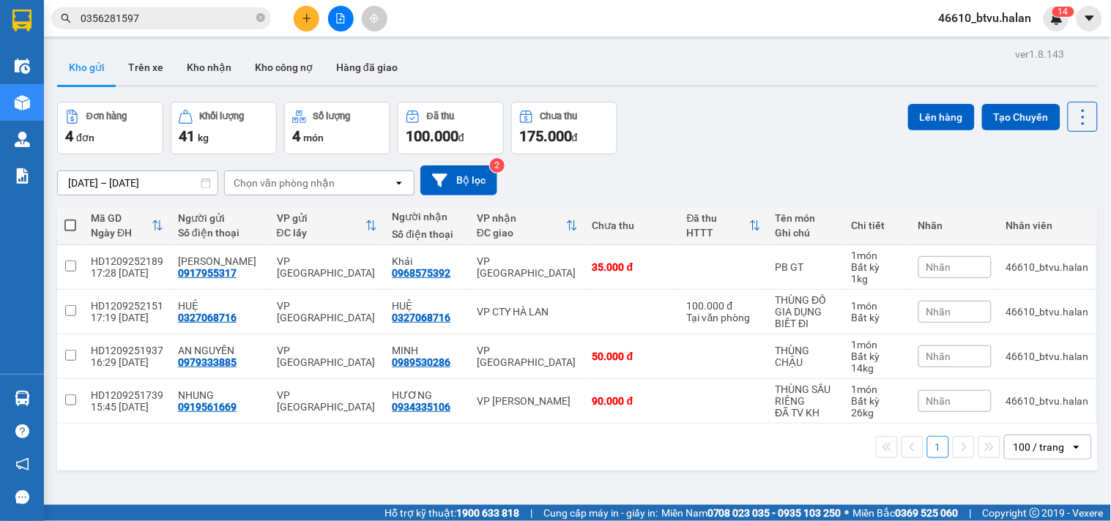
click at [316, 18] on section "Kết quả tìm kiếm ( 3 ) Bộ lọc Mã ĐH Trạng thái Món hàng Thu hộ Tổng cước Chưa c…" at bounding box center [555, 260] width 1111 height 521
click at [316, 18] on button at bounding box center [307, 19] width 26 height 26
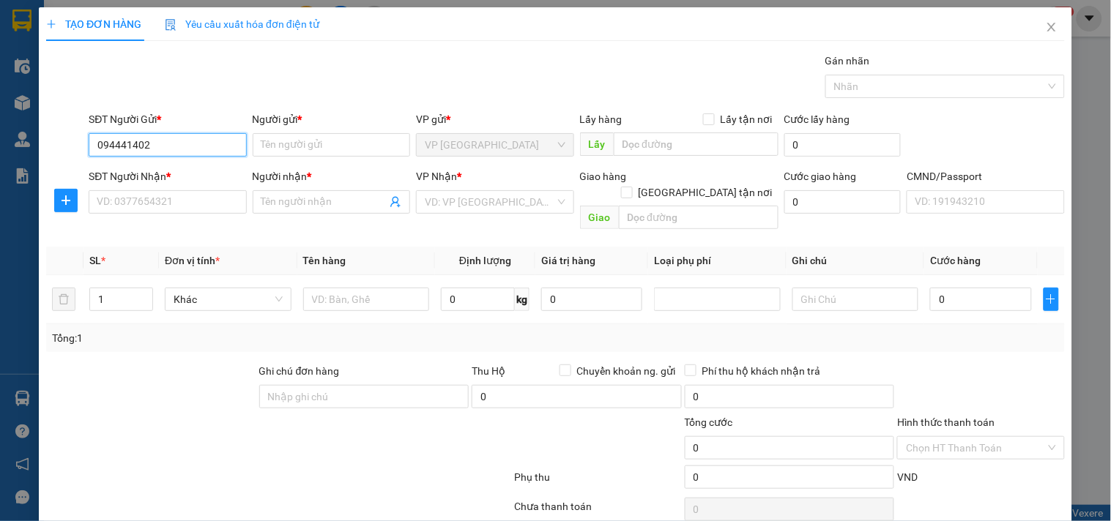
type input "0944414025"
click at [203, 179] on div "0944414025 - HUYỀN" at bounding box center [166, 174] width 138 height 16
type input "HUYỀN"
type input "0944414025"
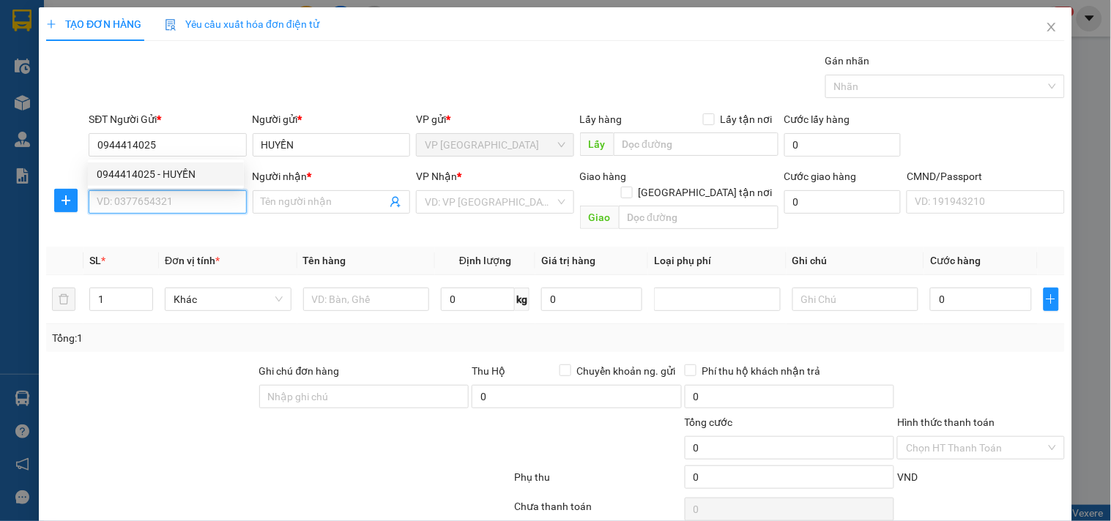
click at [184, 206] on input "SĐT Người Nhận *" at bounding box center [167, 201] width 157 height 23
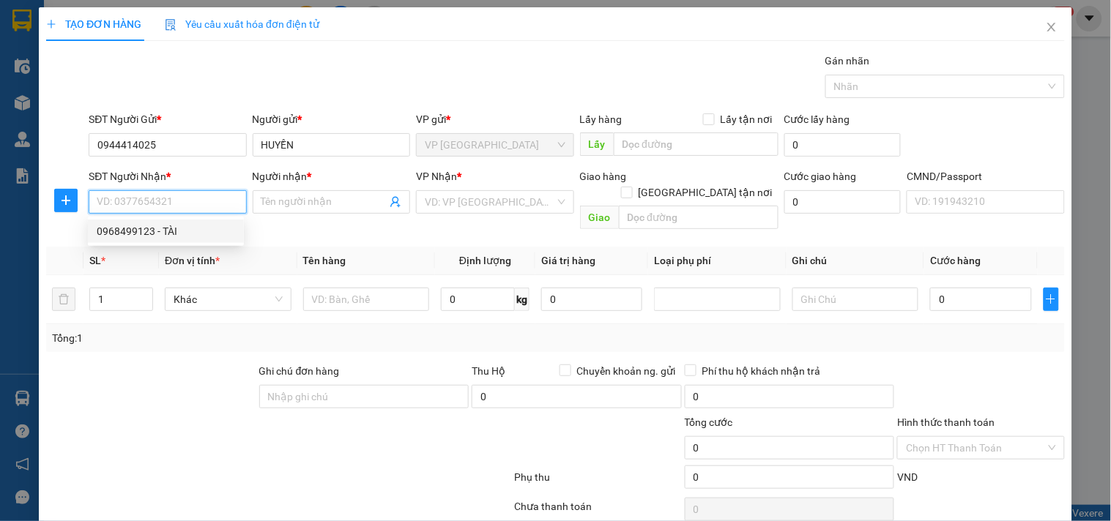
click at [193, 231] on div "0968499123 - TÀI" at bounding box center [166, 231] width 138 height 16
type input "0968499123"
type input "TÀI"
click at [61, 208] on button "button" at bounding box center [65, 200] width 23 height 23
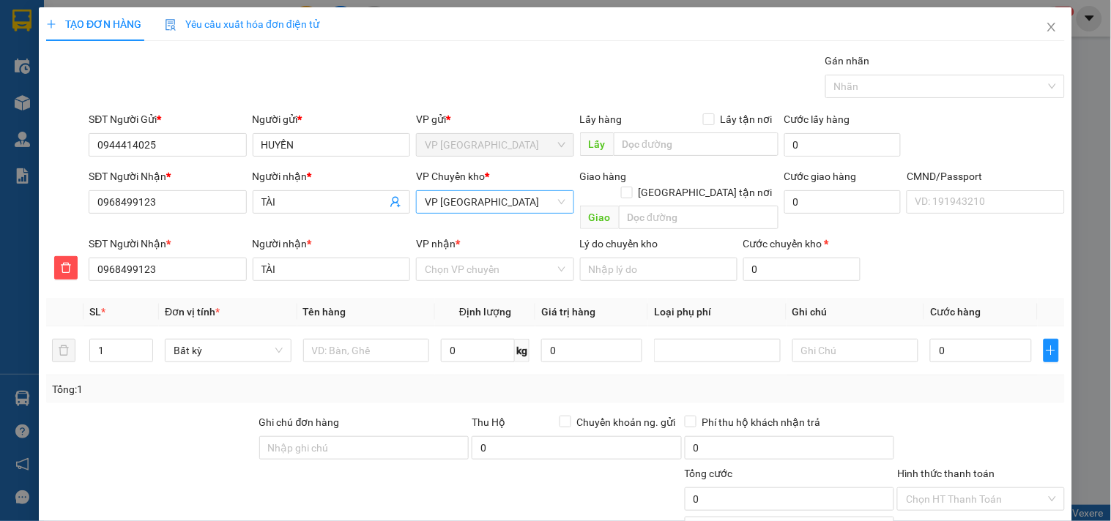
click at [459, 200] on span "VP [GEOGRAPHIC_DATA]" at bounding box center [495, 202] width 140 height 22
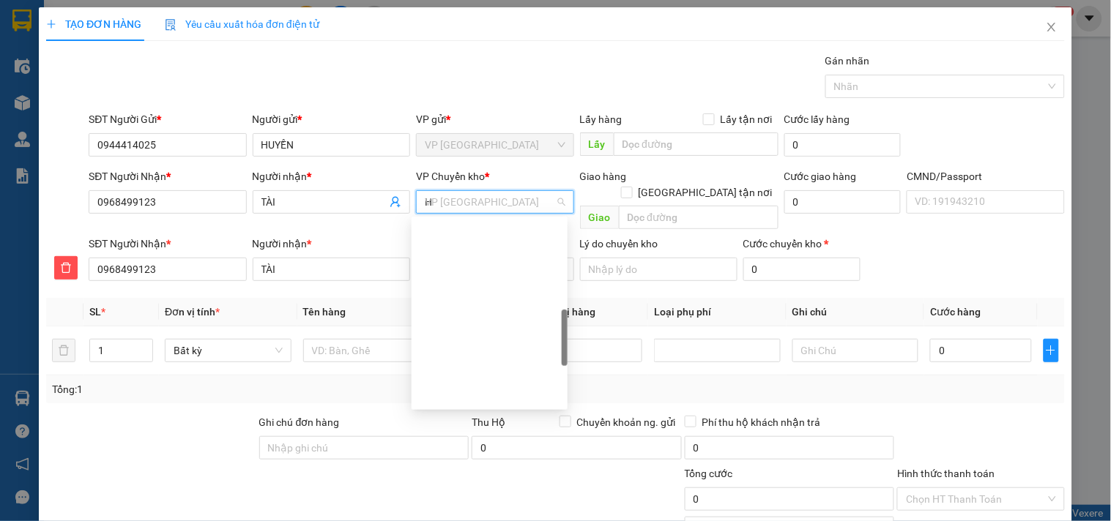
scroll to position [234, 0]
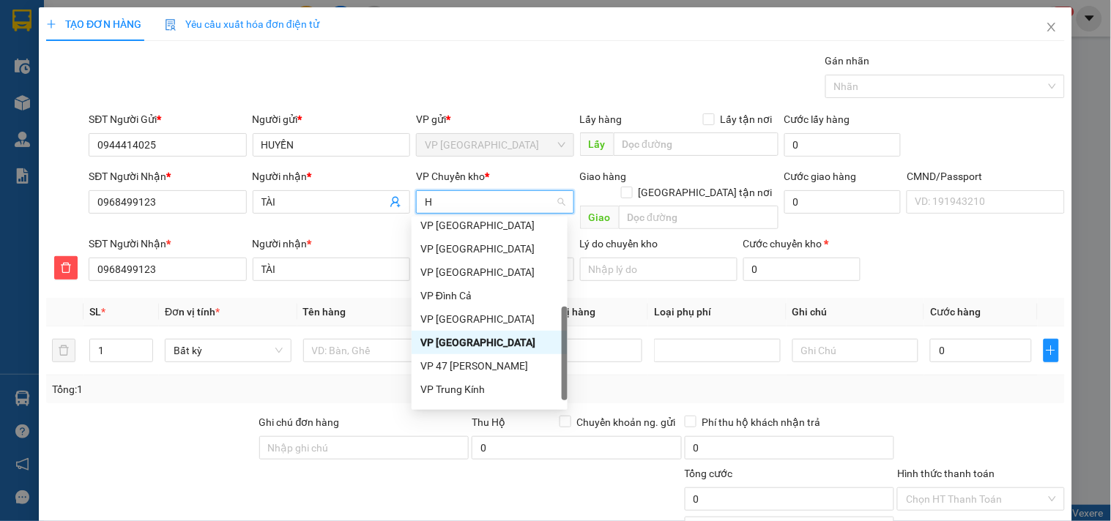
type input "HG"
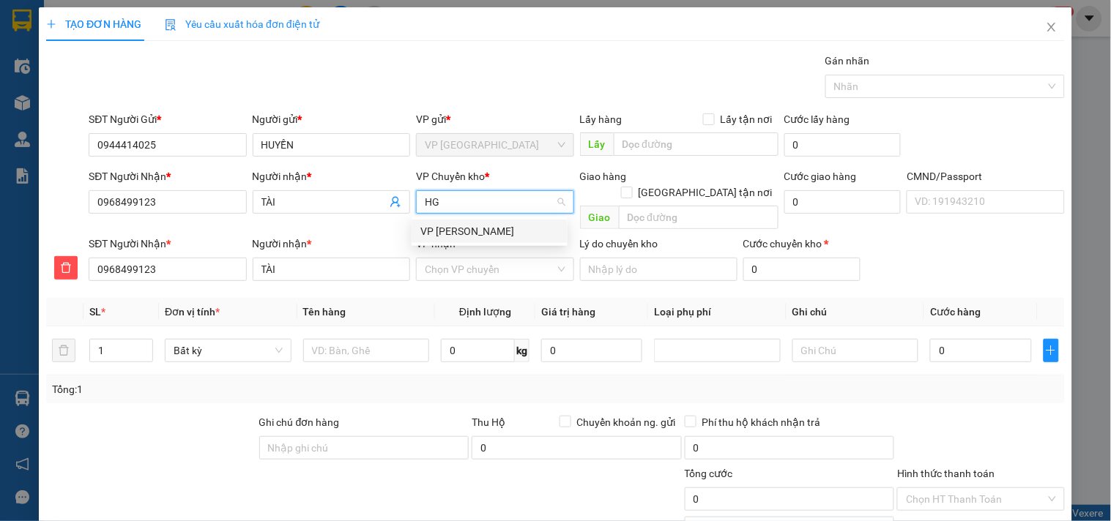
click at [464, 228] on div "VP [PERSON_NAME]" at bounding box center [489, 231] width 138 height 16
click at [469, 258] on input "VP nhận *" at bounding box center [490, 269] width 130 height 22
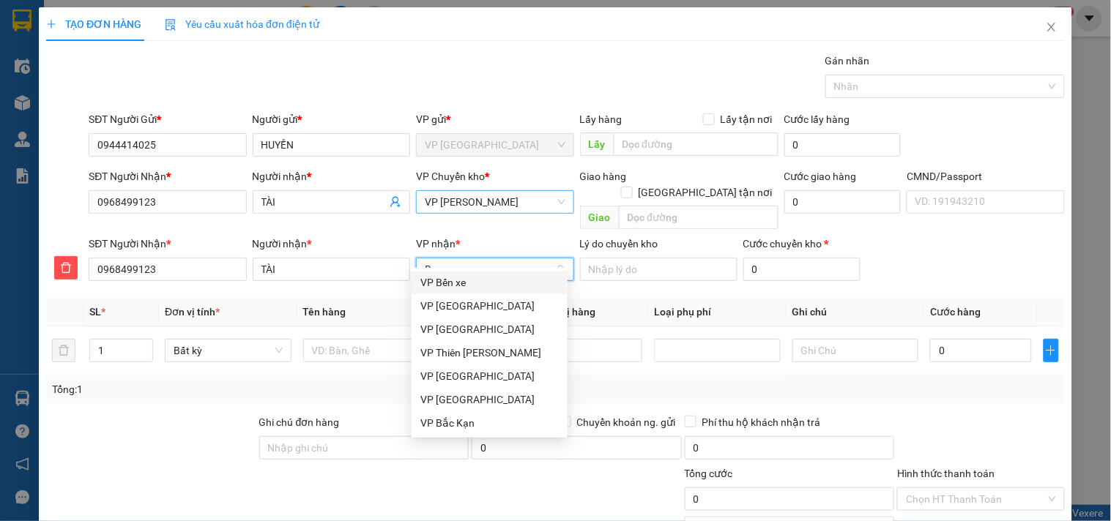
type input "BT"
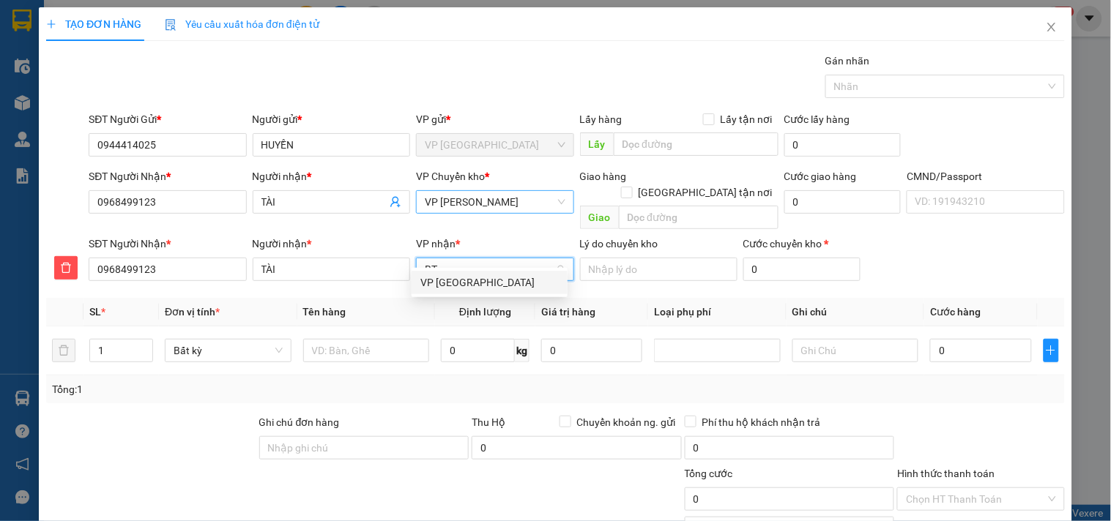
click at [474, 282] on div "VP [GEOGRAPHIC_DATA]" at bounding box center [489, 283] width 138 height 16
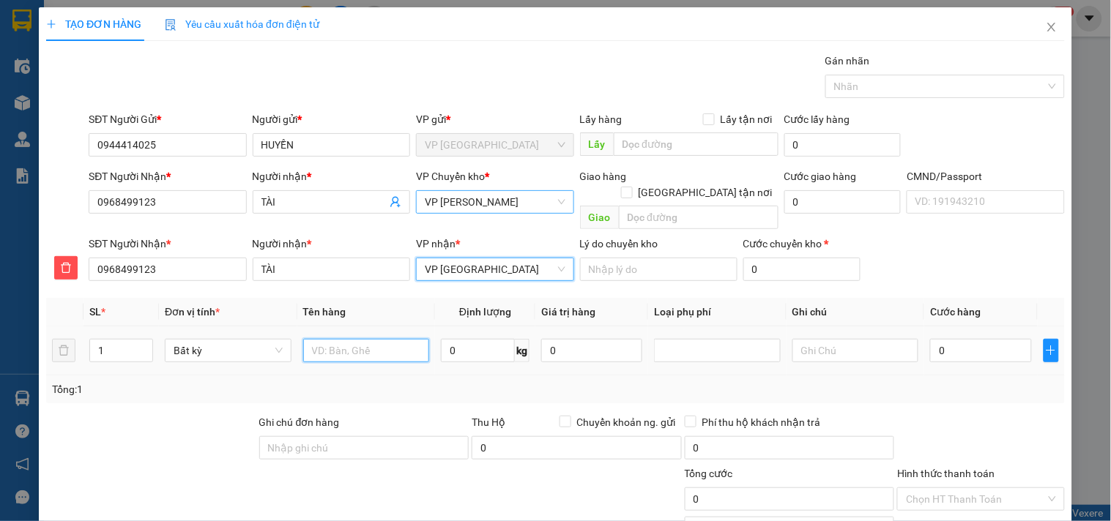
click at [367, 339] on input "text" at bounding box center [366, 350] width 127 height 23
type input "CUỘN PK MAY"
type input "1"
click at [374, 339] on input "CUỘN PK MAY" at bounding box center [366, 350] width 127 height 23
type input "35.000"
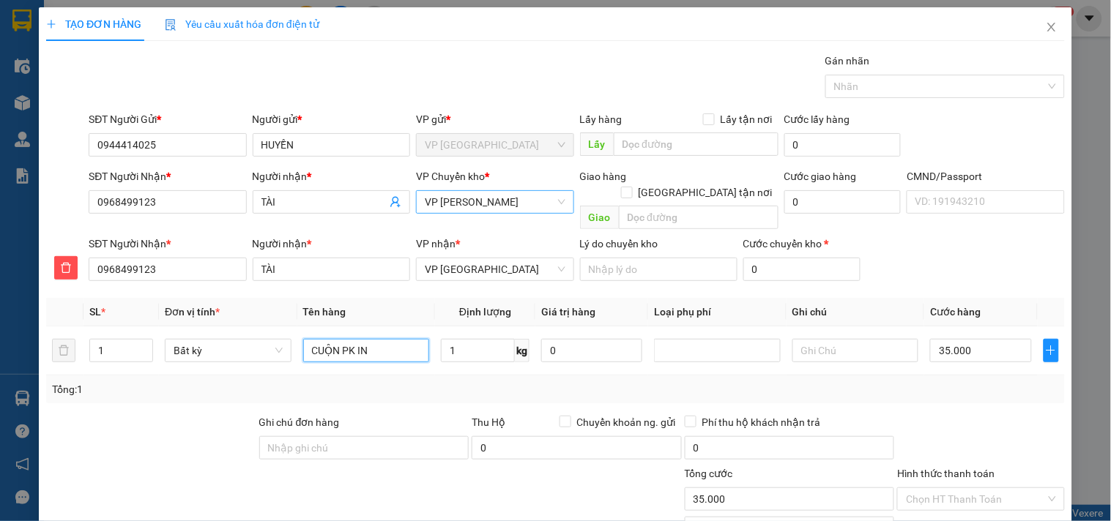
scroll to position [101, 0]
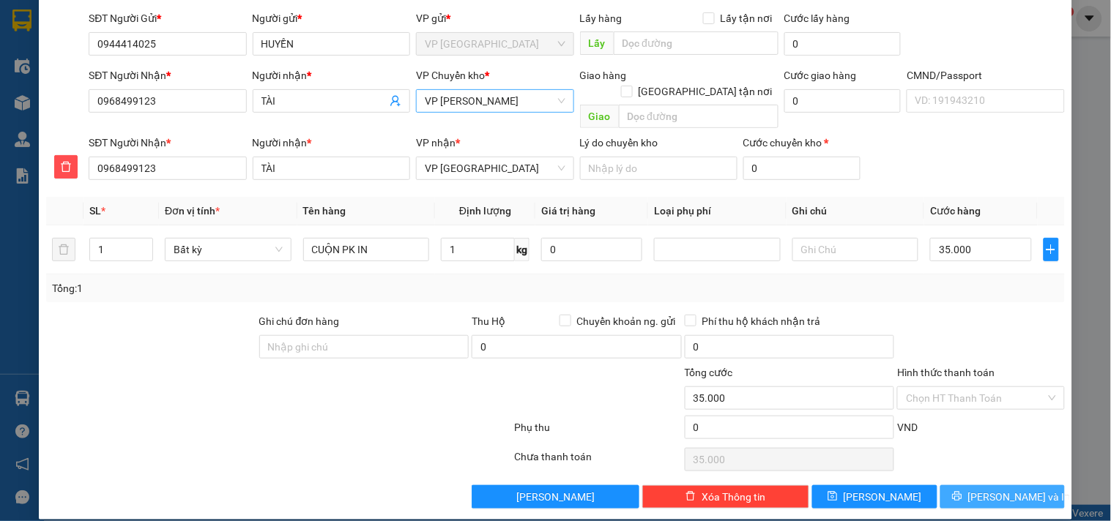
click at [962, 491] on icon "printer" at bounding box center [957, 496] width 10 height 10
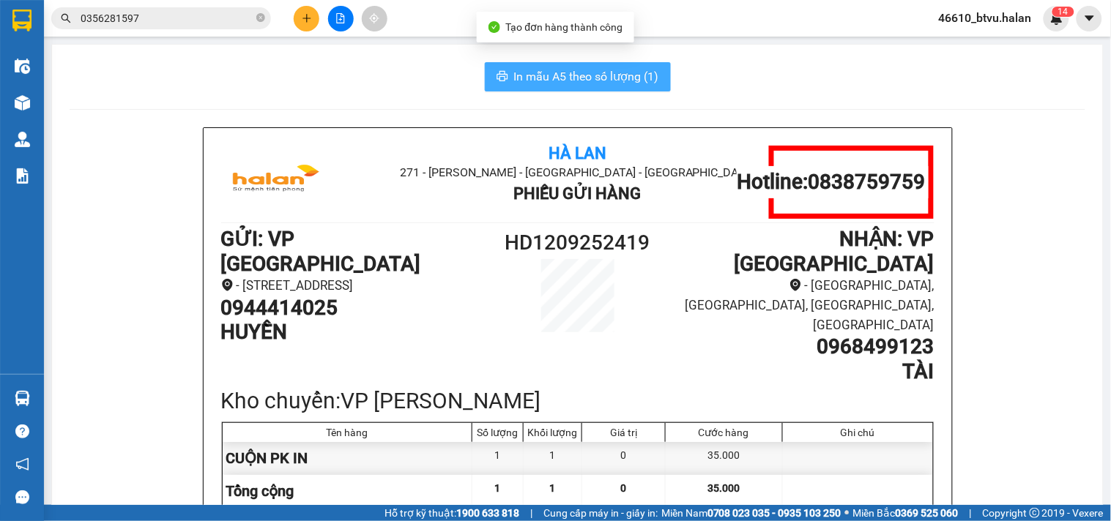
click at [543, 72] on span "In mẫu A5 theo số lượng (1)" at bounding box center [586, 76] width 145 height 18
click at [562, 79] on span "In mẫu A5 theo số lượng (1)" at bounding box center [586, 76] width 145 height 18
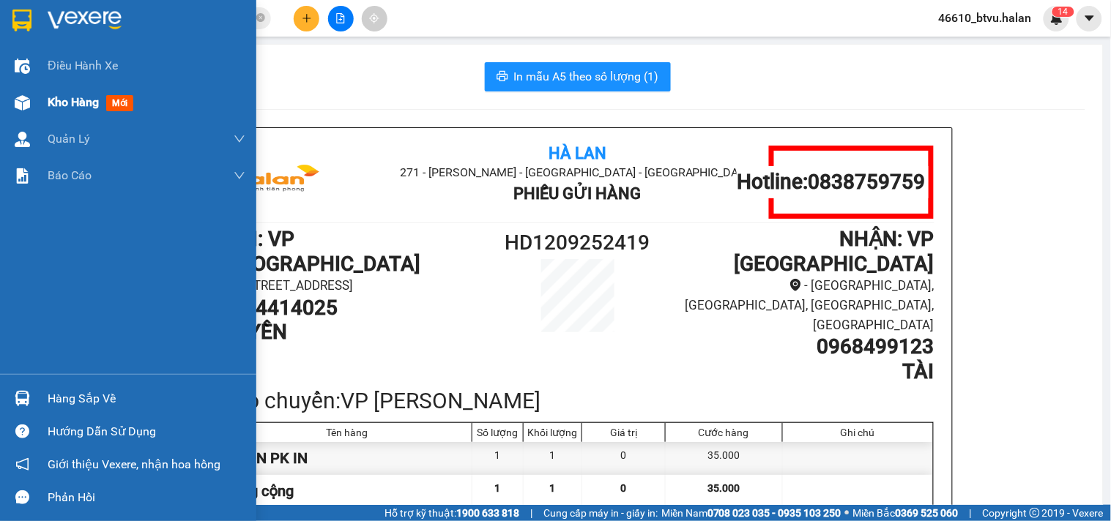
click at [3, 97] on div "Kho hàng mới" at bounding box center [128, 102] width 256 height 37
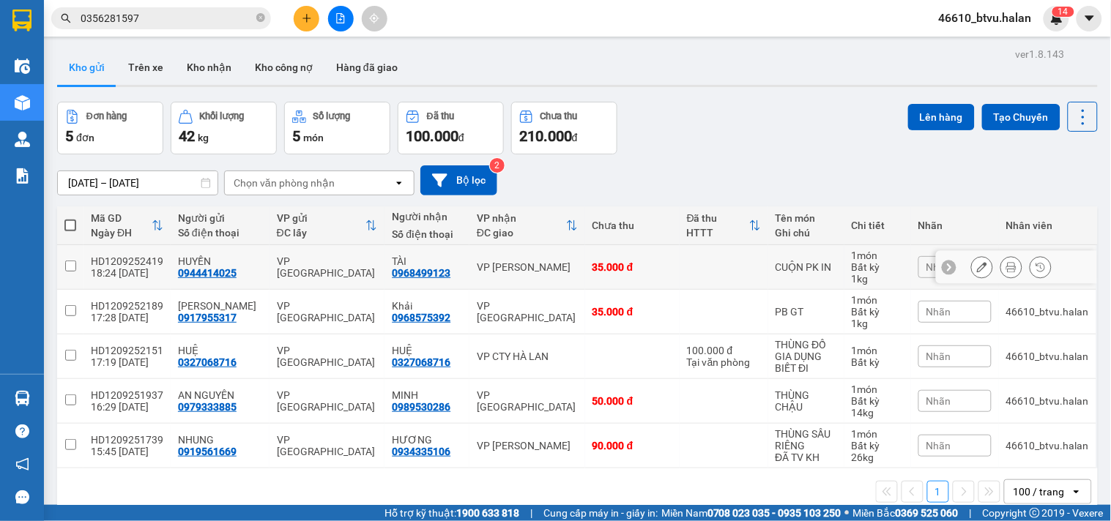
click at [592, 273] on div "35.000 đ" at bounding box center [632, 267] width 80 height 12
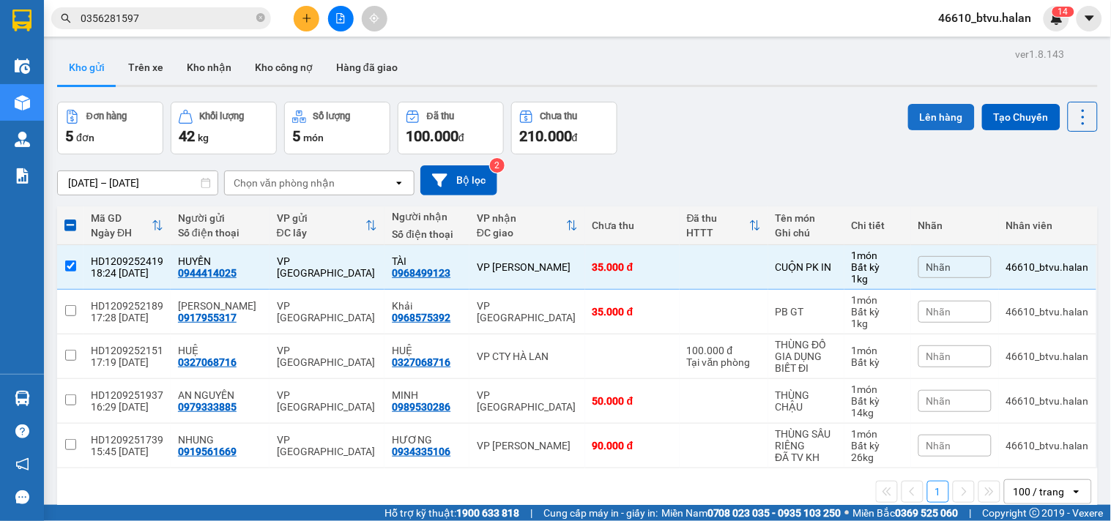
click at [911, 126] on button "Lên hàng" at bounding box center [941, 117] width 67 height 26
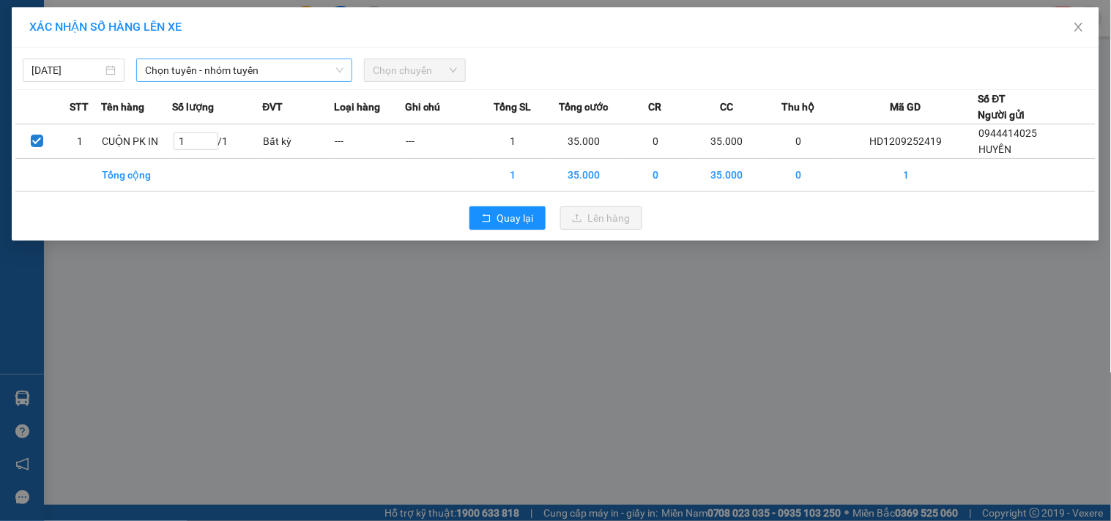
click at [301, 75] on span "Chọn tuyến - nhóm tuyến" at bounding box center [244, 70] width 198 height 22
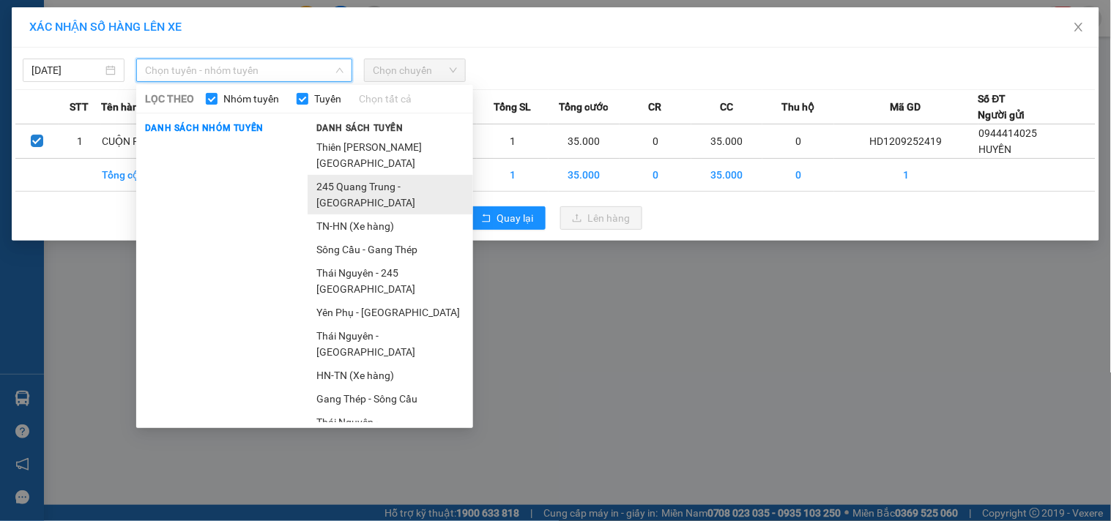
click at [346, 182] on li "245 Quang Trung - [GEOGRAPHIC_DATA]" at bounding box center [389, 195] width 165 height 40
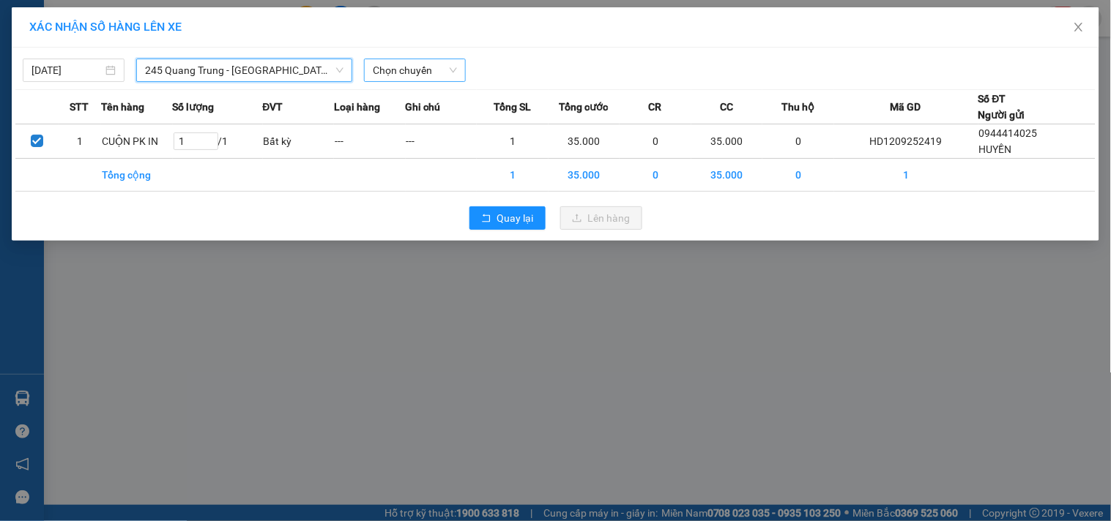
click at [425, 70] on span "Chọn chuyến" at bounding box center [415, 70] width 84 height 22
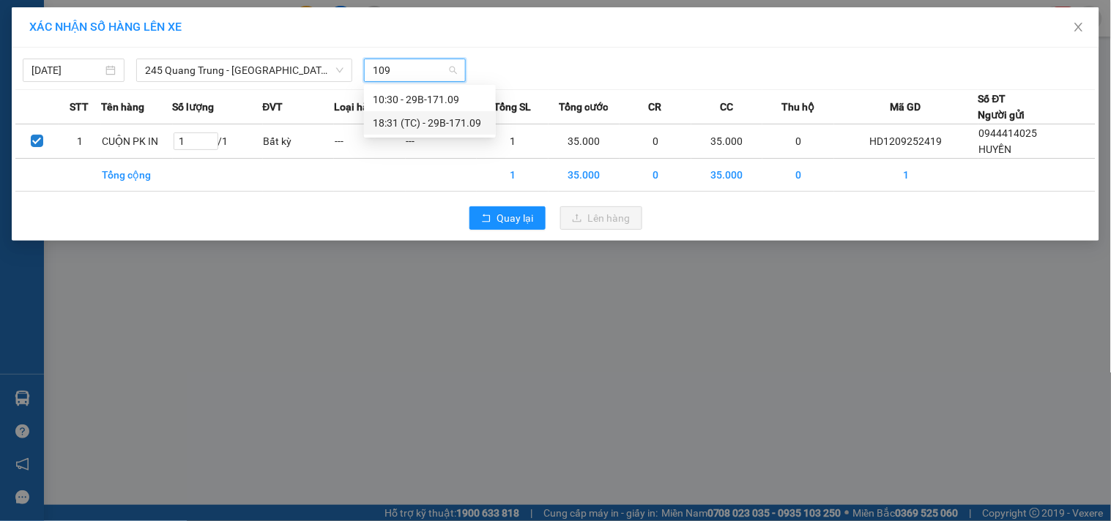
click at [441, 117] on div "18:31 (TC) - 29B-171.09" at bounding box center [430, 123] width 114 height 16
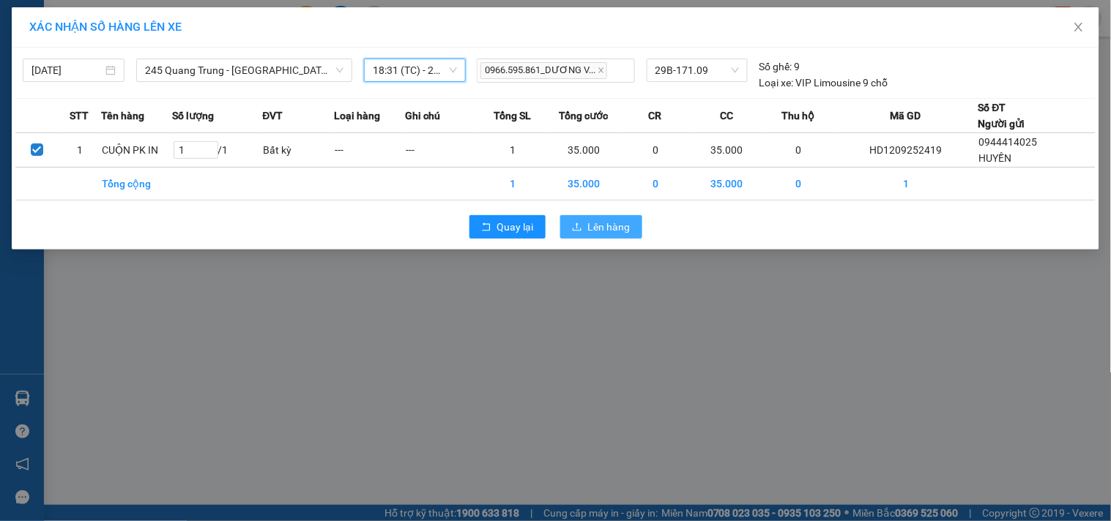
click at [597, 234] on span "Lên hàng" at bounding box center [609, 227] width 42 height 16
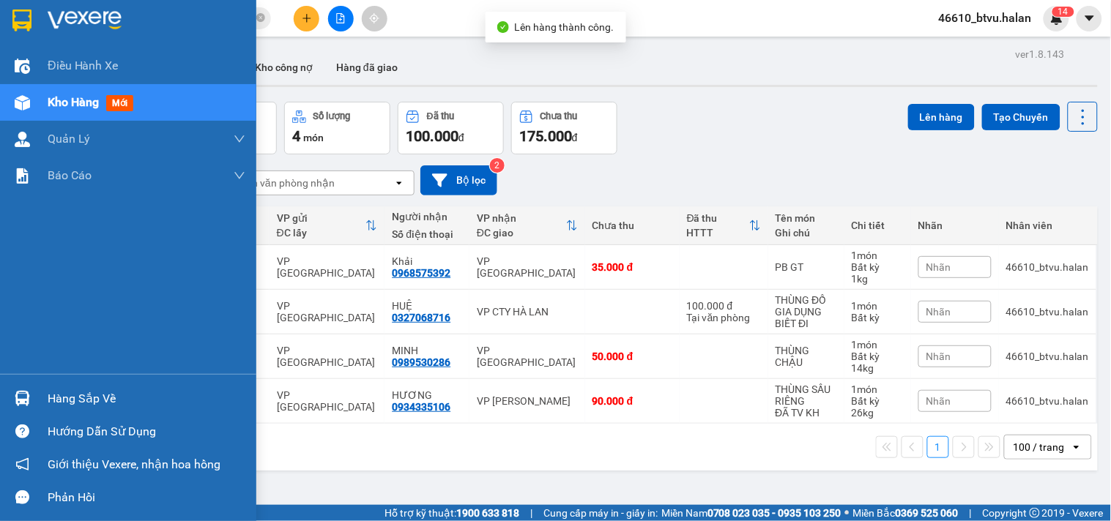
click at [90, 406] on div "Hàng sắp về" at bounding box center [147, 399] width 198 height 22
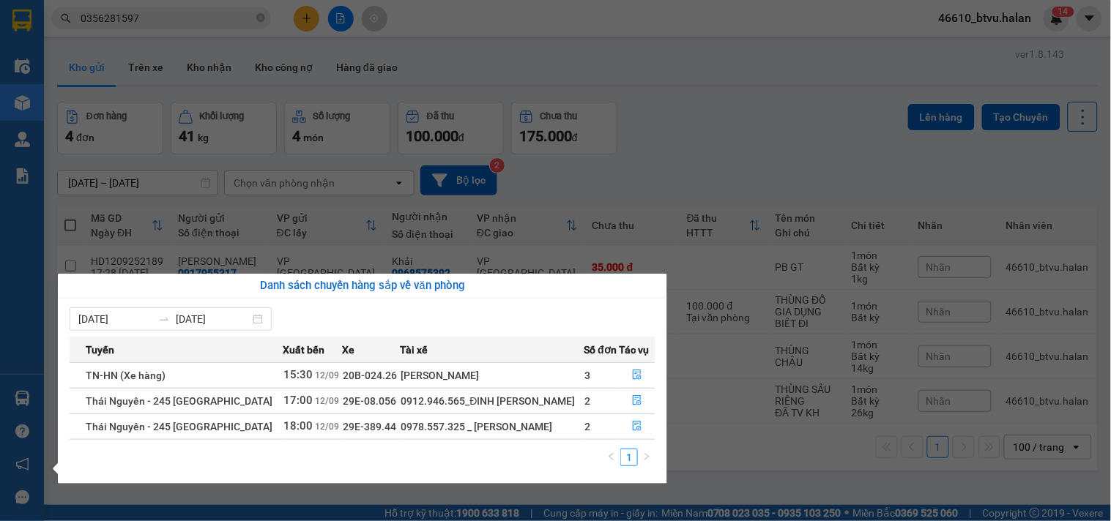
drag, startPoint x: 721, startPoint y: 196, endPoint x: 657, endPoint y: 245, distance: 80.5
click at [721, 195] on section "Kết quả tìm kiếm ( 3 ) Bộ lọc Mã ĐH Trạng thái Món hàng Thu hộ Tổng cước Chưa c…" at bounding box center [555, 260] width 1111 height 521
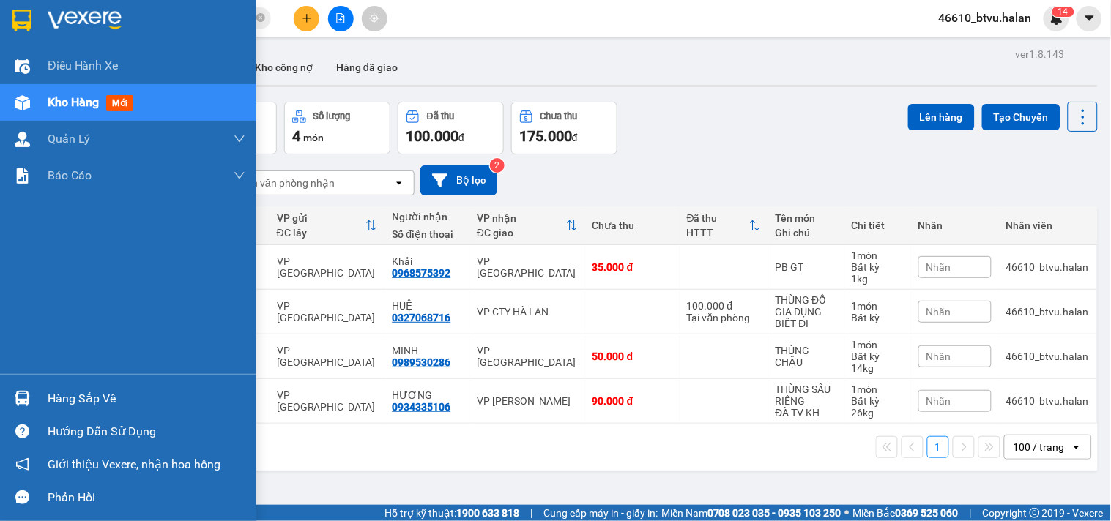
click at [0, 395] on div "Hàng sắp về" at bounding box center [128, 398] width 256 height 33
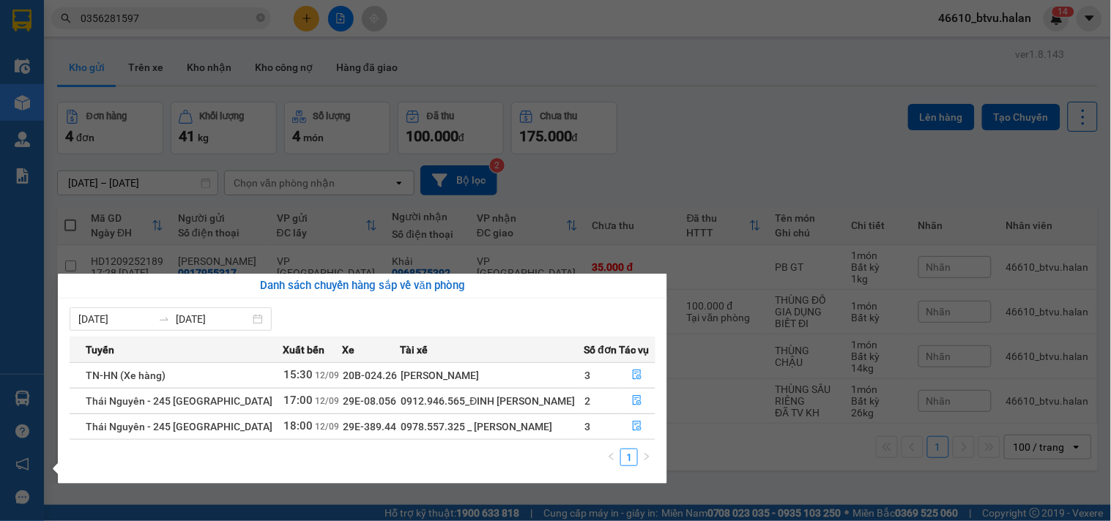
drag, startPoint x: 756, startPoint y: 144, endPoint x: 271, endPoint y: 84, distance: 489.1
click at [753, 144] on section "Kết quả tìm kiếm ( 3 ) Bộ lọc Mã ĐH Trạng thái Món hàng Thu hộ Tổng cước Chưa c…" at bounding box center [555, 260] width 1111 height 521
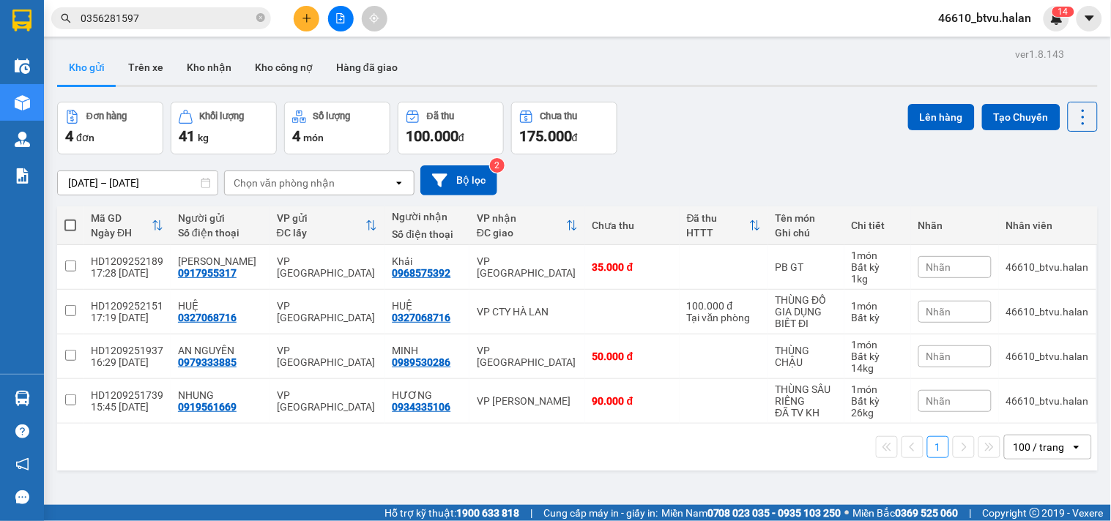
click at [305, 18] on icon "plus" at bounding box center [306, 18] width 8 height 1
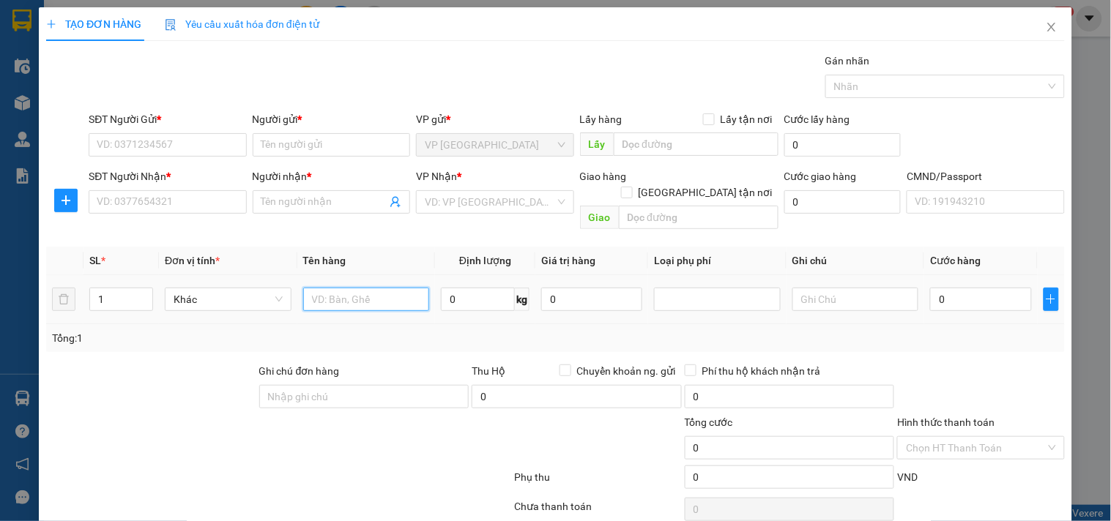
click at [323, 288] on input "text" at bounding box center [366, 299] width 127 height 23
click at [207, 142] on input "SĐT Người Gửi *" at bounding box center [167, 144] width 157 height 23
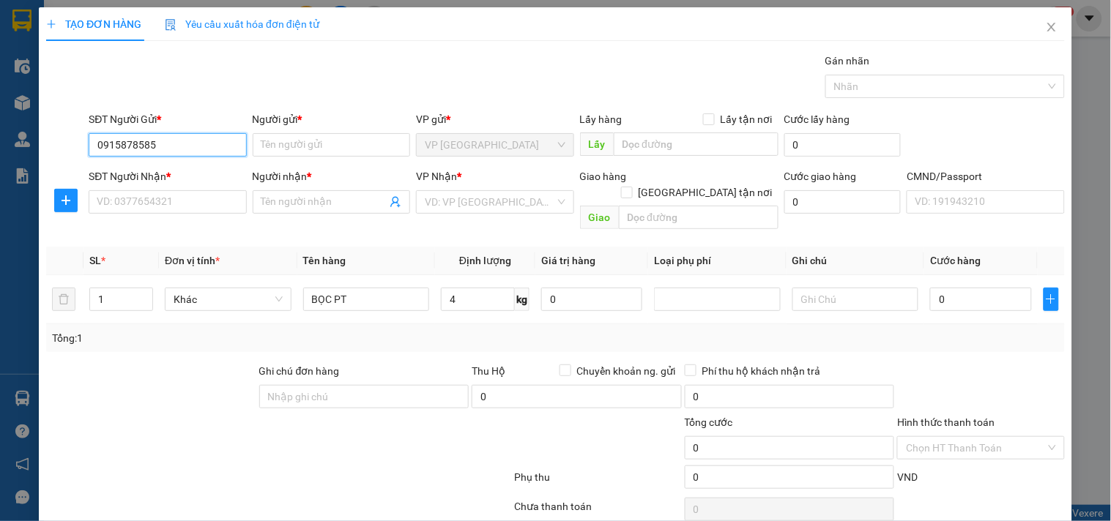
click at [207, 142] on input "0915878585" at bounding box center [167, 144] width 157 height 23
click at [206, 174] on div "0915878585 - SỸ" at bounding box center [166, 174] width 138 height 16
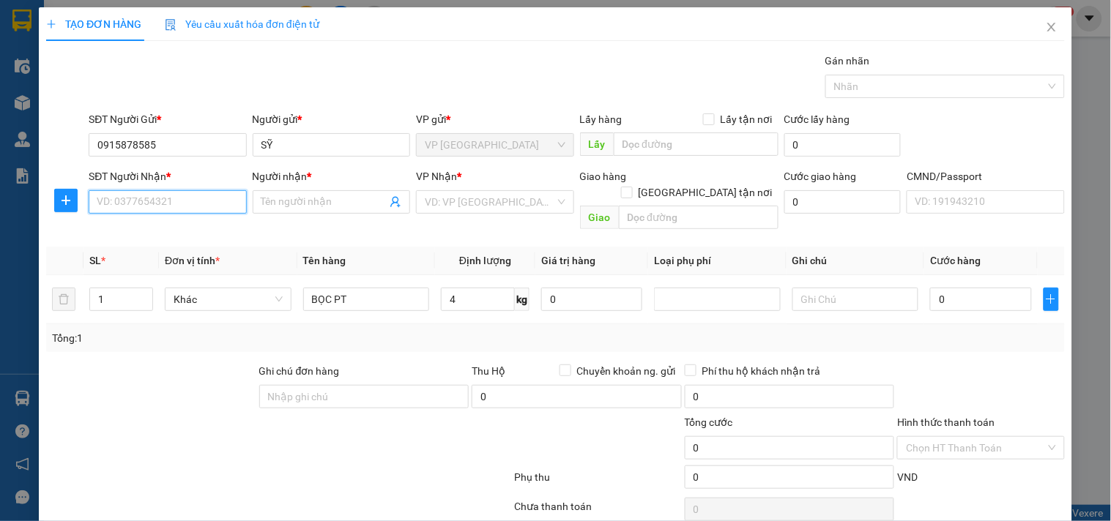
click at [189, 206] on input "SĐT Người Nhận *" at bounding box center [167, 201] width 157 height 23
click at [205, 220] on div "0974629377 - QUANG VINH" at bounding box center [179, 231] width 182 height 23
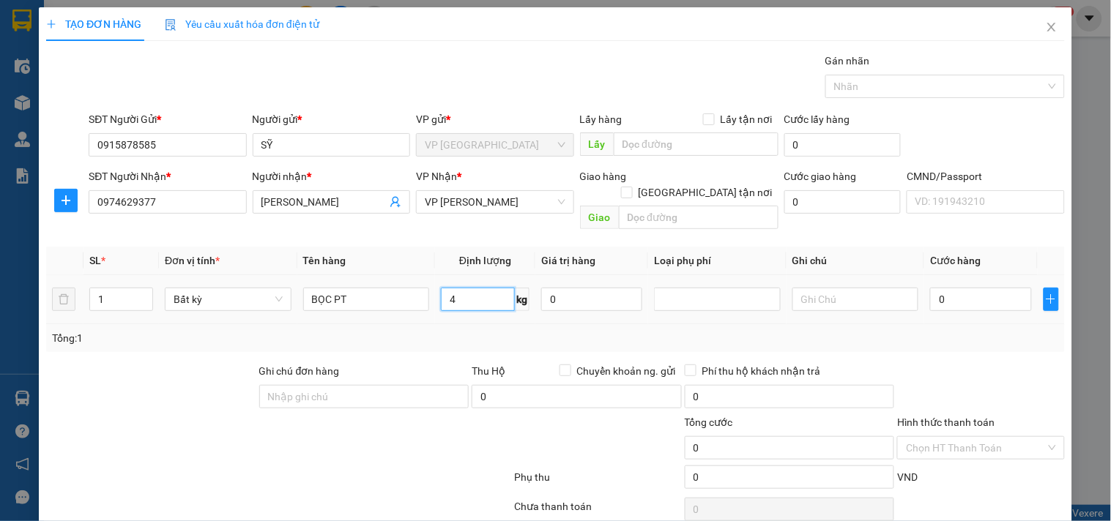
click at [488, 288] on input "4" at bounding box center [478, 299] width 74 height 23
drag, startPoint x: 481, startPoint y: 320, endPoint x: 543, endPoint y: 301, distance: 64.4
click at [480, 330] on div "Tổng: 1" at bounding box center [555, 338] width 1007 height 16
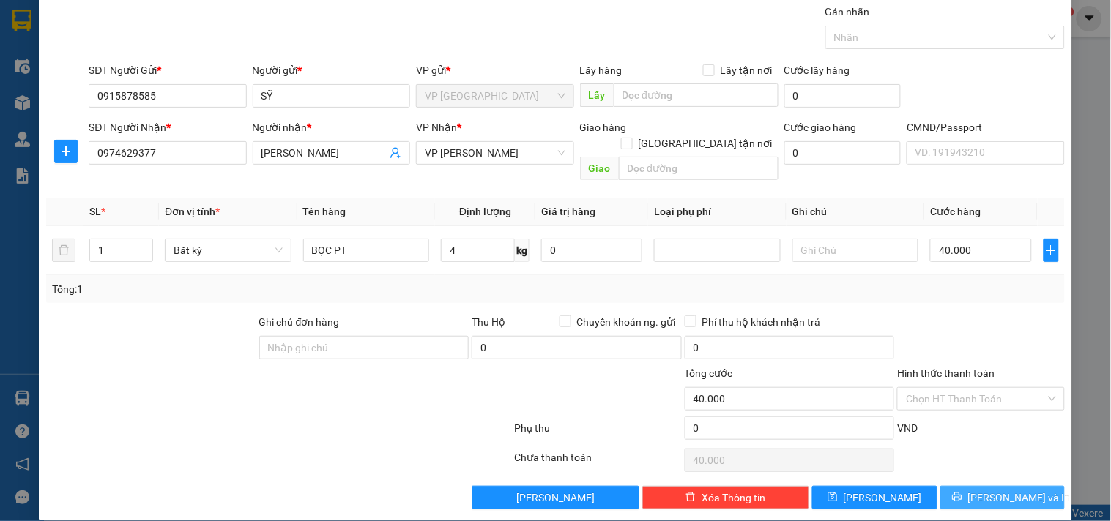
click at [991, 490] on span "[PERSON_NAME] và In" at bounding box center [1019, 498] width 102 height 16
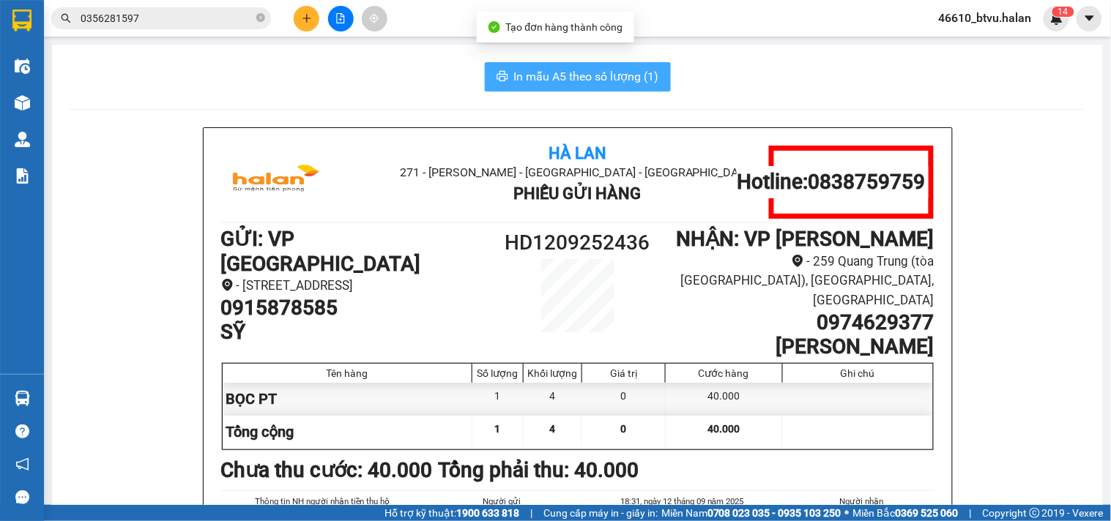
click at [623, 70] on span "In mẫu A5 theo số lượng (1)" at bounding box center [586, 76] width 145 height 18
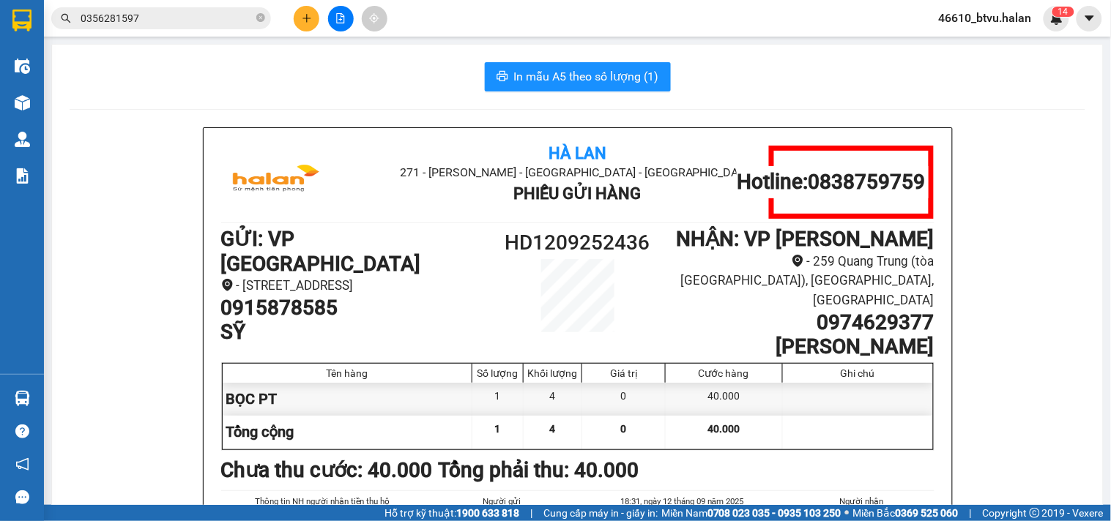
click at [311, 22] on icon "plus" at bounding box center [307, 18] width 10 height 10
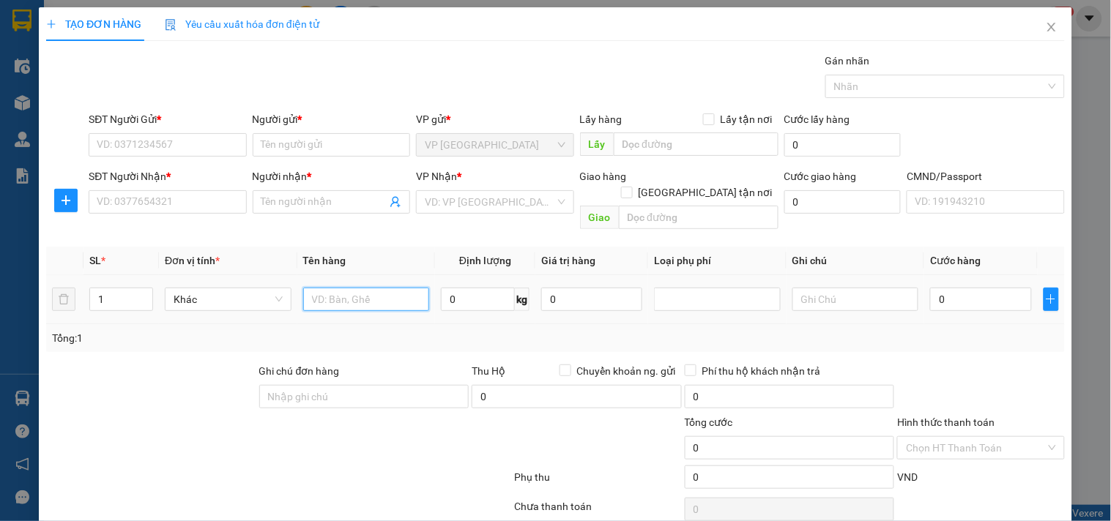
click at [346, 288] on input "text" at bounding box center [366, 299] width 127 height 23
click at [184, 156] on input "SĐT Người Gửi *" at bounding box center [167, 144] width 157 height 23
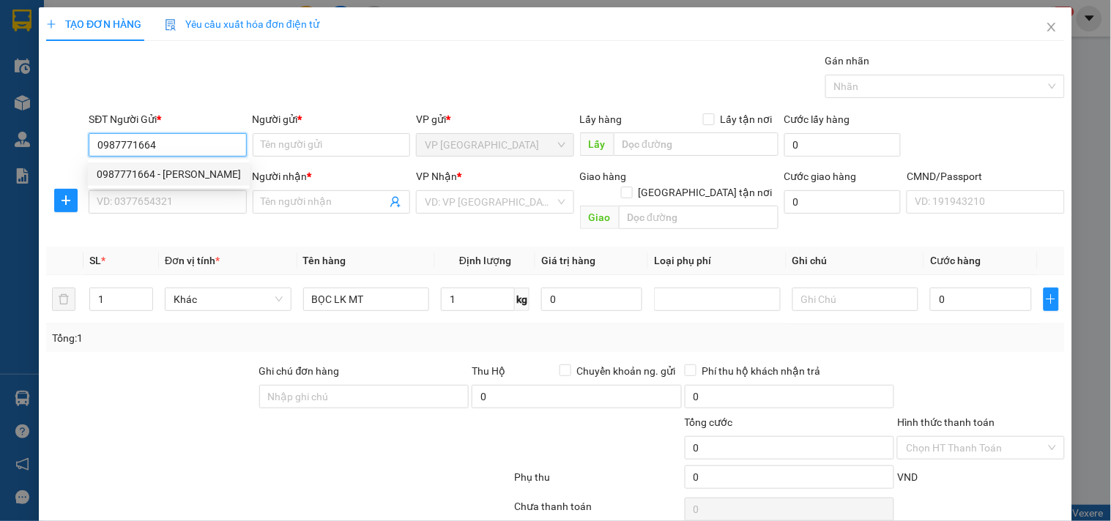
click at [187, 174] on div "0987771664 - HOÀNG MINH" at bounding box center [169, 174] width 144 height 16
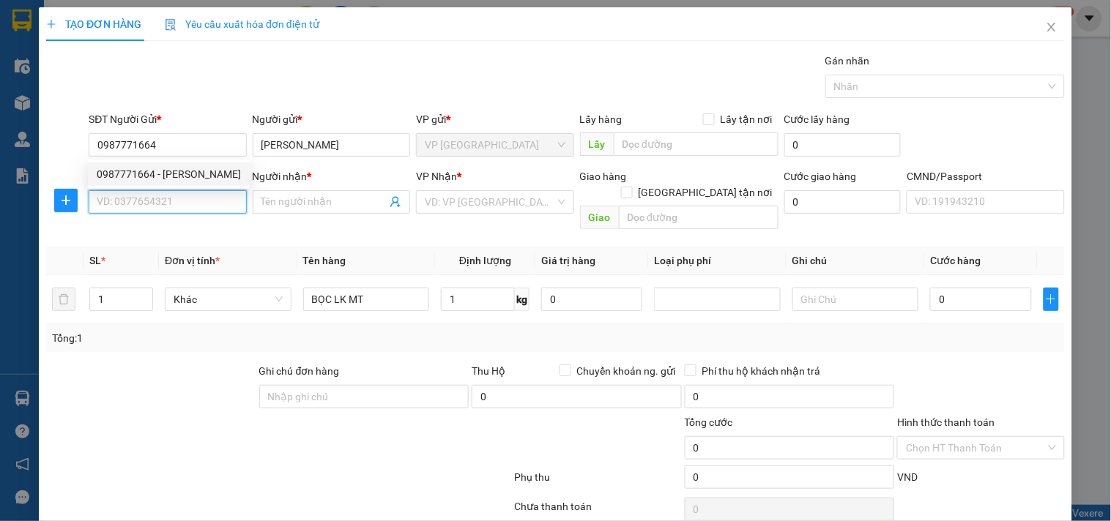
click at [174, 195] on input "SĐT Người Nhận *" at bounding box center [167, 201] width 157 height 23
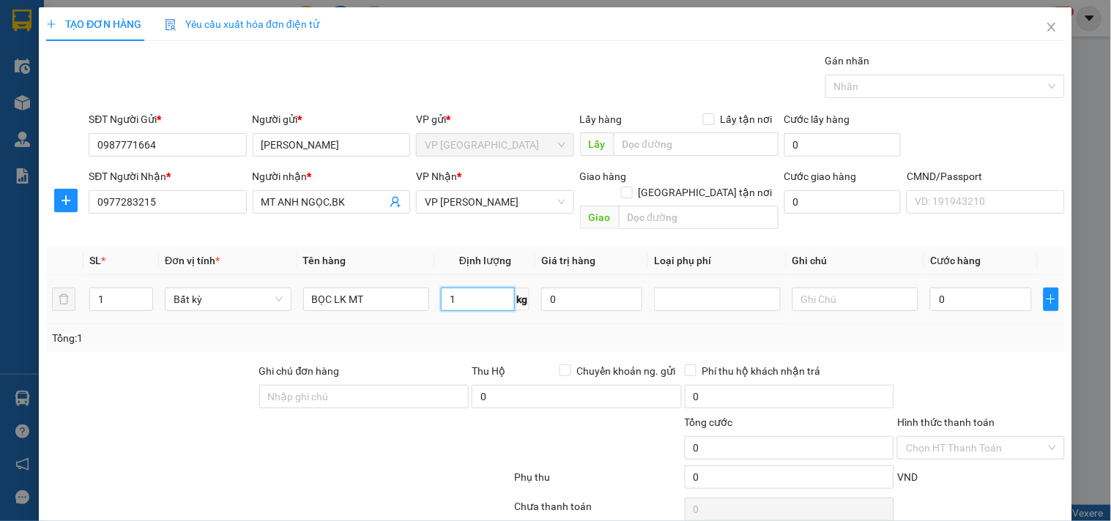
click at [487, 288] on input "1" at bounding box center [478, 299] width 74 height 23
drag, startPoint x: 483, startPoint y: 317, endPoint x: 473, endPoint y: 320, distance: 10.7
click at [483, 330] on div "Tổng: 1" at bounding box center [555, 338] width 1007 height 16
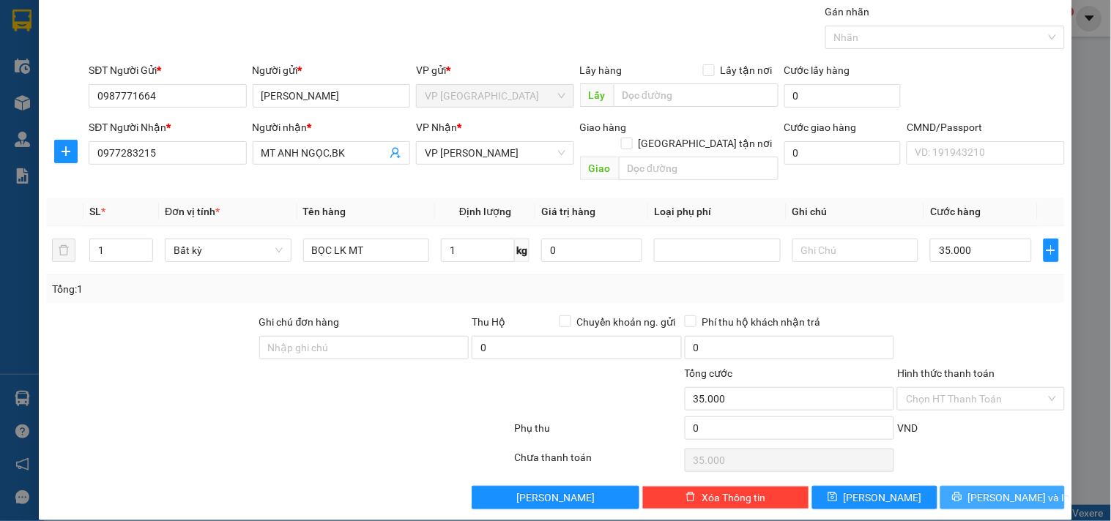
click at [1007, 490] on span "[PERSON_NAME] và In" at bounding box center [1019, 498] width 102 height 16
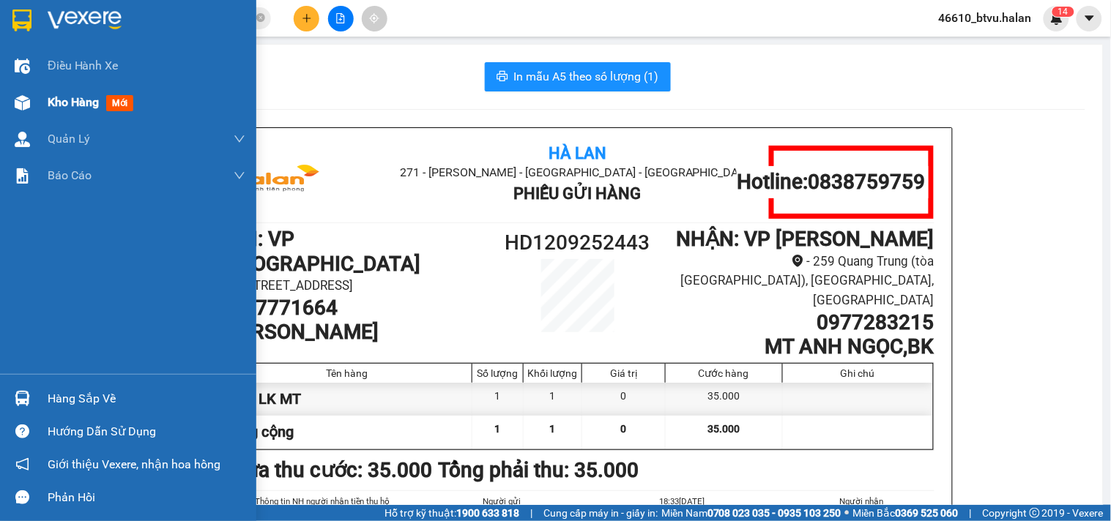
click at [11, 93] on div at bounding box center [23, 103] width 26 height 26
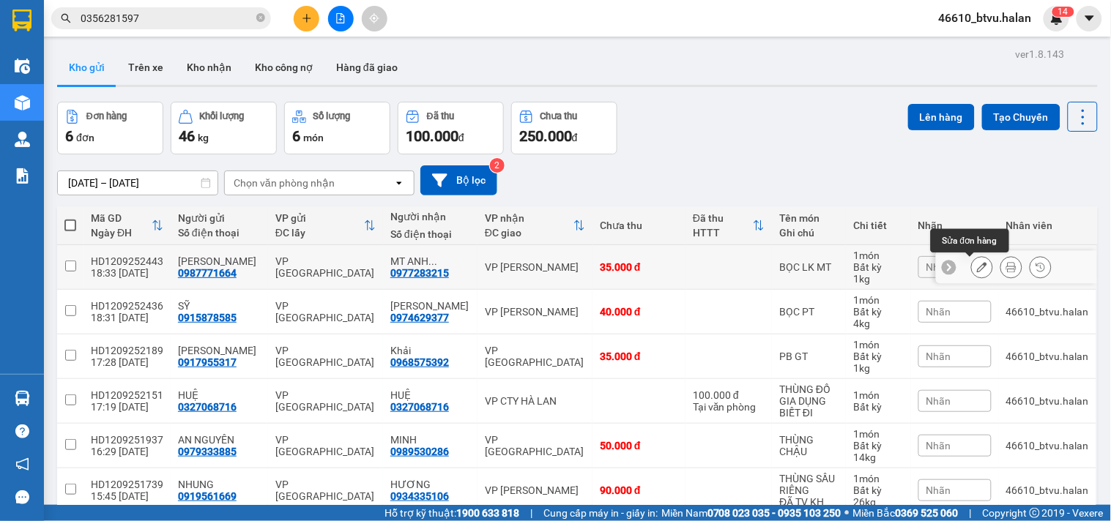
click at [972, 262] on button at bounding box center [982, 268] width 20 height 26
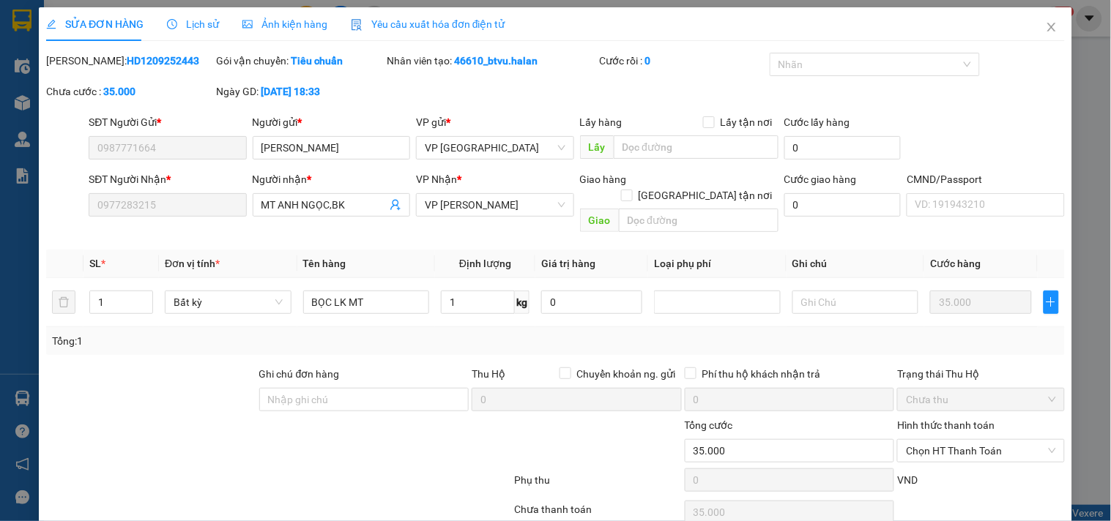
scroll to position [45, 0]
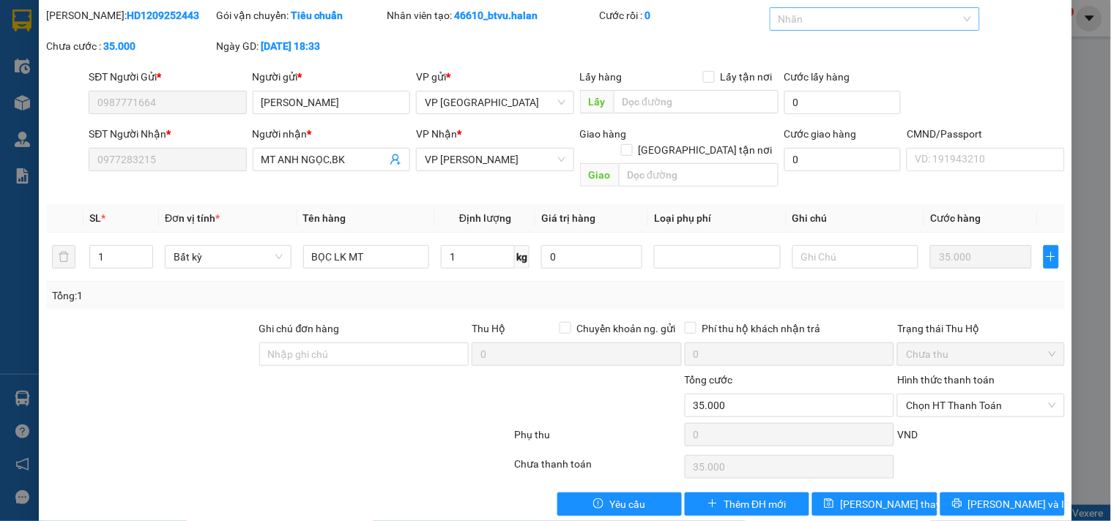
drag, startPoint x: 881, startPoint y: 7, endPoint x: 881, endPoint y: 15, distance: 8.1
click at [881, 8] on div "Nhãn" at bounding box center [874, 18] width 210 height 23
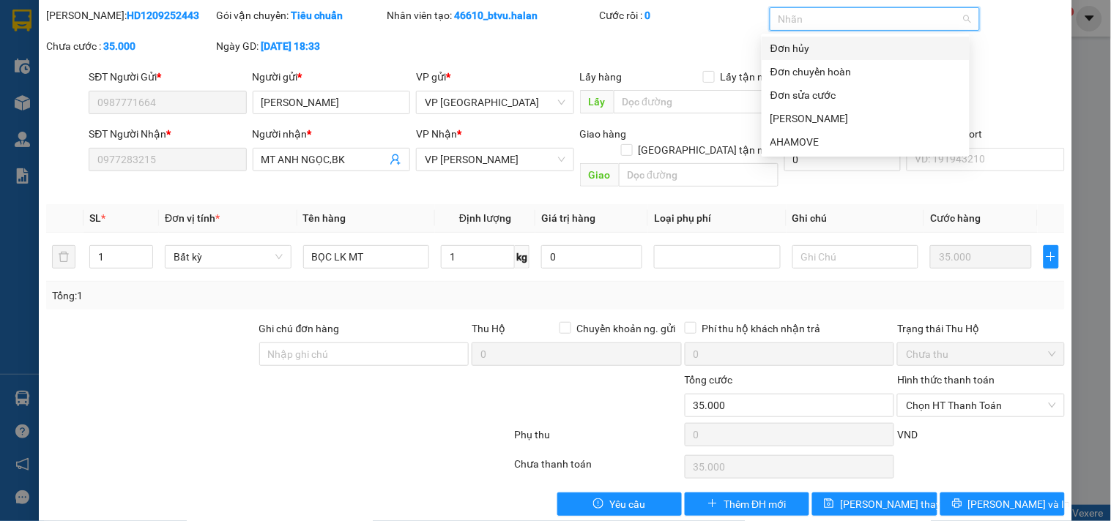
click at [857, 54] on div "Đơn hủy" at bounding box center [865, 48] width 190 height 16
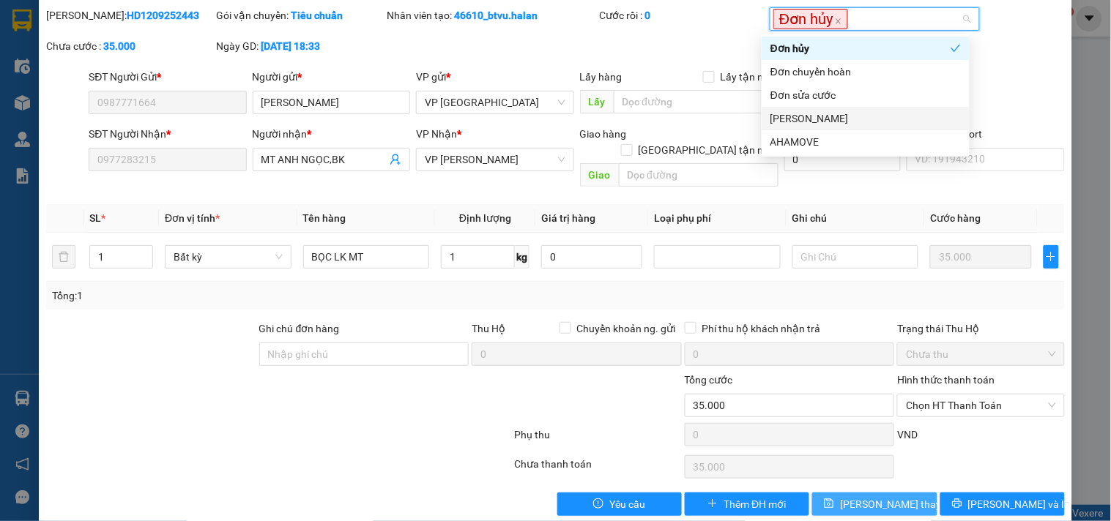
click at [862, 496] on span "Lưu thay đổi" at bounding box center [898, 504] width 117 height 16
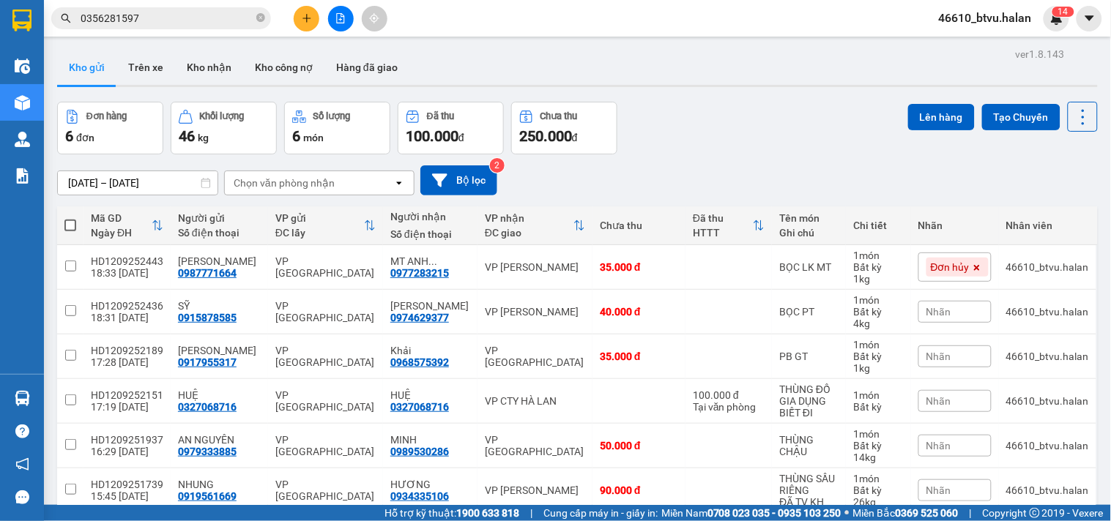
click at [291, 15] on div at bounding box center [341, 19] width 110 height 26
click at [295, 15] on button at bounding box center [307, 19] width 26 height 26
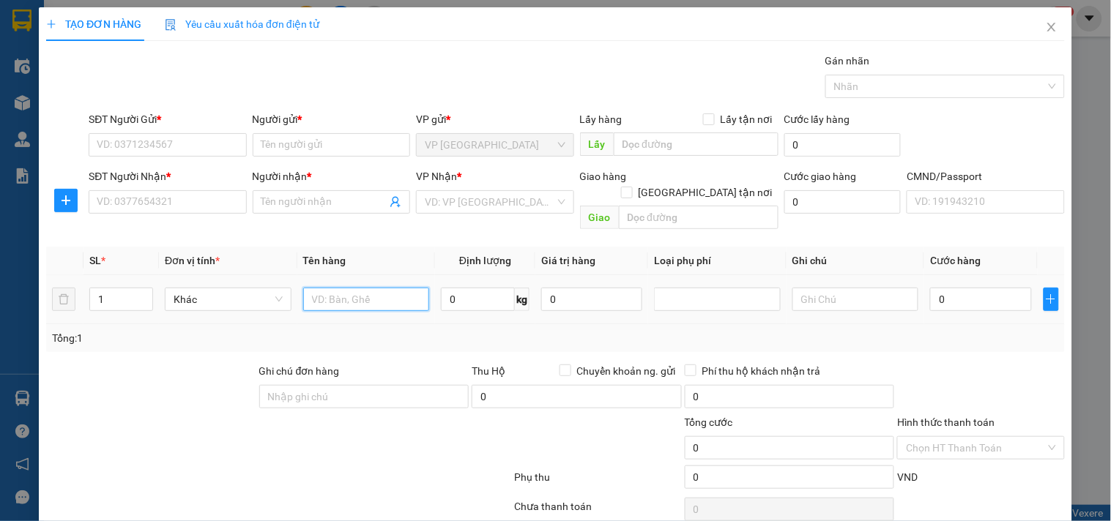
click at [375, 288] on input "text" at bounding box center [366, 299] width 127 height 23
drag, startPoint x: 203, startPoint y: 132, endPoint x: 196, endPoint y: 135, distance: 7.5
click at [202, 132] on div "SĐT Người Gửi *" at bounding box center [167, 122] width 157 height 22
click at [189, 145] on input "SĐT Người Gửi *" at bounding box center [167, 144] width 157 height 23
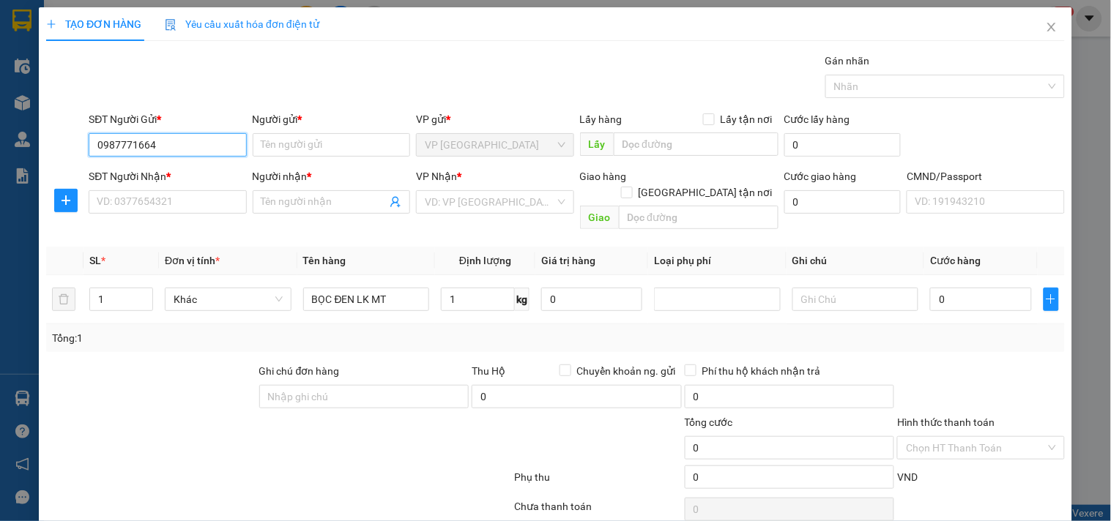
click at [191, 146] on input "0987771664" at bounding box center [167, 144] width 157 height 23
click at [187, 176] on div "0987771664 - HOÀNG MINH" at bounding box center [169, 174] width 144 height 16
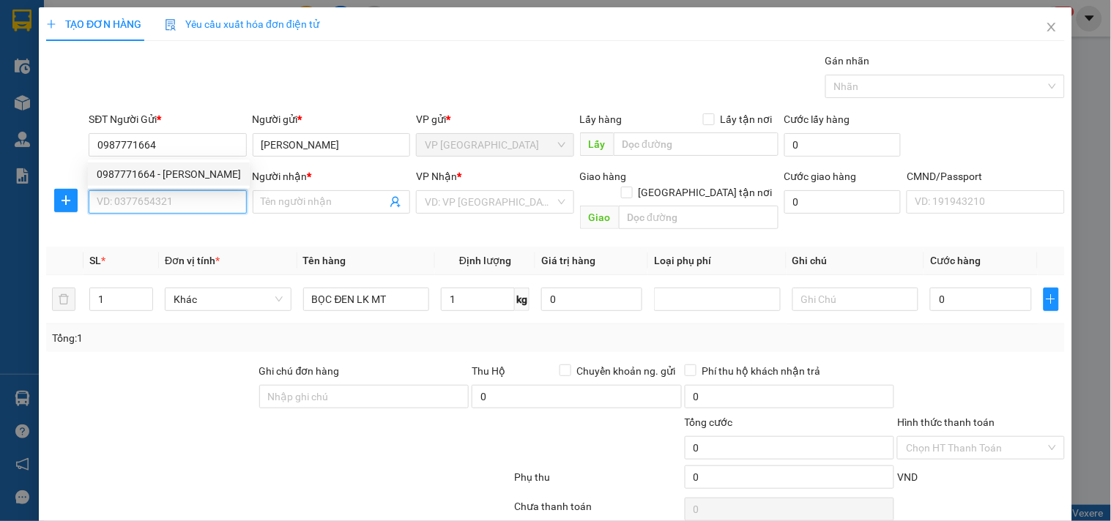
click at [184, 202] on input "SĐT Người Nhận *" at bounding box center [167, 201] width 157 height 23
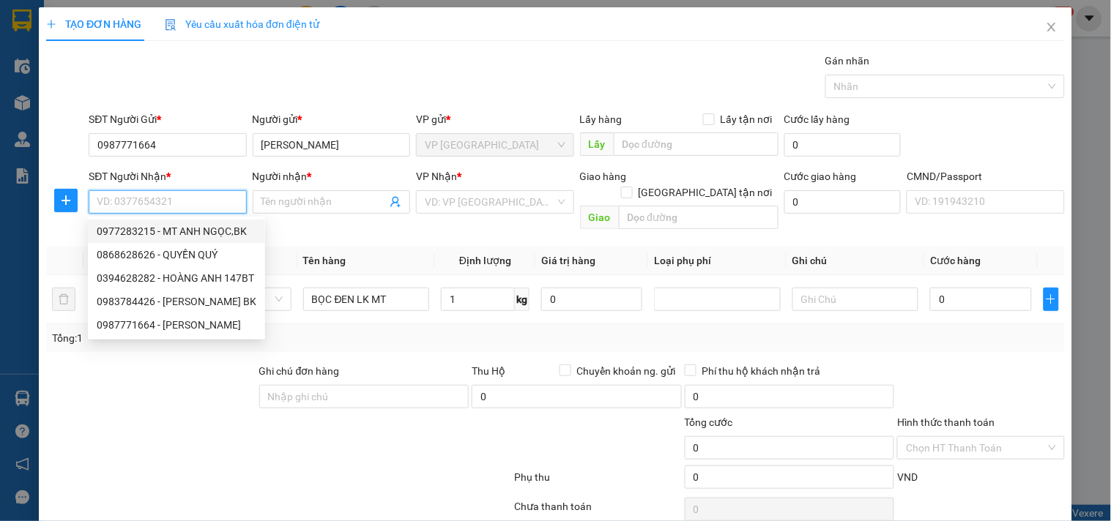
click at [211, 236] on div "0977283215 - MT ANH NGỌC,BK" at bounding box center [177, 231] width 160 height 16
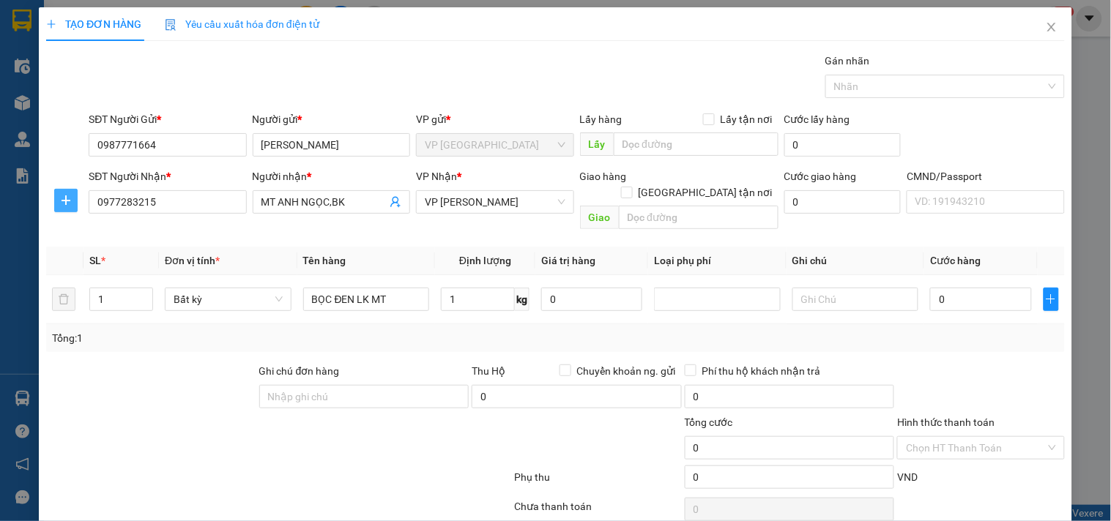
click at [75, 199] on span "plus" at bounding box center [66, 201] width 22 height 12
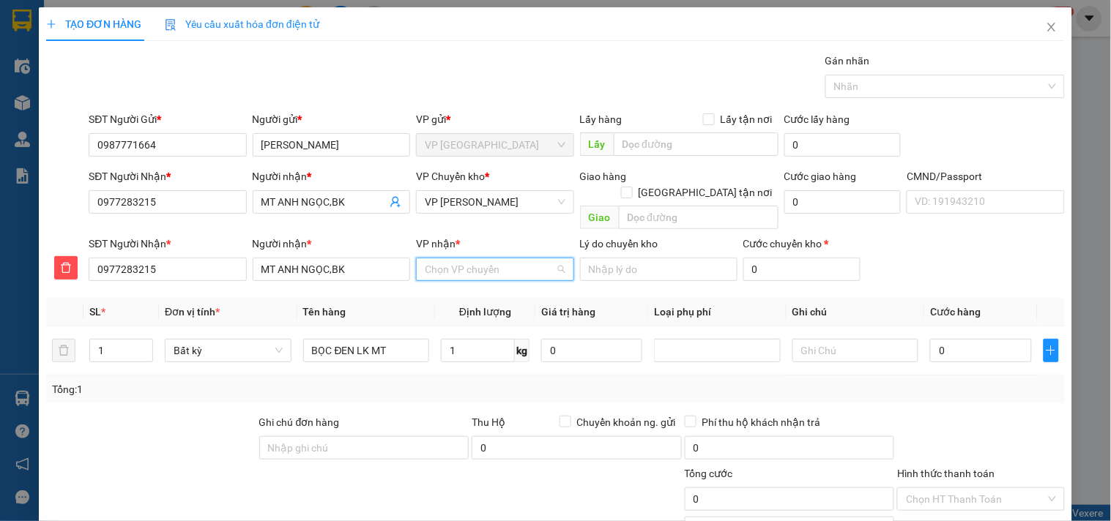
click at [486, 261] on input "VP nhận *" at bounding box center [490, 269] width 130 height 22
click at [457, 273] on div "VP Bắc Kạn" at bounding box center [489, 282] width 156 height 23
click at [464, 340] on input "1" at bounding box center [478, 350] width 74 height 23
click at [466, 381] on div "Tổng: 1" at bounding box center [555, 389] width 1007 height 16
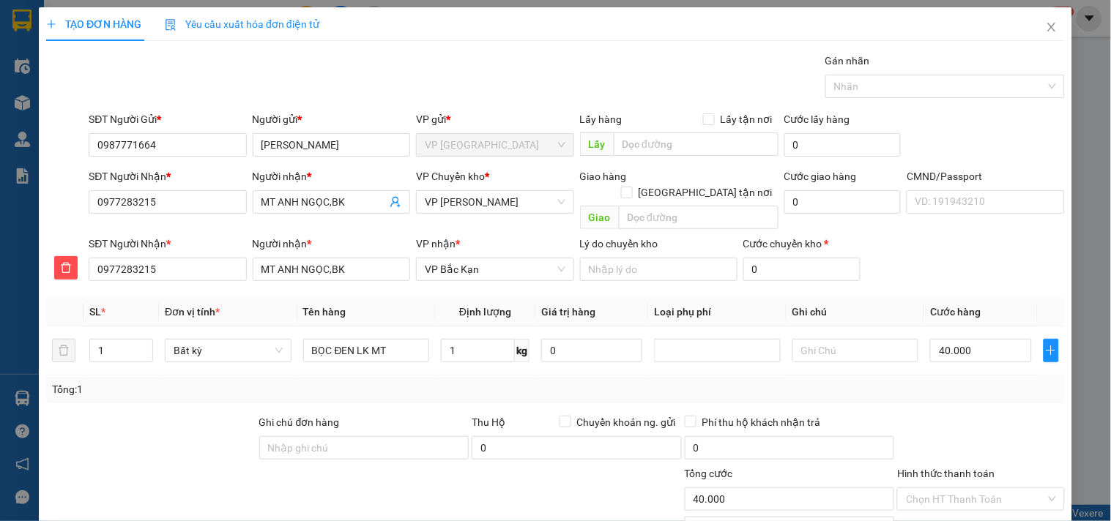
scroll to position [101, 0]
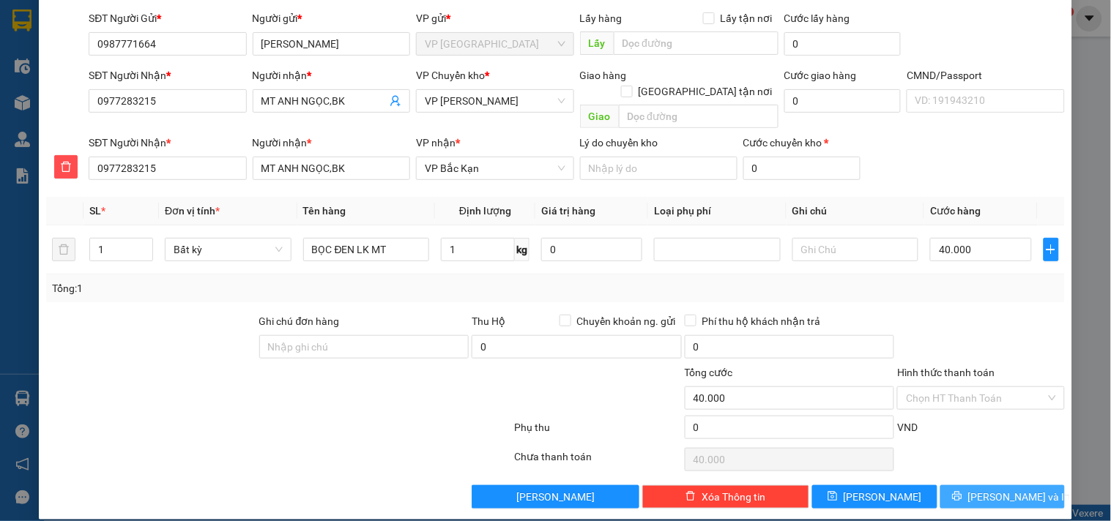
click at [959, 485] on button "[PERSON_NAME] và In" at bounding box center [1002, 496] width 124 height 23
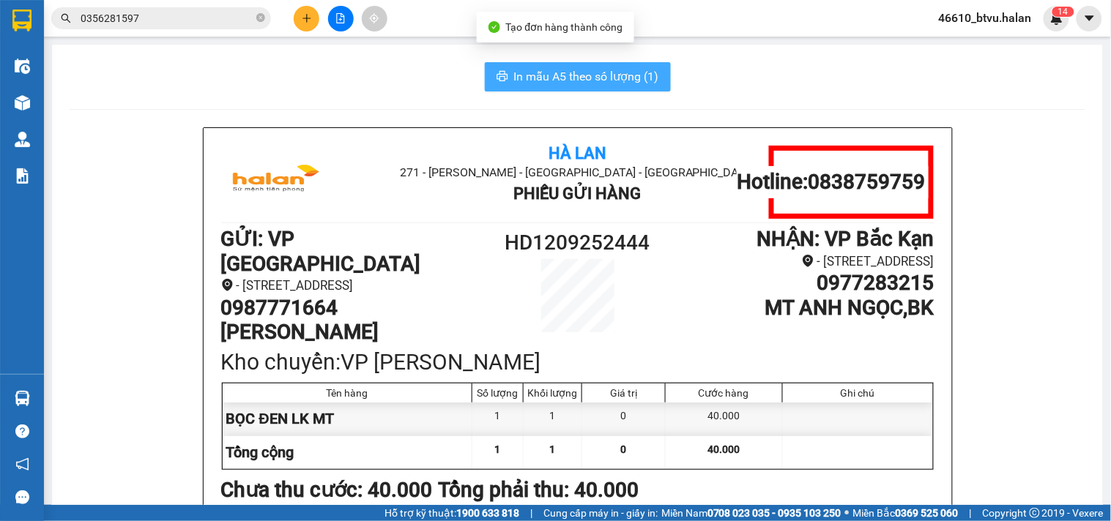
click at [592, 75] on span "In mẫu A5 theo số lượng (1)" at bounding box center [586, 76] width 145 height 18
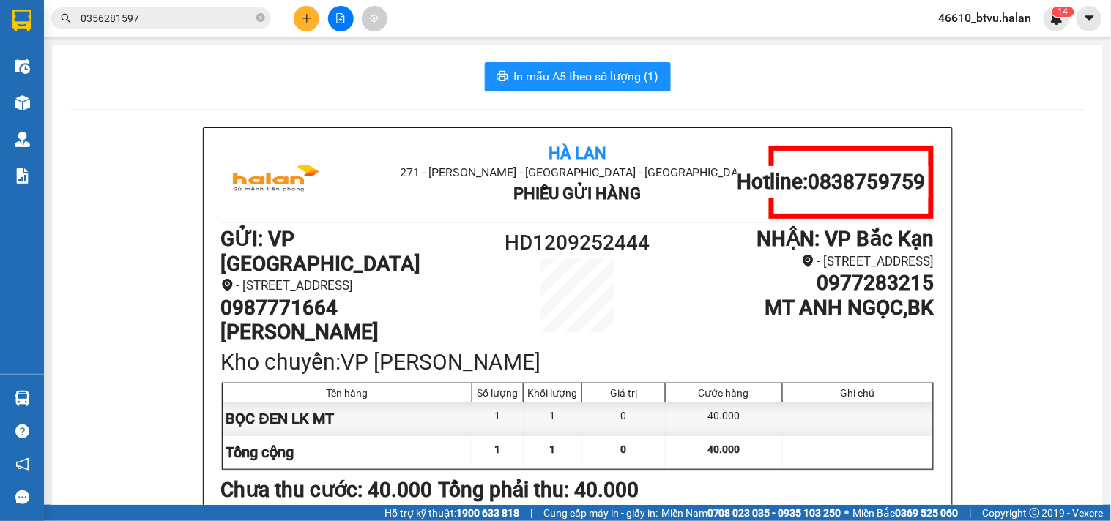
click at [33, 105] on div at bounding box center [23, 103] width 26 height 26
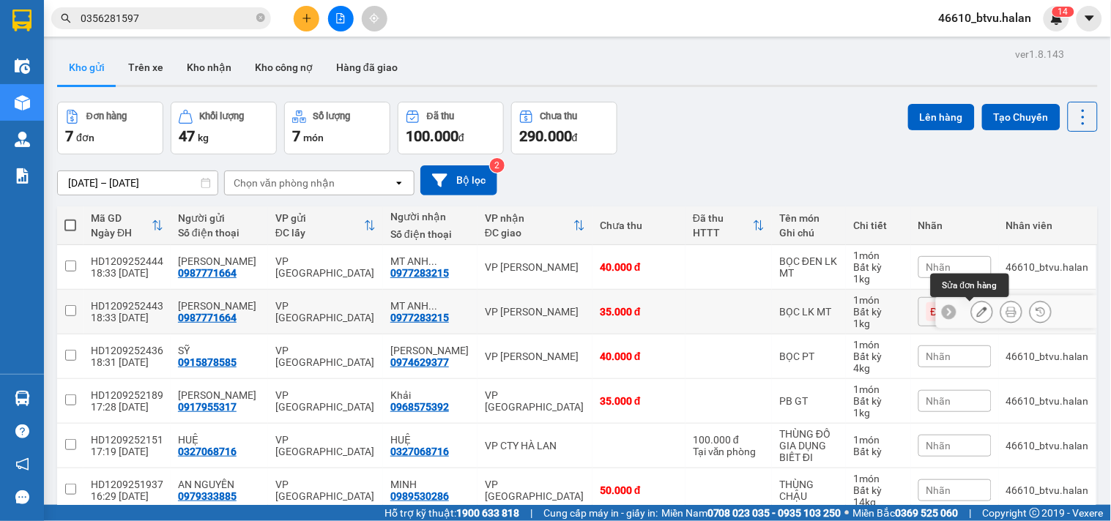
click at [974, 306] on button at bounding box center [982, 312] width 20 height 26
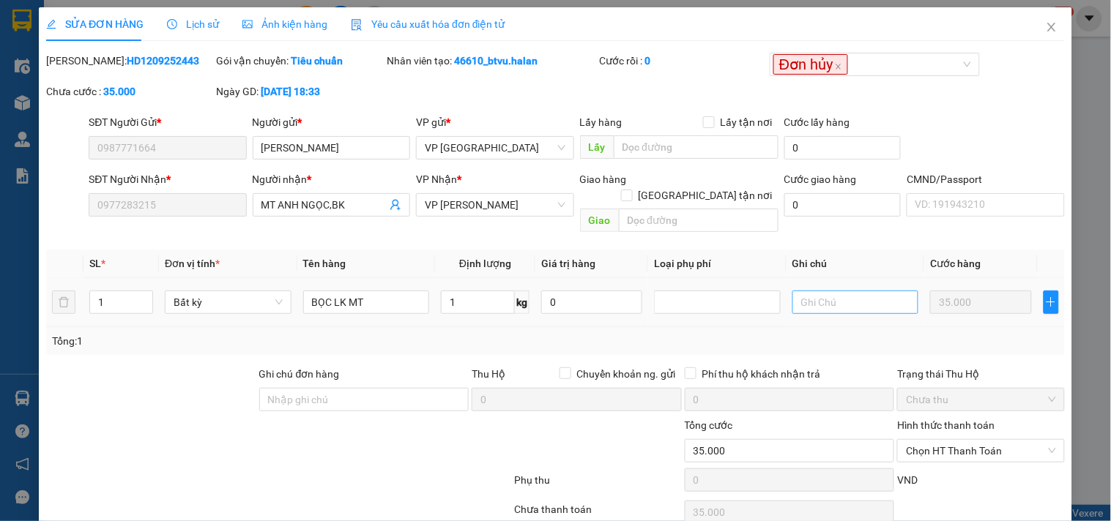
scroll to position [53, 0]
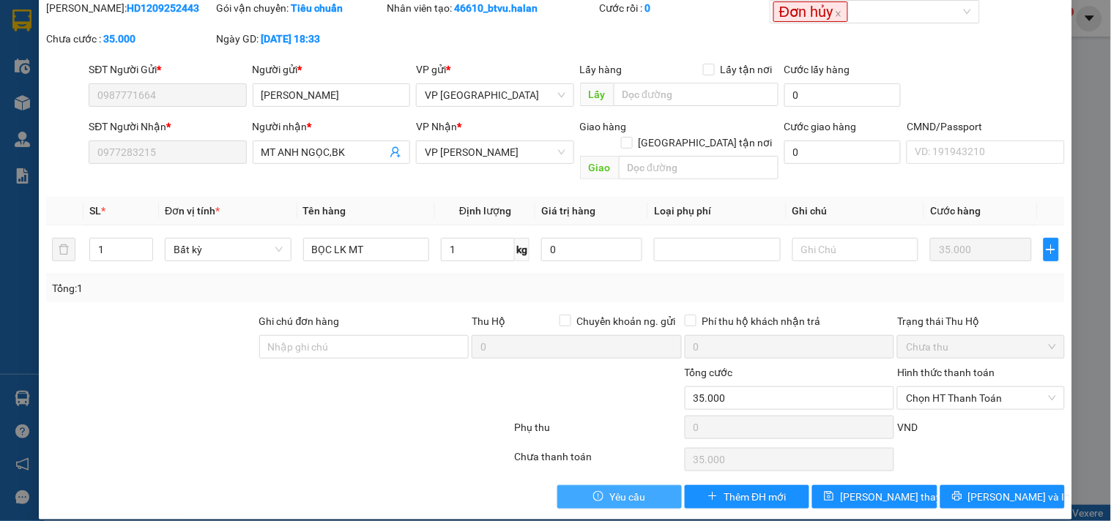
click at [625, 485] on button "Yêu cầu" at bounding box center [619, 496] width 124 height 23
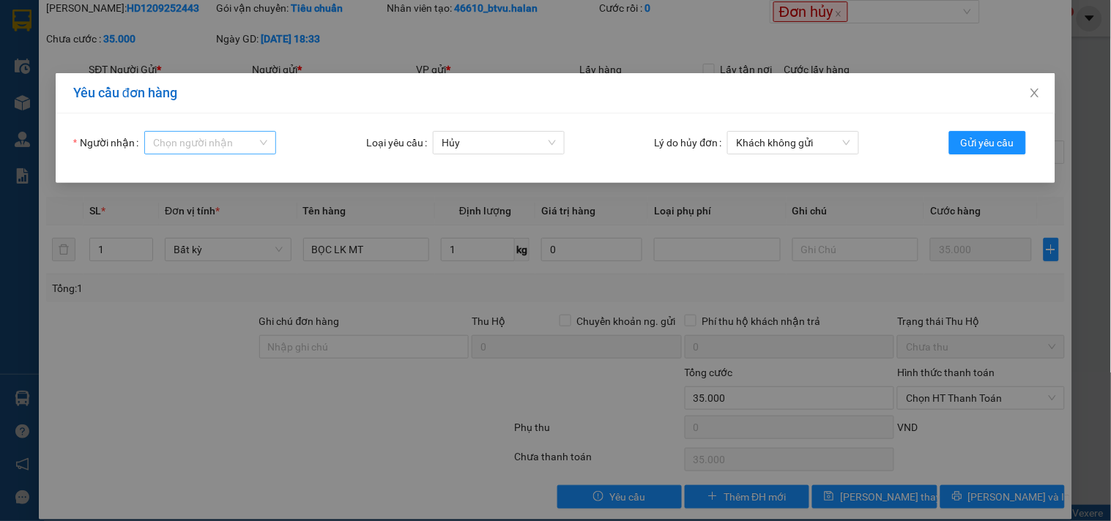
click at [239, 141] on input "Người nhận" at bounding box center [205, 143] width 104 height 22
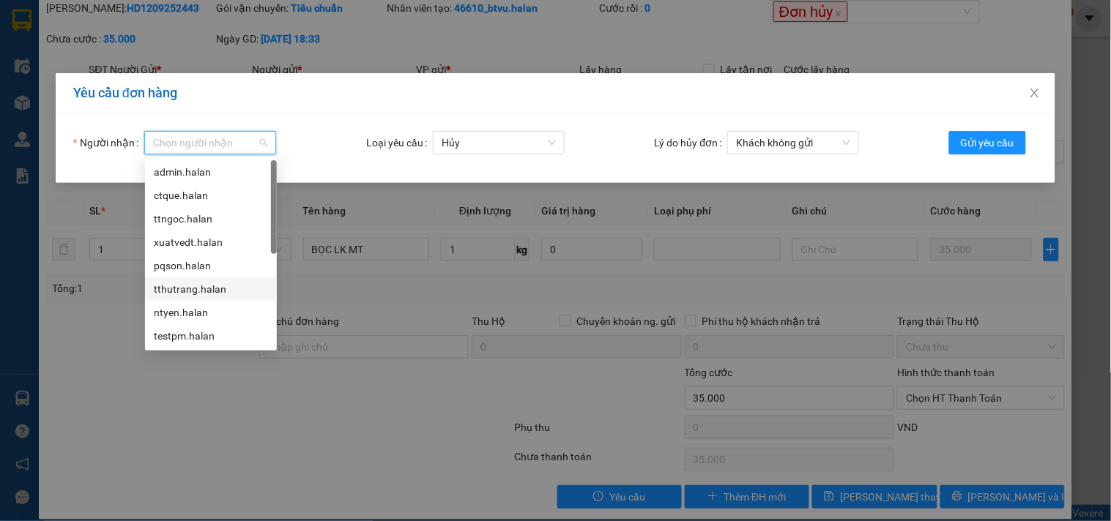
click at [206, 283] on div "tthutrang.halan" at bounding box center [211, 289] width 114 height 16
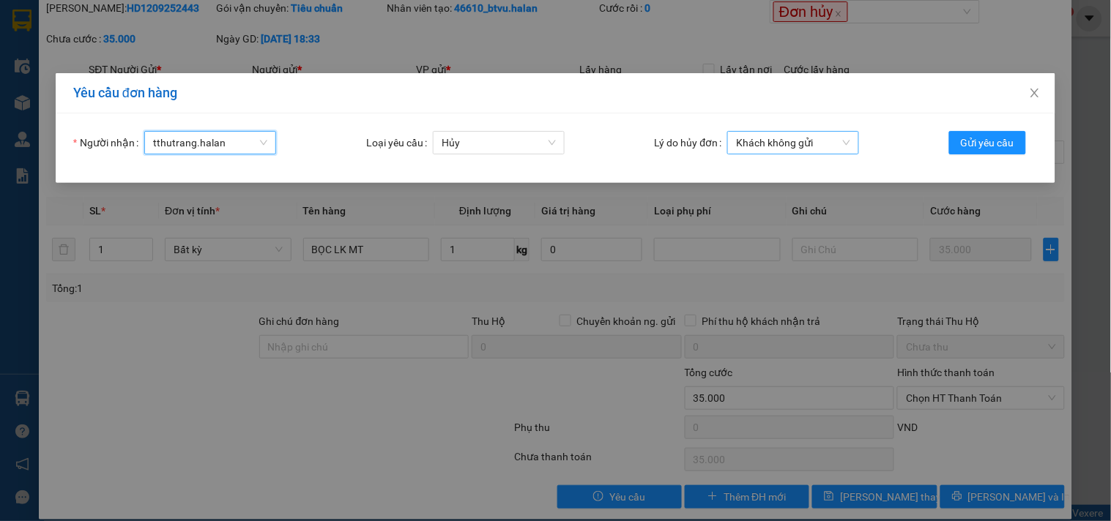
click at [762, 141] on span "Khách không gửi" at bounding box center [793, 143] width 114 height 22
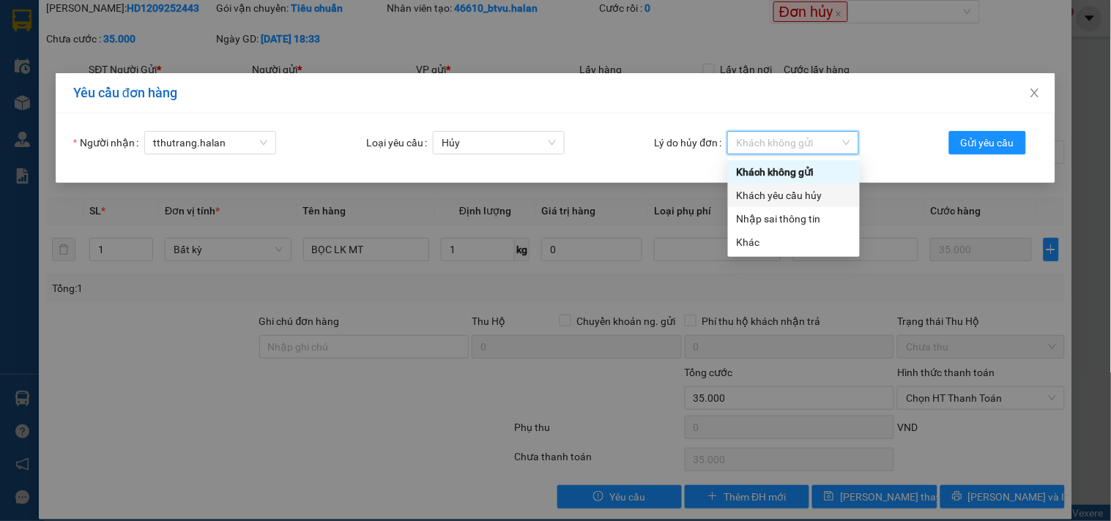
drag, startPoint x: 788, startPoint y: 194, endPoint x: 802, endPoint y: 190, distance: 15.1
click at [789, 194] on div "Khách yêu cầu hủy" at bounding box center [794, 195] width 114 height 16
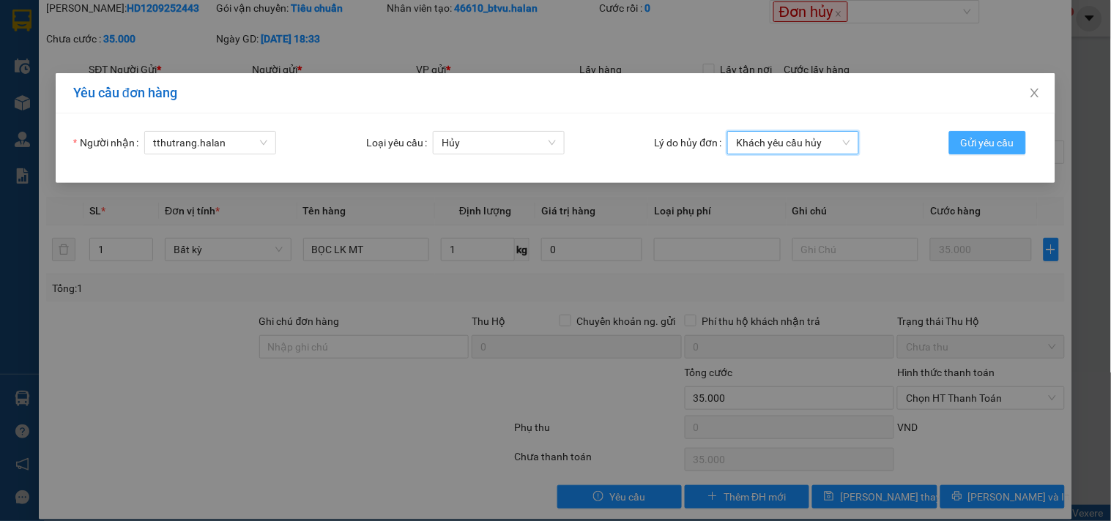
click at [1000, 148] on span "Gửi yêu cầu" at bounding box center [987, 143] width 53 height 16
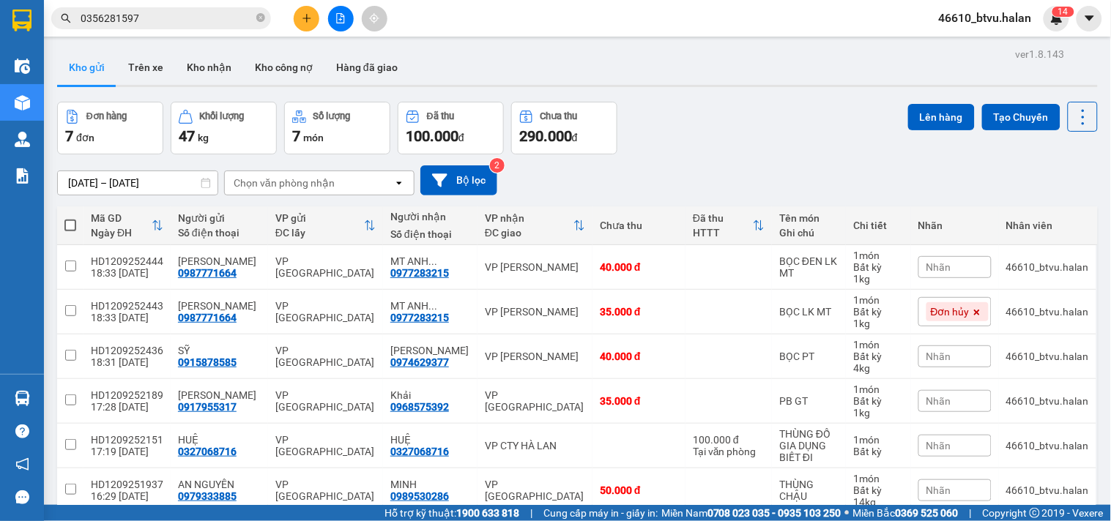
scroll to position [113, 0]
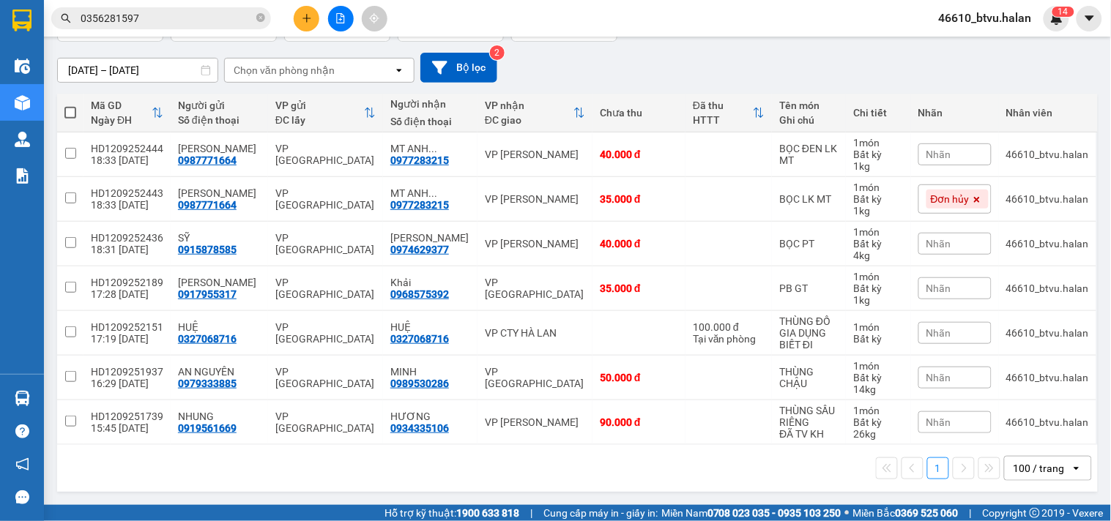
click at [218, 23] on input "0356281597" at bounding box center [167, 18] width 173 height 16
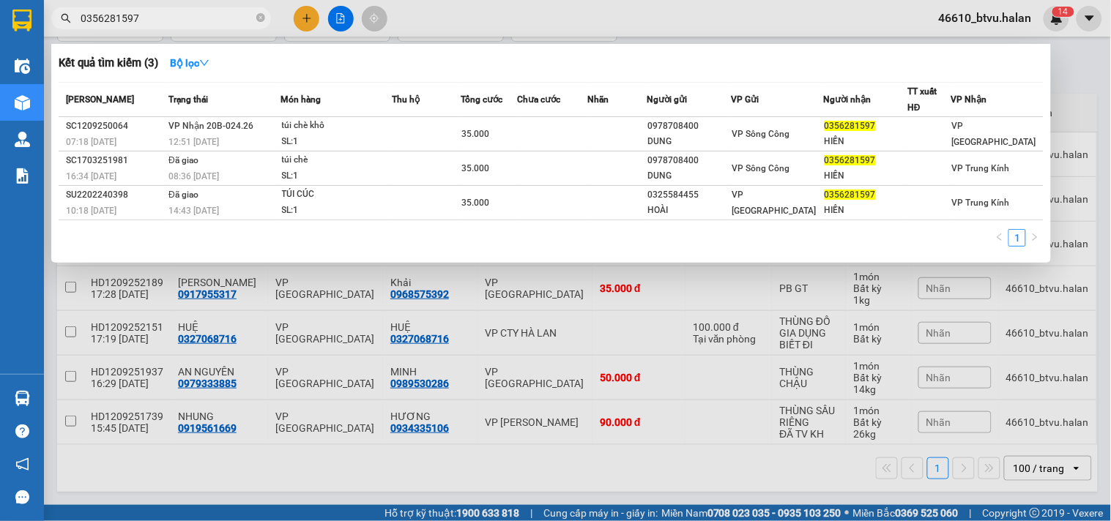
click at [217, 22] on input "0356281597" at bounding box center [167, 18] width 173 height 16
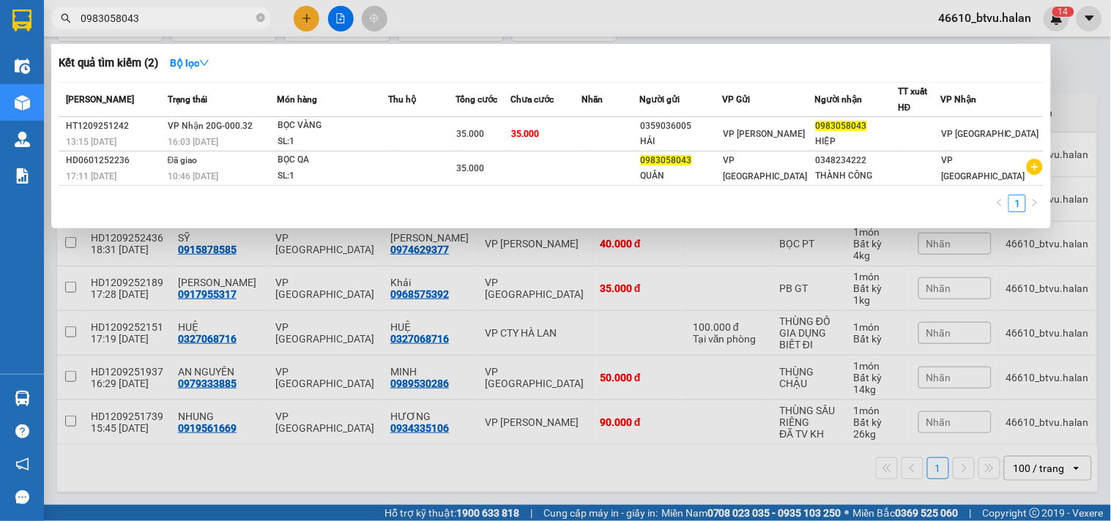
click at [165, 16] on input "0983058043" at bounding box center [167, 18] width 173 height 16
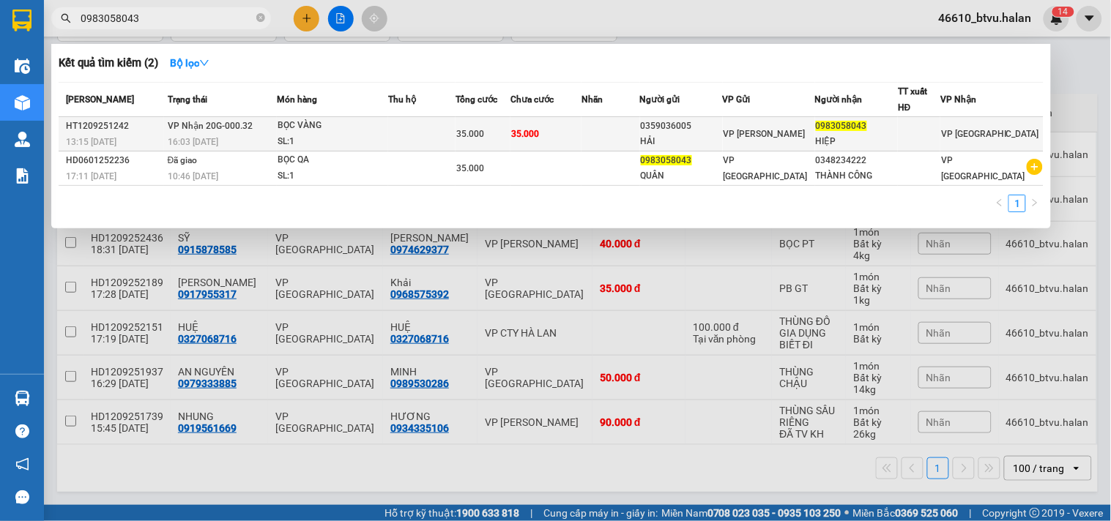
click at [333, 120] on div "BỌC VÀNG" at bounding box center [332, 126] width 110 height 16
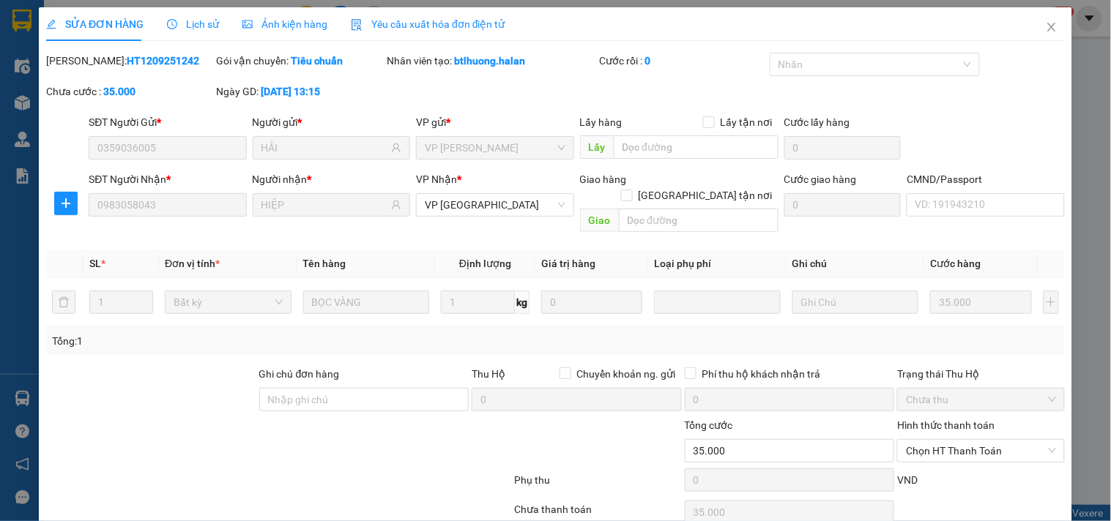
scroll to position [53, 0]
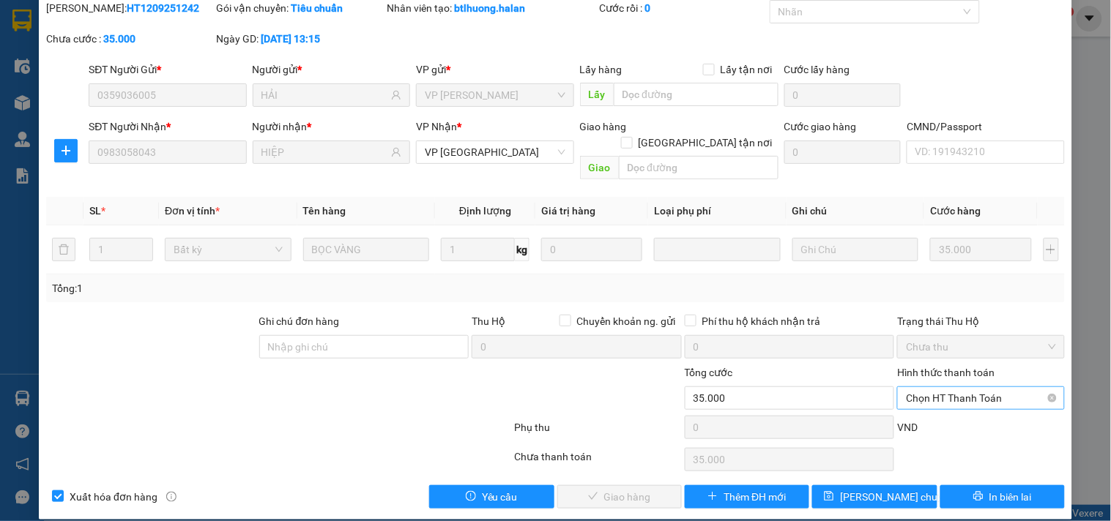
click at [960, 387] on span "Chọn HT Thanh Toán" at bounding box center [980, 398] width 149 height 22
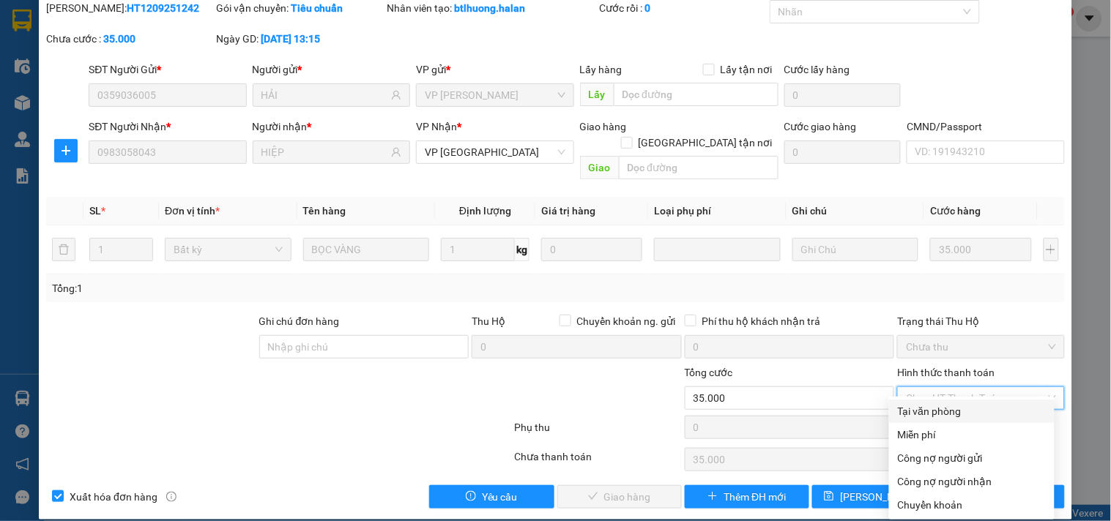
click at [953, 411] on div "Tại văn phòng" at bounding box center [972, 411] width 148 height 16
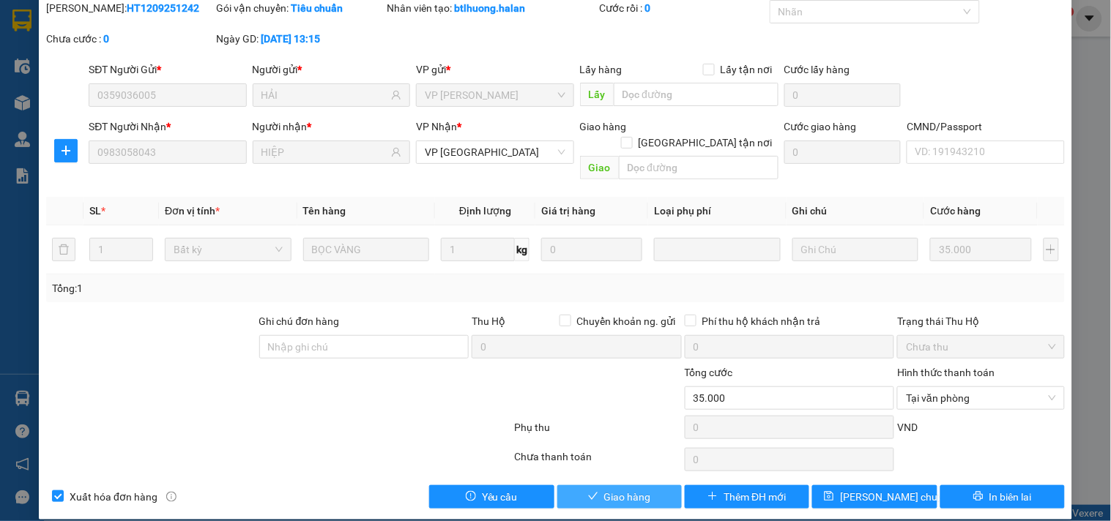
click at [634, 489] on span "Giao hàng" at bounding box center [627, 497] width 47 height 16
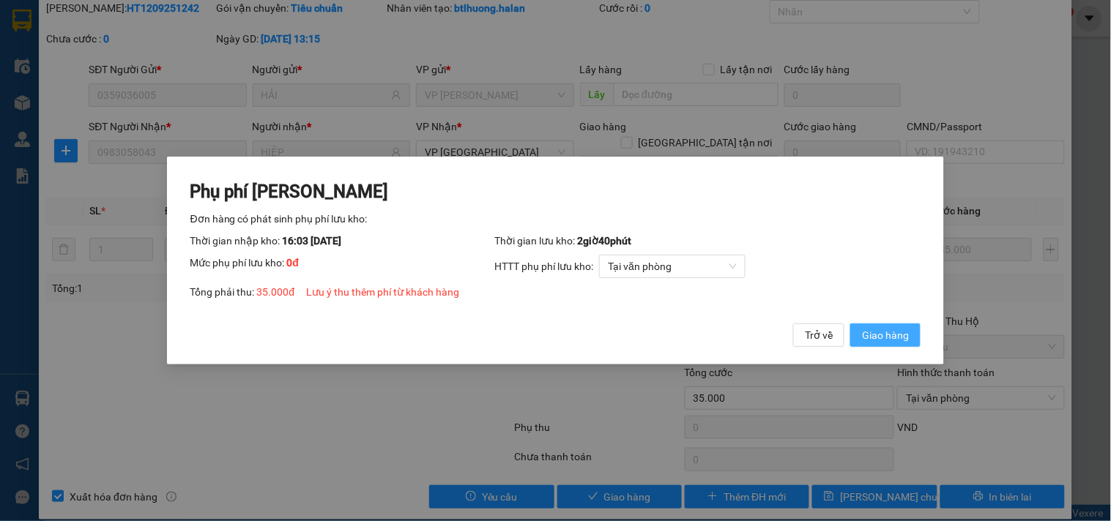
click at [884, 339] on span "Giao hàng" at bounding box center [885, 335] width 47 height 16
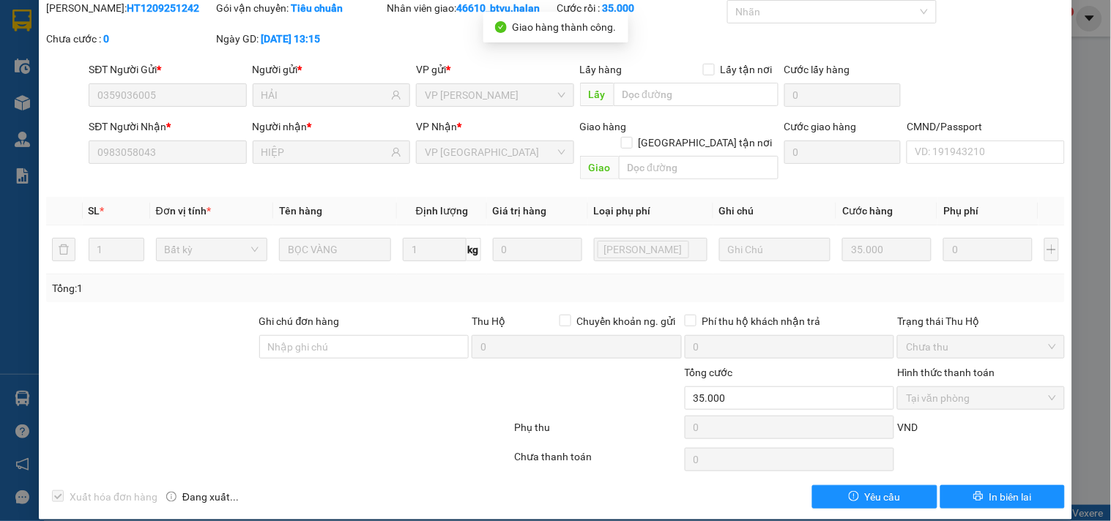
scroll to position [0, 0]
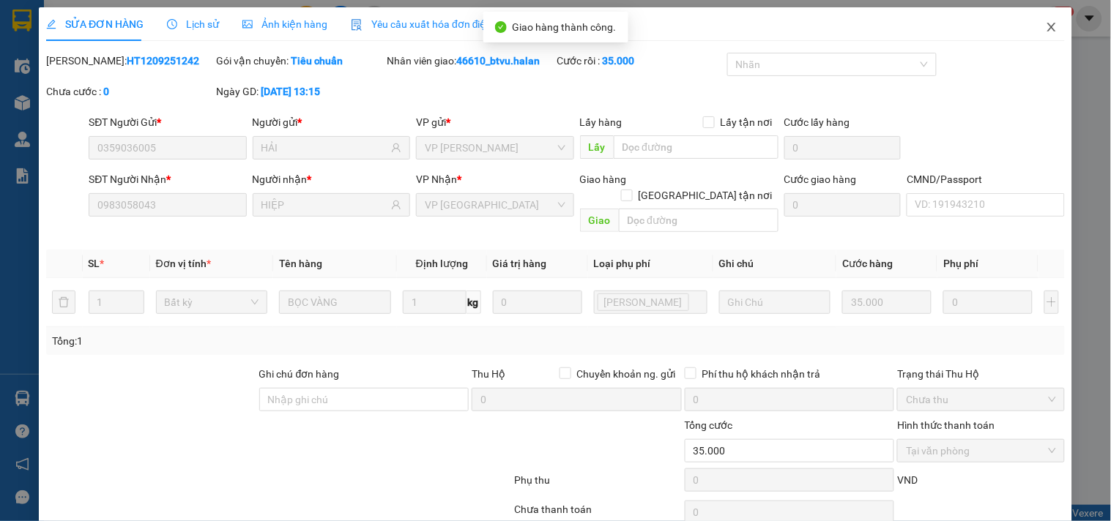
click at [1045, 29] on icon "close" at bounding box center [1051, 27] width 12 height 12
